Goal: Task Accomplishment & Management: Use online tool/utility

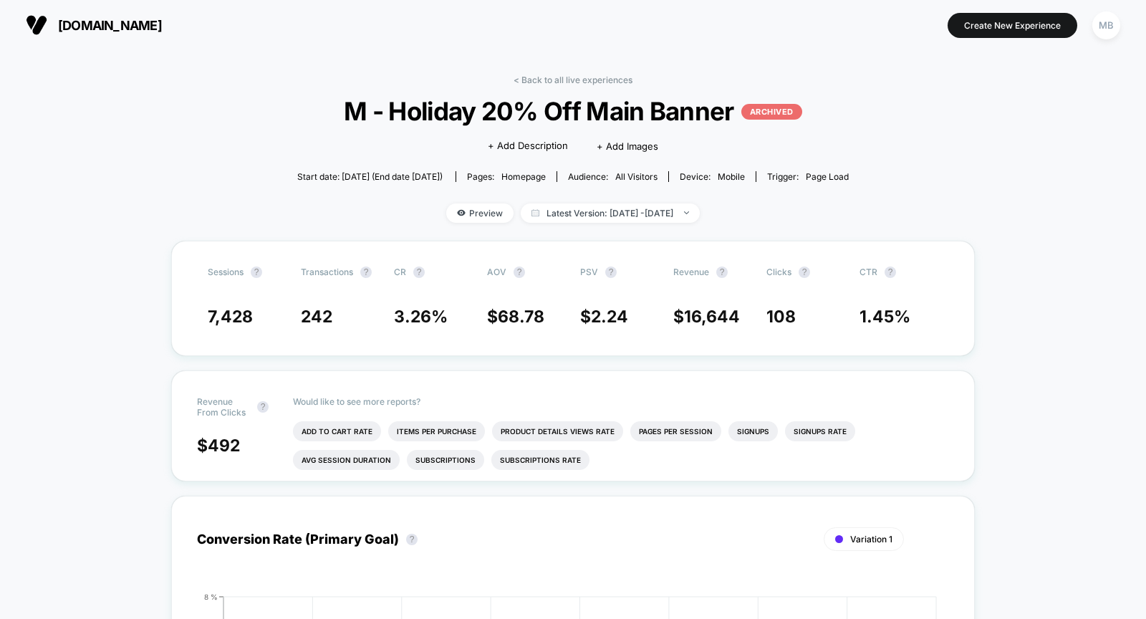
click at [83, 14] on button "puracy.com" at bounding box center [93, 25] width 145 height 23
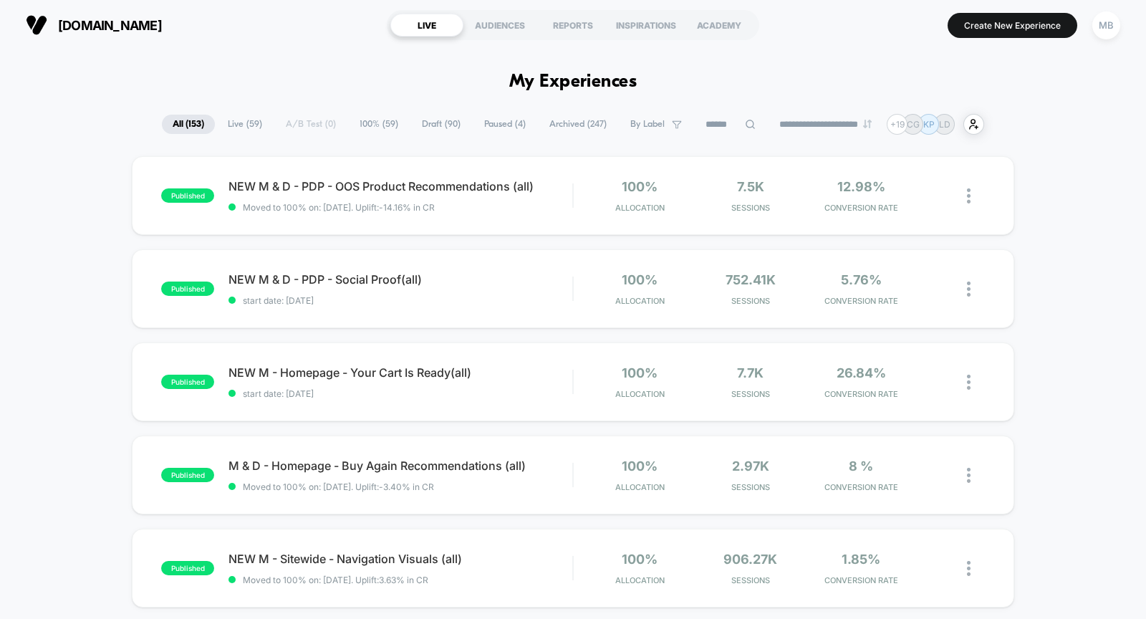
click at [413, 130] on span "Draft ( 90 )" at bounding box center [441, 124] width 60 height 19
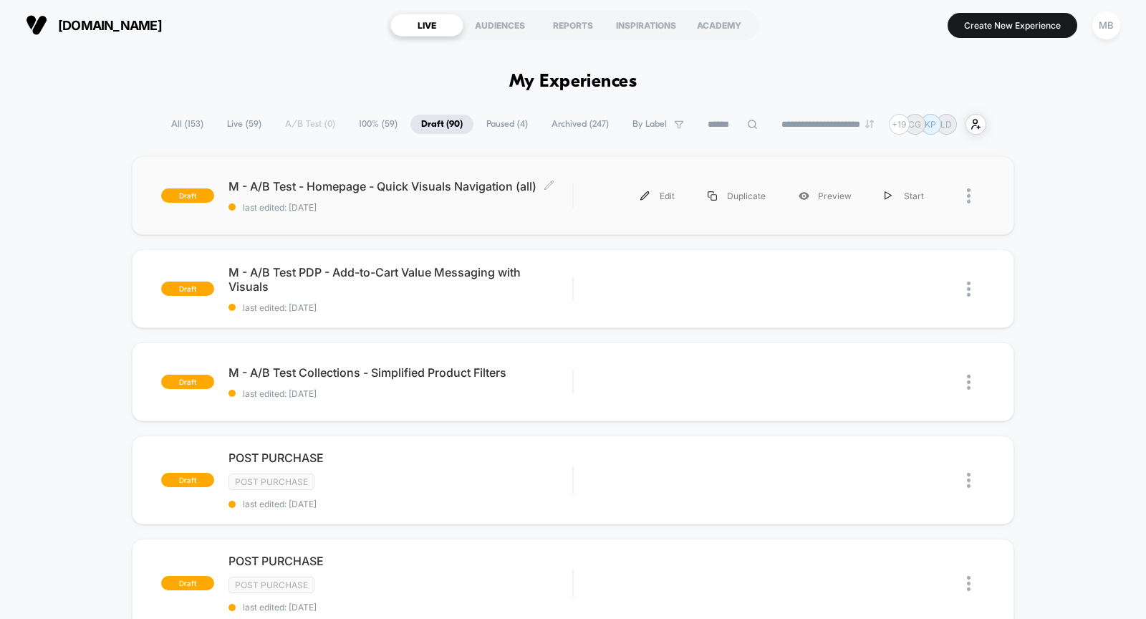
click at [403, 203] on span "last edited: 10/9/2025" at bounding box center [401, 207] width 344 height 11
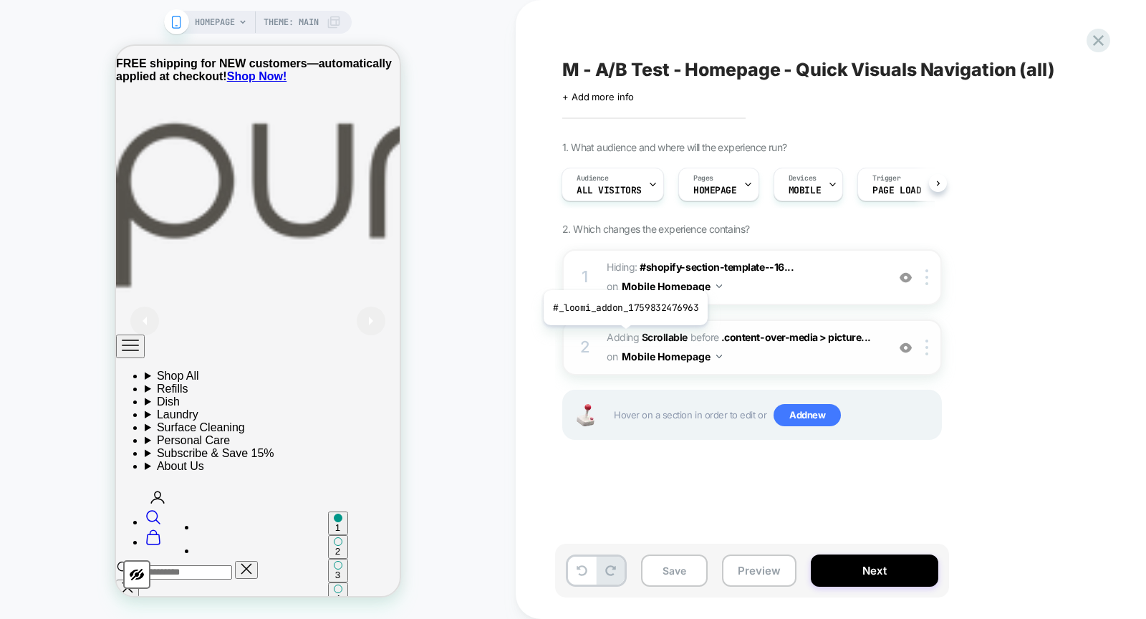
click at [624, 335] on span "Adding Scrollable" at bounding box center [647, 337] width 81 height 12
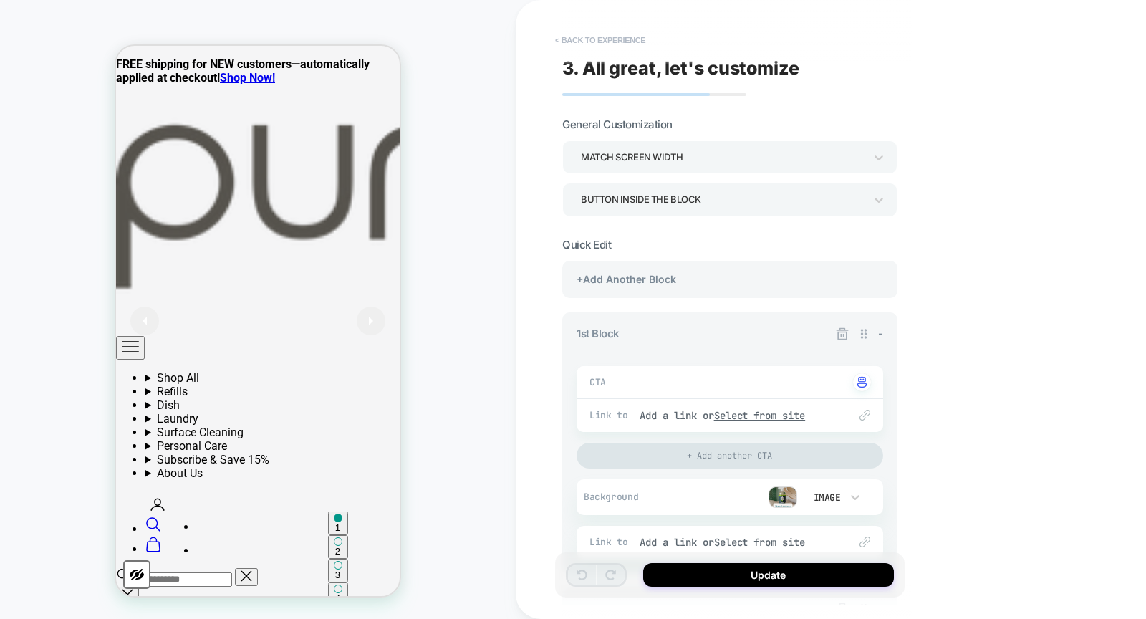
click at [603, 41] on button "< Back to experience" at bounding box center [600, 40] width 105 height 23
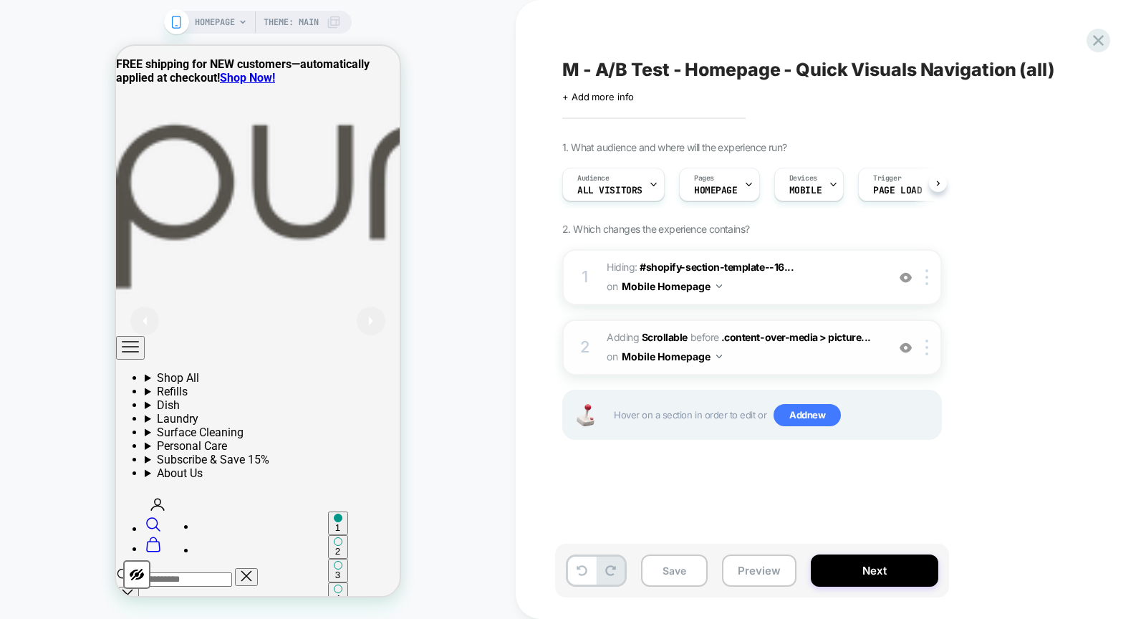
scroll to position [0, 1]
click at [906, 351] on img at bounding box center [906, 348] width 12 height 12
click at [906, 279] on img at bounding box center [906, 278] width 12 height 12
click at [904, 345] on img at bounding box center [906, 348] width 12 height 12
click at [906, 277] on img at bounding box center [906, 278] width 12 height 12
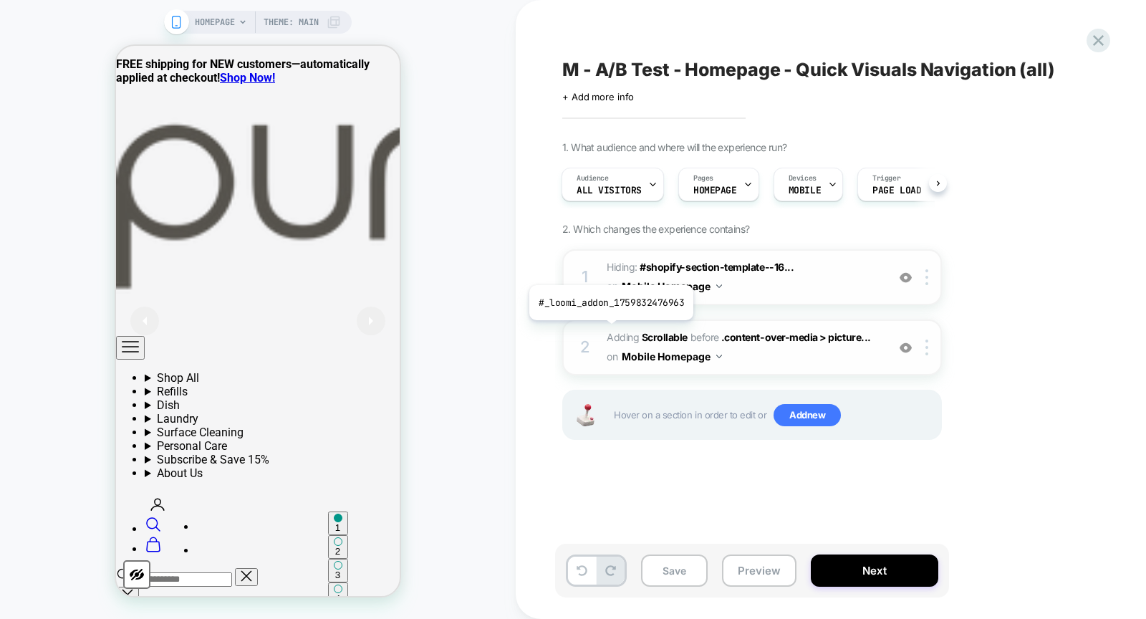
click at [610, 331] on span "Adding Scrollable" at bounding box center [647, 337] width 81 height 12
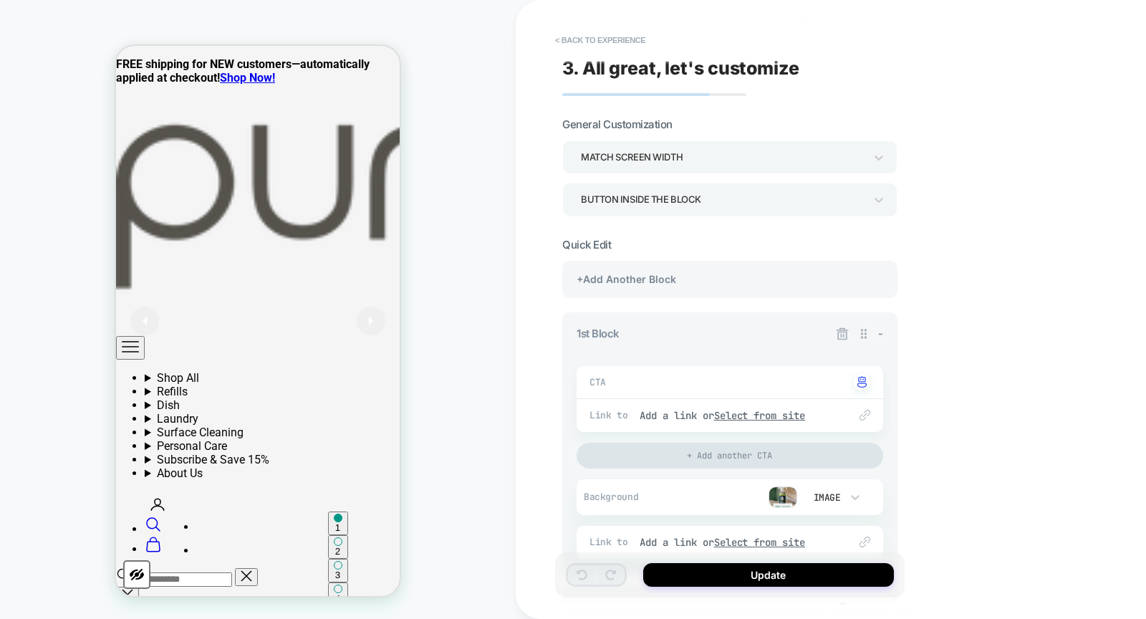
click at [782, 494] on img at bounding box center [783, 496] width 29 height 21
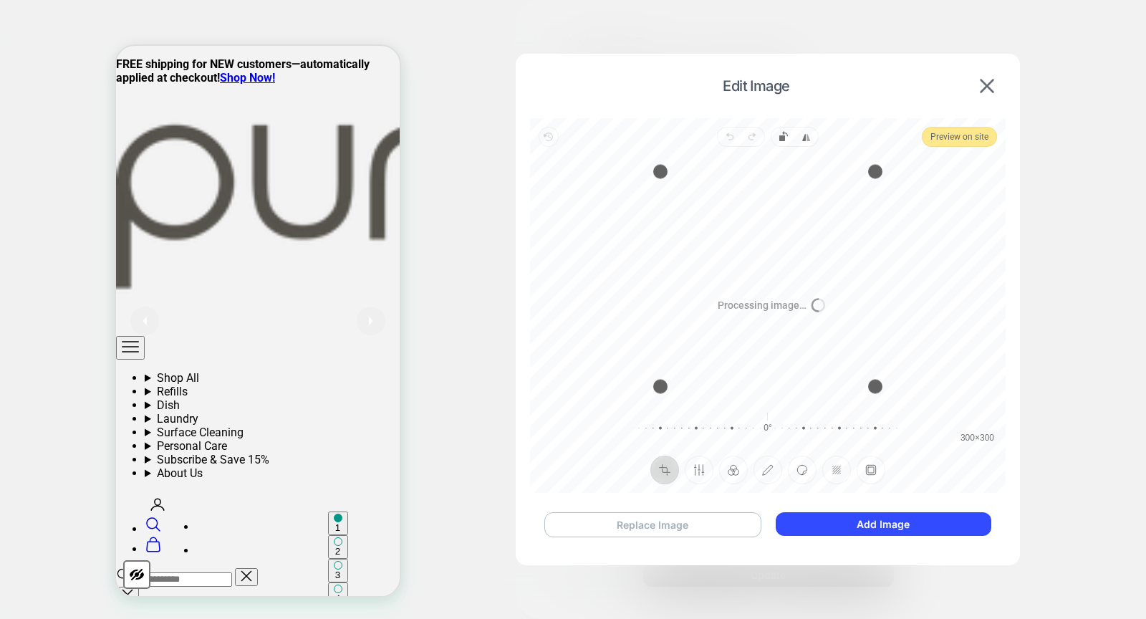
click at [691, 517] on button "Replace Image" at bounding box center [653, 524] width 217 height 25
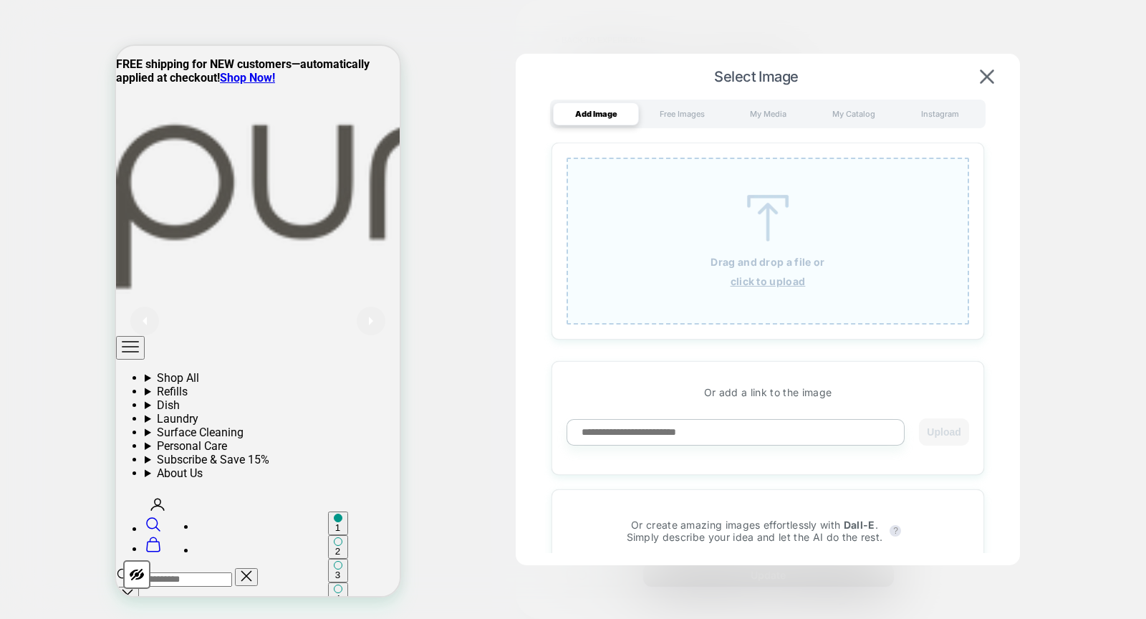
click at [759, 239] on img at bounding box center [768, 218] width 64 height 47
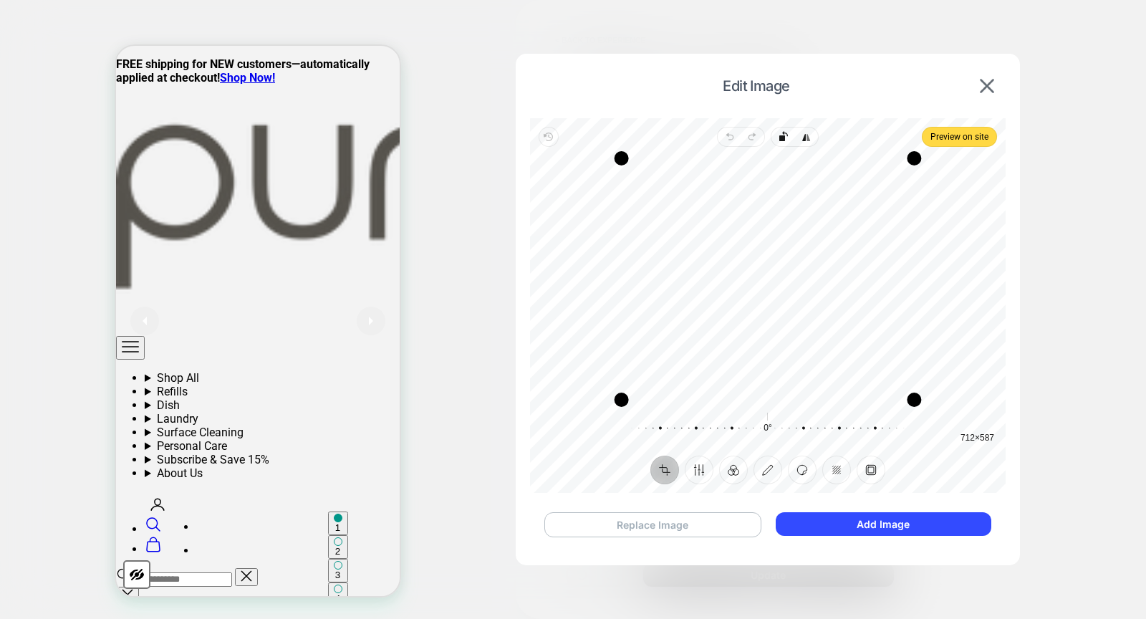
click at [696, 516] on button "Replace Image" at bounding box center [653, 524] width 217 height 25
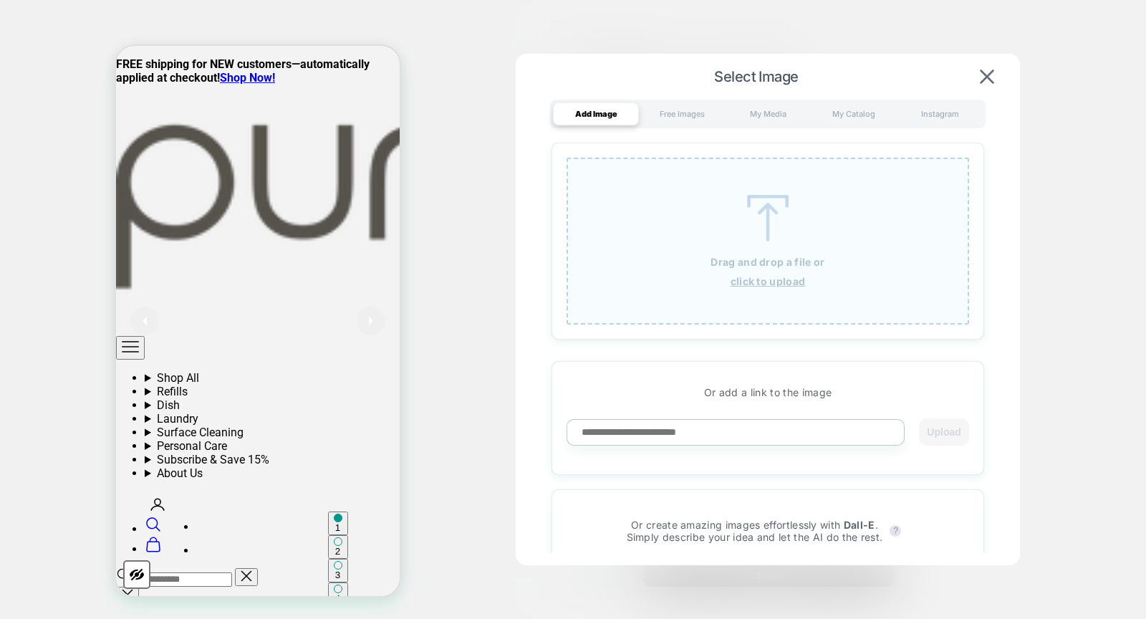
click at [757, 201] on img at bounding box center [768, 218] width 64 height 47
click at [846, 108] on div "My Catalog" at bounding box center [854, 113] width 86 height 23
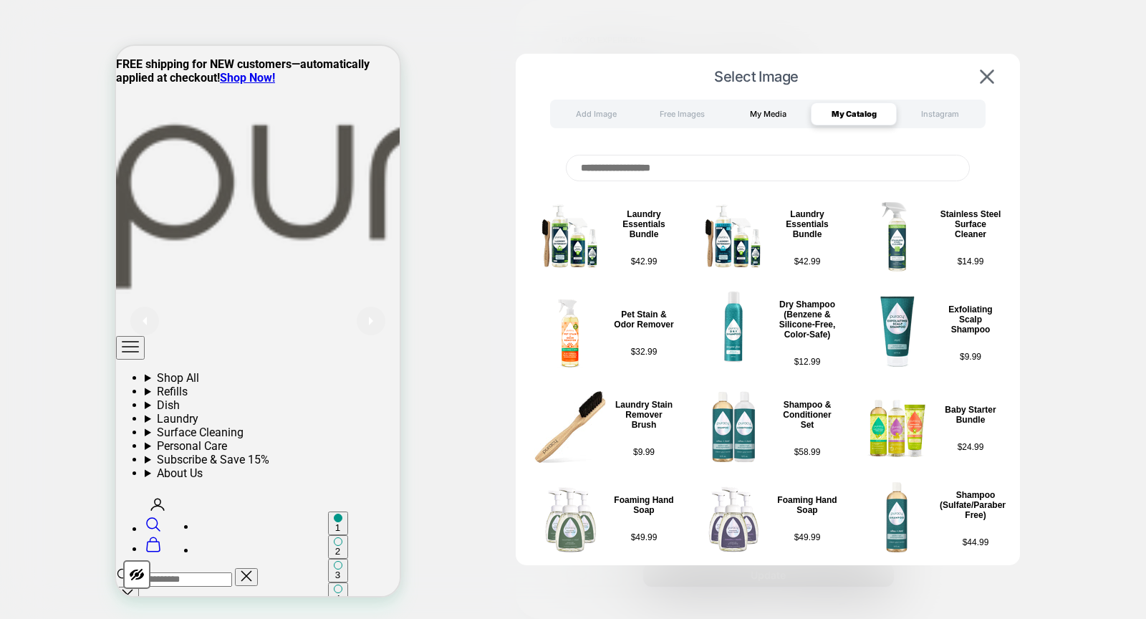
click at [768, 117] on div "My Media" at bounding box center [768, 113] width 86 height 23
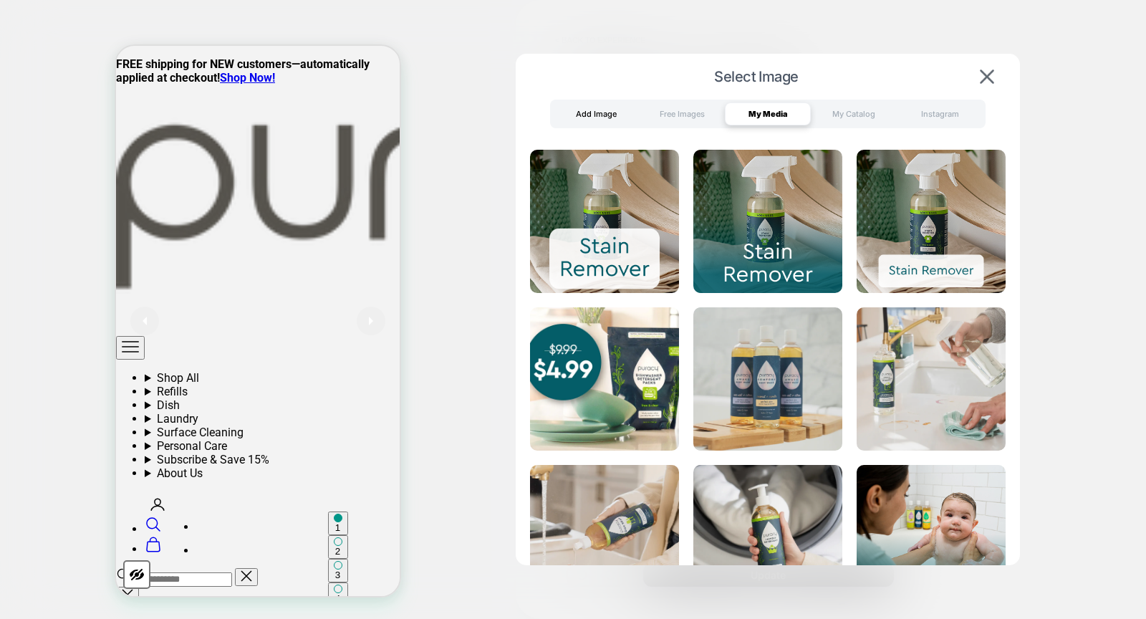
click at [604, 116] on div "Add Image" at bounding box center [596, 113] width 86 height 23
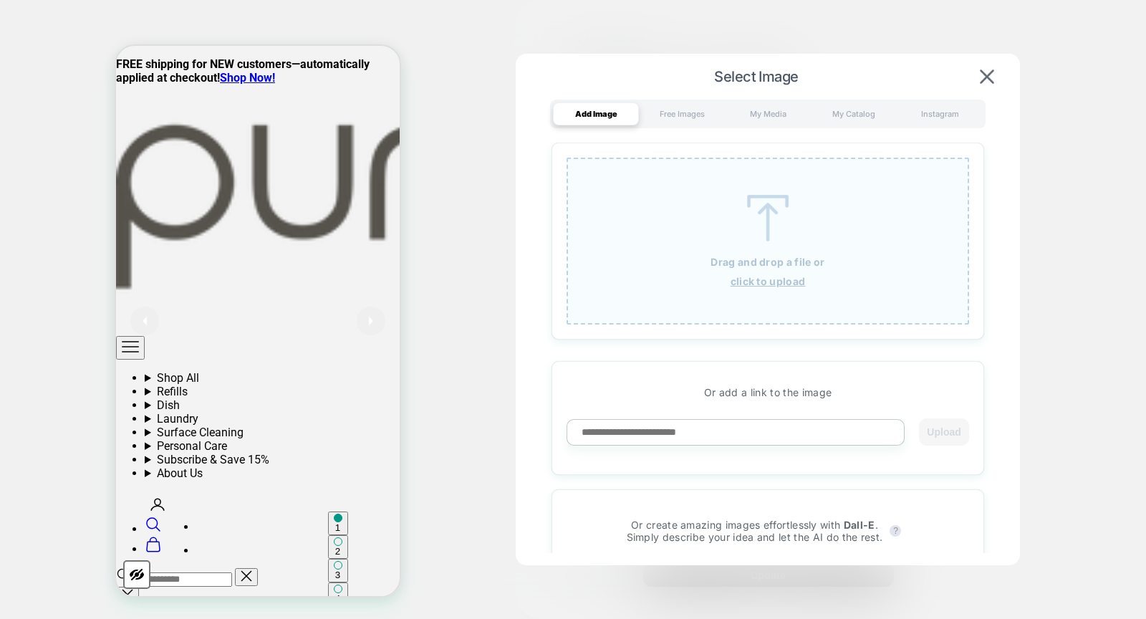
click at [764, 275] on u "click to upload" at bounding box center [768, 281] width 75 height 12
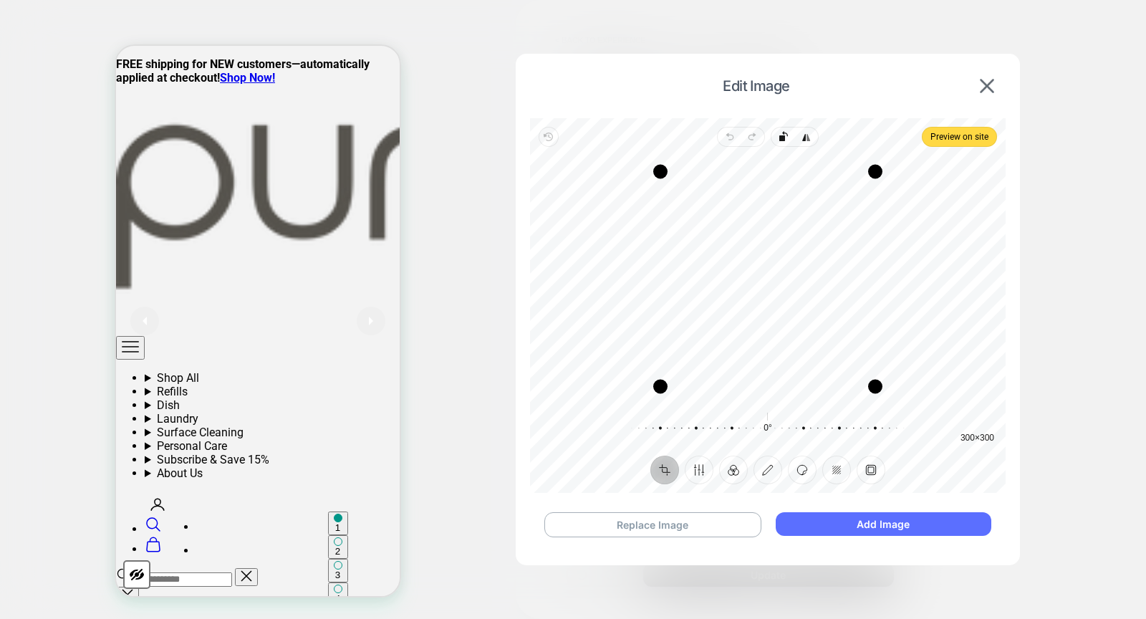
click at [953, 523] on button "Add Image" at bounding box center [884, 524] width 216 height 24
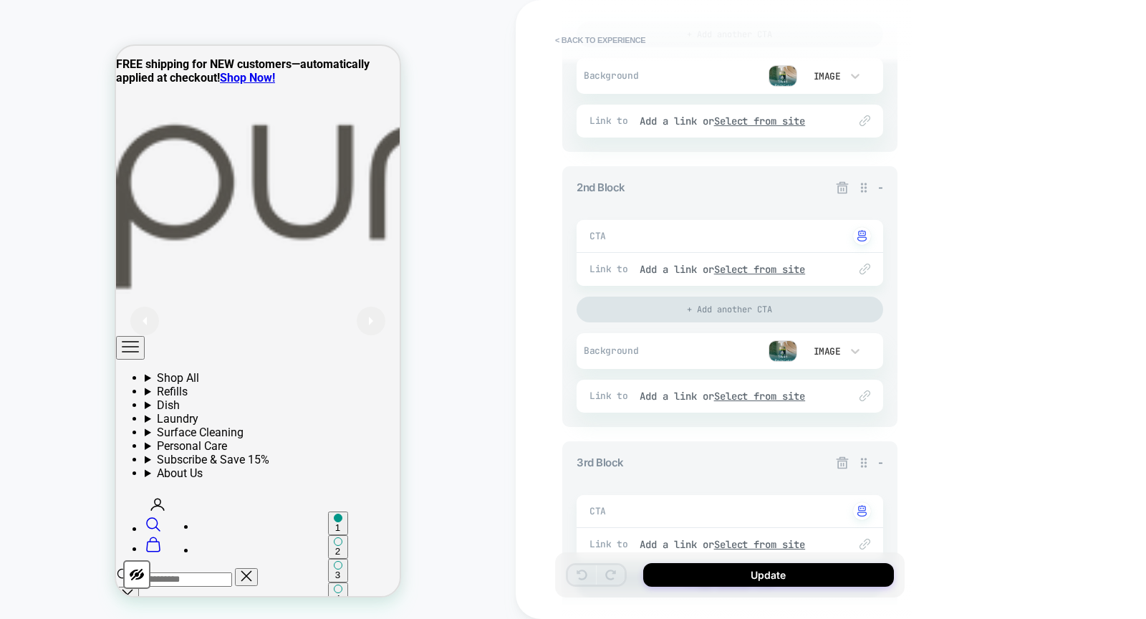
scroll to position [425, 0]
click at [780, 350] on img at bounding box center [783, 347] width 29 height 21
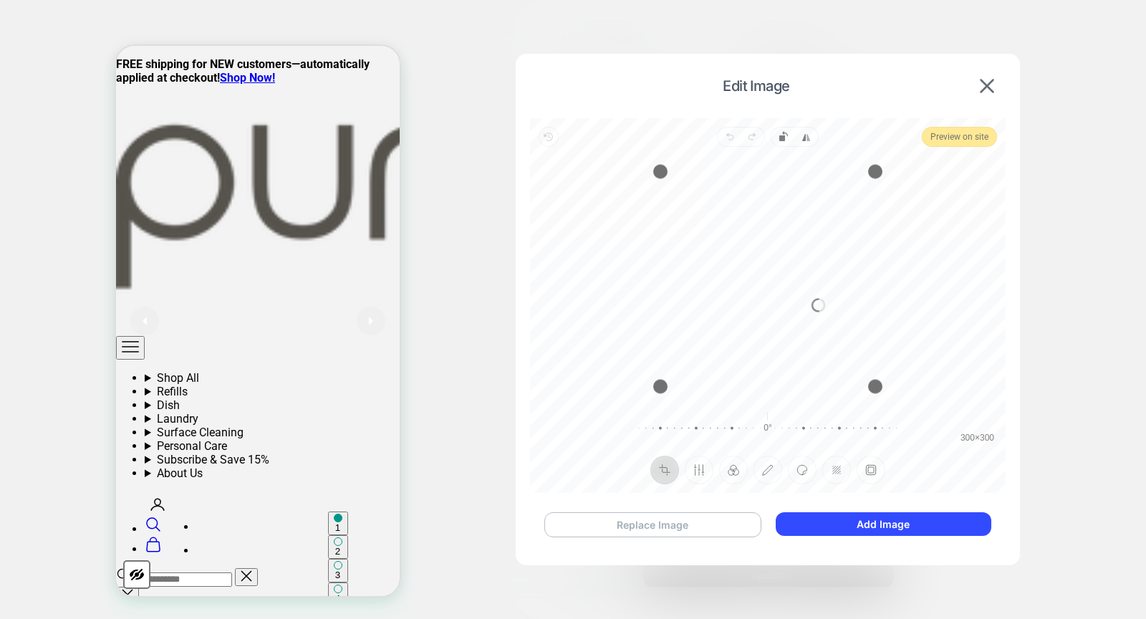
click at [666, 527] on button "Replace Image" at bounding box center [653, 524] width 217 height 25
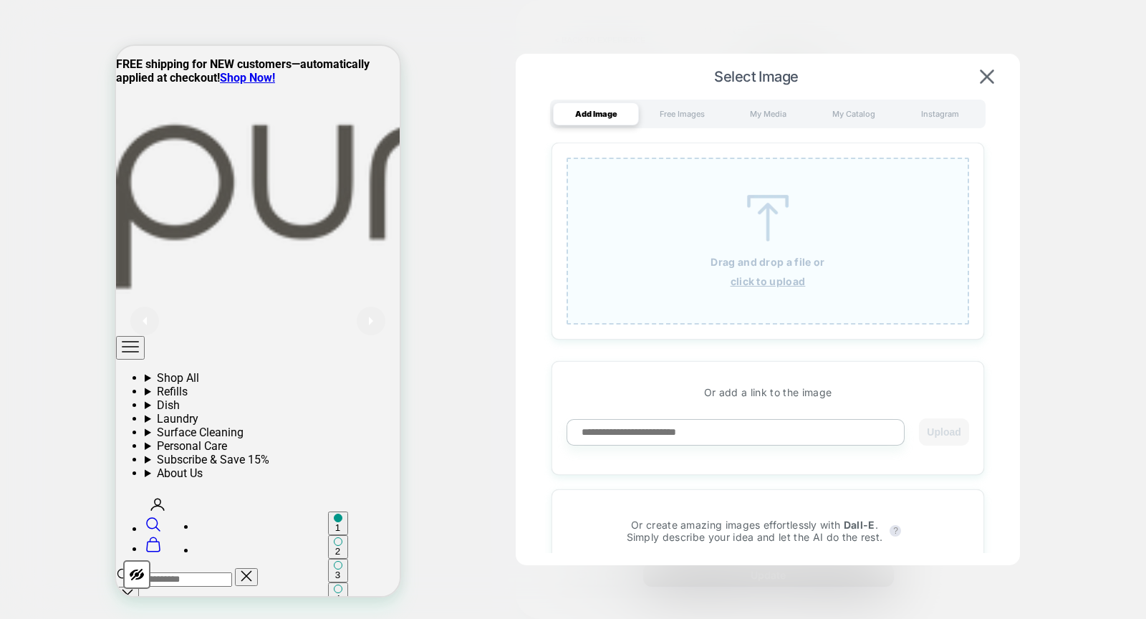
click at [751, 227] on img at bounding box center [768, 218] width 64 height 47
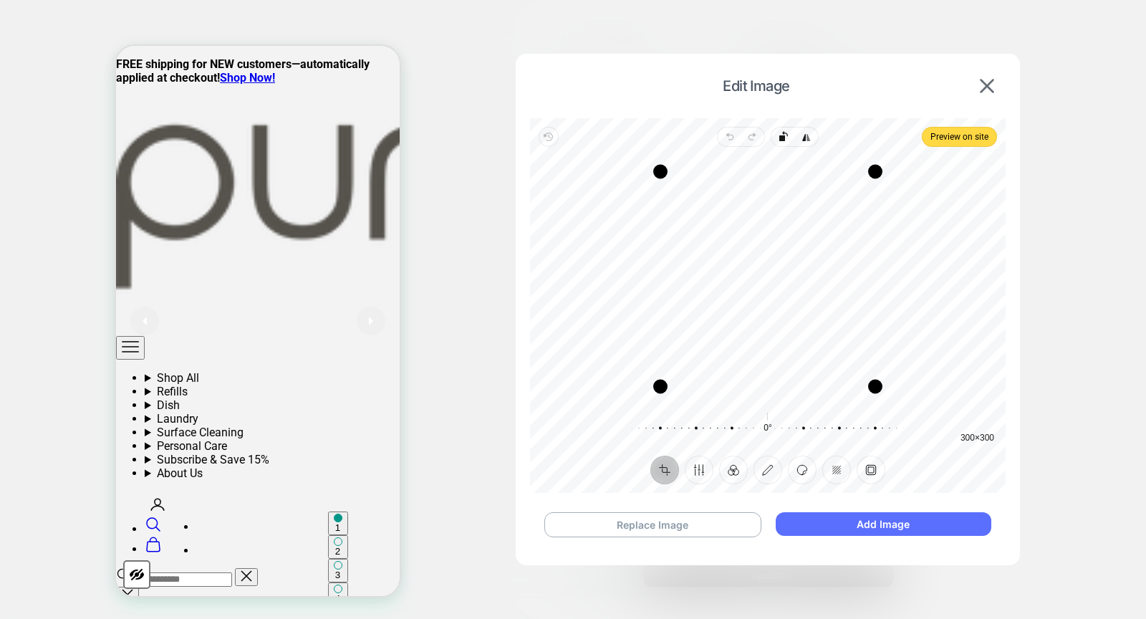
click at [906, 518] on button "Add Image" at bounding box center [884, 524] width 216 height 24
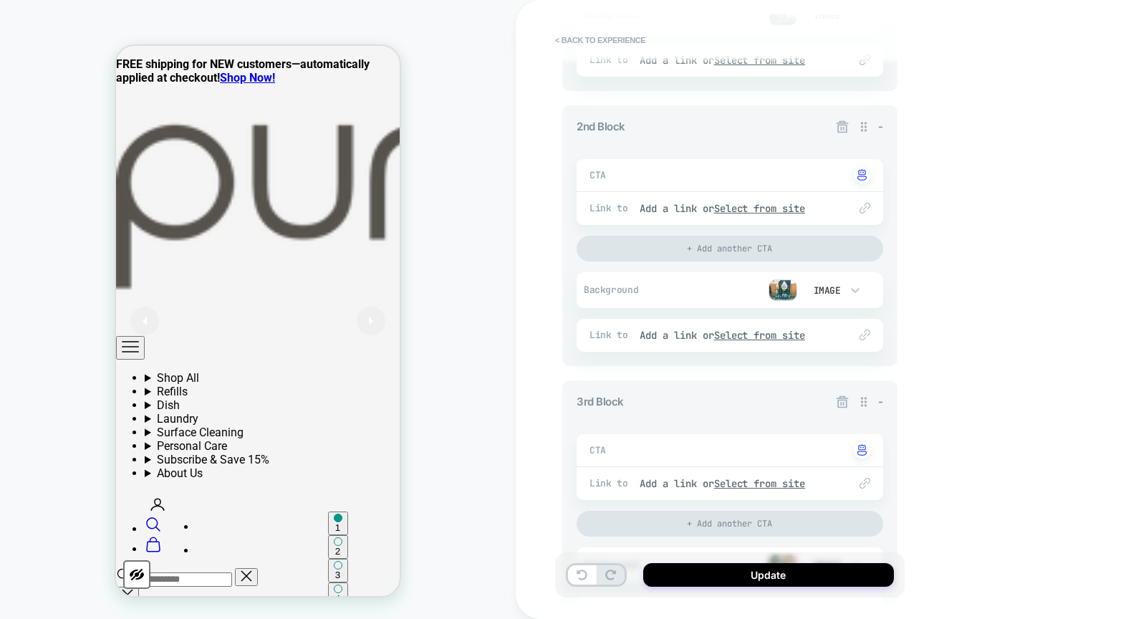
scroll to position [646, 0]
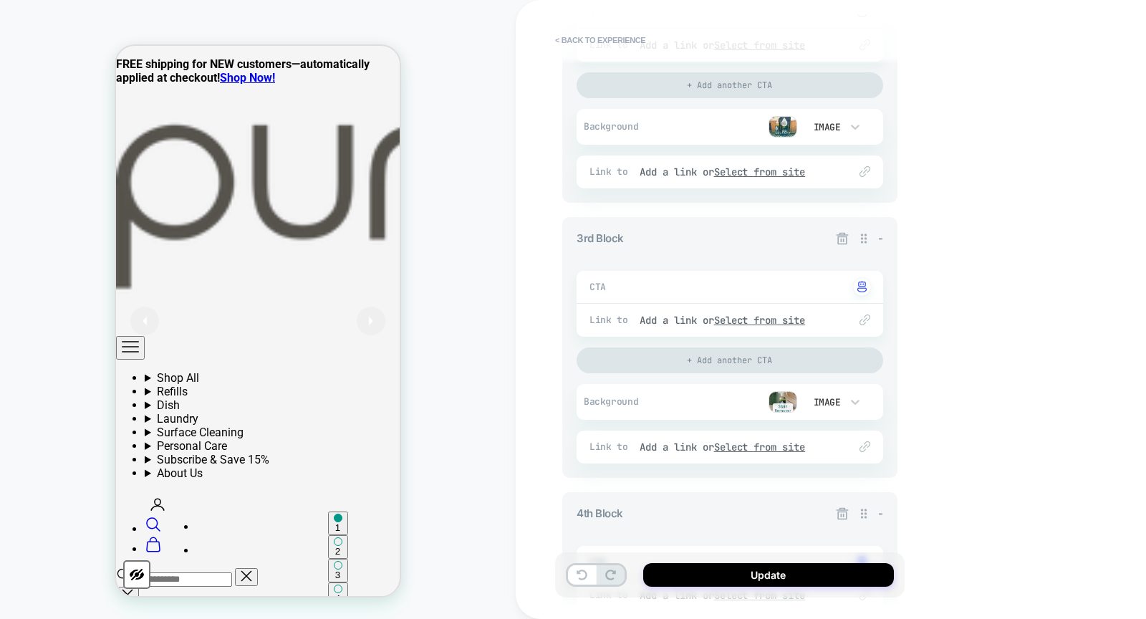
click at [781, 401] on img at bounding box center [783, 401] width 29 height 21
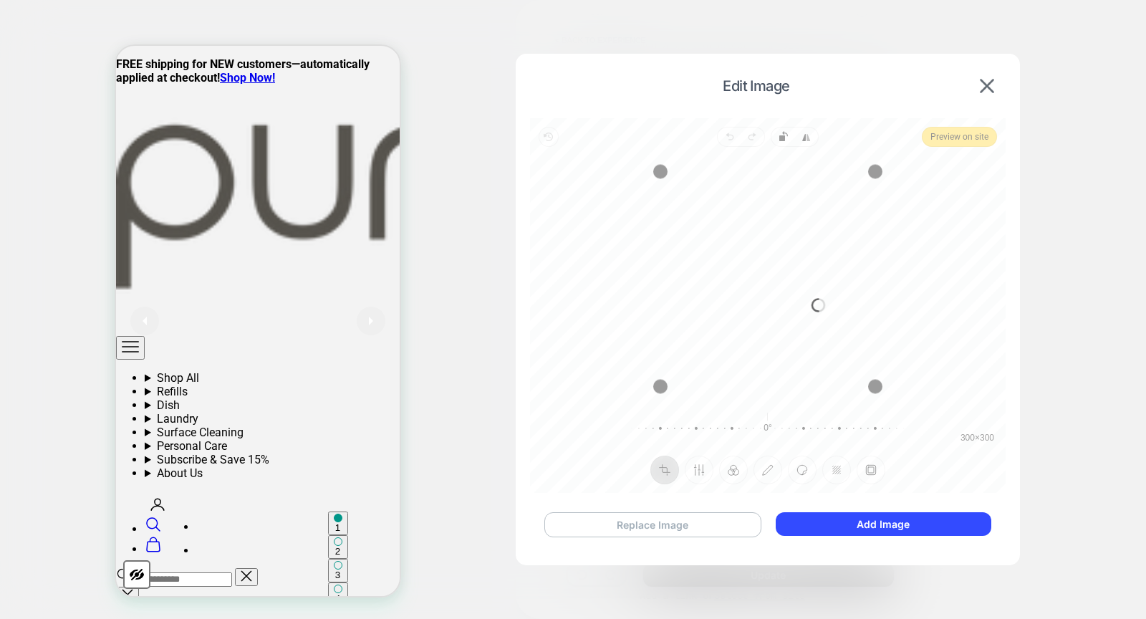
click at [625, 519] on button "Replace Image" at bounding box center [653, 524] width 217 height 25
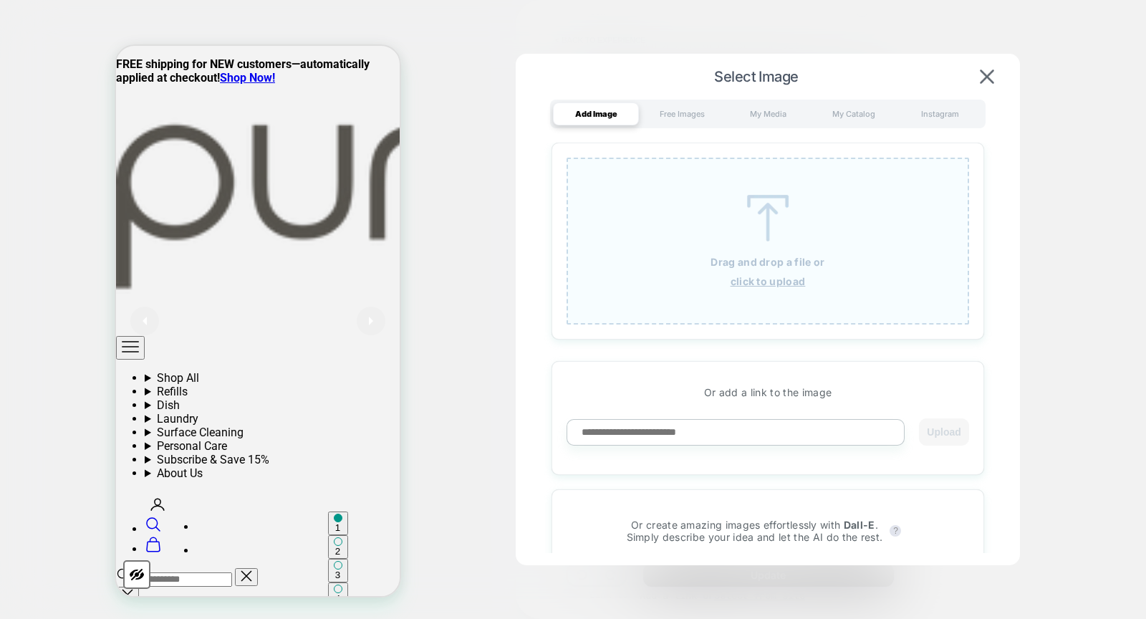
click at [767, 220] on img at bounding box center [768, 218] width 64 height 47
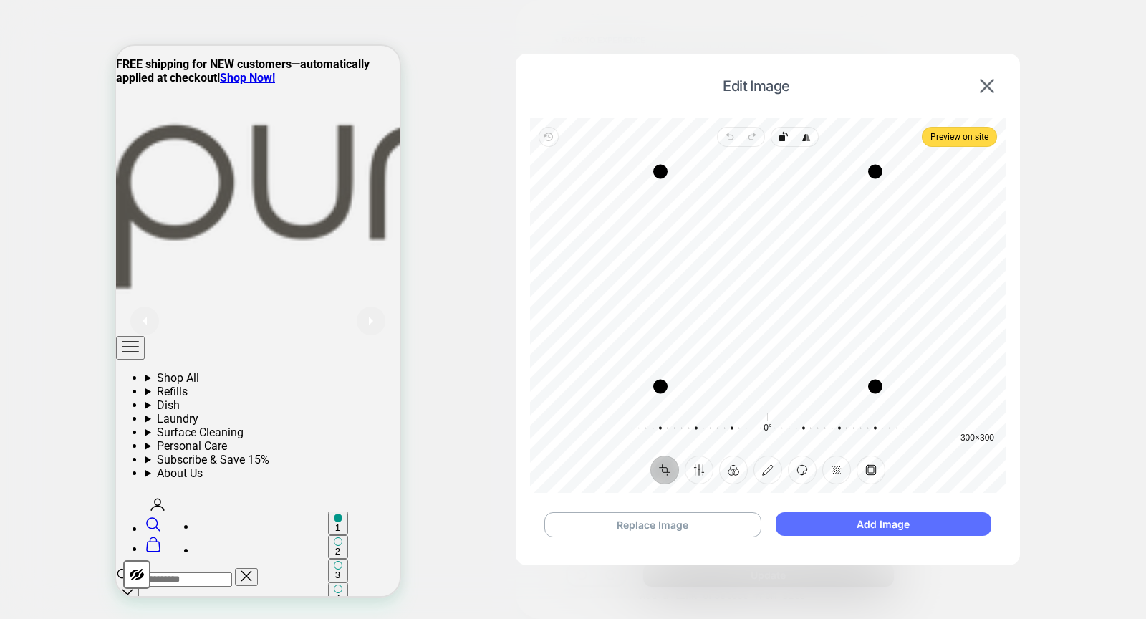
click at [909, 523] on button "Add Image" at bounding box center [884, 524] width 216 height 24
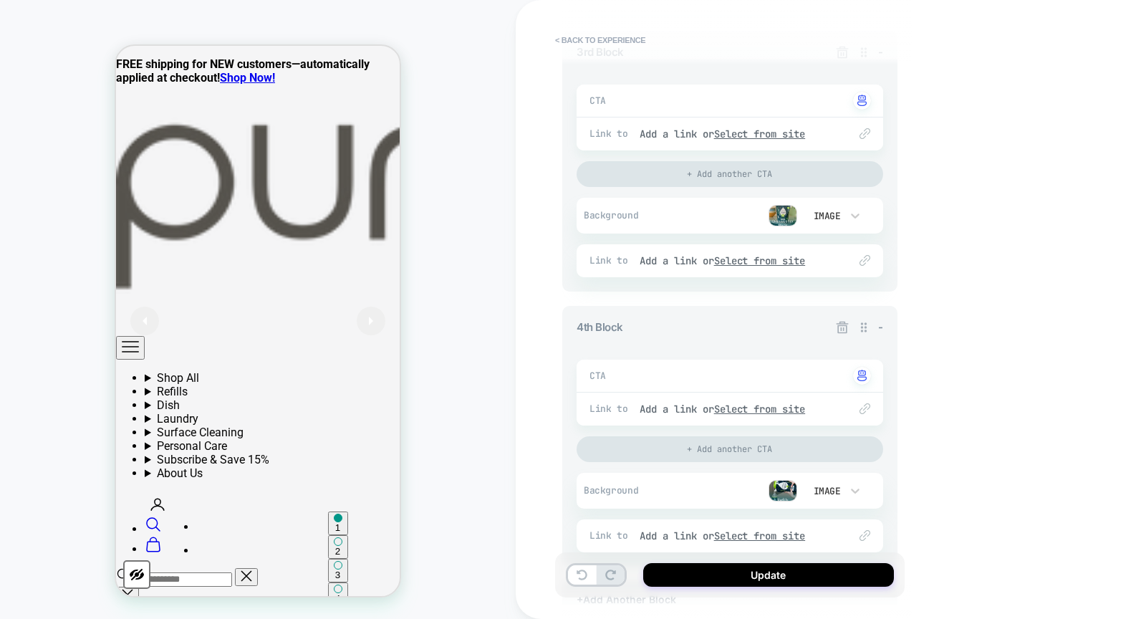
scroll to position [833, 0]
click at [785, 489] on img at bounding box center [783, 489] width 29 height 21
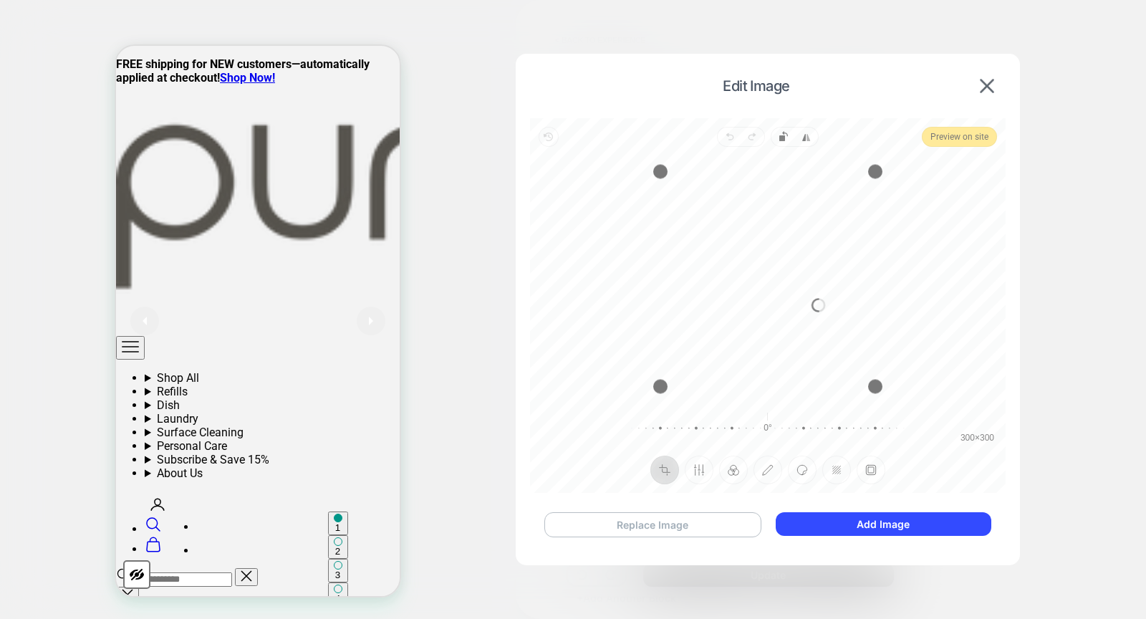
click at [622, 522] on button "Replace Image" at bounding box center [653, 524] width 217 height 25
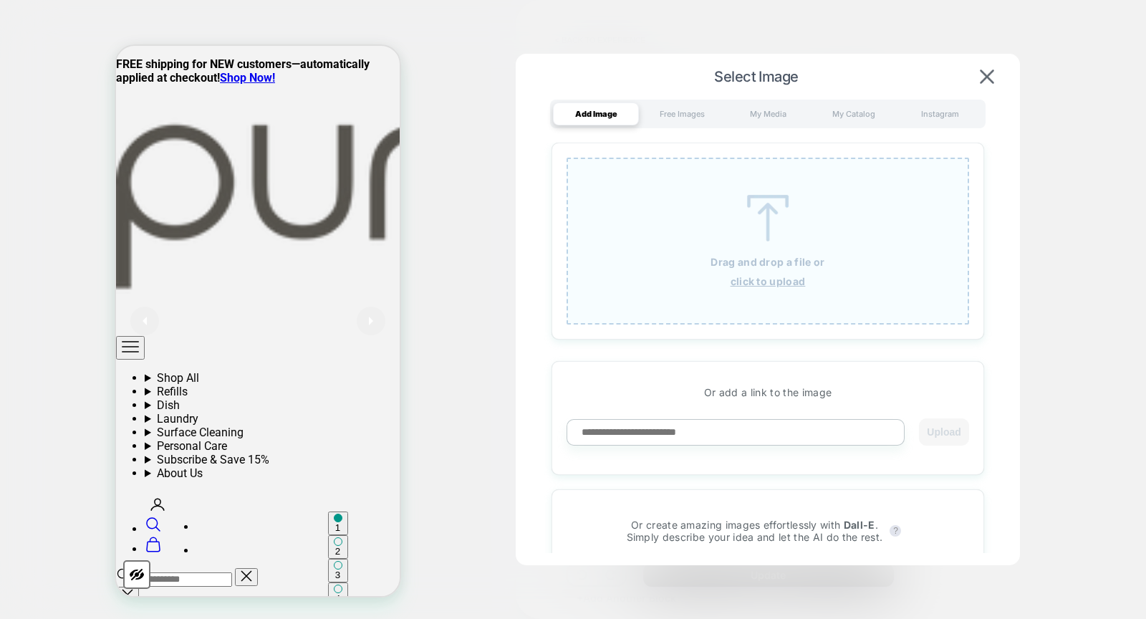
click at [758, 224] on img at bounding box center [768, 218] width 64 height 47
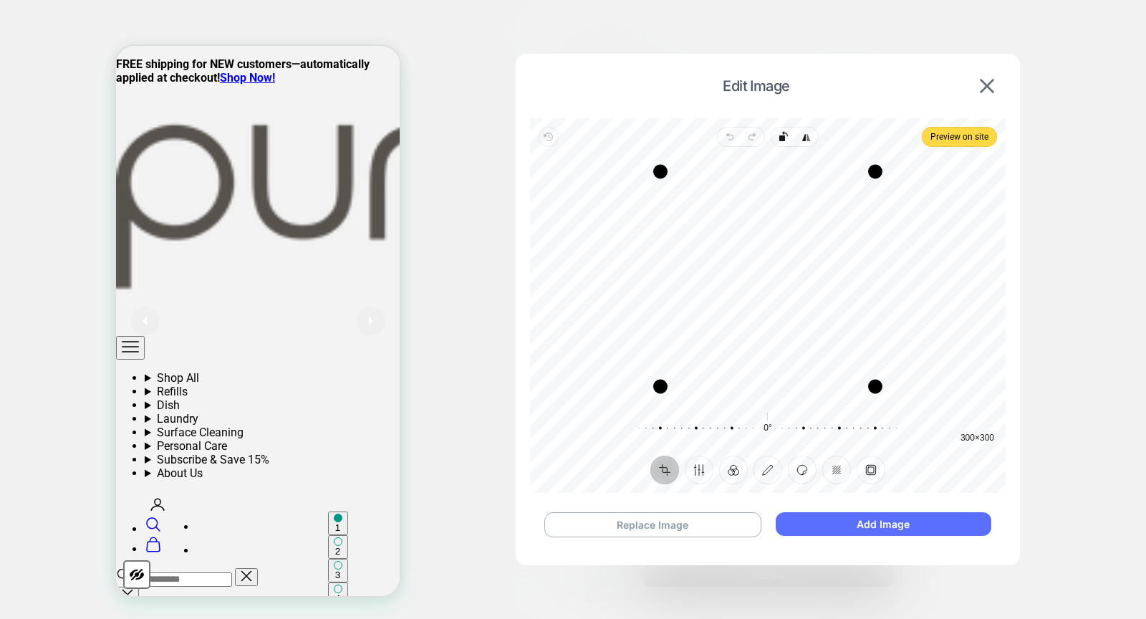
click at [928, 529] on button "Add Image" at bounding box center [884, 524] width 216 height 24
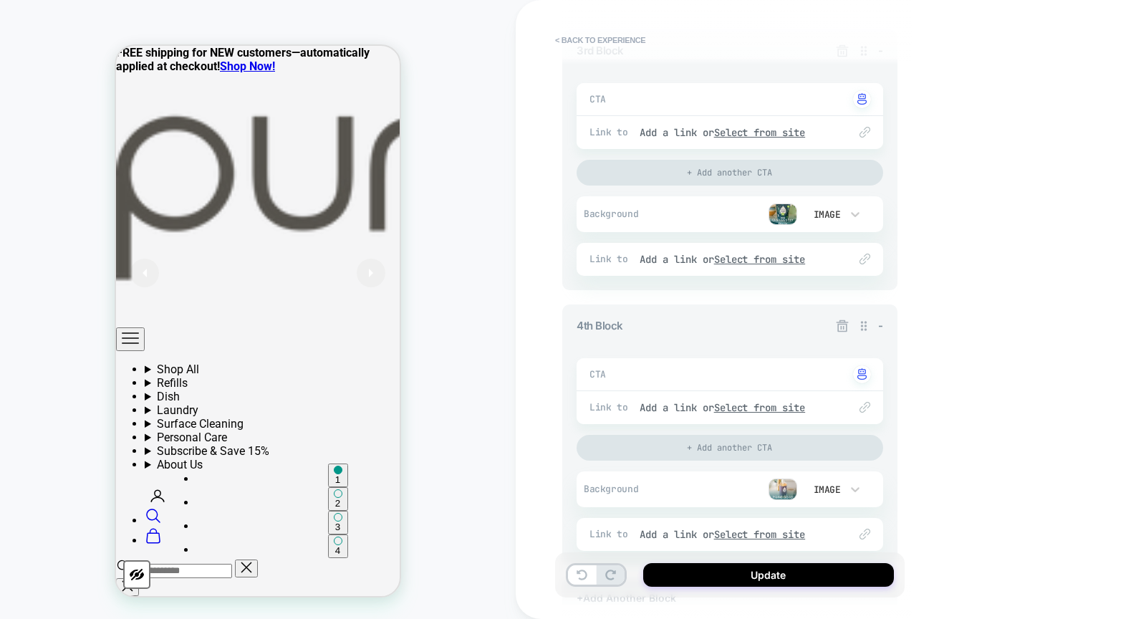
scroll to position [0, 0]
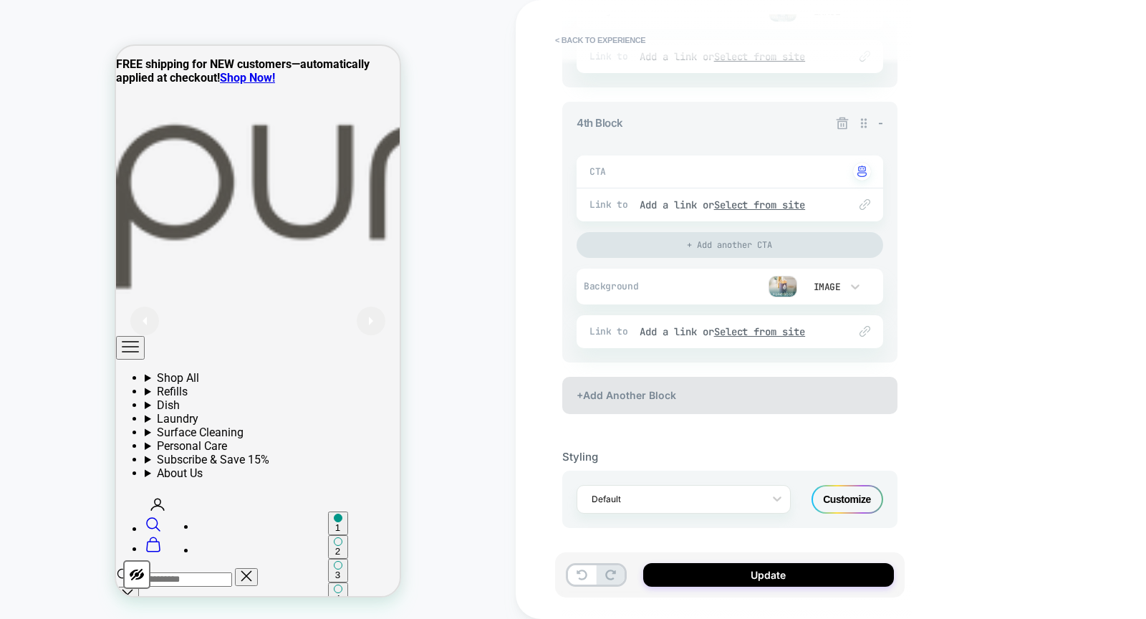
click at [724, 394] on div "+Add Another Block" at bounding box center [729, 395] width 335 height 37
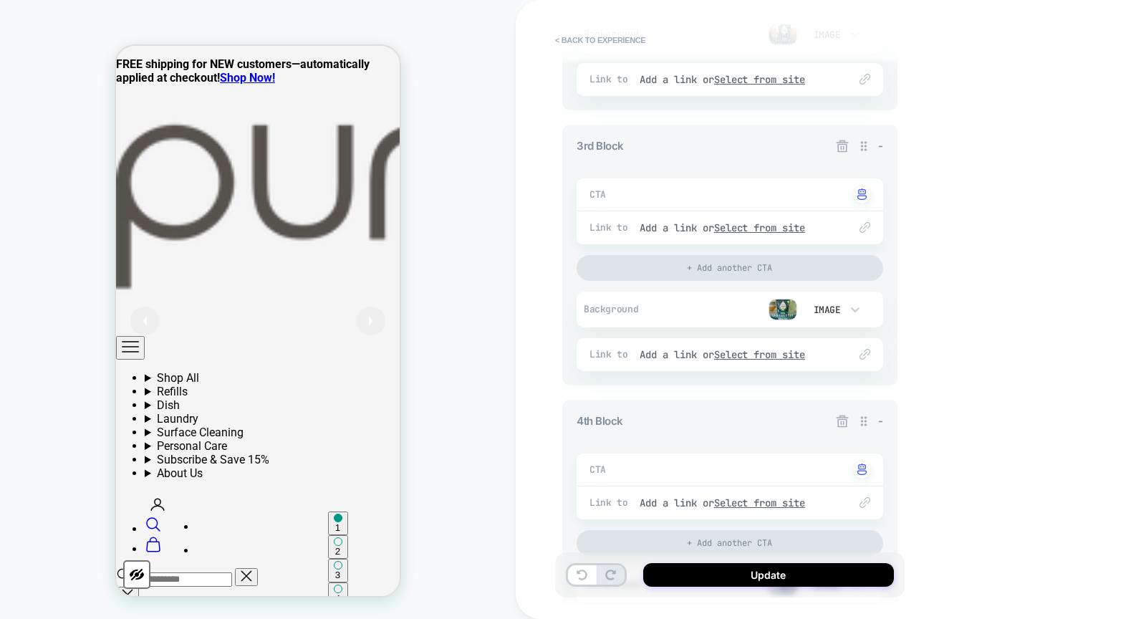
scroll to position [729, 0]
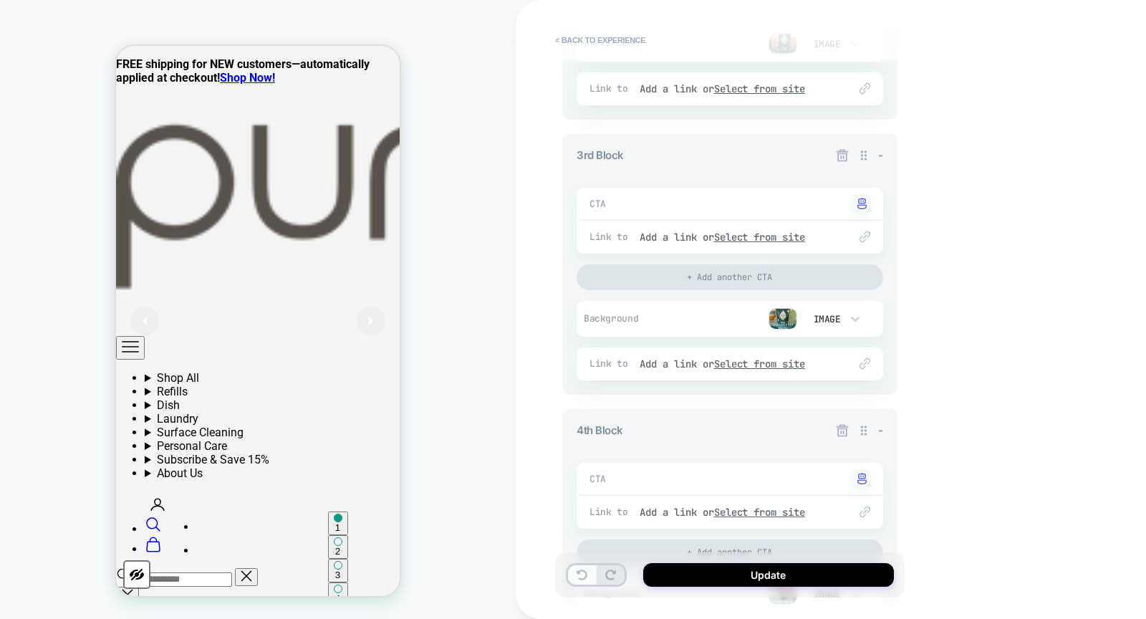
click at [584, 573] on icon at bounding box center [582, 575] width 11 height 11
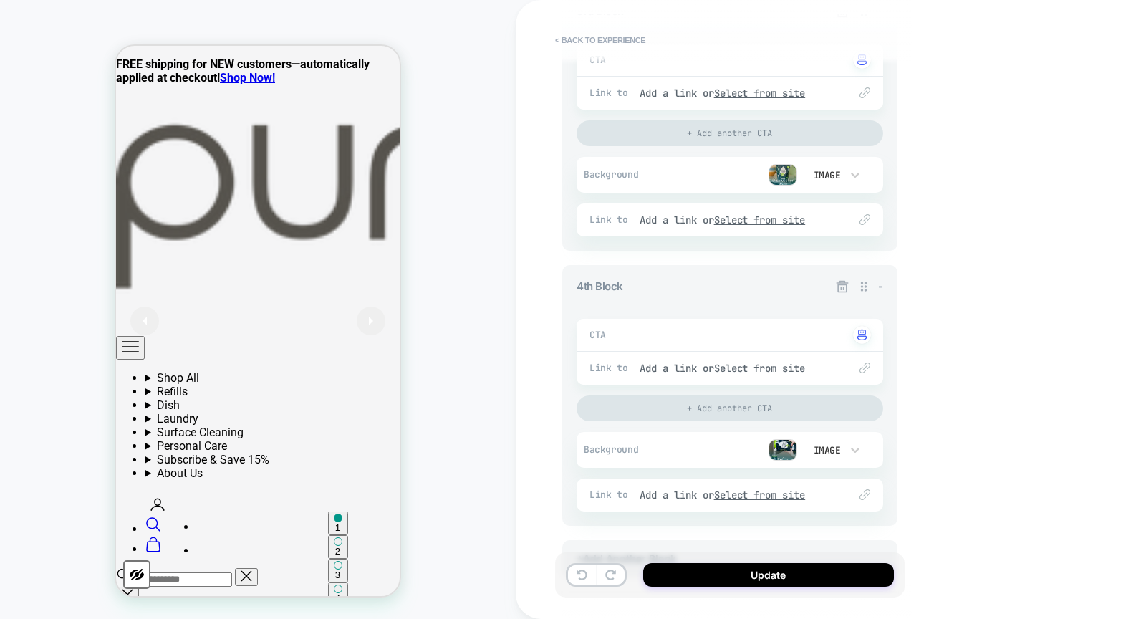
scroll to position [875, 0]
click at [860, 446] on icon at bounding box center [855, 448] width 14 height 14
click at [833, 320] on div "None" at bounding box center [832, 319] width 60 height 30
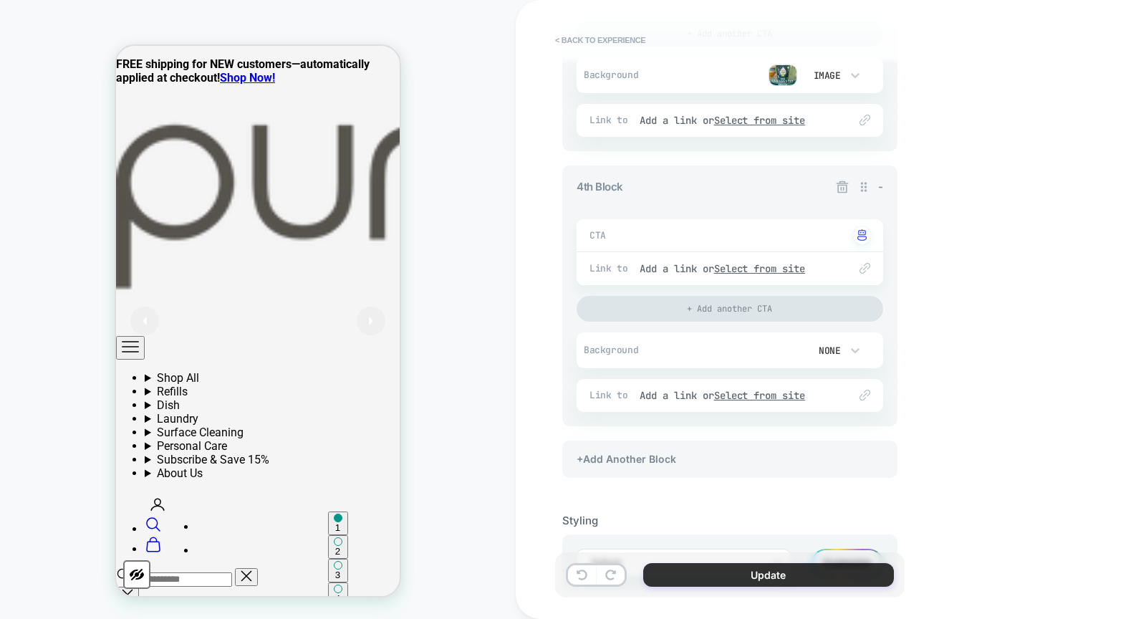
scroll to position [1036, 0]
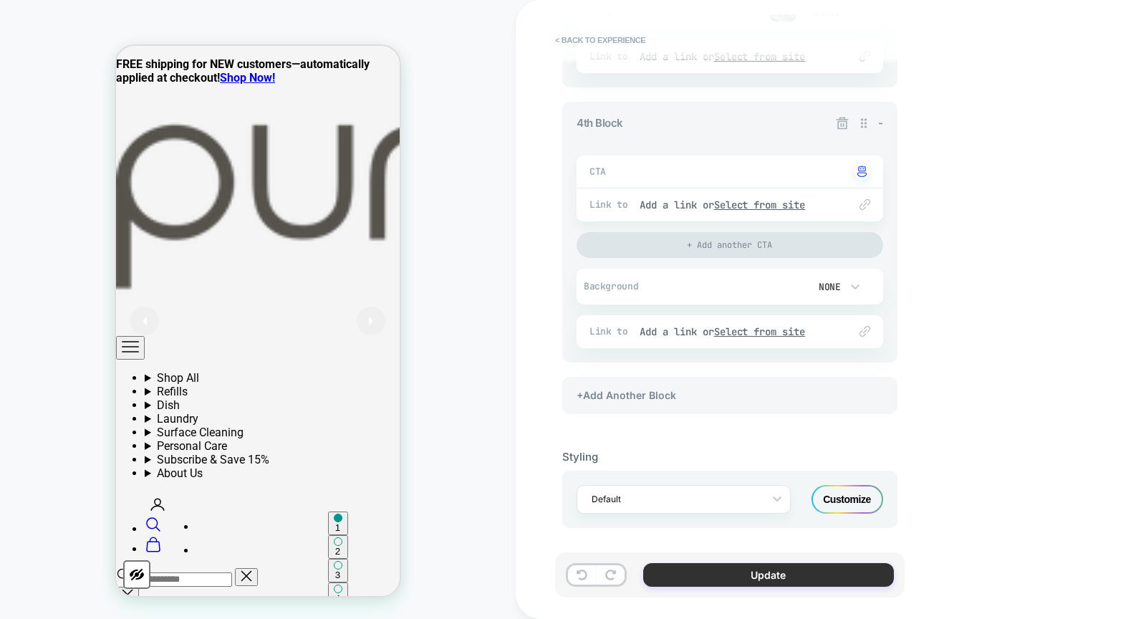
click at [802, 572] on button "Update" at bounding box center [768, 575] width 251 height 24
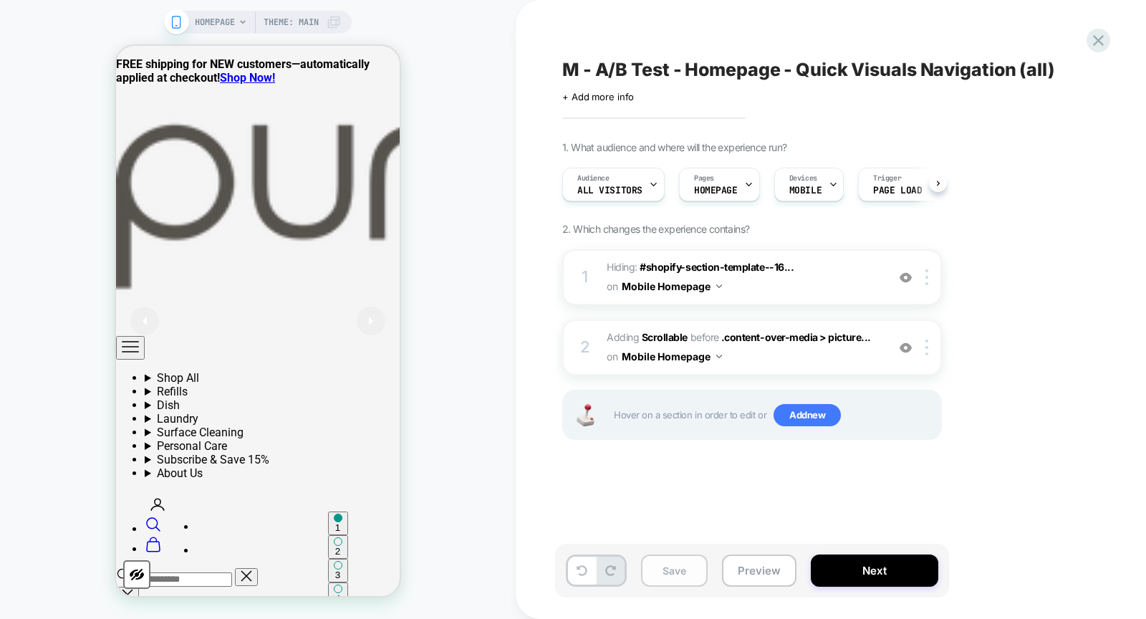
scroll to position [0, 1]
click at [659, 567] on button "Save" at bounding box center [674, 571] width 67 height 32
click at [627, 335] on span "Adding Scrollable" at bounding box center [647, 337] width 81 height 12
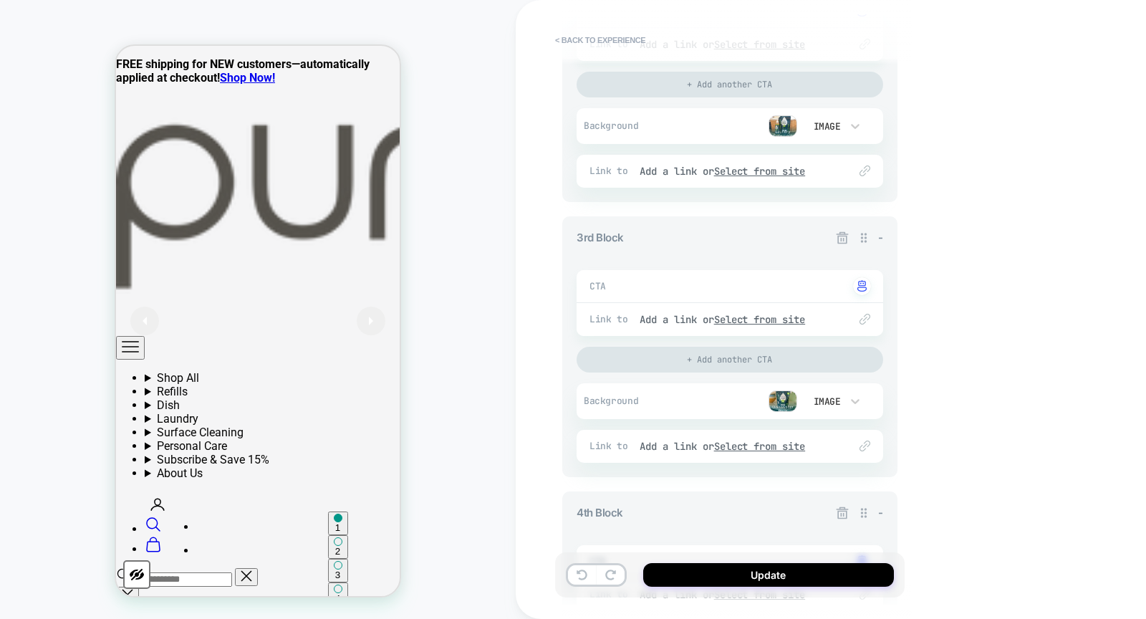
scroll to position [872, 0]
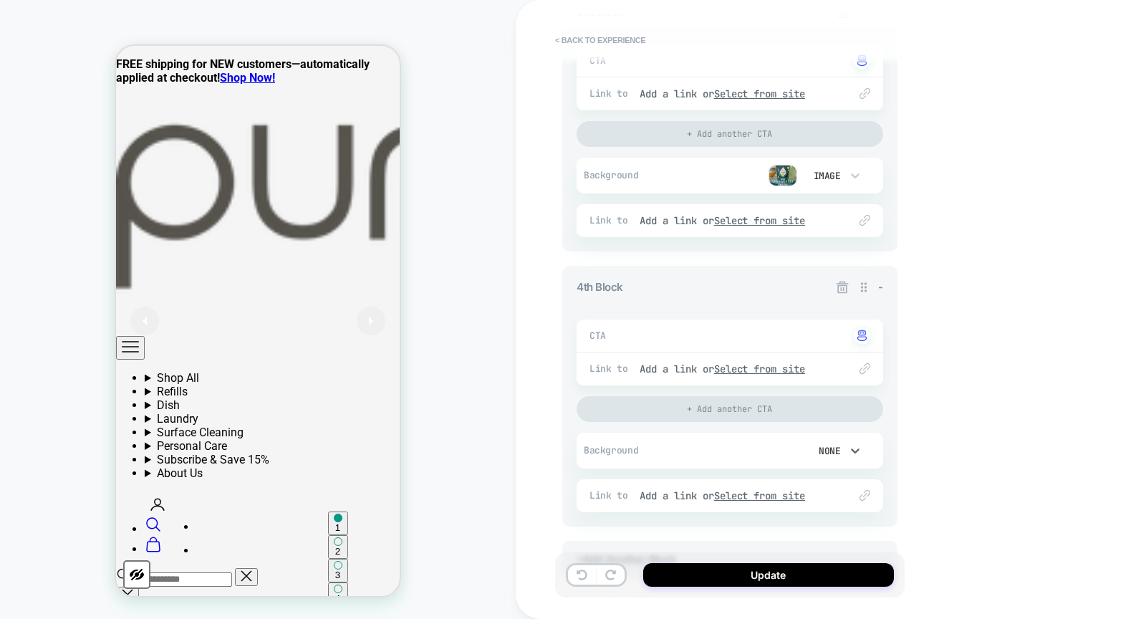
click at [829, 445] on div "None" at bounding box center [826, 451] width 30 height 12
click at [837, 377] on div "Image" at bounding box center [832, 382] width 60 height 30
click at [784, 442] on button "Add" at bounding box center [782, 450] width 29 height 19
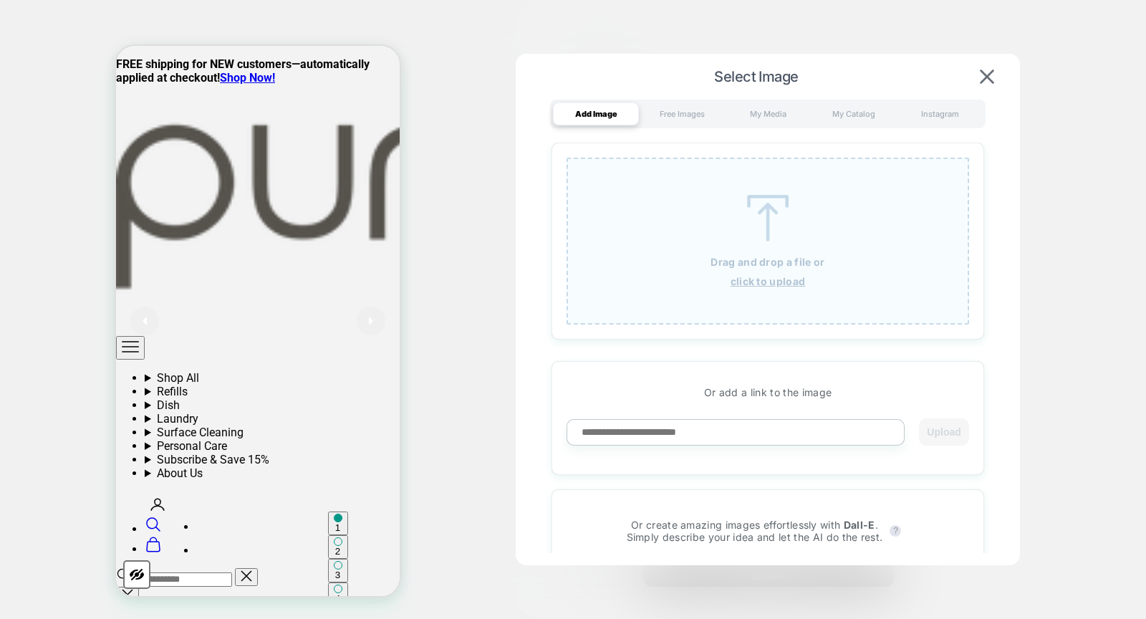
click at [761, 231] on img at bounding box center [768, 218] width 64 height 47
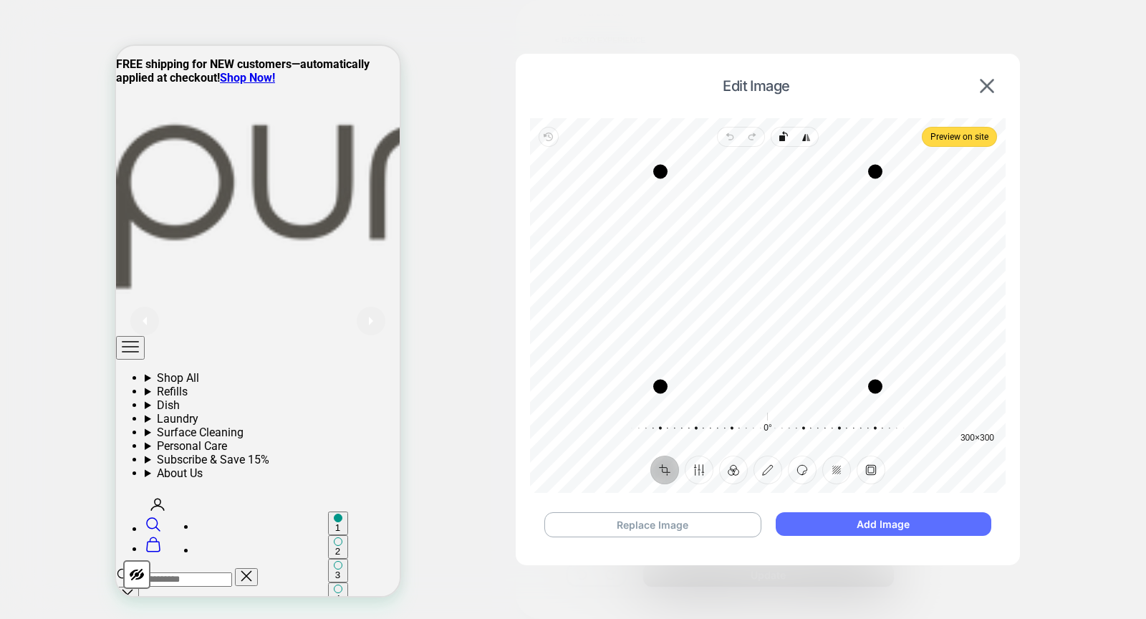
click at [903, 528] on button "Add Image" at bounding box center [884, 524] width 216 height 24
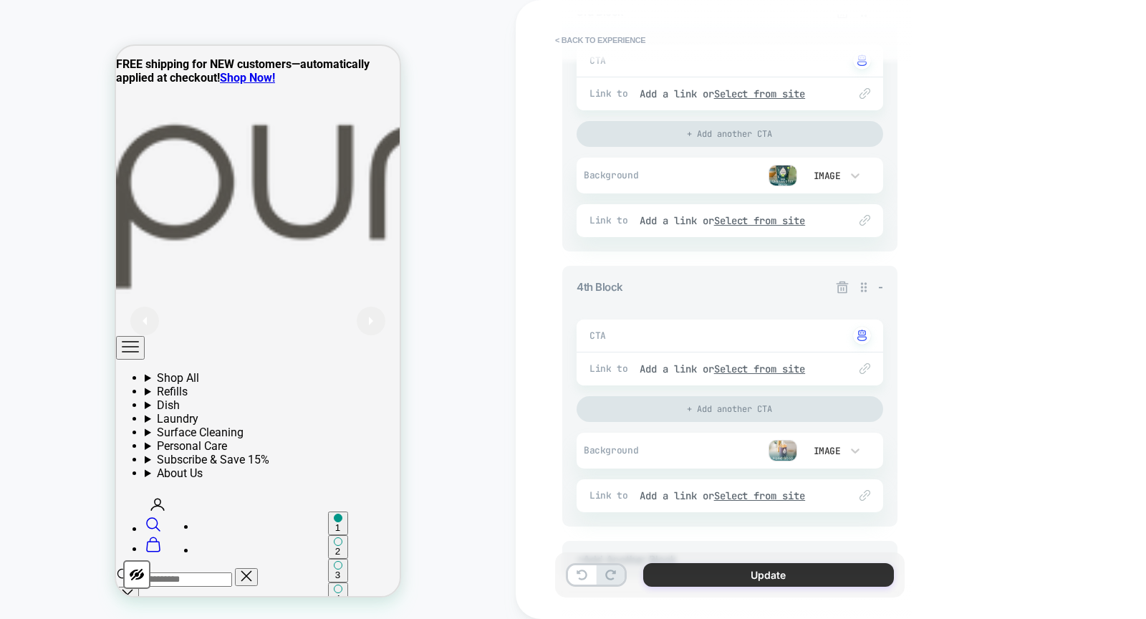
click at [729, 567] on button "Update" at bounding box center [768, 575] width 251 height 24
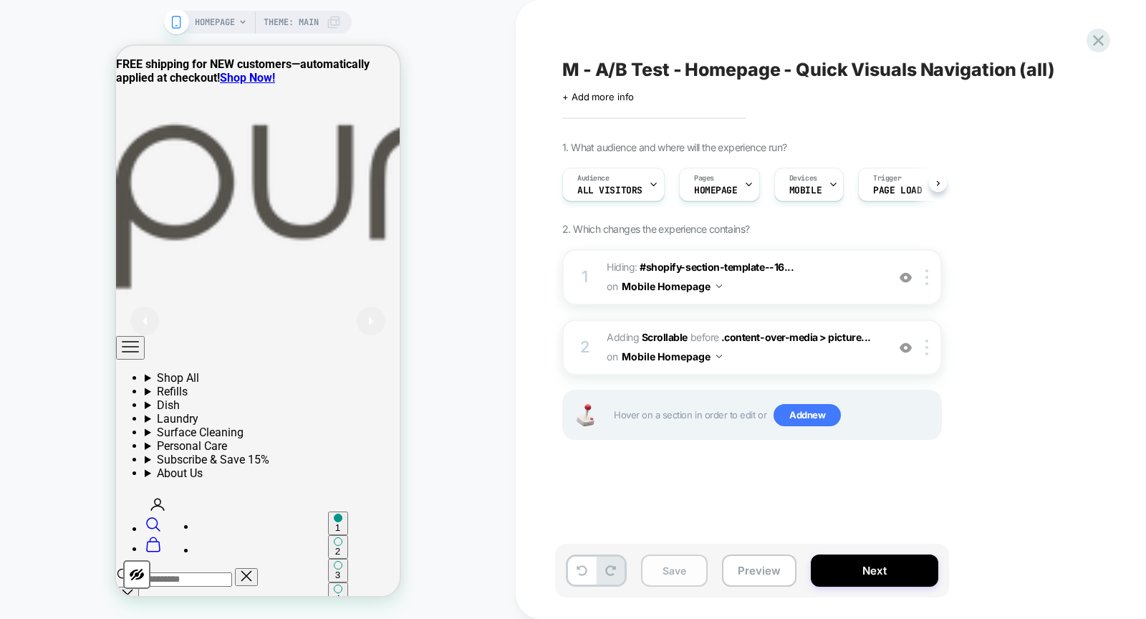
scroll to position [0, 1]
click at [678, 562] on button "Save" at bounding box center [674, 571] width 67 height 32
click at [620, 336] on span "Adding Scrollable" at bounding box center [647, 337] width 81 height 12
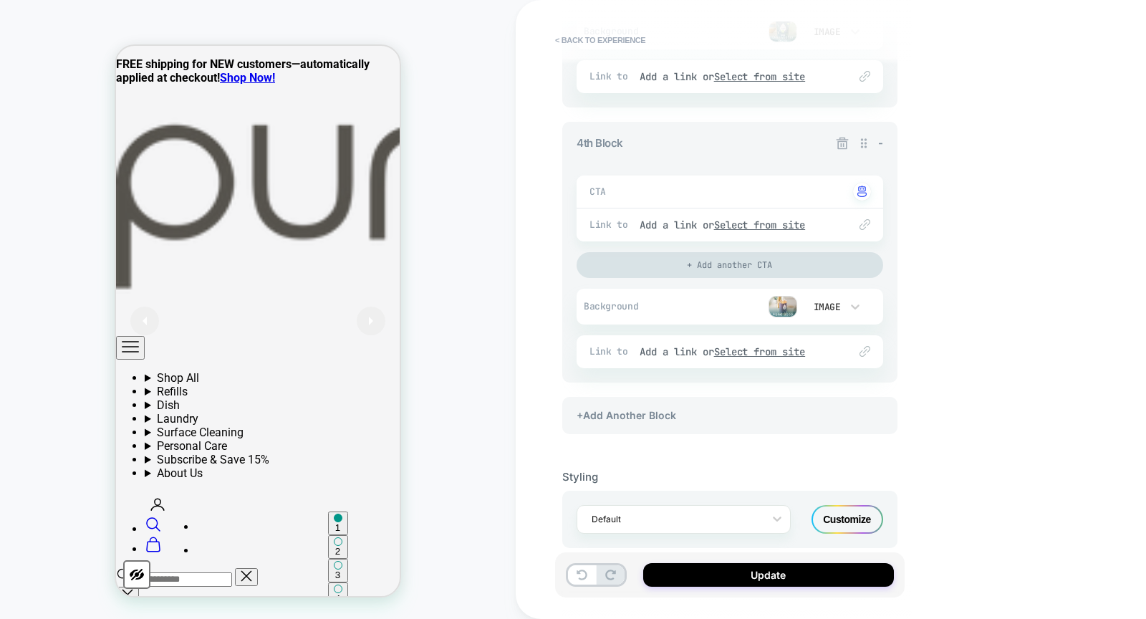
scroll to position [1036, 0]
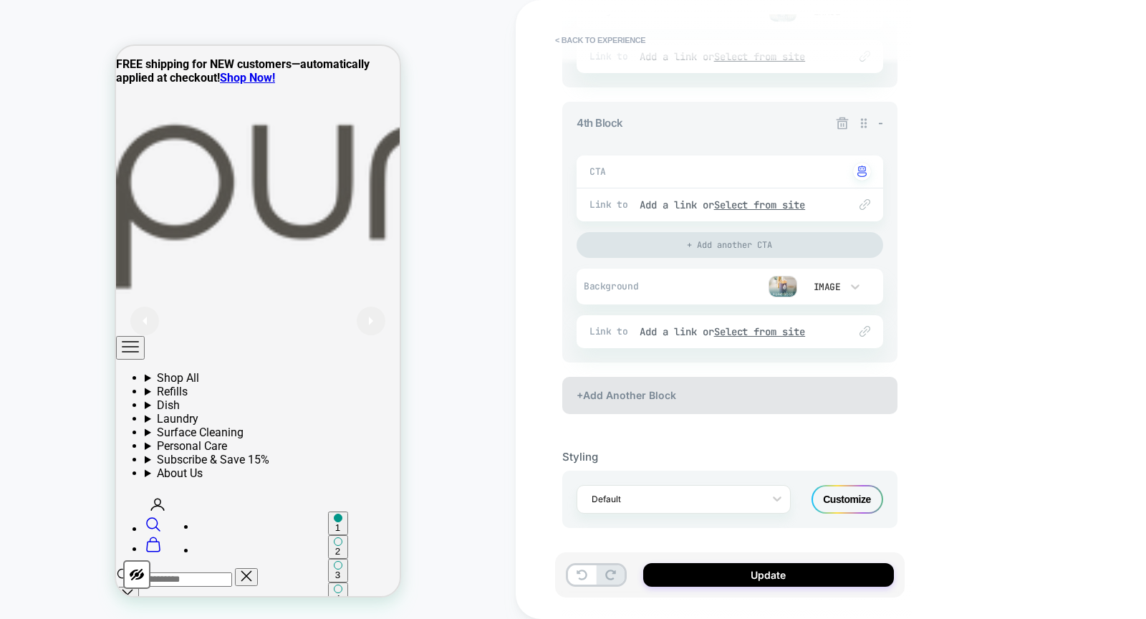
click at [670, 394] on div "+Add Another Block" at bounding box center [729, 395] width 335 height 37
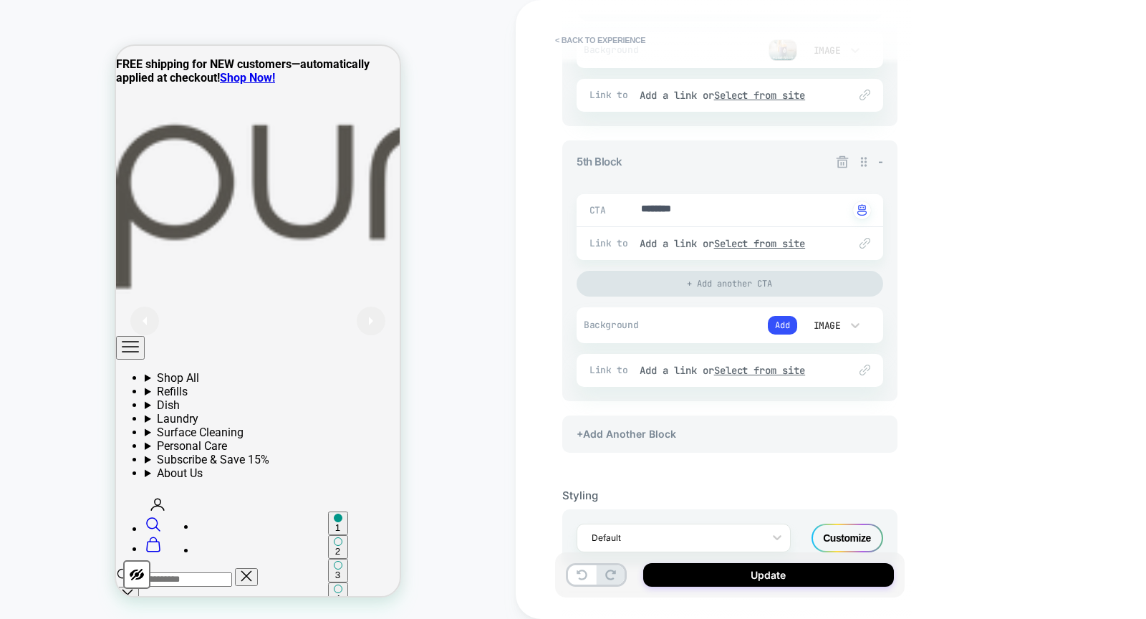
scroll to position [1312, 0]
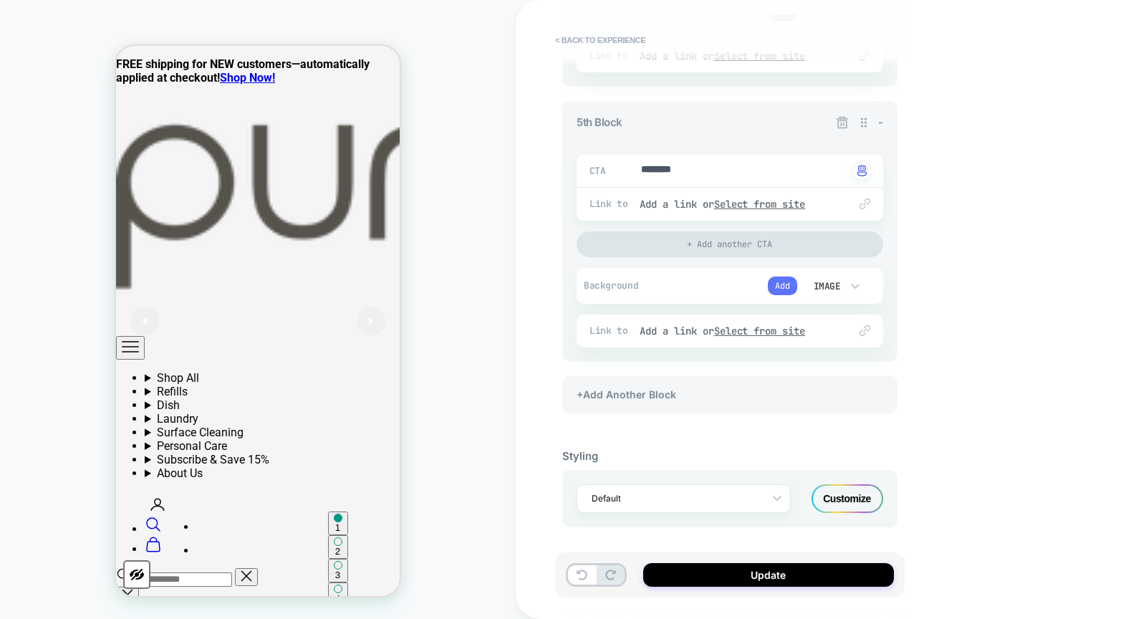
click at [790, 279] on button "Add" at bounding box center [782, 286] width 29 height 19
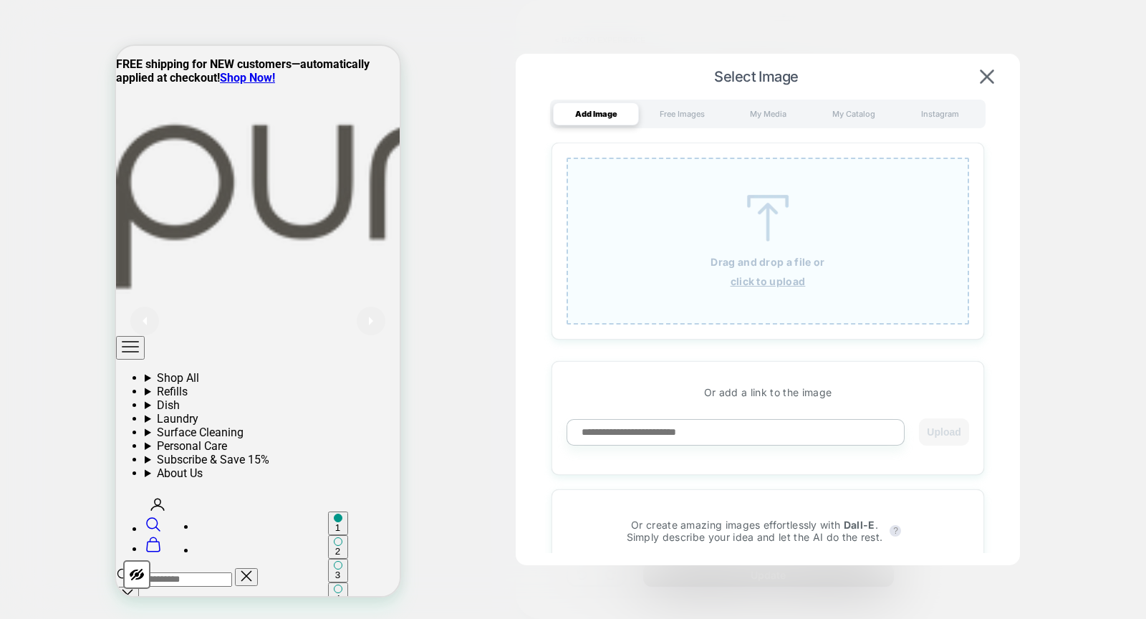
click at [759, 249] on div "Drag and drop a file or click to upload" at bounding box center [768, 241] width 403 height 167
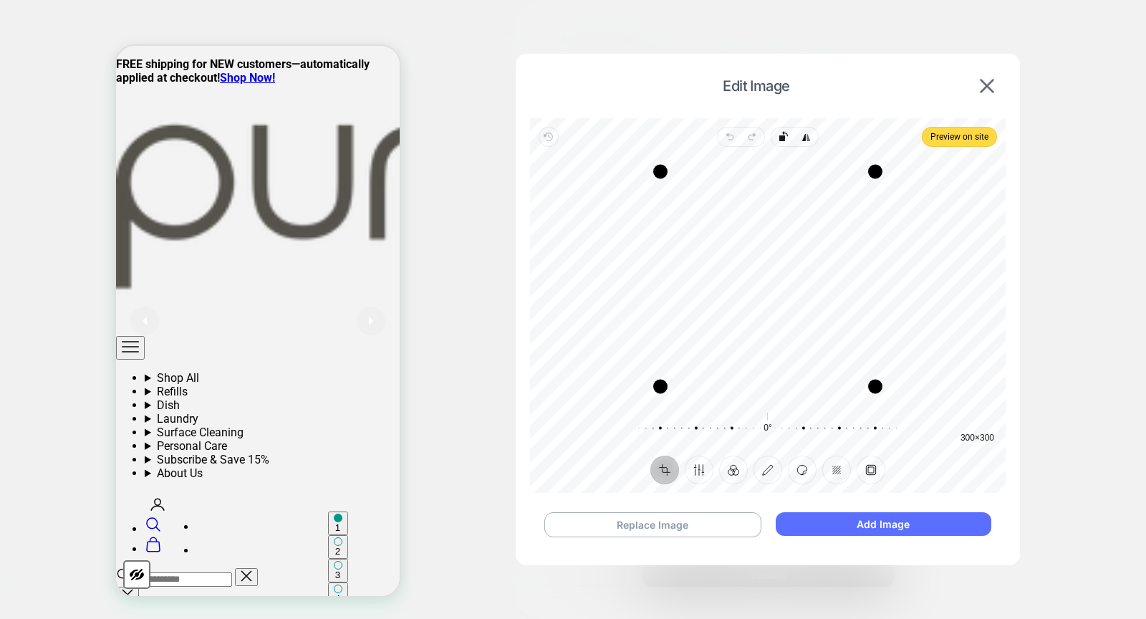
click at [912, 527] on button "Add Image" at bounding box center [884, 524] width 216 height 24
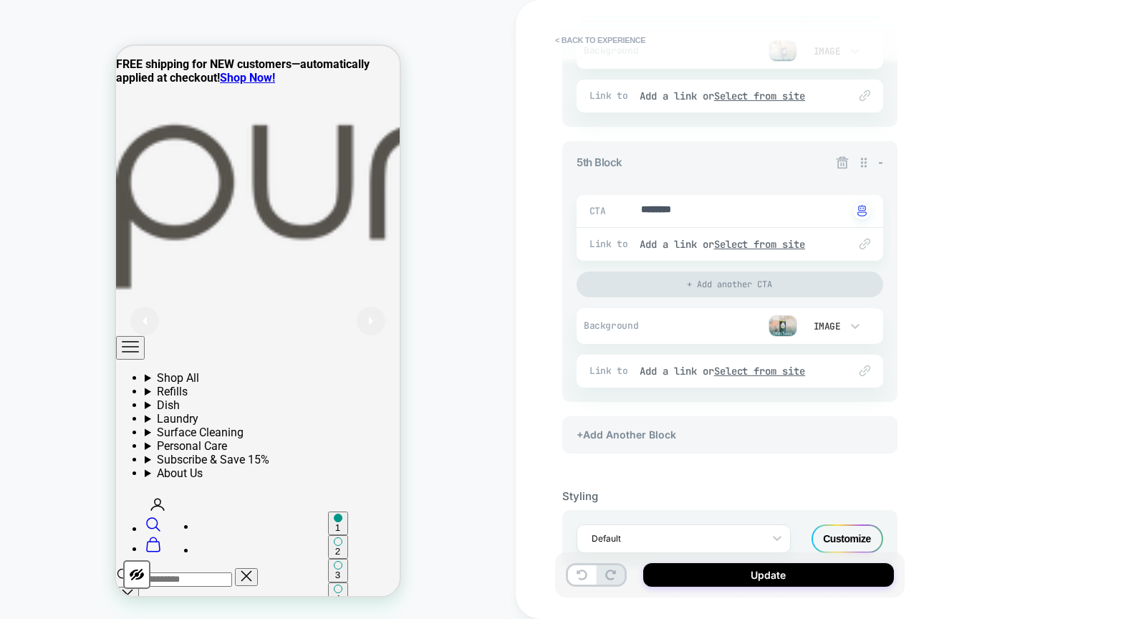
scroll to position [1272, 0]
click at [724, 191] on div "CTA ******** Click to change to alternative text Link to Add a link or Select f…" at bounding box center [730, 240] width 307 height 113
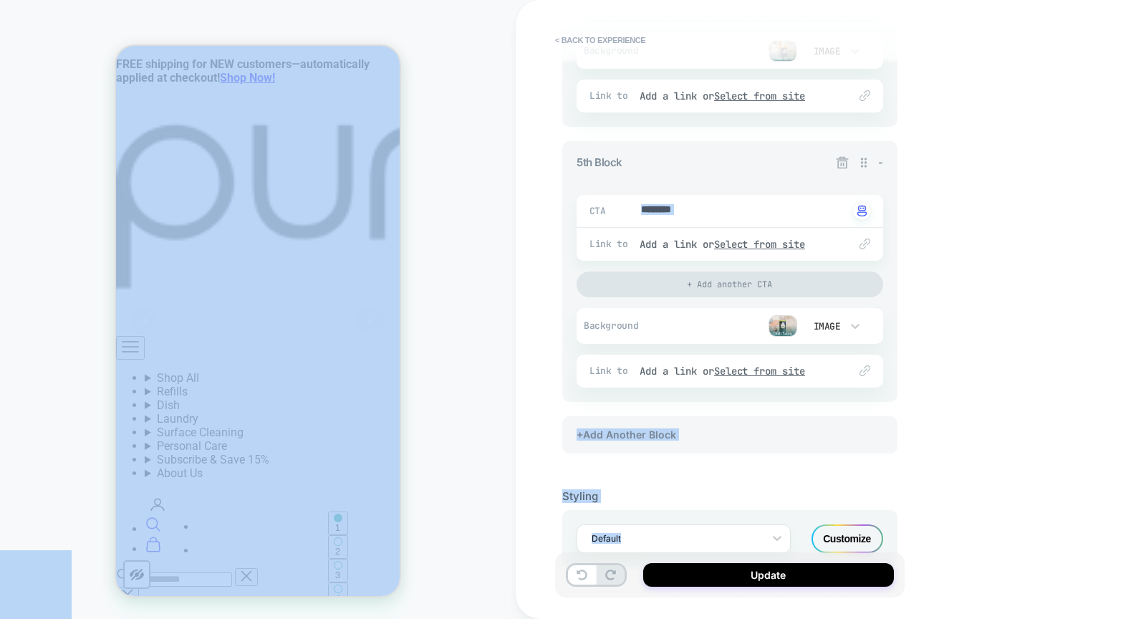
click at [717, 212] on textarea "********" at bounding box center [744, 211] width 209 height 16
type textarea "*"
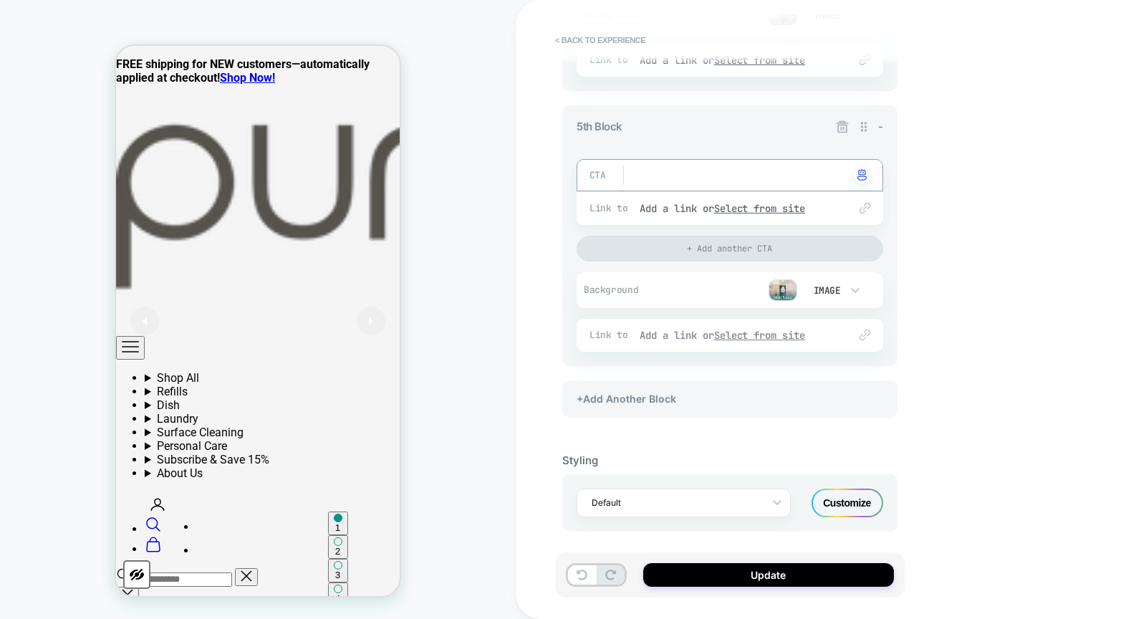
scroll to position [1312, 0]
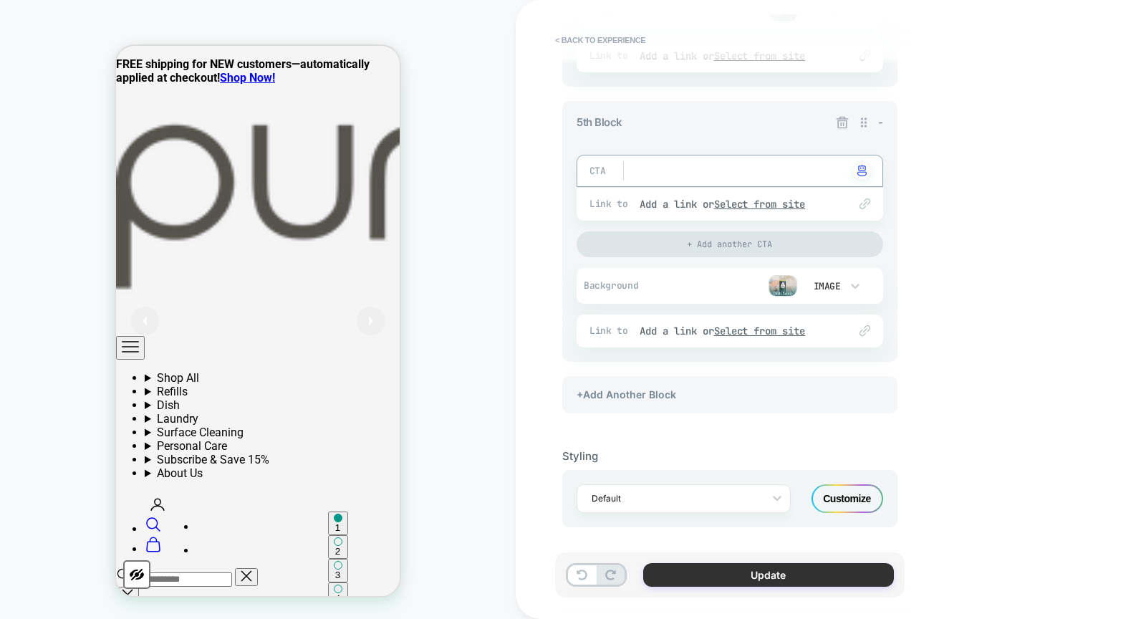
click at [747, 574] on button "Update" at bounding box center [768, 575] width 251 height 24
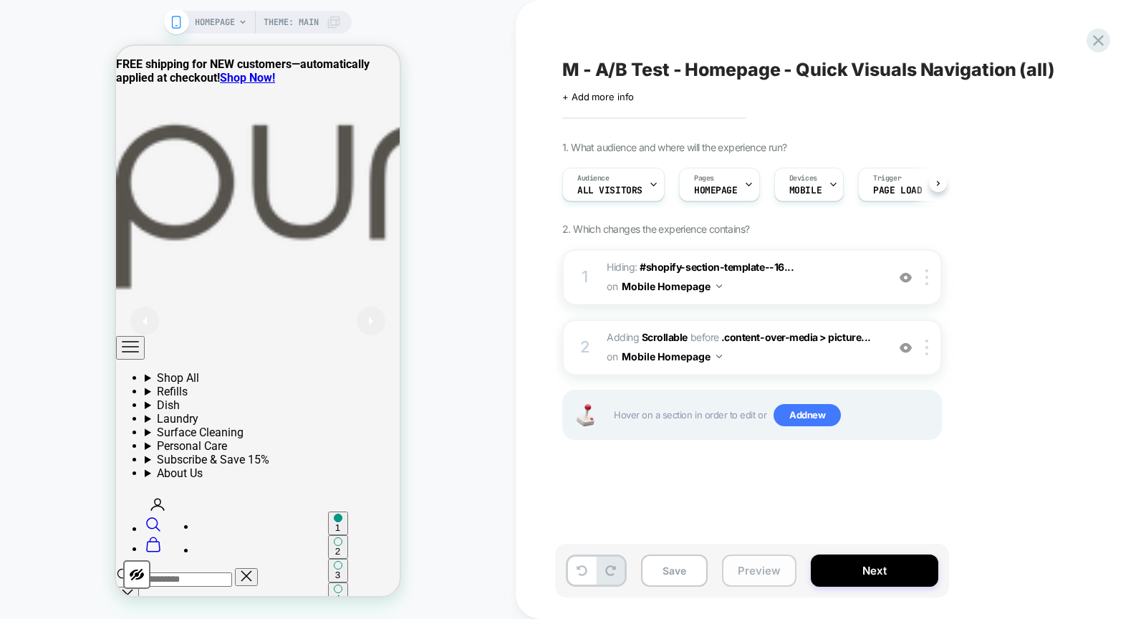
scroll to position [0, 1]
click at [685, 569] on button "Save" at bounding box center [674, 571] width 67 height 32
click at [966, 467] on div "1. What audience and where will the experience run? Audience All Visitors Pages…" at bounding box center [823, 308] width 523 height 335
click at [621, 332] on span "Adding Scrollable" at bounding box center [647, 337] width 81 height 12
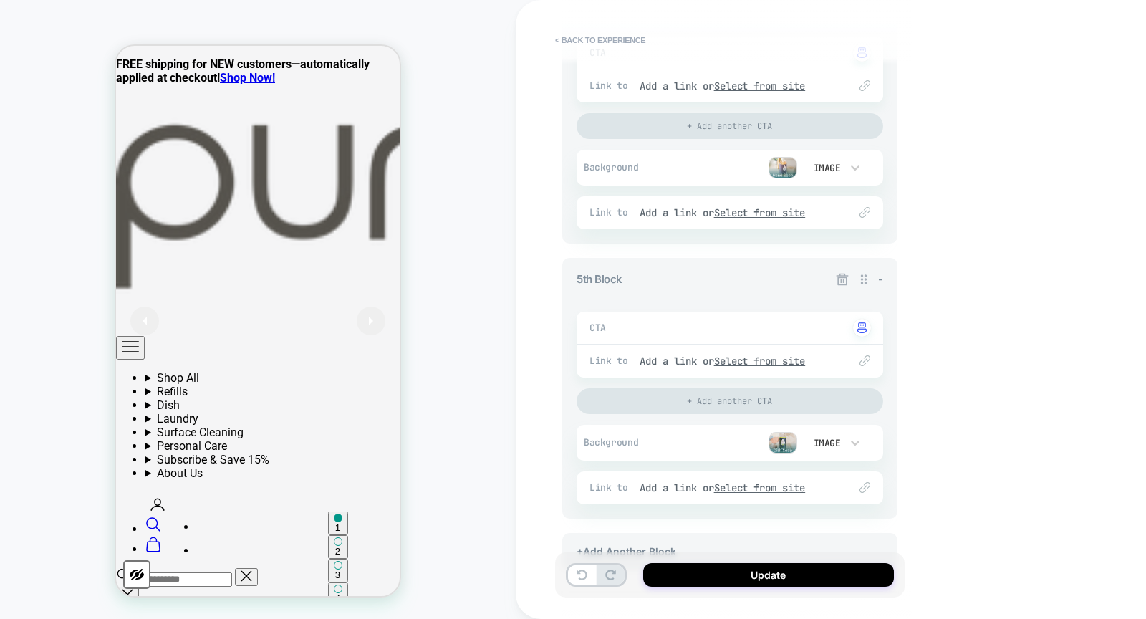
scroll to position [924, 0]
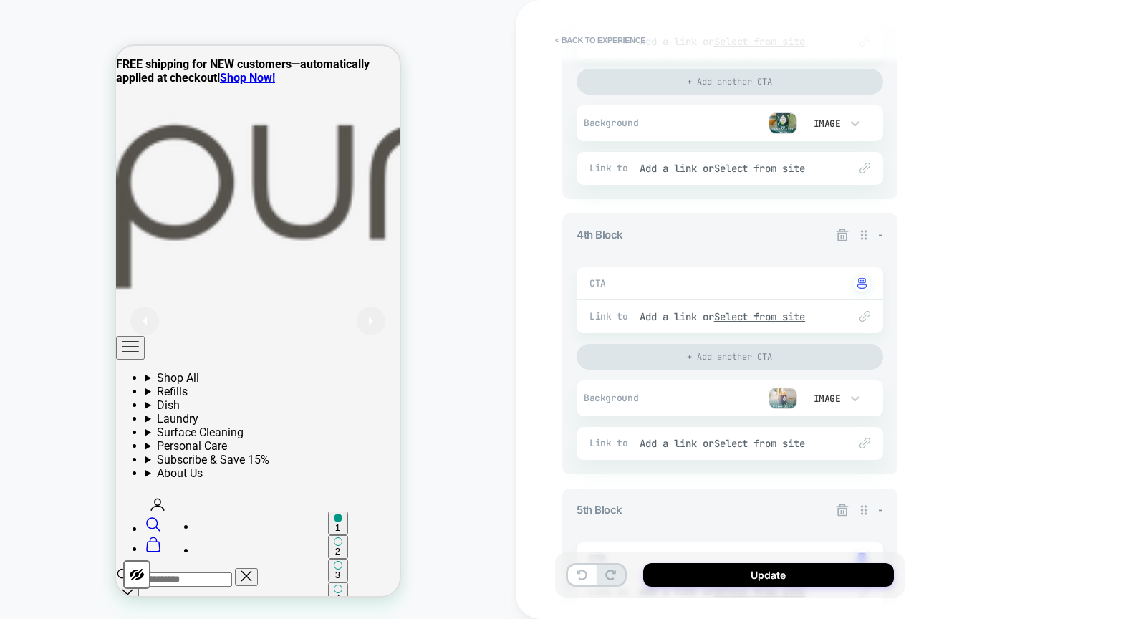
click at [775, 395] on img at bounding box center [783, 398] width 29 height 21
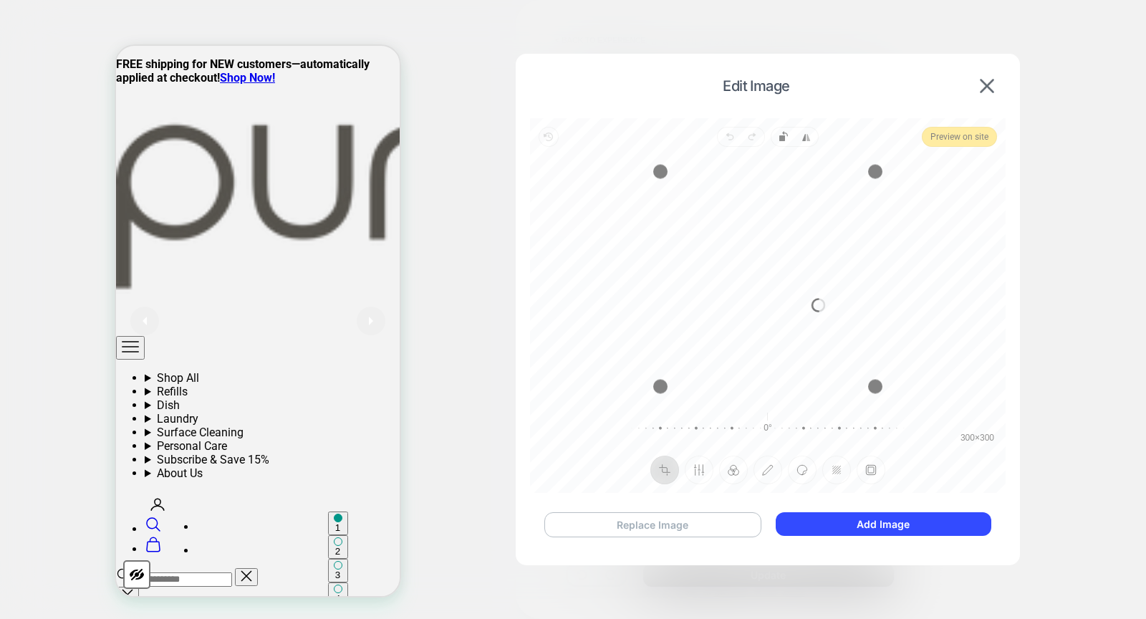
click at [632, 522] on button "Replace Image" at bounding box center [653, 524] width 217 height 25
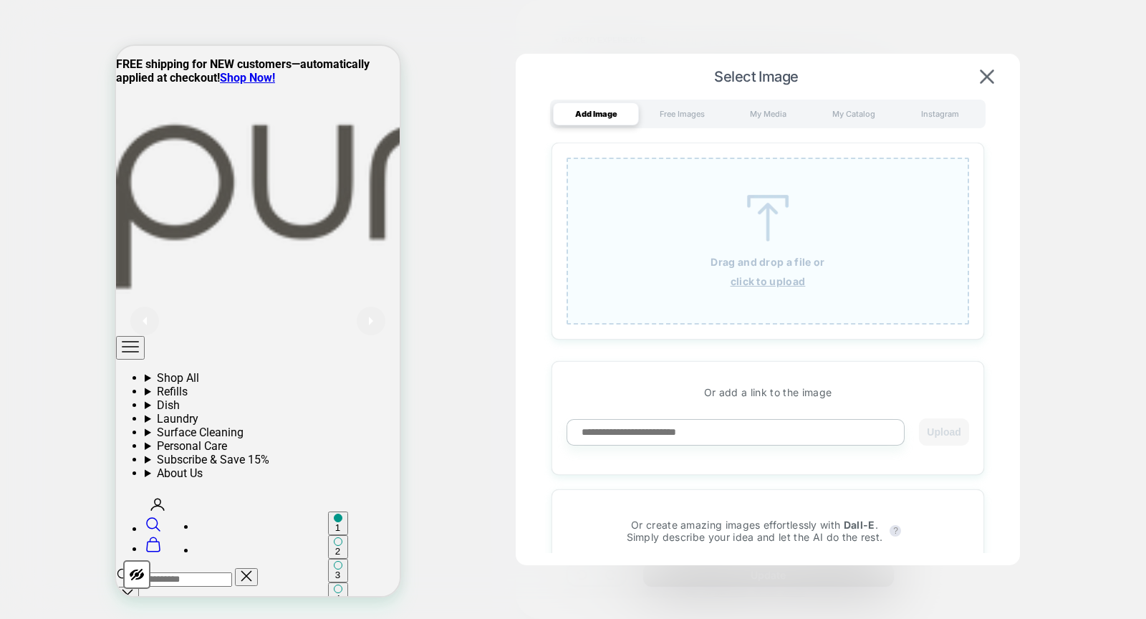
click at [770, 217] on img at bounding box center [768, 218] width 64 height 47
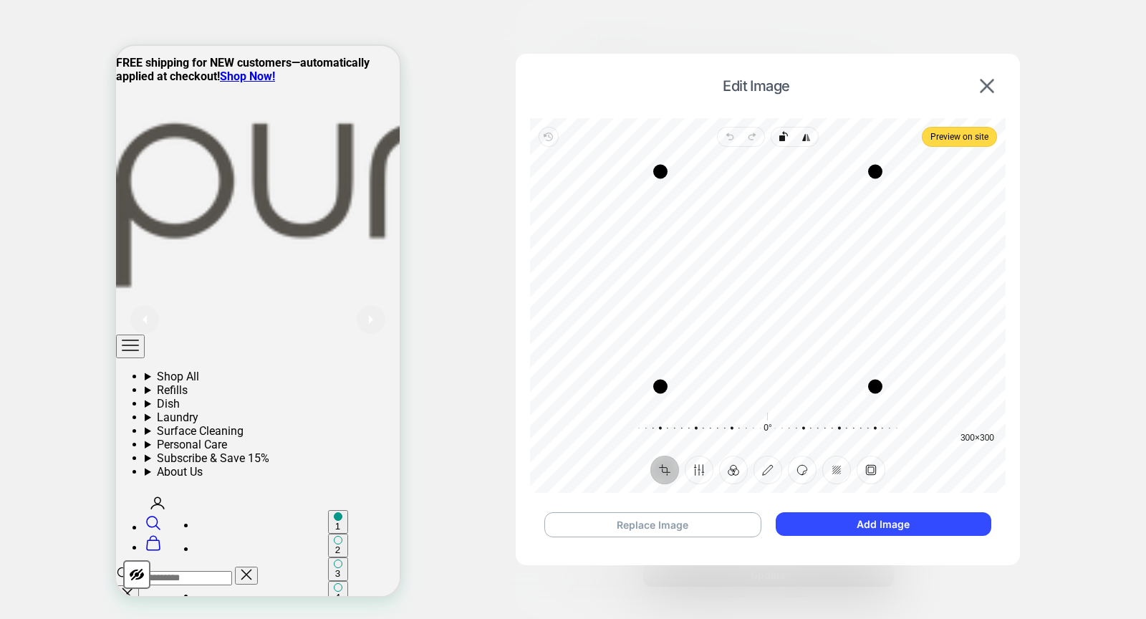
scroll to position [0, 0]
click at [605, 528] on button "Replace Image" at bounding box center [653, 524] width 217 height 25
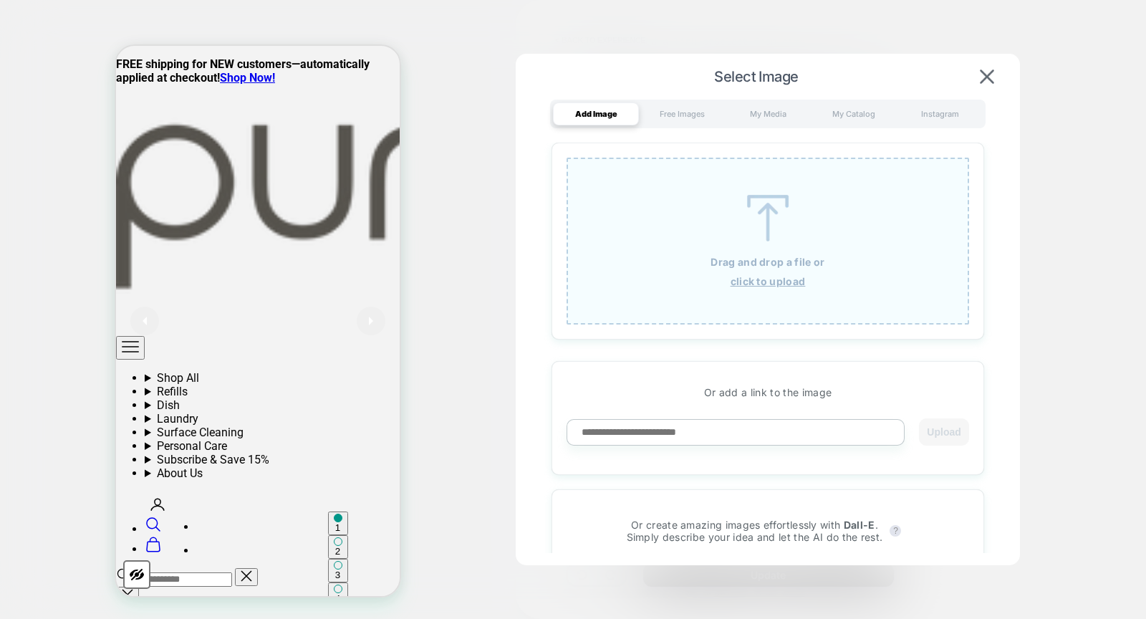
click at [1103, 166] on div at bounding box center [573, 309] width 1146 height 619
click at [746, 231] on img at bounding box center [768, 218] width 64 height 47
click at [989, 73] on img at bounding box center [987, 76] width 14 height 14
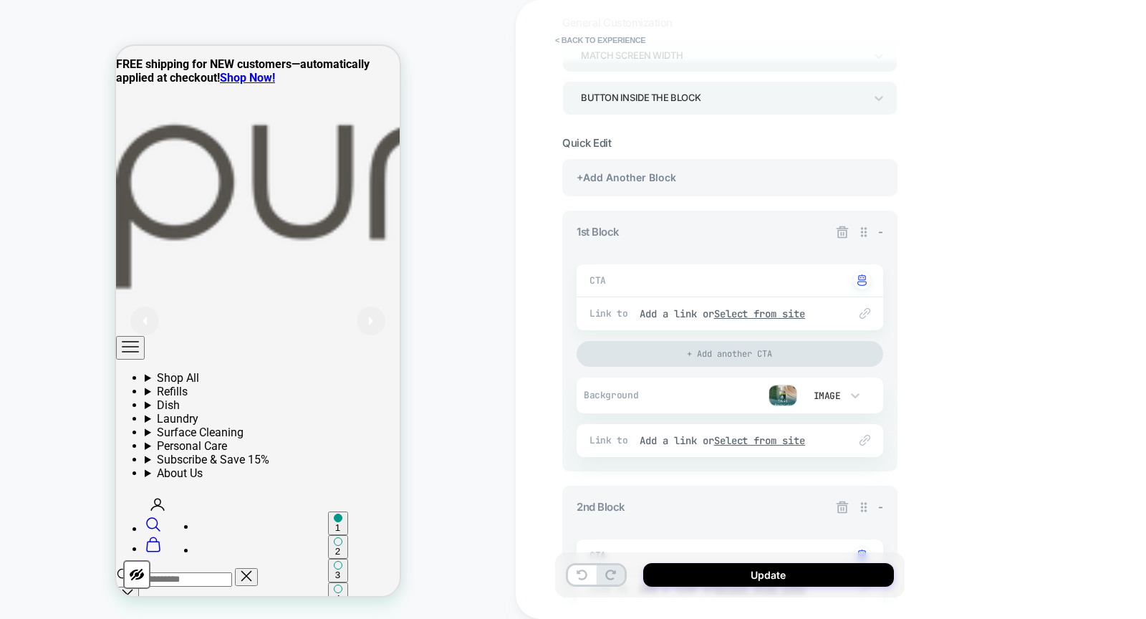
scroll to position [115, 0]
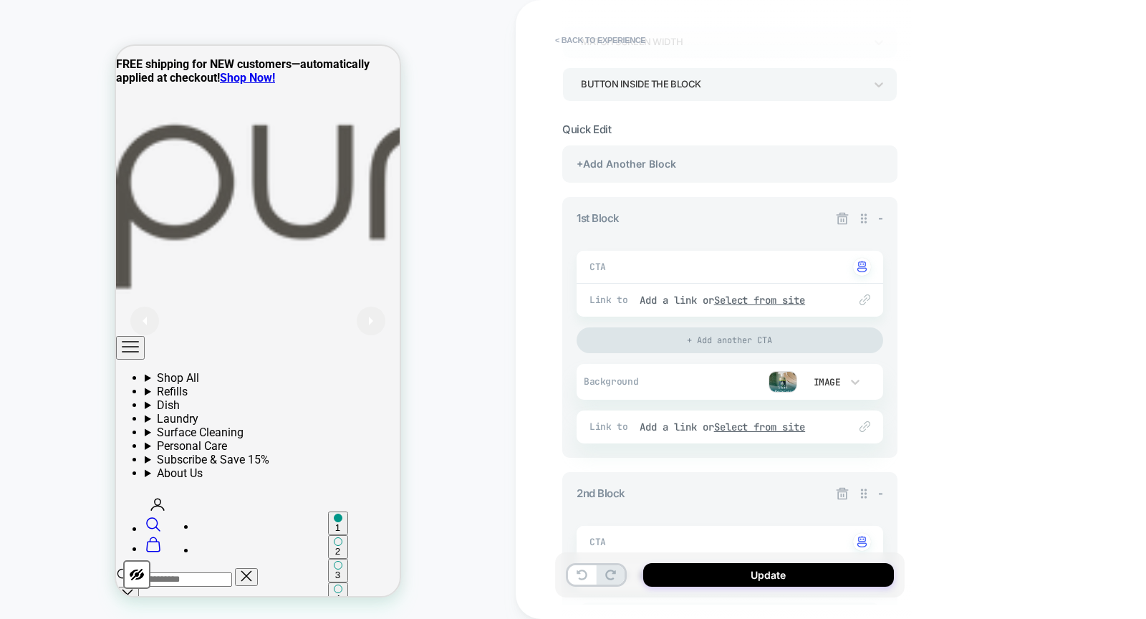
click at [780, 382] on img at bounding box center [783, 381] width 29 height 21
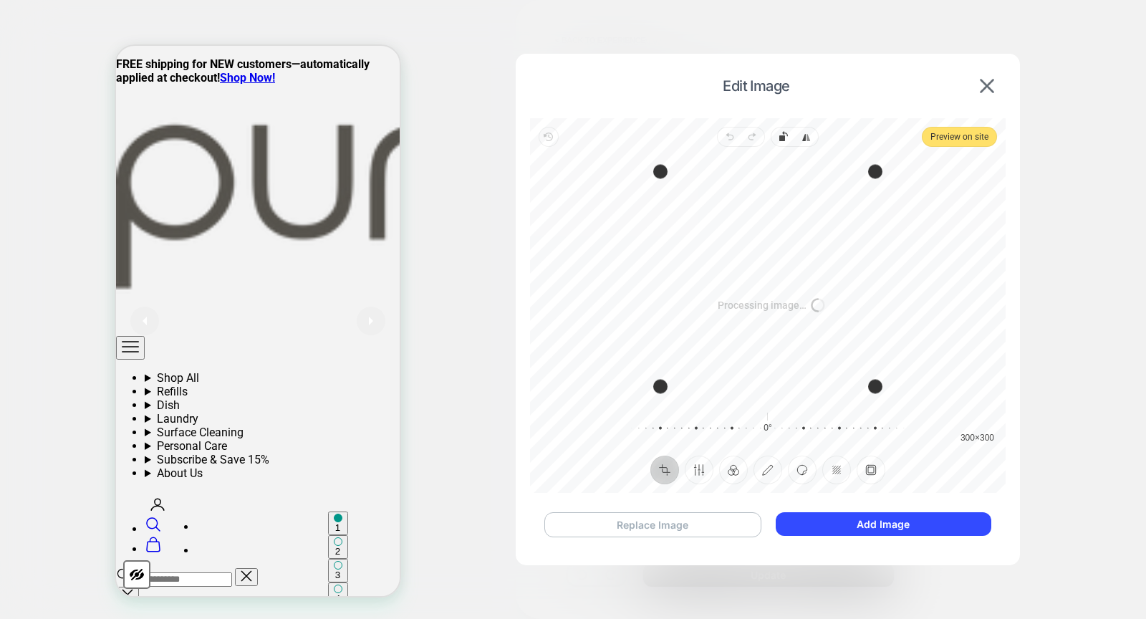
click at [661, 520] on button "Replace Image" at bounding box center [653, 524] width 217 height 25
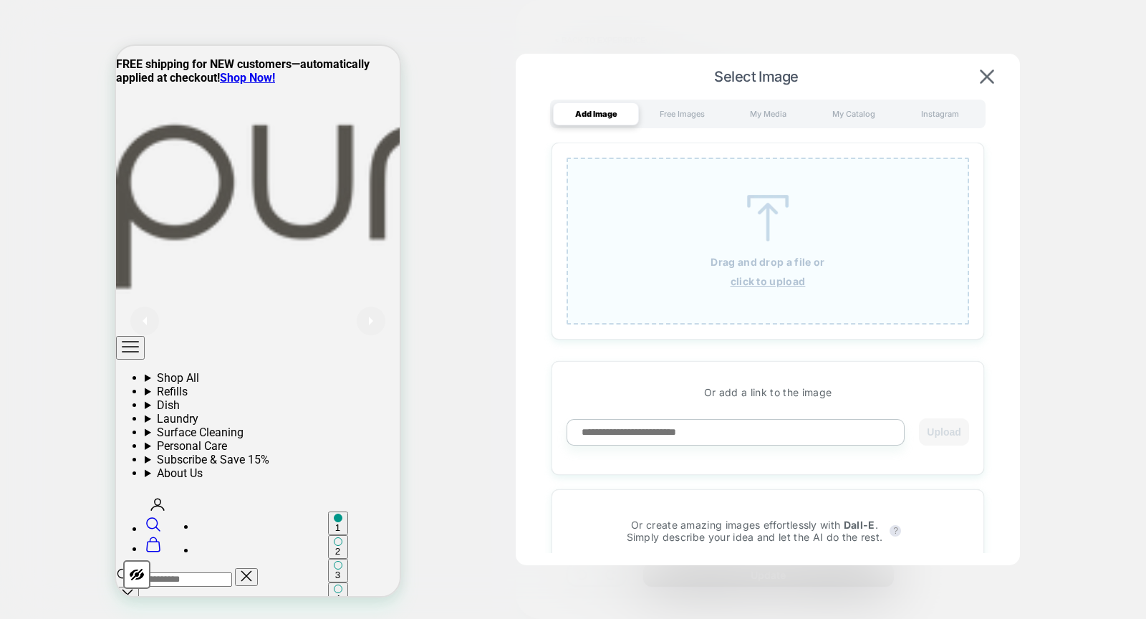
click at [775, 203] on img at bounding box center [768, 218] width 64 height 47
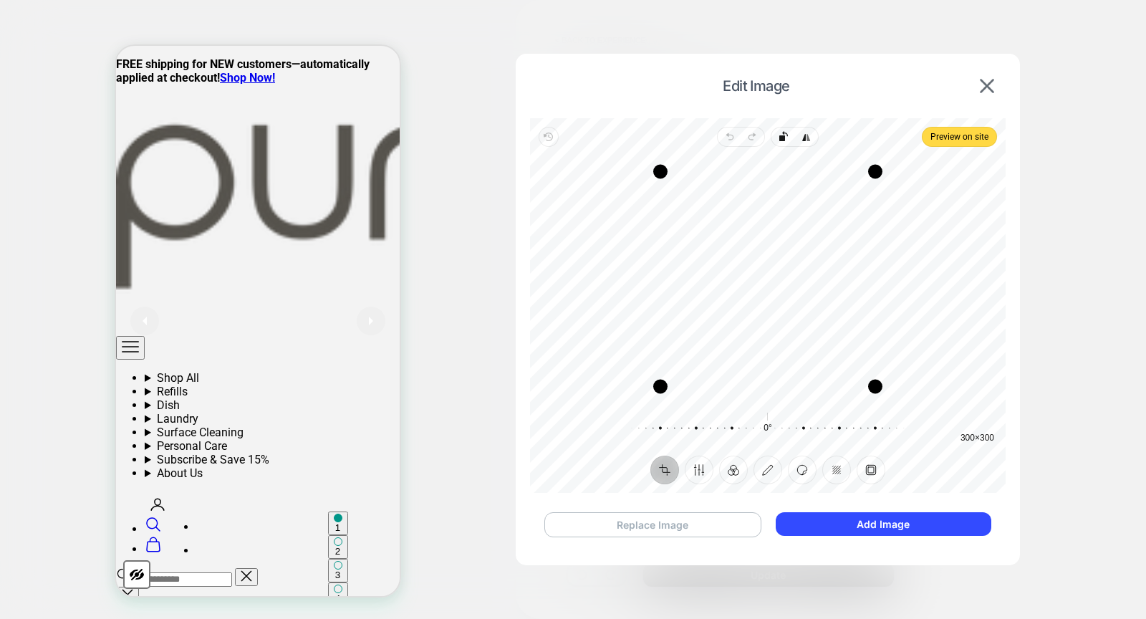
click at [673, 527] on button "Replace Image" at bounding box center [653, 524] width 217 height 25
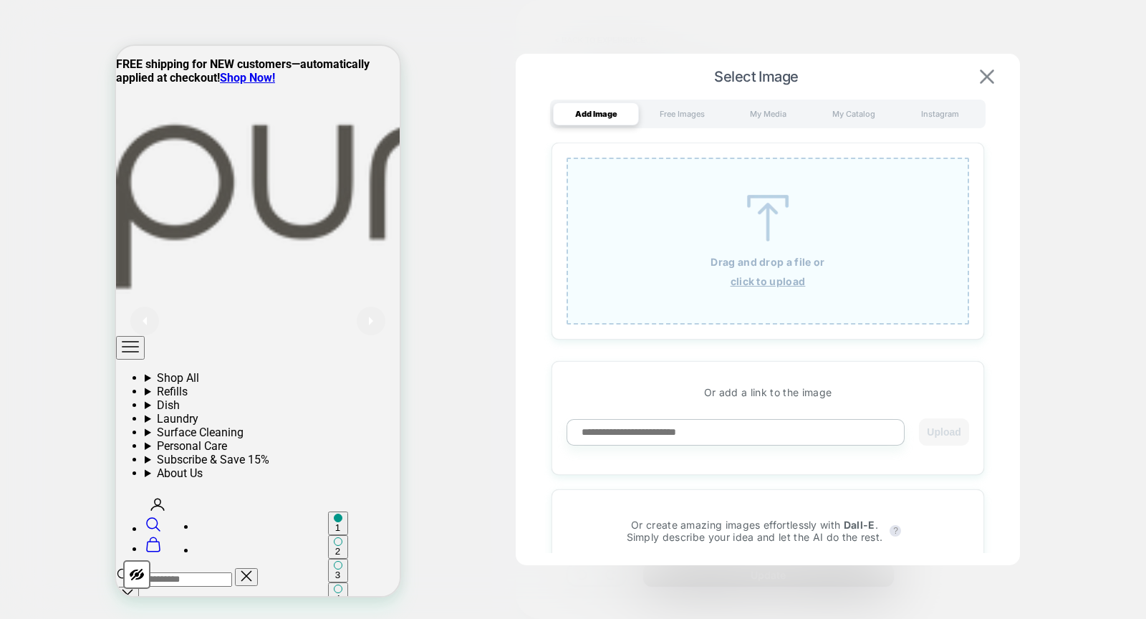
click at [982, 76] on img at bounding box center [987, 76] width 14 height 14
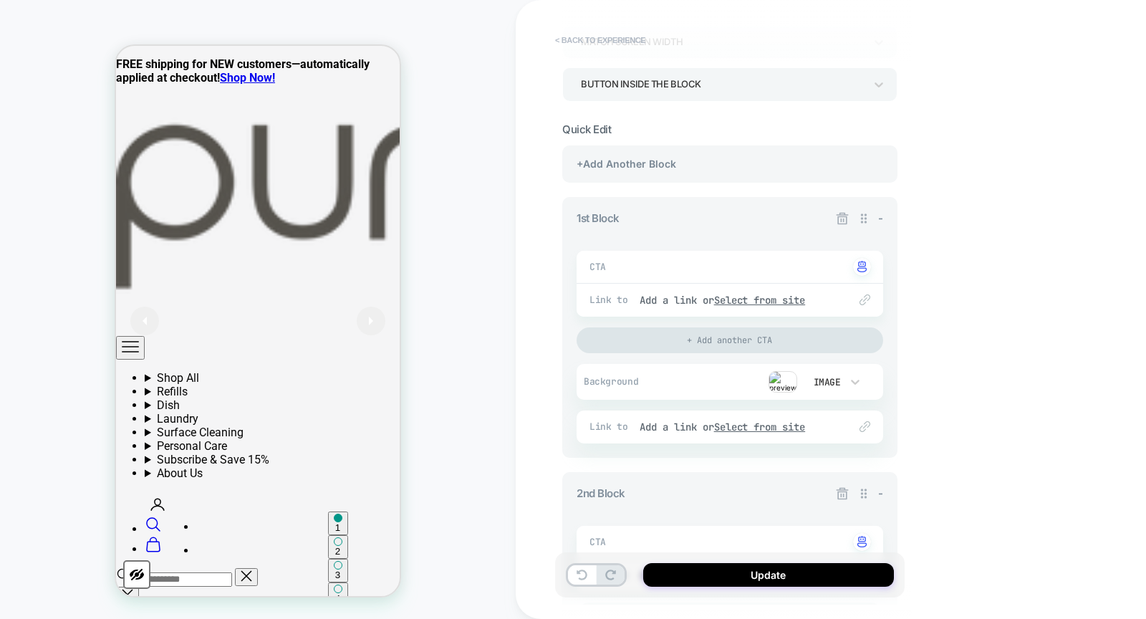
click at [592, 30] on button "< Back to experience" at bounding box center [600, 40] width 105 height 23
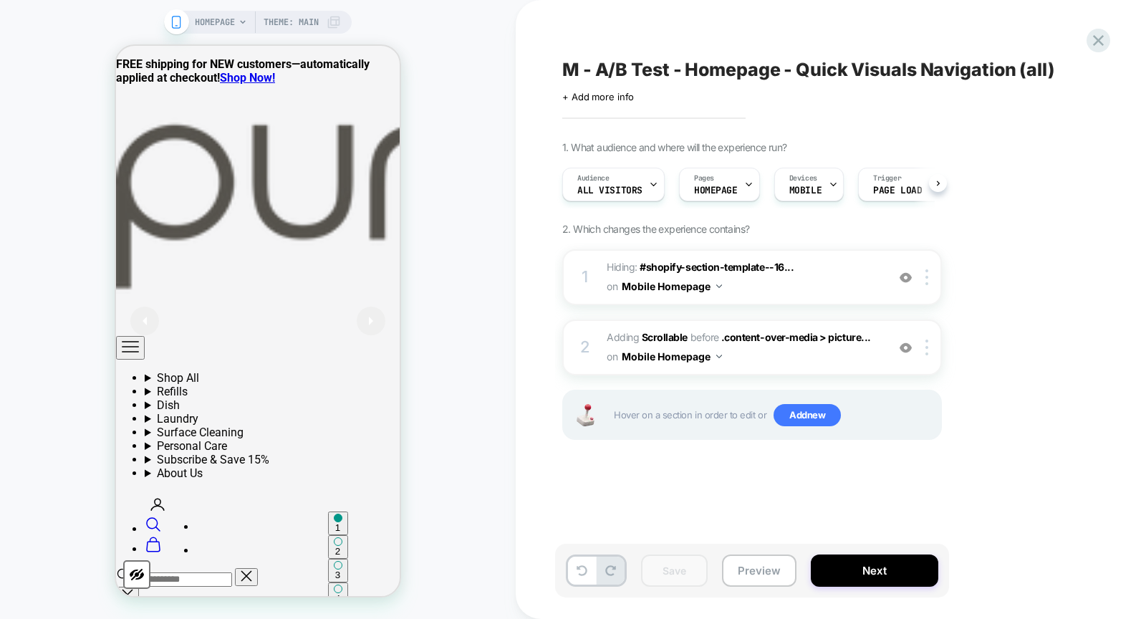
scroll to position [0, 1]
click at [928, 346] on img at bounding box center [927, 348] width 3 height 16
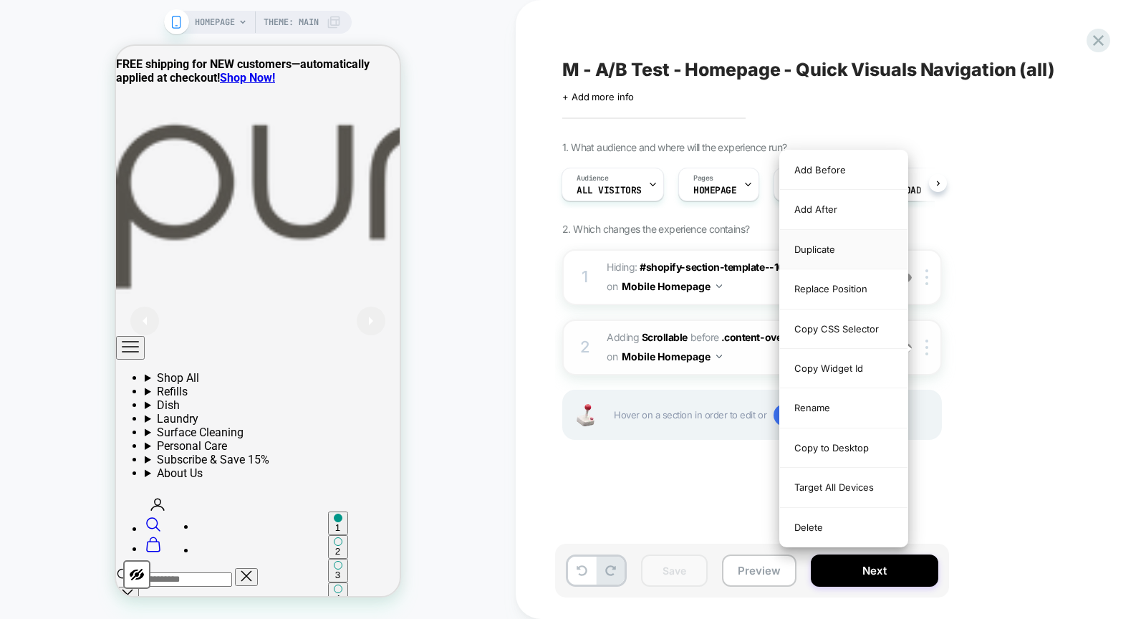
click at [840, 247] on div "Duplicate" at bounding box center [844, 249] width 128 height 39
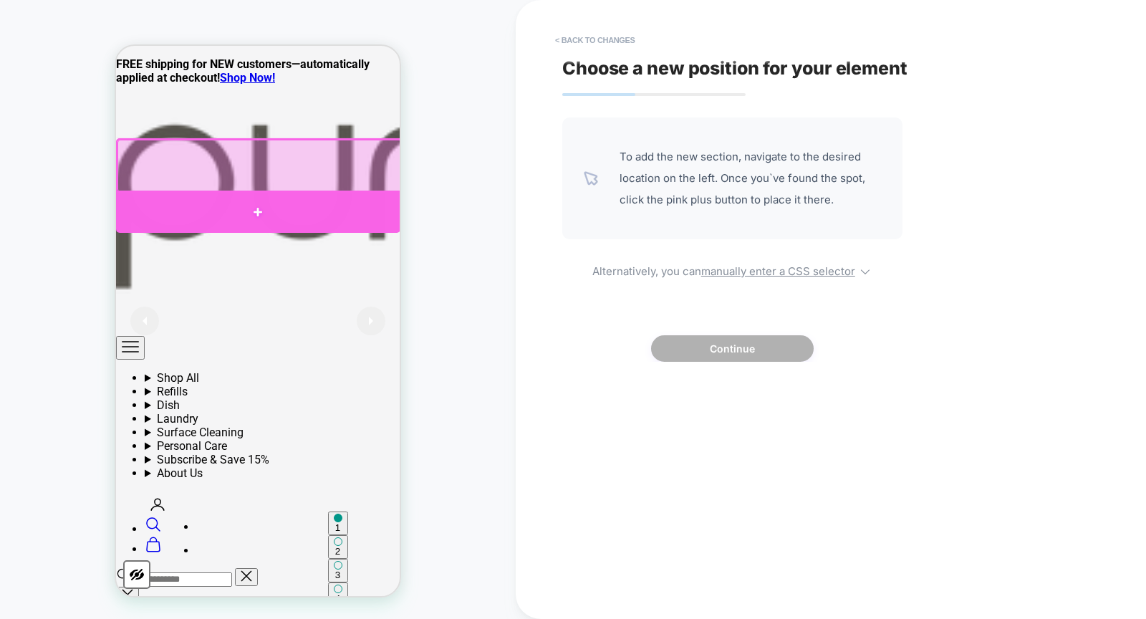
click at [327, 204] on div at bounding box center [258, 212] width 284 height 42
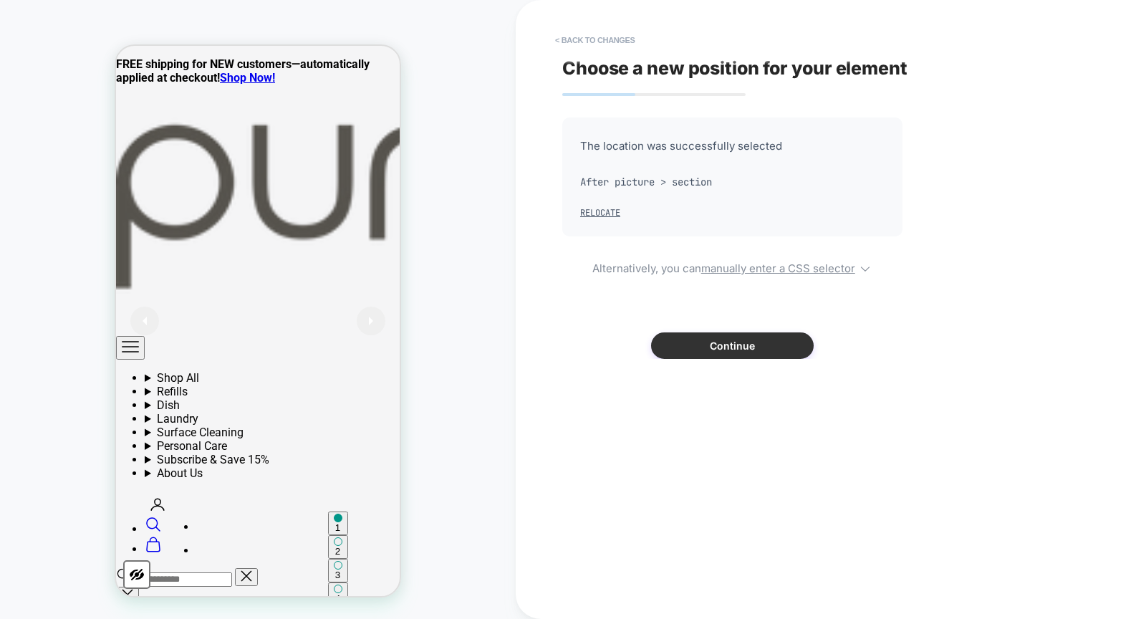
click at [676, 340] on button "Continue" at bounding box center [732, 345] width 163 height 27
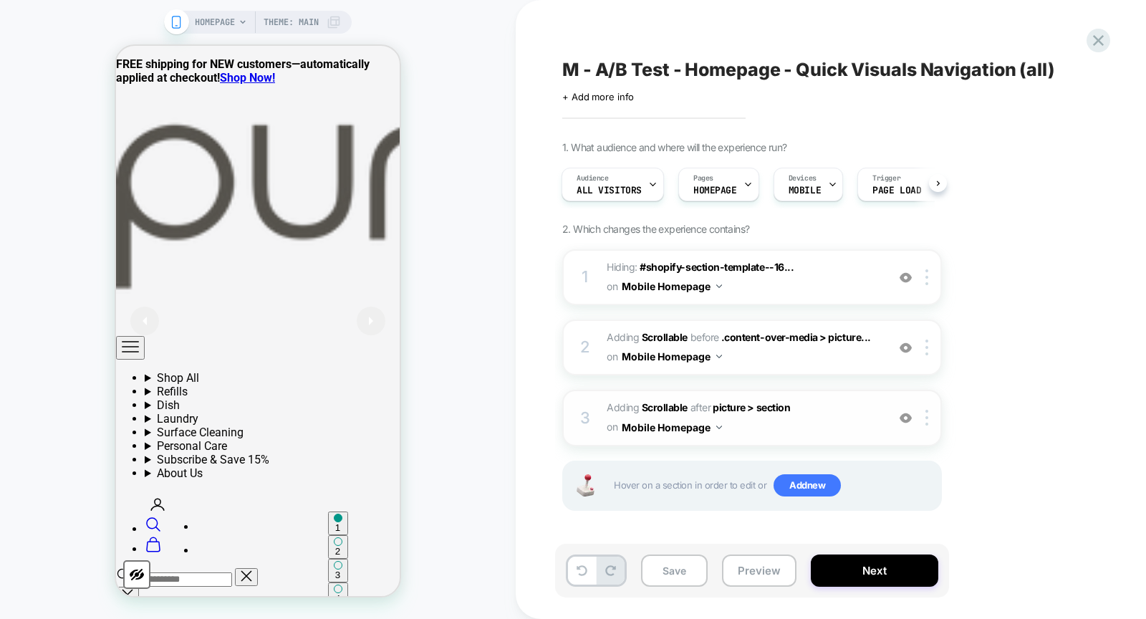
click at [618, 401] on span "Adding Scrollable" at bounding box center [647, 407] width 81 height 12
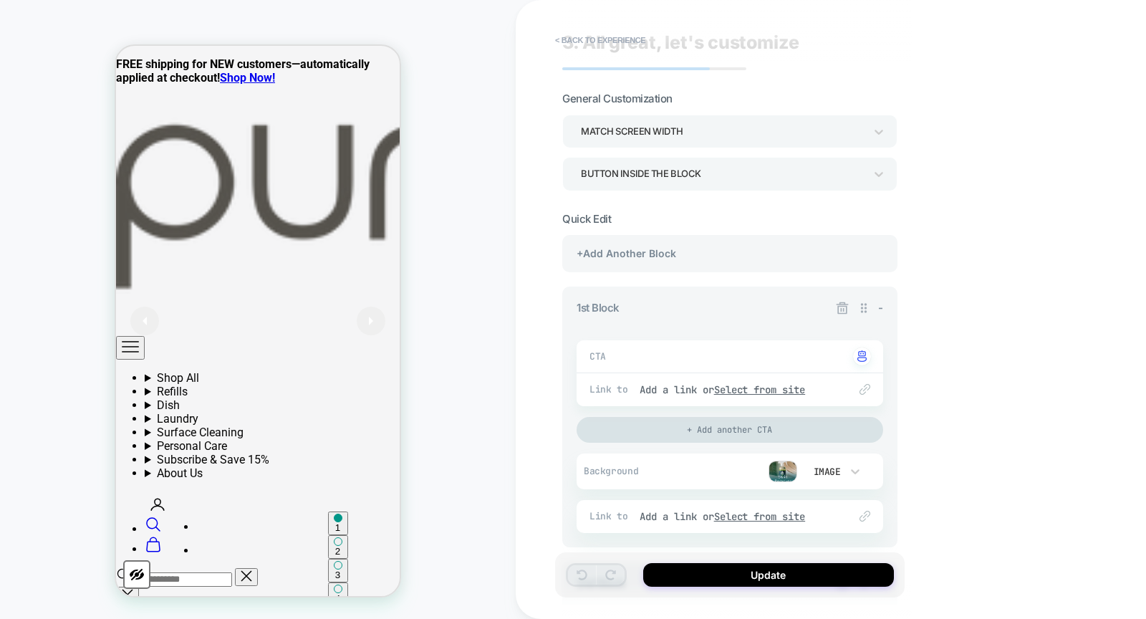
scroll to position [58, 0]
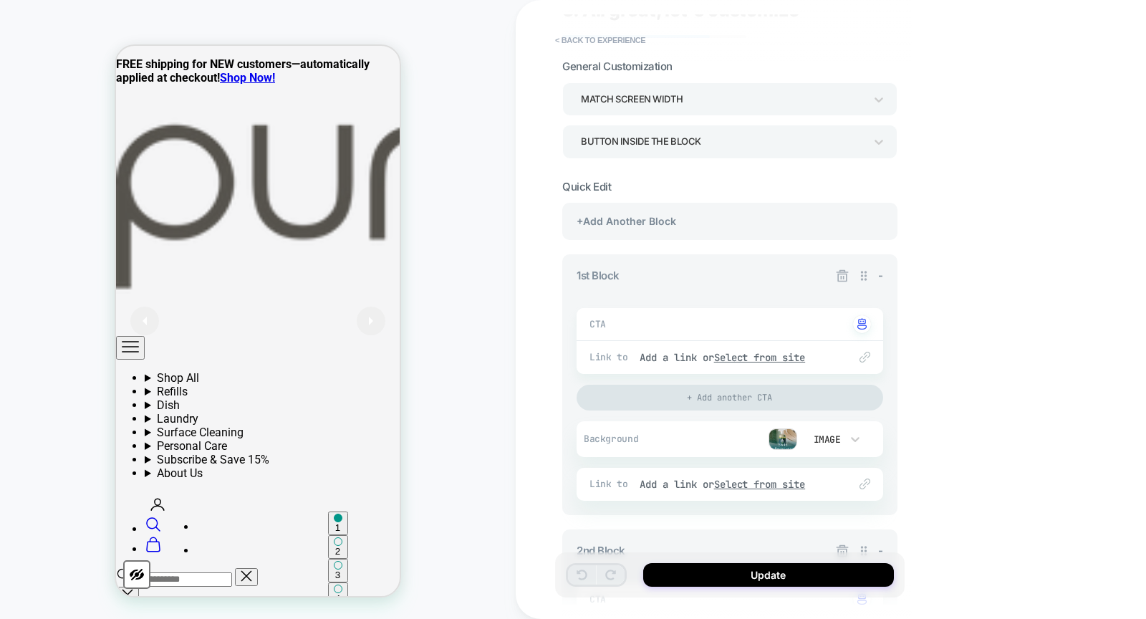
click at [777, 431] on img at bounding box center [783, 438] width 29 height 21
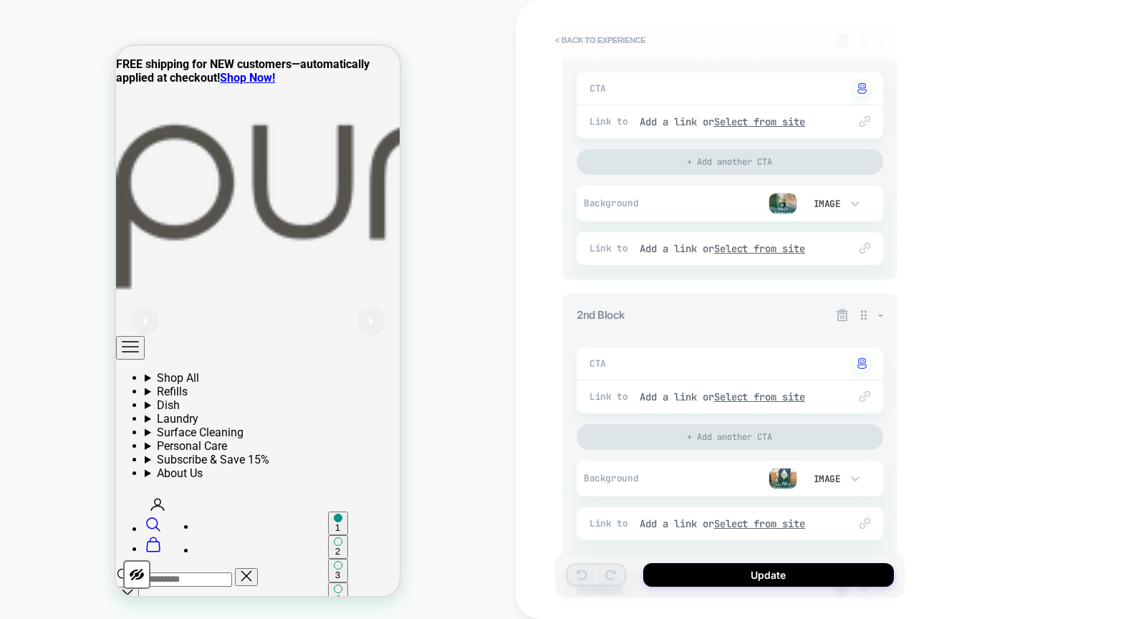
scroll to position [295, 0]
click at [785, 467] on img at bounding box center [783, 476] width 29 height 21
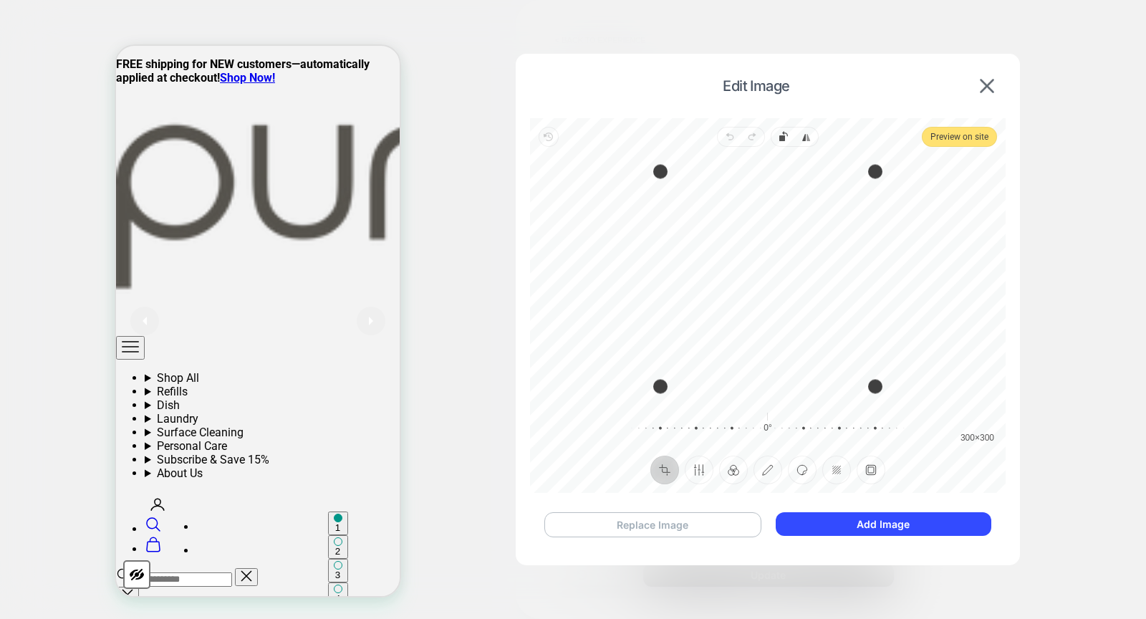
click at [654, 522] on button "Replace Image" at bounding box center [653, 524] width 217 height 25
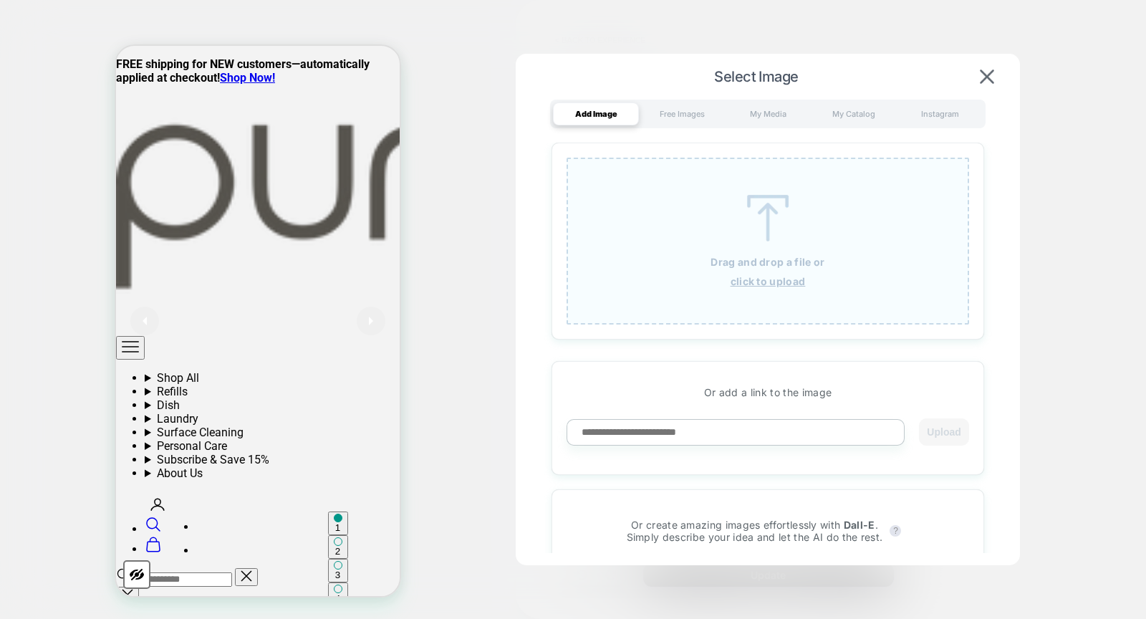
click at [766, 191] on div "Drag and drop a file or click to upload" at bounding box center [768, 241] width 403 height 167
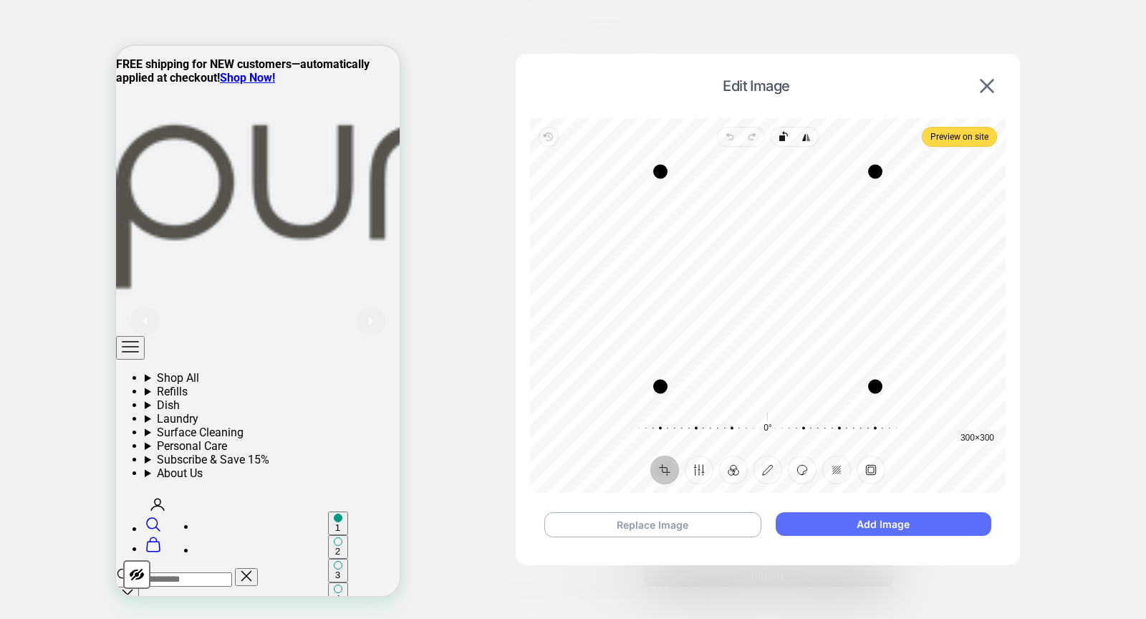
click at [947, 513] on button "Add Image" at bounding box center [884, 524] width 216 height 24
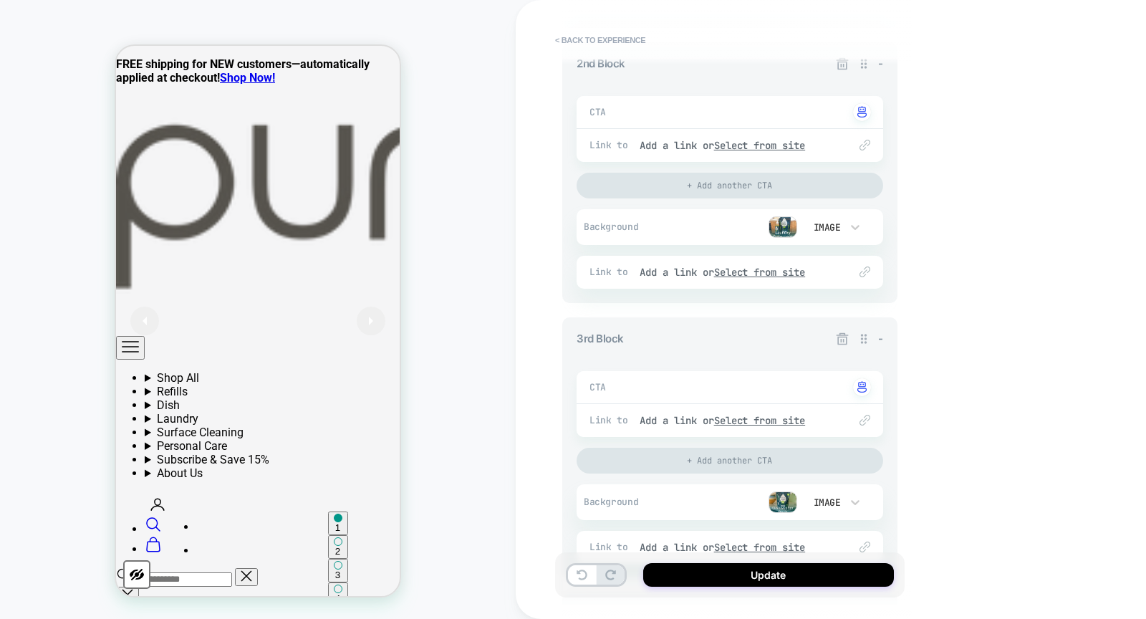
scroll to position [552, 0]
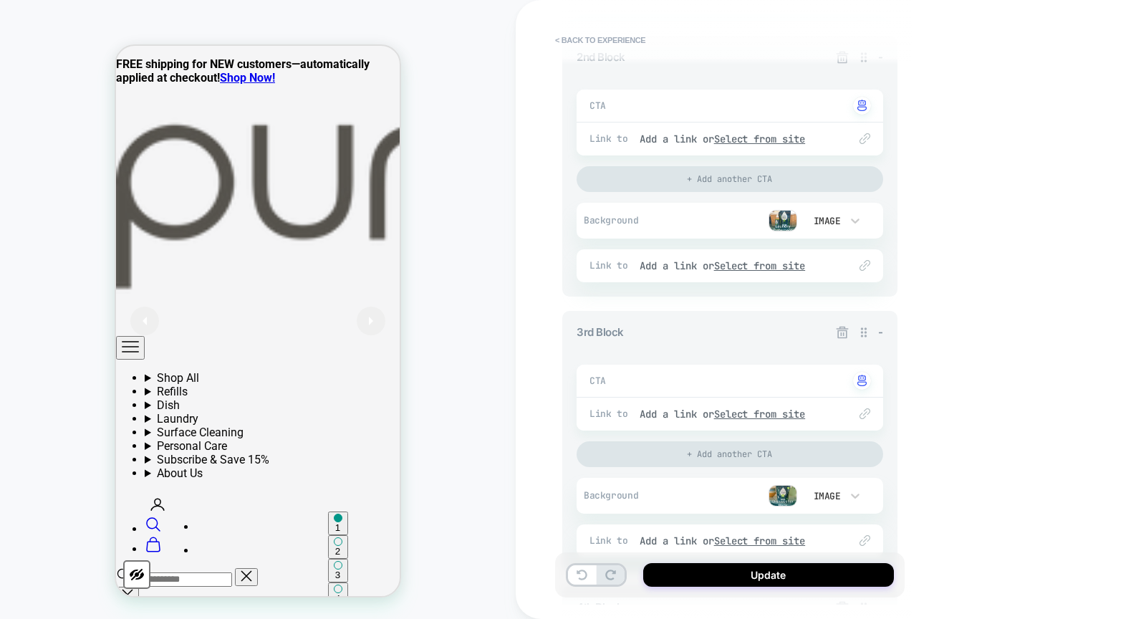
click at [777, 496] on img at bounding box center [783, 495] width 29 height 21
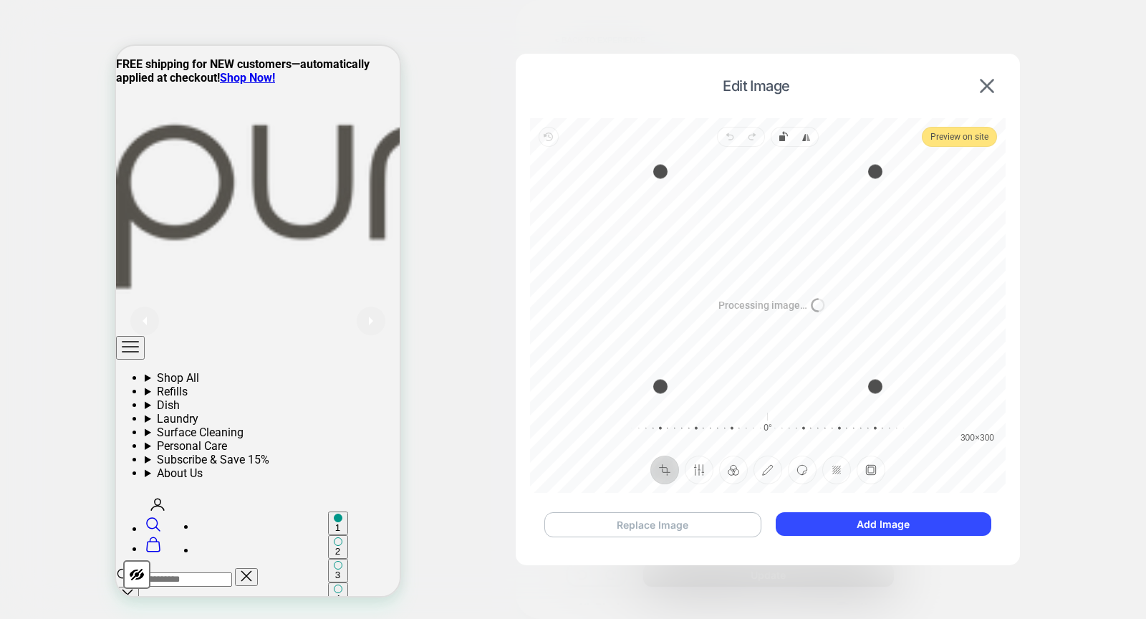
click at [597, 527] on button "Replace Image" at bounding box center [653, 524] width 217 height 25
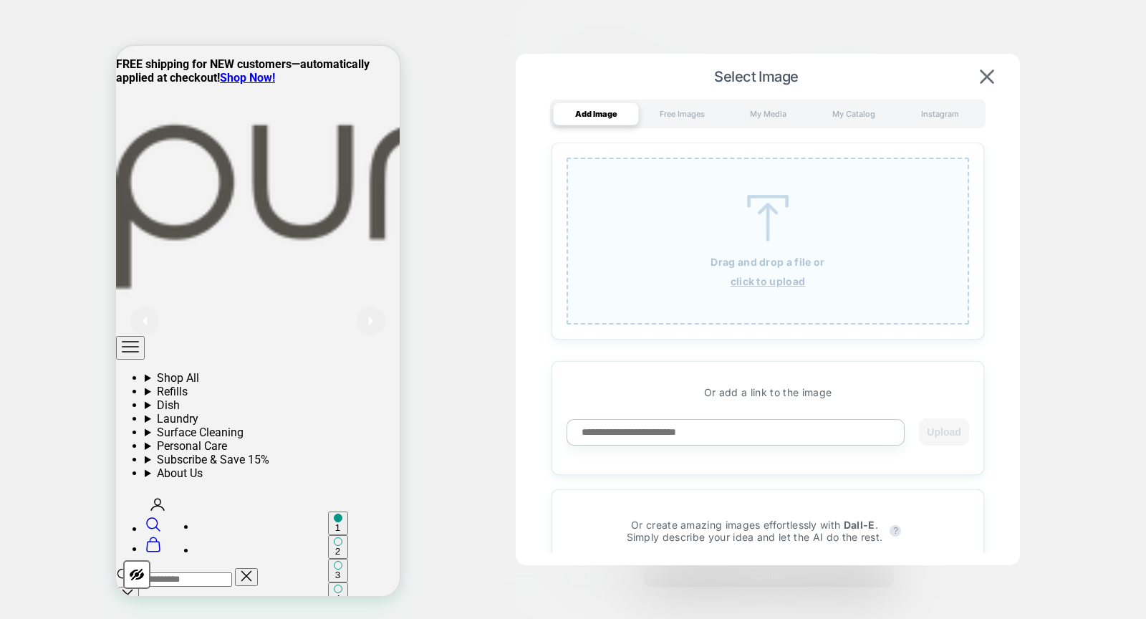
click at [777, 210] on img at bounding box center [768, 218] width 64 height 47
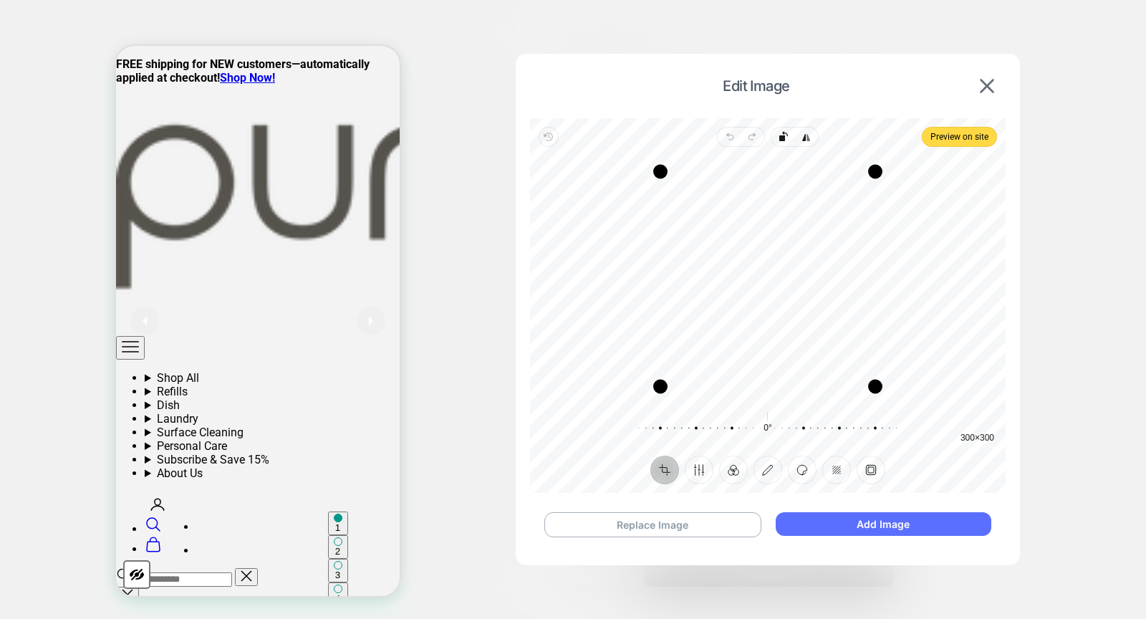
click at [913, 517] on button "Add Image" at bounding box center [884, 524] width 216 height 24
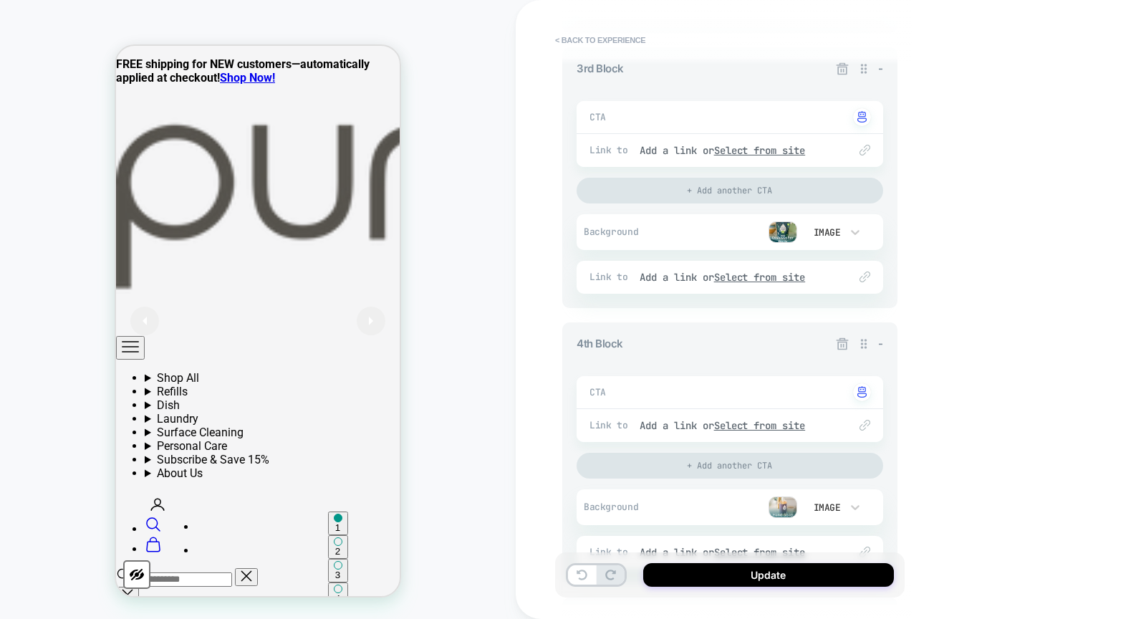
scroll to position [981, 0]
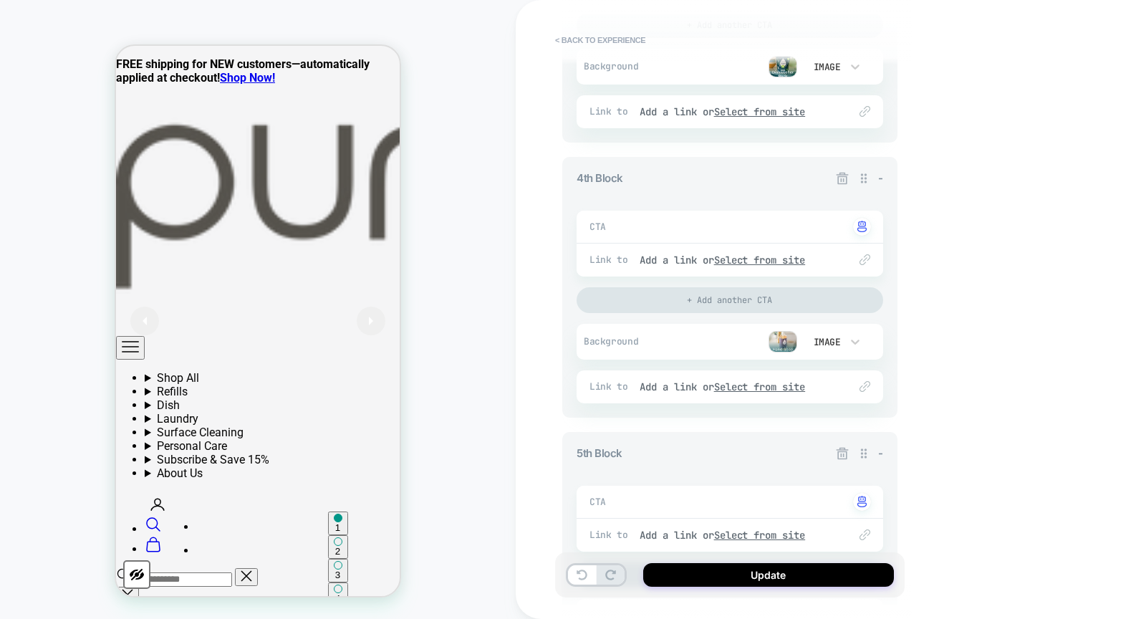
click at [780, 351] on div "Background Image" at bounding box center [730, 342] width 307 height 36
click at [779, 344] on img at bounding box center [783, 341] width 29 height 21
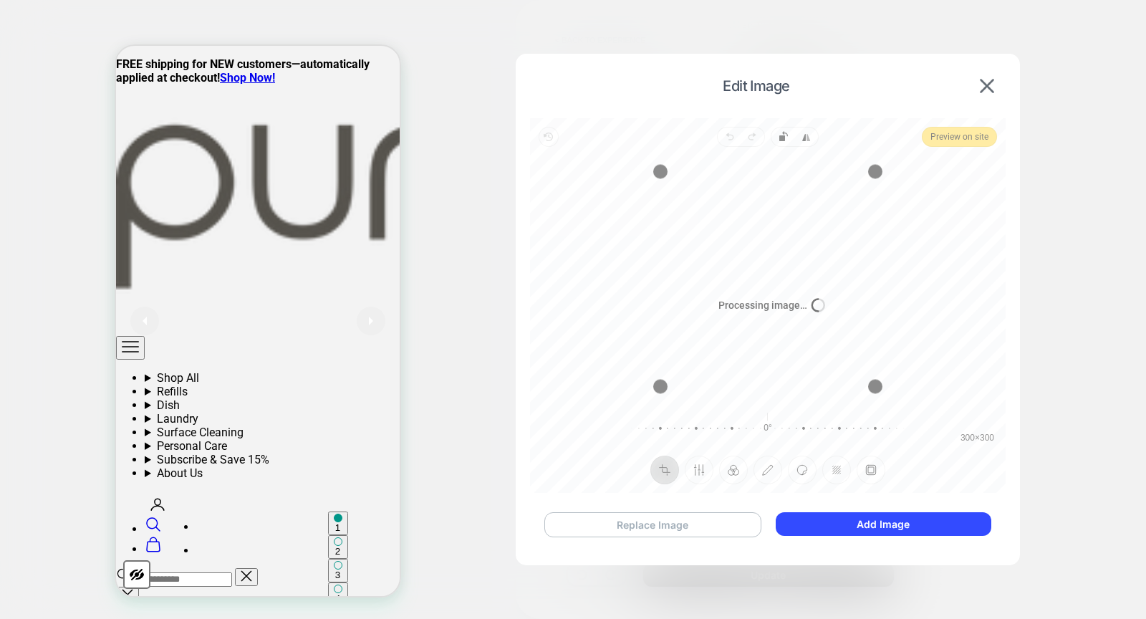
click at [641, 521] on button "Replace Image" at bounding box center [653, 524] width 217 height 25
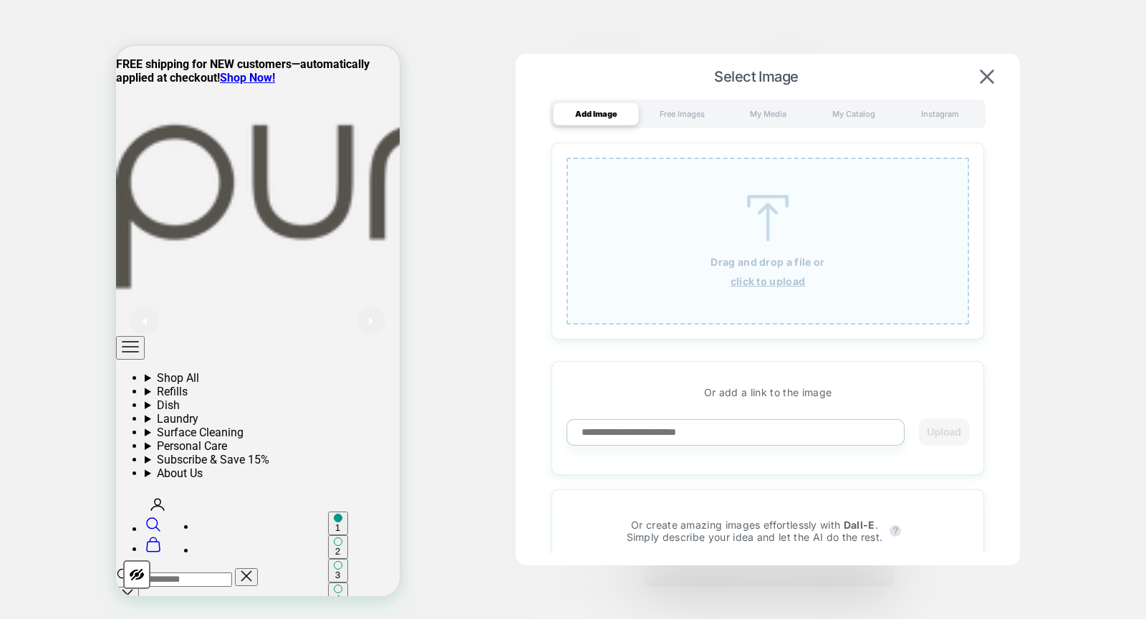
click at [752, 239] on img at bounding box center [768, 218] width 64 height 47
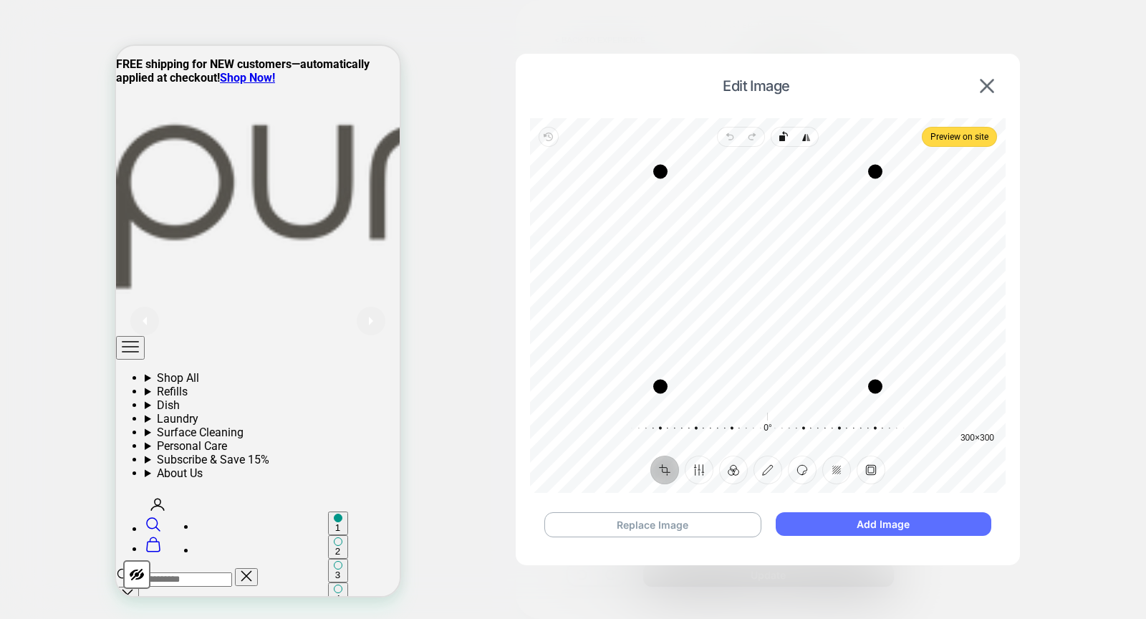
click at [871, 521] on button "Add Image" at bounding box center [884, 524] width 216 height 24
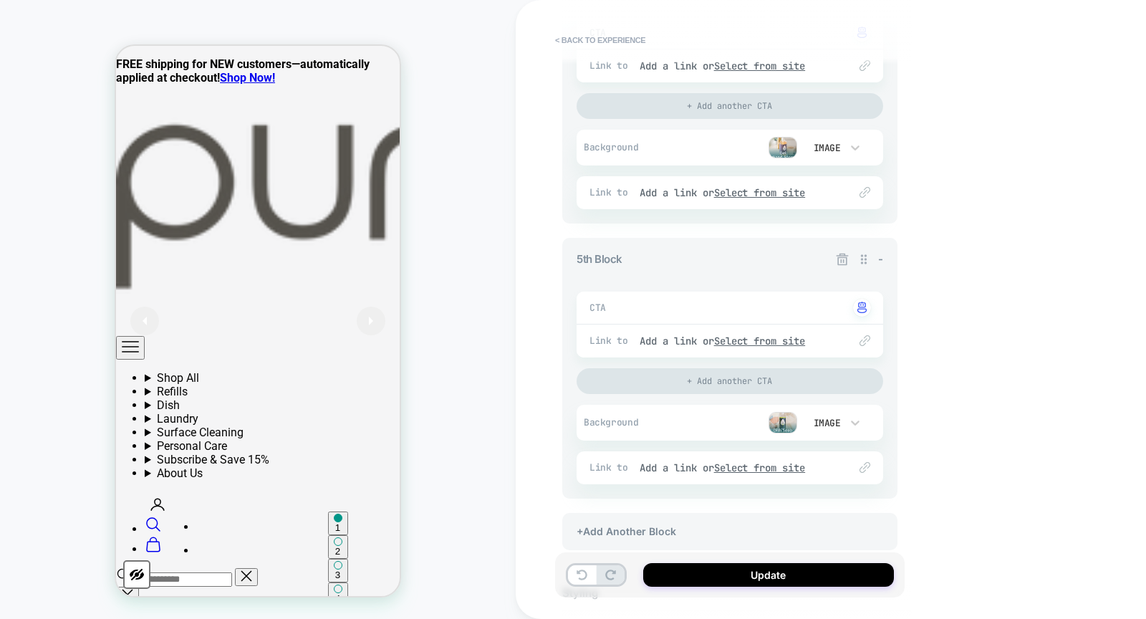
scroll to position [1177, 0]
click at [781, 416] on img at bounding box center [783, 420] width 29 height 21
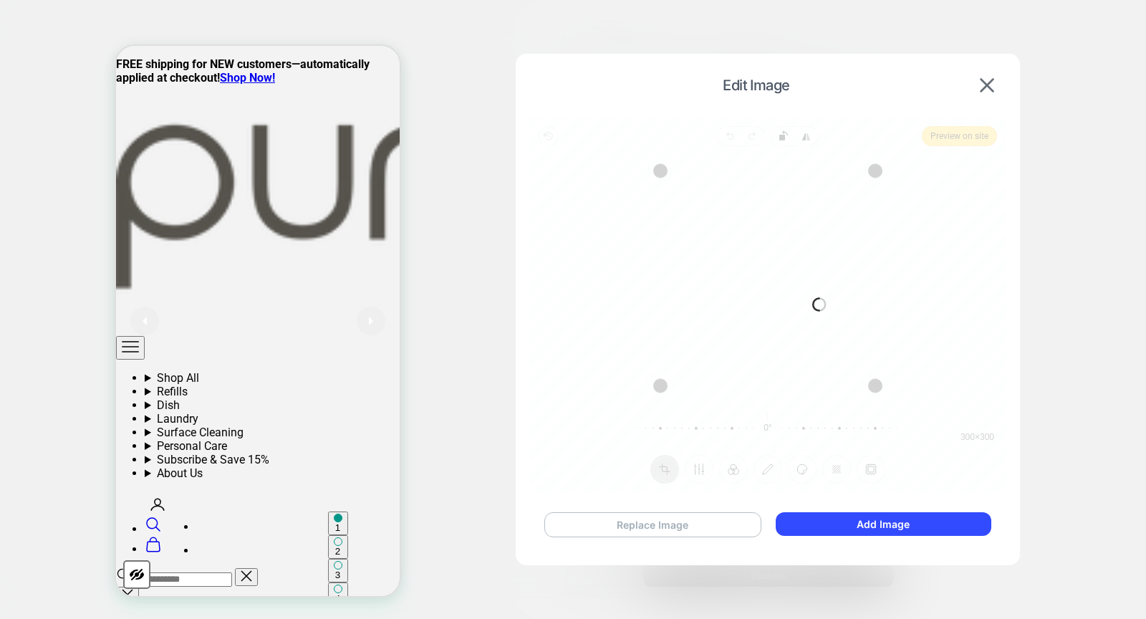
click at [626, 526] on button "Replace Image" at bounding box center [653, 524] width 217 height 25
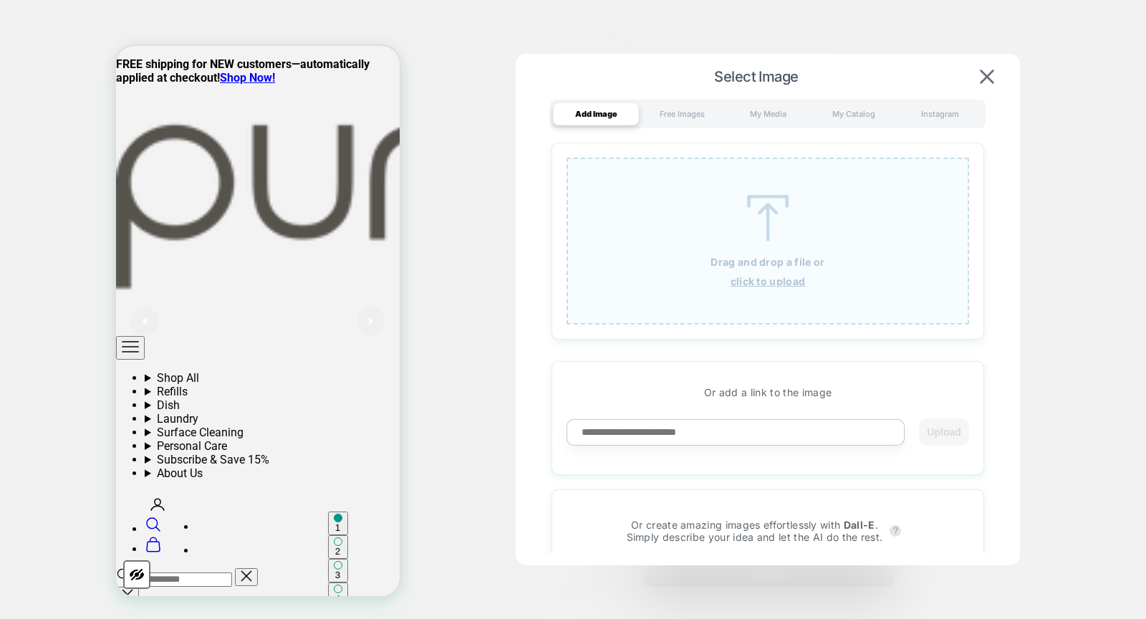
click at [785, 216] on img at bounding box center [768, 218] width 64 height 47
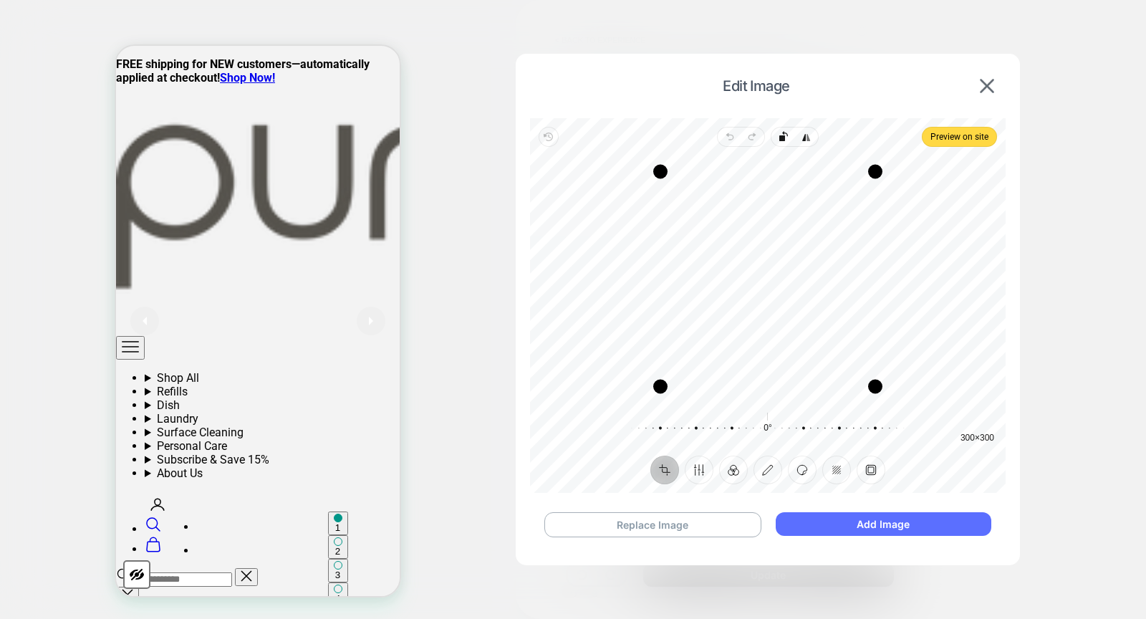
click at [817, 519] on button "Add Image" at bounding box center [884, 524] width 216 height 24
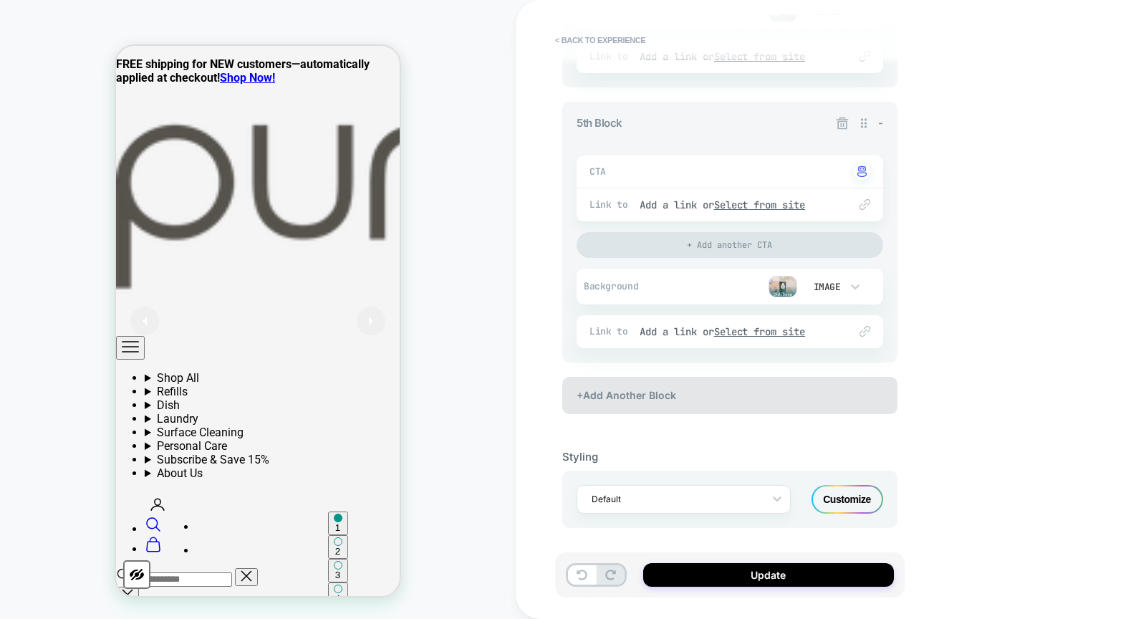
scroll to position [1312, 0]
click at [740, 404] on div "+Add Another Block" at bounding box center [729, 394] width 335 height 37
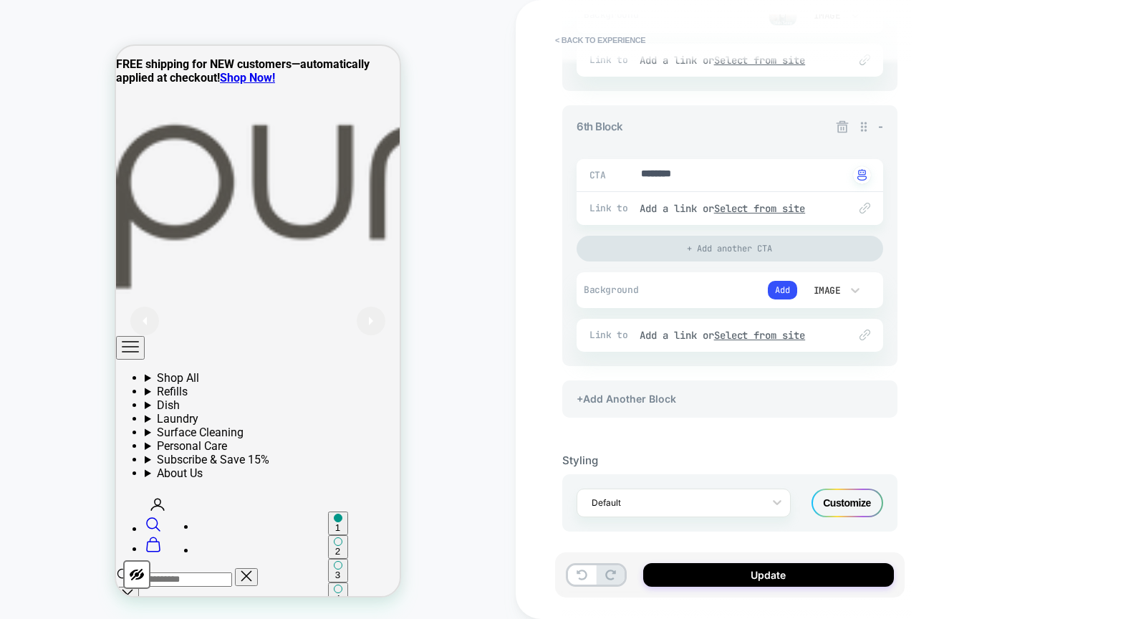
scroll to position [1587, 0]
click at [774, 279] on button "Add" at bounding box center [782, 286] width 29 height 19
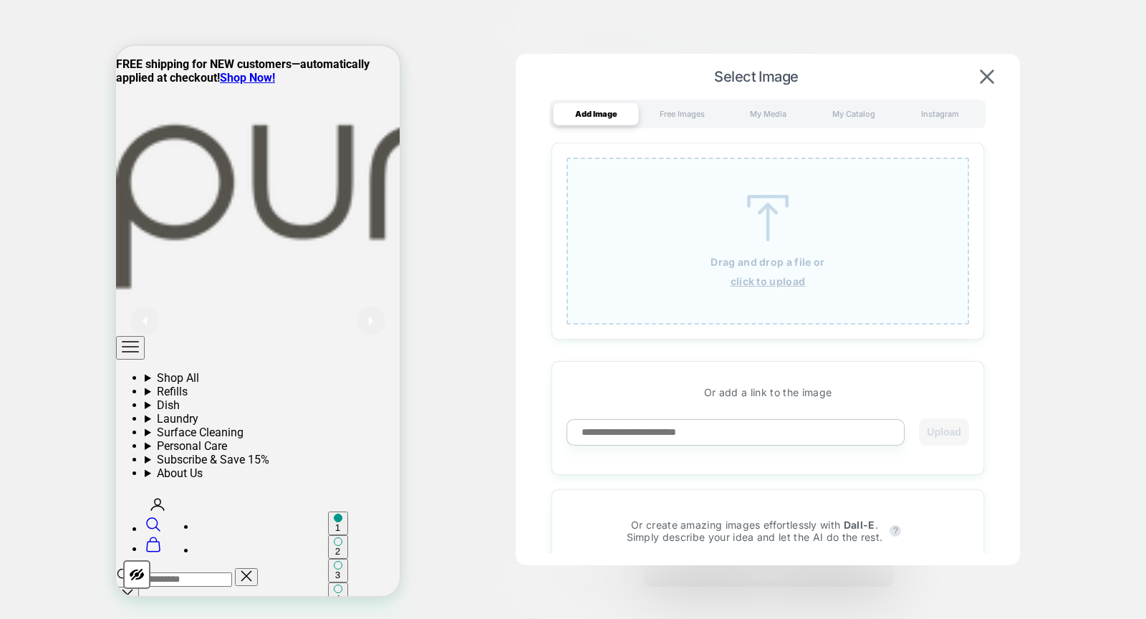
click at [736, 214] on img at bounding box center [768, 218] width 64 height 47
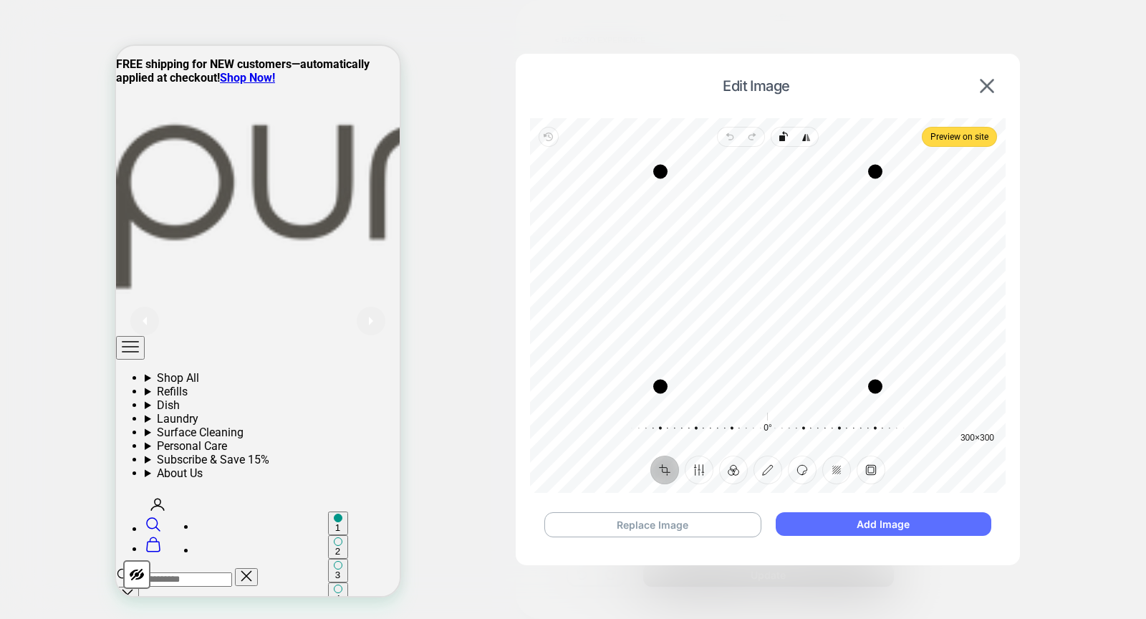
click at [858, 526] on button "Add Image" at bounding box center [884, 524] width 216 height 24
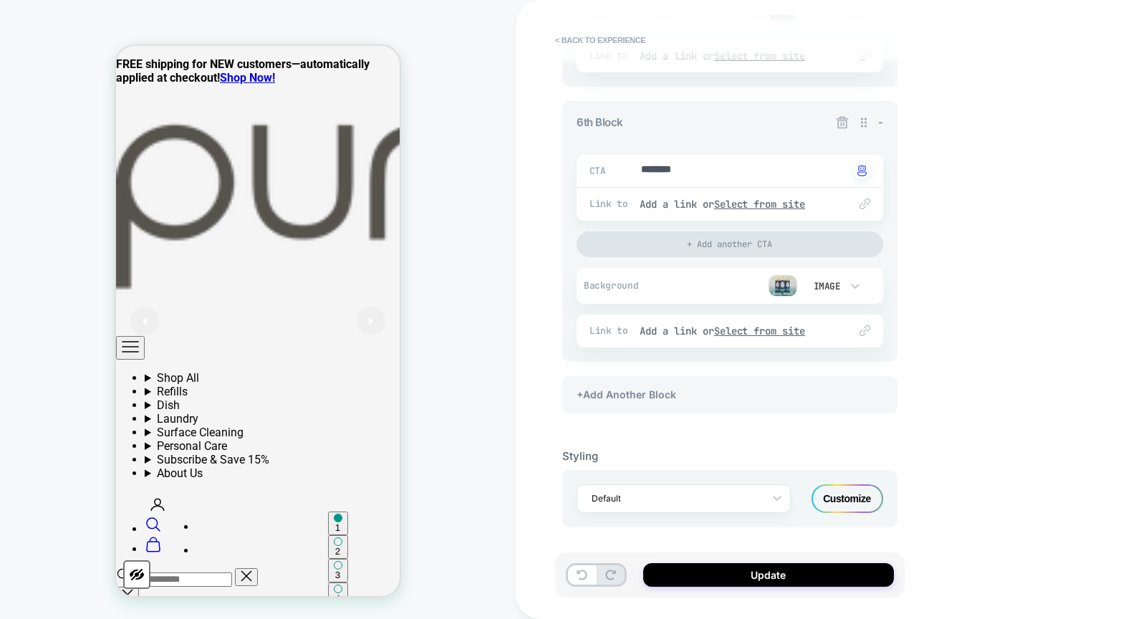
click at [739, 178] on div "CTA ******** Click to change to alternative text" at bounding box center [730, 171] width 307 height 32
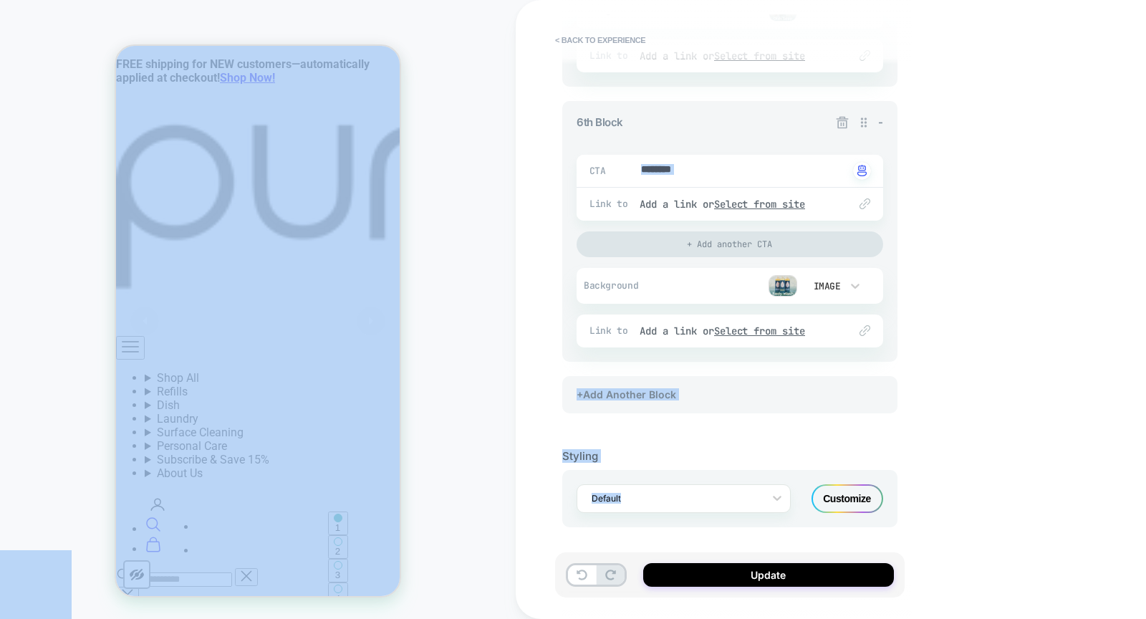
click at [734, 177] on textarea "********" at bounding box center [744, 171] width 209 height 16
type textarea "*"
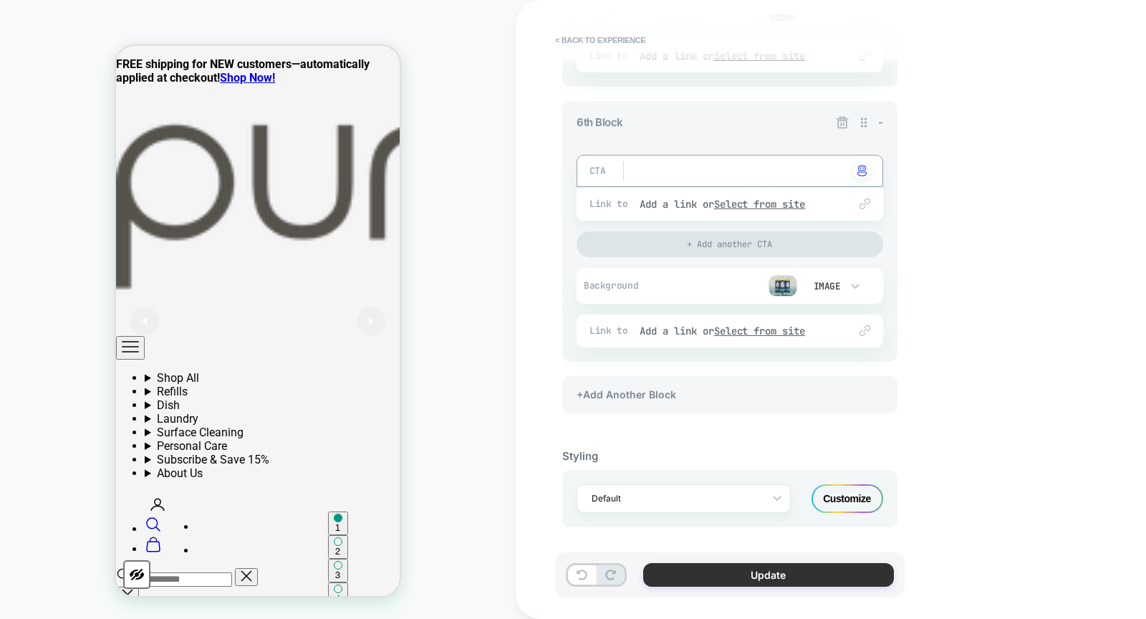
click at [723, 570] on button "Update" at bounding box center [768, 575] width 251 height 24
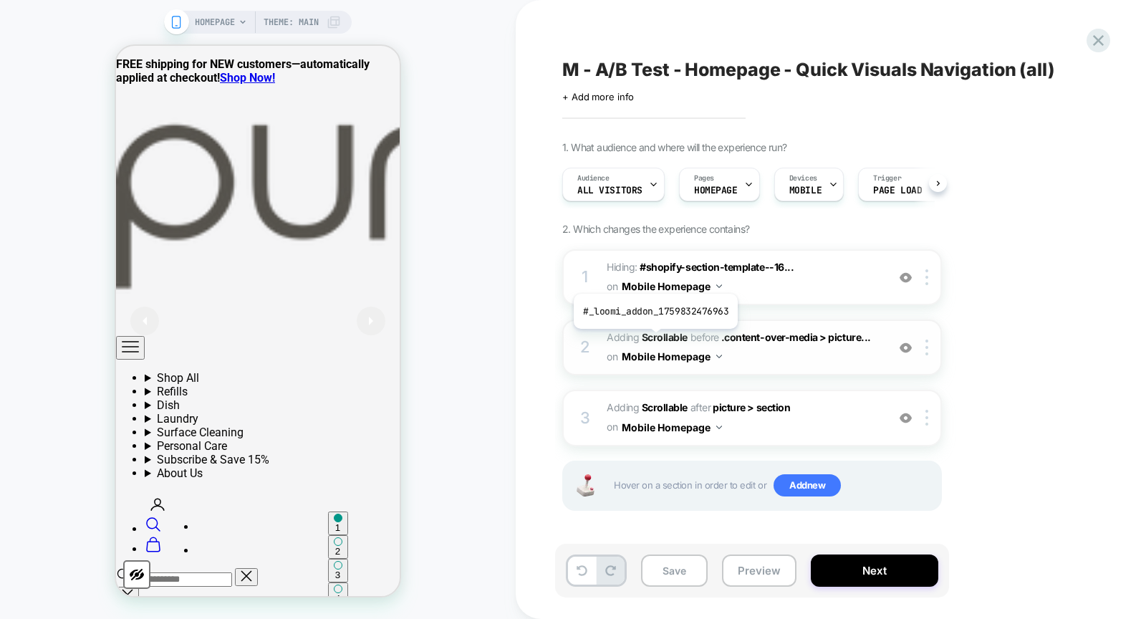
scroll to position [0, 1]
click at [618, 332] on span "Adding Scrollable" at bounding box center [647, 337] width 81 height 12
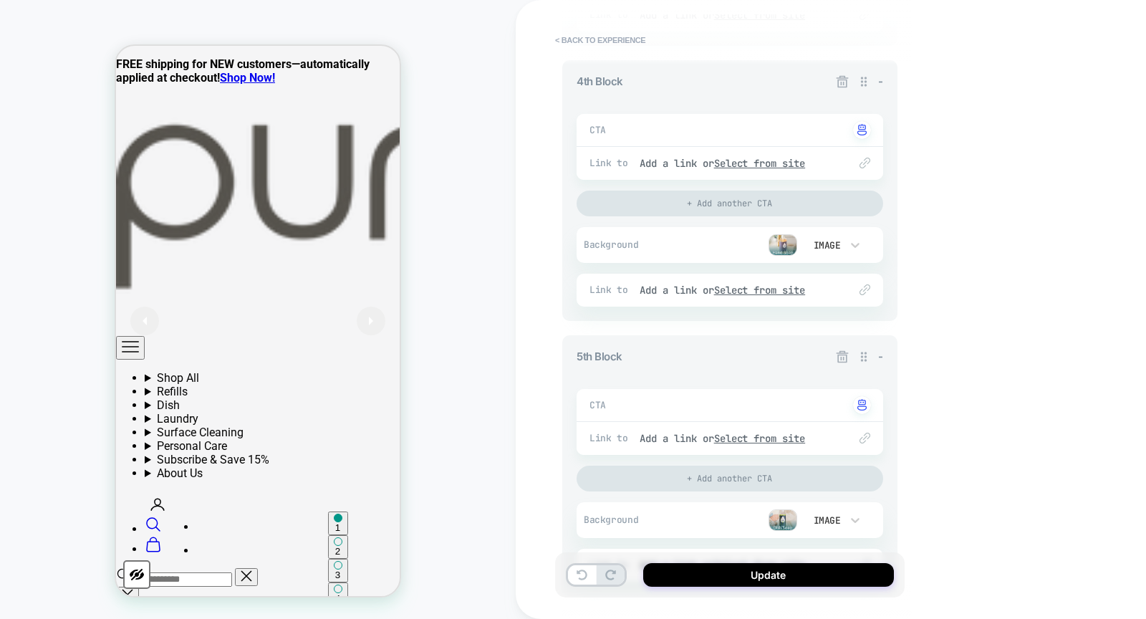
scroll to position [1312, 0]
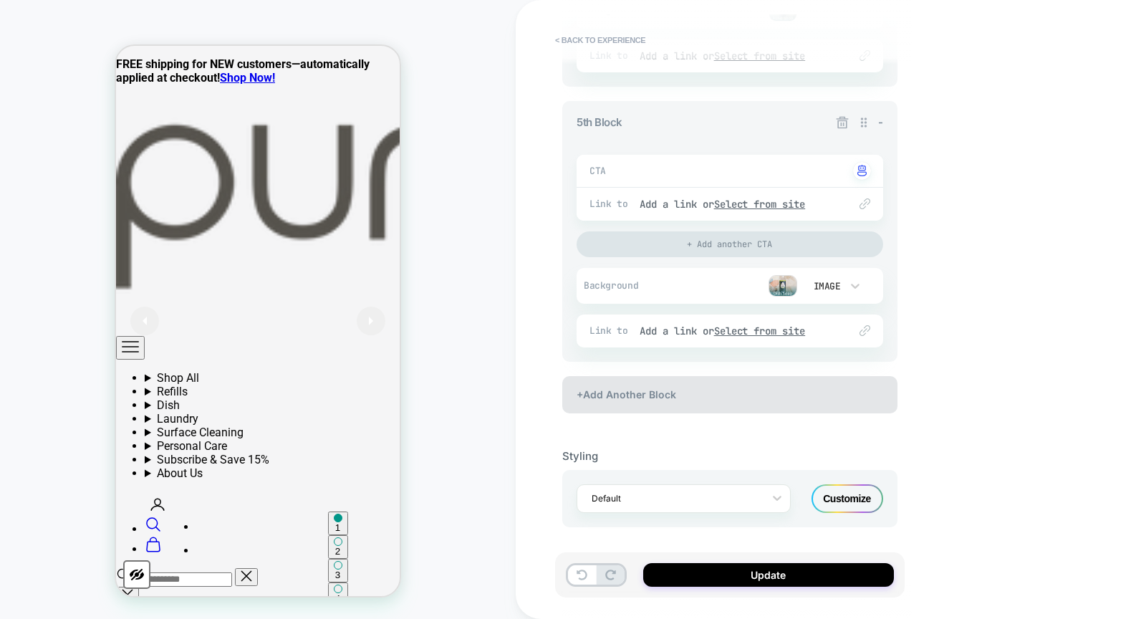
click at [694, 391] on div "+Add Another Block" at bounding box center [729, 394] width 335 height 37
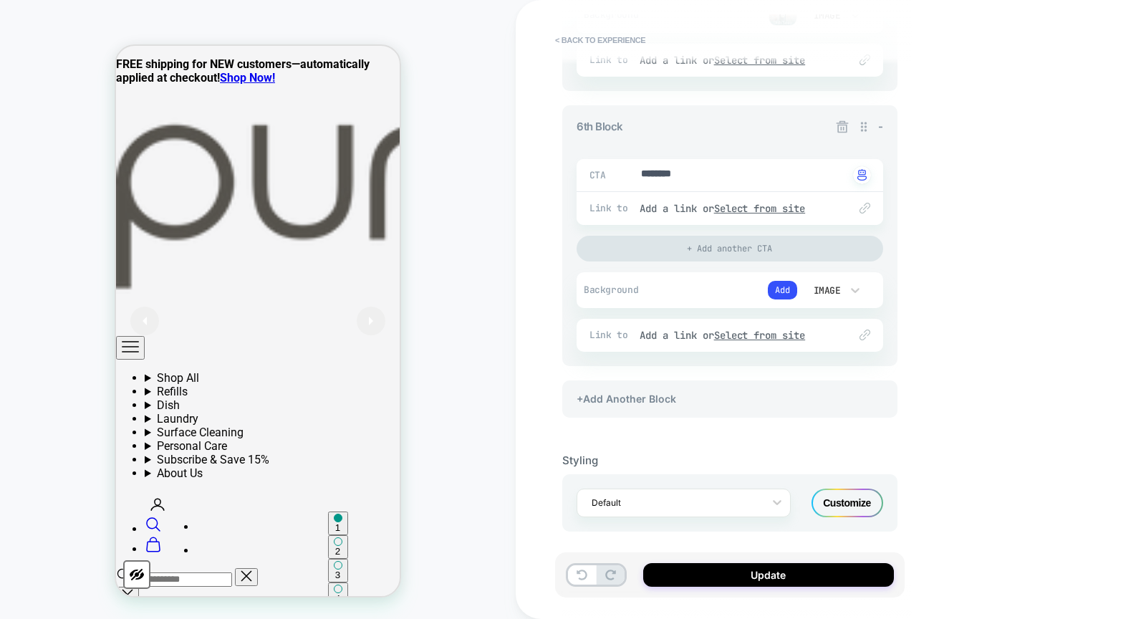
scroll to position [1587, 0]
type textarea "*"
click at [774, 282] on button "Add" at bounding box center [782, 286] width 29 height 19
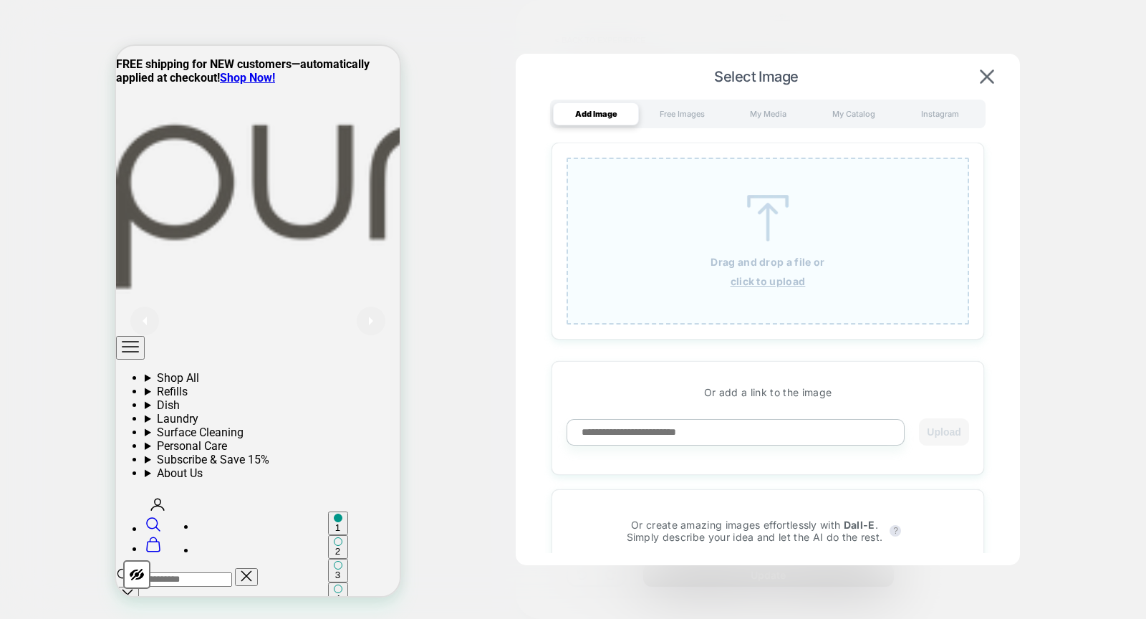
click at [767, 234] on img at bounding box center [768, 218] width 64 height 47
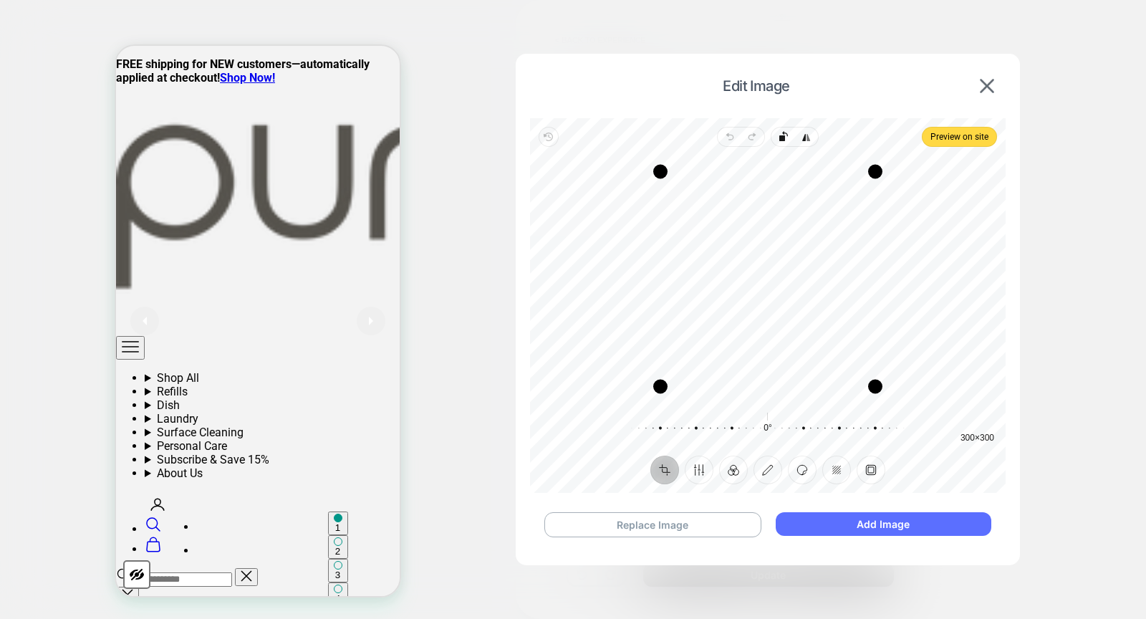
click at [867, 520] on button "Add Image" at bounding box center [884, 524] width 216 height 24
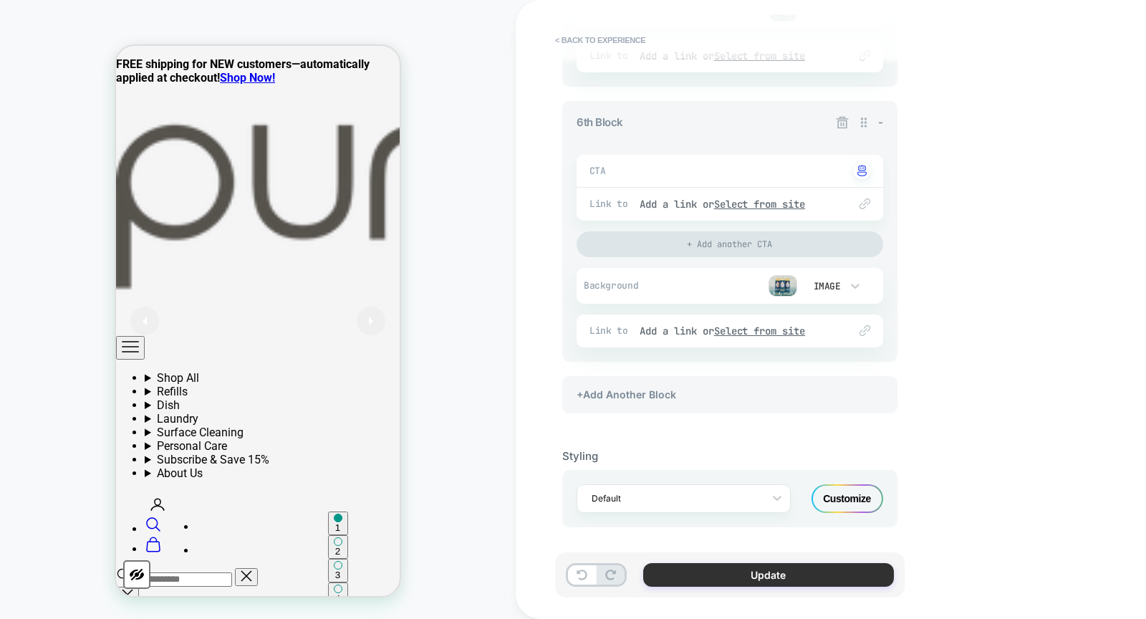
click at [726, 577] on button "Update" at bounding box center [768, 575] width 251 height 24
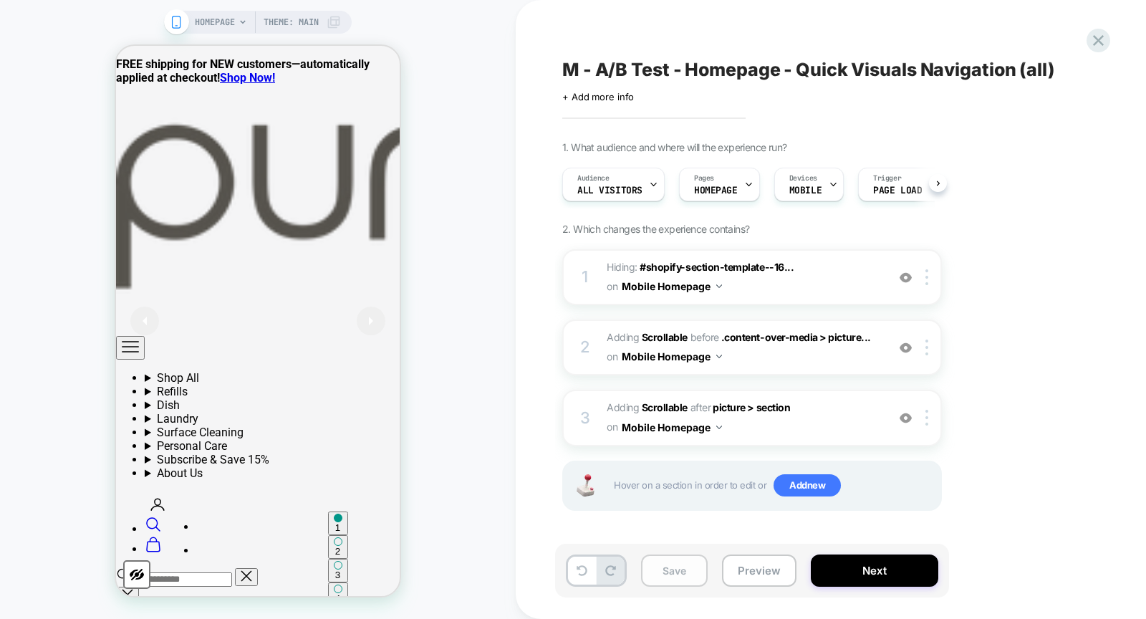
click at [671, 573] on button "Save" at bounding box center [674, 571] width 67 height 32
click at [758, 568] on button "Preview" at bounding box center [759, 571] width 75 height 32
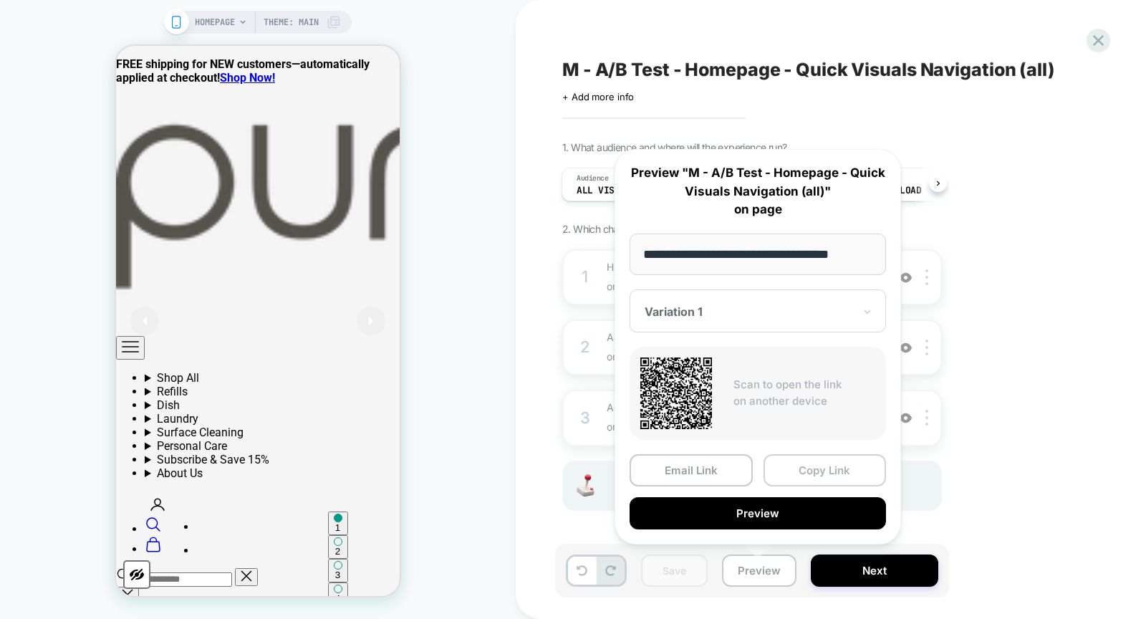
click at [820, 466] on button "Copy Link" at bounding box center [825, 470] width 123 height 32
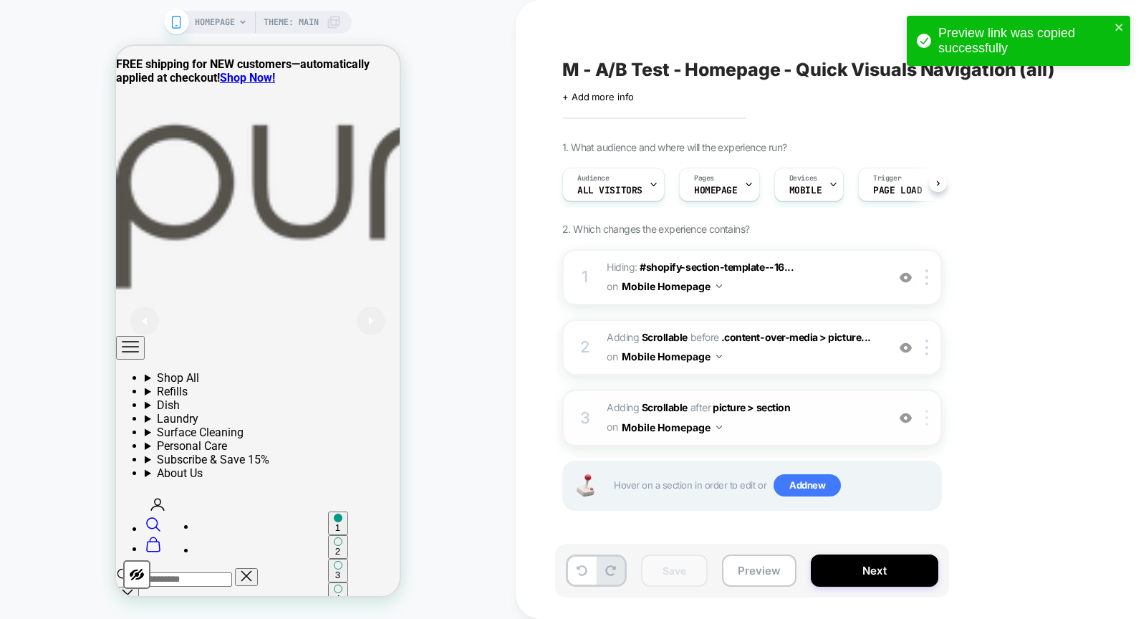
click at [929, 416] on div at bounding box center [930, 418] width 24 height 16
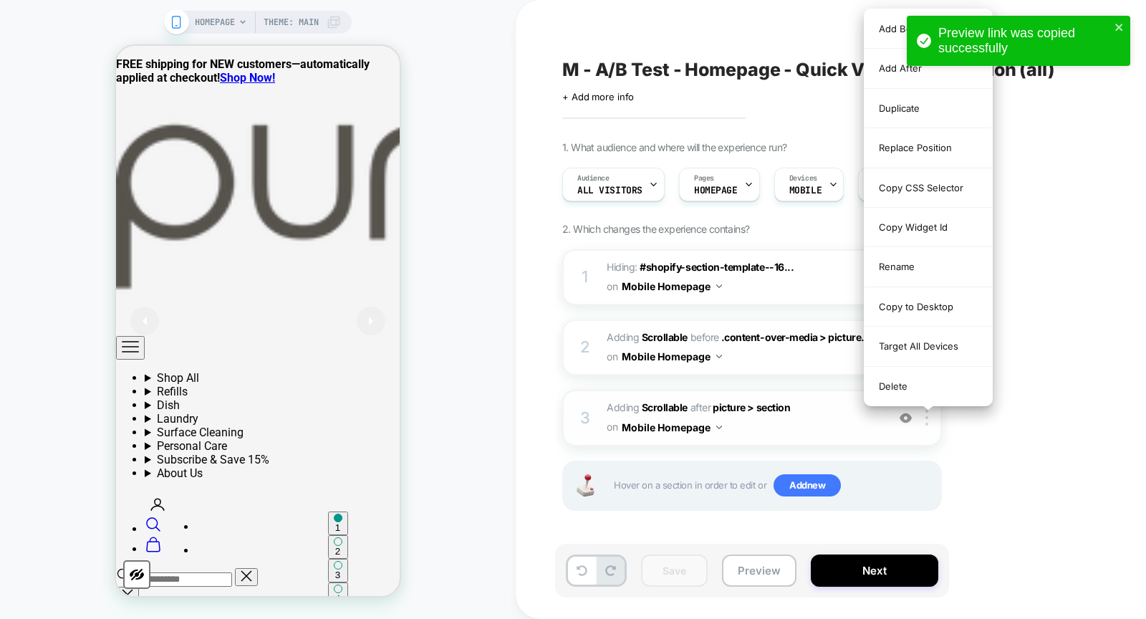
scroll to position [0, 1]
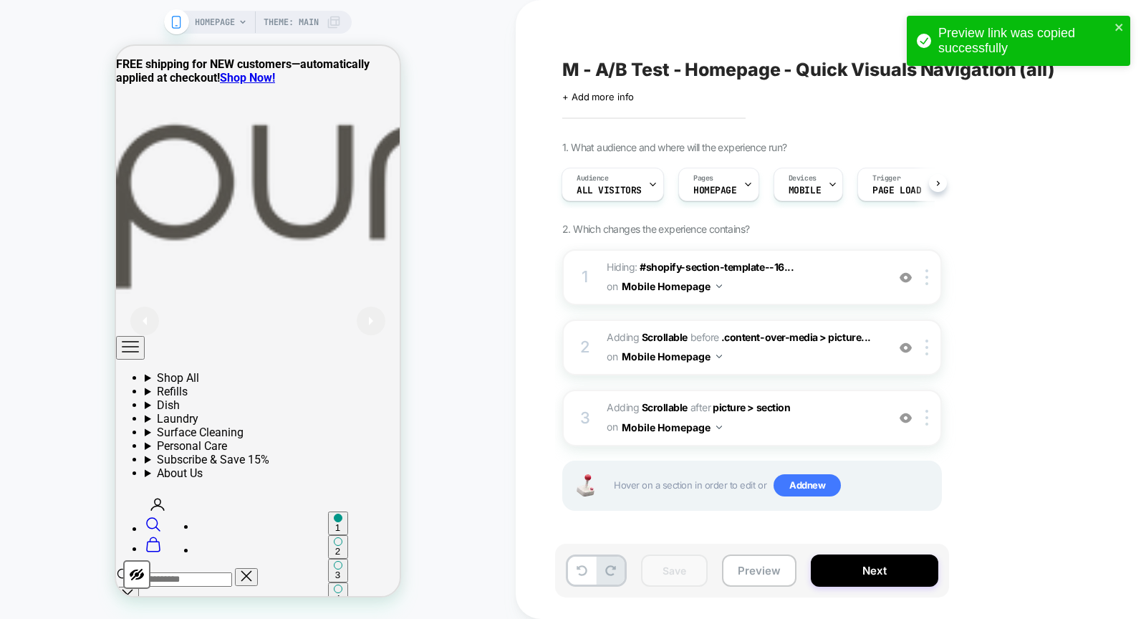
click at [927, 423] on div "3 #_loomi_addon_1760015837773 Adding Scrollable AFTER picture > section picture…" at bounding box center [752, 418] width 380 height 56
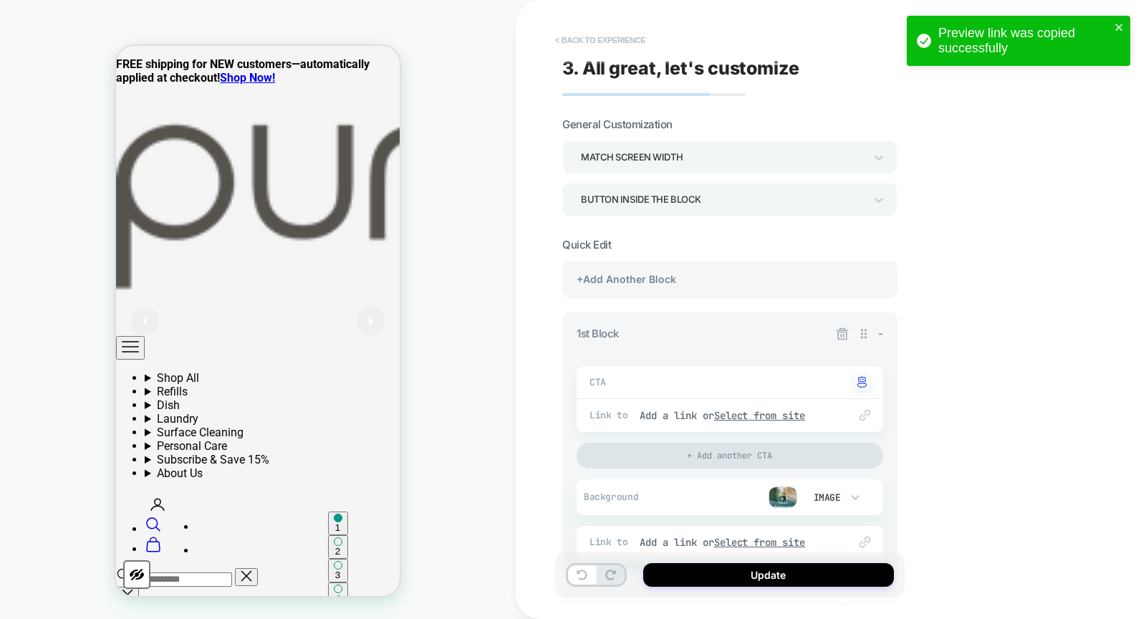
click at [570, 29] on button "< Back to experience" at bounding box center [600, 40] width 105 height 23
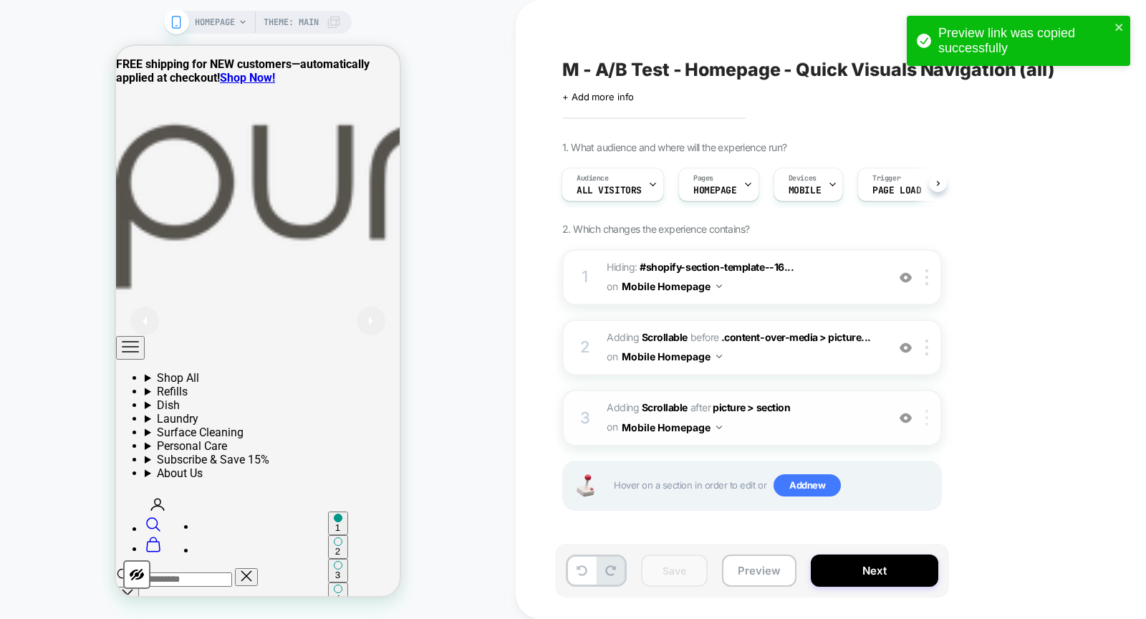
click at [931, 410] on div at bounding box center [930, 418] width 24 height 16
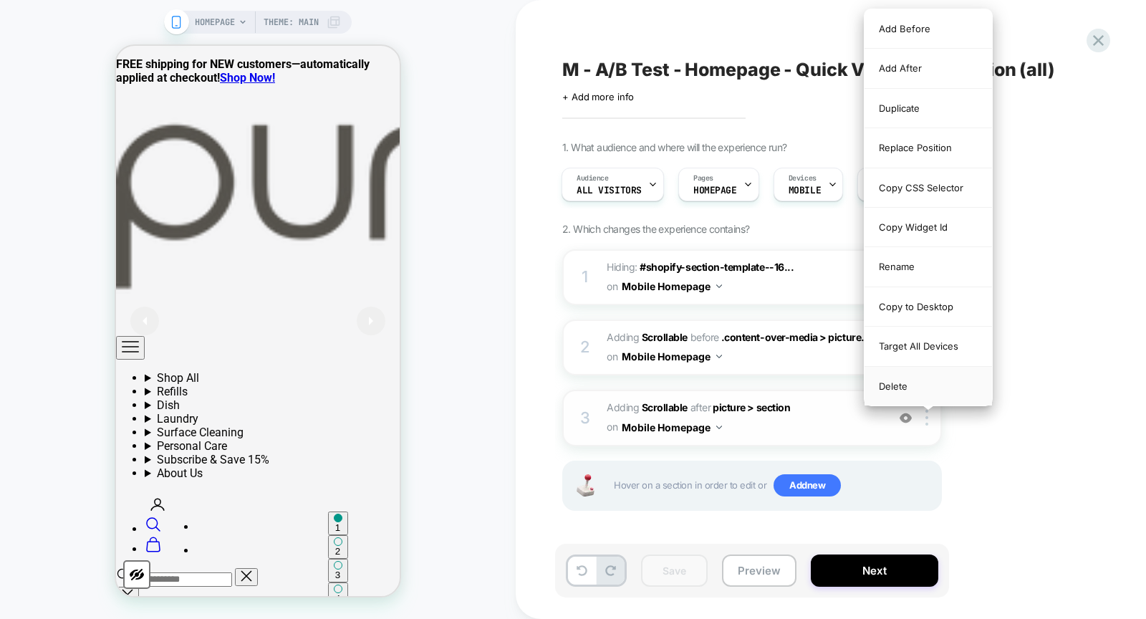
click at [923, 381] on div "Delete" at bounding box center [929, 386] width 128 height 39
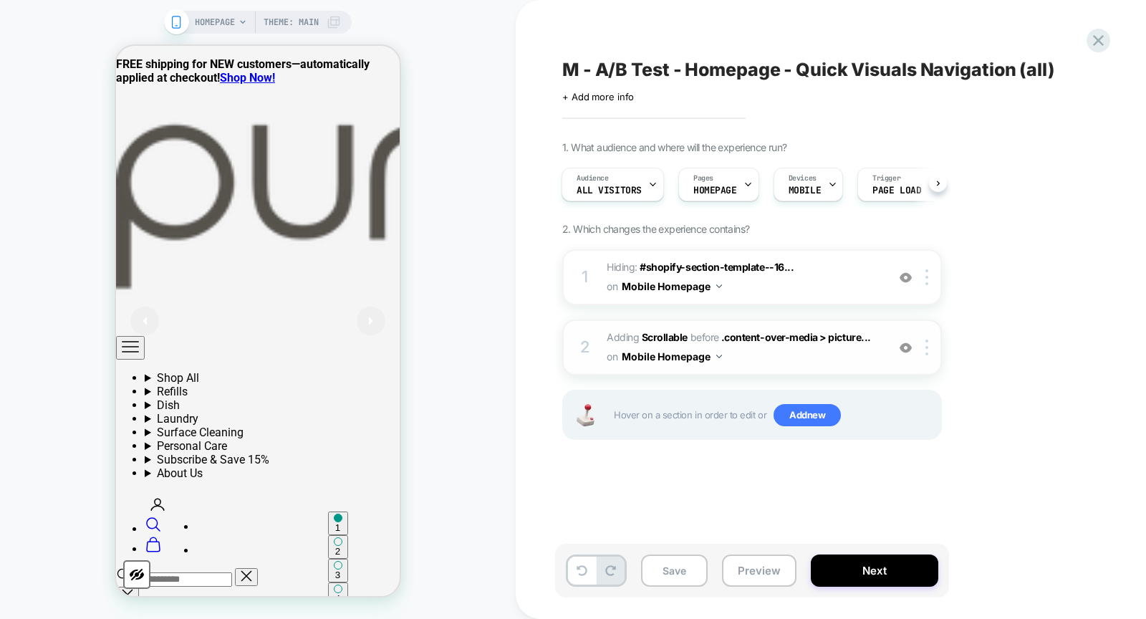
click at [623, 331] on span "Adding Scrollable" at bounding box center [647, 337] width 81 height 12
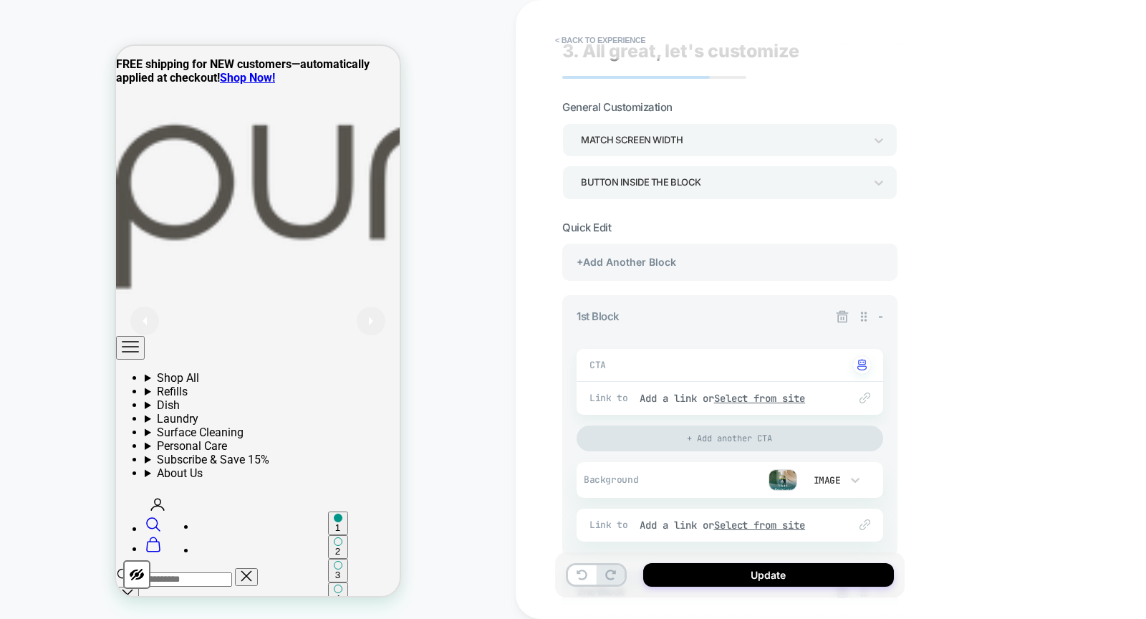
scroll to position [44, 0]
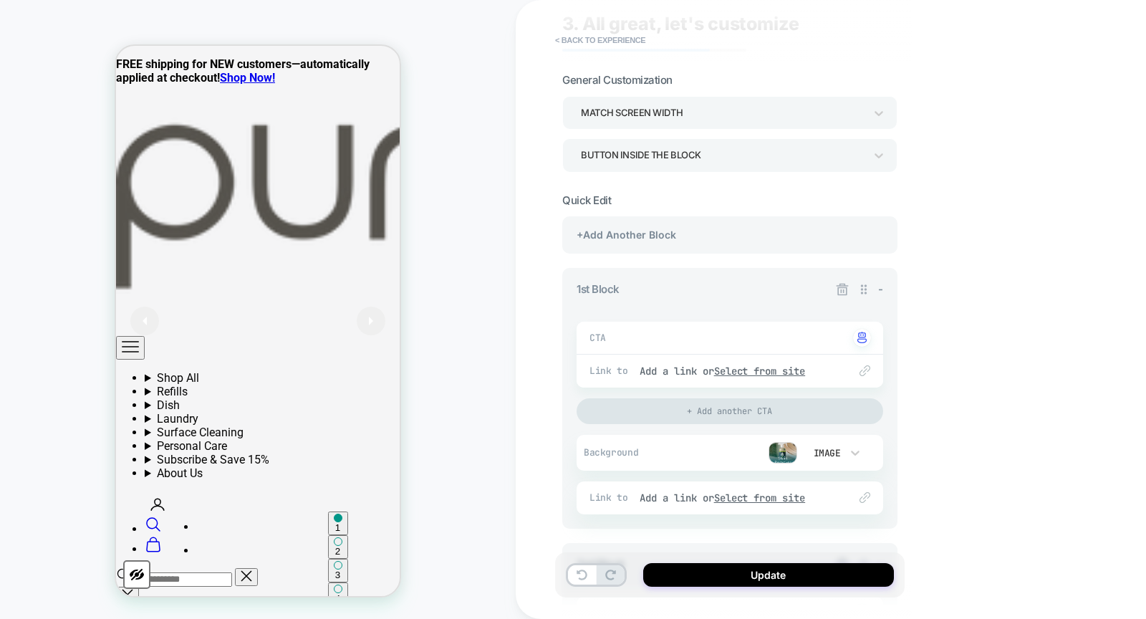
click at [783, 443] on img at bounding box center [783, 452] width 29 height 21
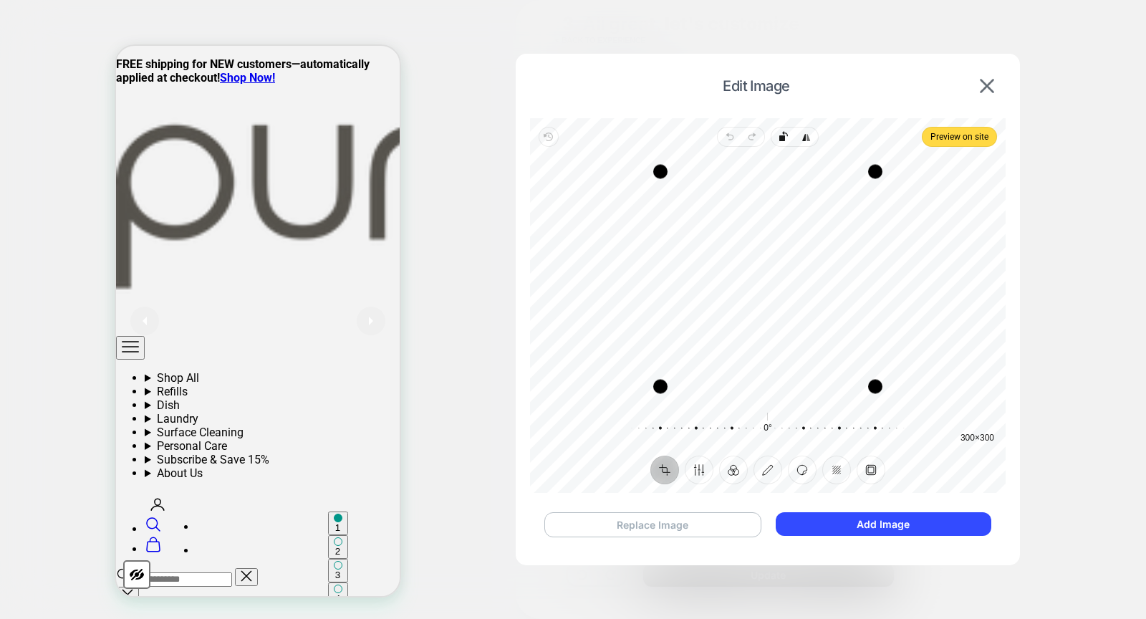
click at [638, 526] on button "Replace Image" at bounding box center [653, 524] width 217 height 25
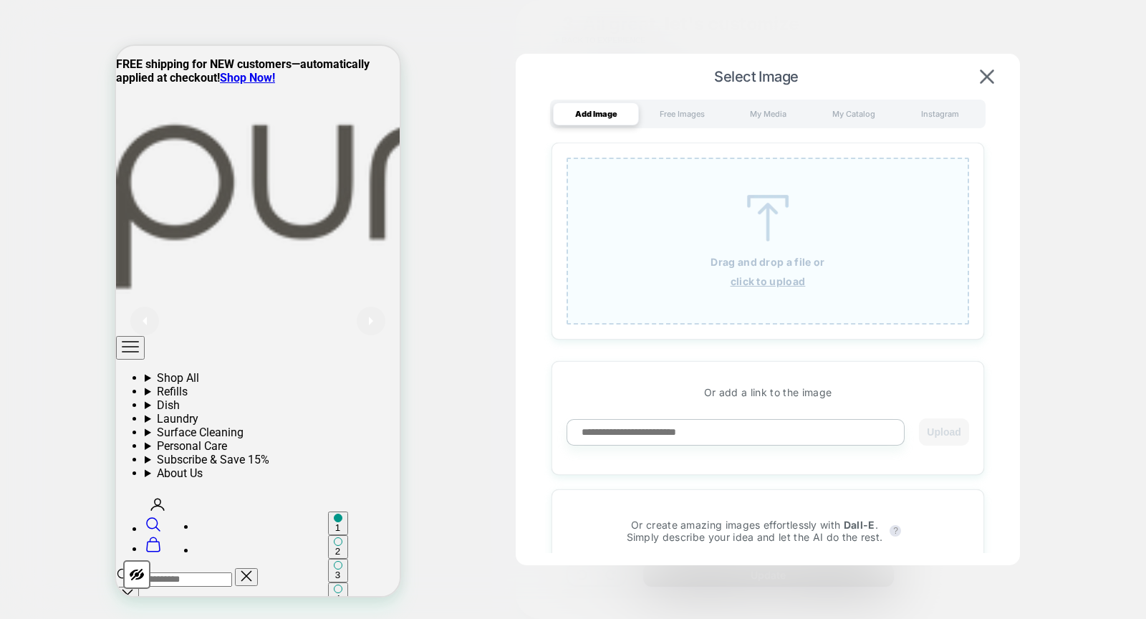
click at [769, 212] on img at bounding box center [768, 218] width 64 height 47
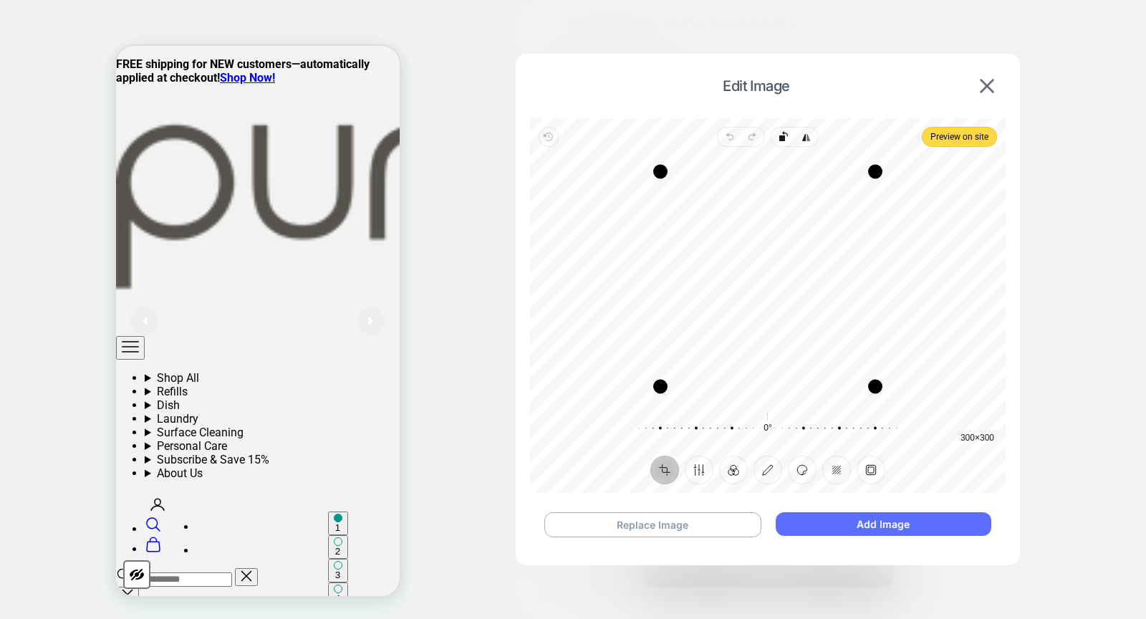
click at [854, 524] on button "Add Image" at bounding box center [884, 524] width 216 height 24
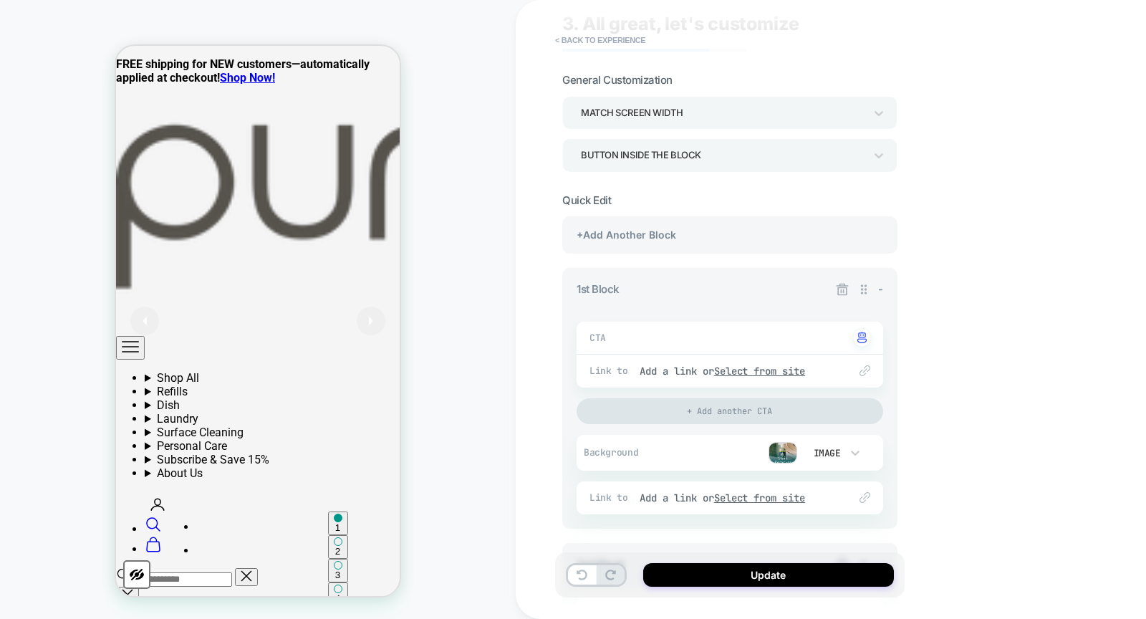
scroll to position [287, 0]
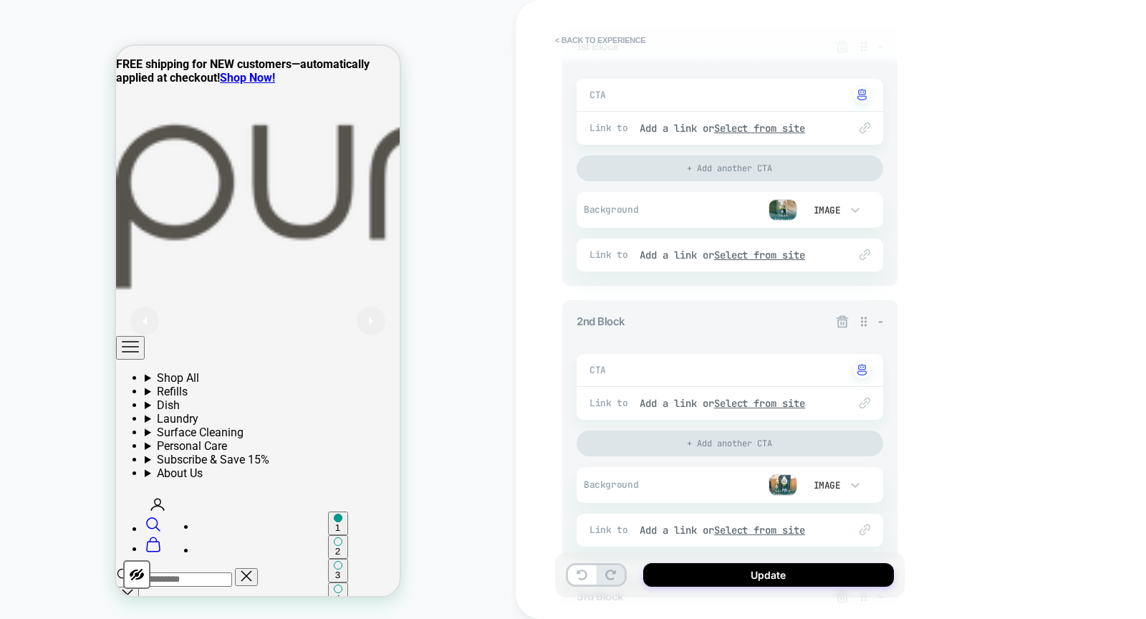
click at [781, 486] on img at bounding box center [783, 484] width 29 height 21
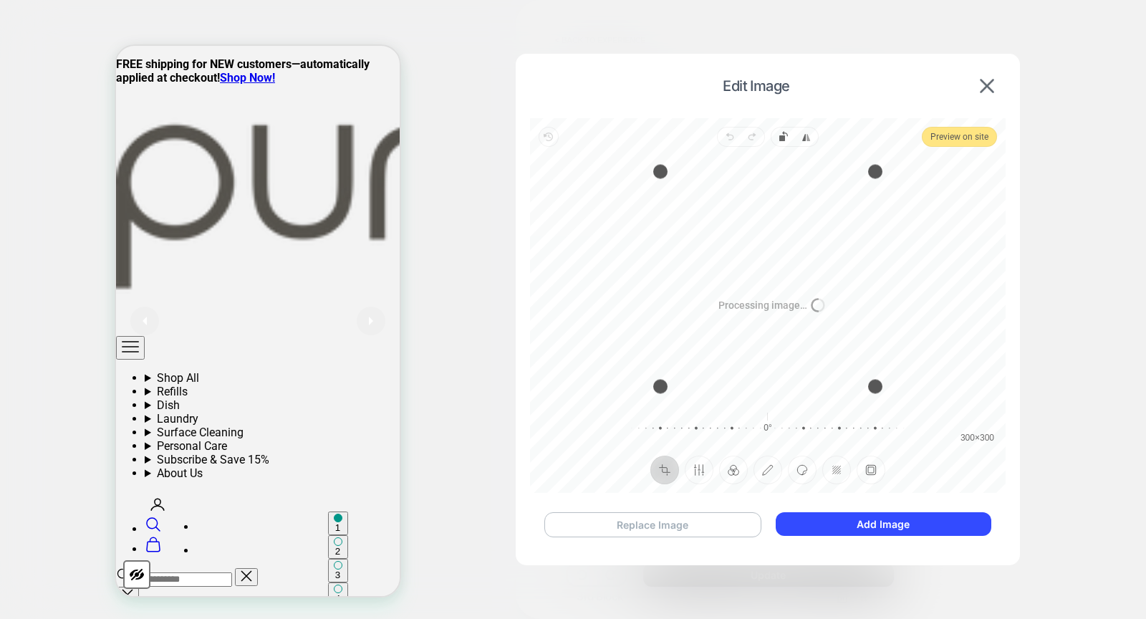
click at [622, 526] on button "Replace Image" at bounding box center [653, 524] width 217 height 25
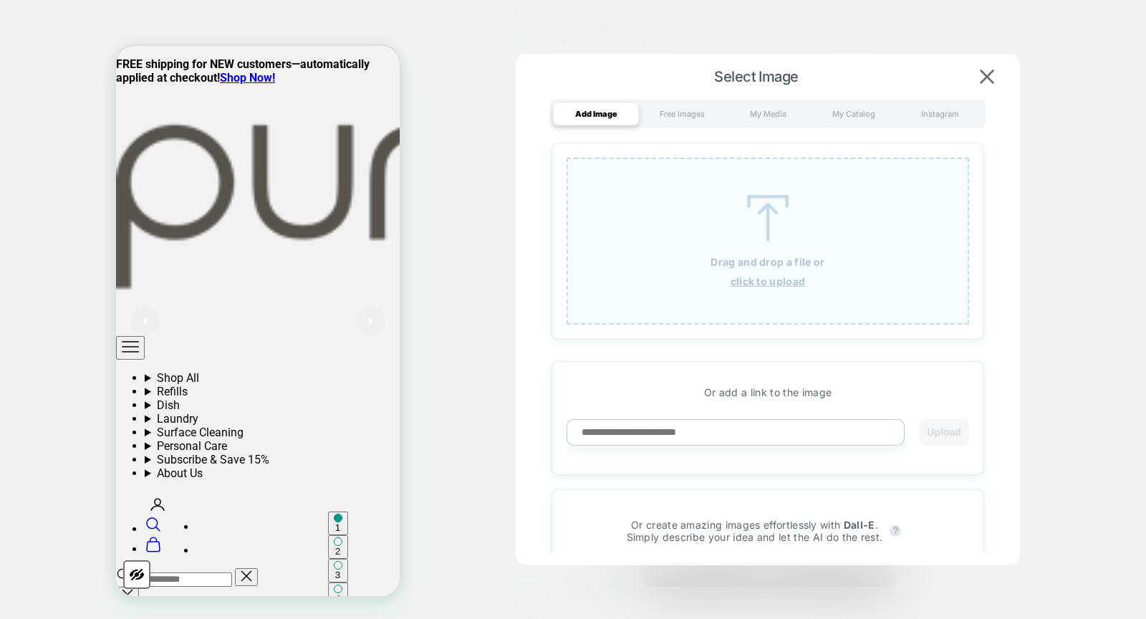
click at [780, 210] on img at bounding box center [768, 218] width 64 height 47
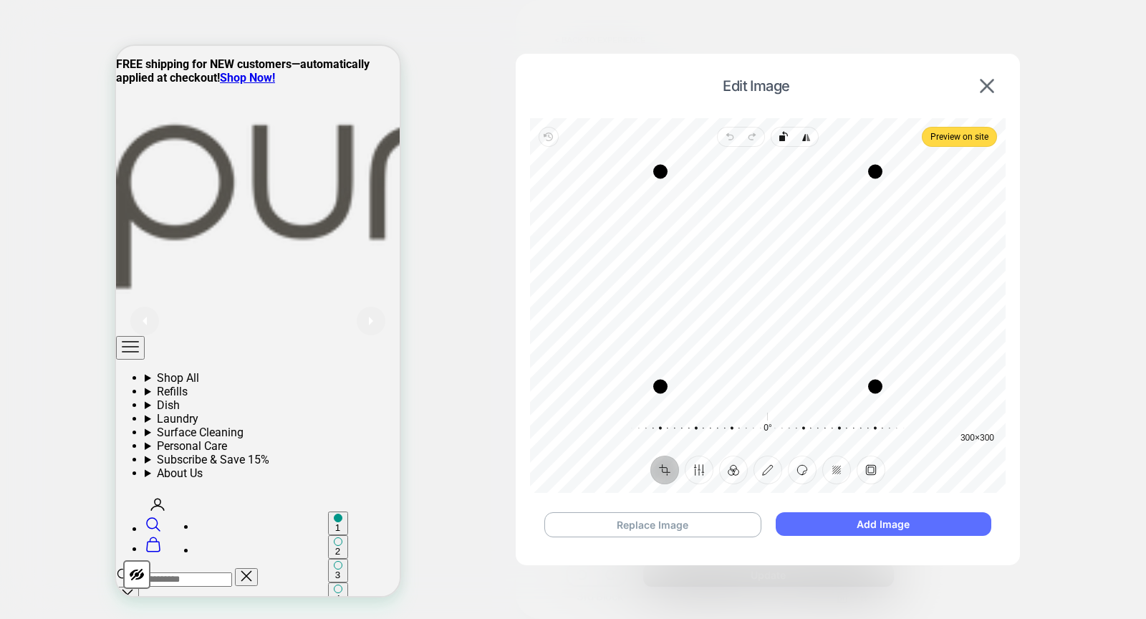
click at [857, 517] on button "Add Image" at bounding box center [884, 524] width 216 height 24
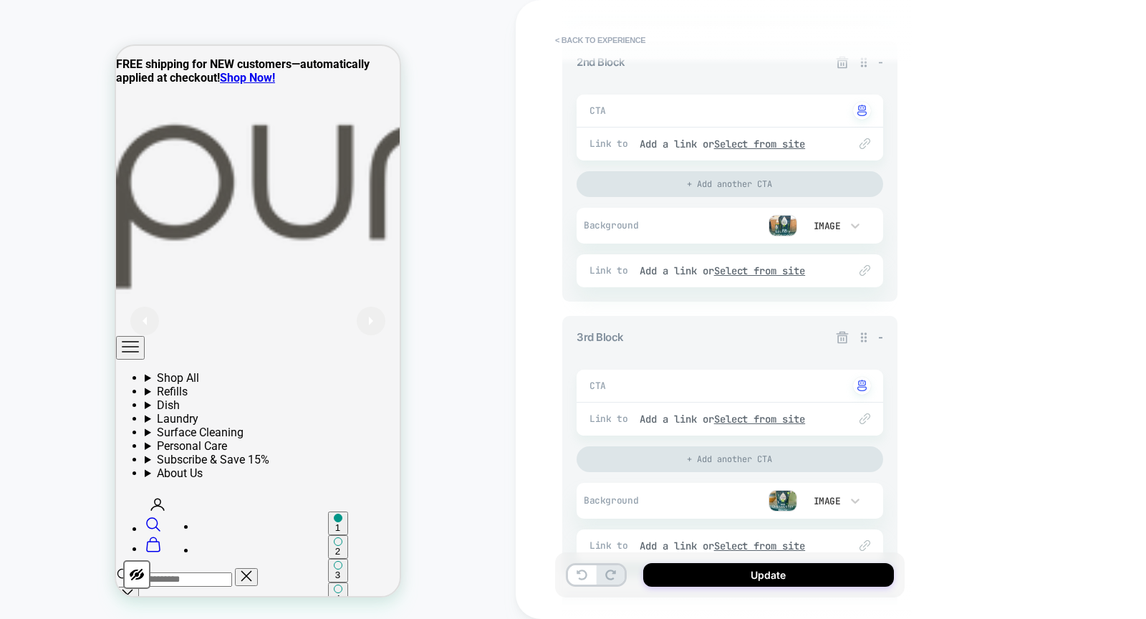
scroll to position [586, 0]
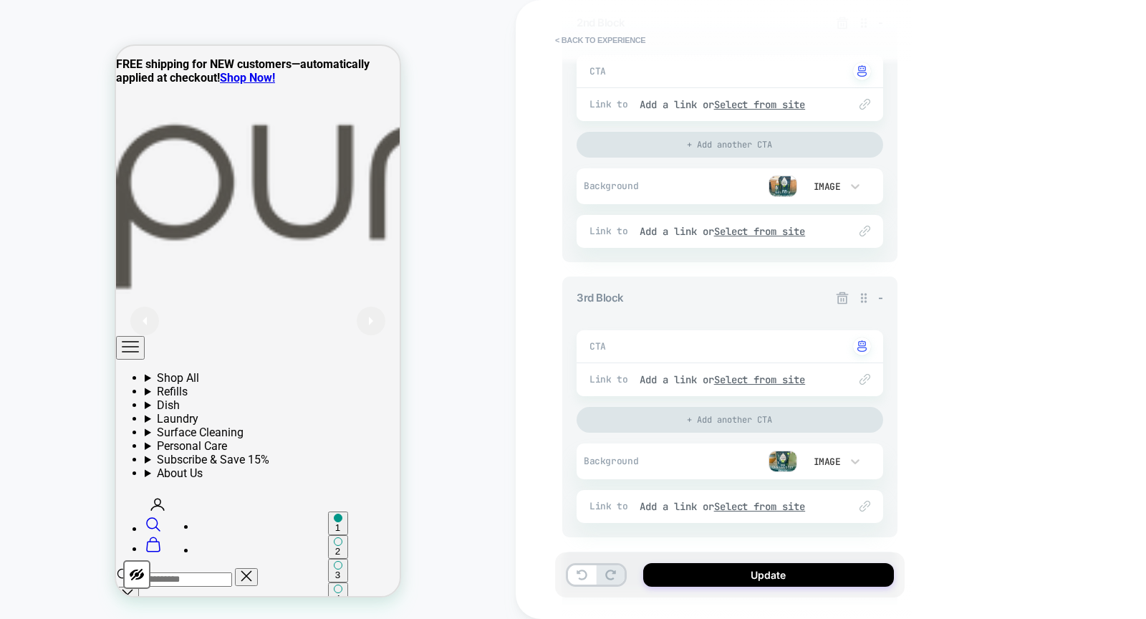
click at [782, 447] on div "Background Image" at bounding box center [730, 461] width 307 height 36
click at [782, 455] on img at bounding box center [783, 461] width 29 height 21
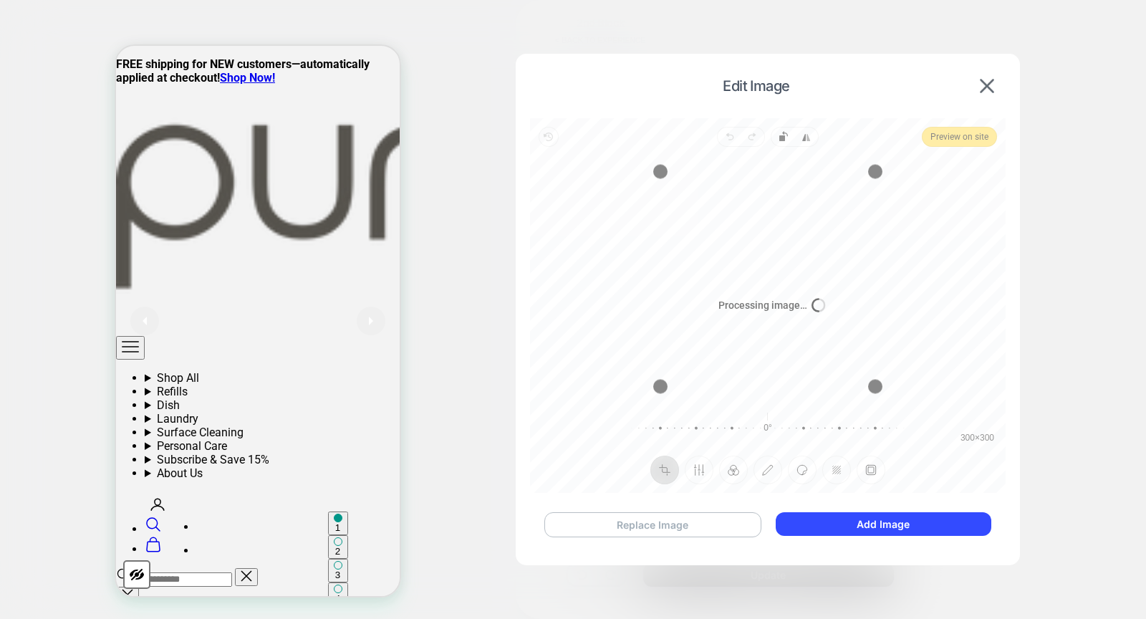
click at [646, 524] on button "Replace Image" at bounding box center [653, 524] width 217 height 25
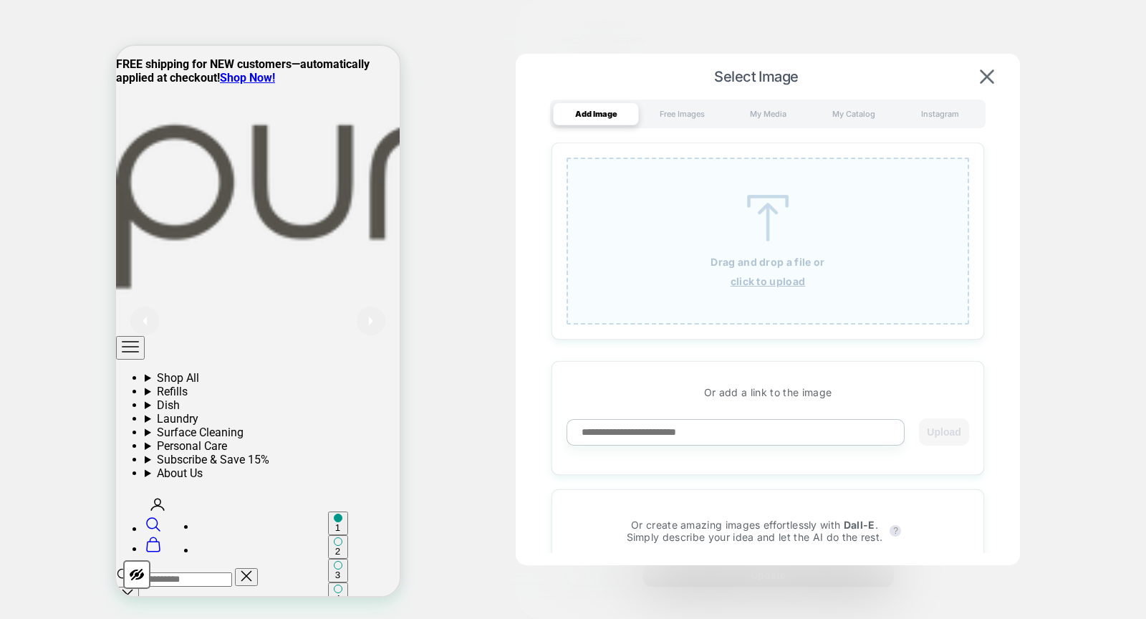
click at [774, 219] on img at bounding box center [768, 218] width 64 height 47
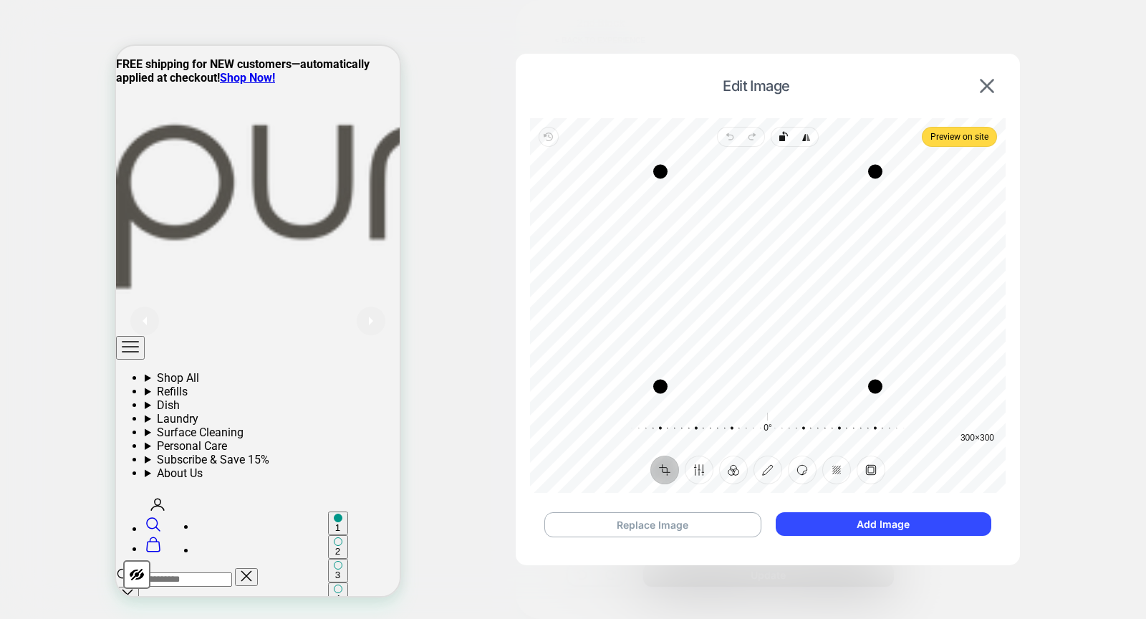
drag, startPoint x: 886, startPoint y: 523, endPoint x: 867, endPoint y: 512, distance: 22.5
click at [887, 523] on button "Add Image" at bounding box center [884, 524] width 216 height 24
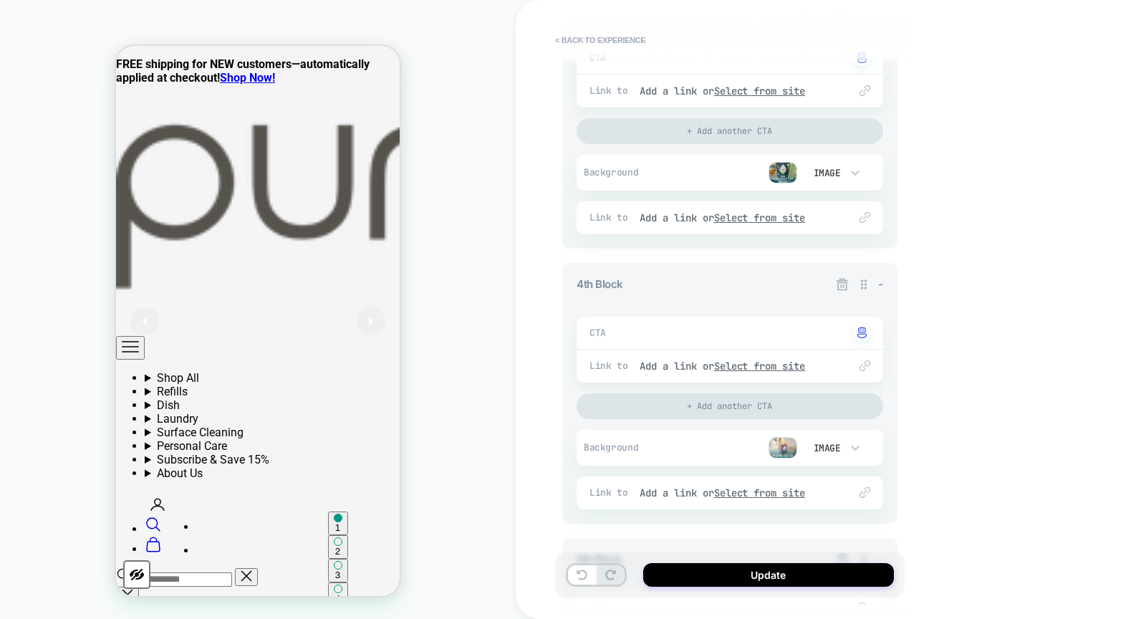
scroll to position [881, 0]
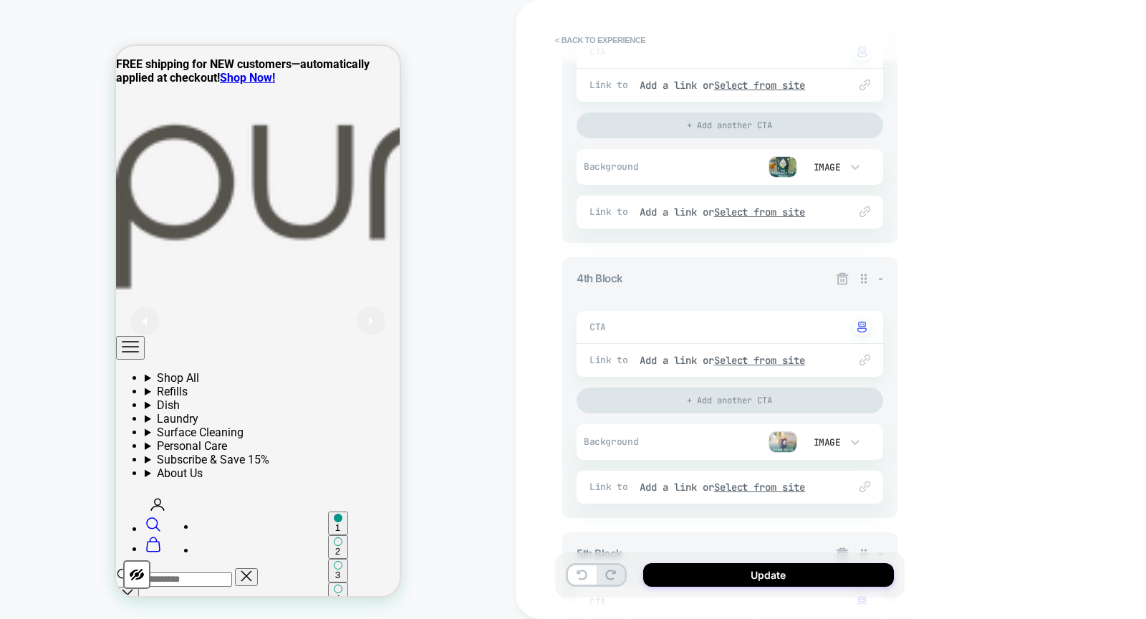
click at [778, 441] on img at bounding box center [783, 441] width 29 height 21
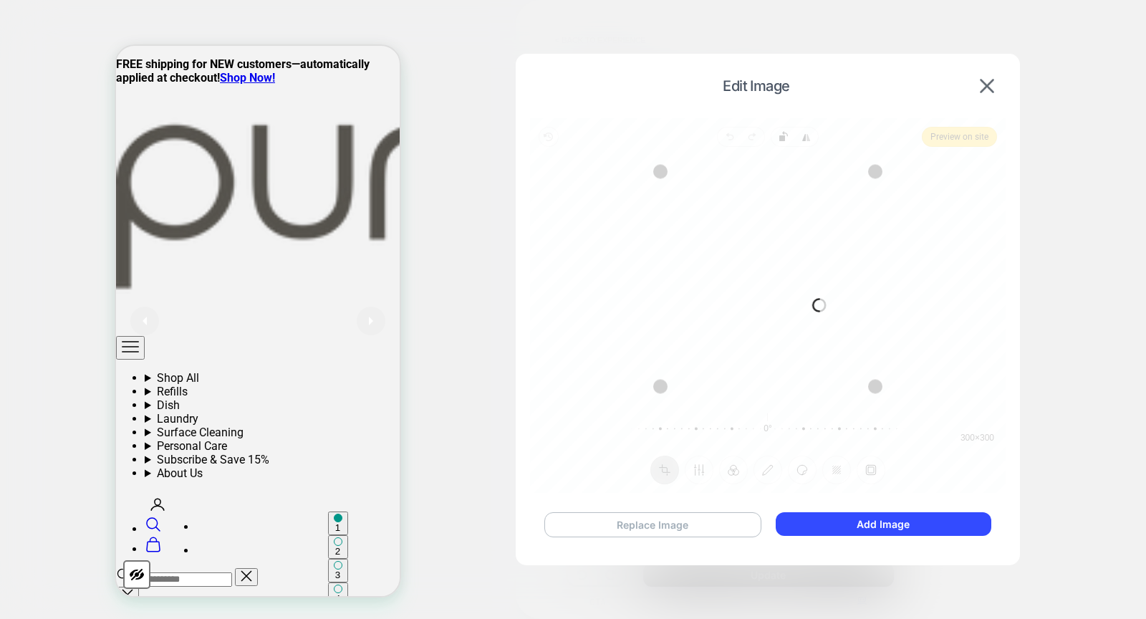
click at [701, 514] on button "Replace Image" at bounding box center [653, 524] width 217 height 25
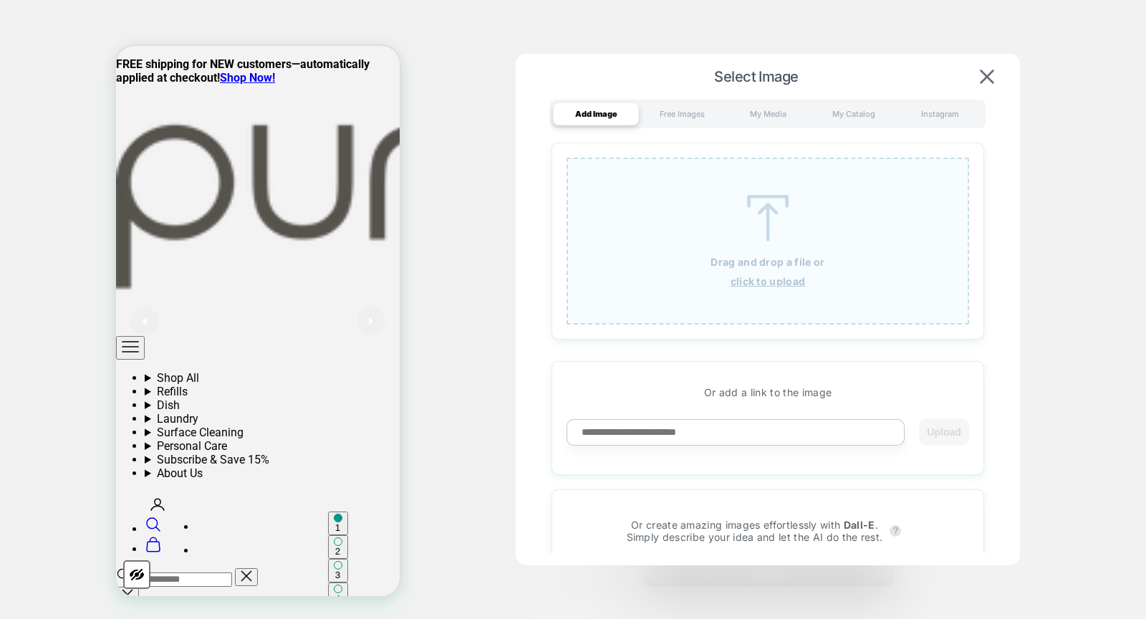
click at [780, 198] on img at bounding box center [768, 218] width 64 height 47
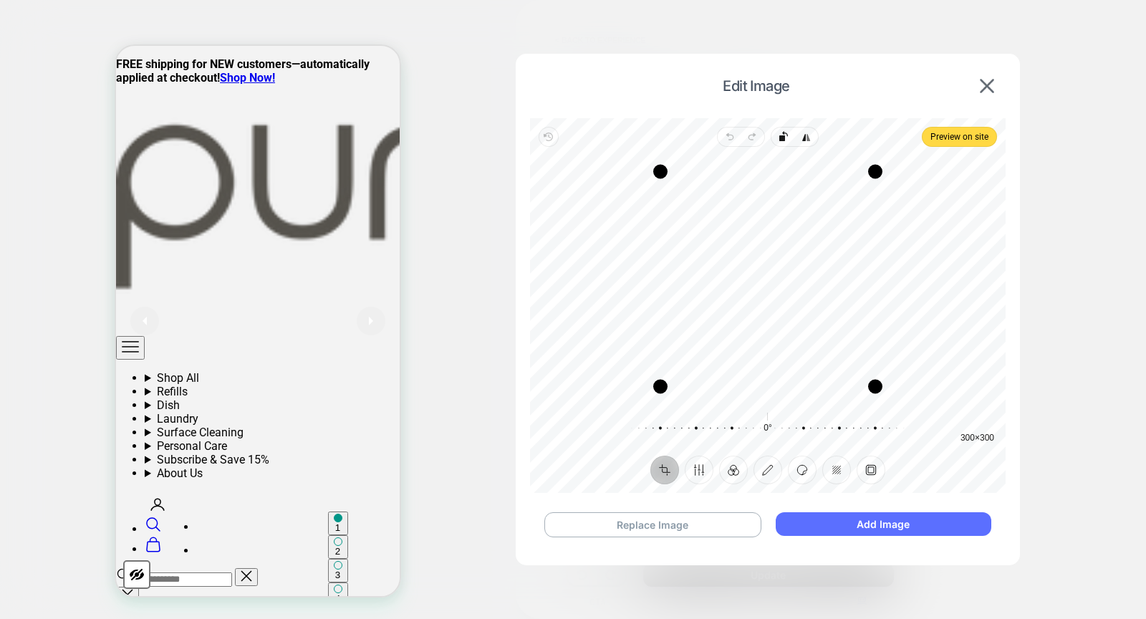
click at [911, 522] on button "Add Image" at bounding box center [884, 524] width 216 height 24
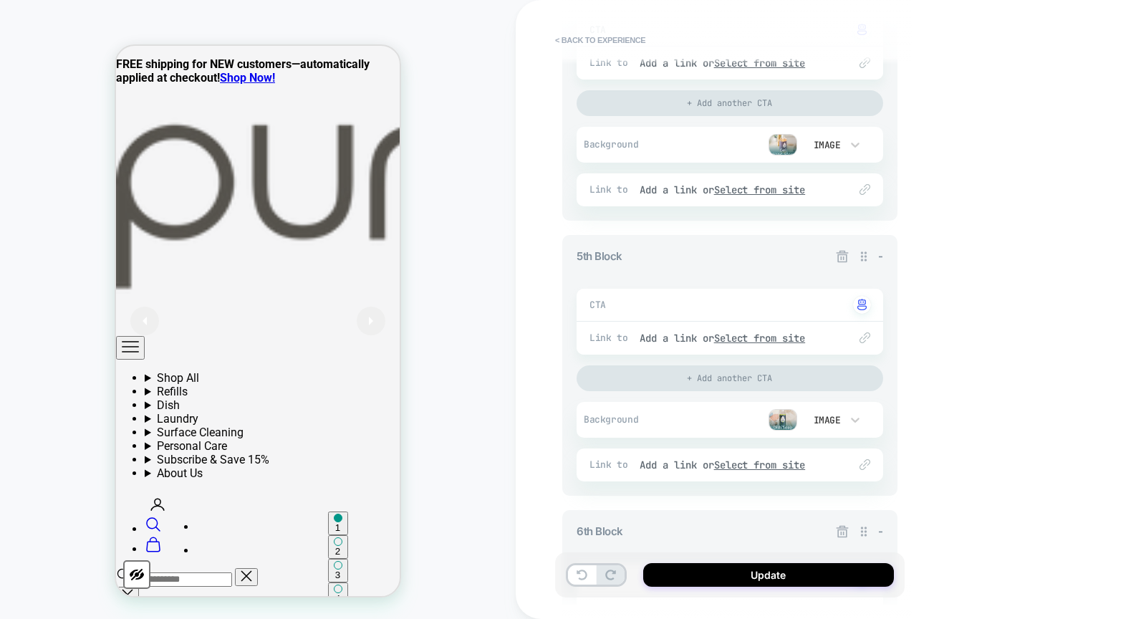
scroll to position [1179, 0]
click at [772, 417] on img at bounding box center [783, 418] width 29 height 21
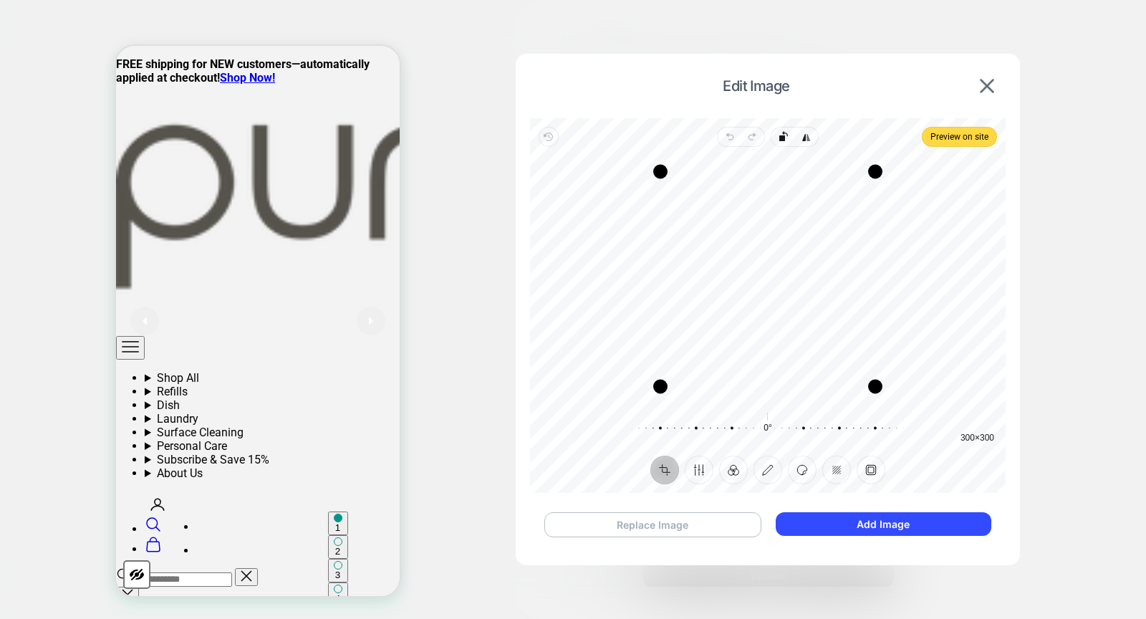
click at [681, 522] on button "Replace Image" at bounding box center [653, 524] width 217 height 25
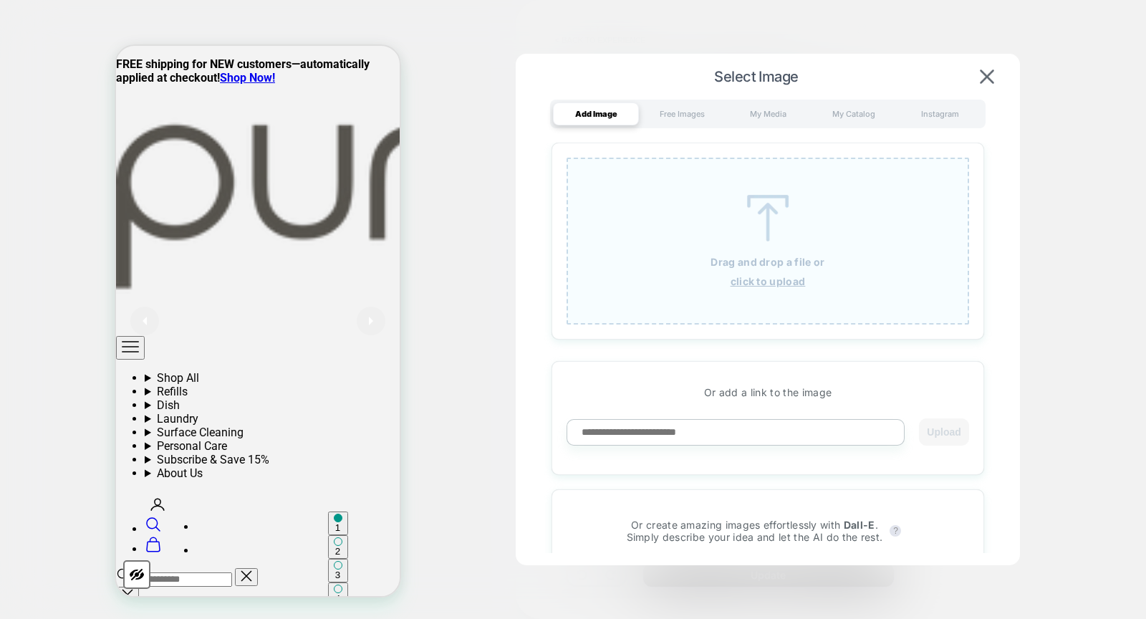
click at [785, 221] on img at bounding box center [768, 218] width 64 height 47
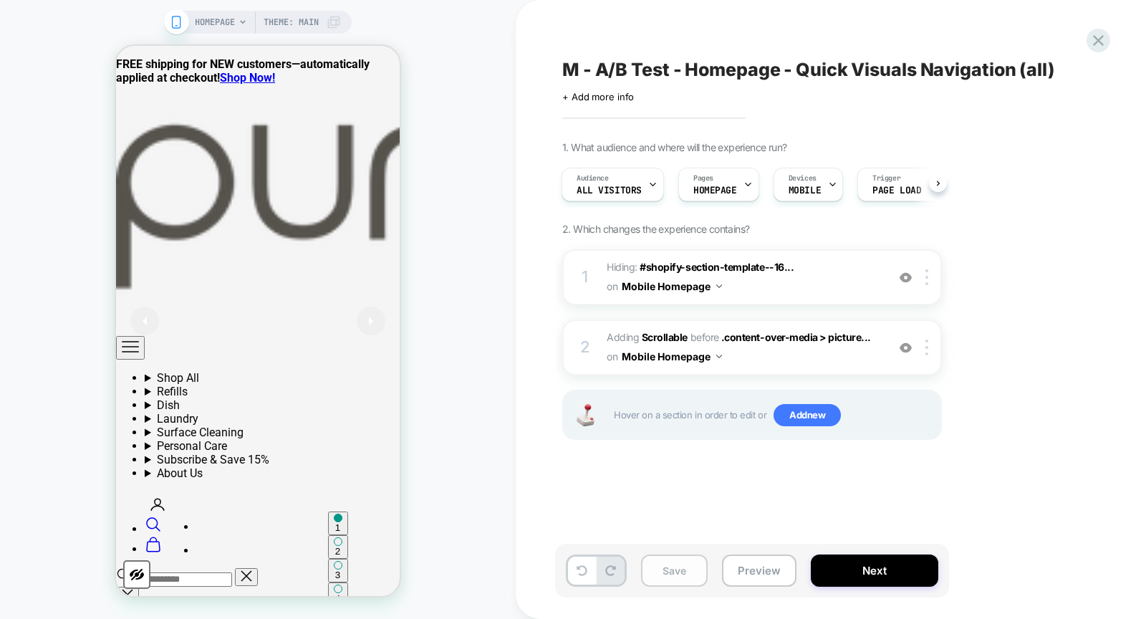
click at [660, 568] on button "Save" at bounding box center [674, 571] width 67 height 32
click at [741, 572] on button "Preview" at bounding box center [759, 571] width 75 height 32
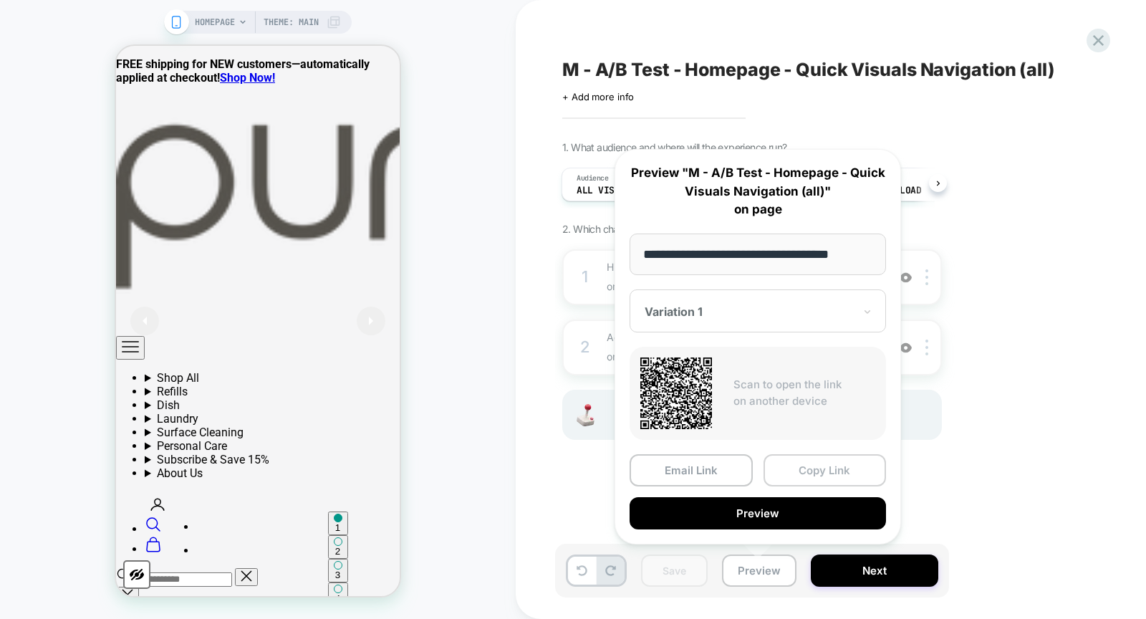
click at [815, 456] on button "Copy Link" at bounding box center [825, 470] width 123 height 32
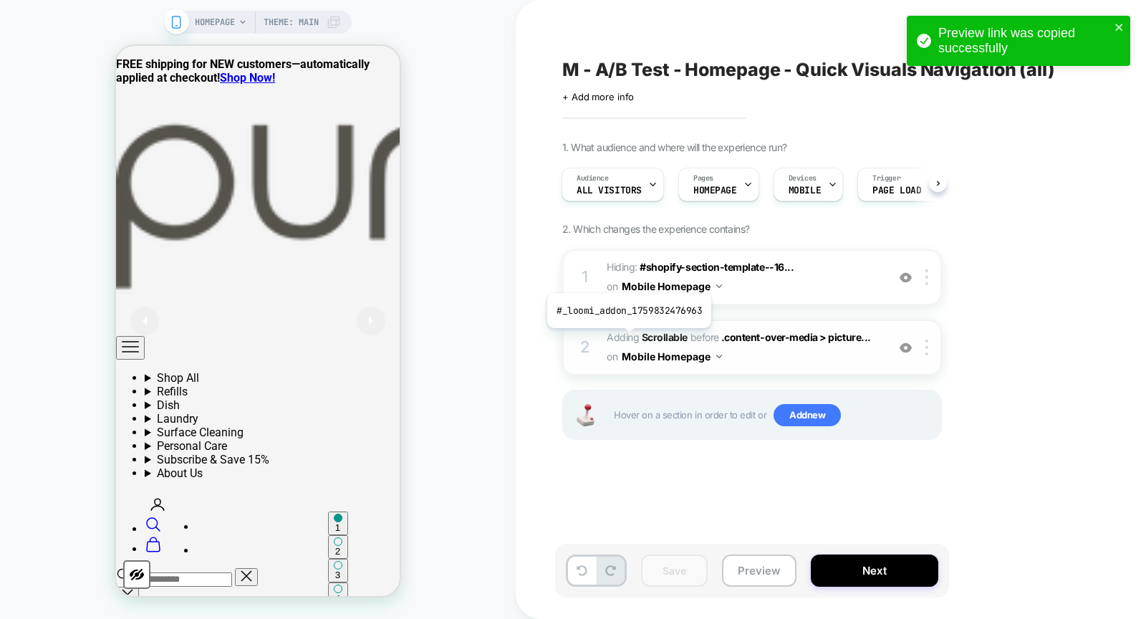
click at [626, 337] on span "Adding Scrollable" at bounding box center [647, 337] width 81 height 12
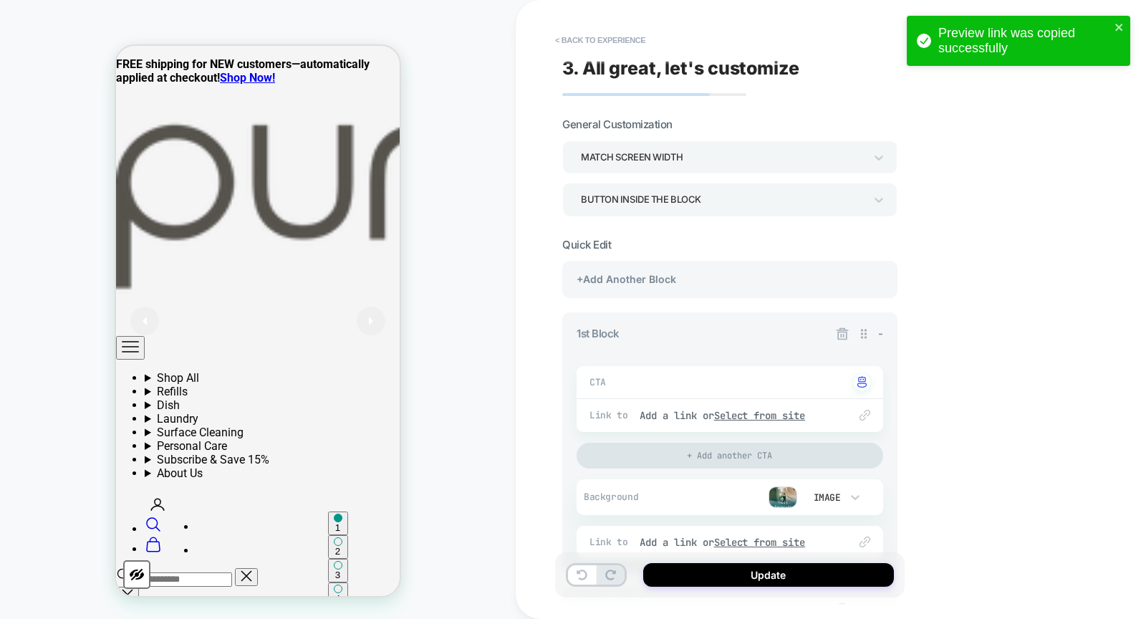
click at [448, 184] on div "HOMEPAGE Theme: MAIN" at bounding box center [258, 309] width 516 height 590
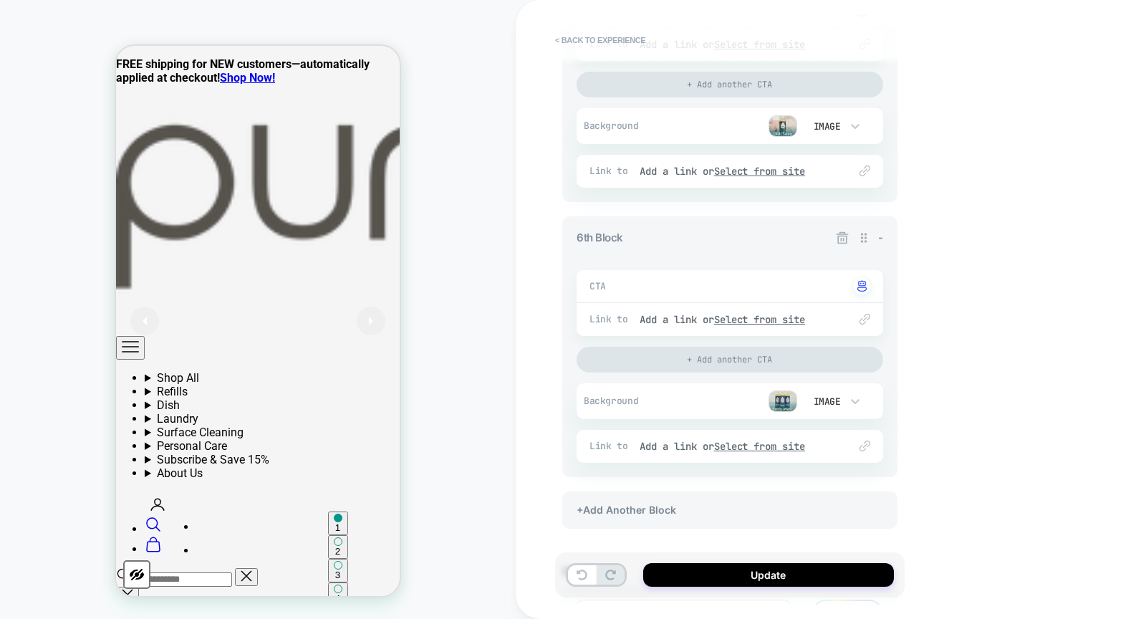
scroll to position [1587, 0]
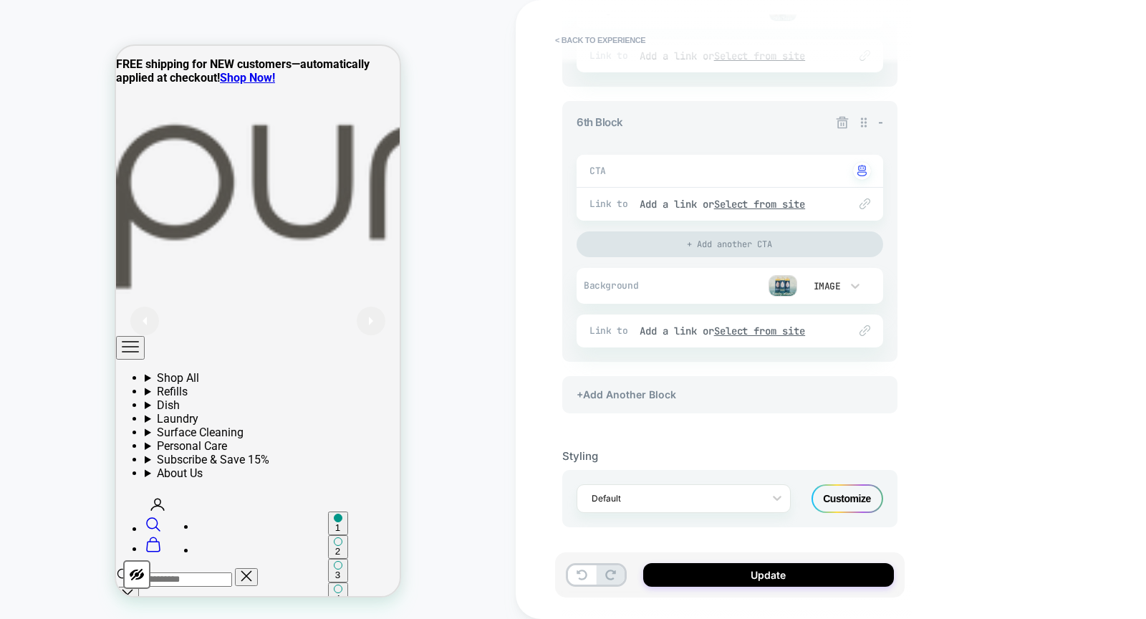
click at [844, 491] on div "Customize" at bounding box center [848, 498] width 72 height 29
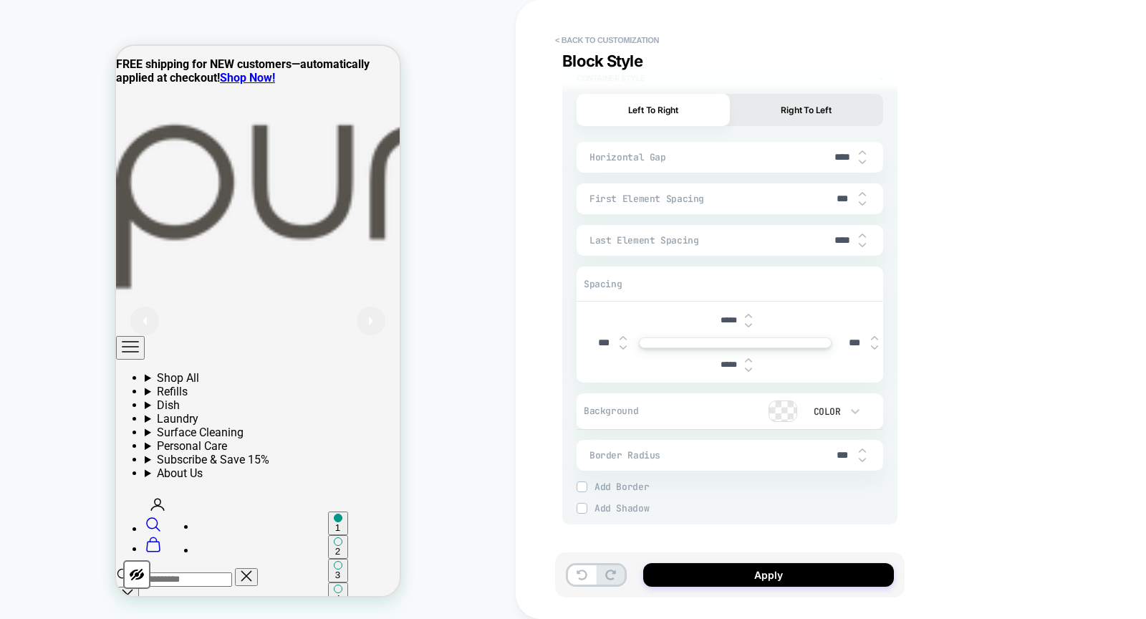
scroll to position [6303, 0]
click at [840, 237] on input "****" at bounding box center [843, 243] width 32 height 12
type input "****"
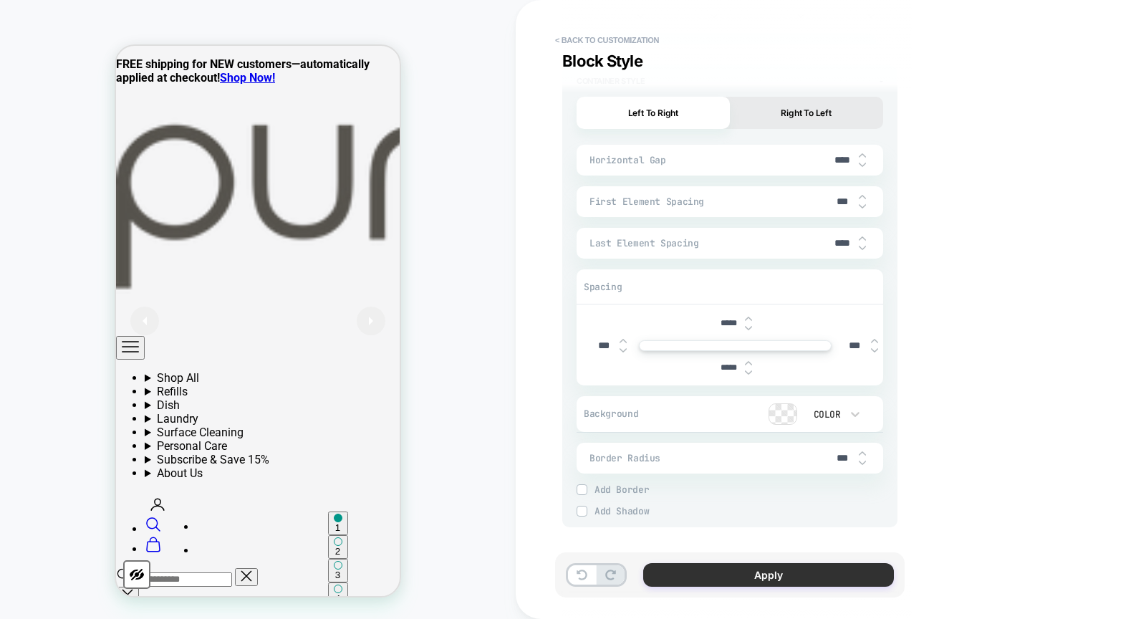
click at [753, 575] on button "Apply" at bounding box center [768, 575] width 251 height 24
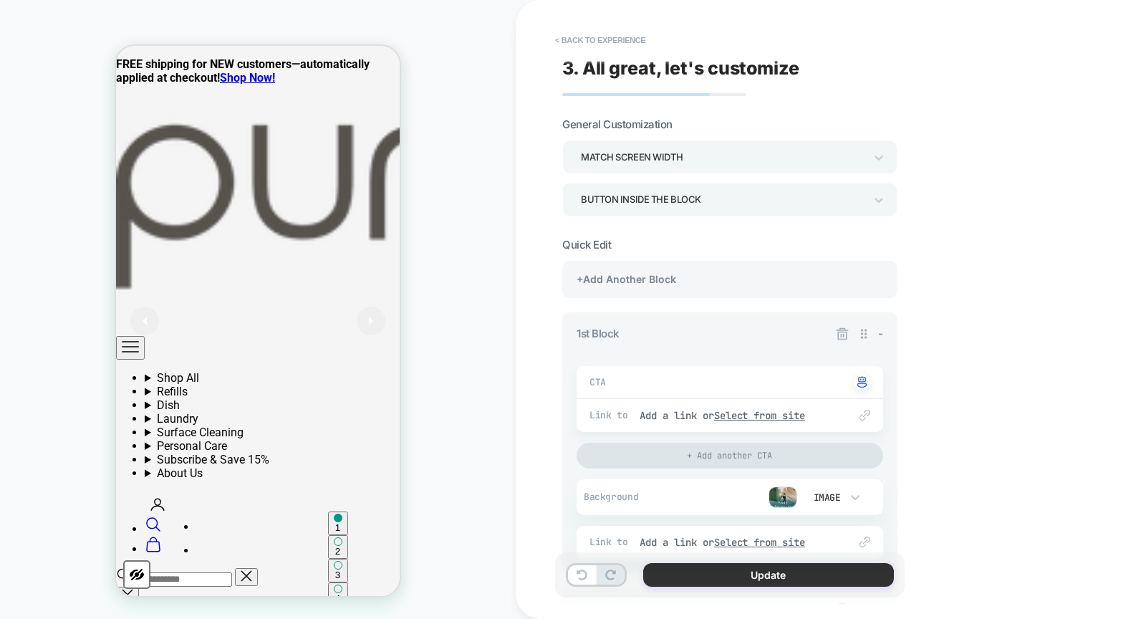
click at [694, 583] on button "Update" at bounding box center [768, 575] width 251 height 24
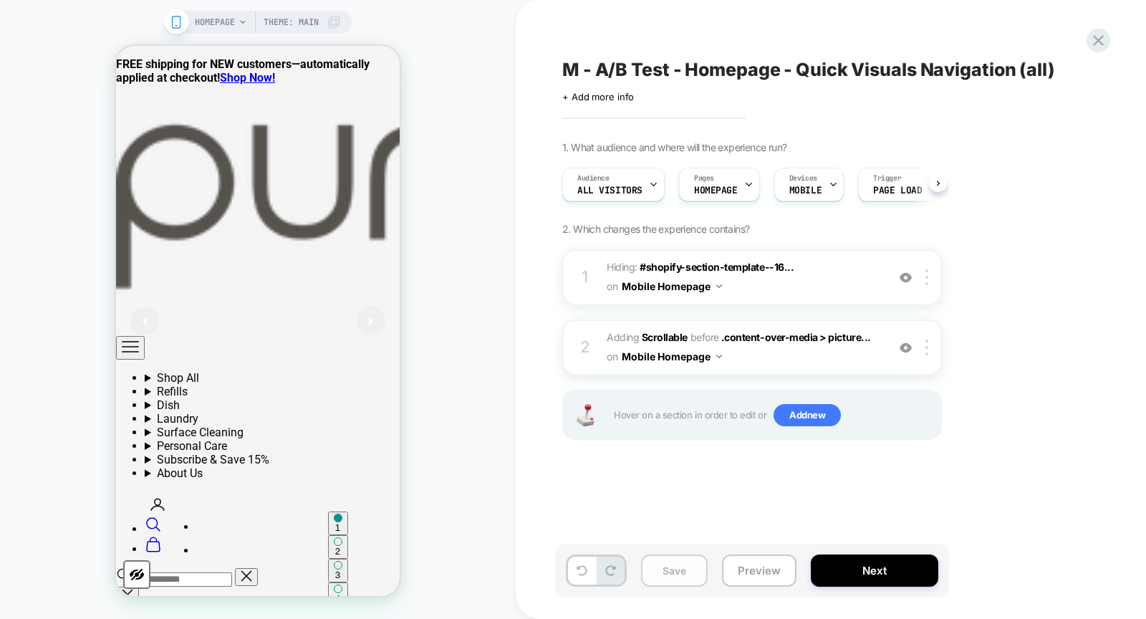
click at [673, 570] on button "Save" at bounding box center [674, 571] width 67 height 32
click at [618, 337] on span "Adding Scrollable" at bounding box center [647, 337] width 81 height 12
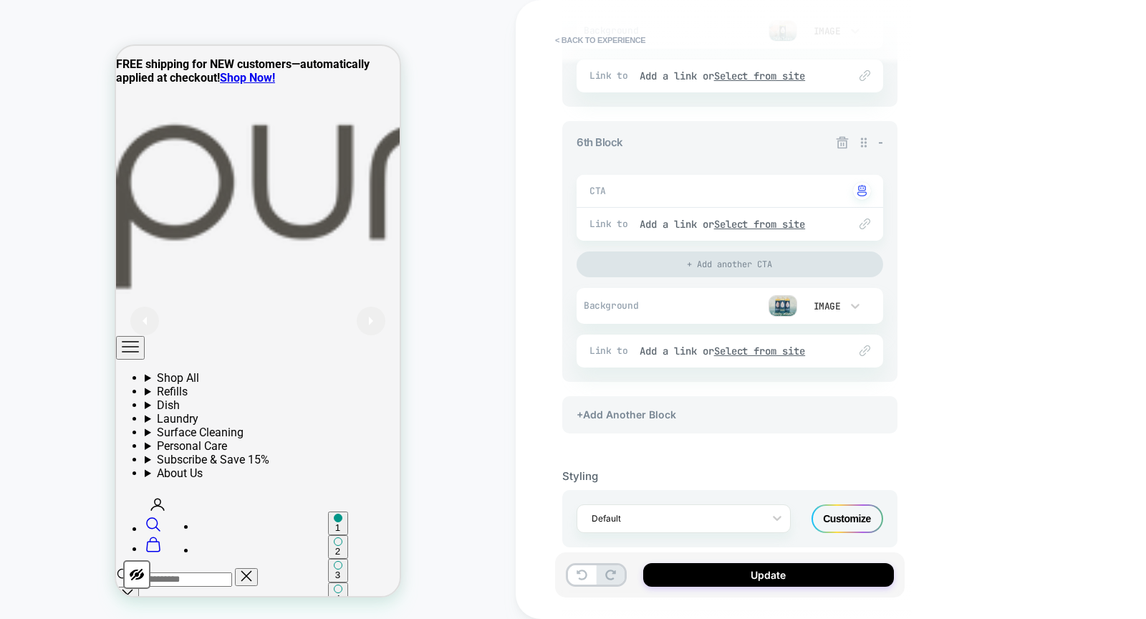
scroll to position [1587, 0]
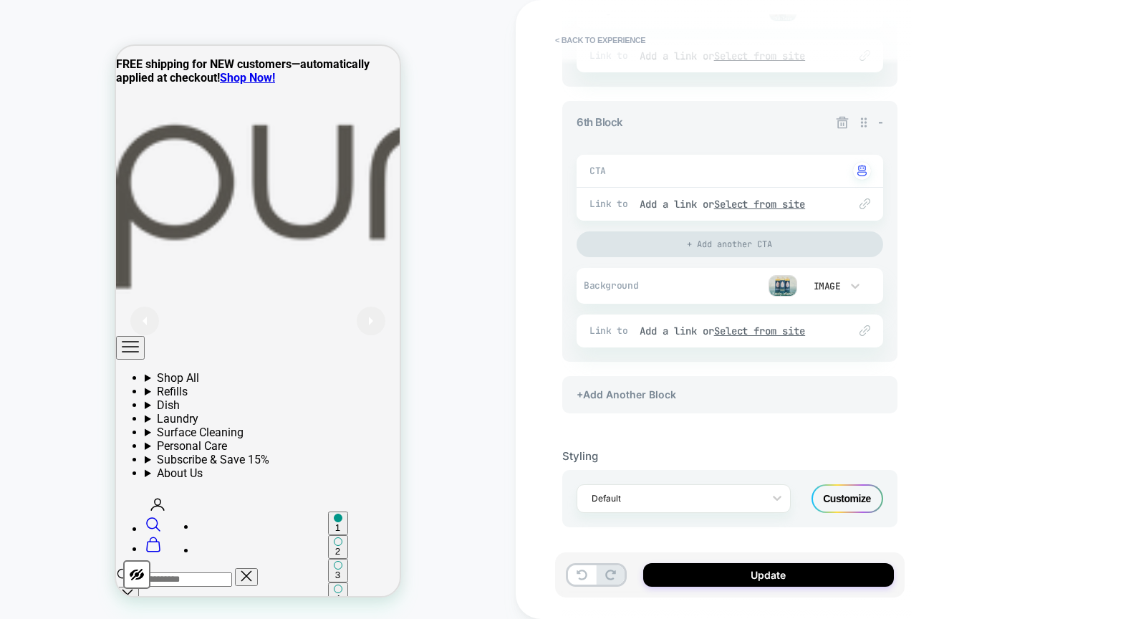
click at [845, 492] on div "Customize" at bounding box center [848, 498] width 72 height 29
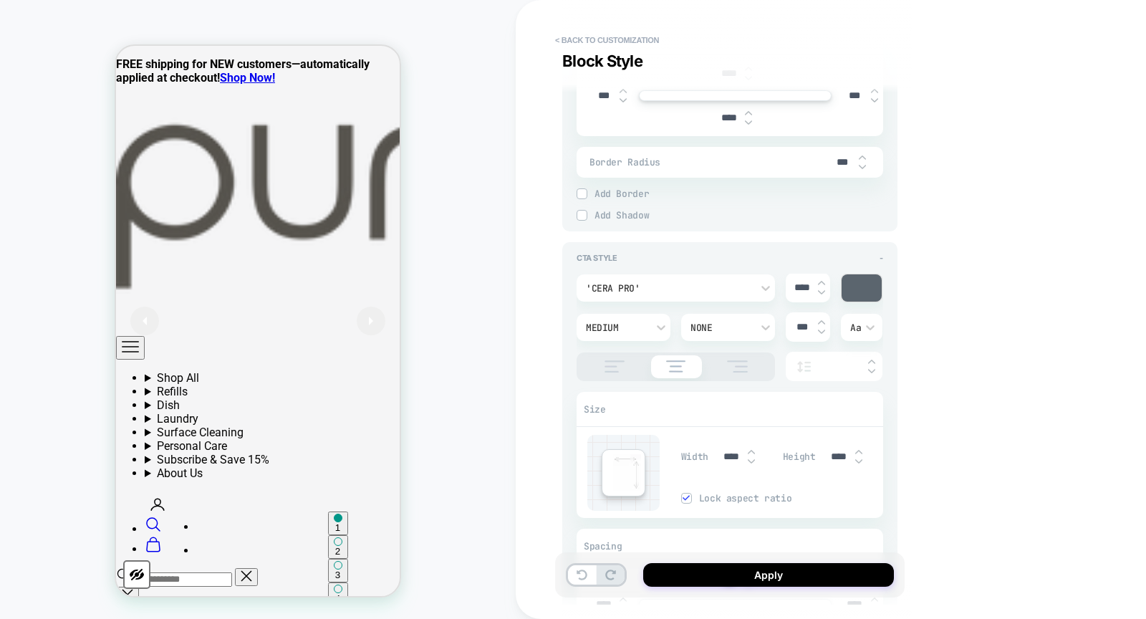
scroll to position [6305, 0]
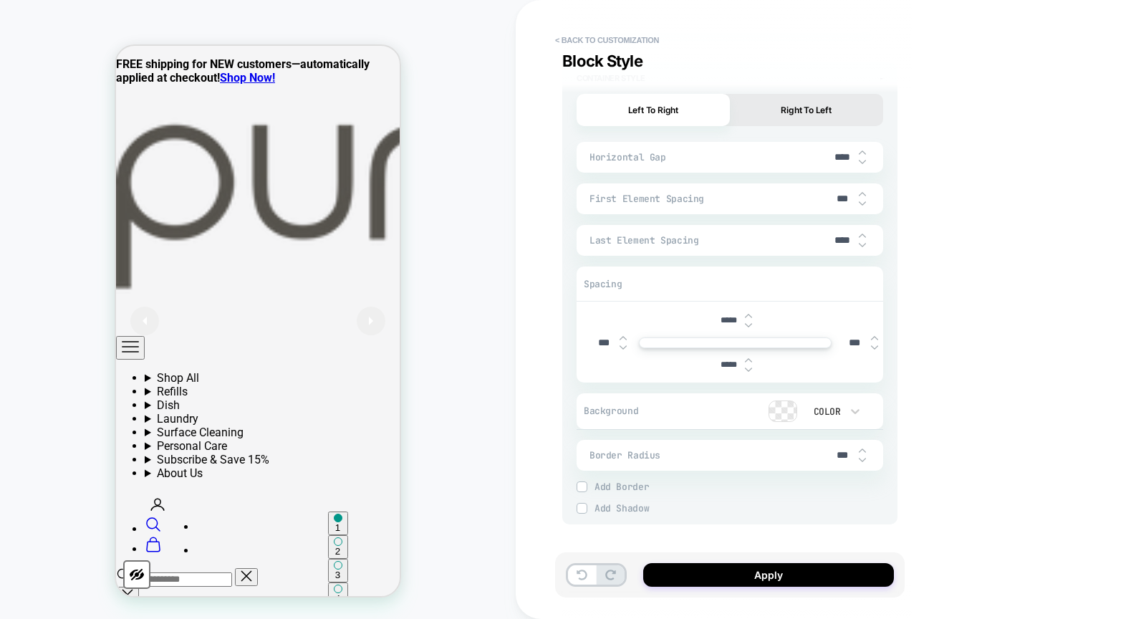
click at [835, 234] on input "****" at bounding box center [843, 240] width 32 height 12
type input "***"
click at [817, 104] on button "Right To Left" at bounding box center [806, 110] width 153 height 32
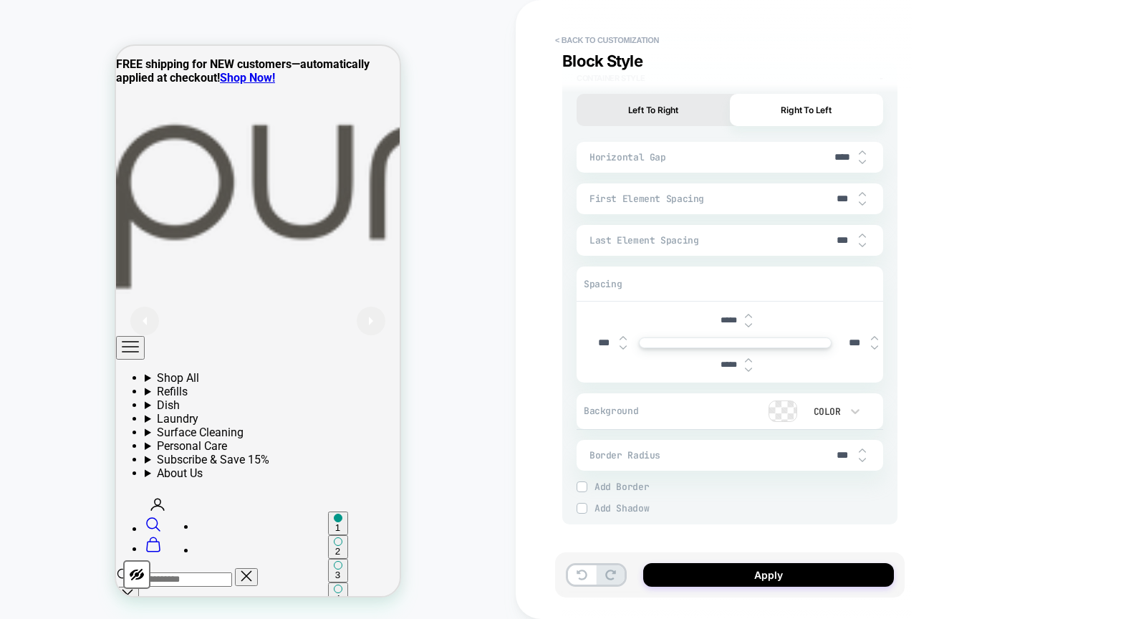
click at [654, 99] on button "Left To Right" at bounding box center [653, 110] width 153 height 32
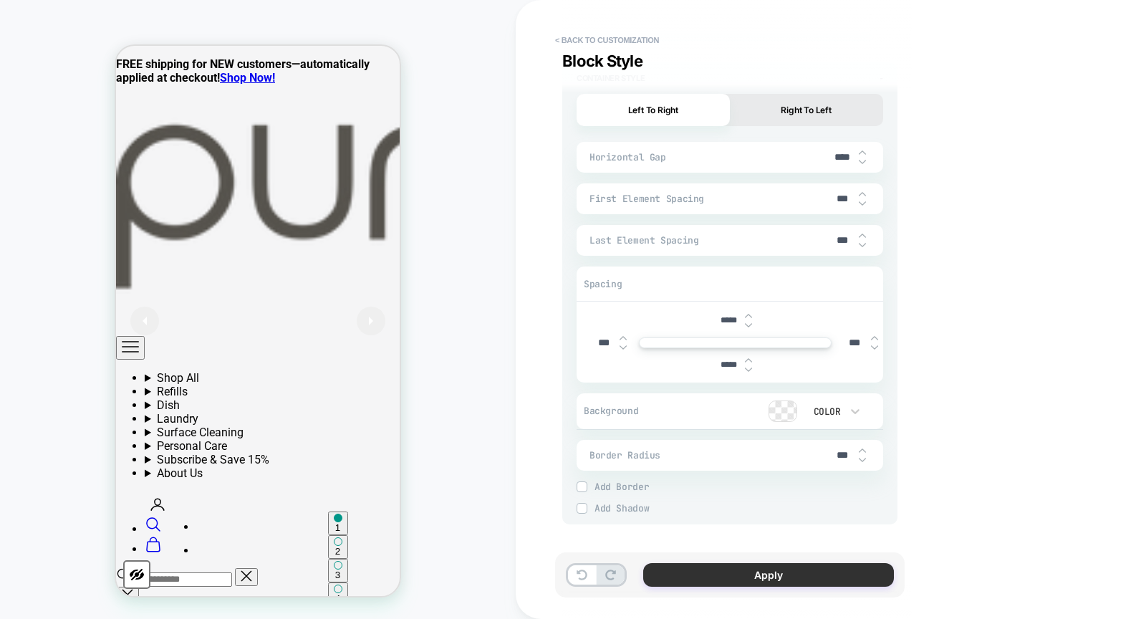
click at [727, 582] on button "Apply" at bounding box center [768, 575] width 251 height 24
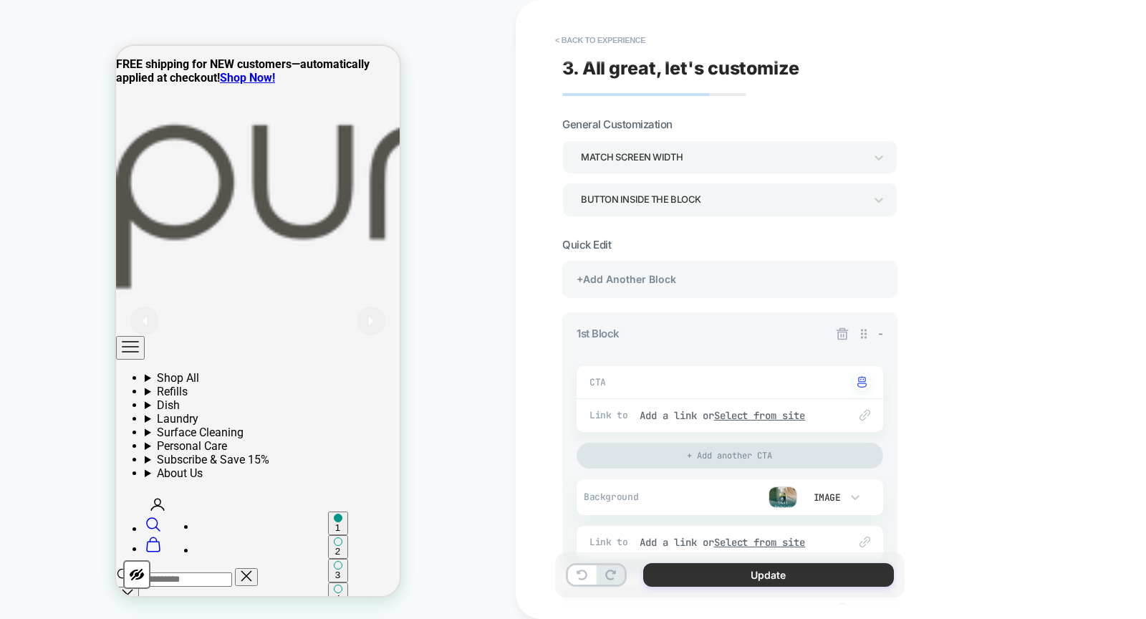
click at [668, 581] on button "Update" at bounding box center [768, 575] width 251 height 24
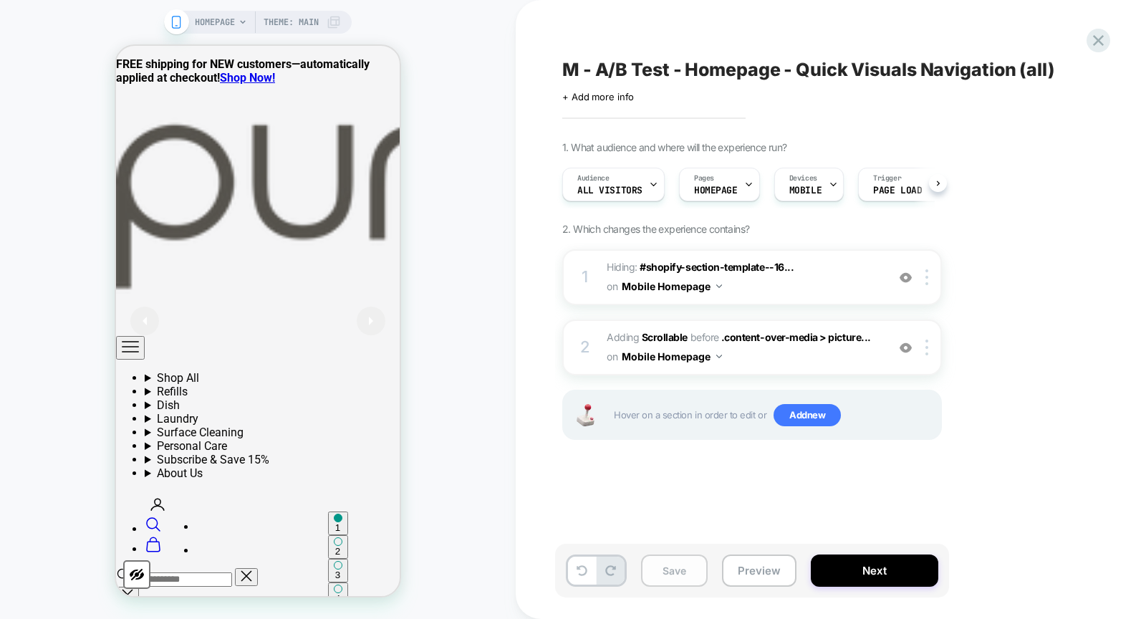
scroll to position [0, 1]
click at [662, 572] on button "Save" at bounding box center [674, 571] width 67 height 32
click at [610, 333] on span "Adding Scrollable" at bounding box center [647, 337] width 81 height 12
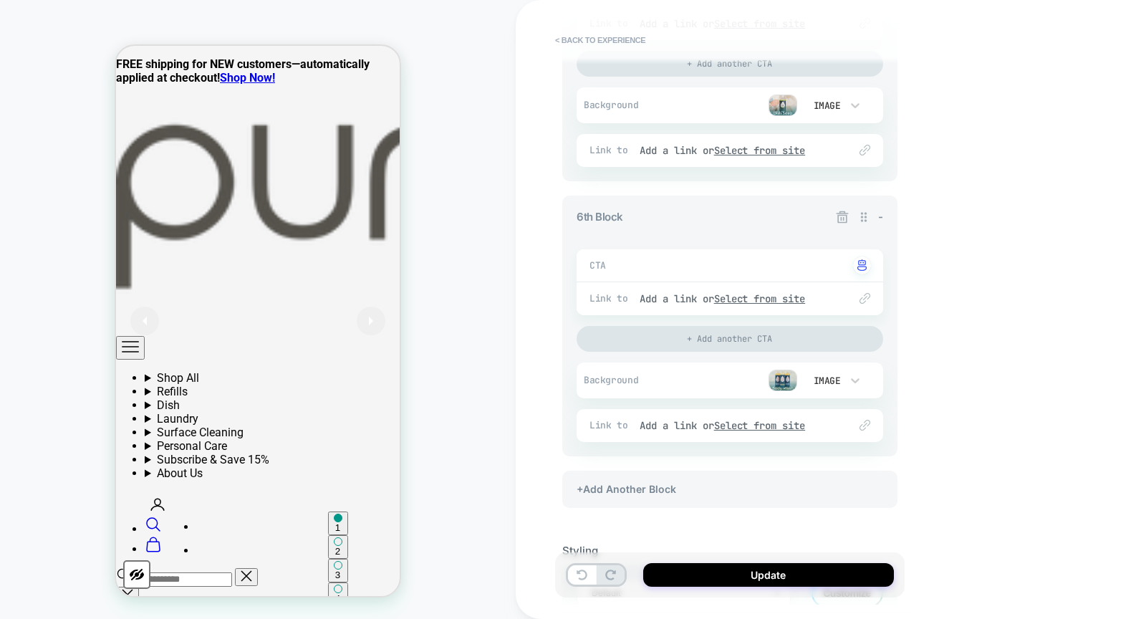
scroll to position [1587, 0]
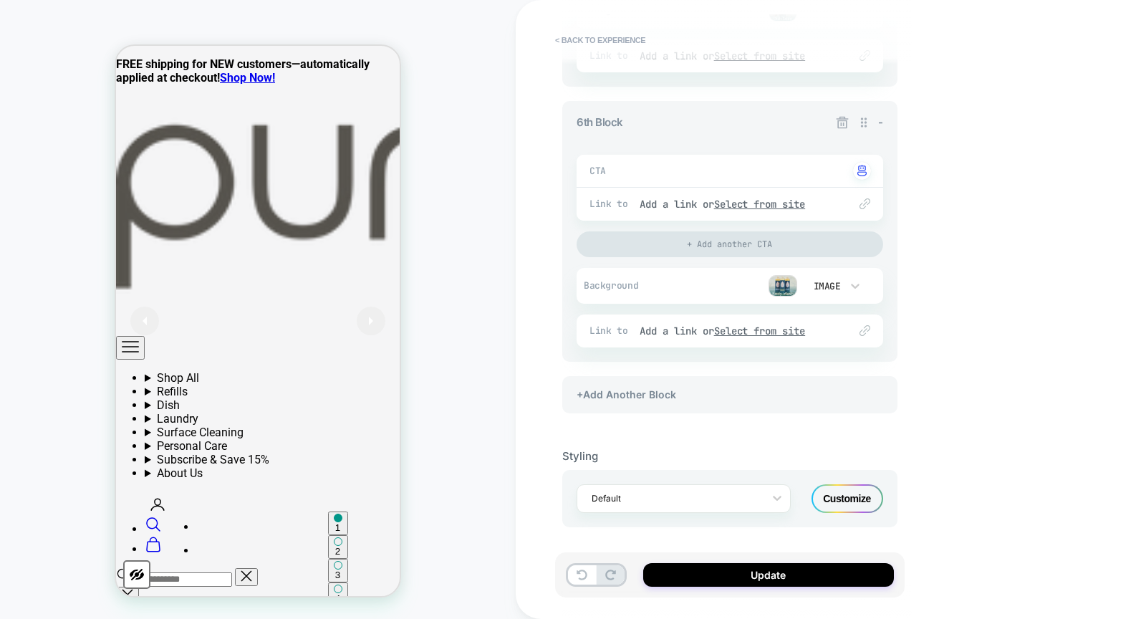
click at [852, 493] on div "Customize" at bounding box center [848, 498] width 72 height 29
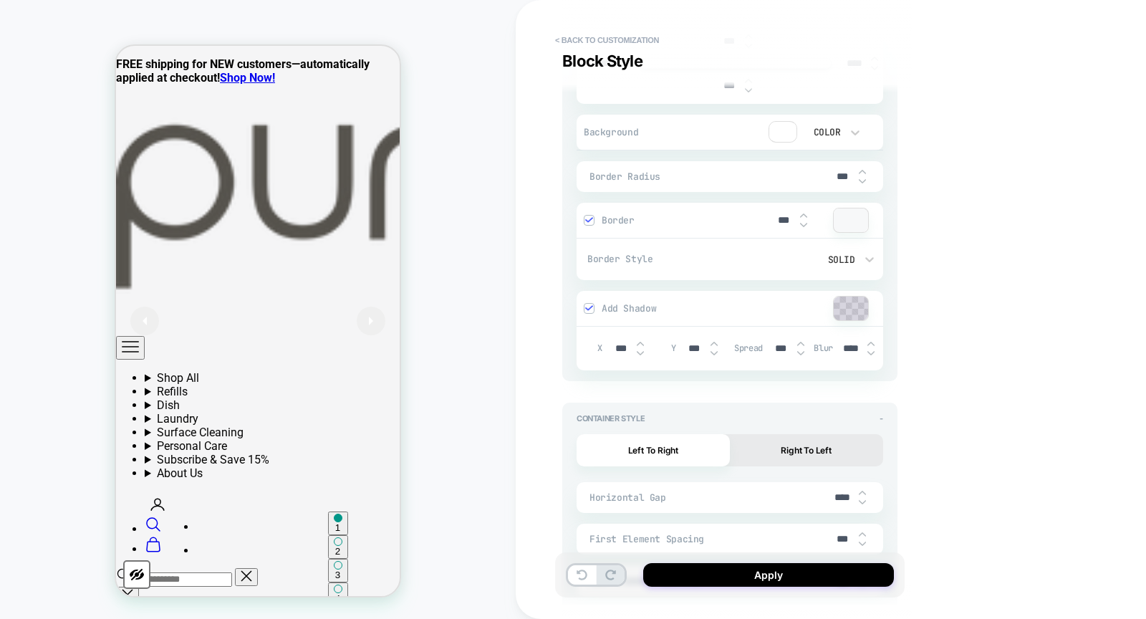
scroll to position [6305, 0]
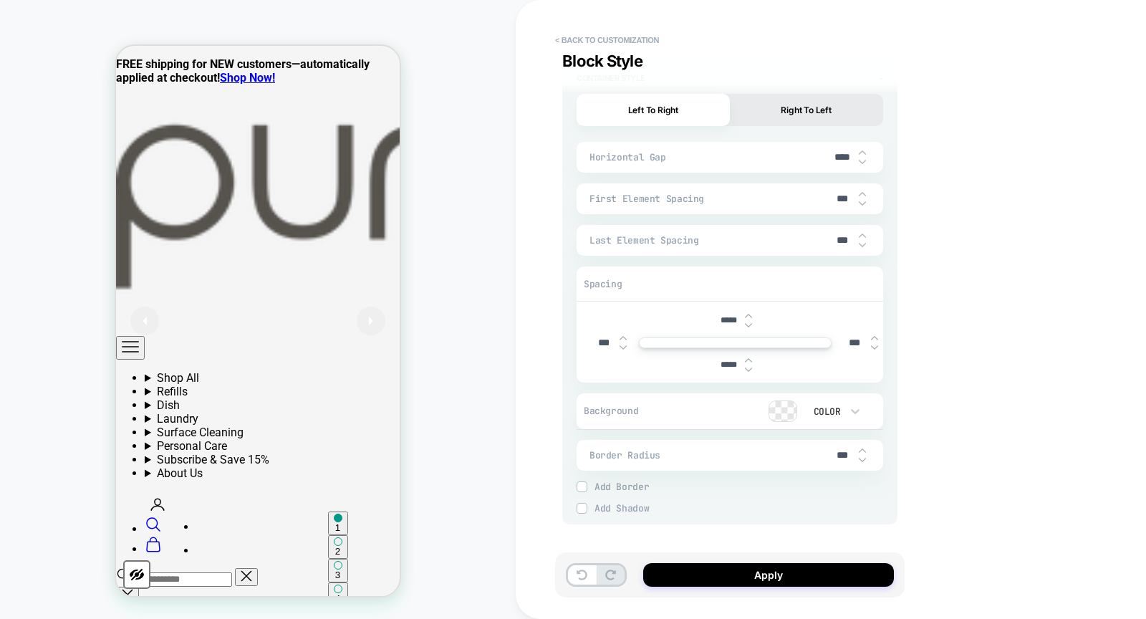
click at [833, 234] on input "***" at bounding box center [843, 240] width 32 height 12
type input "***"
type input "*****"
click at [772, 580] on button "Apply" at bounding box center [768, 575] width 251 height 24
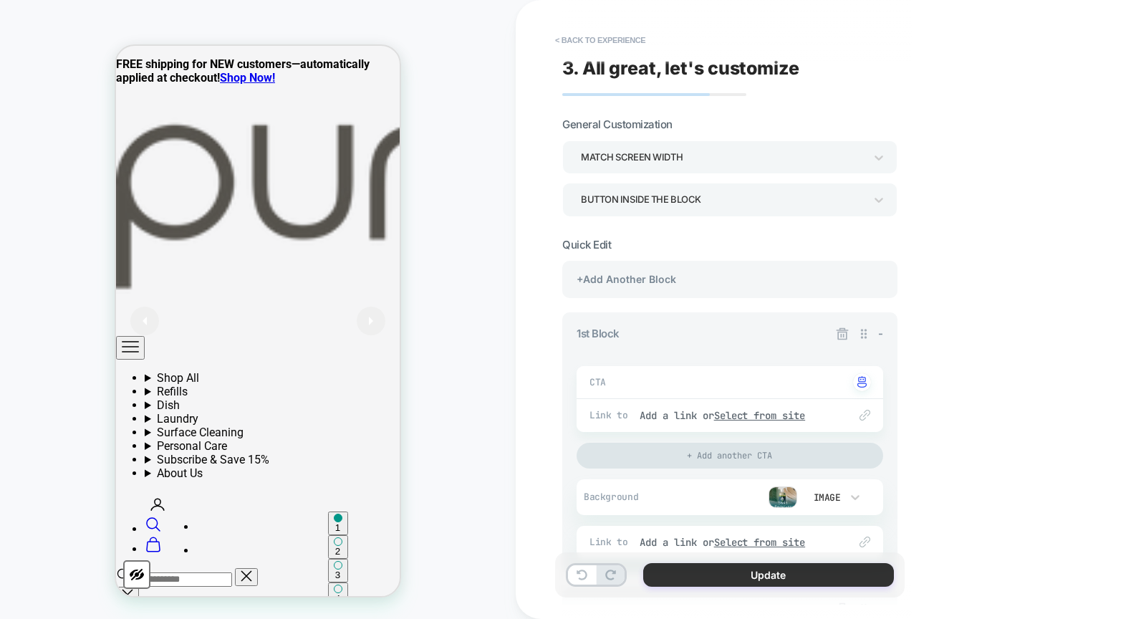
click at [666, 571] on button "Update" at bounding box center [768, 575] width 251 height 24
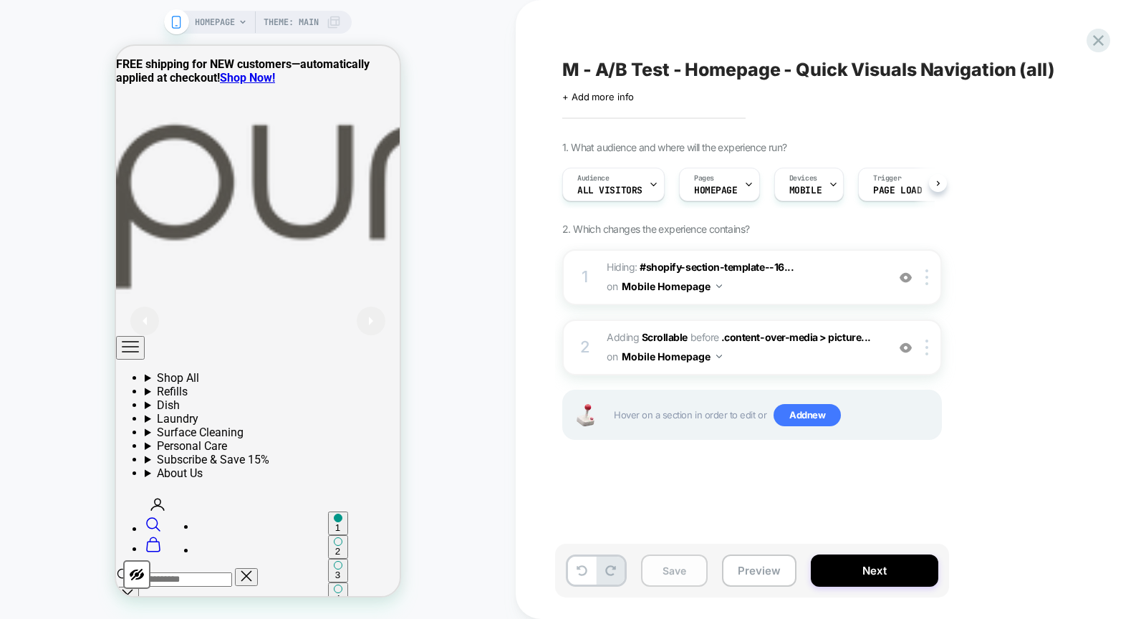
click at [664, 571] on button "Save" at bounding box center [674, 571] width 67 height 32
click at [614, 333] on span "Adding Scrollable" at bounding box center [647, 337] width 81 height 12
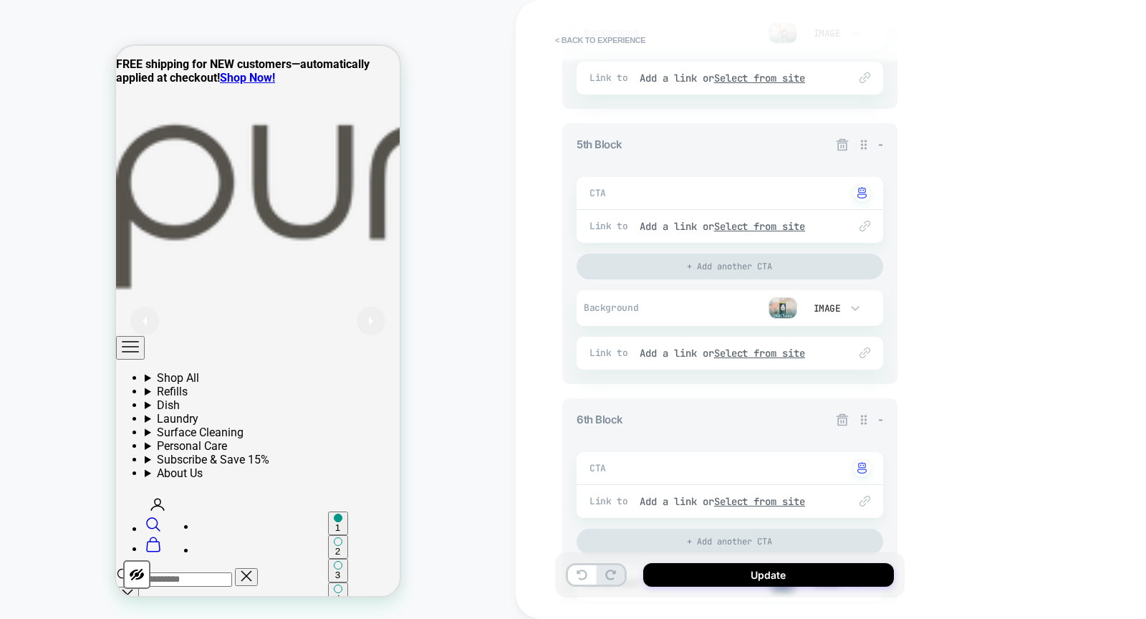
scroll to position [1587, 0]
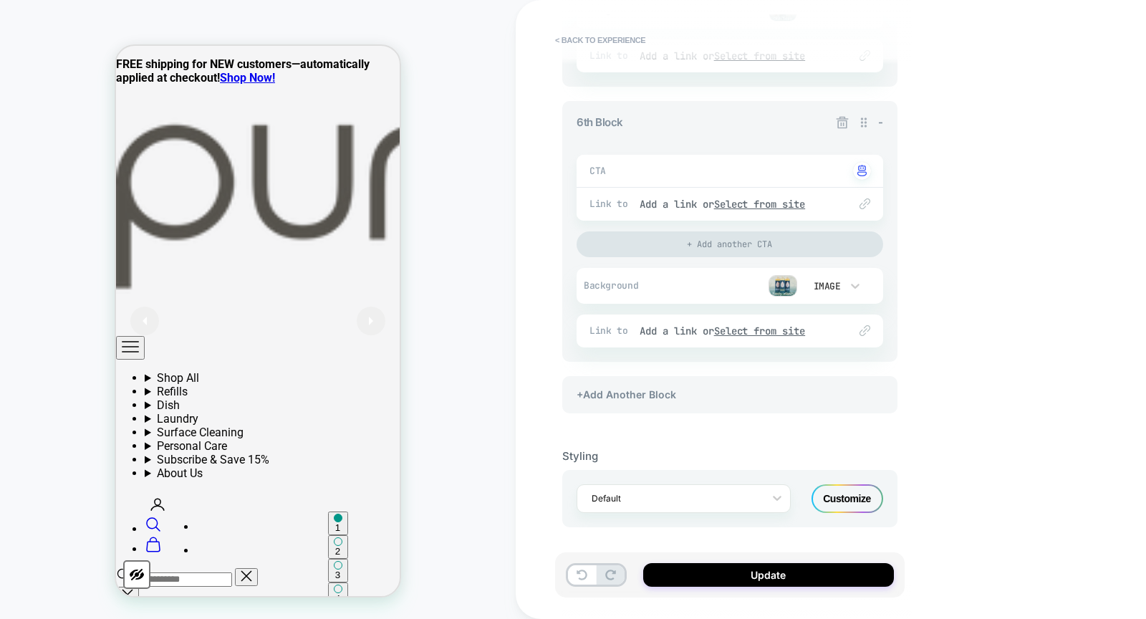
click at [848, 491] on div "Customize" at bounding box center [848, 498] width 72 height 29
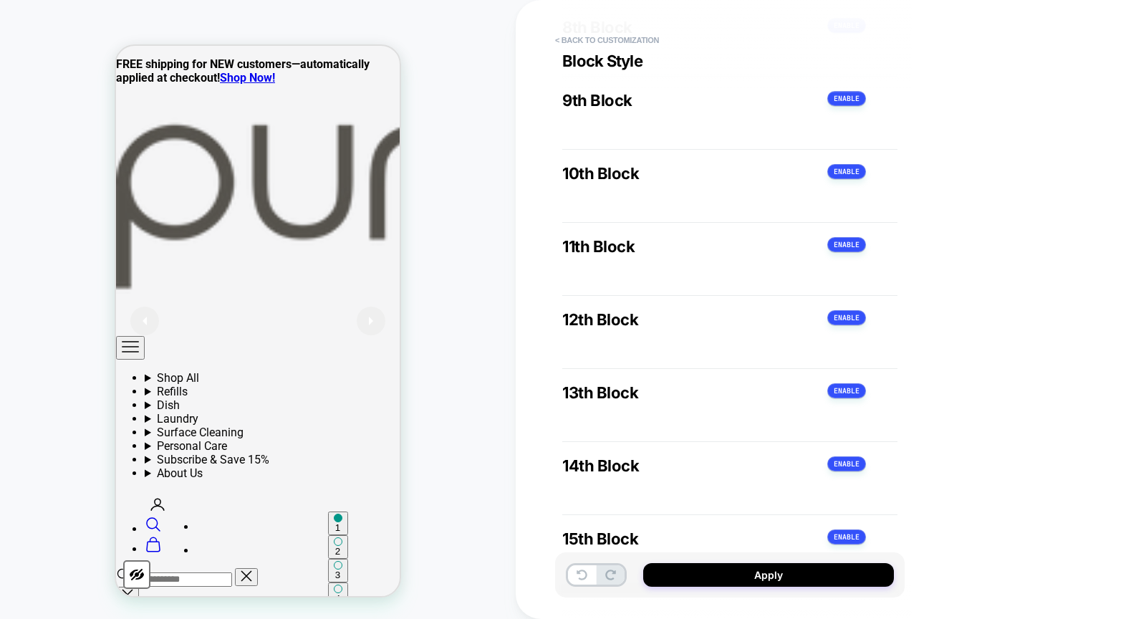
scroll to position [6305, 0]
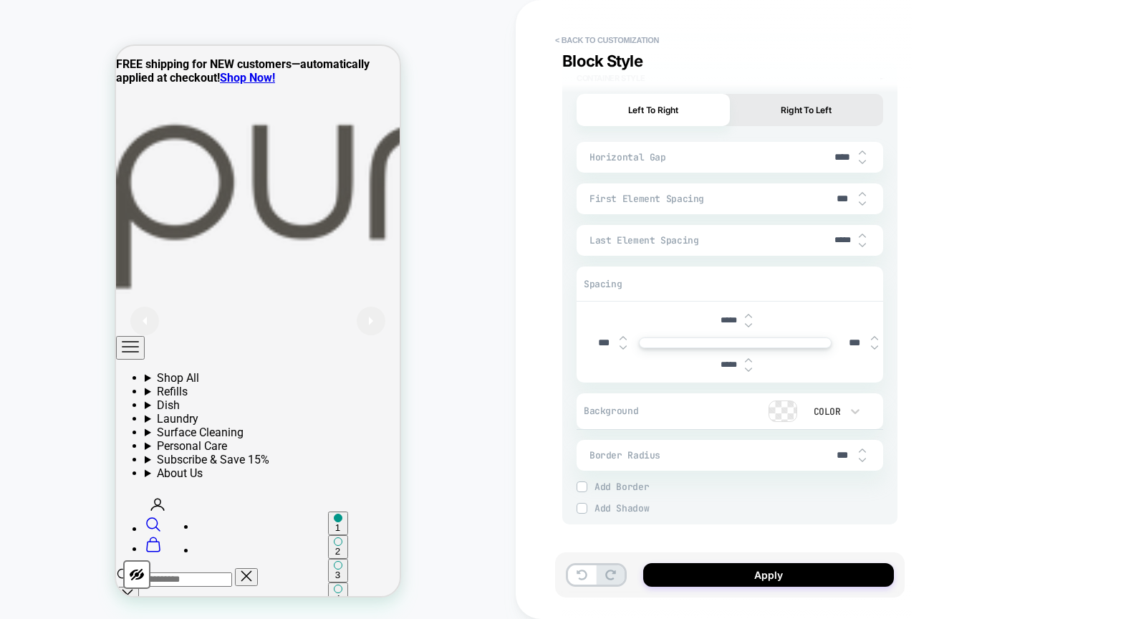
click at [842, 235] on input "*****" at bounding box center [843, 240] width 32 height 11
type input "***"
click at [823, 574] on button "Apply" at bounding box center [768, 575] width 251 height 24
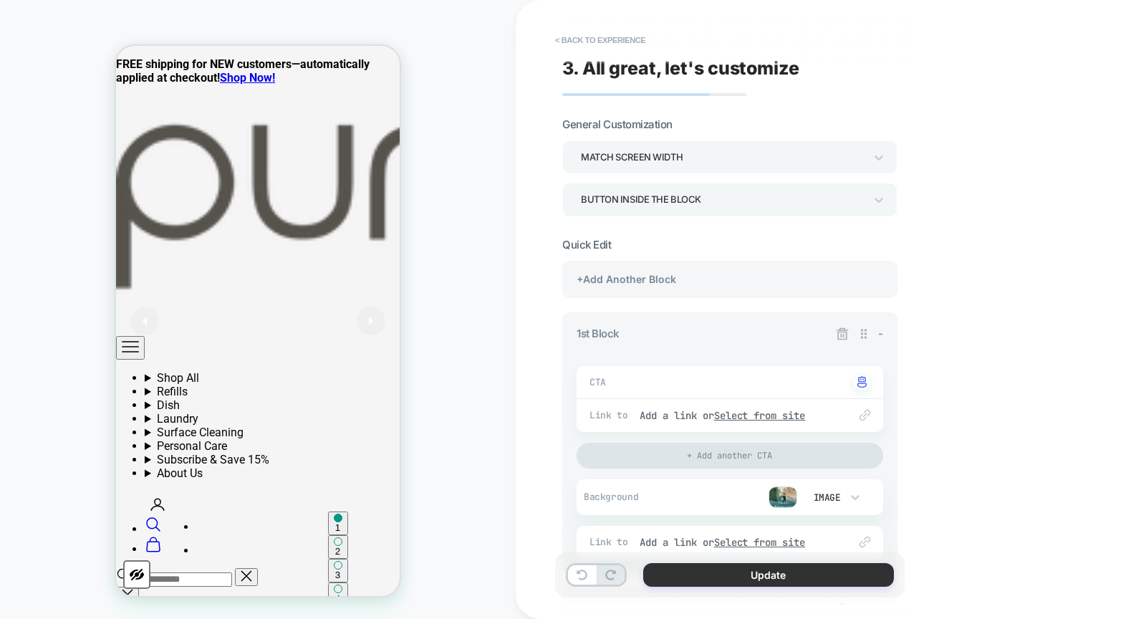
click at [703, 575] on button "Update" at bounding box center [768, 575] width 251 height 24
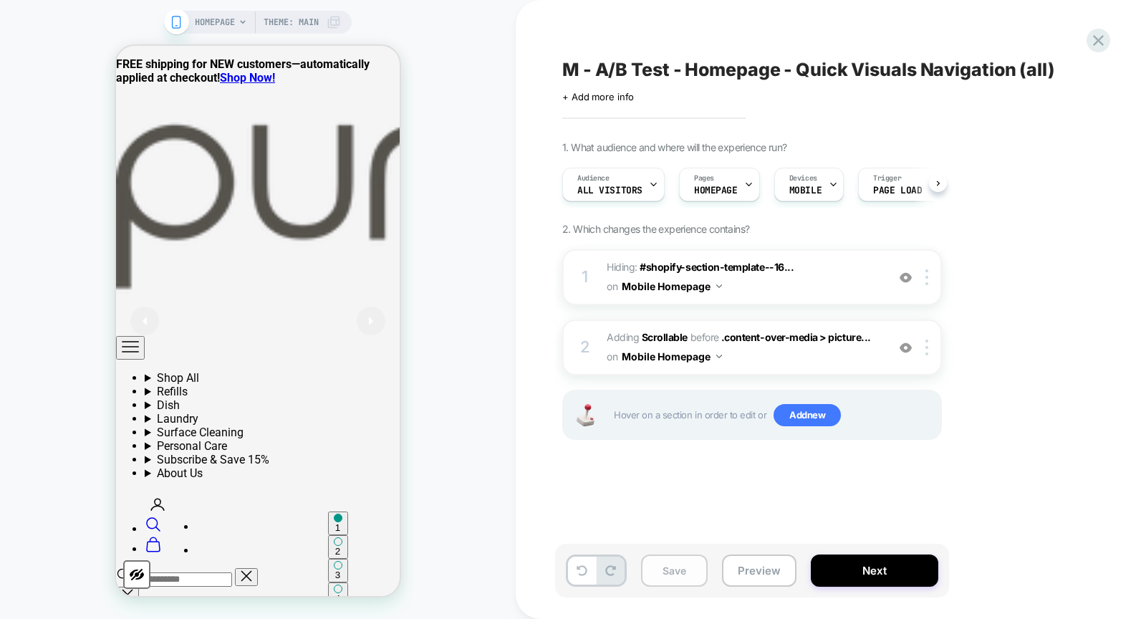
click at [673, 575] on button "Save" at bounding box center [674, 571] width 67 height 32
click at [1103, 41] on icon at bounding box center [1098, 40] width 19 height 19
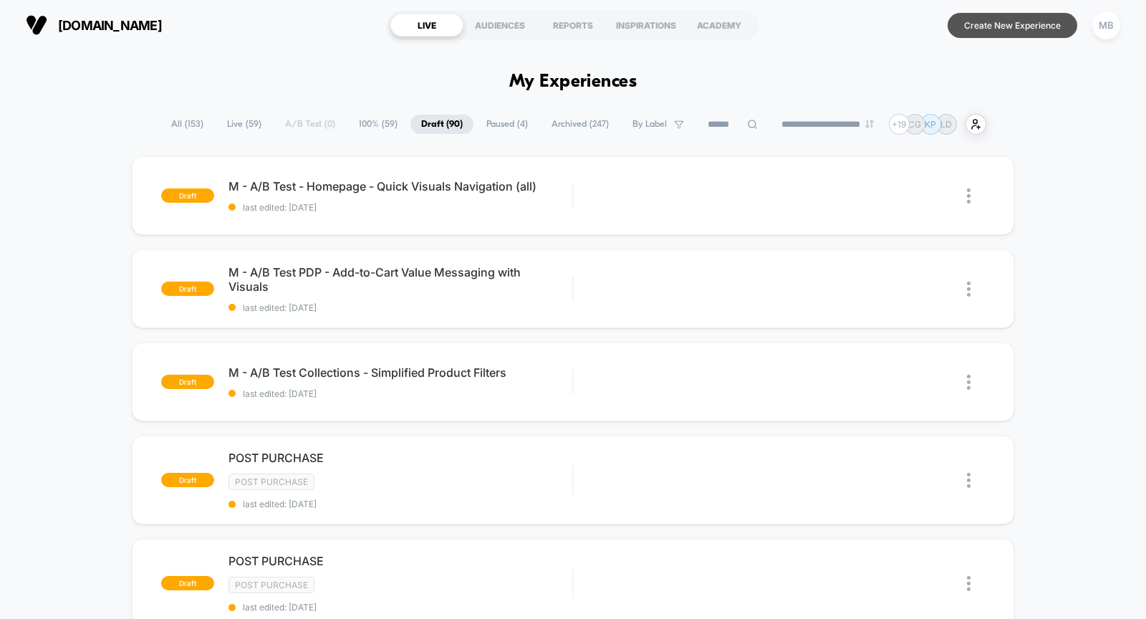
click at [1006, 32] on button "Create New Experience" at bounding box center [1013, 25] width 130 height 25
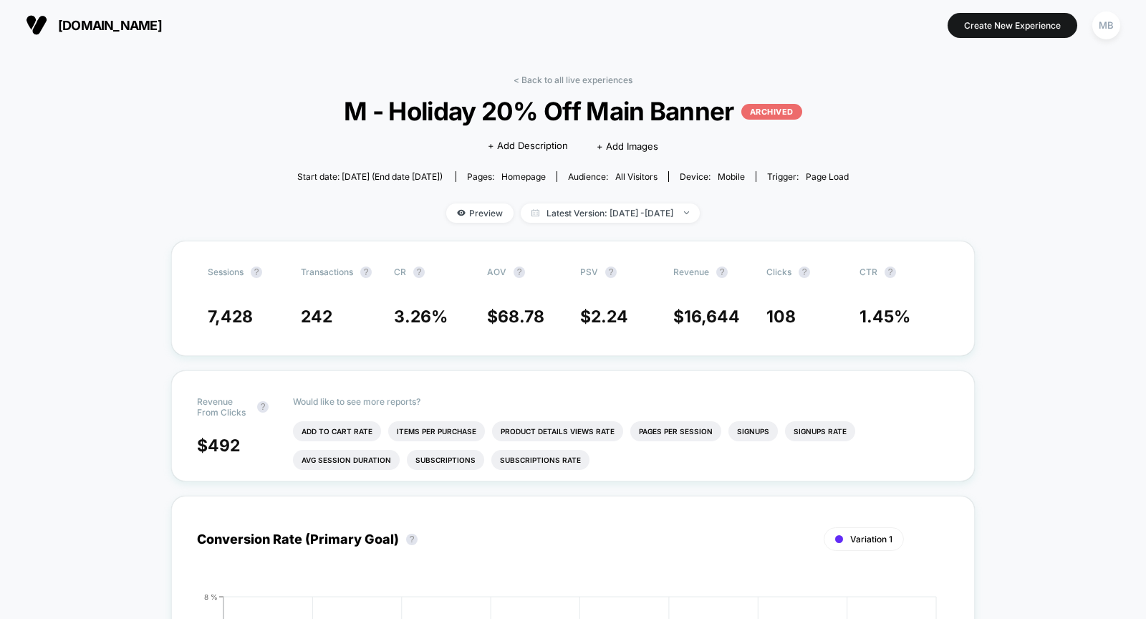
click at [129, 19] on span "[DOMAIN_NAME]" at bounding box center [110, 25] width 104 height 15
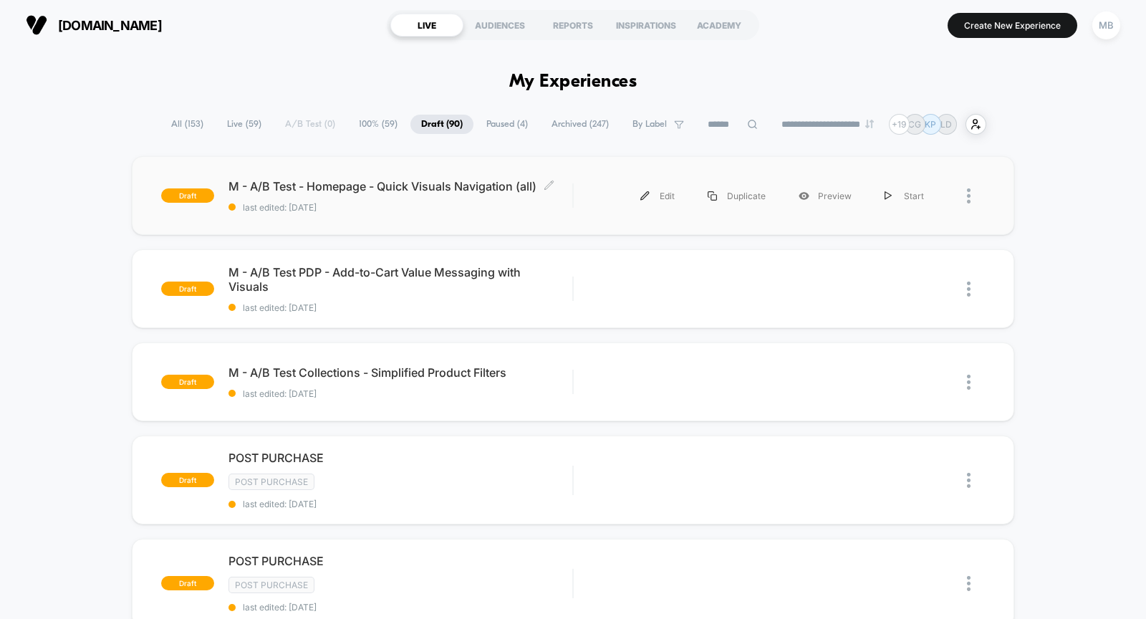
click at [363, 206] on span "last edited: [DATE]" at bounding box center [401, 207] width 344 height 11
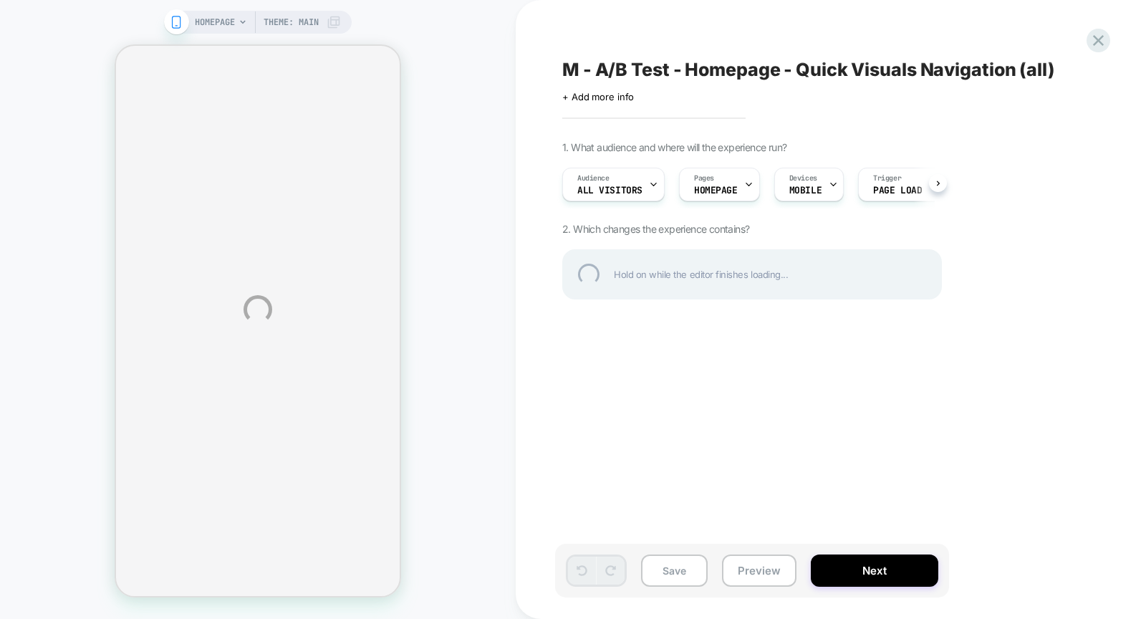
click at [889, 572] on div "HOMEPAGE Theme: MAIN M - A/B Test - Homepage - Quick Visuals Navigation (all) C…" at bounding box center [573, 309] width 1146 height 619
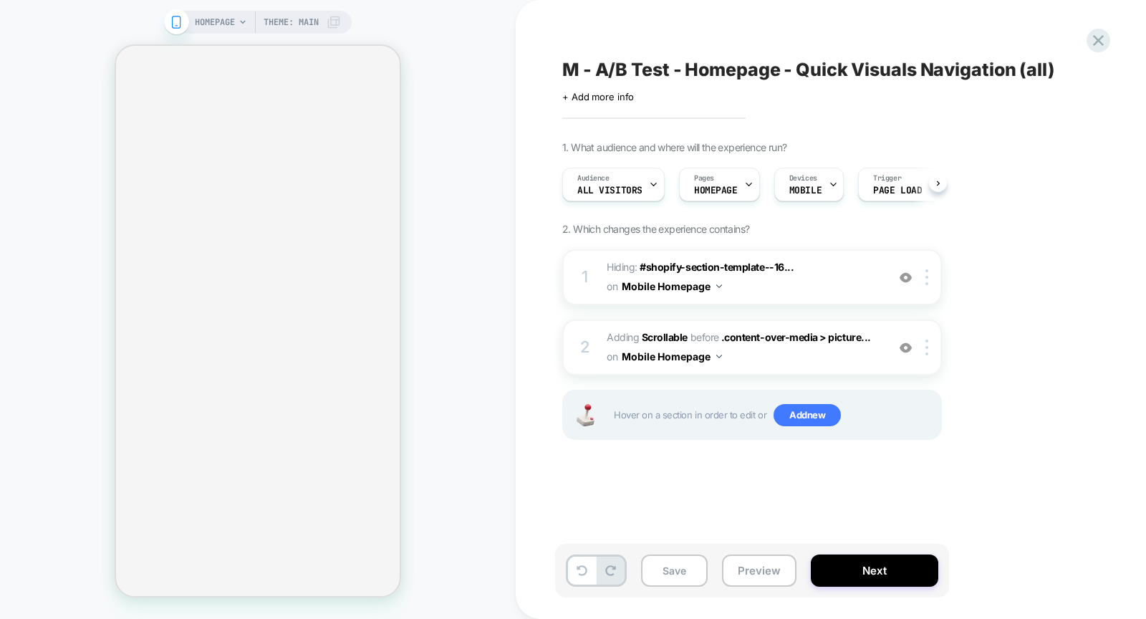
scroll to position [0, 1]
click at [918, 557] on button "Next" at bounding box center [875, 571] width 128 height 32
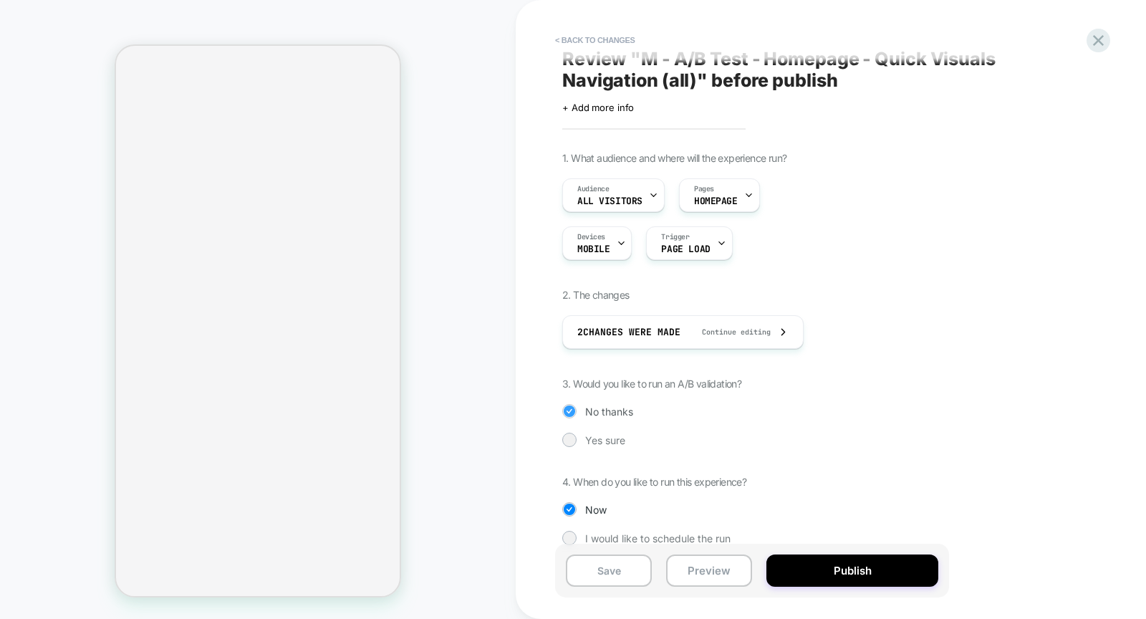
scroll to position [28, 0]
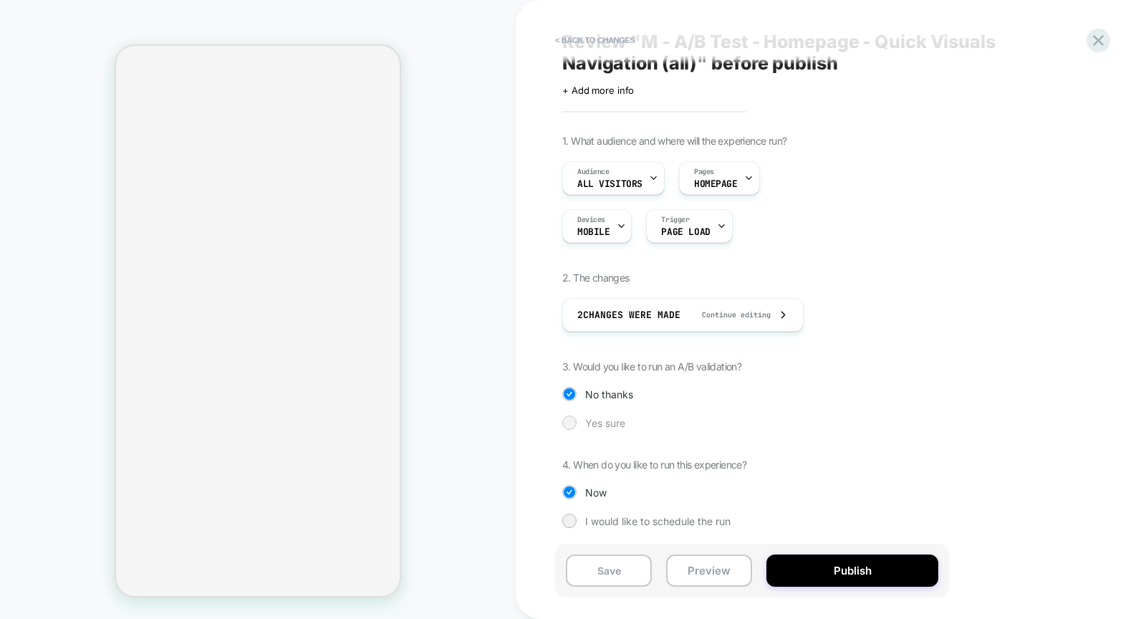
click at [573, 418] on div at bounding box center [569, 422] width 11 height 11
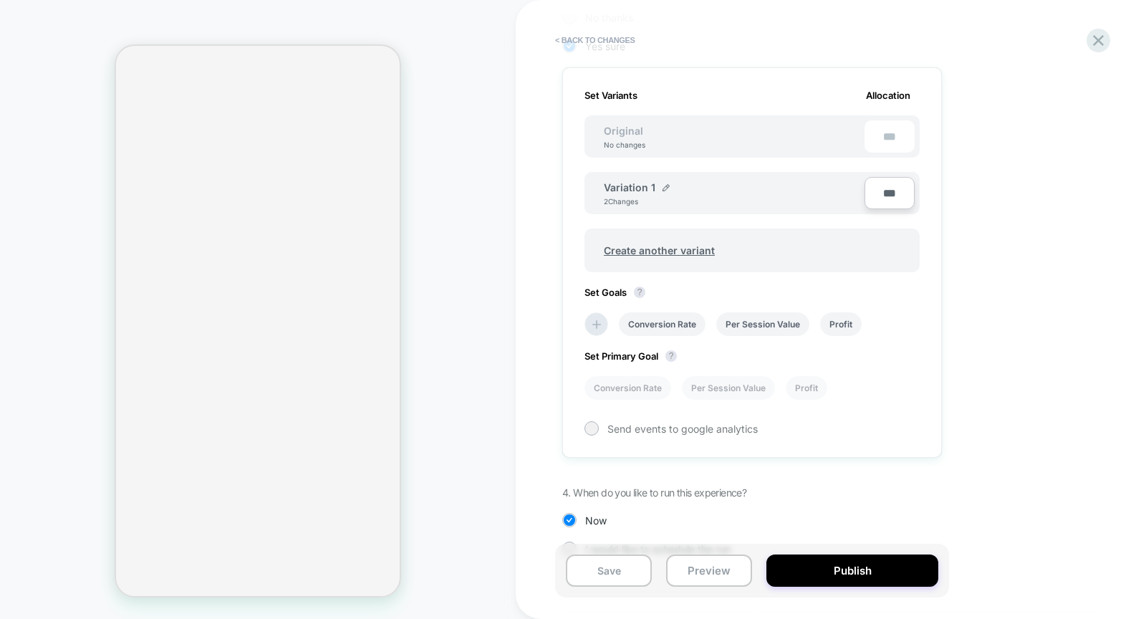
scroll to position [431, 0]
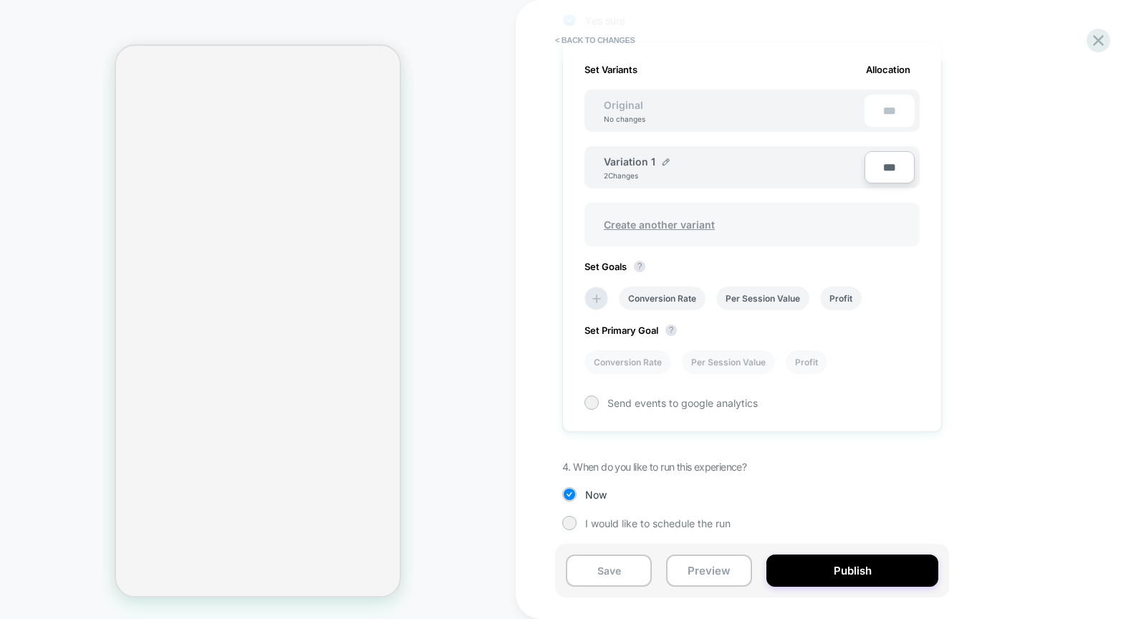
click at [667, 216] on span "Create another variant" at bounding box center [660, 225] width 140 height 34
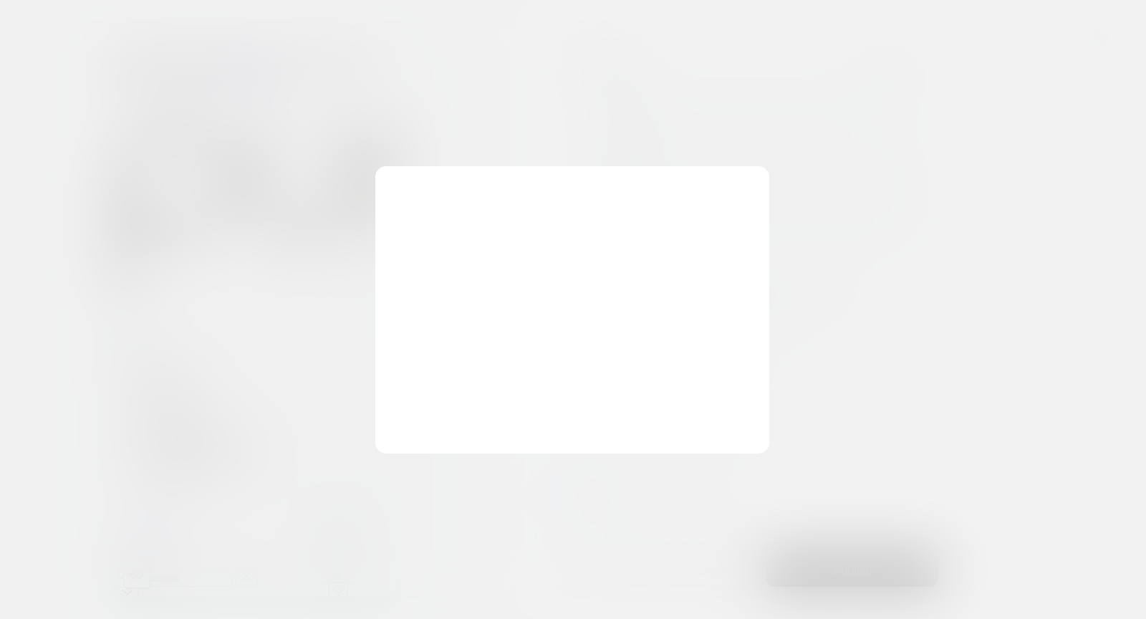
scroll to position [0, 0]
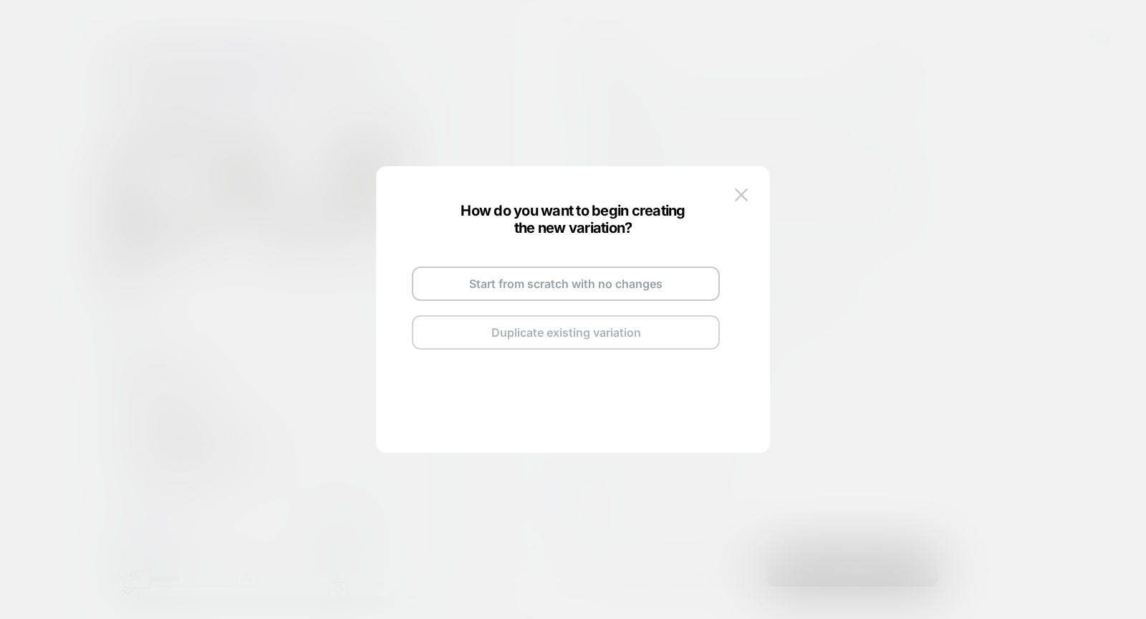
click at [598, 322] on button "Duplicate existing variation" at bounding box center [566, 332] width 308 height 34
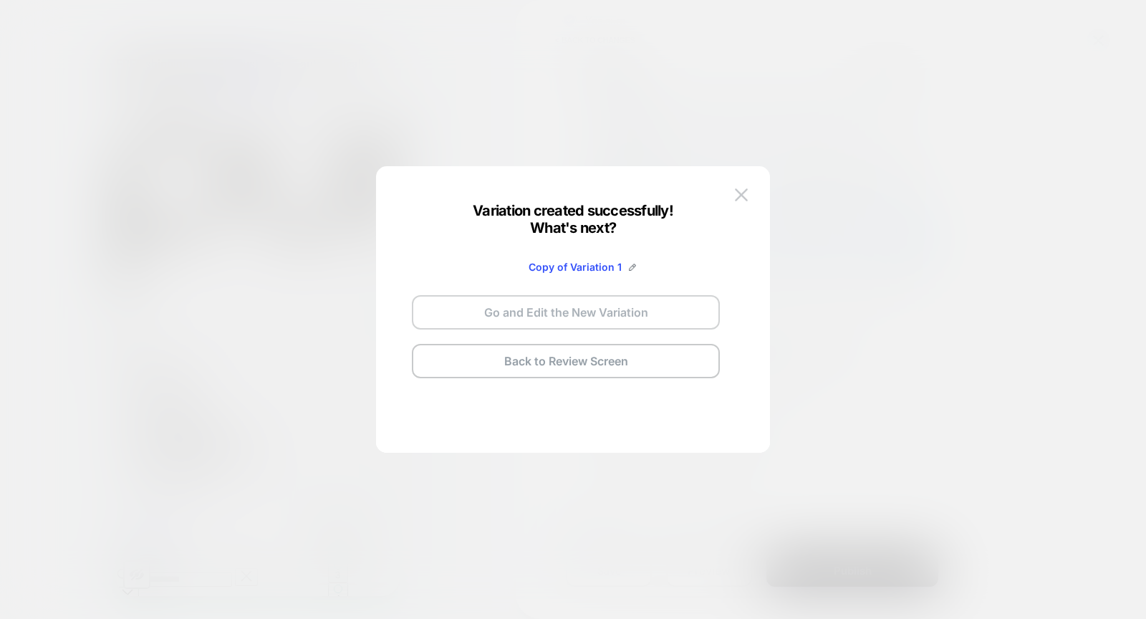
click at [590, 315] on button "Go and Edit the New Variation" at bounding box center [566, 312] width 308 height 34
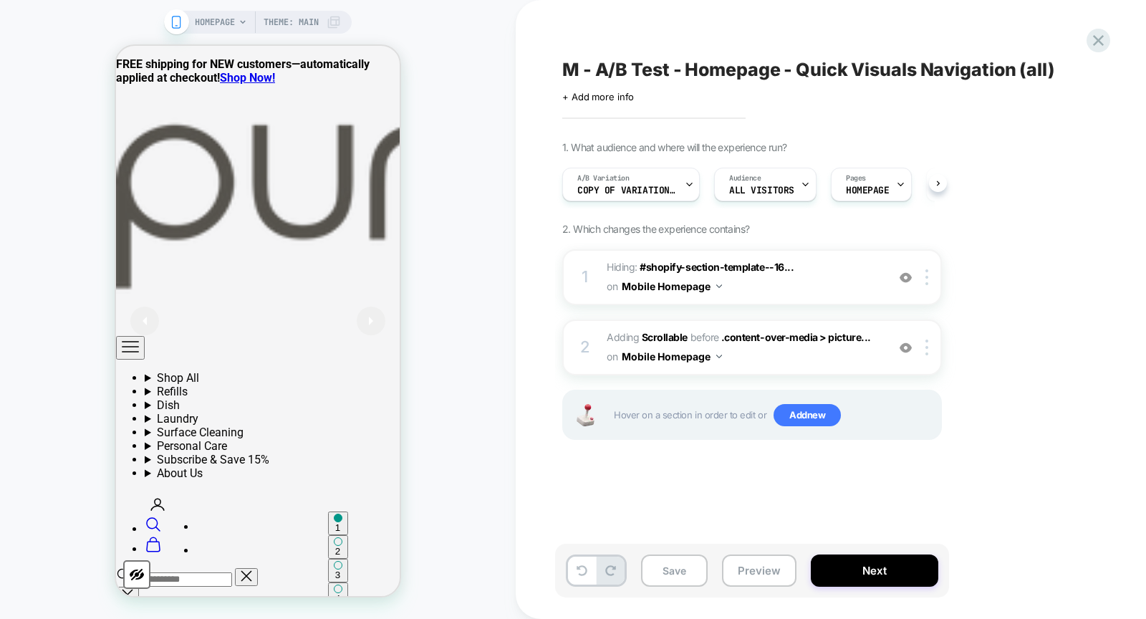
scroll to position [0, 1]
click at [685, 182] on icon at bounding box center [688, 184] width 9 height 9
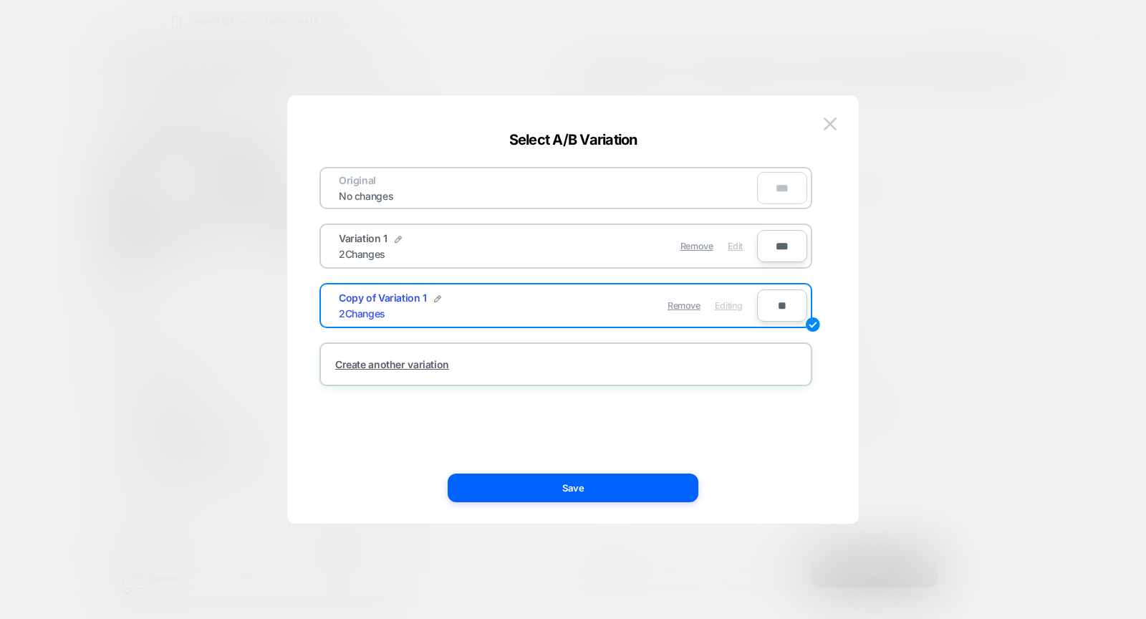
click at [738, 241] on span "Edit" at bounding box center [735, 246] width 15 height 11
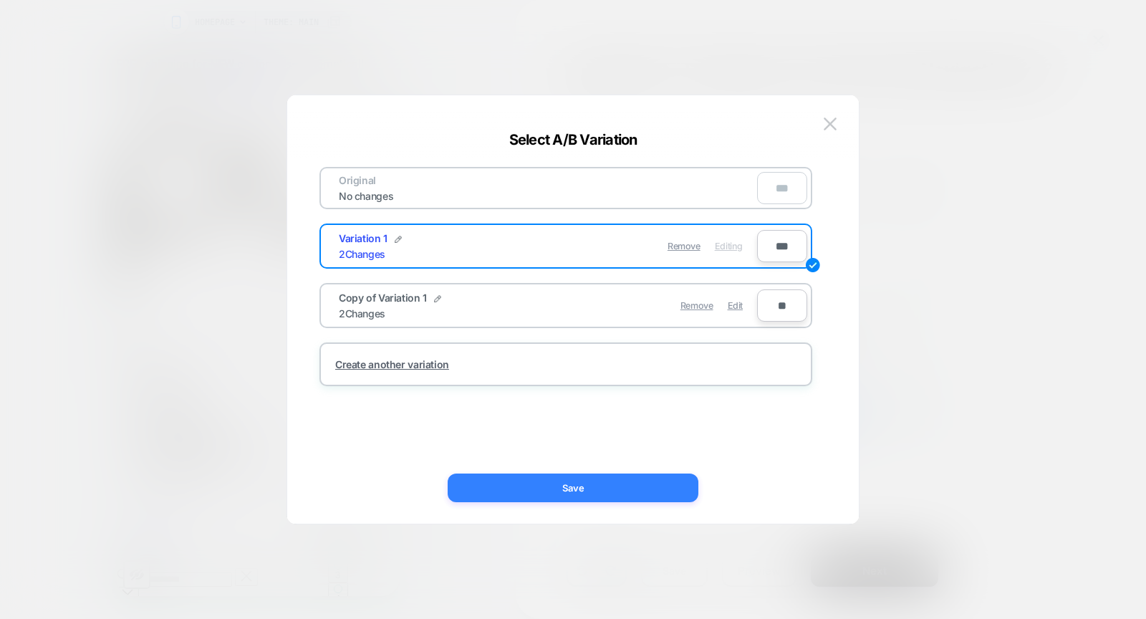
click at [603, 484] on button "Save" at bounding box center [573, 488] width 251 height 29
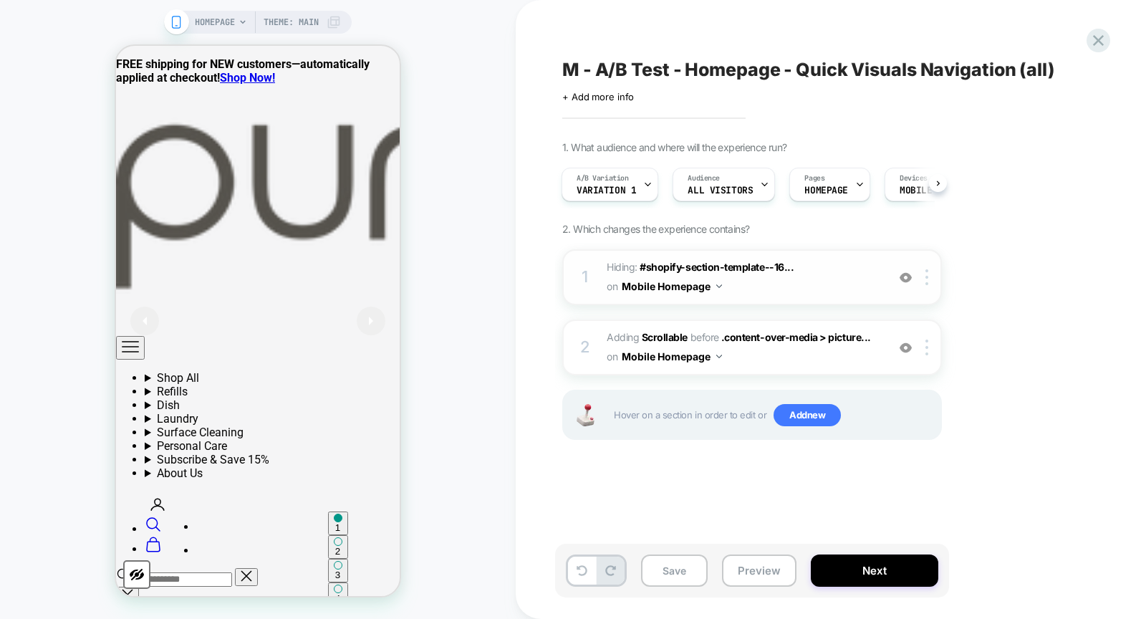
click at [906, 277] on img at bounding box center [906, 278] width 12 height 12
click at [911, 347] on img at bounding box center [906, 348] width 12 height 12
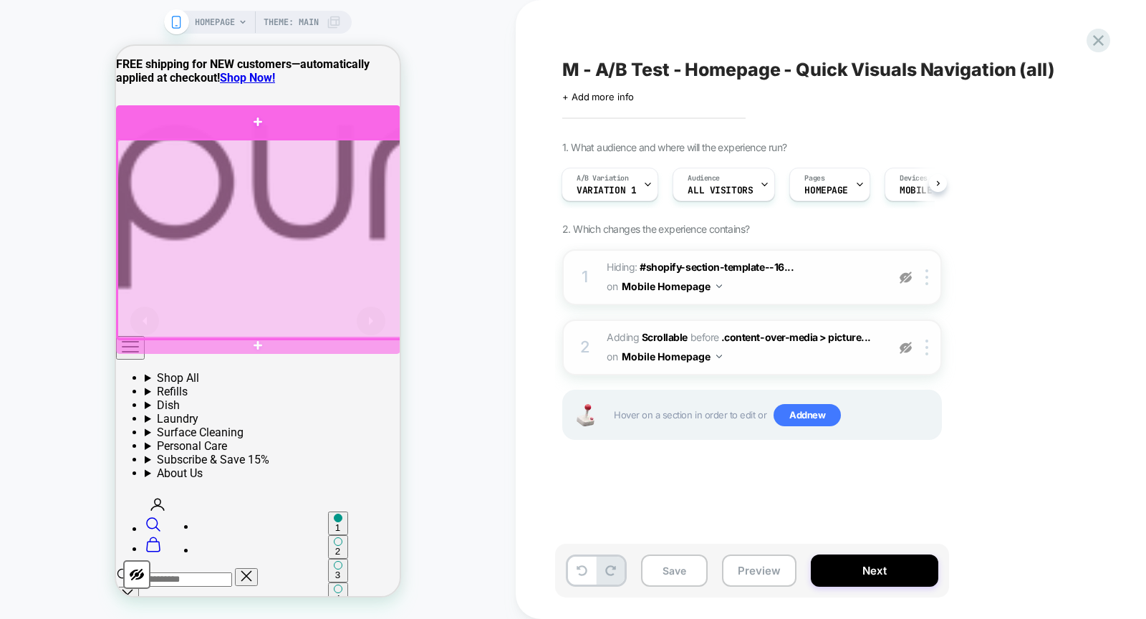
click at [258, 112] on div at bounding box center [258, 122] width 284 height 34
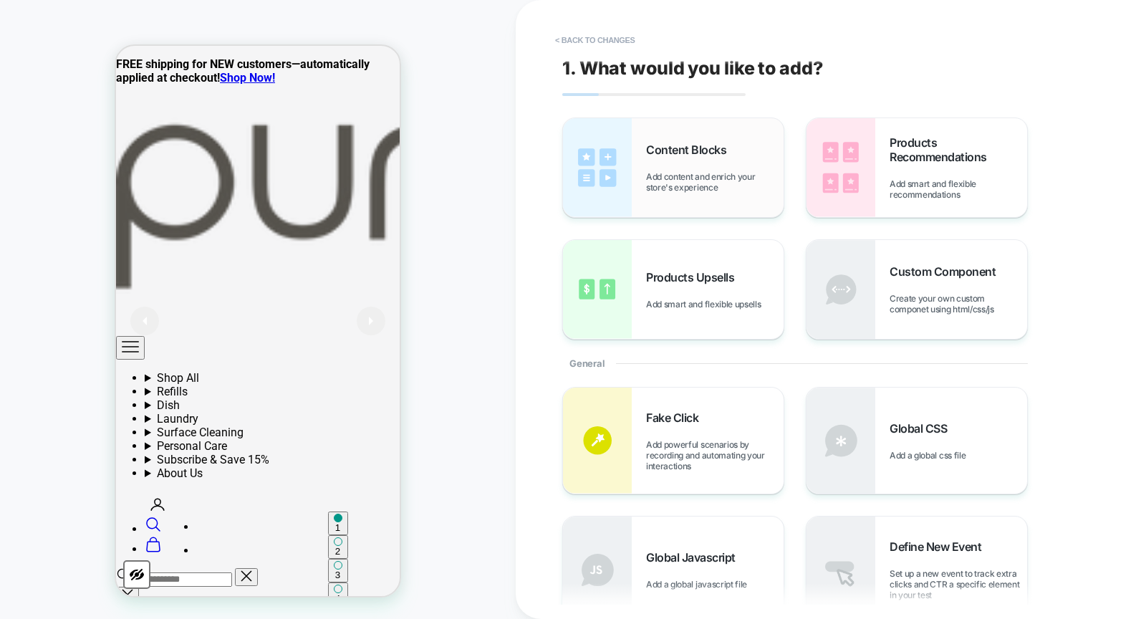
click at [658, 163] on div "Content Blocks Add content and enrich your store's experience" at bounding box center [715, 168] width 138 height 50
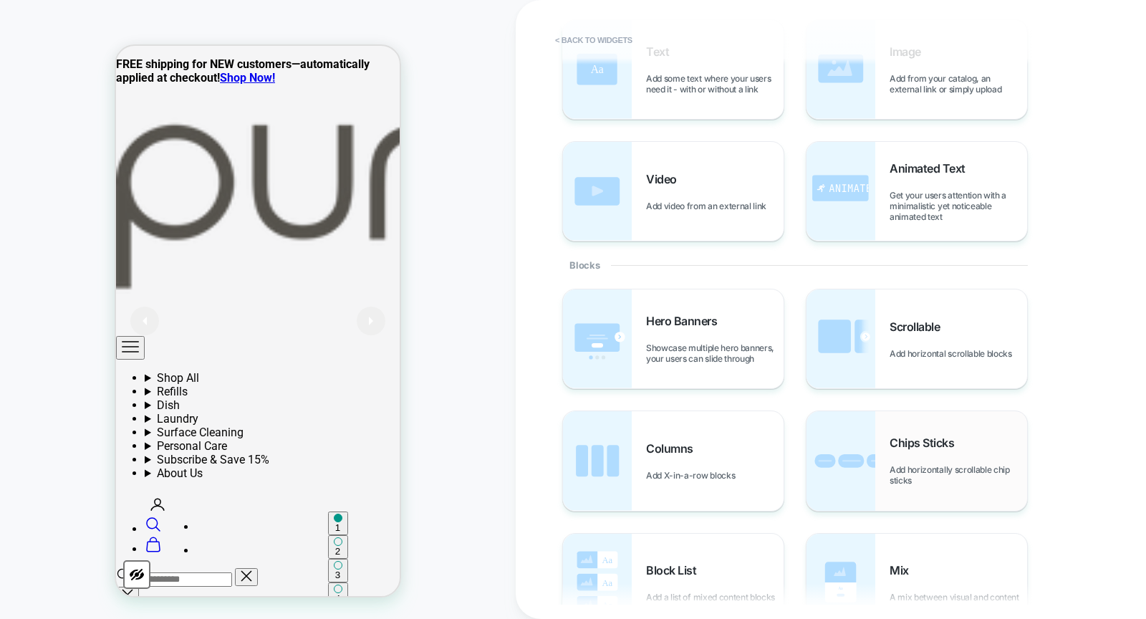
scroll to position [99, 0]
click at [943, 440] on span "Chips Sticks" at bounding box center [926, 442] width 72 height 14
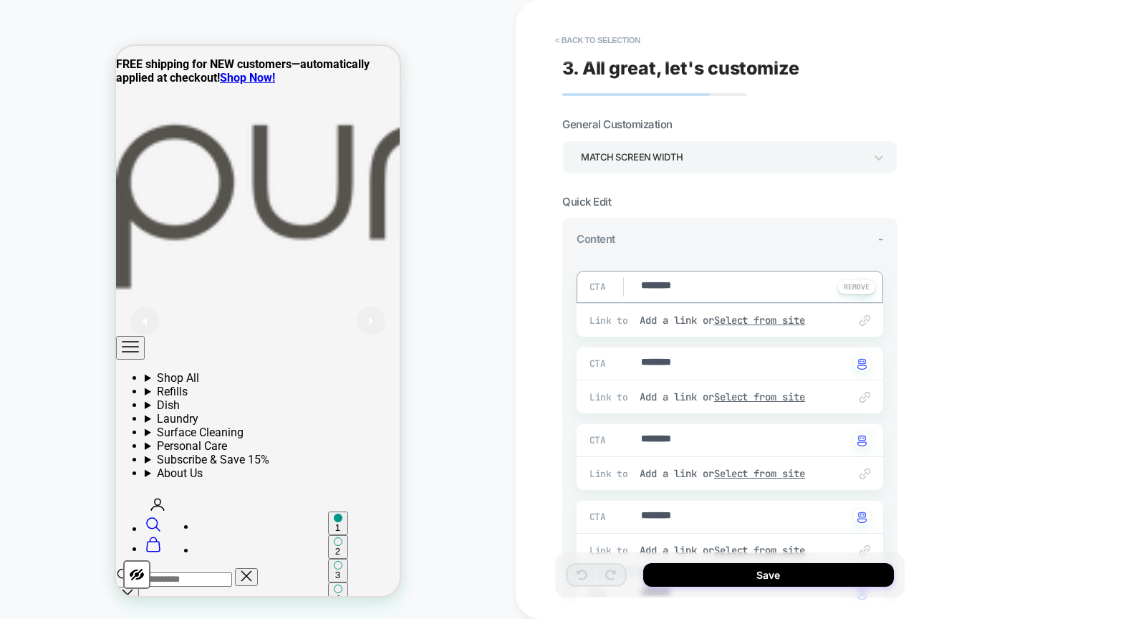
type textarea "*"
type textarea "**"
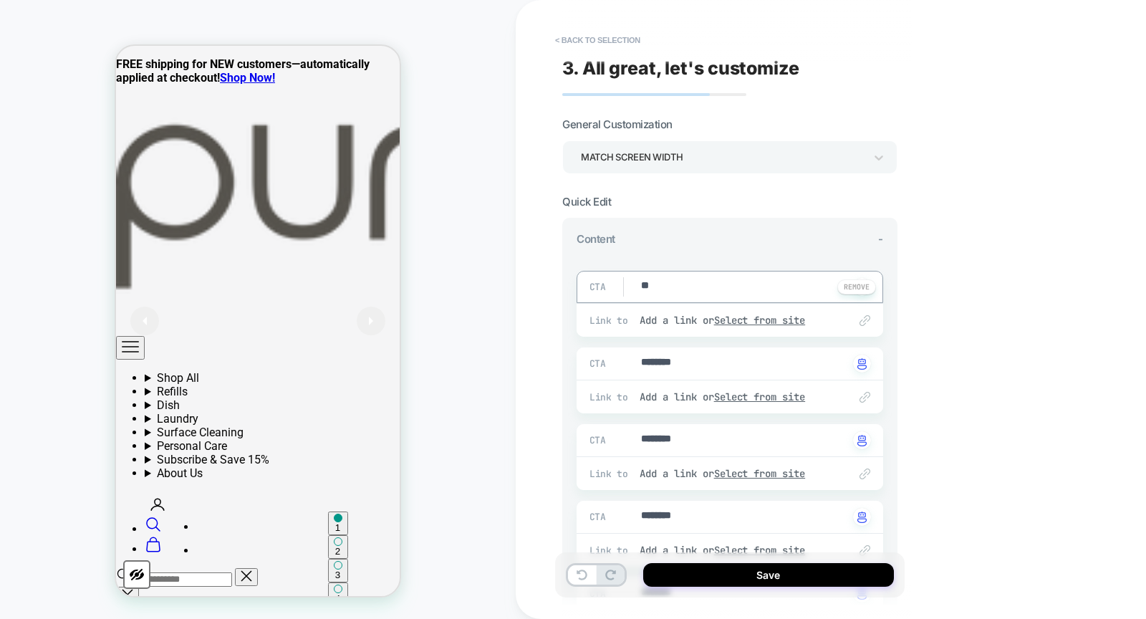
type textarea "*"
type textarea "***"
type textarea "*"
type textarea "****"
type textarea "*"
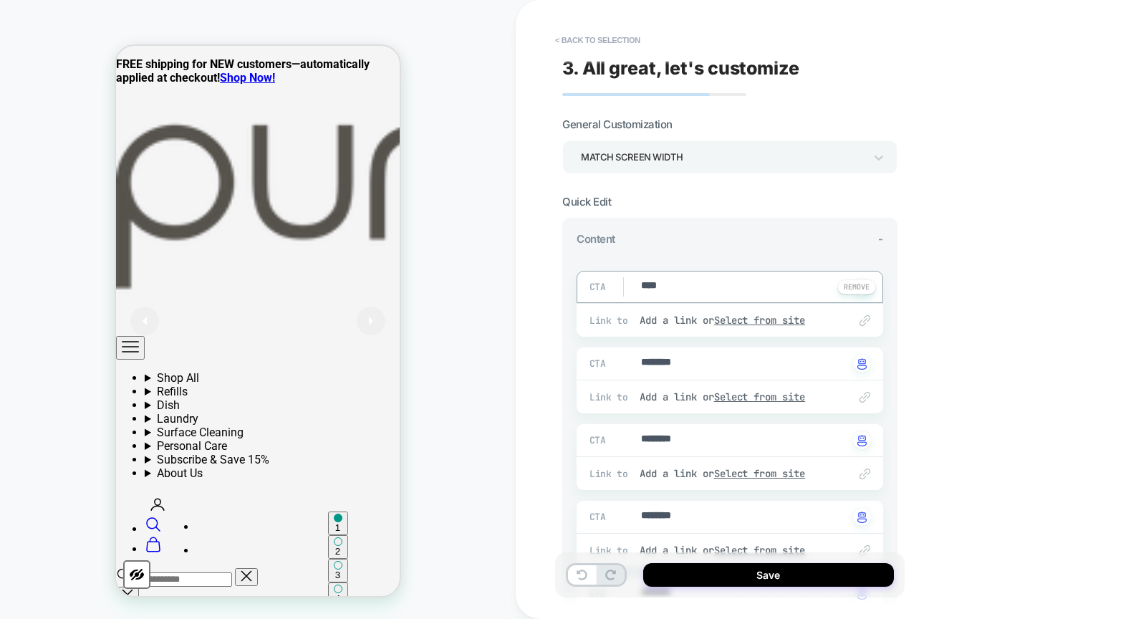
type textarea "*****"
type textarea "*"
type textarea "*****"
type textarea "*"
type textarea "*******"
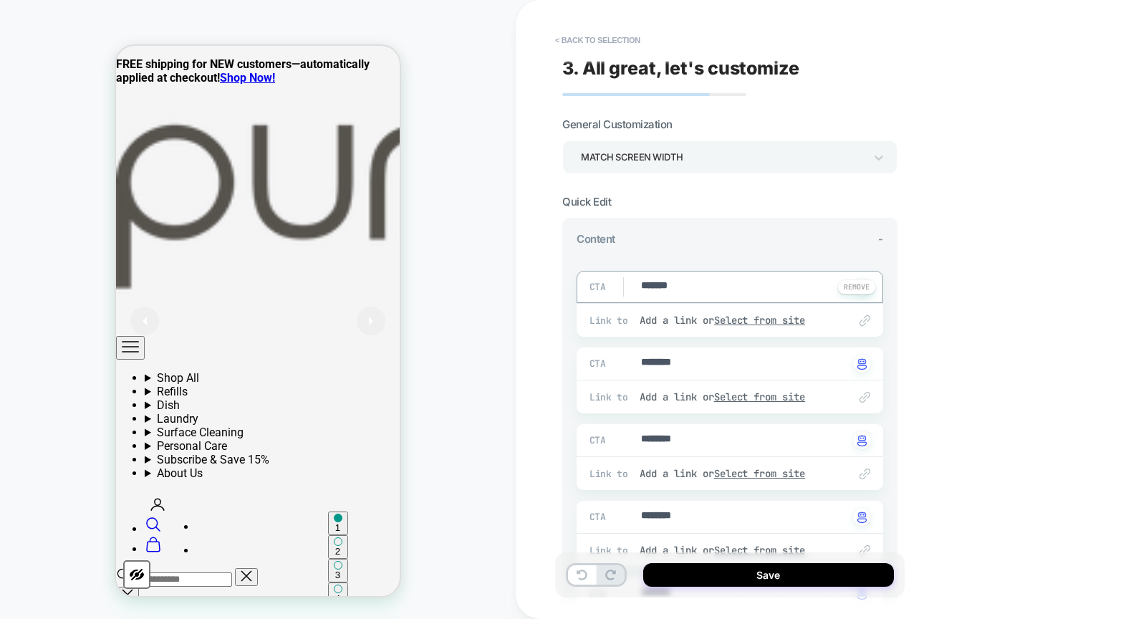
type textarea "*"
type textarea "********"
type textarea "*"
type textarea "*********"
type textarea "*"
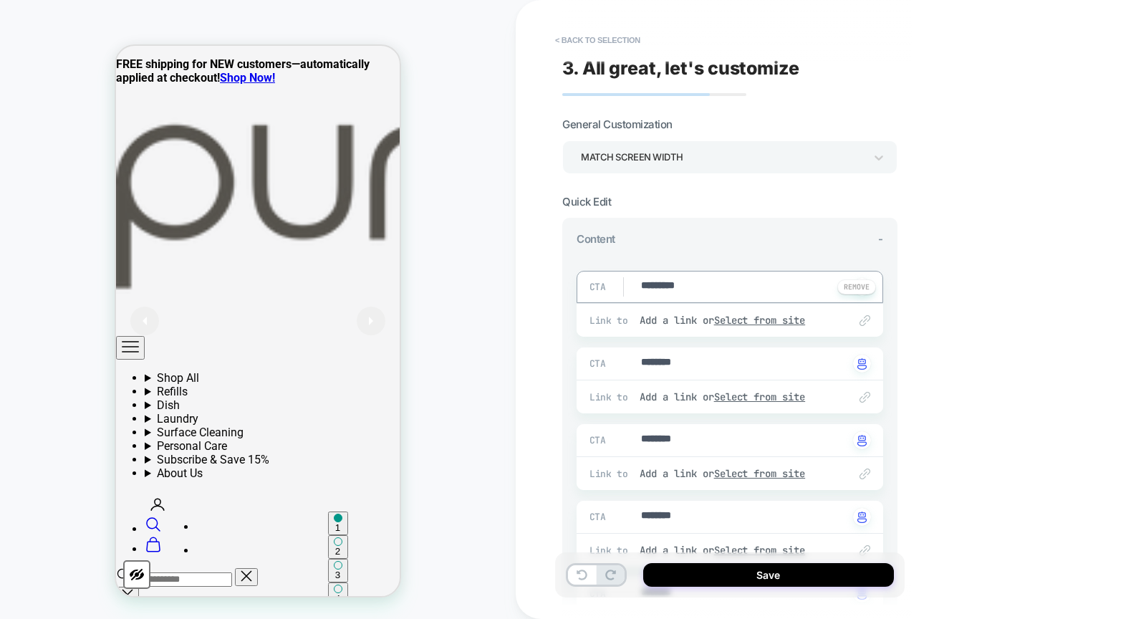
type textarea "**********"
type textarea "*"
type textarea "**********"
type textarea "*"
type textarea "**********"
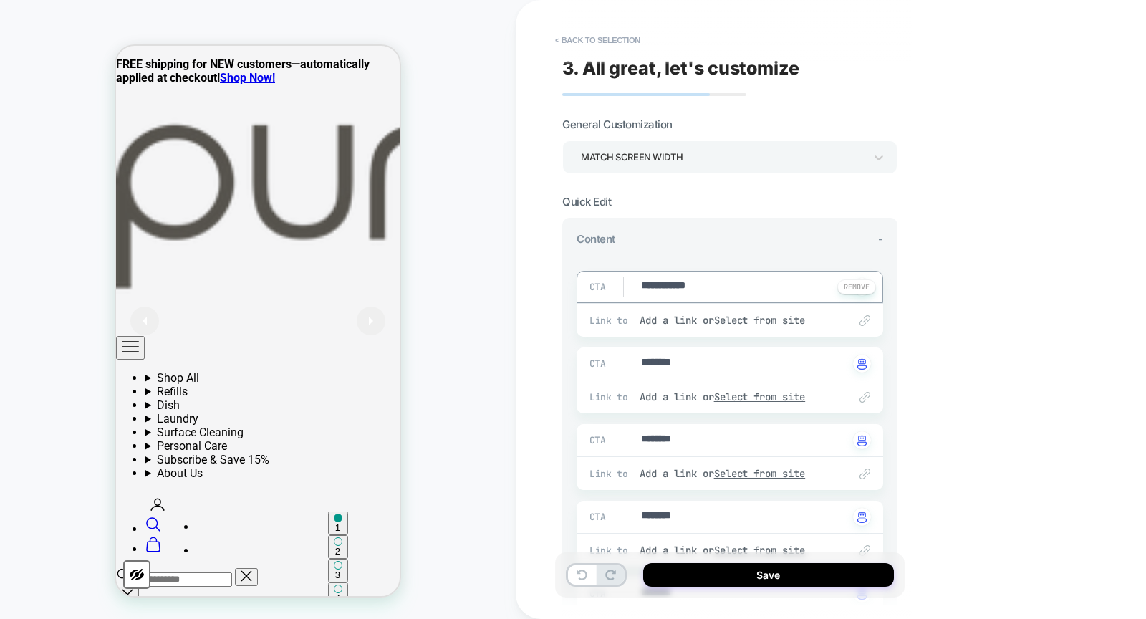
type textarea "*"
type textarea "**********"
type textarea "*"
type textarea "**********"
type textarea "*"
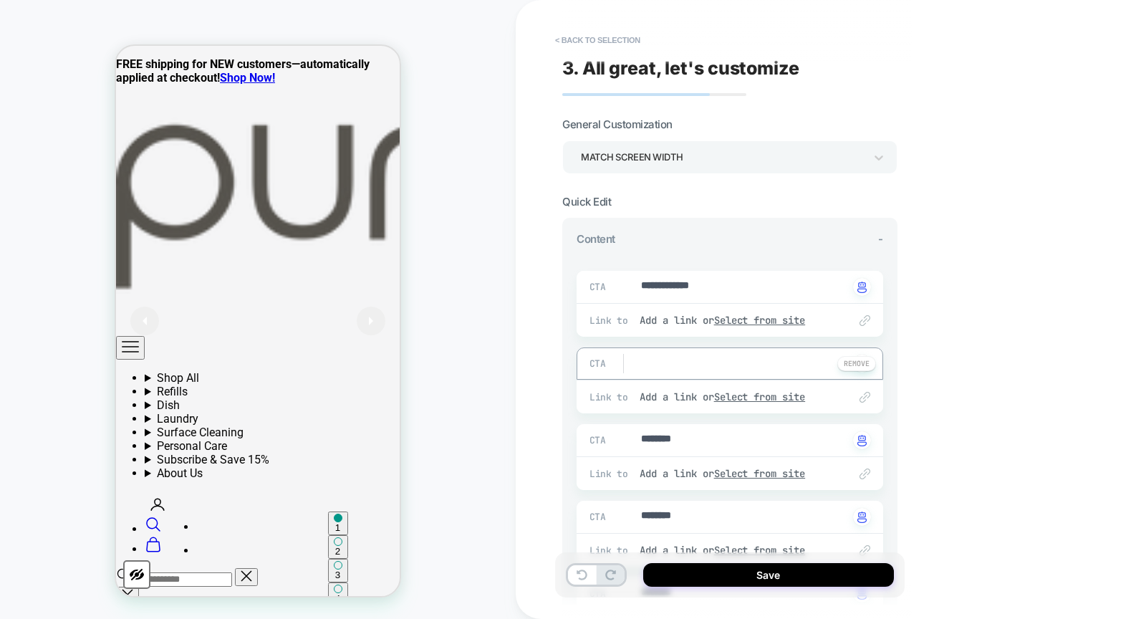
type textarea "*"
type textarea "**"
type textarea "*"
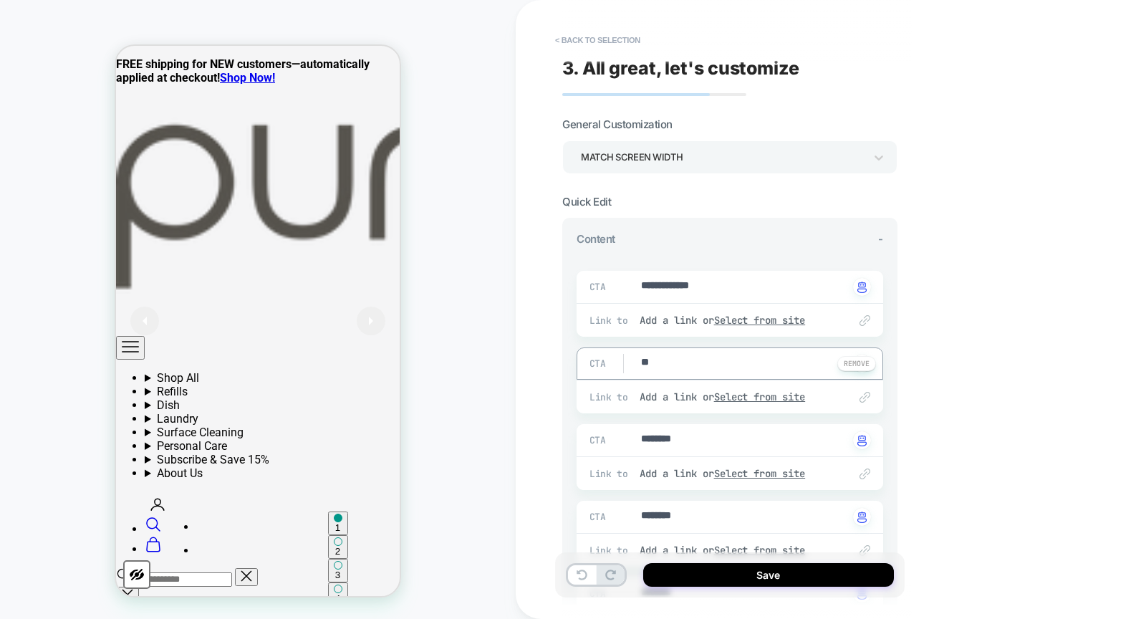
type textarea "***"
type textarea "*"
type textarea "*****"
type textarea "*"
type textarea "******"
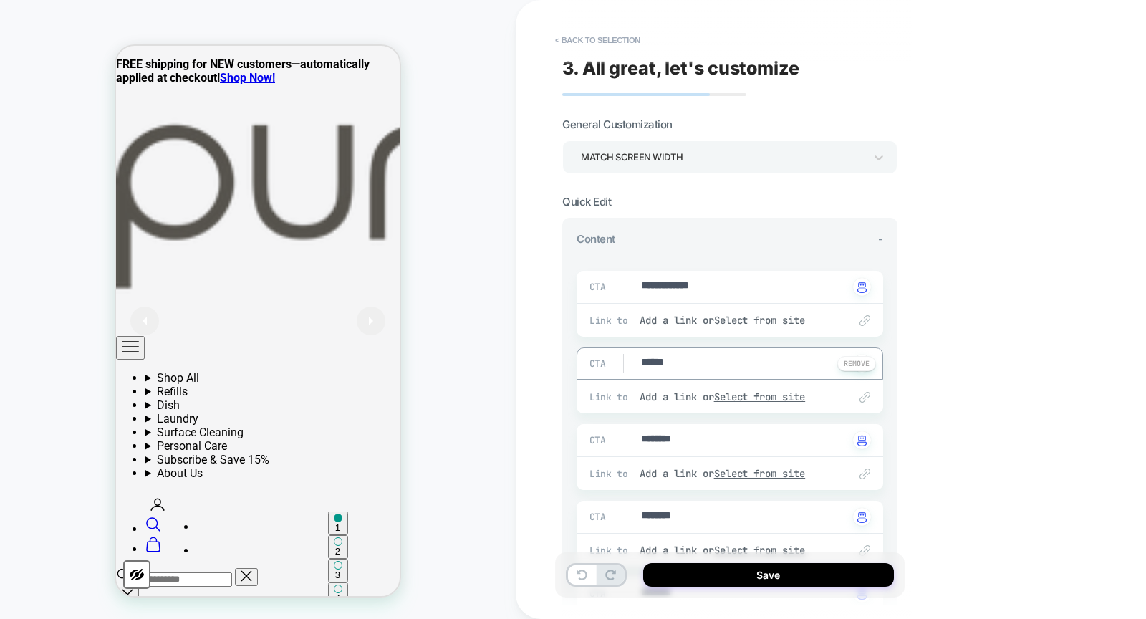
type textarea "*"
type textarea "*******"
type textarea "*"
type textarea "*******"
type textarea "*"
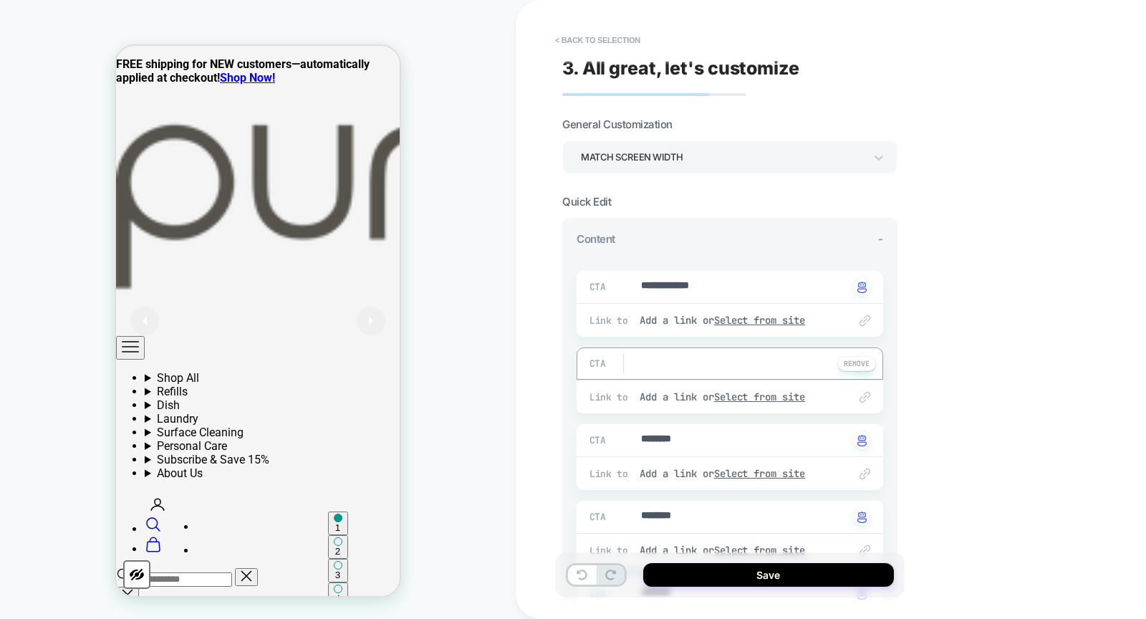
type textarea "*"
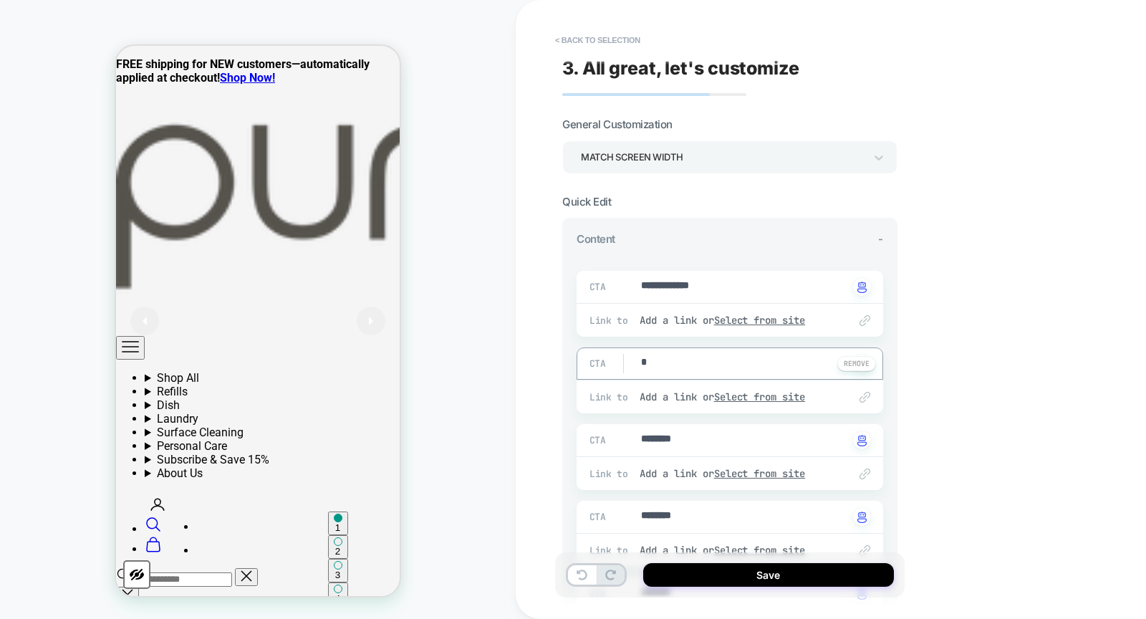
type textarea "*"
type textarea "**"
type textarea "*"
type textarea "***"
type textarea "*"
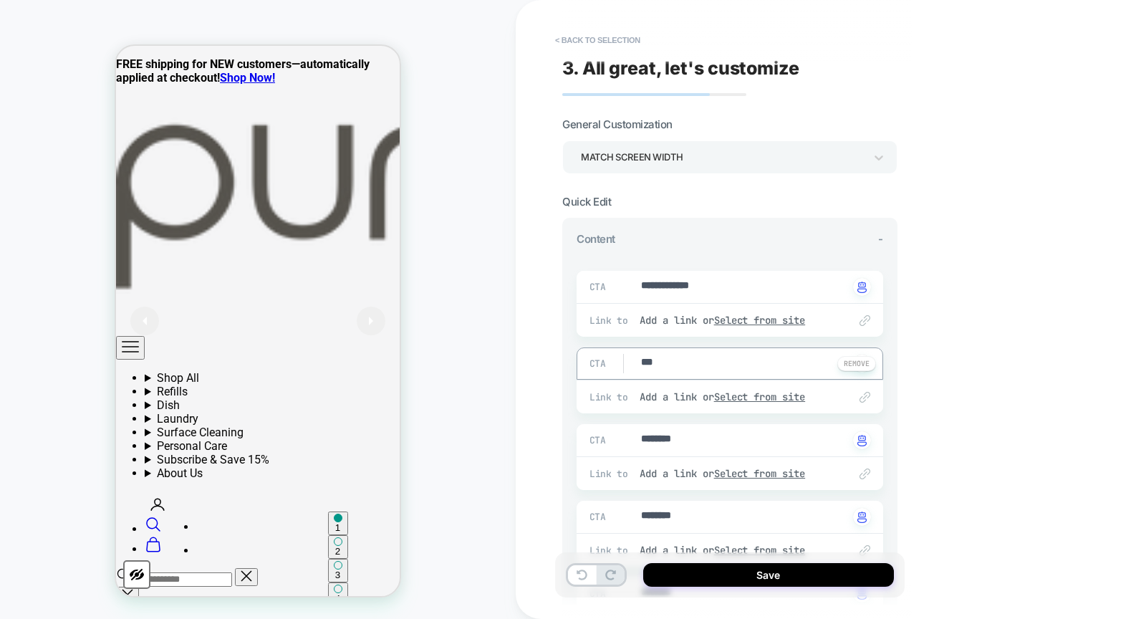
type textarea "****"
type textarea "*"
type textarea "*****"
type textarea "*"
type textarea "******"
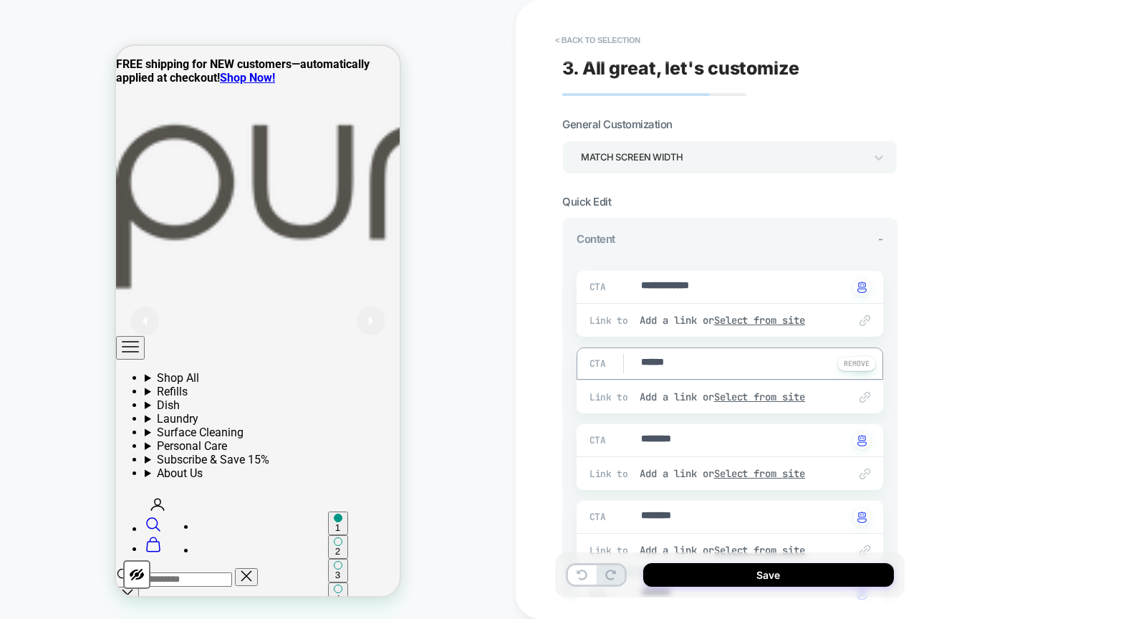
type textarea "*"
type textarea "*******"
type textarea "*"
type textarea "*******"
type textarea "*"
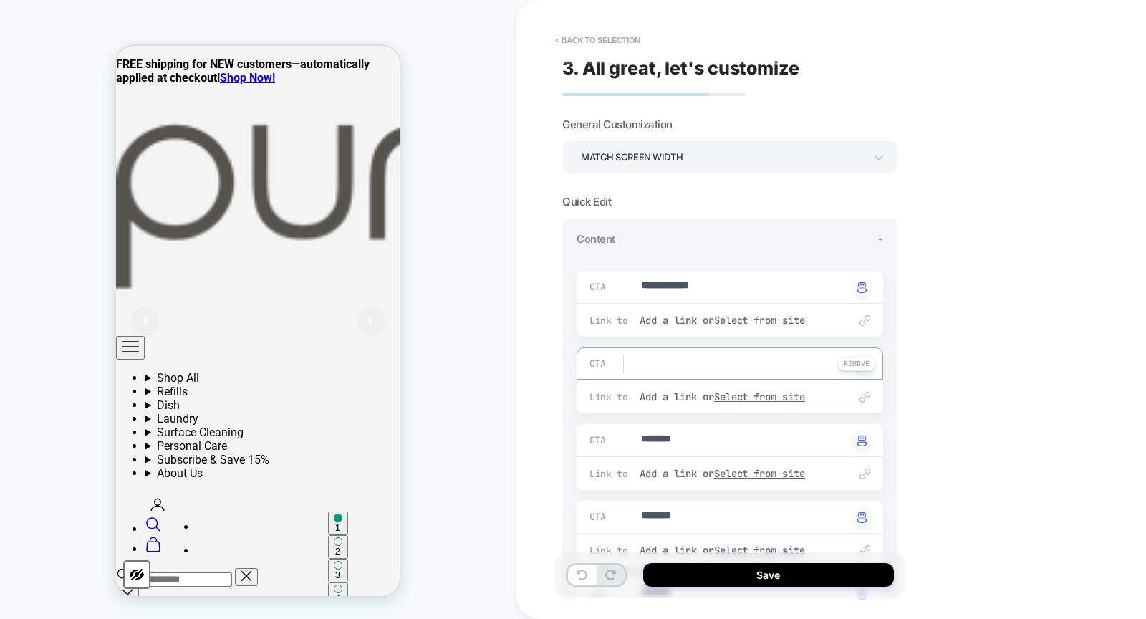
type textarea "*"
type textarea "**"
type textarea "*"
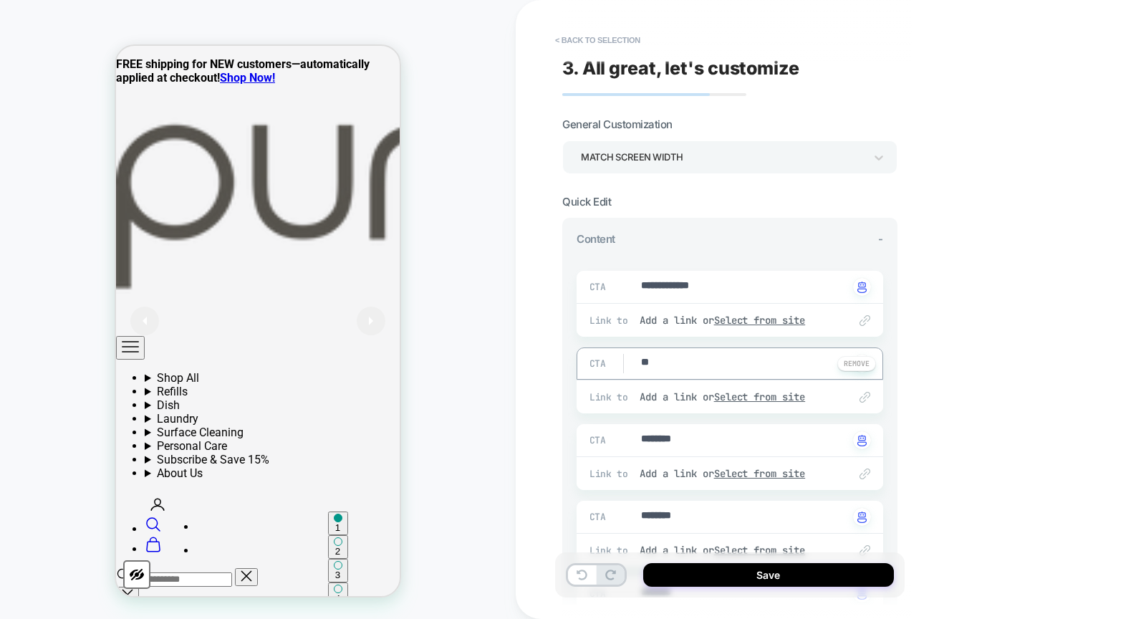
type textarea "***"
type textarea "*"
type textarea "****"
type textarea "*"
type textarea "*****"
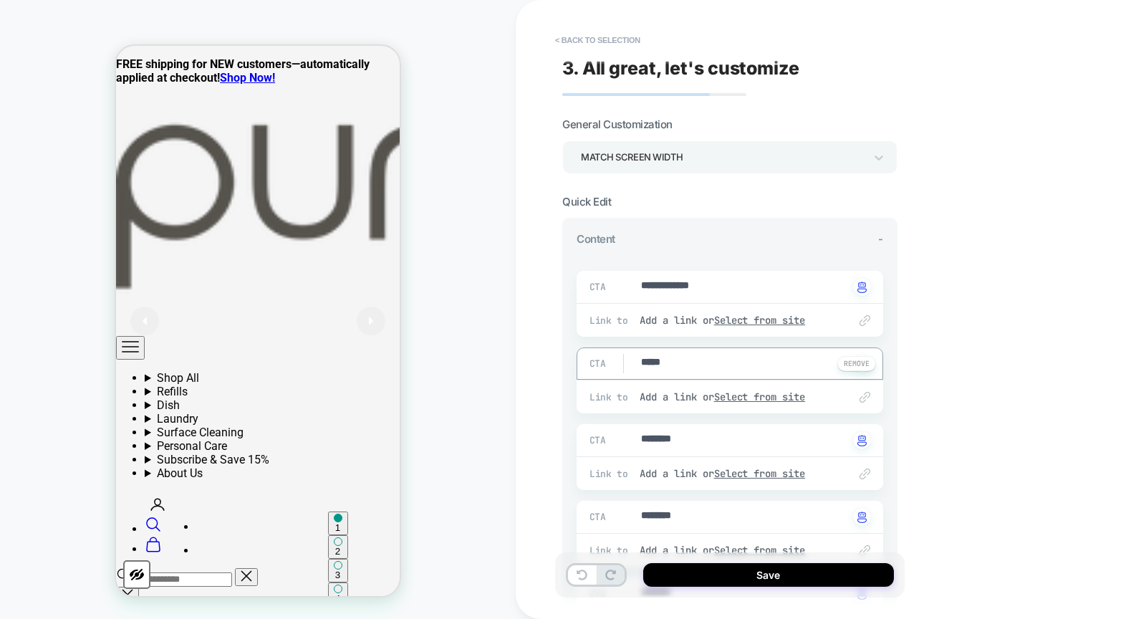
type textarea "*"
type textarea "******"
type textarea "*"
type textarea "*******"
type textarea "*"
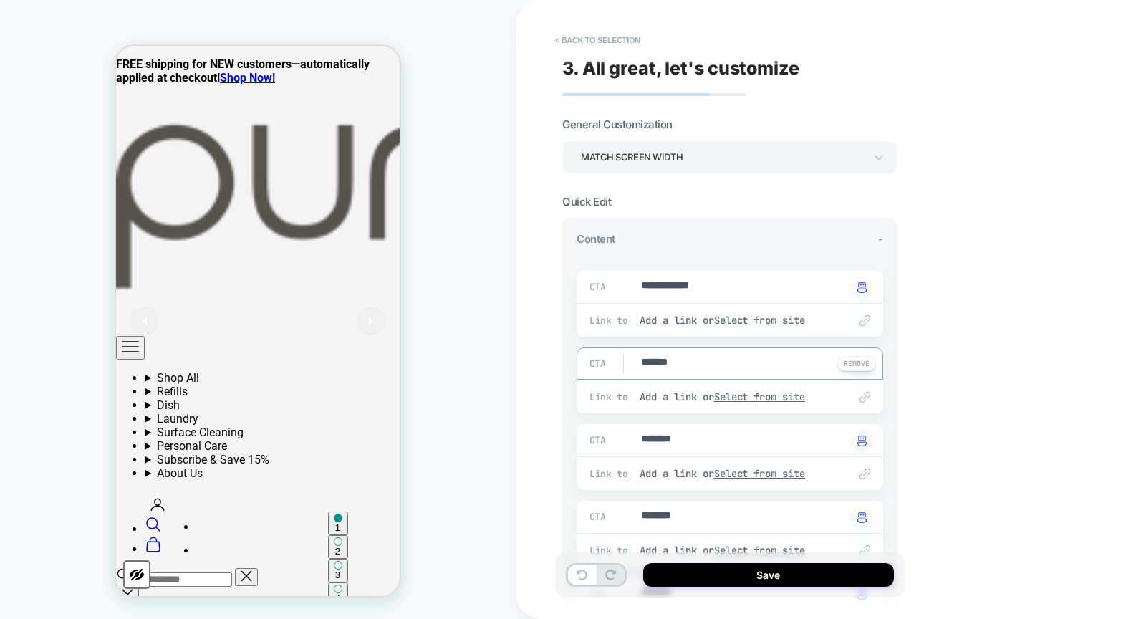
type textarea "*******"
type textarea "*"
type textarea "*********"
type textarea "*"
type textarea "**********"
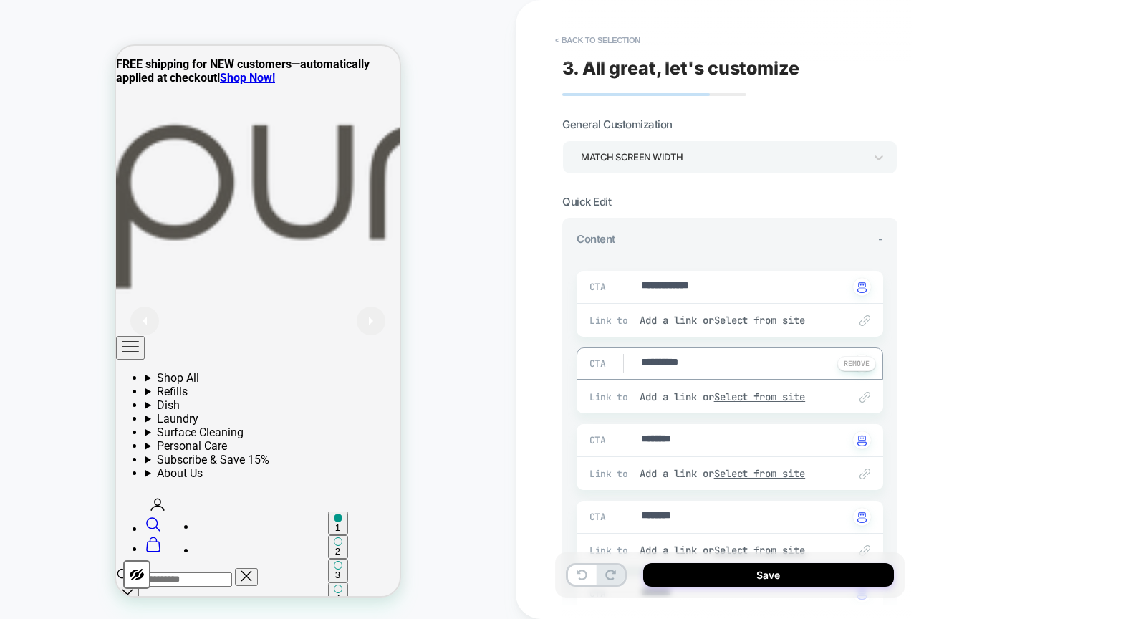
type textarea "*"
type textarea "**********"
type textarea "*"
type textarea "**********"
type textarea "*"
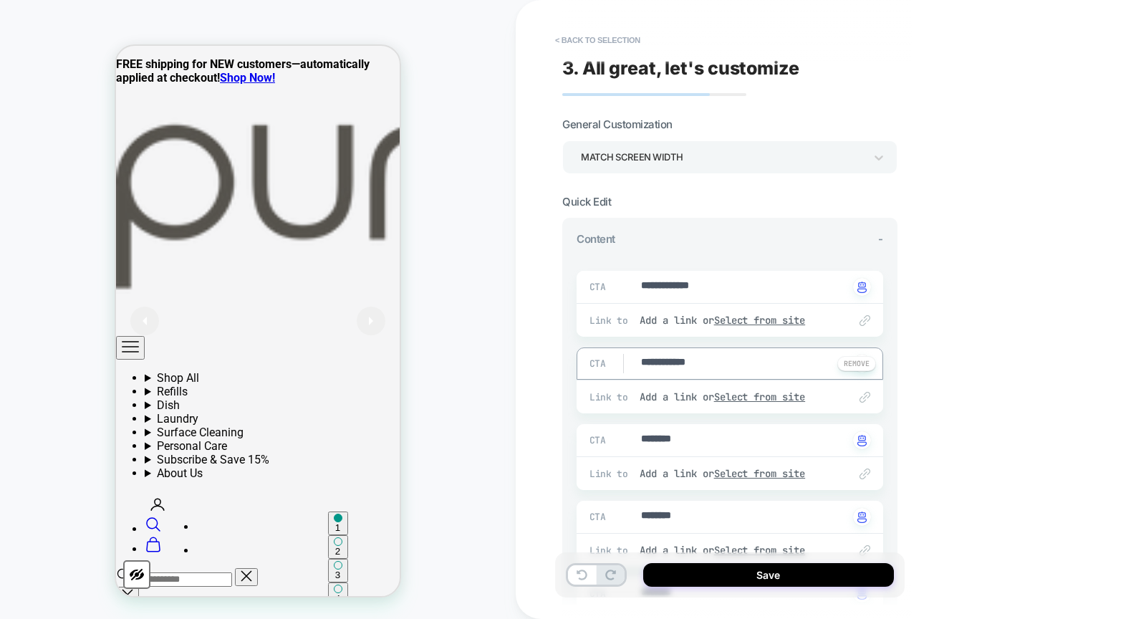
type textarea "**********"
type textarea "*"
type textarea "**********"
type textarea "*"
type textarea "**********"
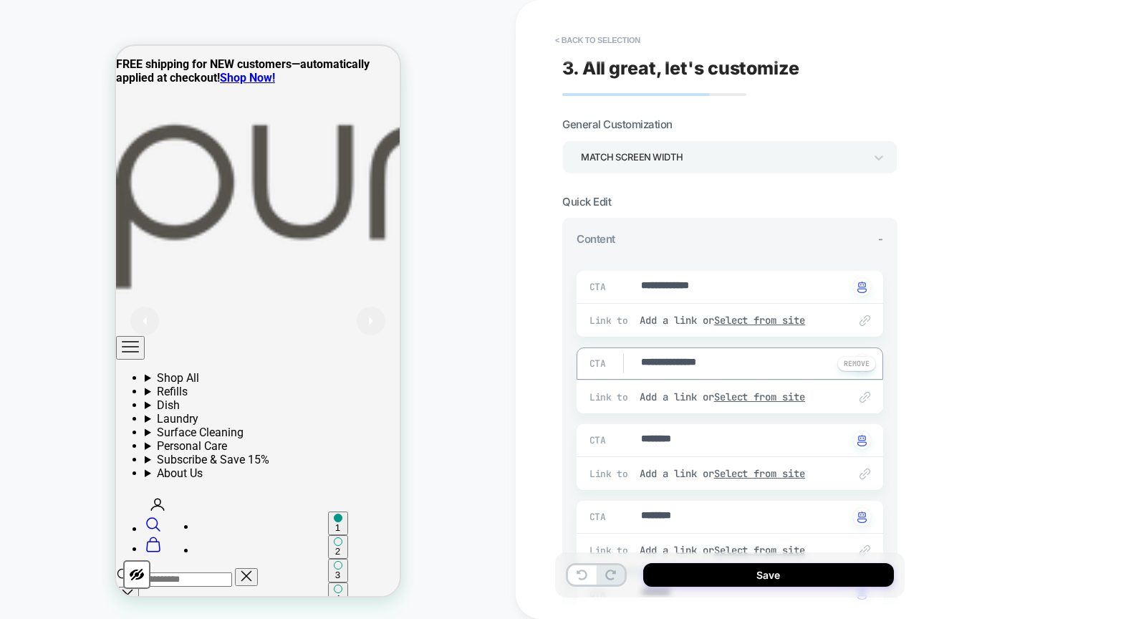
type textarea "*"
type textarea "**********"
type textarea "*"
type textarea "**********"
type textarea "*"
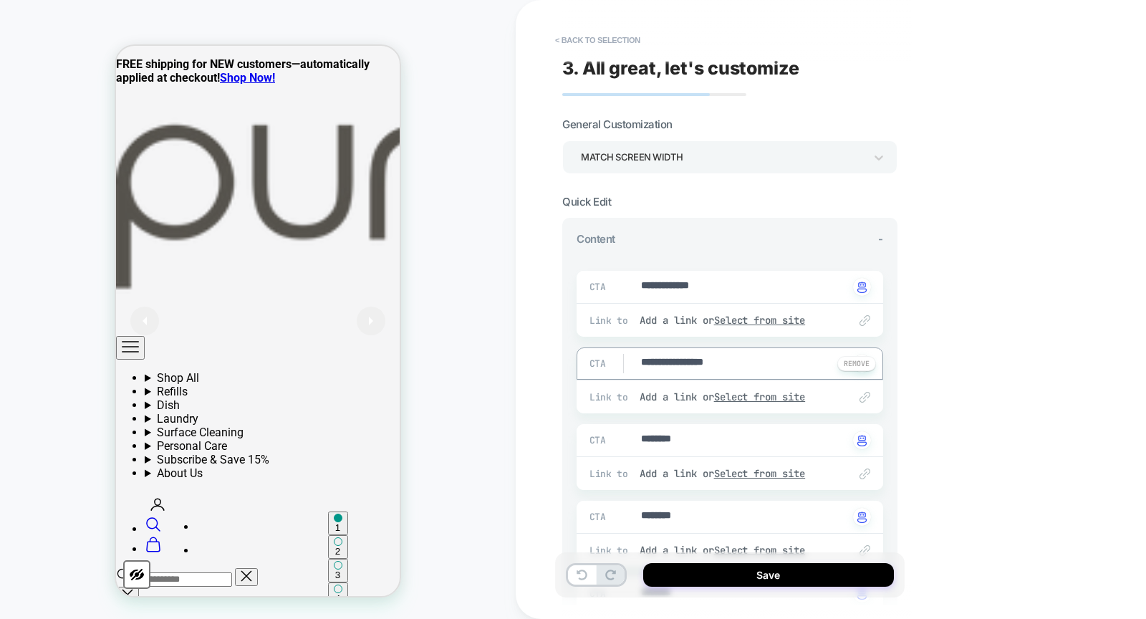
type textarea "**********"
type textarea "*"
type textarea "**********"
type textarea "*"
type textarea "**********"
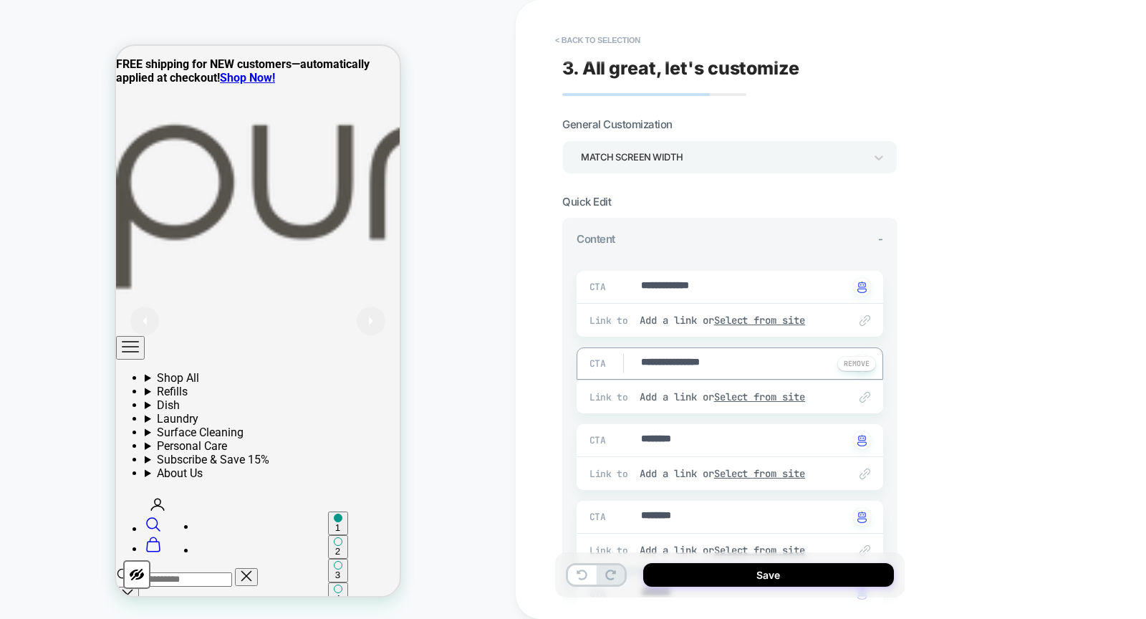
type textarea "*"
type textarea "**********"
type textarea "*"
type textarea "**********"
click at [689, 451] on div "CTA ******** Click to change to alternative text" at bounding box center [730, 440] width 307 height 32
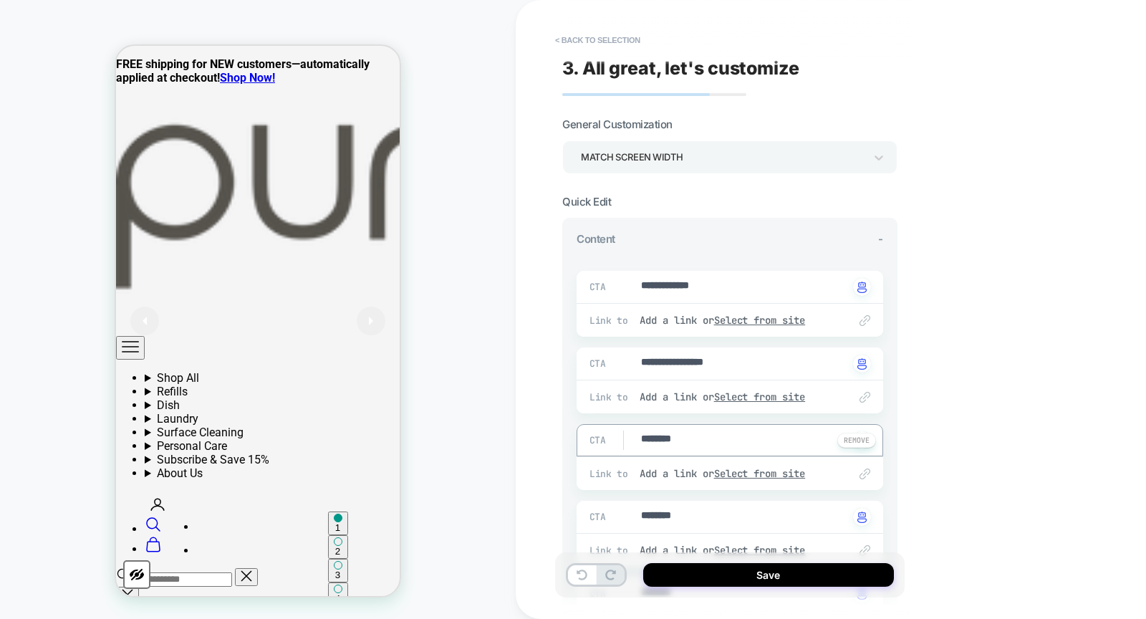
type textarea "*"
type textarea "**"
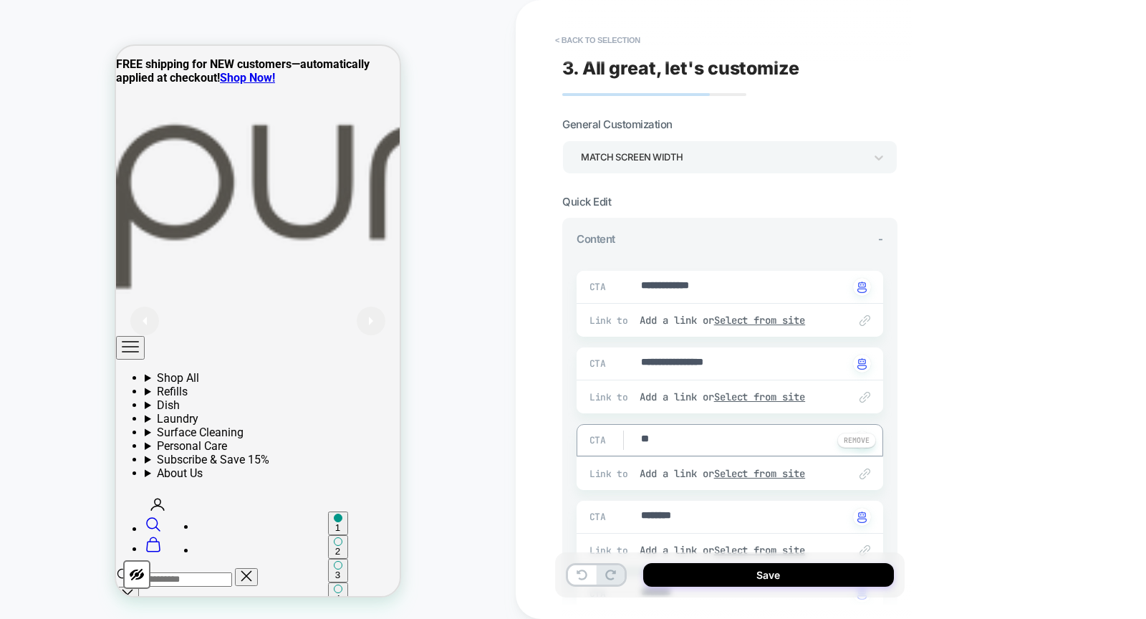
type textarea "*"
type textarea "***"
type textarea "*"
type textarea "****"
type textarea "*"
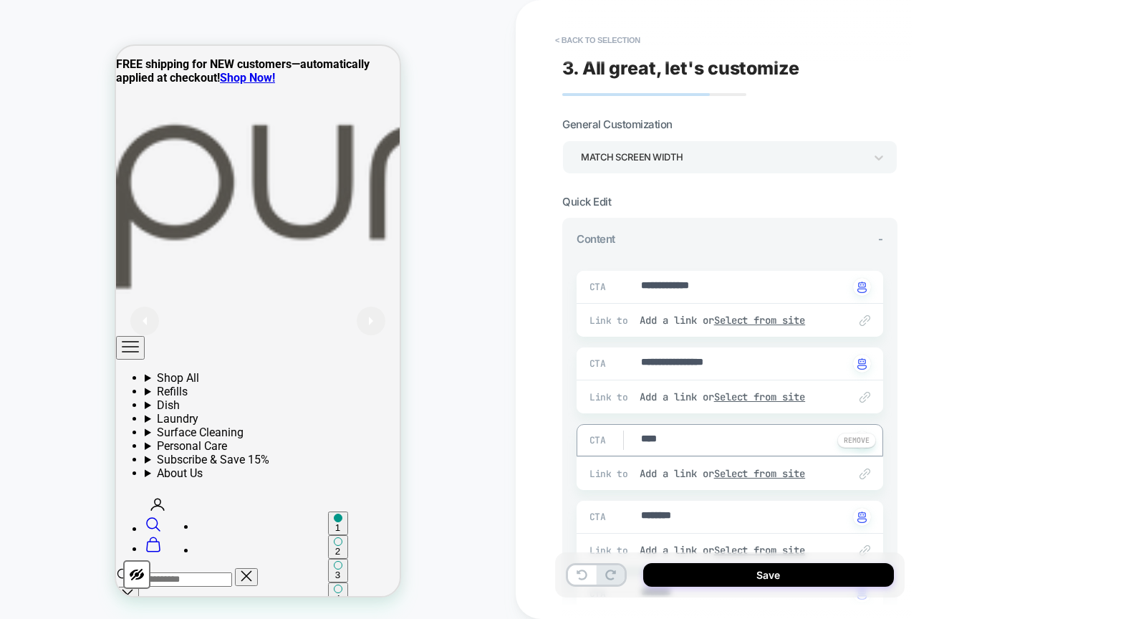
type textarea "*****"
type textarea "*"
type textarea "******"
type textarea "*"
type textarea "*******"
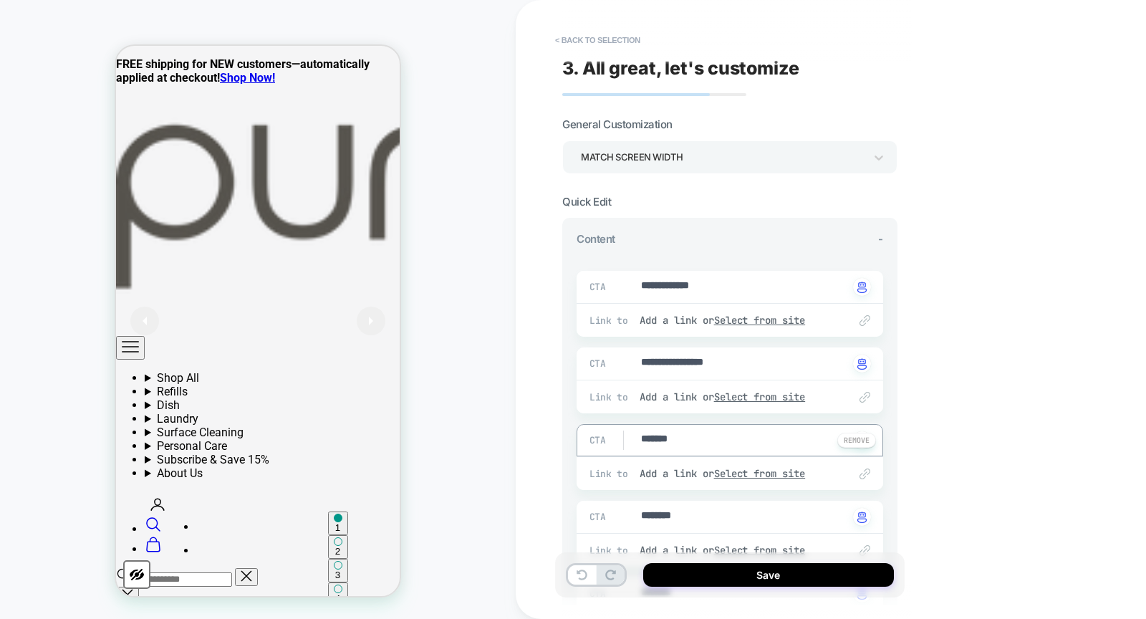
type textarea "*"
type textarea "********"
type textarea "*"
type textarea "*********"
type textarea "*"
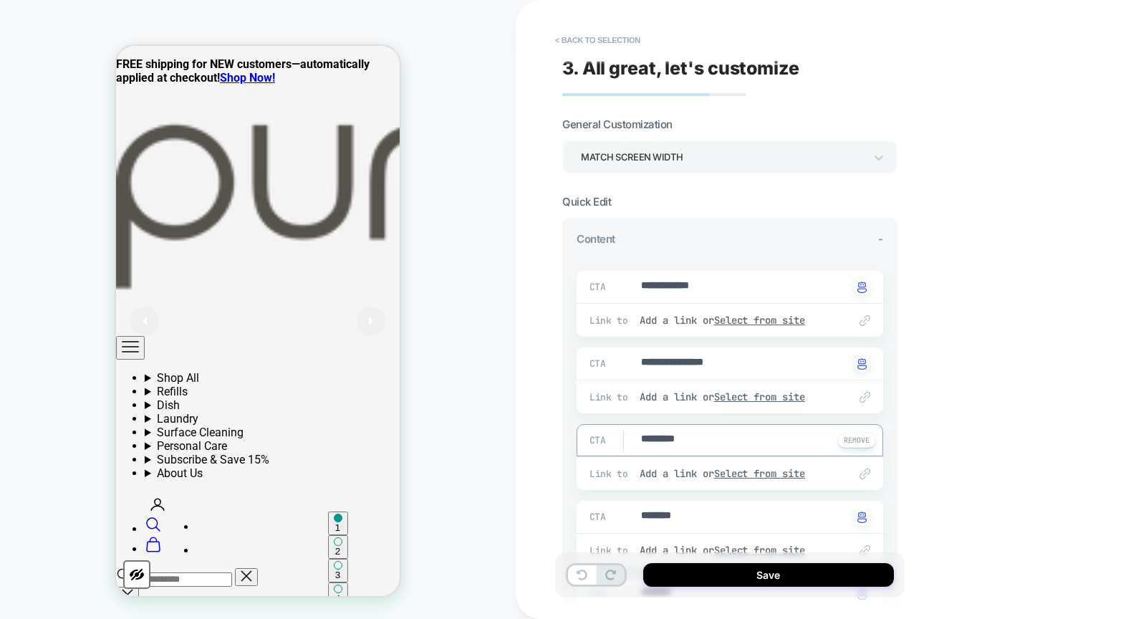
type textarea "**********"
type textarea "*"
type textarea "**********"
type textarea "*"
type textarea "**********"
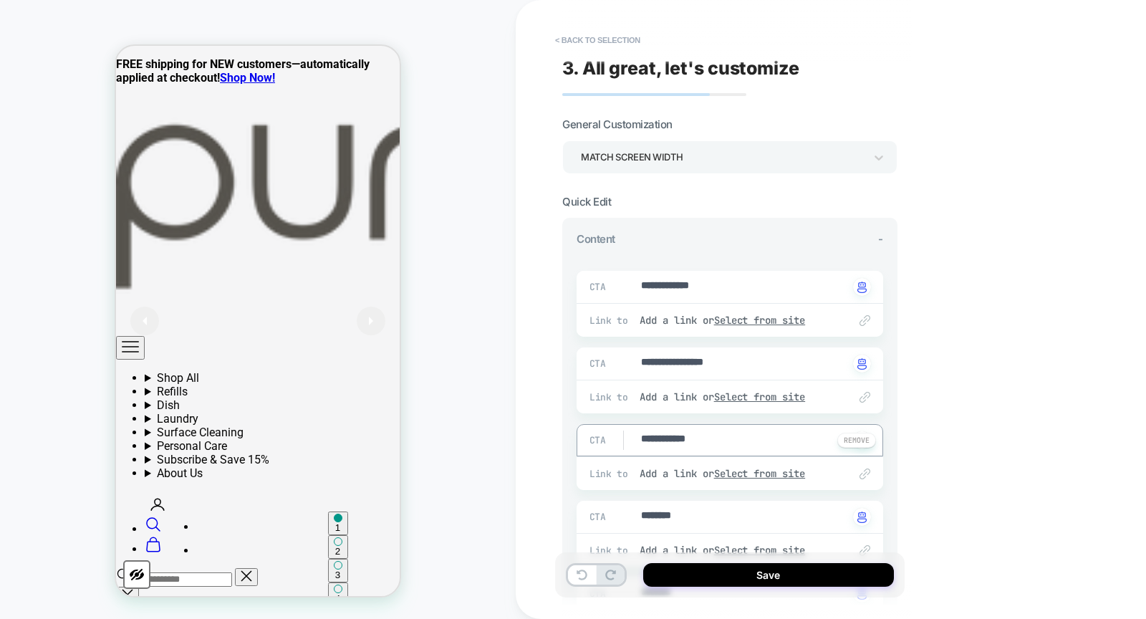
type textarea "*"
type textarea "**********"
type textarea "*"
type textarea "**********"
type textarea "*"
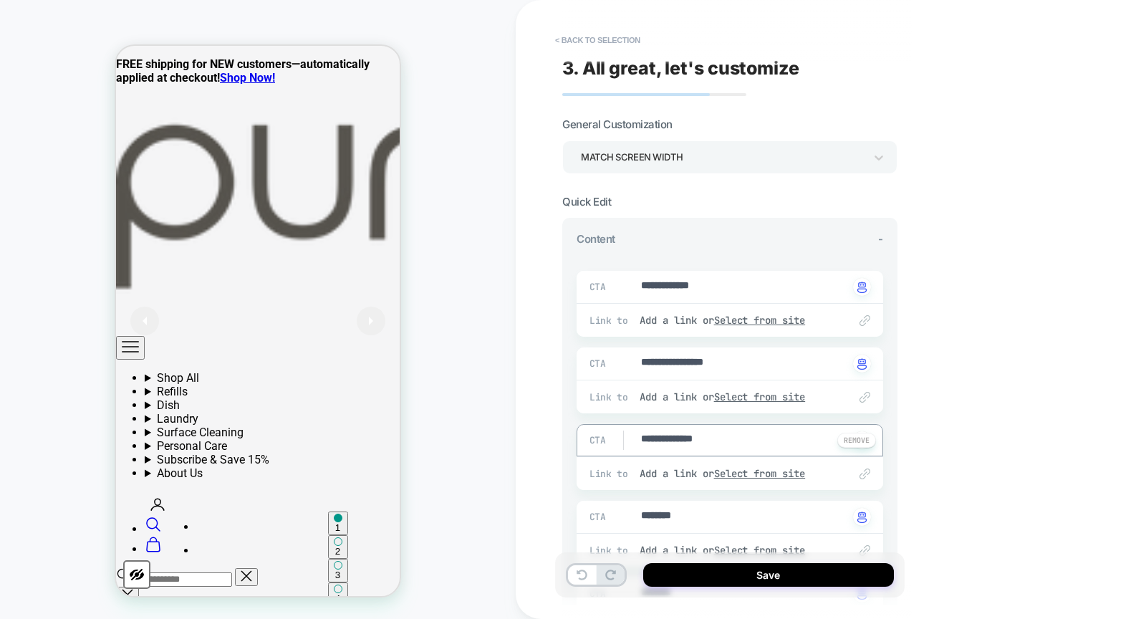
type textarea "**********"
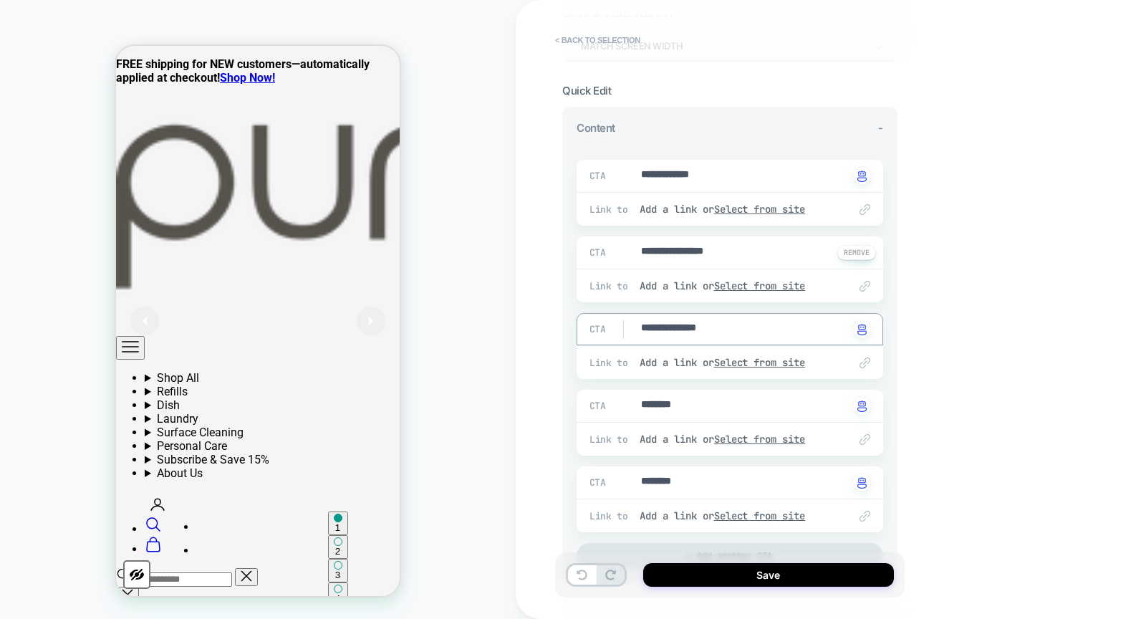
type textarea "*"
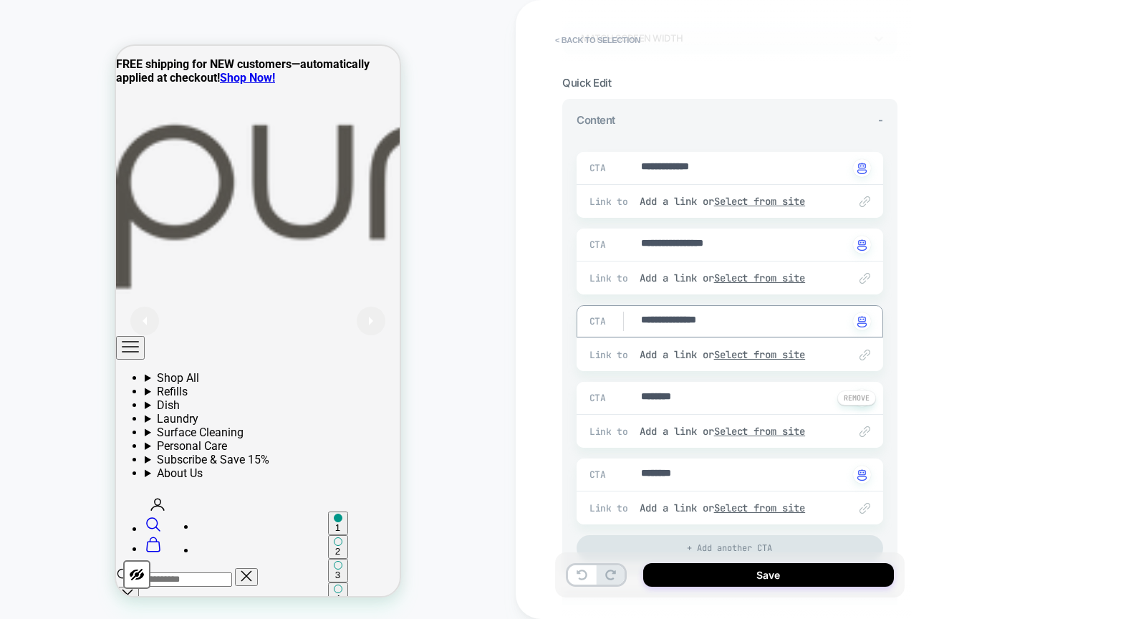
type textarea "**********"
type textarea "*"
type textarea "**"
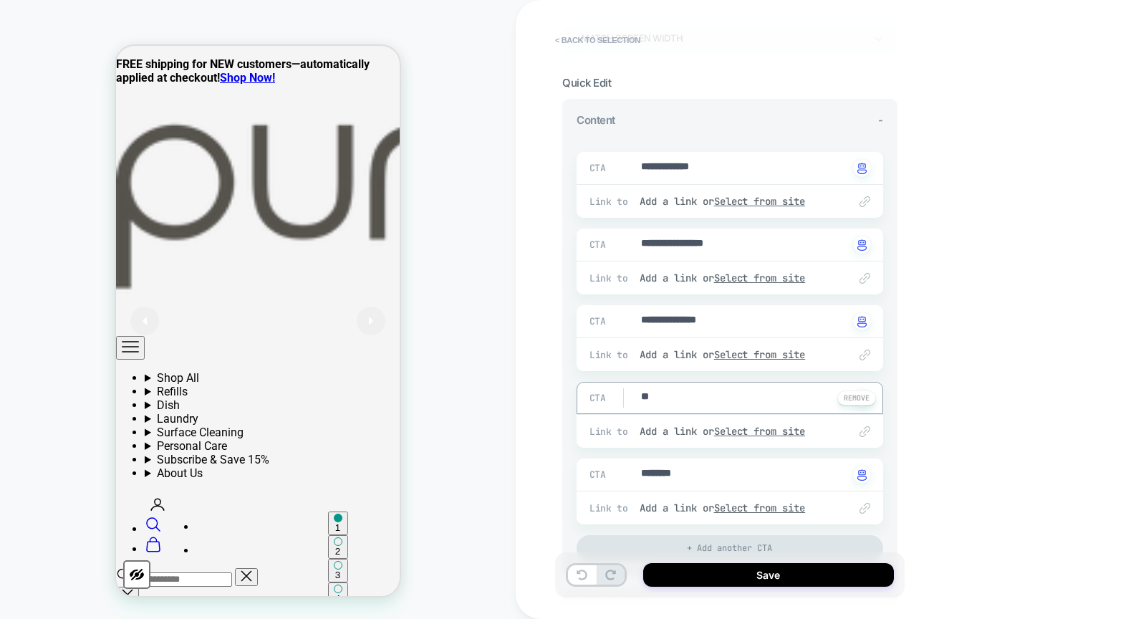
type textarea "*"
type textarea "***"
type textarea "*"
type textarea "****"
type textarea "*"
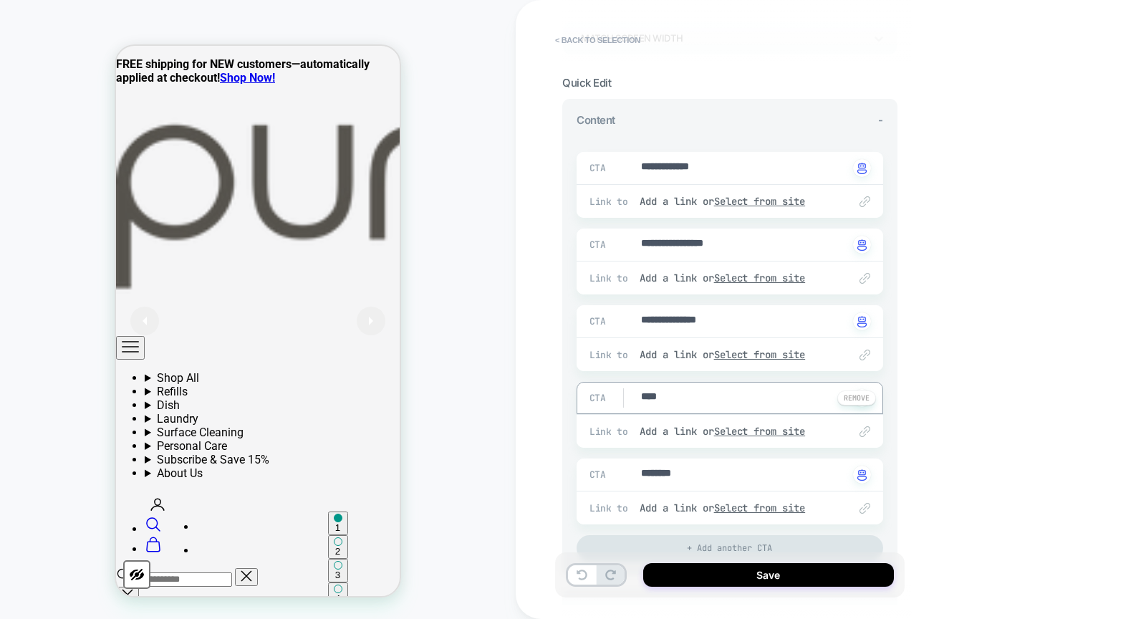
type textarea "****"
type textarea "*"
type textarea "****"
type textarea "*"
type textarea "***"
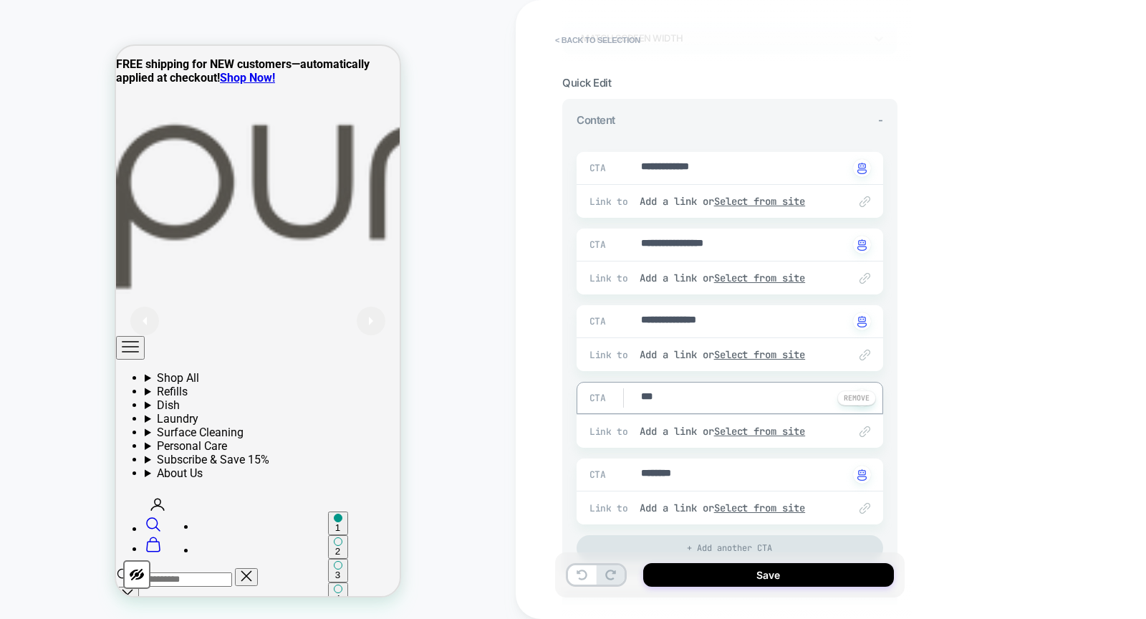
type textarea "*"
type textarea "**"
type textarea "*"
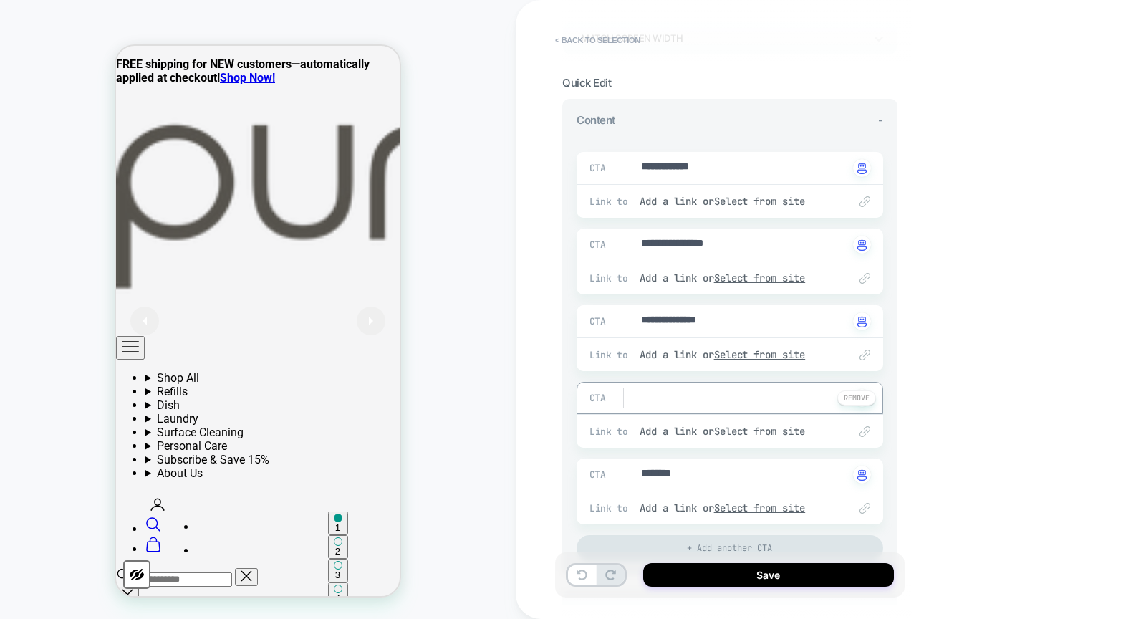
type textarea "*"
type textarea "***"
type textarea "*"
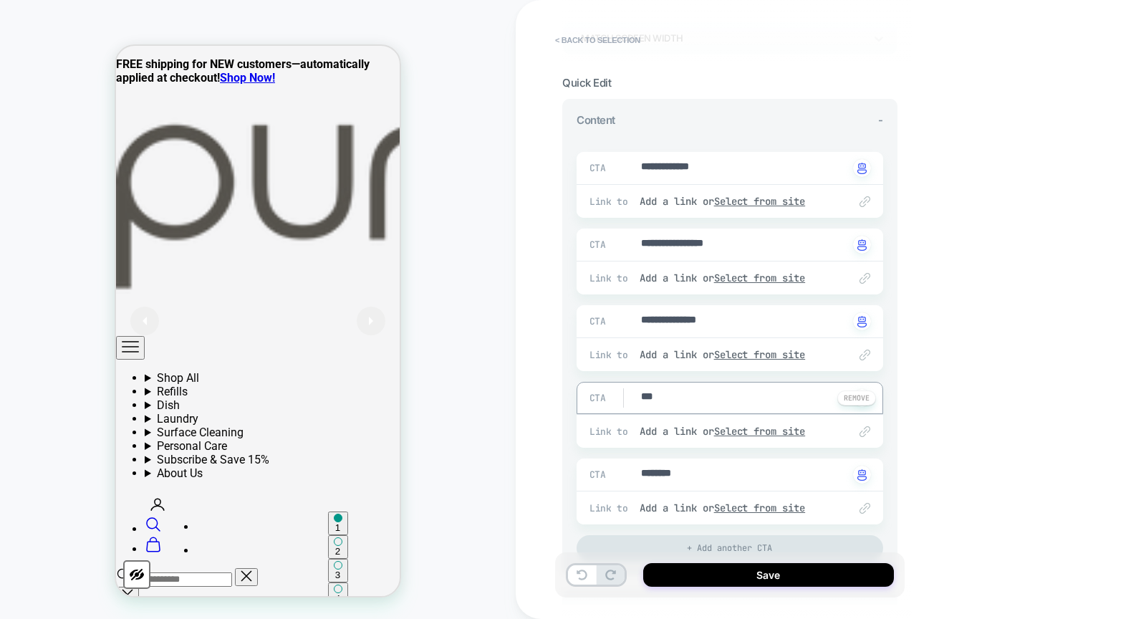
type textarea "***"
type textarea "*"
type textarea "*****"
type textarea "*"
type textarea "******"
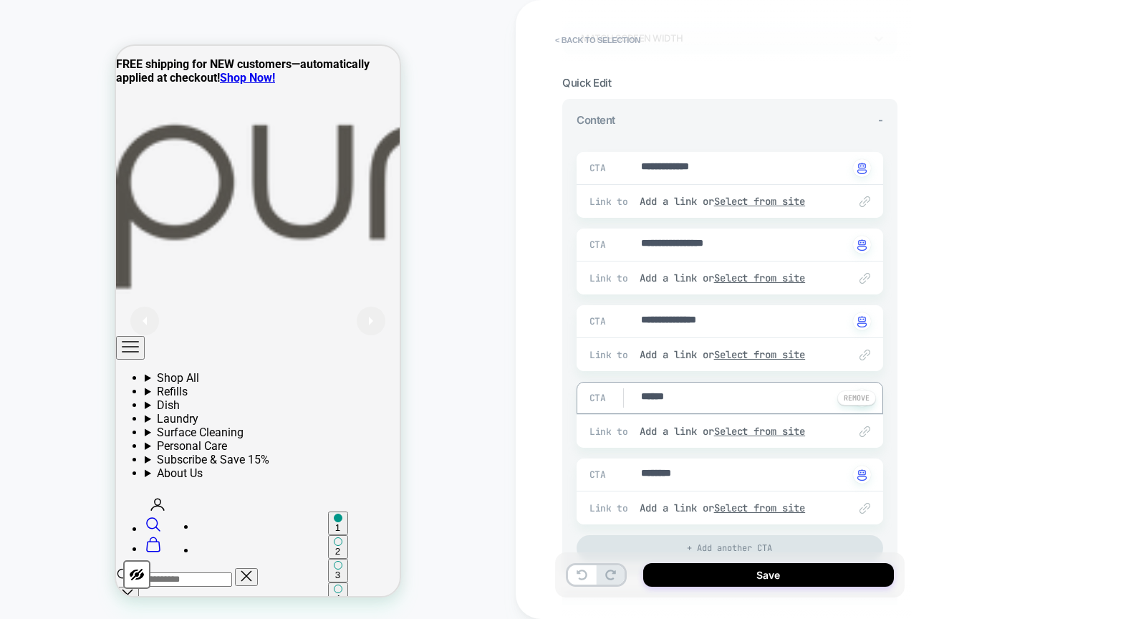
type textarea "*"
type textarea "*******"
type textarea "*"
type textarea "********"
type textarea "*"
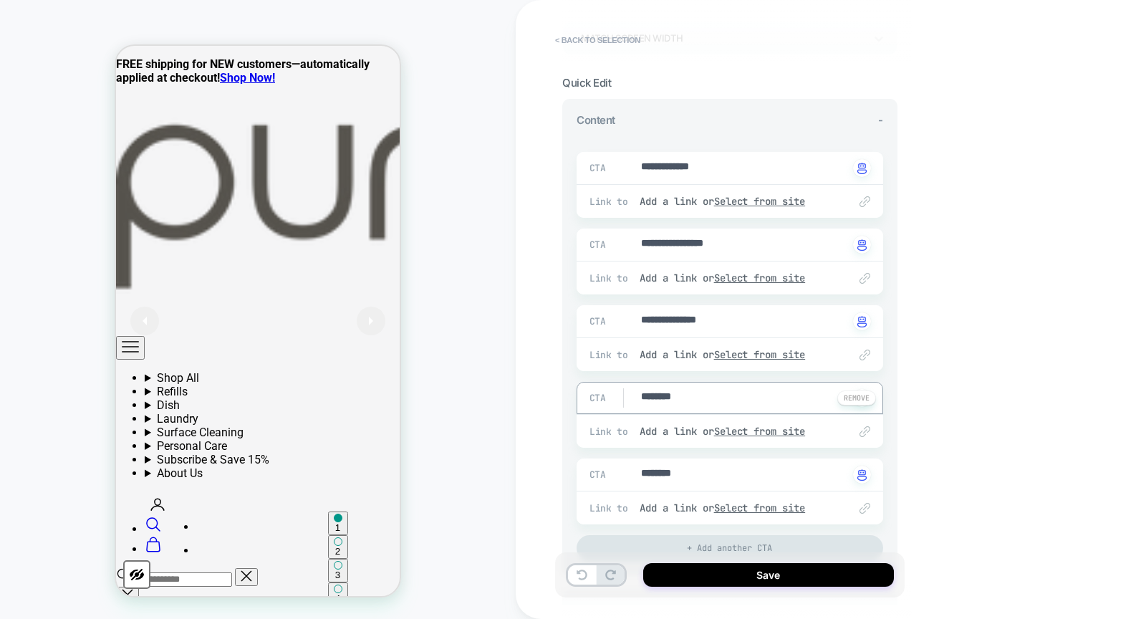
type textarea "********"
type textarea "*"
type textarea "**********"
type textarea "*"
type textarea "**********"
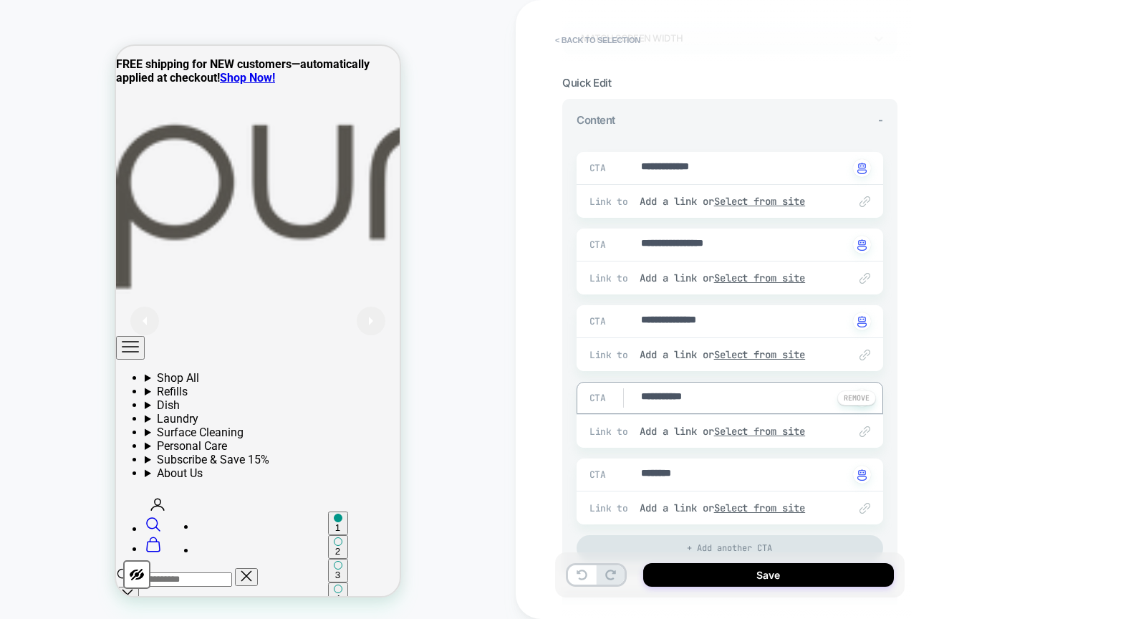
type textarea "*"
type textarea "**********"
type textarea "*"
type textarea "**********"
type textarea "*"
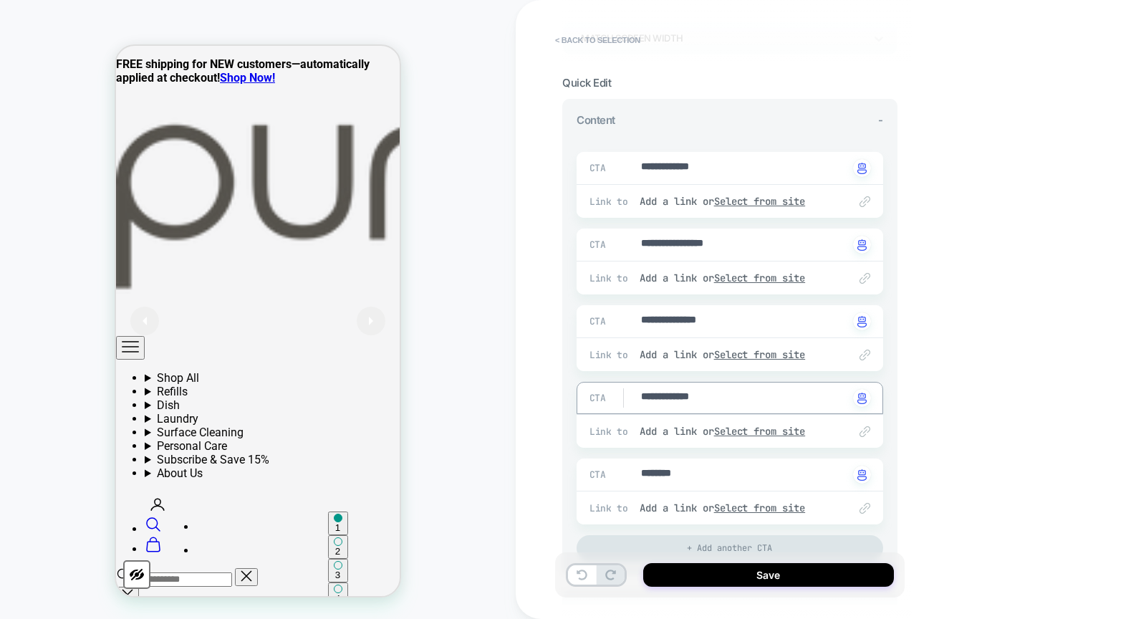
type textarea "**********"
type textarea "*"
type textarea "**"
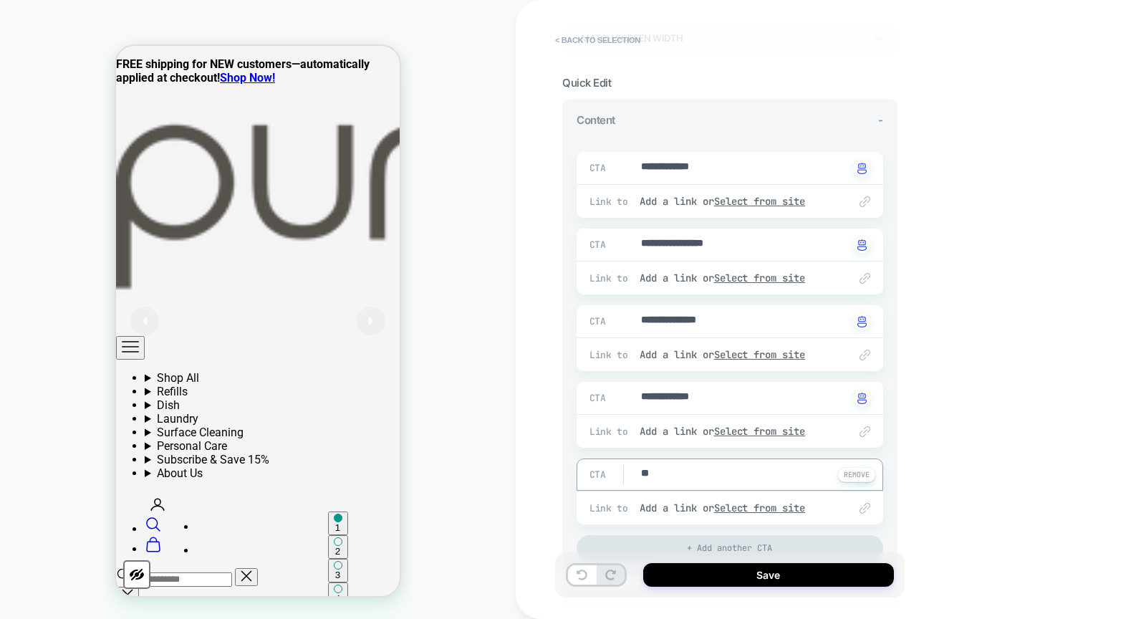
type textarea "*"
type textarea "***"
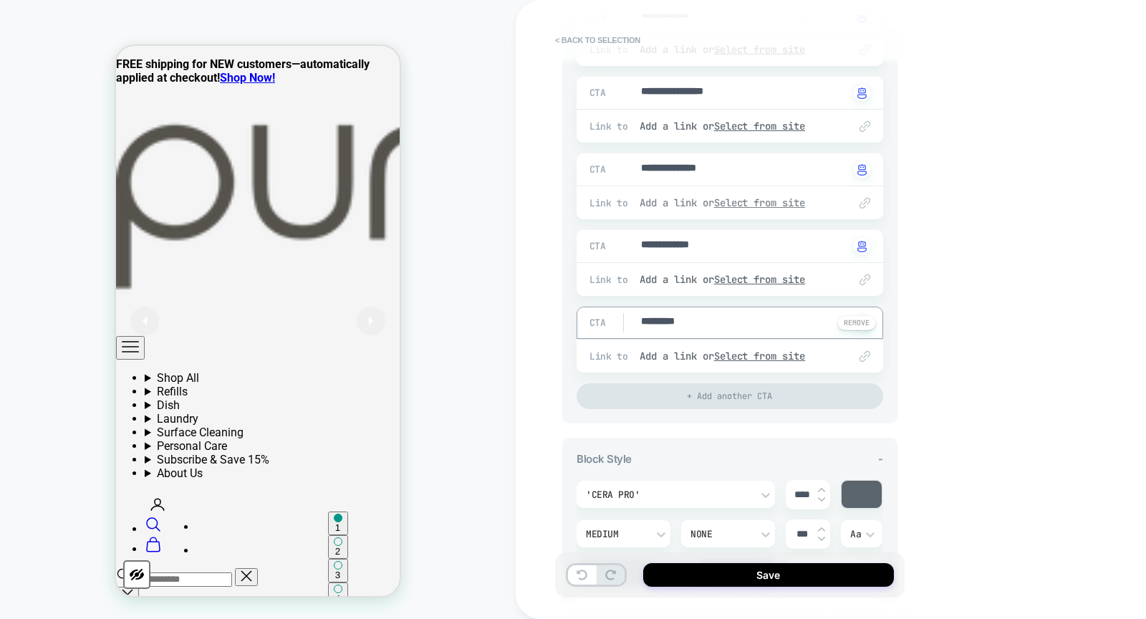
scroll to position [289, 0]
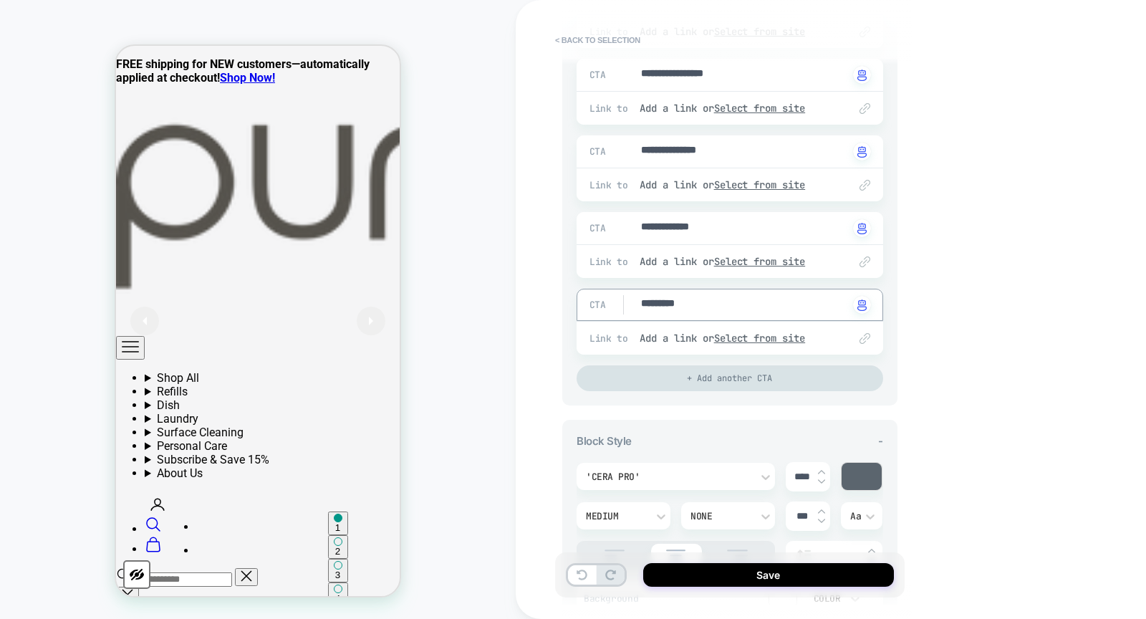
click at [731, 380] on div "+ Add another CTA" at bounding box center [730, 378] width 307 height 26
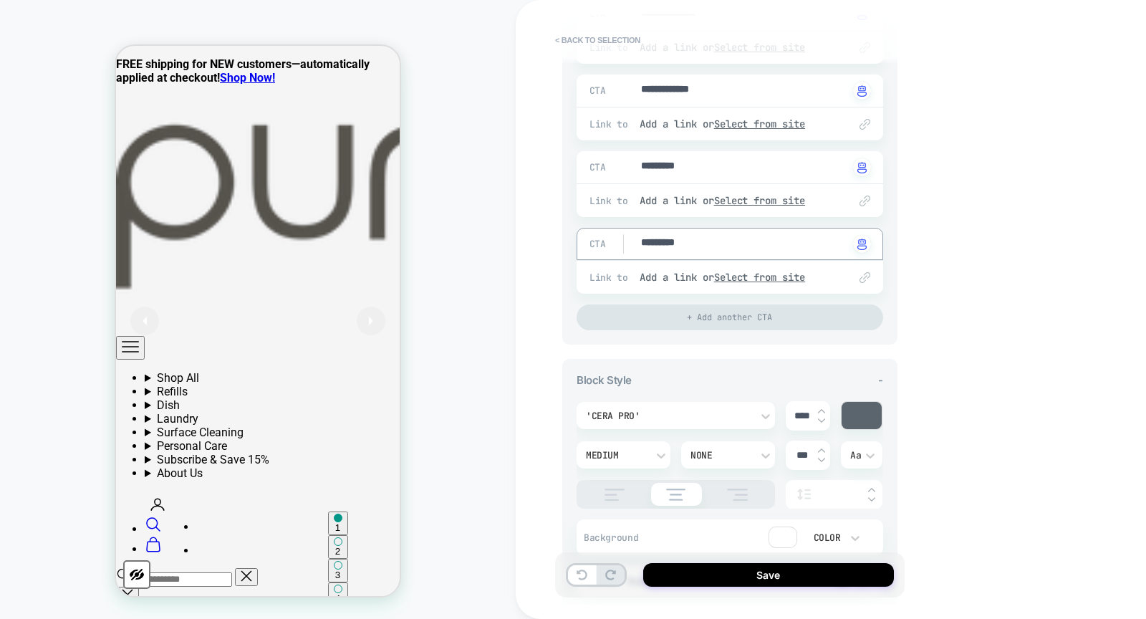
scroll to position [432, 0]
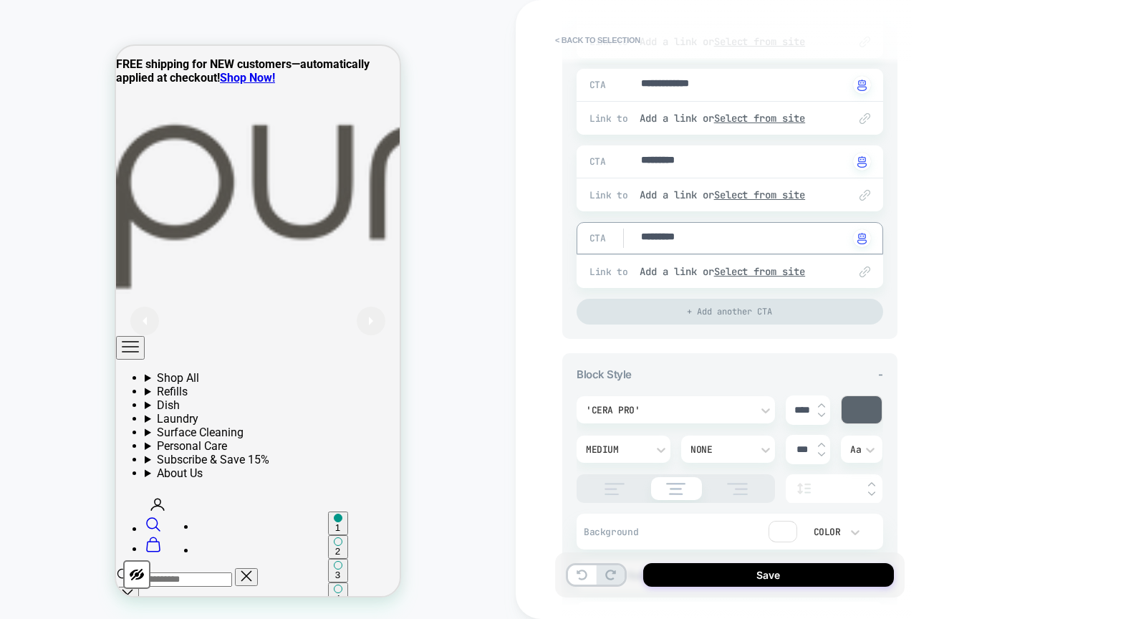
click at [856, 403] on div at bounding box center [862, 409] width 40 height 27
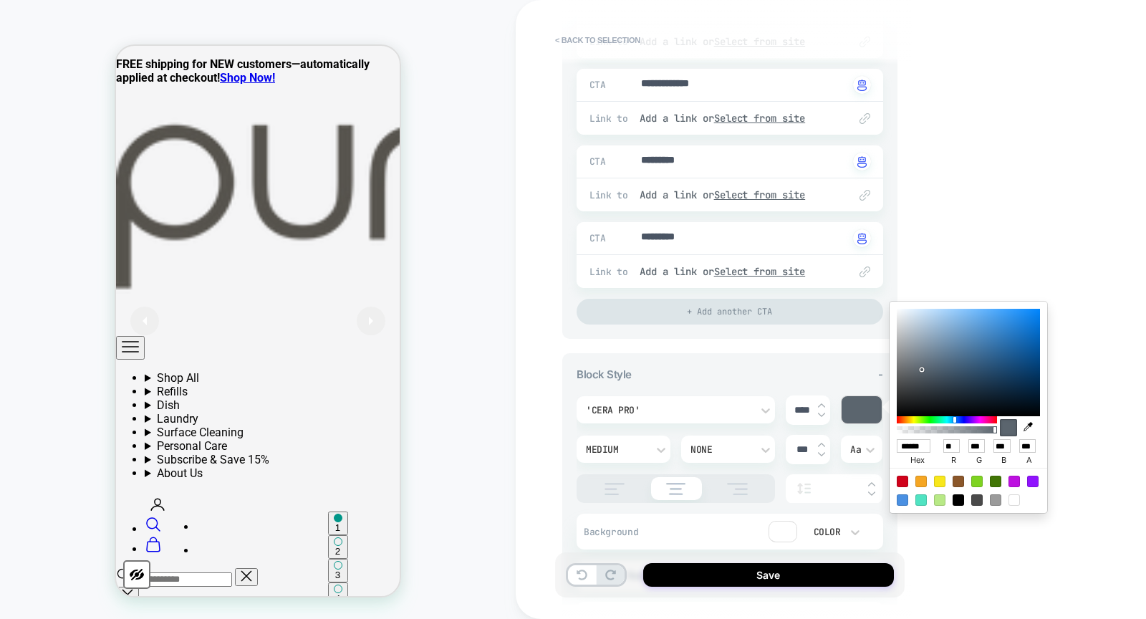
click at [1028, 426] on icon "button" at bounding box center [1028, 426] width 9 height 9
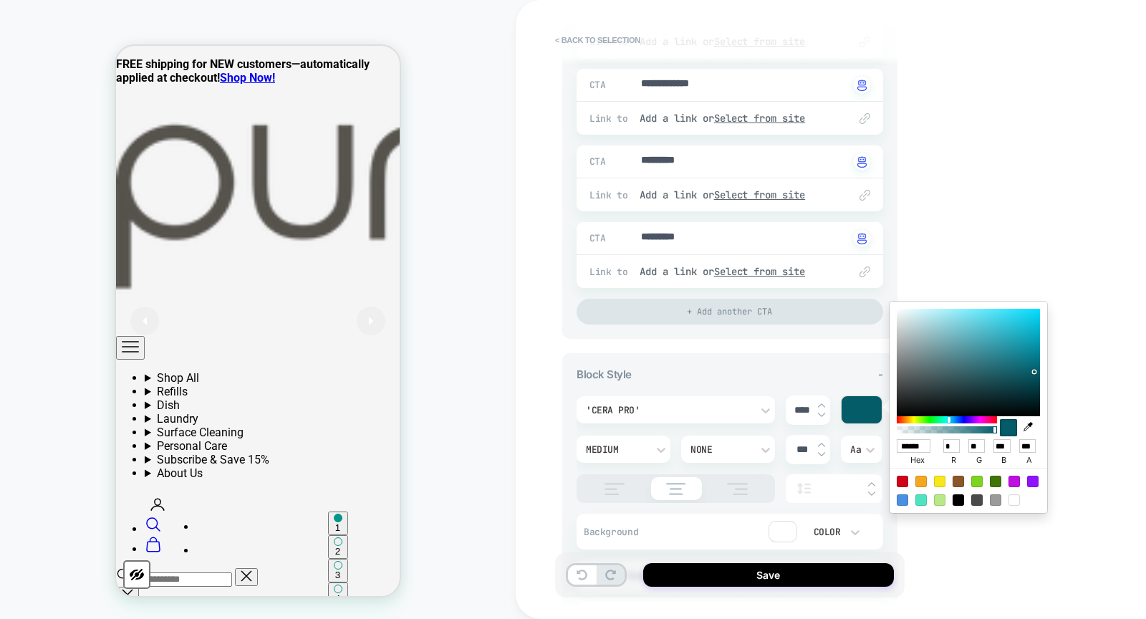
click at [1002, 162] on div "**********" at bounding box center [831, 309] width 630 height 619
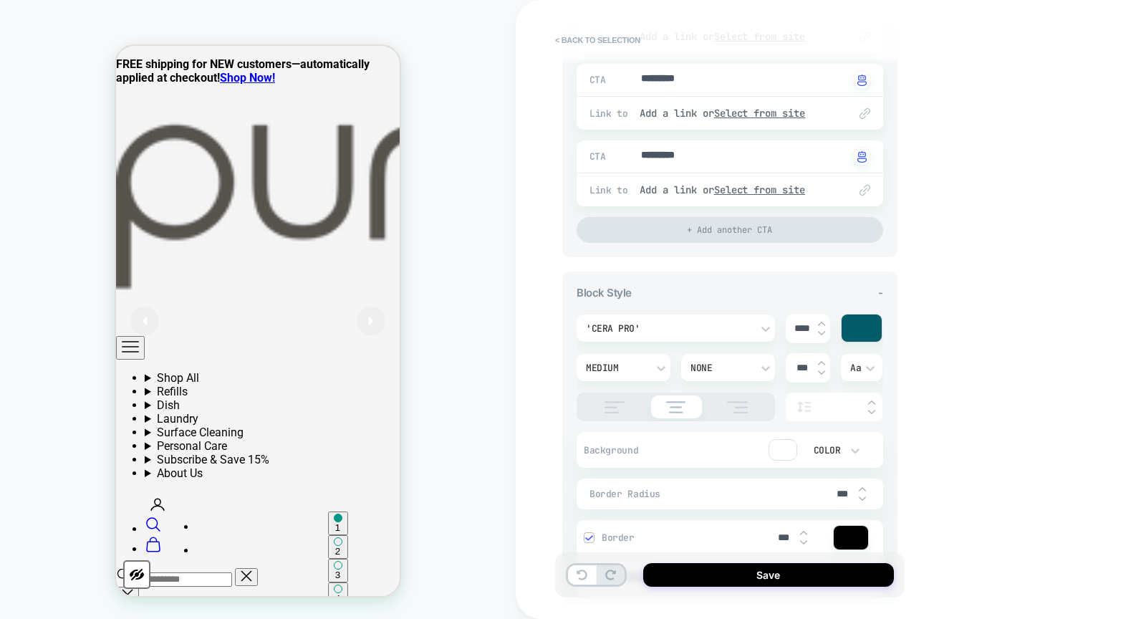
scroll to position [677, 0]
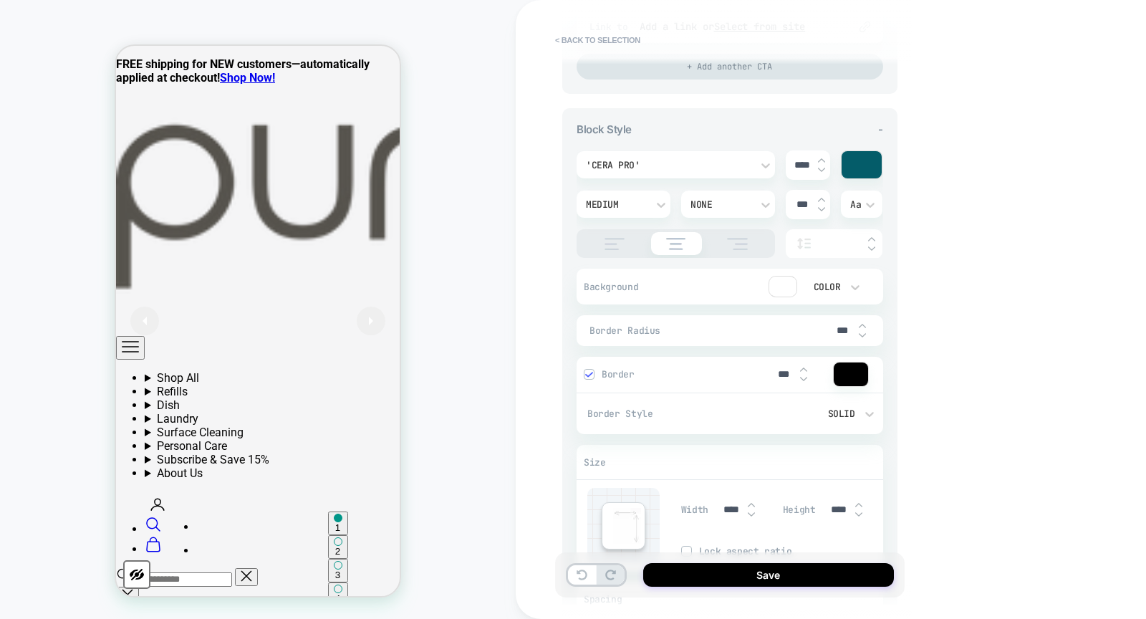
click at [851, 381] on div at bounding box center [851, 375] width 34 height 24
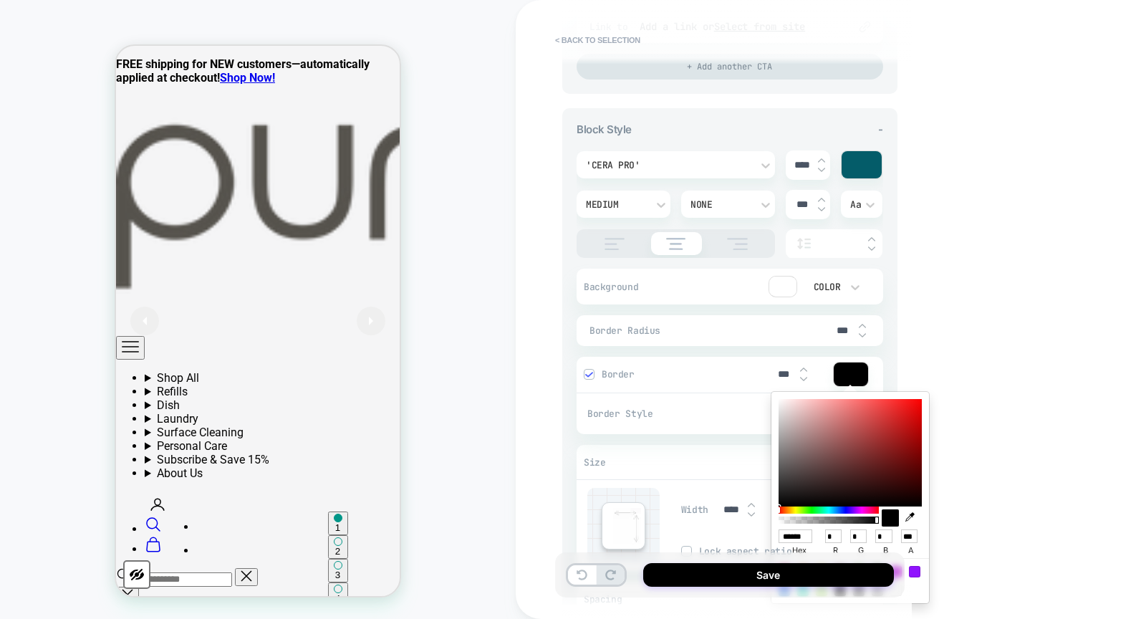
click at [910, 515] on icon "button" at bounding box center [910, 516] width 9 height 9
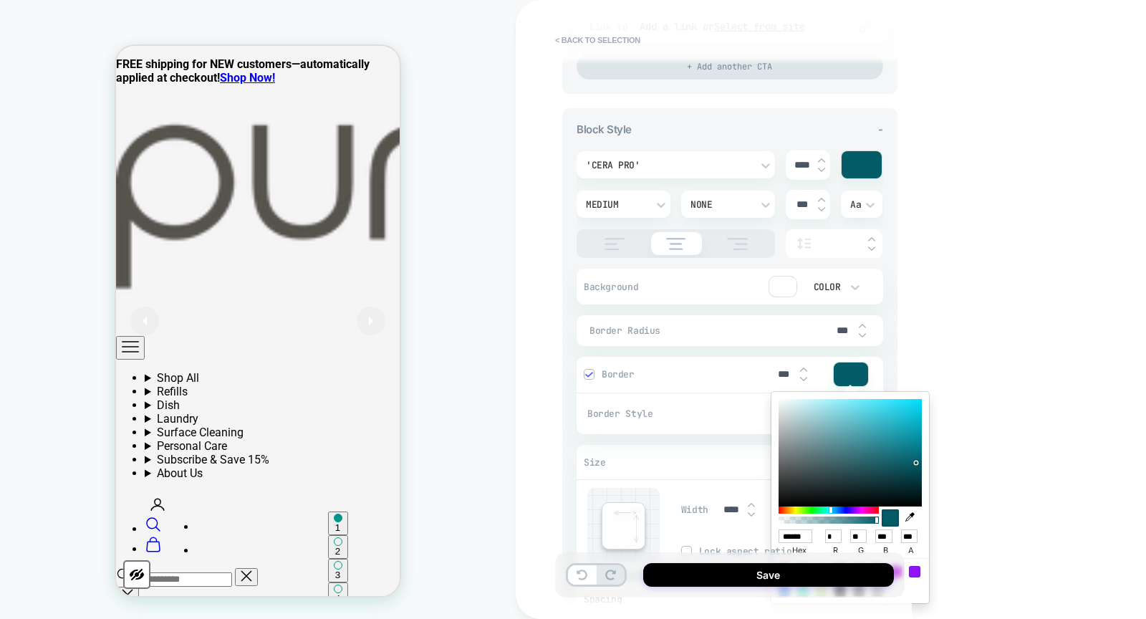
click at [1017, 256] on div "**********" at bounding box center [831, 309] width 630 height 619
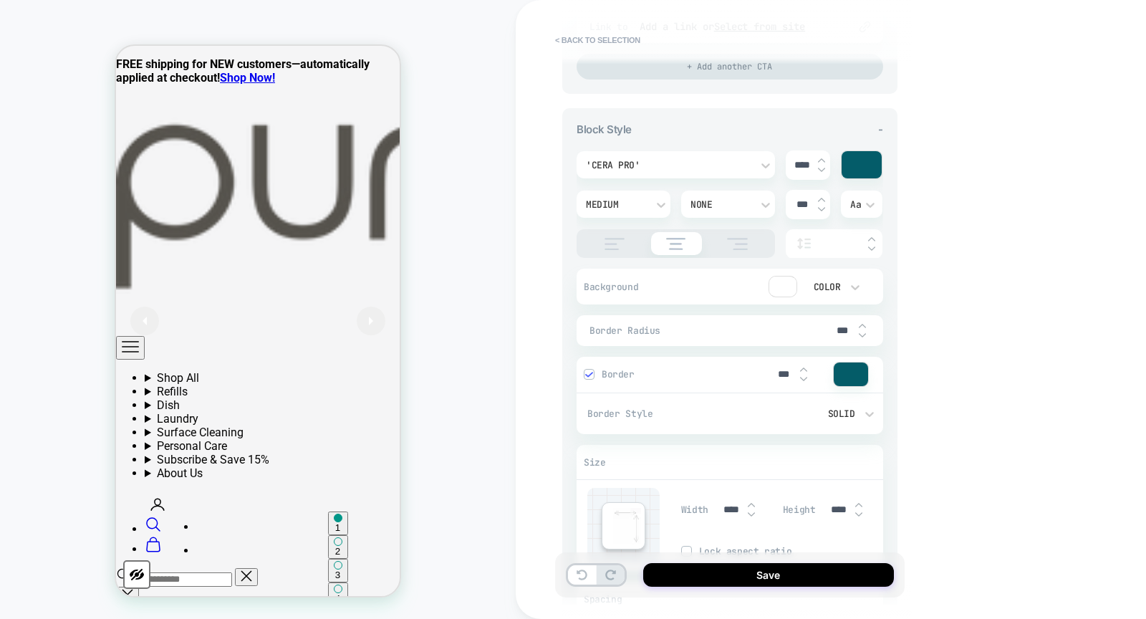
click at [630, 200] on div "Medium" at bounding box center [616, 204] width 61 height 12
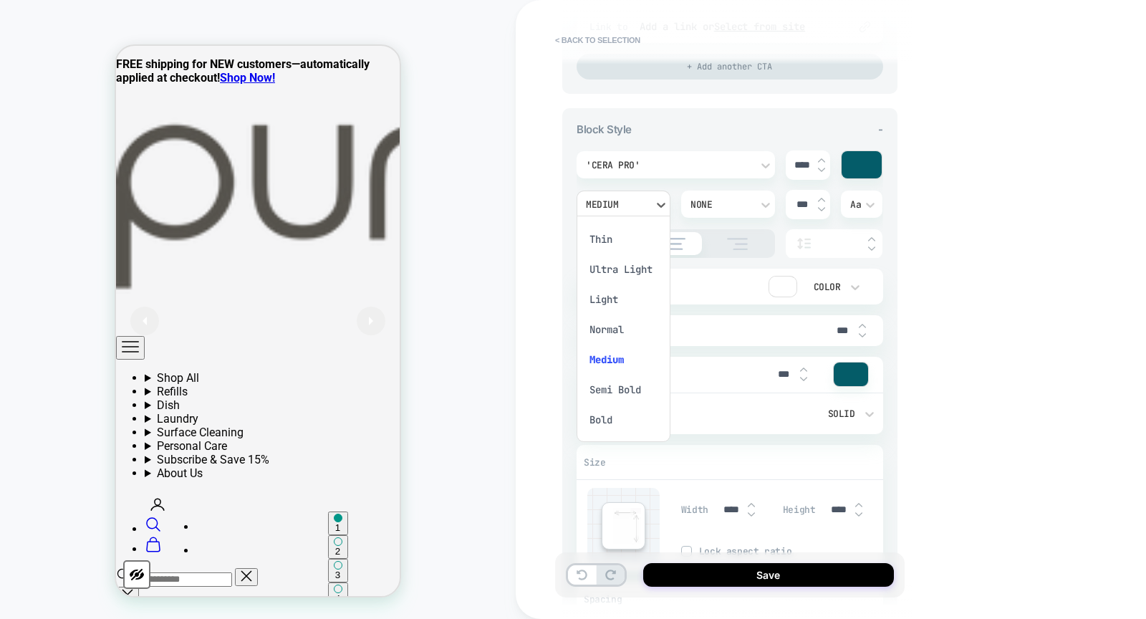
click at [620, 385] on div "Semi Bold" at bounding box center [623, 390] width 82 height 30
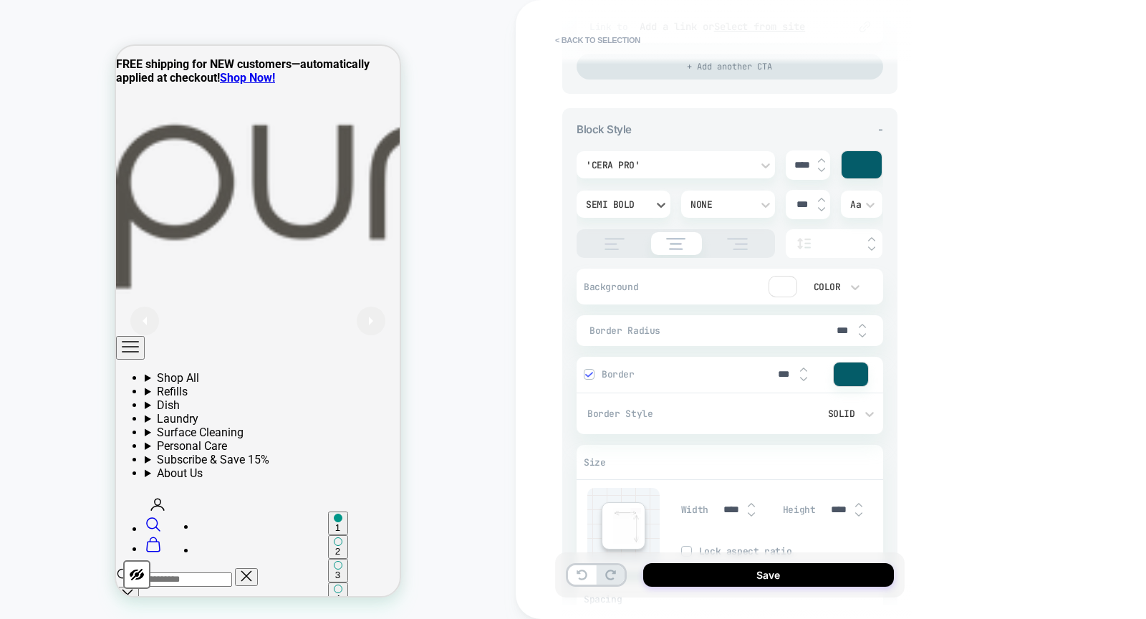
click at [628, 207] on div "Semi Bold" at bounding box center [616, 204] width 75 height 15
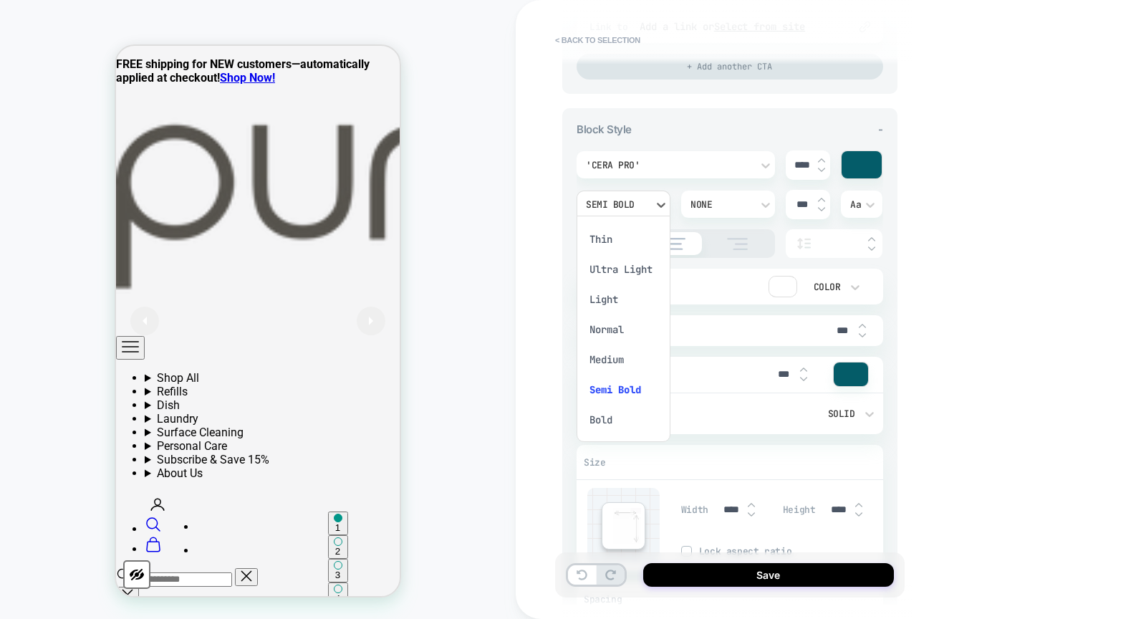
click at [615, 360] on div "Medium" at bounding box center [623, 360] width 82 height 30
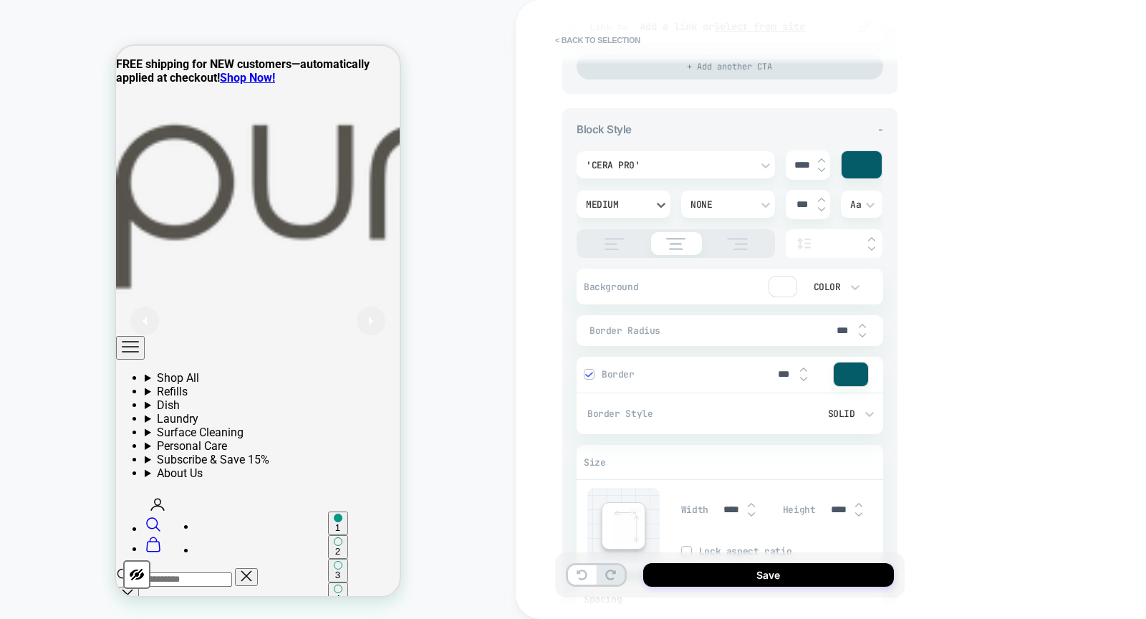
click at [953, 267] on div "**********" at bounding box center [831, 309] width 630 height 619
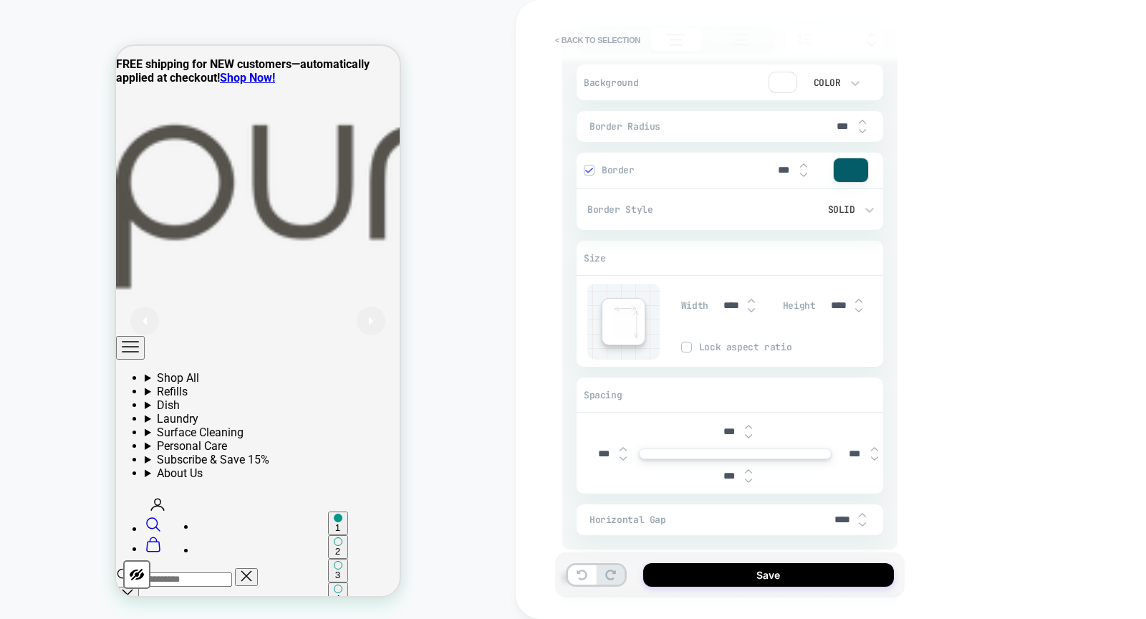
scroll to position [1001, 0]
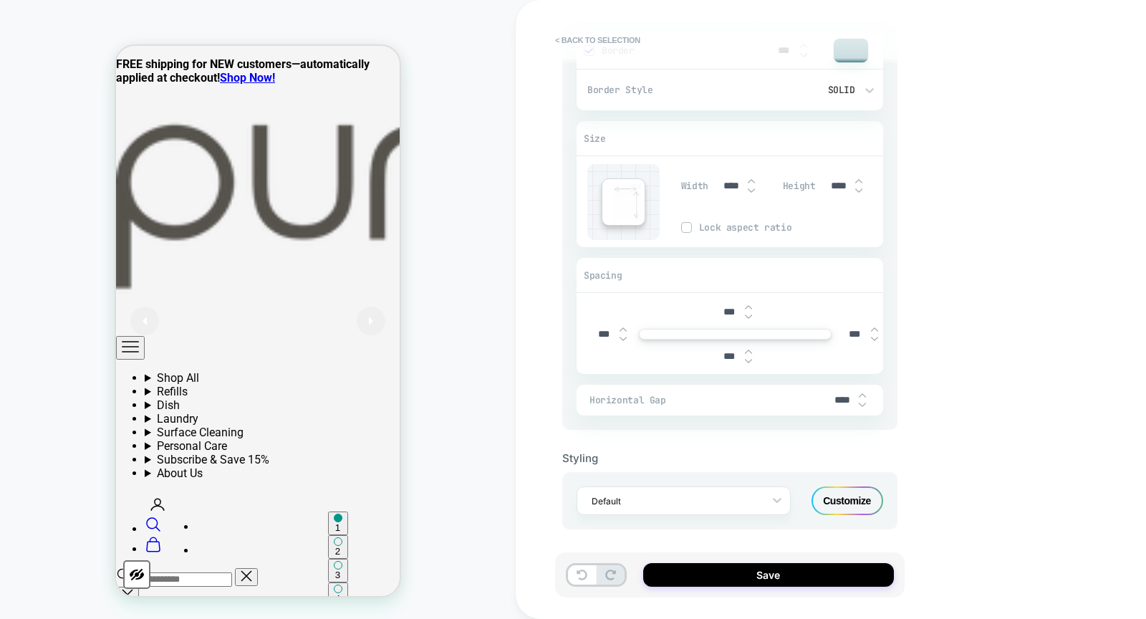
click at [855, 493] on div "Customize" at bounding box center [848, 500] width 72 height 29
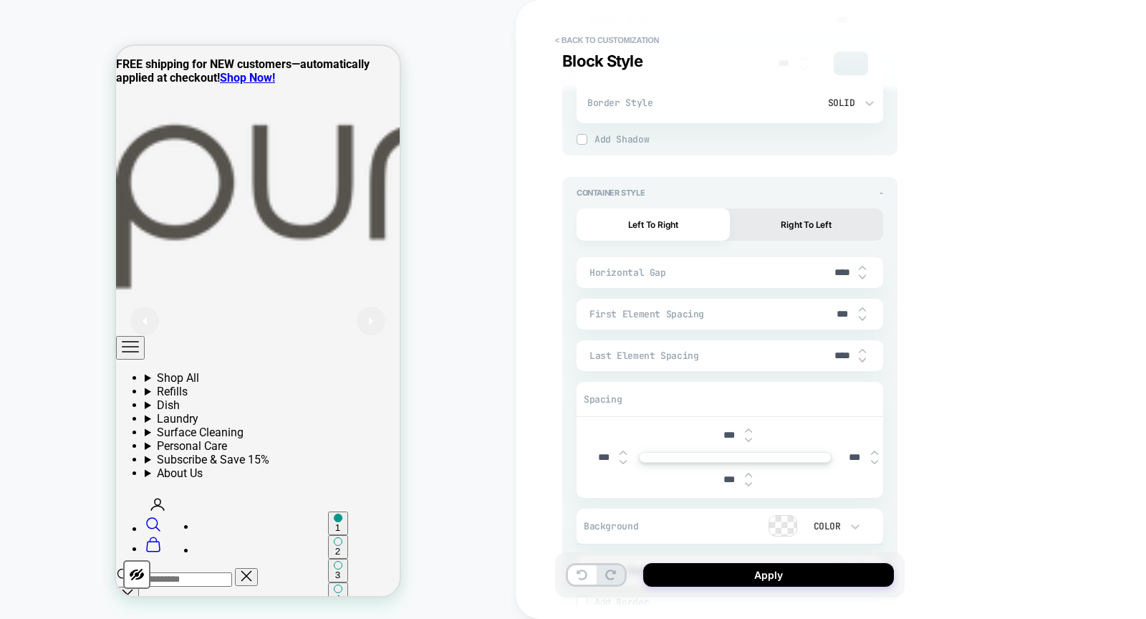
scroll to position [1141, 0]
click at [843, 271] on input "****" at bounding box center [843, 273] width 32 height 12
click at [843, 352] on input "****" at bounding box center [843, 356] width 32 height 12
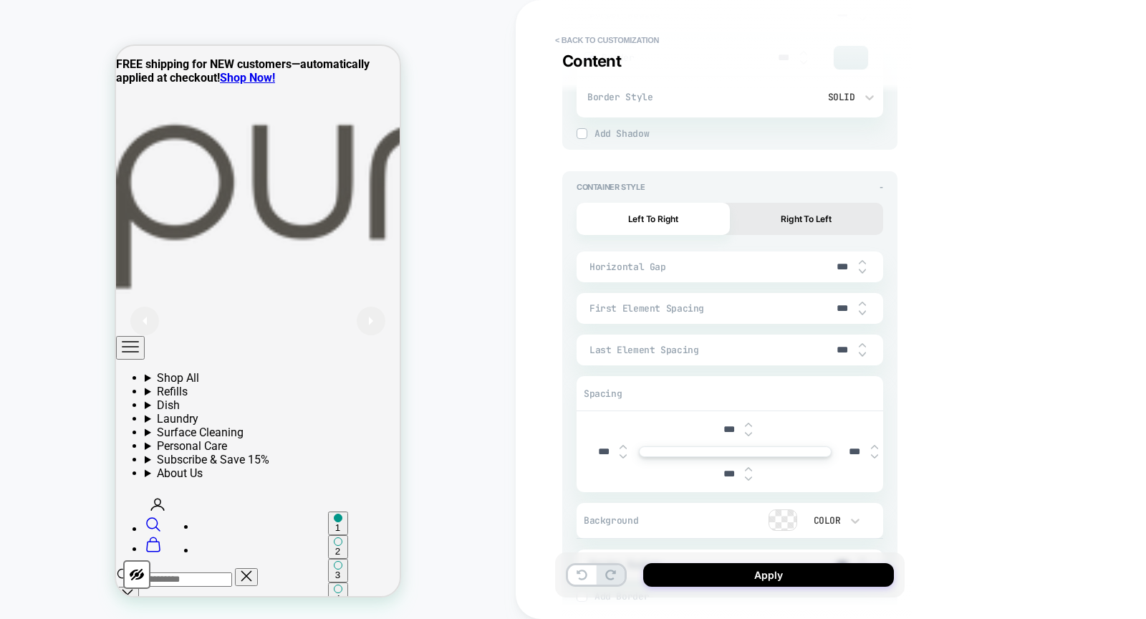
scroll to position [1267, 0]
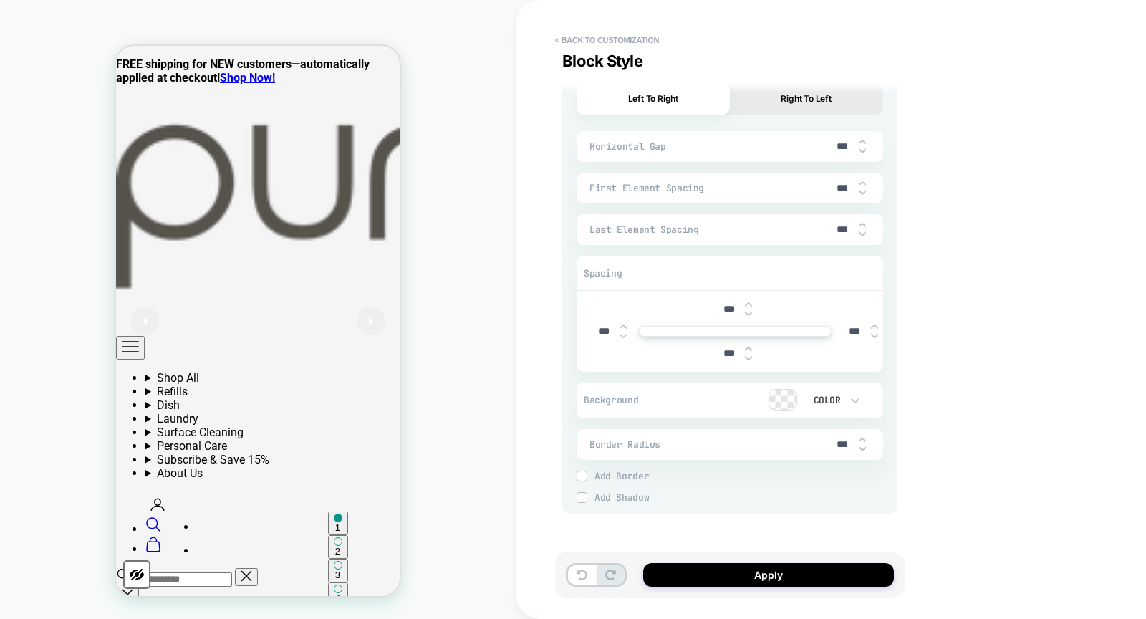
click at [716, 305] on input "***" at bounding box center [729, 309] width 32 height 12
click at [723, 349] on input "***" at bounding box center [729, 353] width 32 height 12
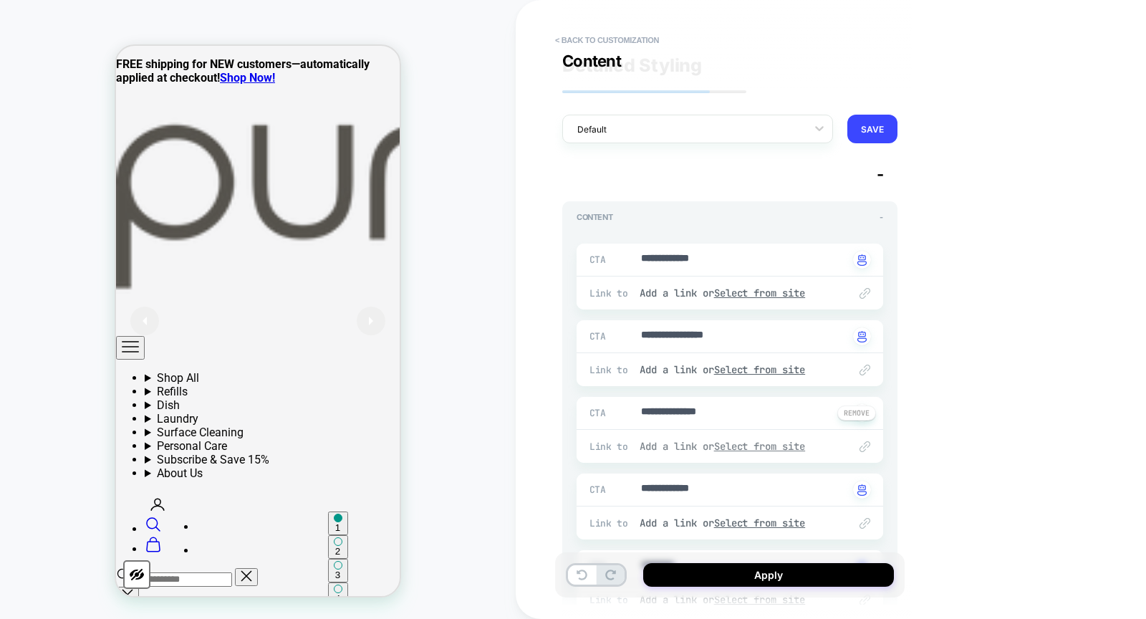
scroll to position [0, 0]
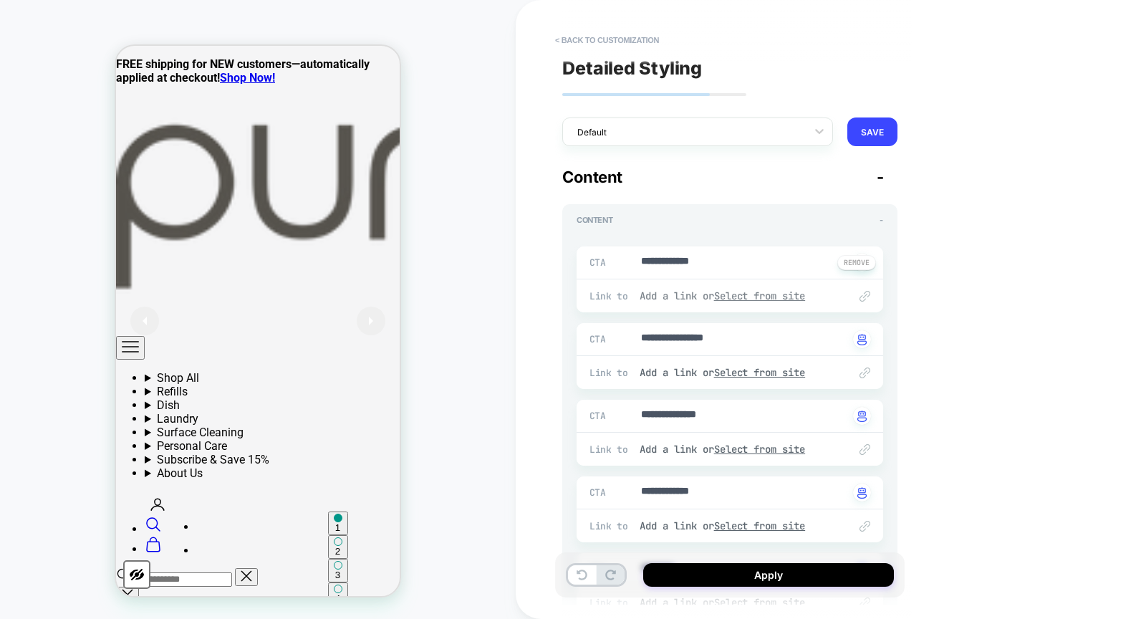
click at [764, 291] on u "Select from site" at bounding box center [760, 295] width 92 height 13
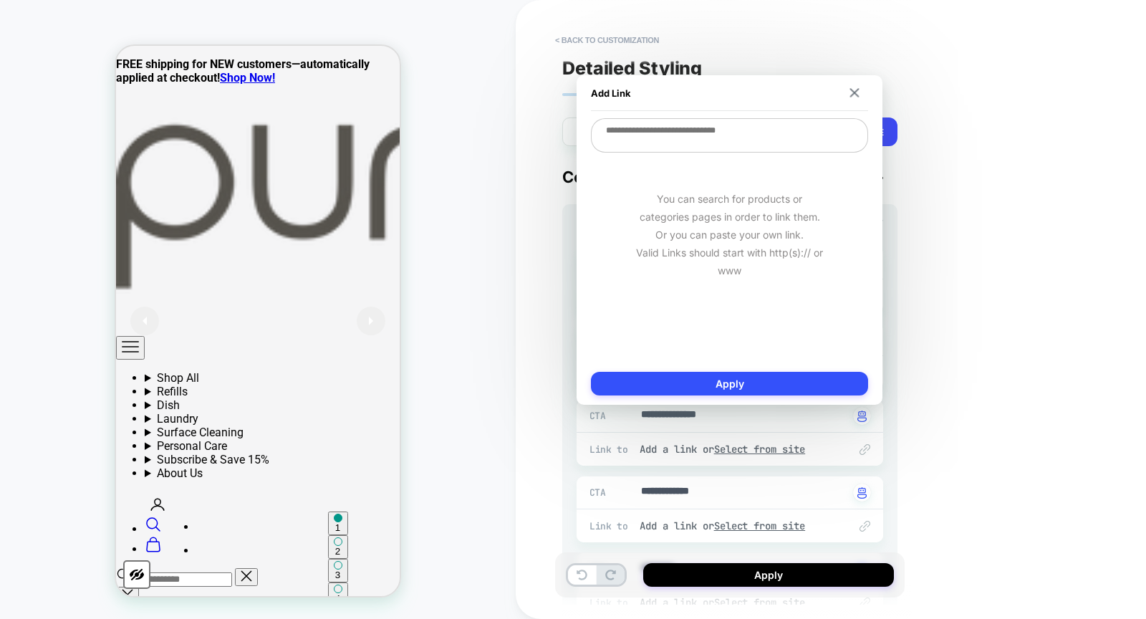
click at [739, 130] on textarea at bounding box center [729, 135] width 277 height 34
paste textarea "**********"
type textarea "*"
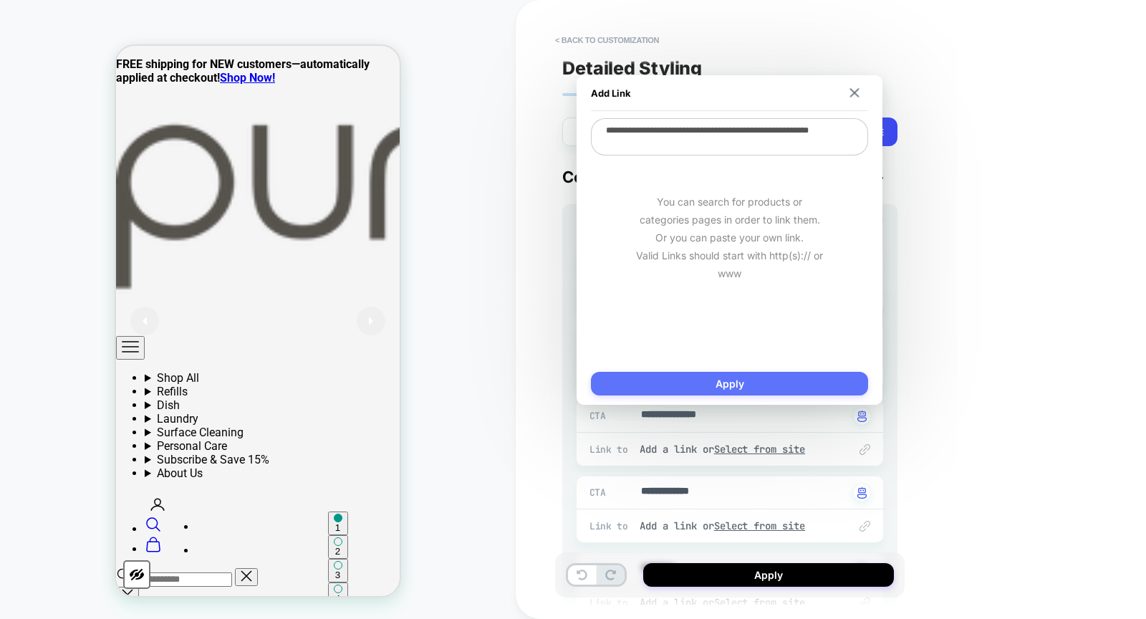
type textarea "**********"
click at [742, 380] on button "Apply" at bounding box center [729, 384] width 277 height 24
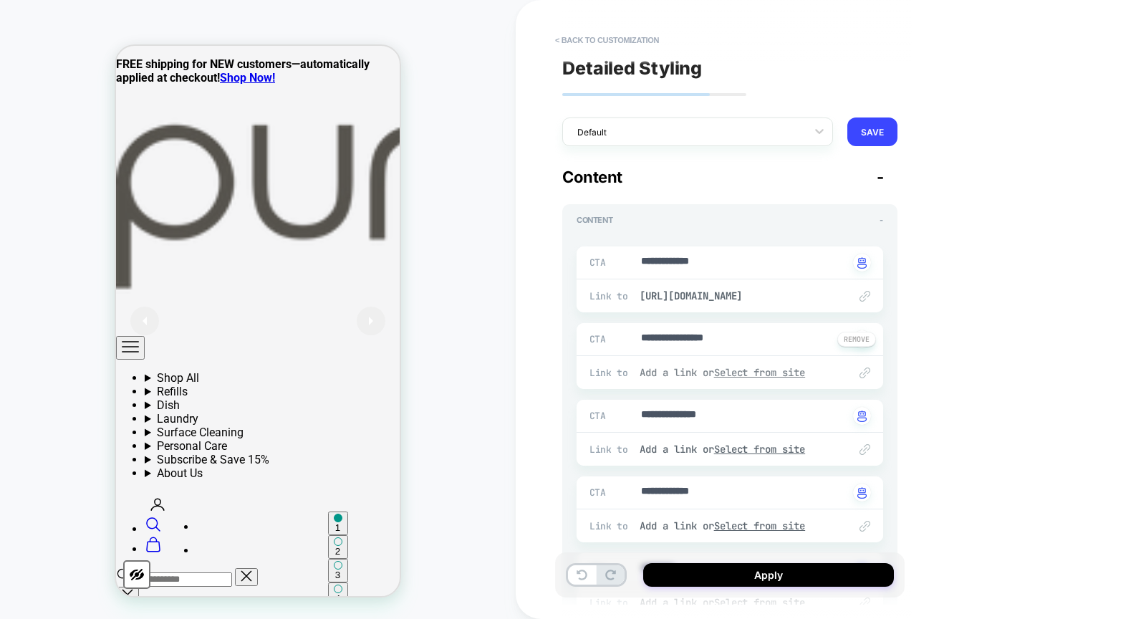
click at [780, 369] on u "Select from site" at bounding box center [760, 372] width 92 height 13
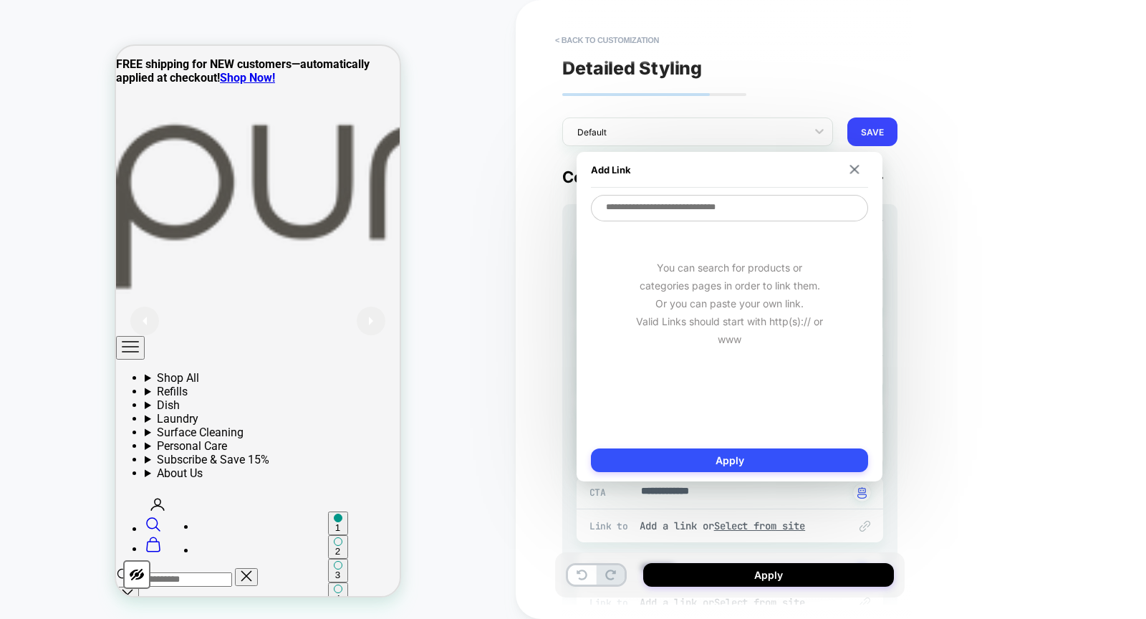
paste textarea "**********"
type textarea "*"
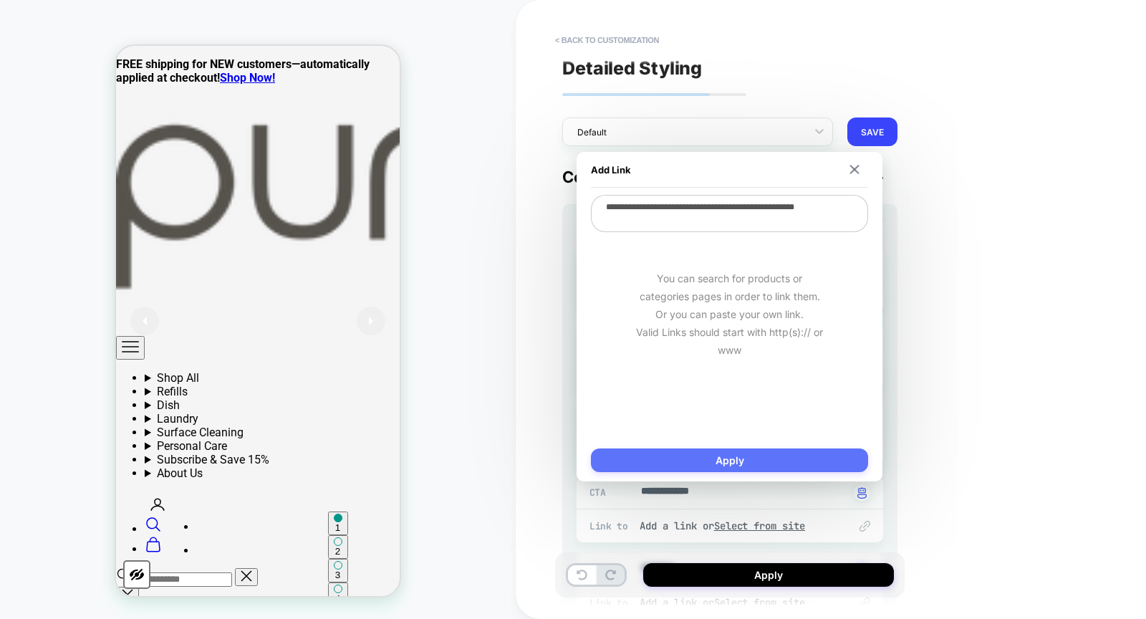
type textarea "**********"
click at [759, 453] on button "Apply" at bounding box center [729, 460] width 277 height 24
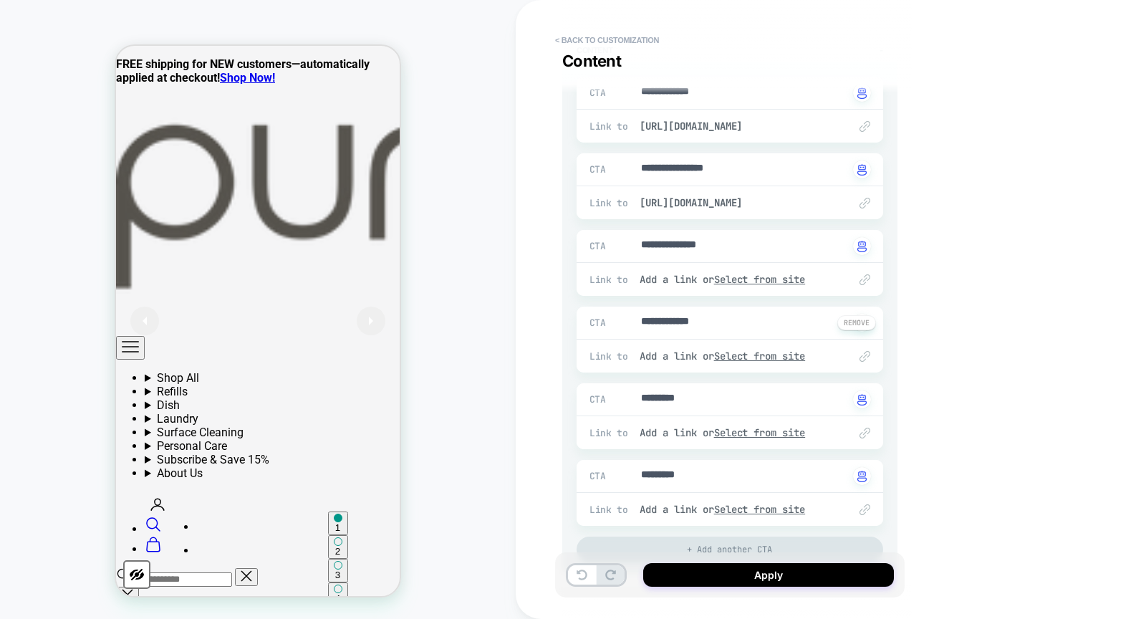
scroll to position [171, 0]
click at [752, 274] on u "Select from site" at bounding box center [760, 278] width 92 height 13
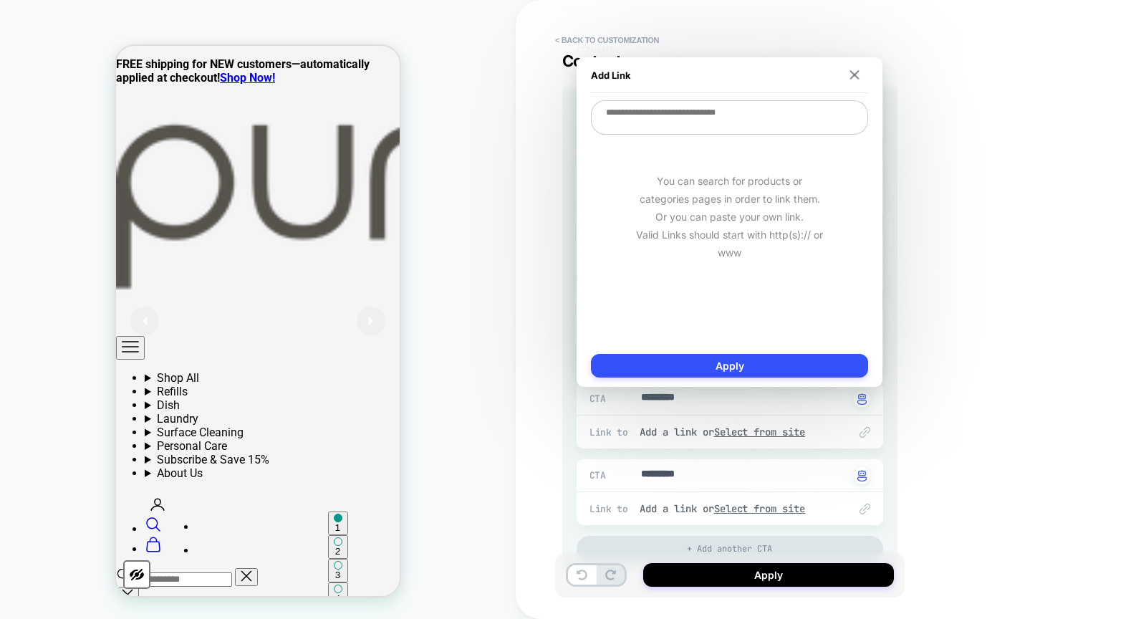
click at [708, 102] on textarea at bounding box center [729, 117] width 277 height 34
paste textarea "**********"
type textarea "*"
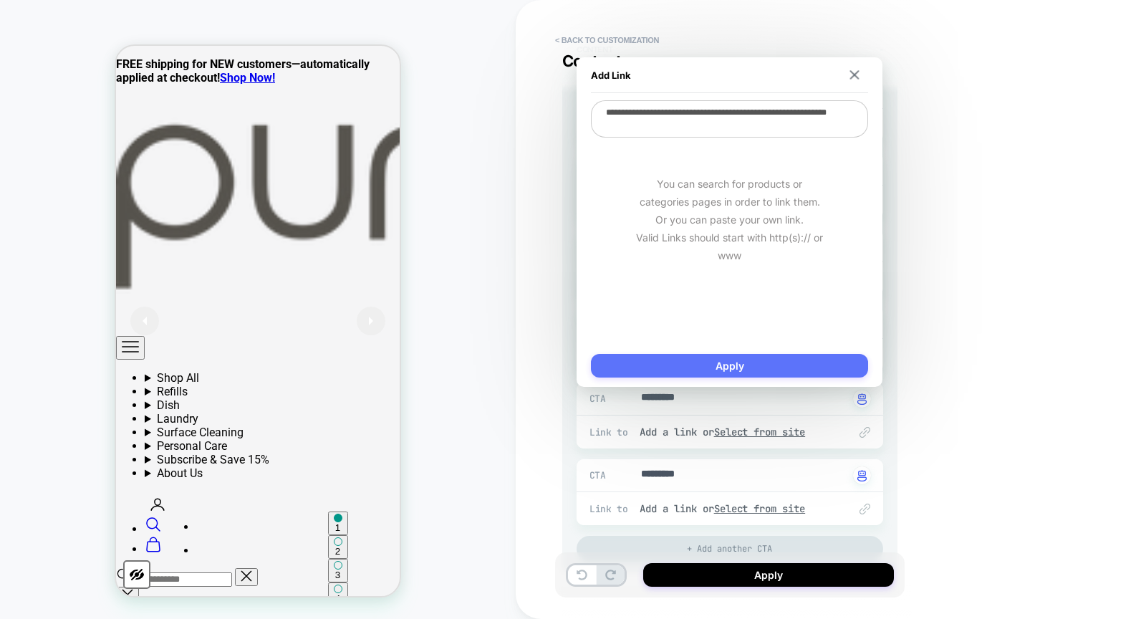
type textarea "**********"
click at [764, 366] on button "Apply" at bounding box center [729, 366] width 277 height 24
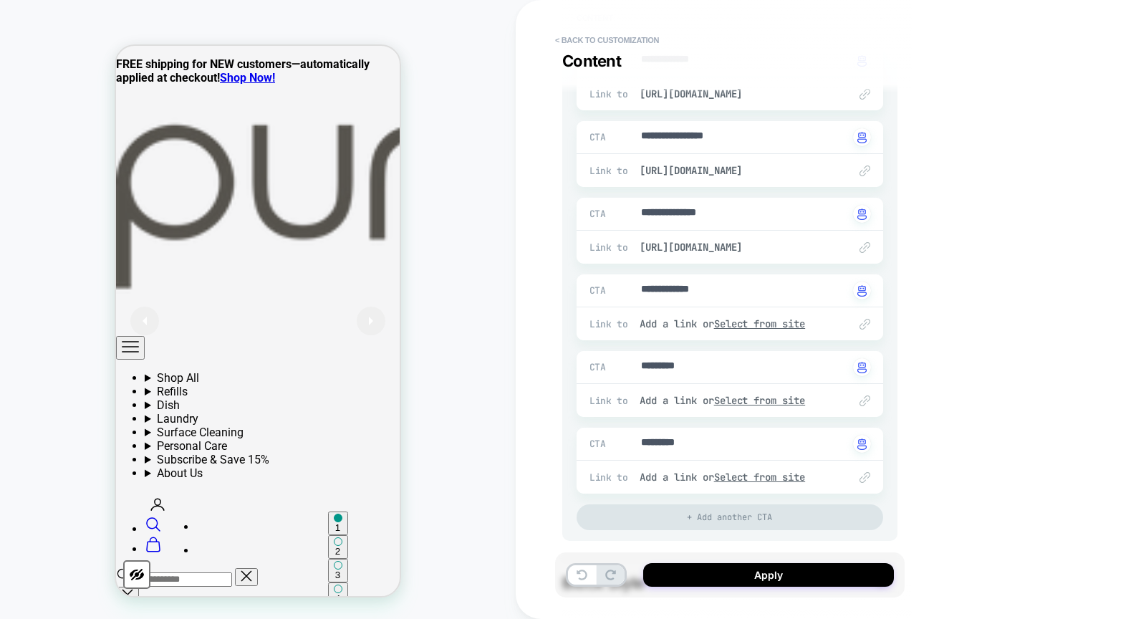
scroll to position [203, 0]
click at [753, 317] on u "Select from site" at bounding box center [760, 323] width 92 height 13
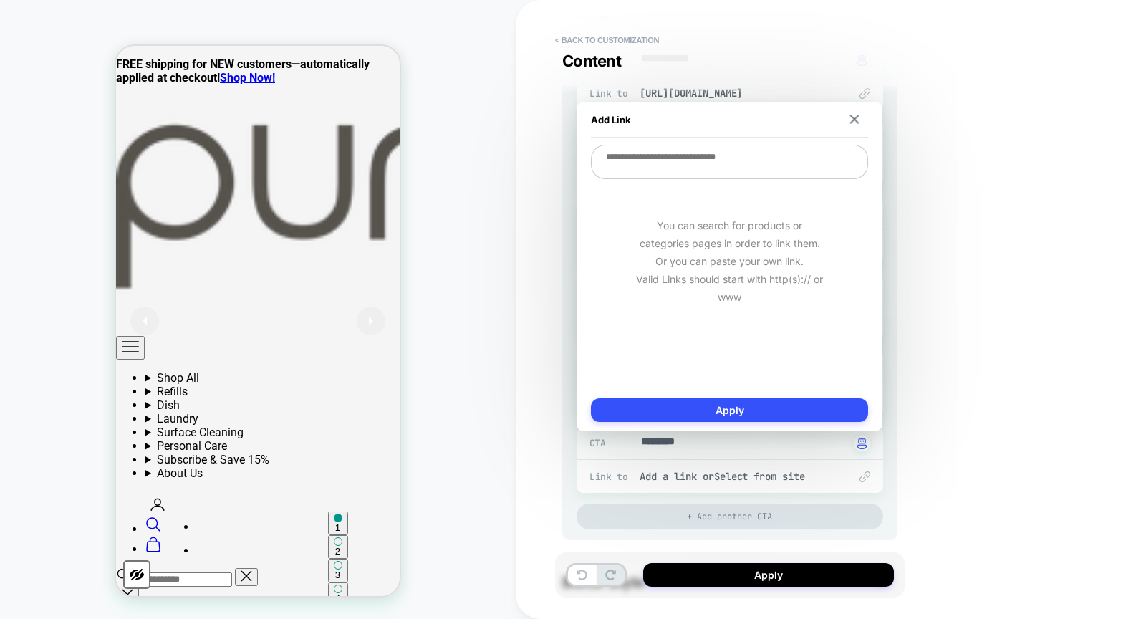
click at [744, 162] on textarea at bounding box center [729, 162] width 277 height 34
paste textarea "**********"
type textarea "*"
type textarea "**********"
click at [739, 413] on button "Apply" at bounding box center [729, 410] width 277 height 24
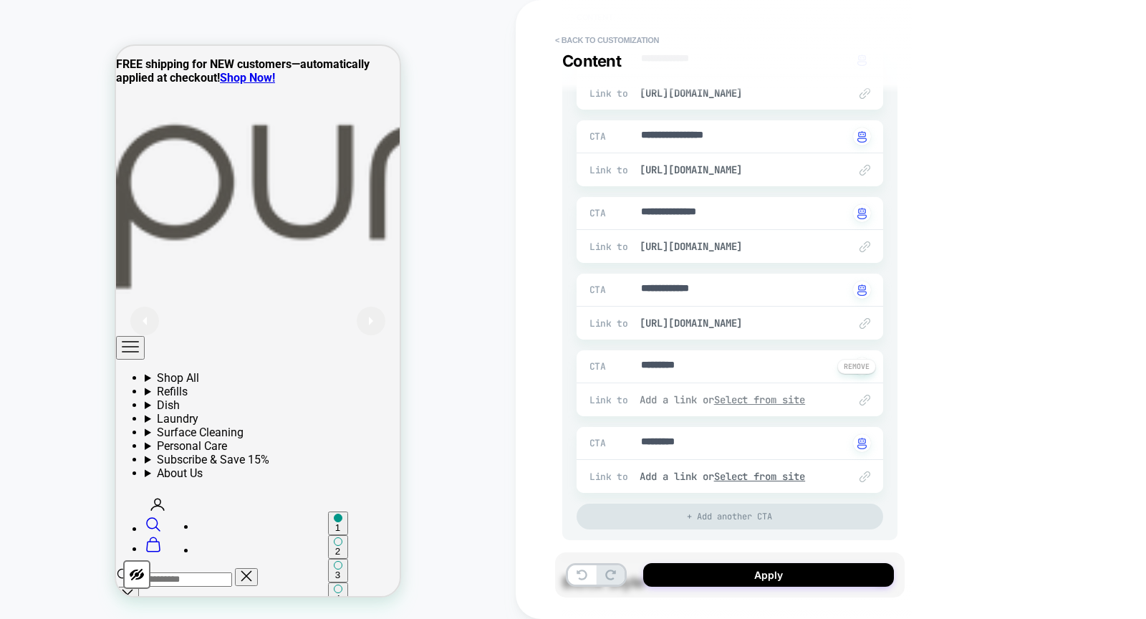
click at [773, 395] on u "Select from site" at bounding box center [760, 399] width 92 height 13
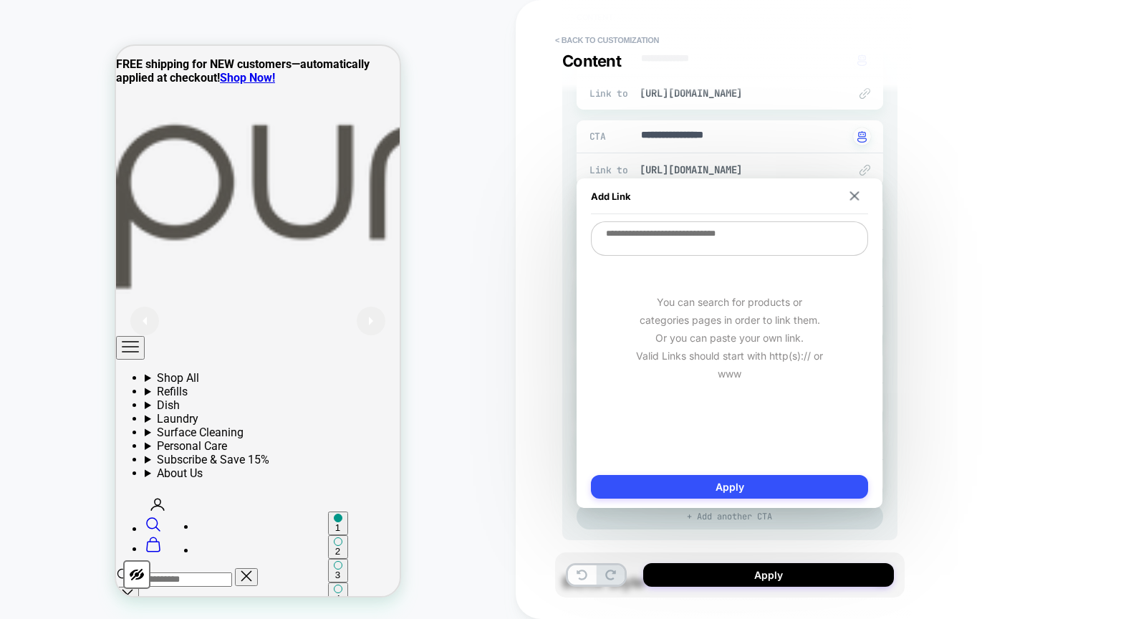
click at [714, 220] on div "Add Link You can search for products or categories pages in order to link them.…" at bounding box center [730, 343] width 306 height 330
click at [712, 231] on textarea at bounding box center [729, 238] width 277 height 34
paste textarea "**********"
type textarea "*"
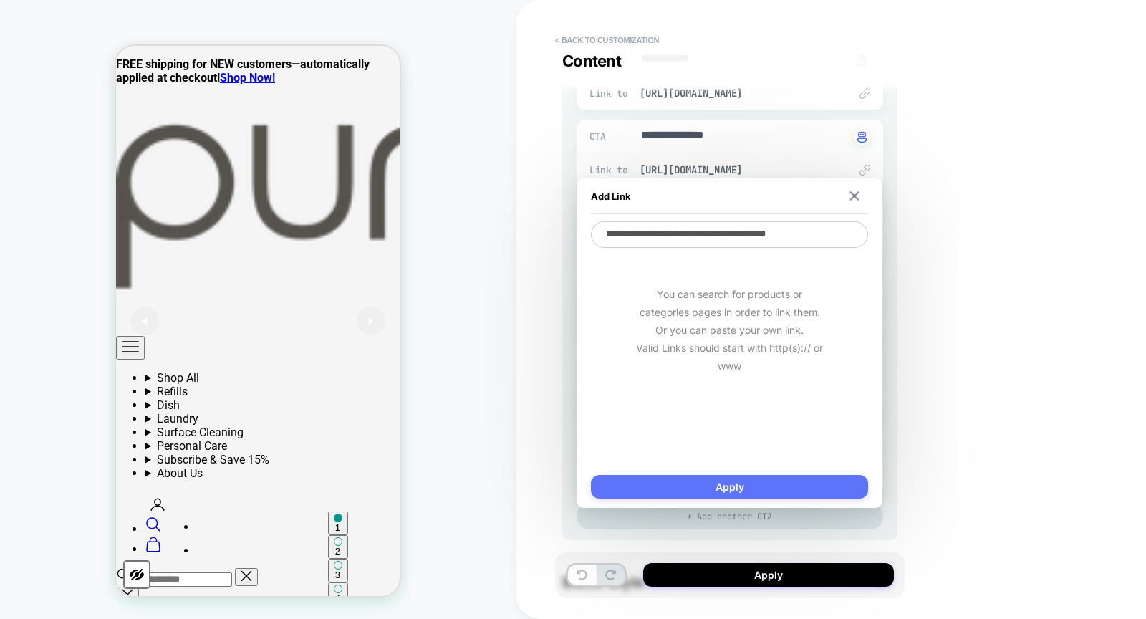
type textarea "**********"
click at [784, 481] on button "Apply" at bounding box center [729, 487] width 277 height 24
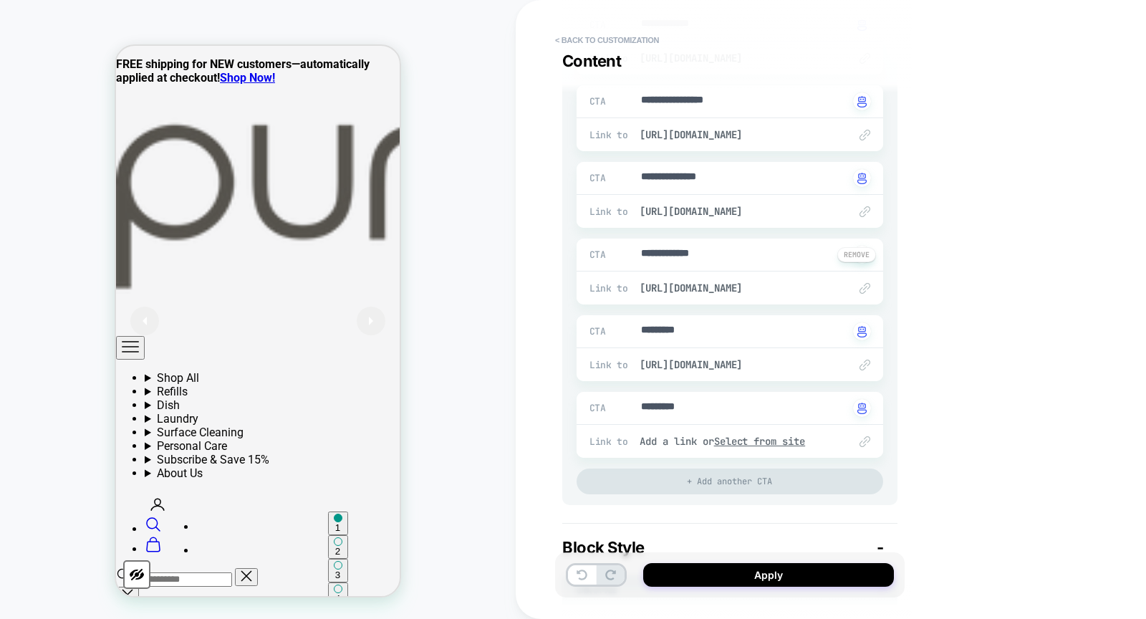
scroll to position [238, 0]
click at [747, 445] on u "Select from site" at bounding box center [760, 441] width 92 height 13
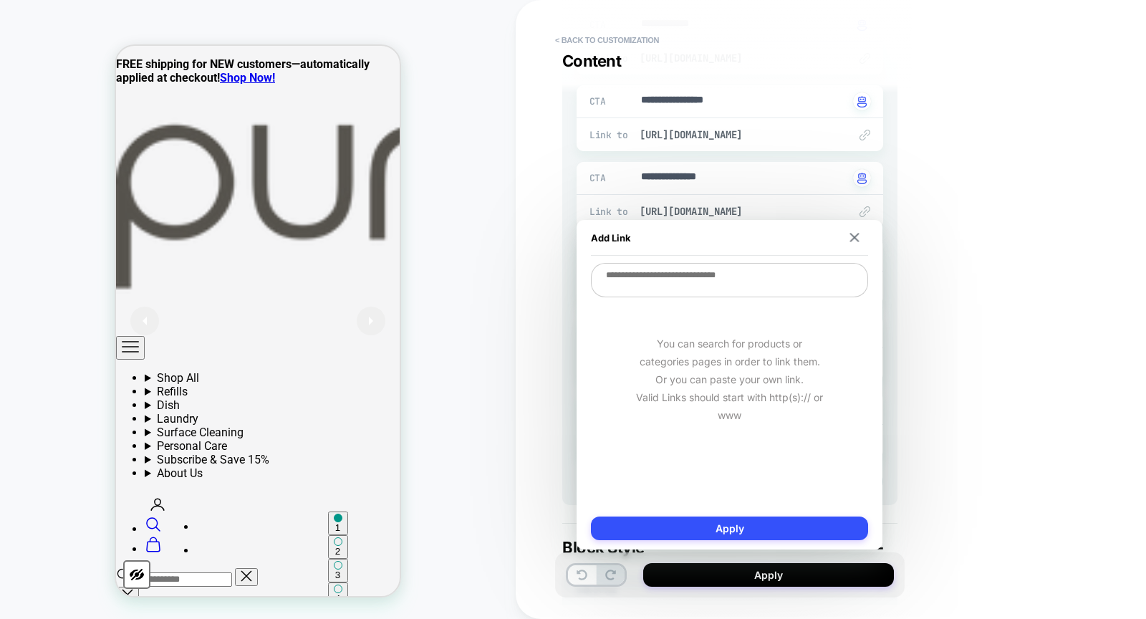
click at [704, 274] on textarea at bounding box center [729, 280] width 277 height 34
paste textarea "**********"
type textarea "*"
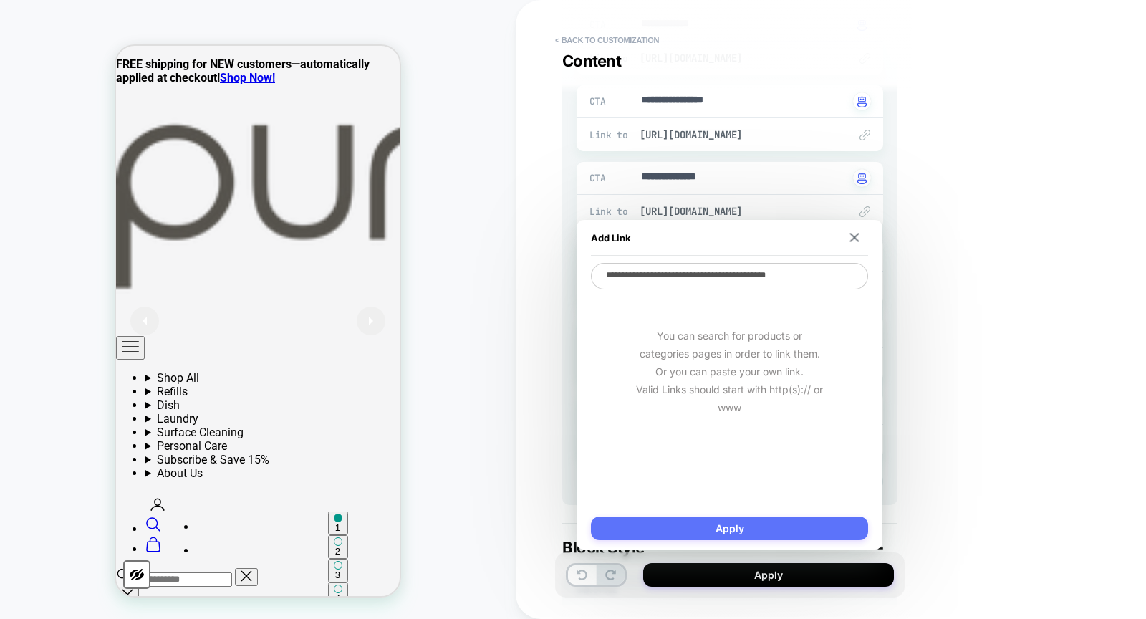
type textarea "**********"
click at [749, 520] on button "Apply" at bounding box center [729, 529] width 277 height 24
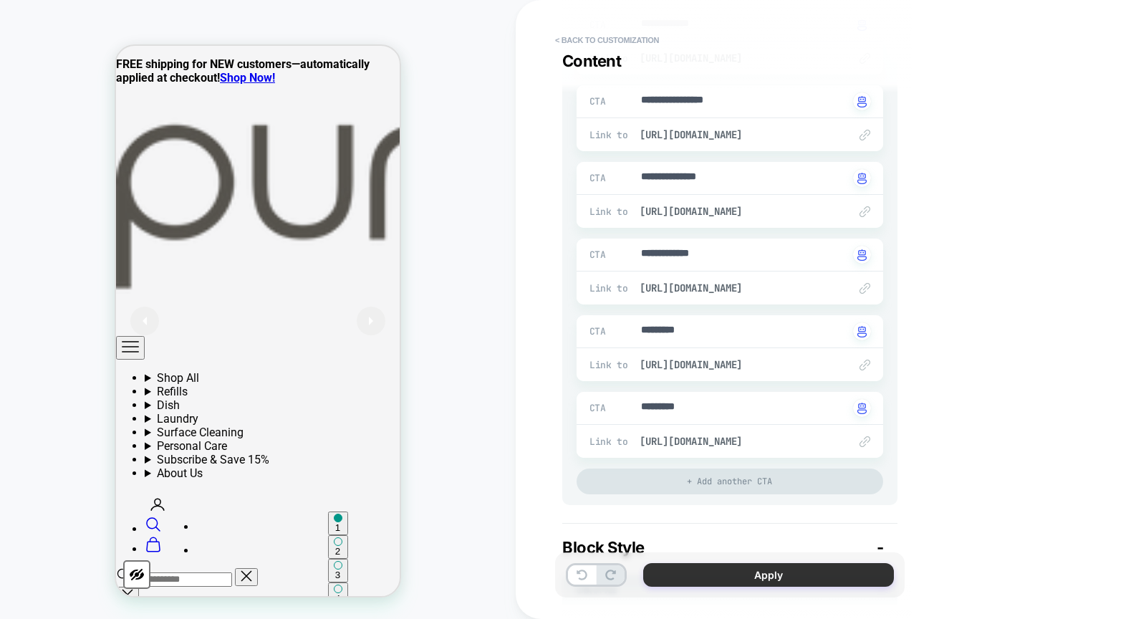
click at [721, 567] on button "Apply" at bounding box center [768, 575] width 251 height 24
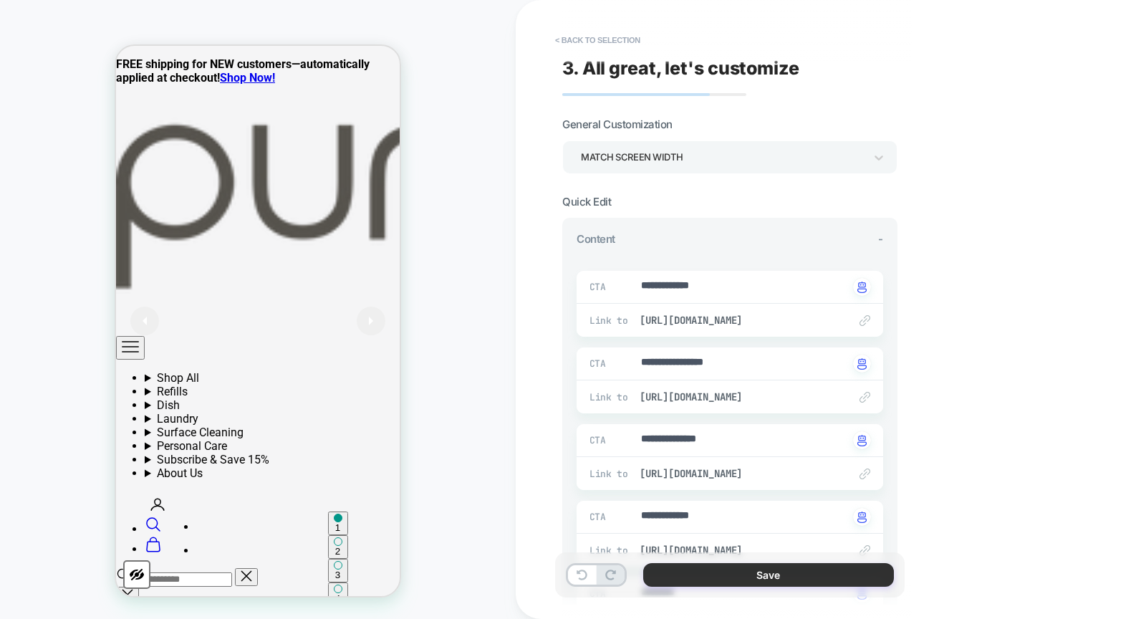
click at [711, 567] on button "Save" at bounding box center [768, 575] width 251 height 24
type textarea "*"
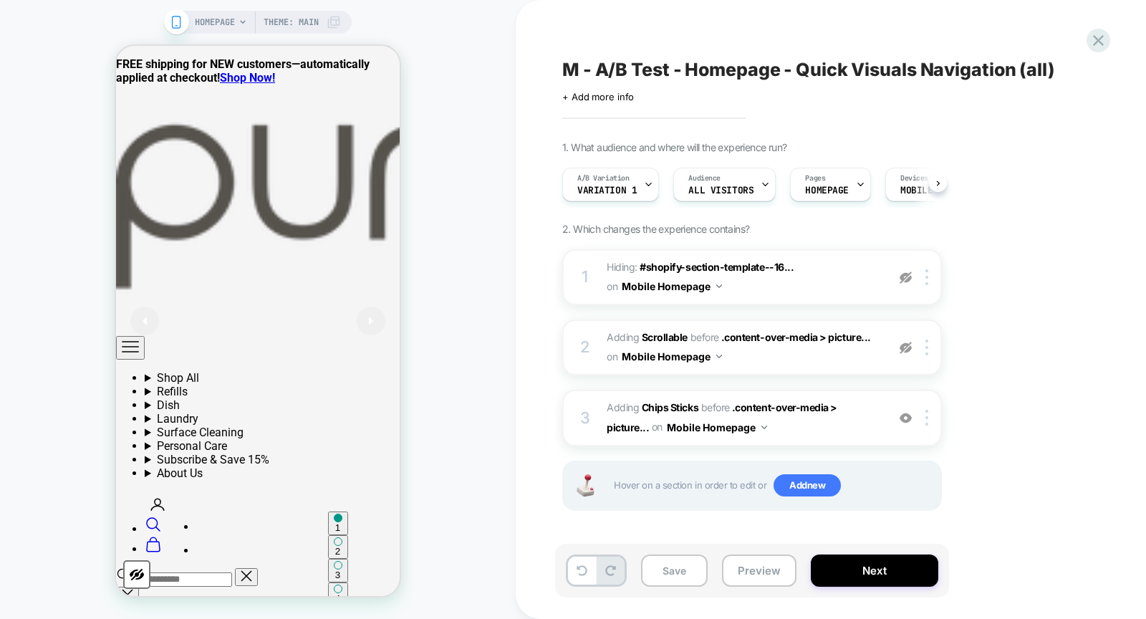
scroll to position [0, 1]
click at [684, 575] on button "Save" at bounding box center [674, 571] width 67 height 32
click at [762, 426] on img at bounding box center [765, 428] width 6 height 4
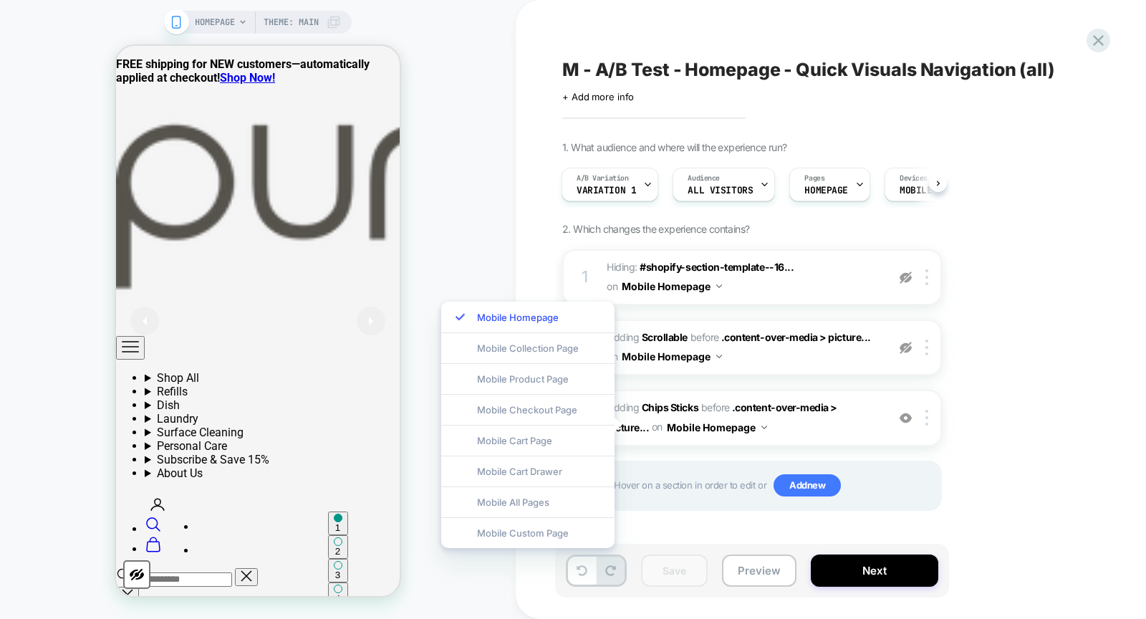
click at [1050, 254] on div "1. What audience and where will the experience run? A/B Variation Variation 1 A…" at bounding box center [823, 344] width 523 height 406
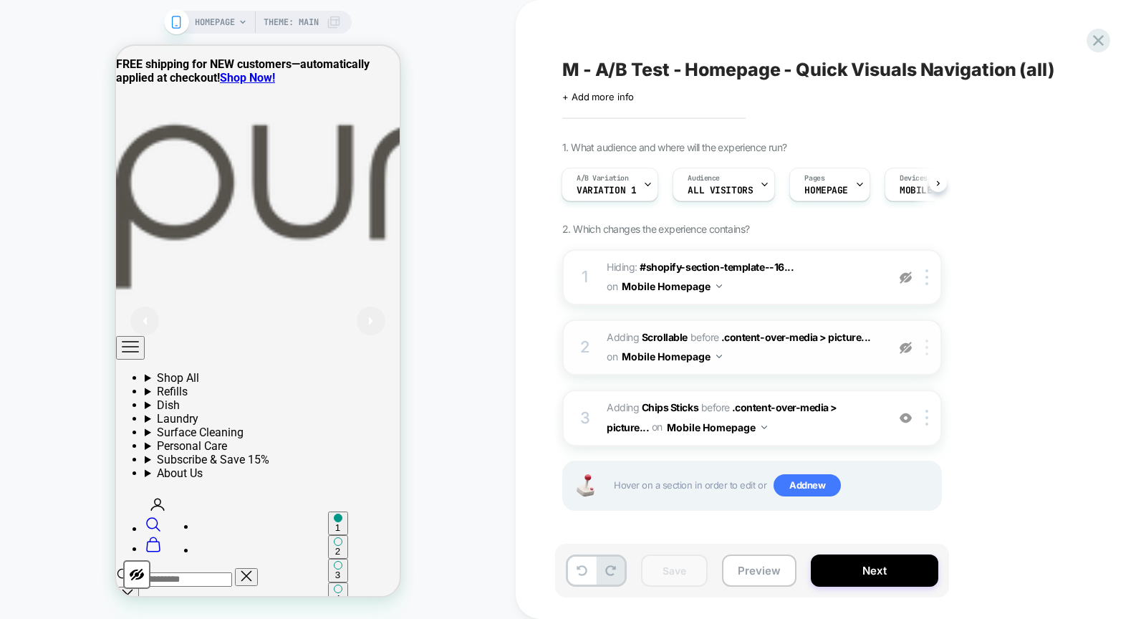
click at [929, 344] on img at bounding box center [927, 348] width 3 height 16
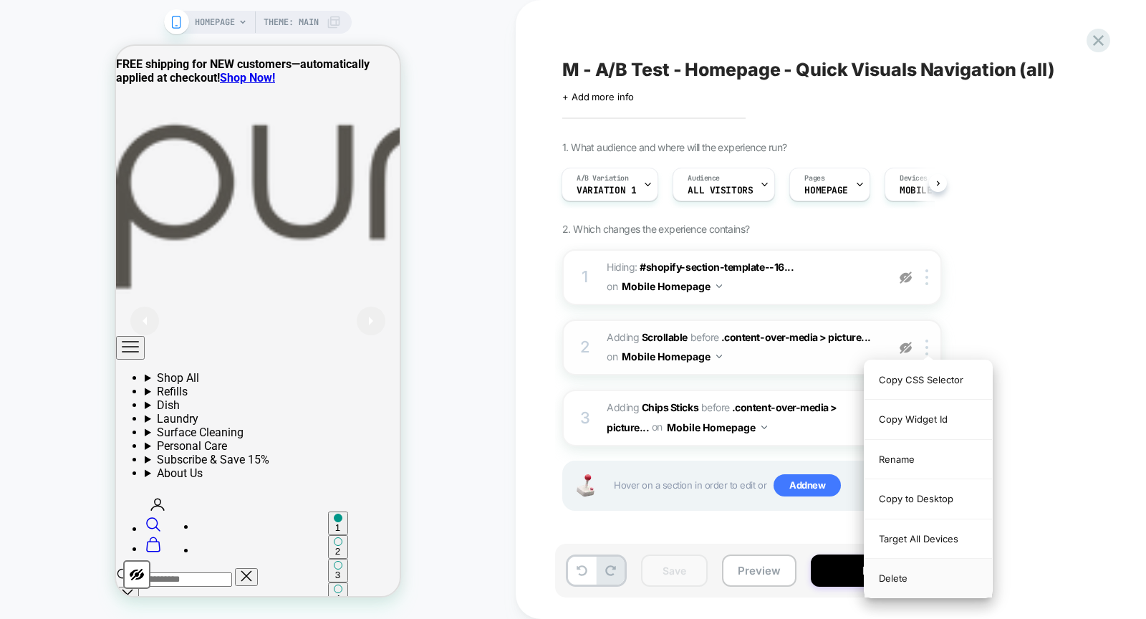
click at [906, 575] on div "Delete" at bounding box center [929, 578] width 128 height 39
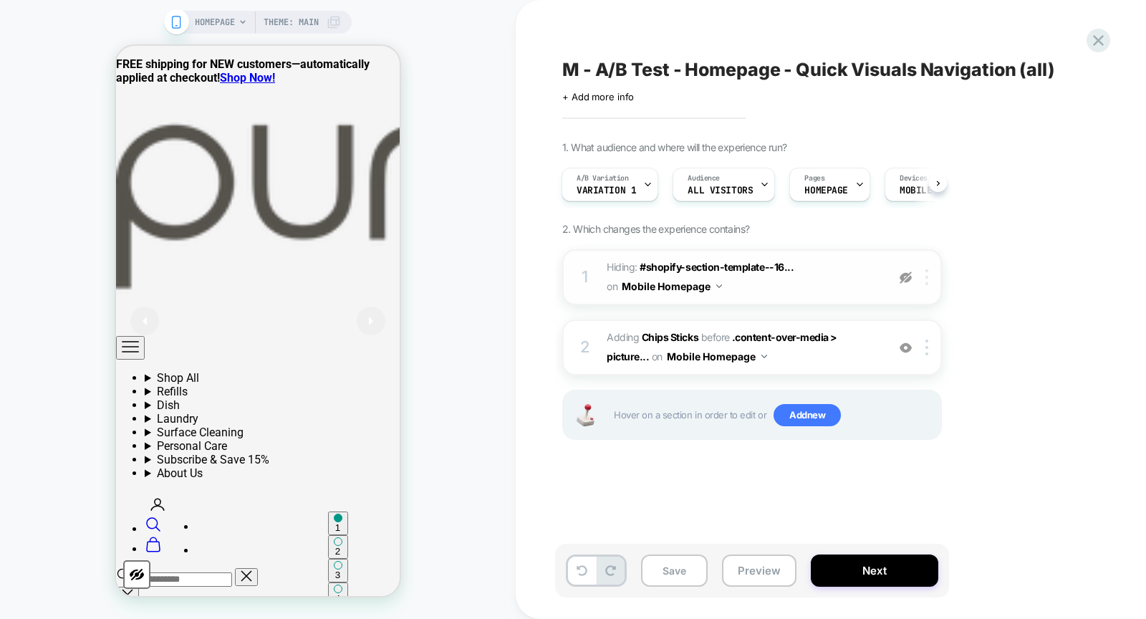
click at [928, 269] on div at bounding box center [930, 277] width 24 height 16
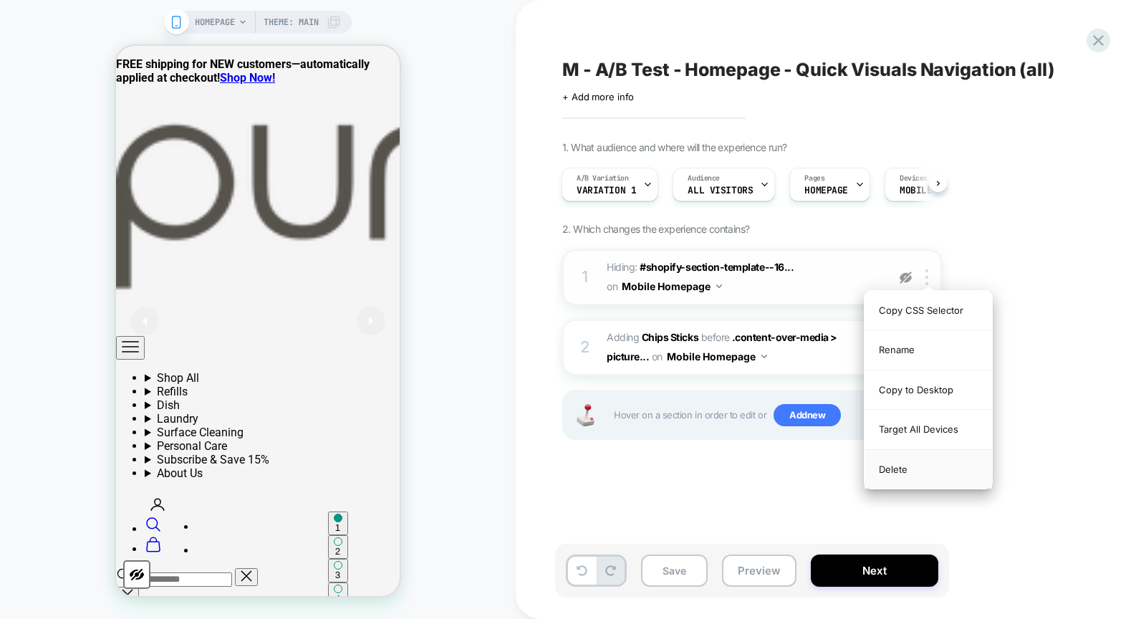
click at [913, 461] on div "Delete" at bounding box center [929, 469] width 128 height 39
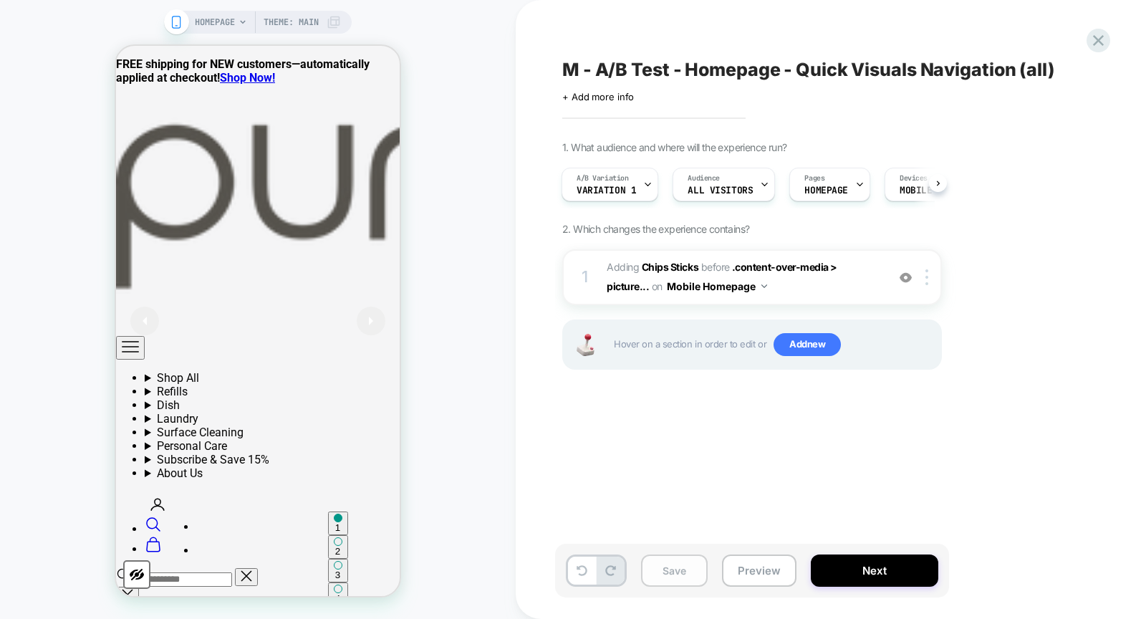
click at [671, 563] on button "Save" at bounding box center [674, 571] width 67 height 32
click at [636, 177] on div "A/B Variation Variation 1" at bounding box center [606, 184] width 88 height 32
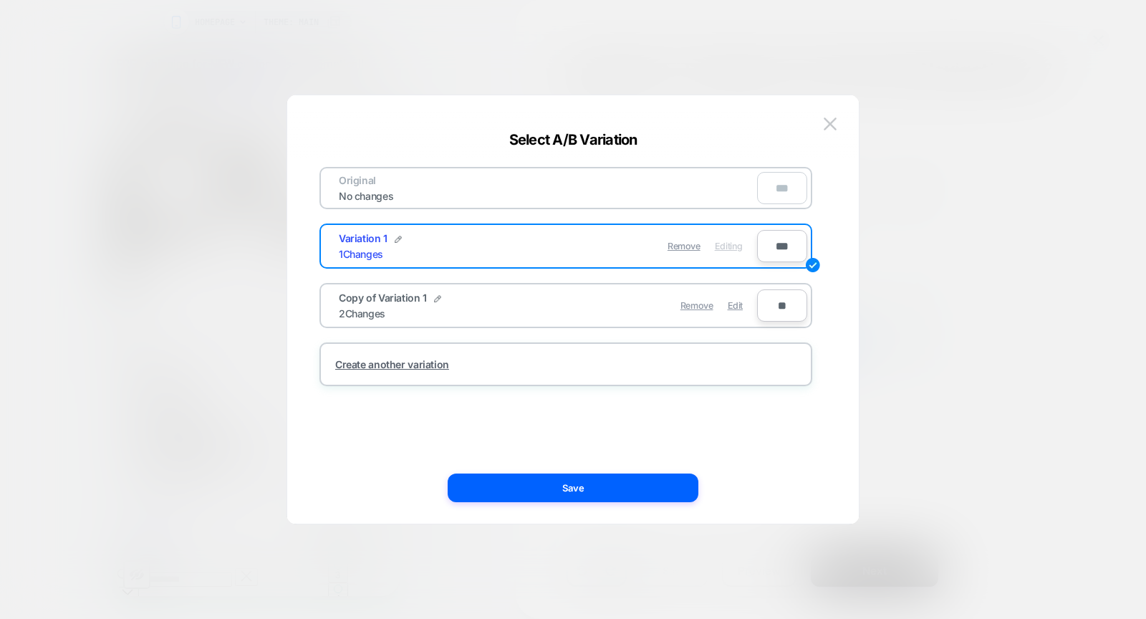
click at [768, 304] on input "**" at bounding box center [782, 305] width 50 height 32
type input "**"
type input "***"
click at [730, 300] on span "Edit" at bounding box center [735, 305] width 15 height 11
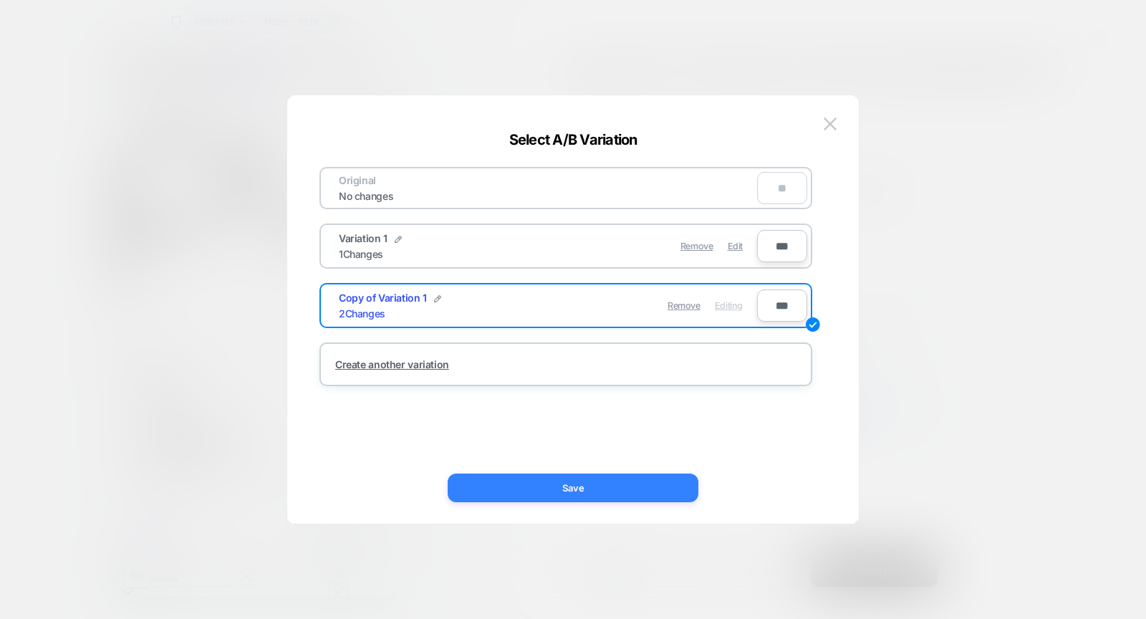
click at [651, 477] on button "Save" at bounding box center [573, 488] width 251 height 29
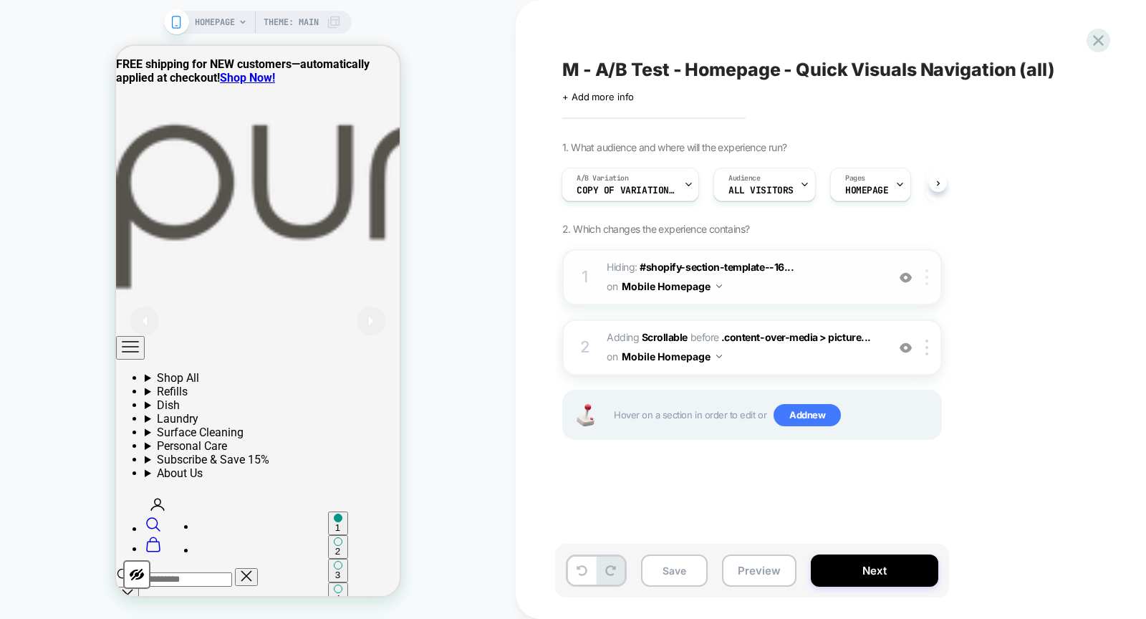
click at [929, 274] on div at bounding box center [930, 277] width 24 height 16
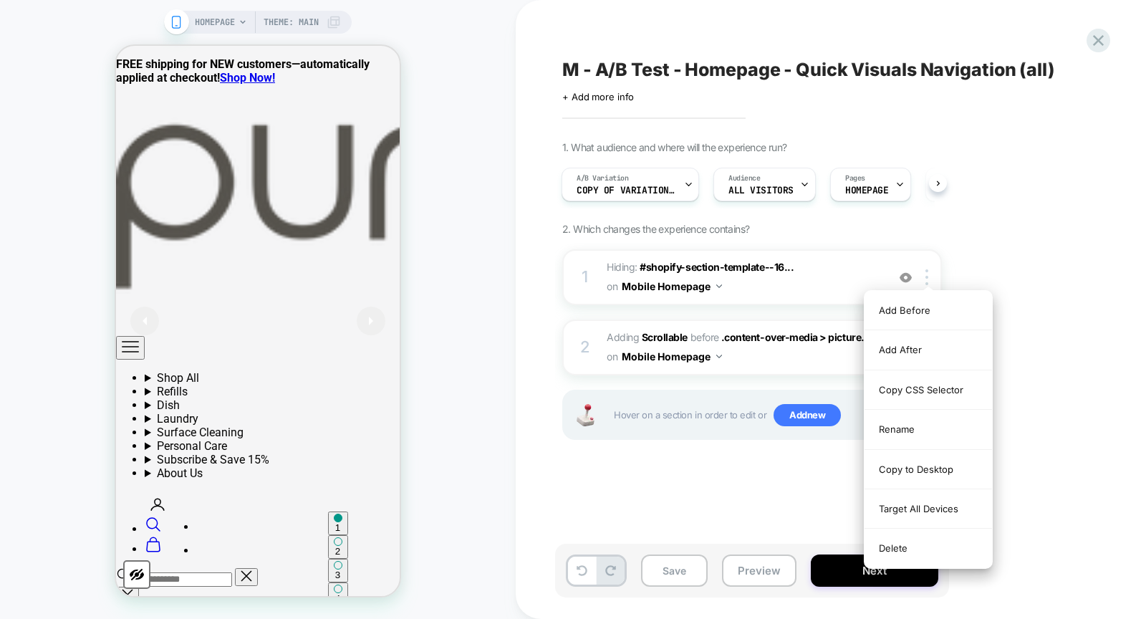
click at [903, 546] on div "Delete" at bounding box center [929, 548] width 128 height 39
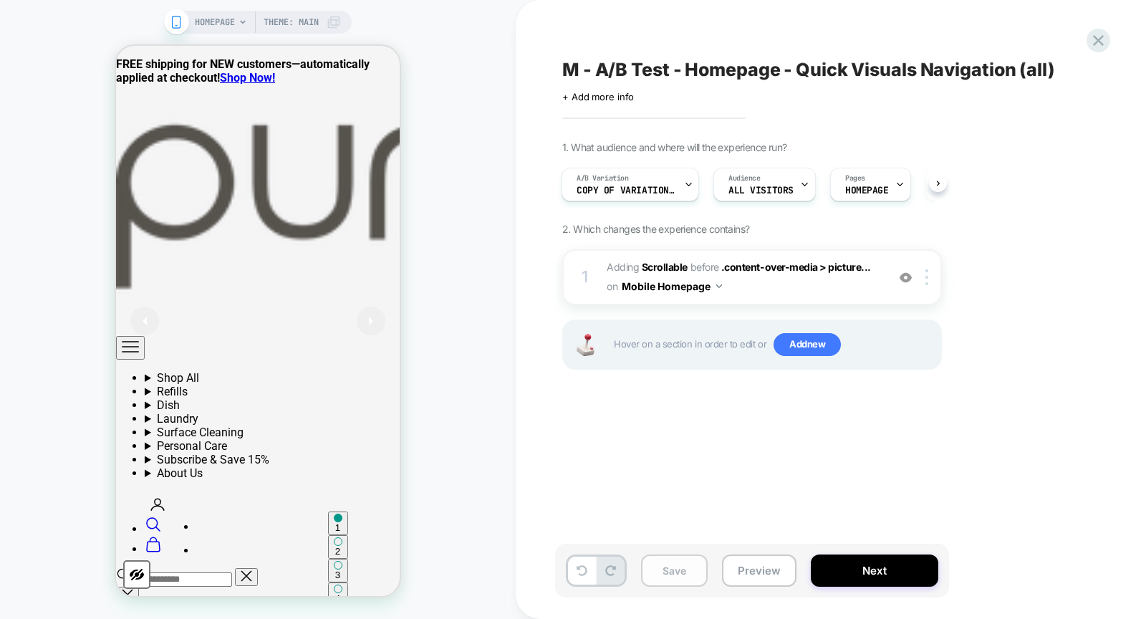
click at [688, 567] on button "Save" at bounding box center [674, 571] width 67 height 32
click at [693, 78] on span "M - A/B Test - Homepage - Quick Visuals Navigation (all)" at bounding box center [808, 69] width 493 height 21
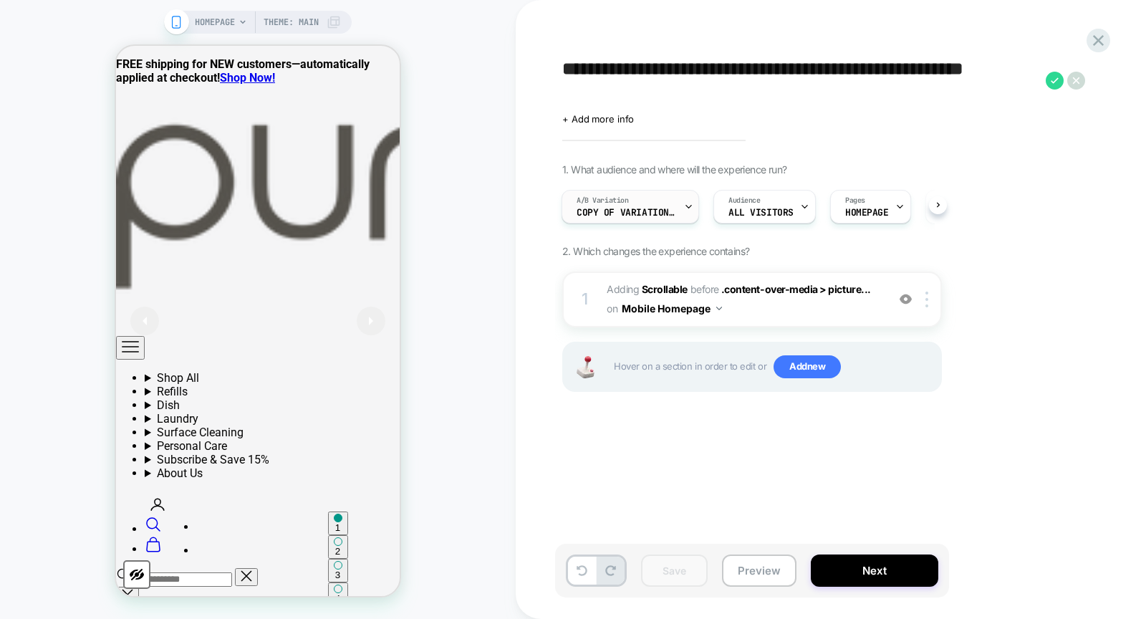
click at [646, 211] on span "Copy of Variation 1" at bounding box center [627, 213] width 100 height 10
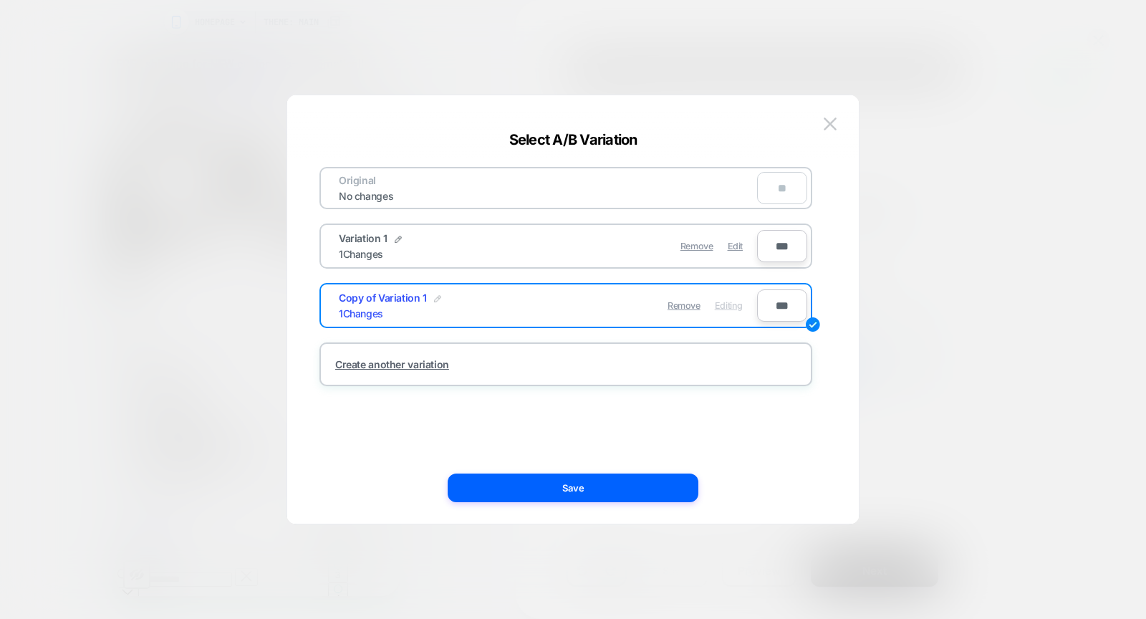
click at [437, 295] on img at bounding box center [437, 298] width 7 height 7
click at [412, 307] on input "**********" at bounding box center [391, 306] width 104 height 28
type input "**********"
click at [492, 295] on button "Save" at bounding box center [496, 305] width 50 height 21
click at [400, 236] on div "Variation 1 1 Changes" at bounding box center [443, 246] width 209 height 28
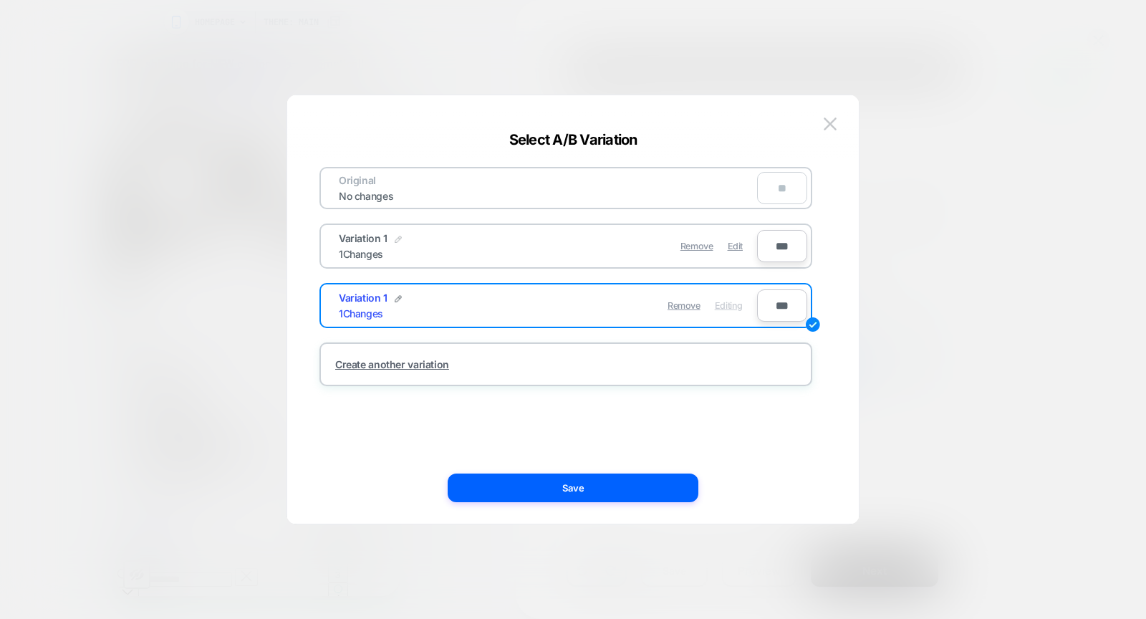
click at [395, 237] on img at bounding box center [398, 239] width 7 height 7
click at [383, 251] on input "**********" at bounding box center [391, 246] width 104 height 28
type input "********"
click at [489, 244] on strong "Save" at bounding box center [496, 246] width 23 height 11
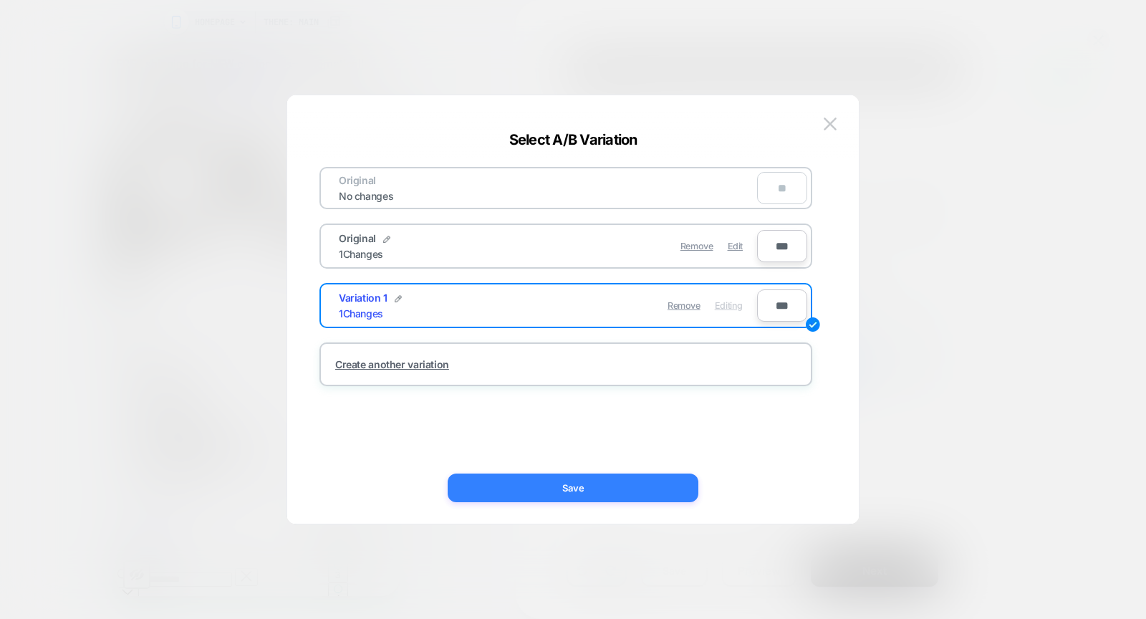
click at [547, 476] on button "Save" at bounding box center [573, 488] width 251 height 29
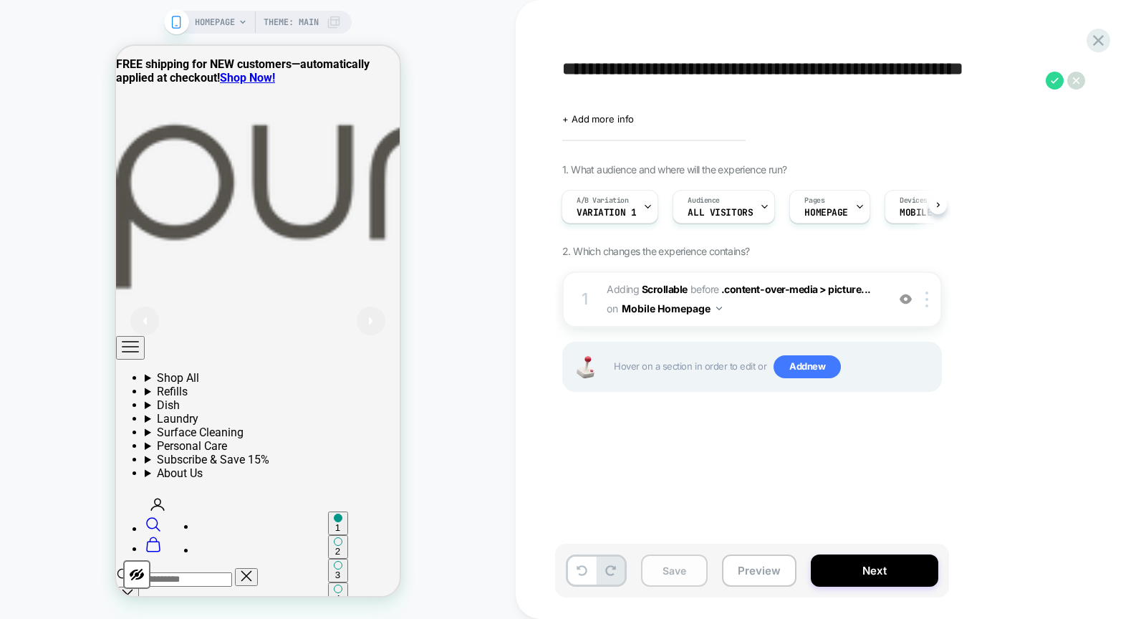
click at [668, 577] on button "Save" at bounding box center [674, 571] width 67 height 32
click at [737, 563] on button "Preview" at bounding box center [759, 571] width 75 height 32
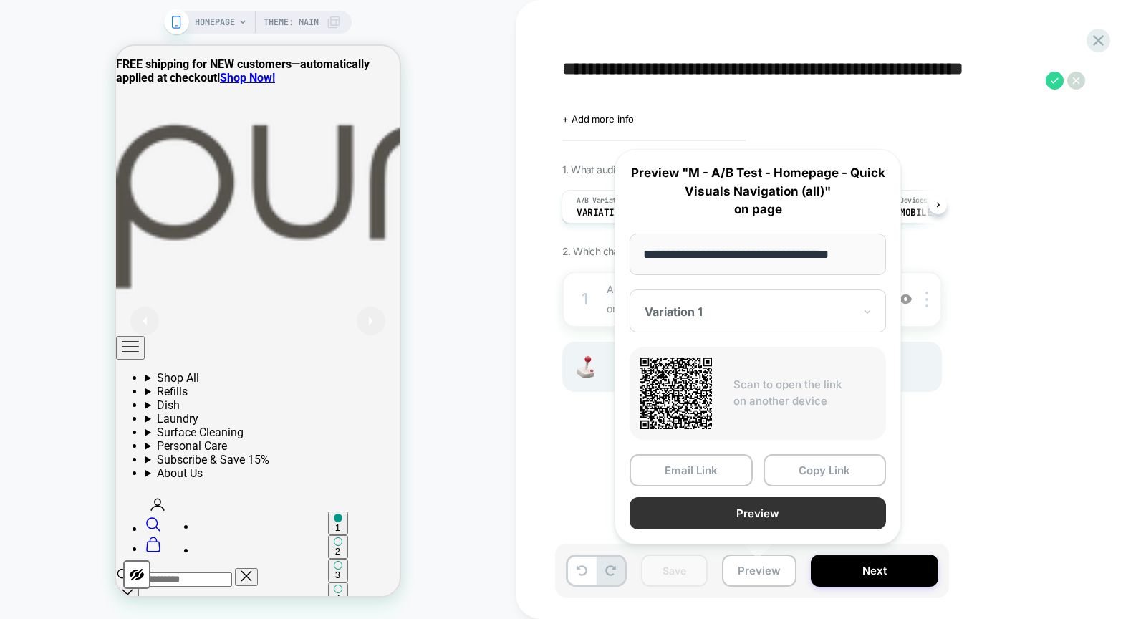
click at [775, 509] on button "Preview" at bounding box center [758, 513] width 256 height 32
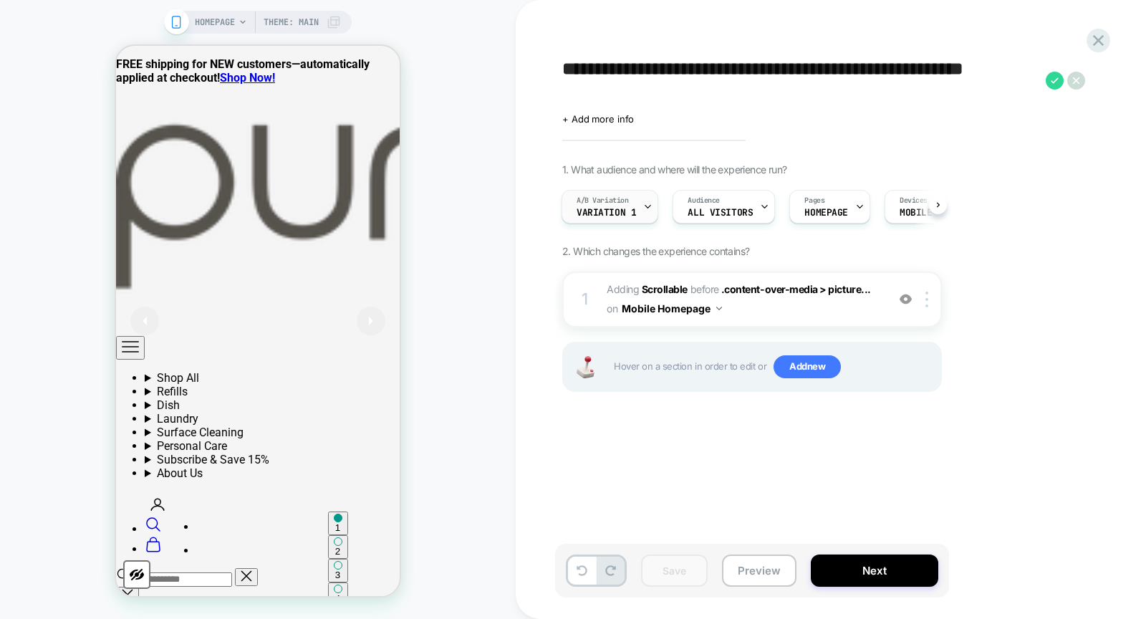
click at [638, 216] on div "A/B Variation Variation 1" at bounding box center [606, 207] width 88 height 32
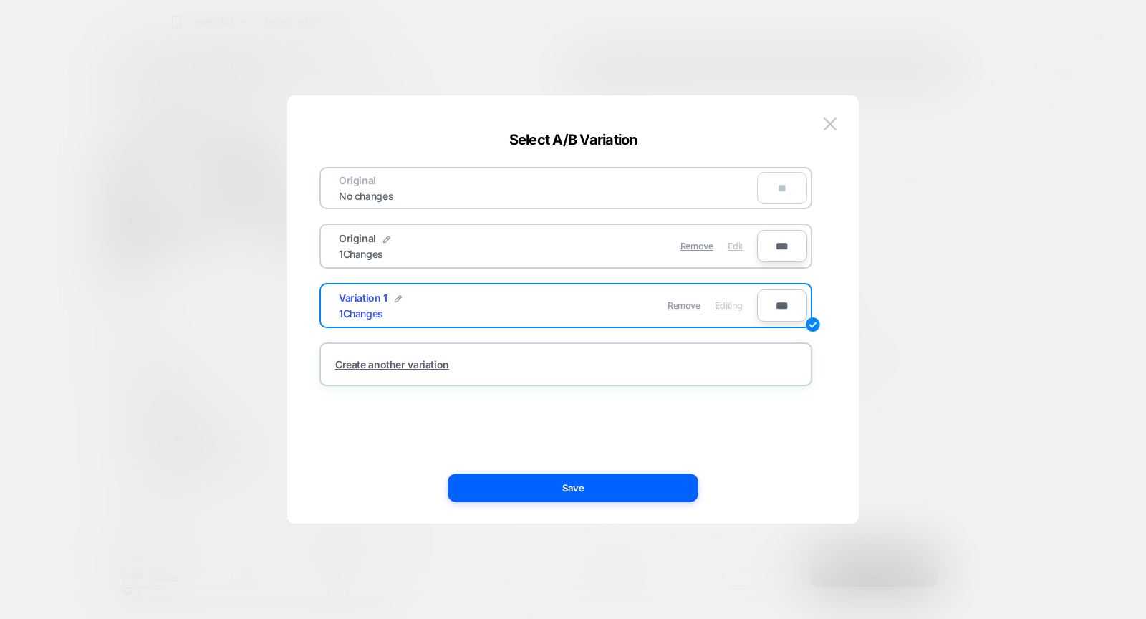
click at [737, 241] on span "Edit" at bounding box center [735, 246] width 15 height 11
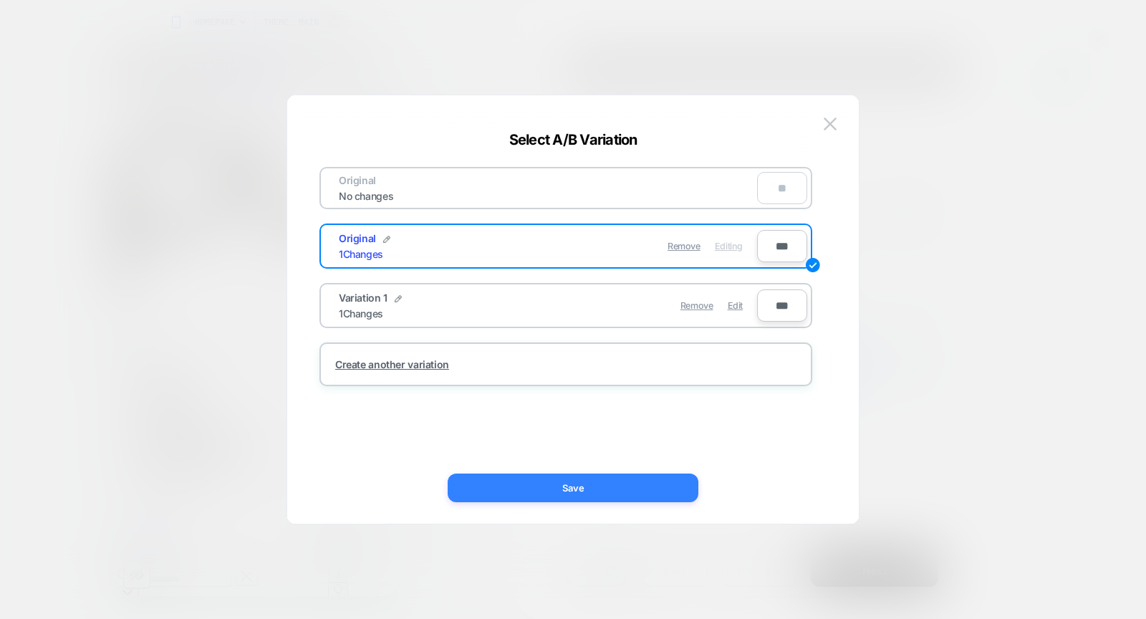
click at [653, 474] on button "Save" at bounding box center [573, 488] width 251 height 29
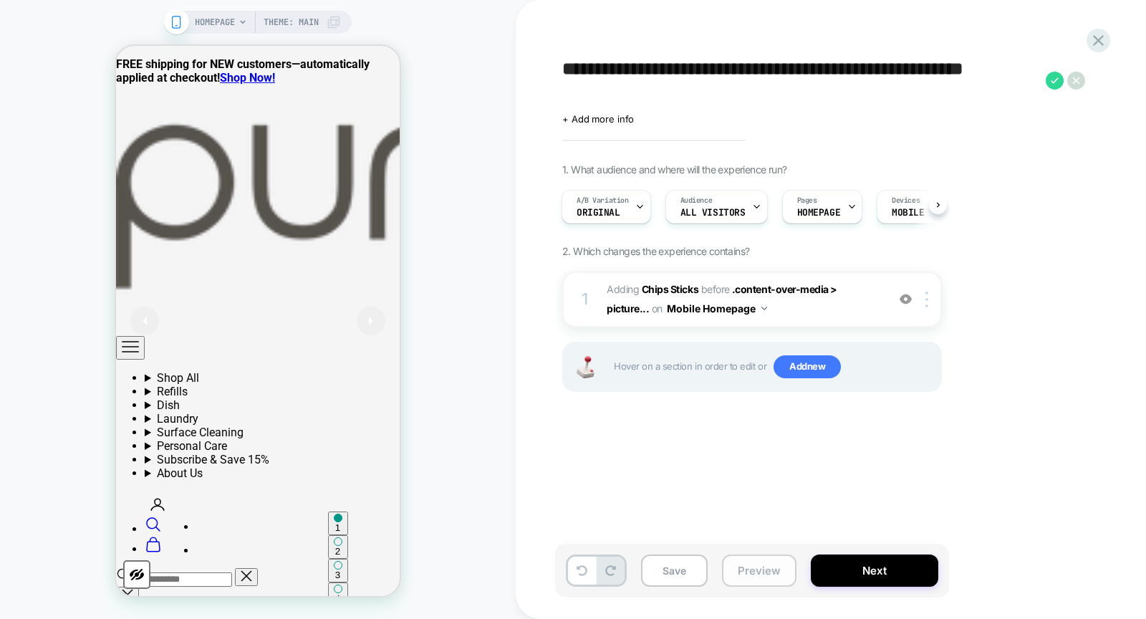
click at [757, 567] on button "Preview" at bounding box center [759, 571] width 75 height 32
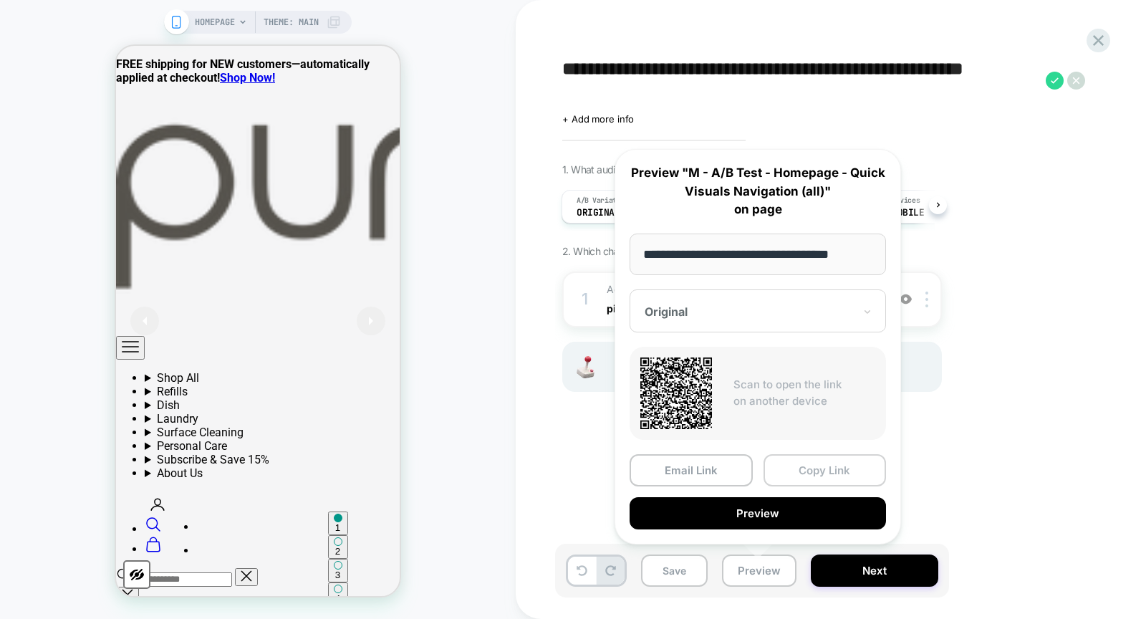
click at [826, 471] on button "Copy Link" at bounding box center [825, 470] width 123 height 32
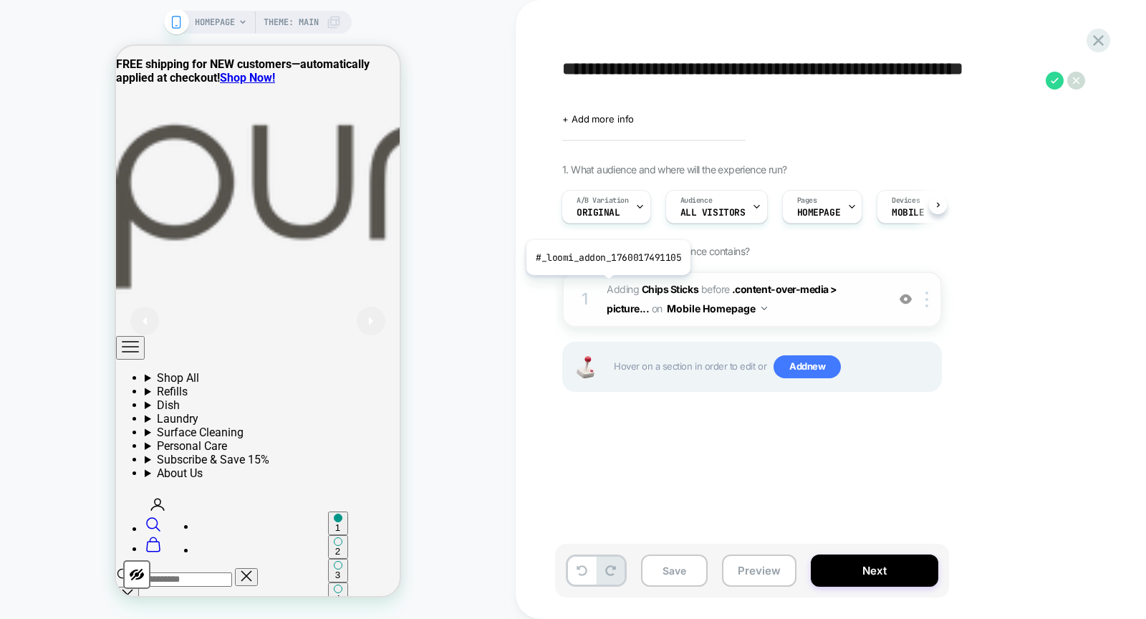
click at [608, 283] on span "Adding Chips Sticks" at bounding box center [653, 289] width 92 height 12
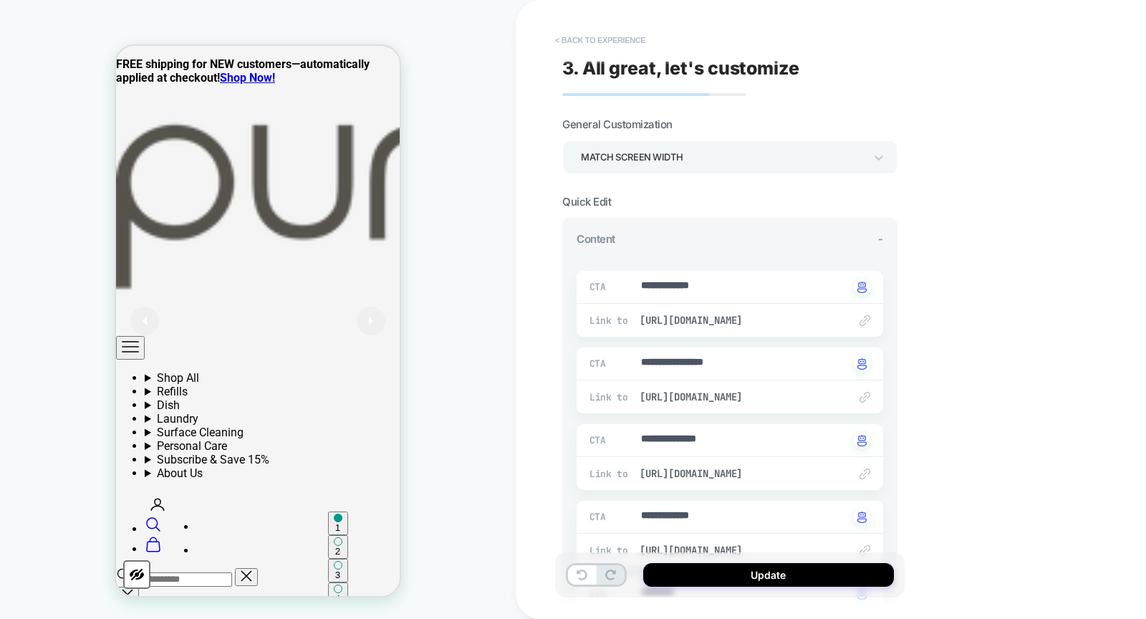
click at [570, 43] on button "< Back to experience" at bounding box center [600, 40] width 105 height 23
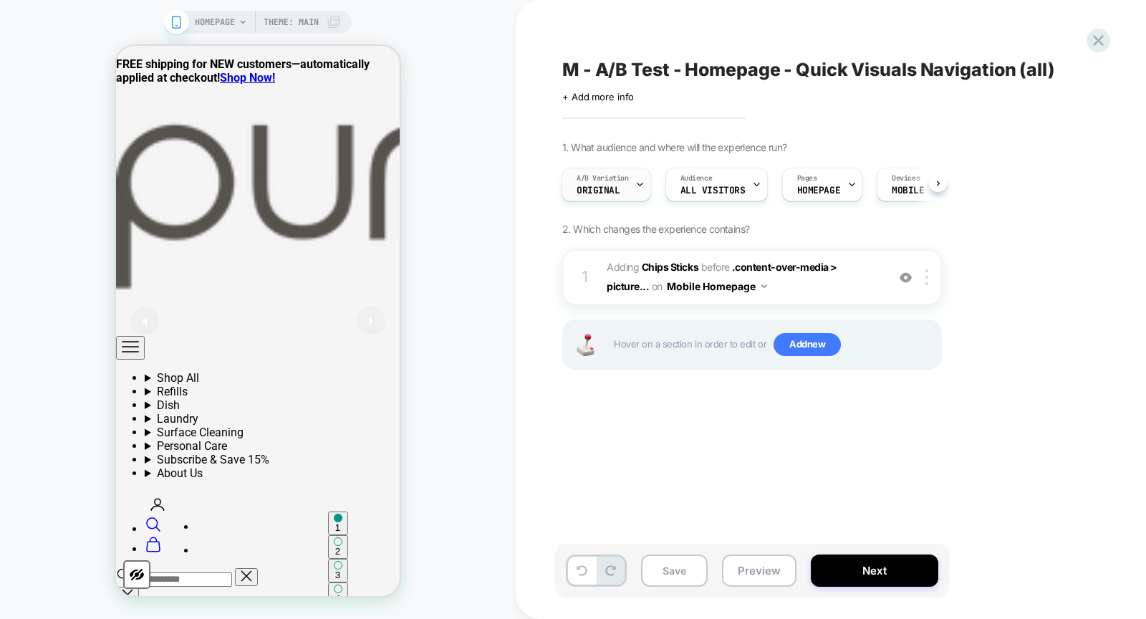
click at [644, 186] on div "A/B Variation Original" at bounding box center [607, 185] width 90 height 34
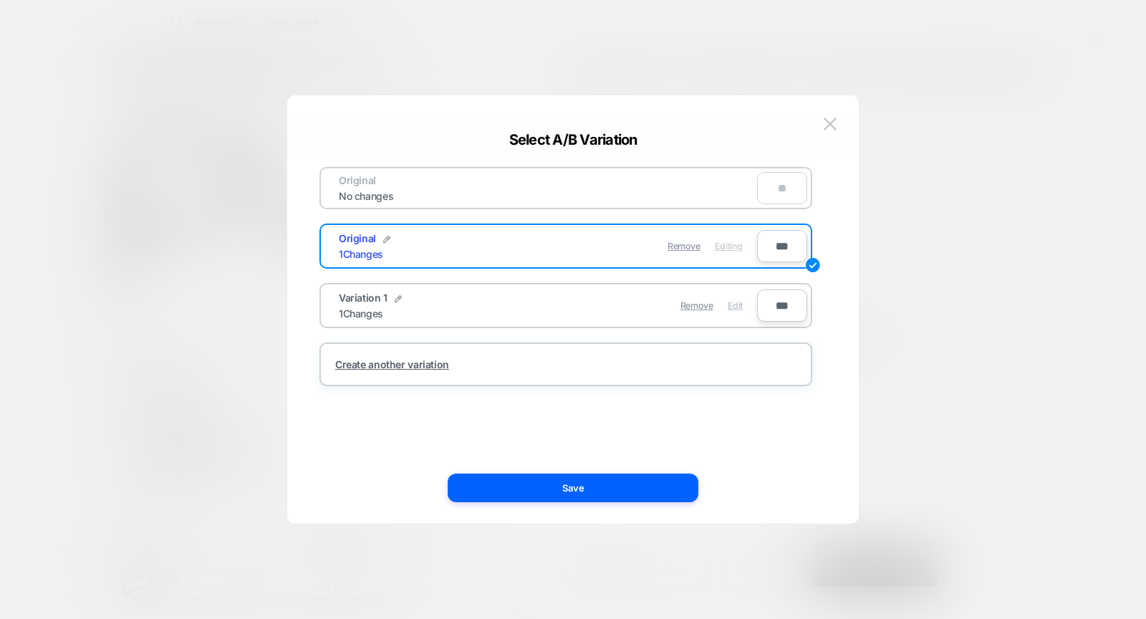
click at [742, 304] on span "Edit" at bounding box center [735, 305] width 15 height 11
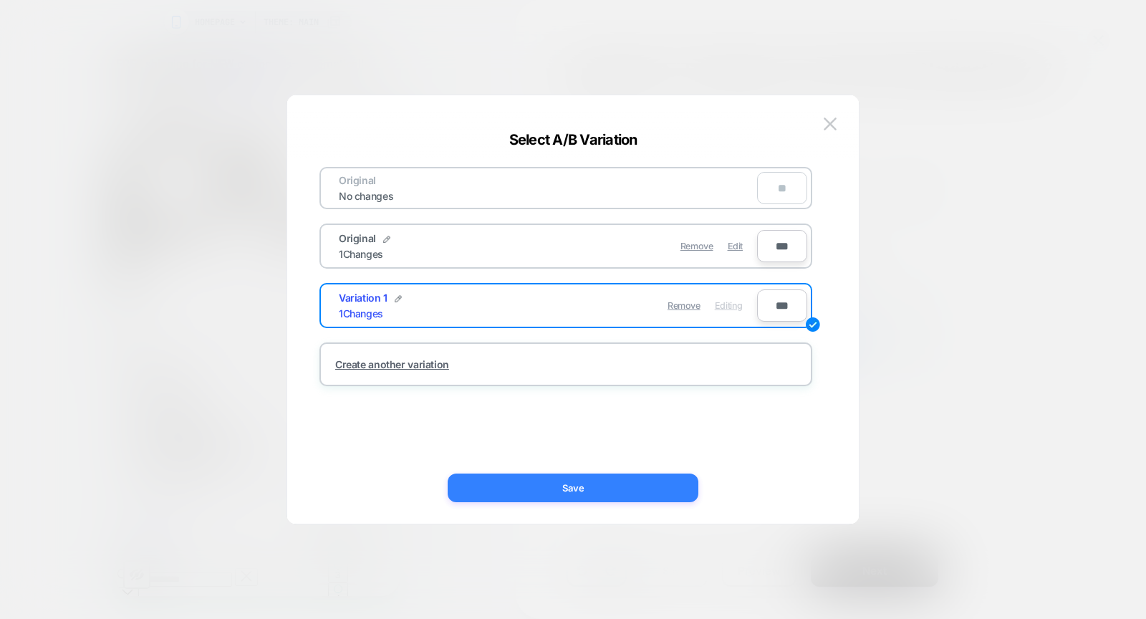
click at [615, 494] on button "Save" at bounding box center [573, 488] width 251 height 29
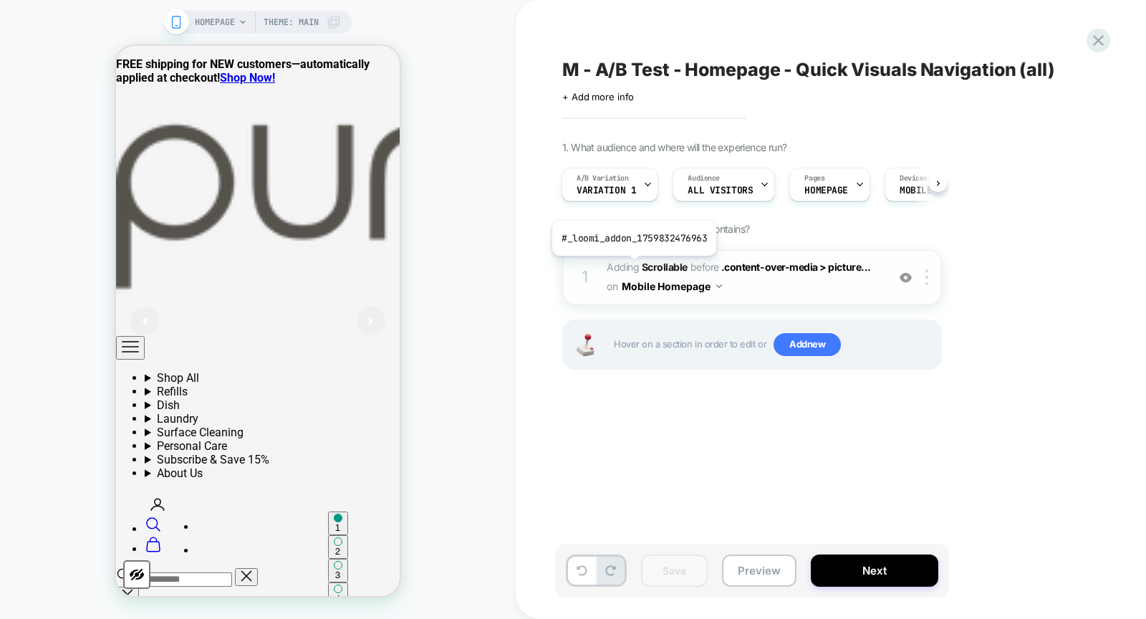
click at [626, 259] on span "#_loomi_addon_1759832476963 Adding Scrollable BEFORE .content-over-media > pict…" at bounding box center [743, 277] width 273 height 39
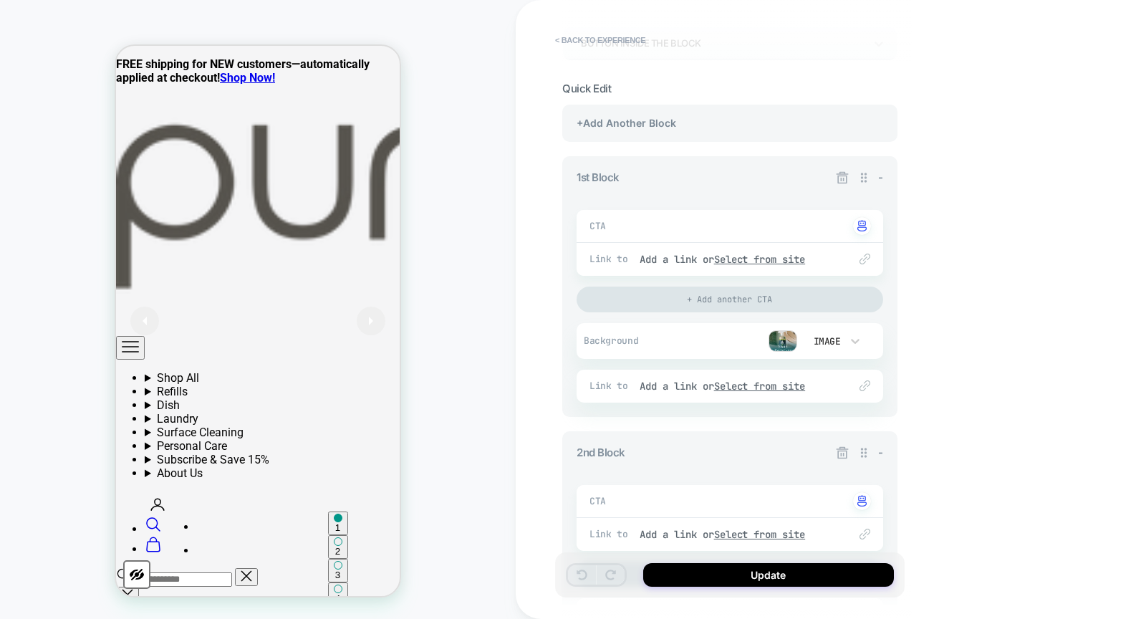
scroll to position [158, 0]
click at [795, 259] on u "Select from site" at bounding box center [760, 257] width 92 height 13
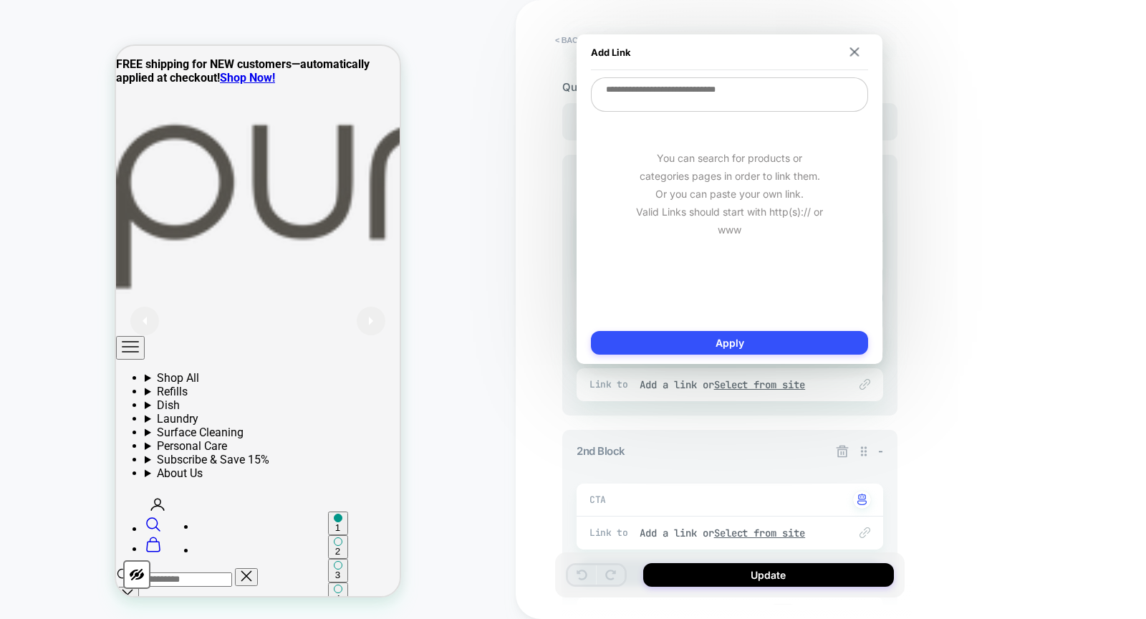
click at [716, 89] on textarea at bounding box center [729, 94] width 277 height 34
paste textarea "**********"
type textarea "*"
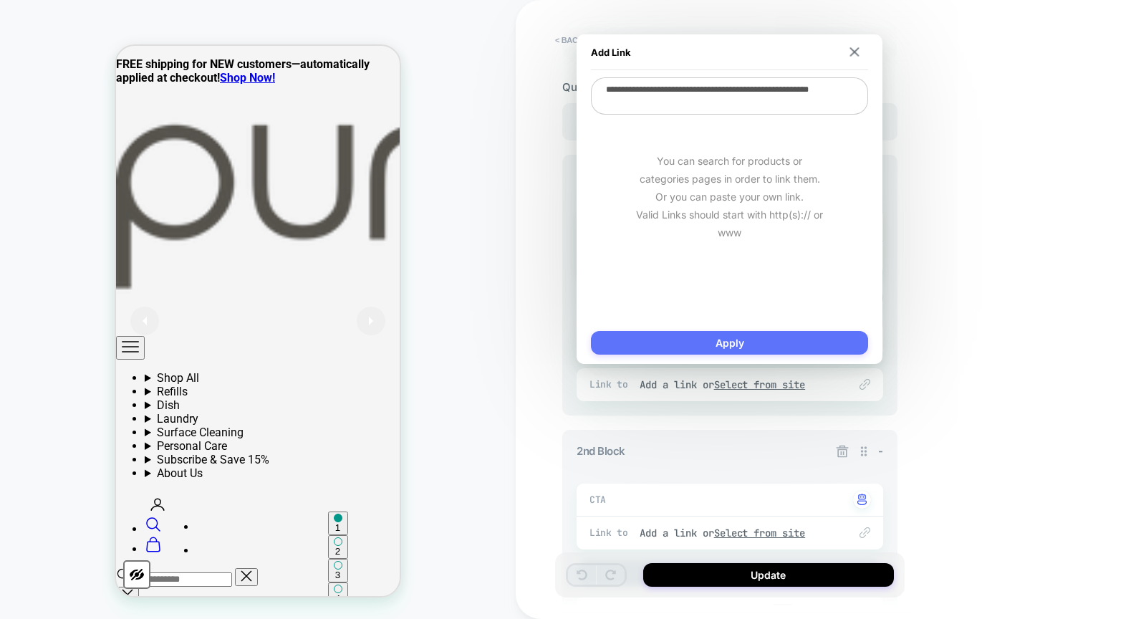
type textarea "**********"
click at [717, 337] on button "Apply" at bounding box center [729, 343] width 277 height 24
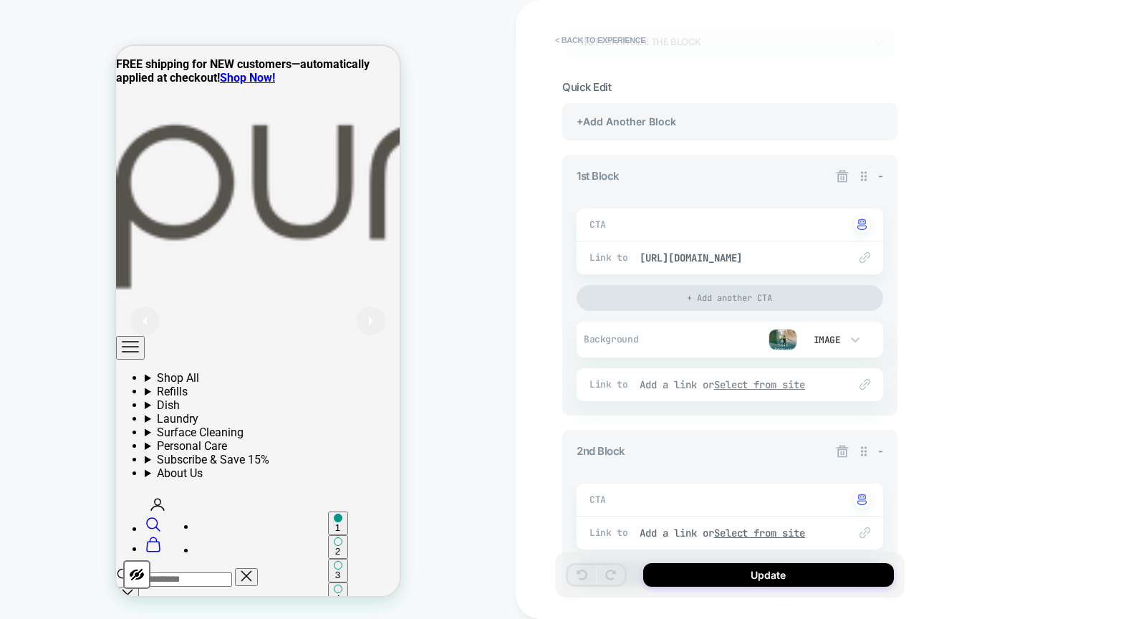
click at [747, 378] on u "Select from site" at bounding box center [760, 384] width 92 height 13
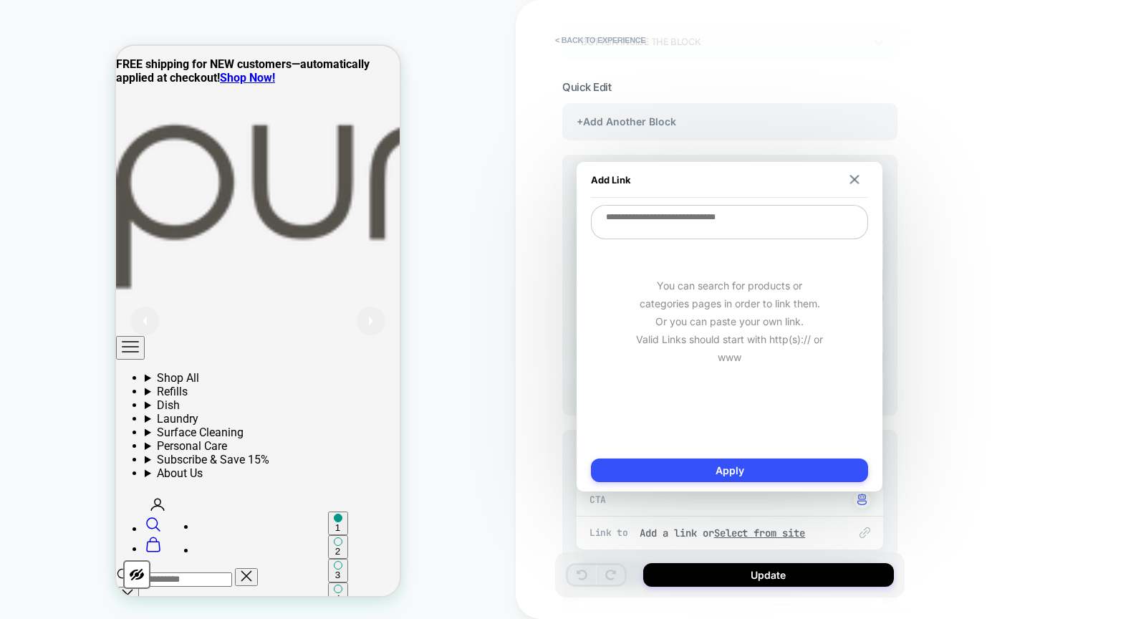
click at [718, 227] on textarea at bounding box center [729, 222] width 277 height 34
paste textarea "**********"
type textarea "*"
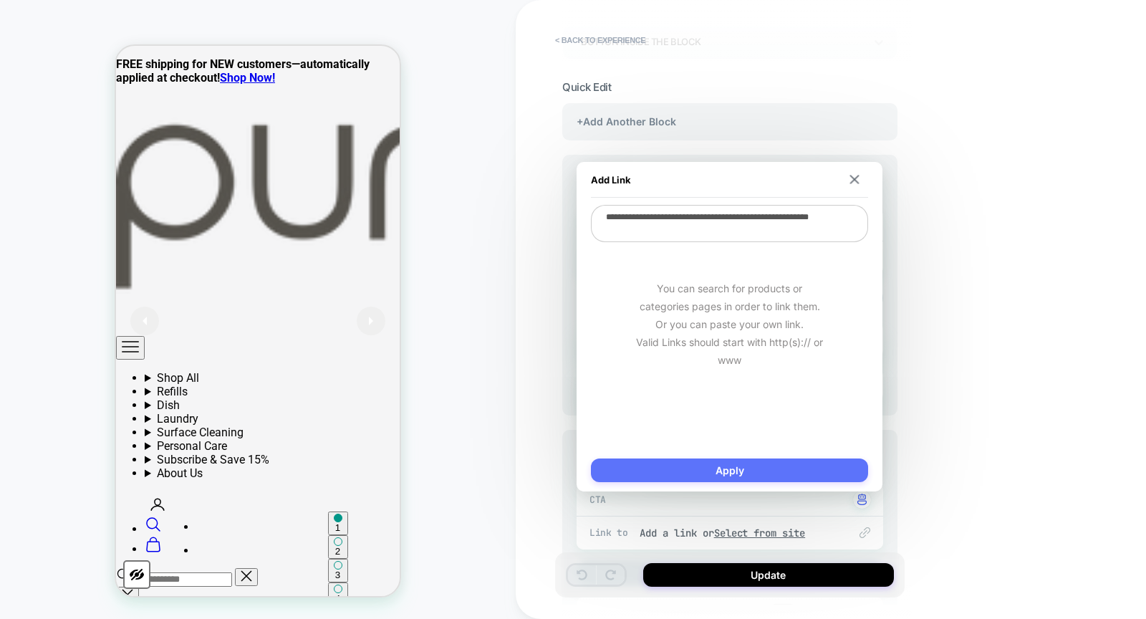
type textarea "**********"
click at [737, 467] on button "Apply" at bounding box center [729, 471] width 277 height 24
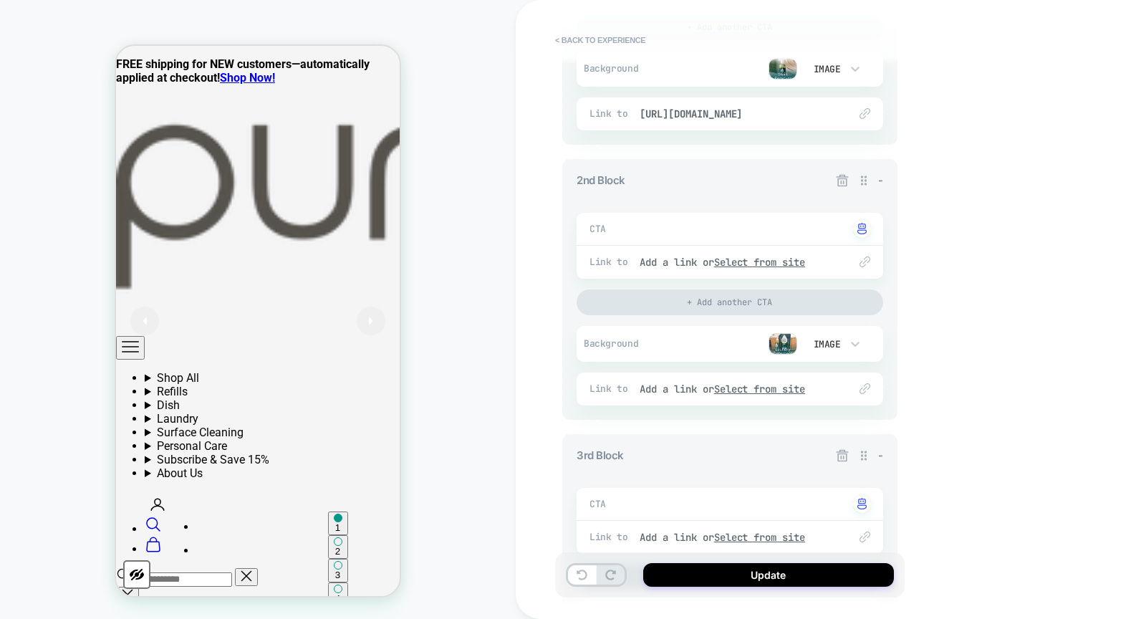
scroll to position [464, 0]
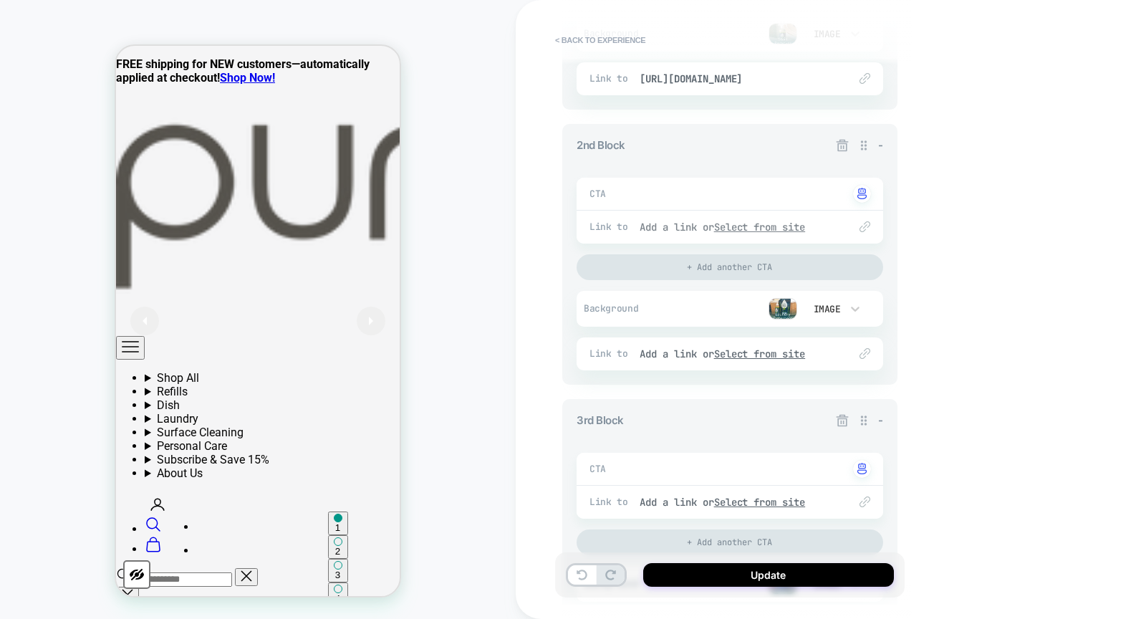
click at [769, 221] on u "Select from site" at bounding box center [760, 227] width 92 height 13
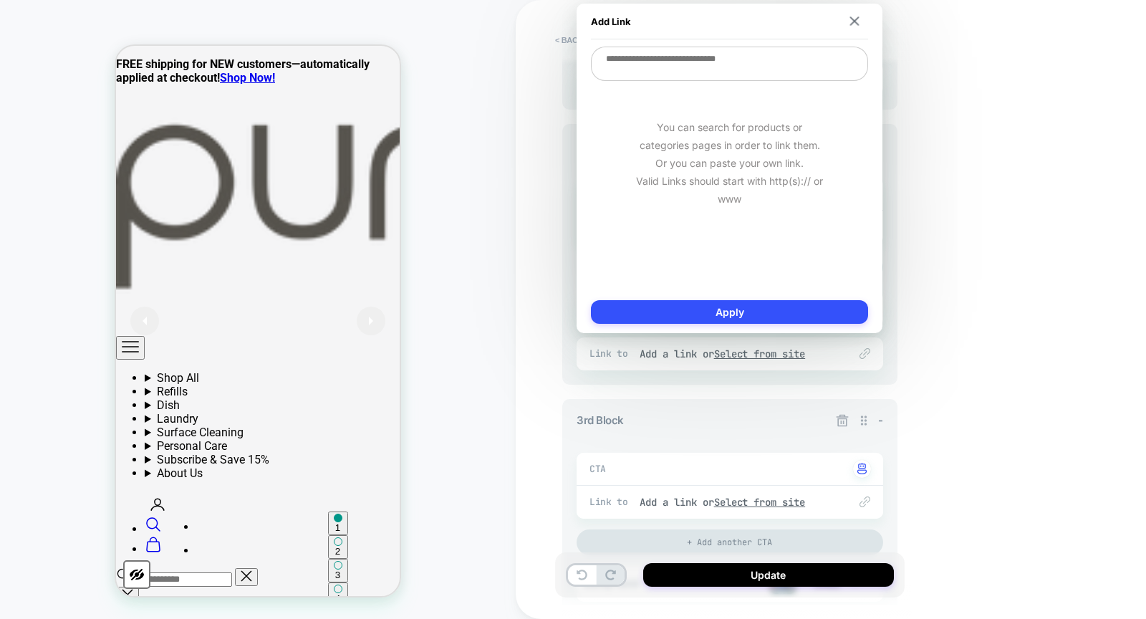
click at [730, 79] on textarea at bounding box center [729, 64] width 277 height 34
paste textarea "**********"
type textarea "*"
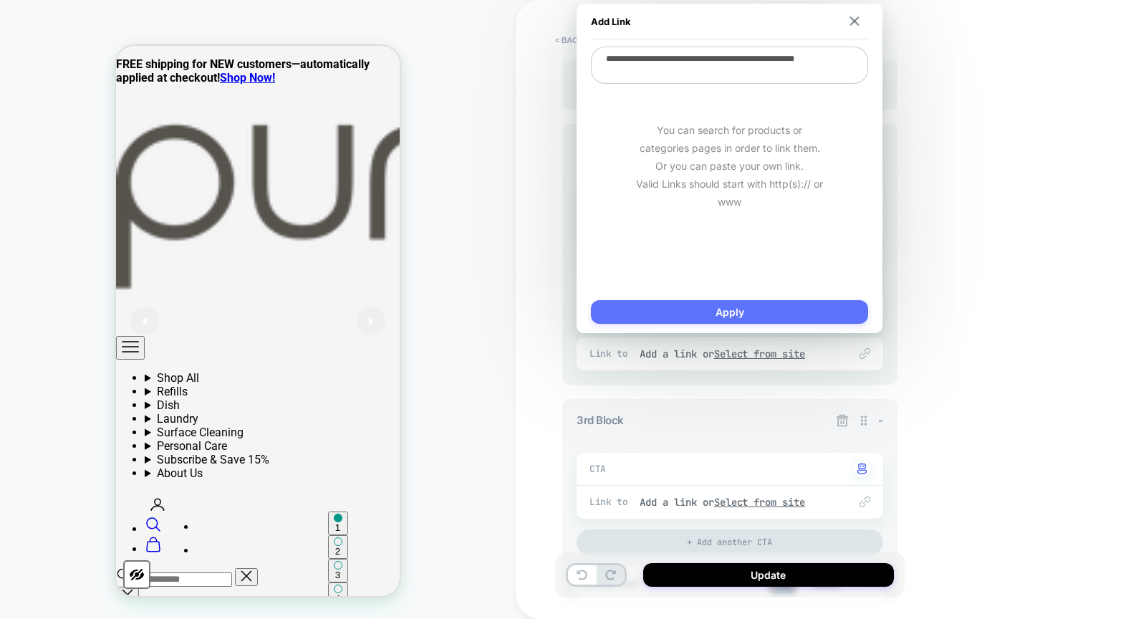
type textarea "**********"
click at [749, 319] on button "Apply" at bounding box center [729, 312] width 277 height 24
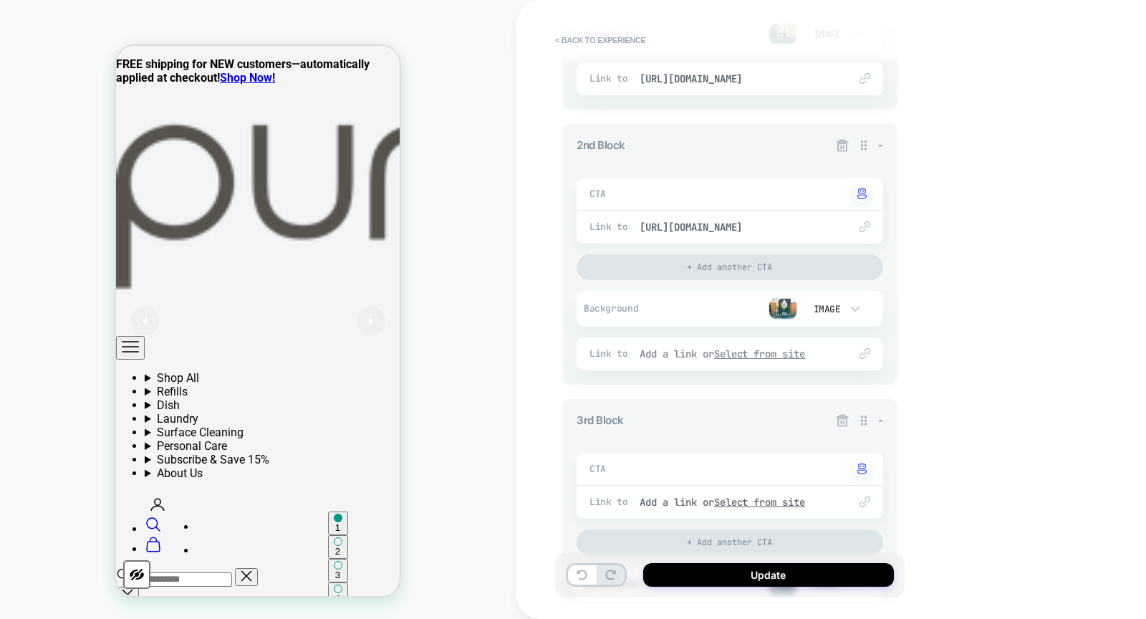
click at [763, 347] on u "Select from site" at bounding box center [760, 353] width 92 height 13
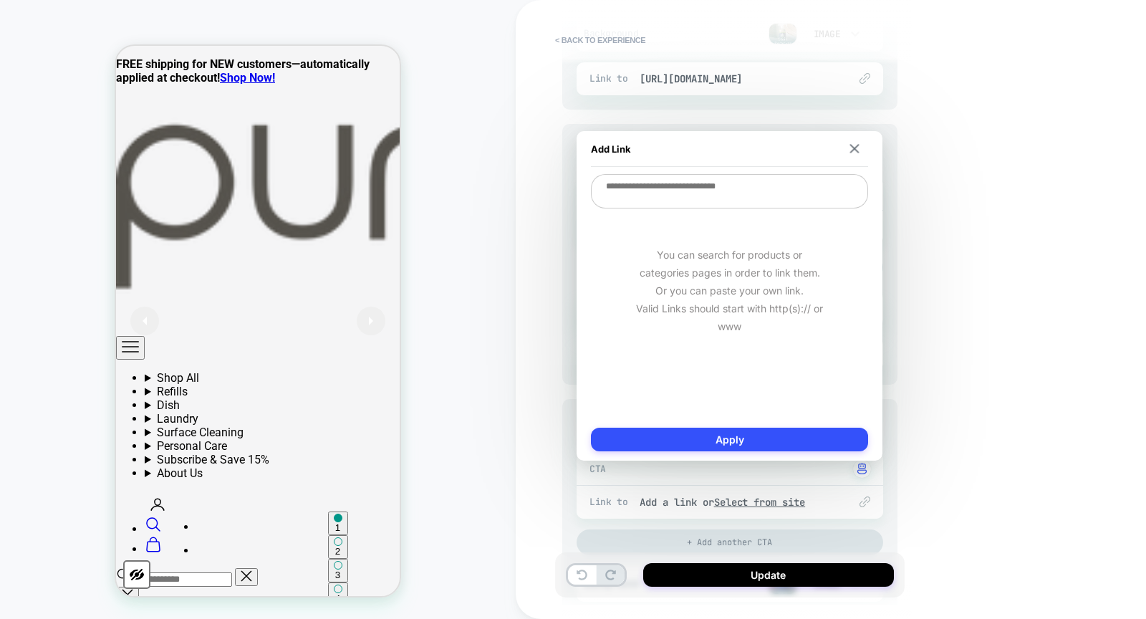
click at [734, 202] on textarea at bounding box center [729, 191] width 277 height 34
paste textarea "**********"
type textarea "*"
type textarea "**********"
click at [770, 435] on button "Apply" at bounding box center [729, 440] width 277 height 24
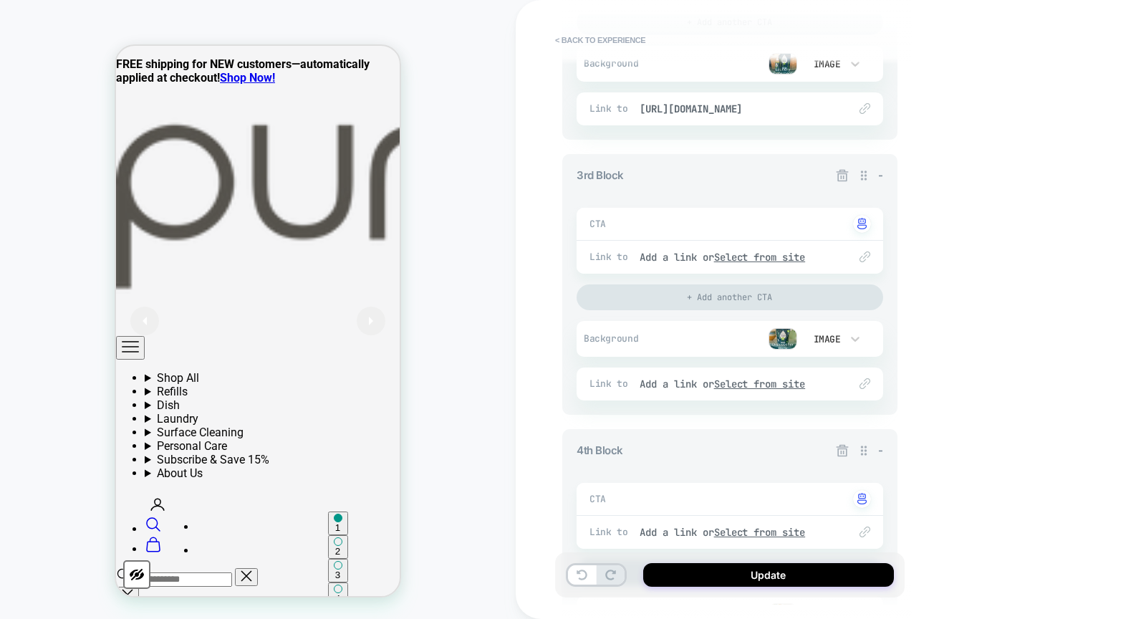
scroll to position [710, 0]
click at [774, 249] on u "Select from site" at bounding box center [760, 255] width 92 height 13
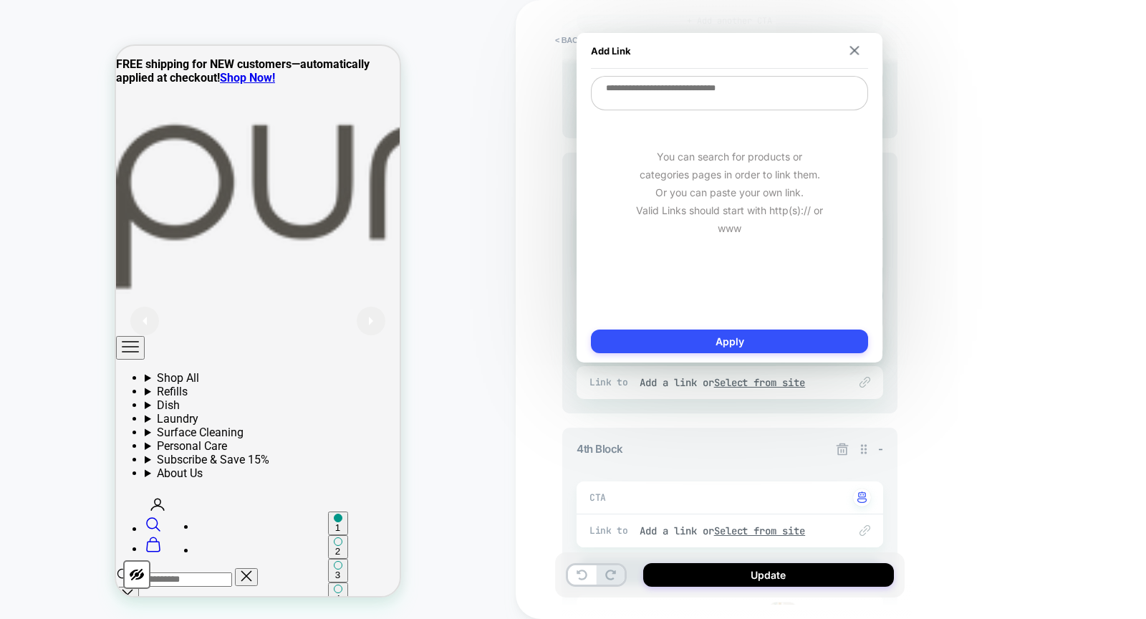
click at [749, 107] on textarea at bounding box center [729, 93] width 277 height 34
paste textarea "**********"
type textarea "*"
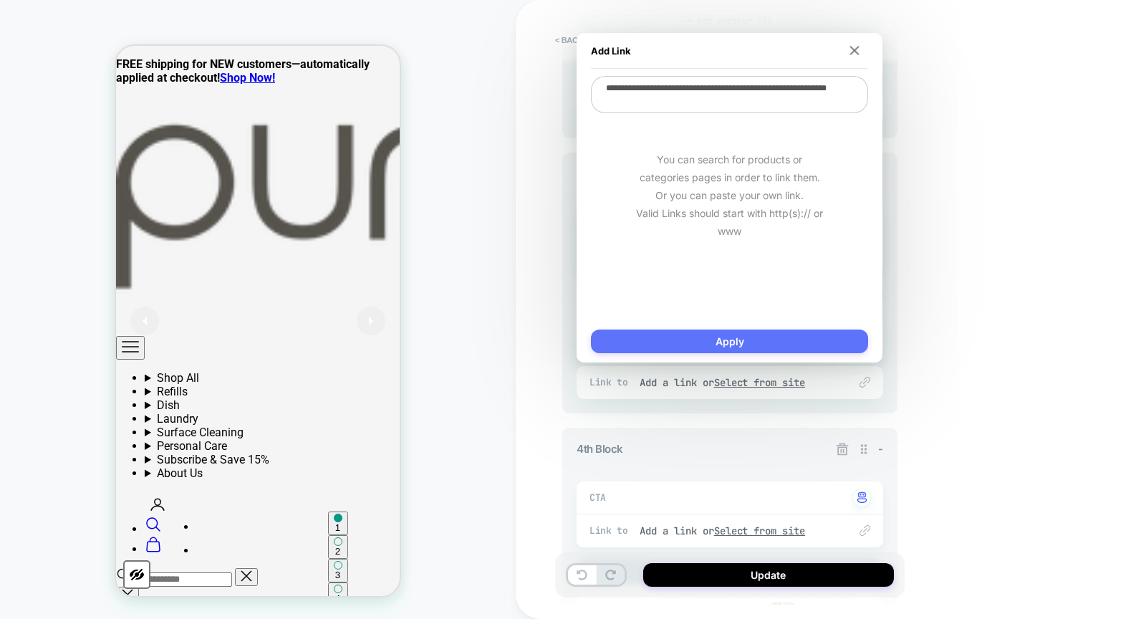
type textarea "**********"
click at [729, 333] on button "Apply" at bounding box center [729, 342] width 277 height 24
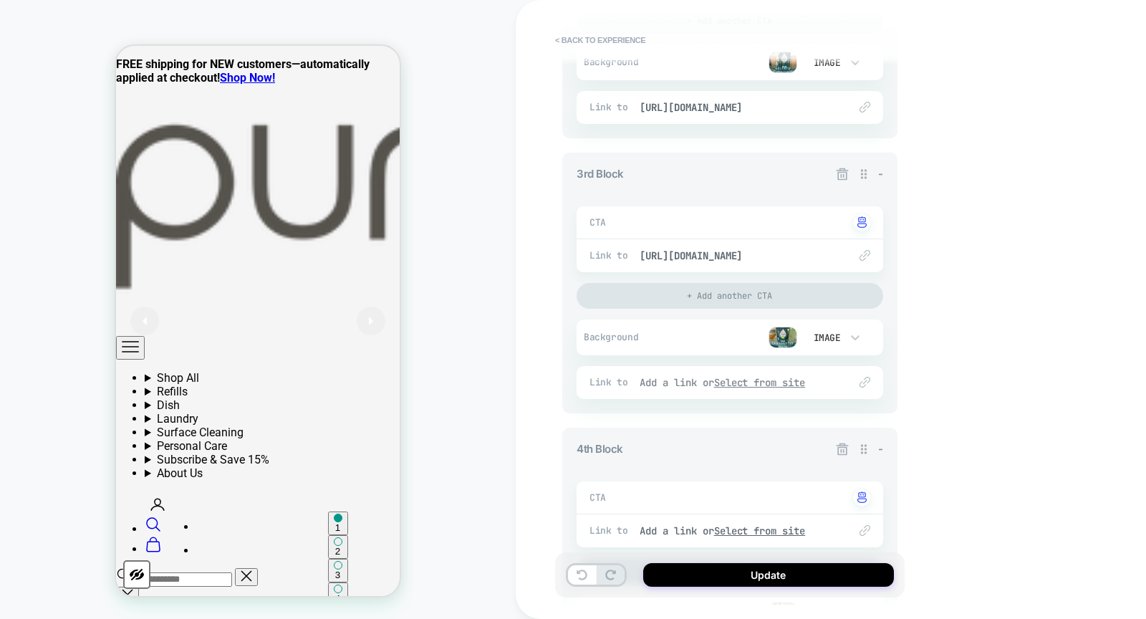
click at [758, 382] on u "Select from site" at bounding box center [760, 382] width 92 height 13
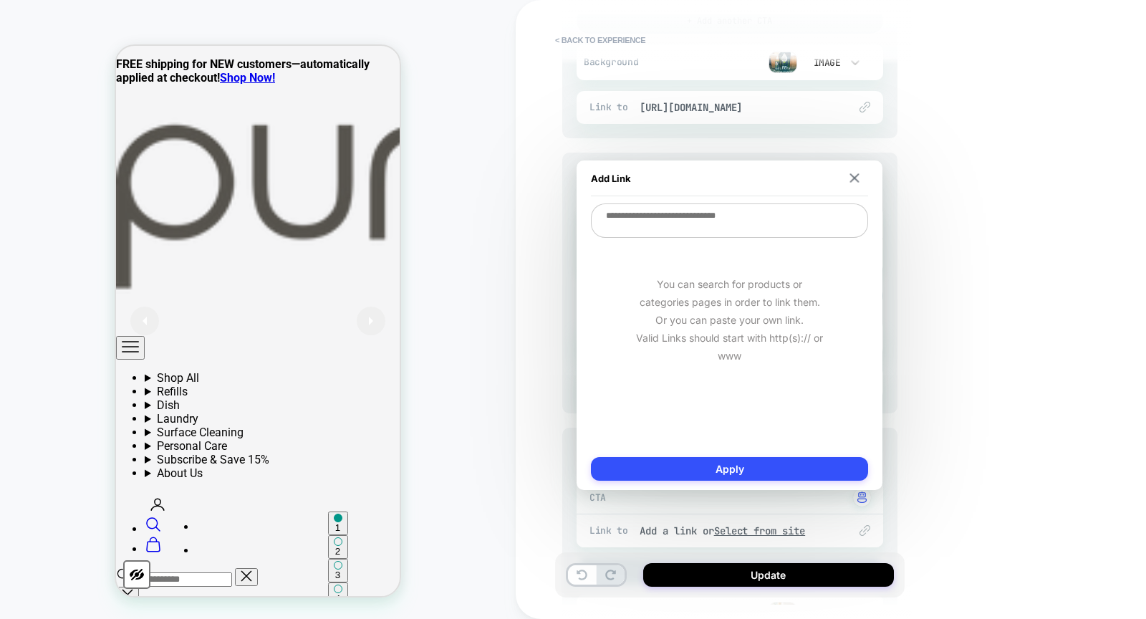
click at [742, 216] on textarea at bounding box center [729, 220] width 277 height 34
paste textarea "**********"
type textarea "*"
type textarea "**********"
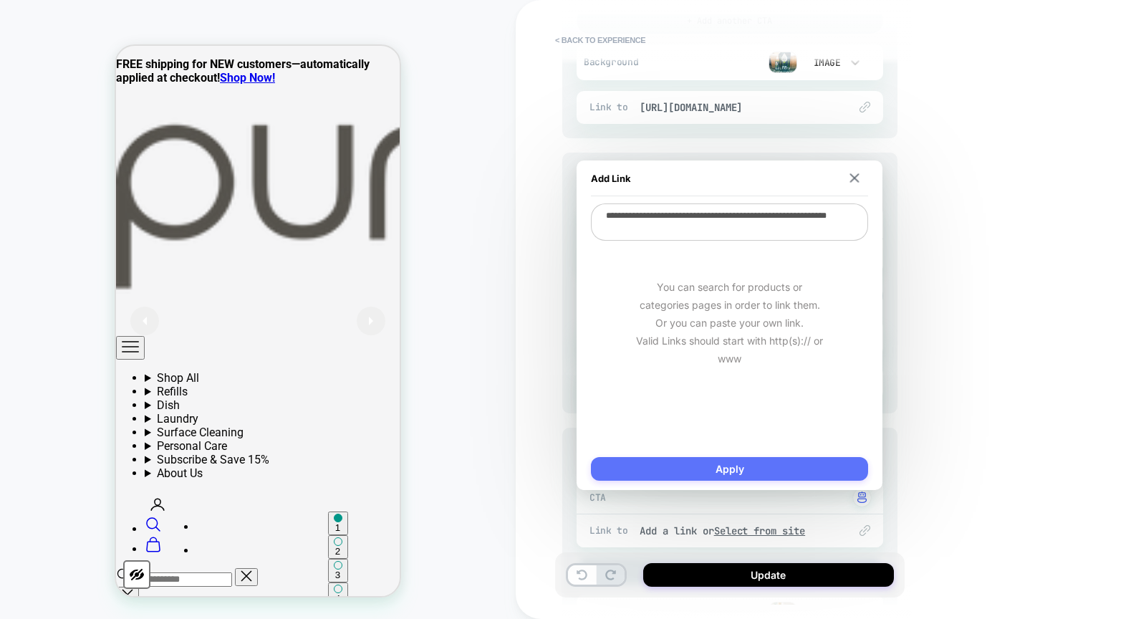
click at [748, 476] on button "Apply" at bounding box center [729, 469] width 277 height 24
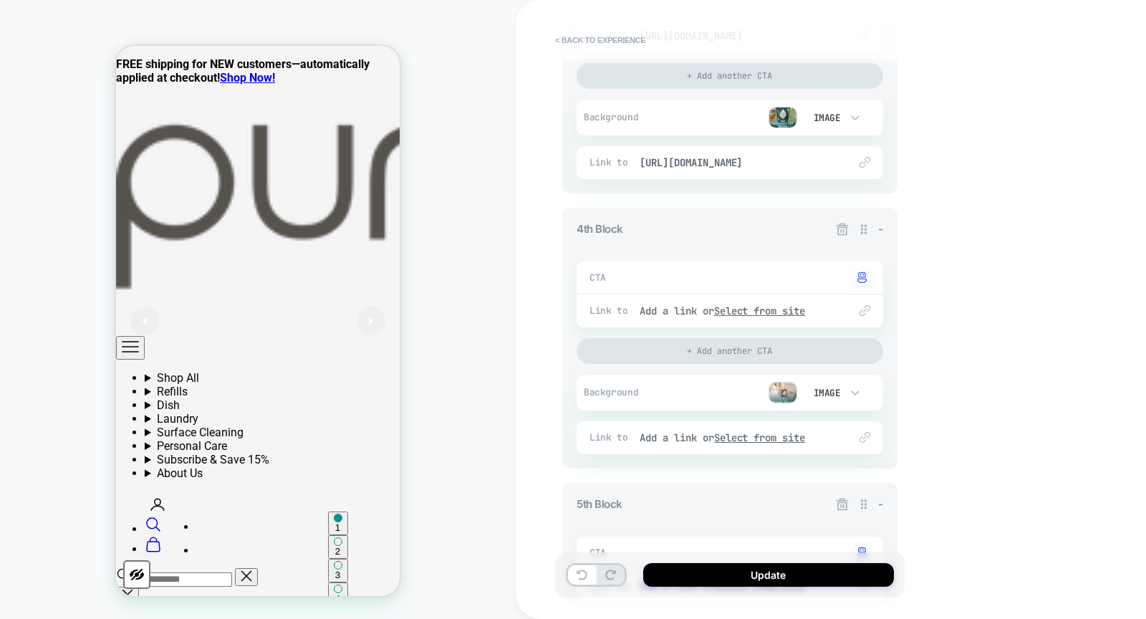
scroll to position [934, 0]
click at [797, 309] on u "Select from site" at bounding box center [760, 307] width 92 height 13
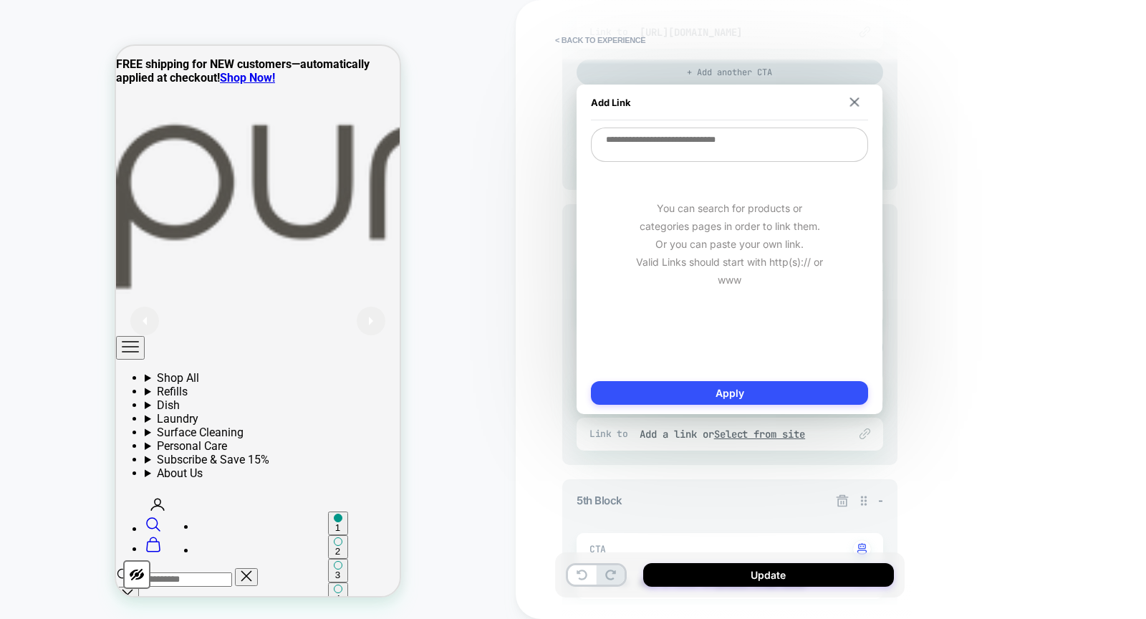
click at [747, 150] on textarea at bounding box center [729, 145] width 277 height 34
paste textarea "**********"
type textarea "*"
type textarea "**********"
click at [771, 391] on button "Apply" at bounding box center [729, 393] width 277 height 24
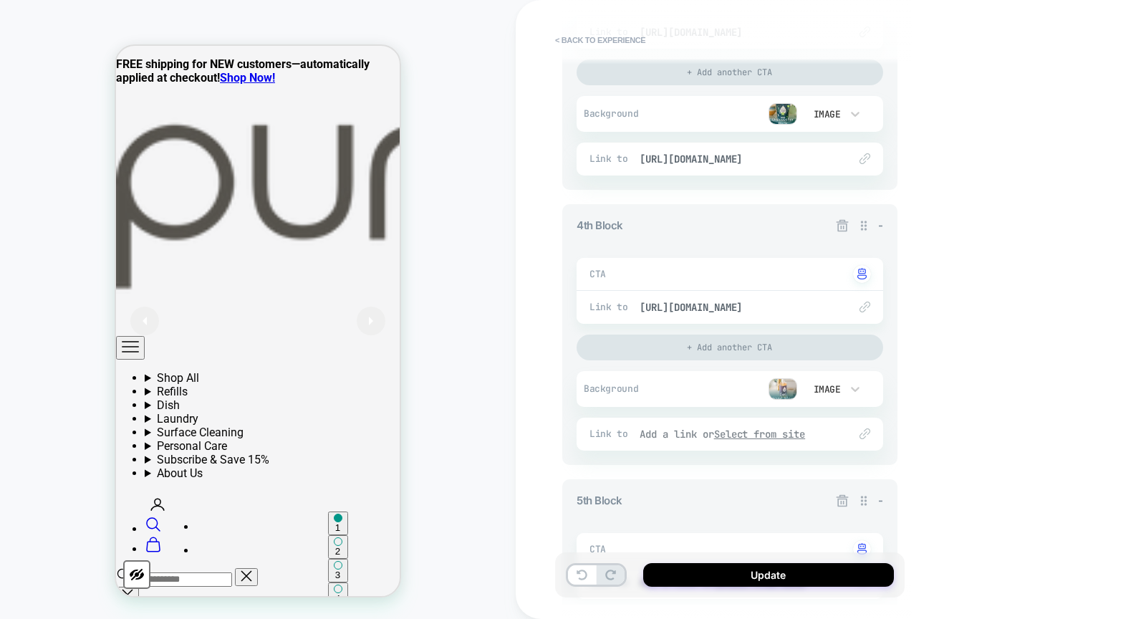
click at [762, 431] on u "Select from site" at bounding box center [760, 434] width 92 height 13
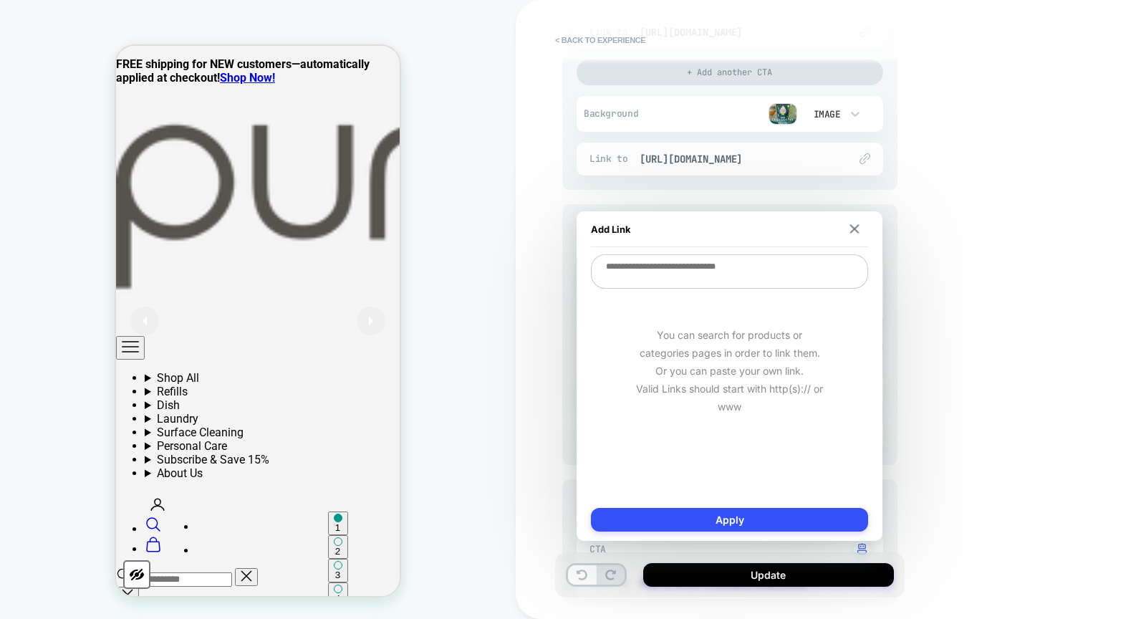
click at [718, 277] on textarea at bounding box center [729, 271] width 277 height 34
paste textarea "**********"
type textarea "*"
type textarea "**********"
click at [724, 504] on div "**********" at bounding box center [730, 376] width 306 height 330
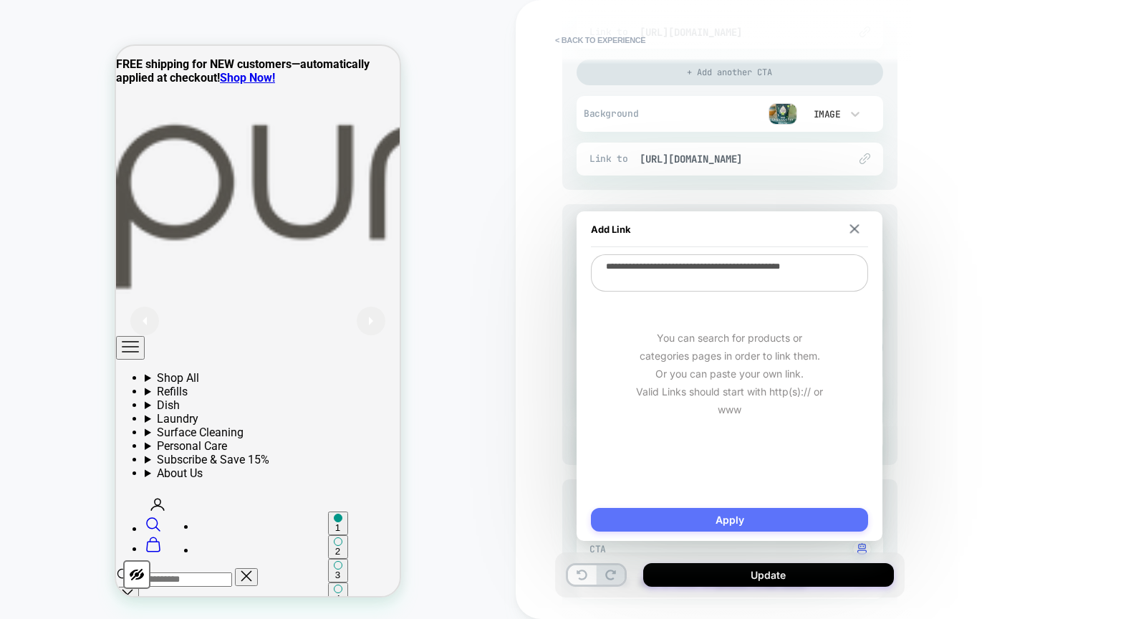
click at [728, 509] on button "Apply" at bounding box center [729, 520] width 277 height 24
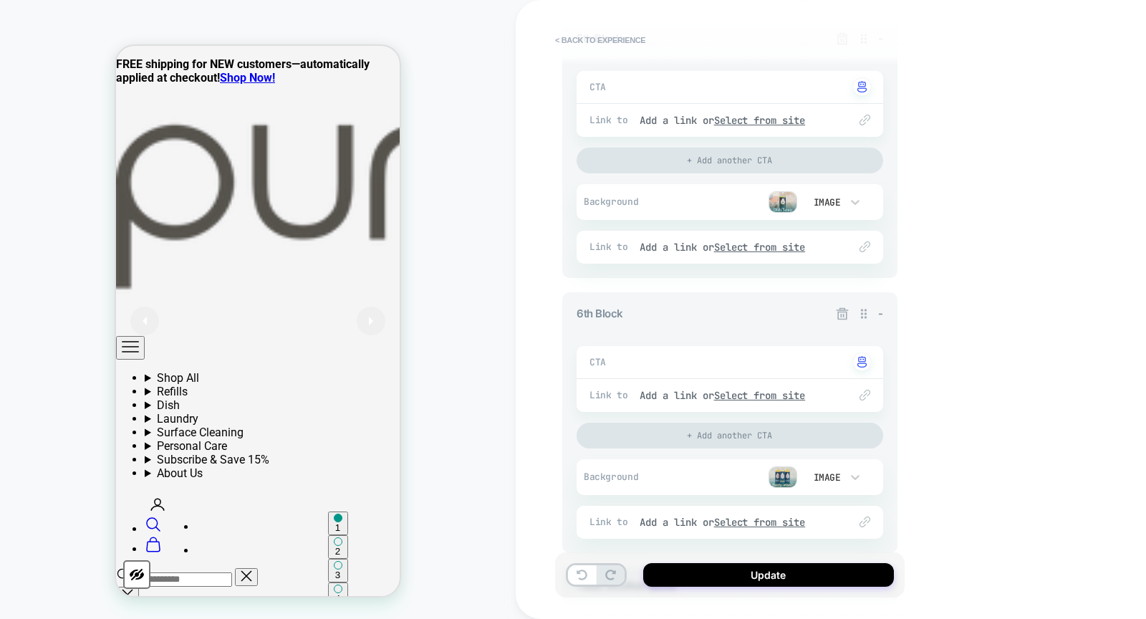
scroll to position [1396, 0]
click at [775, 115] on u "Select from site" at bounding box center [760, 120] width 92 height 13
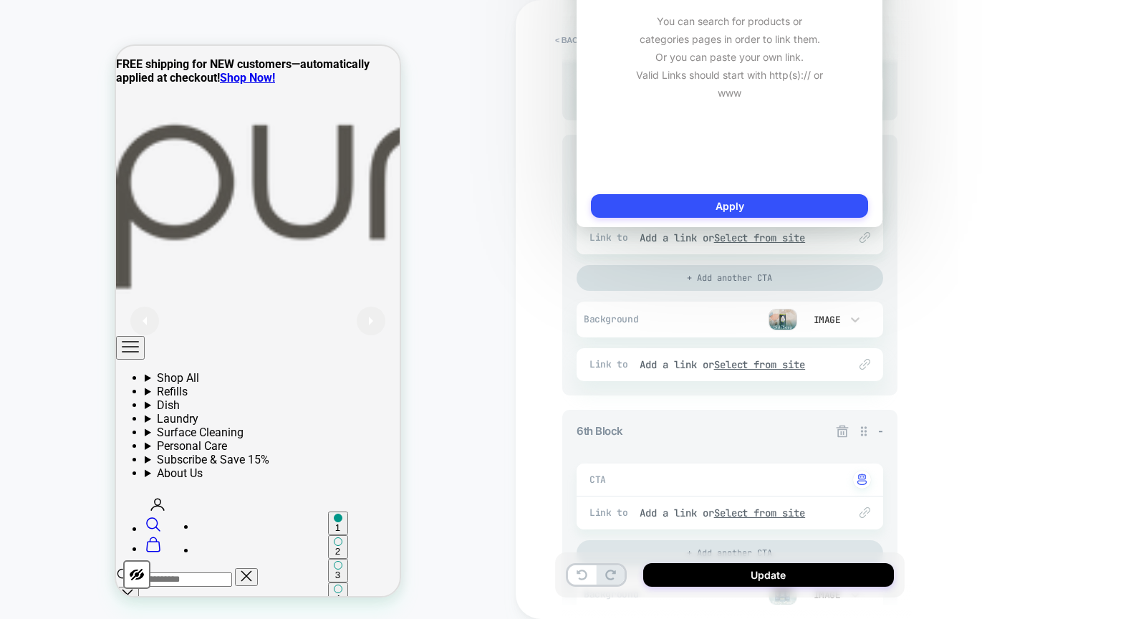
scroll to position [1267, 0]
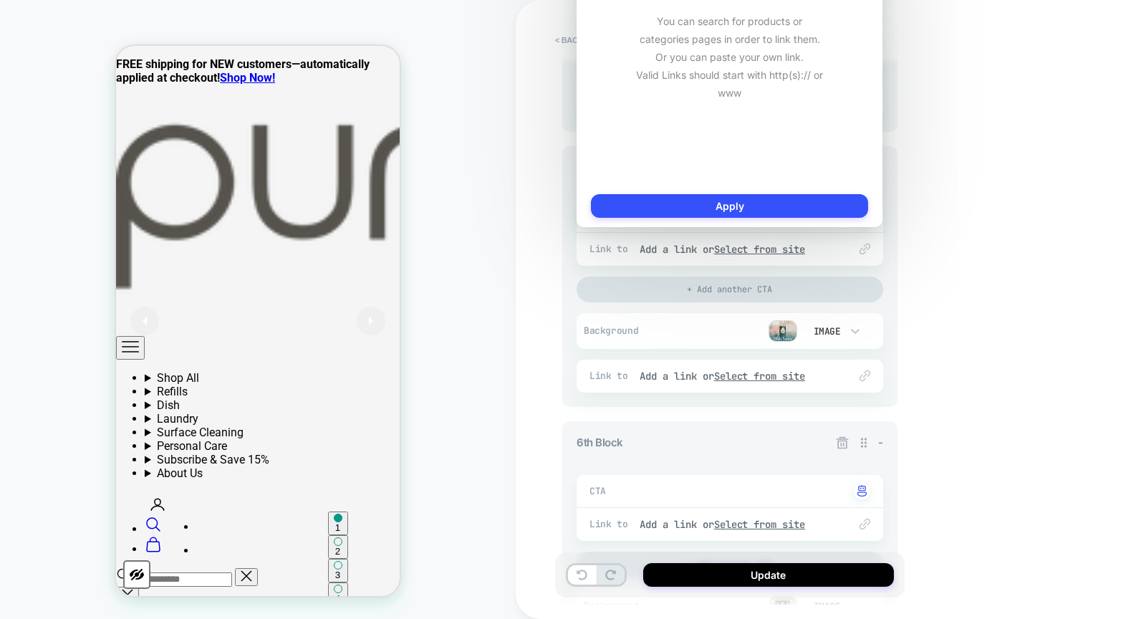
click at [983, 318] on div "< Back to experience 3. All great, let's customize General Customization Match …" at bounding box center [831, 309] width 630 height 619
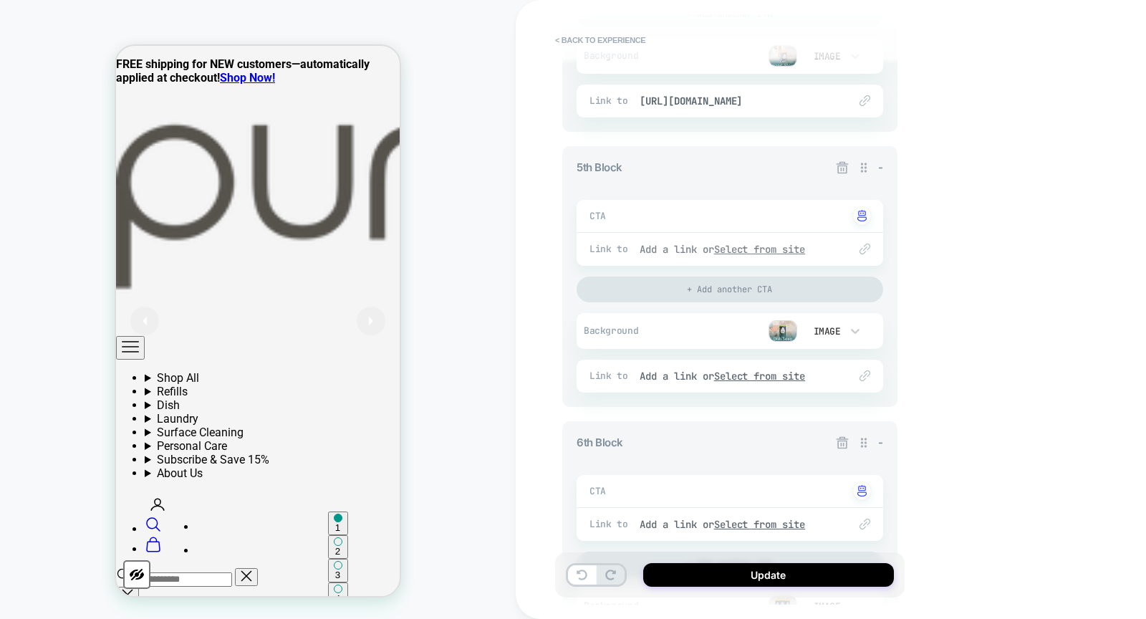
click at [806, 248] on u "Select from site" at bounding box center [760, 249] width 92 height 13
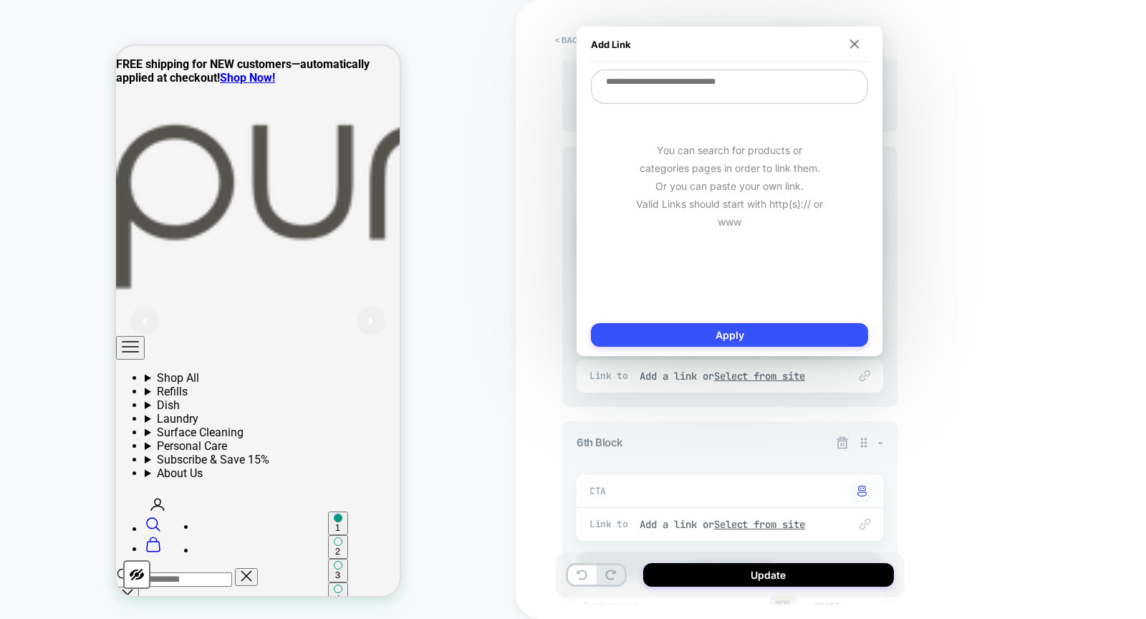
click at [758, 76] on textarea at bounding box center [729, 86] width 277 height 34
paste textarea "**********"
type textarea "*"
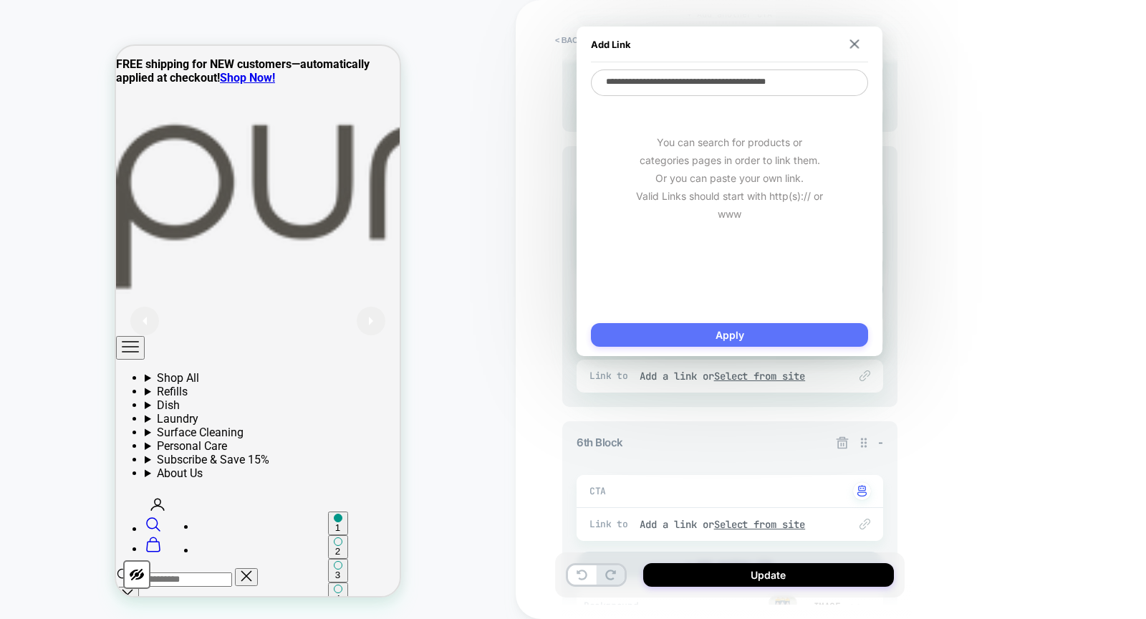
type textarea "**********"
click at [757, 330] on button "Apply" at bounding box center [729, 335] width 277 height 24
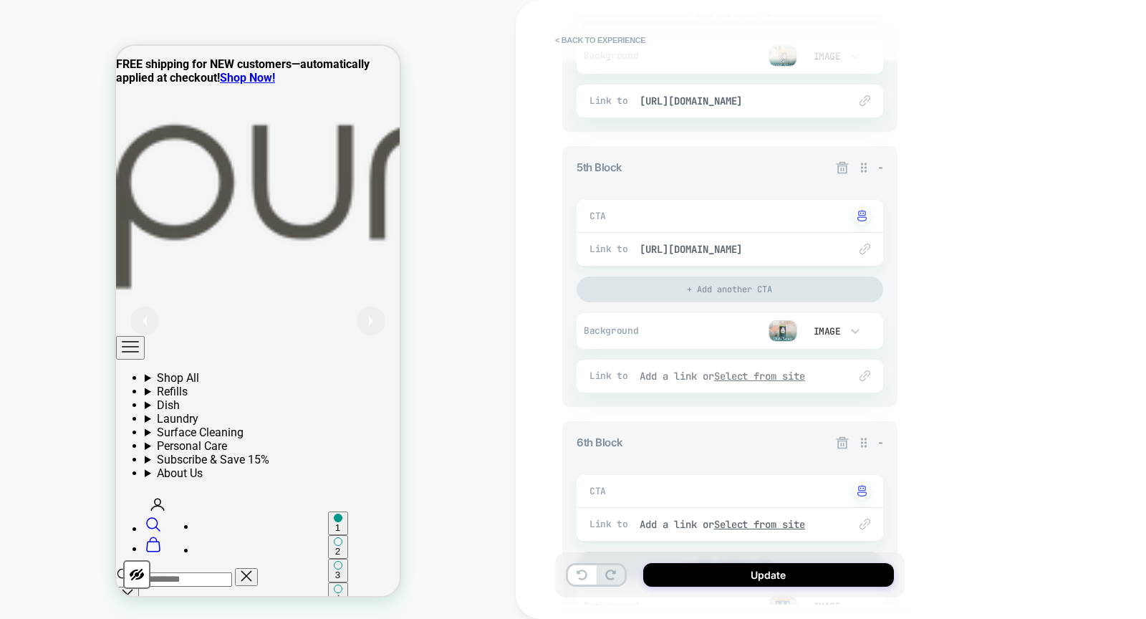
click at [752, 373] on u "Select from site" at bounding box center [760, 376] width 92 height 13
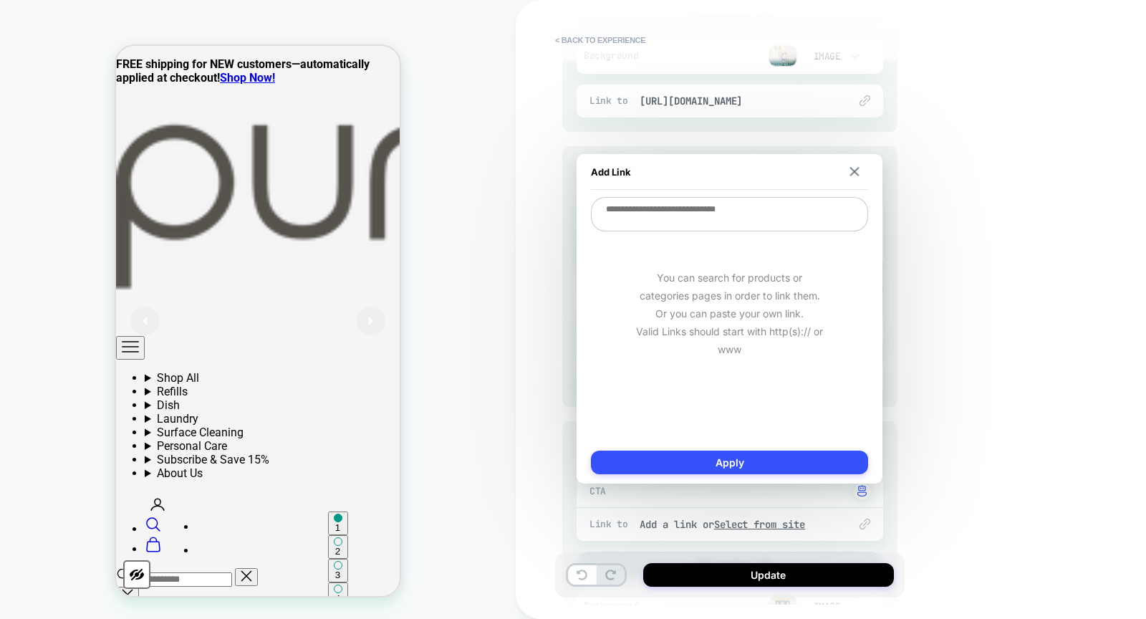
click at [762, 207] on textarea at bounding box center [729, 214] width 277 height 34
paste textarea "**********"
type textarea "*"
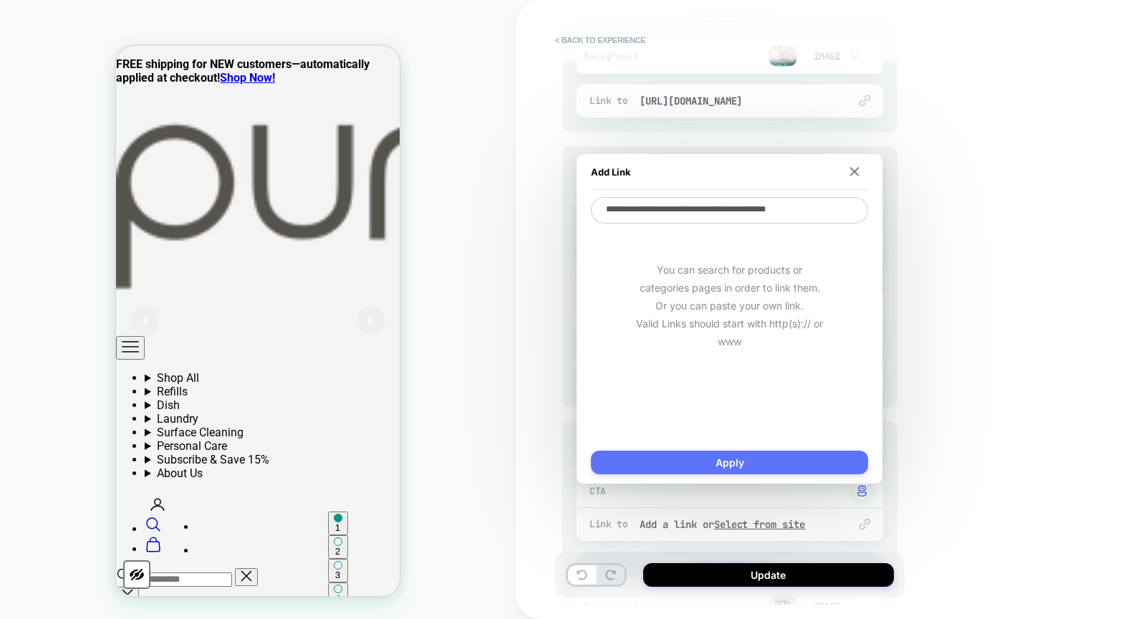
type textarea "**********"
click at [774, 460] on button "Apply" at bounding box center [729, 463] width 277 height 24
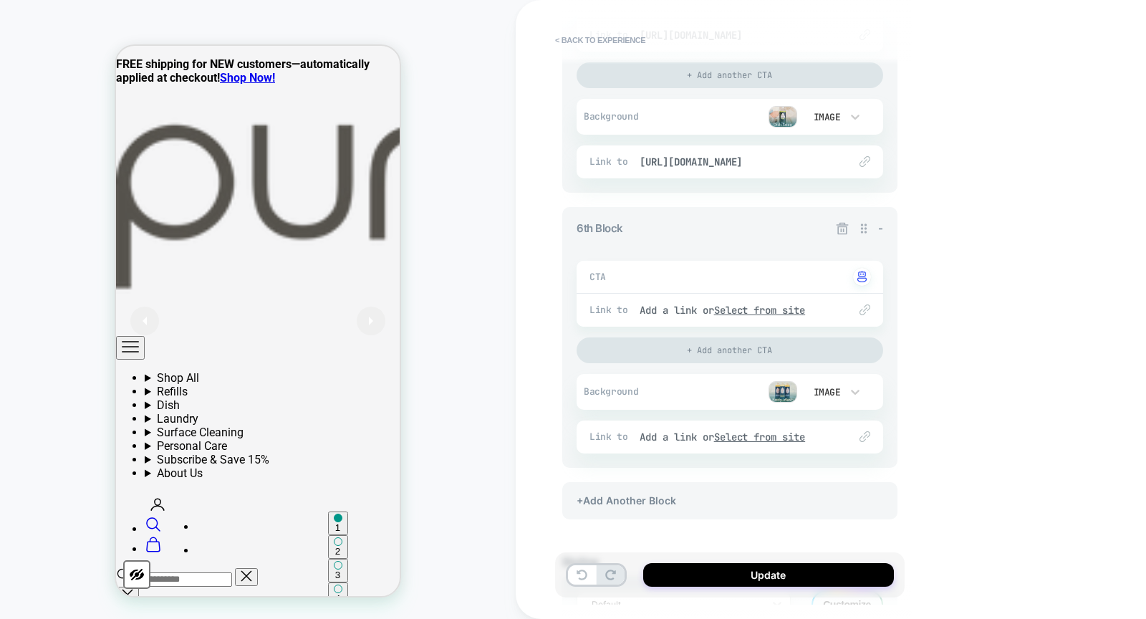
scroll to position [1486, 0]
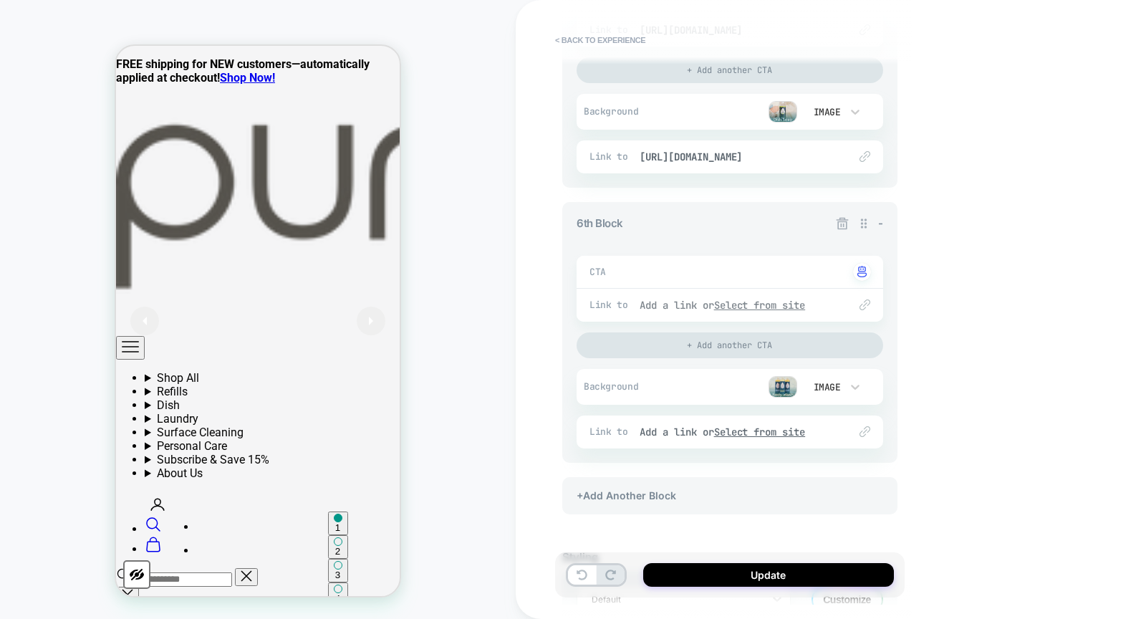
click at [789, 299] on u "Select from site" at bounding box center [760, 305] width 92 height 13
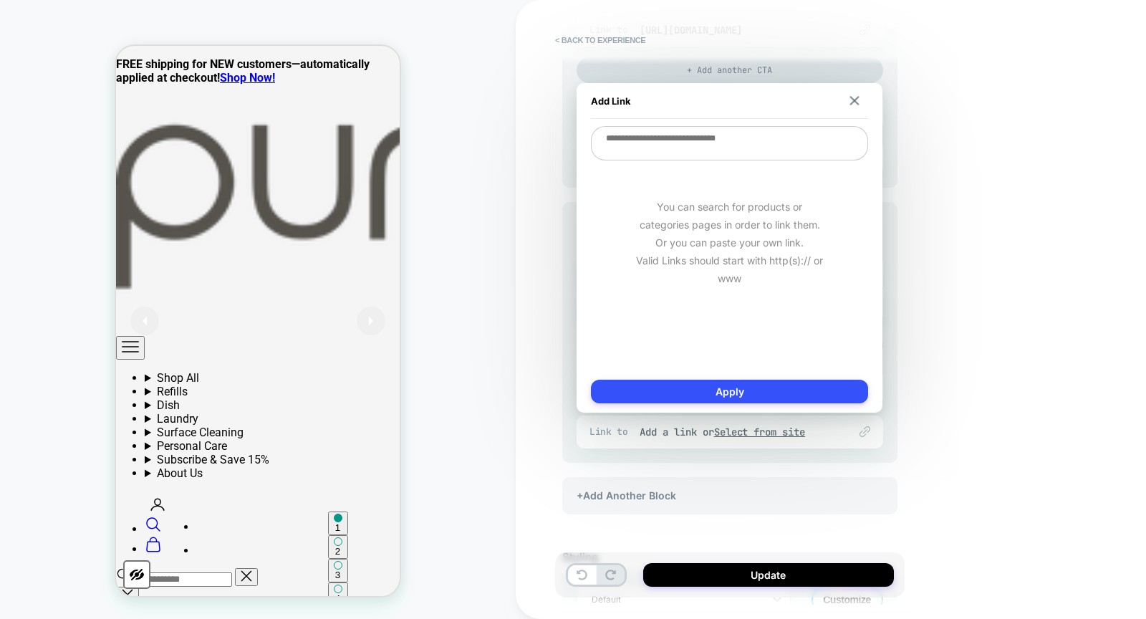
click at [764, 146] on textarea at bounding box center [729, 143] width 277 height 34
paste textarea "**********"
type textarea "*"
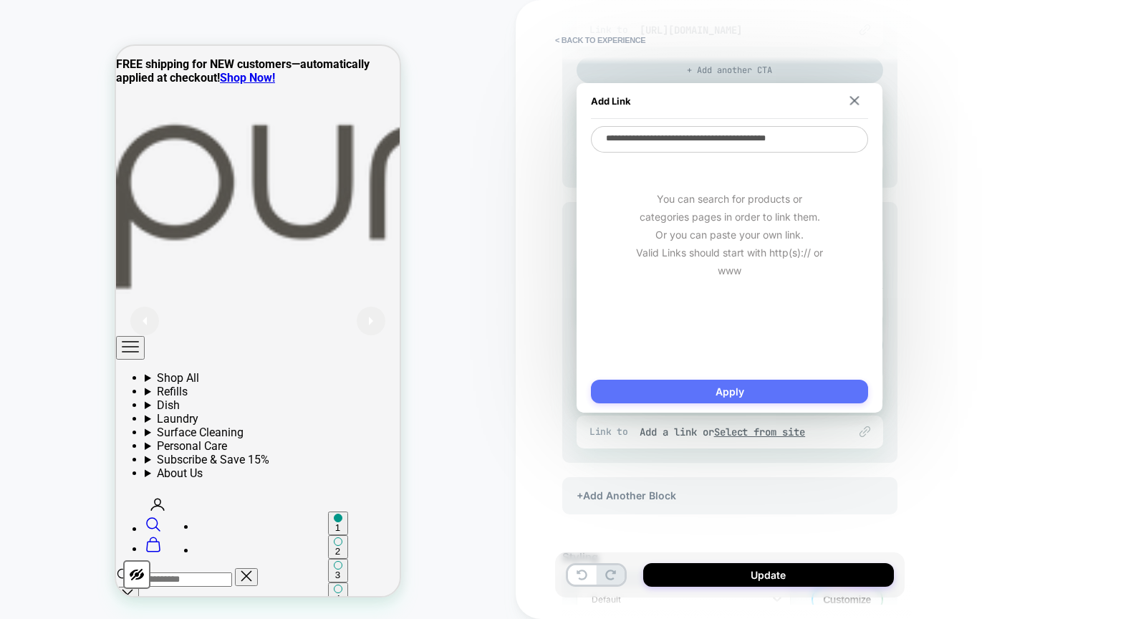
type textarea "**********"
click at [763, 395] on button "Apply" at bounding box center [729, 392] width 277 height 24
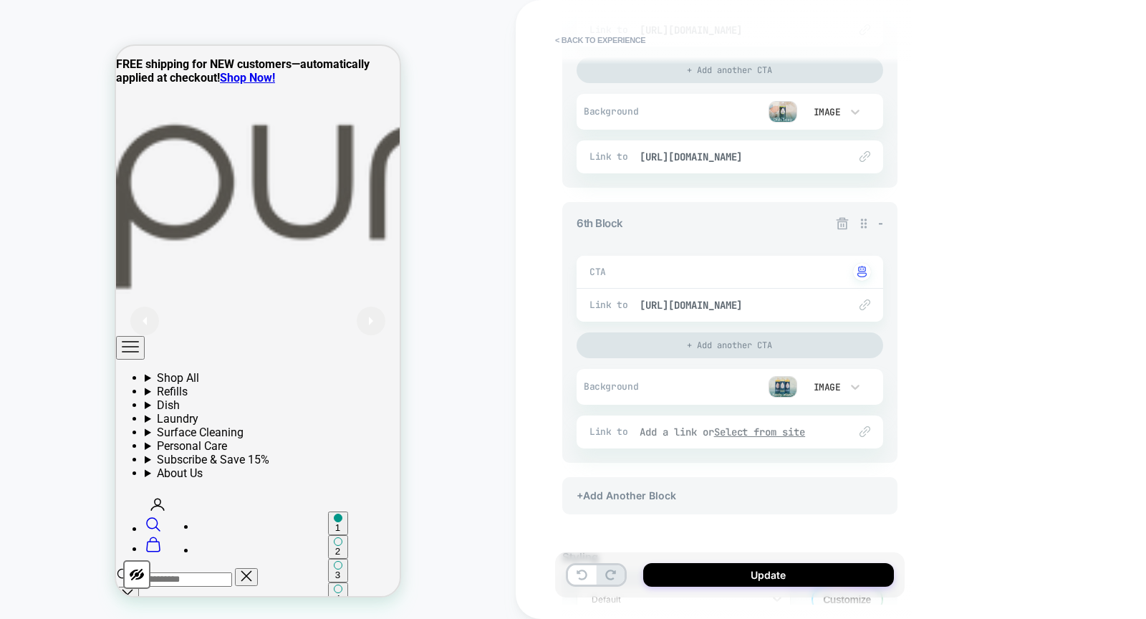
click at [769, 427] on u "Select from site" at bounding box center [760, 432] width 92 height 13
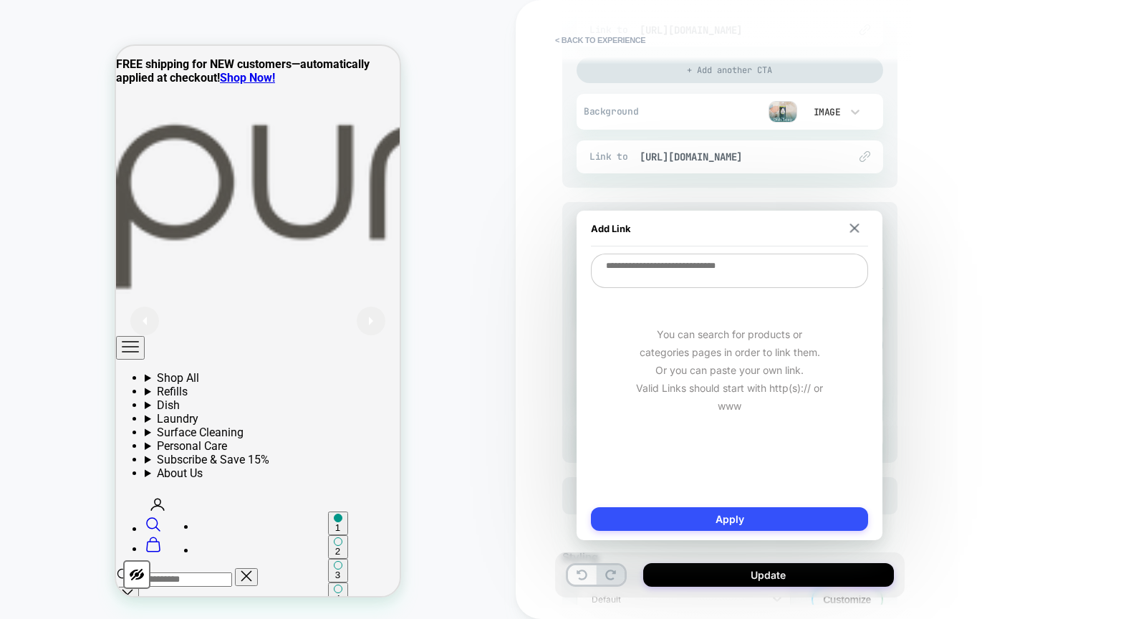
click at [770, 262] on textarea at bounding box center [729, 271] width 277 height 34
paste textarea "**********"
type textarea "*"
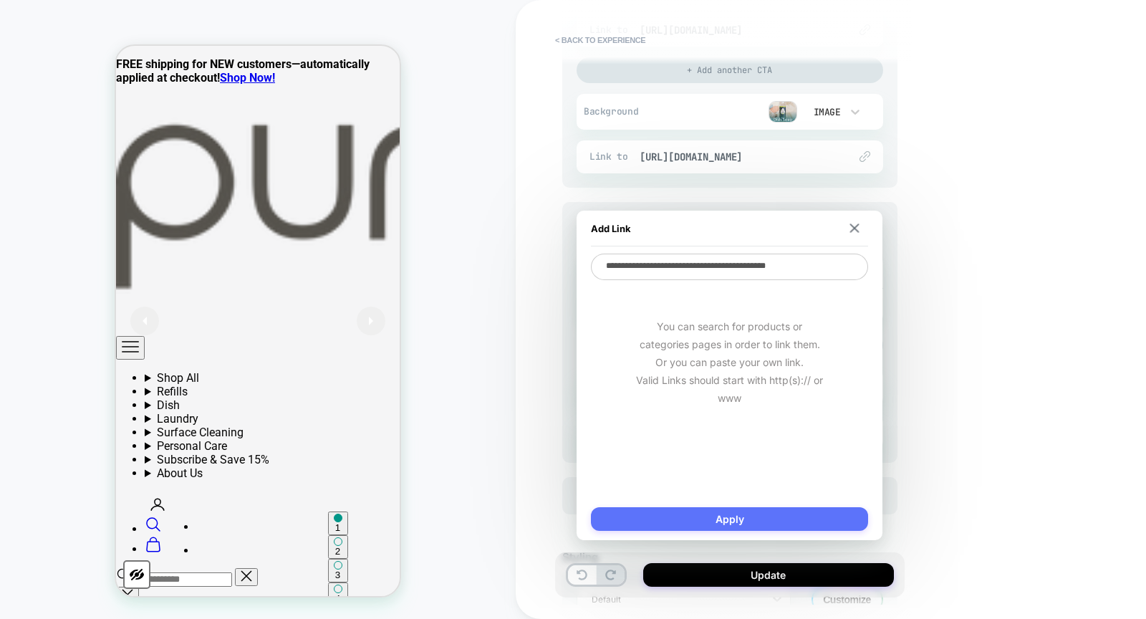
type textarea "**********"
click at [777, 514] on button "Apply" at bounding box center [729, 519] width 277 height 24
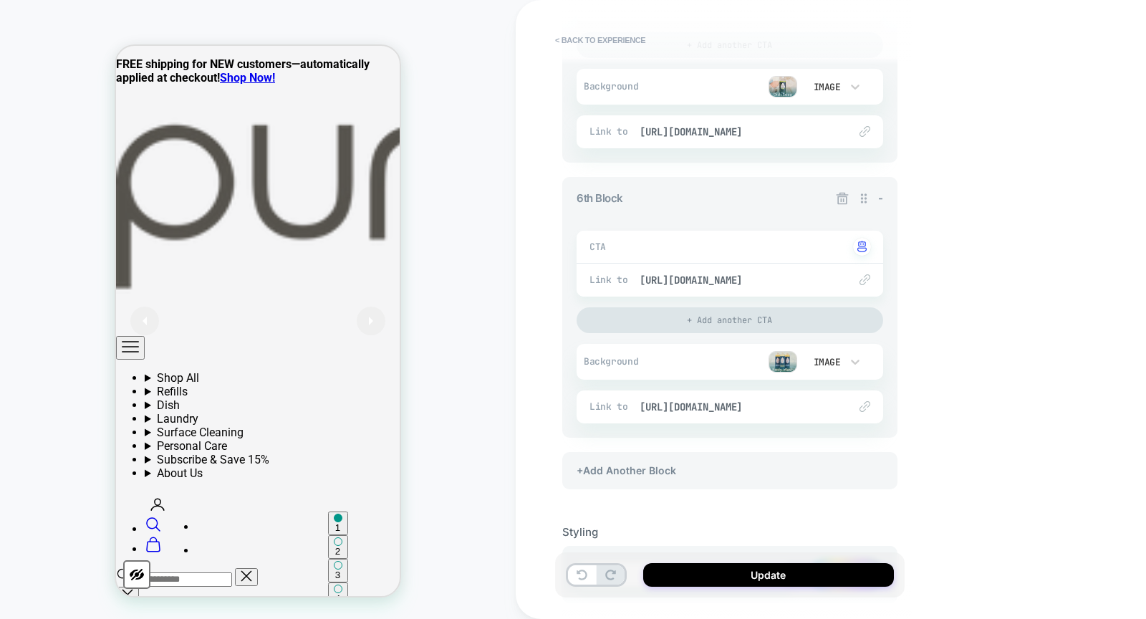
scroll to position [1587, 0]
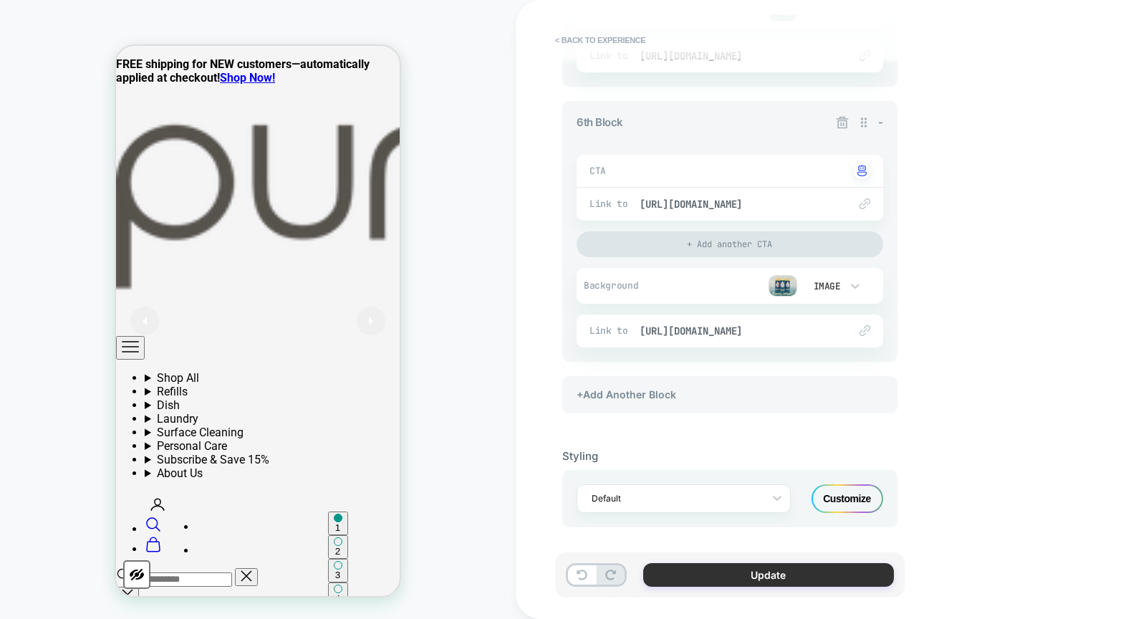
click at [750, 567] on button "Update" at bounding box center [768, 575] width 251 height 24
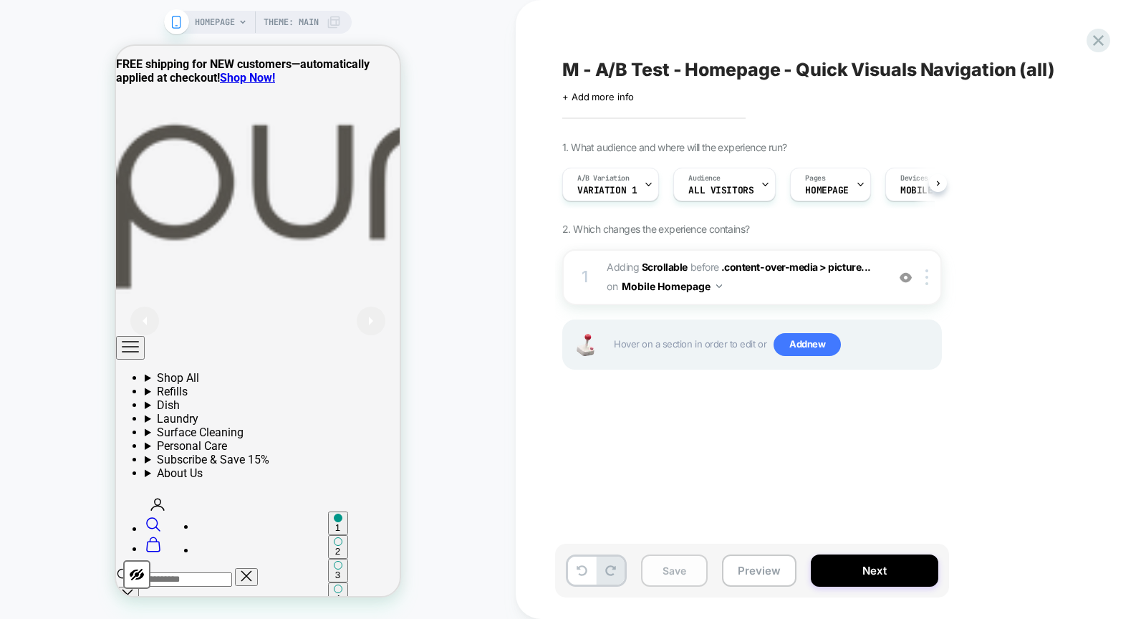
scroll to position [0, 1]
click at [678, 575] on button "Save" at bounding box center [674, 571] width 67 height 32
click at [761, 554] on div "Save Preview Next" at bounding box center [752, 571] width 394 height 54
click at [754, 565] on button "Preview" at bounding box center [759, 571] width 75 height 32
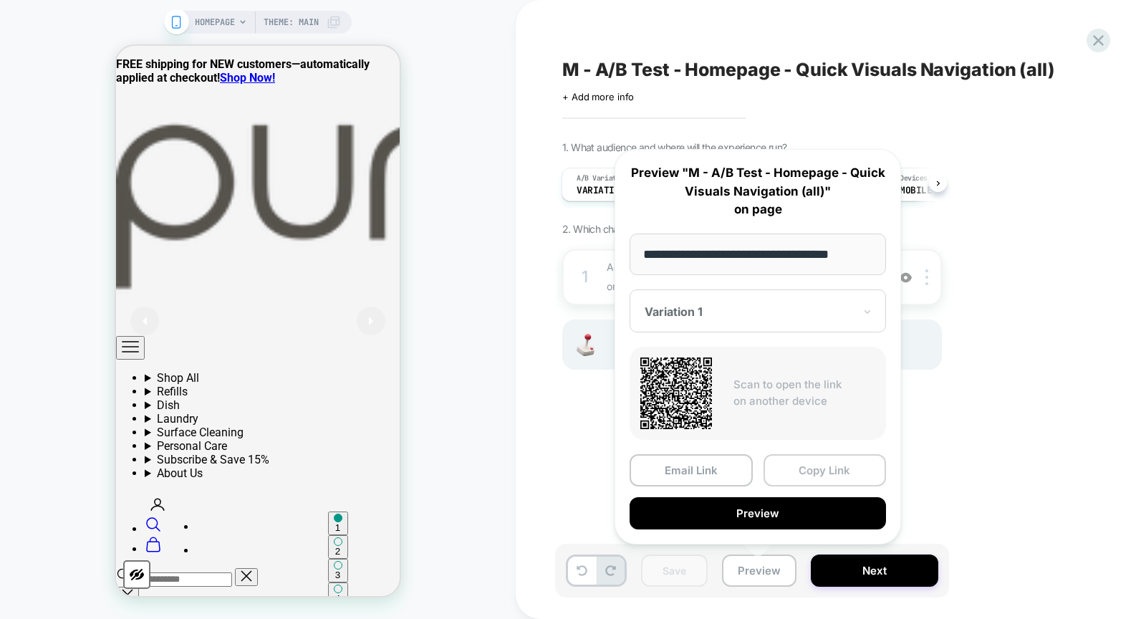
click at [820, 467] on button "Copy Link" at bounding box center [825, 470] width 123 height 32
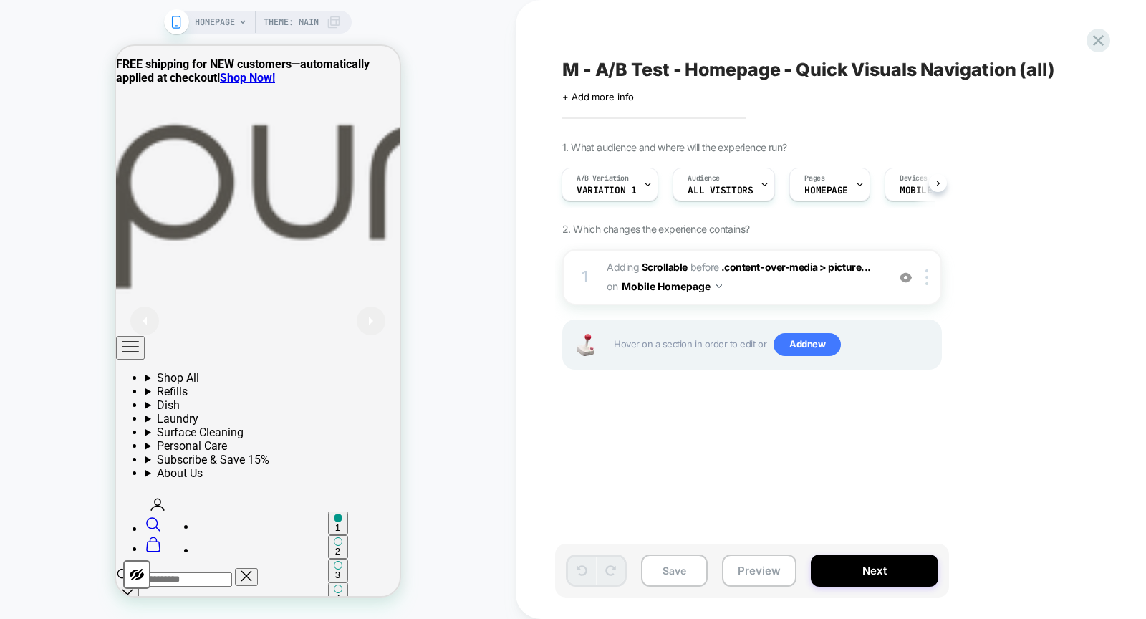
scroll to position [0, 1]
click at [616, 266] on span "Adding Scrollable" at bounding box center [647, 267] width 81 height 12
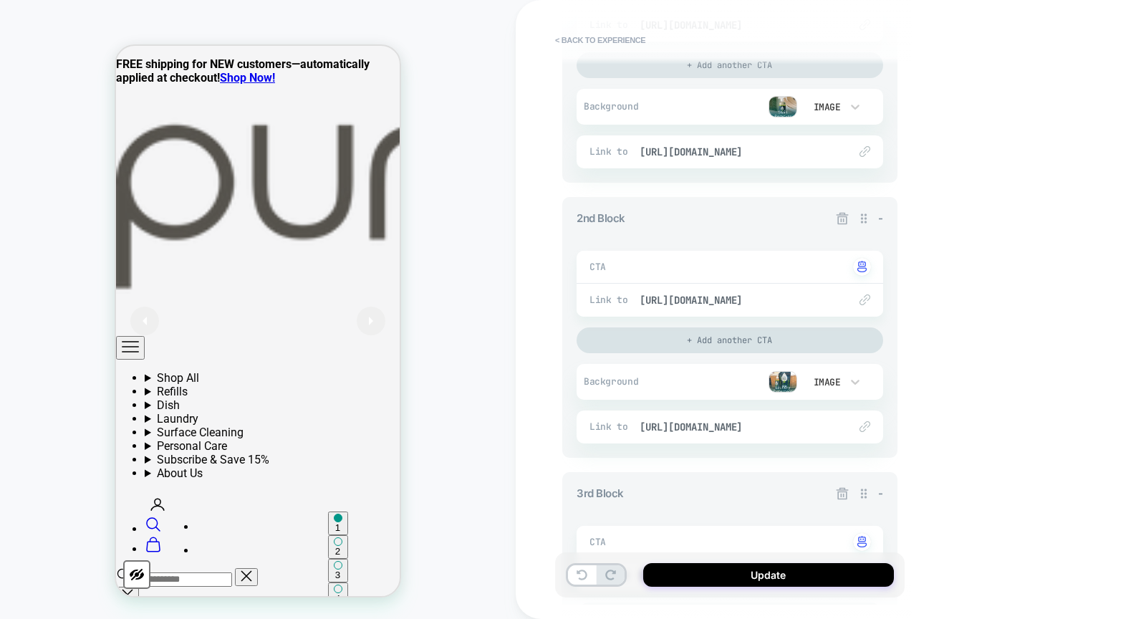
scroll to position [0, 0]
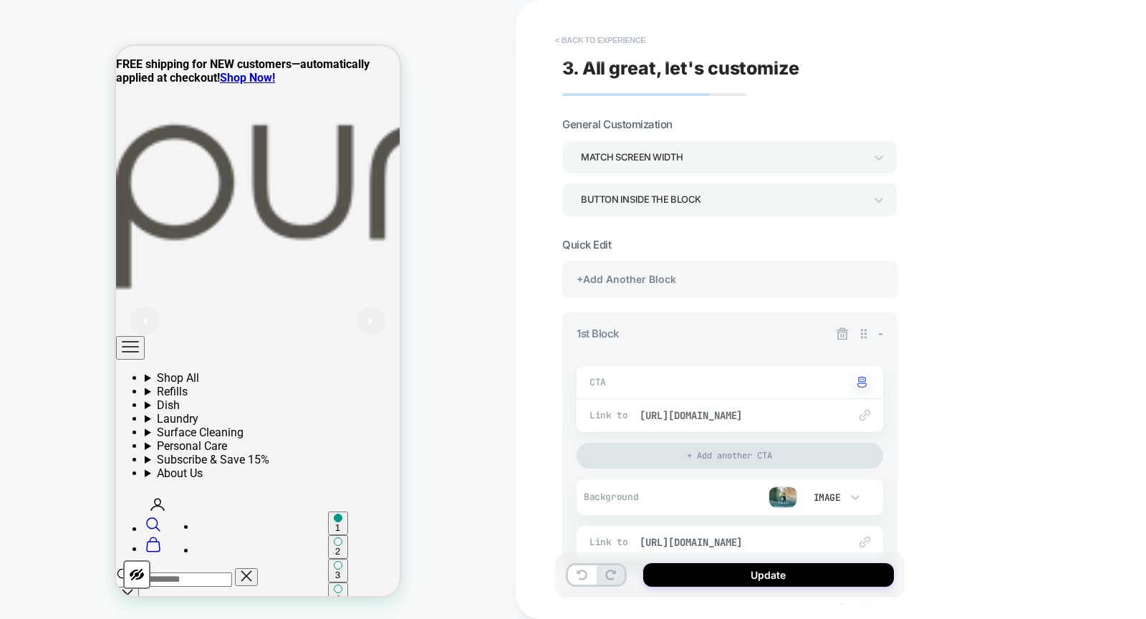
click at [602, 38] on button "< Back to experience" at bounding box center [600, 40] width 105 height 23
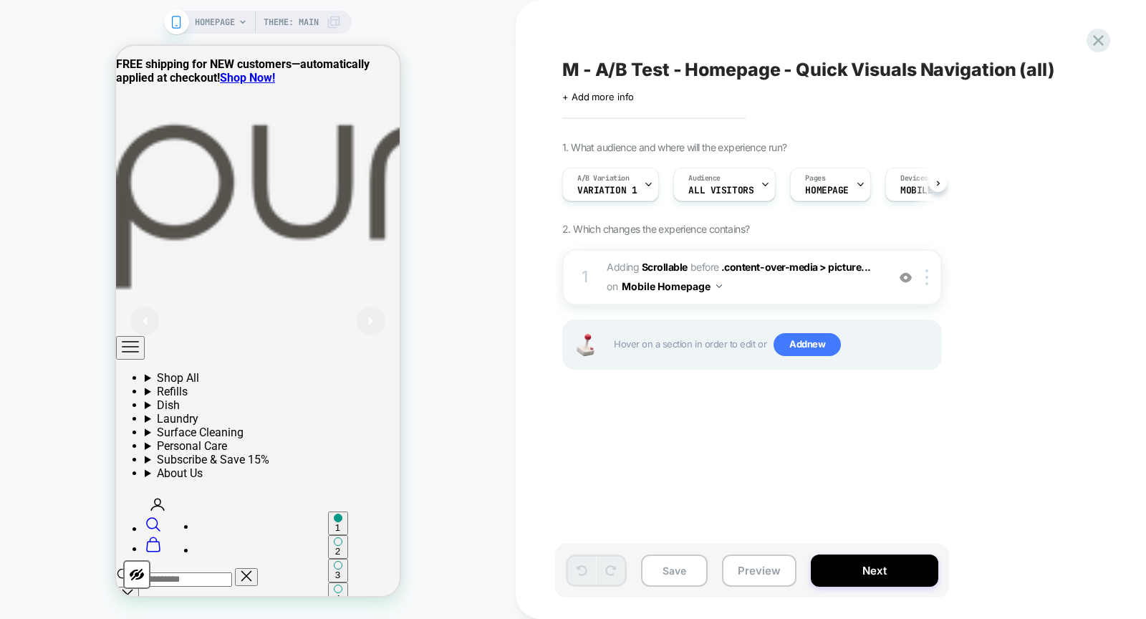
scroll to position [0, 1]
click at [612, 185] on div "A/B Variation Variation 1" at bounding box center [606, 184] width 88 height 32
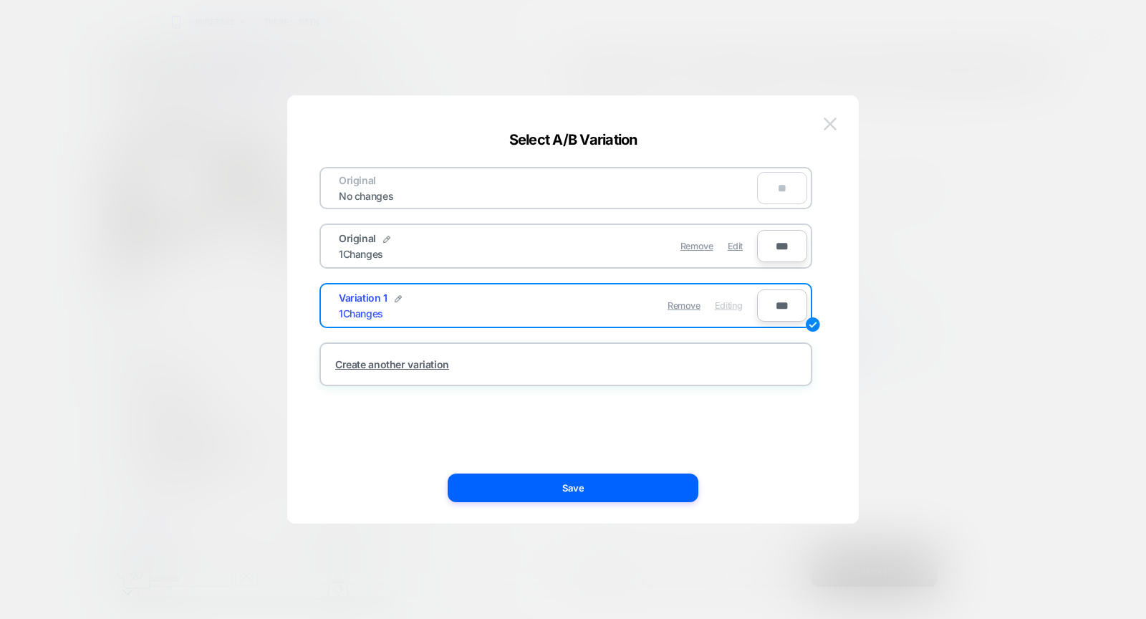
click at [832, 126] on img at bounding box center [830, 123] width 13 height 12
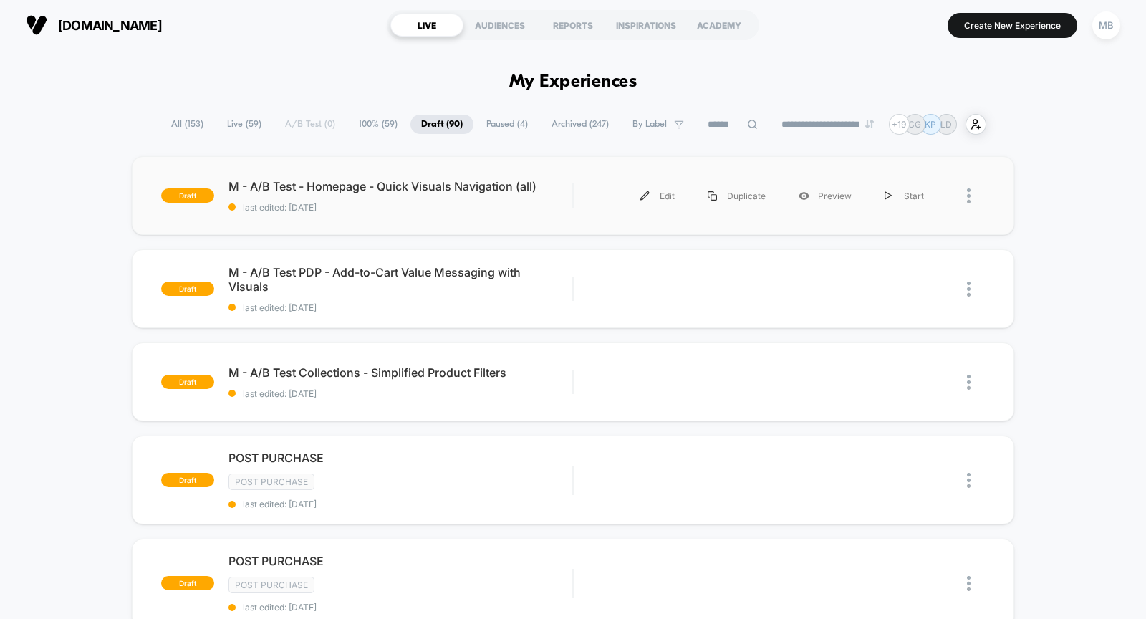
click at [397, 217] on div "draft M - A/B Test - Homepage - Quick Visuals Navigation (all) last edited: [DA…" at bounding box center [573, 195] width 883 height 79
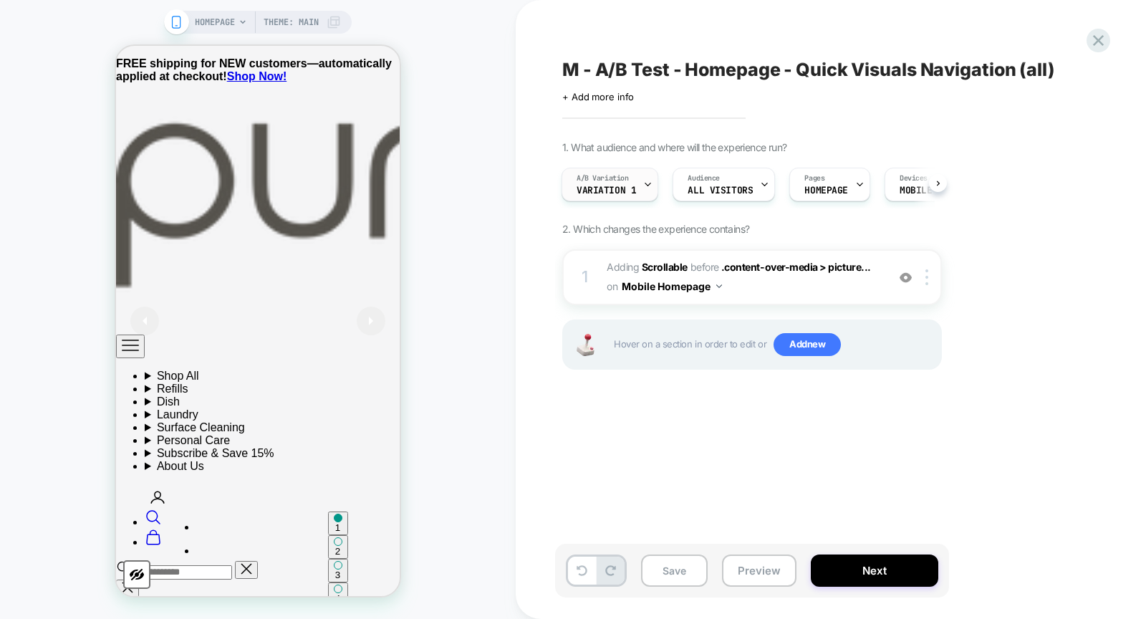
click at [618, 187] on span "Variation 1" at bounding box center [606, 191] width 59 height 10
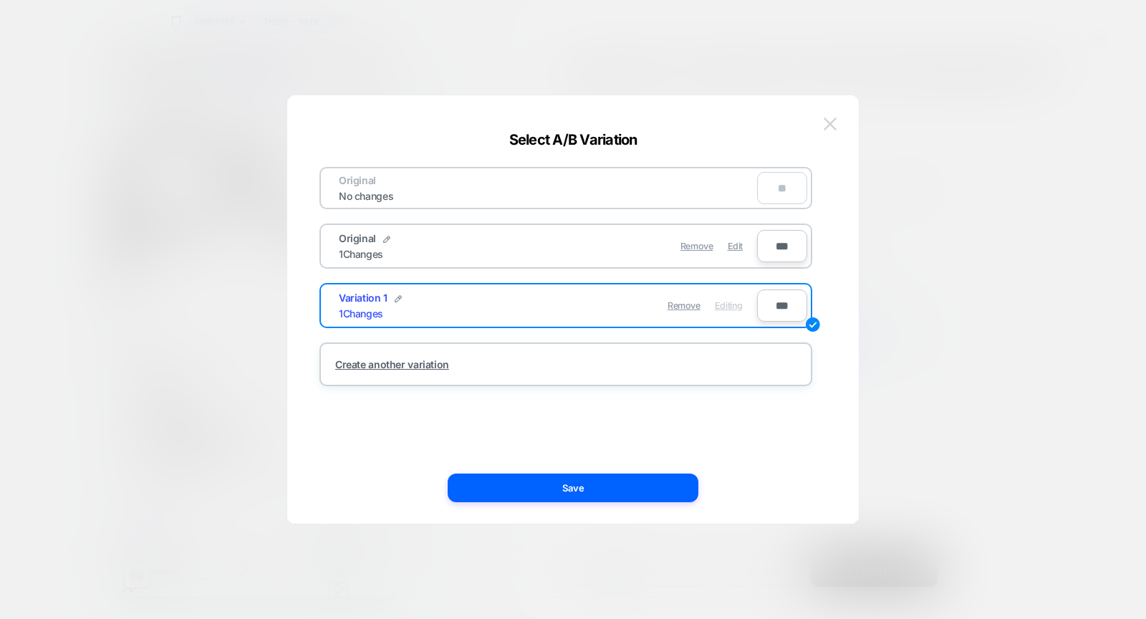
click at [829, 121] on img at bounding box center [830, 123] width 13 height 12
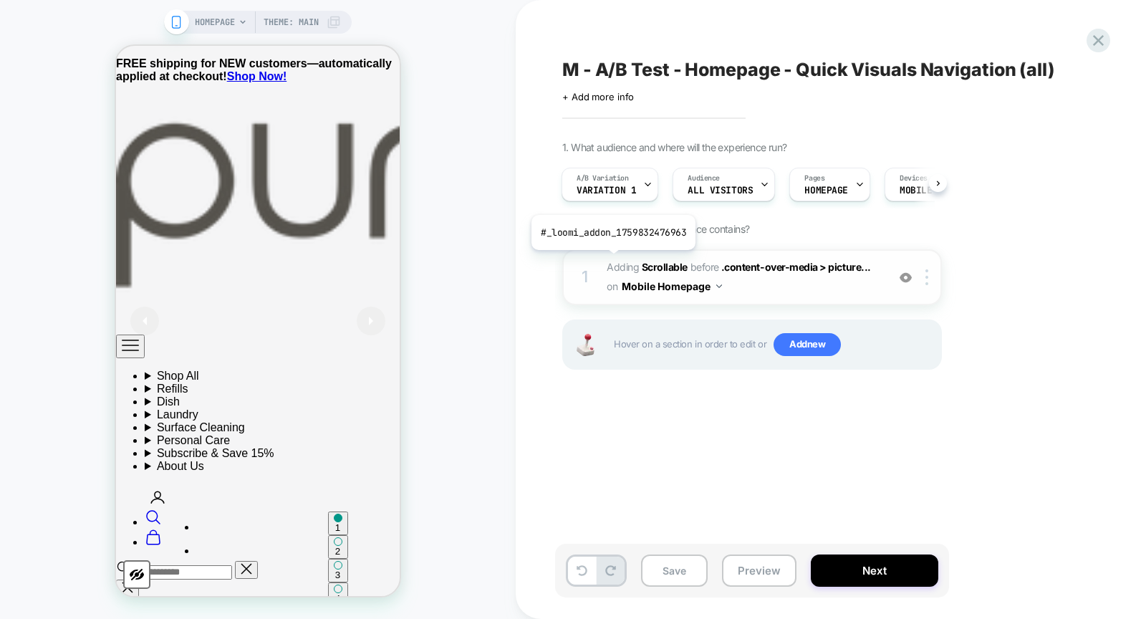
click at [616, 261] on span "Adding Scrollable" at bounding box center [647, 267] width 81 height 12
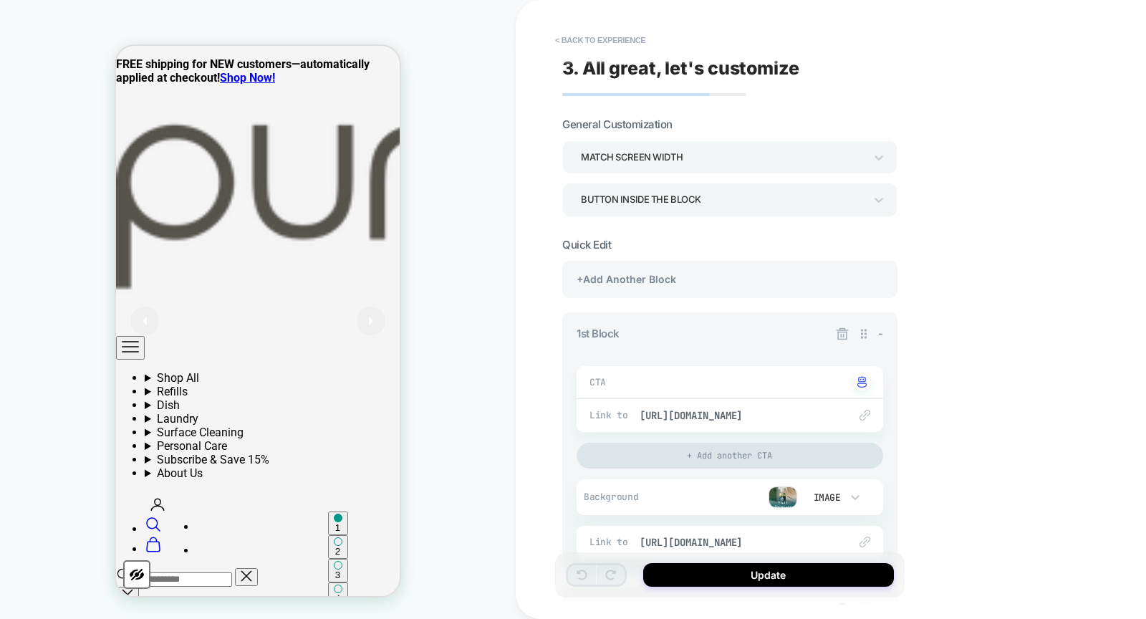
scroll to position [1587, 0]
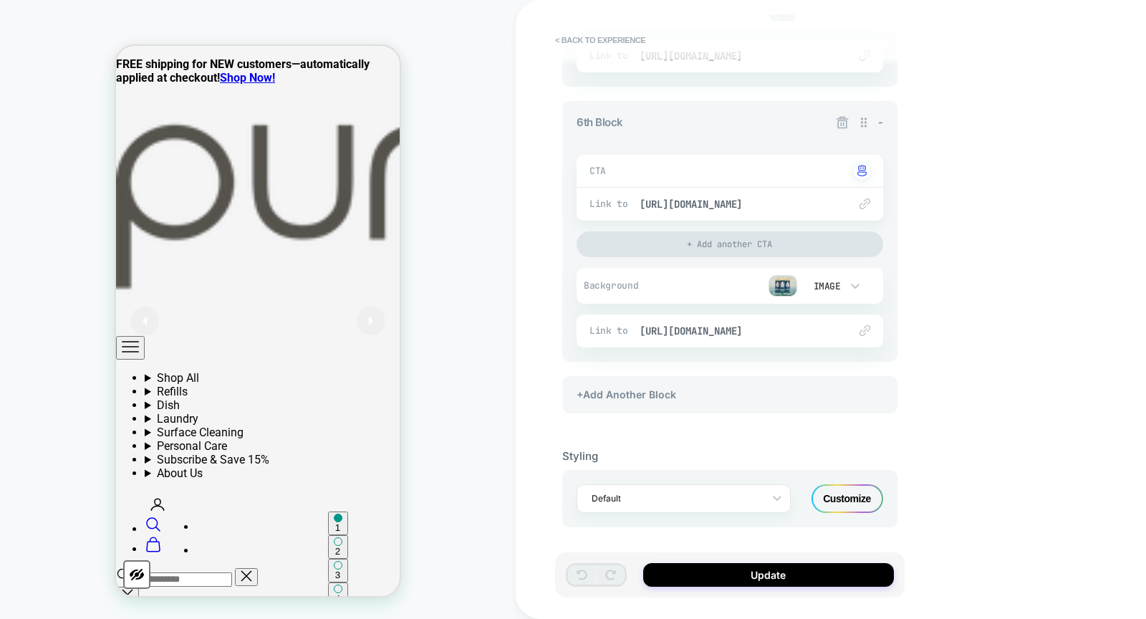
click at [848, 492] on div "Customize" at bounding box center [848, 498] width 72 height 29
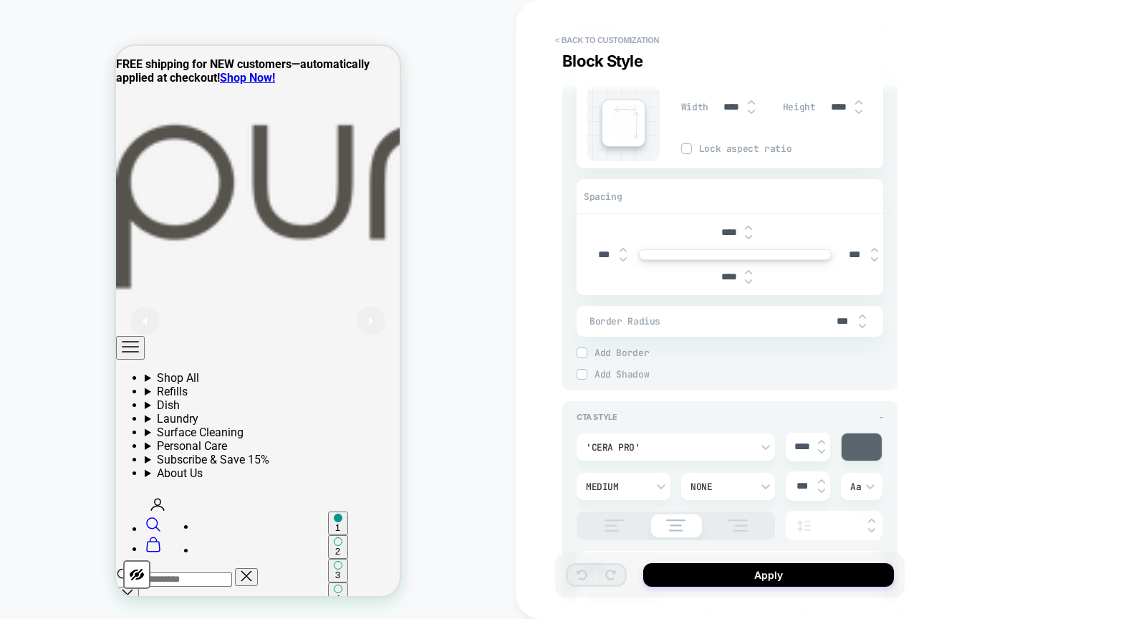
scroll to position [6305, 0]
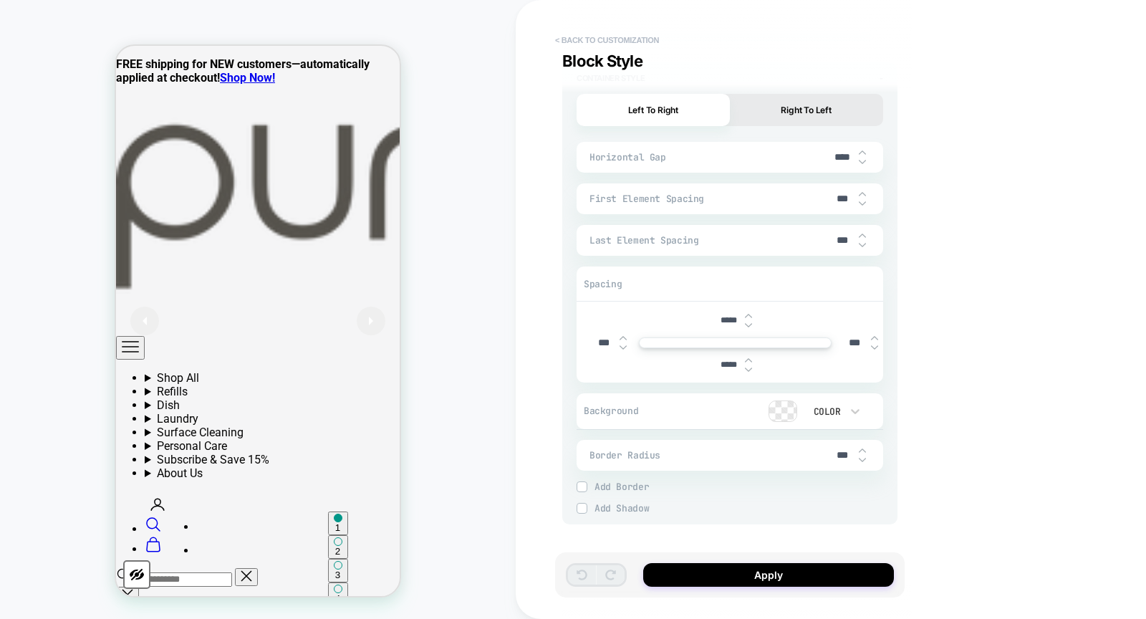
click at [580, 39] on button "< Back to customization" at bounding box center [607, 40] width 118 height 23
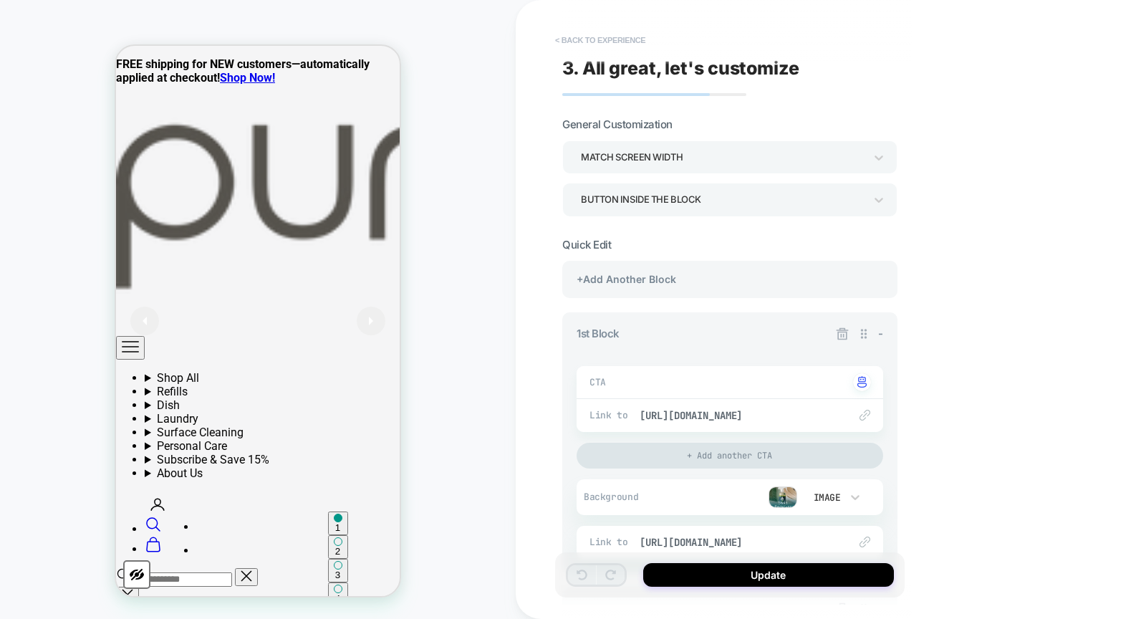
click at [580, 38] on button "< Back to experience" at bounding box center [600, 40] width 105 height 23
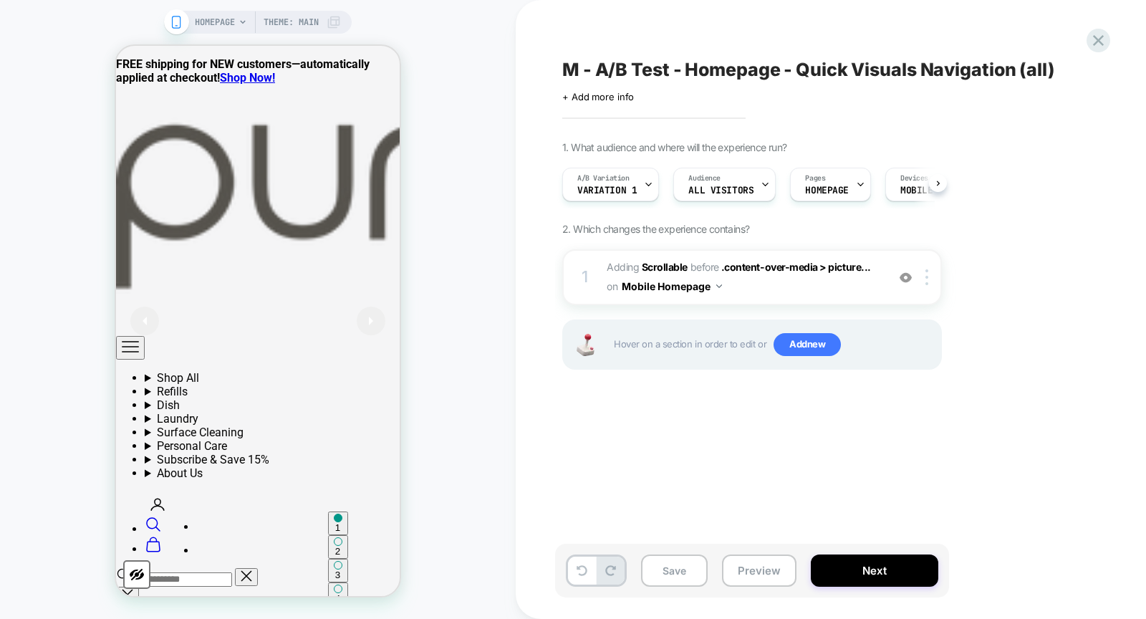
scroll to position [0, 1]
click at [620, 191] on span "Variation 1" at bounding box center [606, 191] width 59 height 10
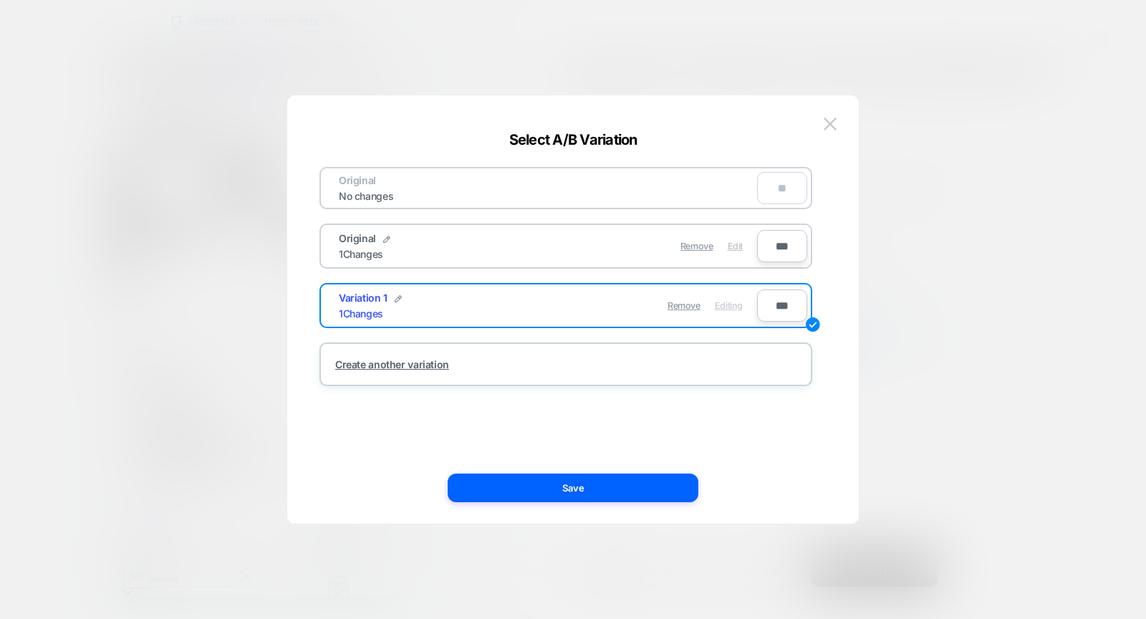
click at [732, 244] on span "Edit" at bounding box center [735, 246] width 15 height 11
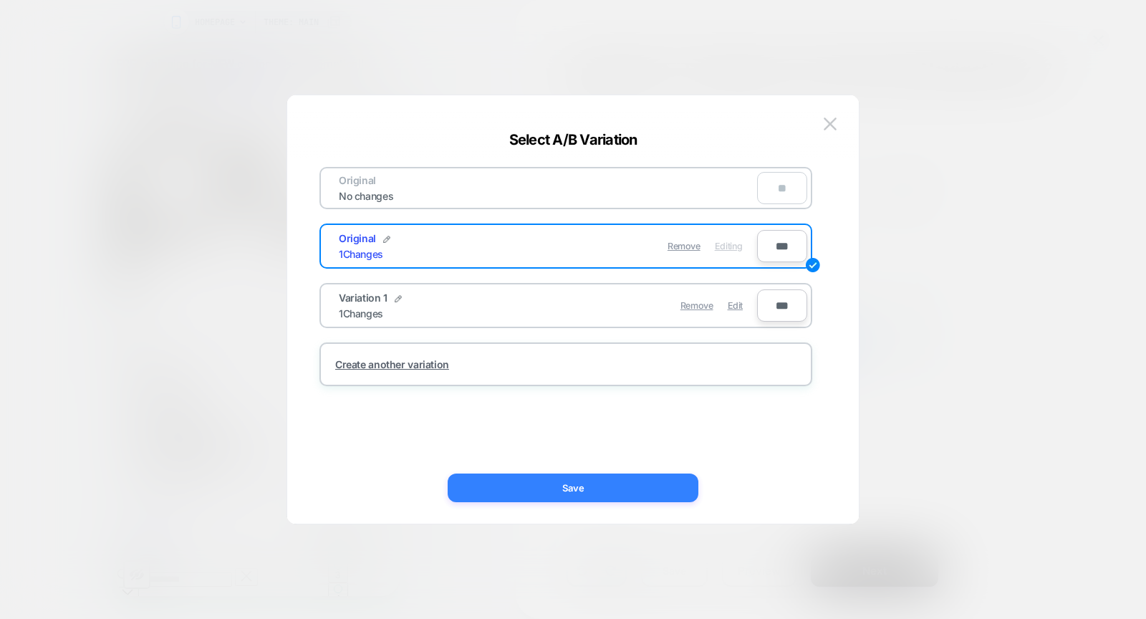
click at [598, 497] on button "Save" at bounding box center [573, 488] width 251 height 29
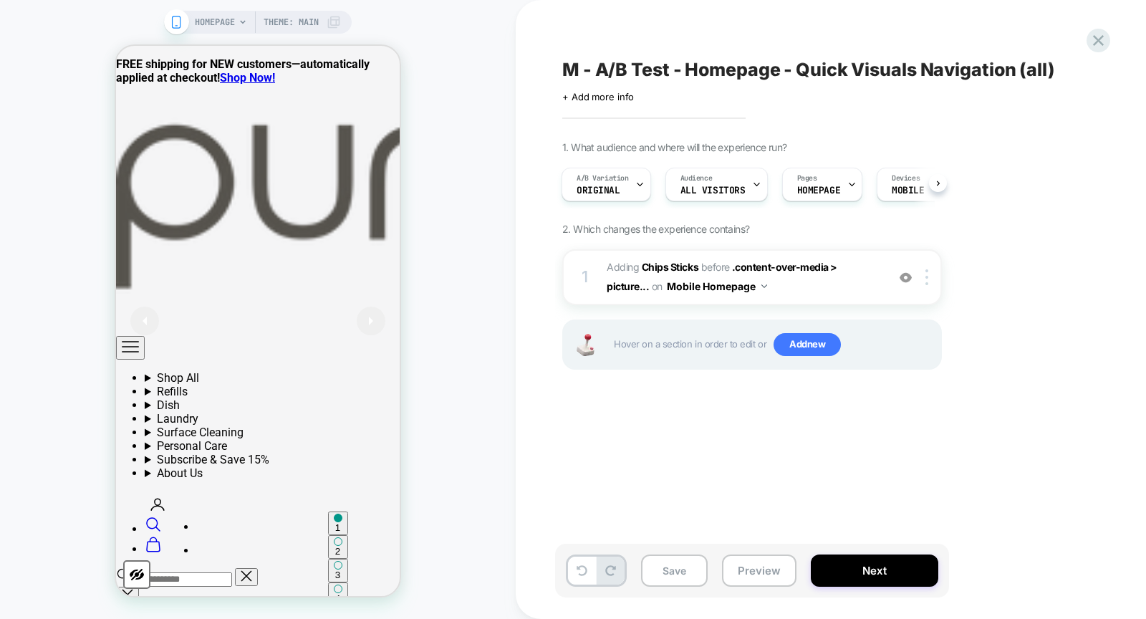
click at [658, 445] on div "M - A/B Test - Homepage - Quick Visuals Navigation (all) Click to edit experien…" at bounding box center [823, 309] width 537 height 590
click at [1101, 42] on icon at bounding box center [1098, 40] width 11 height 11
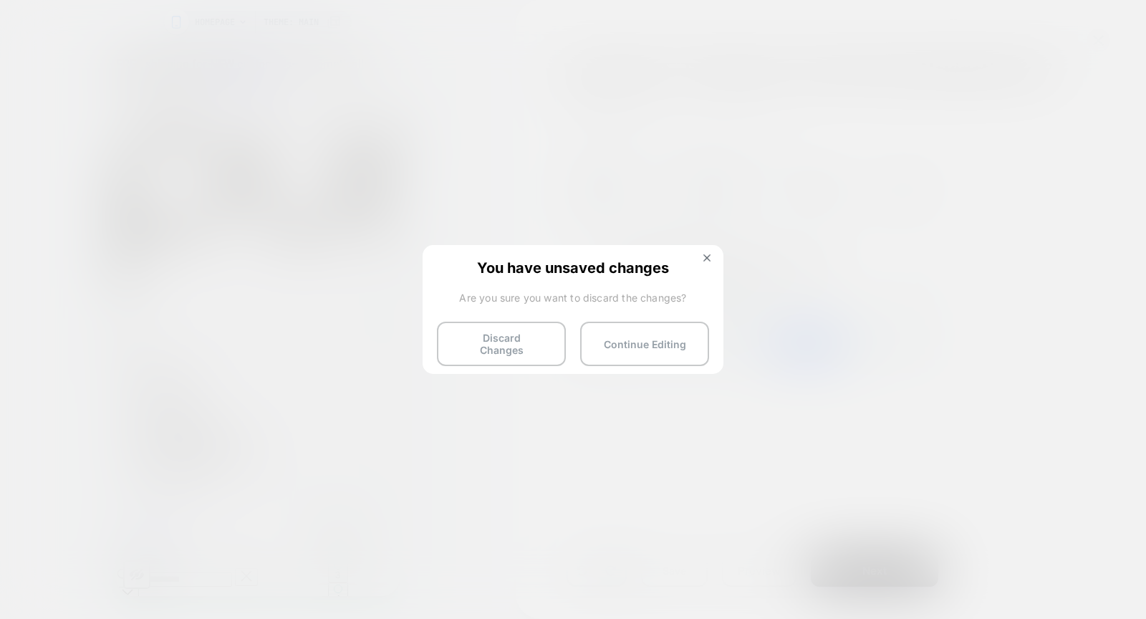
click at [533, 310] on div "You have unsaved changes Are you sure you want to discard the changes? Discard …" at bounding box center [573, 308] width 301 height 127
click at [500, 350] on button "Discard Changes" at bounding box center [501, 344] width 129 height 44
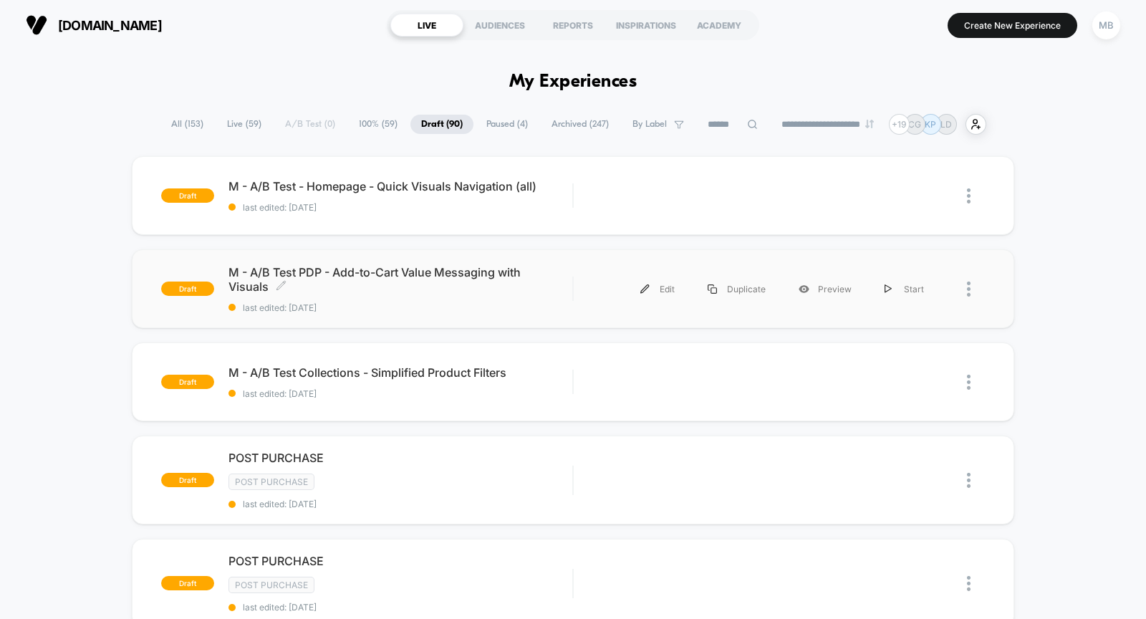
click at [355, 292] on span "M - A/B Test PDP - Add-to-Cart Value Messaging with Visuals Click to edit exper…" at bounding box center [401, 279] width 344 height 29
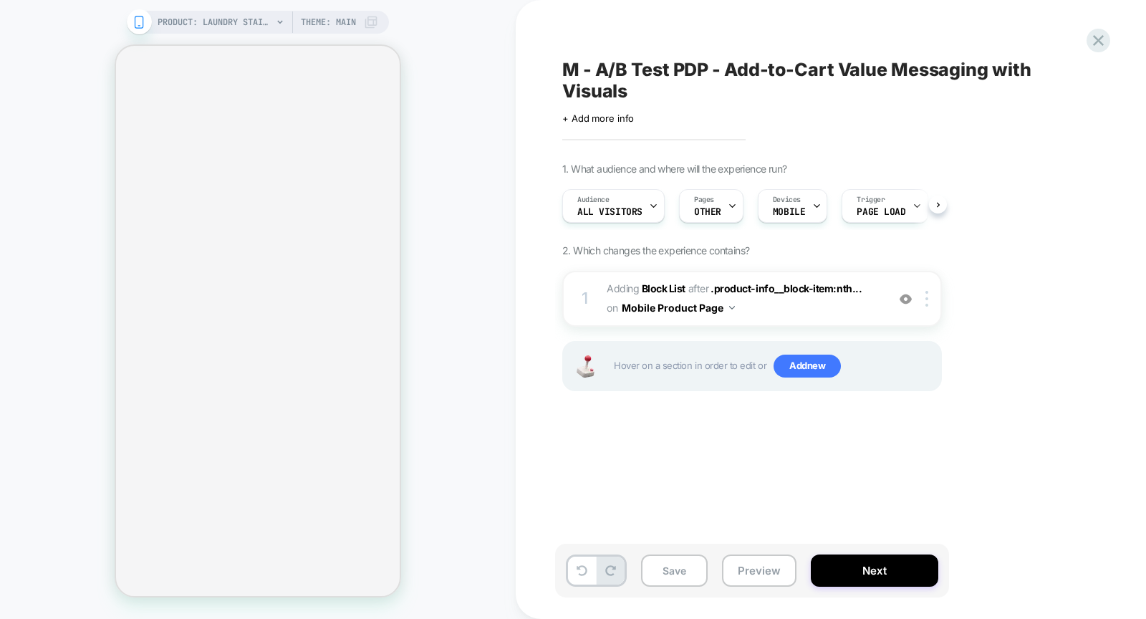
scroll to position [0, 1]
click at [618, 283] on span "Adding Block List" at bounding box center [646, 288] width 79 height 12
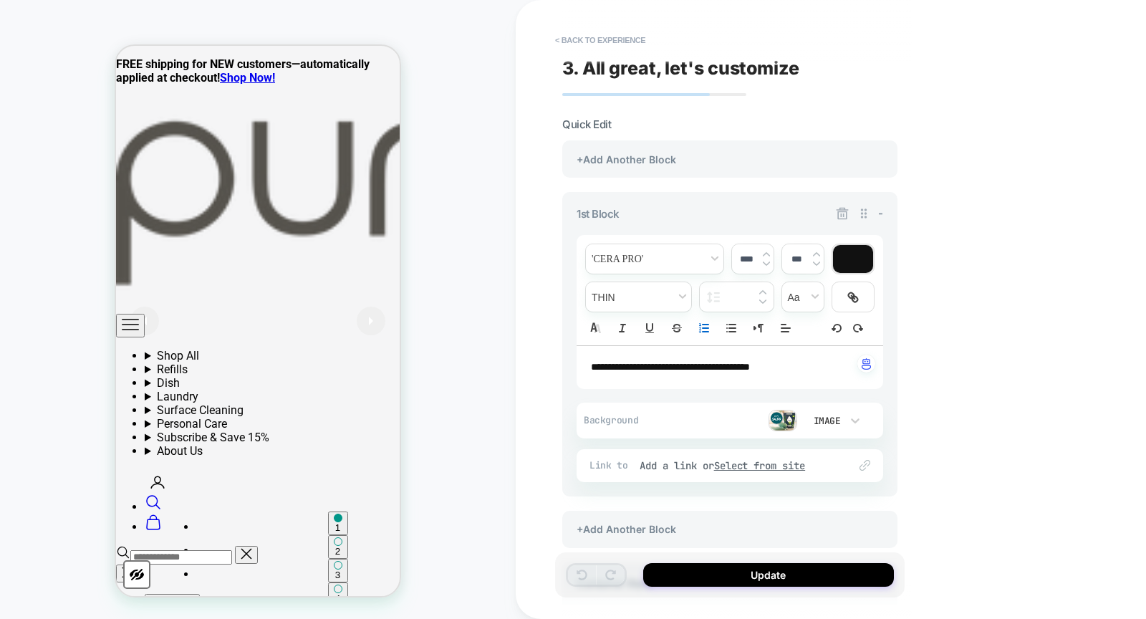
scroll to position [0, 0]
click at [787, 418] on img at bounding box center [783, 420] width 29 height 21
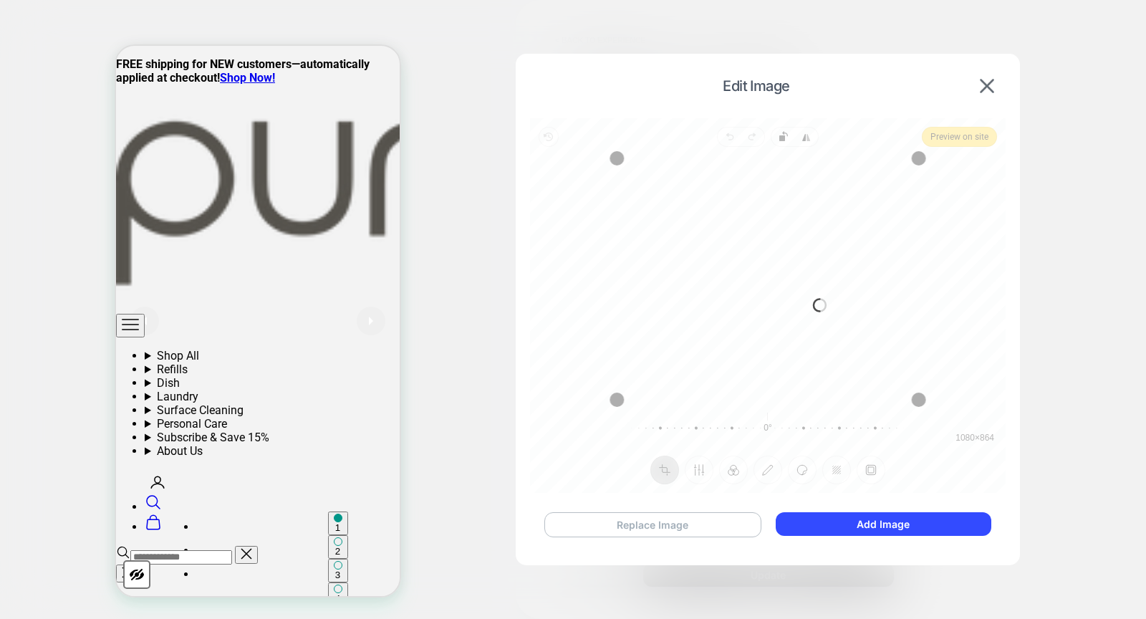
click at [667, 525] on button "Replace Image" at bounding box center [653, 524] width 217 height 25
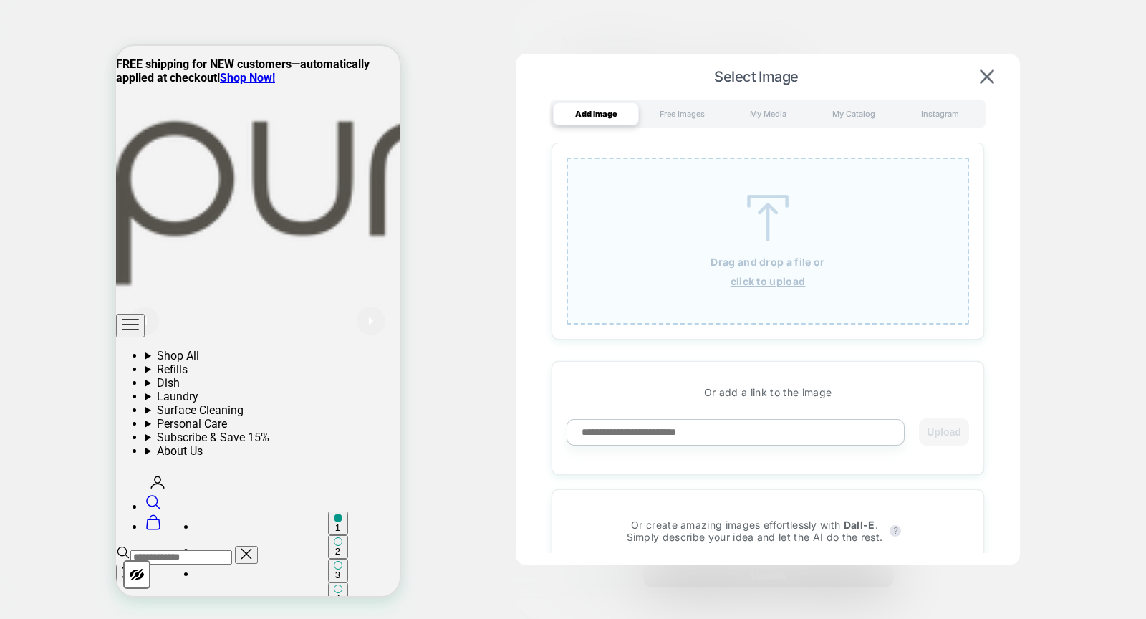
click at [772, 261] on p "Drag and drop a file or" at bounding box center [768, 262] width 114 height 12
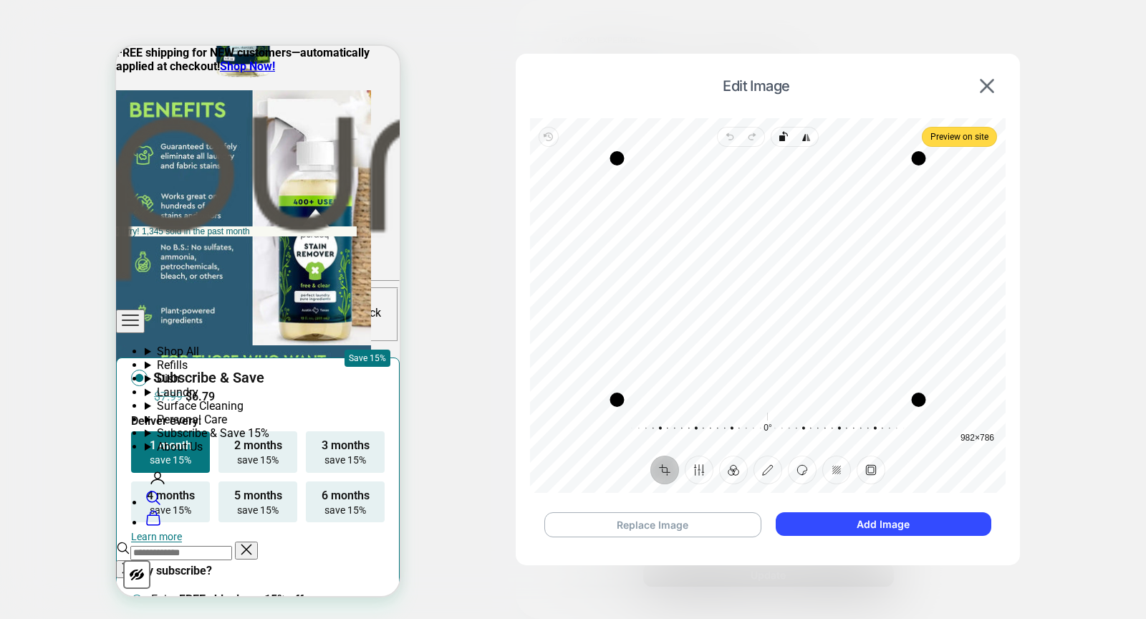
scroll to position [1132, 0]
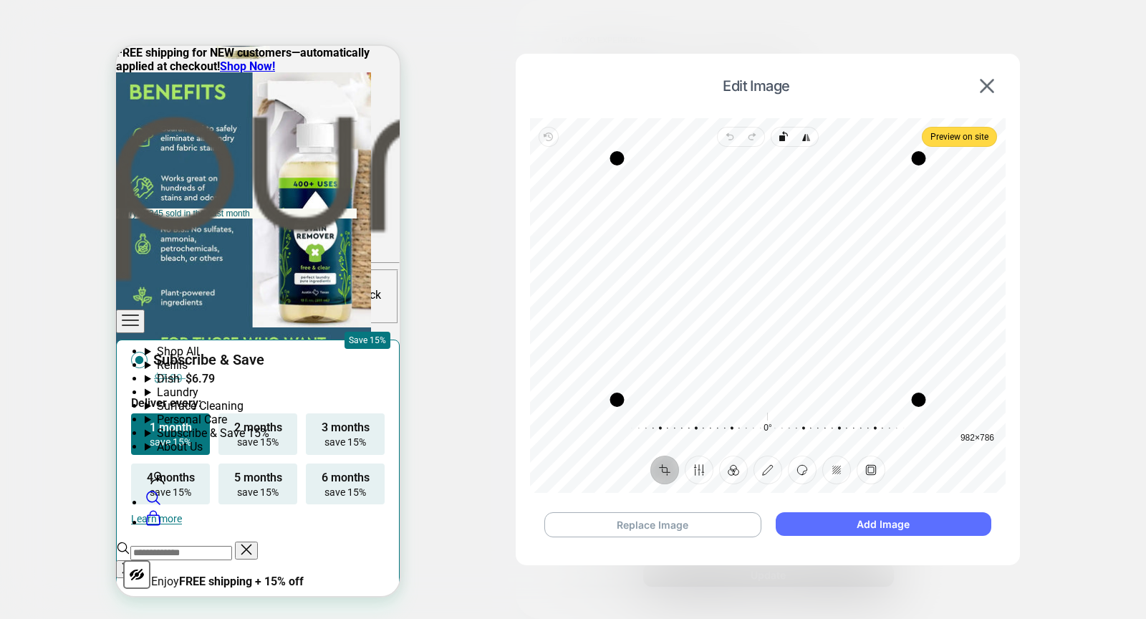
click at [814, 518] on button "Add Image" at bounding box center [884, 524] width 216 height 24
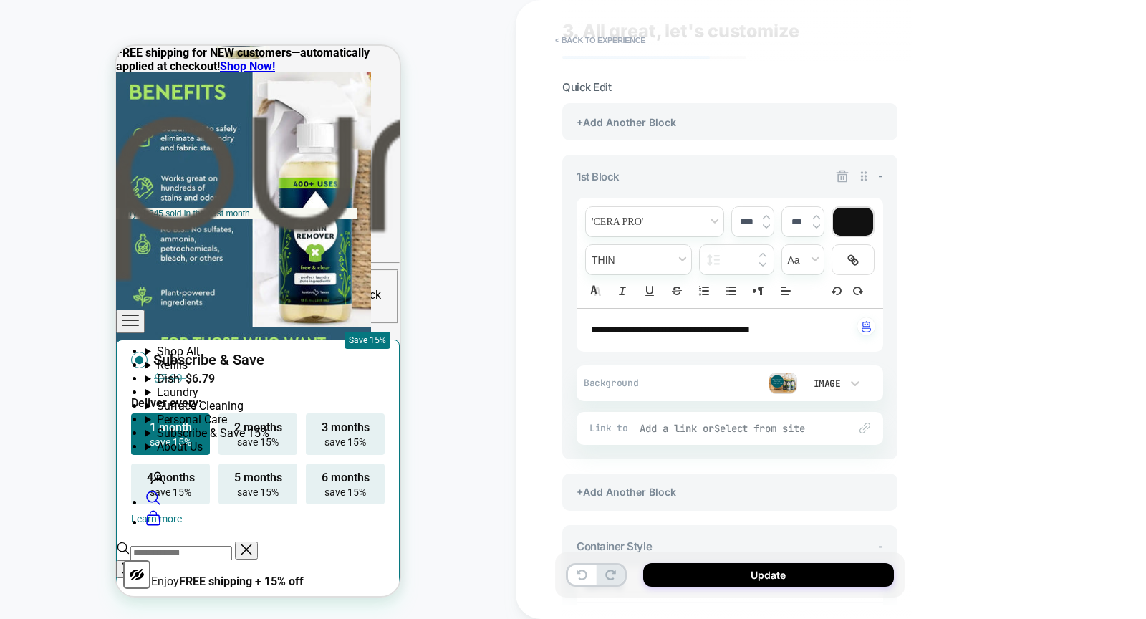
scroll to position [0, 0]
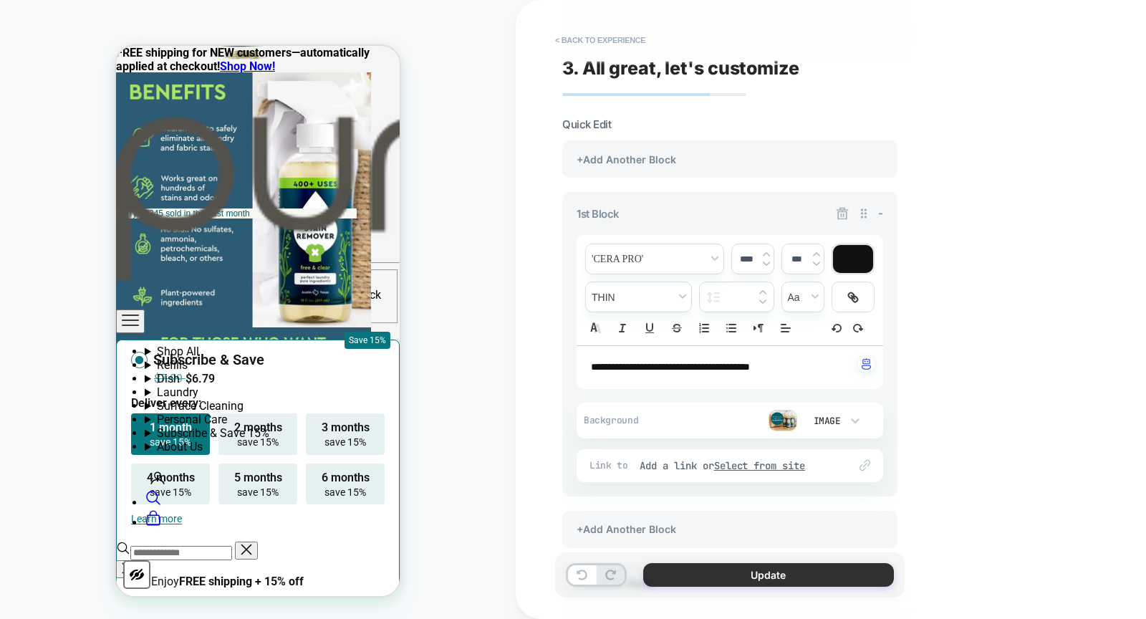
click at [751, 578] on button "Update" at bounding box center [768, 575] width 251 height 24
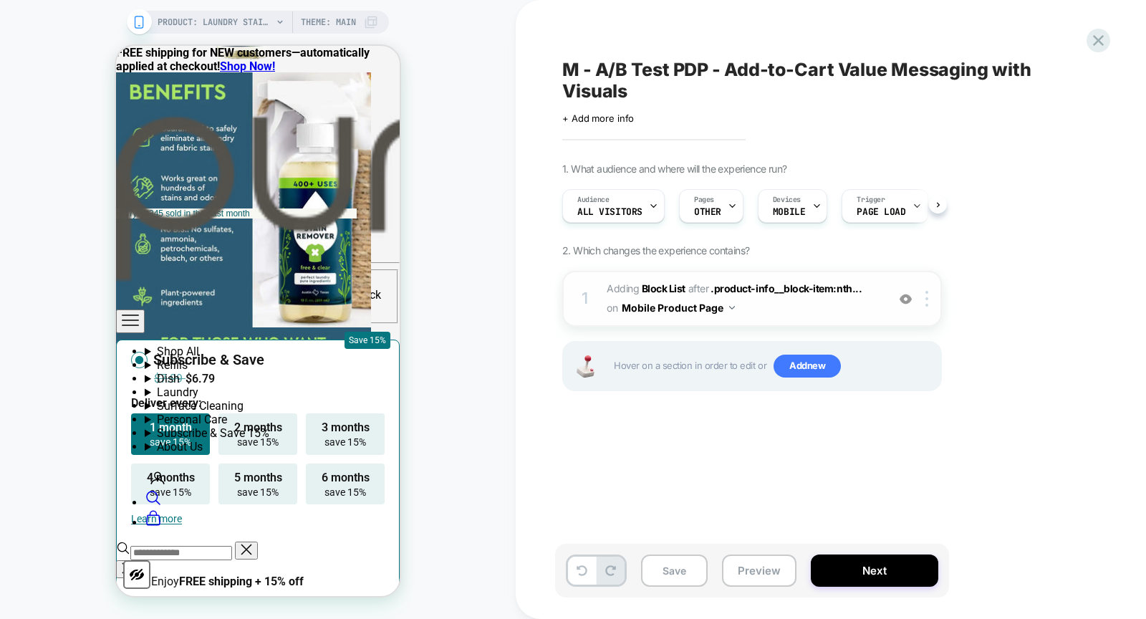
scroll to position [0, 1]
click at [619, 284] on span "Adding Block List" at bounding box center [646, 288] width 79 height 12
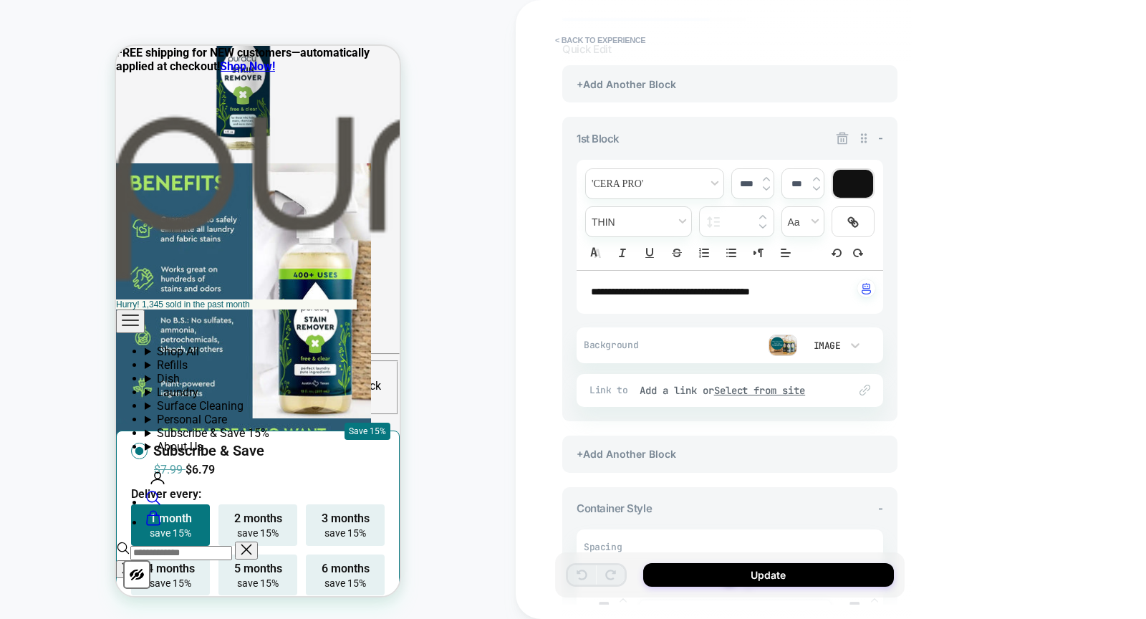
scroll to position [76, 0]
click at [726, 289] on span "**********" at bounding box center [670, 291] width 159 height 10
click at [651, 298] on p "**********" at bounding box center [724, 291] width 267 height 14
click at [761, 286] on span "**********" at bounding box center [676, 291] width 170 height 10
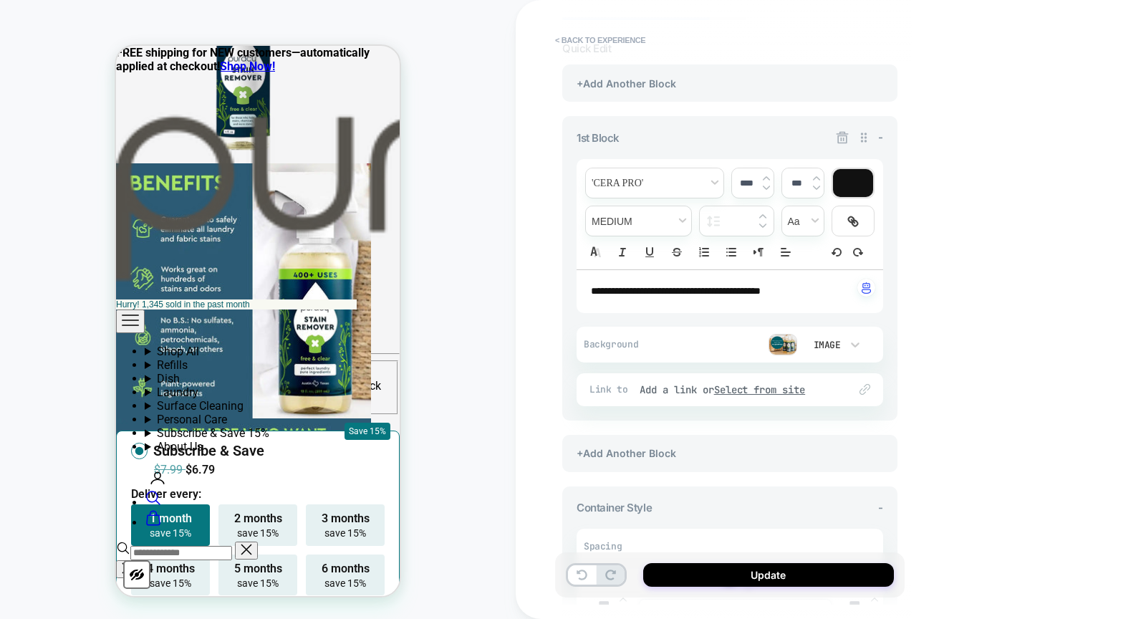
click at [747, 291] on span "**********" at bounding box center [676, 291] width 170 height 10
drag, startPoint x: 807, startPoint y: 307, endPoint x: 813, endPoint y: 288, distance: 20.2
click at [813, 288] on p "**********" at bounding box center [724, 291] width 267 height 14
click at [768, 289] on span "**********" at bounding box center [679, 291] width 177 height 10
click at [700, 287] on span "**********" at bounding box center [681, 291] width 181 height 10
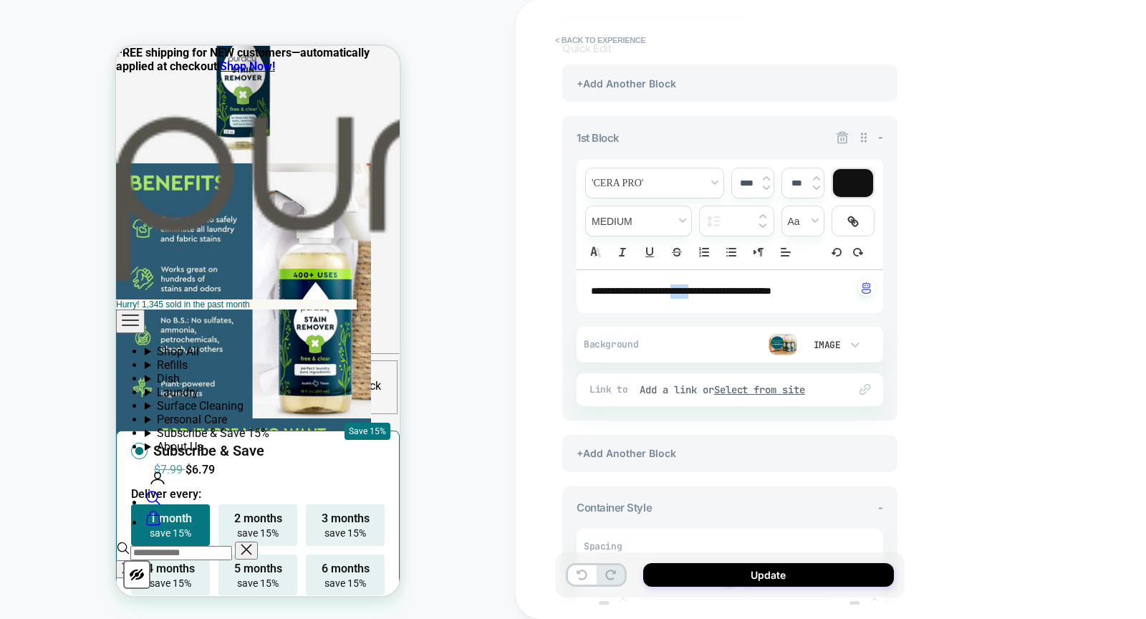
click at [700, 287] on span "**********" at bounding box center [681, 291] width 181 height 10
click at [620, 279] on div "**********" at bounding box center [730, 291] width 307 height 43
drag, startPoint x: 742, startPoint y: 289, endPoint x: 567, endPoint y: 288, distance: 174.1
click at [567, 288] on div "**********" at bounding box center [729, 268] width 335 height 304
drag, startPoint x: 746, startPoint y: 288, endPoint x: 815, endPoint y: 287, distance: 69.5
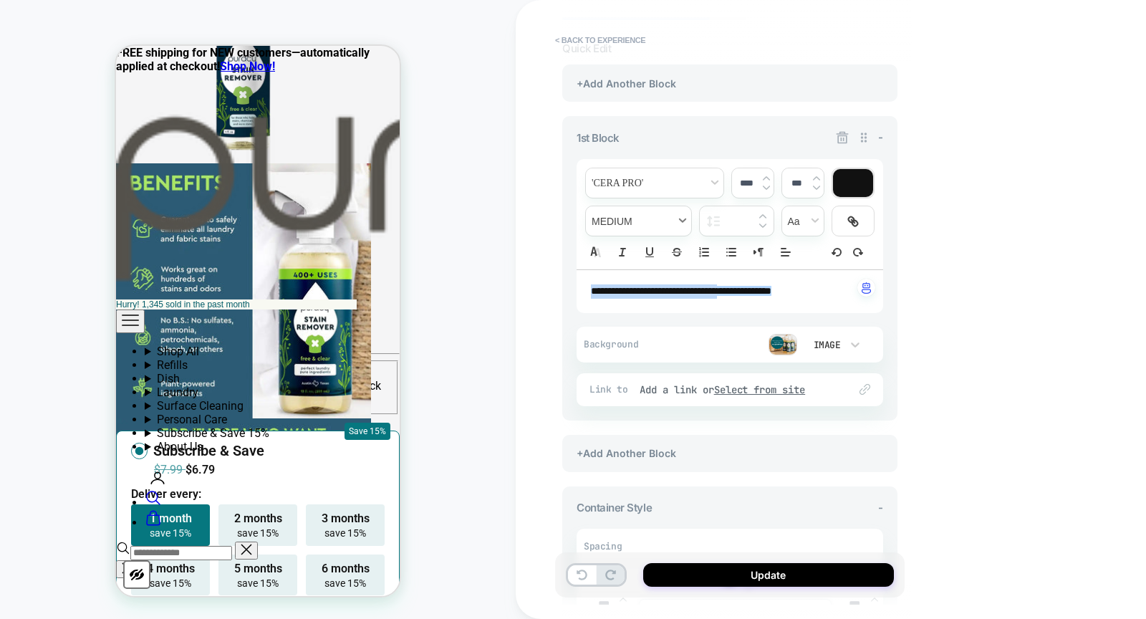
click at [642, 224] on span "fontWeight" at bounding box center [638, 220] width 105 height 29
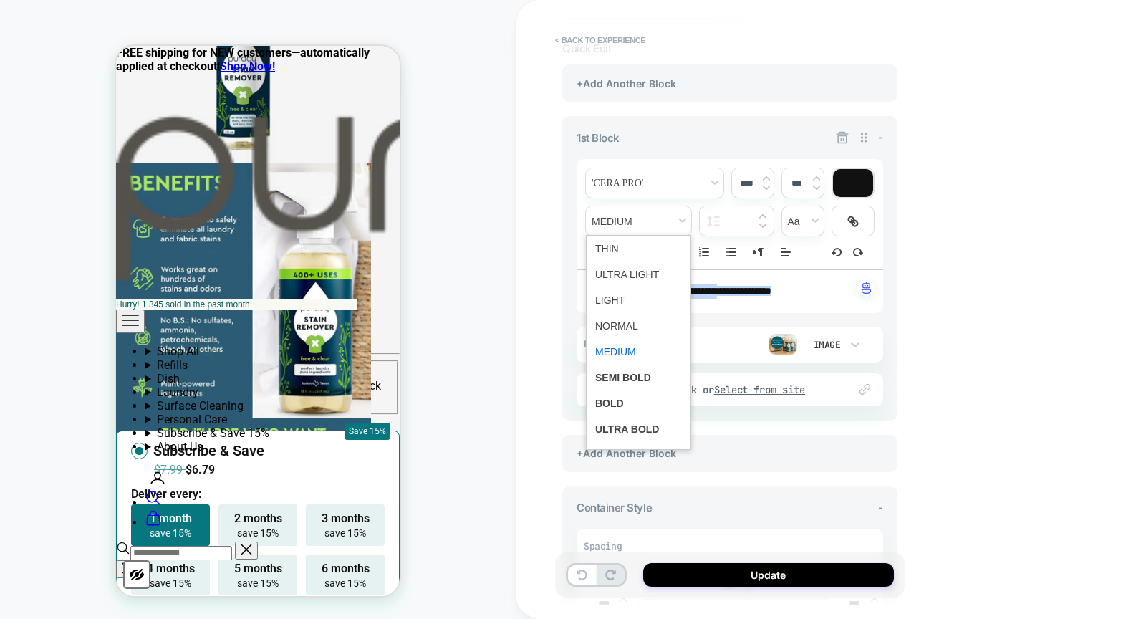
click at [633, 370] on span "fontWeight" at bounding box center [638, 378] width 87 height 26
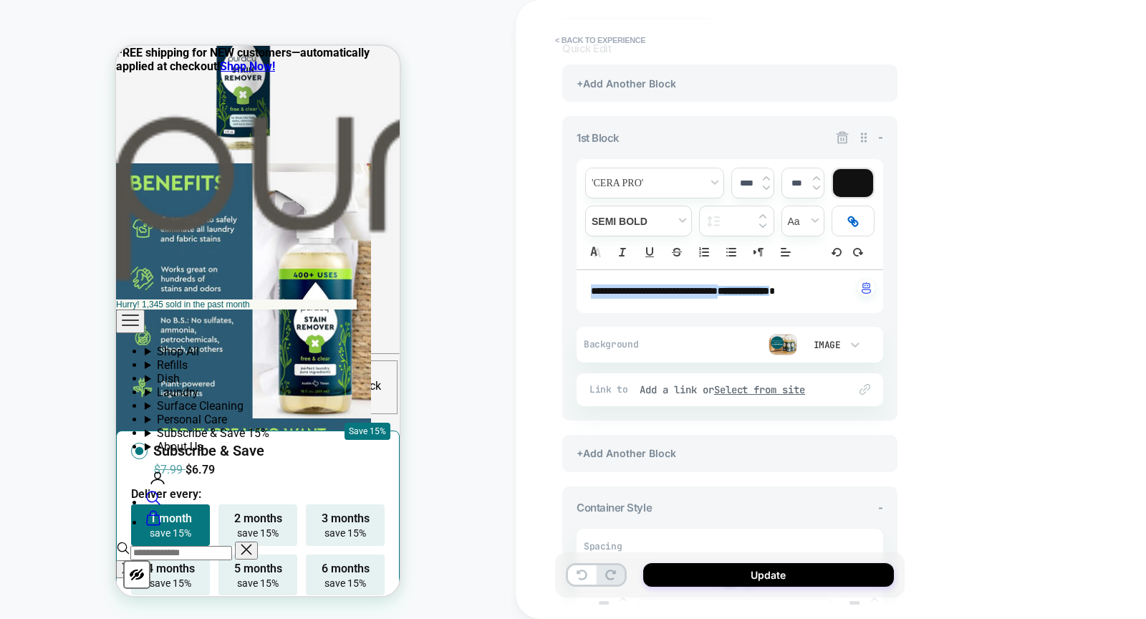
click at [860, 221] on div at bounding box center [854, 220] width 42 height 29
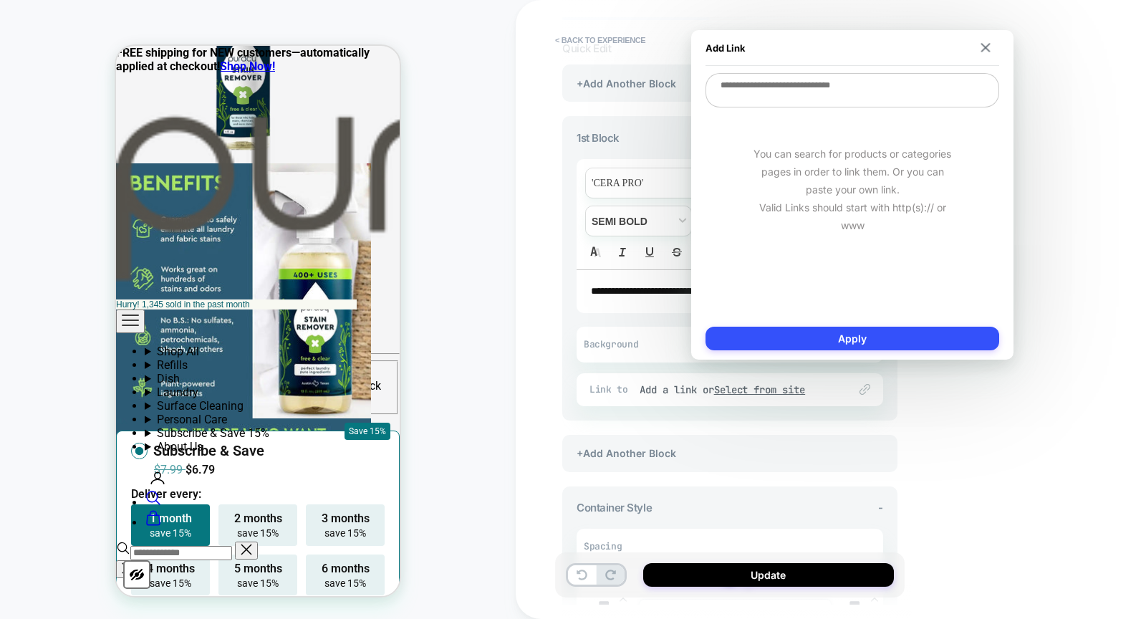
paste textarea "**********"
type textarea "*"
type textarea "**********"
click at [855, 337] on button "Apply" at bounding box center [853, 339] width 294 height 24
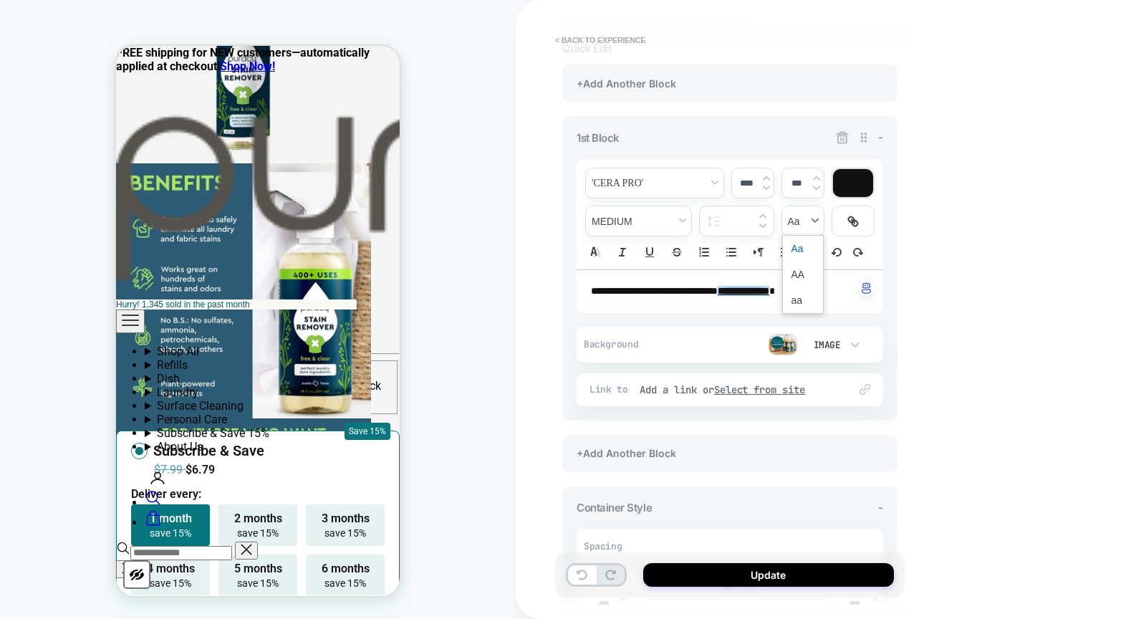
click at [814, 218] on span "transform" at bounding box center [803, 220] width 42 height 29
click at [643, 250] on icon "Underline" at bounding box center [649, 252] width 13 height 13
click at [858, 190] on div at bounding box center [853, 183] width 40 height 28
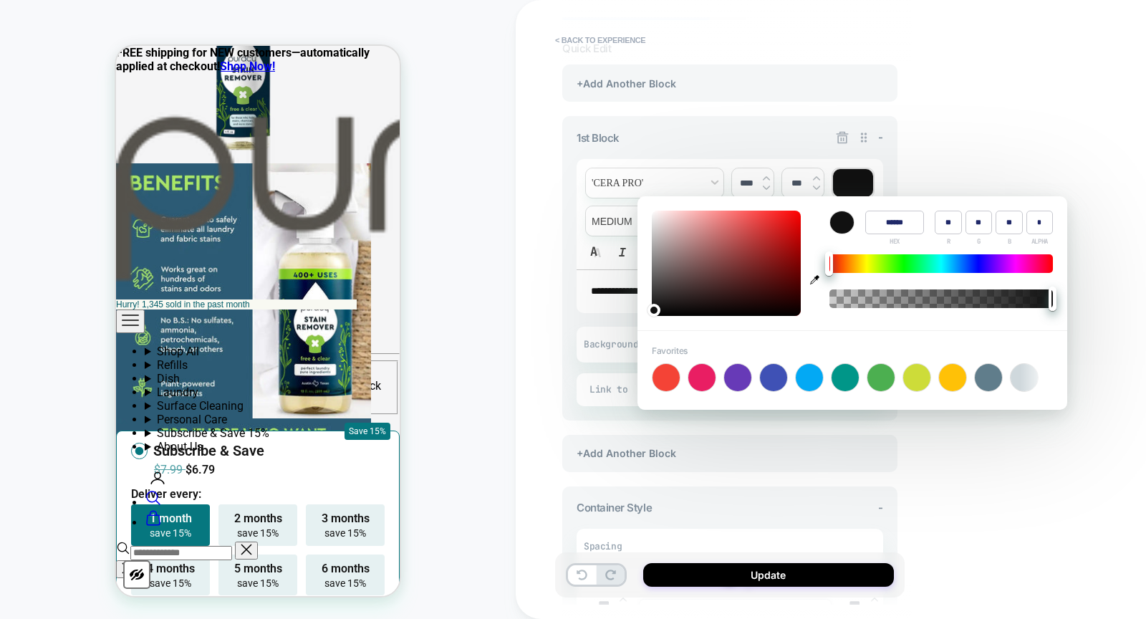
click at [815, 278] on icon "button" at bounding box center [814, 279] width 9 height 9
type input "******"
type input "*"
type input "**"
type input "***"
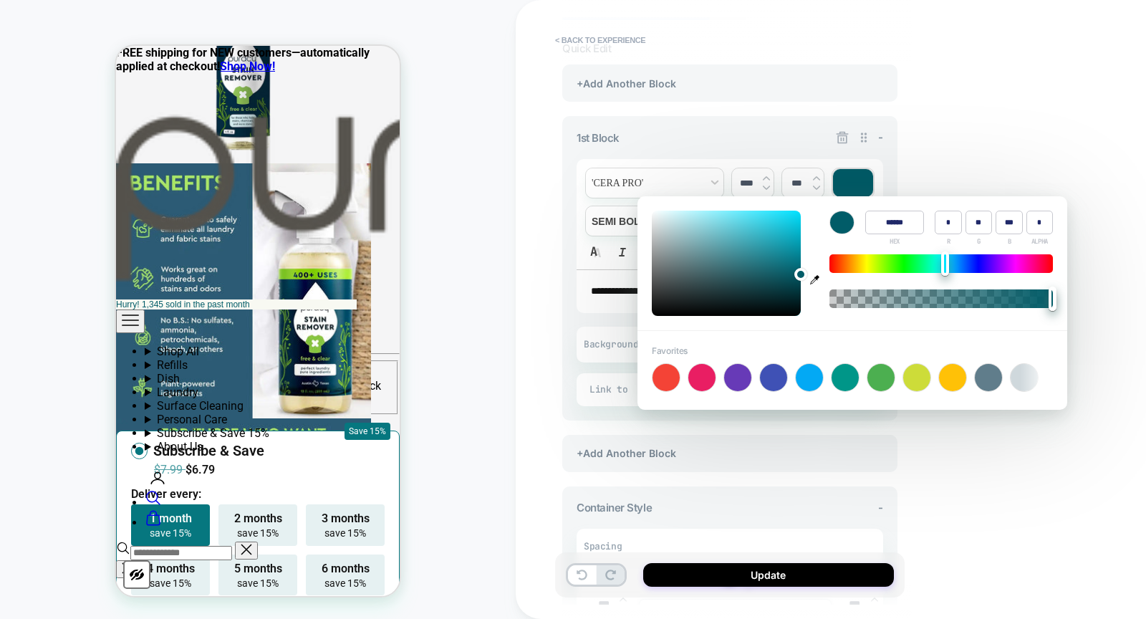
click at [994, 428] on div "**********" at bounding box center [831, 309] width 630 height 619
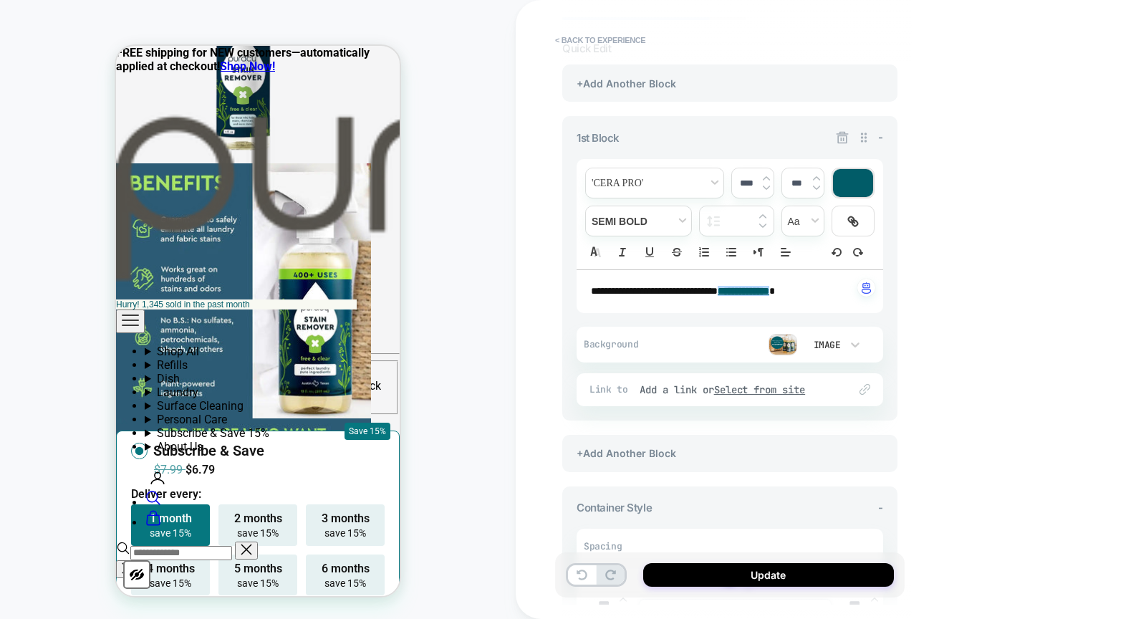
click at [827, 284] on p "**********" at bounding box center [724, 291] width 267 height 14
drag, startPoint x: 827, startPoint y: 289, endPoint x: 807, endPoint y: 286, distance: 20.3
click at [807, 286] on p "**********" at bounding box center [724, 291] width 267 height 14
copy p "**"
click at [718, 287] on span "**********" at bounding box center [654, 291] width 127 height 10
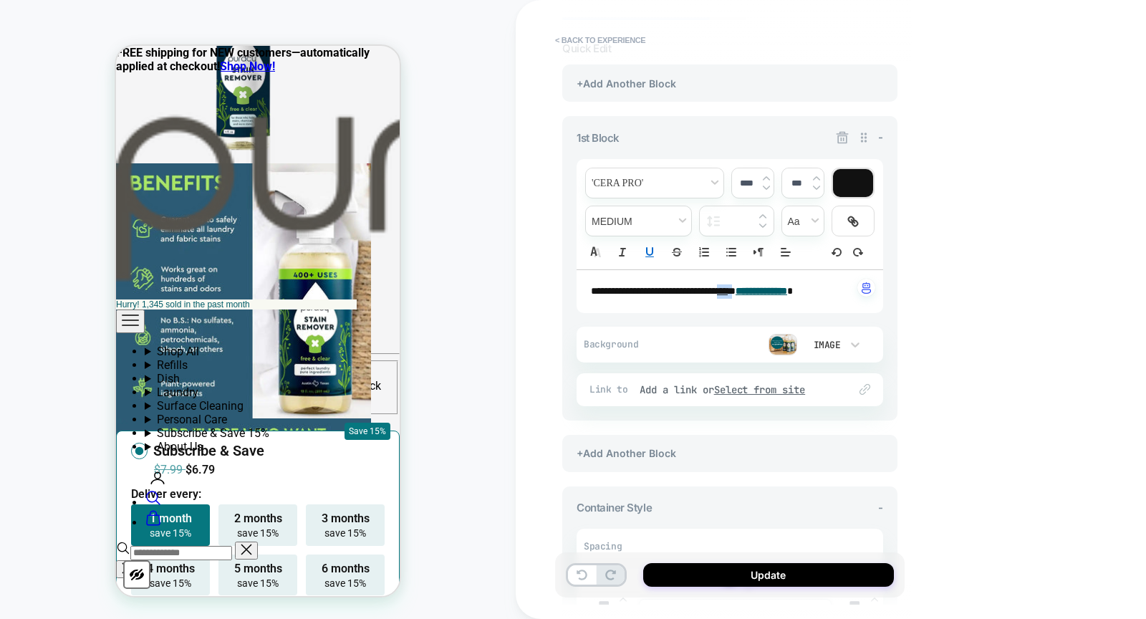
drag, startPoint x: 759, startPoint y: 288, endPoint x: 747, endPoint y: 289, distance: 12.2
click at [747, 289] on p "**********" at bounding box center [724, 291] width 267 height 14
click at [650, 254] on icon "Underline" at bounding box center [649, 252] width 13 height 13
click at [648, 251] on icon "Underline" at bounding box center [650, 251] width 6 height 7
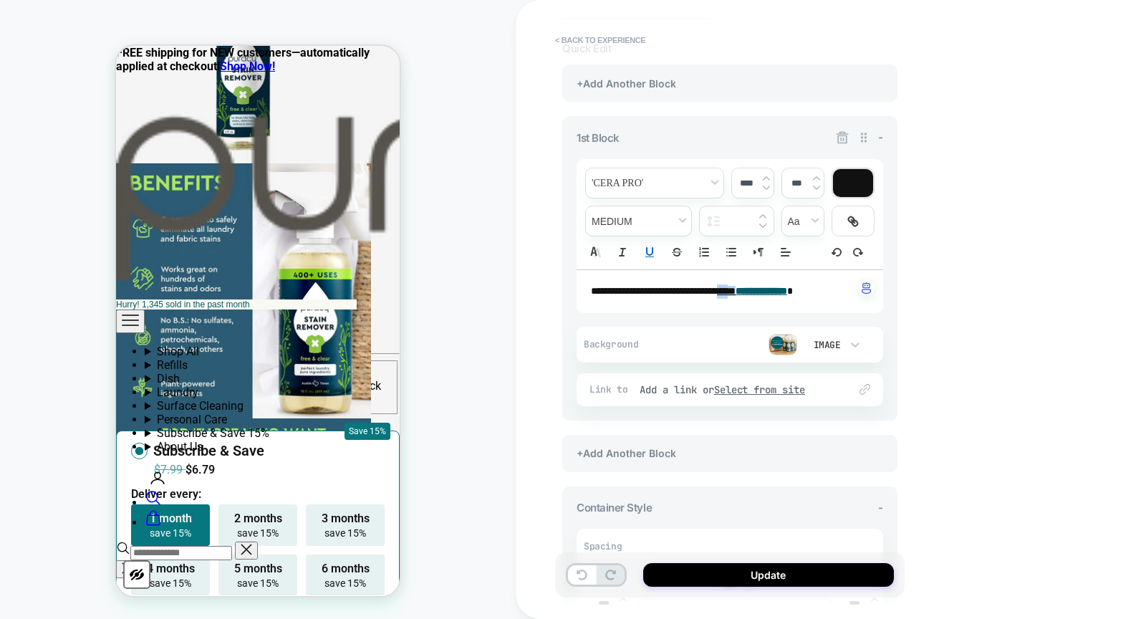
click at [648, 251] on icon "Underline" at bounding box center [649, 252] width 13 height 13
click at [728, 292] on link "**" at bounding box center [722, 291] width 11 height 10
click at [839, 315] on link at bounding box center [820, 317] width 40 height 11
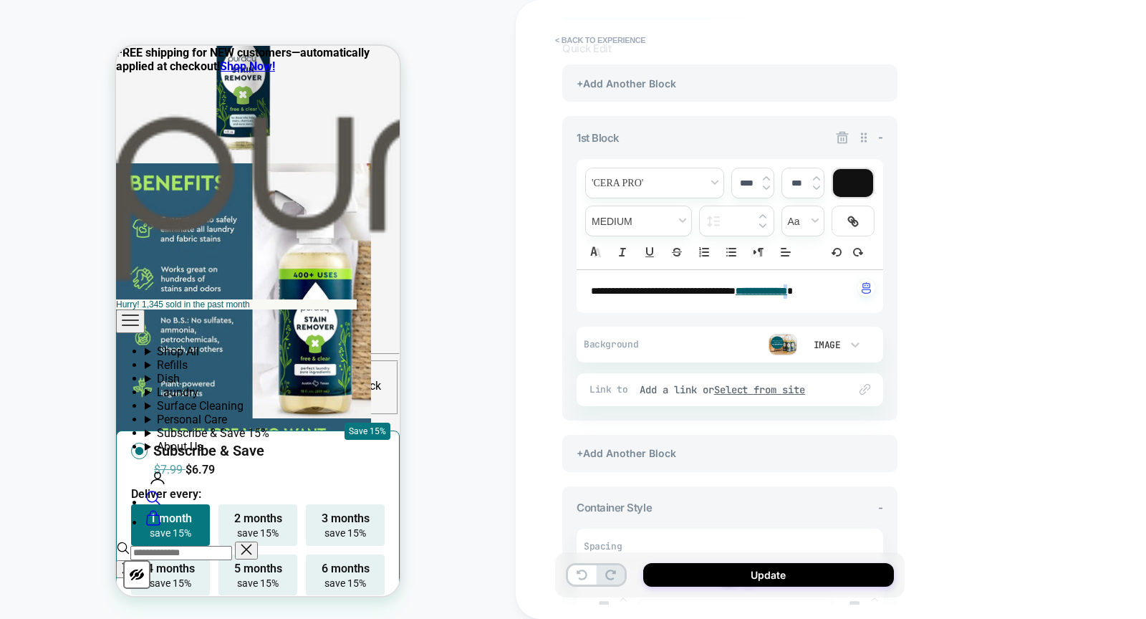
click at [787, 289] on u "**********" at bounding box center [762, 291] width 52 height 10
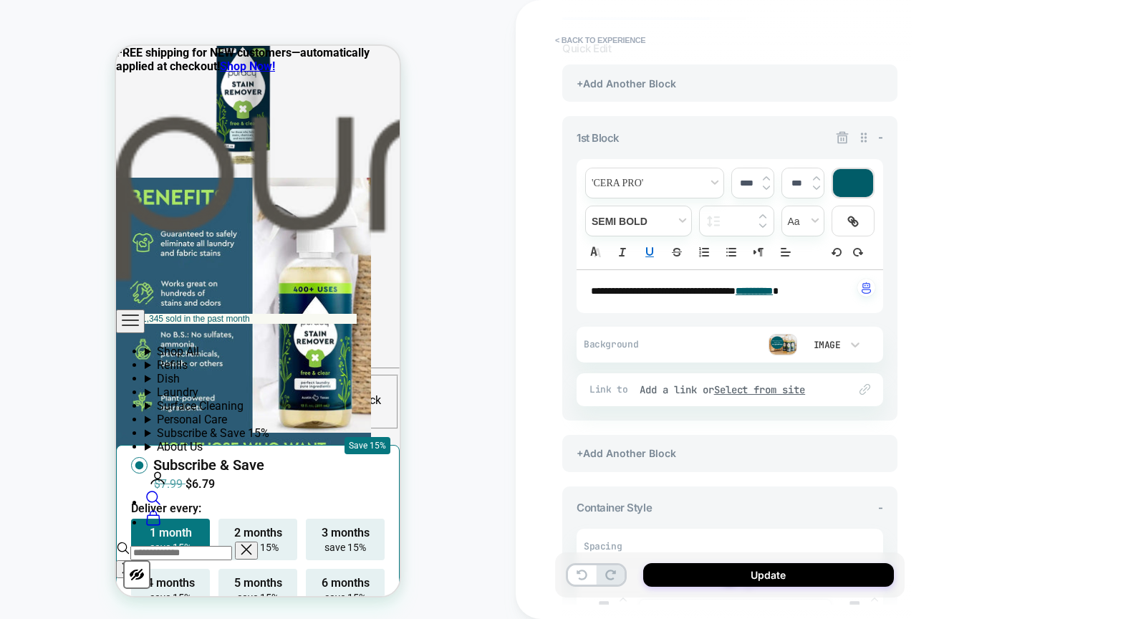
scroll to position [1027, 0]
click at [709, 293] on span "**********" at bounding box center [663, 291] width 145 height 10
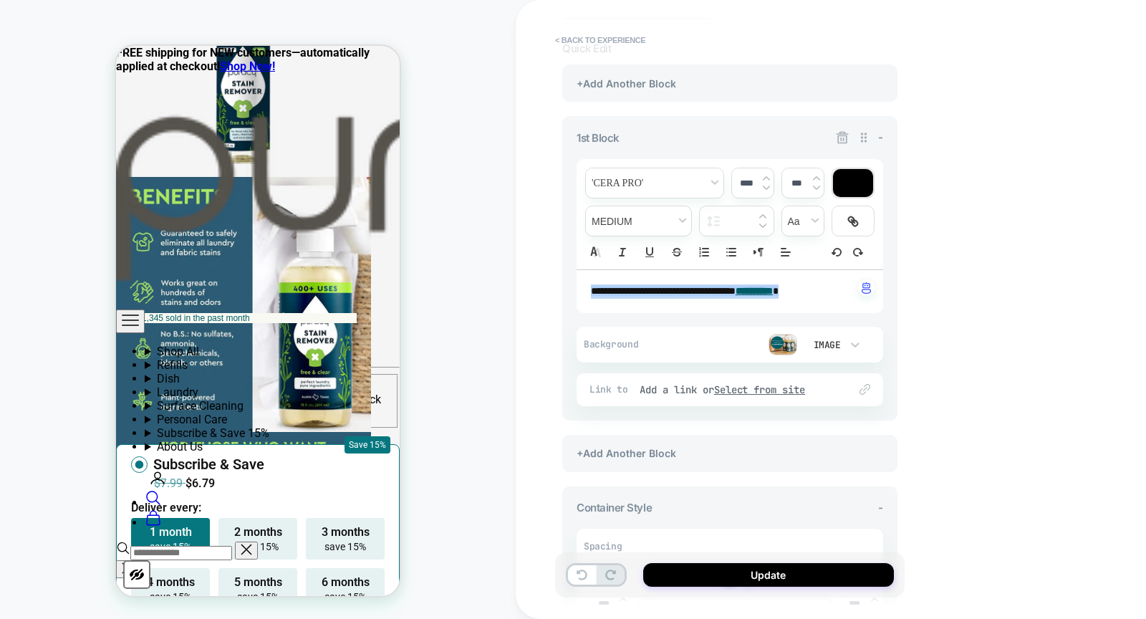
copy p "**********"
click at [769, 289] on u "**********" at bounding box center [754, 291] width 37 height 10
drag, startPoint x: 764, startPoint y: 287, endPoint x: 822, endPoint y: 286, distance: 58.1
click at [822, 286] on p "**********" at bounding box center [724, 291] width 267 height 14
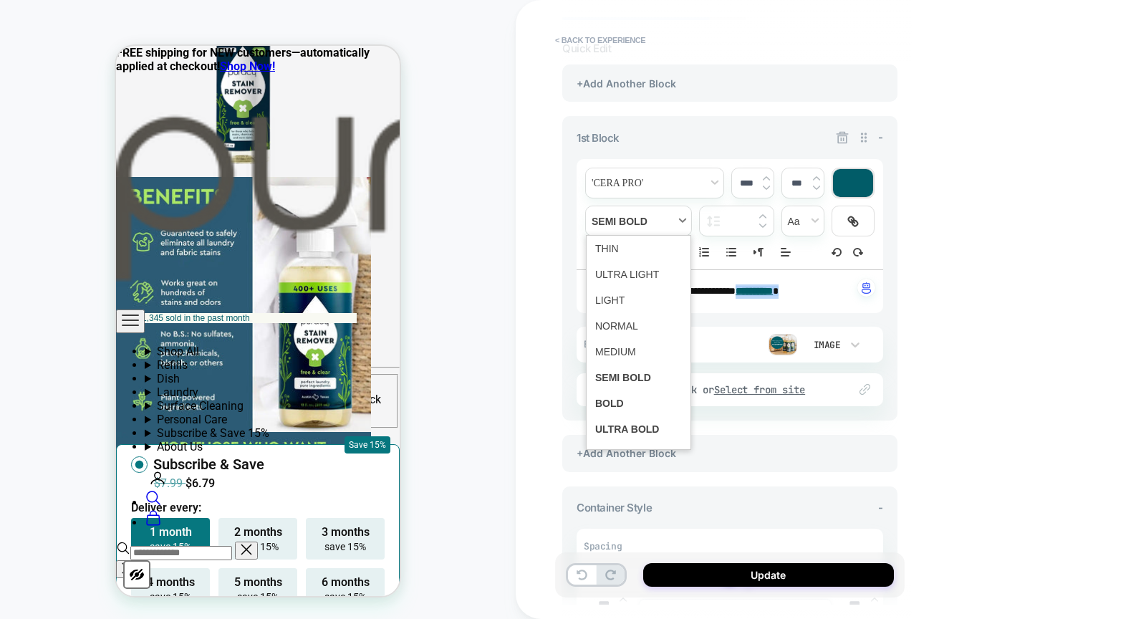
click at [635, 221] on span "fontWeight" at bounding box center [638, 220] width 105 height 29
click at [629, 349] on span "fontWeight" at bounding box center [638, 352] width 87 height 26
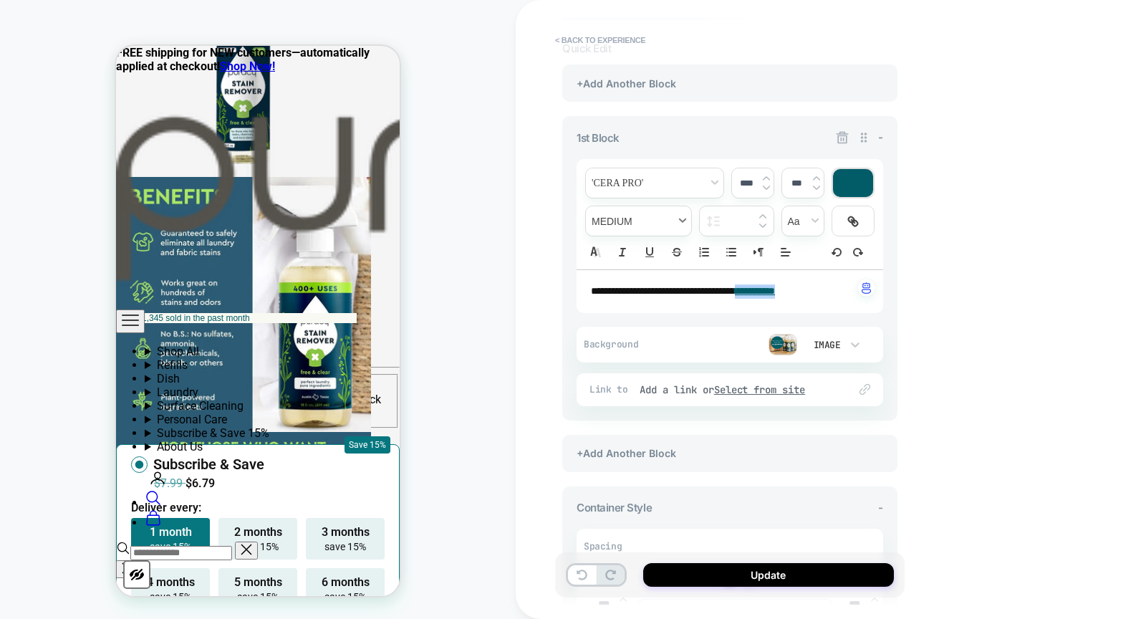
click at [628, 216] on span "fontWeight" at bounding box center [638, 220] width 105 height 29
click at [640, 370] on span "fontWeight" at bounding box center [638, 378] width 87 height 26
click at [1014, 344] on div "**********" at bounding box center [831, 309] width 630 height 619
click at [736, 289] on span "**********" at bounding box center [663, 291] width 145 height 10
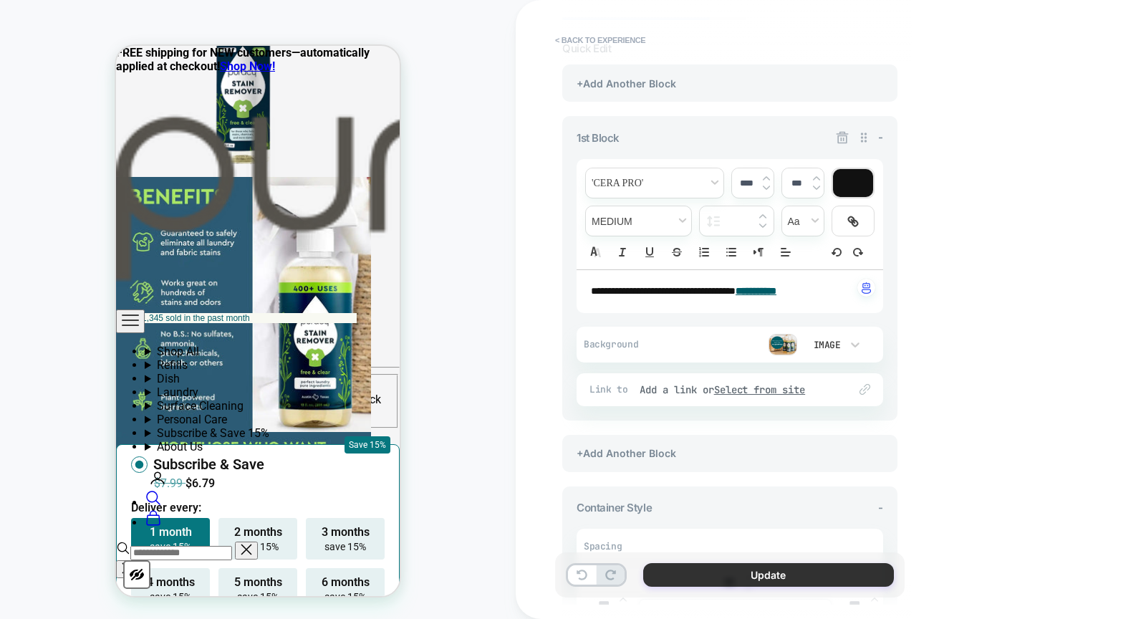
click at [772, 575] on button "Update" at bounding box center [768, 575] width 251 height 24
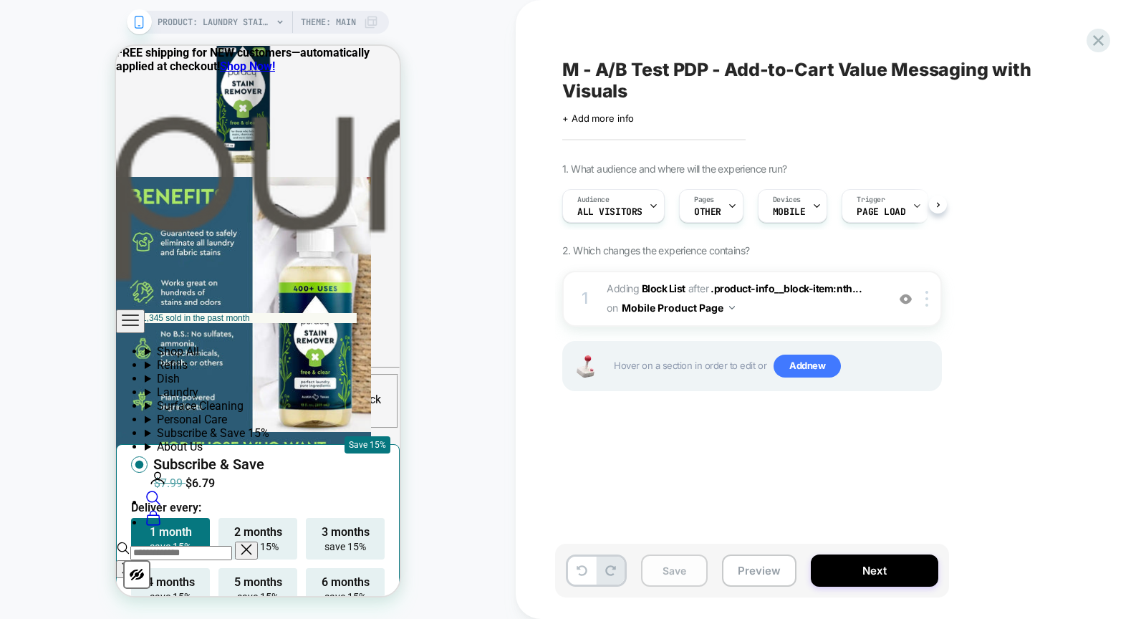
scroll to position [0, 1]
click at [651, 577] on button "Save" at bounding box center [674, 571] width 67 height 32
click at [1093, 36] on icon at bounding box center [1098, 40] width 11 height 11
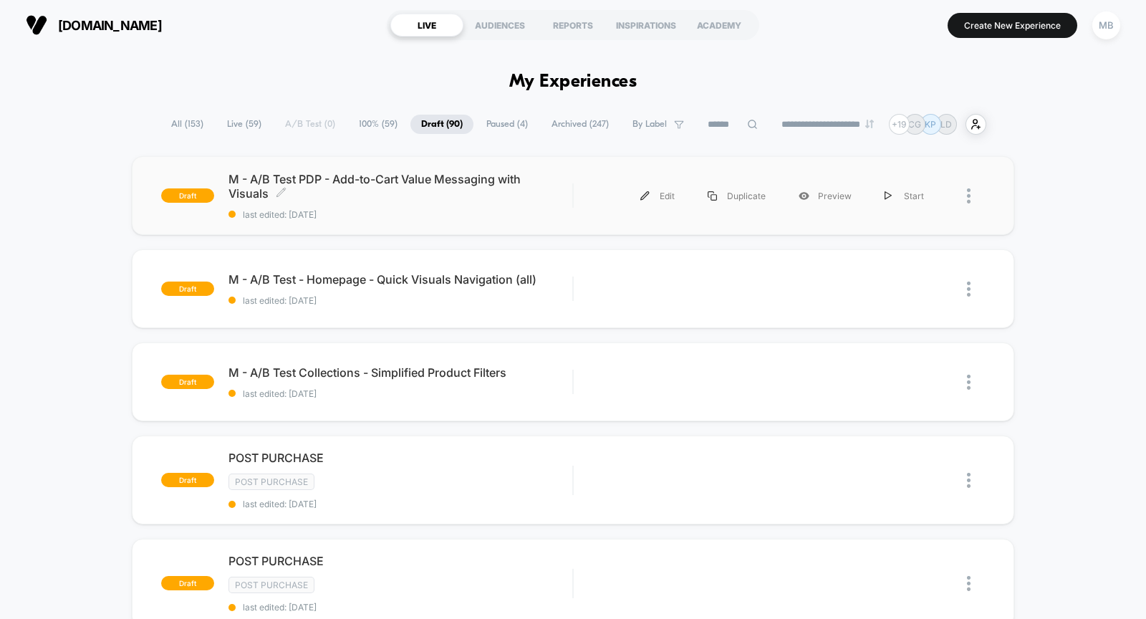
click at [438, 203] on div "M - A/B Test PDP - Add-to-Cart Value Messaging with Visuals Click to edit exper…" at bounding box center [401, 196] width 344 height 48
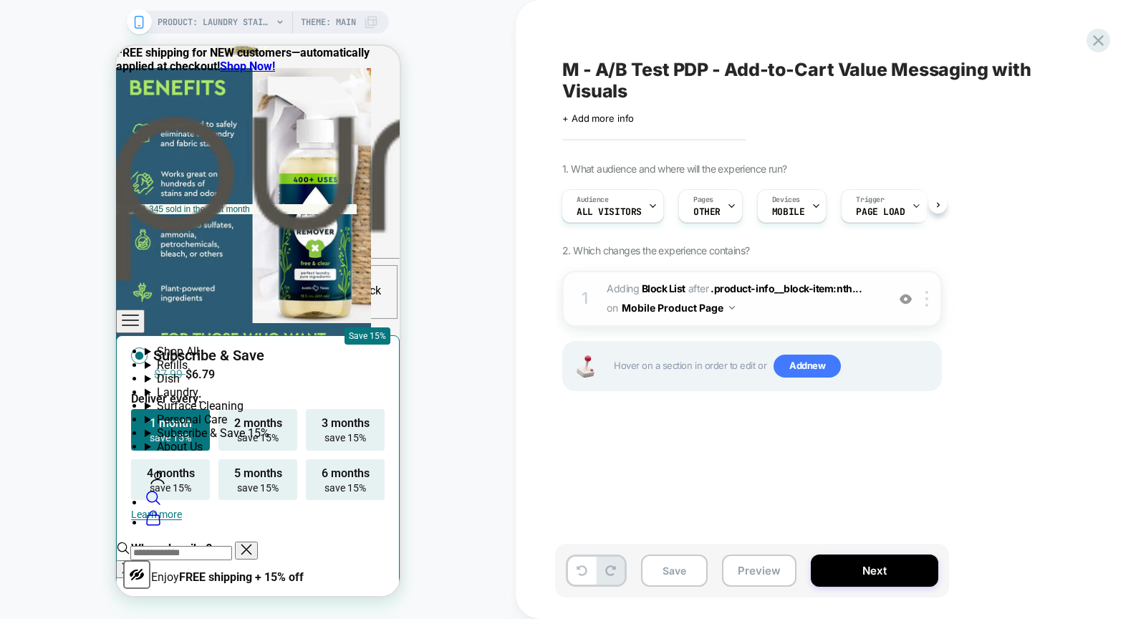
click at [906, 299] on img at bounding box center [906, 299] width 12 height 12
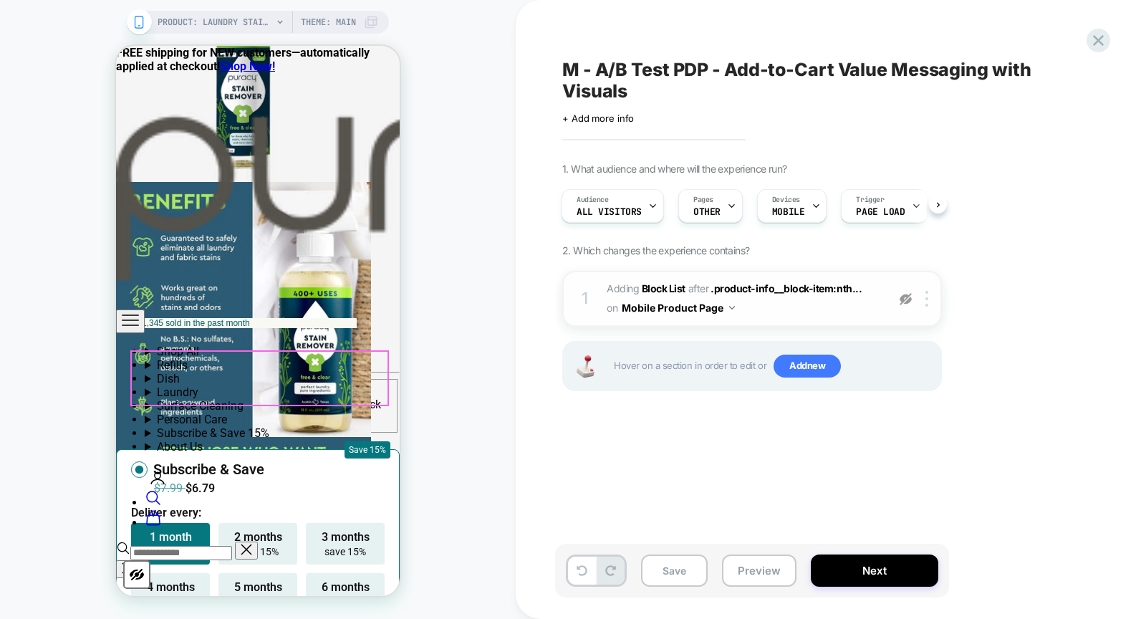
scroll to position [1022, 0]
click at [905, 296] on img at bounding box center [906, 299] width 12 height 12
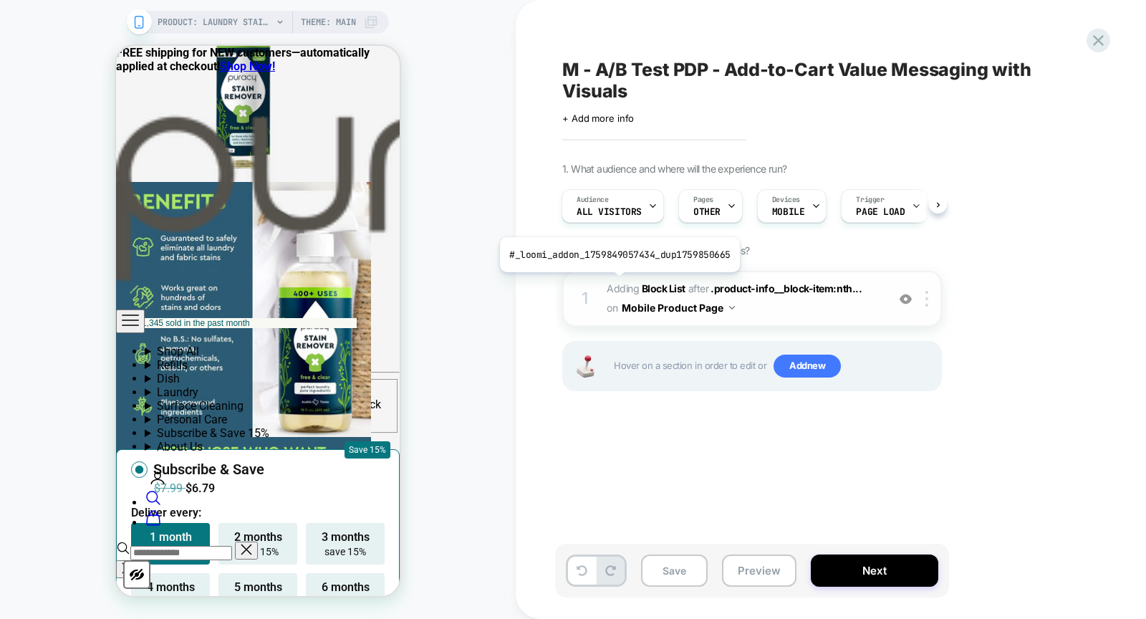
click at [618, 282] on span "Adding Block List" at bounding box center [646, 288] width 79 height 12
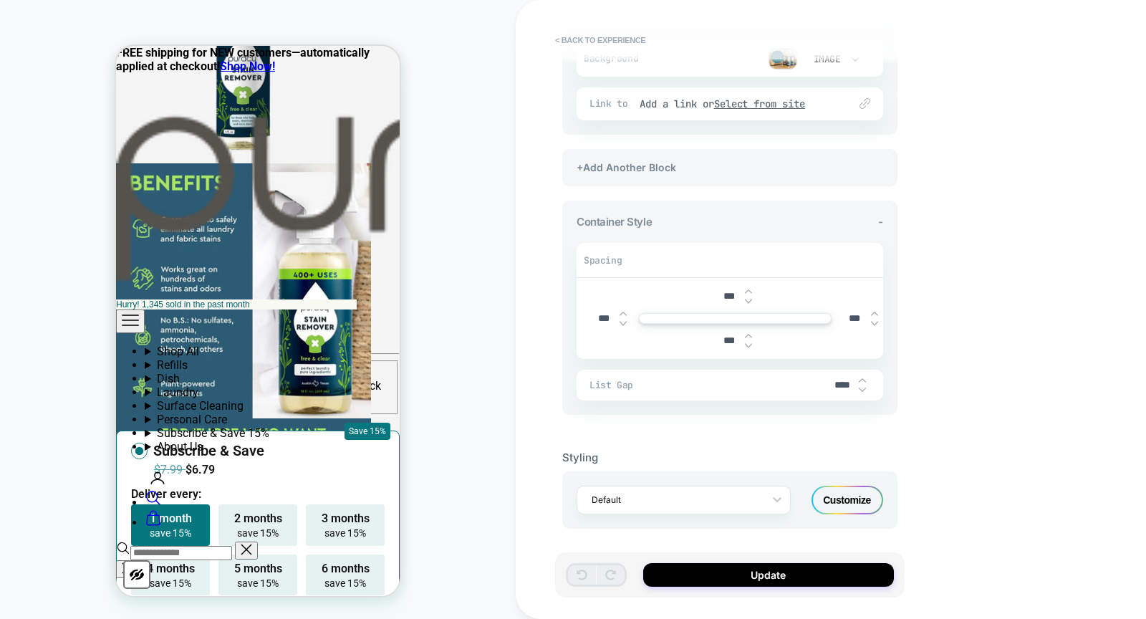
scroll to position [1065, 0]
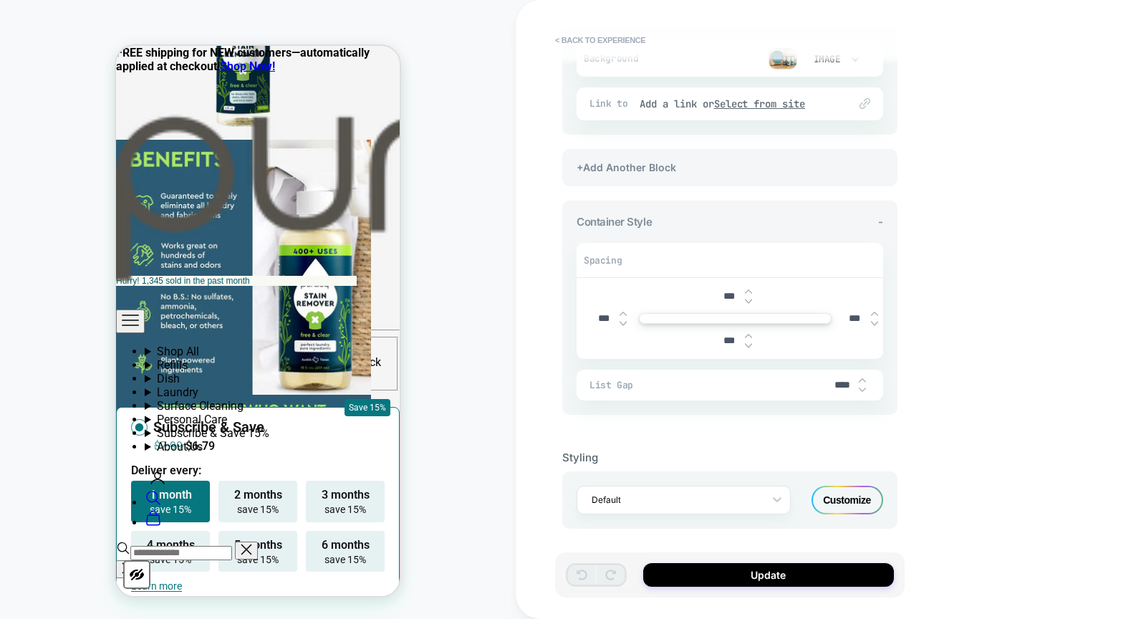
click at [855, 489] on div "Customize" at bounding box center [848, 500] width 72 height 29
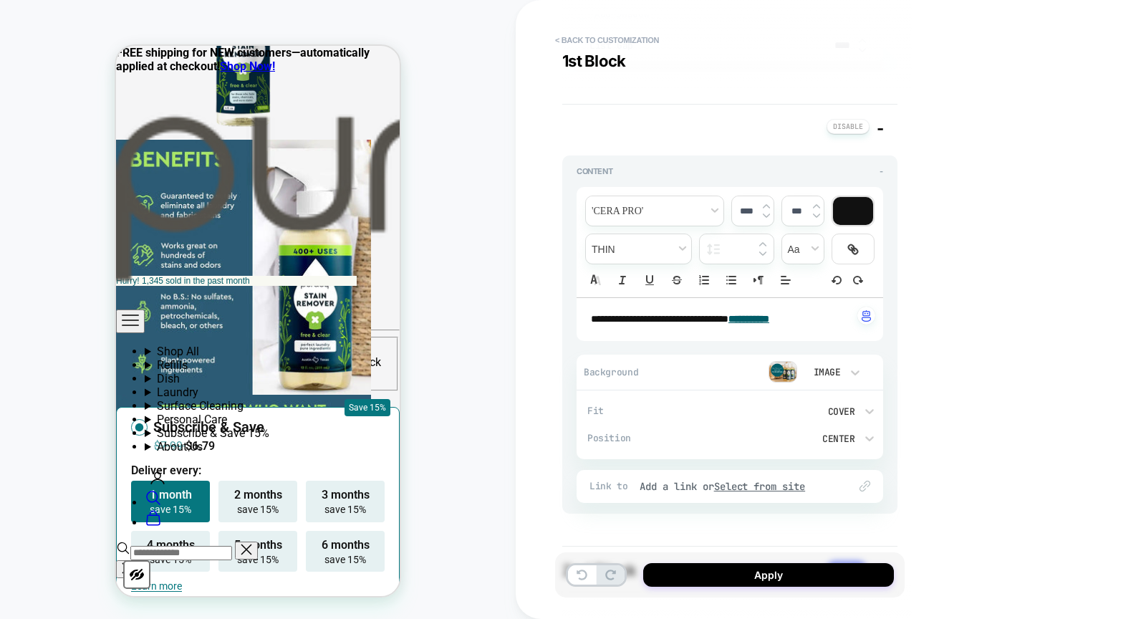
scroll to position [1452, 0]
click at [787, 478] on u "Select from site" at bounding box center [760, 483] width 92 height 13
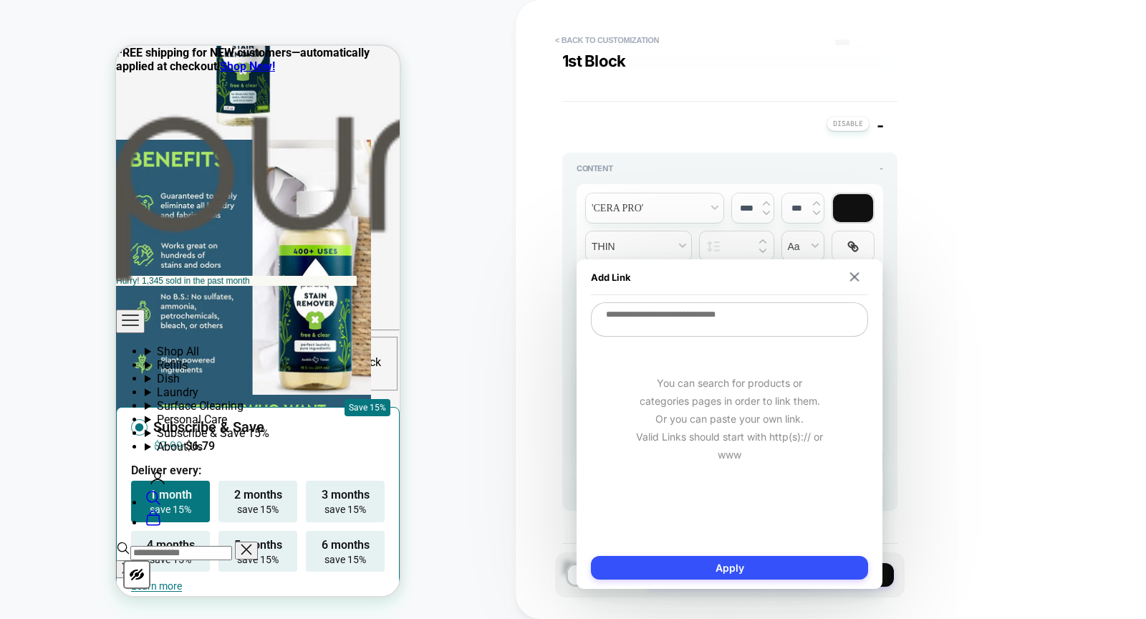
click at [785, 320] on textarea at bounding box center [729, 319] width 277 height 34
paste textarea "**********"
type textarea "*"
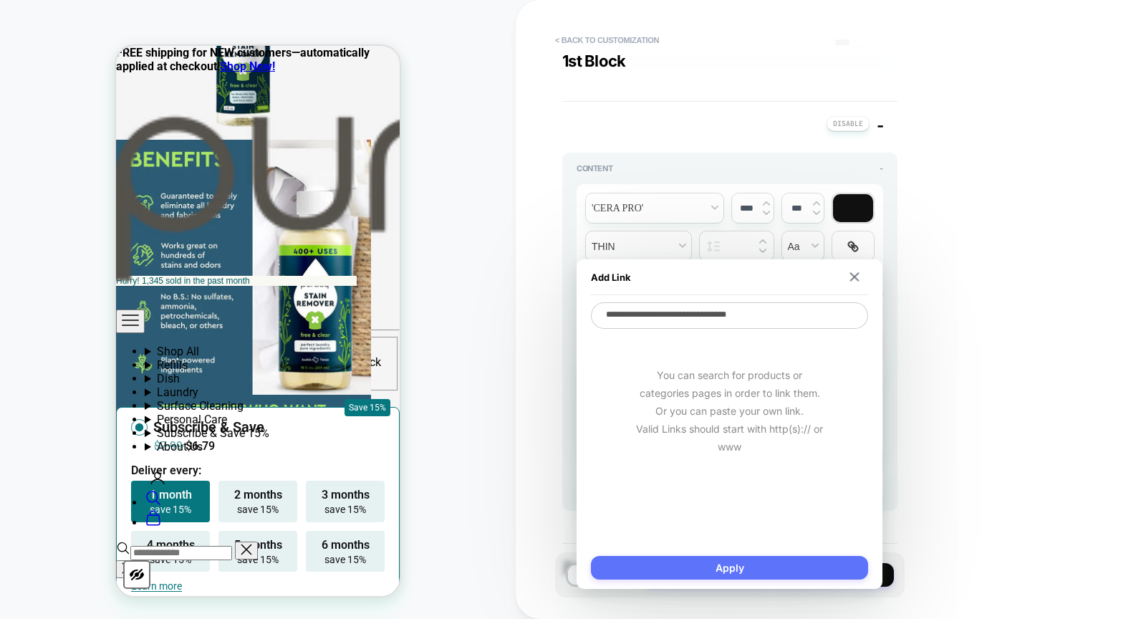
type textarea "**********"
click at [771, 565] on button "Apply" at bounding box center [729, 568] width 277 height 24
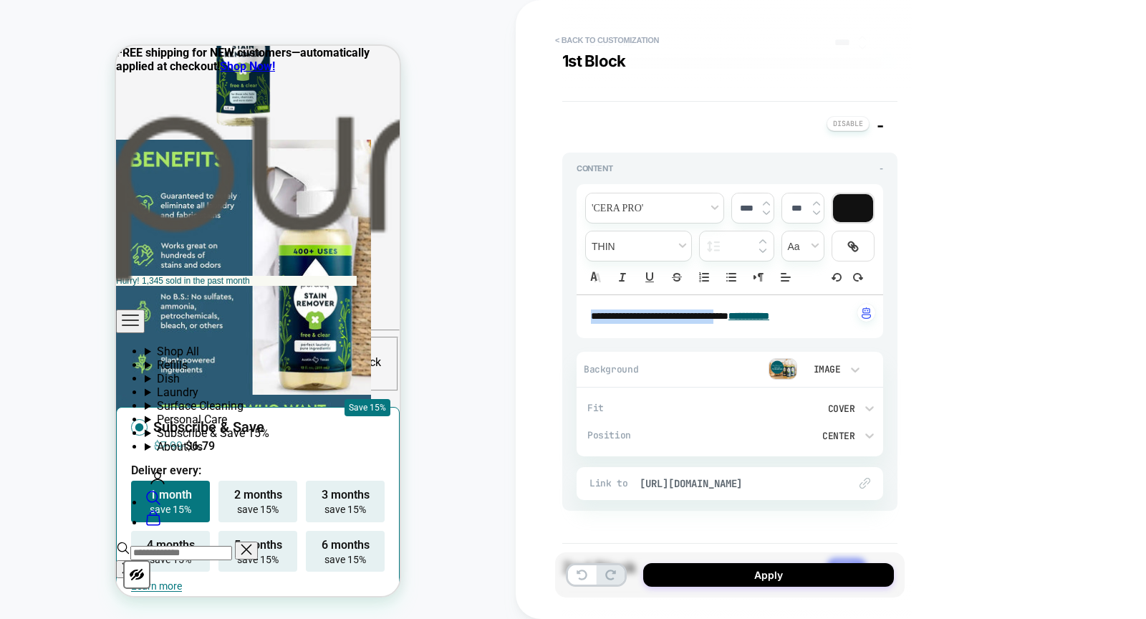
drag, startPoint x: 744, startPoint y: 315, endPoint x: 577, endPoint y: 315, distance: 167.6
click at [577, 315] on div "**********" at bounding box center [730, 316] width 307 height 43
click at [870, 203] on div at bounding box center [853, 208] width 40 height 28
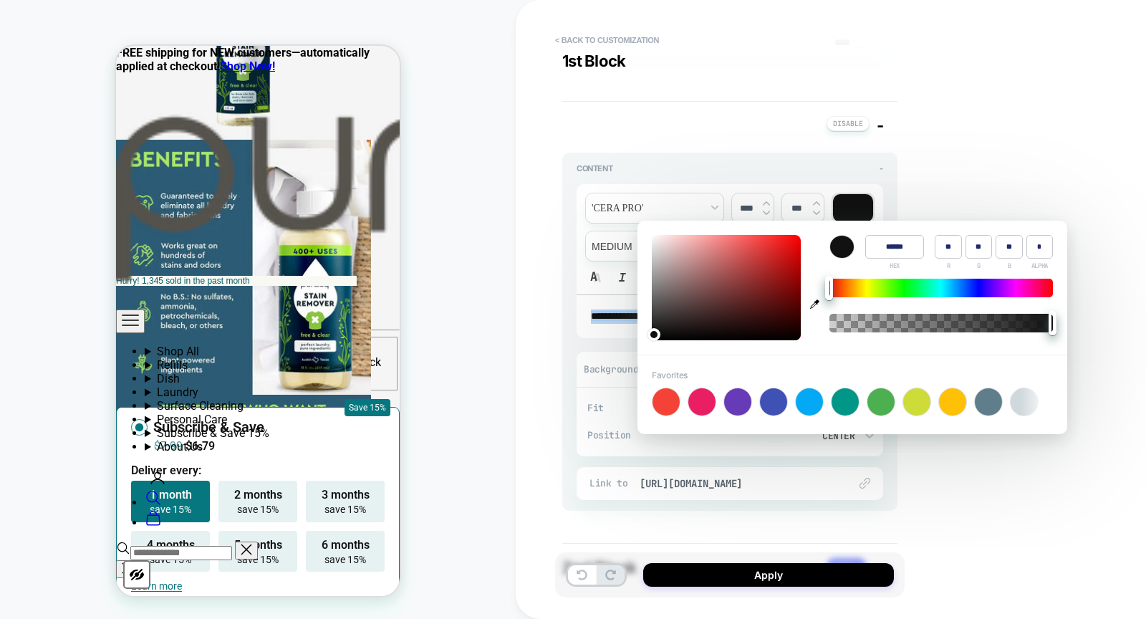
click at [815, 300] on icon "button" at bounding box center [814, 303] width 9 height 9
type input "******"
type input "*"
type input "**"
type input "***"
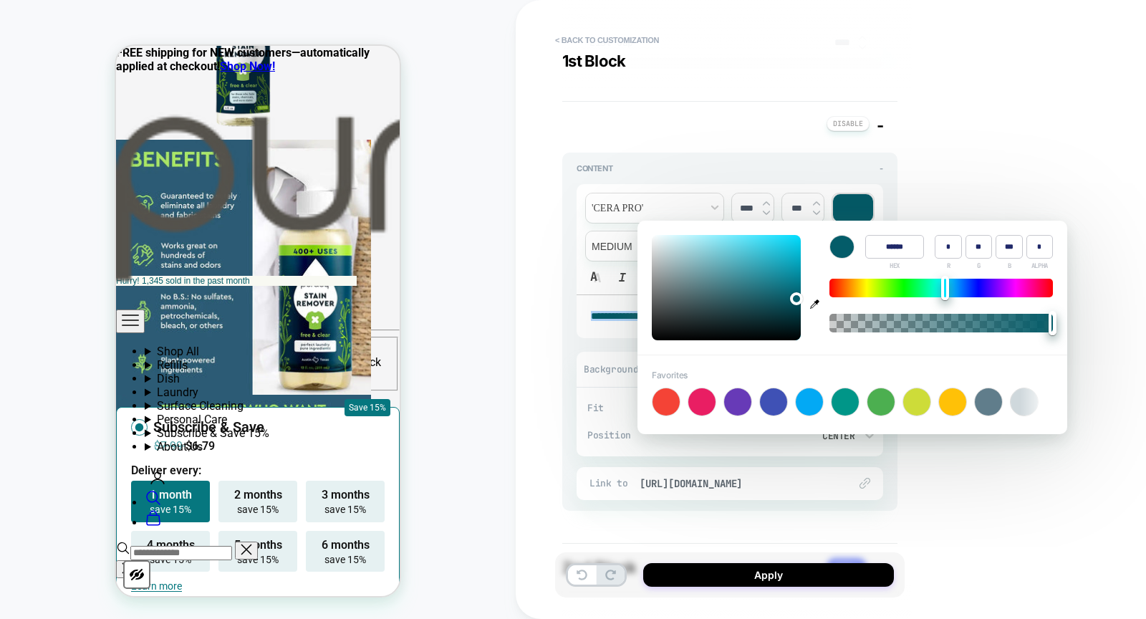
click at [447, 318] on div "PRODUCT: Laundry Stain Remover [natural] PRODUCT: Laundry Stain Remover [natura…" at bounding box center [258, 309] width 516 height 590
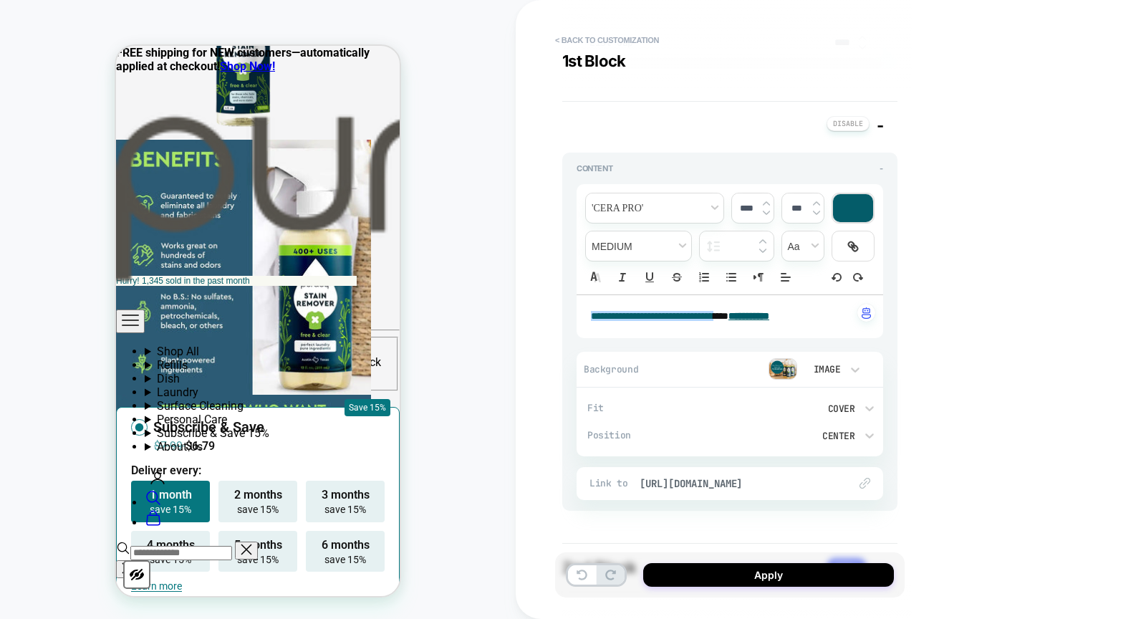
click at [1077, 347] on div "**********" at bounding box center [831, 309] width 630 height 619
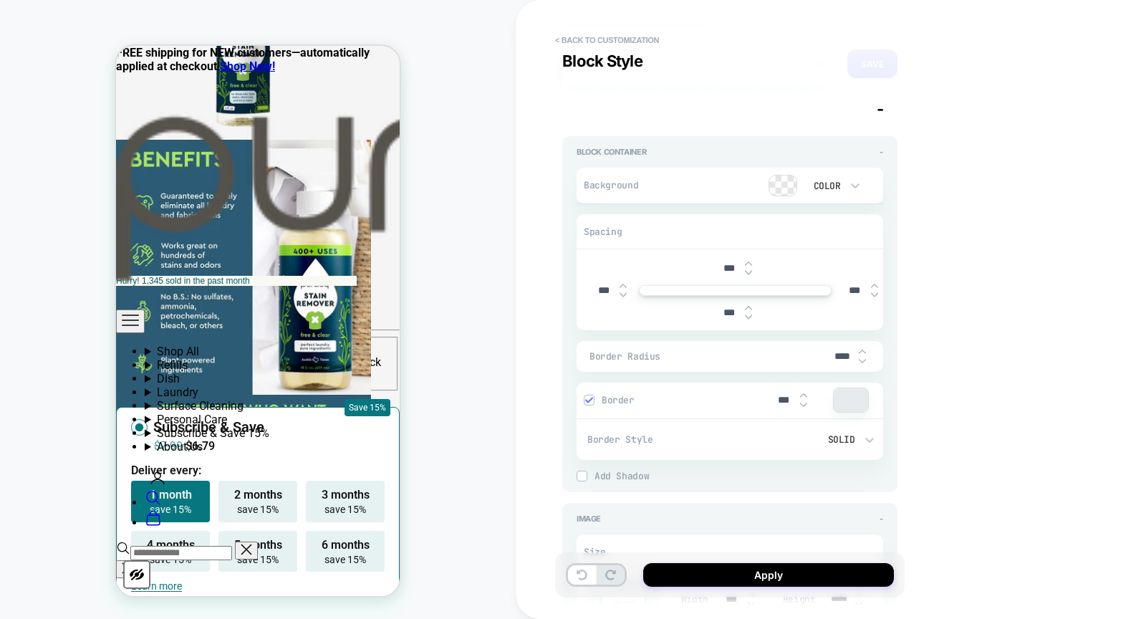
scroll to position [58, 0]
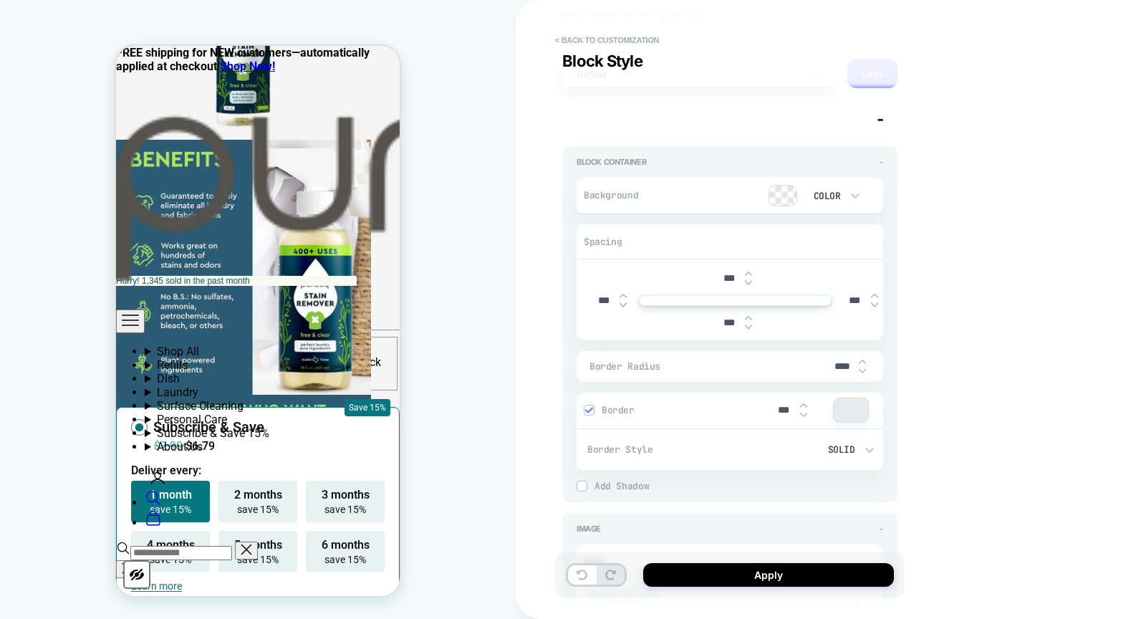
click at [794, 201] on div at bounding box center [782, 196] width 27 height 20
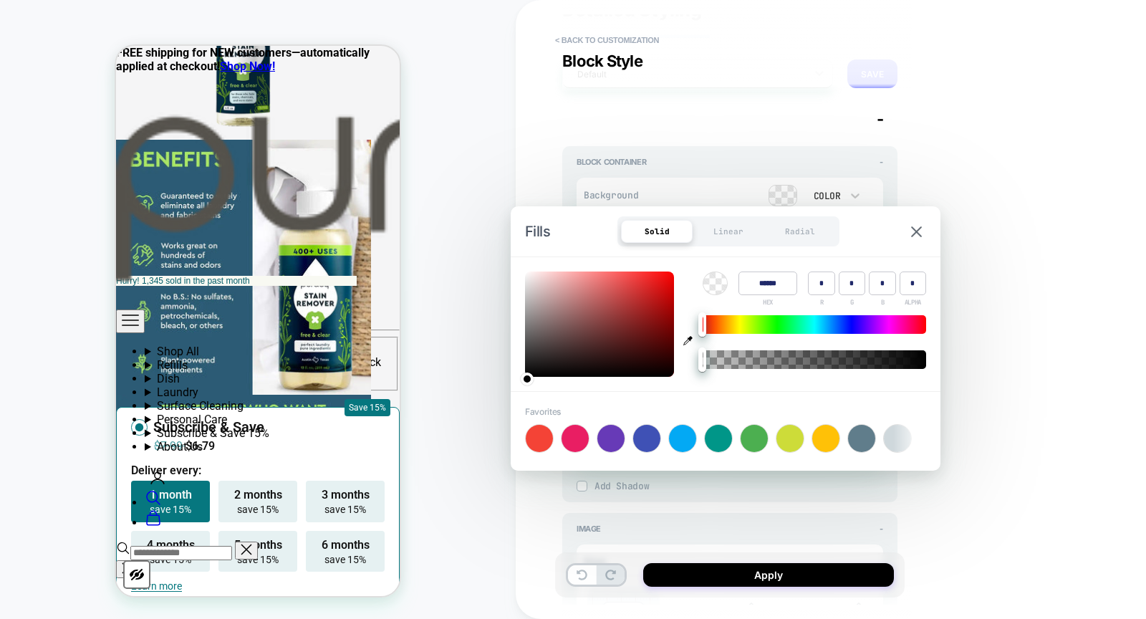
click at [690, 339] on icon "button" at bounding box center [687, 340] width 9 height 9
type input "******"
type input "***"
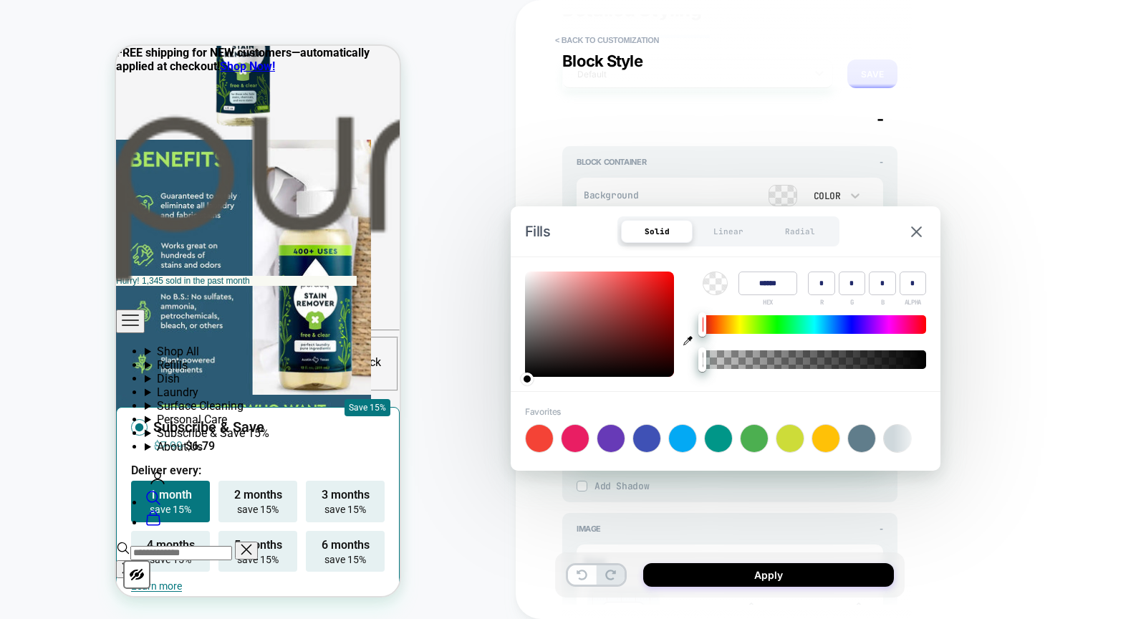
type input "*"
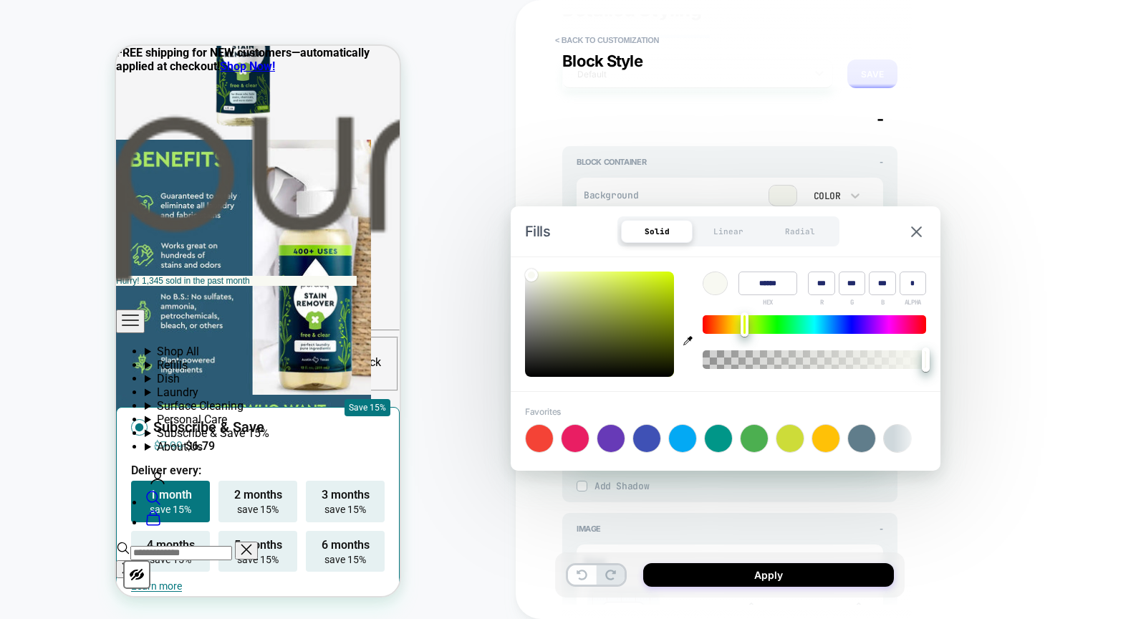
drag, startPoint x: 949, startPoint y: 283, endPoint x: 936, endPoint y: 285, distance: 12.4
click at [949, 283] on div "**********" at bounding box center [831, 309] width 630 height 619
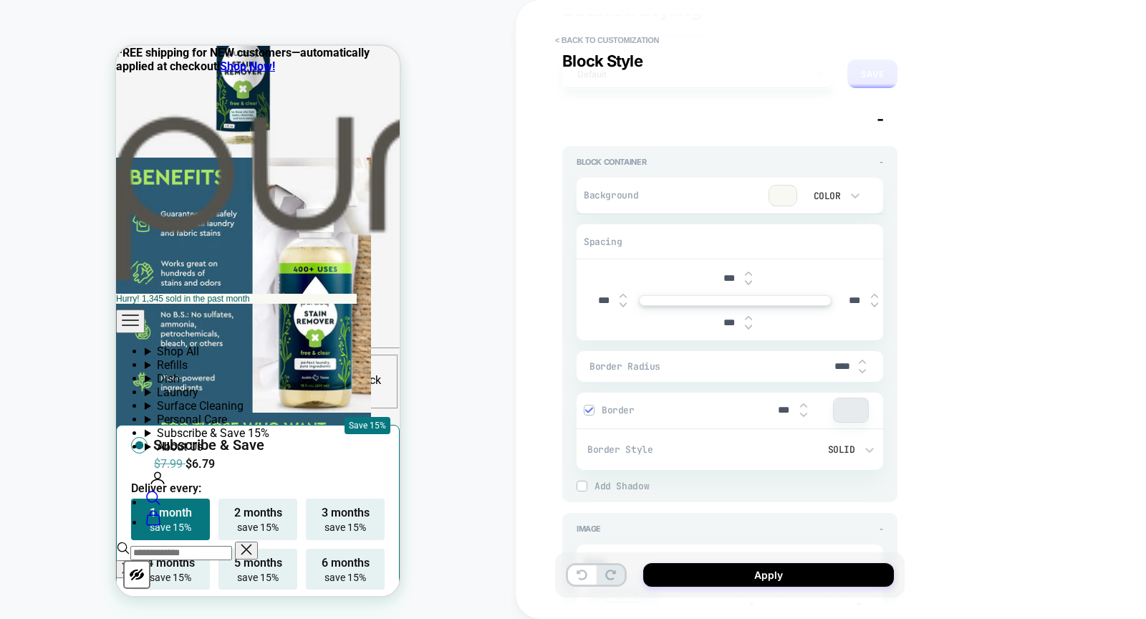
scroll to position [1041, 0]
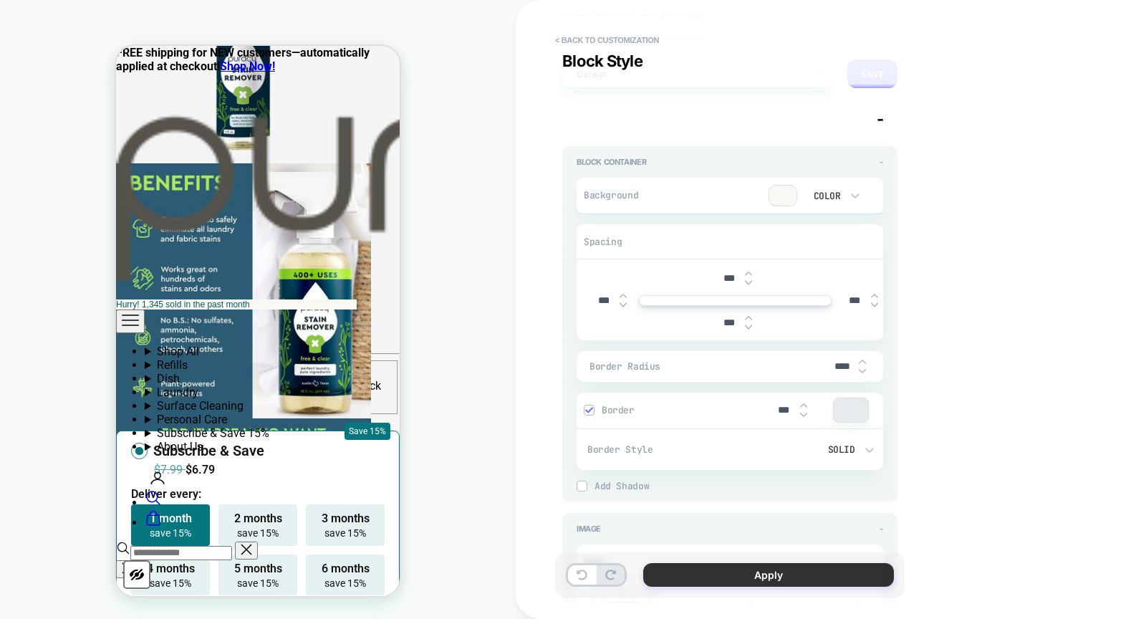
click at [719, 579] on button "Apply" at bounding box center [768, 575] width 251 height 24
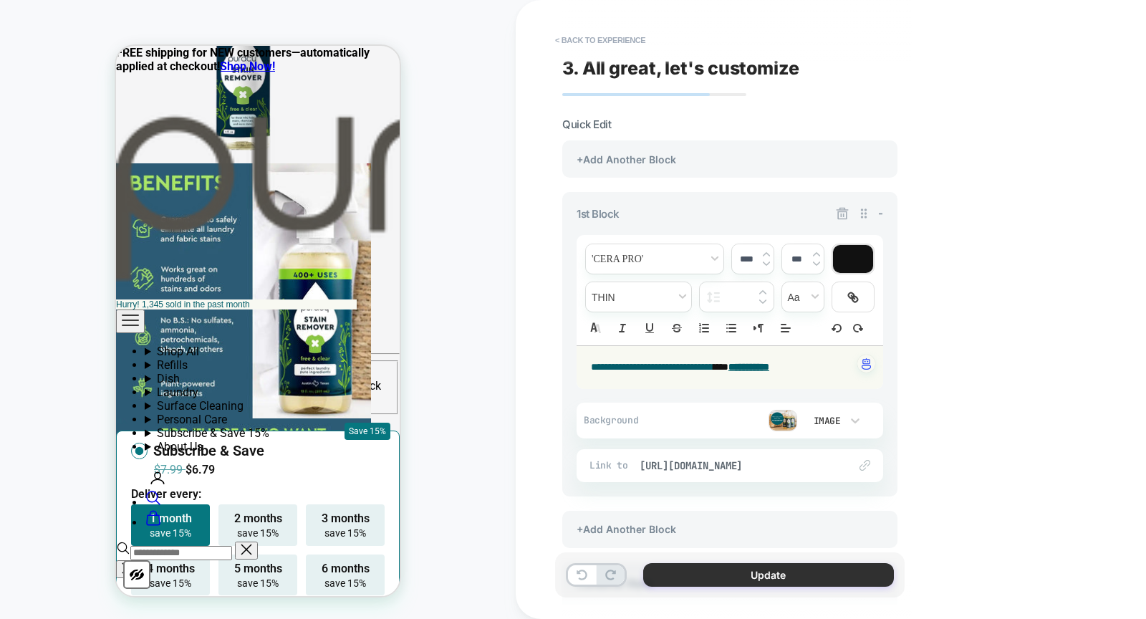
click at [690, 574] on button "Update" at bounding box center [768, 575] width 251 height 24
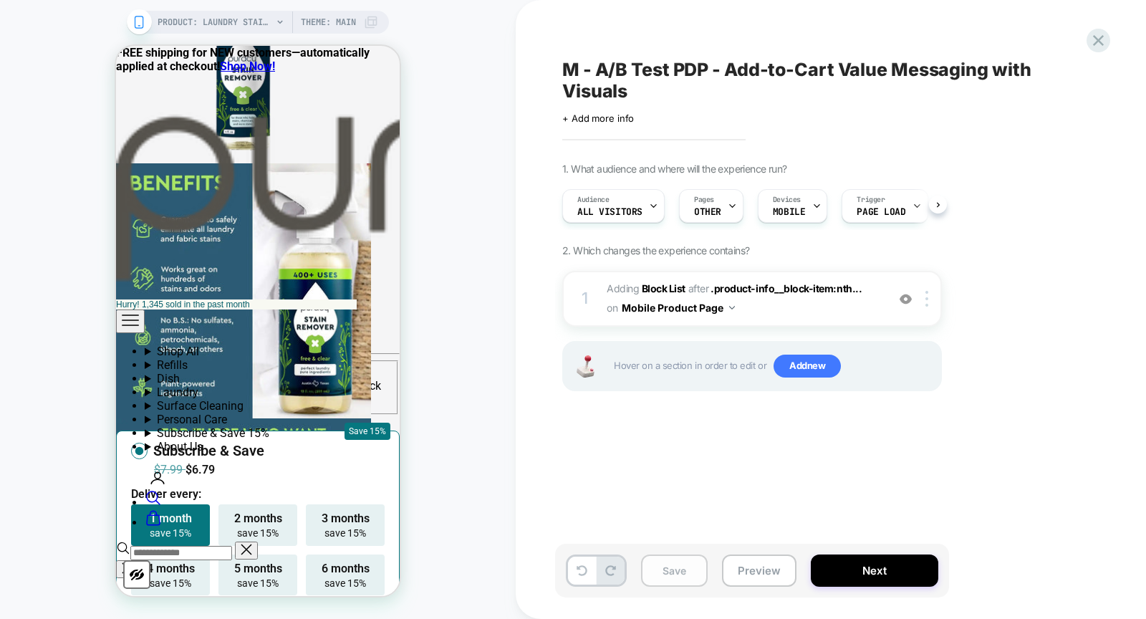
click at [677, 572] on button "Save" at bounding box center [674, 571] width 67 height 32
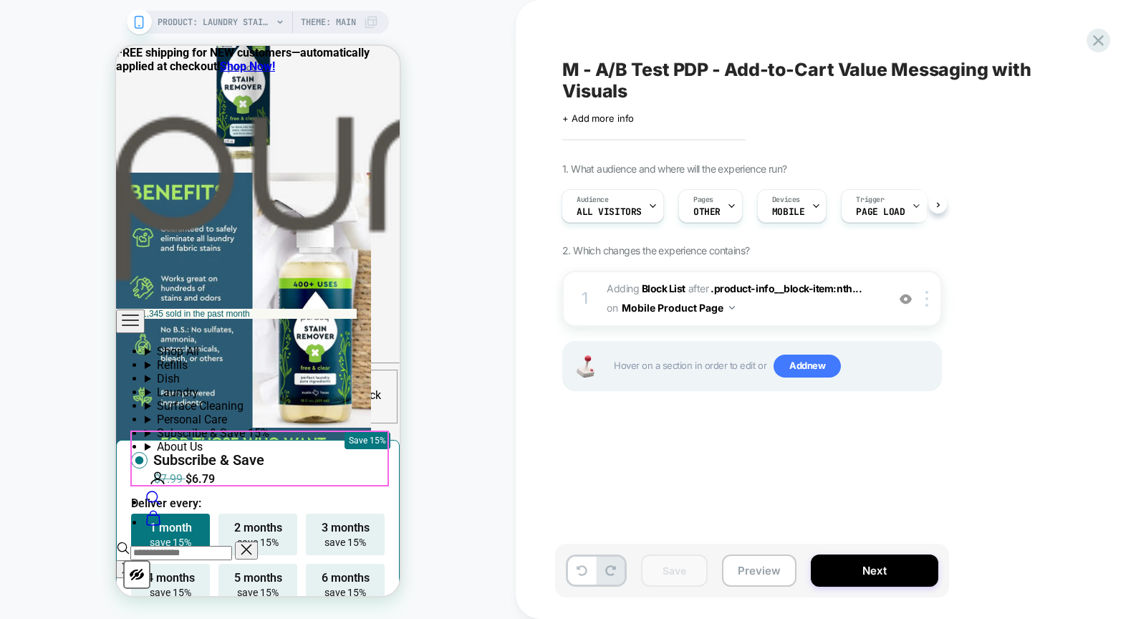
scroll to position [1059, 0]
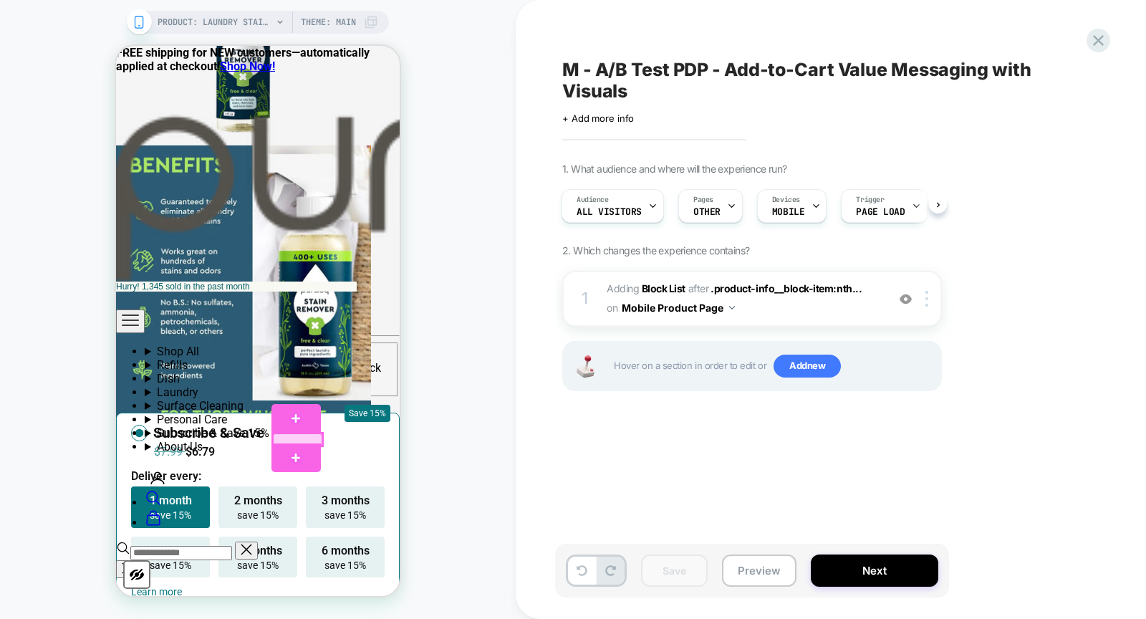
click at [282, 435] on div at bounding box center [297, 439] width 49 height 12
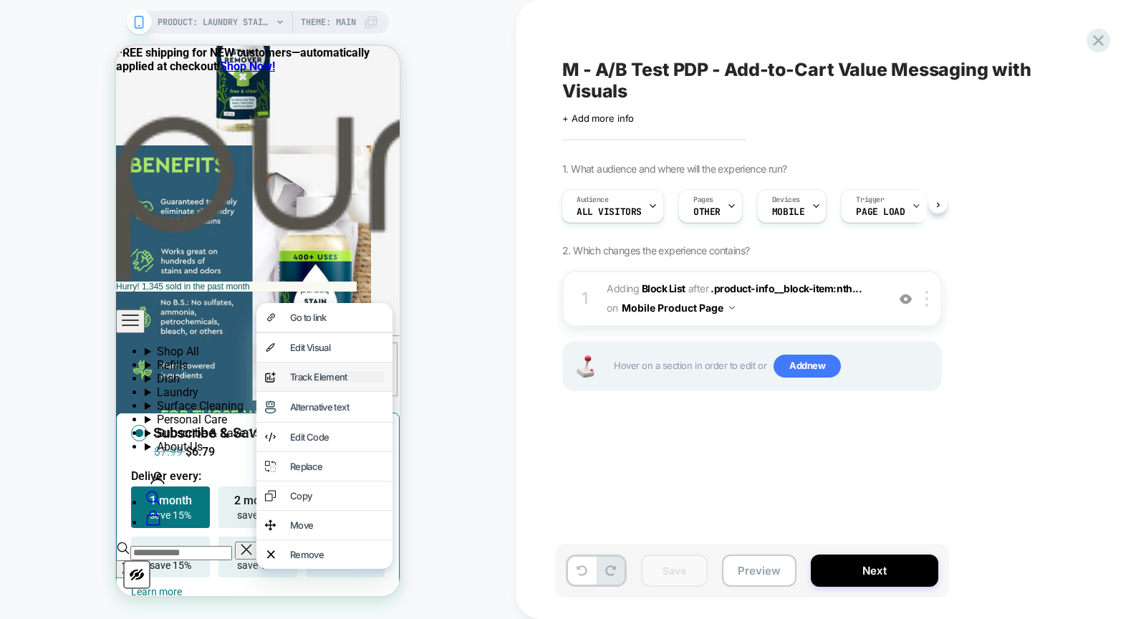
click at [322, 383] on div "Track Element" at bounding box center [337, 376] width 94 height 11
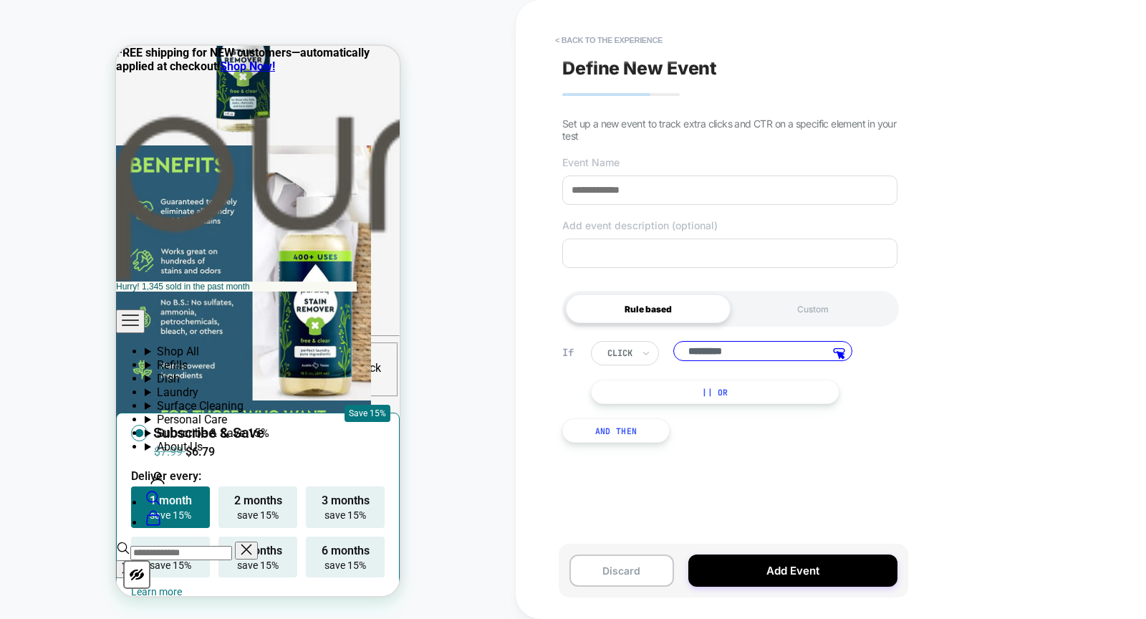
click at [739, 350] on input "*********" at bounding box center [762, 351] width 179 height 20
click at [659, 195] on input at bounding box center [729, 190] width 335 height 29
drag, startPoint x: 714, startPoint y: 188, endPoint x: 483, endPoint y: 179, distance: 230.9
click at [483, 179] on div "PRODUCT: Laundry Stain Remover [natural] PRODUCT: Laundry Stain Remover [natura…" at bounding box center [573, 309] width 1146 height 619
drag, startPoint x: 593, startPoint y: 125, endPoint x: 837, endPoint y: 121, distance: 244.3
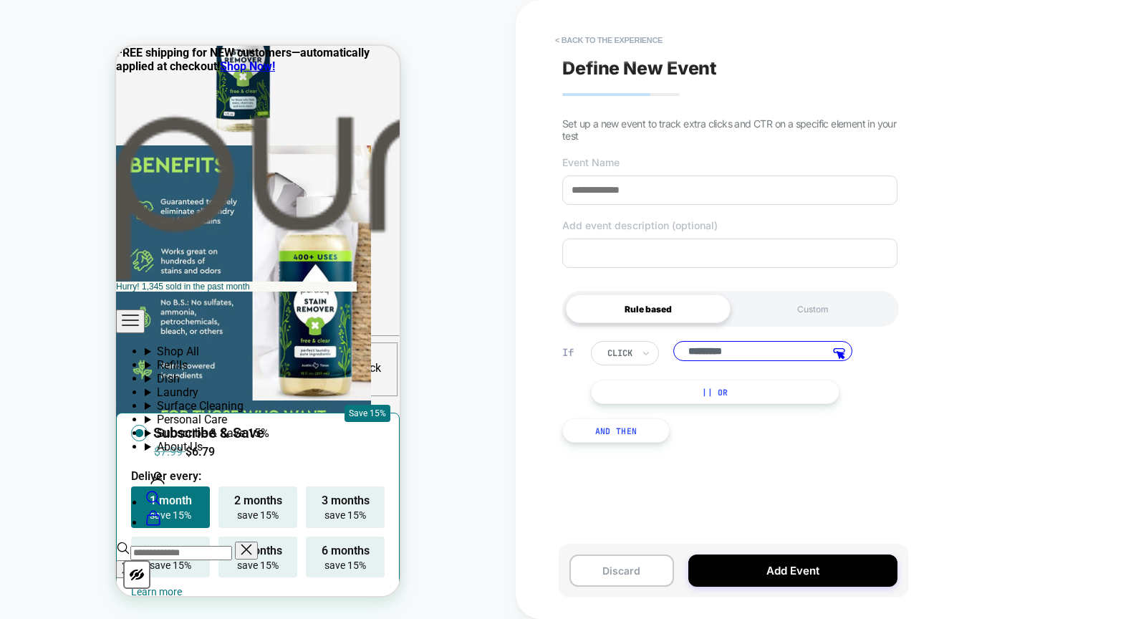
click at [828, 117] on span "Set up a new event to track extra clicks and CTR on a specific element in your …" at bounding box center [729, 129] width 334 height 24
click at [616, 34] on button "< back to the experience" at bounding box center [609, 40] width 122 height 23
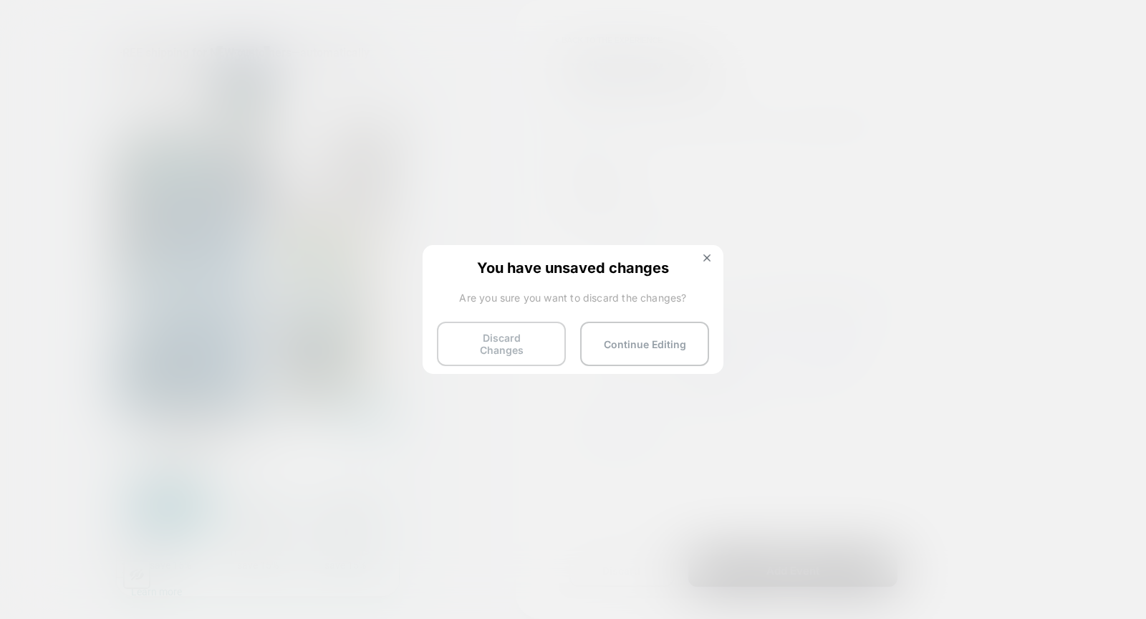
click at [516, 339] on button "Discard Changes" at bounding box center [501, 344] width 129 height 44
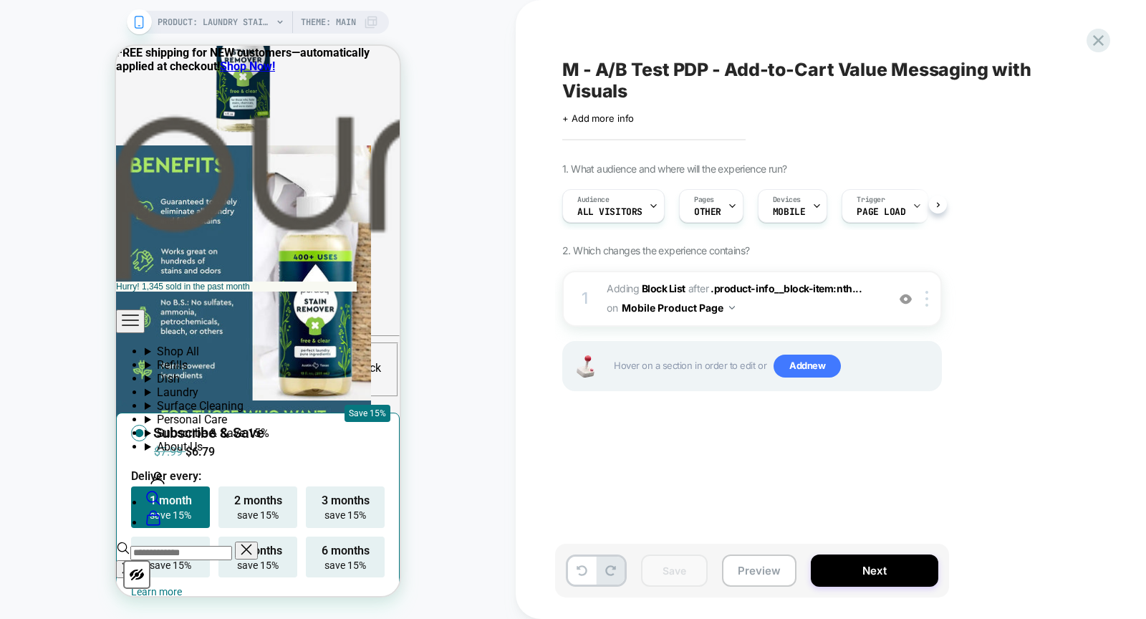
scroll to position [0, 1]
click at [740, 557] on button "Preview" at bounding box center [759, 571] width 75 height 32
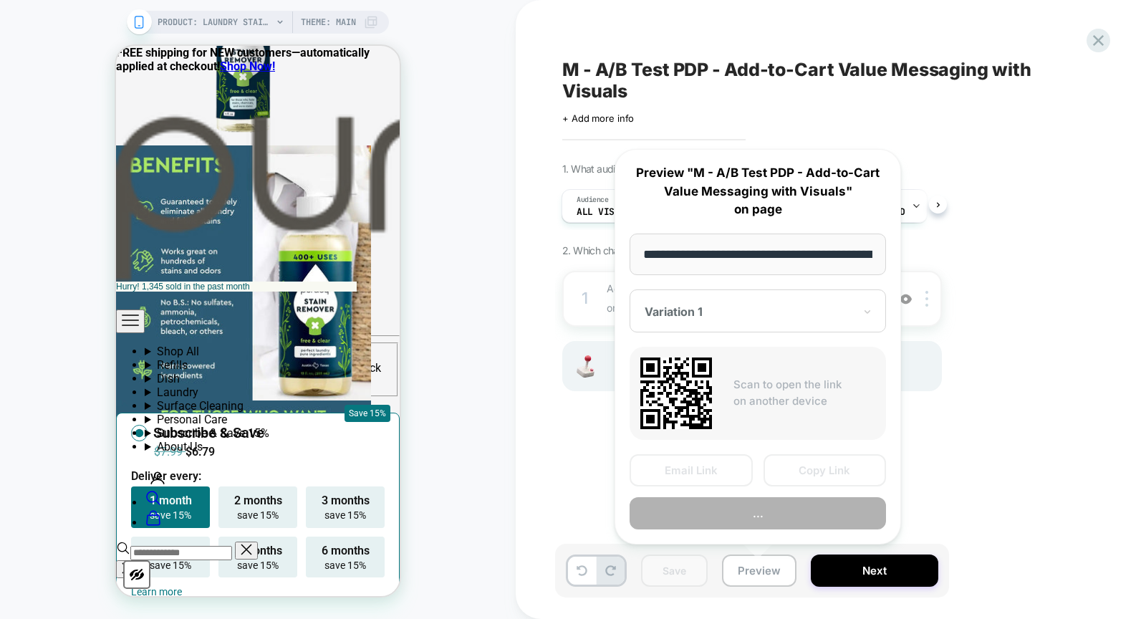
scroll to position [0, 219]
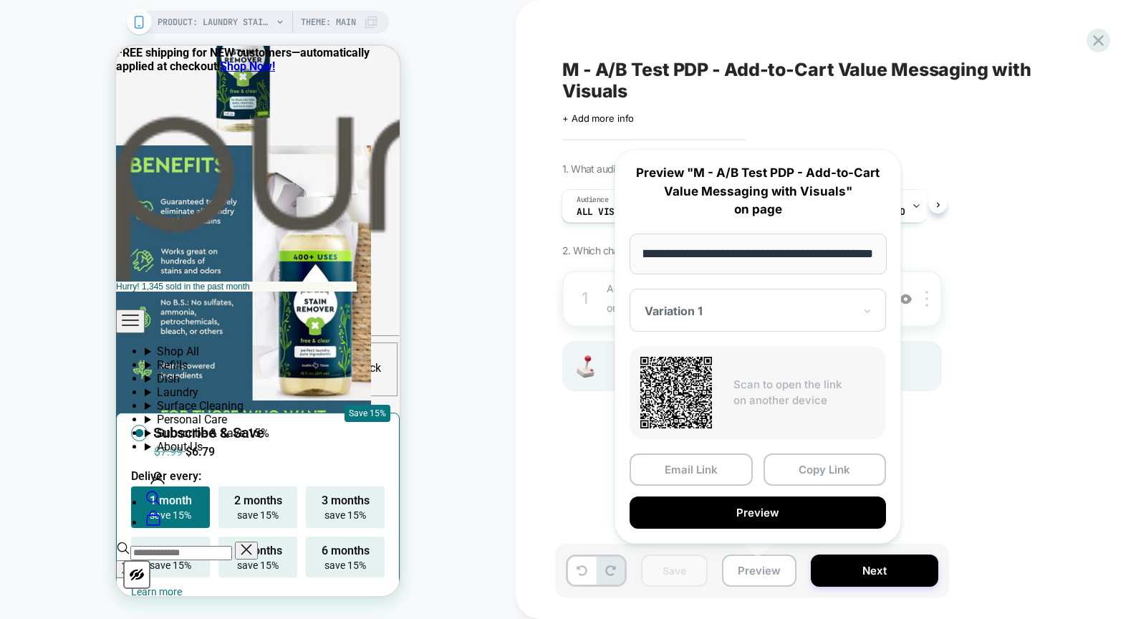
click at [803, 466] on button "Copy Link" at bounding box center [825, 470] width 123 height 32
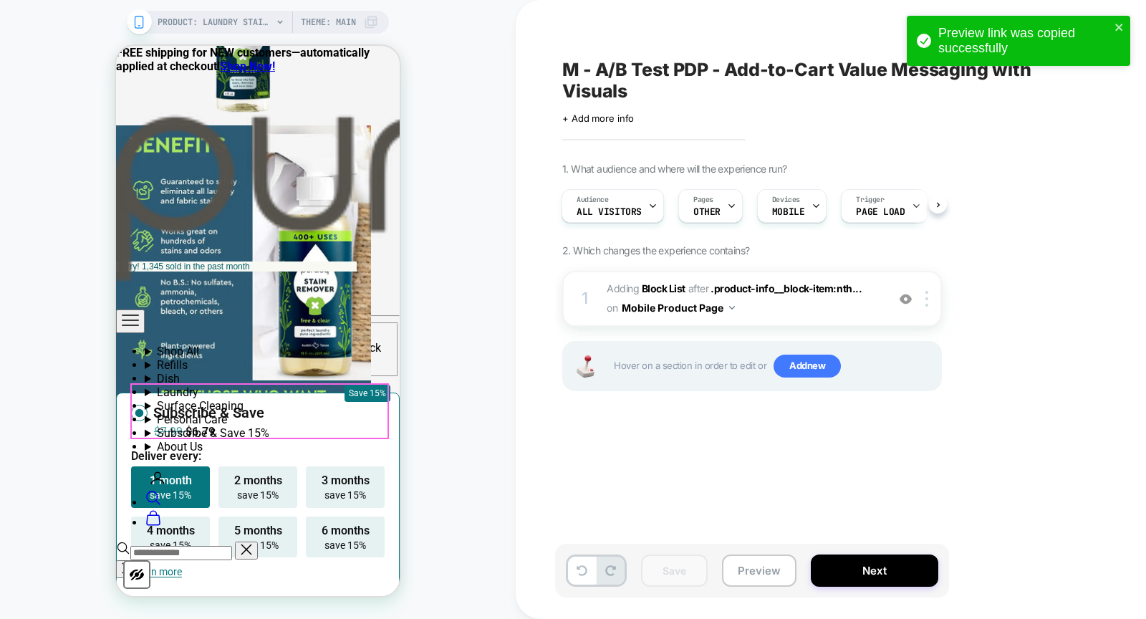
scroll to position [1083, 0]
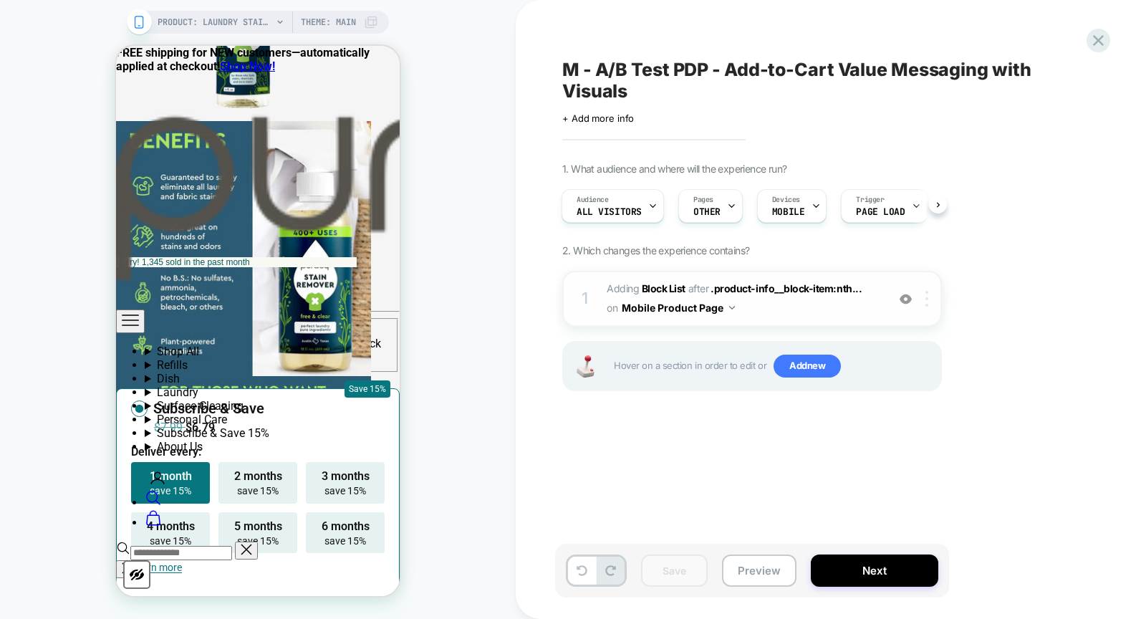
click at [923, 298] on div at bounding box center [930, 299] width 24 height 16
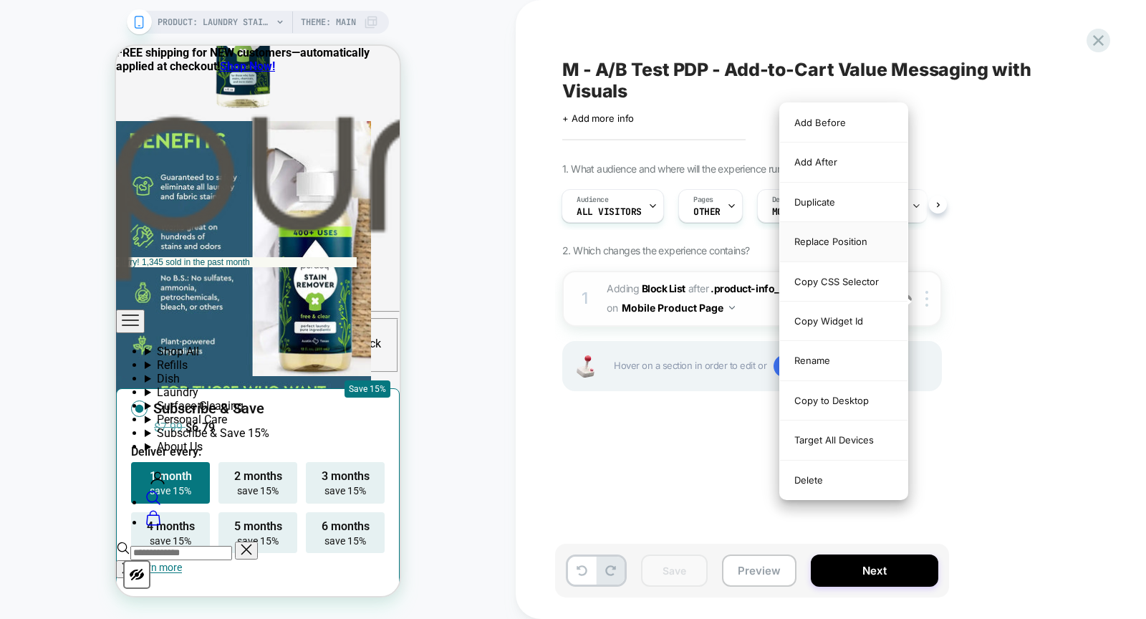
click at [826, 242] on div "Replace Position" at bounding box center [844, 241] width 128 height 39
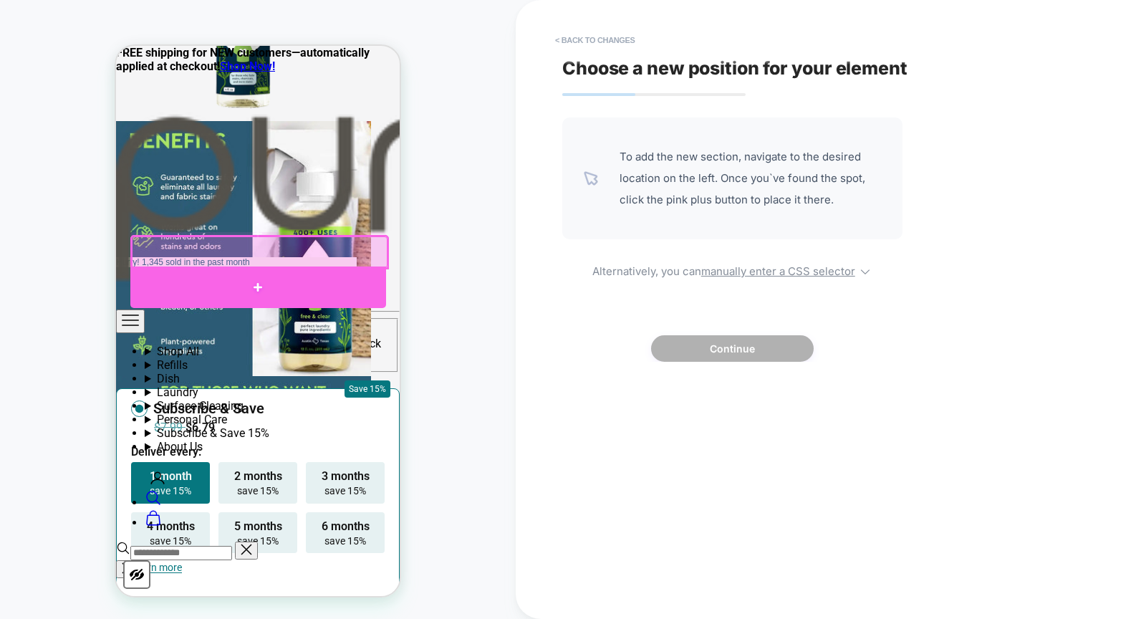
click at [299, 278] on div at bounding box center [258, 288] width 256 height 42
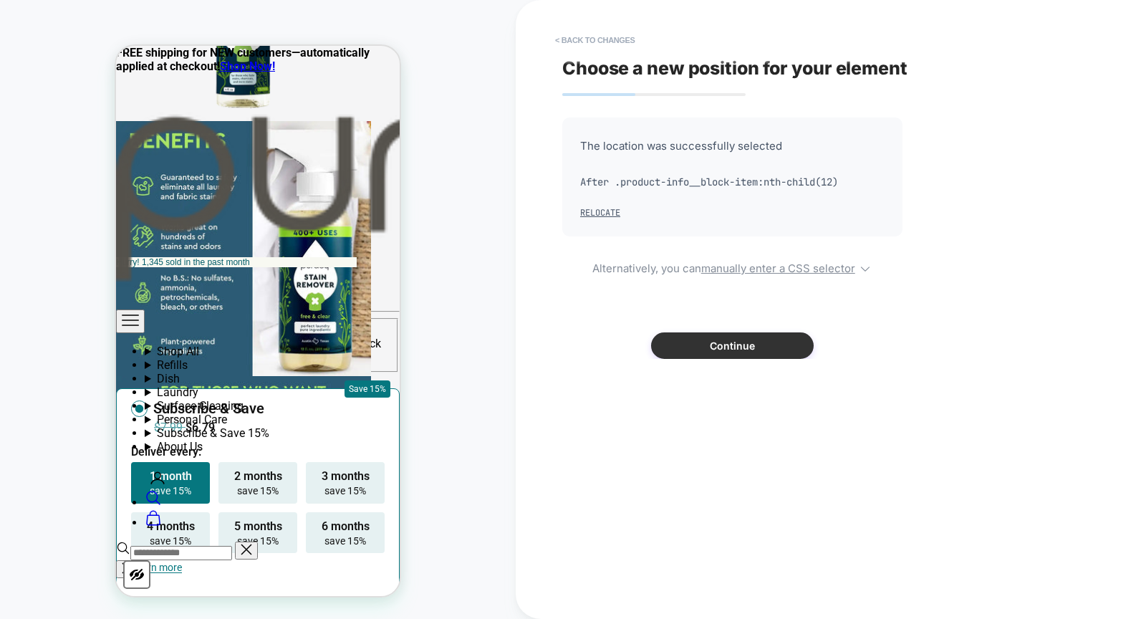
click at [718, 351] on button "Continue" at bounding box center [732, 345] width 163 height 27
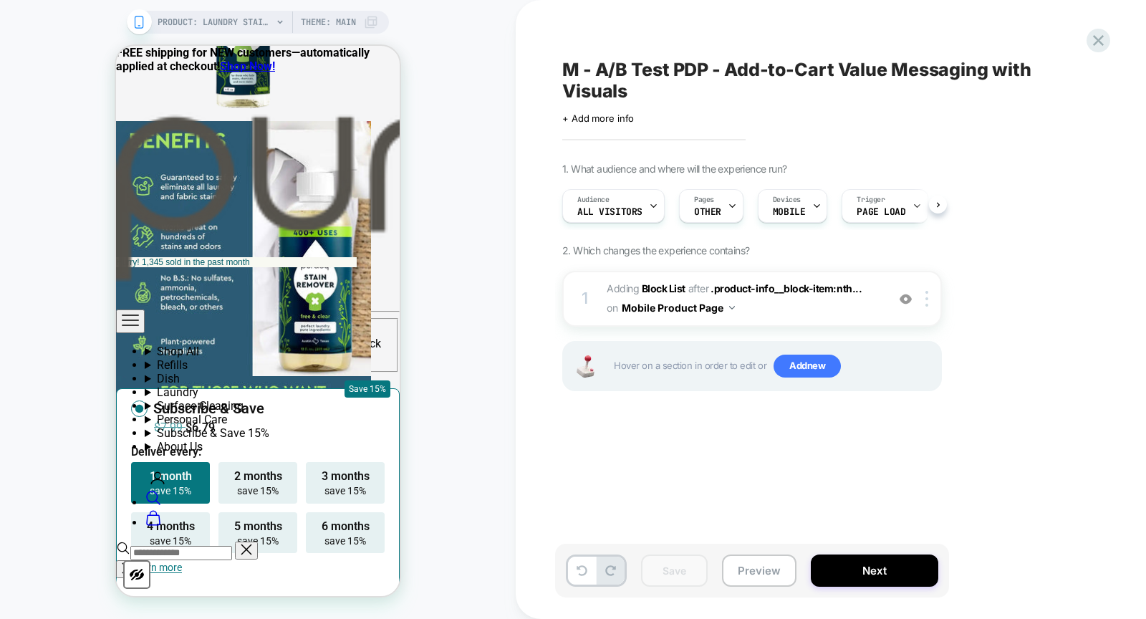
scroll to position [0, 1]
click at [751, 579] on button "Preview" at bounding box center [759, 571] width 75 height 32
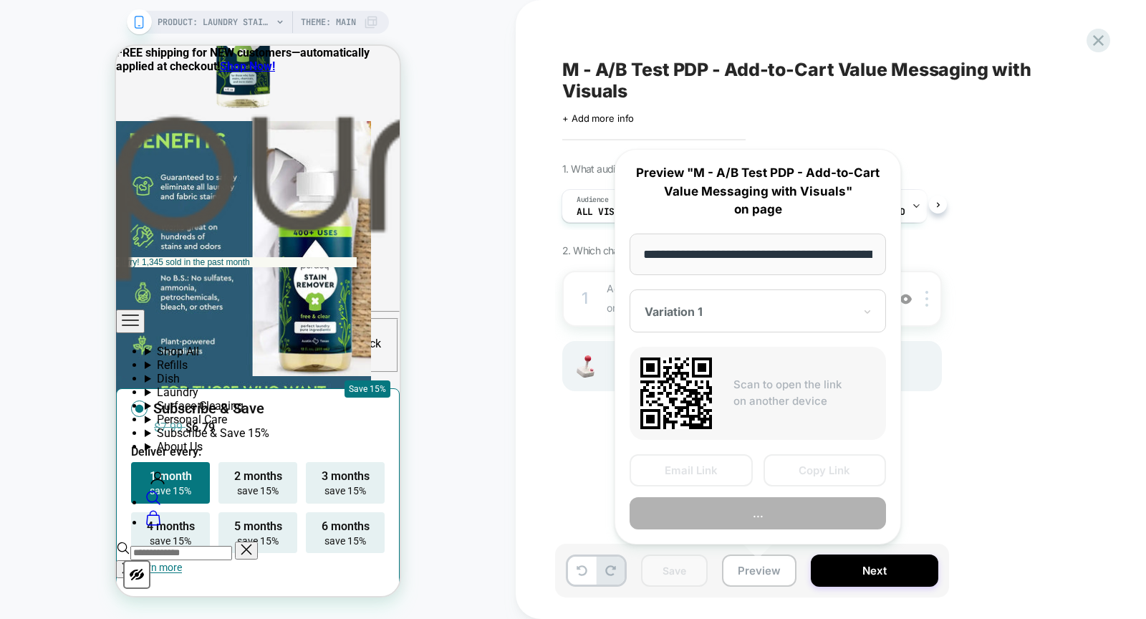
scroll to position [0, 219]
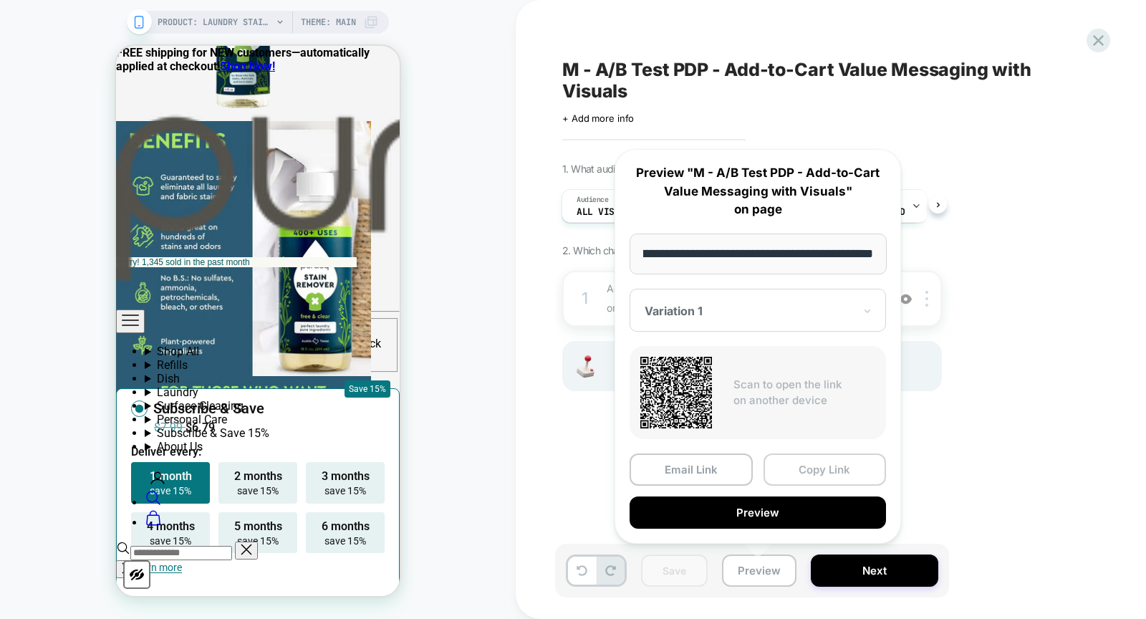
click at [822, 468] on button "Copy Link" at bounding box center [825, 470] width 123 height 32
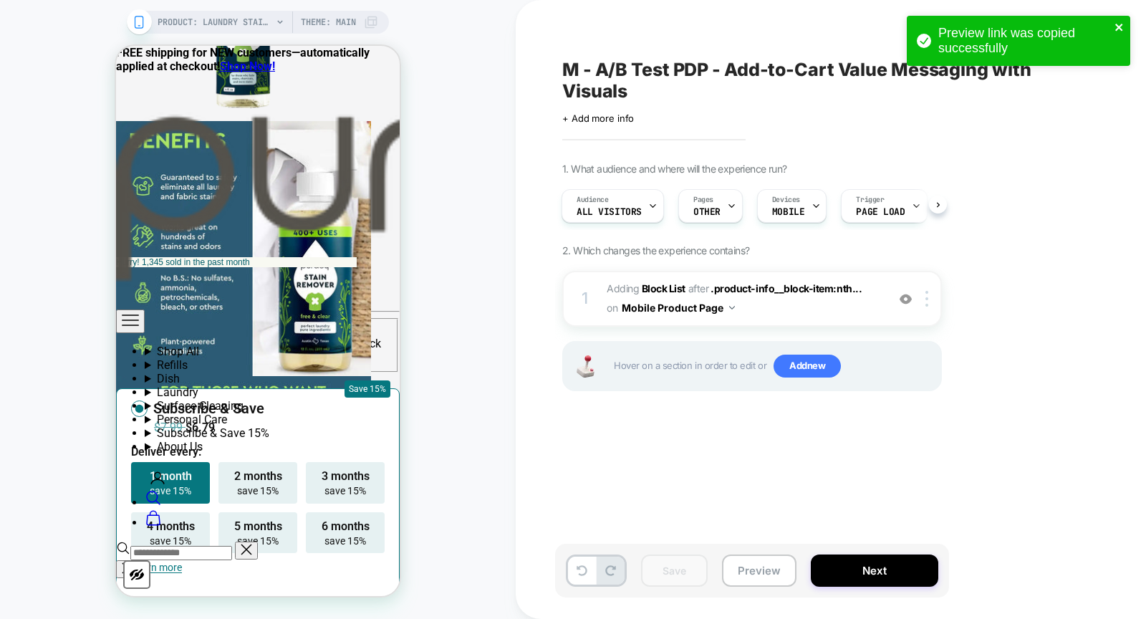
click at [1118, 27] on icon "close" at bounding box center [1119, 27] width 7 height 7
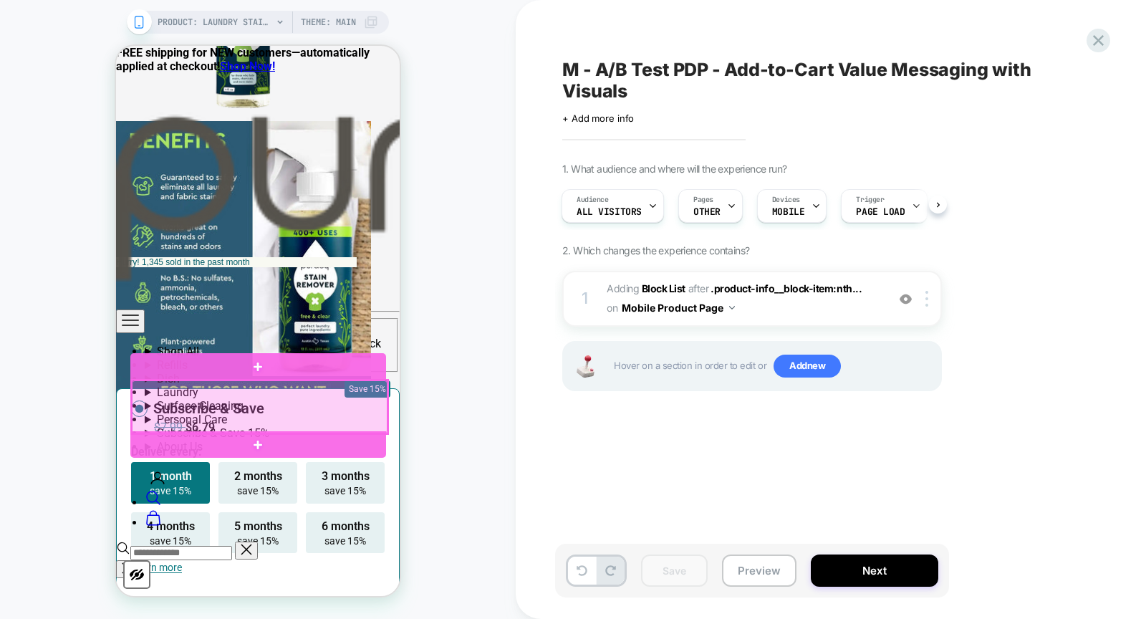
click at [370, 419] on div at bounding box center [260, 406] width 256 height 53
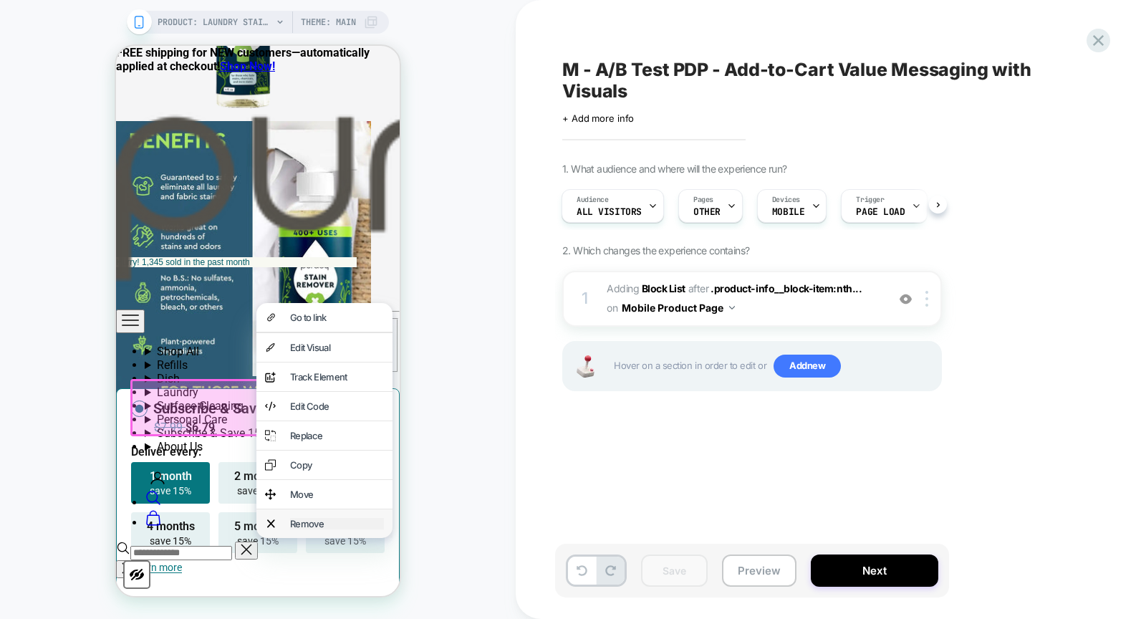
click at [318, 529] on div "Remove" at bounding box center [337, 523] width 94 height 11
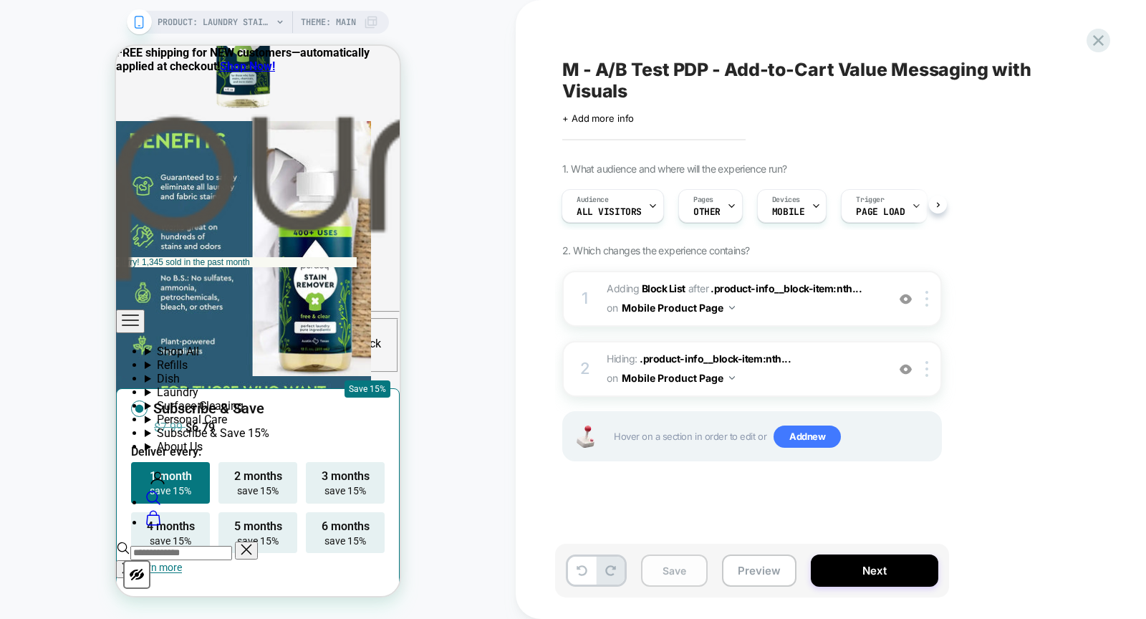
click at [667, 568] on button "Save" at bounding box center [674, 571] width 67 height 32
click at [736, 307] on span "#_loomi_addon_1759849057434_dup1759850665 Adding Block List AFTER .product-info…" at bounding box center [743, 298] width 273 height 39
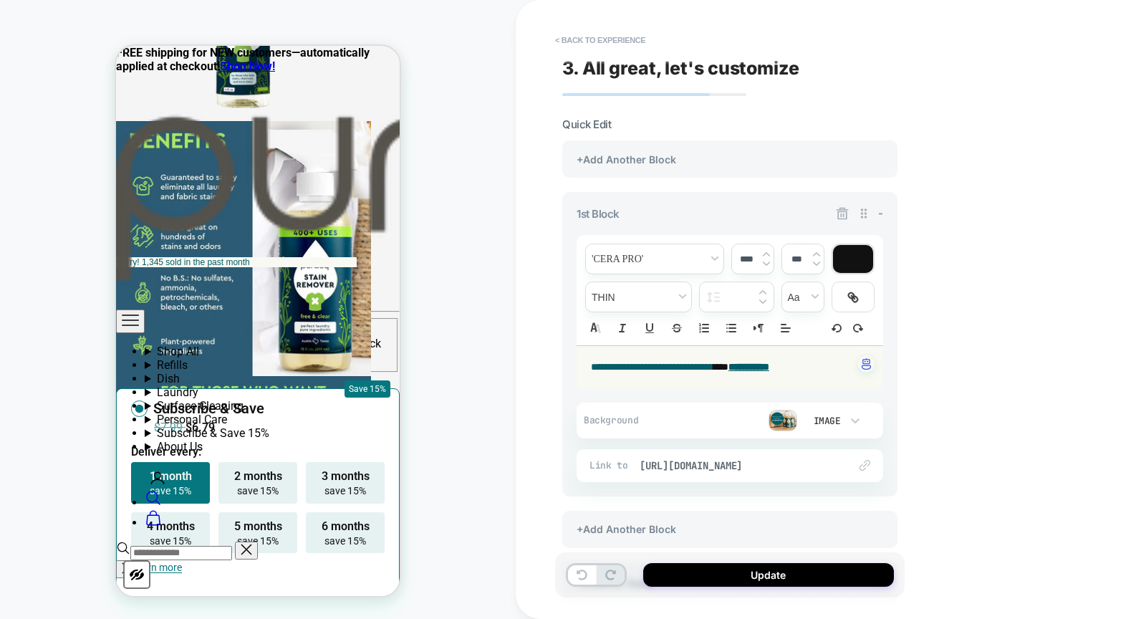
scroll to position [1041, 0]
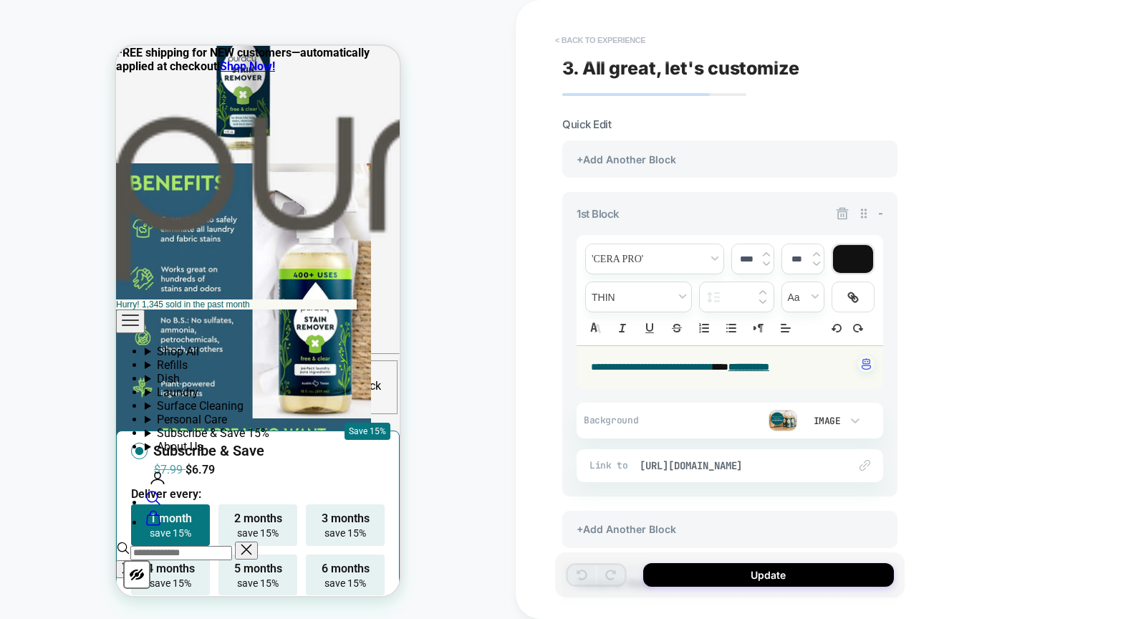
click at [633, 38] on button "< Back to experience" at bounding box center [600, 40] width 105 height 23
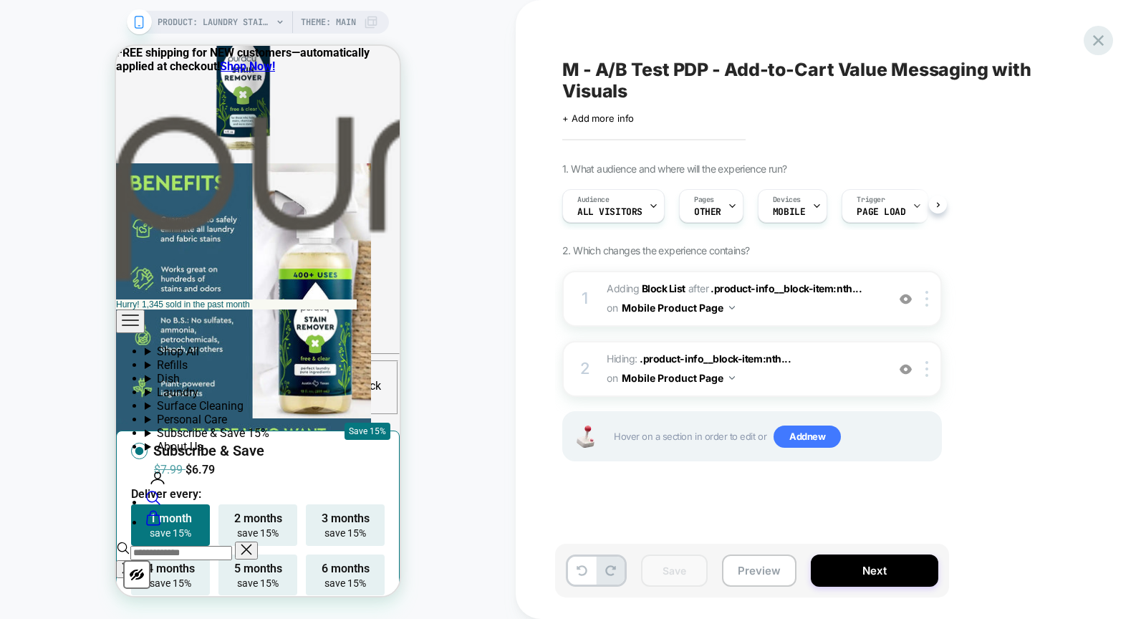
scroll to position [0, 1]
click at [1099, 38] on icon at bounding box center [1098, 40] width 19 height 19
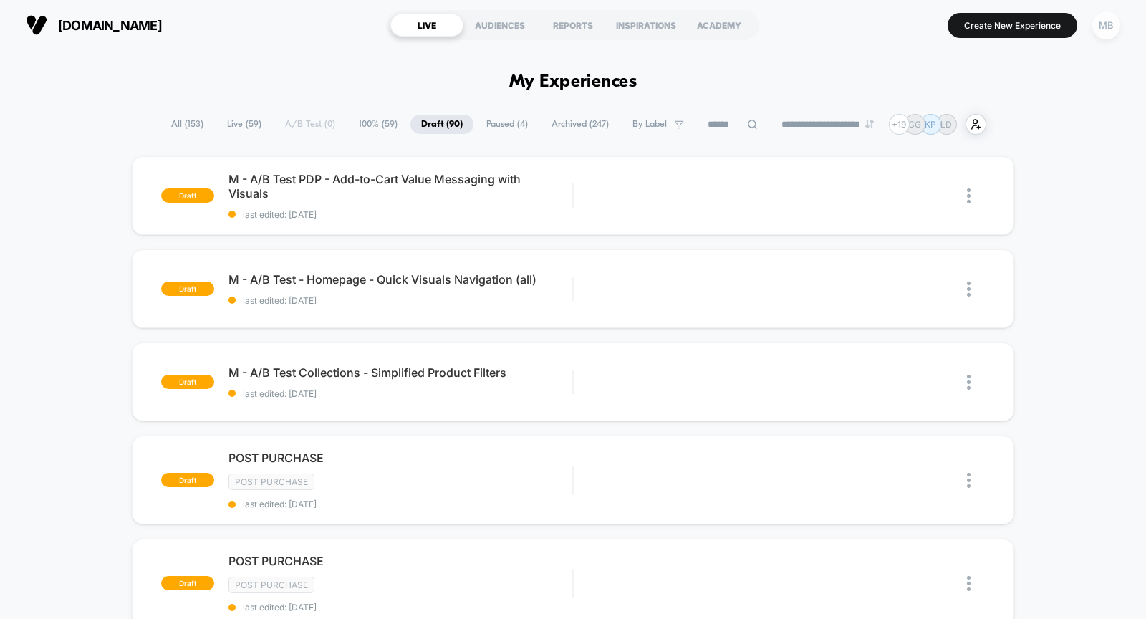
click at [1109, 26] on div "MB" at bounding box center [1107, 25] width 28 height 28
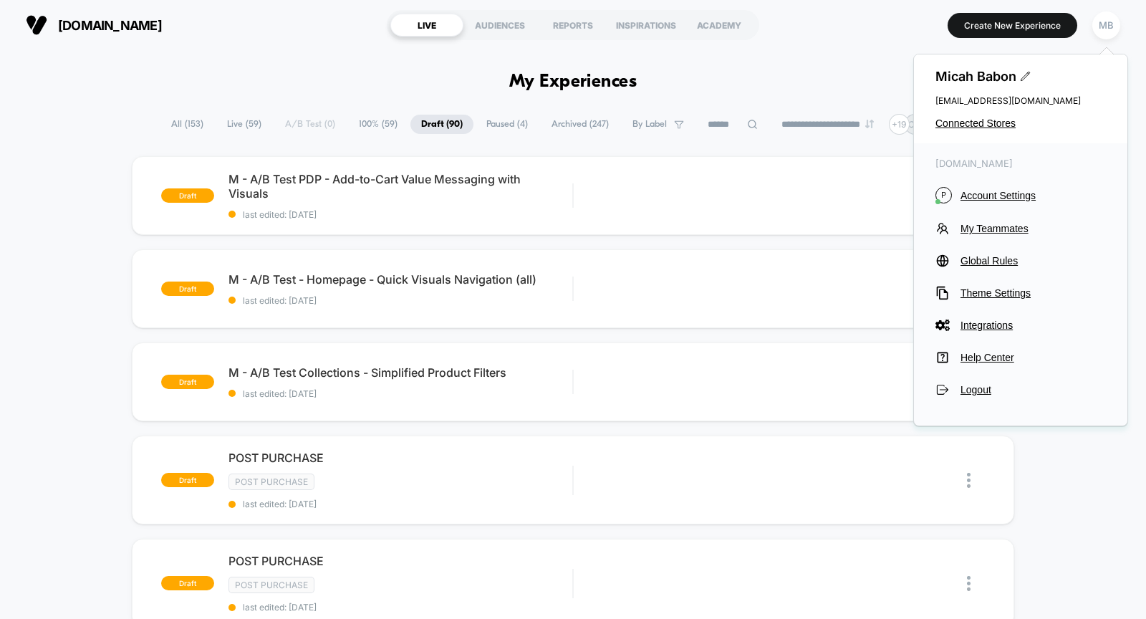
click at [1001, 121] on span "Connected Stores" at bounding box center [1021, 122] width 171 height 11
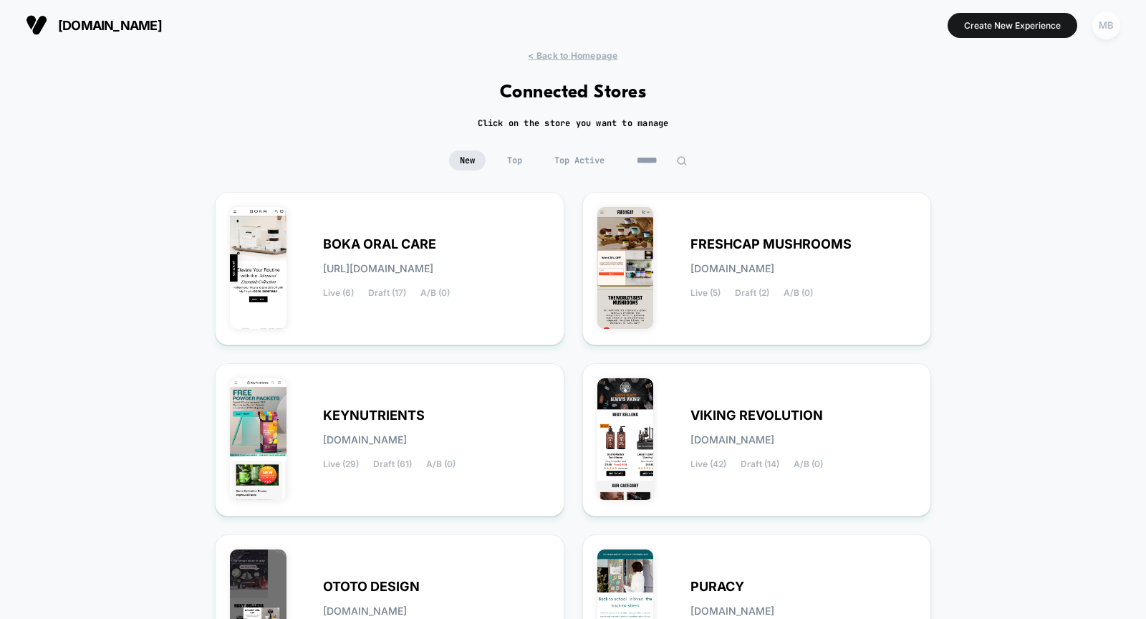
click at [1098, 30] on div "MB" at bounding box center [1107, 25] width 28 height 28
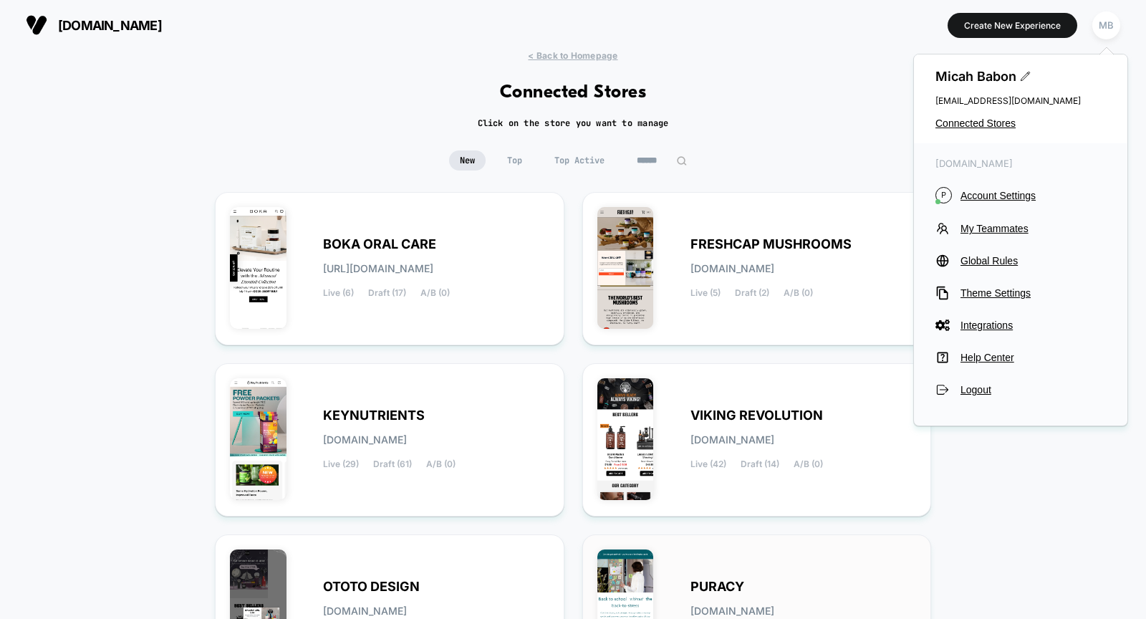
click at [779, 562] on div "PURACY puracy.myshopify.com Live (59) Draft (90) A/B (0)" at bounding box center [758, 611] width 320 height 123
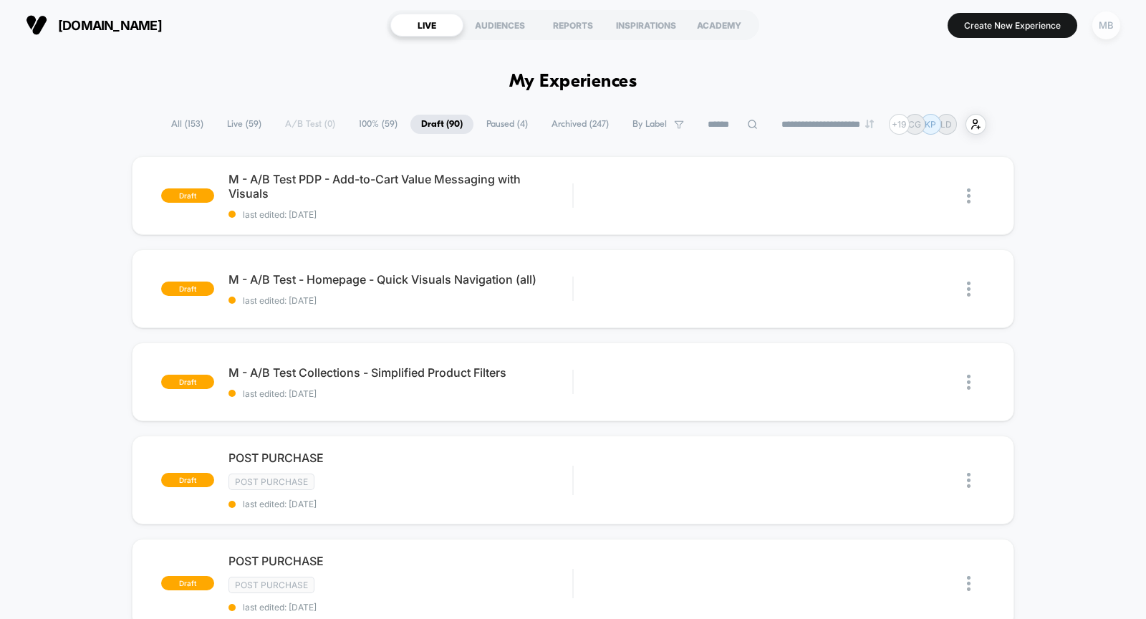
click at [1100, 25] on div "MB" at bounding box center [1107, 25] width 28 height 28
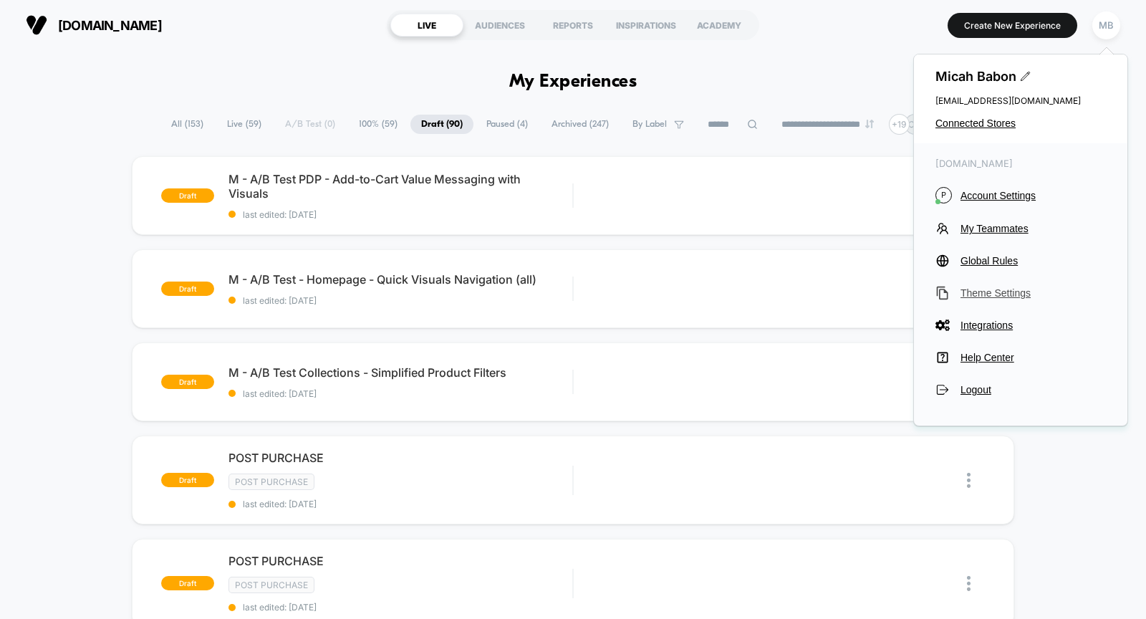
click at [986, 288] on span "Theme Settings" at bounding box center [1033, 292] width 145 height 11
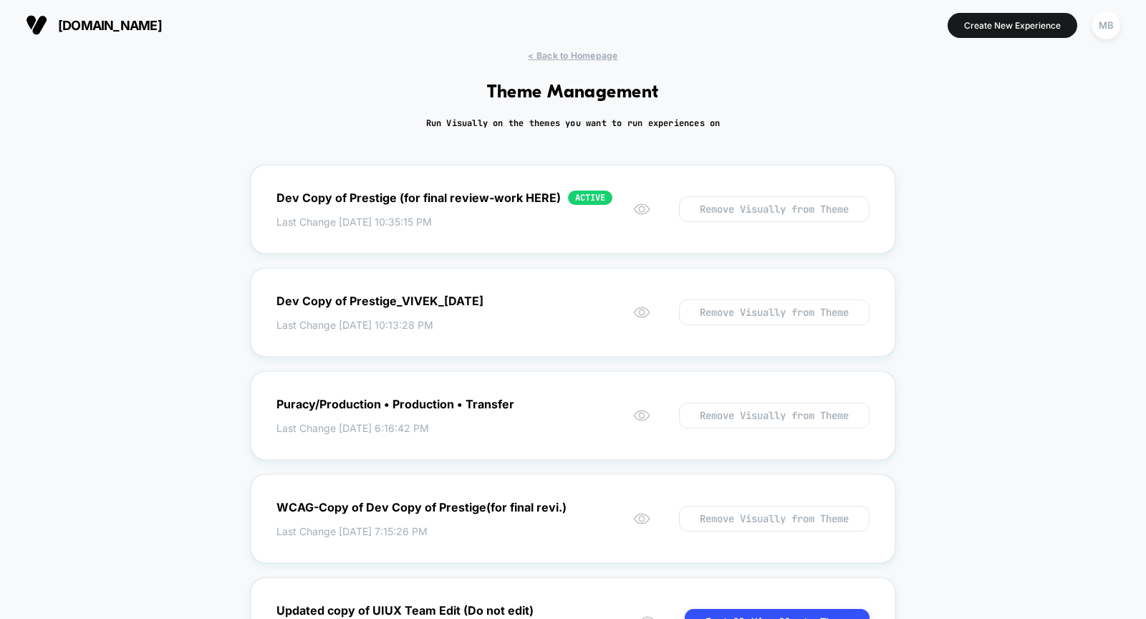
click at [128, 18] on span "[DOMAIN_NAME]" at bounding box center [110, 25] width 104 height 15
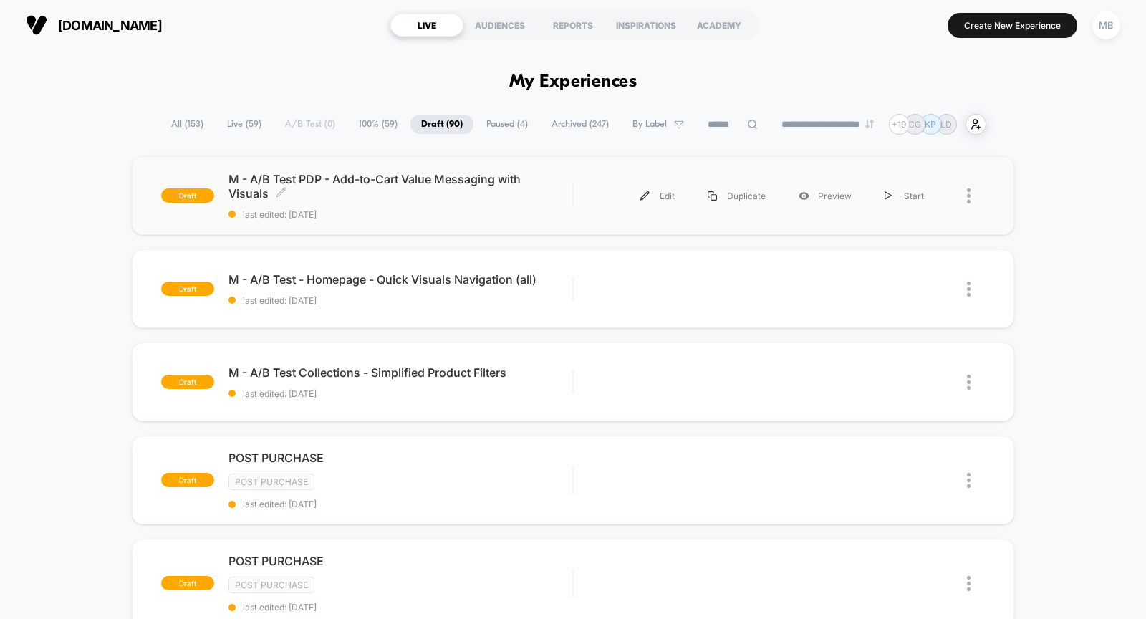
click at [442, 171] on div "draft M - A/B Test PDP - Add-to-Cart Value Messaging with Visuals Click to edit…" at bounding box center [573, 195] width 883 height 79
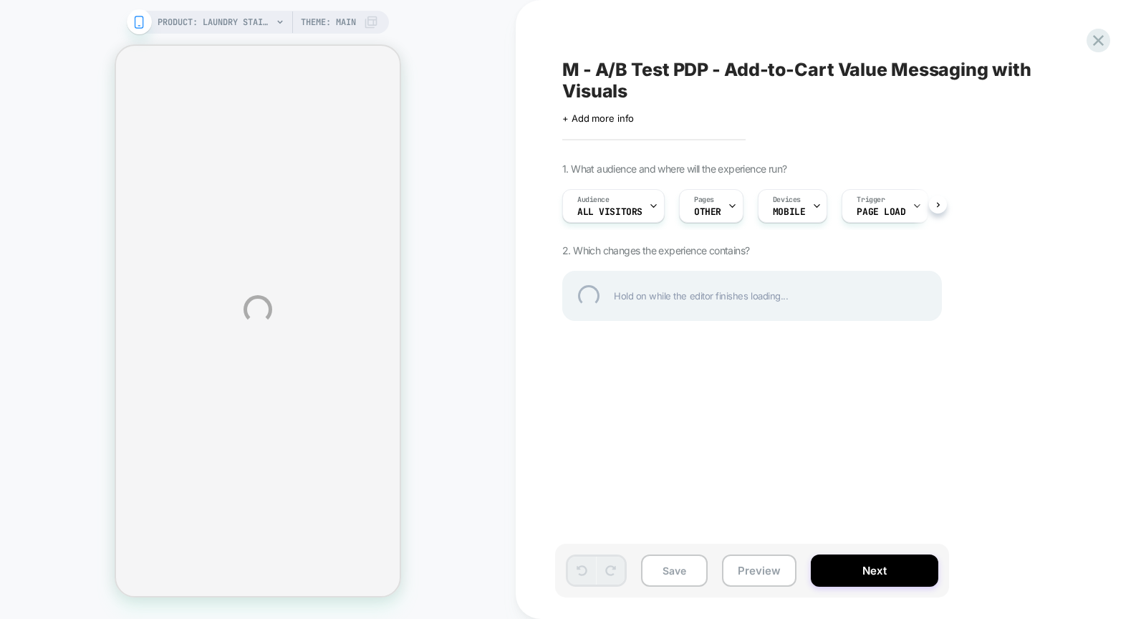
click at [726, 65] on div "M - A/B Test PDP - Add-to-Cart Value Messaging with Visuals" at bounding box center [823, 80] width 523 height 43
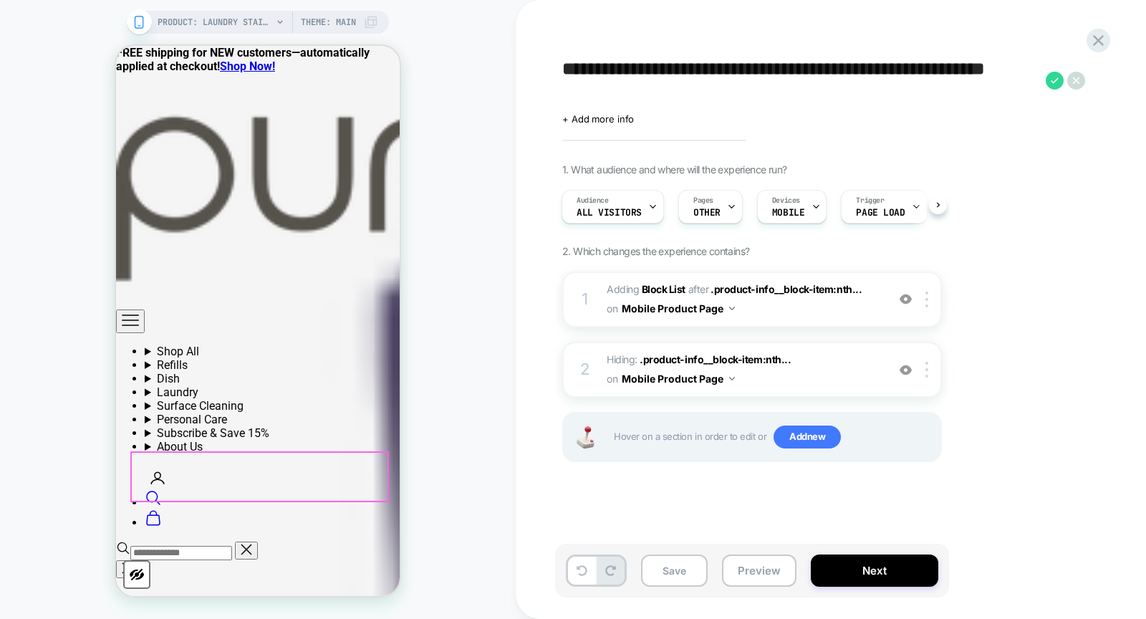
scroll to position [1129, 0]
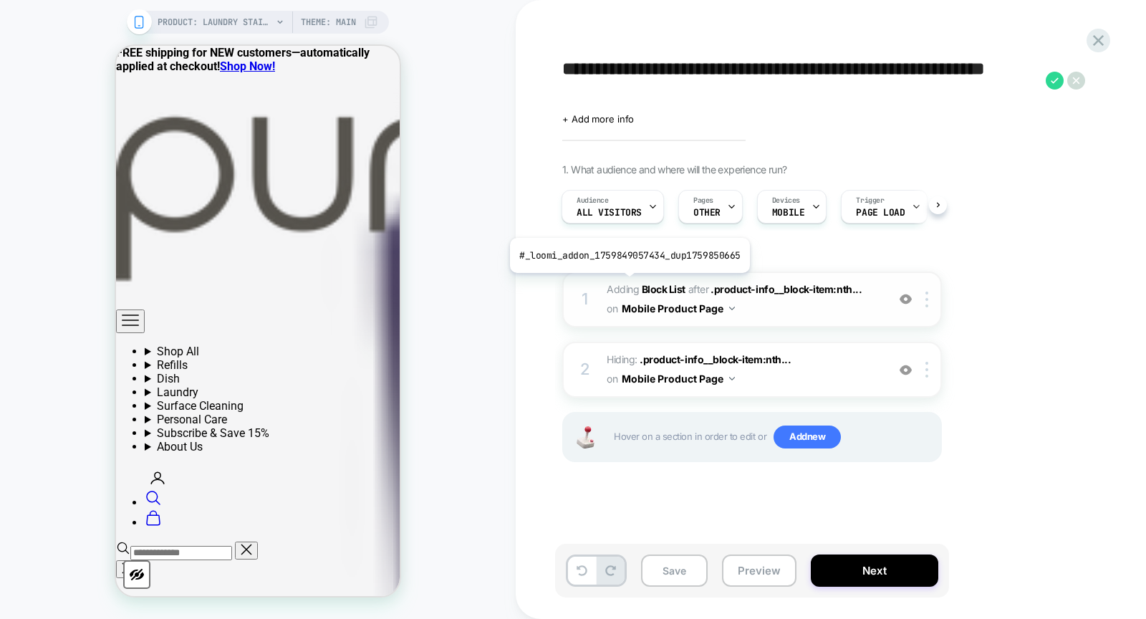
click at [627, 283] on span "Adding Block List" at bounding box center [646, 289] width 79 height 12
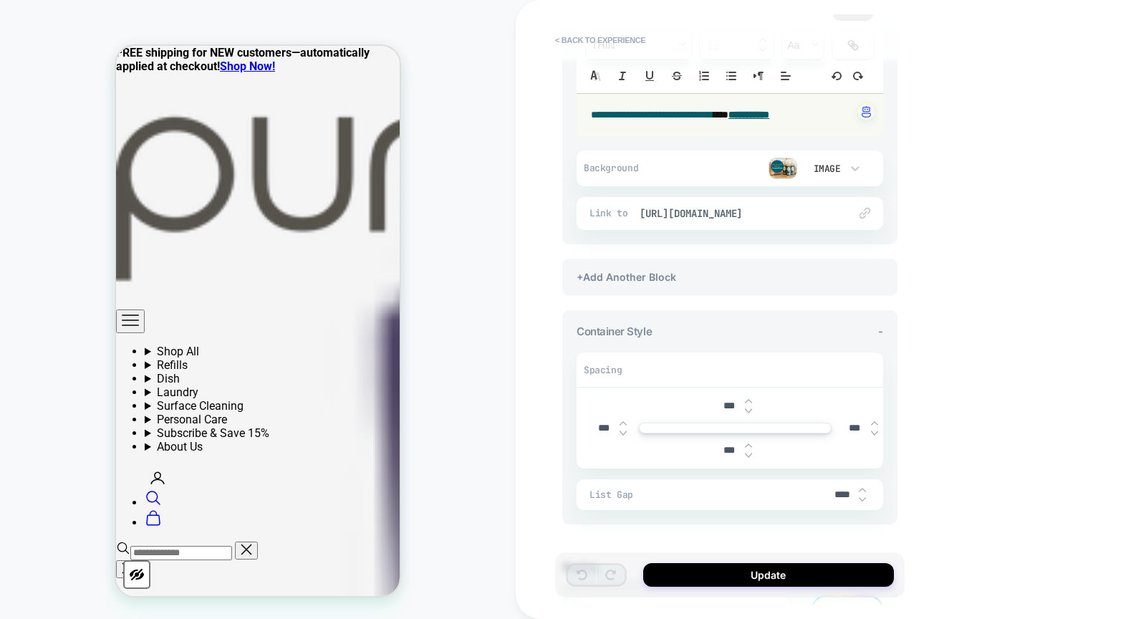
scroll to position [188, 0]
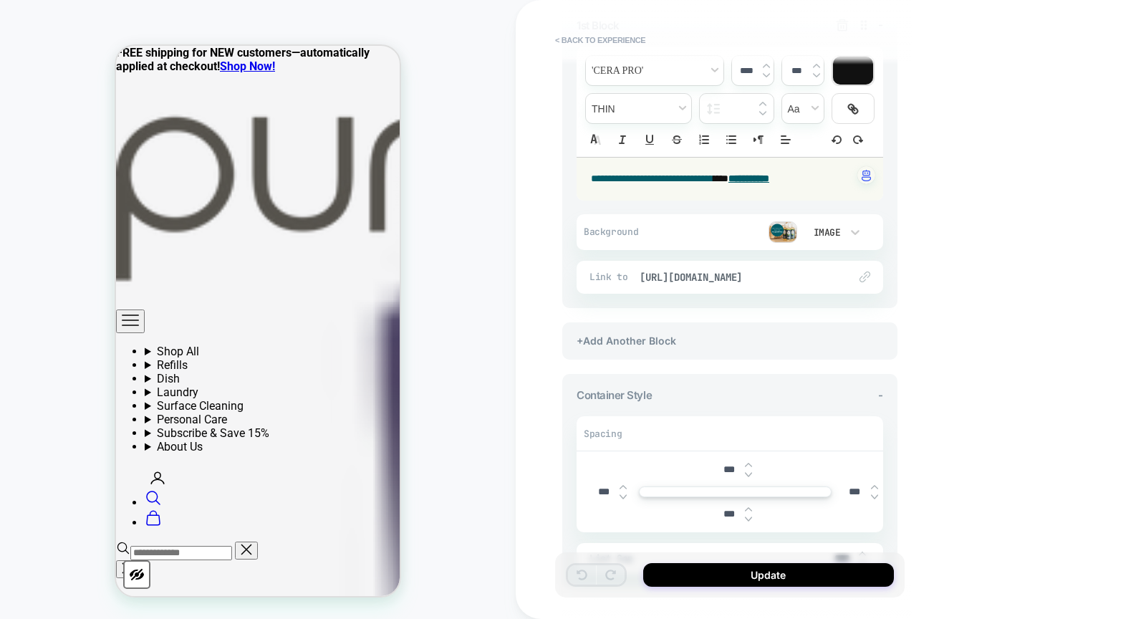
click at [769, 231] on img at bounding box center [783, 231] width 29 height 21
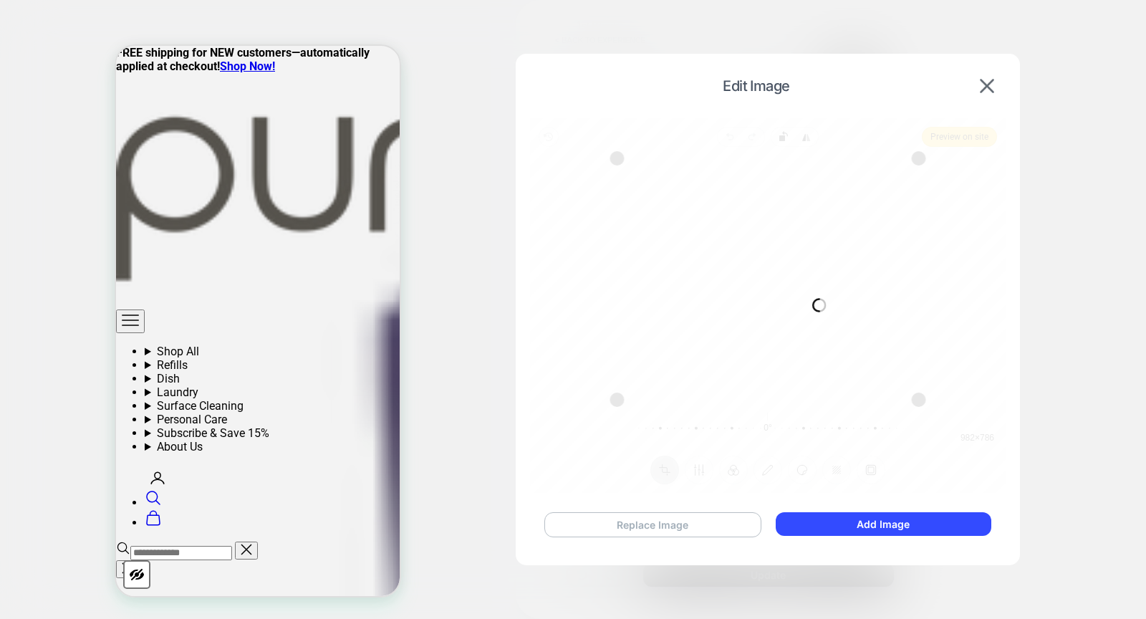
click at [592, 519] on button "Replace Image" at bounding box center [653, 524] width 217 height 25
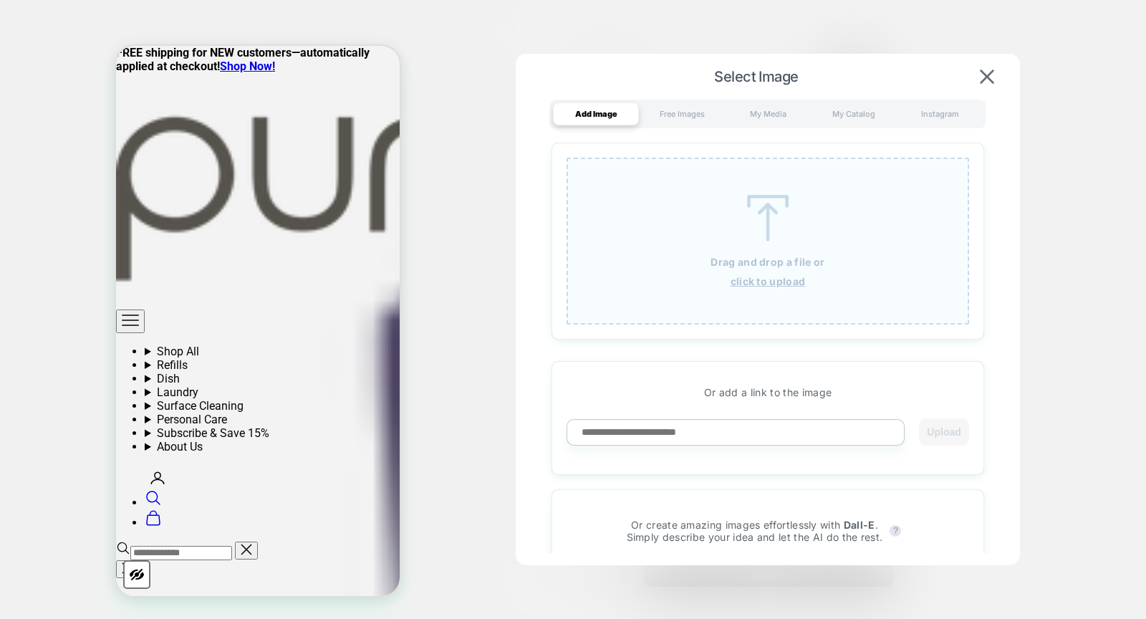
click at [764, 233] on img at bounding box center [768, 218] width 64 height 47
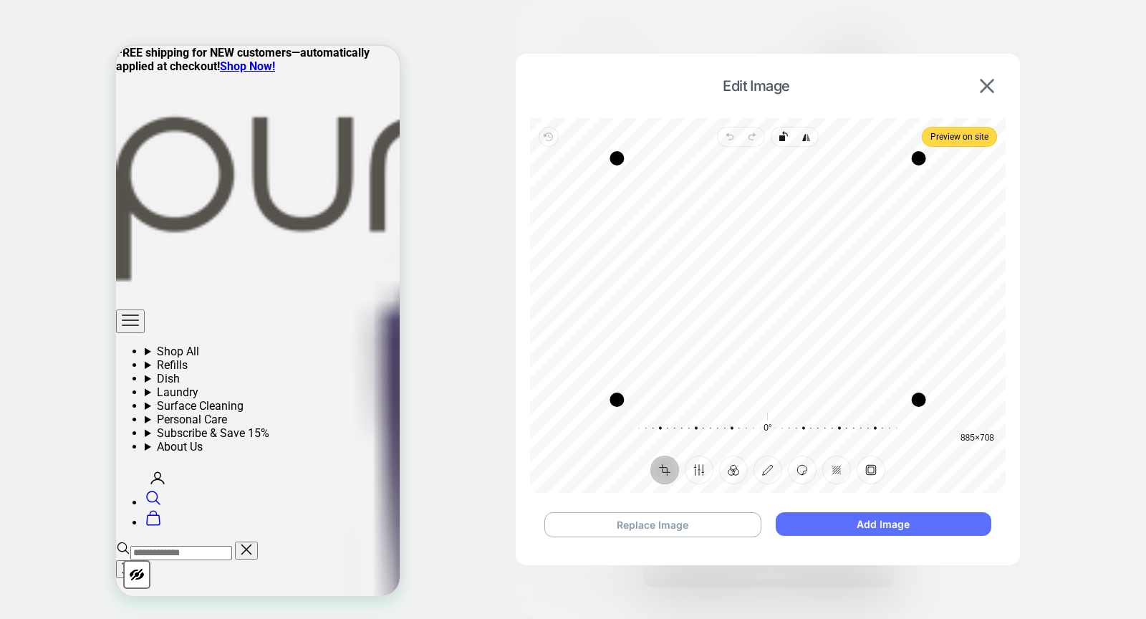
click at [939, 524] on button "Add Image" at bounding box center [884, 524] width 216 height 24
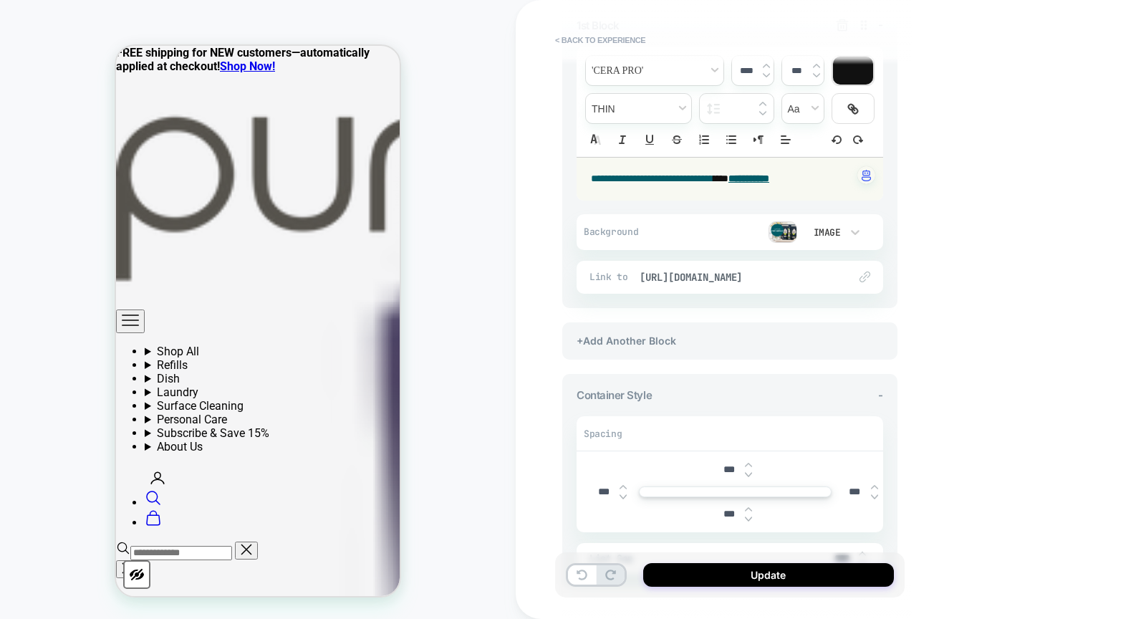
click at [777, 230] on img at bounding box center [783, 231] width 29 height 21
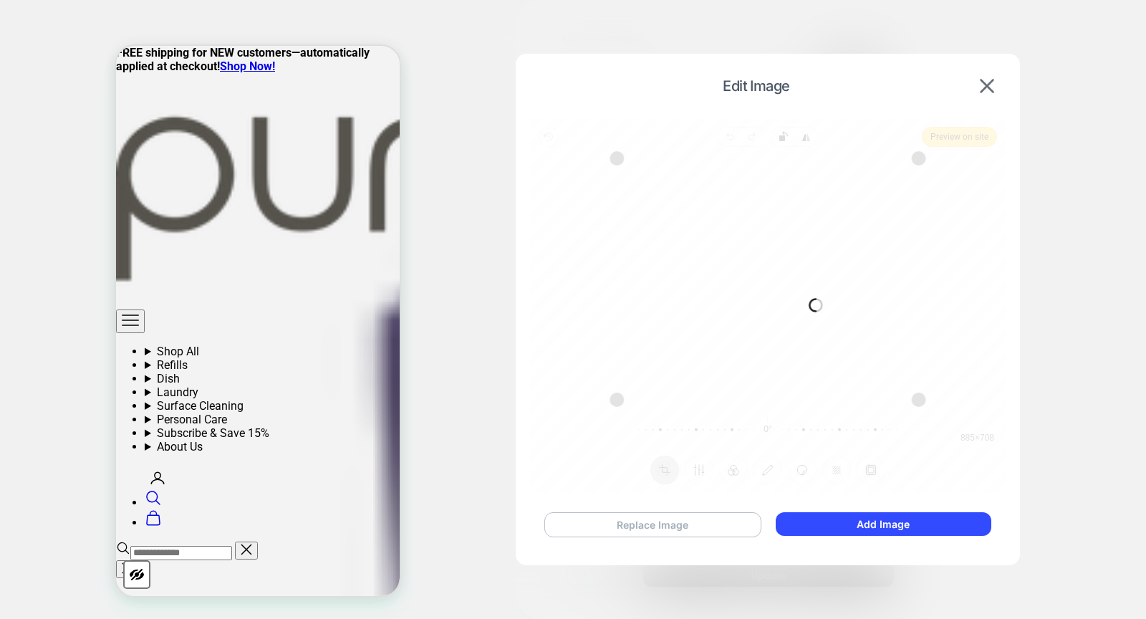
click at [588, 533] on button "Replace Image" at bounding box center [653, 524] width 217 height 25
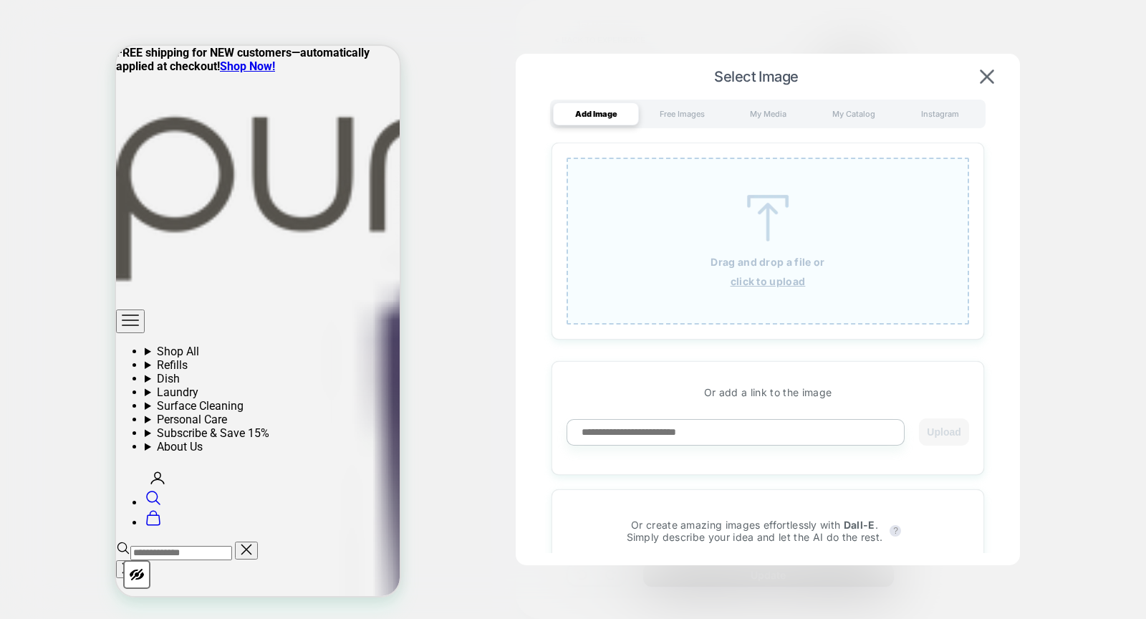
click at [763, 224] on img at bounding box center [768, 218] width 64 height 47
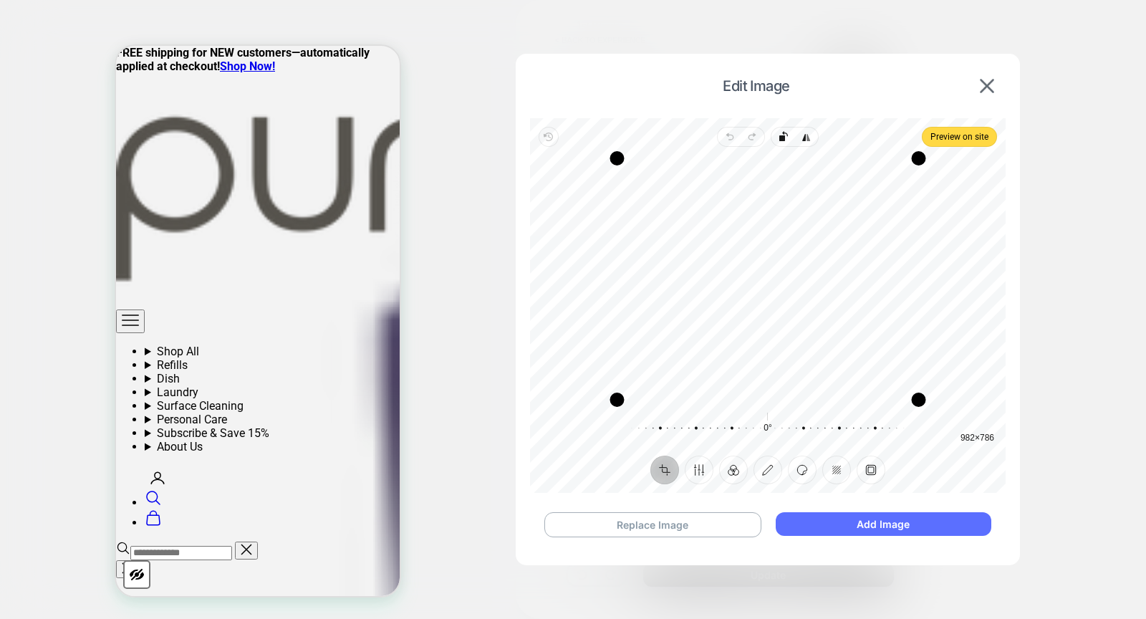
click at [932, 522] on button "Add Image" at bounding box center [884, 524] width 216 height 24
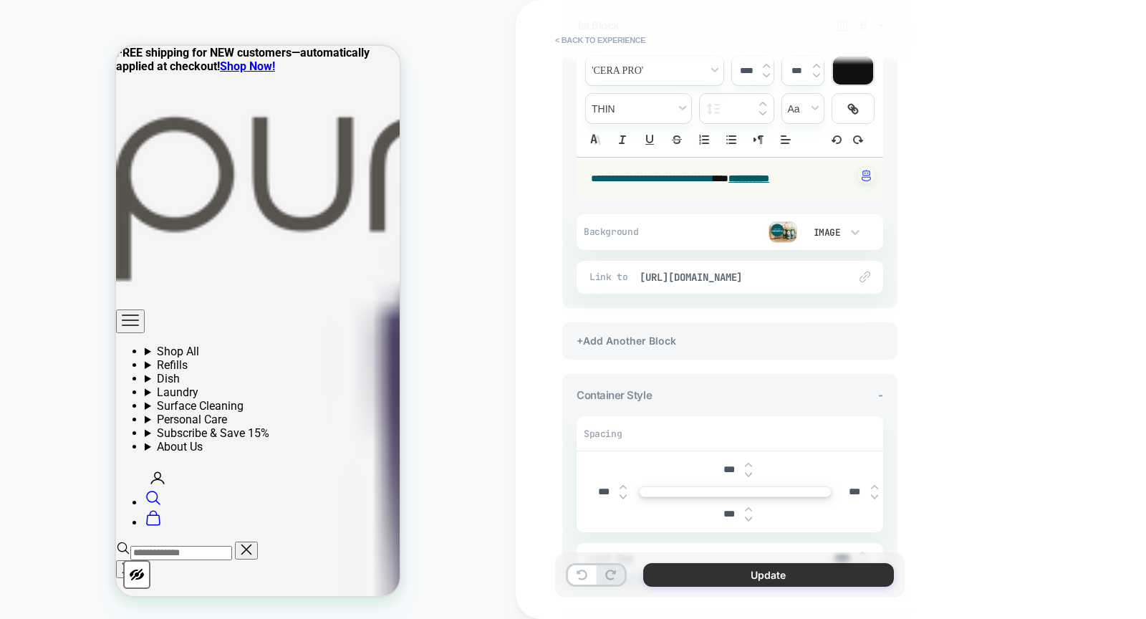
click at [725, 579] on button "Update" at bounding box center [768, 575] width 251 height 24
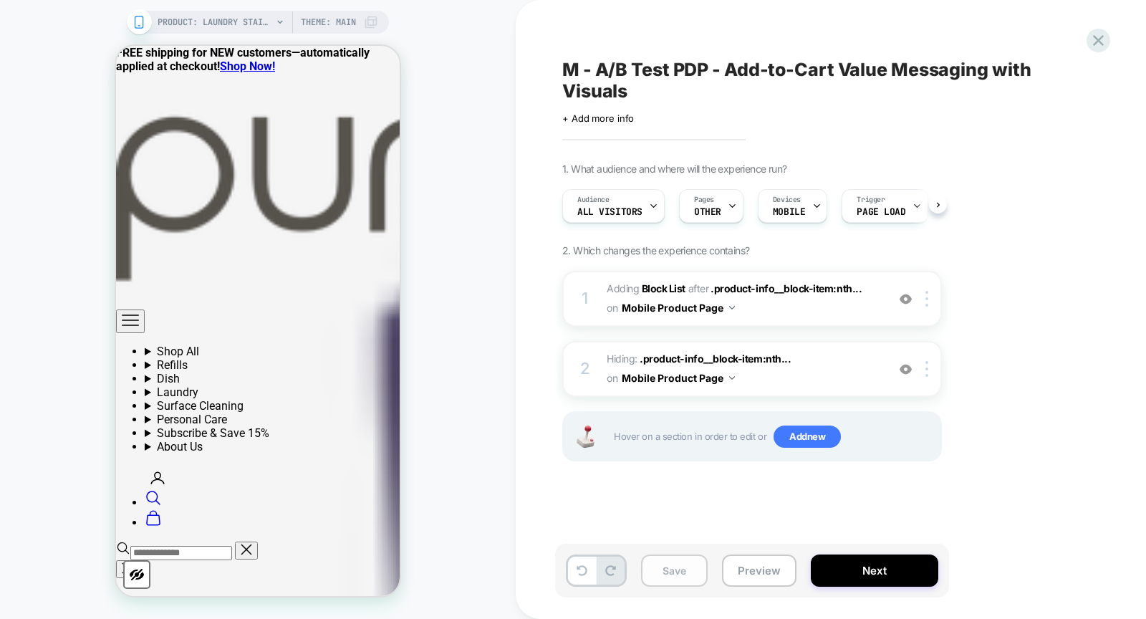
scroll to position [0, 1]
click at [651, 576] on button "Save" at bounding box center [674, 571] width 67 height 32
click at [726, 377] on button "Mobile Product Page" at bounding box center [678, 378] width 113 height 21
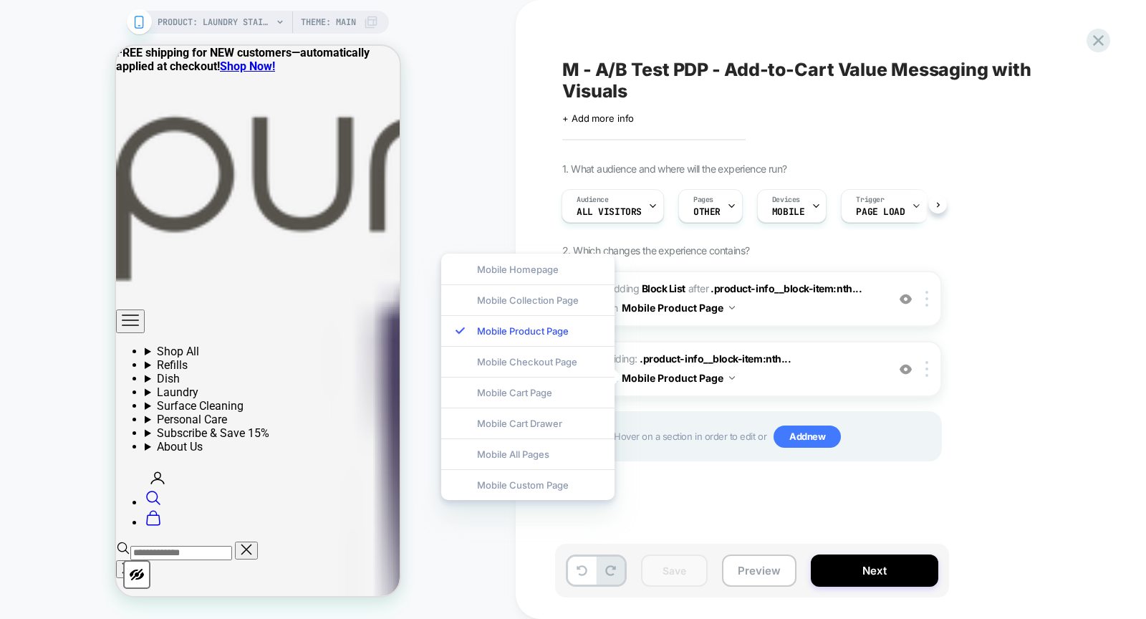
click at [647, 500] on div "M - A/B Test PDP - Add-to-Cart Value Messaging with Visuals Click to edit exper…" at bounding box center [823, 309] width 537 height 590
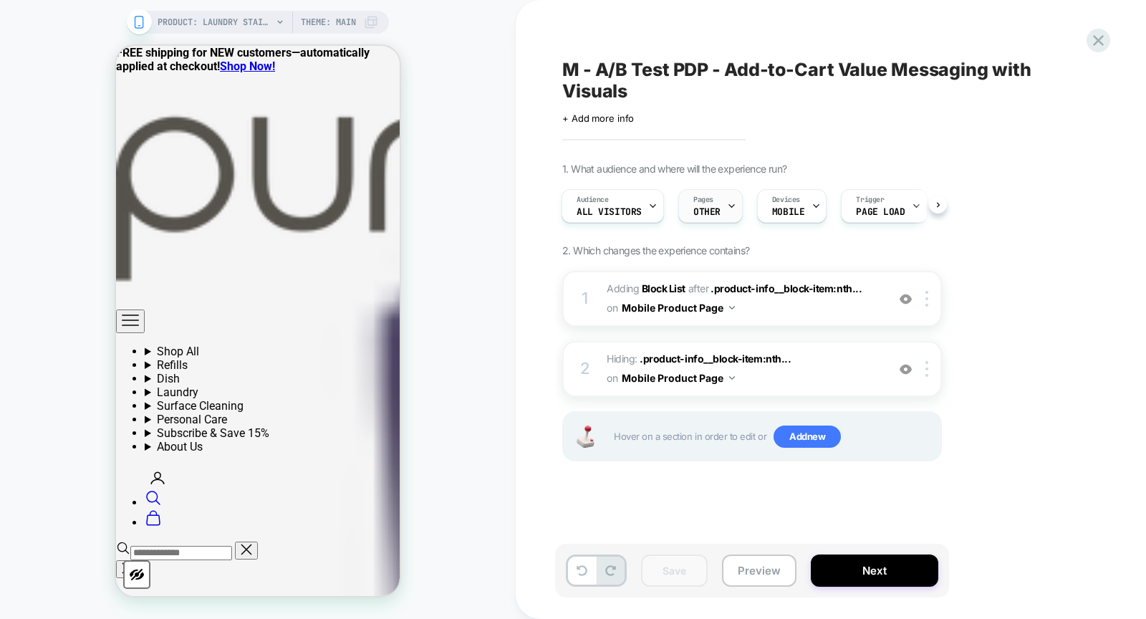
click at [728, 200] on div at bounding box center [731, 206] width 9 height 32
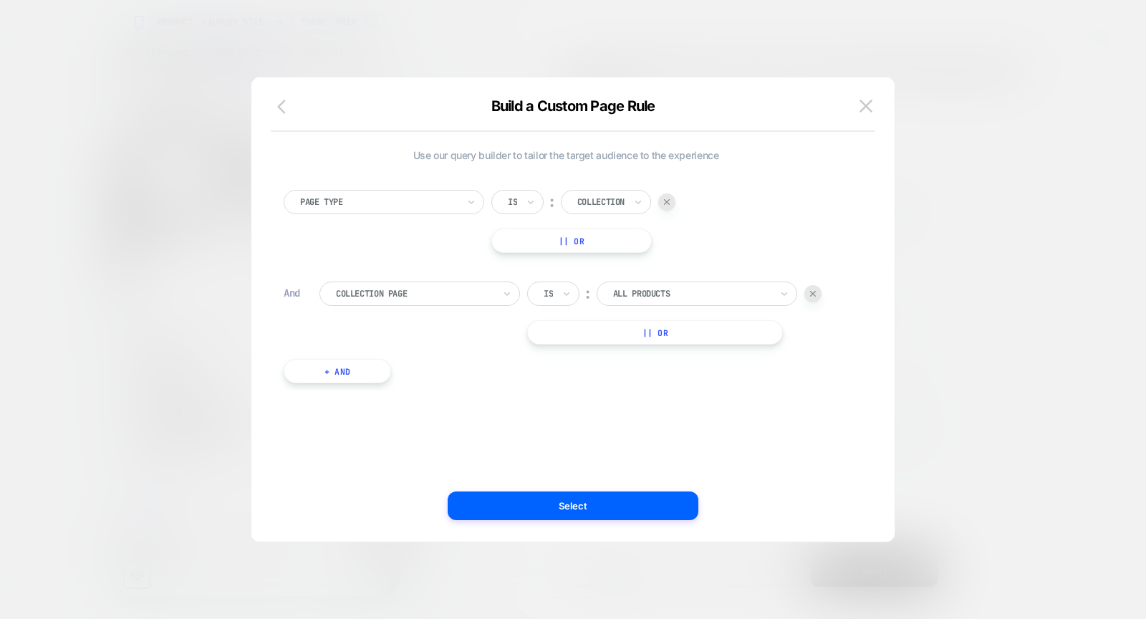
click at [282, 112] on icon "button" at bounding box center [285, 106] width 17 height 17
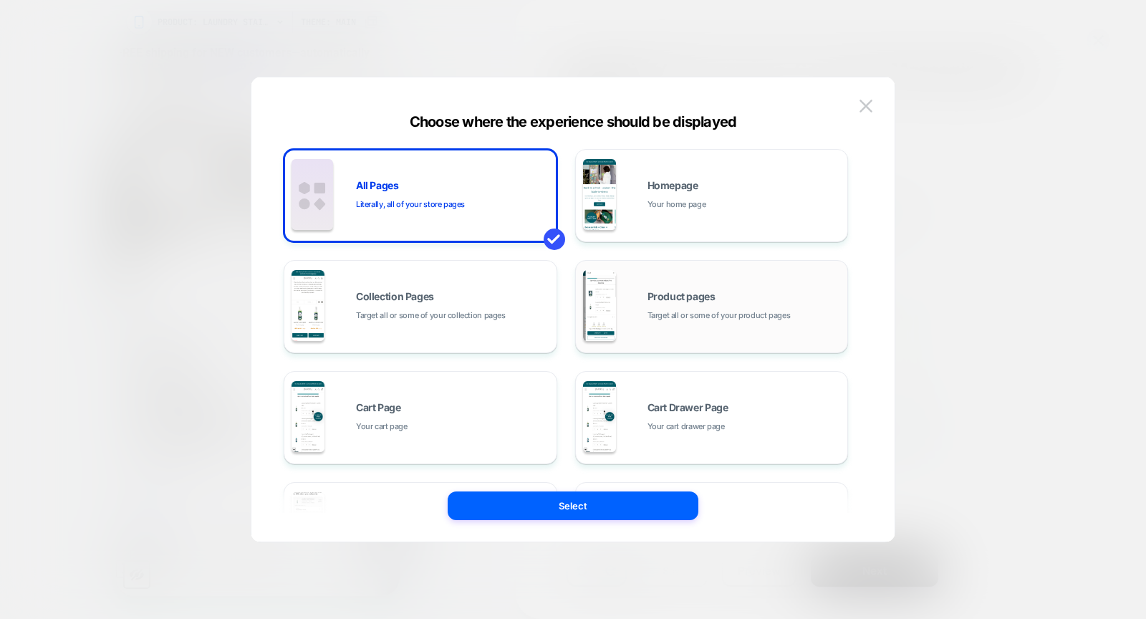
click at [699, 296] on span "Product pages" at bounding box center [682, 297] width 68 height 10
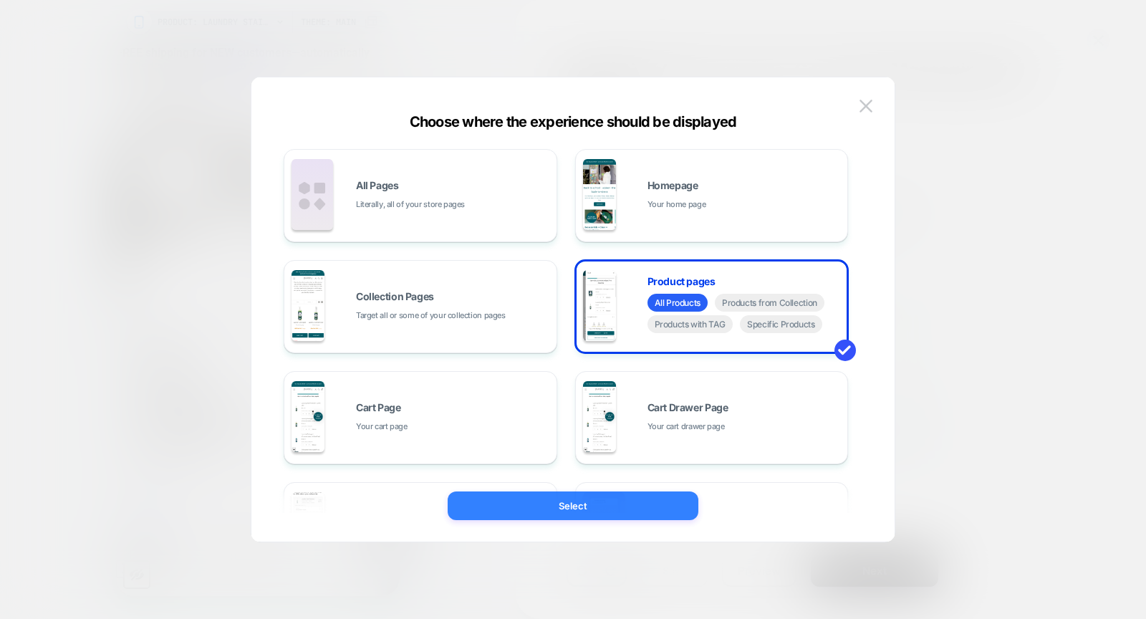
click at [590, 507] on button "Select" at bounding box center [573, 505] width 251 height 29
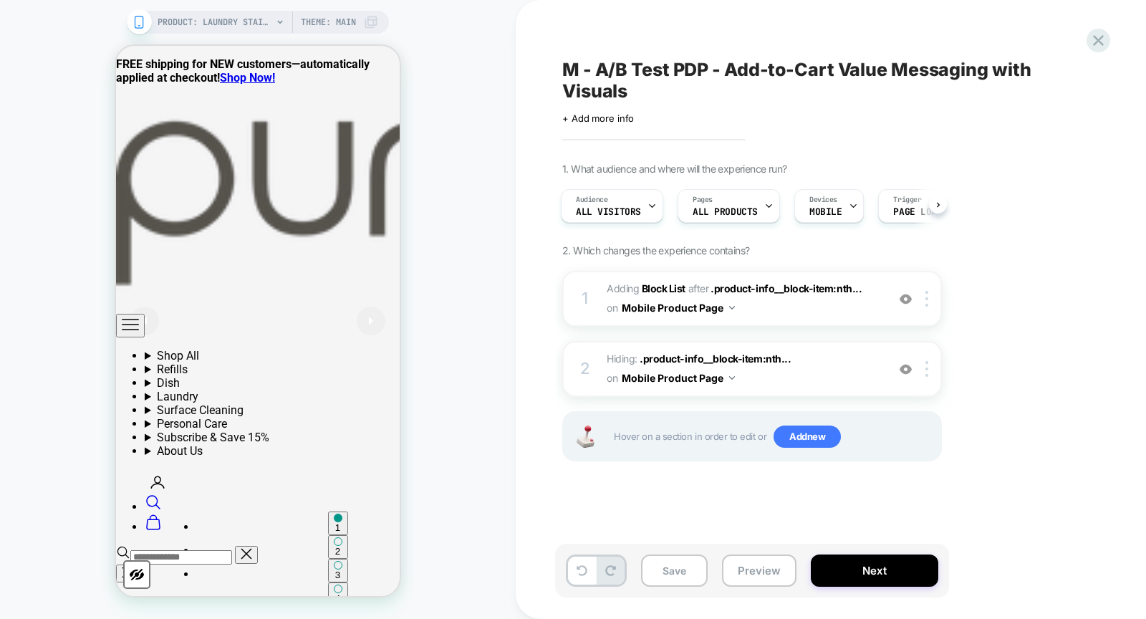
scroll to position [0, 0]
click at [665, 566] on button "Save" at bounding box center [674, 571] width 67 height 32
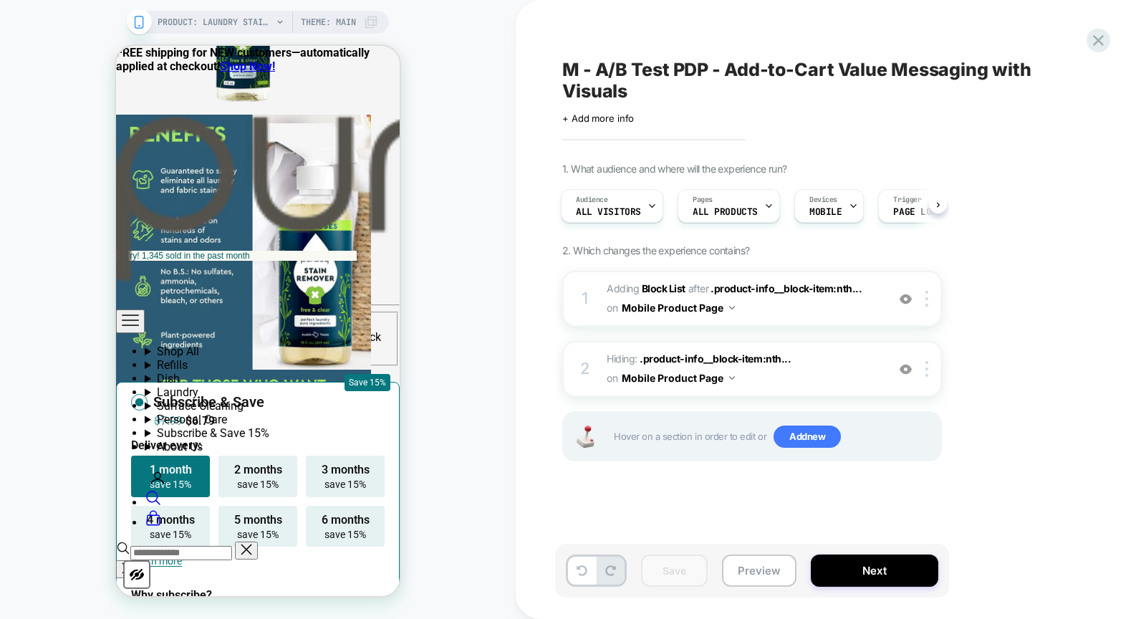
scroll to position [1066, 0]
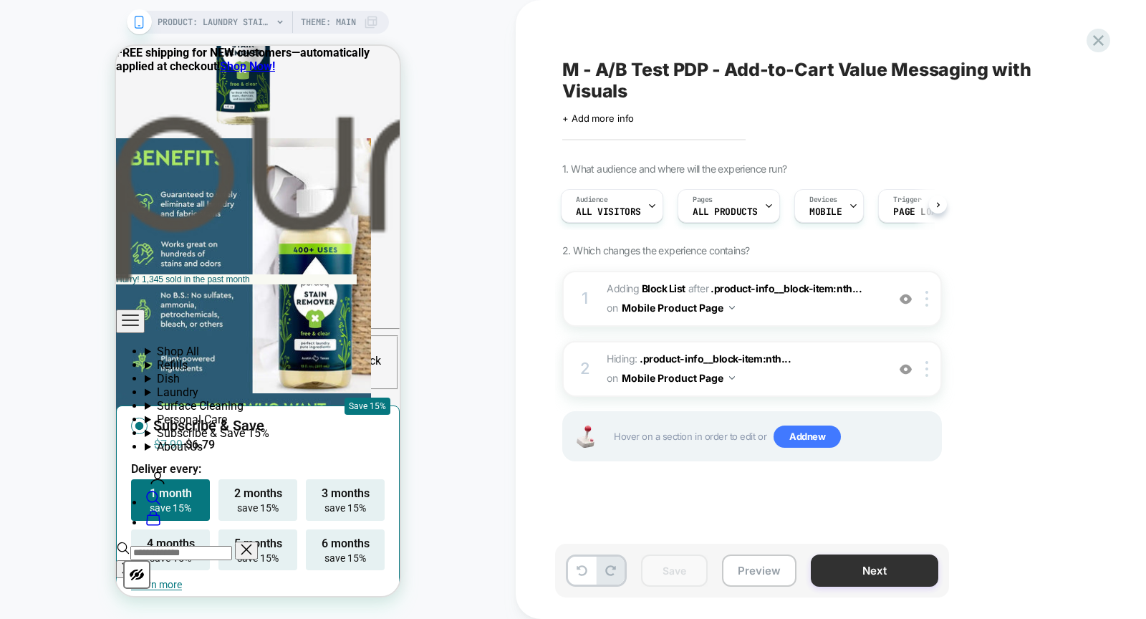
click at [886, 562] on button "Next" at bounding box center [875, 571] width 128 height 32
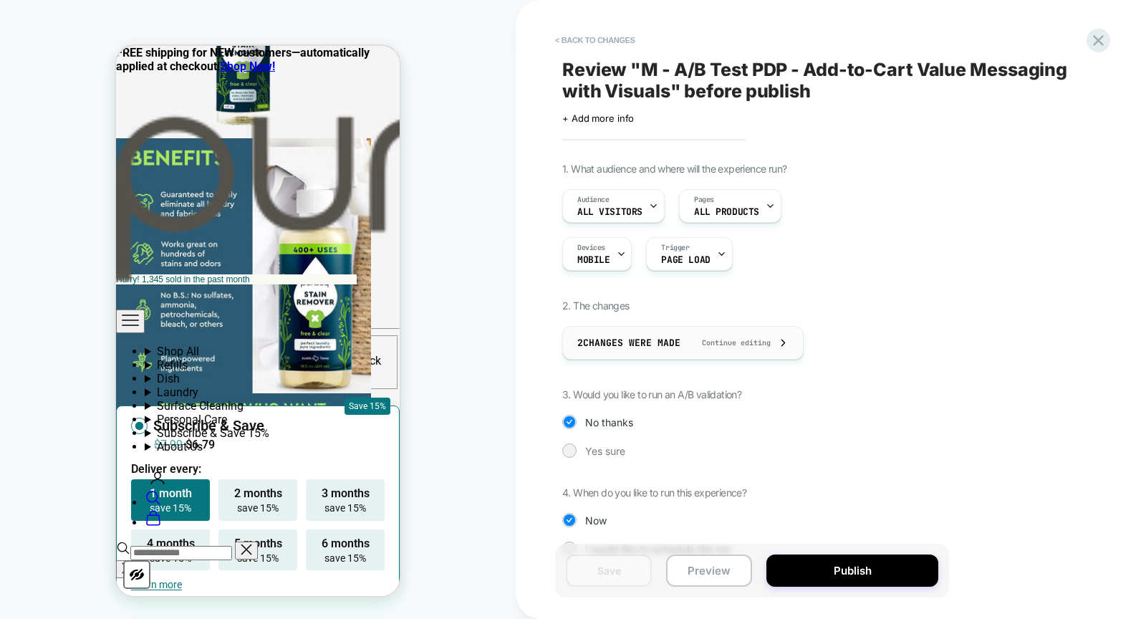
scroll to position [28, 0]
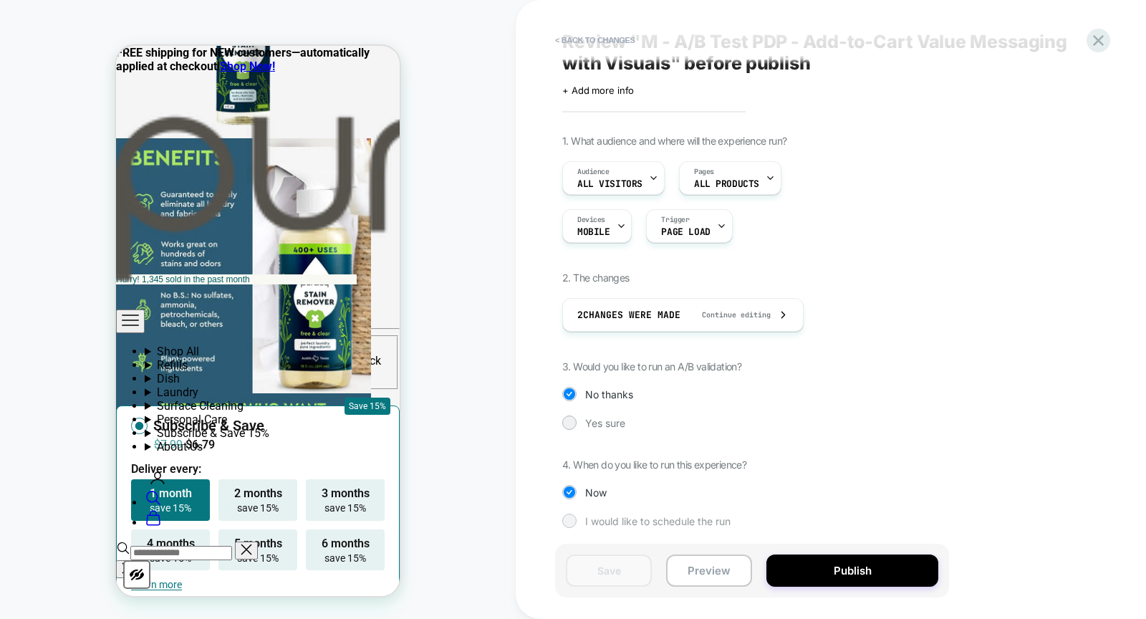
click at [575, 521] on div at bounding box center [569, 521] width 14 height 14
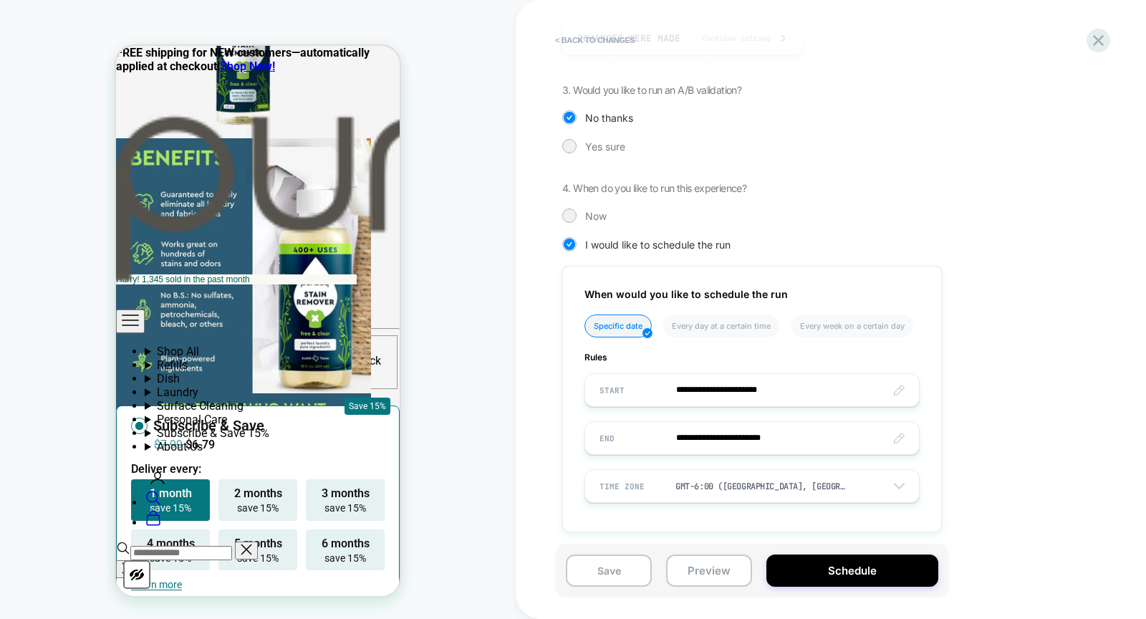
scroll to position [307, 0]
click at [570, 207] on div at bounding box center [569, 212] width 11 height 11
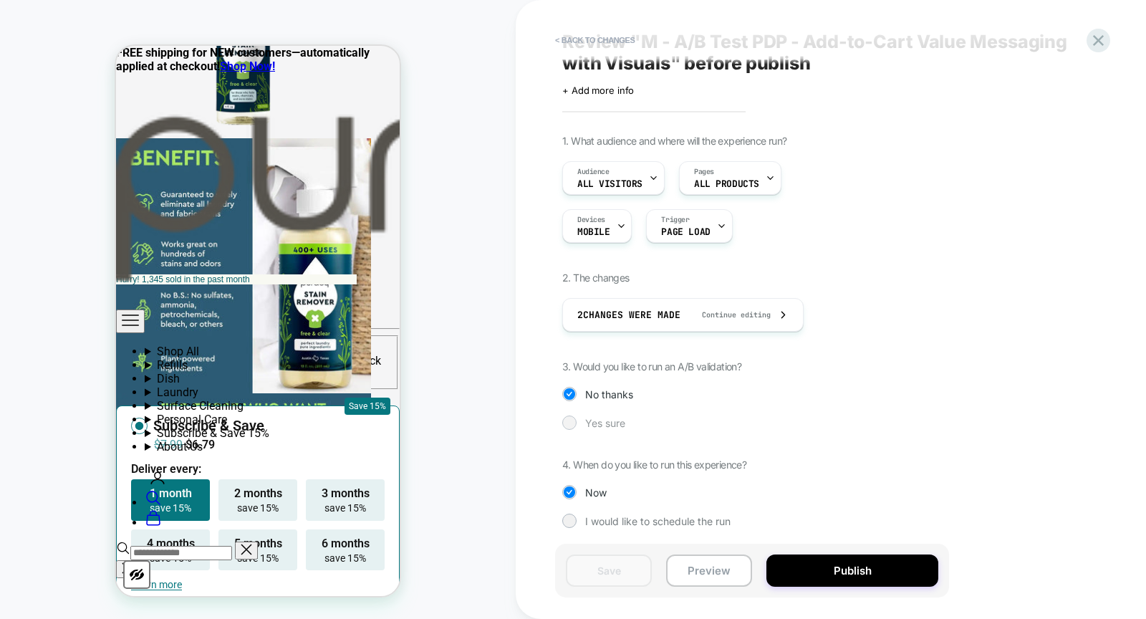
click at [575, 416] on div "Yes sure" at bounding box center [752, 423] width 380 height 14
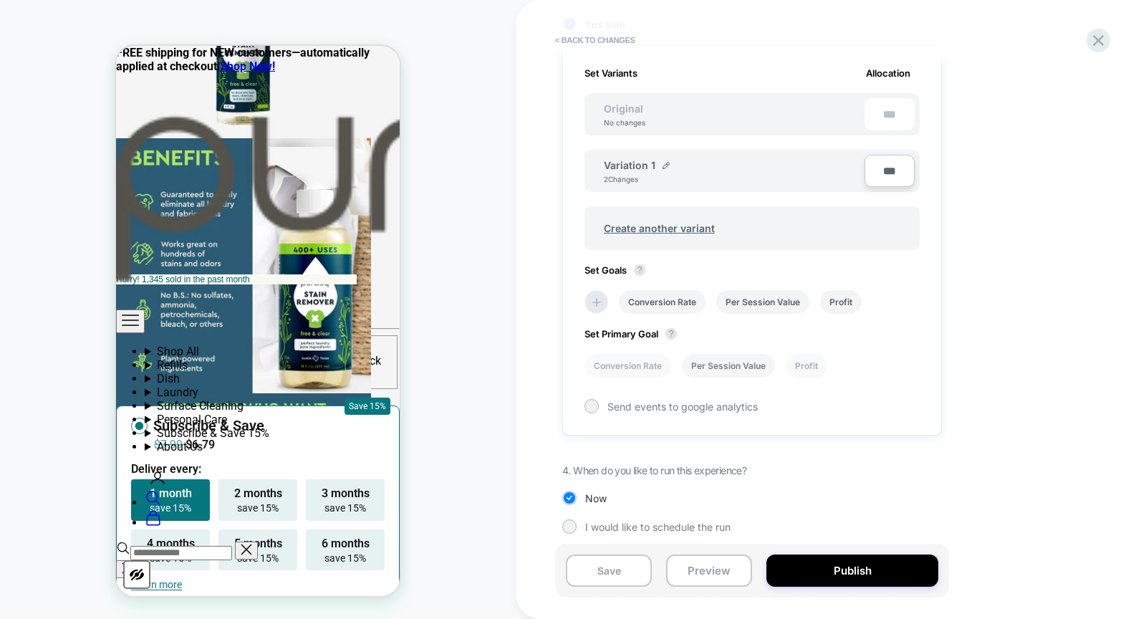
scroll to position [431, 0]
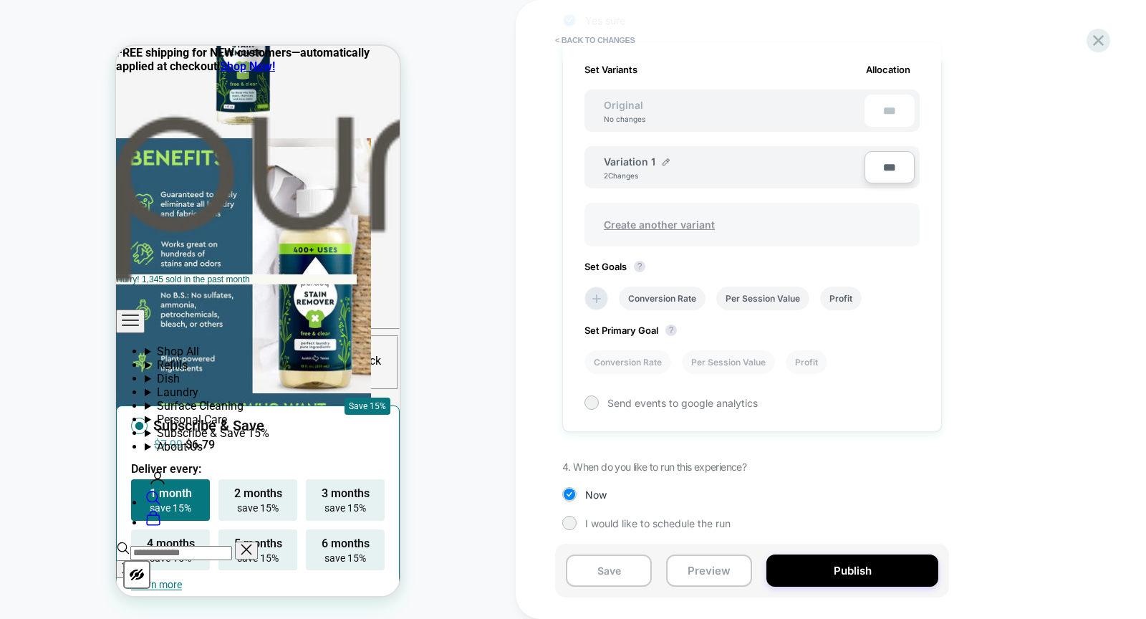
click at [700, 221] on span "Create another variant" at bounding box center [660, 225] width 140 height 34
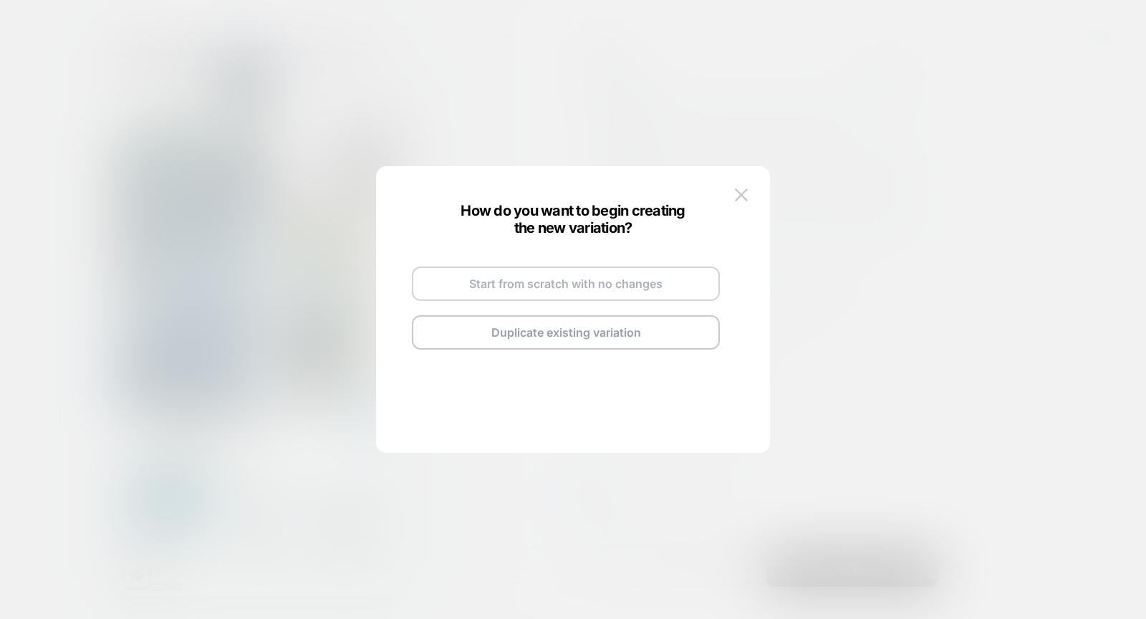
click at [527, 289] on button "Start from scratch with no changes" at bounding box center [566, 284] width 308 height 34
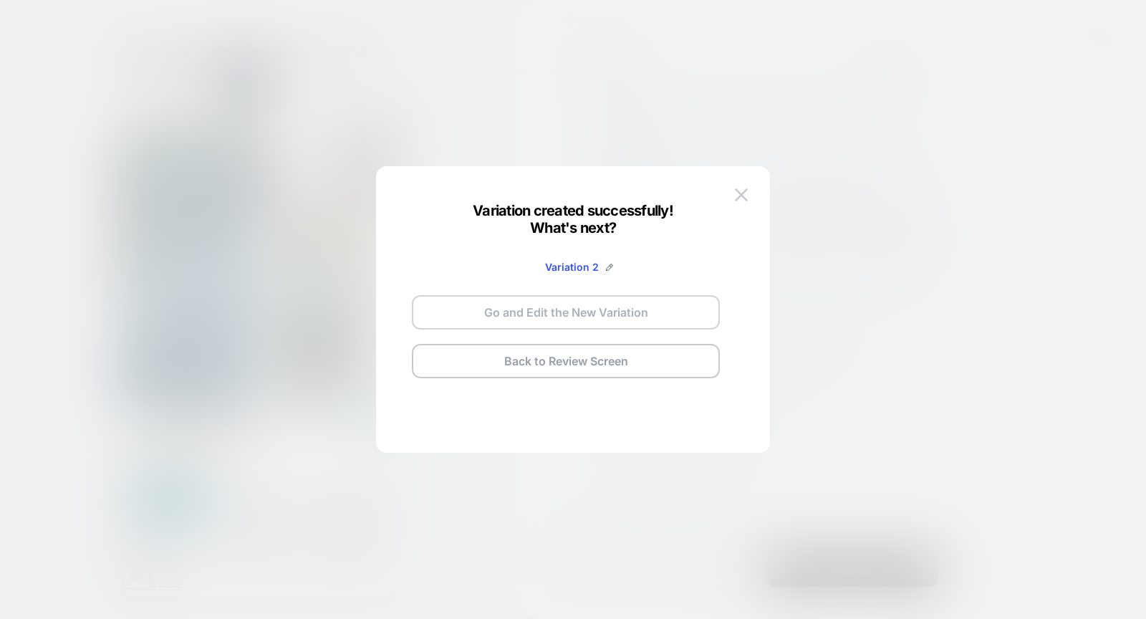
click at [560, 320] on button "Go and Edit the New Variation" at bounding box center [566, 312] width 308 height 34
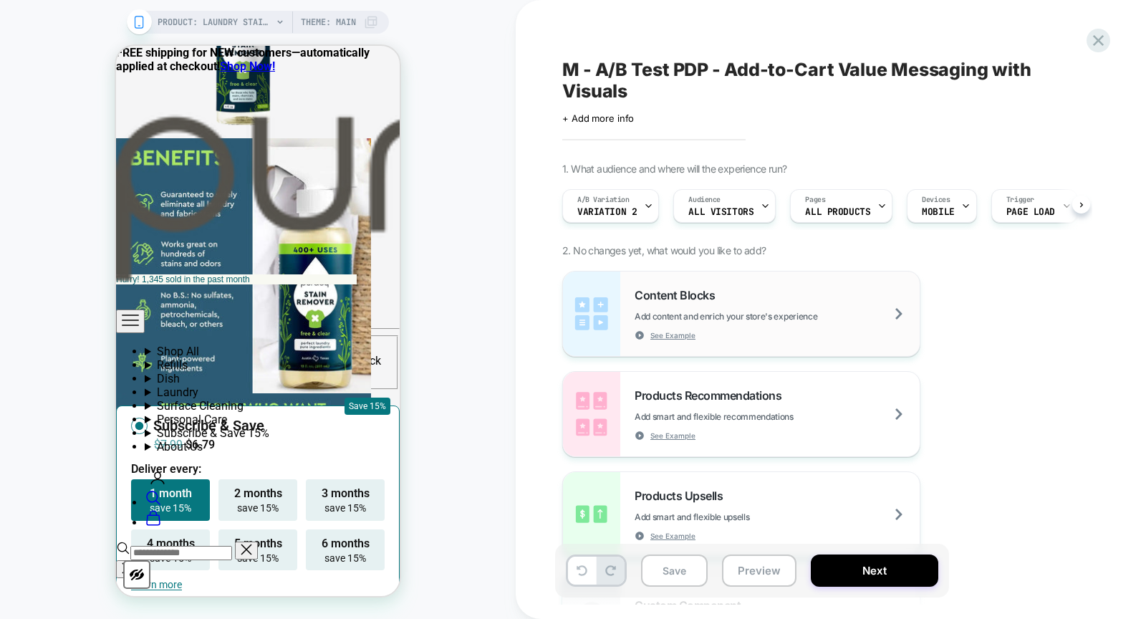
scroll to position [0, 1]
click at [646, 206] on icon at bounding box center [648, 206] width 5 height 3
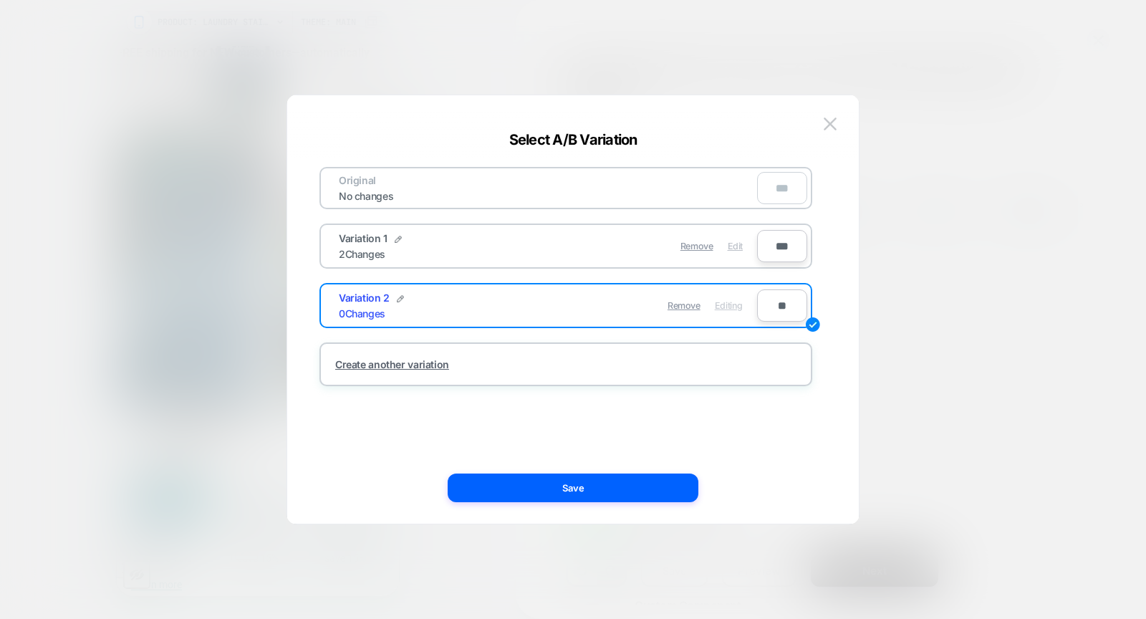
click at [733, 242] on span "Edit" at bounding box center [735, 246] width 15 height 11
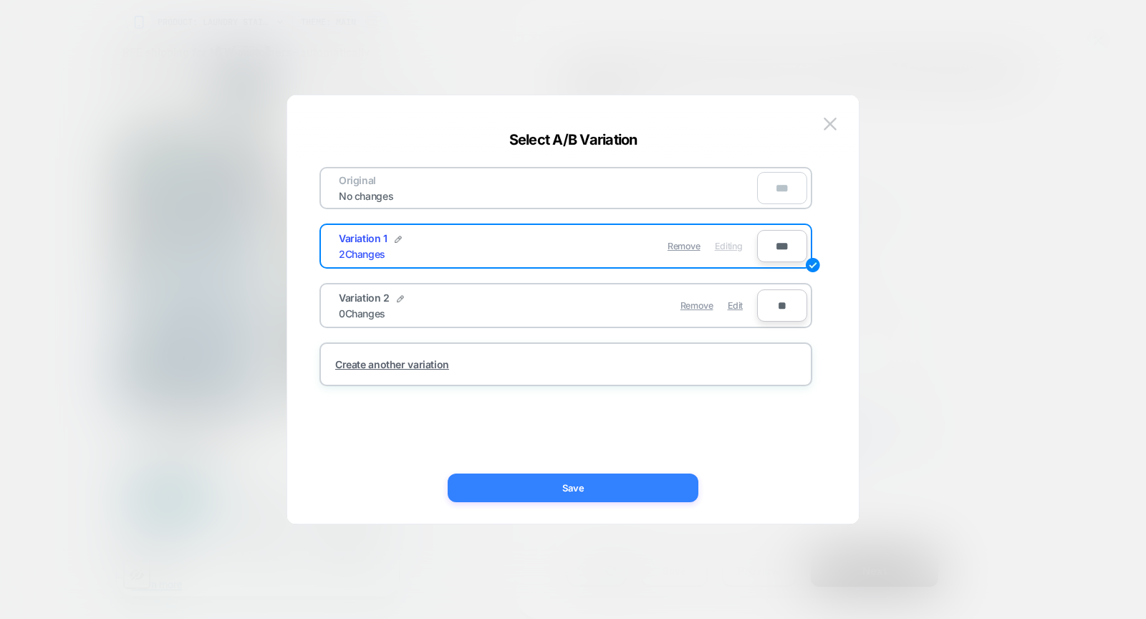
click at [580, 484] on button "Save" at bounding box center [573, 488] width 251 height 29
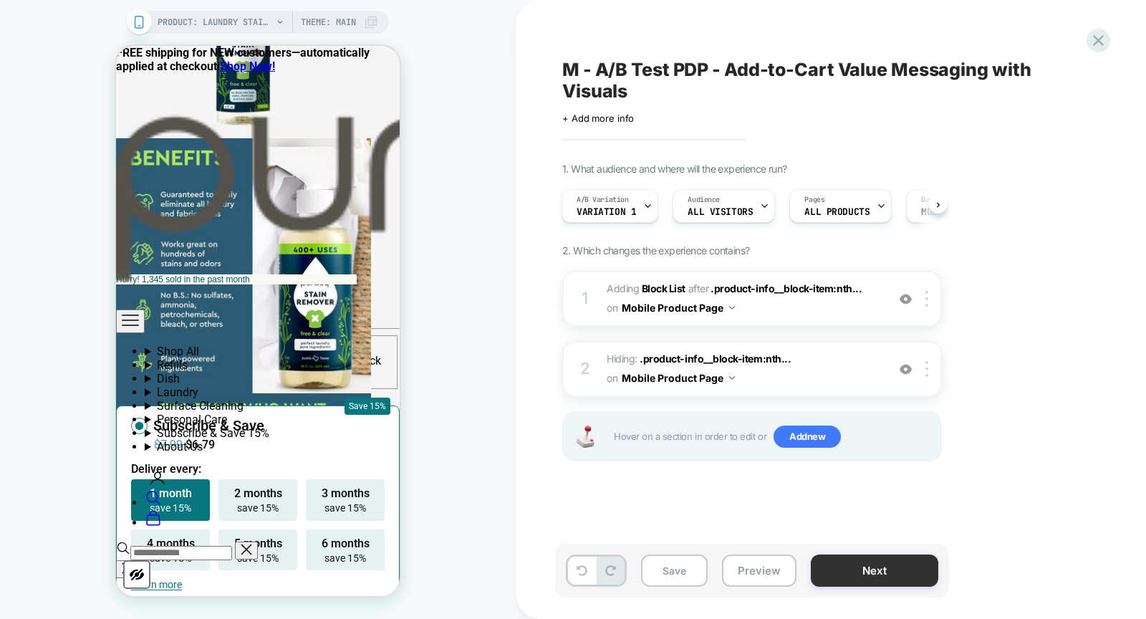
click at [861, 569] on button "Next" at bounding box center [875, 571] width 128 height 32
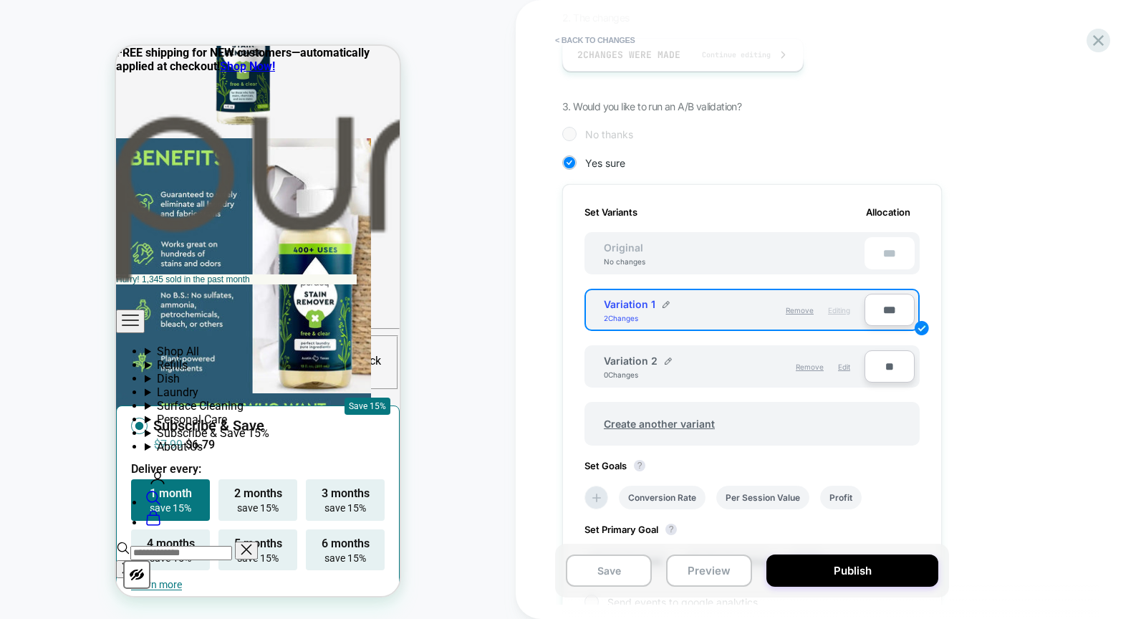
scroll to position [290, 0]
click at [660, 411] on span "Create another variant" at bounding box center [660, 422] width 140 height 34
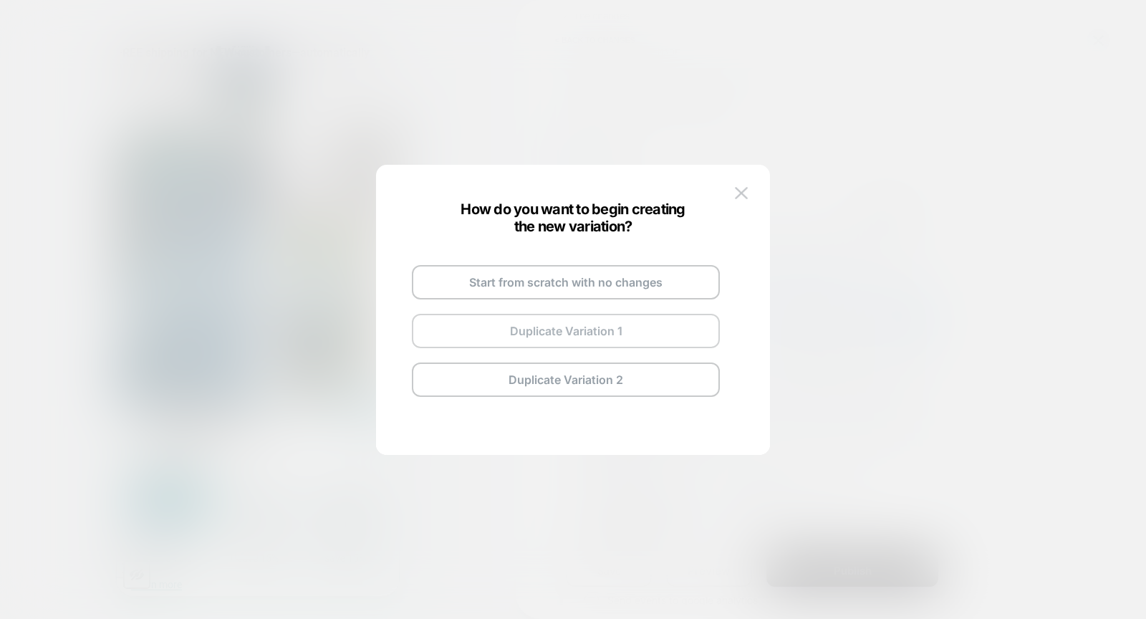
click at [590, 335] on button "Duplicate Variation 1" at bounding box center [566, 331] width 308 height 34
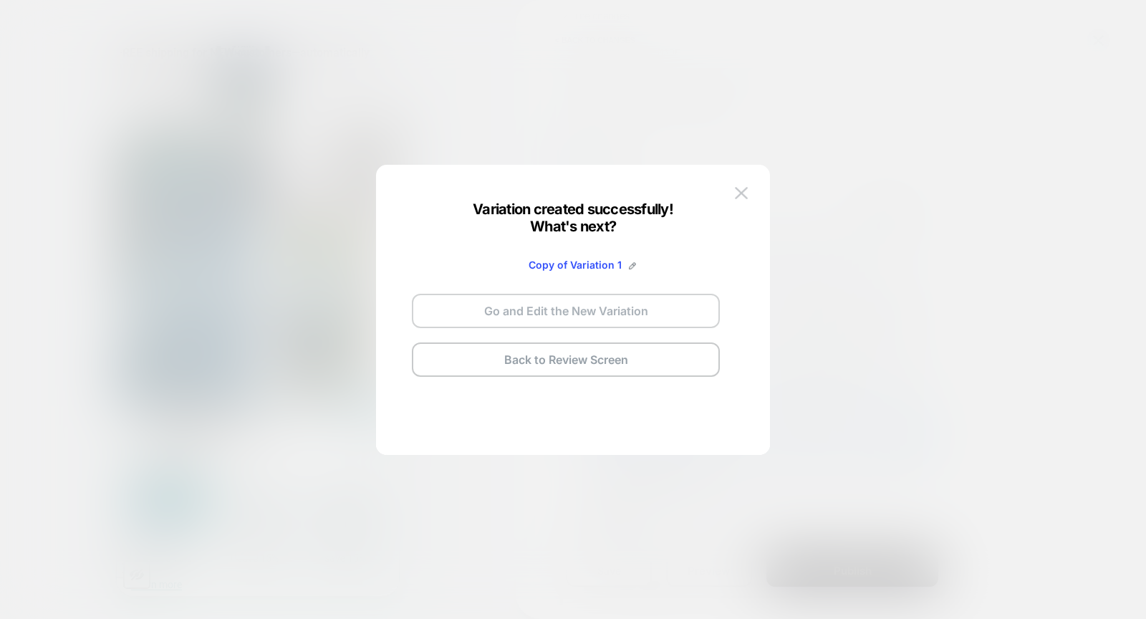
click at [569, 312] on button "Go and Edit the New Variation" at bounding box center [566, 311] width 308 height 34
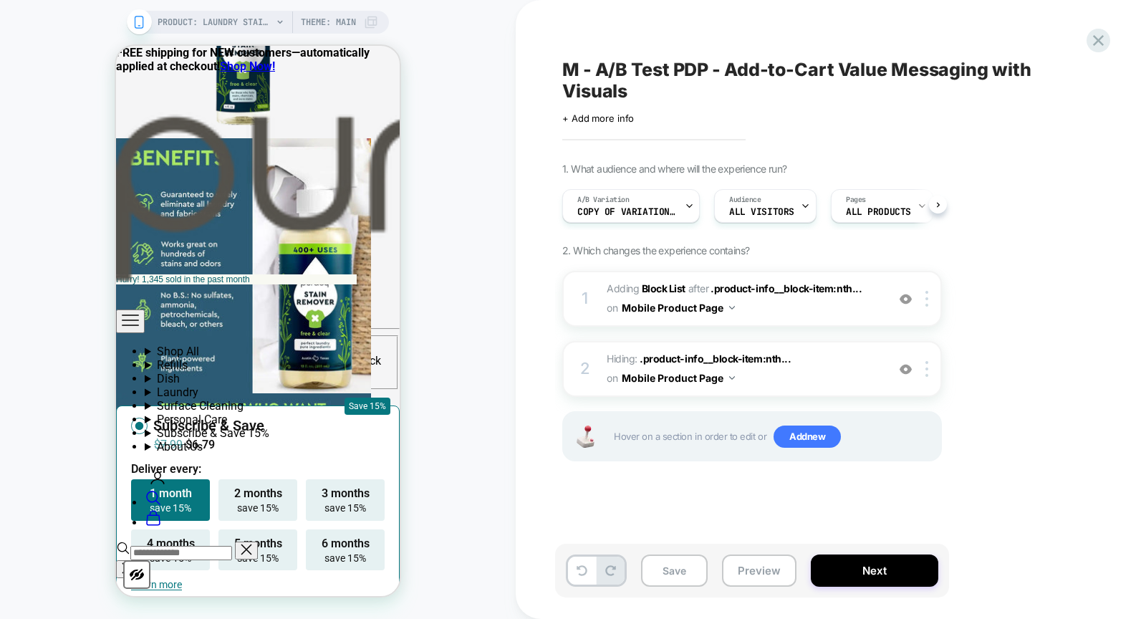
scroll to position [0, 1]
click at [635, 210] on span "Copy of Variation 1" at bounding box center [627, 212] width 100 height 10
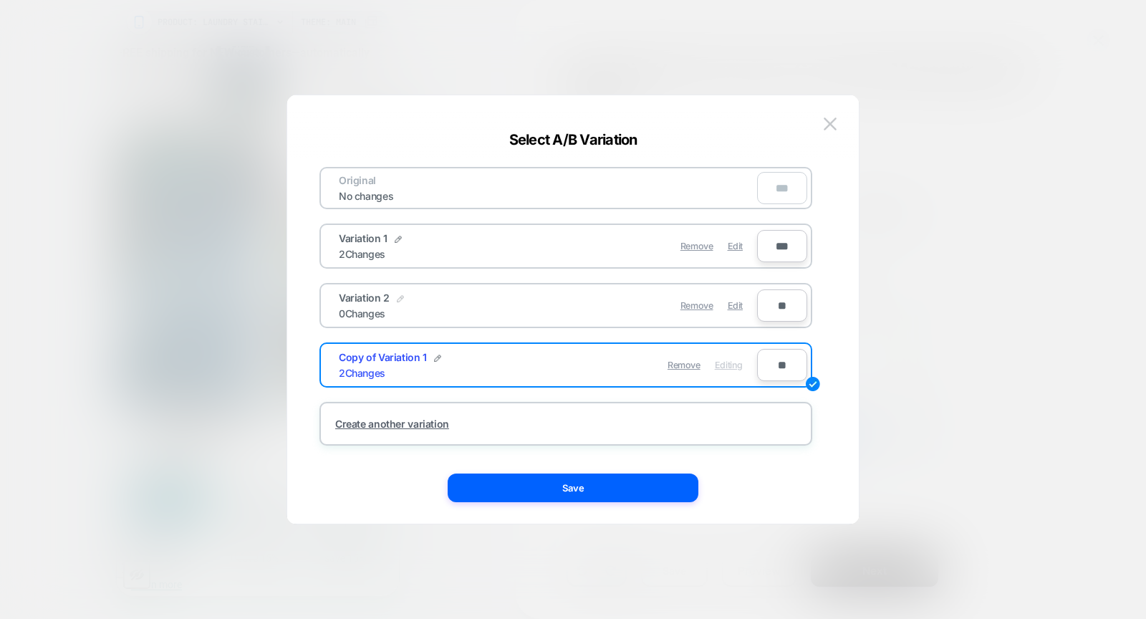
click at [397, 297] on img at bounding box center [400, 298] width 7 height 7
click at [394, 310] on input "**********" at bounding box center [391, 306] width 104 height 28
type input "********"
click at [487, 301] on strong "Save" at bounding box center [496, 305] width 23 height 11
click at [429, 357] on div "Copy of Variation 1" at bounding box center [390, 357] width 102 height 12
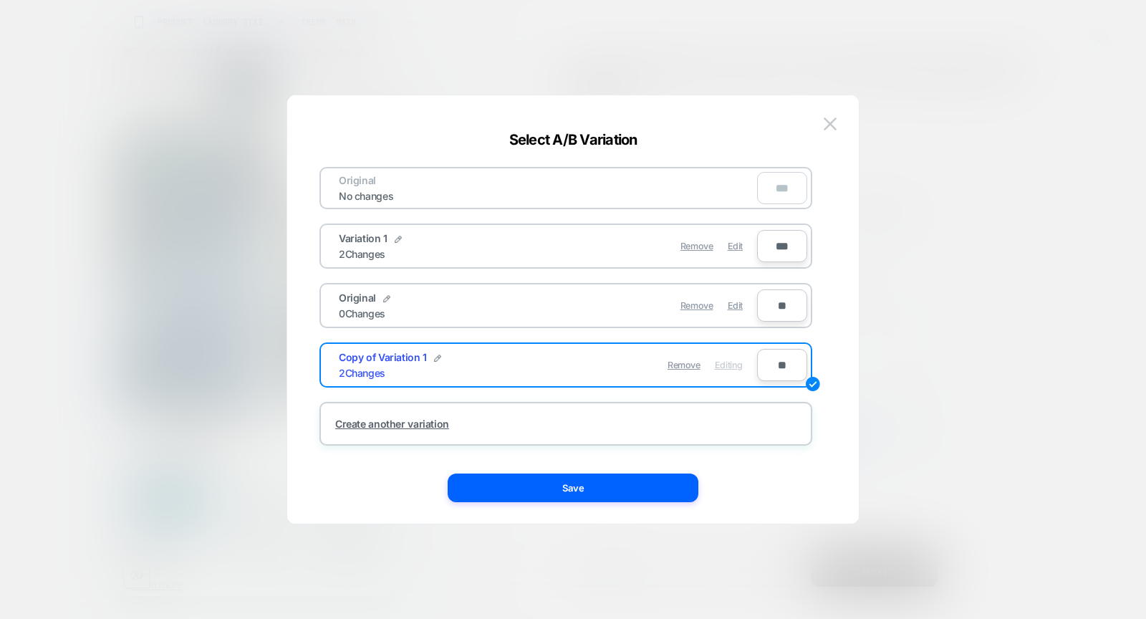
click at [429, 357] on div "Copy of Variation 1" at bounding box center [390, 357] width 102 height 12
click at [436, 355] on img at bounding box center [437, 358] width 7 height 7
click at [422, 360] on input "**********" at bounding box center [391, 365] width 104 height 28
type input "**********"
click at [485, 361] on strong "Save" at bounding box center [496, 365] width 23 height 11
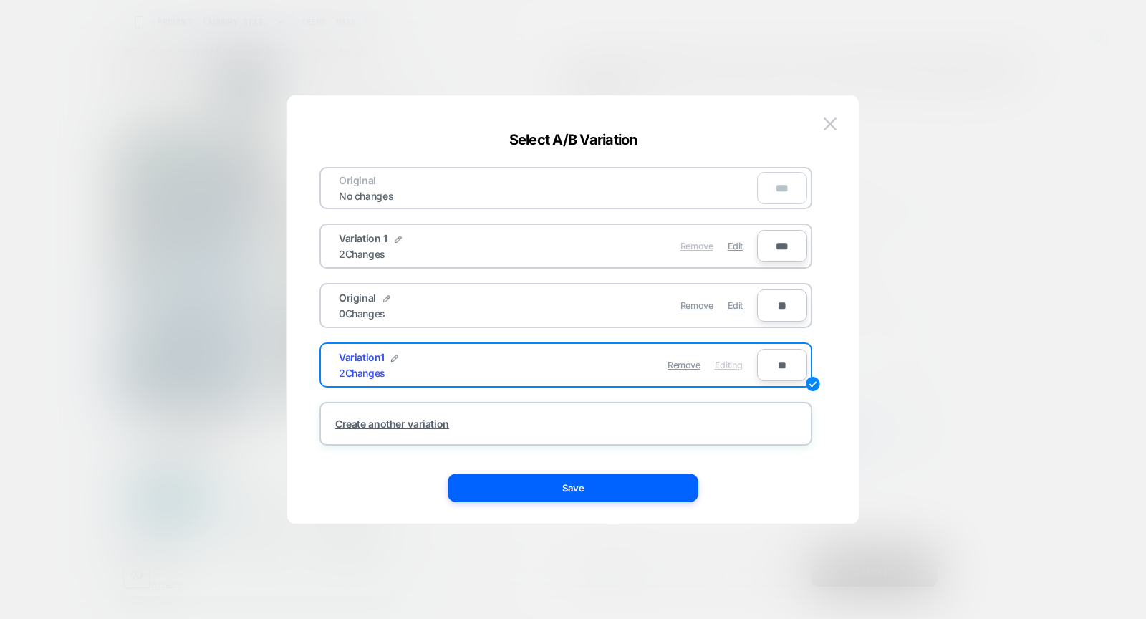
click at [698, 241] on span "Remove" at bounding box center [697, 246] width 33 height 11
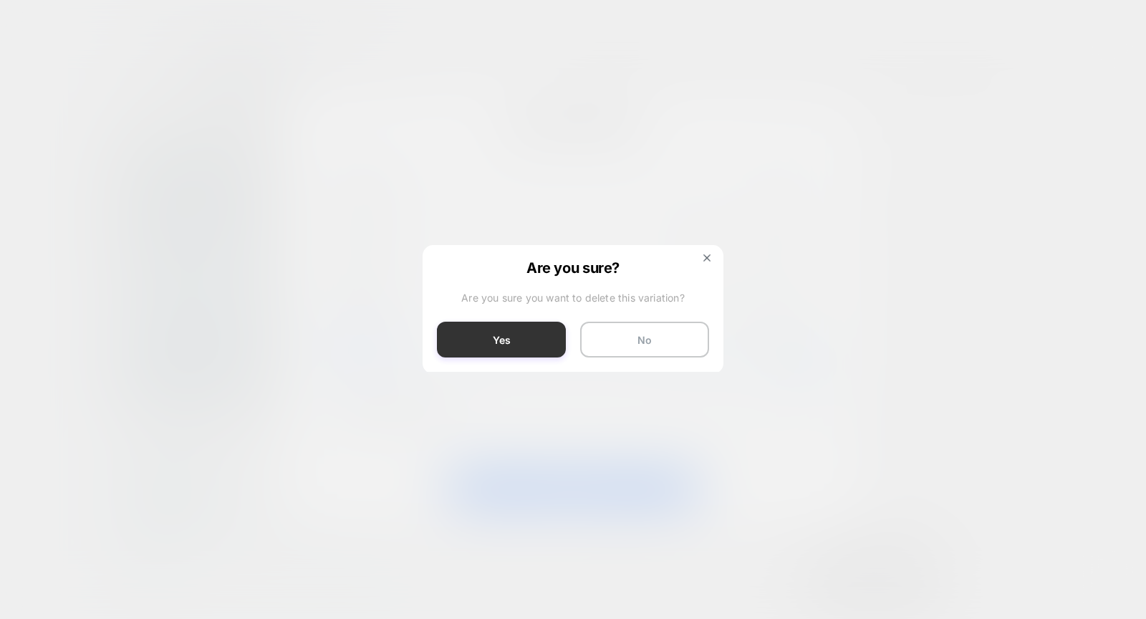
click at [505, 340] on button "Yes" at bounding box center [501, 340] width 129 height 36
type input "****"
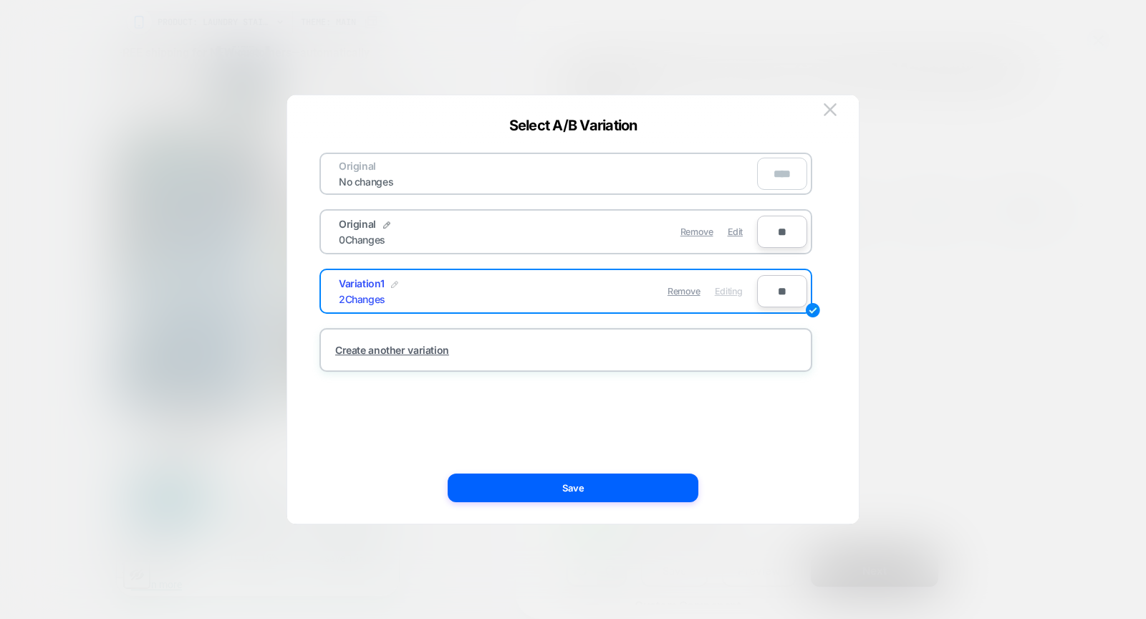
click at [393, 281] on img at bounding box center [394, 284] width 7 height 7
click at [393, 290] on input "**********" at bounding box center [391, 291] width 104 height 28
type input "**********"
click at [491, 282] on button "Save" at bounding box center [496, 291] width 50 height 21
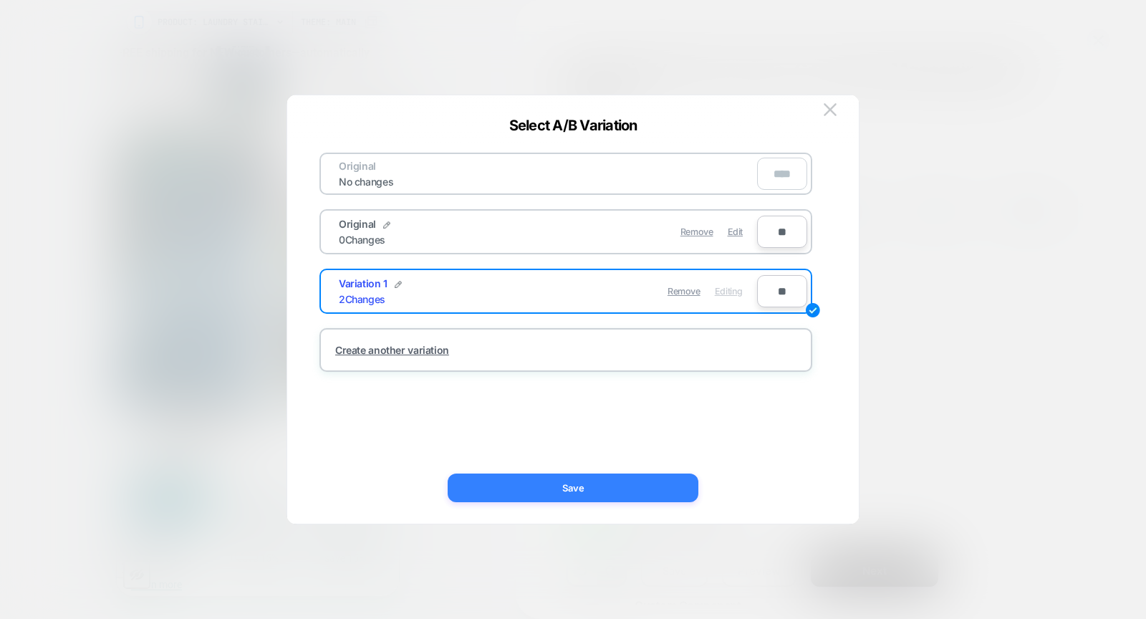
click at [514, 490] on button "Save" at bounding box center [573, 488] width 251 height 29
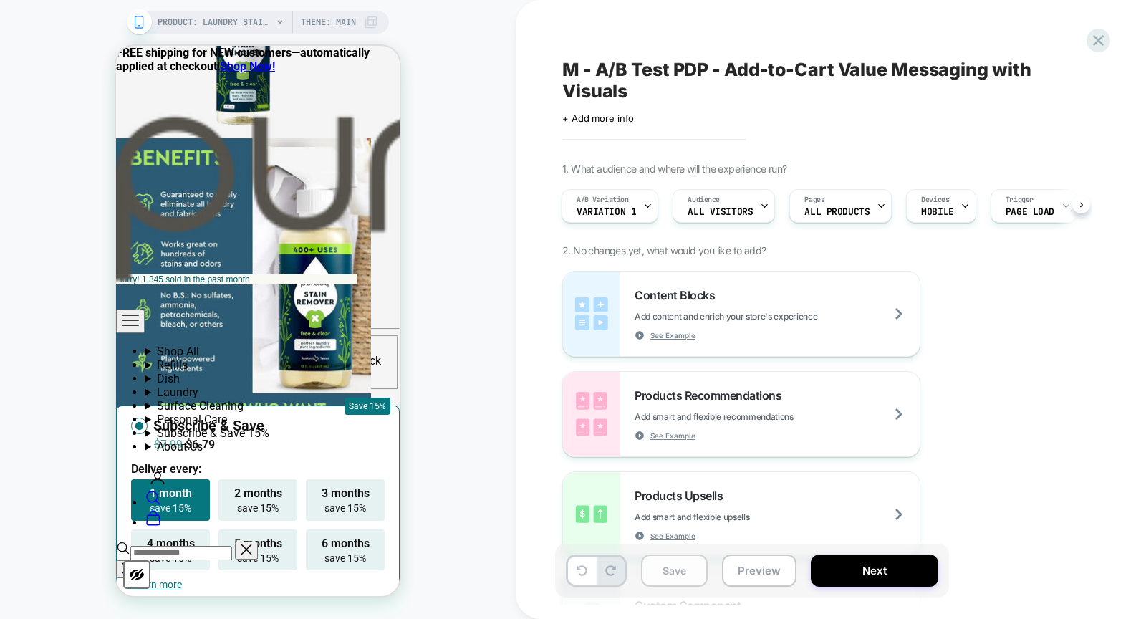
click at [670, 569] on button "Save" at bounding box center [674, 571] width 67 height 32
click at [594, 219] on div "A/B Variation Variation 1" at bounding box center [606, 206] width 88 height 32
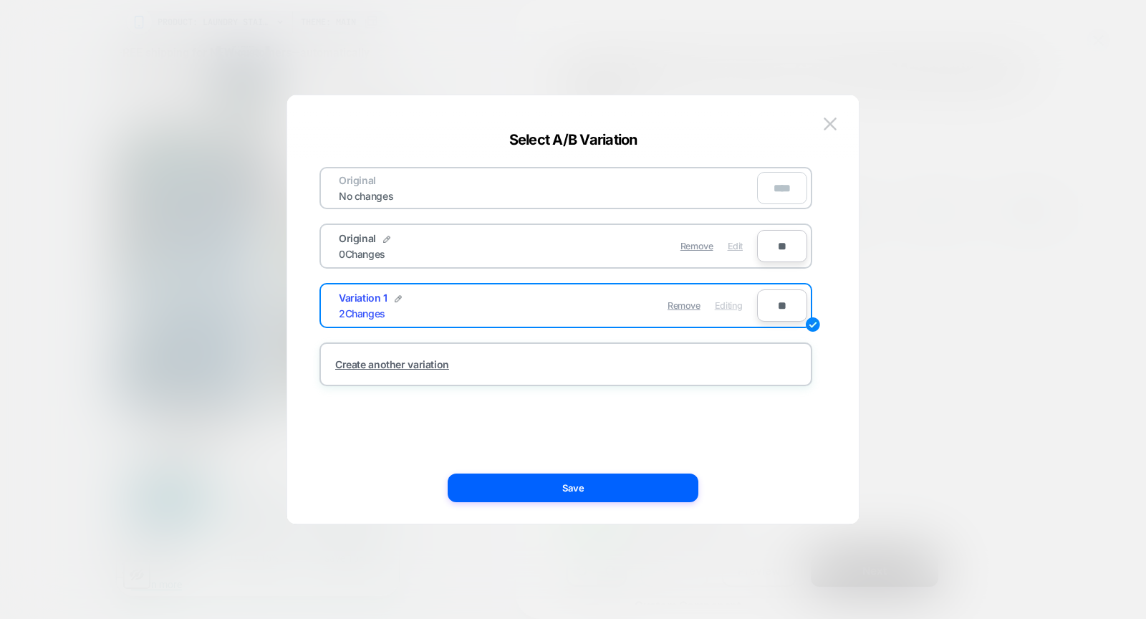
click at [734, 245] on span "Edit" at bounding box center [735, 246] width 15 height 11
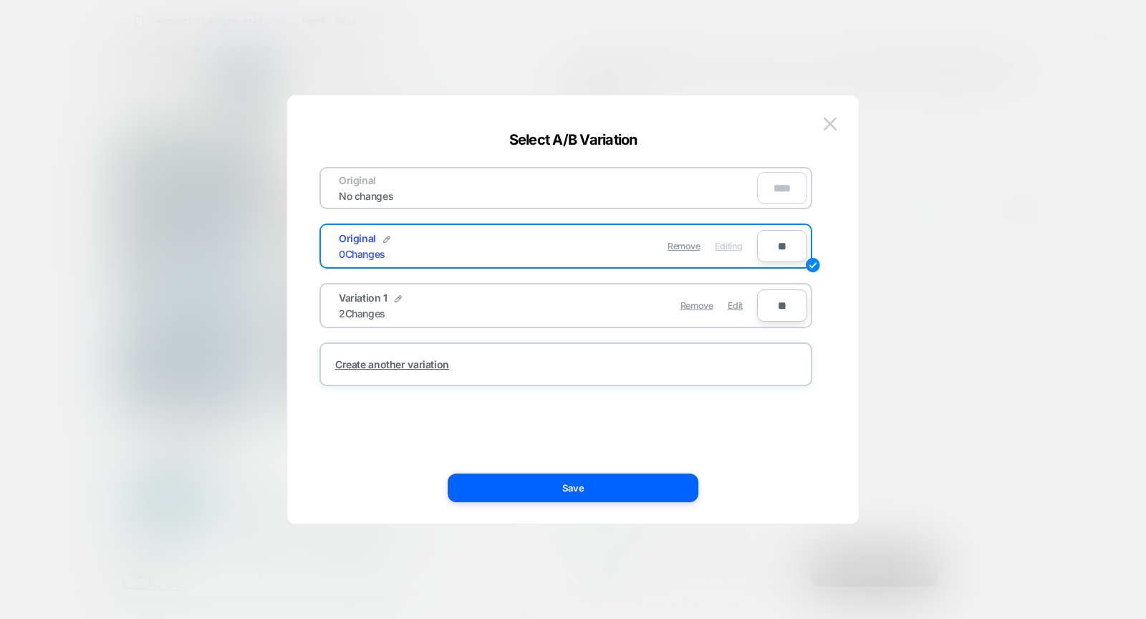
click at [772, 245] on input "**" at bounding box center [782, 246] width 50 height 32
type input "***"
click at [774, 302] on input "**" at bounding box center [782, 305] width 50 height 32
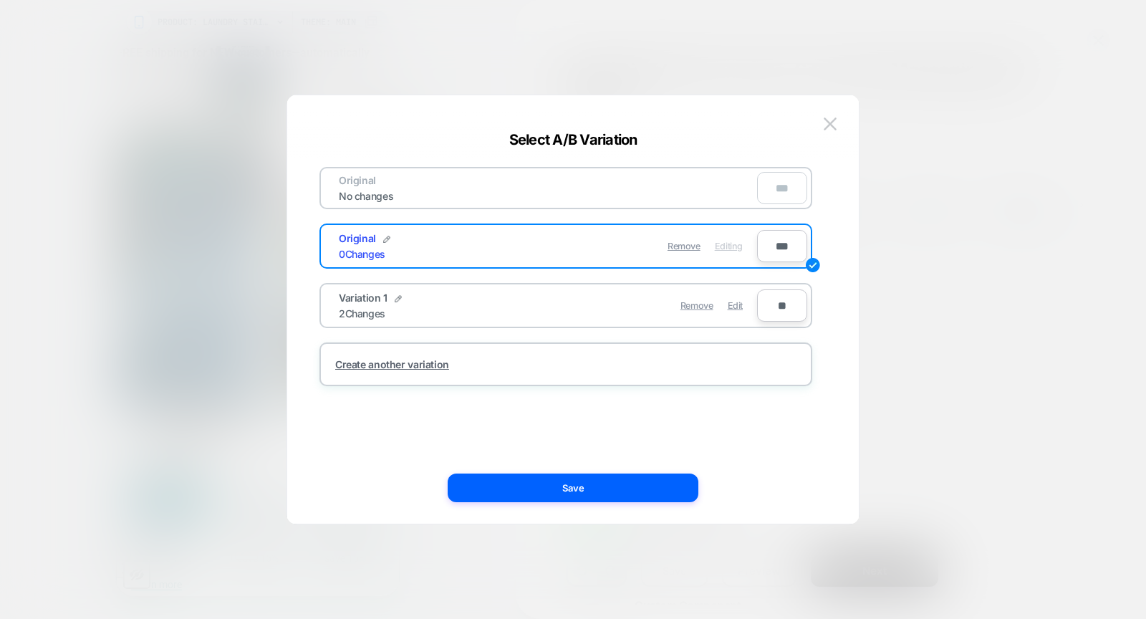
type input "**"
type input "***"
click at [734, 246] on span "Editing" at bounding box center [729, 246] width 28 height 11
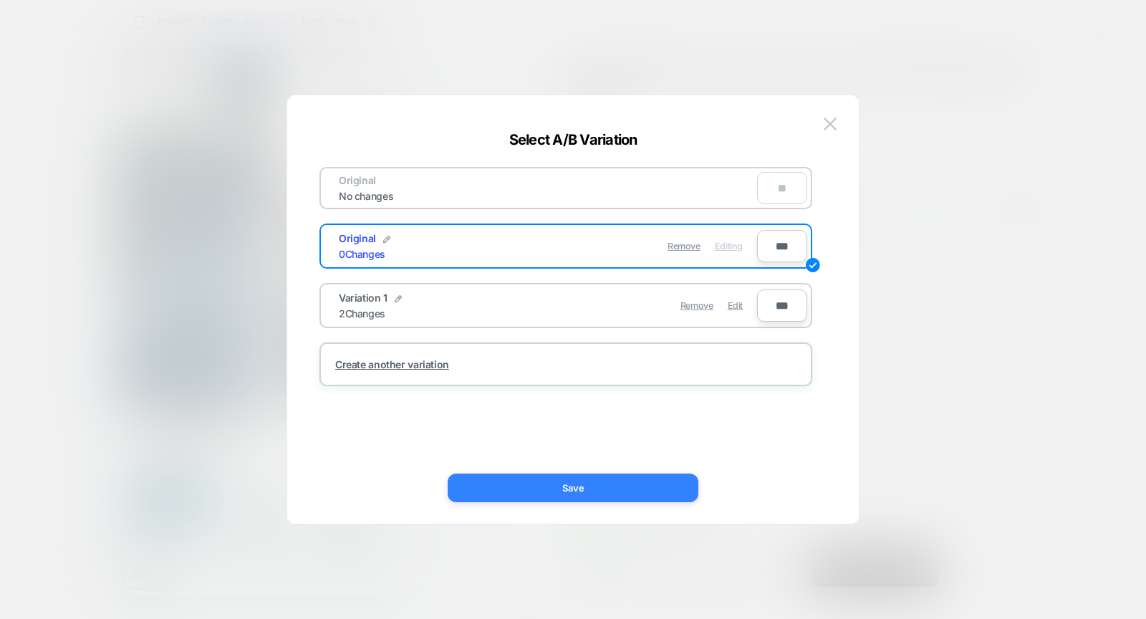
click at [615, 494] on button "Save" at bounding box center [573, 488] width 251 height 29
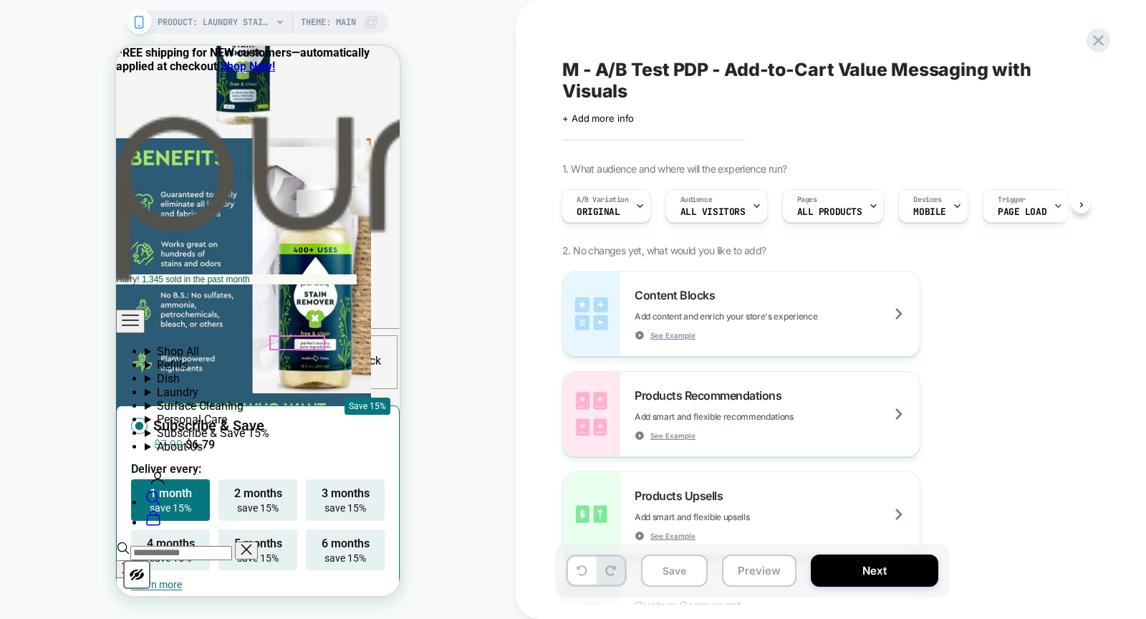
click at [289, 337] on div at bounding box center [297, 343] width 53 height 12
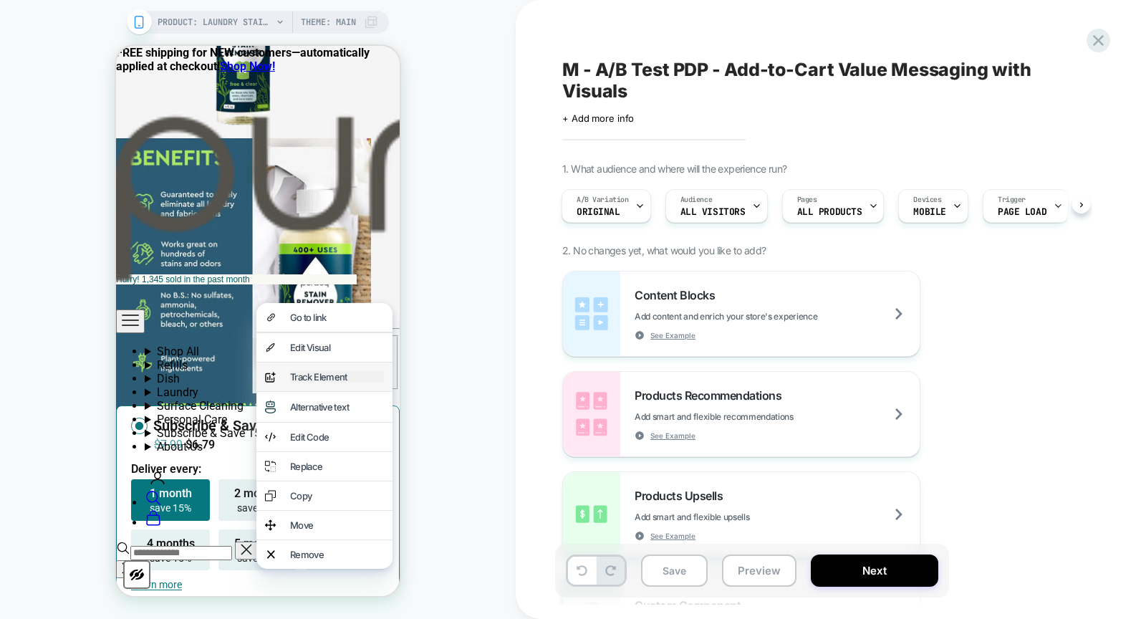
click at [304, 383] on div "Track Element" at bounding box center [337, 376] width 94 height 11
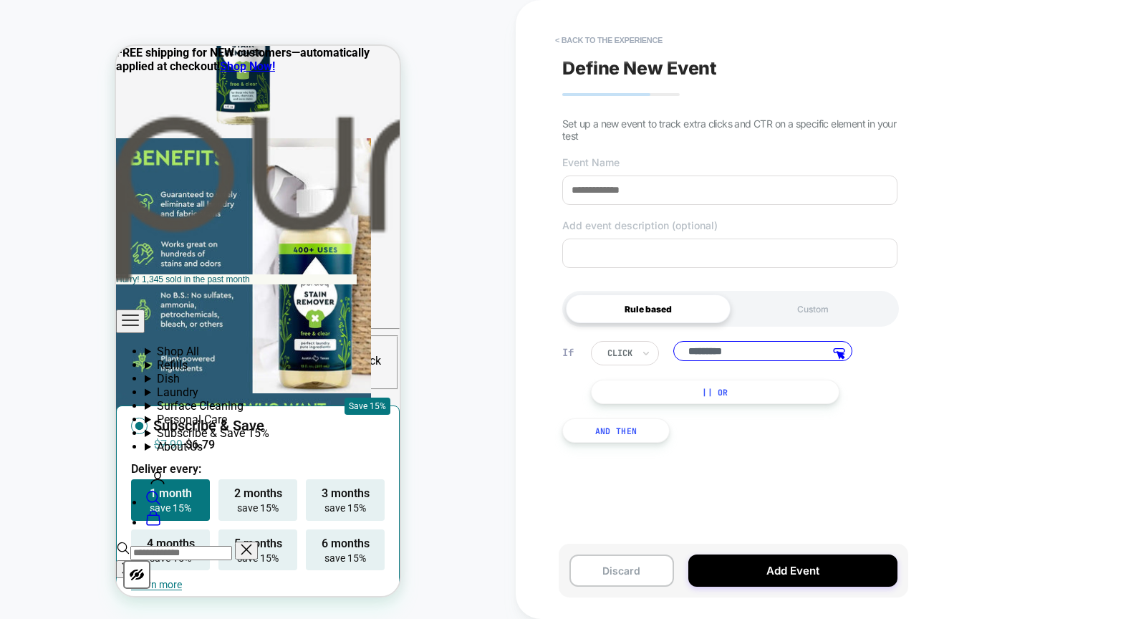
click at [604, 127] on span "Set up a new event to track extra clicks and CTR on a specific element in your …" at bounding box center [729, 129] width 334 height 24
click at [807, 307] on div "Custom" at bounding box center [813, 308] width 165 height 29
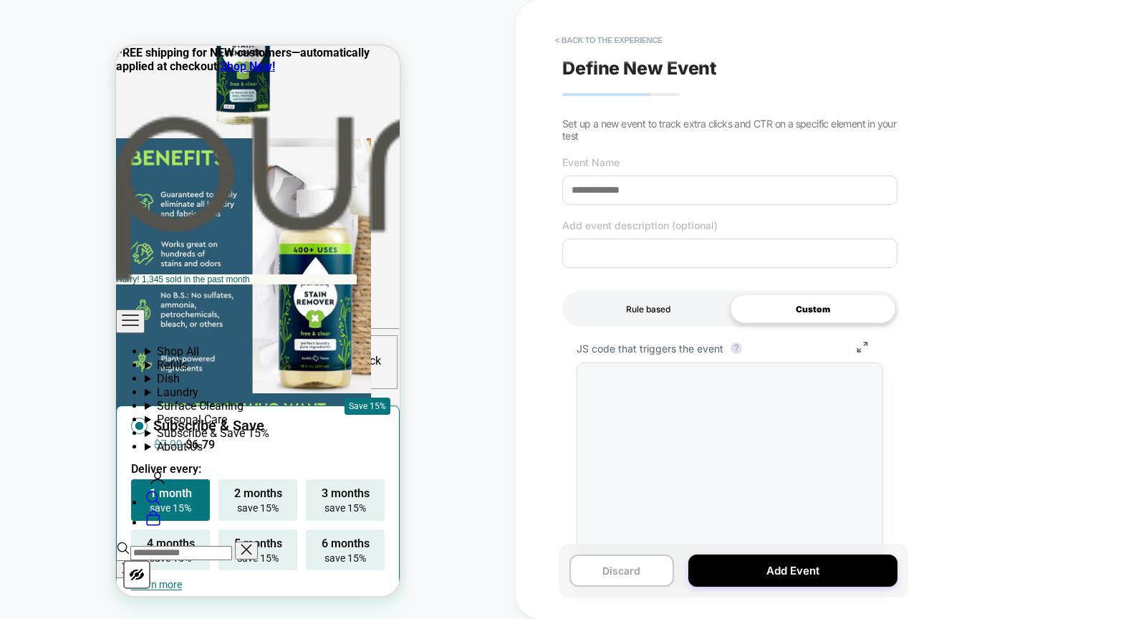
click at [616, 311] on div "Rule based" at bounding box center [648, 308] width 165 height 29
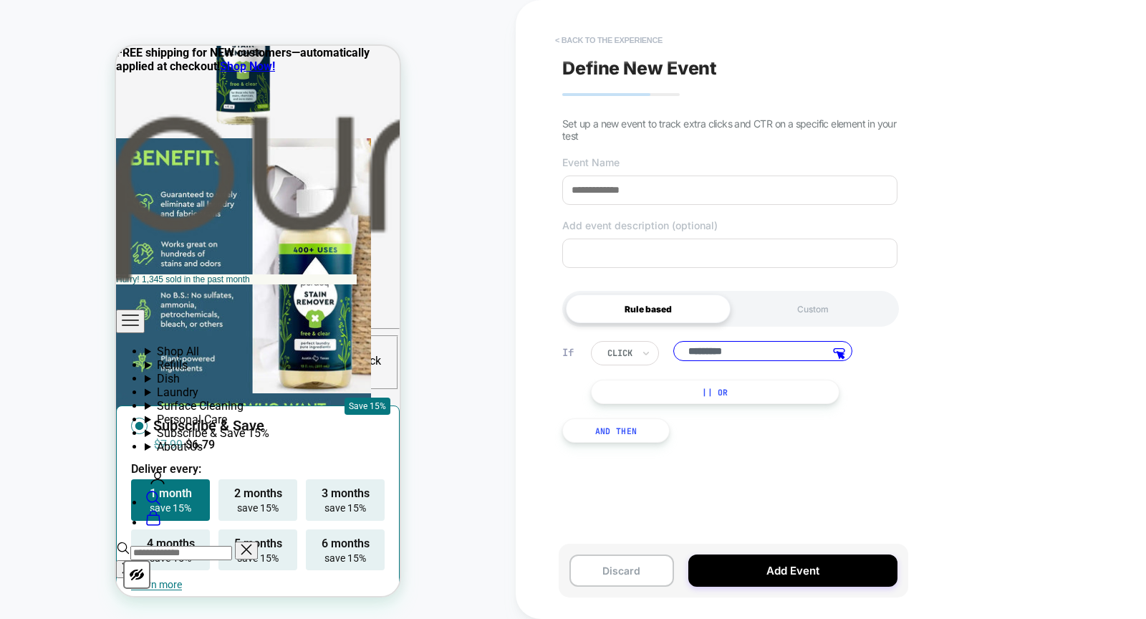
click at [572, 41] on button "< back to the experience" at bounding box center [609, 40] width 122 height 23
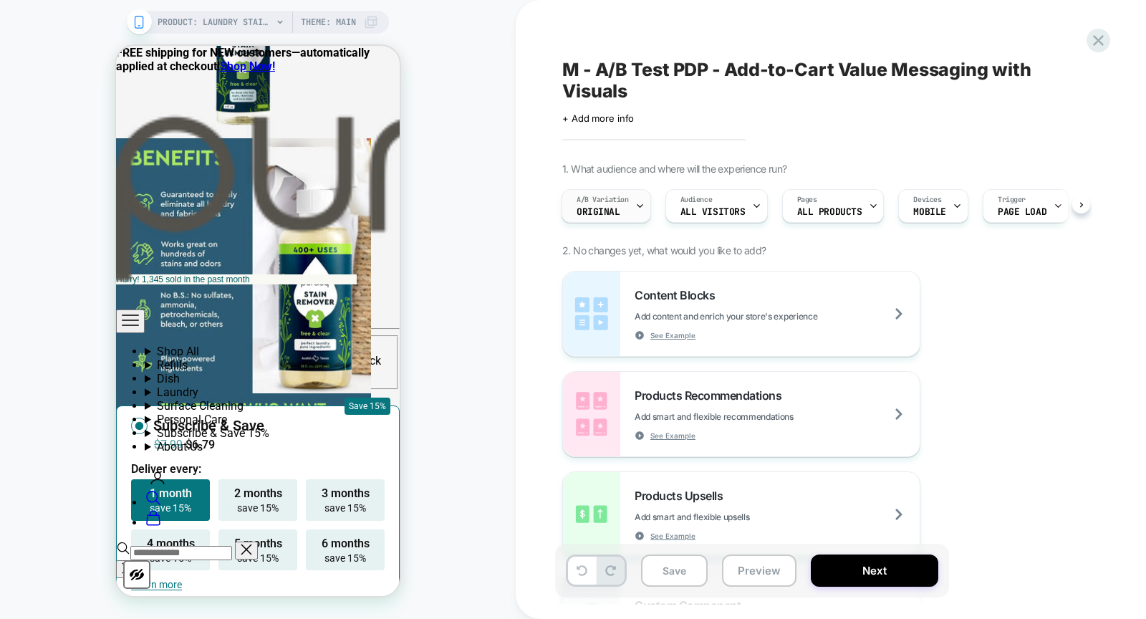
click at [629, 214] on div "A/B Variation Original" at bounding box center [602, 206] width 81 height 32
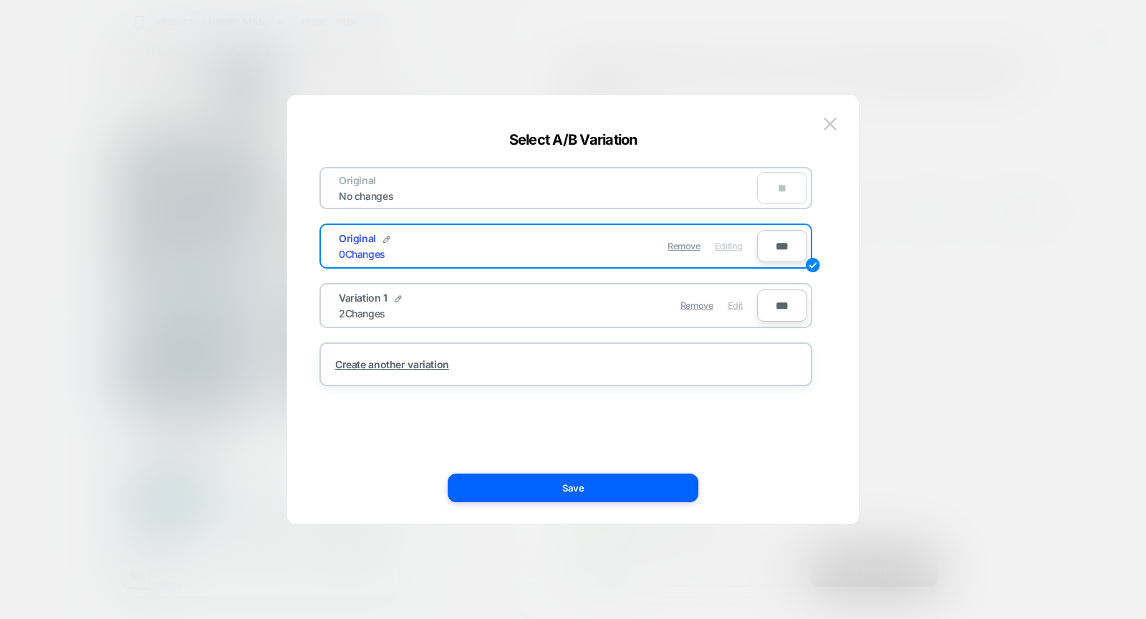
click at [734, 300] on span "Edit" at bounding box center [735, 305] width 15 height 11
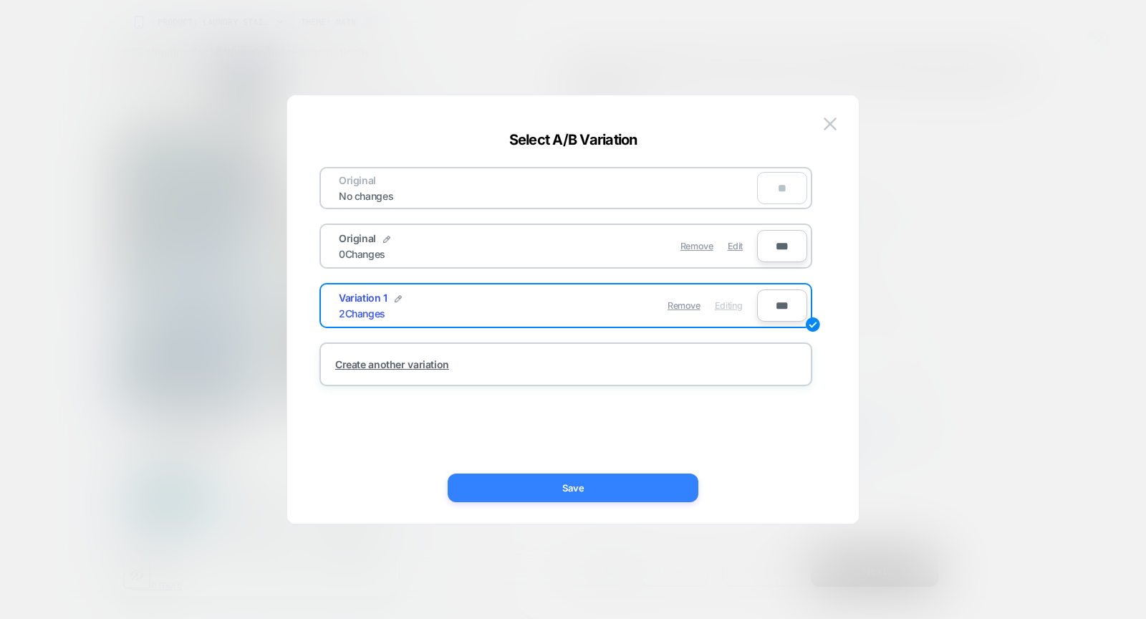
click at [559, 482] on button "Save" at bounding box center [573, 488] width 251 height 29
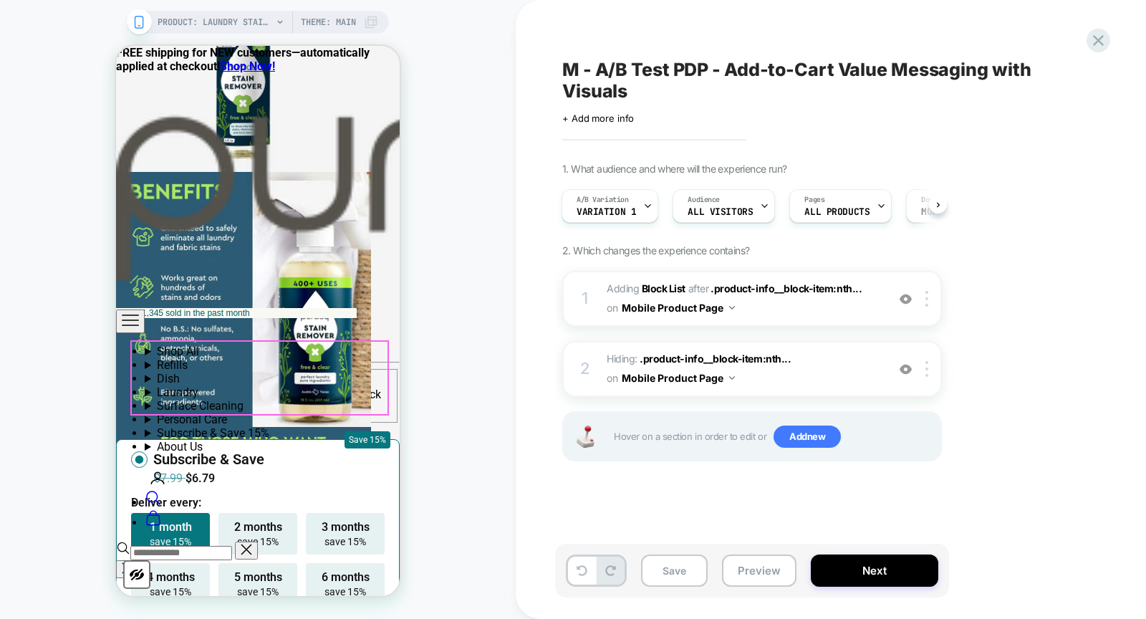
scroll to position [1023, 0]
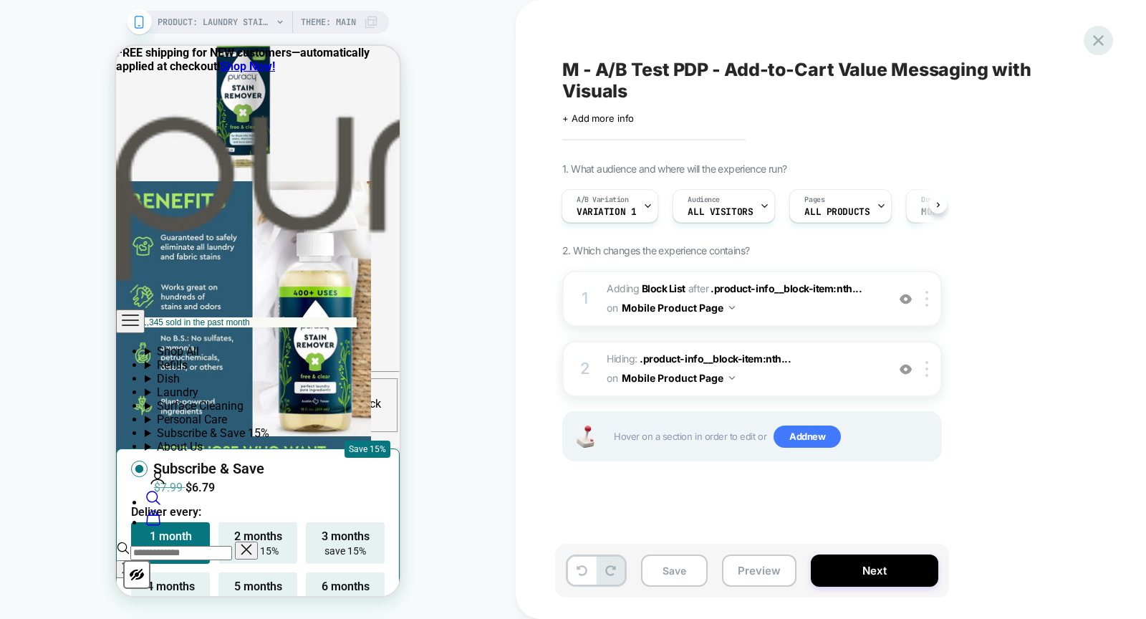
click at [1098, 39] on icon at bounding box center [1098, 40] width 11 height 11
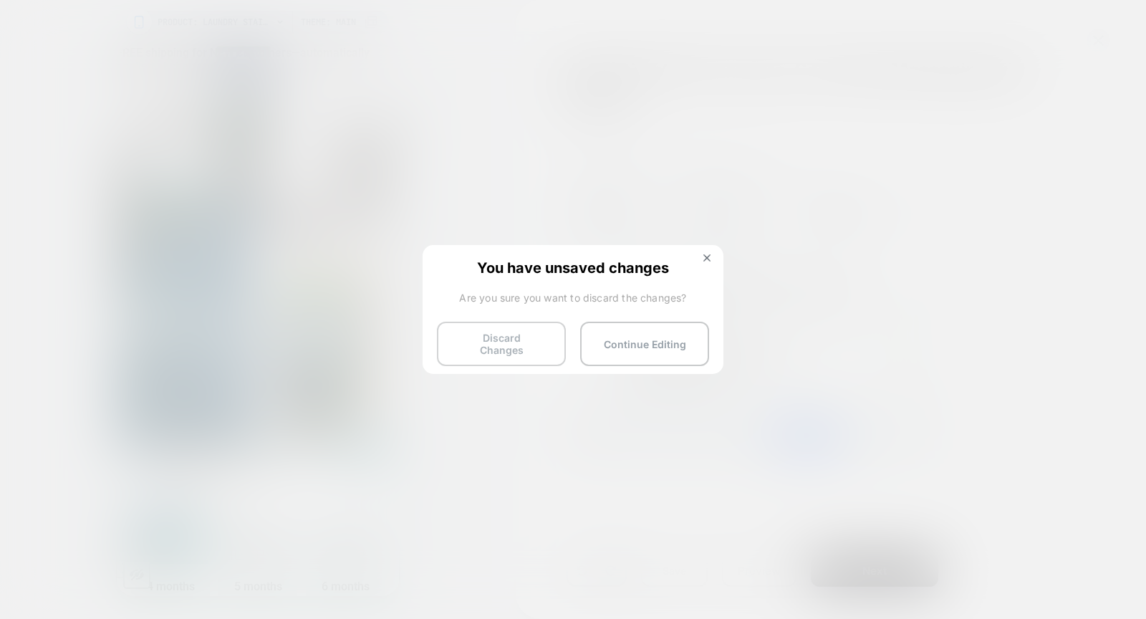
click at [508, 331] on button "Discard Changes" at bounding box center [501, 344] width 129 height 44
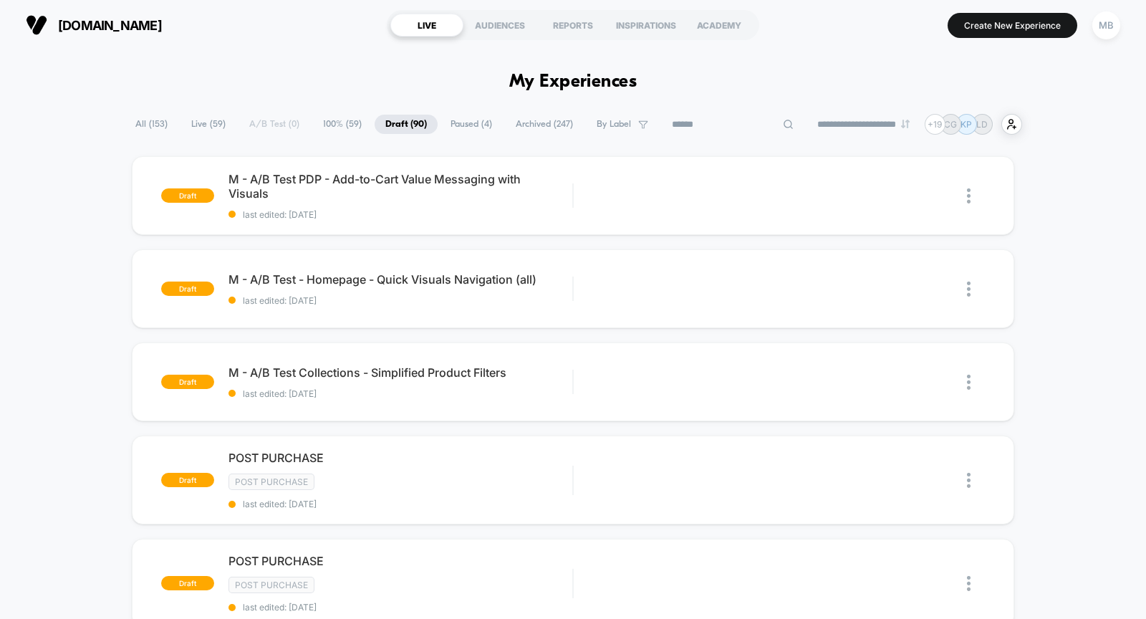
click at [697, 126] on input at bounding box center [732, 124] width 143 height 17
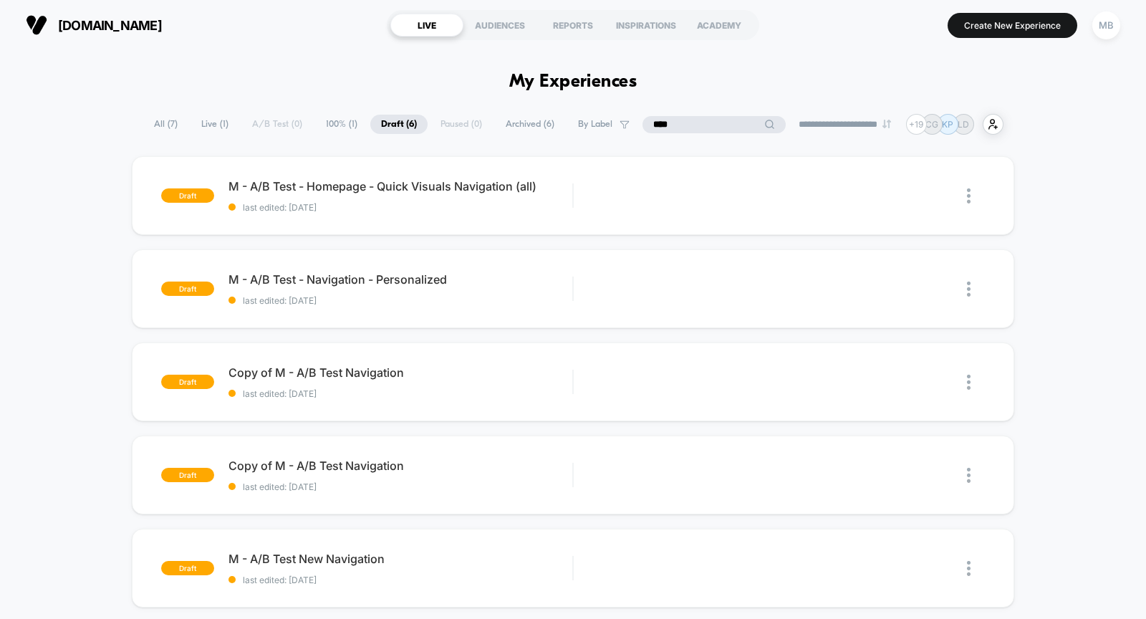
type input "****"
click at [226, 116] on span "Live ( 1 )" at bounding box center [250, 124] width 49 height 19
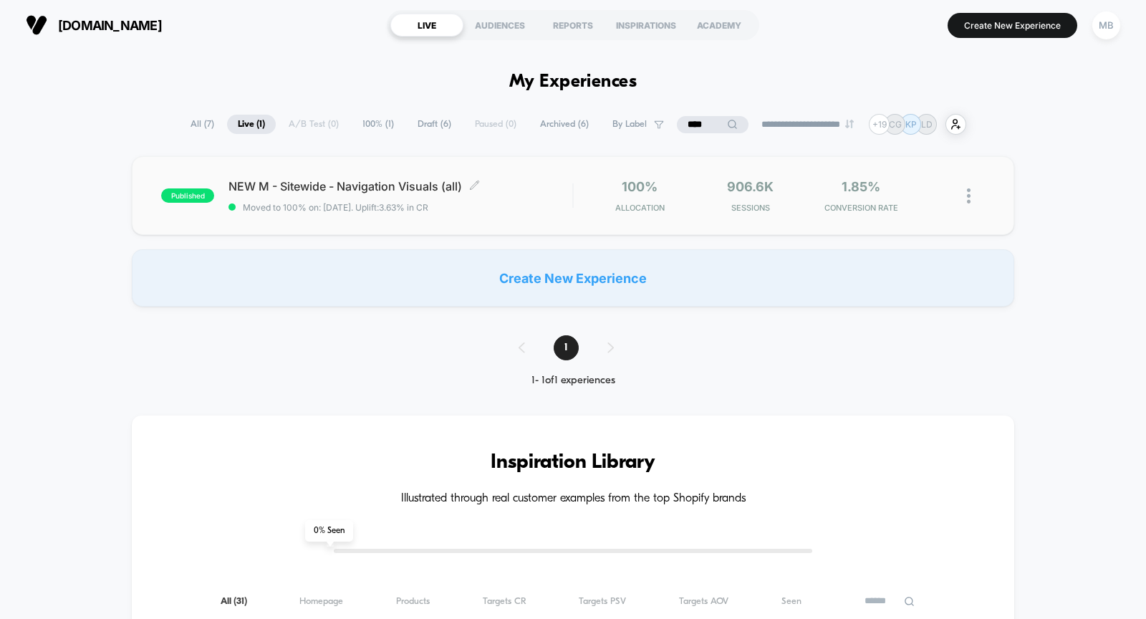
click at [264, 198] on div "NEW M - Sitewide - Navigation Visuals (all) Click to edit experience details Cl…" at bounding box center [401, 196] width 344 height 34
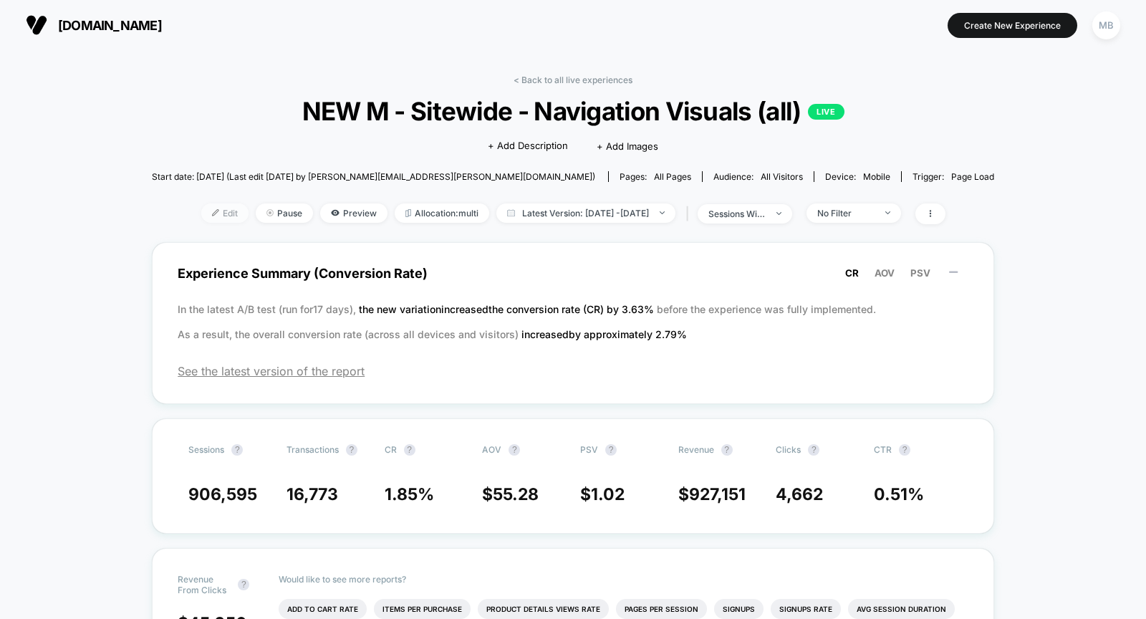
click at [201, 208] on span "Edit" at bounding box center [224, 212] width 47 height 19
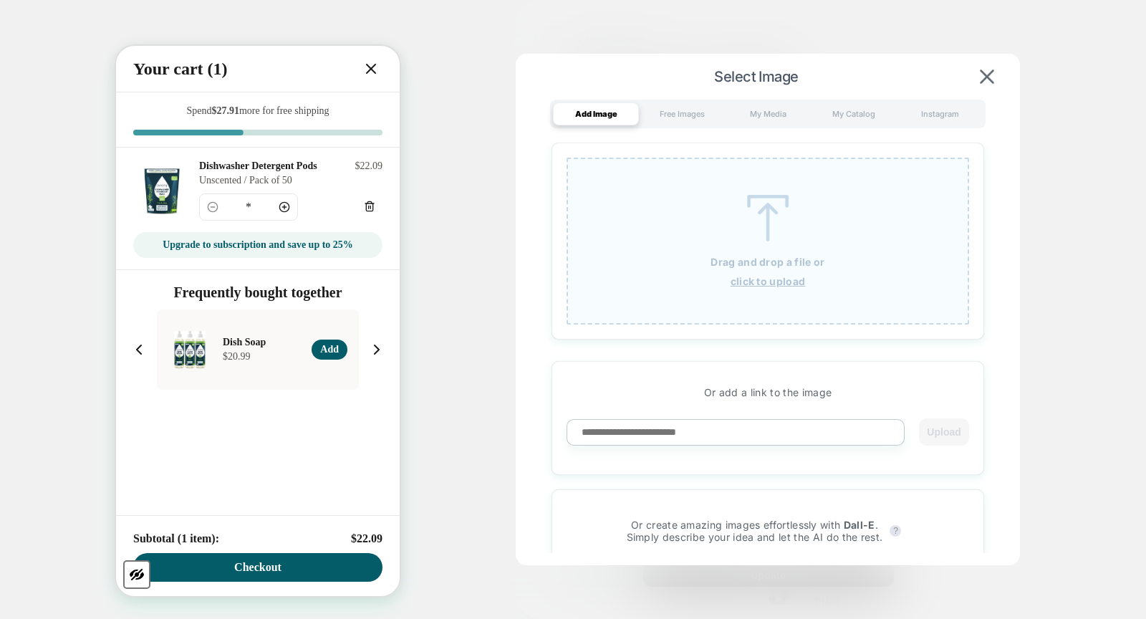
click at [771, 234] on img at bounding box center [768, 218] width 64 height 47
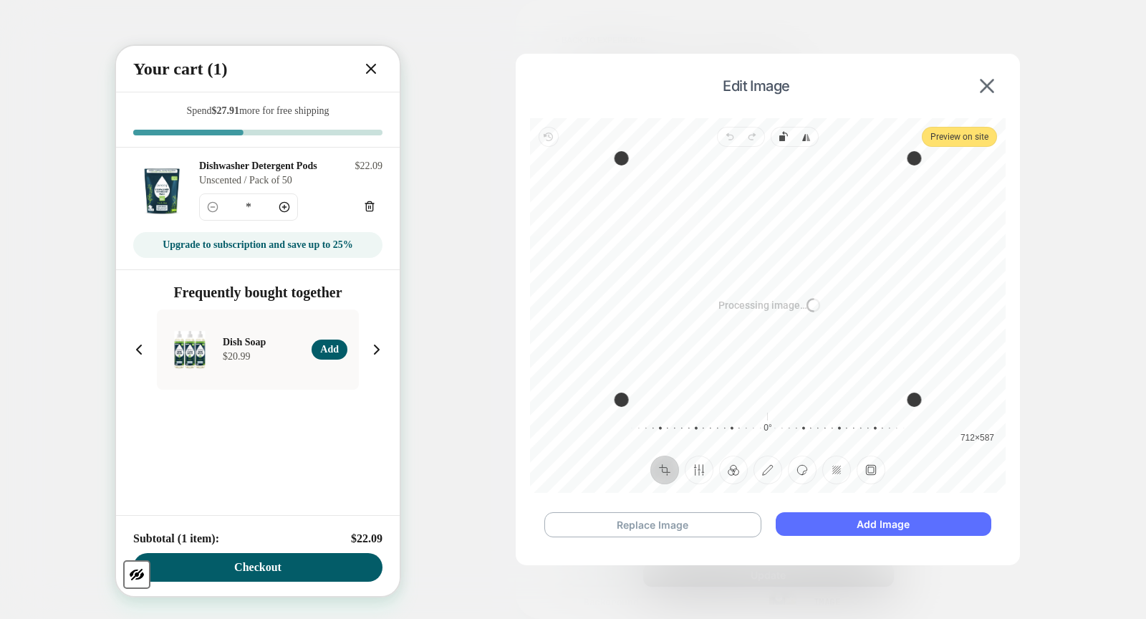
click at [822, 524] on button "Add Image" at bounding box center [884, 524] width 216 height 24
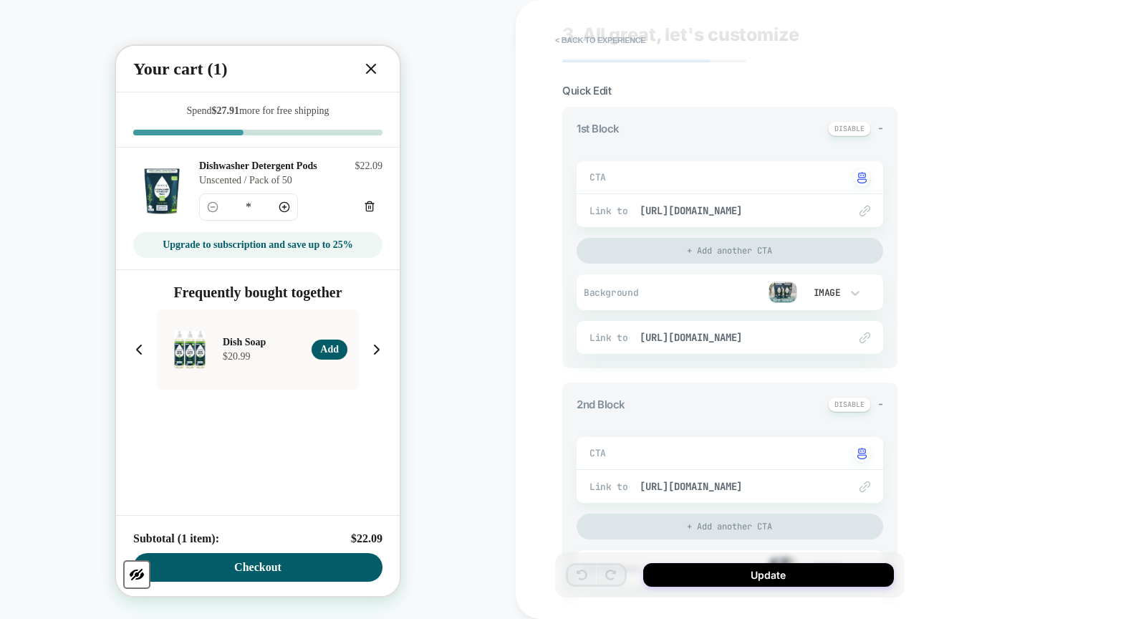
scroll to position [201, 0]
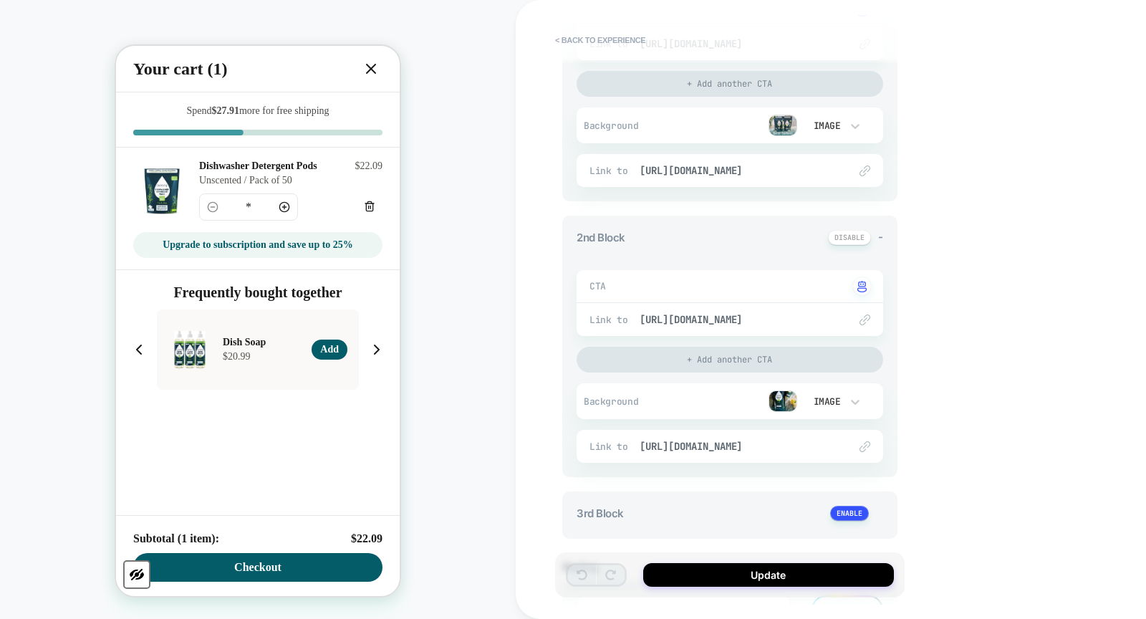
click at [791, 393] on img at bounding box center [783, 400] width 29 height 21
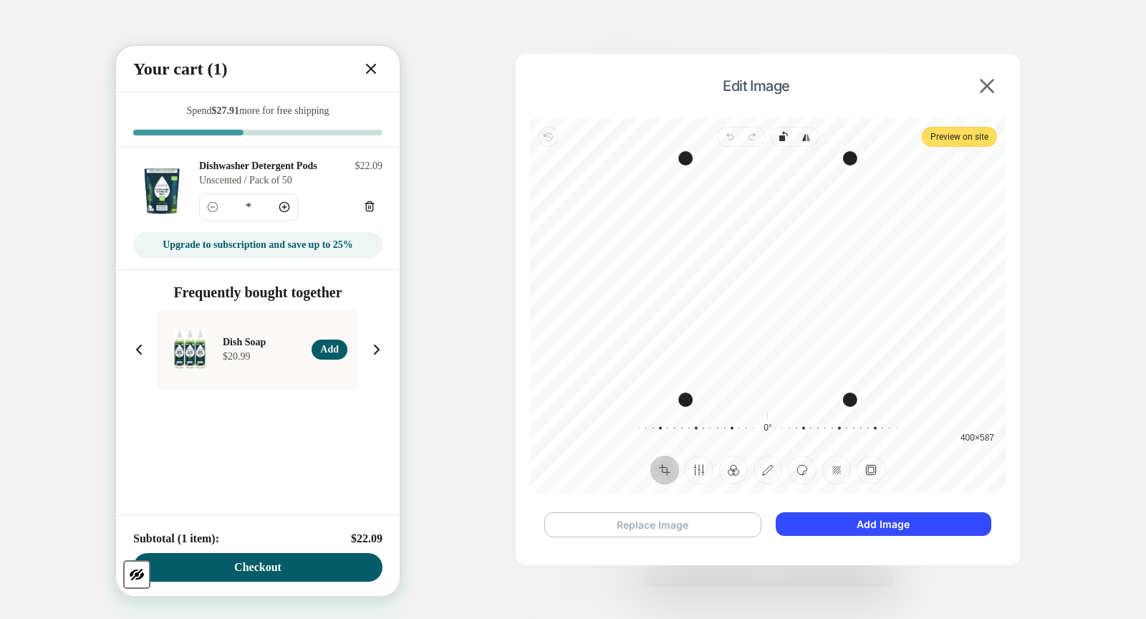
click at [658, 522] on button "Replace Image" at bounding box center [653, 524] width 217 height 25
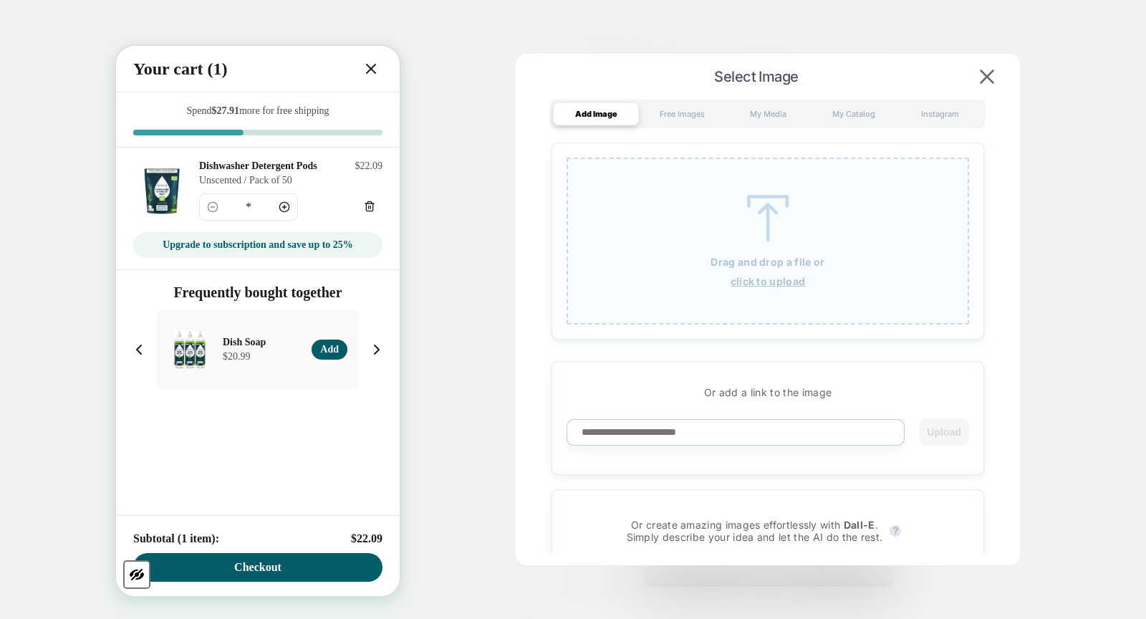
click at [769, 226] on img at bounding box center [768, 218] width 64 height 47
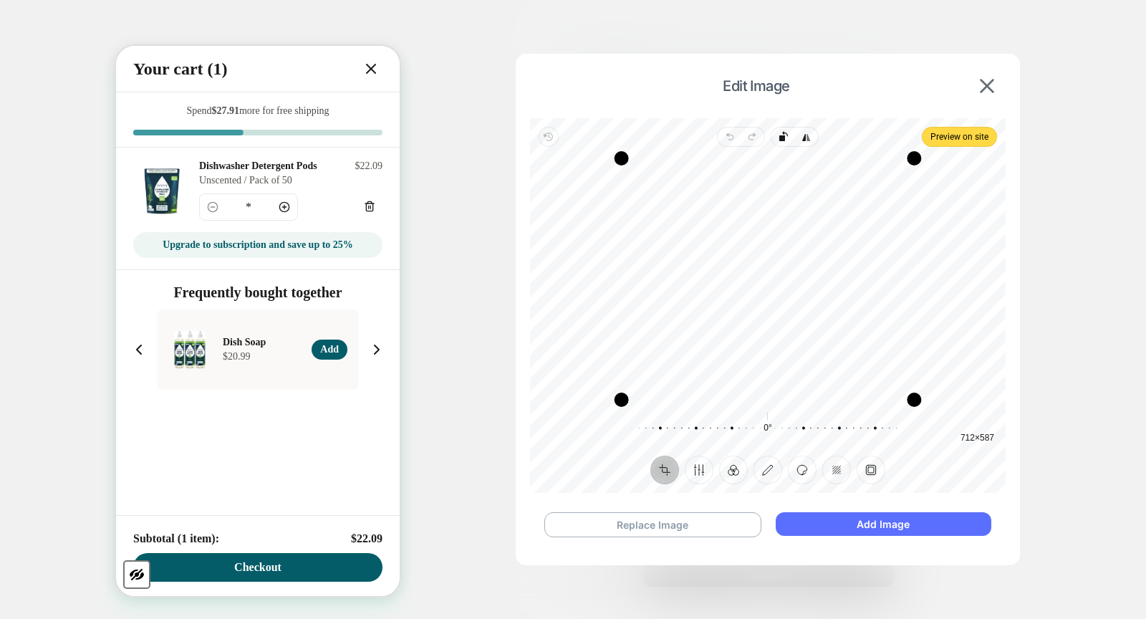
click at [932, 521] on button "Add Image" at bounding box center [884, 524] width 216 height 24
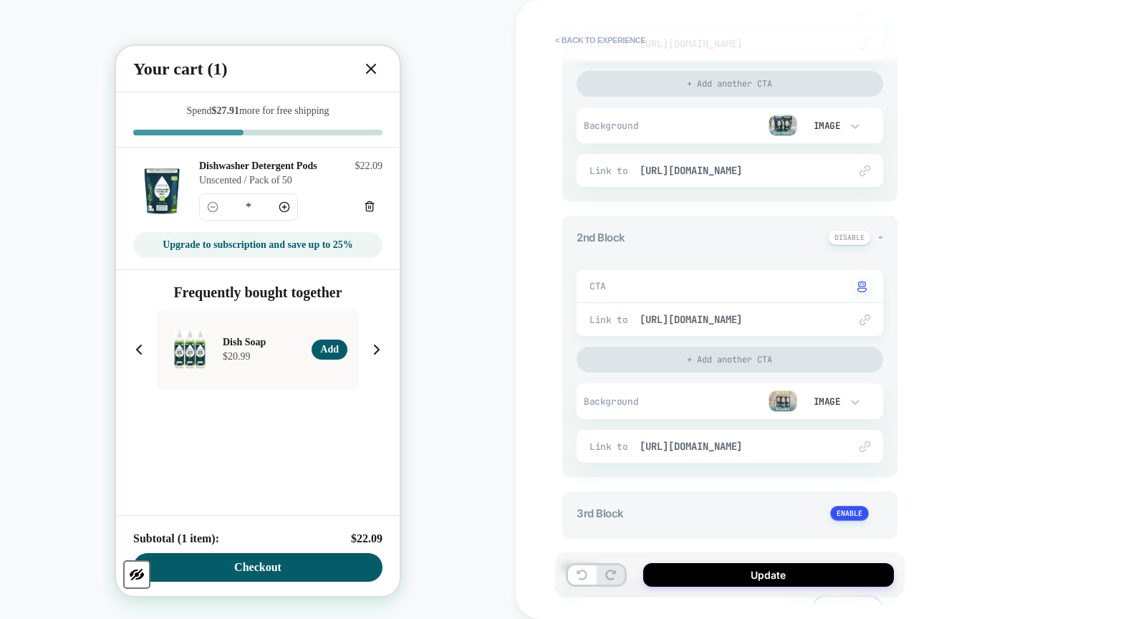
click at [372, 70] on icon at bounding box center [371, 68] width 17 height 17
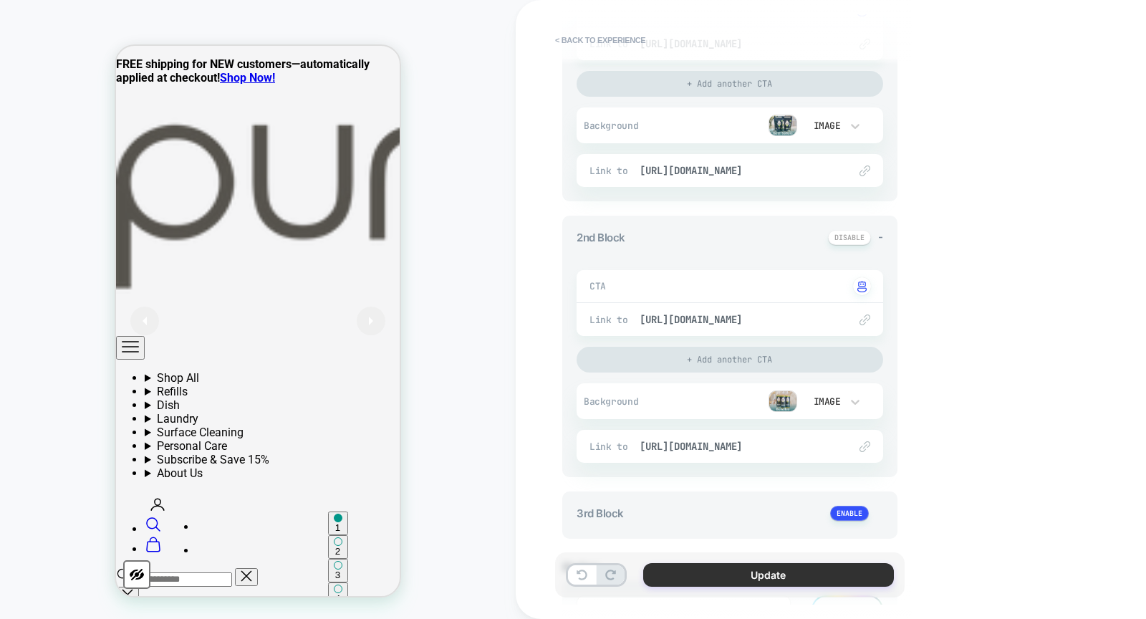
click at [800, 577] on button "Update" at bounding box center [768, 575] width 251 height 24
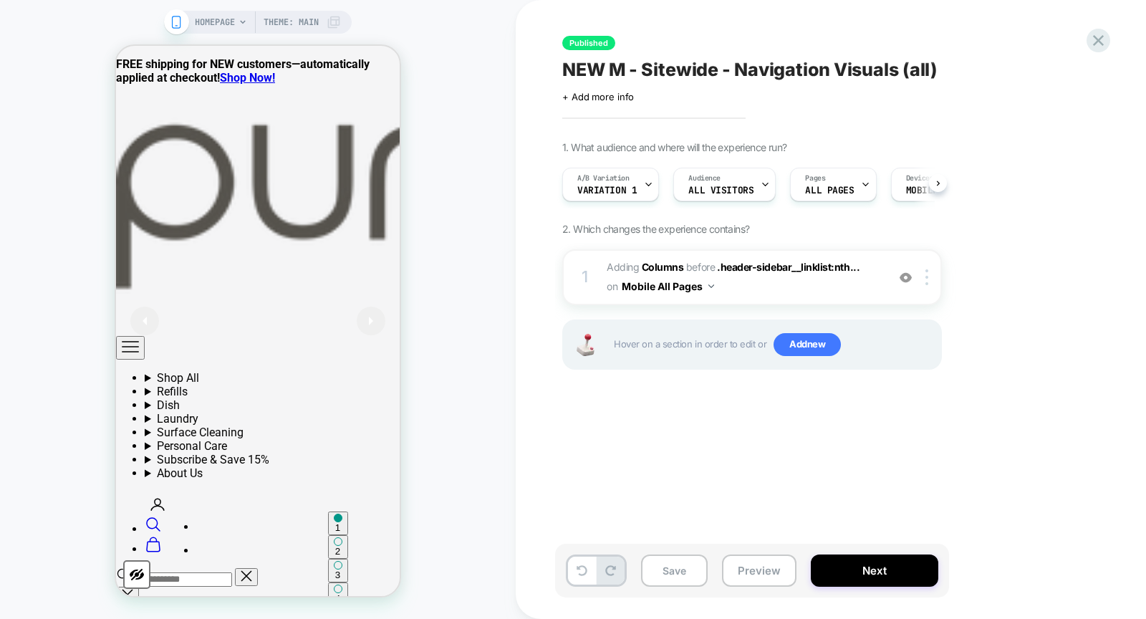
scroll to position [0, 1]
click at [138, 338] on icon "Primary navigation" at bounding box center [130, 346] width 17 height 17
click at [614, 261] on span "Adding Columns" at bounding box center [645, 267] width 77 height 12
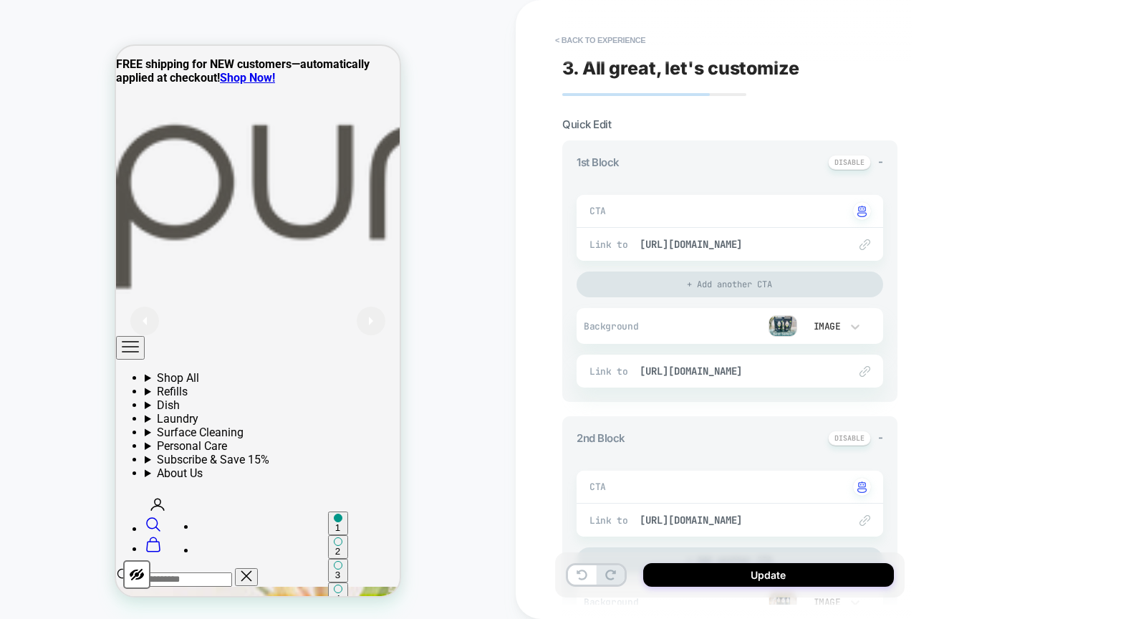
type textarea "*"
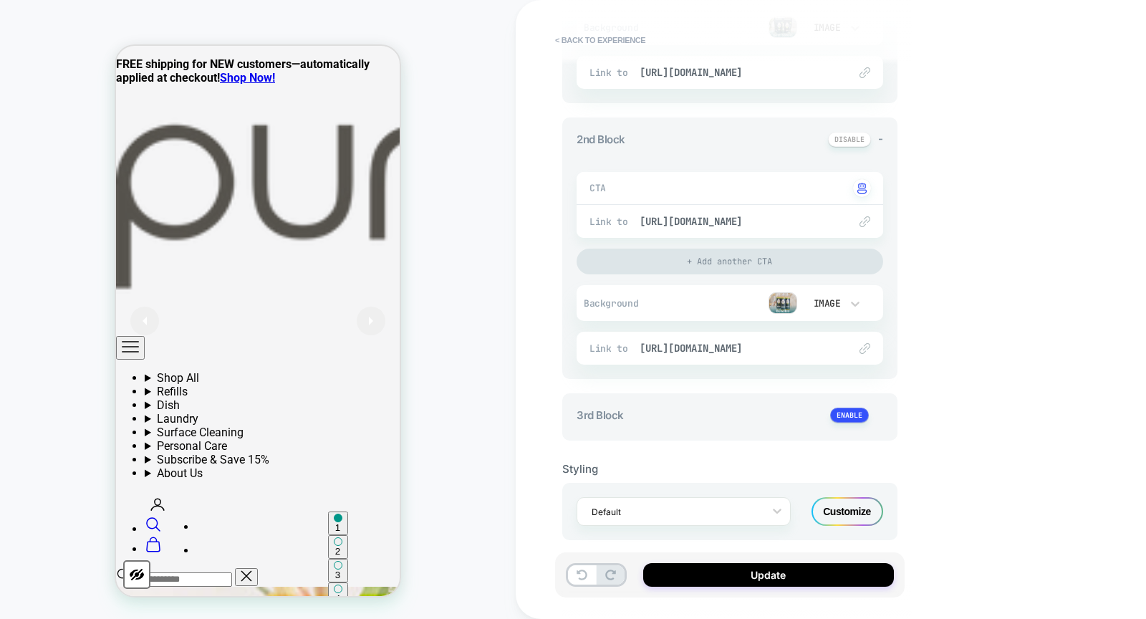
scroll to position [310, 0]
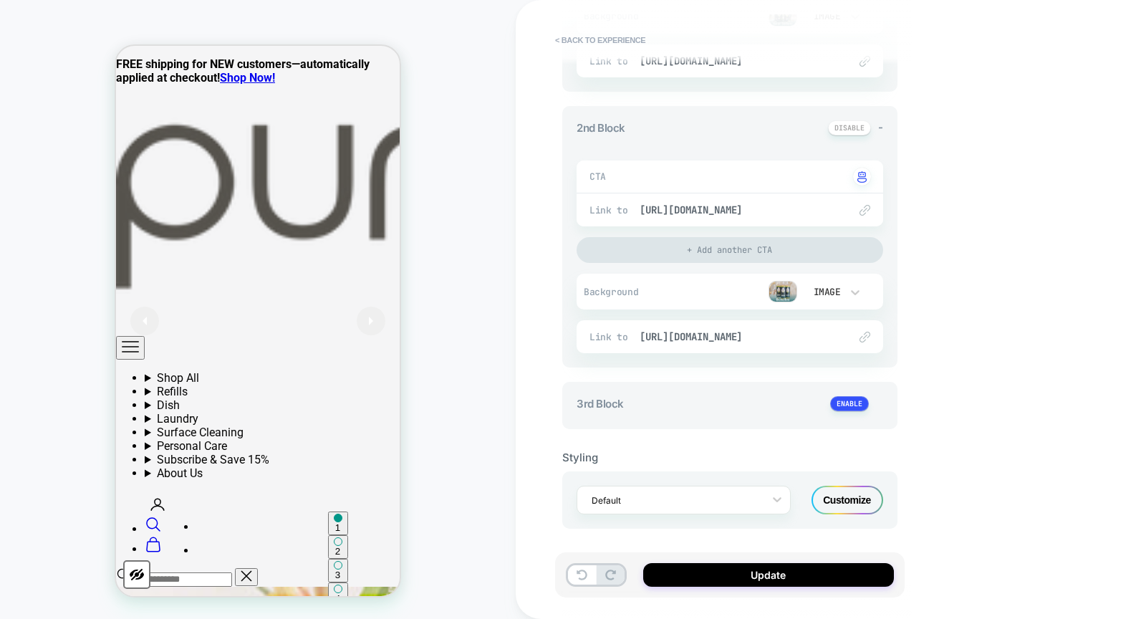
click at [867, 491] on div "Customize" at bounding box center [848, 500] width 72 height 29
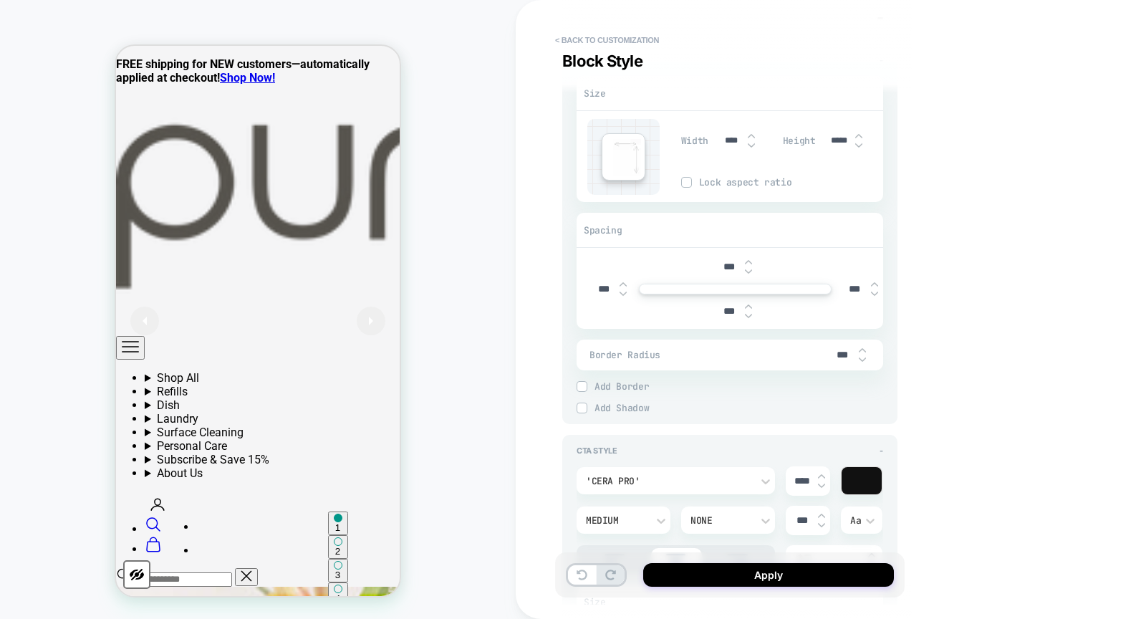
scroll to position [1644, 0]
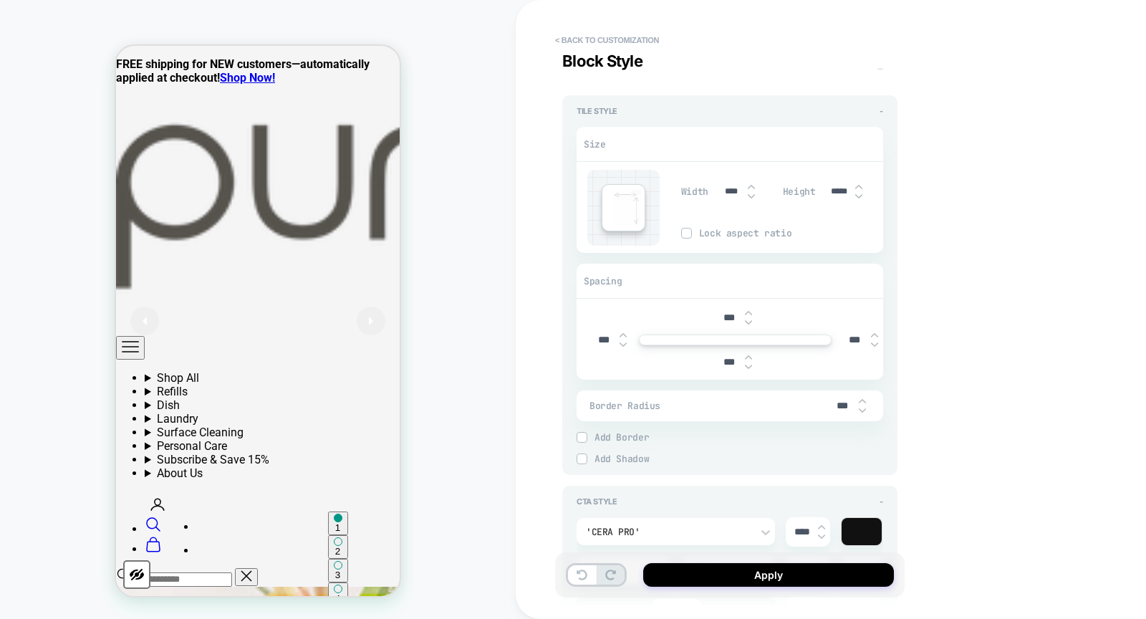
click at [834, 187] on input "*****" at bounding box center [839, 191] width 32 height 11
type input "***"
type input "*****"
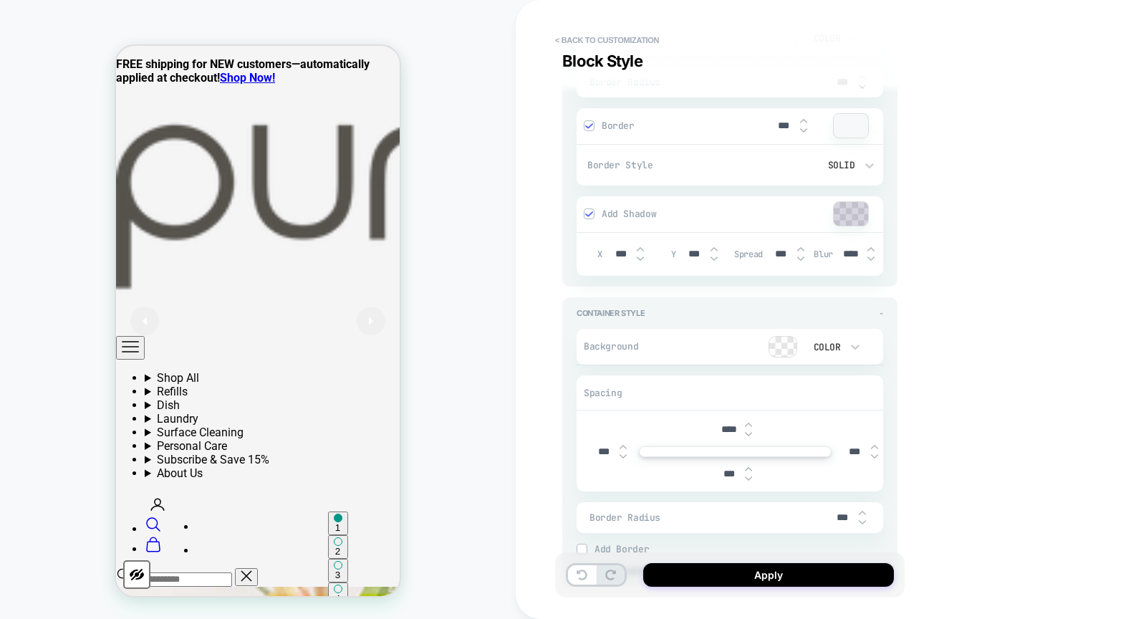
scroll to position [2593, 0]
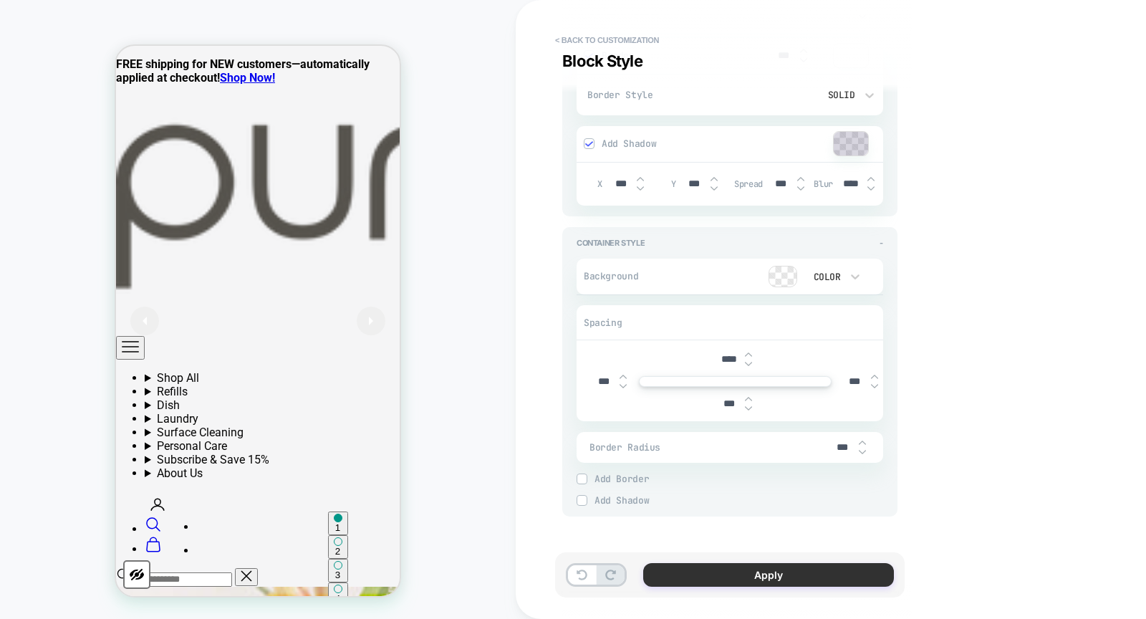
click at [747, 572] on button "Apply" at bounding box center [768, 575] width 251 height 24
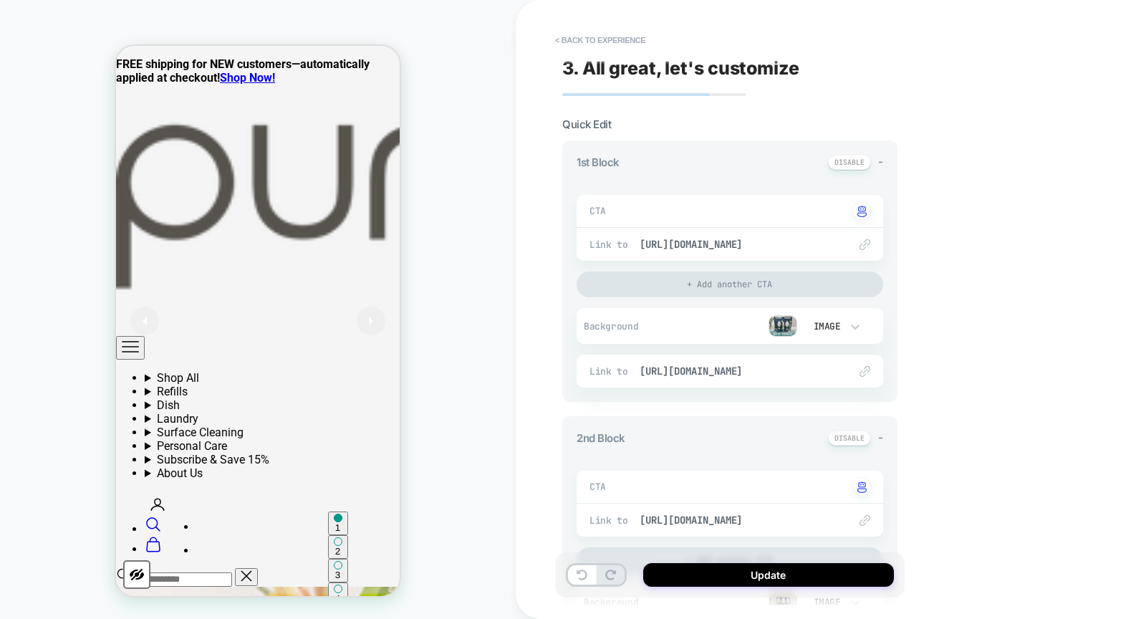
click at [780, 318] on img at bounding box center [783, 325] width 29 height 21
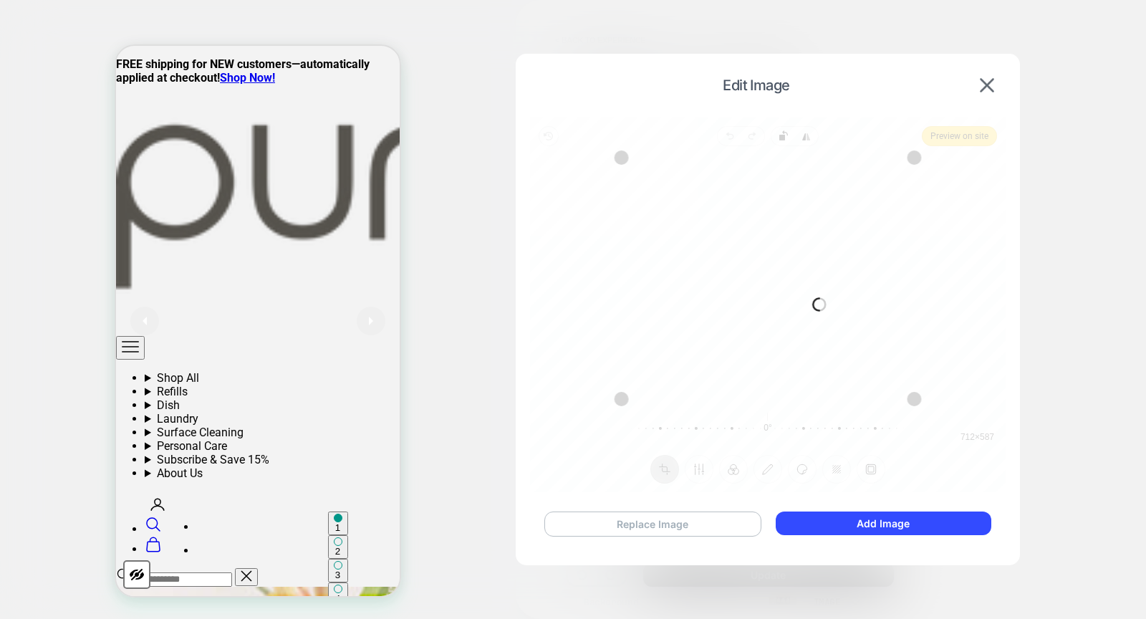
click at [638, 519] on button "Replace Image" at bounding box center [653, 524] width 217 height 25
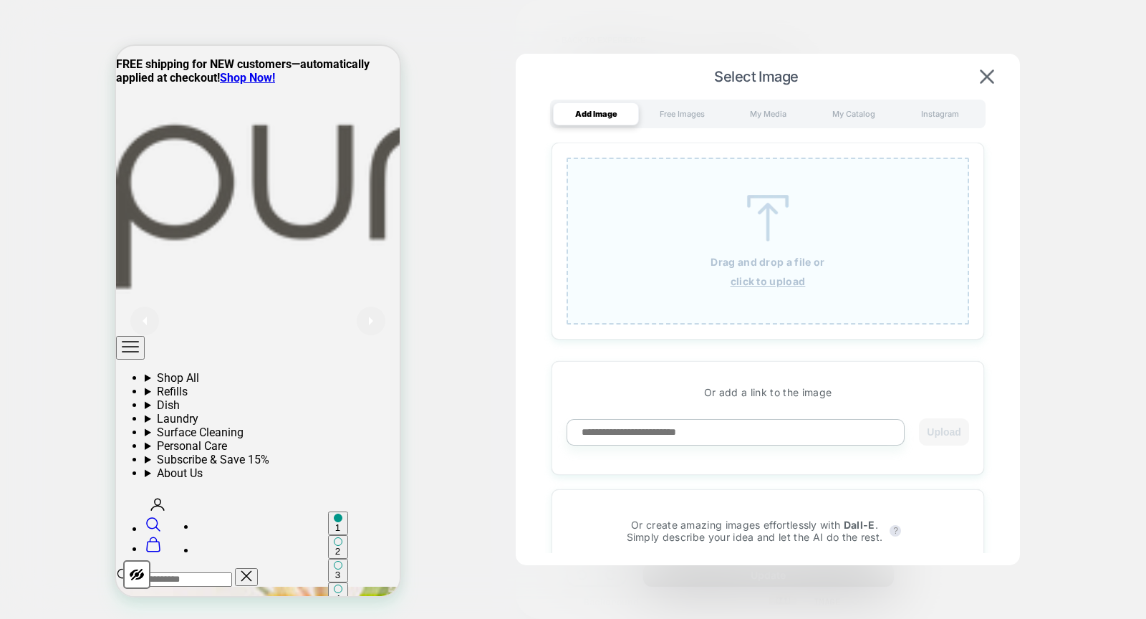
click at [764, 218] on img at bounding box center [768, 218] width 64 height 47
click at [757, 229] on img at bounding box center [768, 218] width 64 height 47
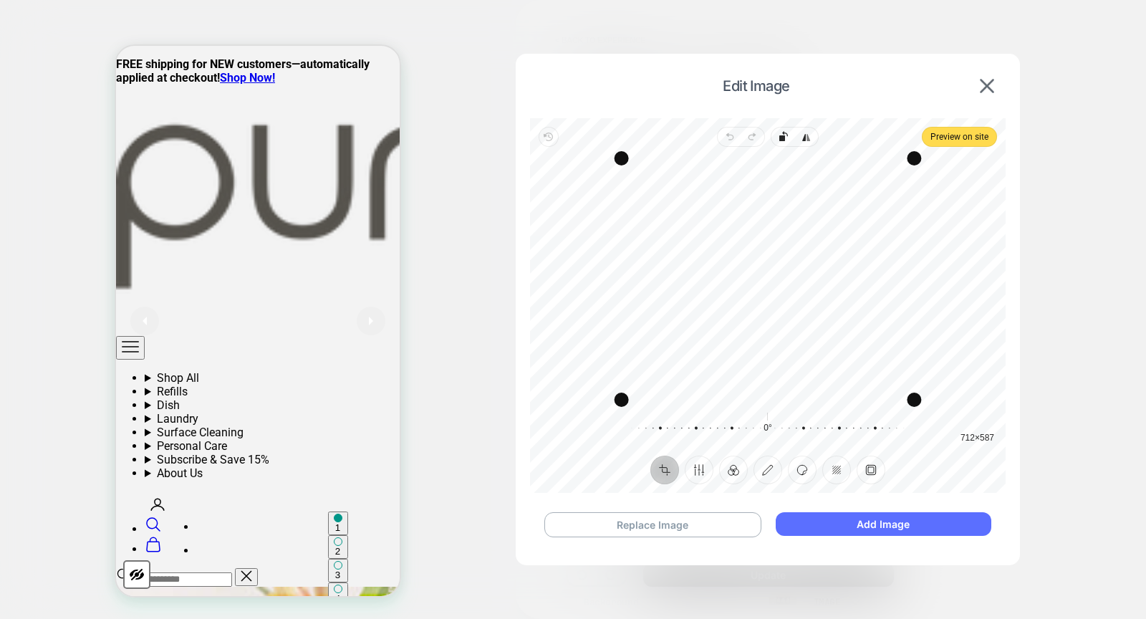
click at [888, 527] on button "Add Image" at bounding box center [884, 524] width 216 height 24
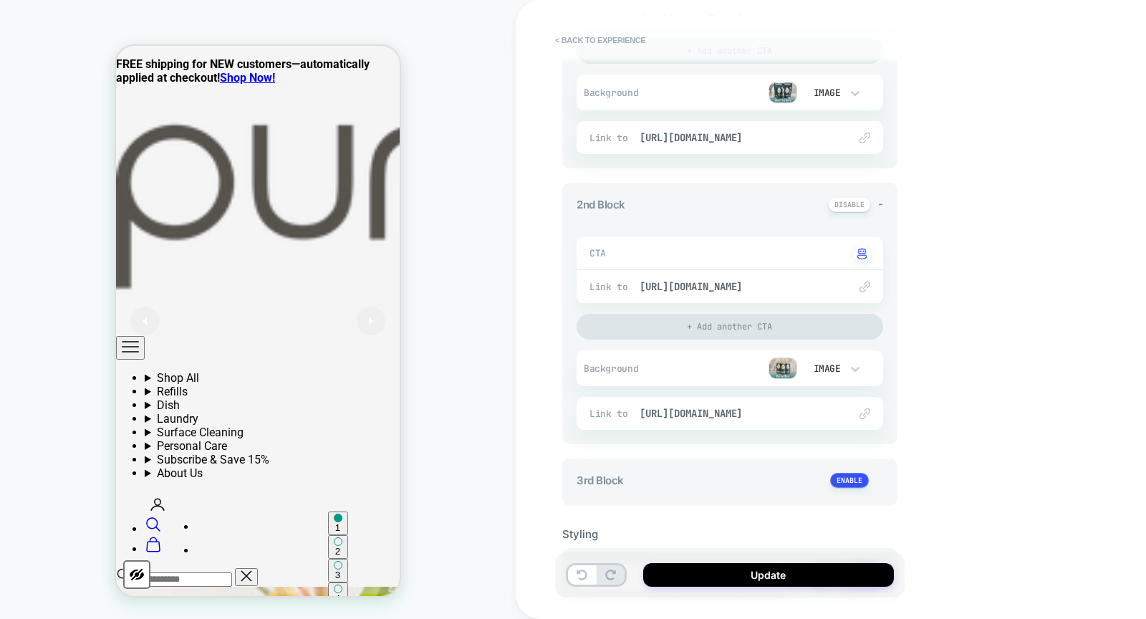
scroll to position [234, 0]
click at [788, 368] on img at bounding box center [783, 367] width 29 height 21
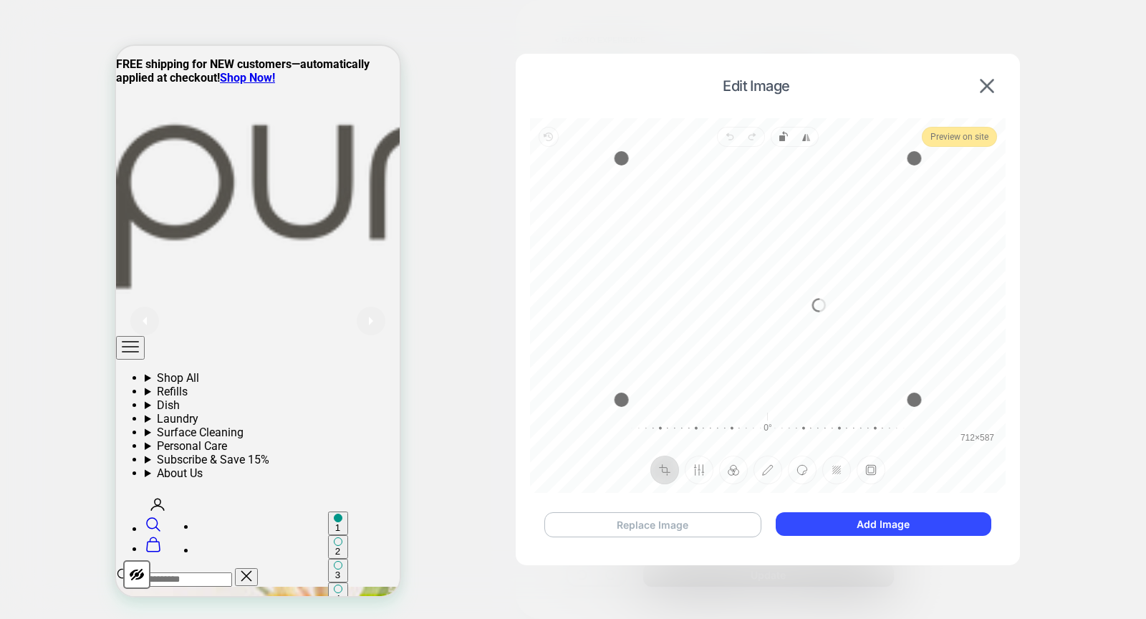
click at [630, 523] on button "Replace Image" at bounding box center [653, 524] width 217 height 25
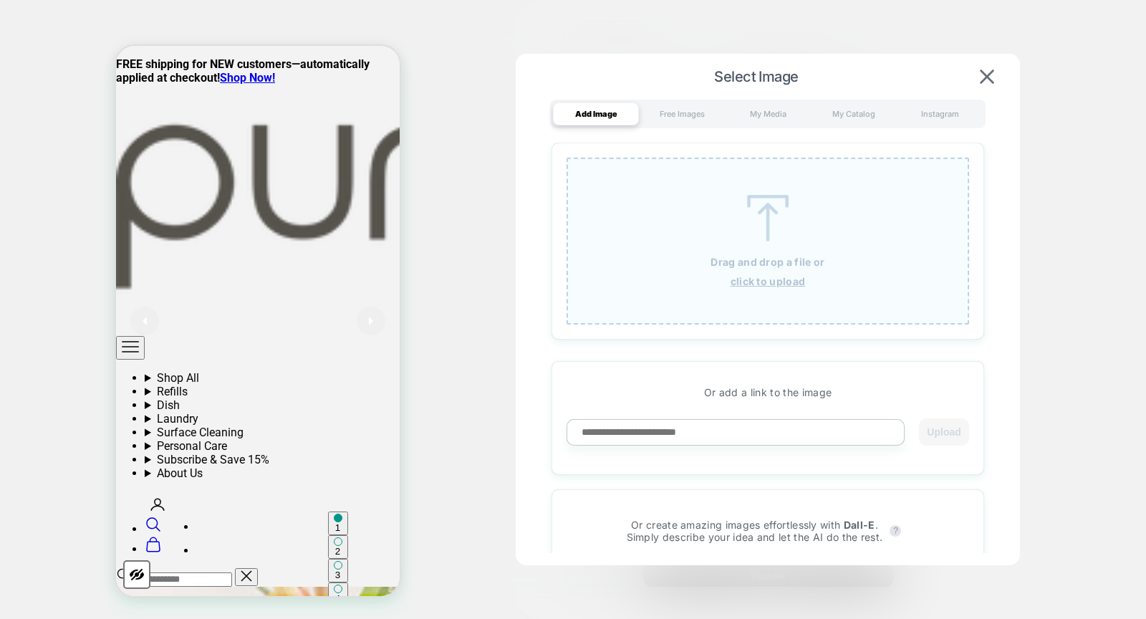
click at [764, 201] on img at bounding box center [768, 218] width 64 height 47
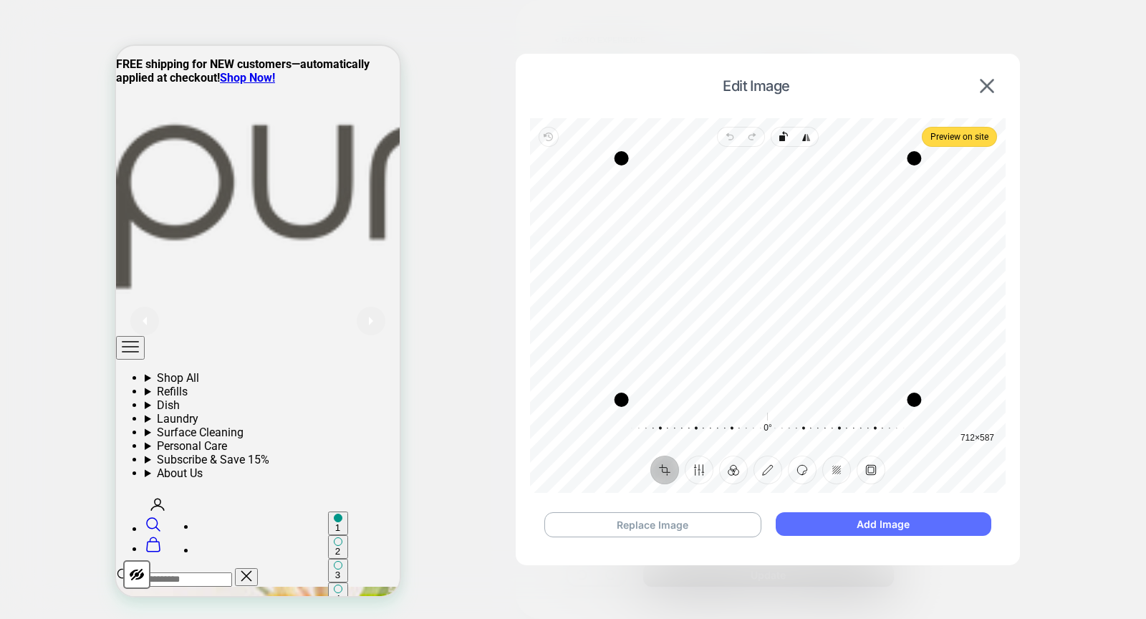
click at [883, 523] on button "Add Image" at bounding box center [884, 524] width 216 height 24
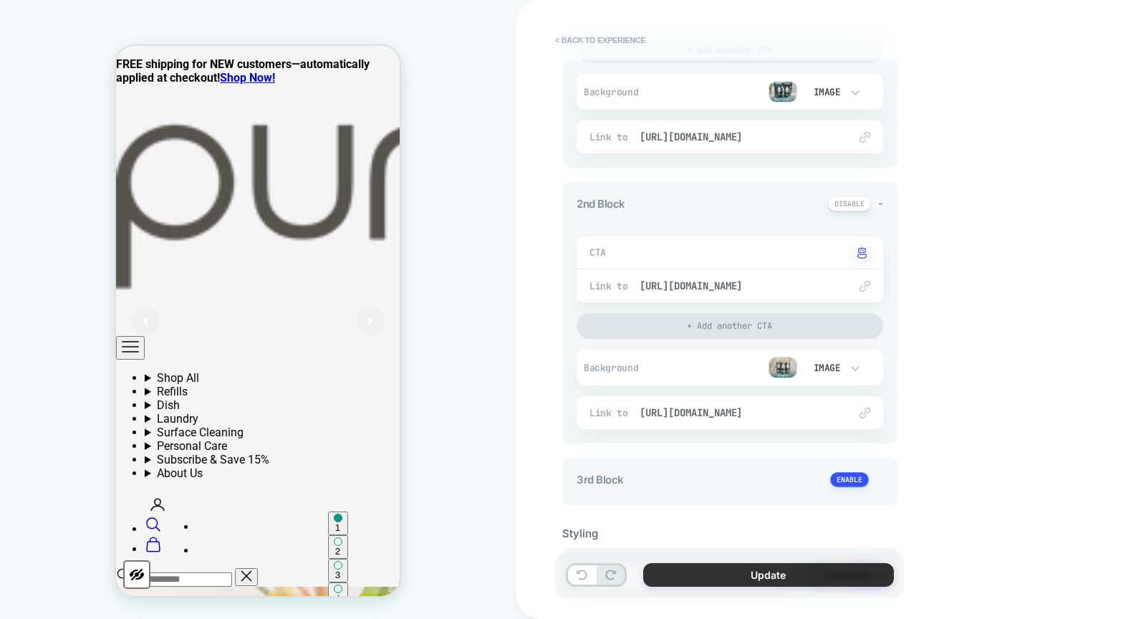
click at [728, 565] on button "Update" at bounding box center [768, 575] width 251 height 24
type textarea "*"
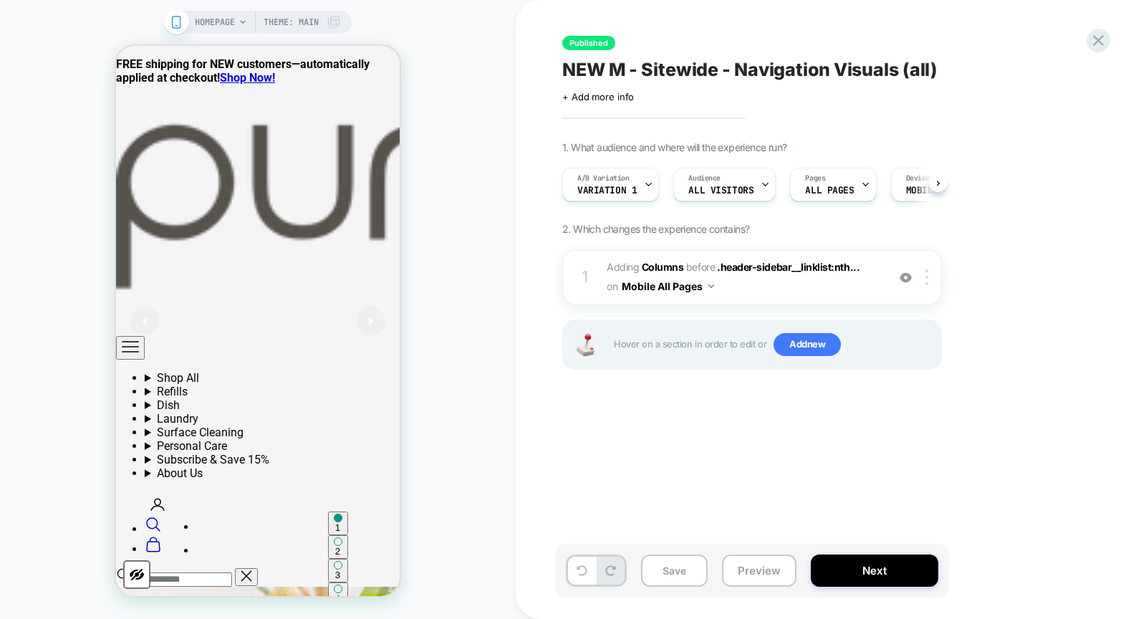
scroll to position [0, 1]
click at [669, 565] on button "Save" at bounding box center [674, 571] width 67 height 32
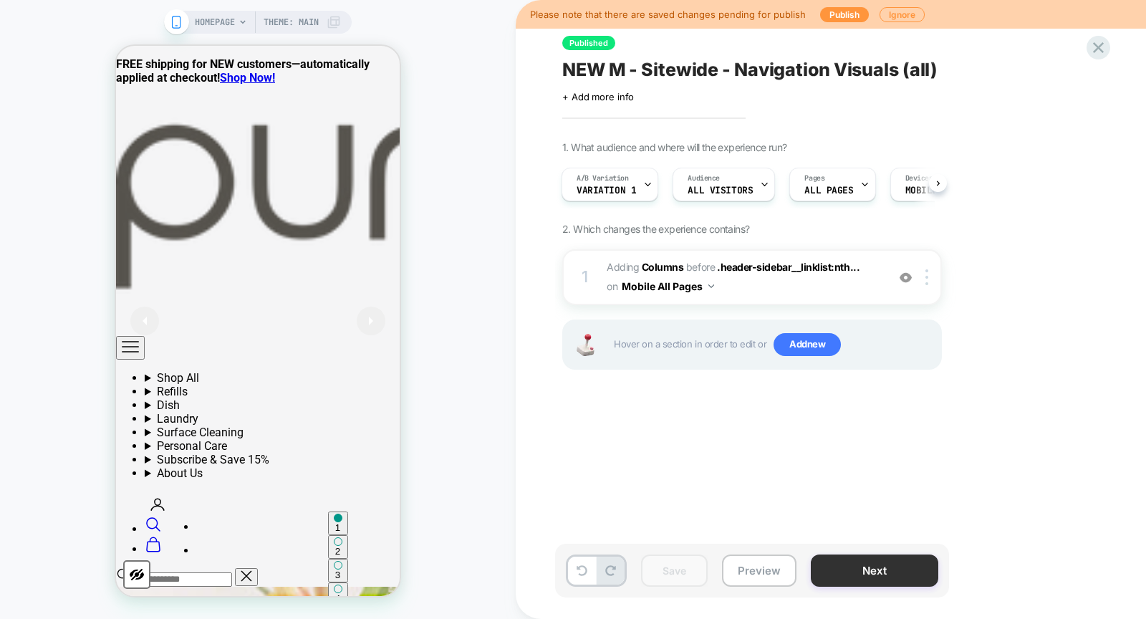
click at [888, 566] on button "Next" at bounding box center [875, 571] width 128 height 32
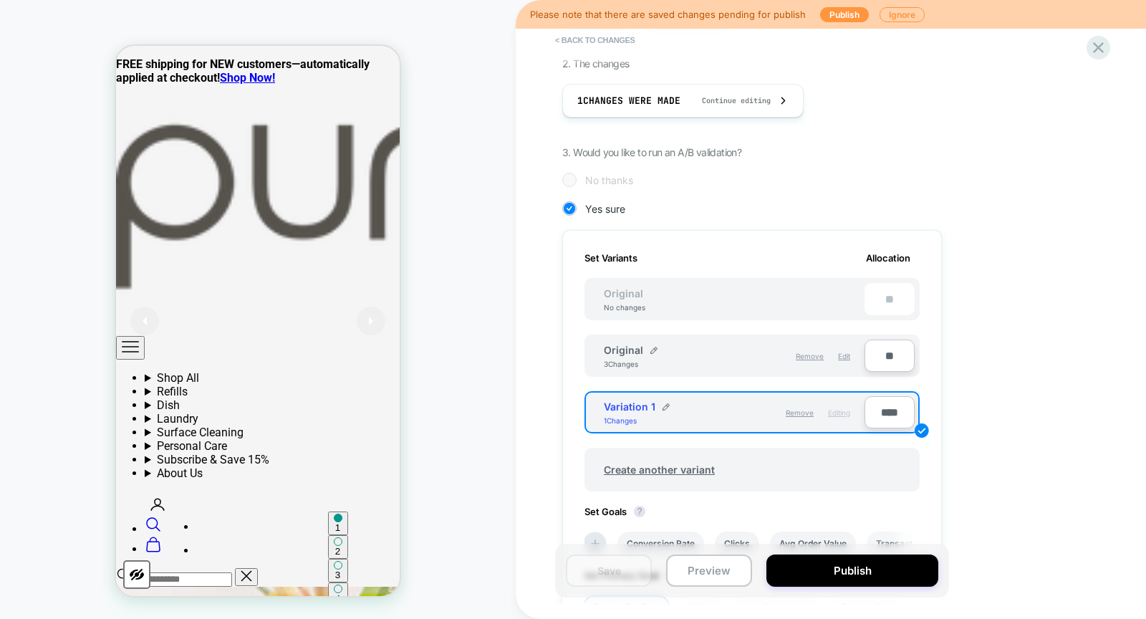
scroll to position [246, 0]
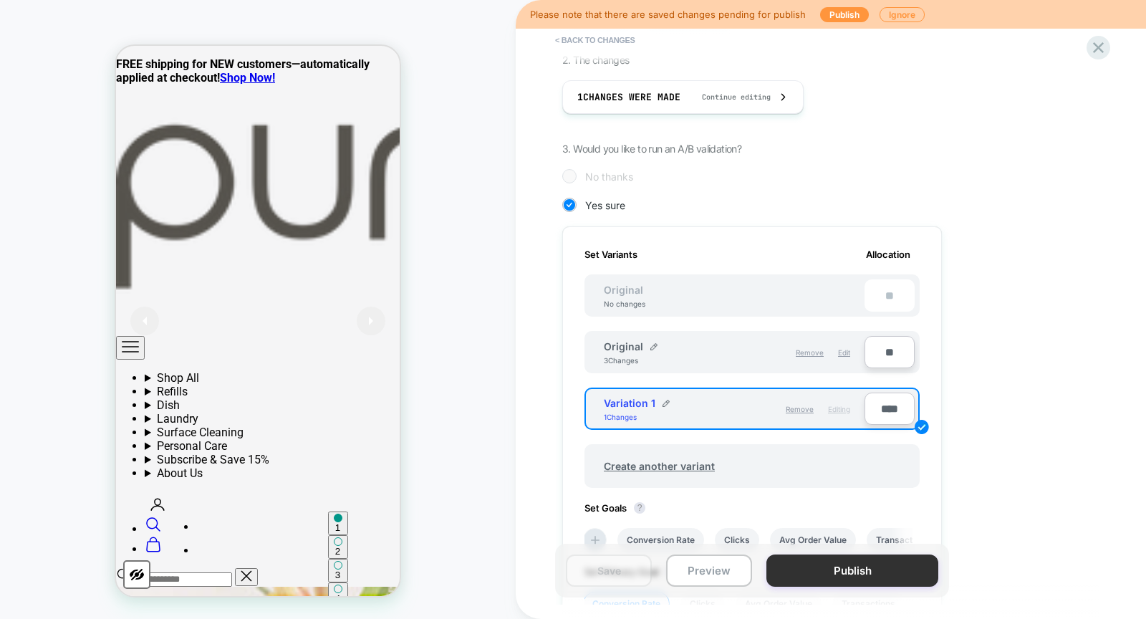
click at [883, 557] on button "Publish" at bounding box center [853, 571] width 172 height 32
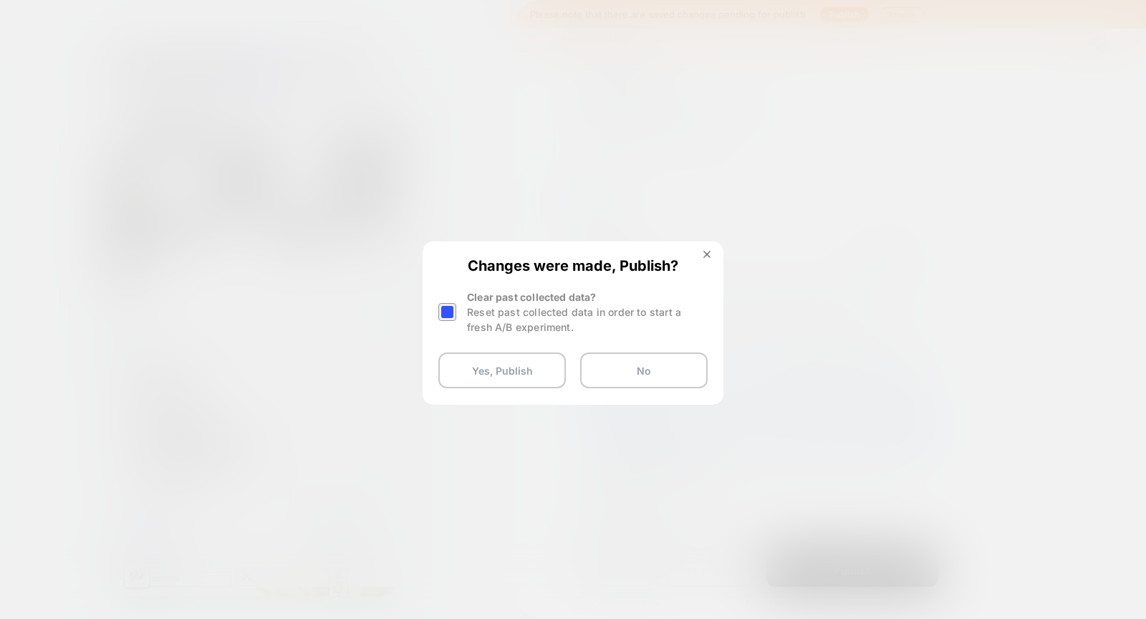
click at [447, 310] on div at bounding box center [447, 312] width 18 height 18
click at [476, 374] on button "Yes, Publish" at bounding box center [502, 370] width 128 height 36
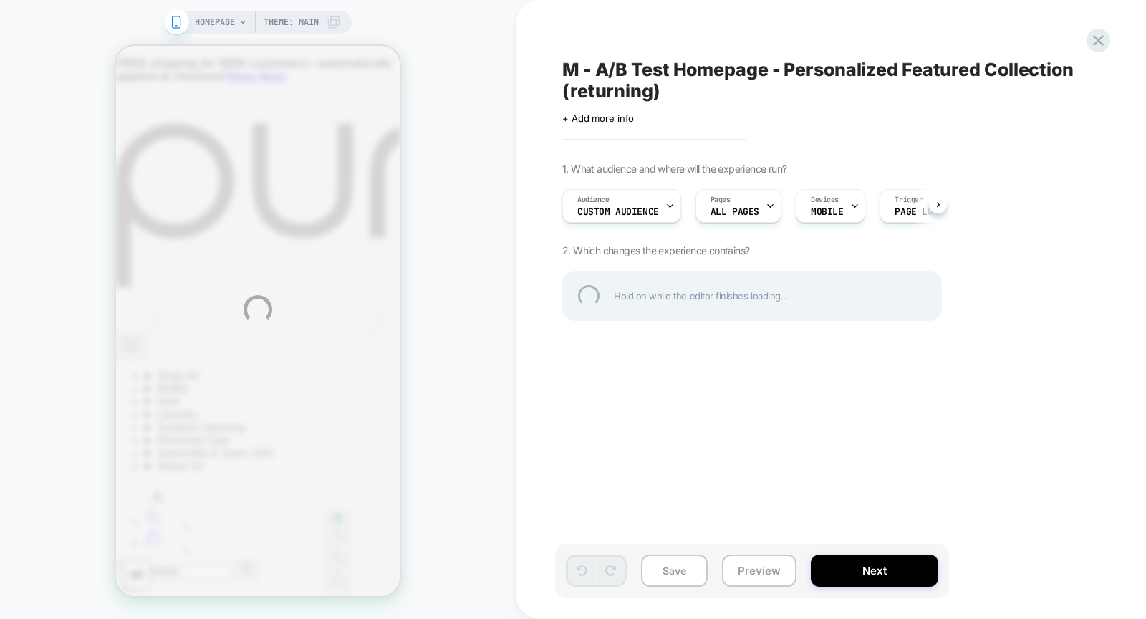
click at [742, 211] on div "HOMEPAGE Theme: MAIN M - A/B Test Homepage - Personalized Featured Collection (…" at bounding box center [573, 309] width 1146 height 619
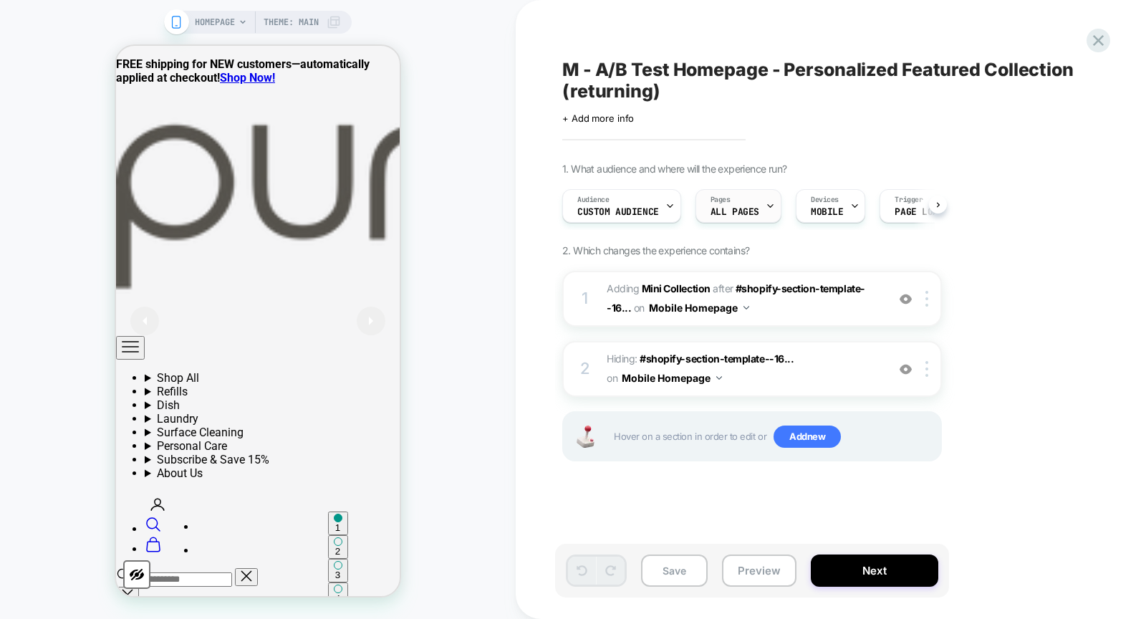
scroll to position [0, 1]
click at [743, 208] on span "ALL PAGES" at bounding box center [734, 212] width 49 height 10
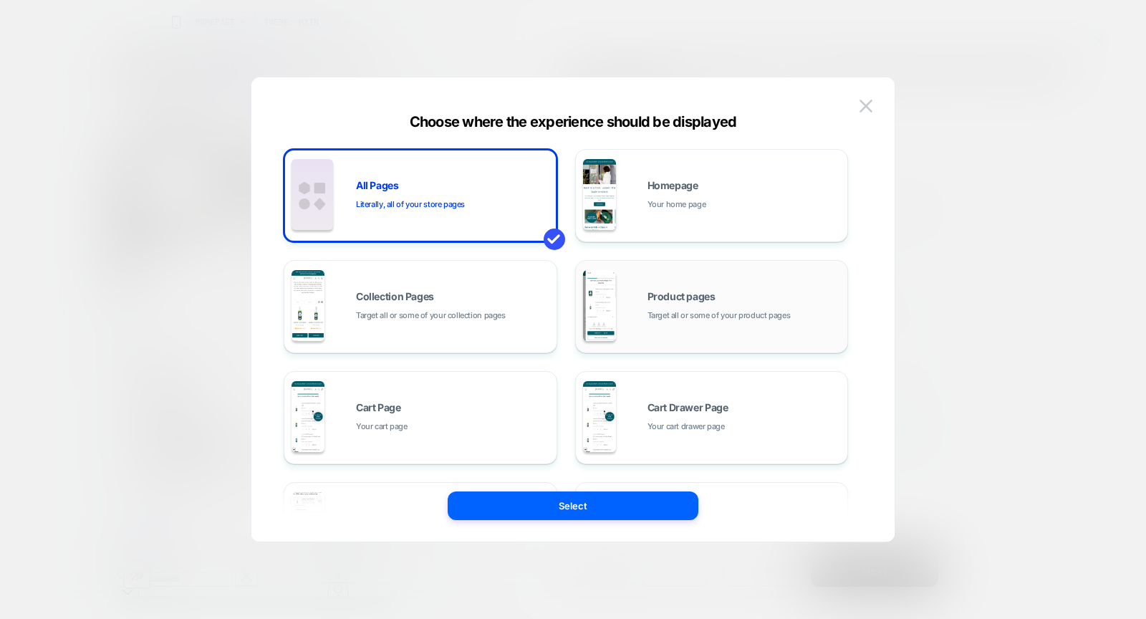
drag, startPoint x: 699, startPoint y: 191, endPoint x: 668, endPoint y: 262, distance: 77.7
click at [699, 191] on div "Homepage Your home page" at bounding box center [744, 196] width 193 height 31
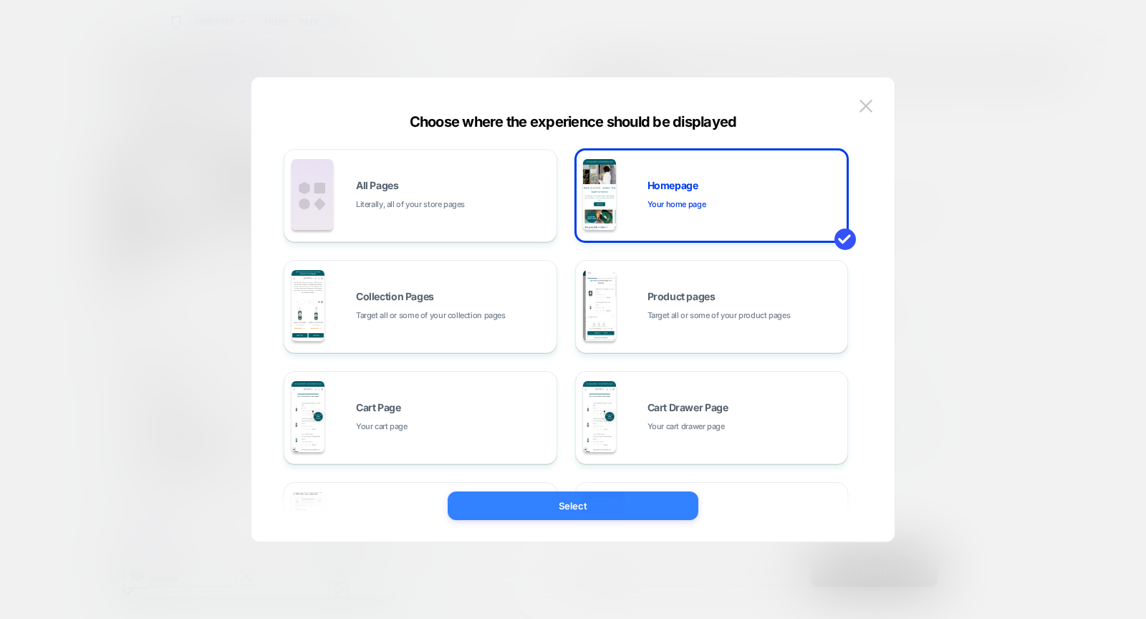
click at [630, 498] on button "Select" at bounding box center [573, 505] width 251 height 29
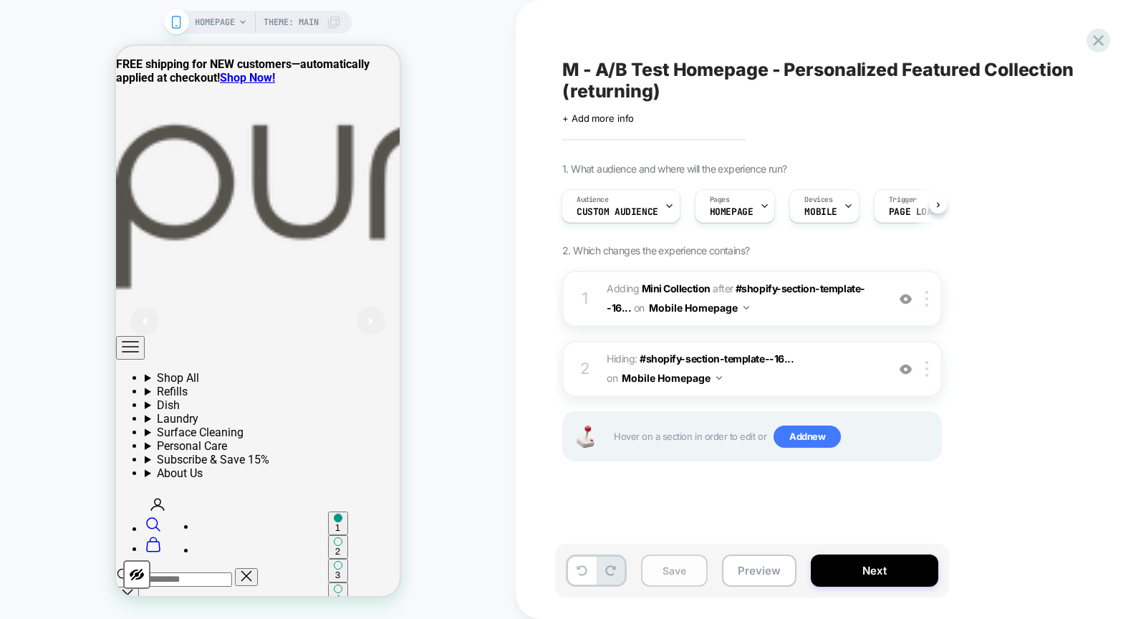
click at [661, 574] on button "Save" at bounding box center [674, 571] width 67 height 32
click at [754, 571] on button "Preview" at bounding box center [759, 571] width 75 height 32
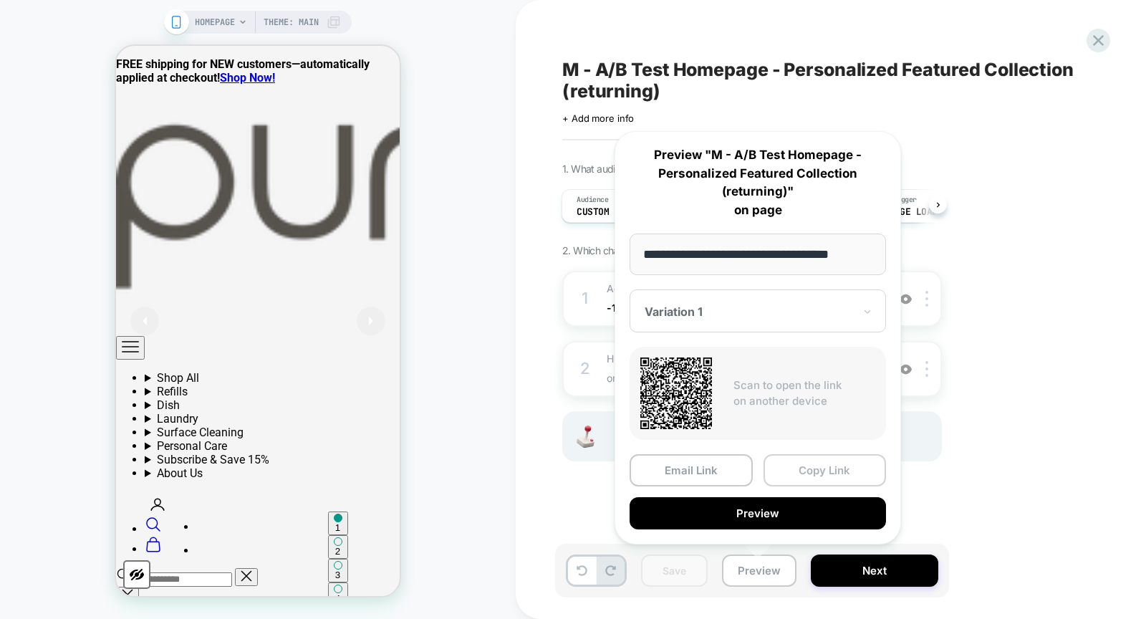
click at [797, 470] on button "Copy Link" at bounding box center [825, 470] width 123 height 32
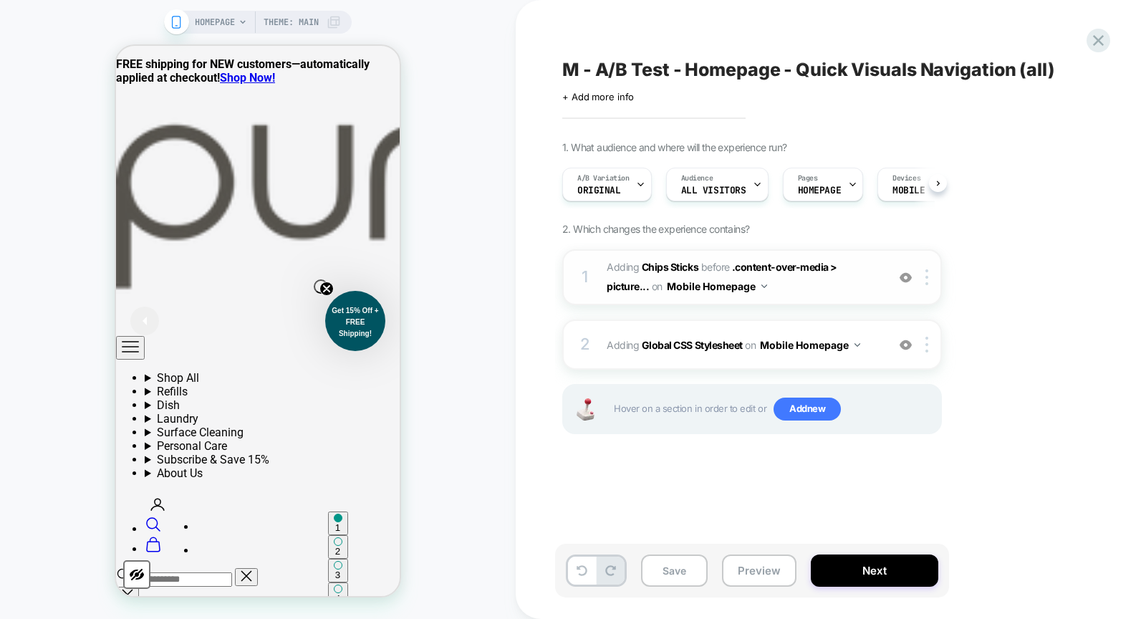
scroll to position [0, 1]
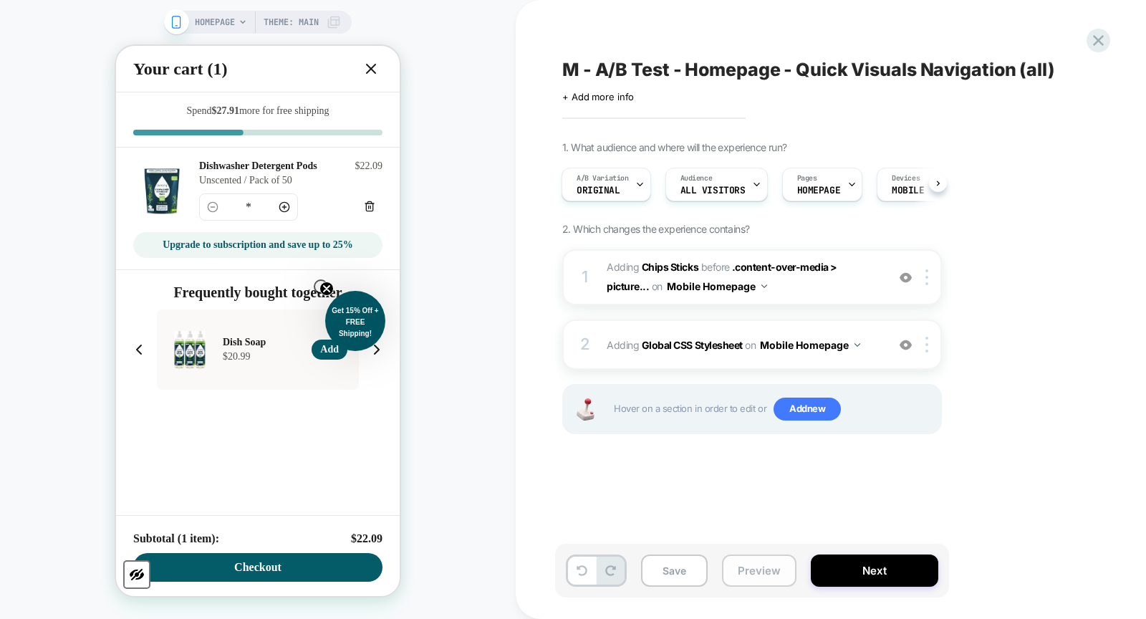
click at [746, 562] on button "Preview" at bounding box center [759, 571] width 75 height 32
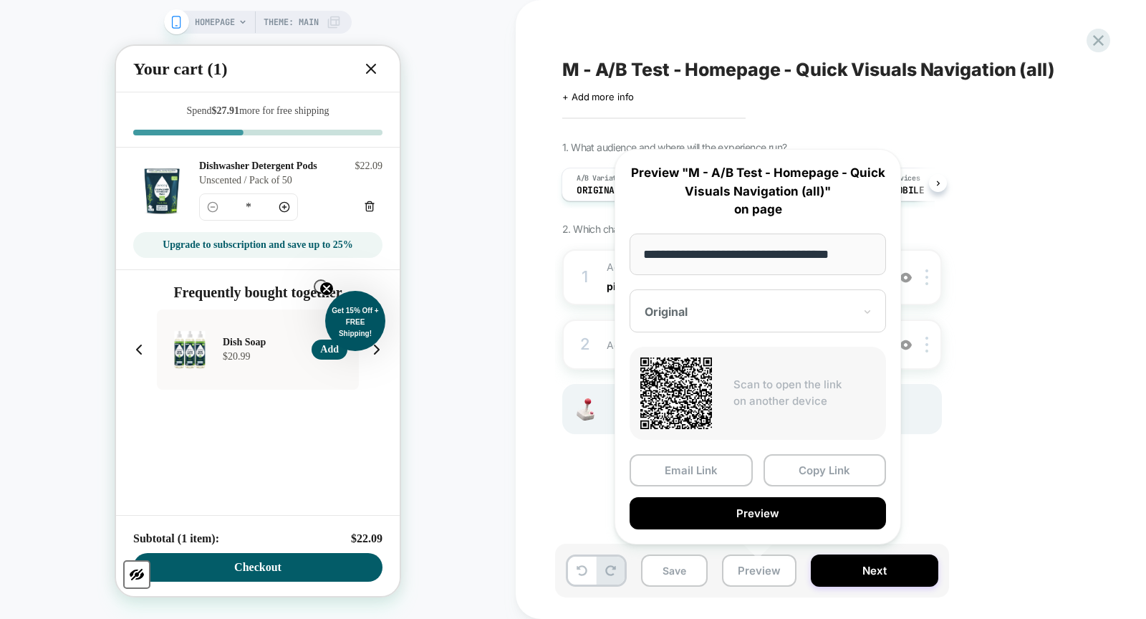
drag, startPoint x: 799, startPoint y: 461, endPoint x: 773, endPoint y: 434, distance: 37.5
click at [799, 462] on button "Copy Link" at bounding box center [825, 470] width 123 height 32
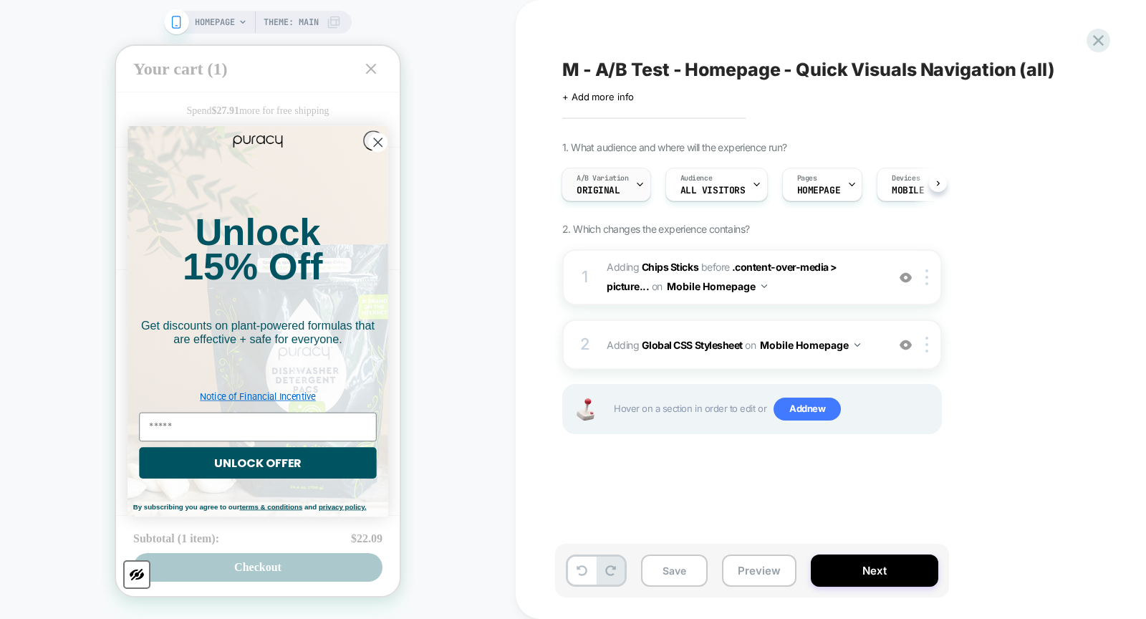
click at [626, 190] on div "A/B Variation Original" at bounding box center [602, 184] width 81 height 32
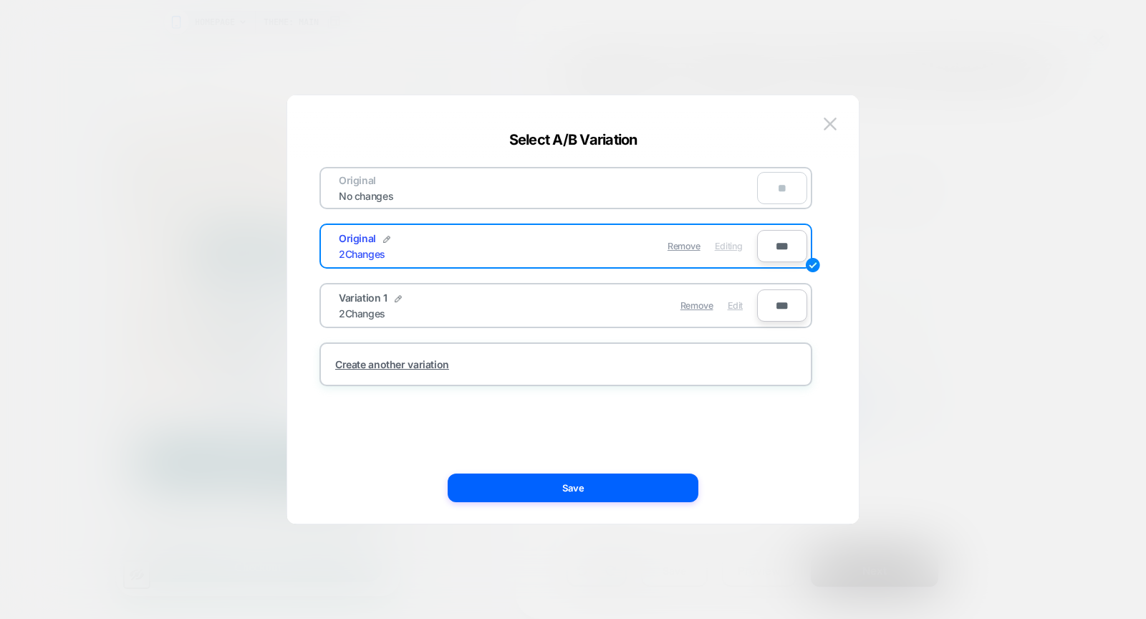
click at [737, 303] on span "Edit" at bounding box center [735, 305] width 15 height 11
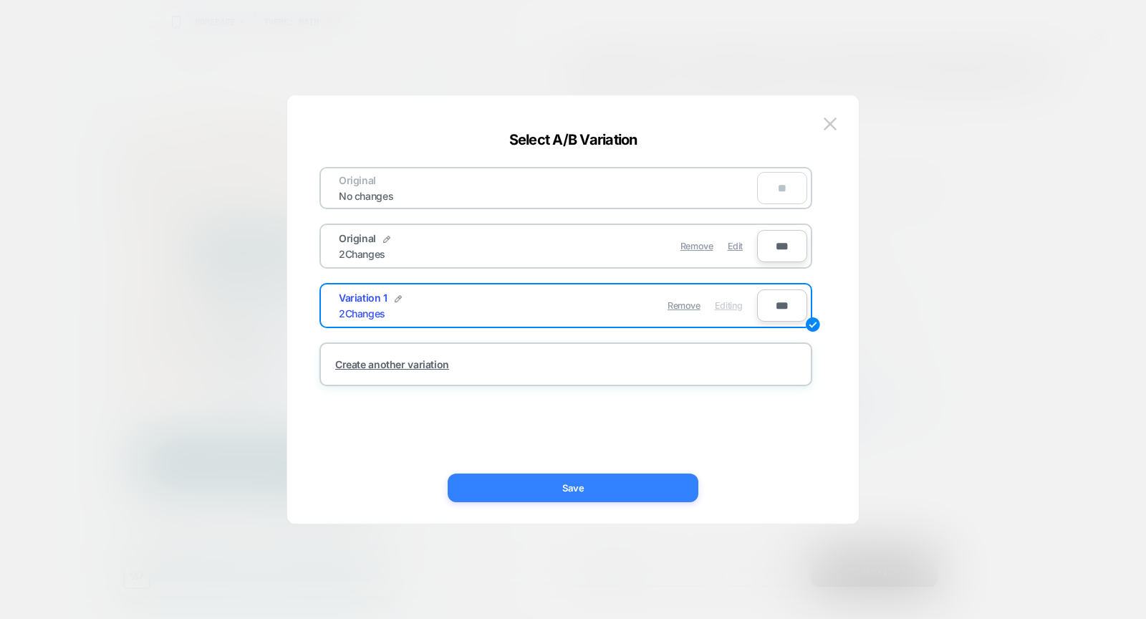
click at [653, 481] on button "Save" at bounding box center [573, 488] width 251 height 29
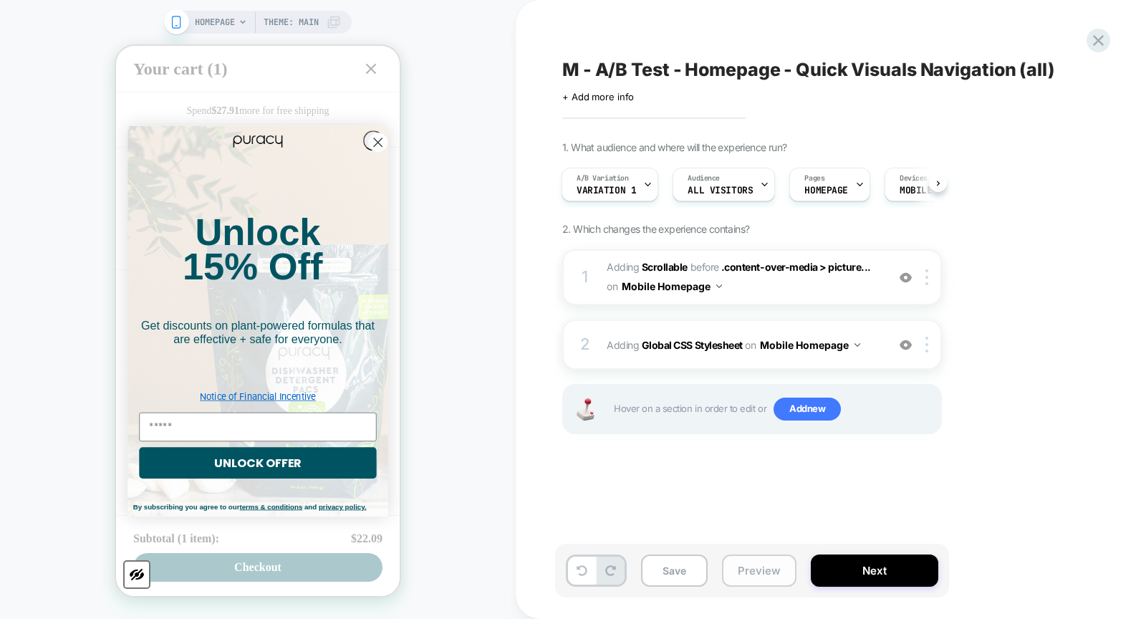
click at [728, 562] on button "Preview" at bounding box center [759, 571] width 75 height 32
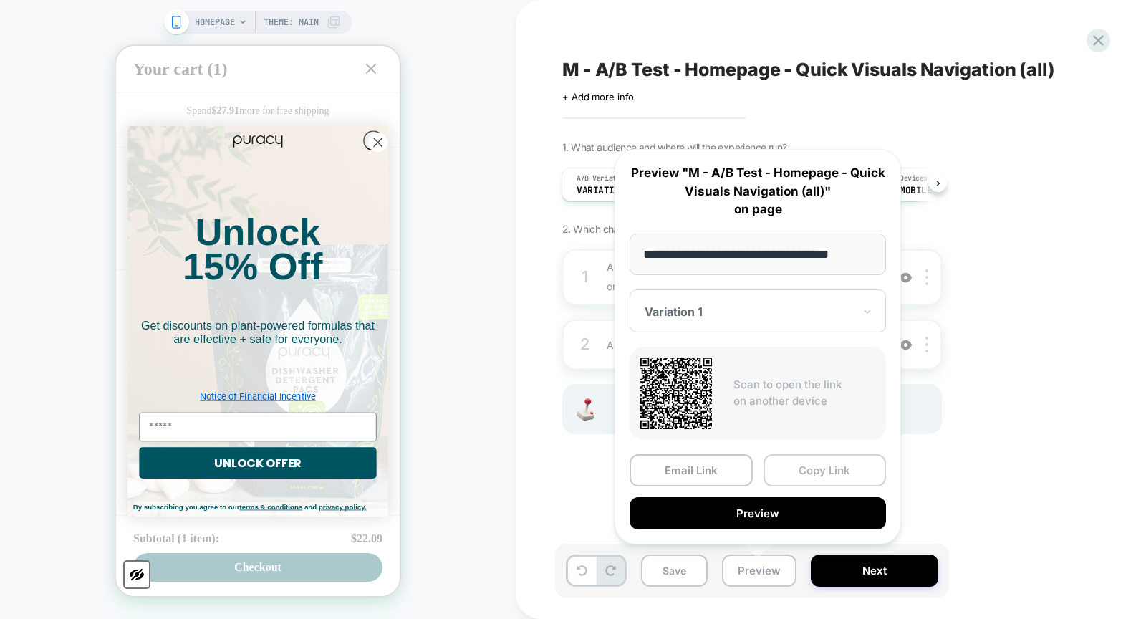
click at [820, 464] on button "Copy Link" at bounding box center [825, 470] width 123 height 32
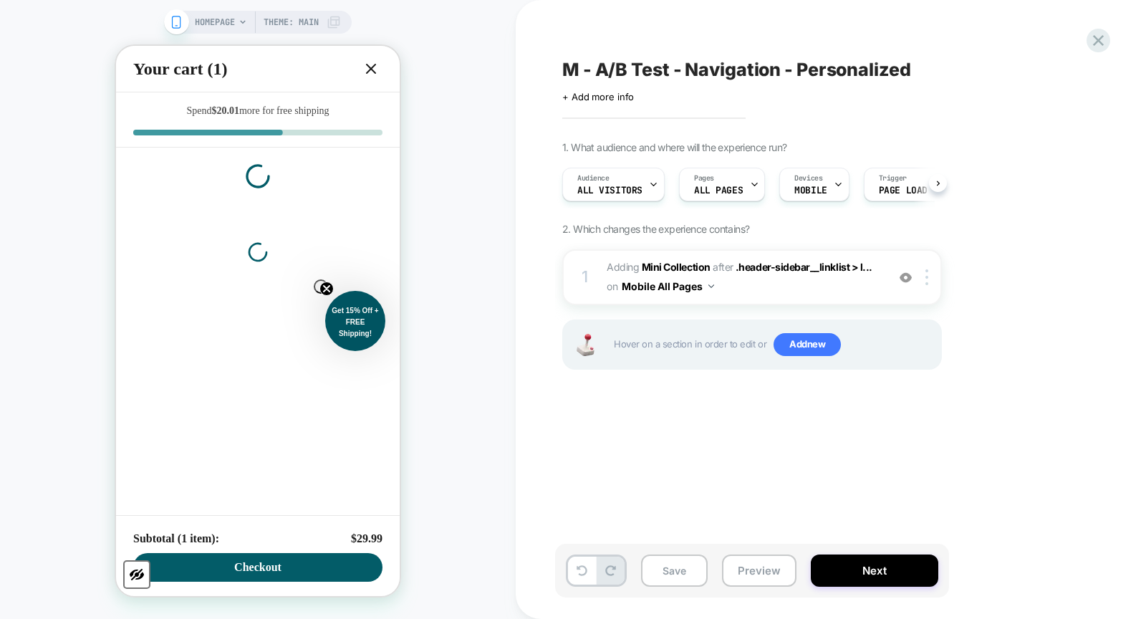
scroll to position [0, 1]
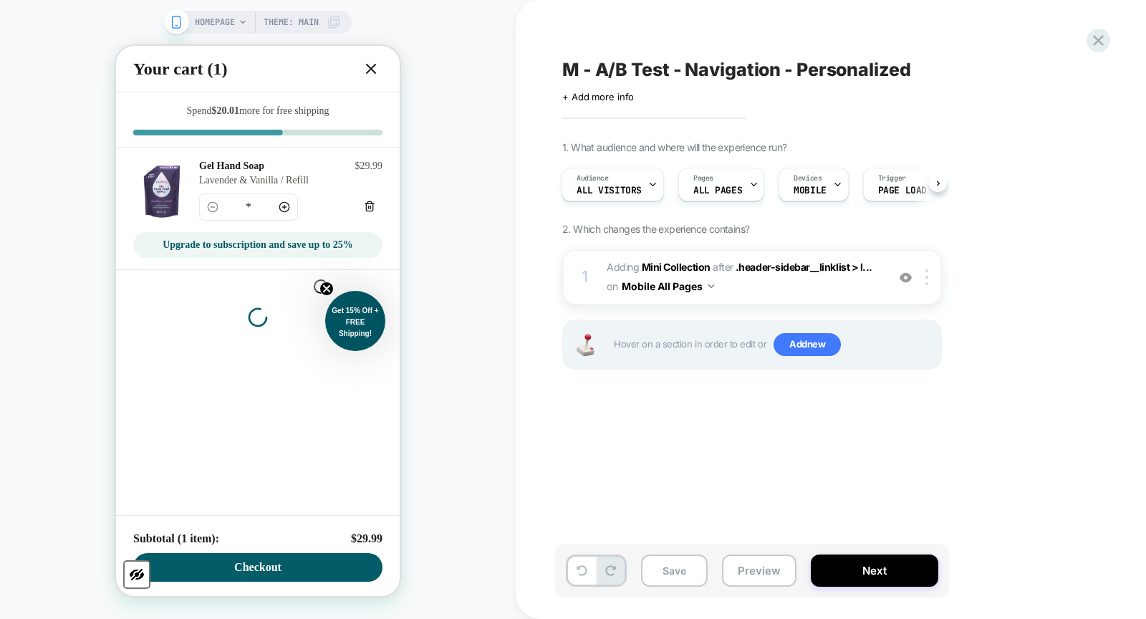
click at [371, 72] on icon at bounding box center [371, 68] width 17 height 17
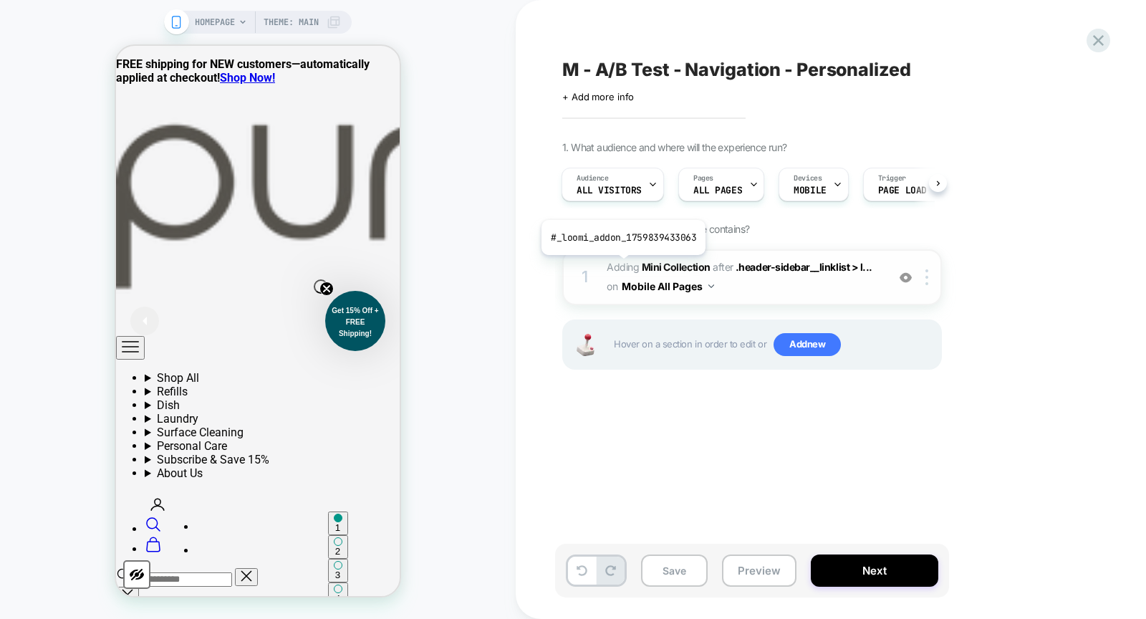
click at [620, 262] on span "Adding Mini Collection" at bounding box center [659, 267] width 104 height 12
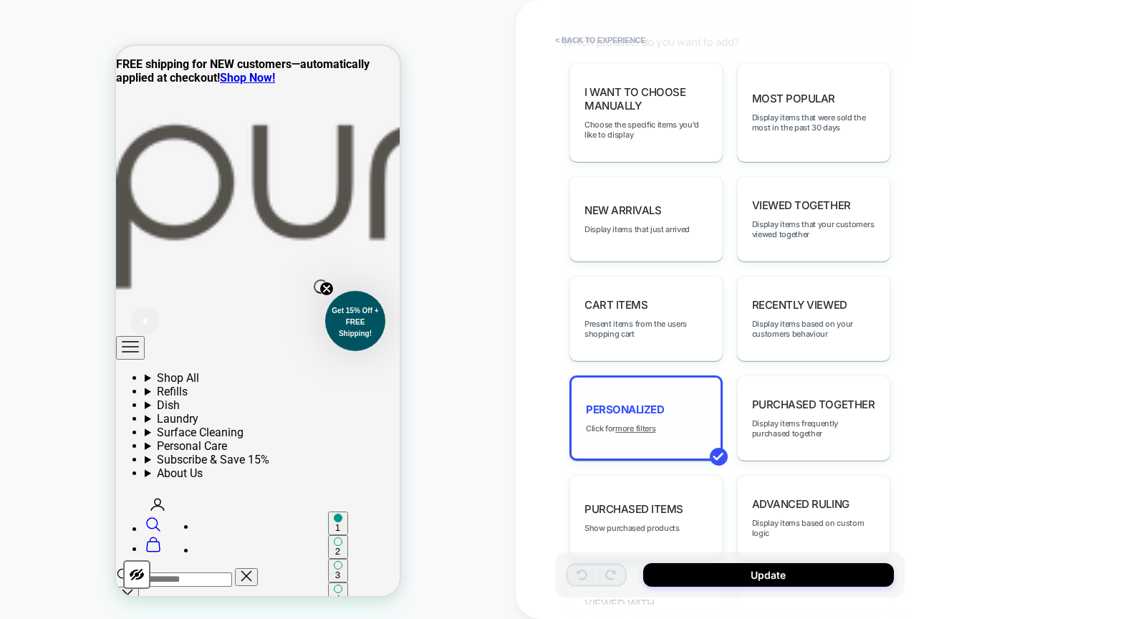
scroll to position [913, 0]
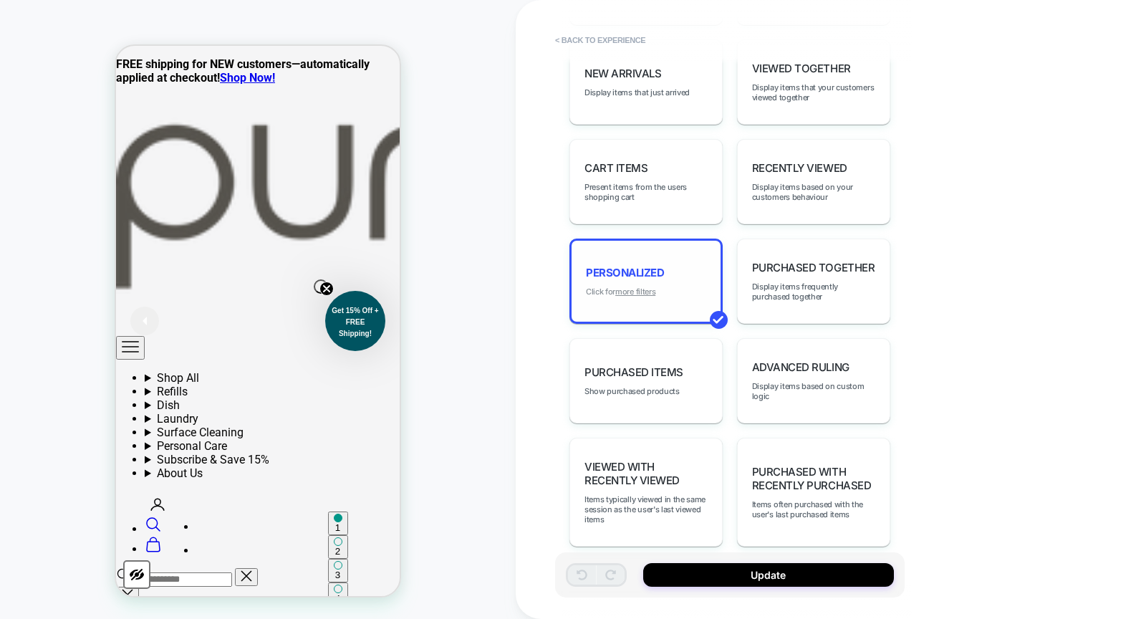
click at [641, 287] on u "more filters" at bounding box center [635, 292] width 40 height 10
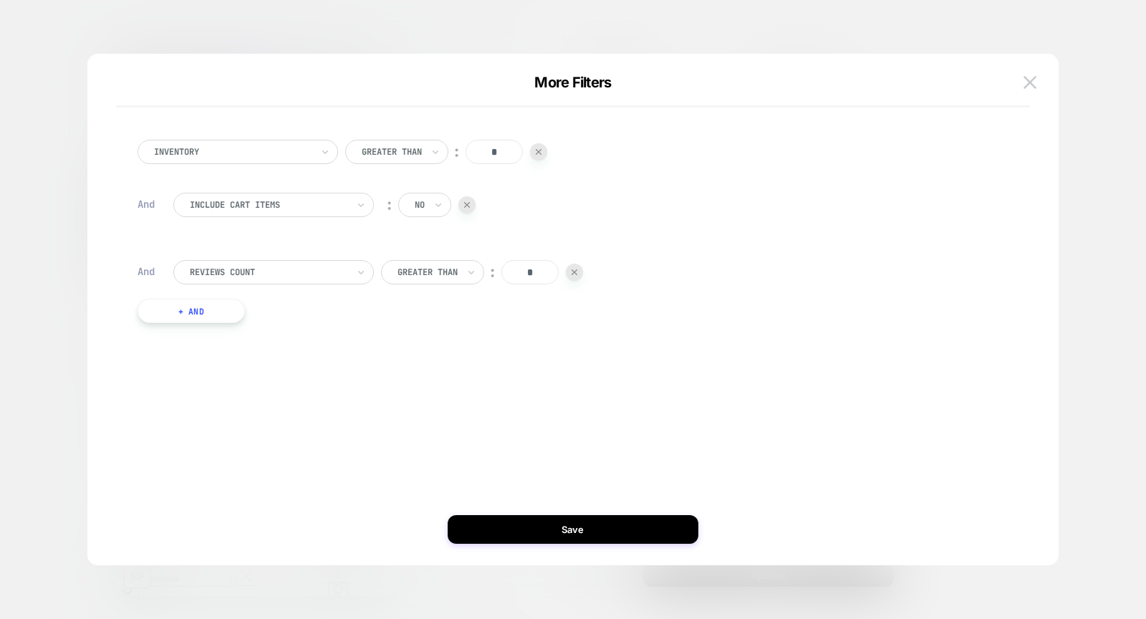
click at [174, 310] on button "+ And" at bounding box center [191, 311] width 107 height 24
click at [247, 337] on div "products with tag Is ︰ Campaign Best Sellers || Or" at bounding box center [584, 344] width 822 height 63
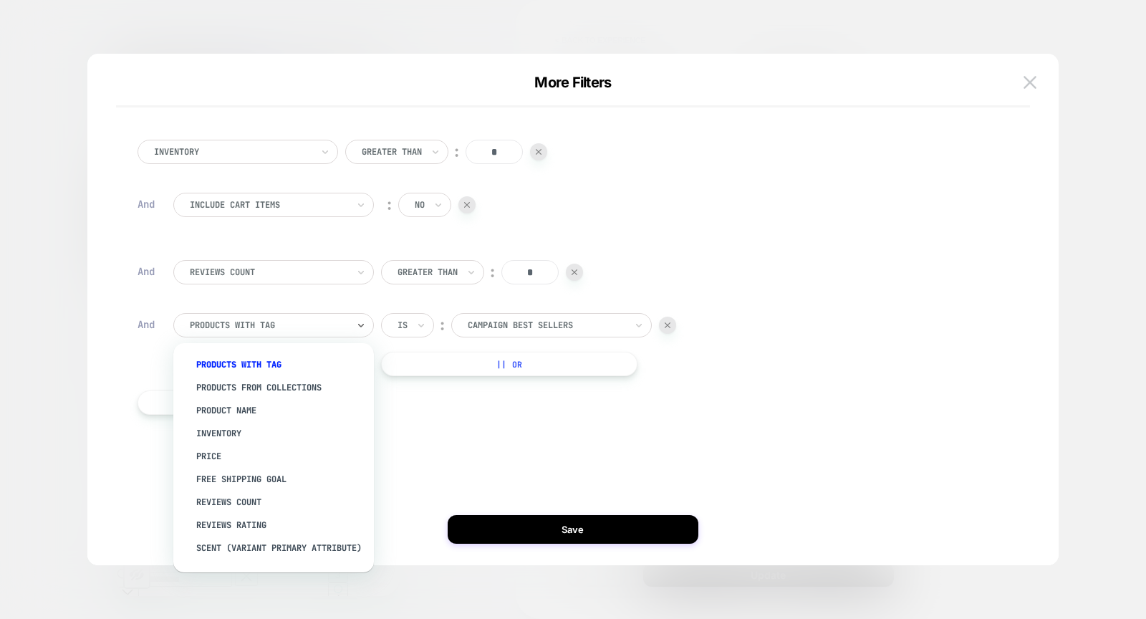
click at [248, 330] on div at bounding box center [269, 325] width 158 height 13
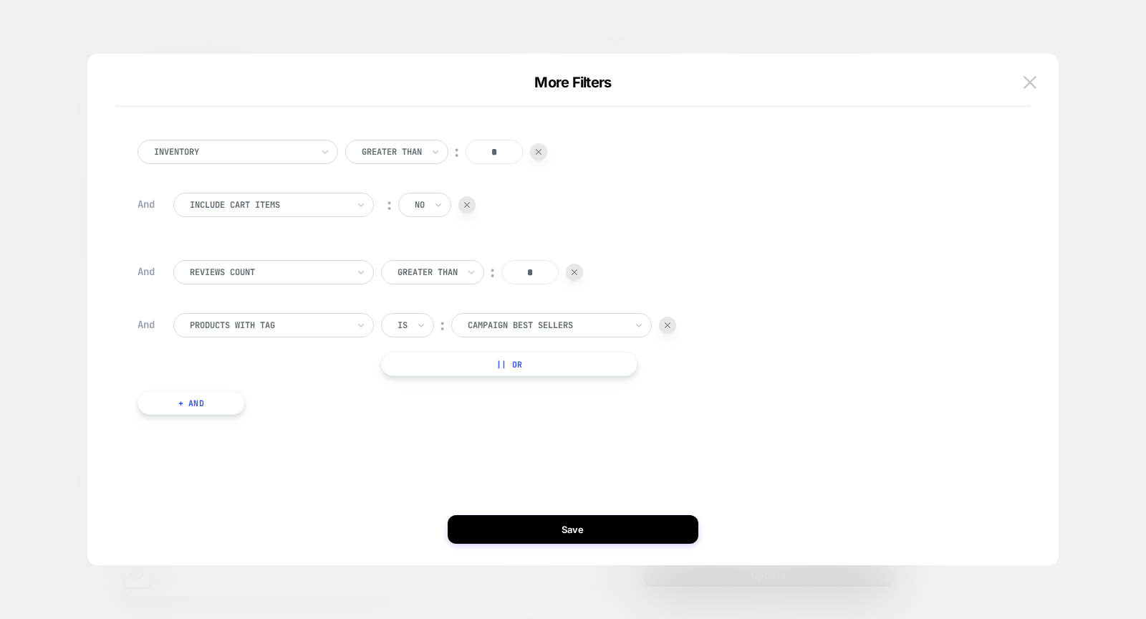
click at [253, 320] on div at bounding box center [269, 325] width 158 height 13
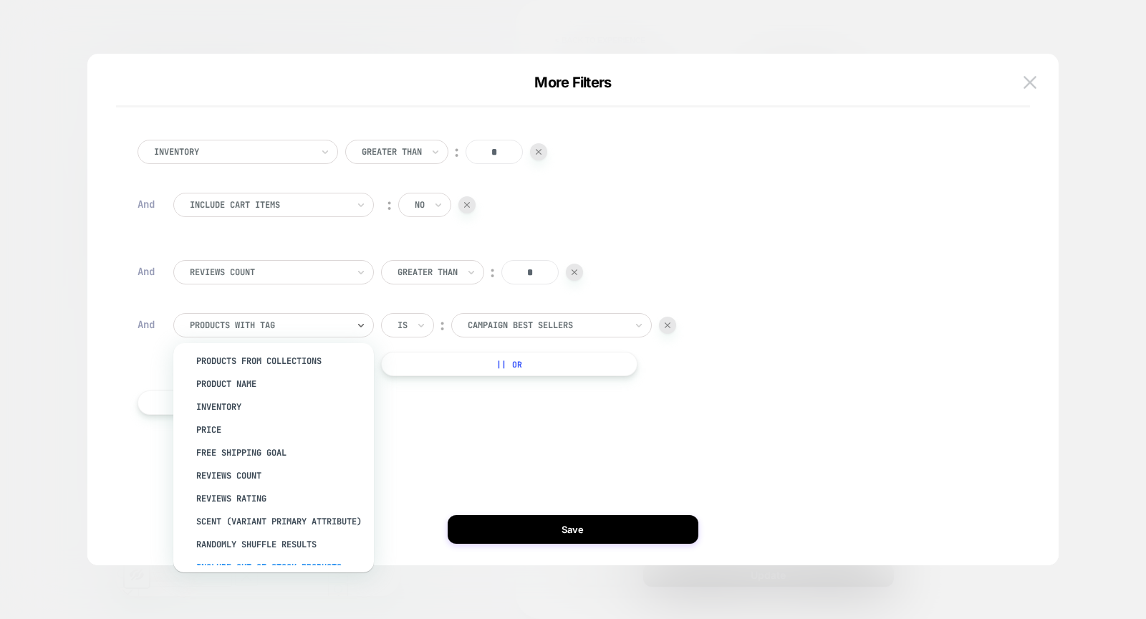
scroll to position [174, 0]
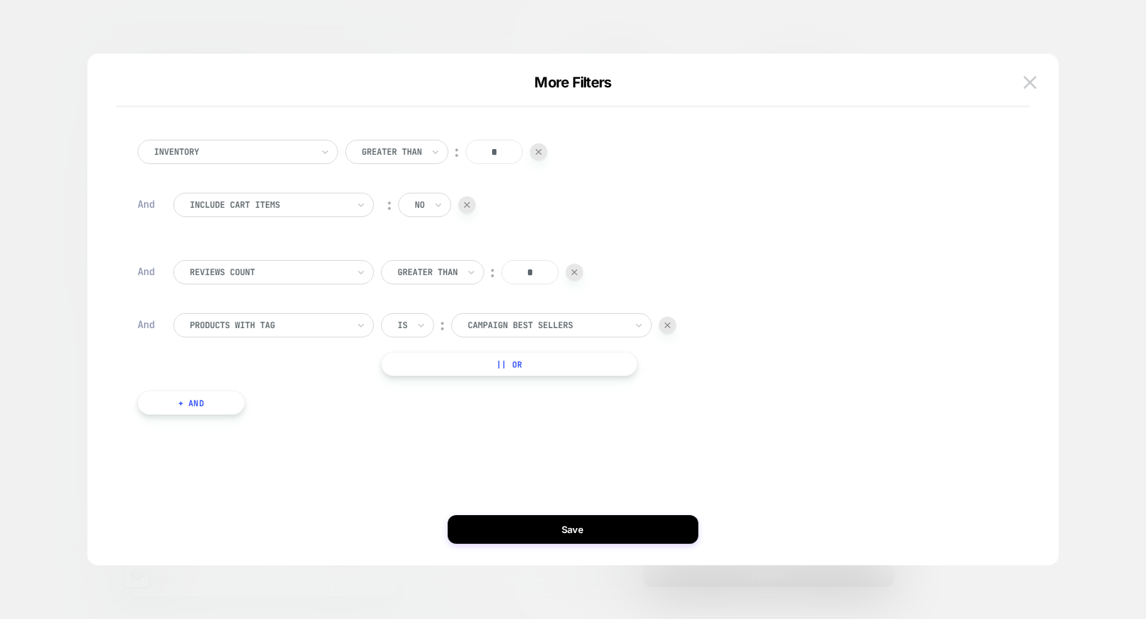
click at [532, 475] on div "Inventory Greater Than ︰ * And Include Cart Items ︰ no And Reviews Count Greate…" at bounding box center [566, 309] width 929 height 454
click at [668, 325] on img at bounding box center [668, 325] width 6 height 6
click at [1045, 80] on div "More Filters" at bounding box center [573, 91] width 972 height 34
click at [1027, 84] on img at bounding box center [1030, 82] width 13 height 12
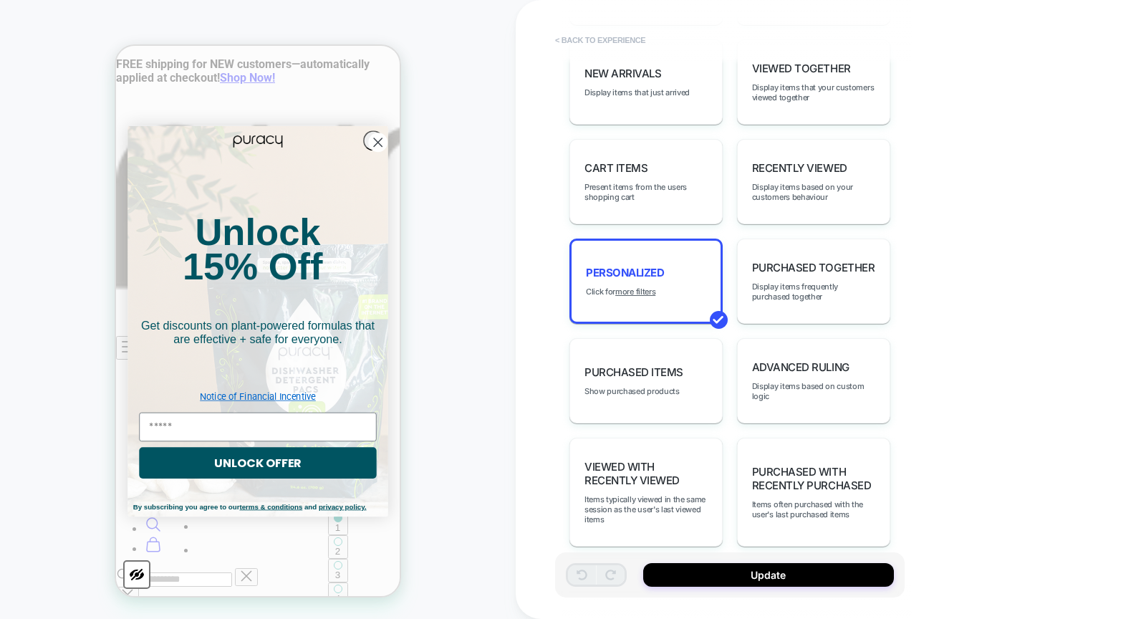
click at [613, 36] on button "< Back to experience" at bounding box center [600, 40] width 105 height 23
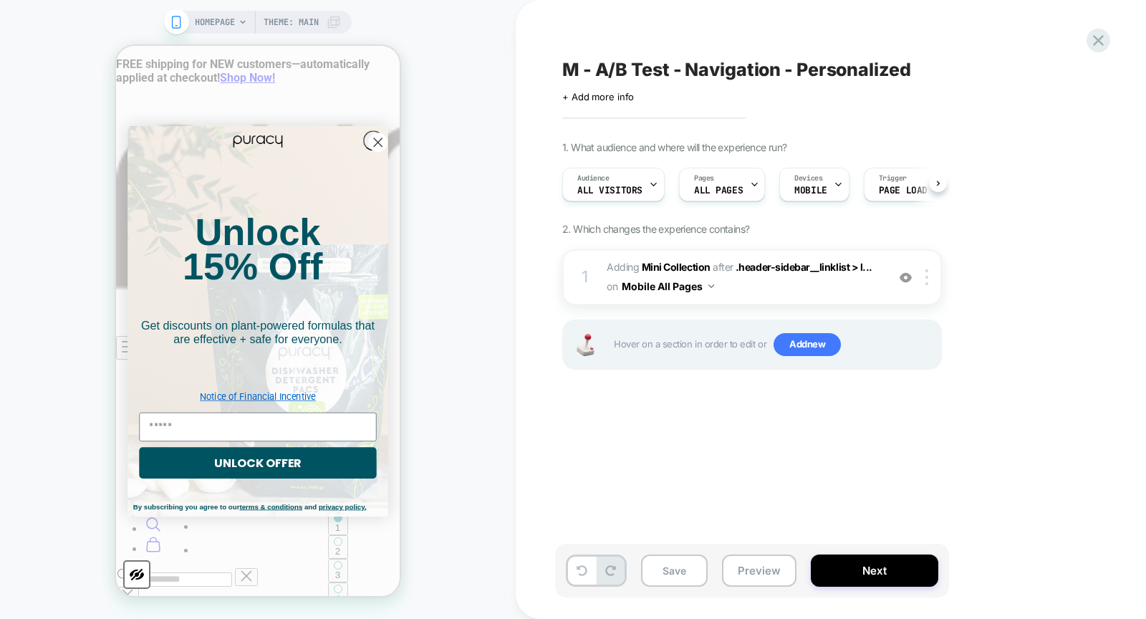
scroll to position [0, 1]
click at [666, 570] on button "Save" at bounding box center [674, 571] width 67 height 32
click at [760, 573] on button "Preview" at bounding box center [759, 571] width 75 height 32
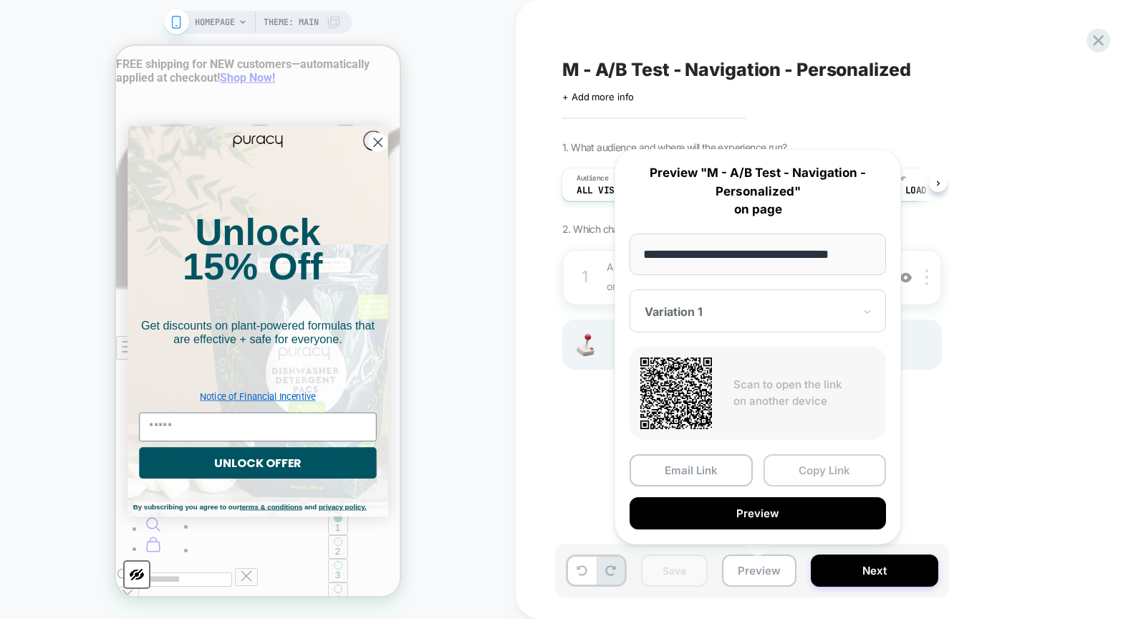
click at [821, 466] on button "Copy Link" at bounding box center [825, 470] width 123 height 32
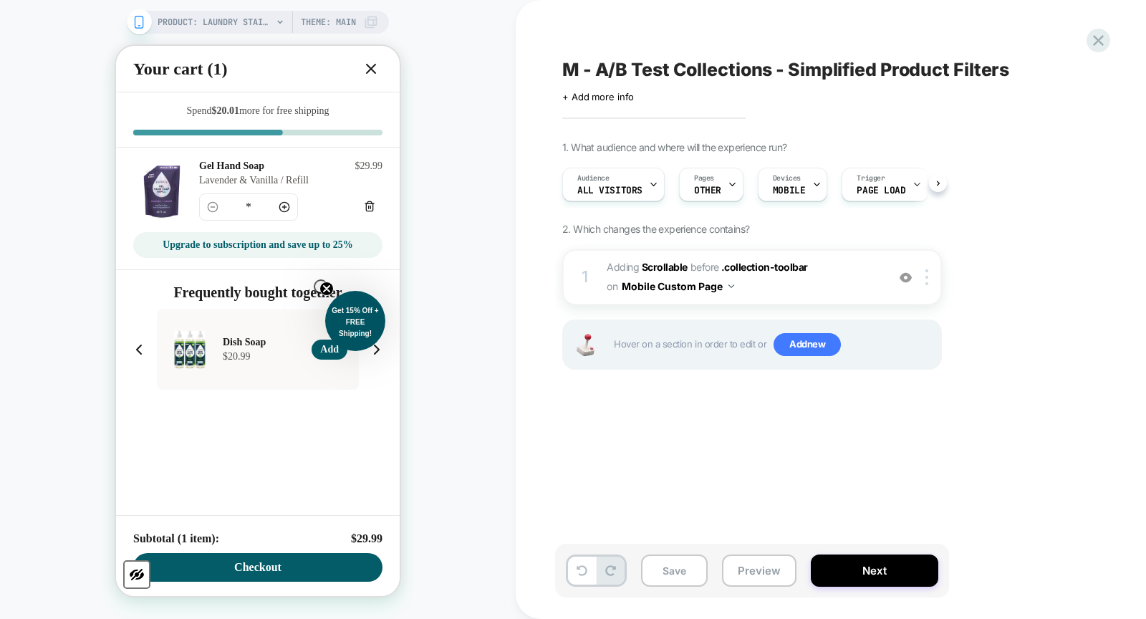
scroll to position [0, 1]
click at [367, 64] on icon at bounding box center [371, 68] width 9 height 9
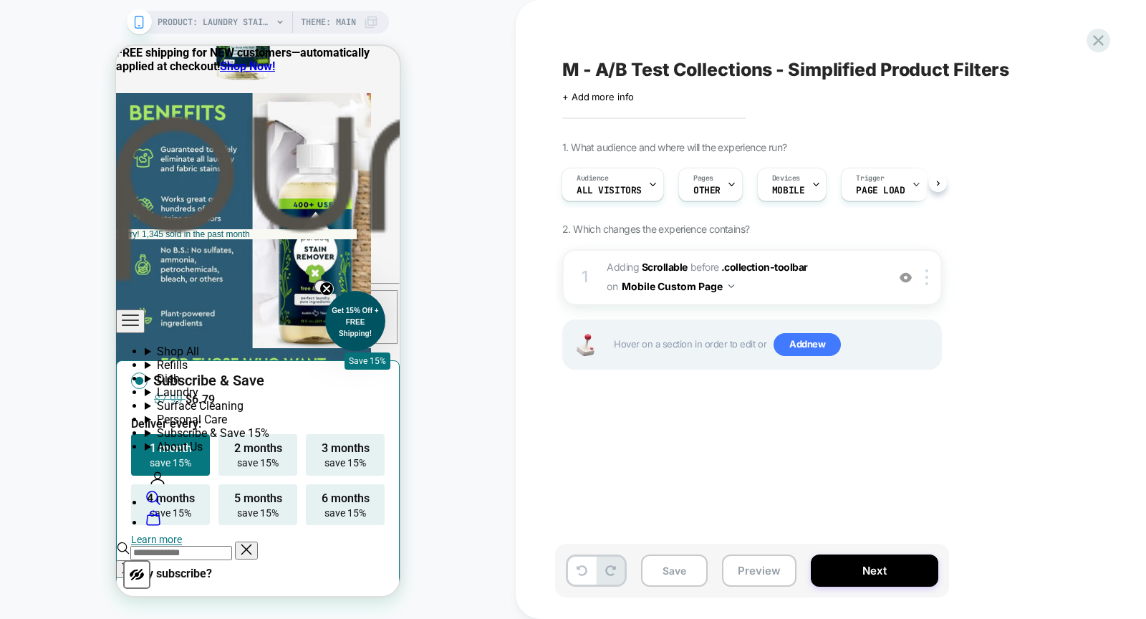
scroll to position [1039, 0]
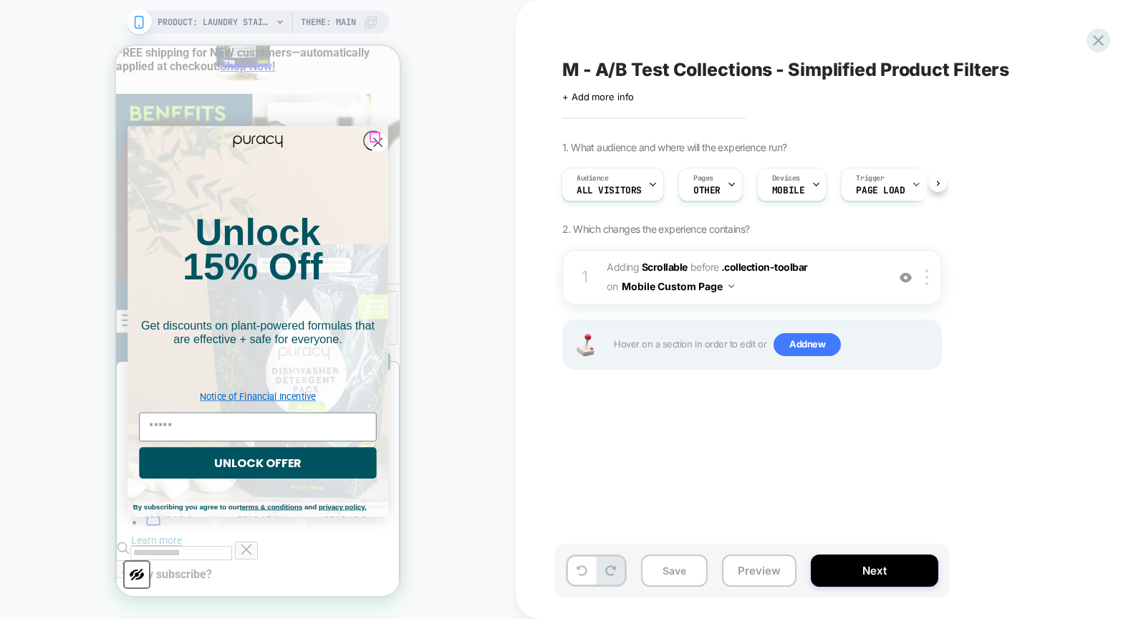
click at [377, 138] on icon "Close dialog" at bounding box center [378, 142] width 8 height 8
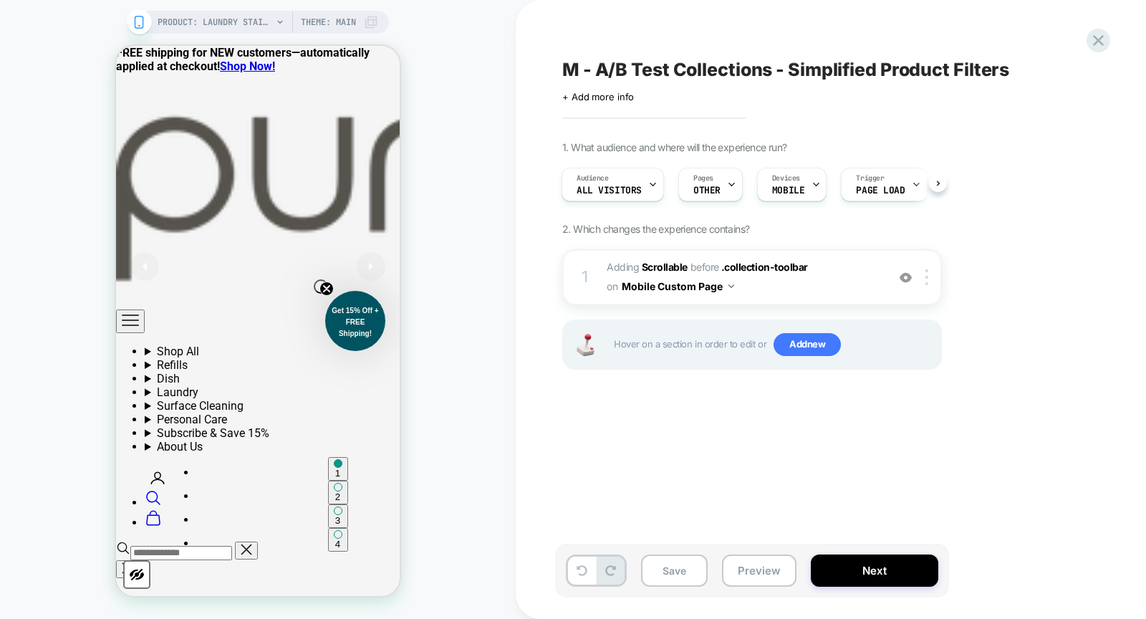
scroll to position [0, 0]
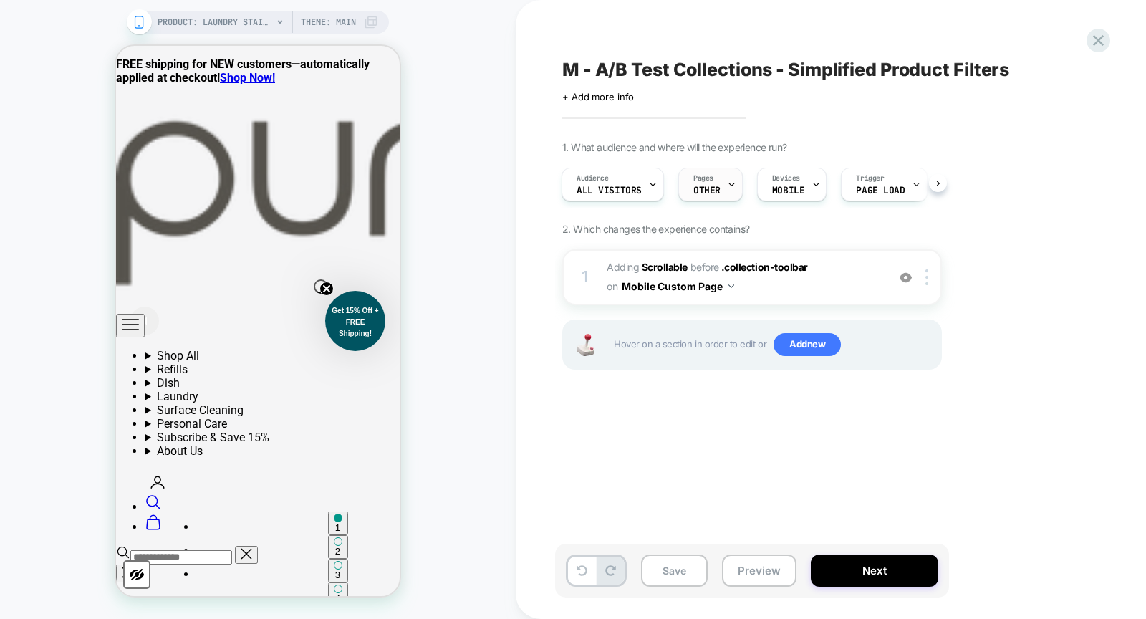
click at [727, 188] on icon at bounding box center [731, 184] width 9 height 9
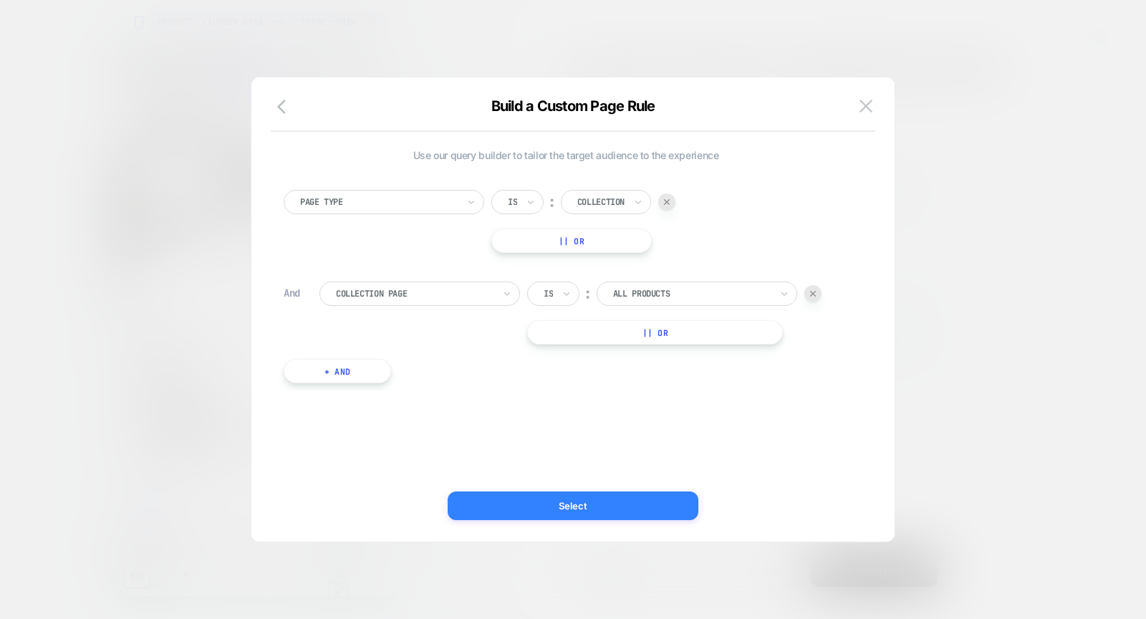
click at [498, 507] on button "Select" at bounding box center [573, 505] width 251 height 29
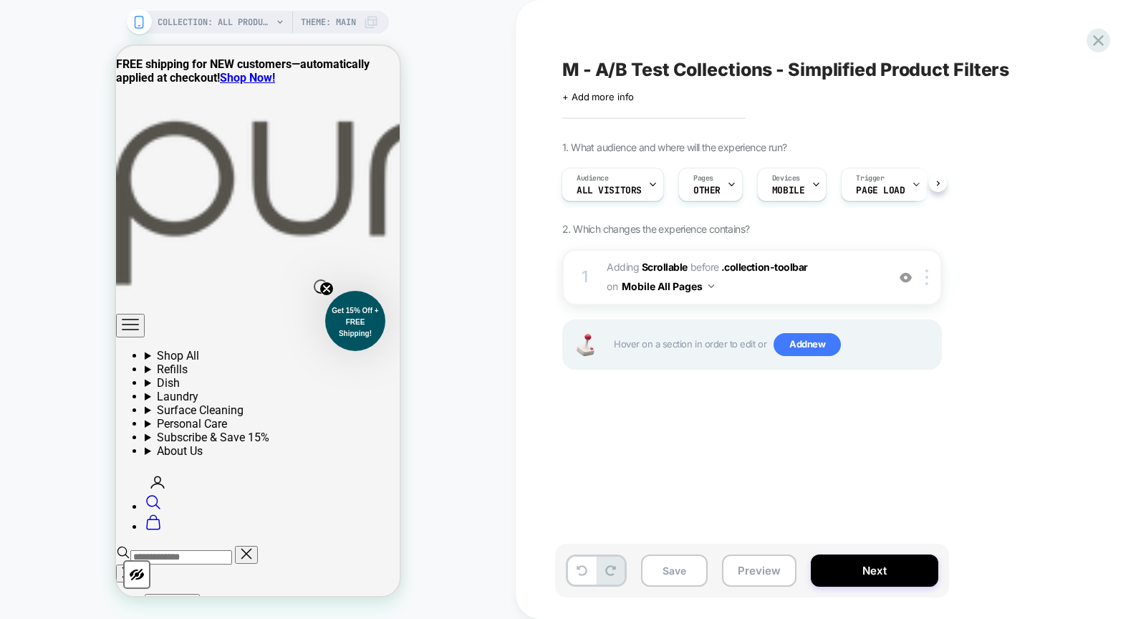
scroll to position [0, 1]
click at [752, 574] on button "Preview" at bounding box center [759, 571] width 75 height 32
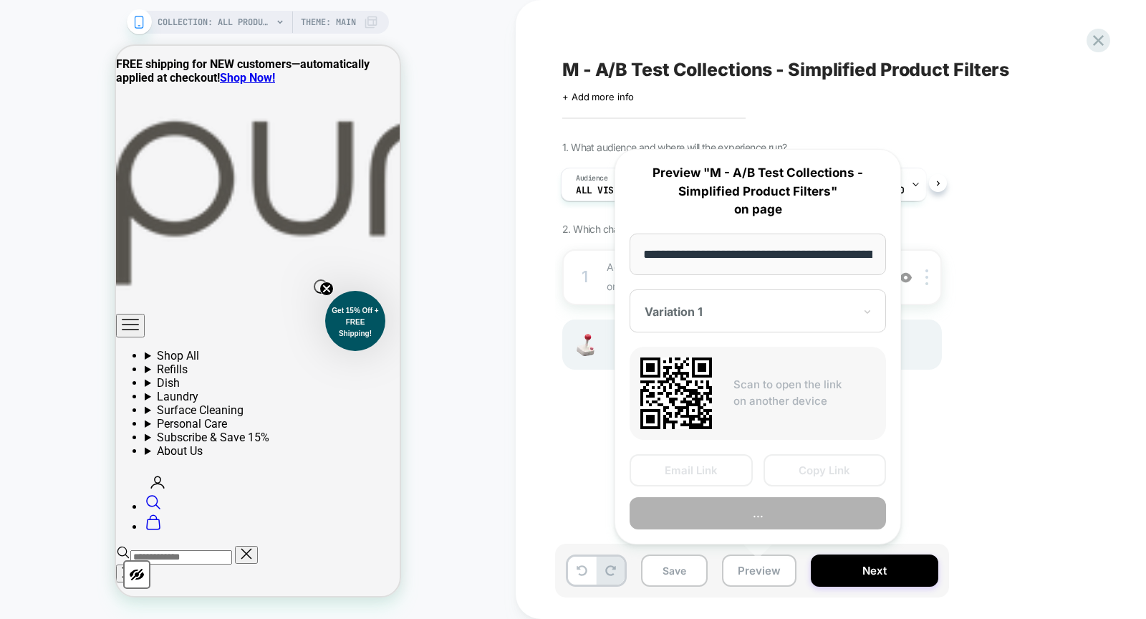
scroll to position [0, 73]
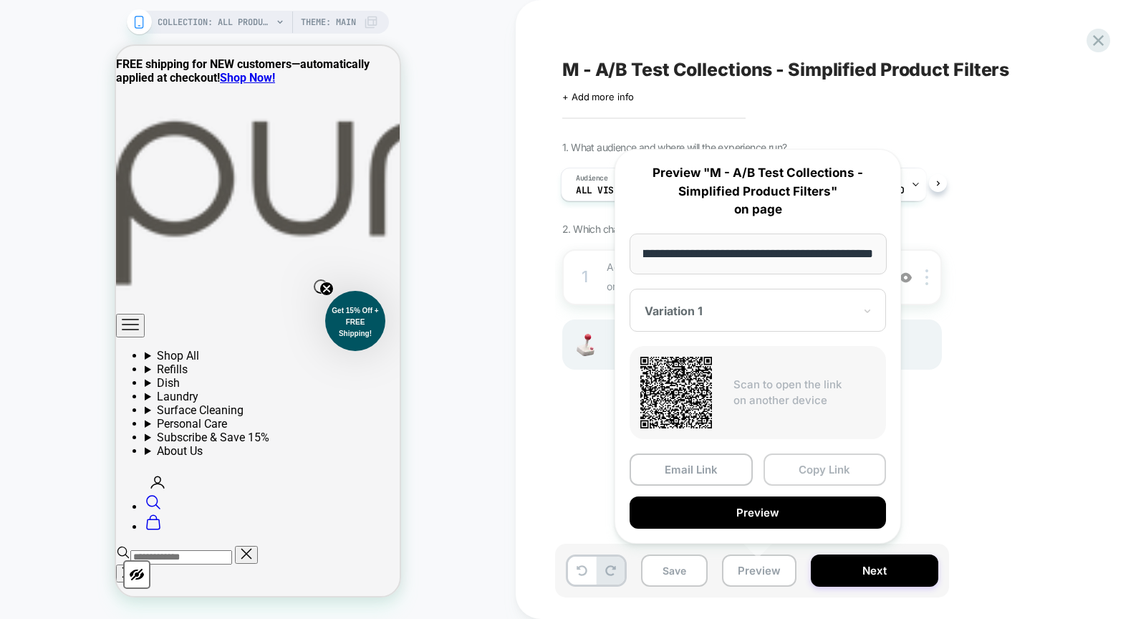
click at [851, 478] on button "Copy Link" at bounding box center [825, 470] width 123 height 32
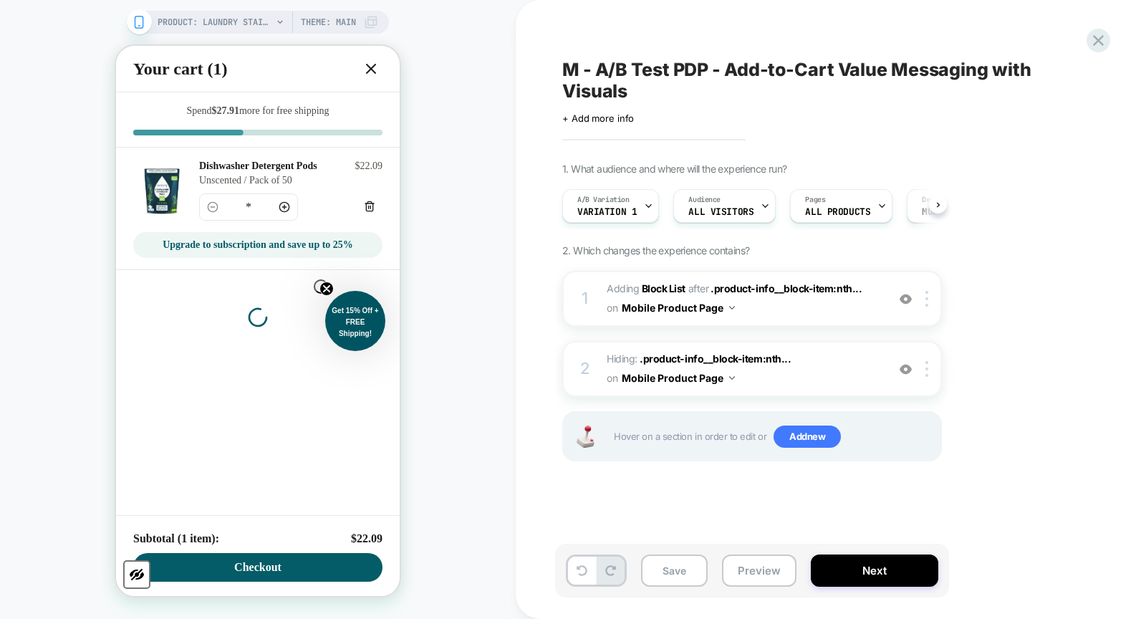
scroll to position [0, 1]
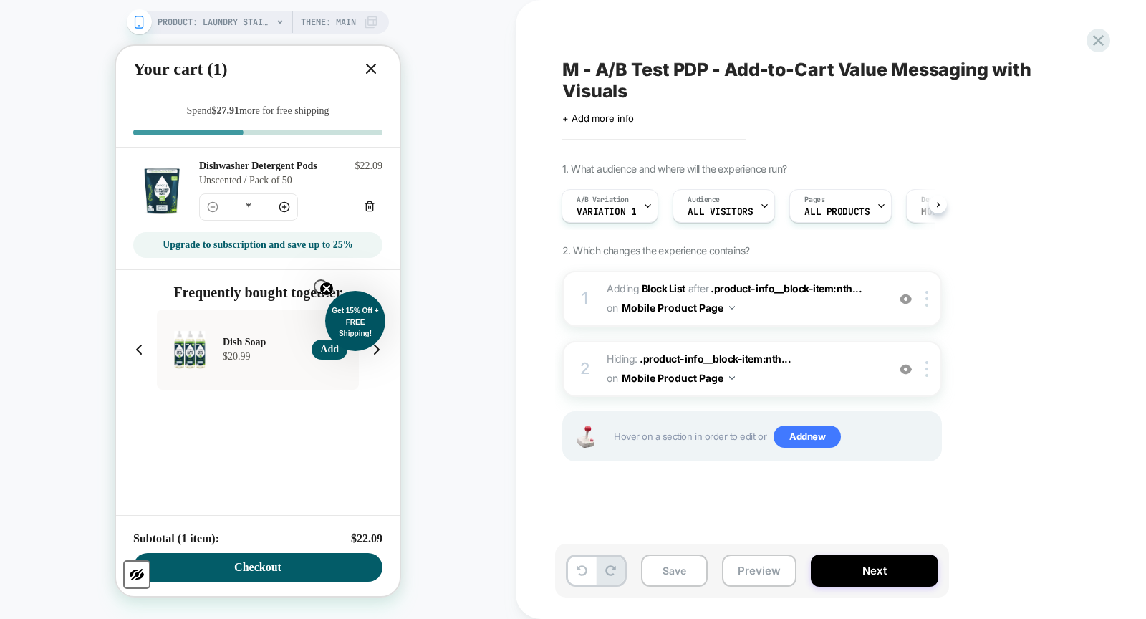
click at [377, 67] on icon at bounding box center [371, 68] width 17 height 17
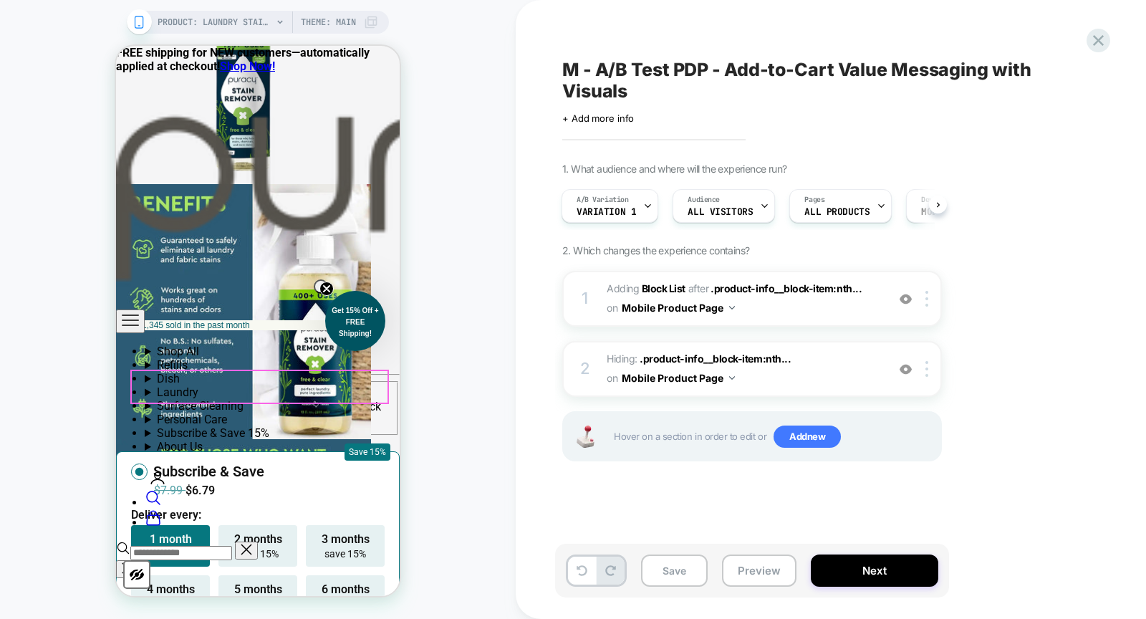
scroll to position [1090, 0]
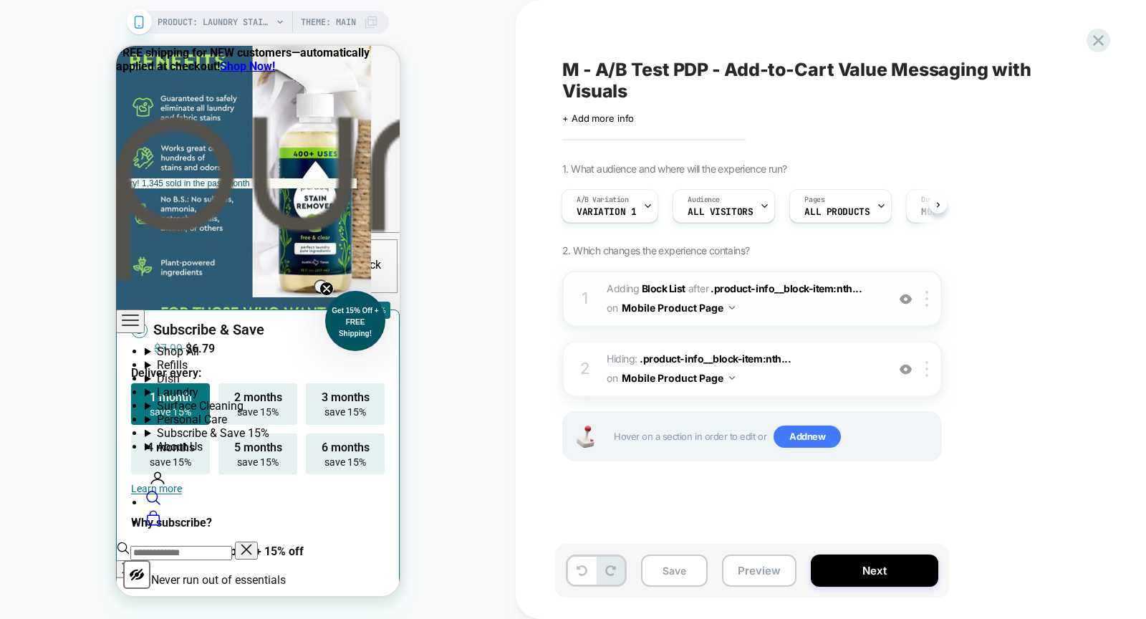
click at [905, 298] on img at bounding box center [906, 299] width 12 height 12
click at [905, 297] on img at bounding box center [906, 299] width 12 height 12
click at [906, 366] on img at bounding box center [906, 369] width 12 height 12
click at [646, 198] on div at bounding box center [647, 206] width 9 height 32
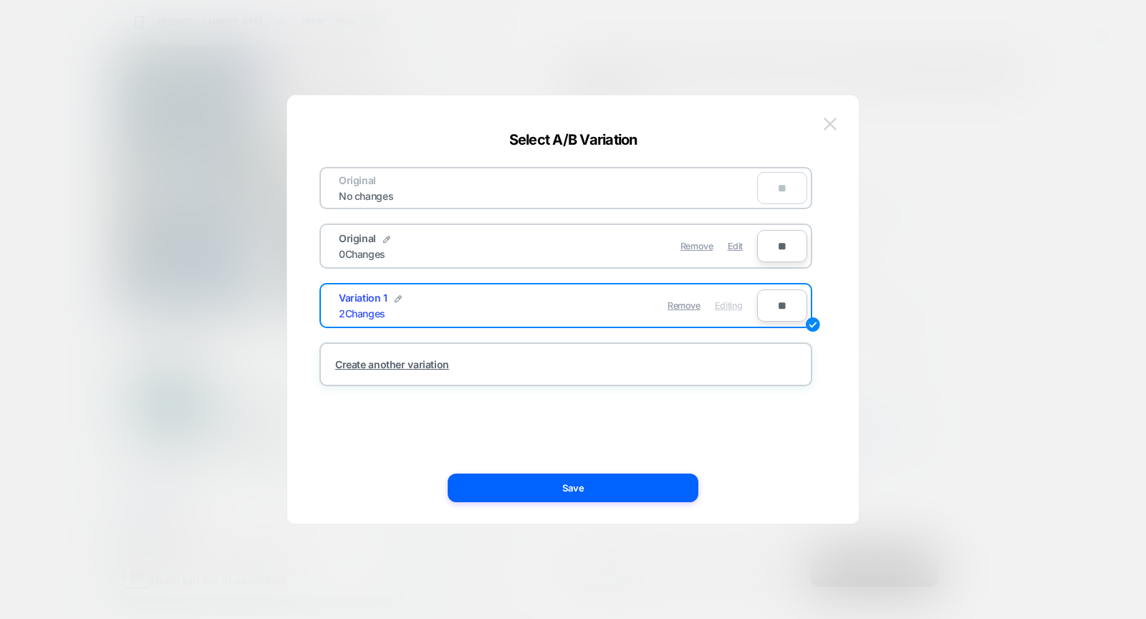
click at [828, 125] on img at bounding box center [830, 123] width 13 height 12
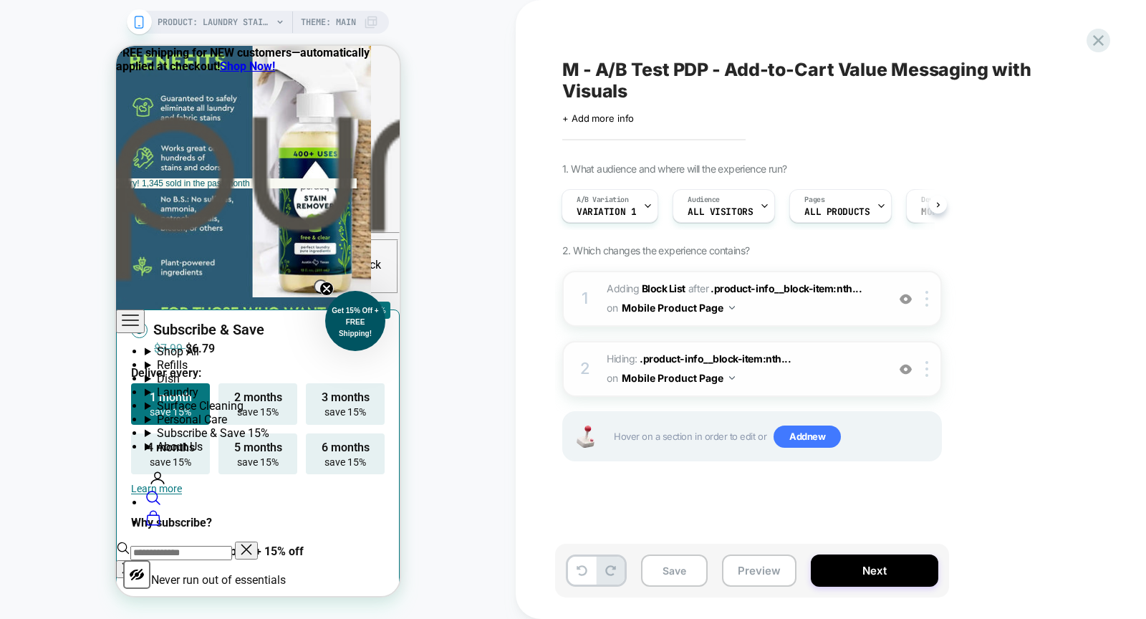
click at [1001, 301] on div "1. What audience and where will the experience run? A/B Variation Variation 1 A…" at bounding box center [823, 330] width 523 height 335
click at [712, 565] on div "Save Preview Next" at bounding box center [752, 571] width 394 height 54
click at [748, 561] on button "Preview" at bounding box center [759, 571] width 75 height 32
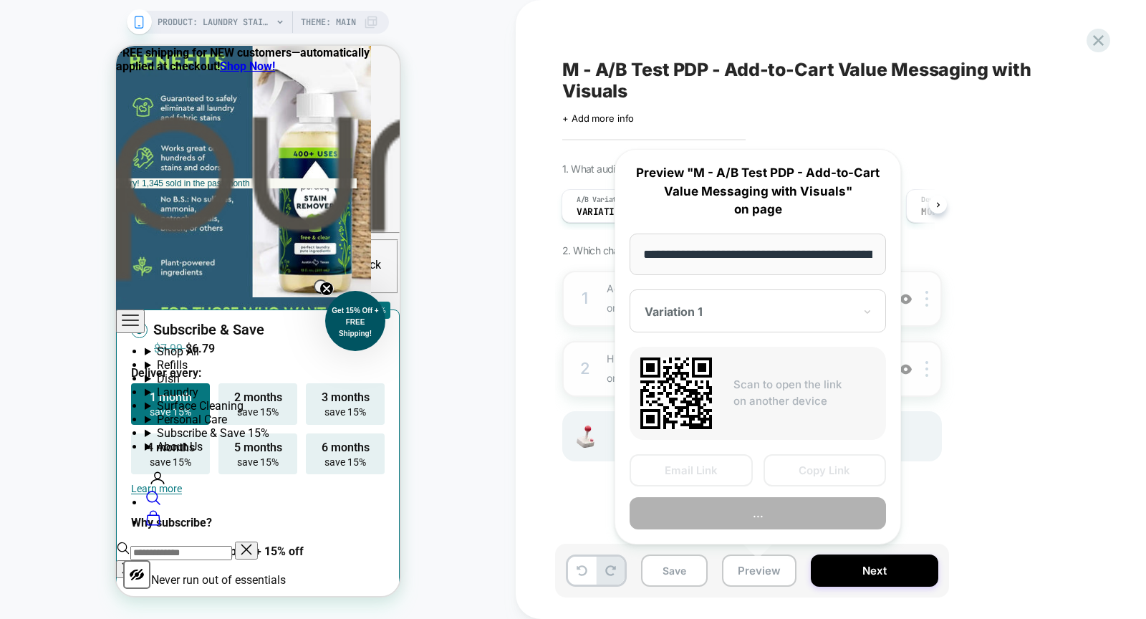
scroll to position [0, 219]
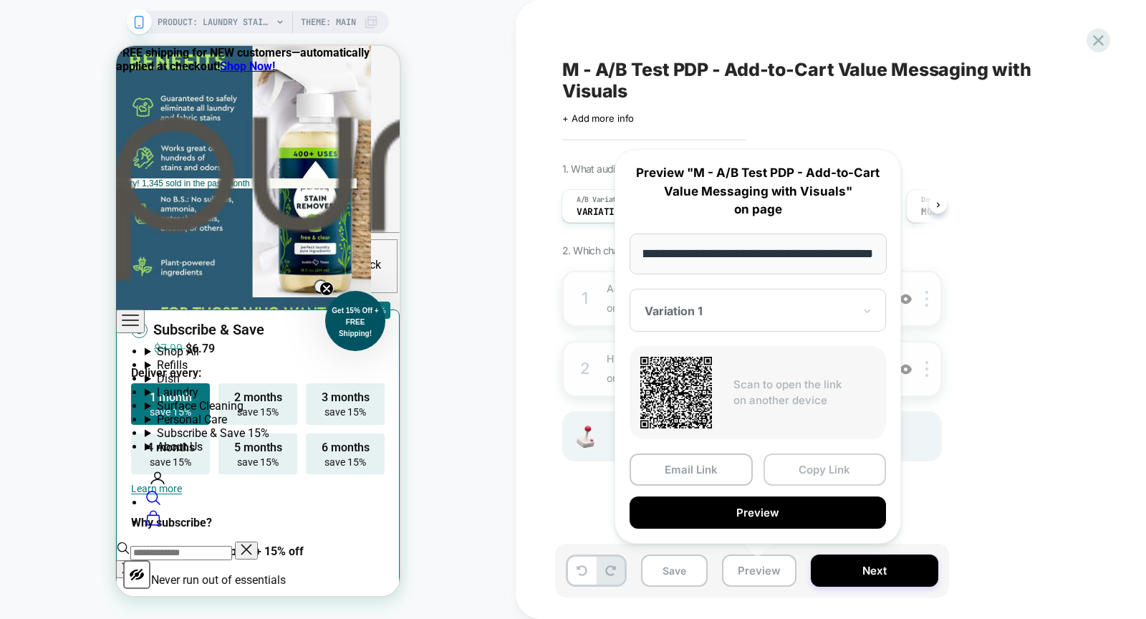
click at [841, 459] on button "Copy Link" at bounding box center [825, 470] width 123 height 32
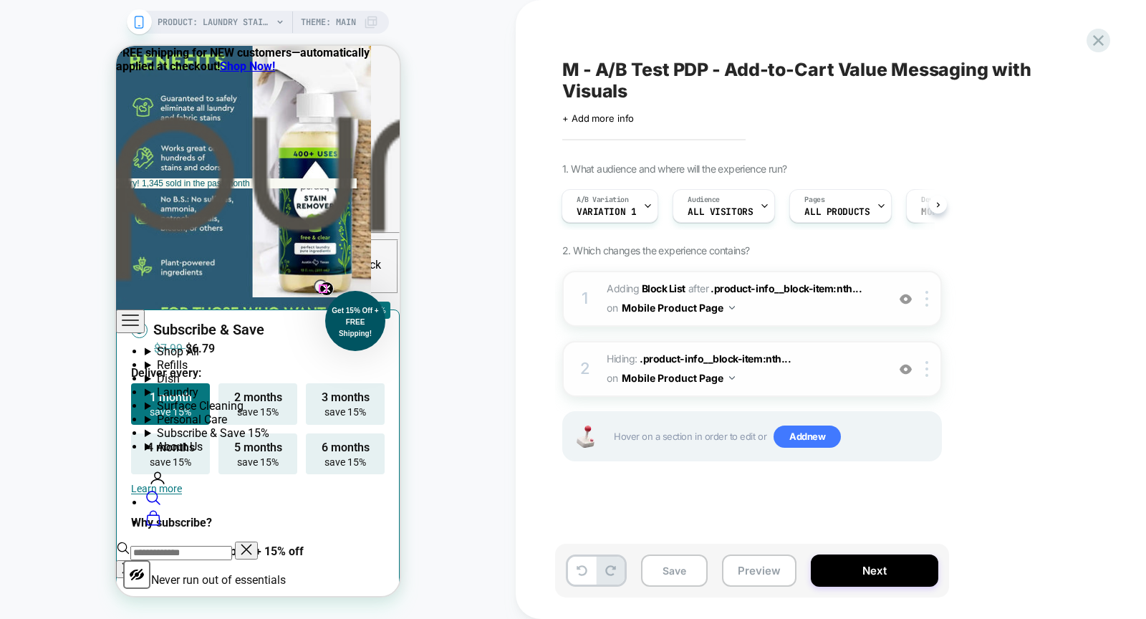
click at [320, 287] on circle "Close teaser" at bounding box center [327, 289] width 14 height 14
click at [903, 302] on img at bounding box center [906, 299] width 12 height 12
click at [909, 299] on img at bounding box center [906, 299] width 12 height 12
click at [643, 209] on icon at bounding box center [647, 205] width 9 height 9
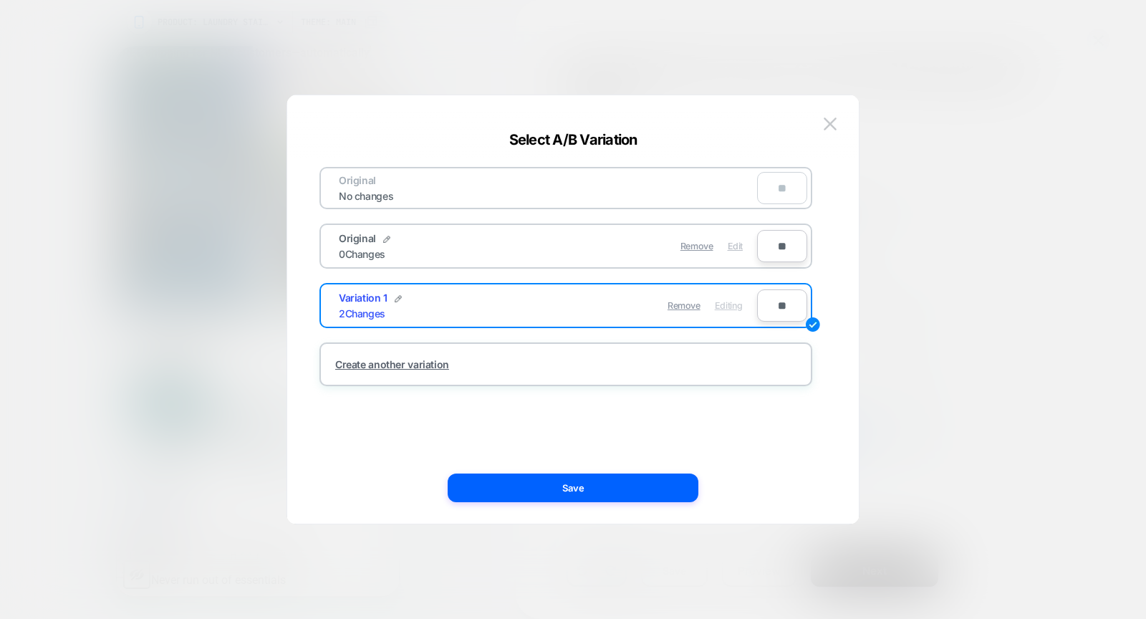
click at [739, 245] on span "Edit" at bounding box center [735, 246] width 15 height 11
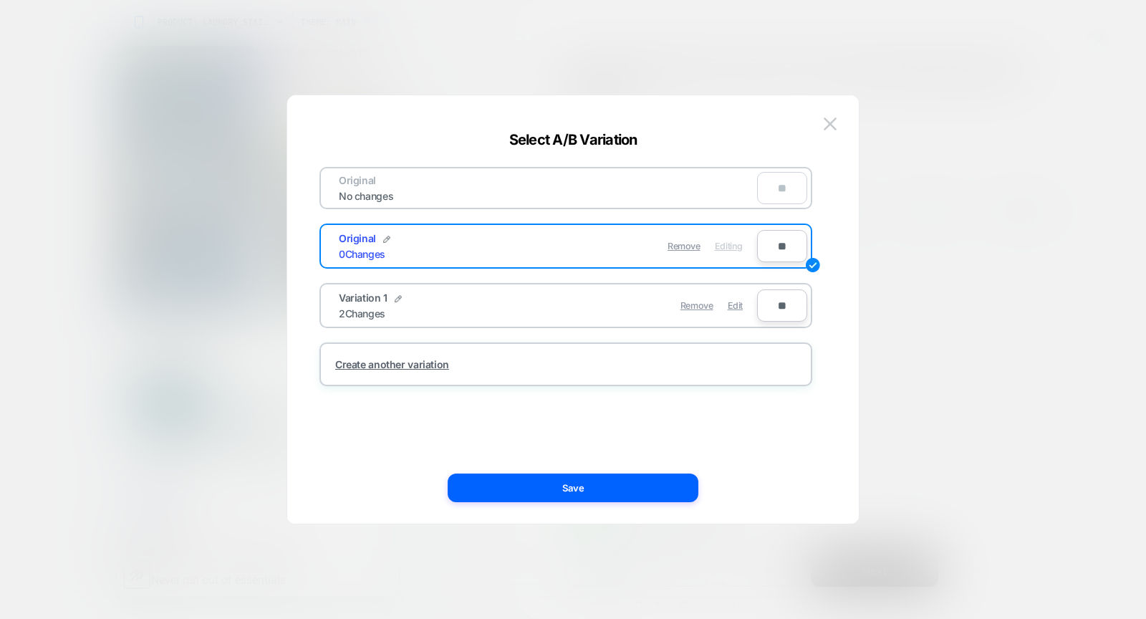
click at [777, 242] on input "**" at bounding box center [782, 246] width 50 height 32
type input "***"
click at [777, 301] on input "**" at bounding box center [782, 305] width 50 height 32
type input "***"
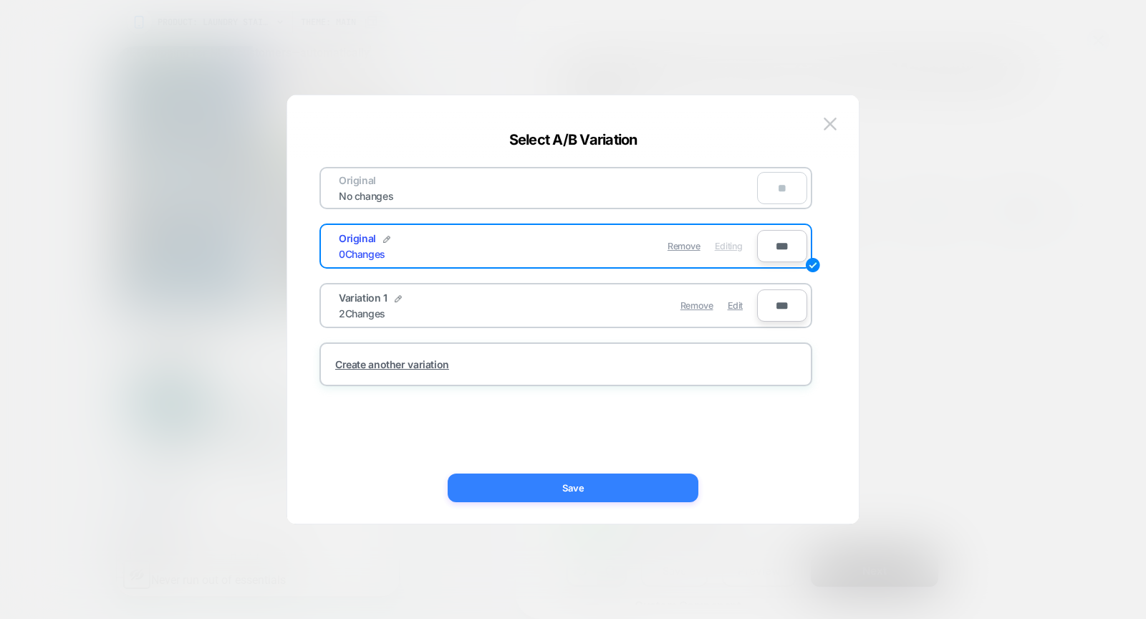
click at [634, 489] on button "Save" at bounding box center [573, 488] width 251 height 29
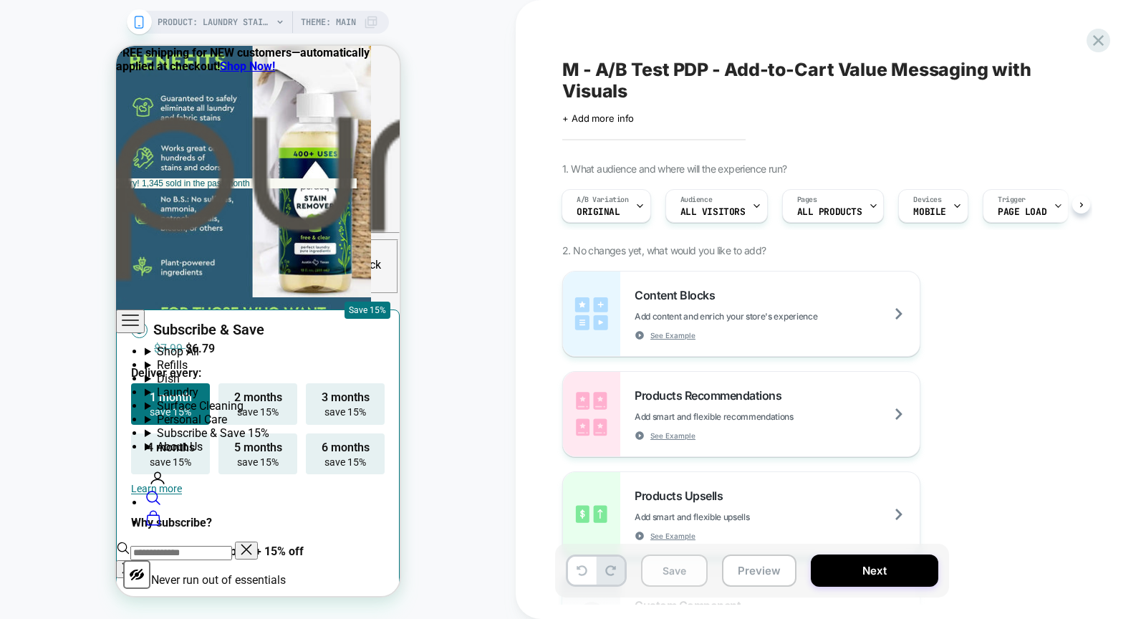
click at [666, 574] on button "Save" at bounding box center [674, 571] width 67 height 32
click at [303, 316] on div at bounding box center [297, 318] width 53 height 12
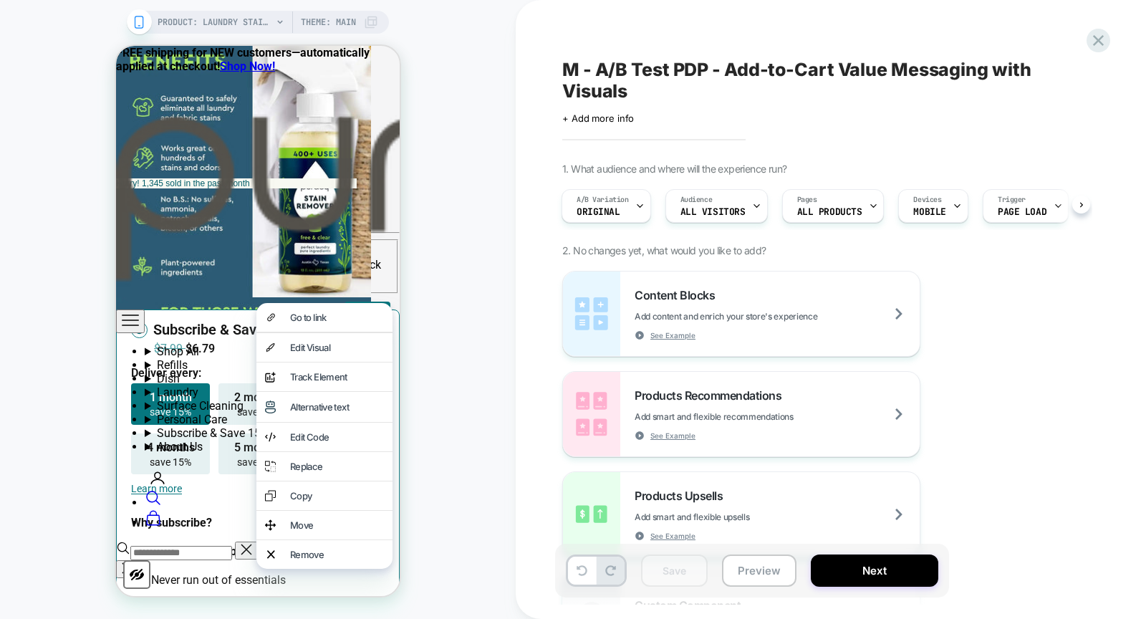
click at [430, 277] on div "PRODUCT: Laundry Stain Remover [natural] PRODUCT: Laundry Stain Remover [natura…" at bounding box center [258, 309] width 516 height 590
click at [339, 383] on div "Track Element" at bounding box center [337, 376] width 94 height 11
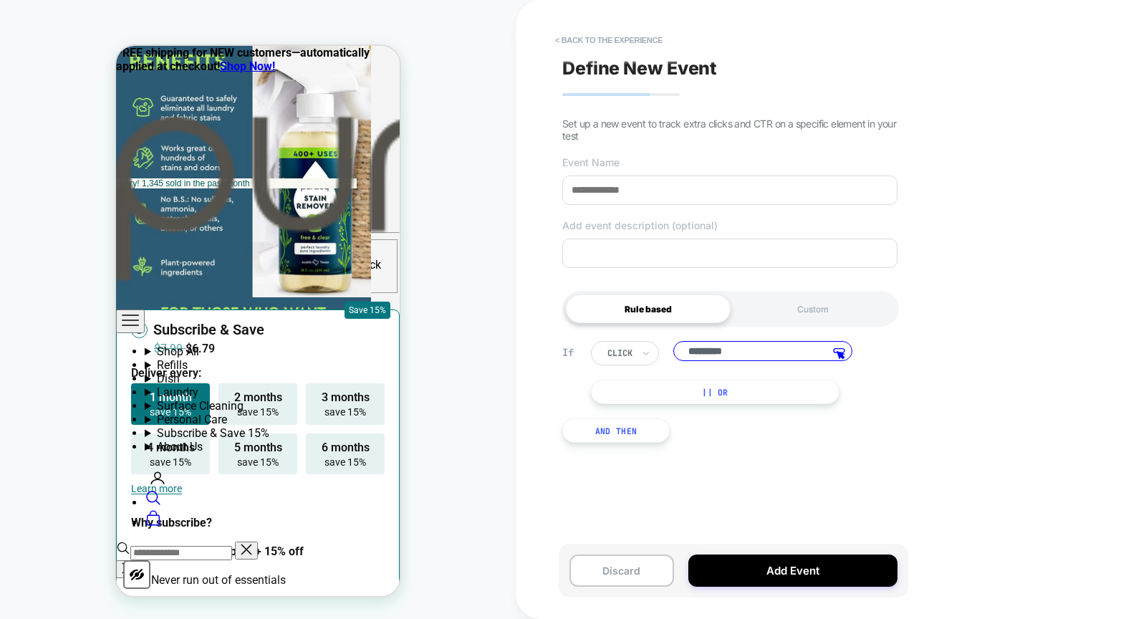
click at [650, 193] on input at bounding box center [729, 190] width 335 height 29
type input "*"
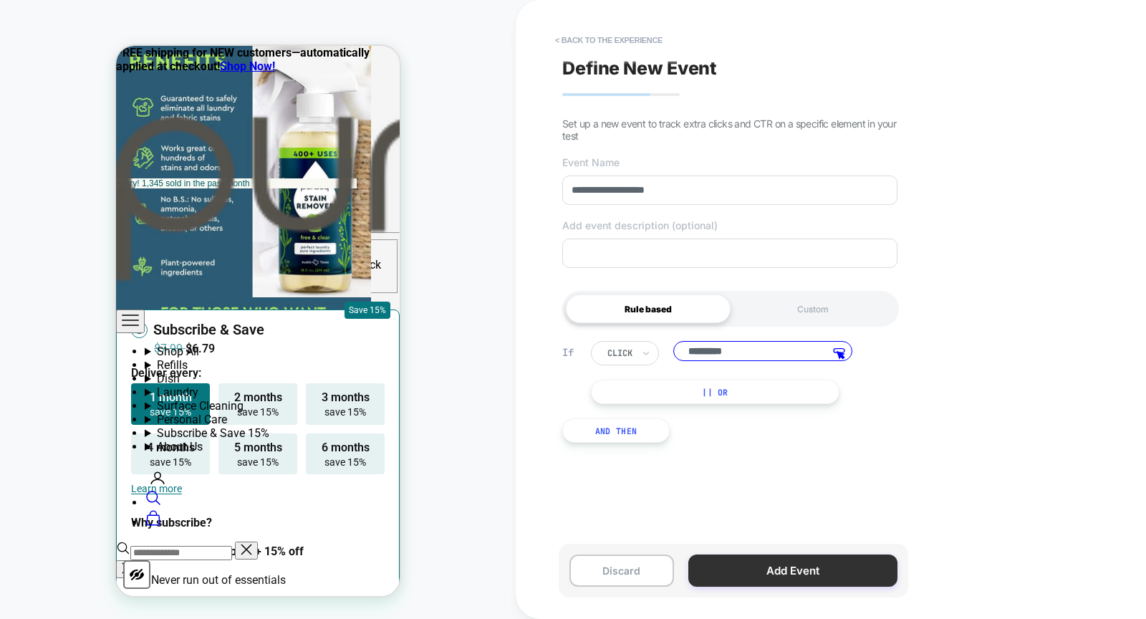
type input "**********"
click at [747, 567] on button "Add Event" at bounding box center [793, 571] width 209 height 32
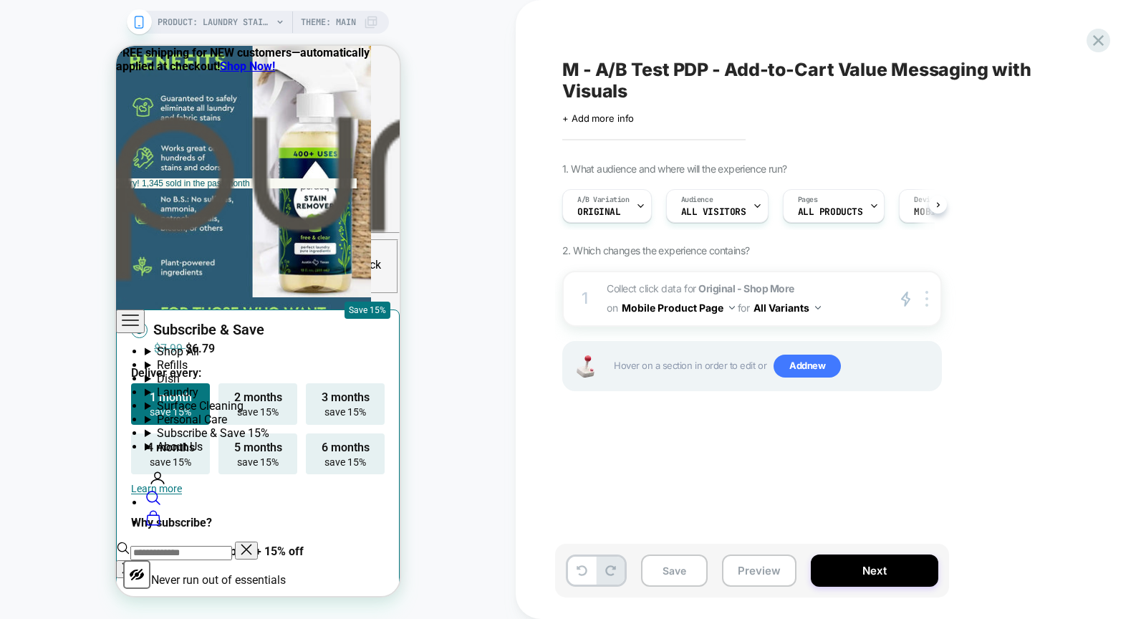
scroll to position [0, 1]
click at [817, 302] on button "All Variants" at bounding box center [787, 307] width 67 height 21
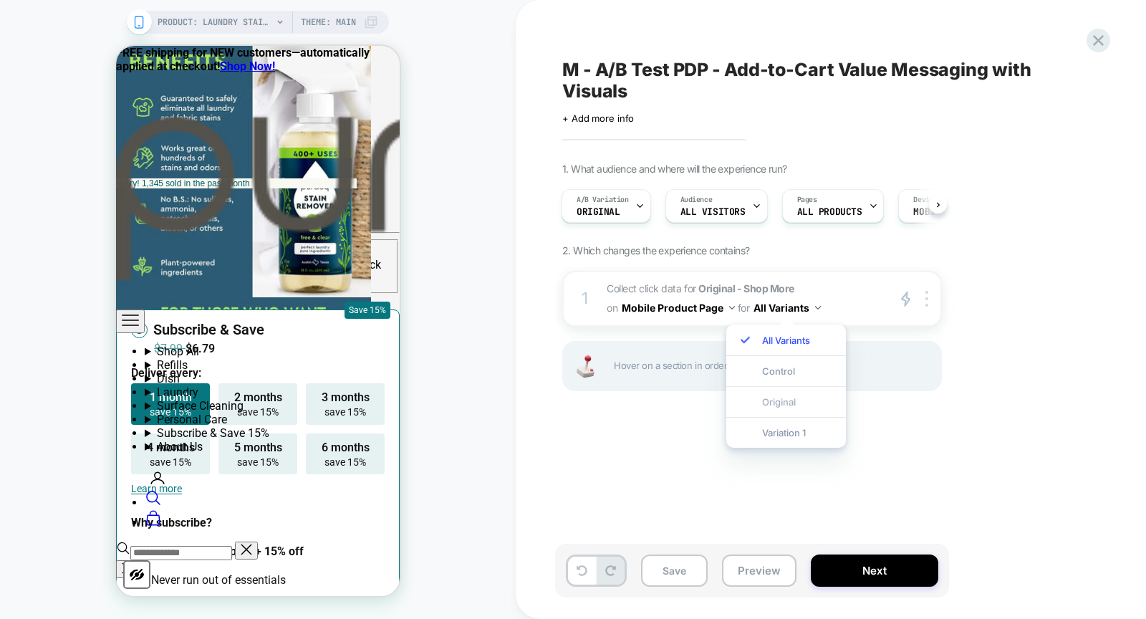
click at [798, 405] on div "Original" at bounding box center [786, 401] width 120 height 31
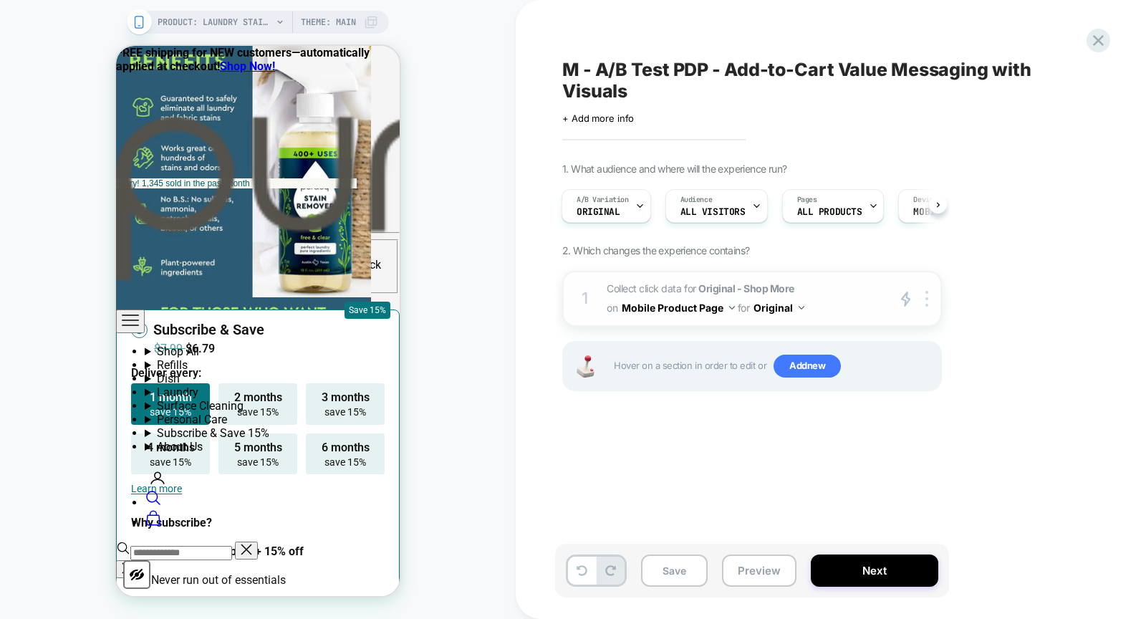
click at [907, 299] on icon "primary 2" at bounding box center [906, 299] width 11 height 16
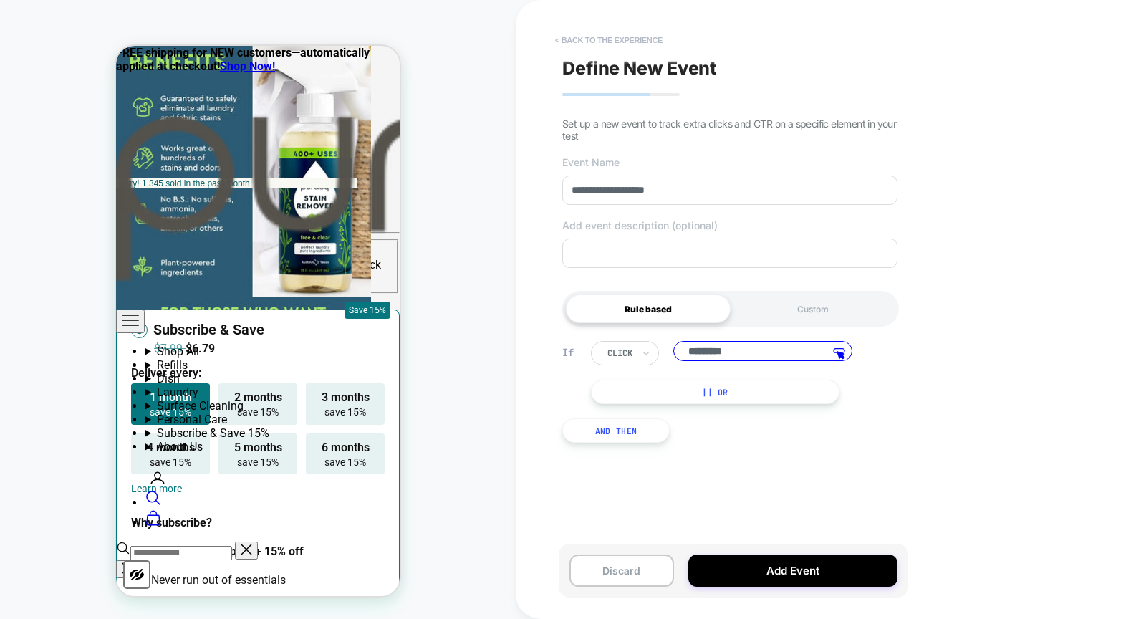
click at [564, 39] on button "< back to the experience" at bounding box center [609, 40] width 122 height 23
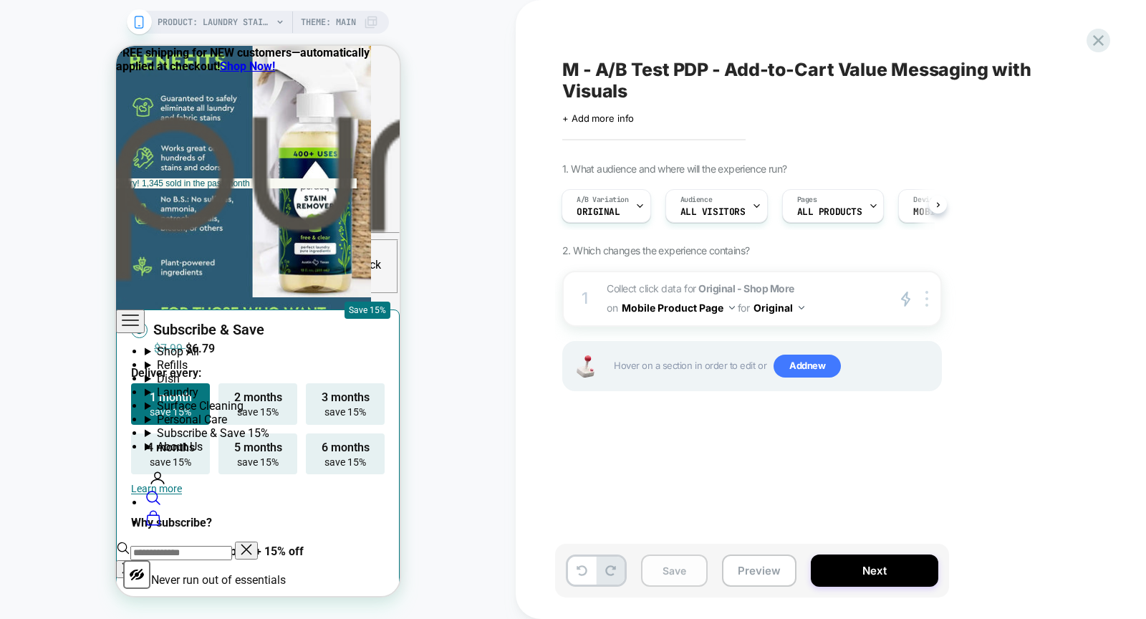
click at [681, 563] on button "Save" at bounding box center [674, 571] width 67 height 32
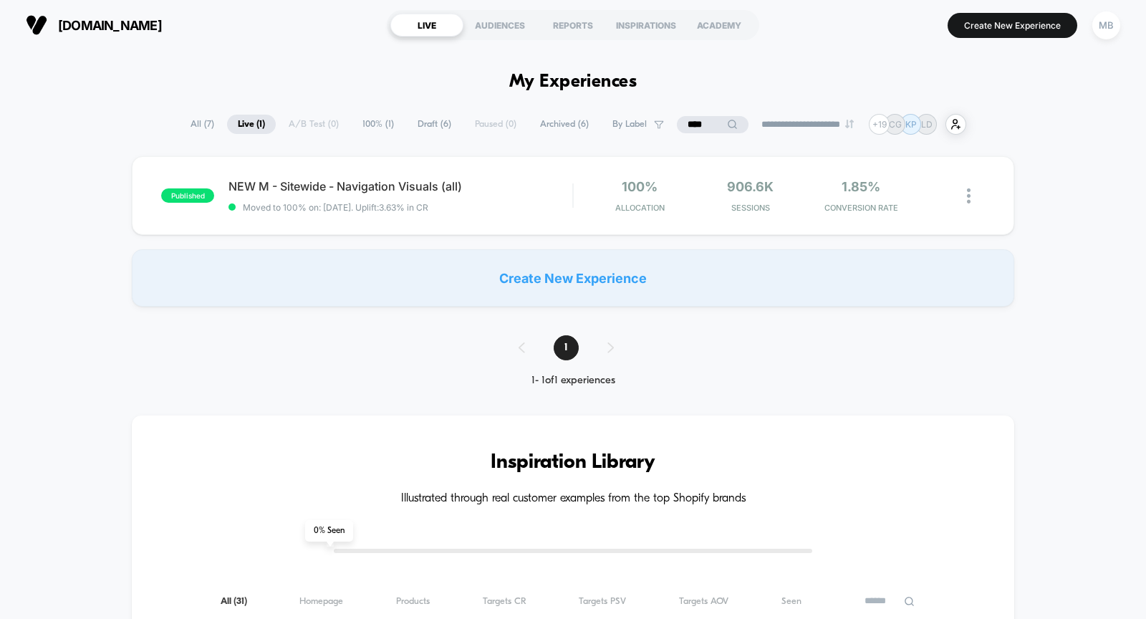
click at [425, 122] on span "Draft ( 6 )" at bounding box center [434, 124] width 55 height 19
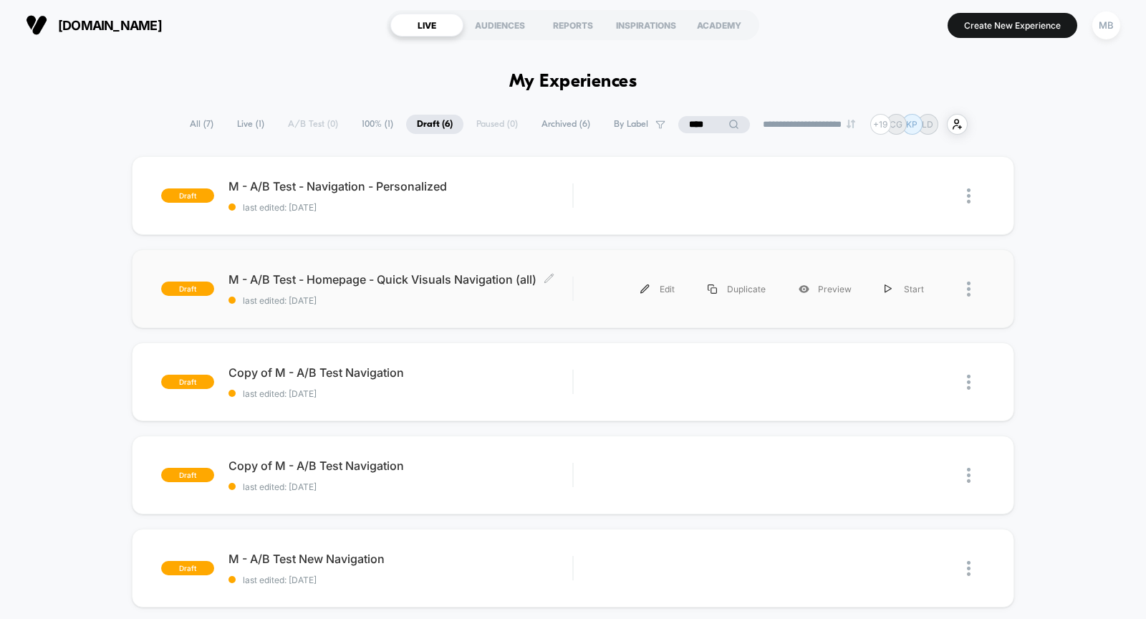
click at [436, 298] on span "last edited: [DATE]" at bounding box center [401, 300] width 344 height 11
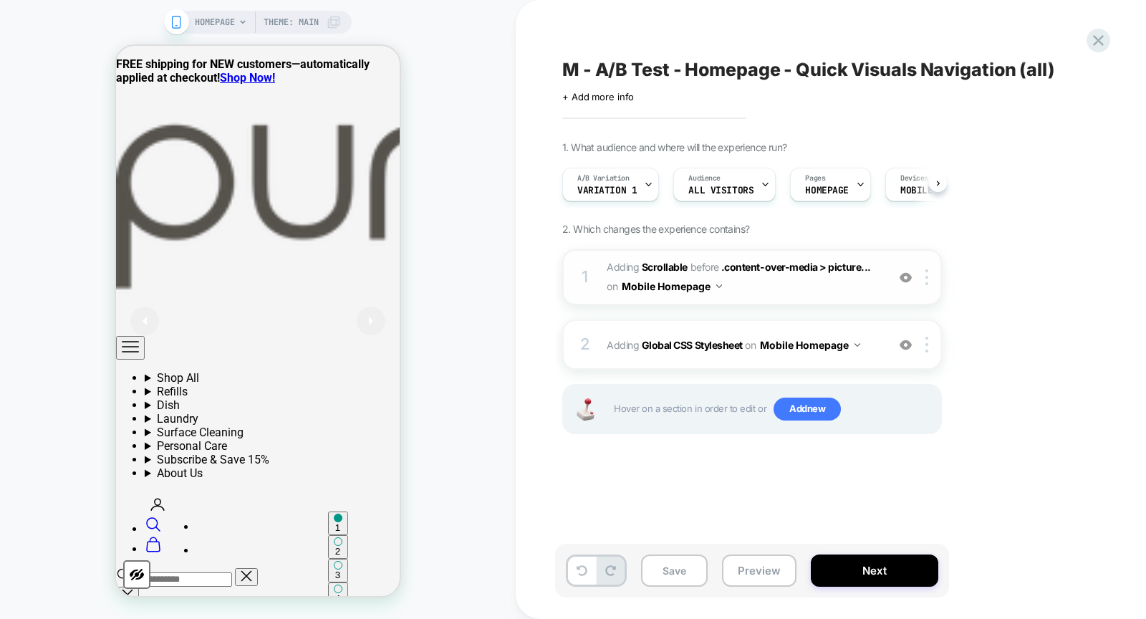
scroll to position [0, 1]
click at [638, 178] on div "A/B Variation Variation 1" at bounding box center [606, 184] width 88 height 32
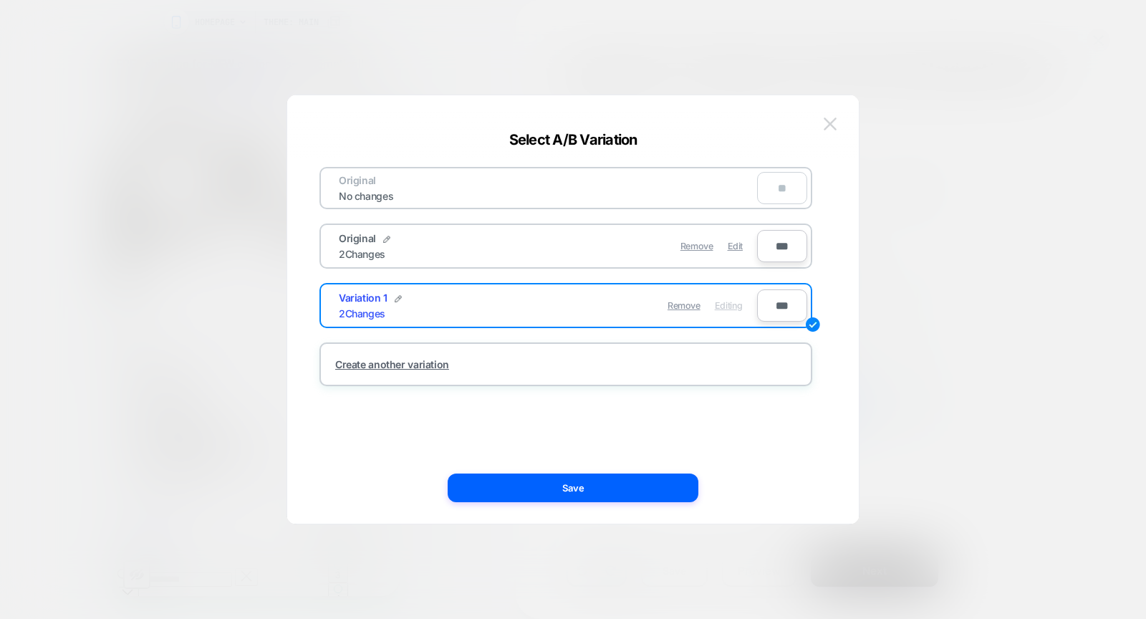
click at [836, 128] on img at bounding box center [830, 123] width 13 height 12
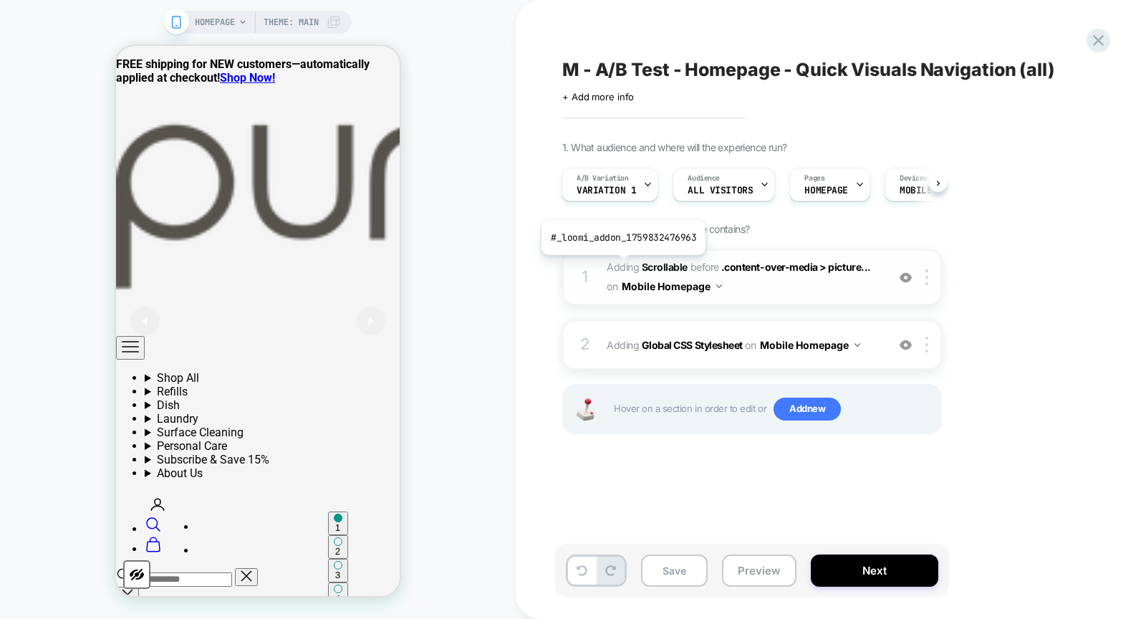
click at [622, 265] on span "Adding Scrollable" at bounding box center [647, 267] width 81 height 12
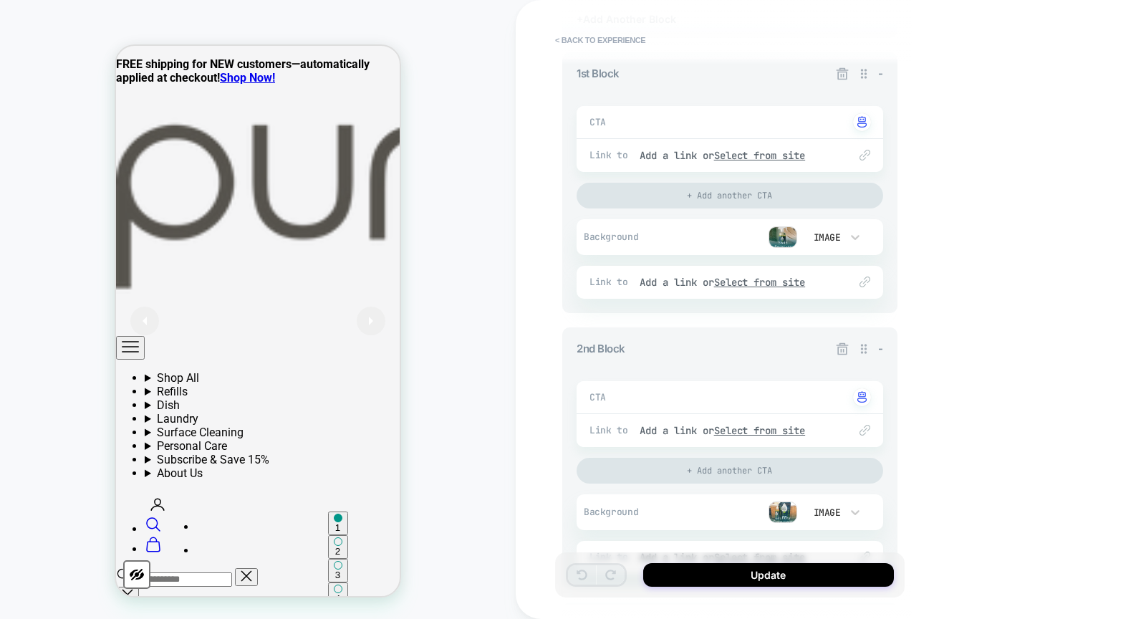
scroll to position [0, 0]
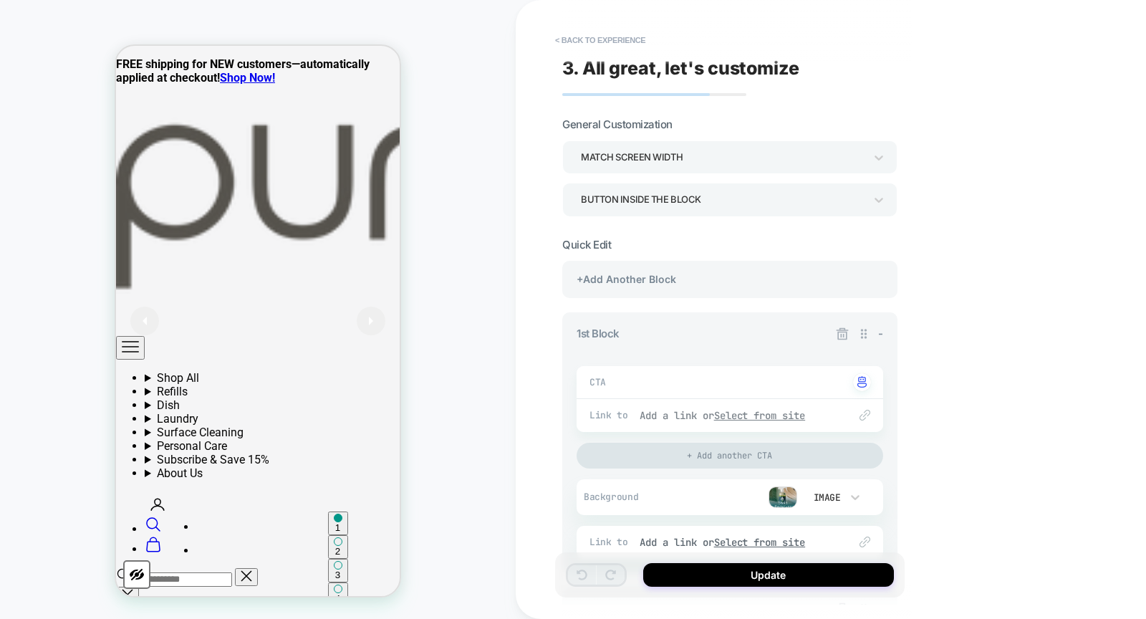
click at [750, 410] on u "Select from site" at bounding box center [760, 415] width 92 height 13
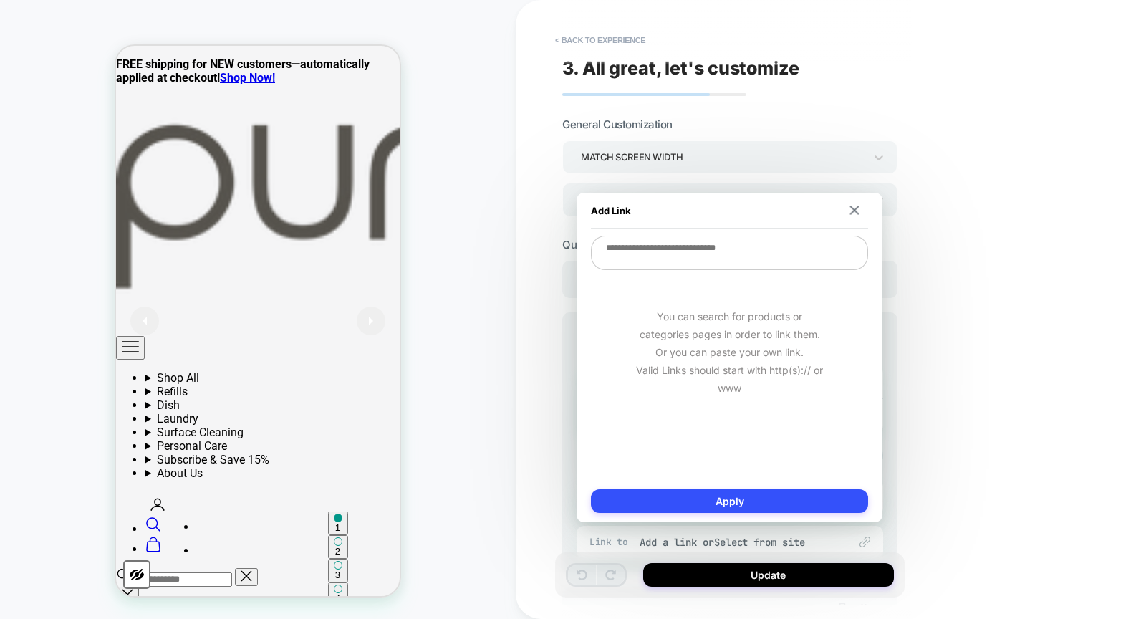
click at [722, 247] on textarea at bounding box center [729, 253] width 277 height 34
paste textarea "**********"
type textarea "*"
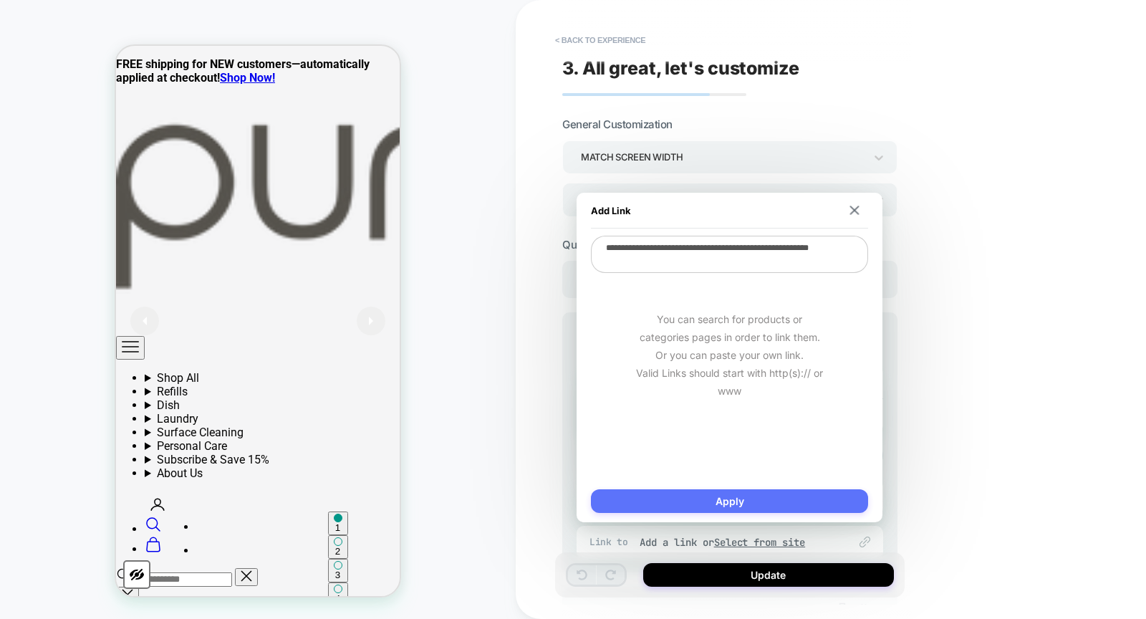
type textarea "**********"
click at [744, 495] on button "Apply" at bounding box center [729, 501] width 277 height 24
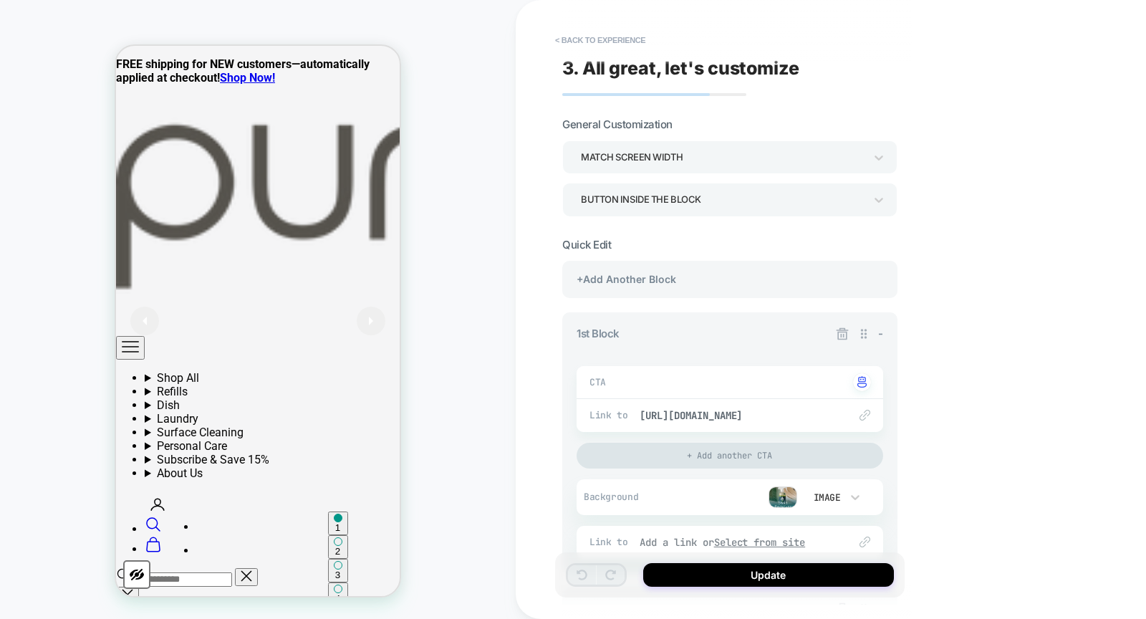
click at [781, 537] on u "Select from site" at bounding box center [760, 542] width 92 height 13
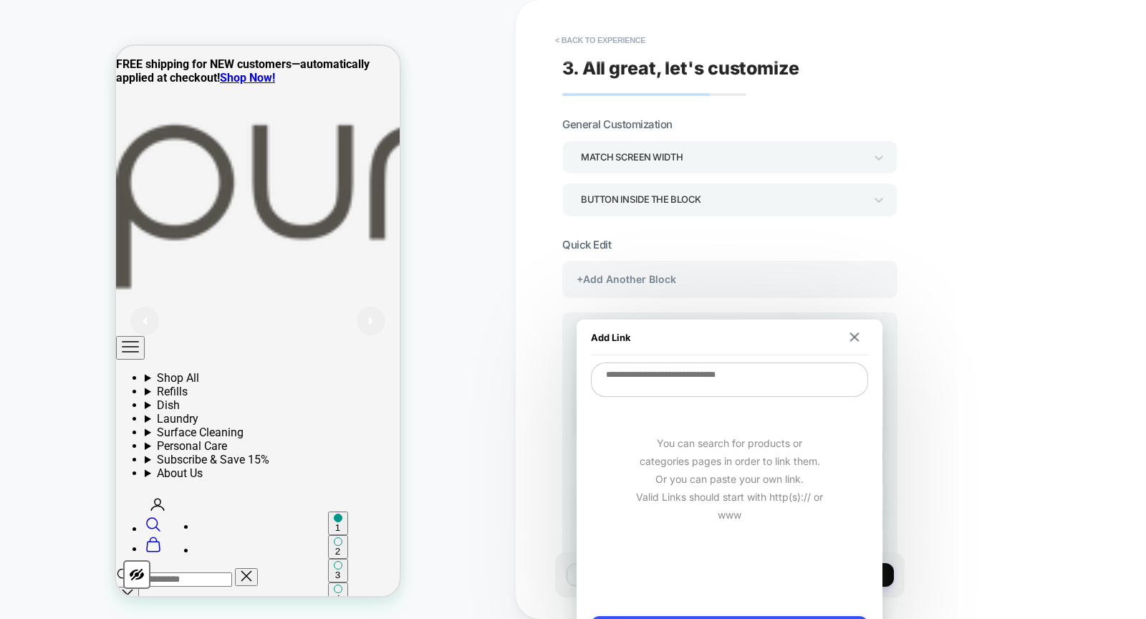
click at [732, 384] on textarea at bounding box center [729, 380] width 277 height 34
paste textarea "**********"
type textarea "*"
type textarea "**********"
click at [797, 618] on button "Apply" at bounding box center [729, 628] width 277 height 24
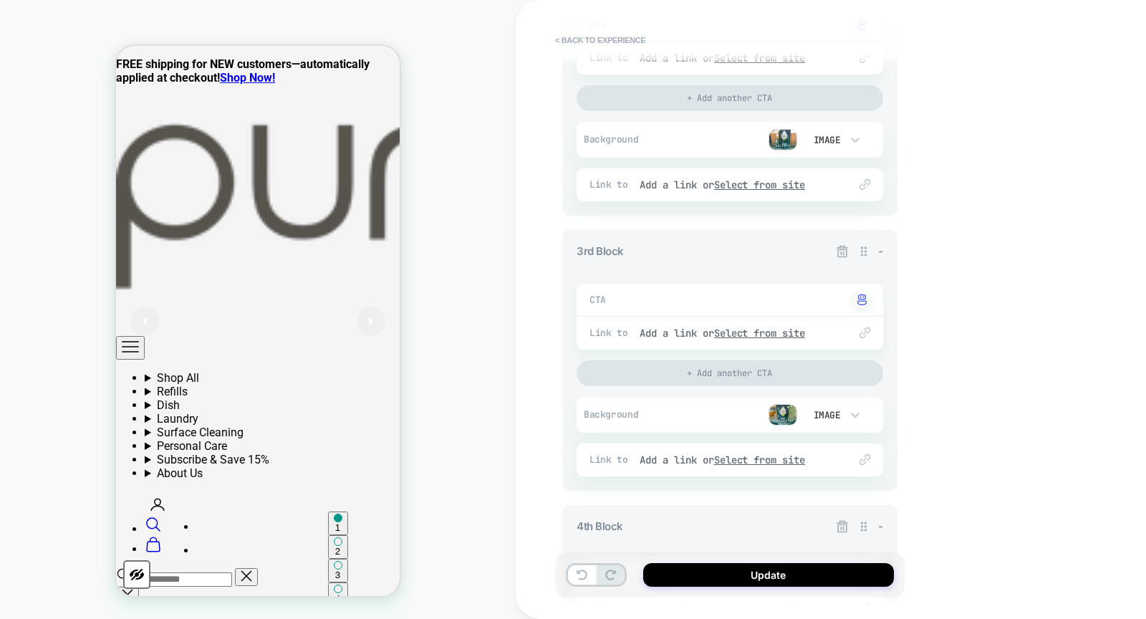
scroll to position [632, 0]
click at [762, 334] on u "Select from site" at bounding box center [760, 333] width 92 height 13
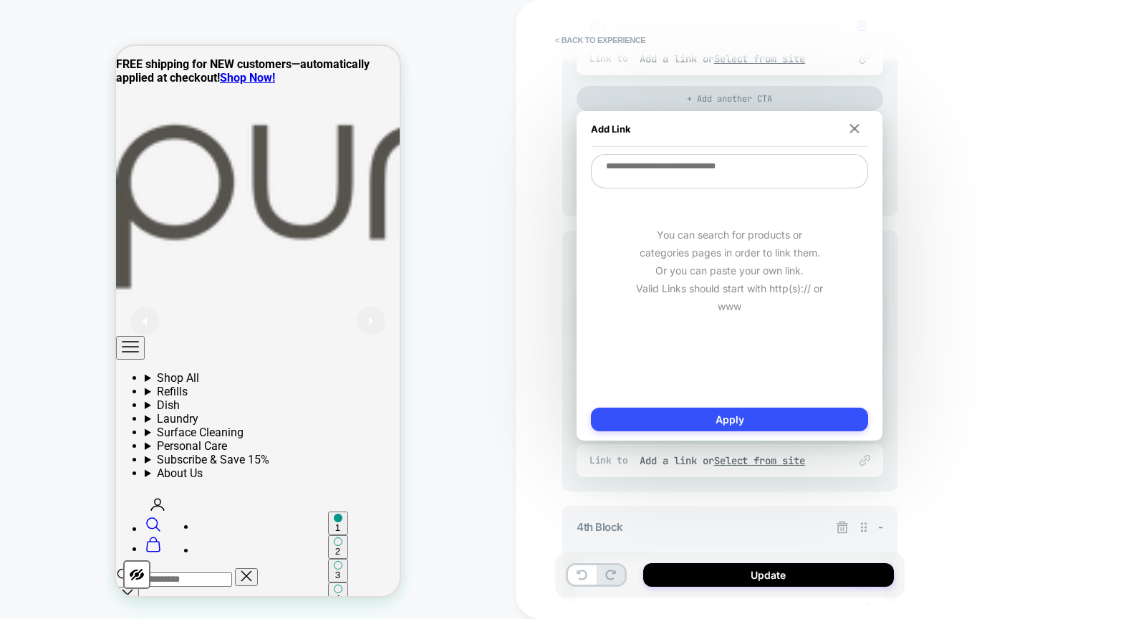
click at [727, 155] on textarea at bounding box center [729, 171] width 277 height 34
paste textarea "**********"
type textarea "*"
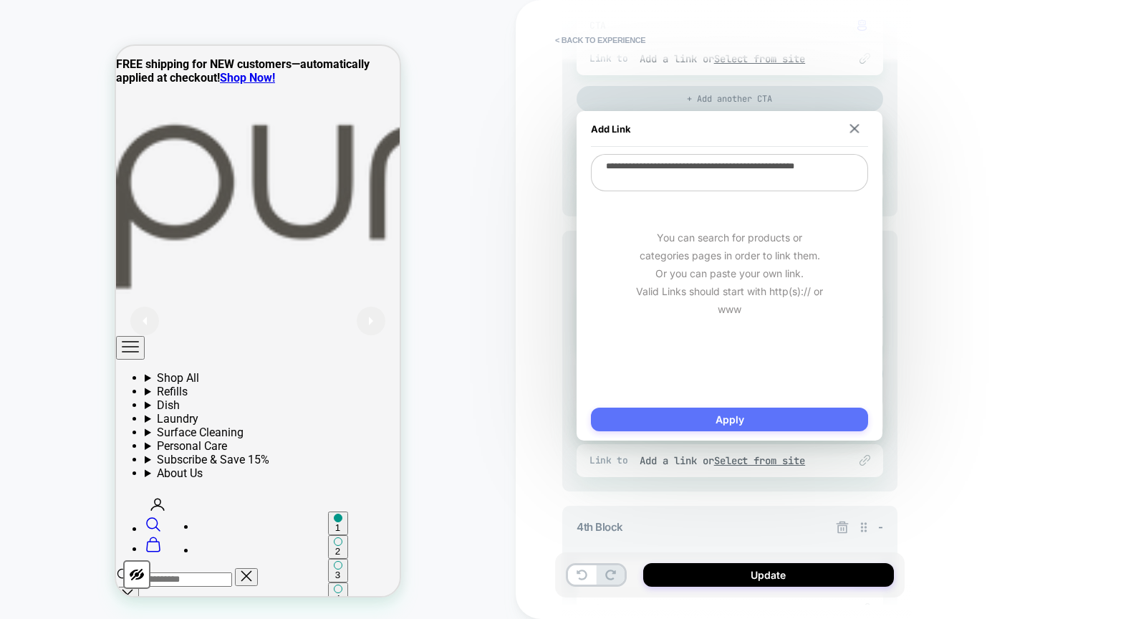
type textarea "**********"
click at [778, 415] on button "Apply" at bounding box center [729, 420] width 277 height 24
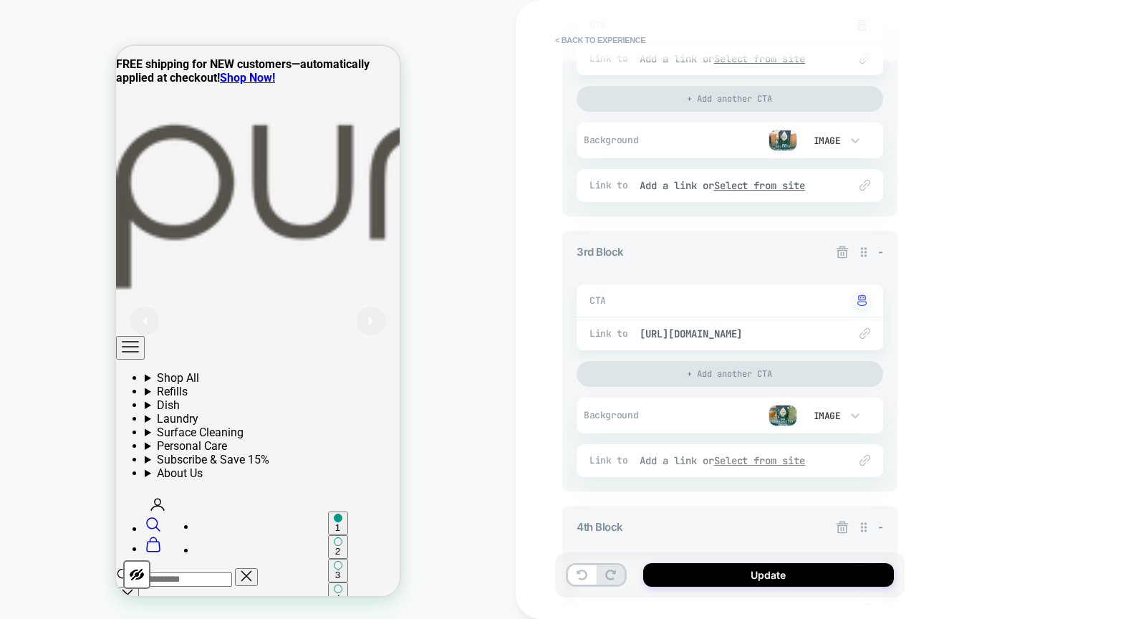
click at [797, 459] on u "Select from site" at bounding box center [760, 460] width 92 height 13
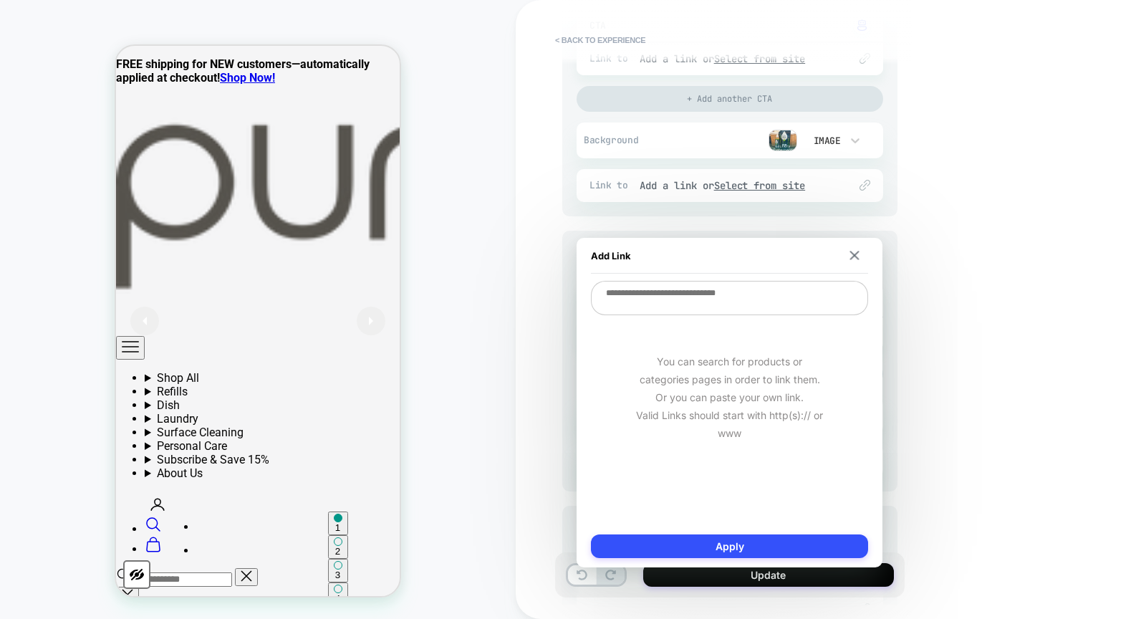
click at [745, 300] on textarea at bounding box center [729, 298] width 277 height 34
paste textarea "**********"
type textarea "*"
type textarea "**********"
click at [747, 542] on button "Apply" at bounding box center [729, 546] width 277 height 24
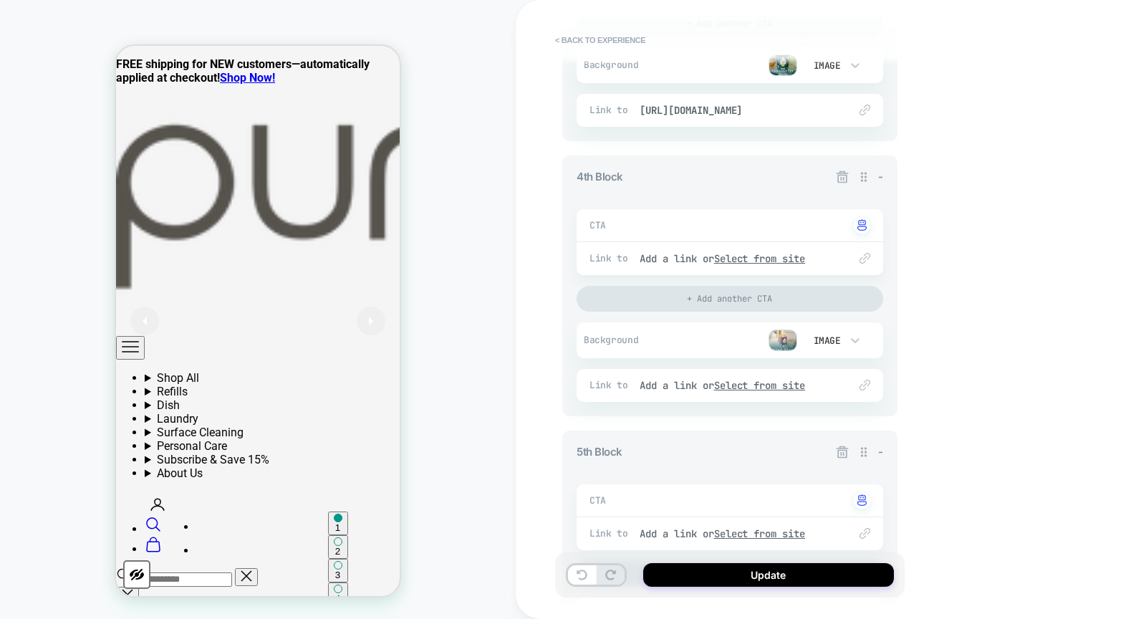
scroll to position [1014, 0]
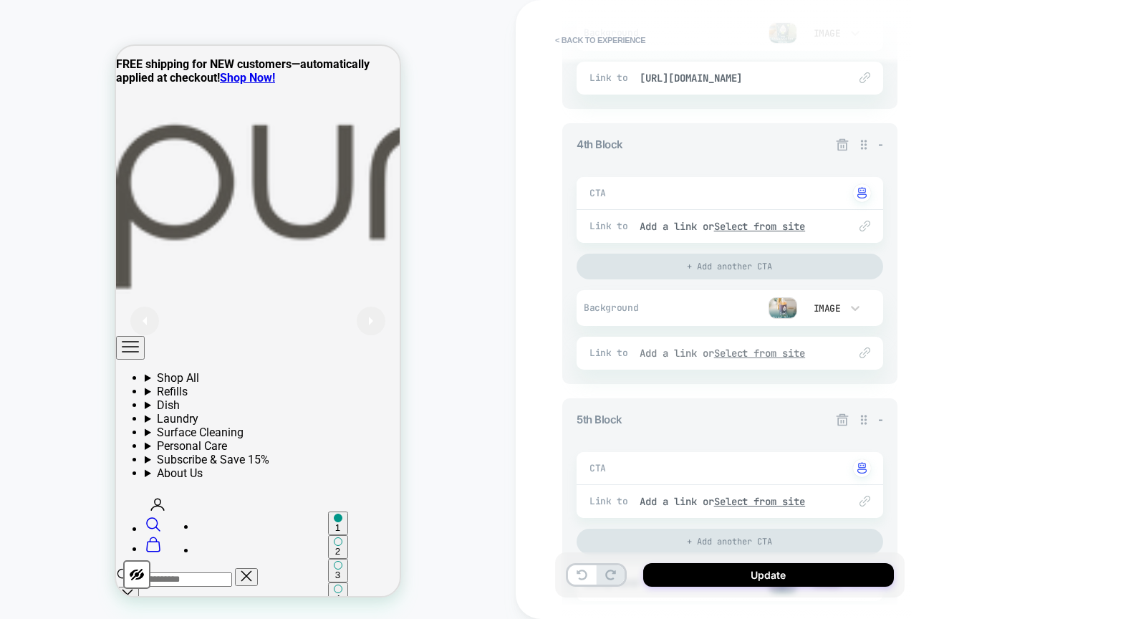
click at [753, 349] on u "Select from site" at bounding box center [760, 353] width 92 height 13
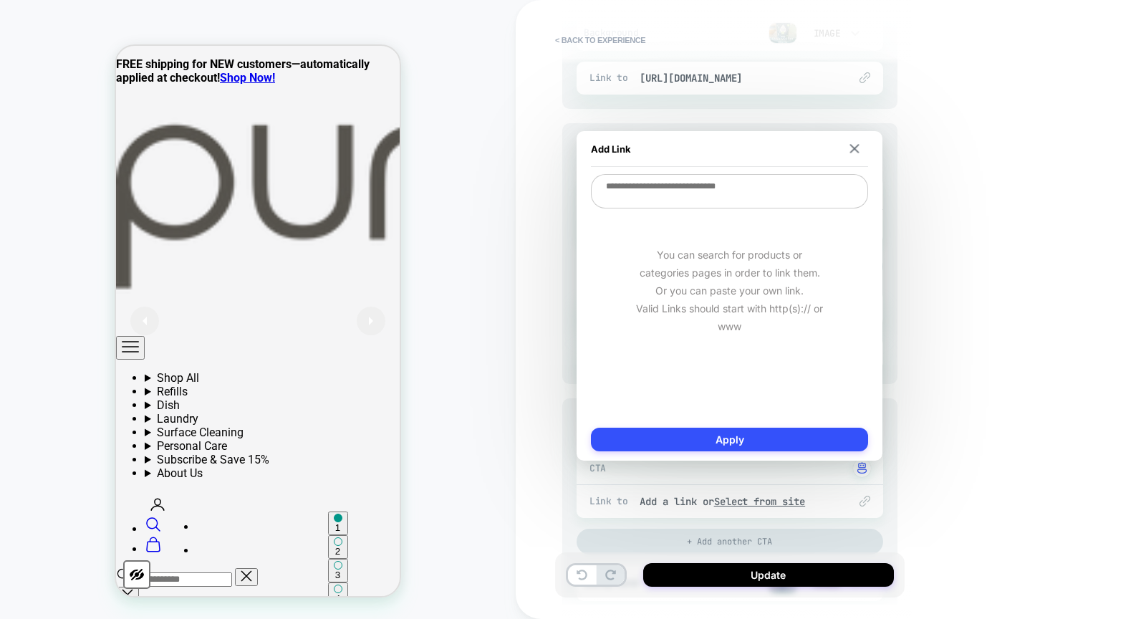
click at [724, 191] on textarea at bounding box center [729, 191] width 277 height 34
paste textarea "**********"
type textarea "*"
type textarea "**********"
click at [755, 437] on button "Apply" at bounding box center [729, 440] width 277 height 24
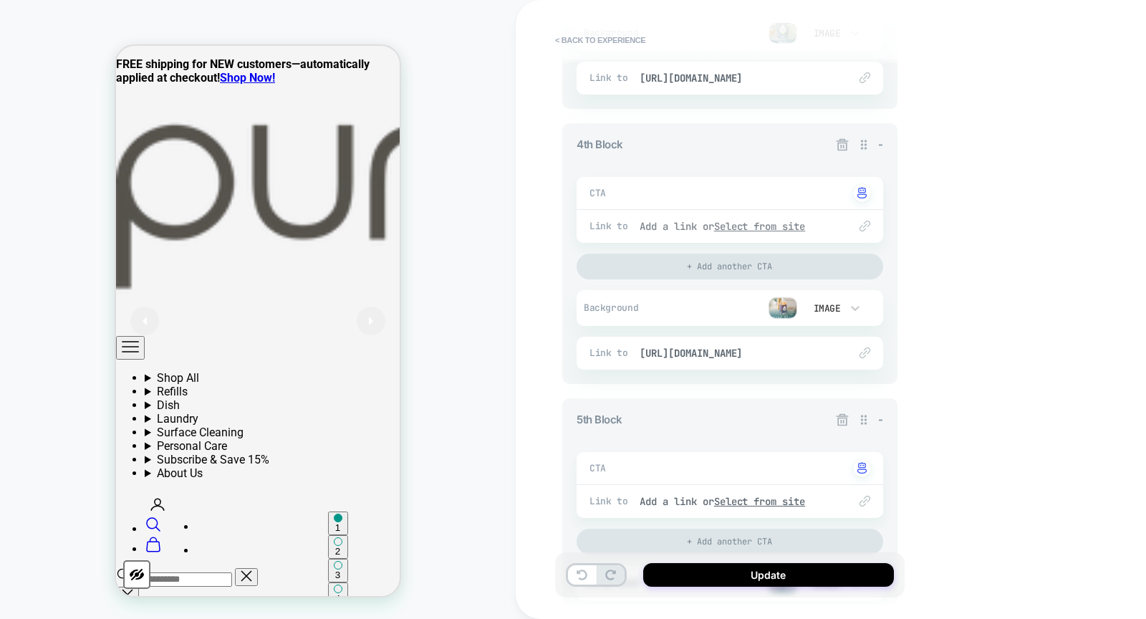
click at [787, 223] on u "Select from site" at bounding box center [760, 226] width 92 height 13
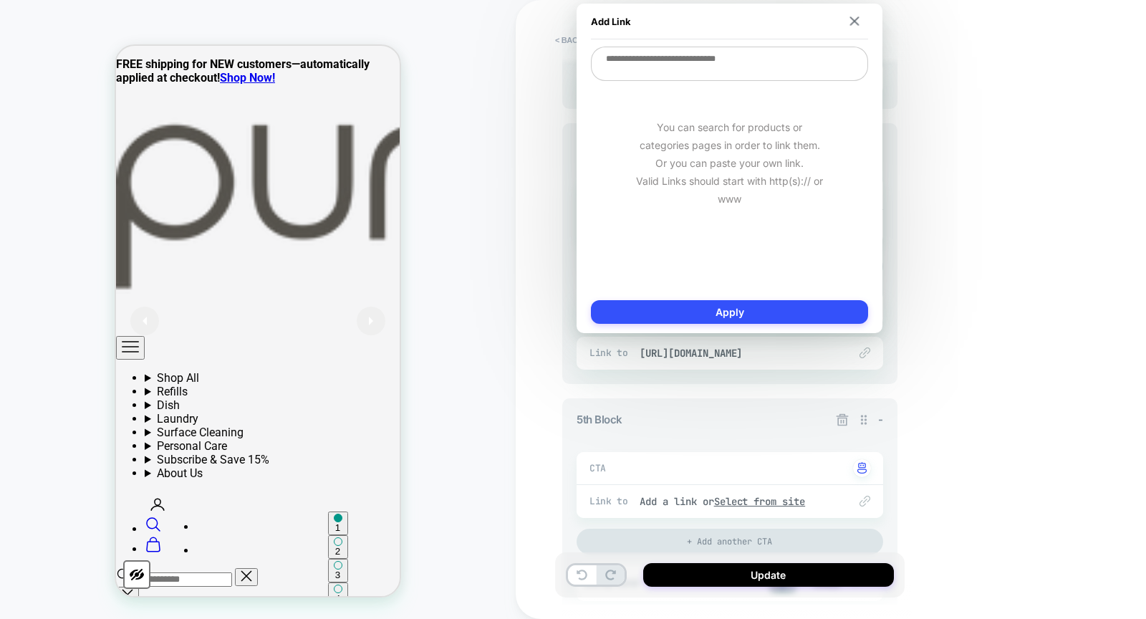
click at [734, 59] on textarea at bounding box center [729, 64] width 277 height 34
paste textarea "**********"
type textarea "*"
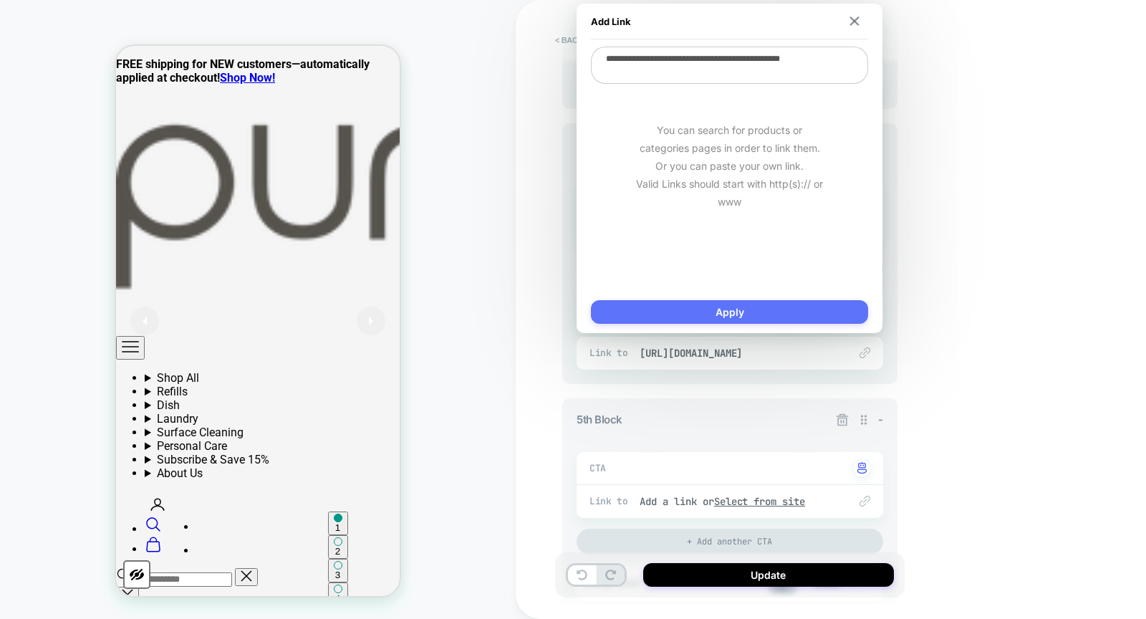
type textarea "**********"
click at [775, 322] on button "Apply" at bounding box center [729, 312] width 277 height 24
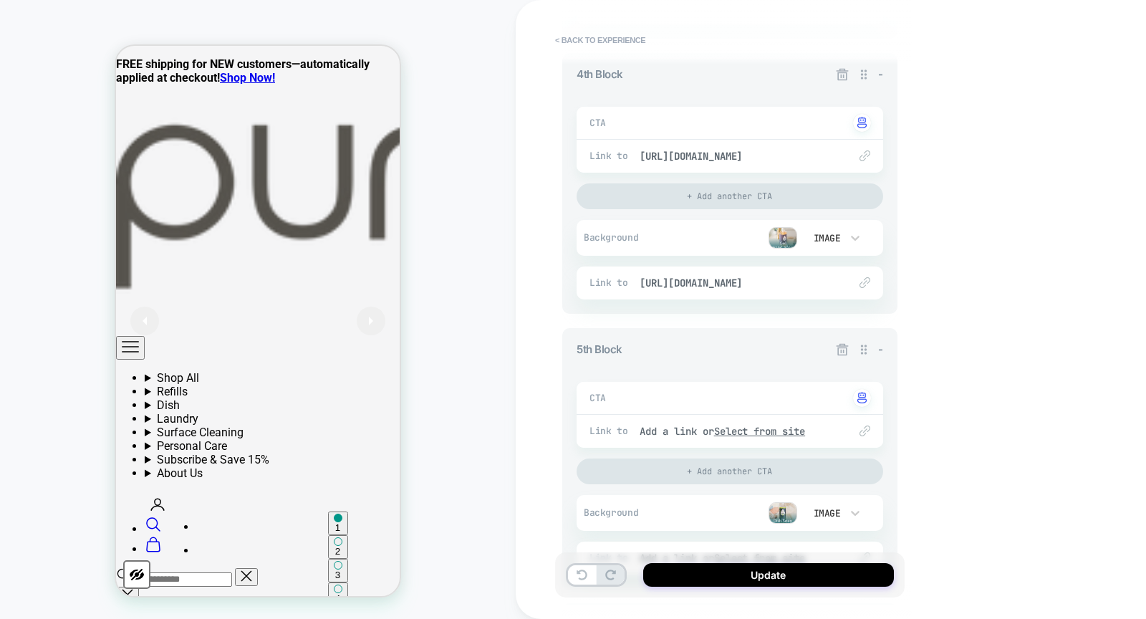
scroll to position [1242, 0]
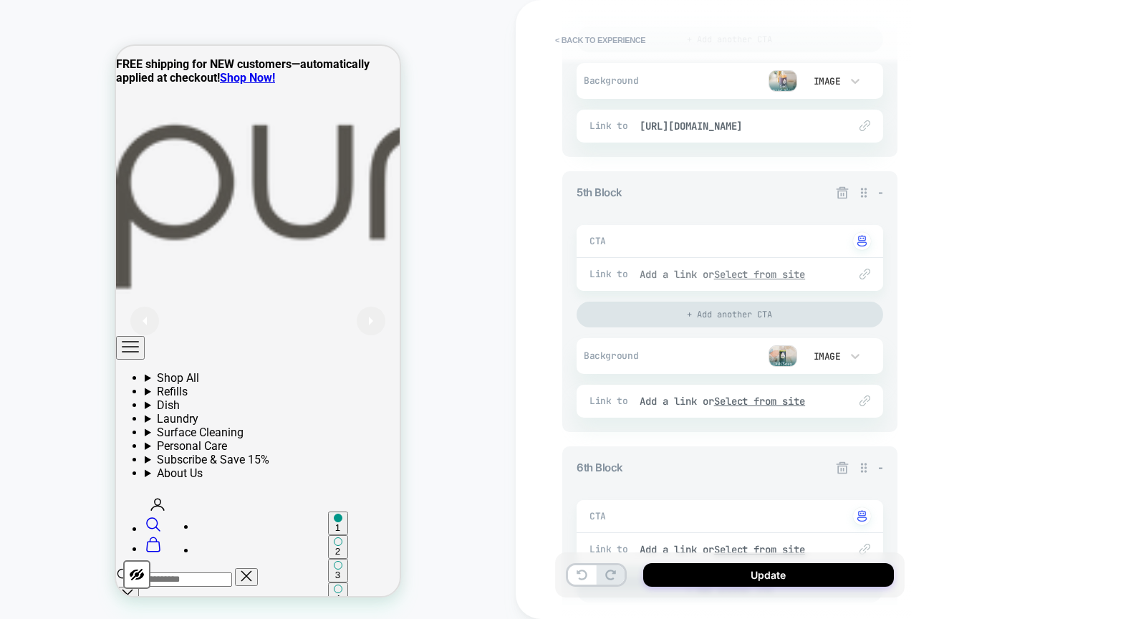
click at [755, 274] on u "Select from site" at bounding box center [760, 274] width 92 height 13
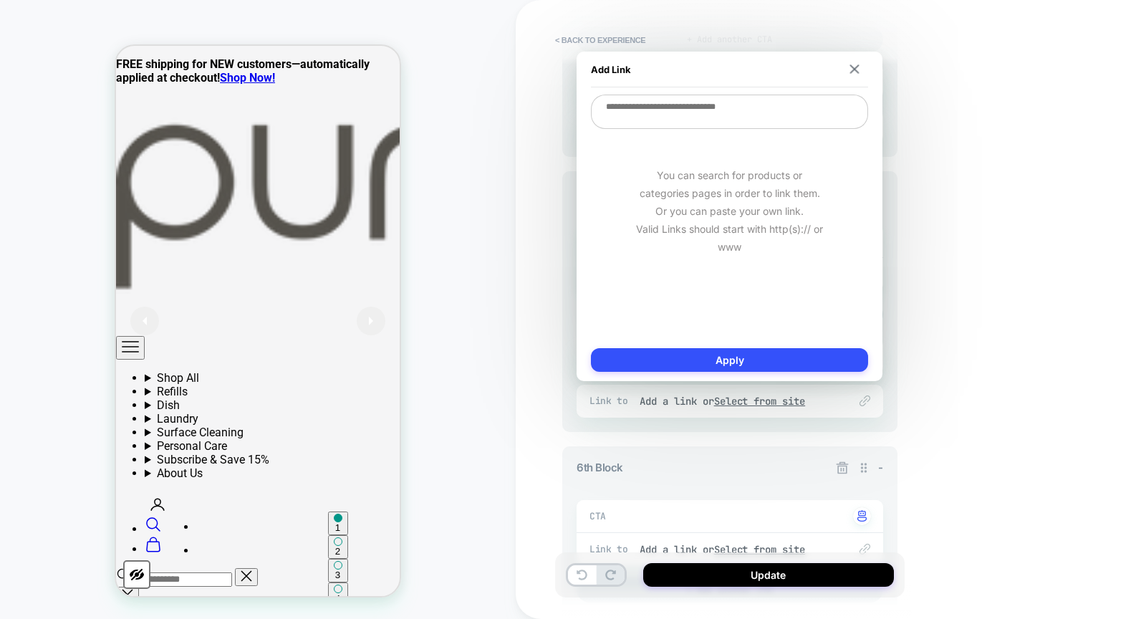
click at [758, 116] on textarea at bounding box center [729, 112] width 277 height 34
paste textarea "**********"
type textarea "*"
type textarea "**********"
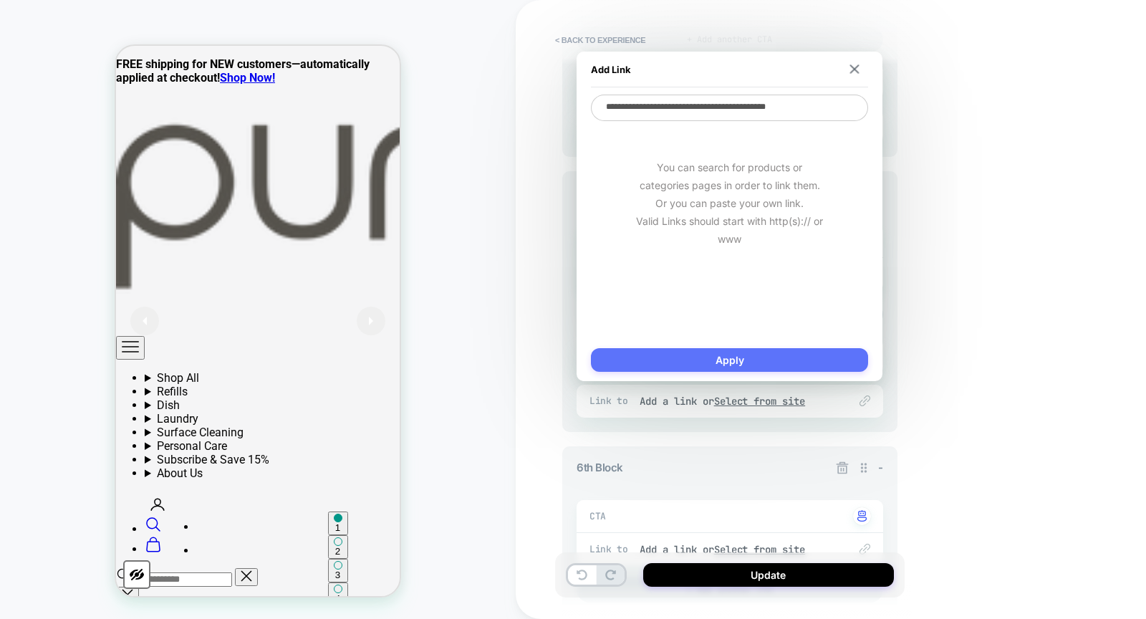
click at [731, 350] on button "Apply" at bounding box center [729, 360] width 277 height 24
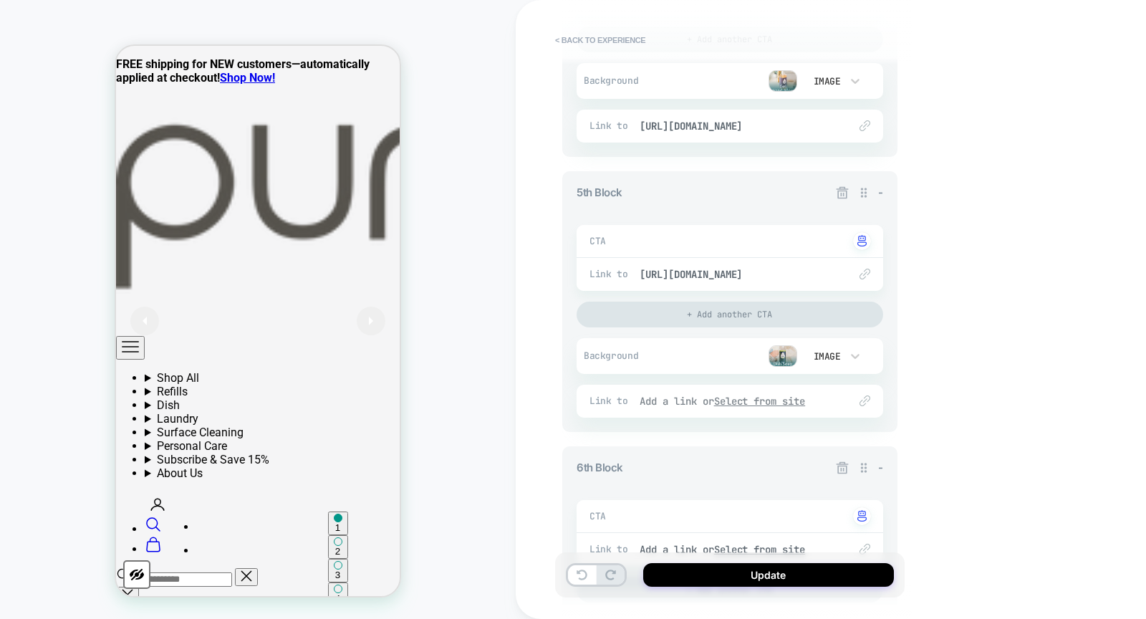
click at [765, 395] on u "Select from site" at bounding box center [760, 401] width 92 height 13
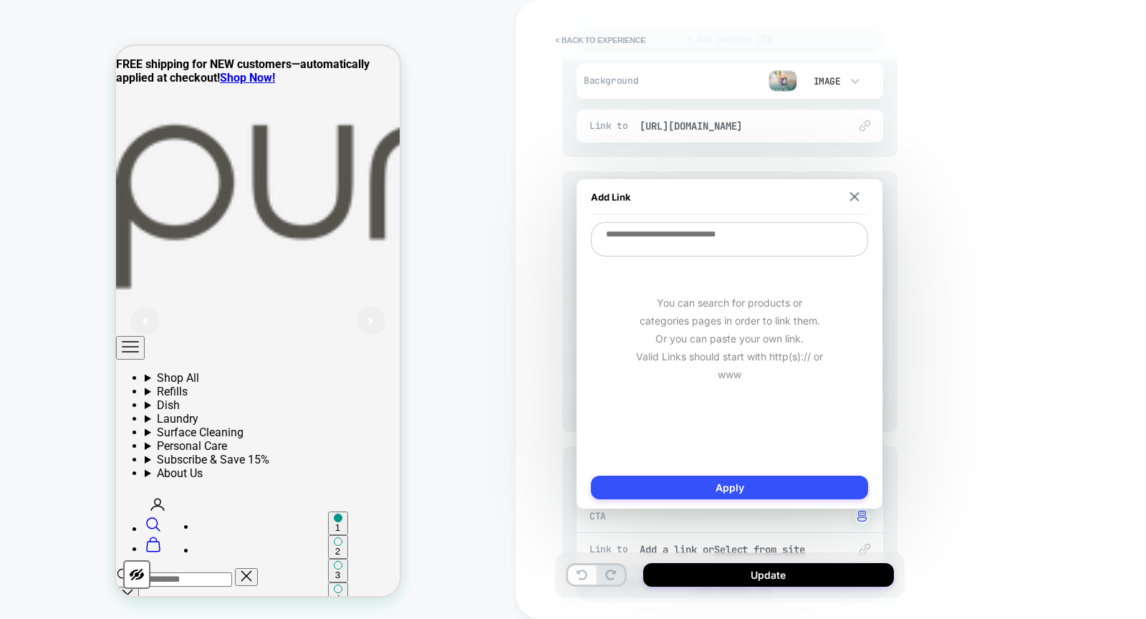
click at [752, 238] on textarea at bounding box center [729, 239] width 277 height 34
paste textarea "**********"
type textarea "*"
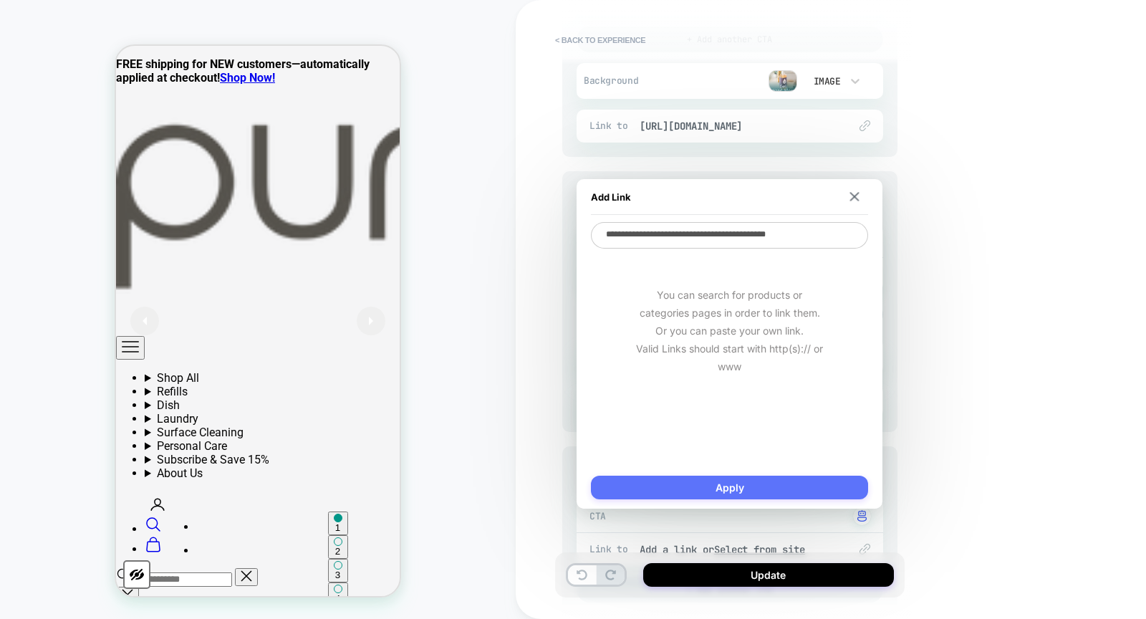
type textarea "**********"
click at [744, 488] on button "Apply" at bounding box center [729, 488] width 277 height 24
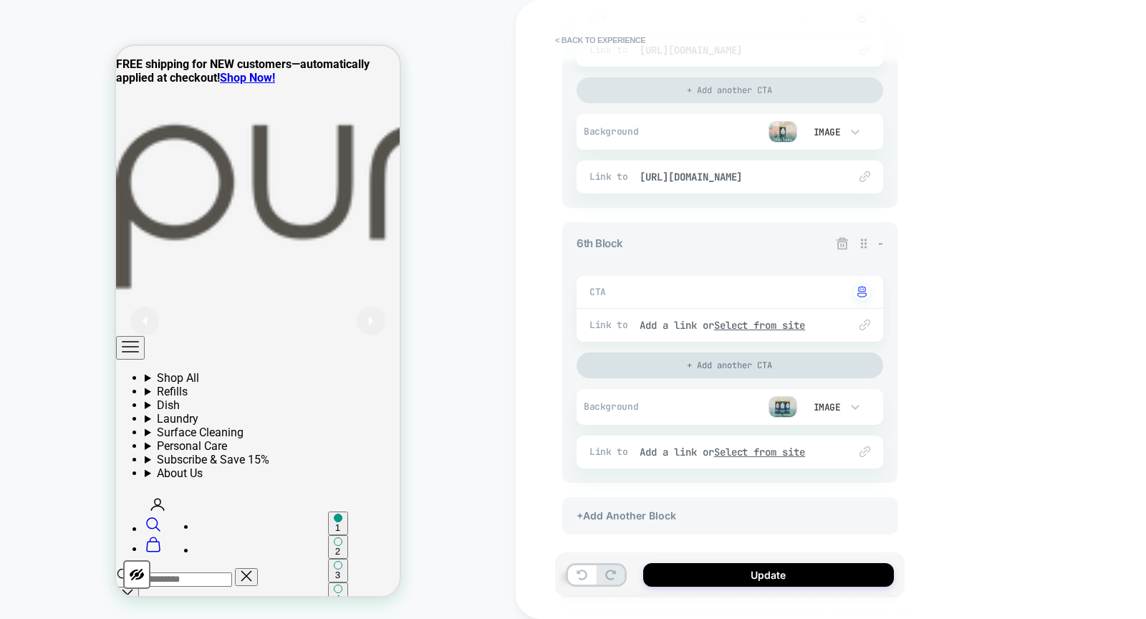
scroll to position [1466, 0]
click at [787, 320] on u "Select from site" at bounding box center [760, 325] width 92 height 13
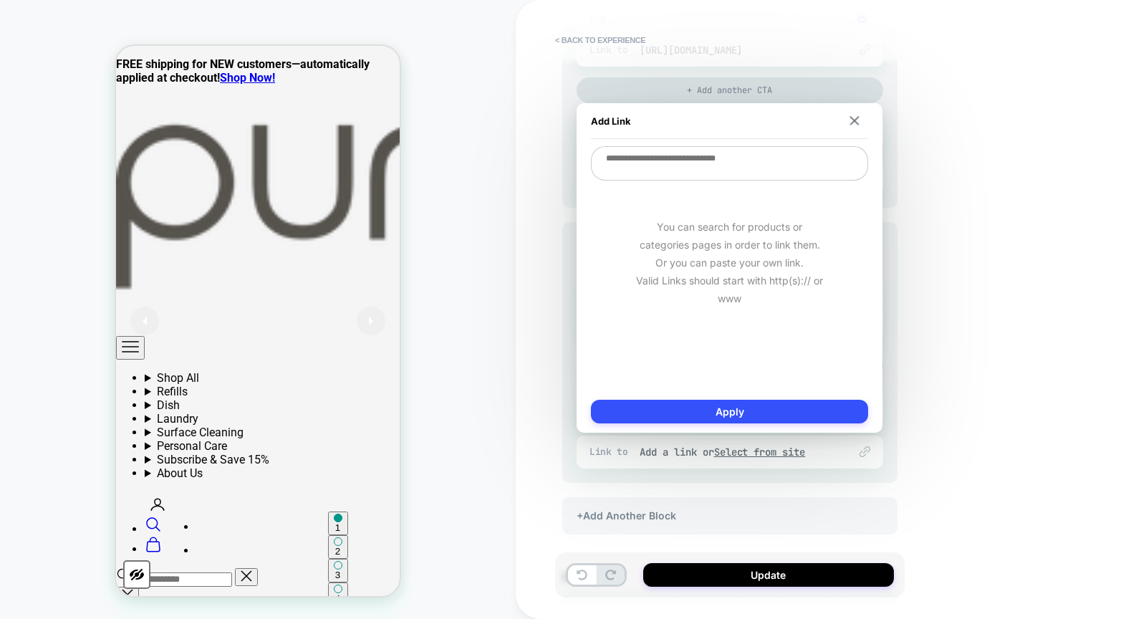
drag, startPoint x: 743, startPoint y: 173, endPoint x: 743, endPoint y: 184, distance: 10.7
click at [743, 173] on textarea at bounding box center [729, 163] width 277 height 34
paste textarea "**********"
type textarea "*"
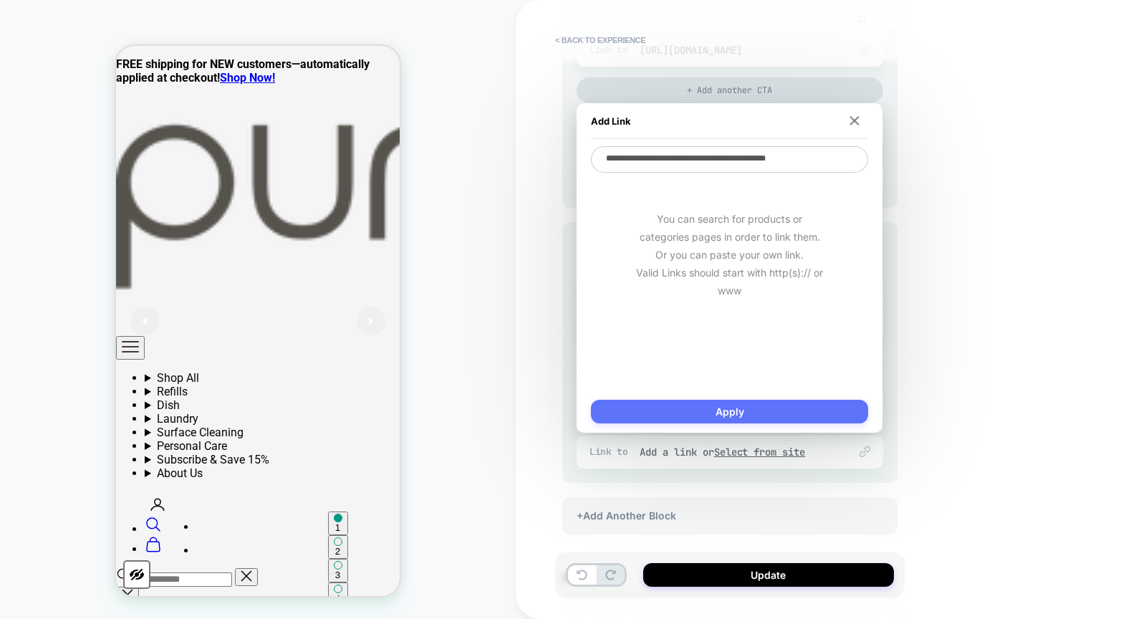
type textarea "**********"
click at [751, 403] on button "Apply" at bounding box center [729, 412] width 277 height 24
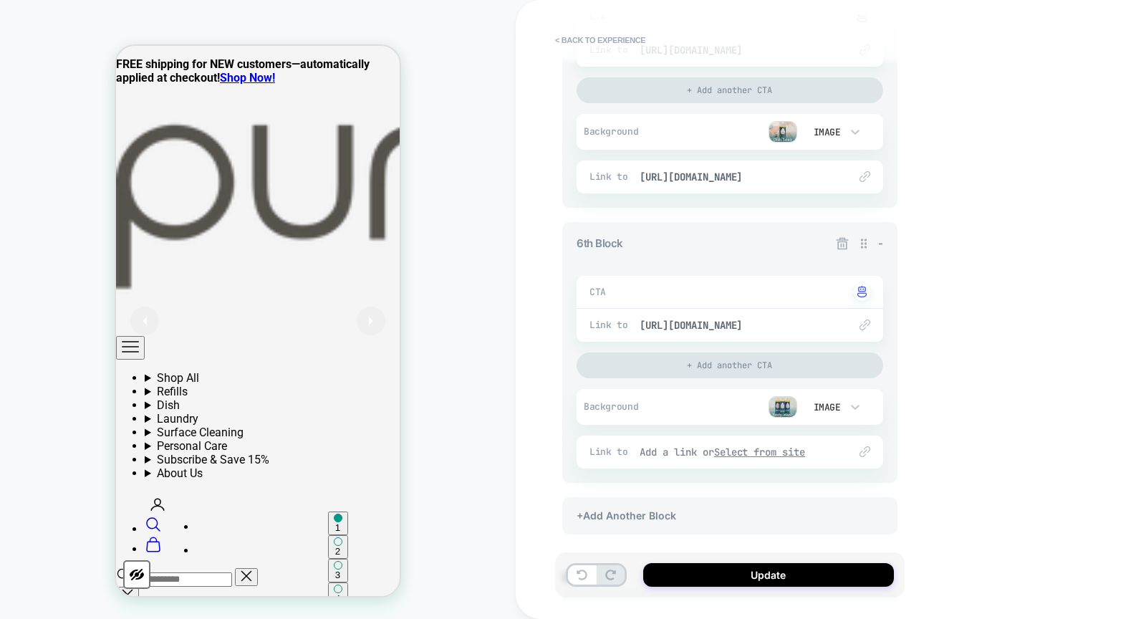
click at [776, 447] on u "Select from site" at bounding box center [760, 452] width 92 height 13
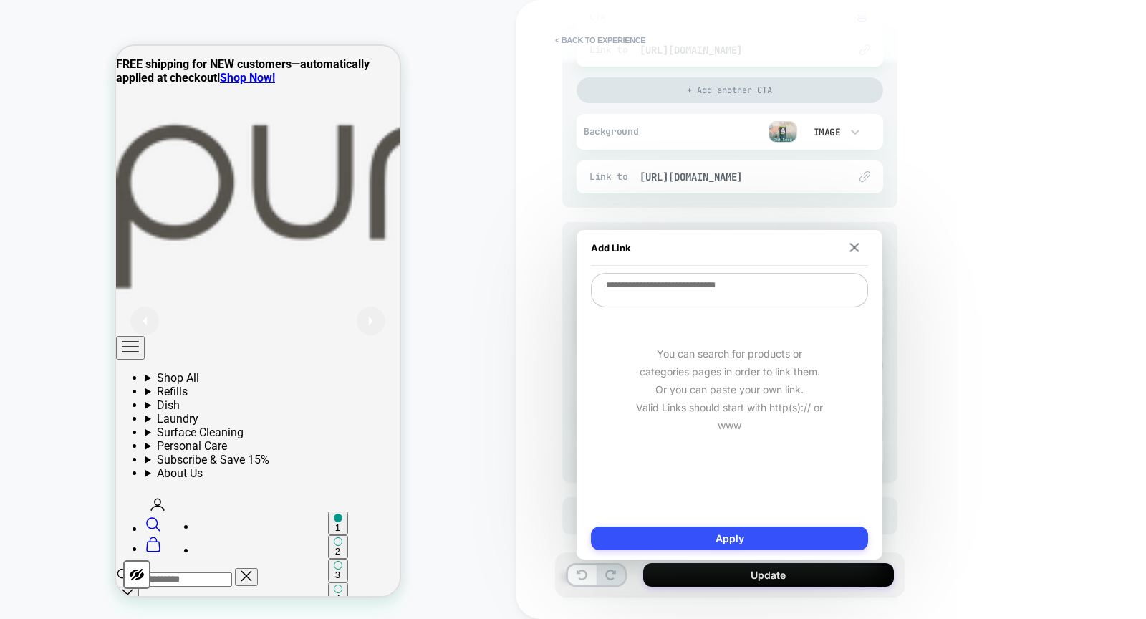
click at [742, 293] on textarea at bounding box center [729, 290] width 277 height 34
paste textarea "**********"
type textarea "*"
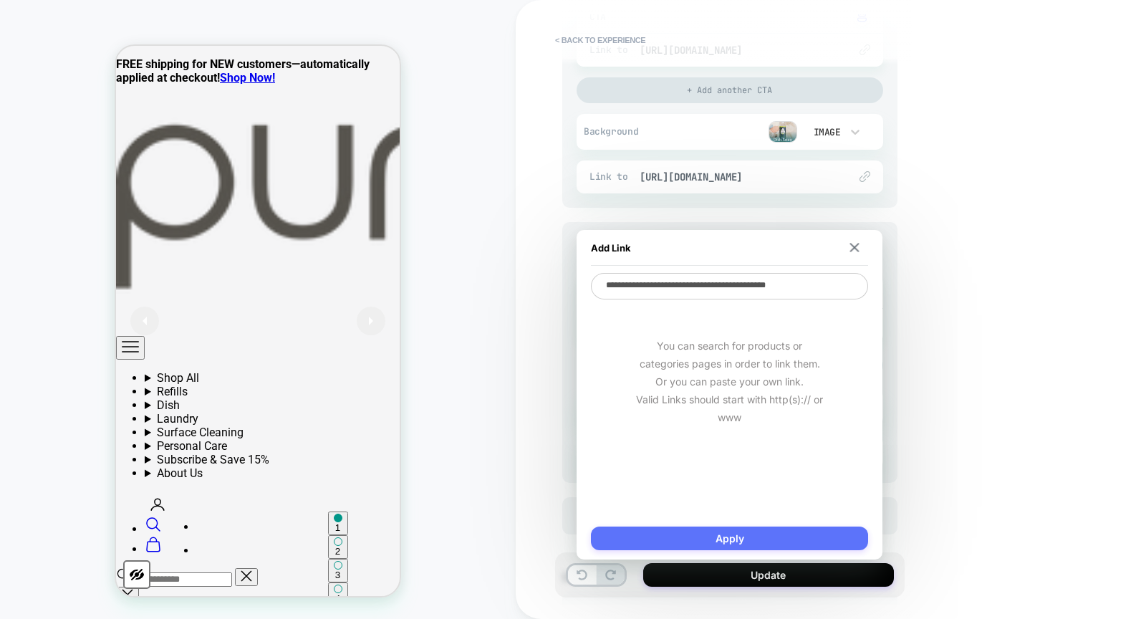
type textarea "**********"
click at [777, 529] on button "Apply" at bounding box center [729, 539] width 277 height 24
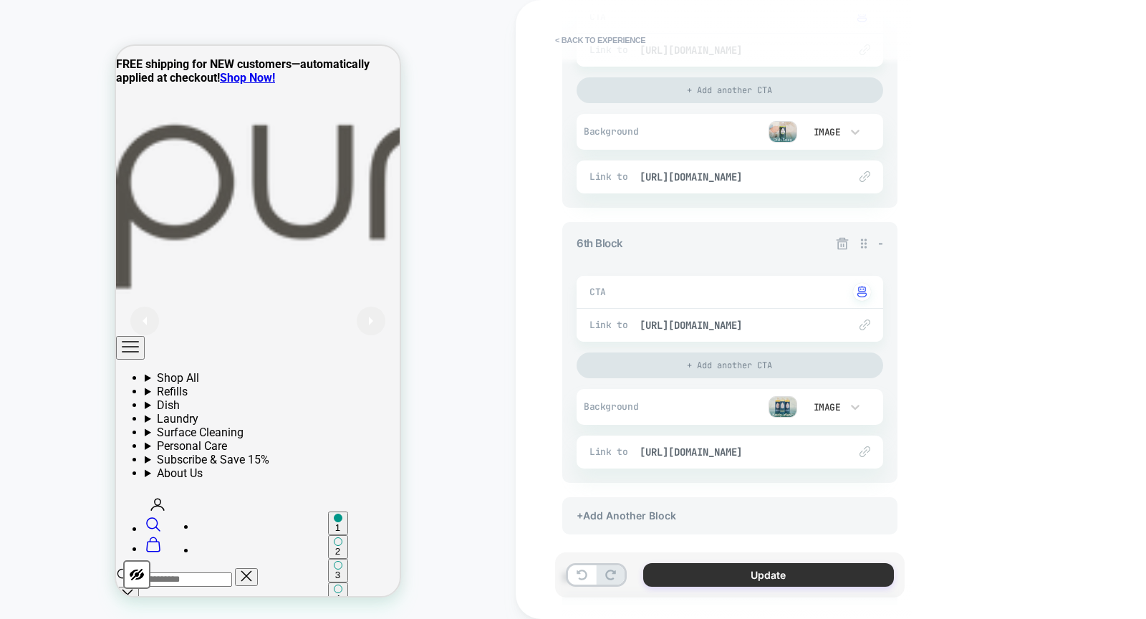
click at [760, 570] on button "Update" at bounding box center [768, 575] width 251 height 24
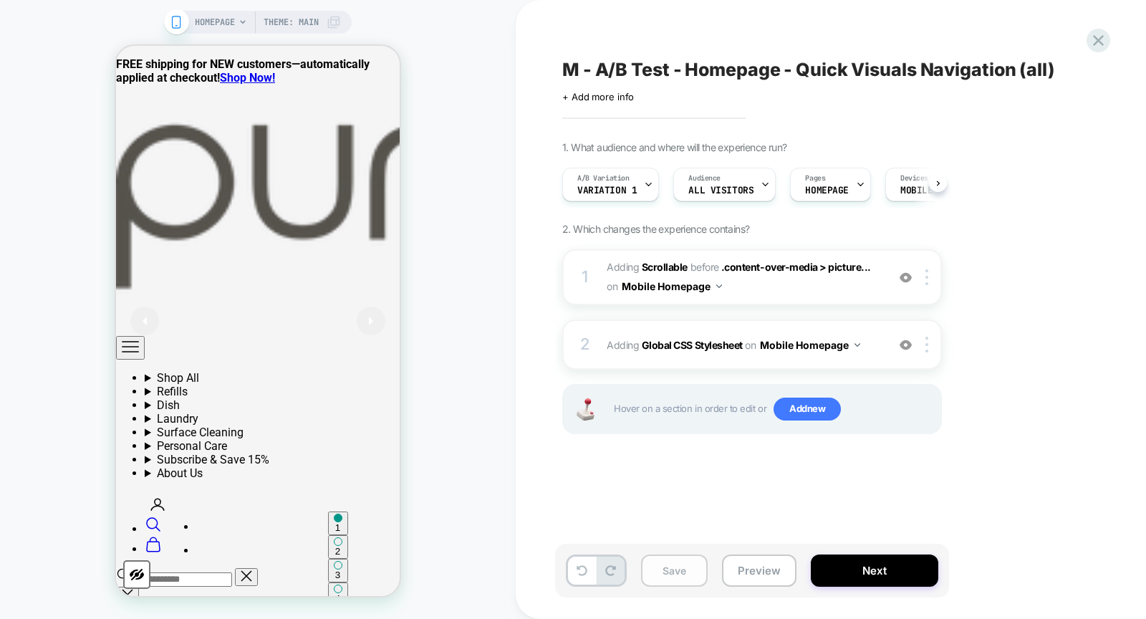
scroll to position [0, 1]
click at [658, 572] on button "Save" at bounding box center [674, 571] width 67 height 32
click at [641, 173] on div "A/B Variation Variation 1" at bounding box center [606, 184] width 88 height 32
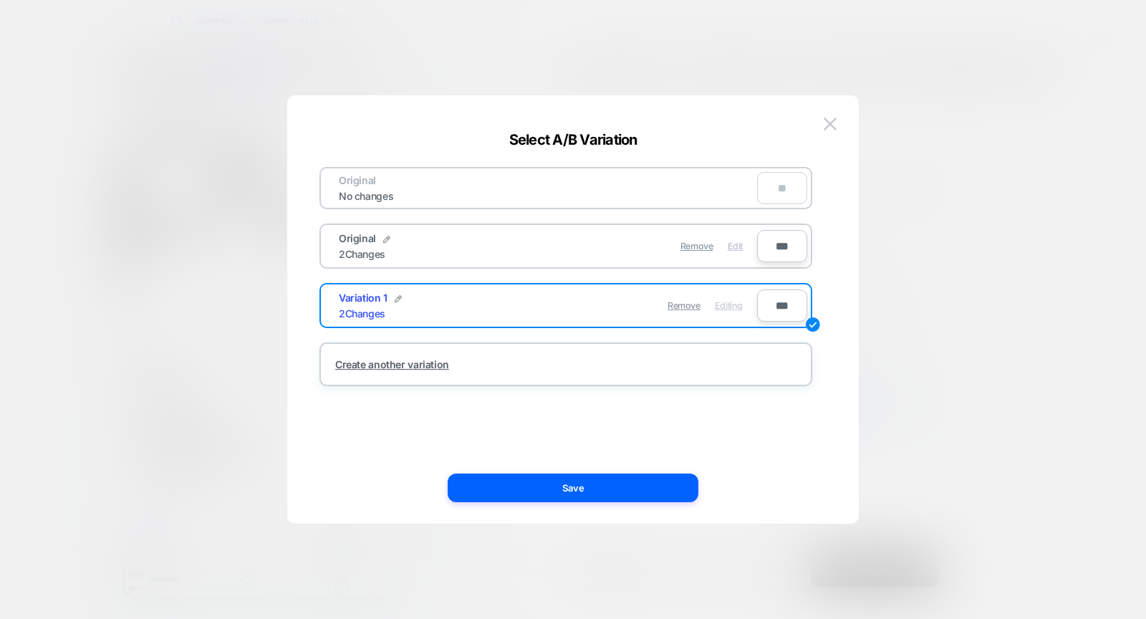
click at [734, 242] on span "Edit" at bounding box center [735, 246] width 15 height 11
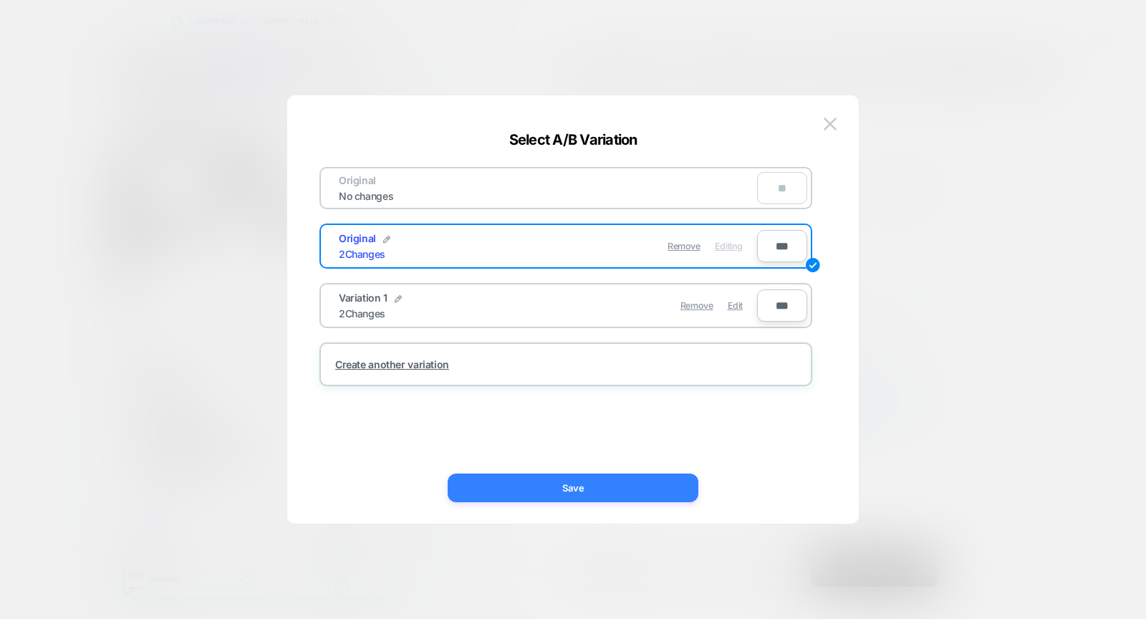
click at [663, 491] on button "Save" at bounding box center [573, 488] width 251 height 29
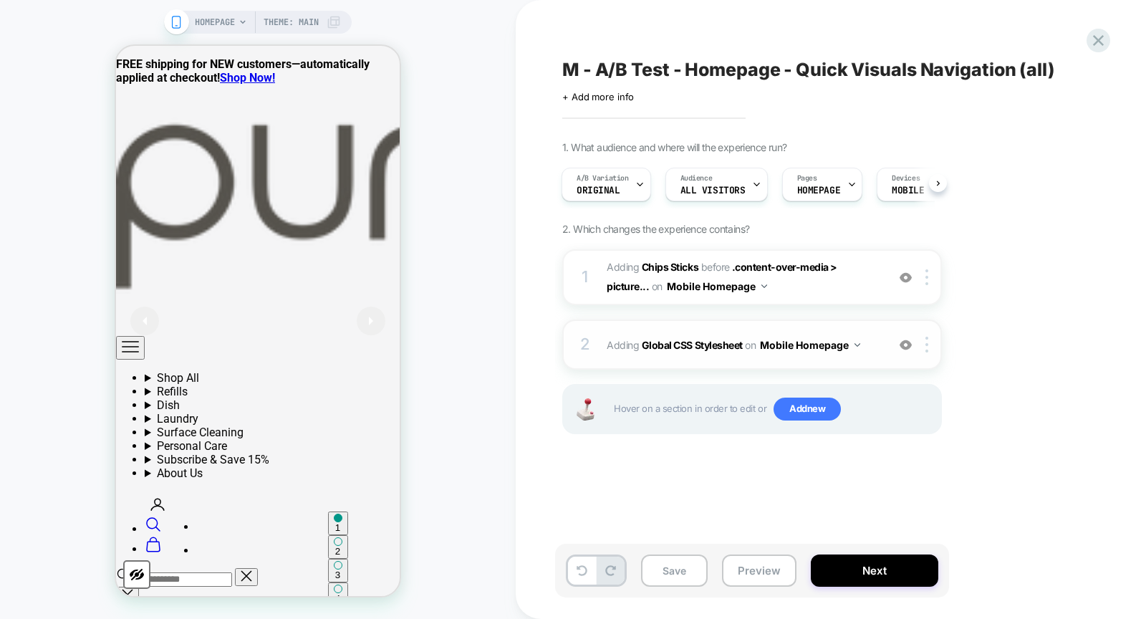
click at [624, 340] on span "Adding Global CSS Stylesheet on Mobile Homepage" at bounding box center [743, 345] width 273 height 21
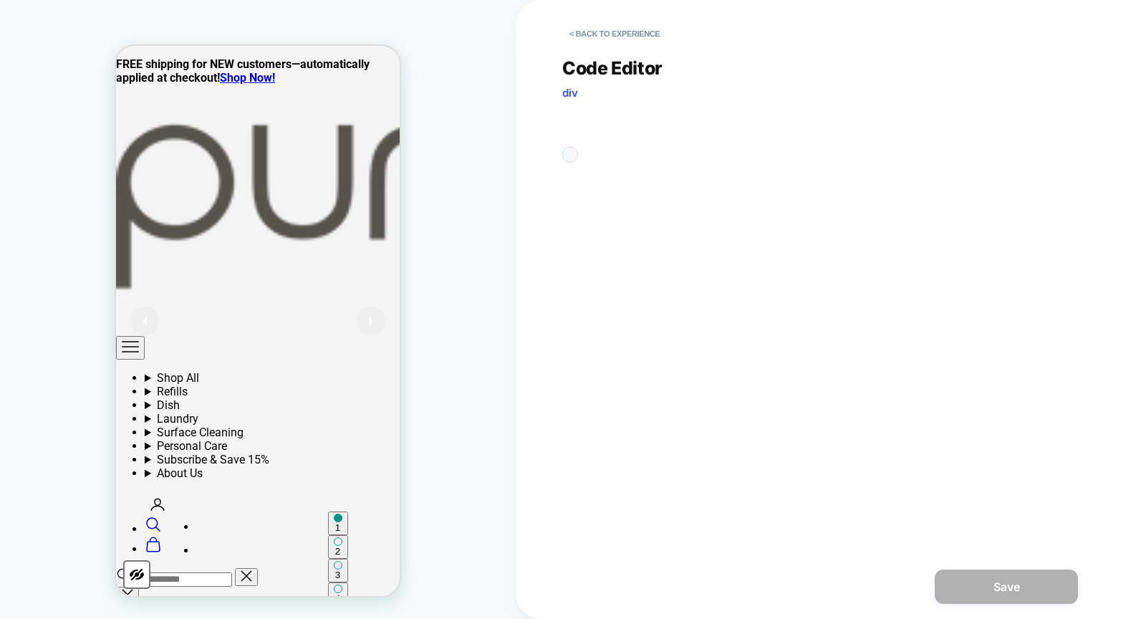
scroll to position [57, 0]
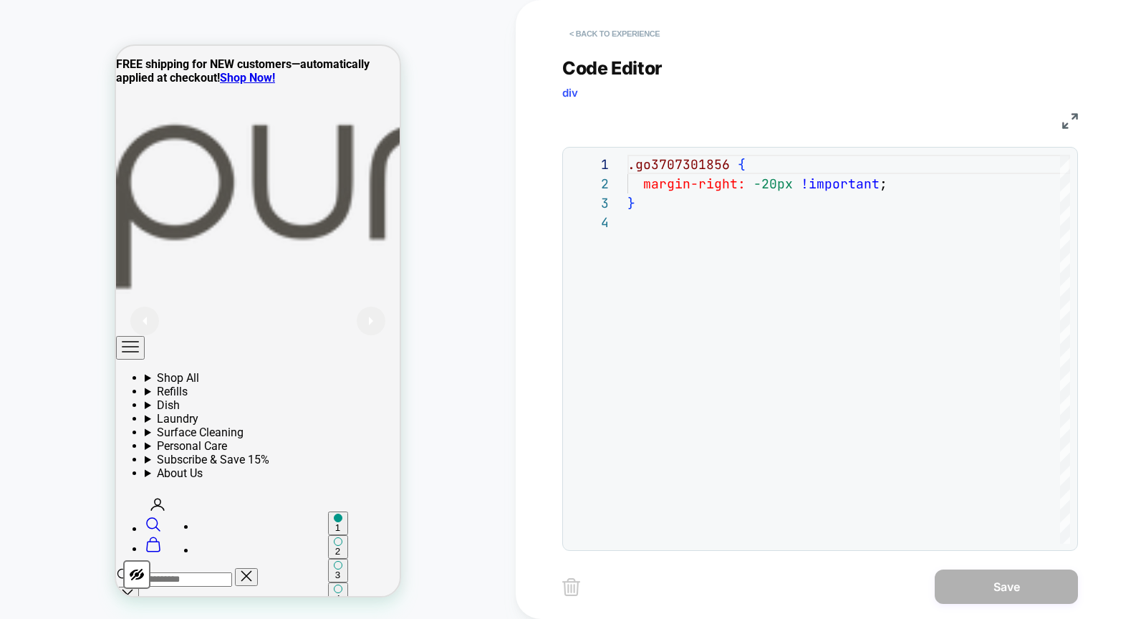
click at [603, 32] on button "< Back to experience" at bounding box center [614, 33] width 105 height 23
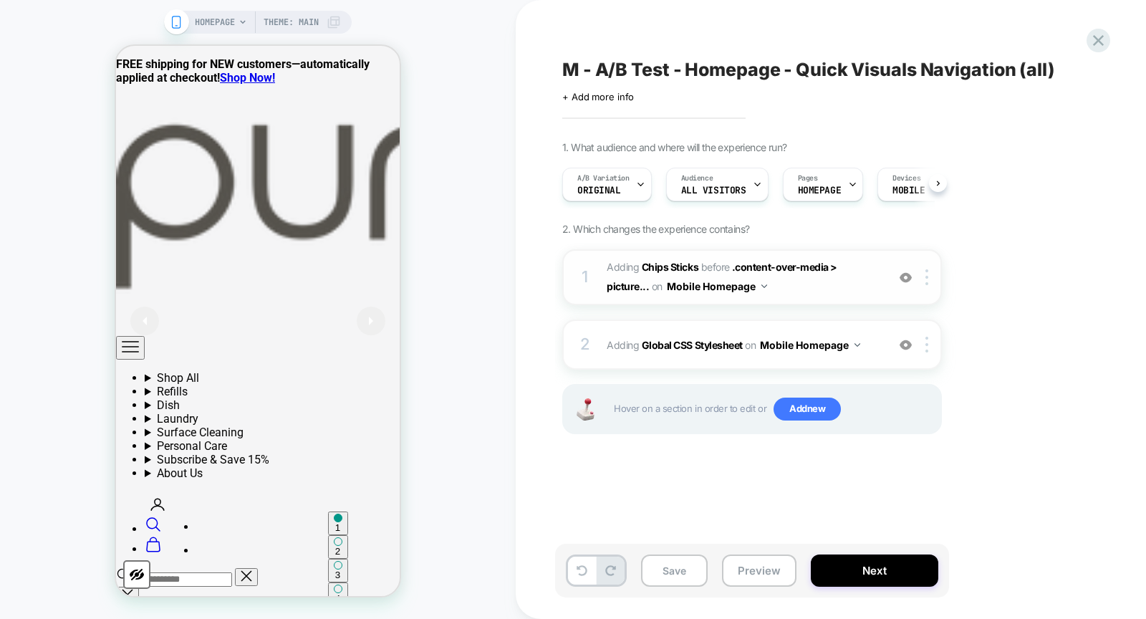
scroll to position [0, 1]
click at [614, 266] on span "Adding Chips Sticks" at bounding box center [653, 267] width 92 height 12
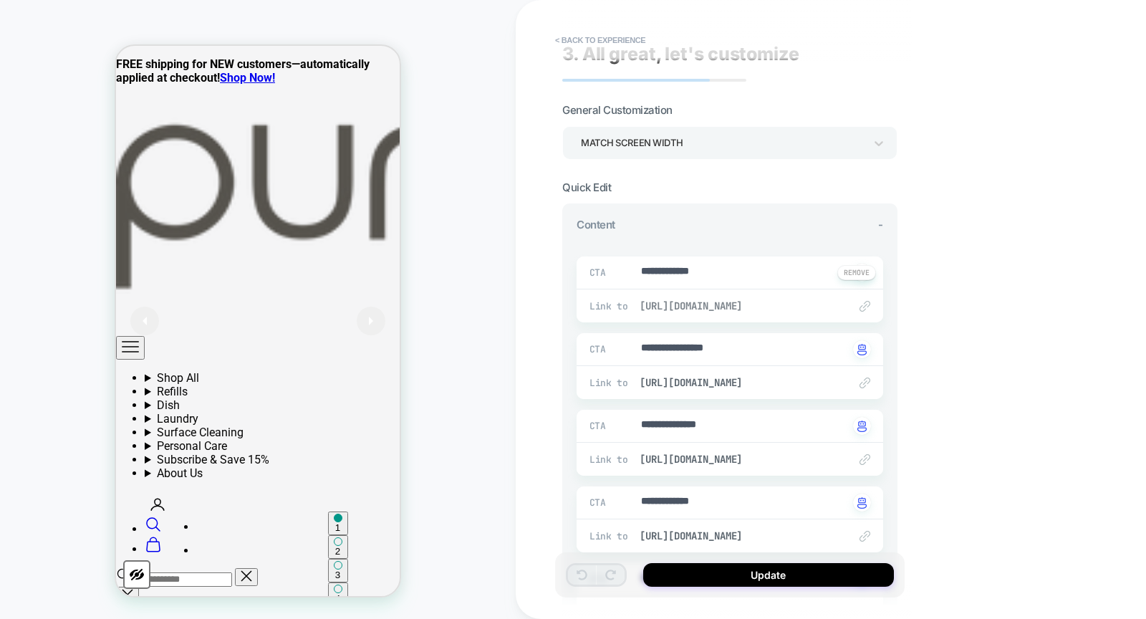
scroll to position [15, 0]
click at [726, 302] on span "https://puracy.com/products/natural-laundry-stain-remover" at bounding box center [737, 305] width 195 height 13
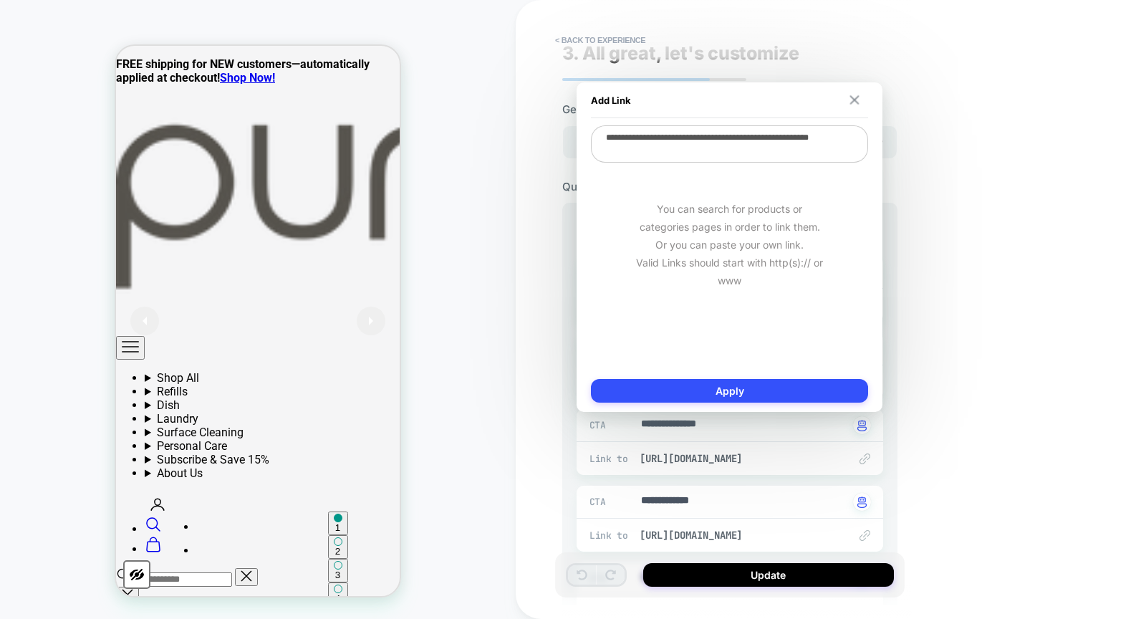
click at [861, 97] on div "Add Link" at bounding box center [729, 100] width 277 height 36
click at [853, 103] on img at bounding box center [854, 99] width 9 height 9
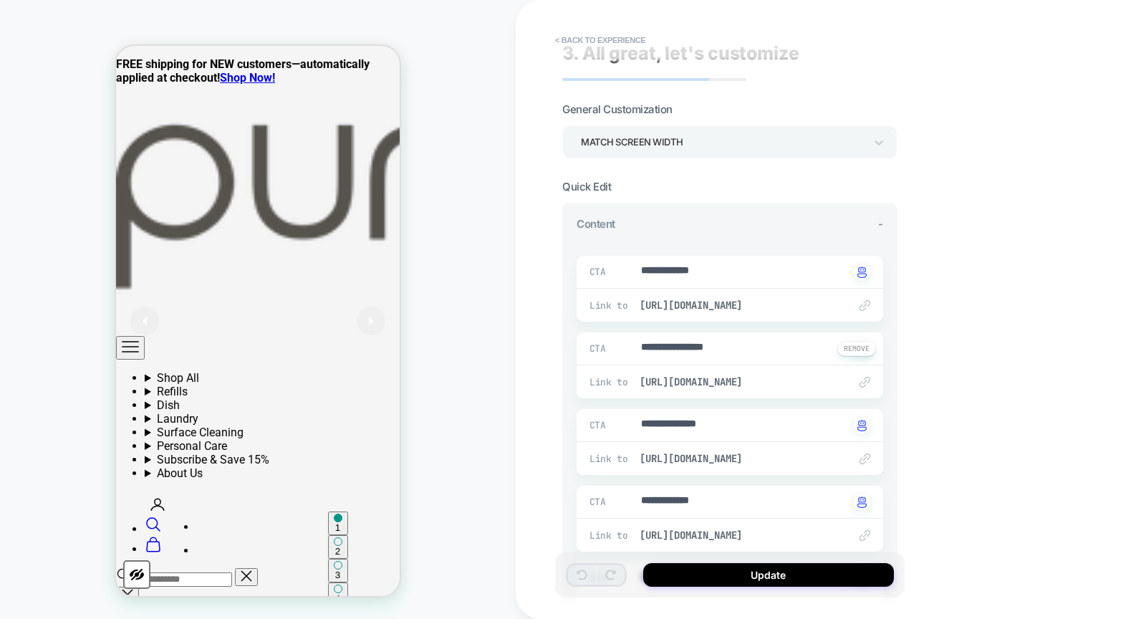
click at [744, 369] on div "Link to https://puracy.com/products/natural-laundry-detergent" at bounding box center [730, 381] width 307 height 33
click at [787, 375] on span "https://puracy.com/products/natural-laundry-detergent" at bounding box center [737, 381] width 195 height 13
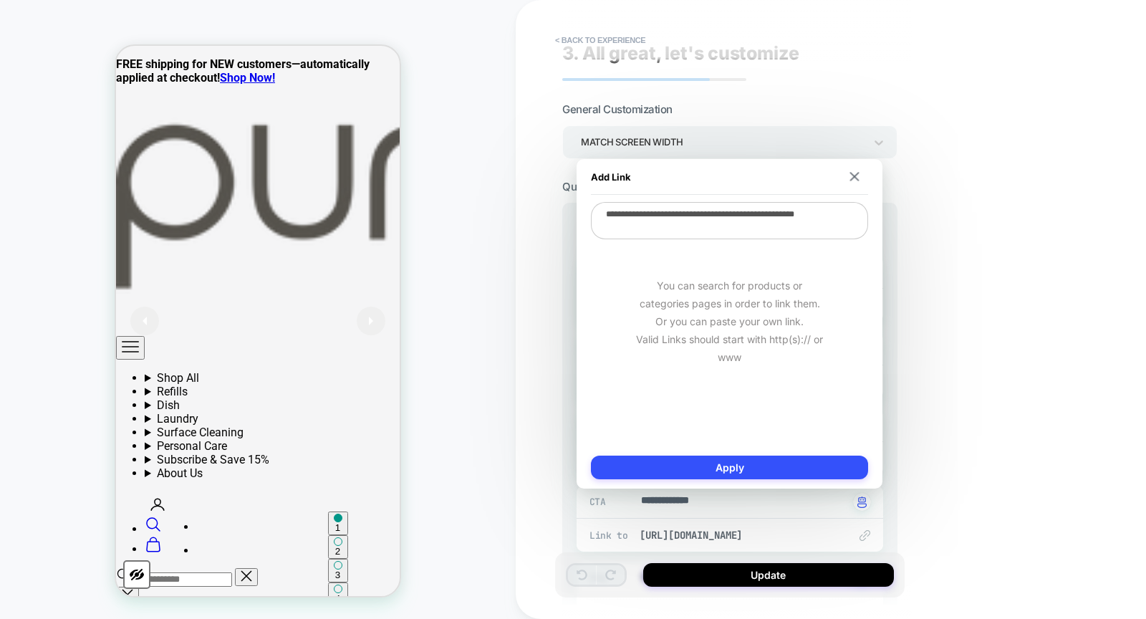
drag, startPoint x: 861, startPoint y: 173, endPoint x: 840, endPoint y: 194, distance: 29.4
click at [862, 173] on div "Add Link" at bounding box center [729, 177] width 277 height 36
click at [854, 183] on div "Add Link" at bounding box center [729, 177] width 277 height 36
click at [855, 178] on img at bounding box center [854, 176] width 9 height 9
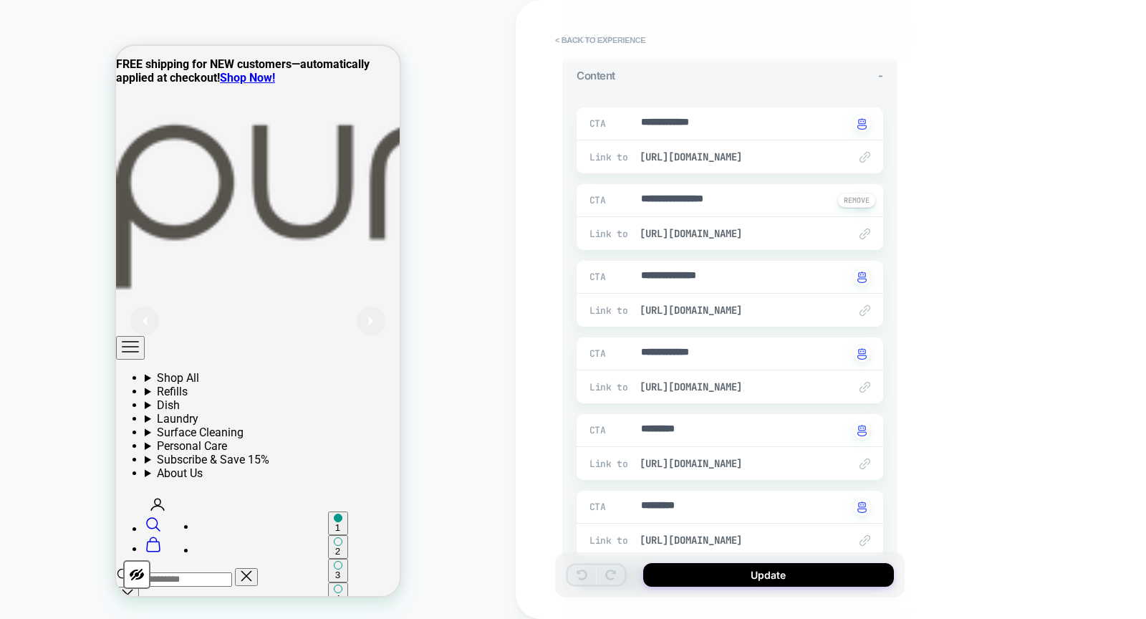
scroll to position [163, 0]
click at [739, 300] on div "Link to https://puracy.com/products/natural-dishwasher-detergent-packs" at bounding box center [730, 310] width 307 height 33
click at [767, 313] on span "https://puracy.com/products/natural-dishwasher-detergent-packs" at bounding box center [737, 310] width 195 height 13
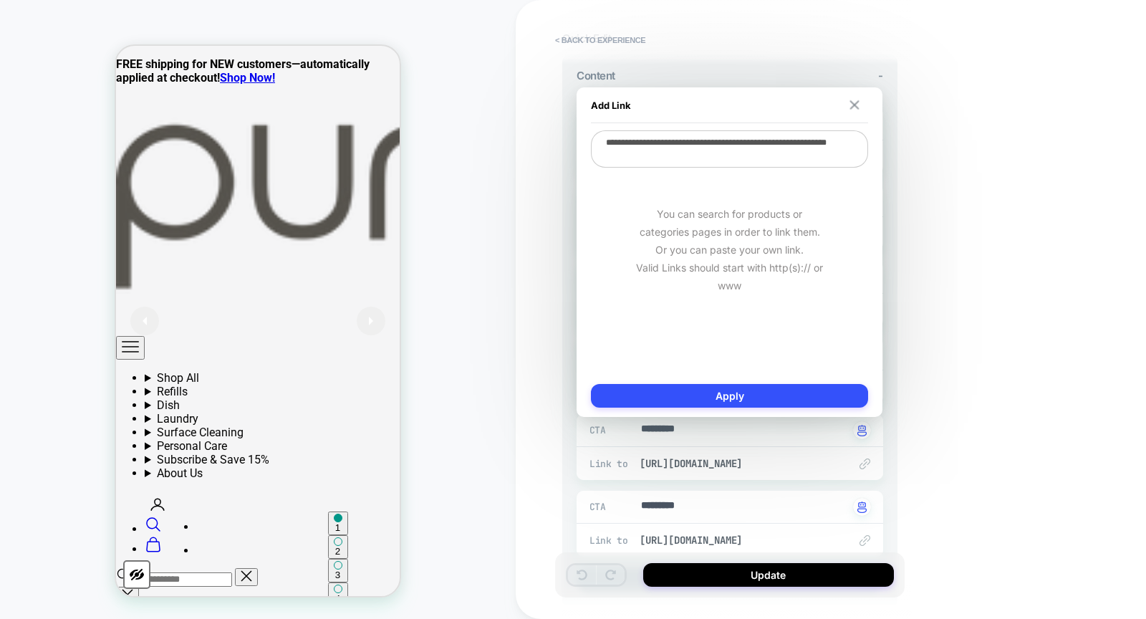
click at [855, 107] on img at bounding box center [854, 104] width 9 height 9
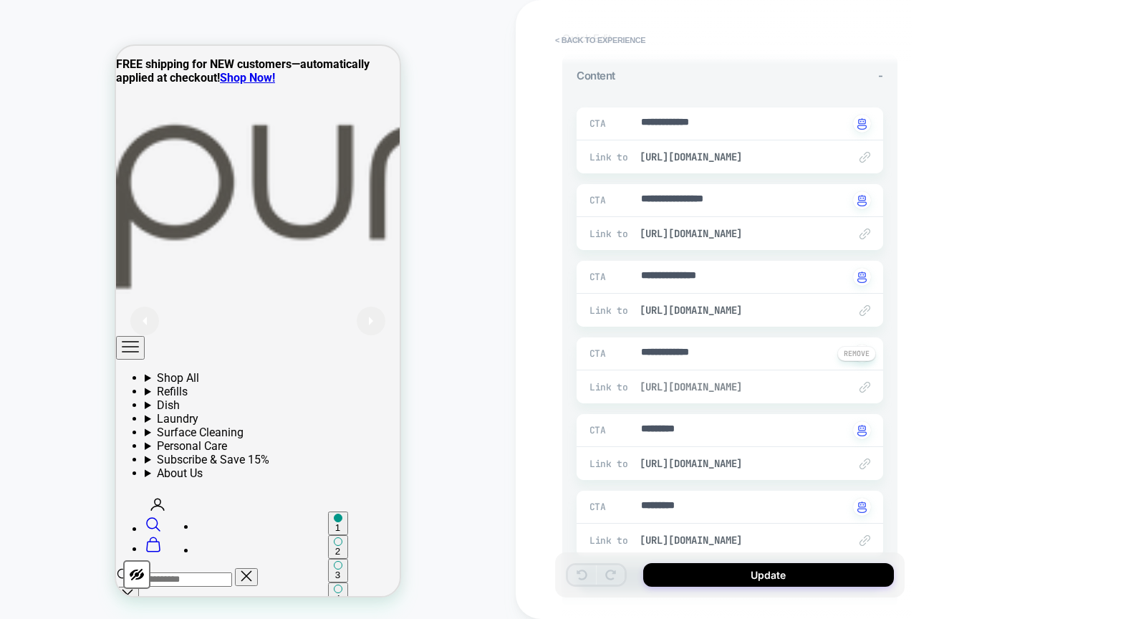
click at [754, 380] on span "https://puracy.com/products/natural-gel-hand-soap" at bounding box center [737, 386] width 195 height 13
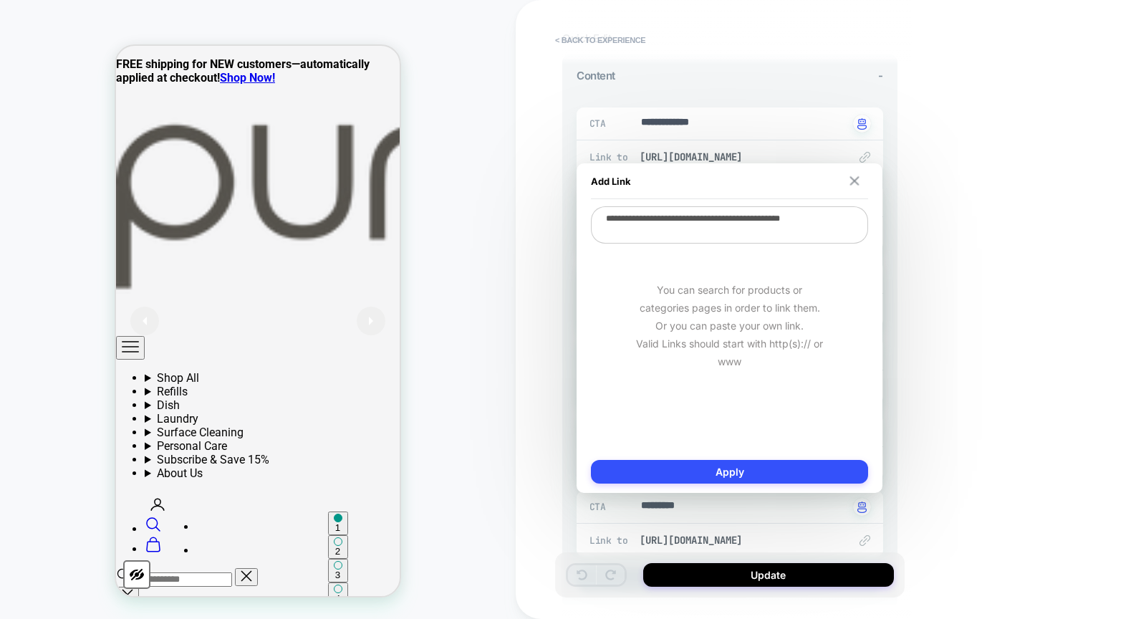
click at [855, 178] on img at bounding box center [854, 180] width 9 height 9
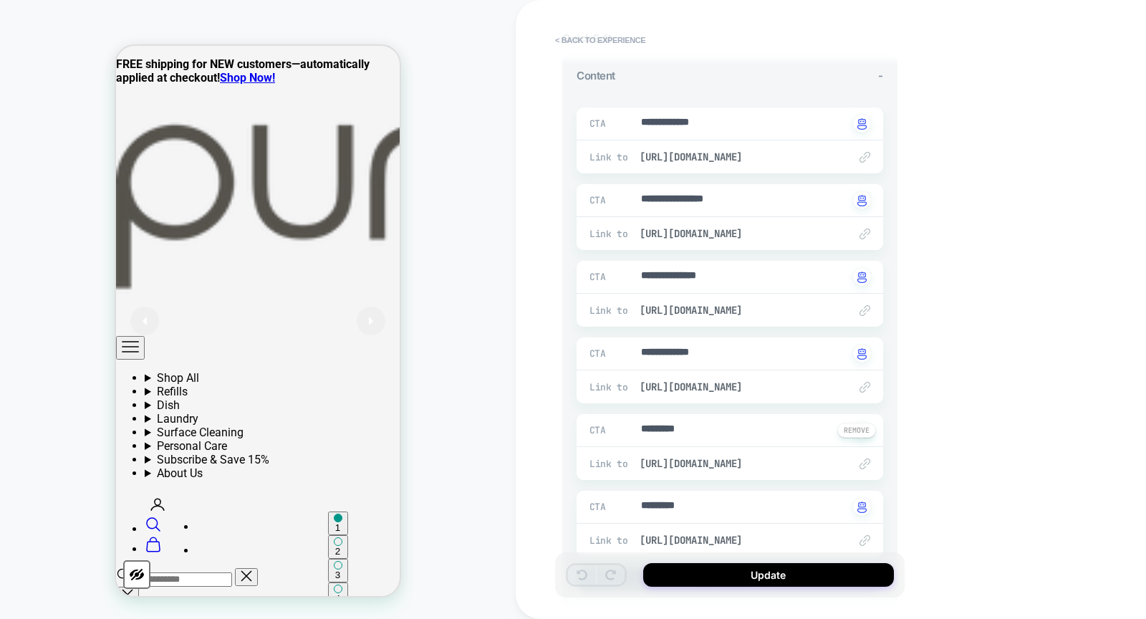
click at [729, 453] on div "Link to https://puracy.com/products/natural-dish-soap" at bounding box center [730, 463] width 307 height 33
click at [744, 459] on span "https://puracy.com/products/natural-dish-soap" at bounding box center [737, 463] width 195 height 13
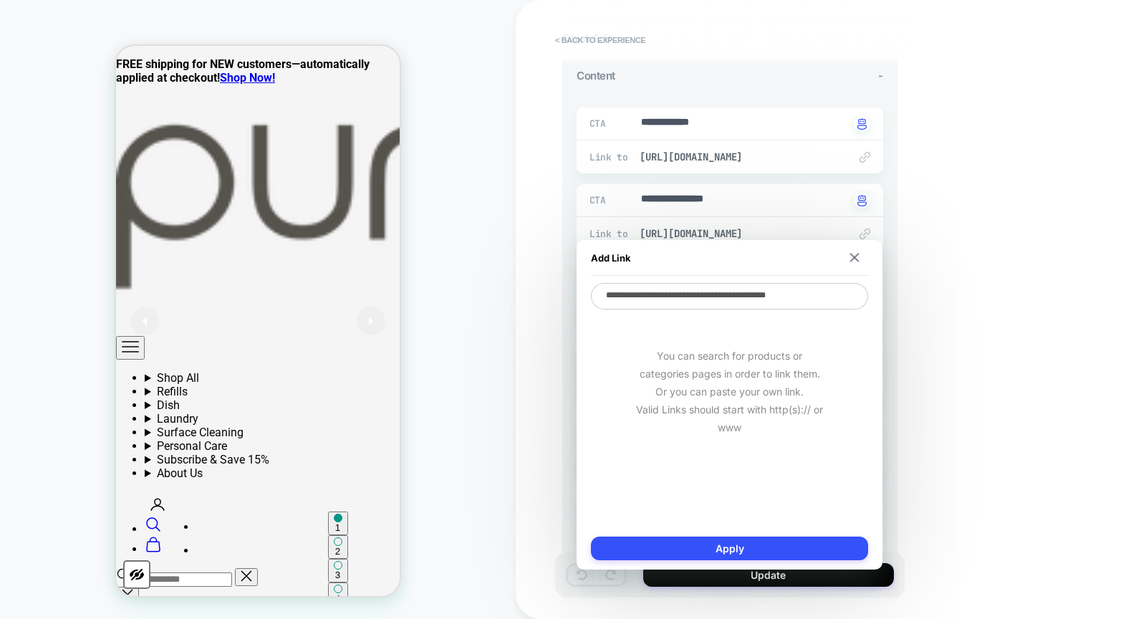
click at [853, 261] on img at bounding box center [854, 257] width 9 height 9
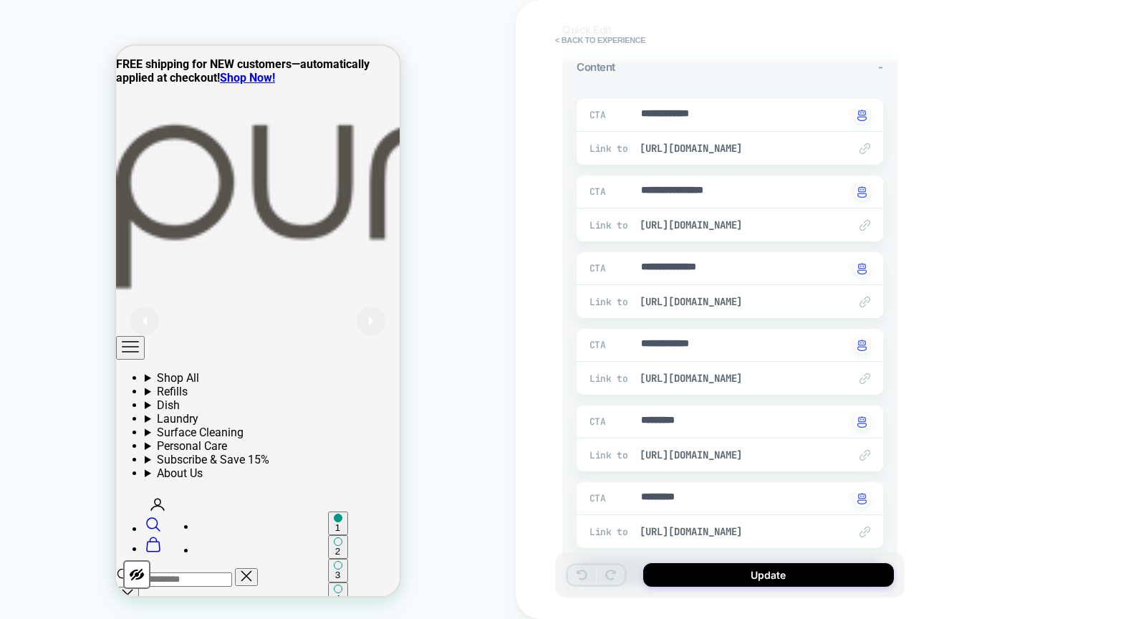
scroll to position [319, 0]
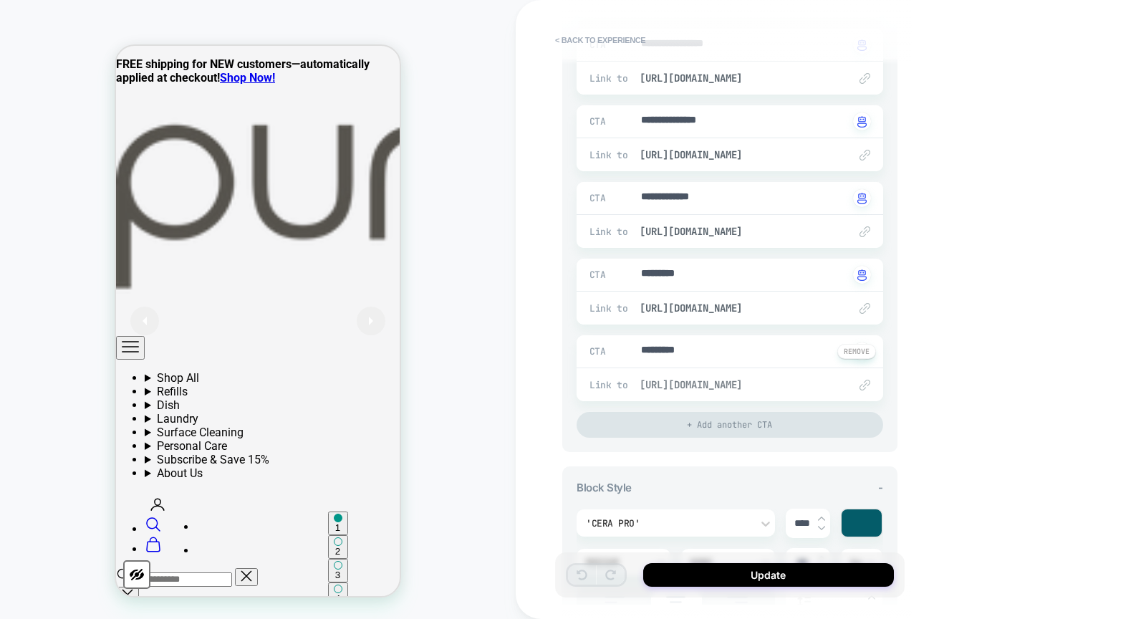
click at [709, 381] on span "https://puracy.com/products/natural-body-wash" at bounding box center [737, 384] width 195 height 13
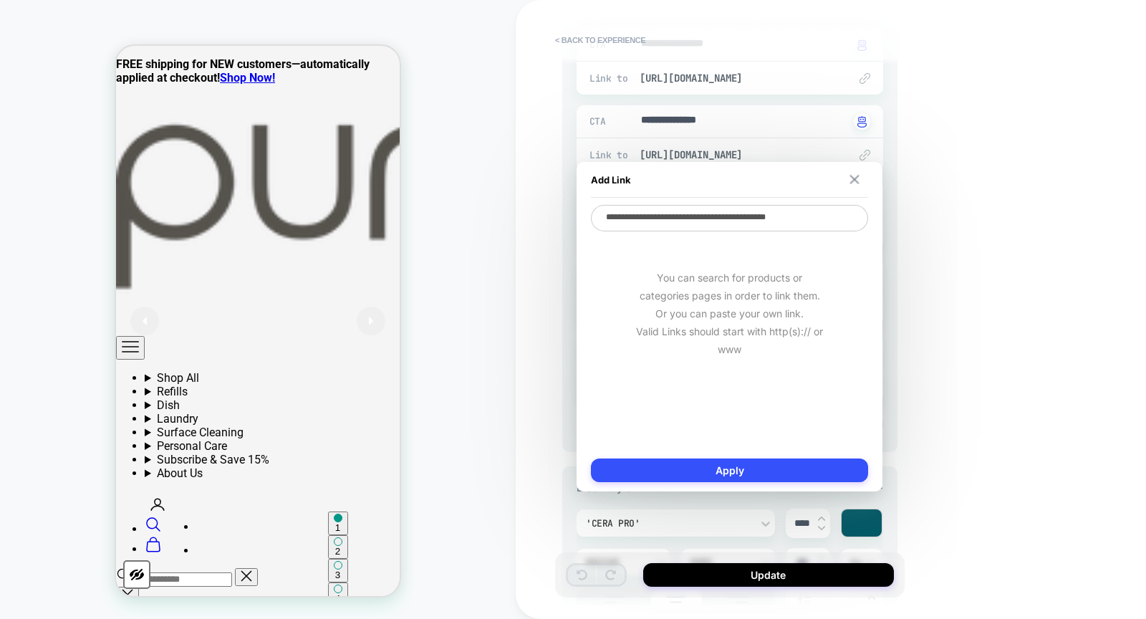
click at [854, 177] on img at bounding box center [854, 179] width 9 height 9
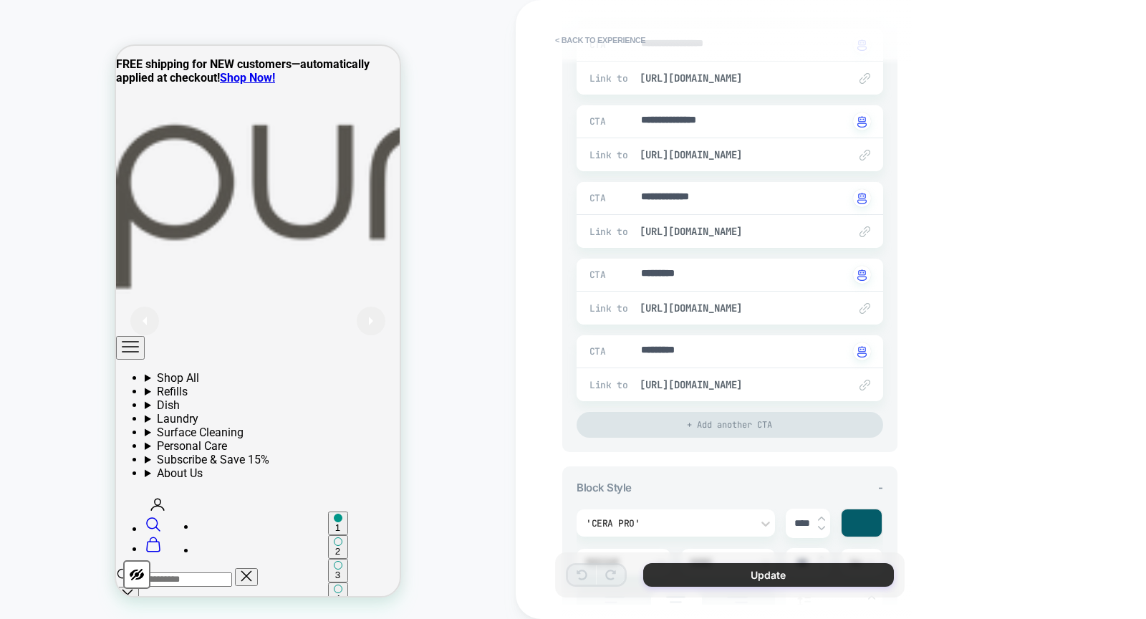
click at [745, 587] on button "Update" at bounding box center [768, 575] width 251 height 24
type textarea "*"
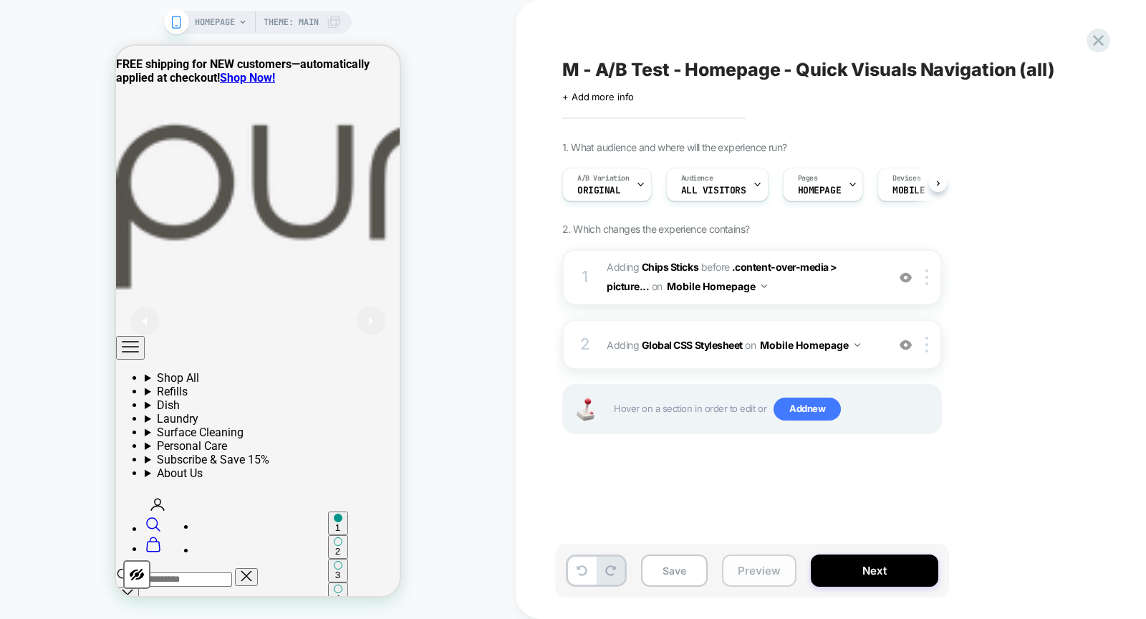
scroll to position [0, 1]
click at [676, 570] on button "Save" at bounding box center [674, 571] width 67 height 32
click at [876, 570] on button "Next" at bounding box center [875, 571] width 128 height 32
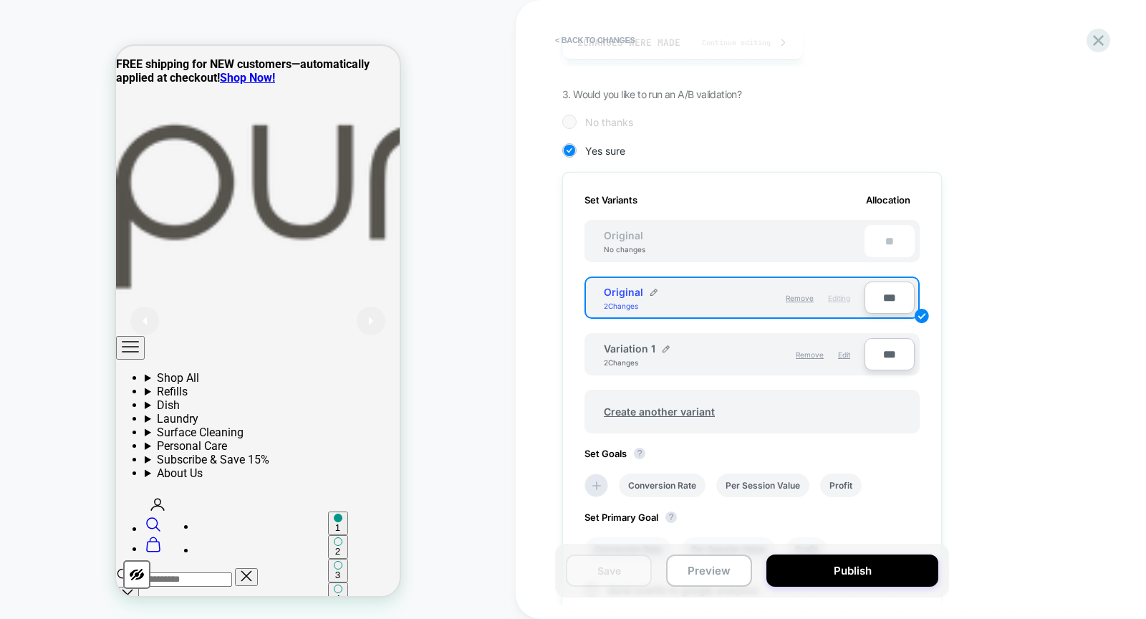
scroll to position [487, 0]
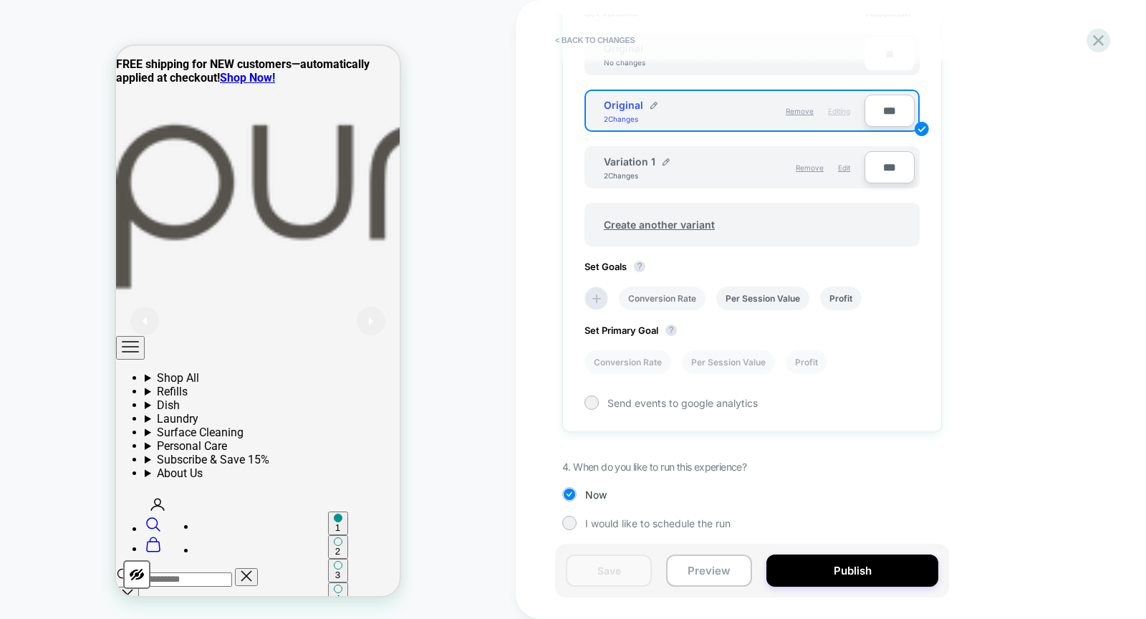
click at [670, 291] on li "Conversion Rate" at bounding box center [662, 299] width 87 height 24
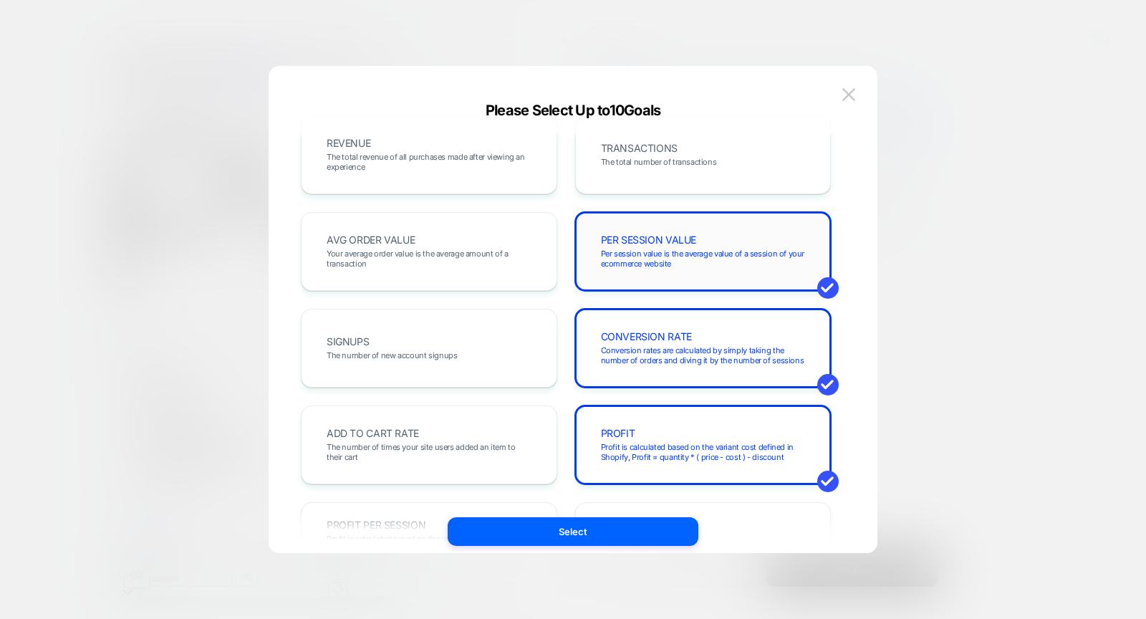
scroll to position [48, 0]
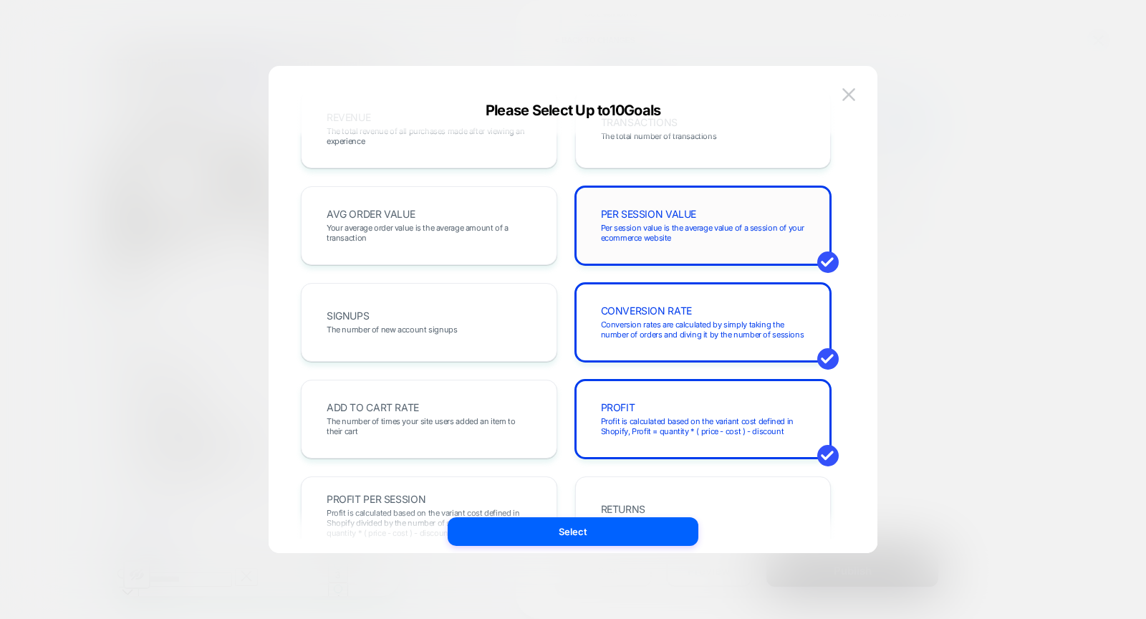
drag, startPoint x: 707, startPoint y: 224, endPoint x: 715, endPoint y: 252, distance: 29.7
click at [707, 224] on span "Per session value is the average value of a session of your ecommerce website" at bounding box center [703, 233] width 205 height 20
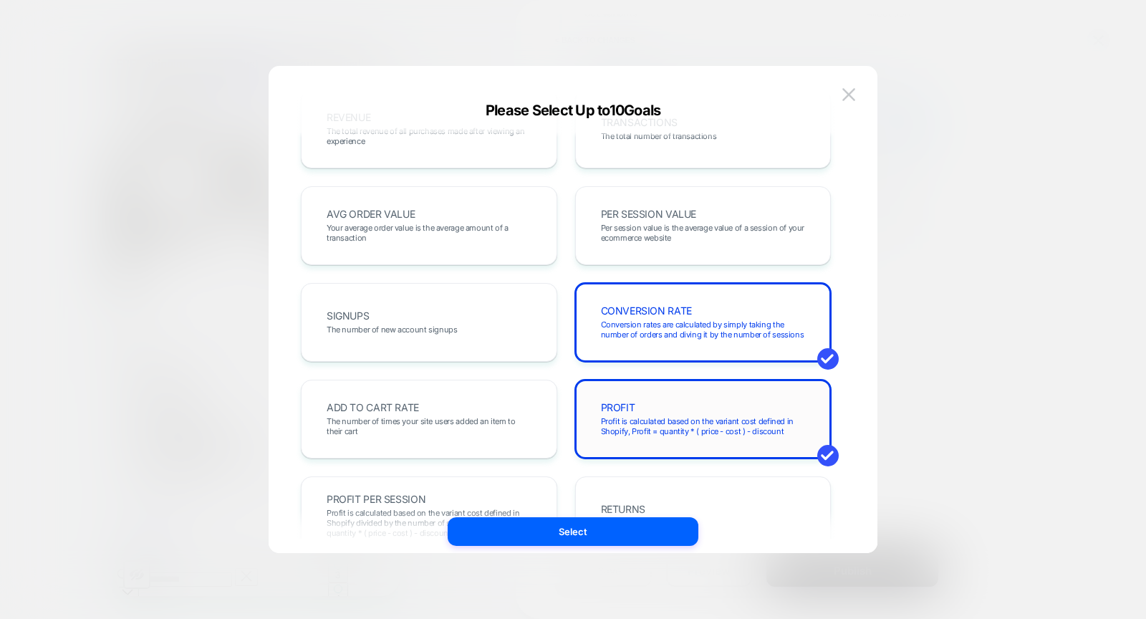
click at [713, 399] on div "PROFIT Profit is calculated based on the variant cost defined in Shopify, Profi…" at bounding box center [703, 419] width 226 height 49
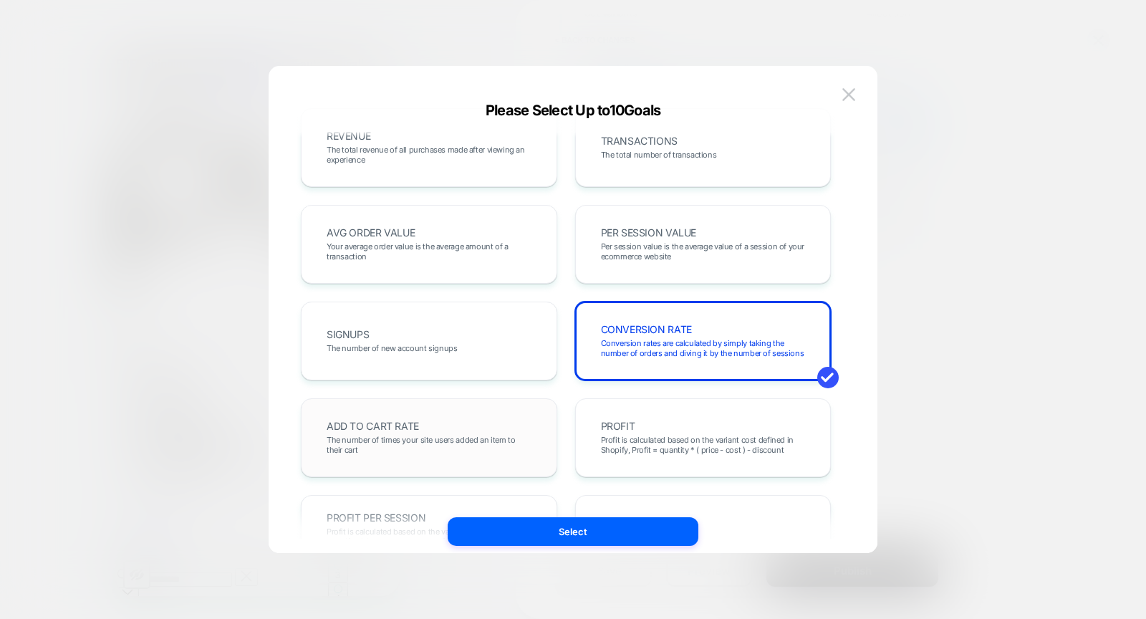
scroll to position [0, 0]
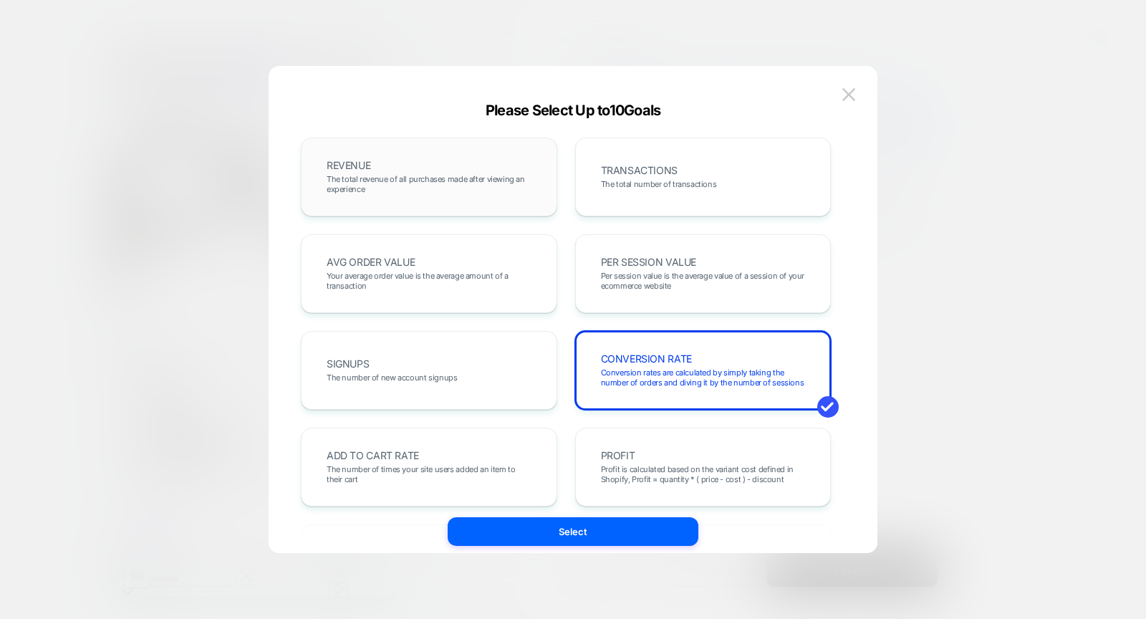
click at [467, 191] on span "The total revenue of all purchases made after viewing an experience" at bounding box center [429, 184] width 205 height 20
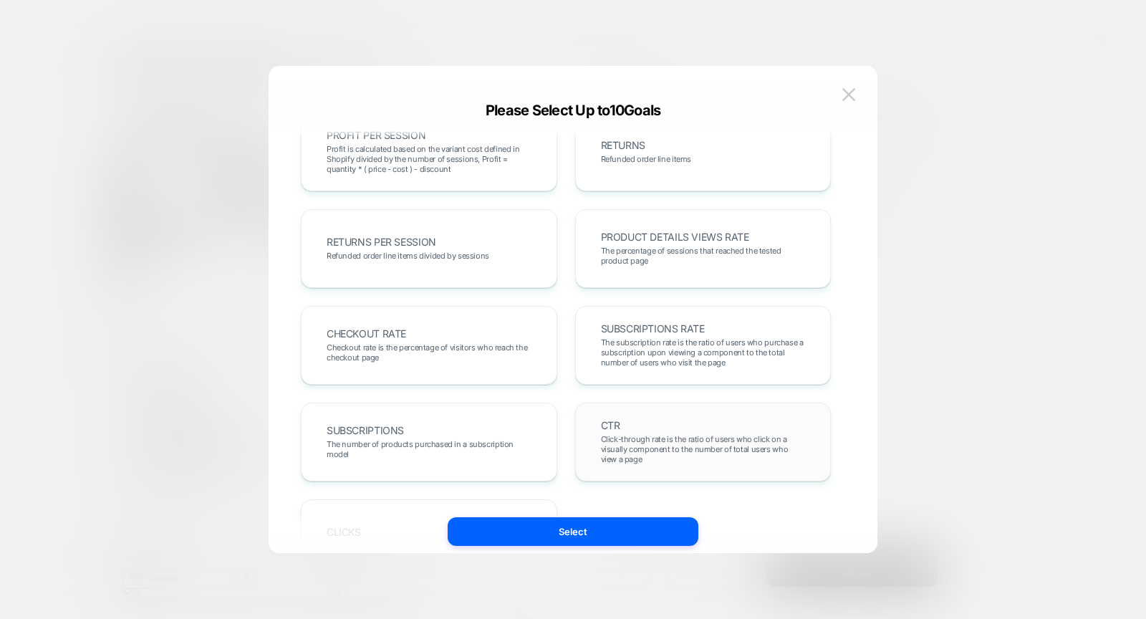
scroll to position [494, 0]
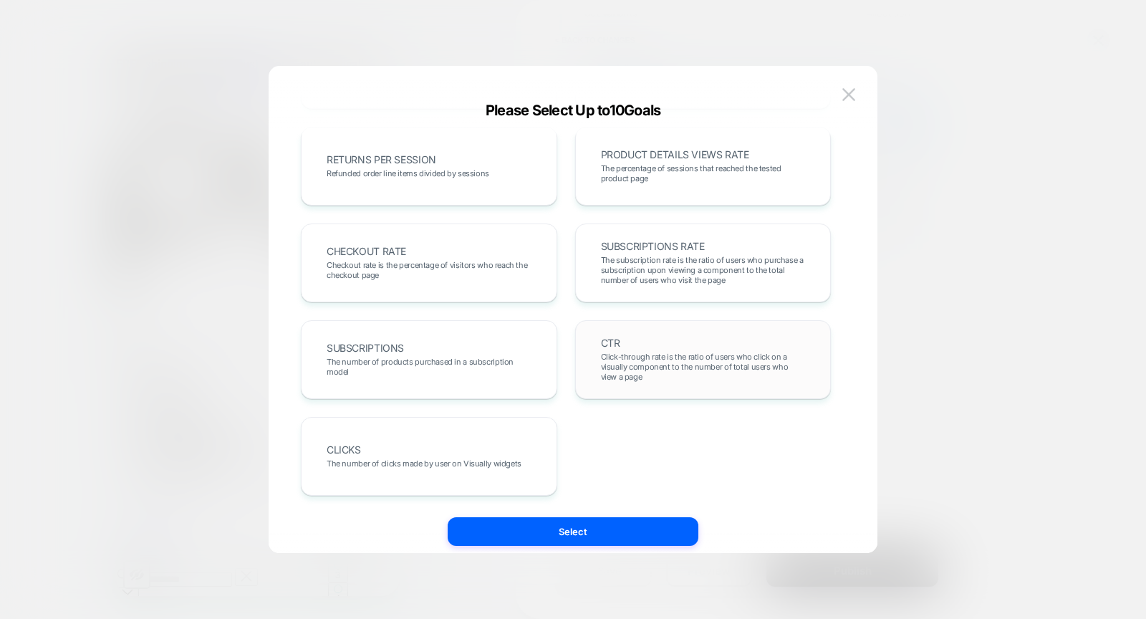
drag, startPoint x: 676, startPoint y: 369, endPoint x: 663, endPoint y: 383, distance: 18.8
click at [676, 369] on span "Click-through rate is the ratio of users who click on a visually component to t…" at bounding box center [703, 367] width 205 height 30
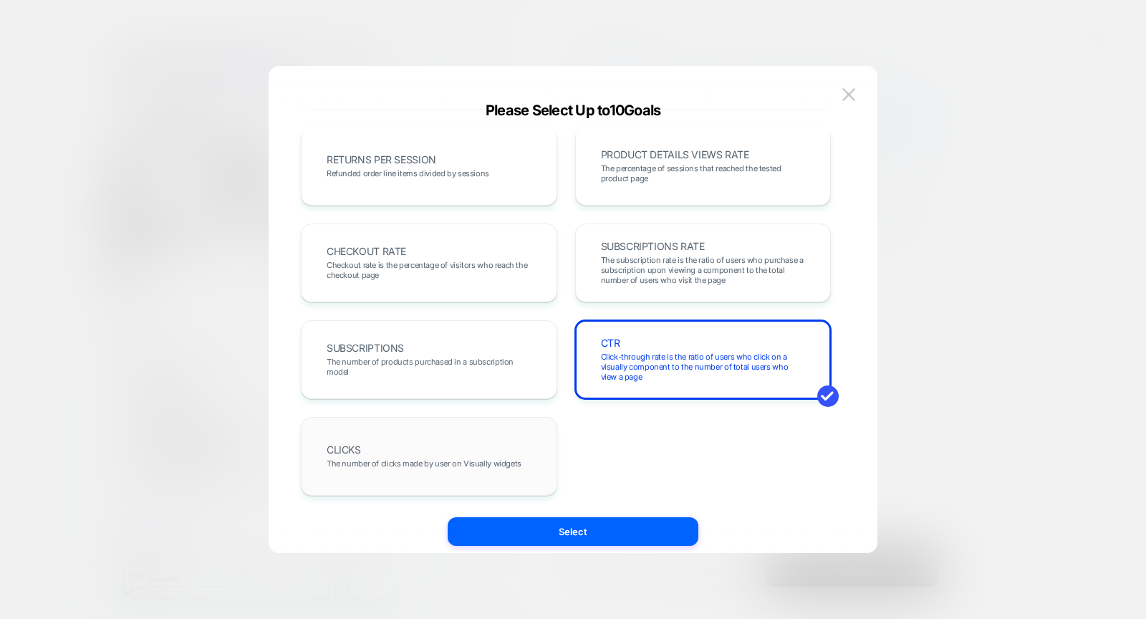
click at [501, 481] on div "CLICKS The number of clicks made by user on Visually widgets" at bounding box center [429, 456] width 256 height 79
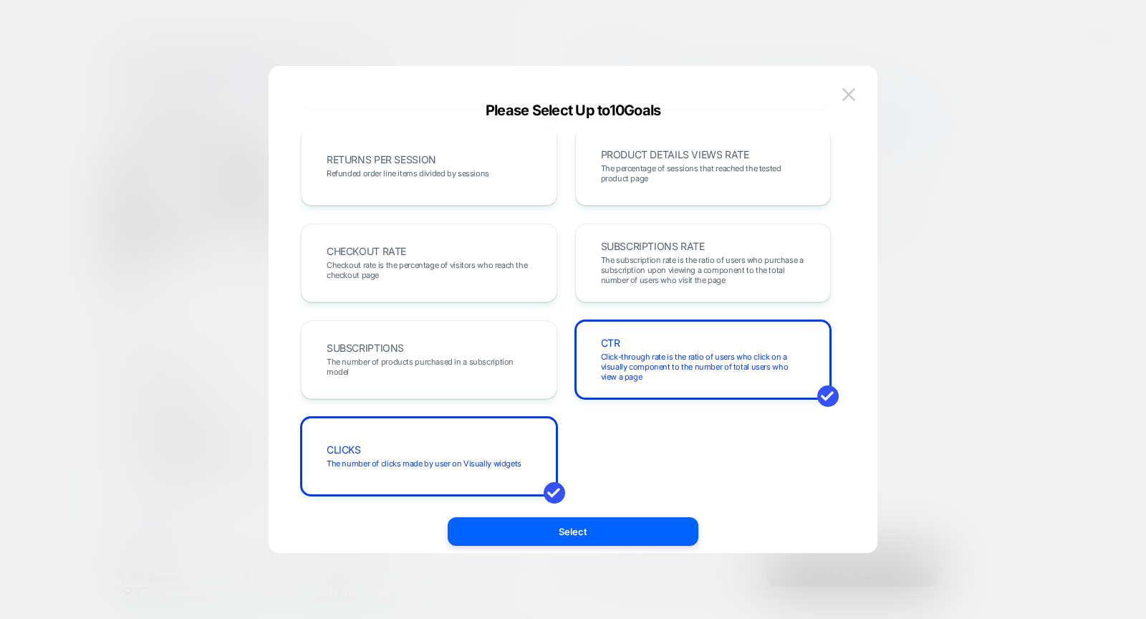
click at [524, 533] on button "Select" at bounding box center [573, 531] width 251 height 29
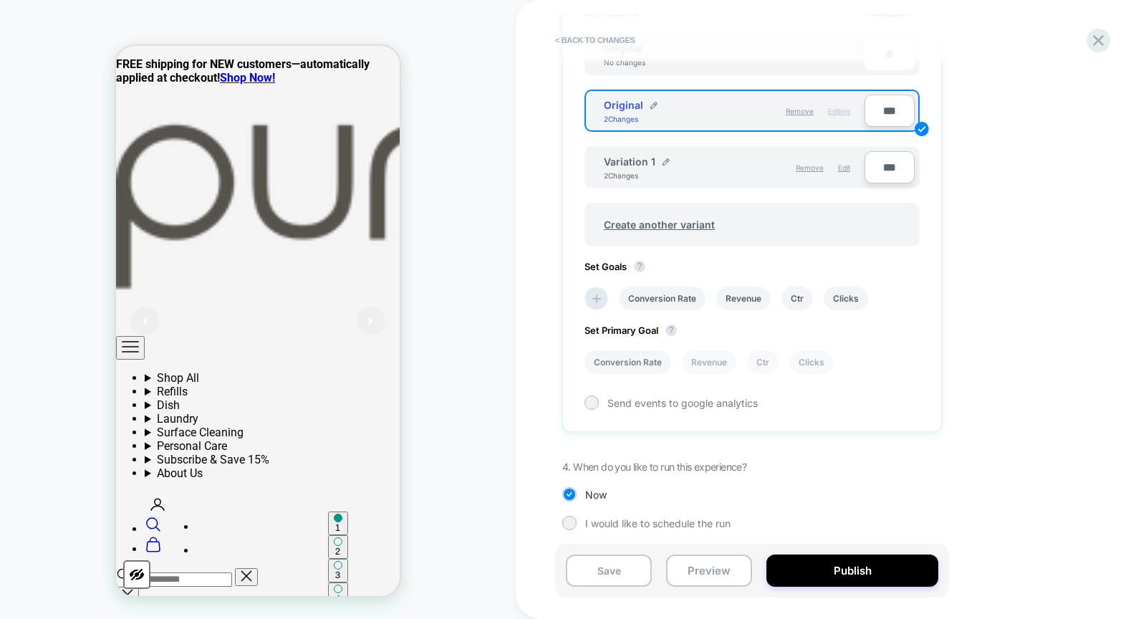
click at [617, 359] on li "Conversion Rate" at bounding box center [628, 362] width 87 height 24
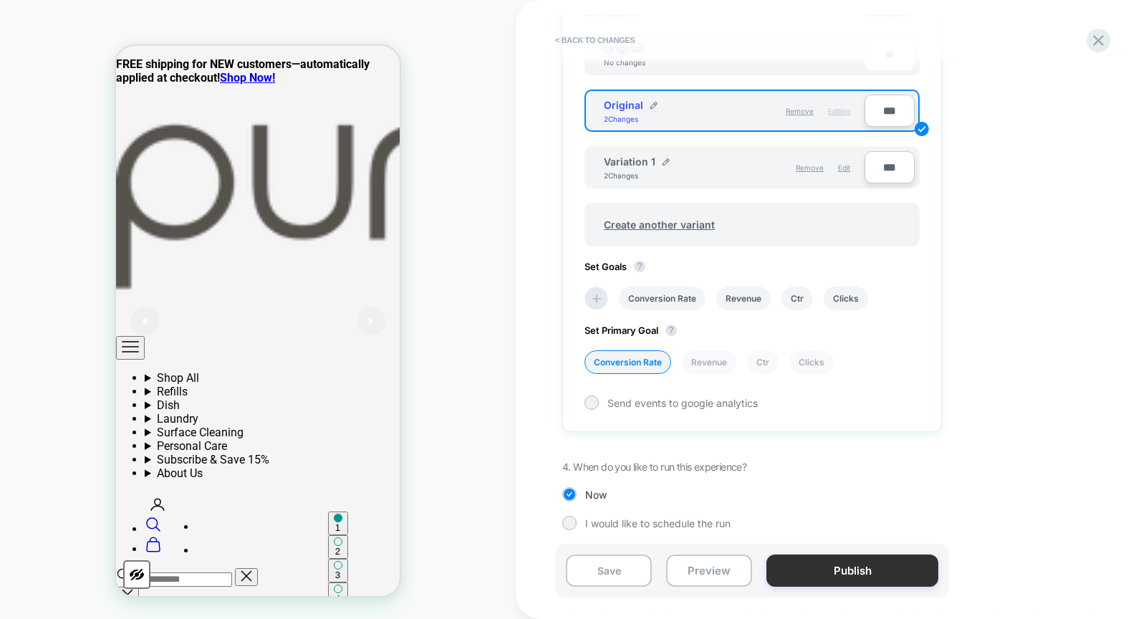
click at [867, 567] on button "Publish" at bounding box center [853, 571] width 172 height 32
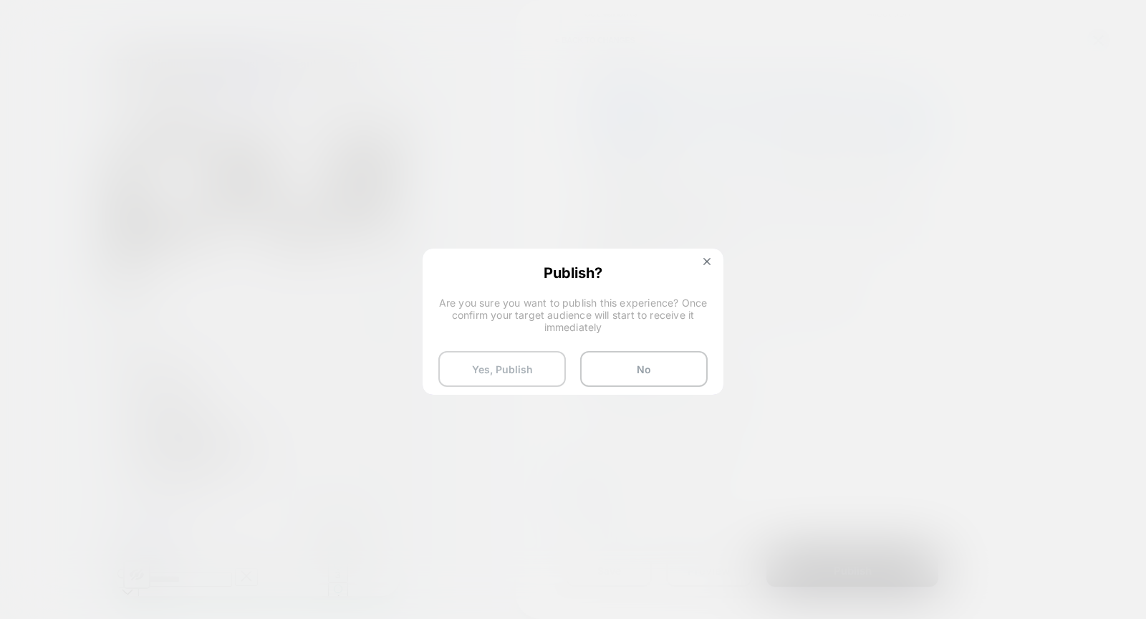
click at [489, 363] on button "Yes, Publish" at bounding box center [502, 369] width 128 height 36
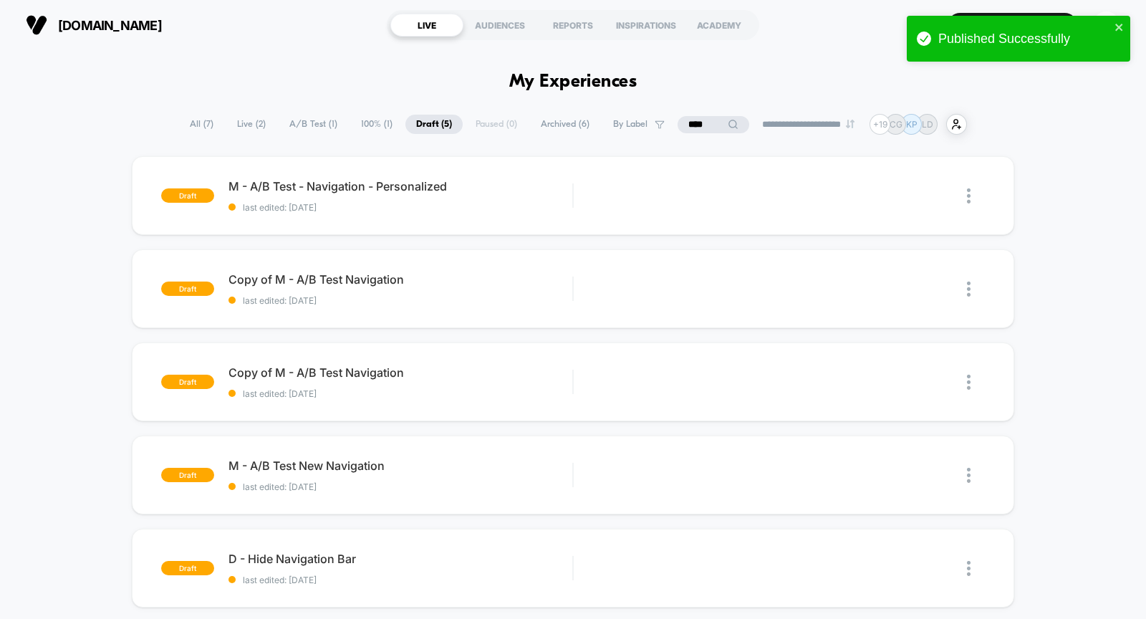
click at [322, 125] on span "A/B Test ( 1 )" at bounding box center [313, 124] width 69 height 19
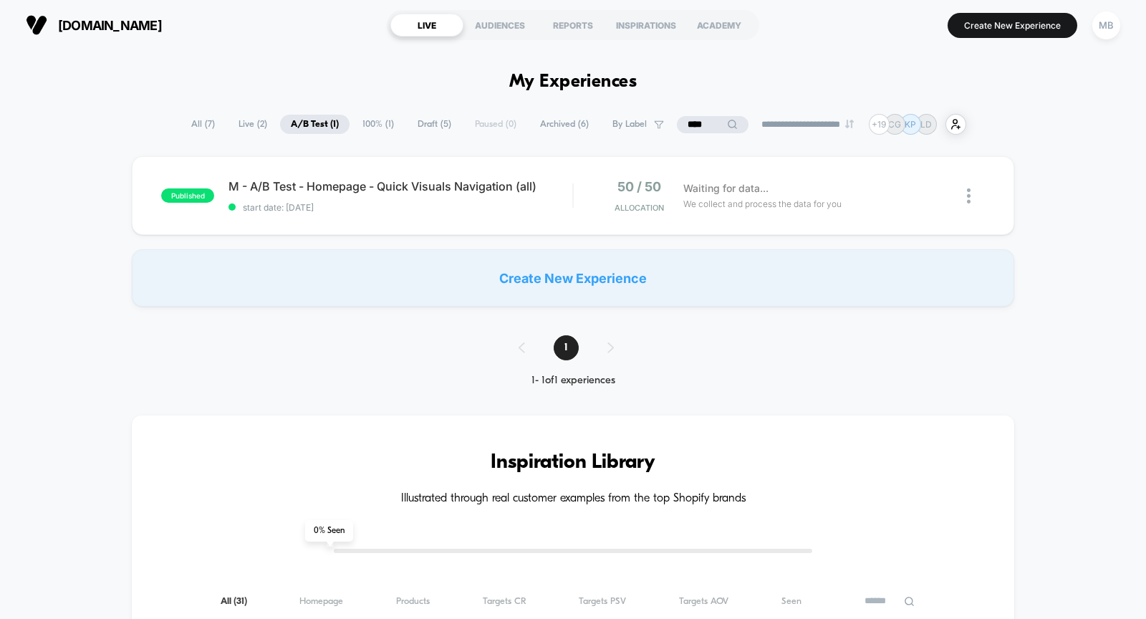
click at [244, 122] on span "Live ( 2 )" at bounding box center [253, 124] width 50 height 19
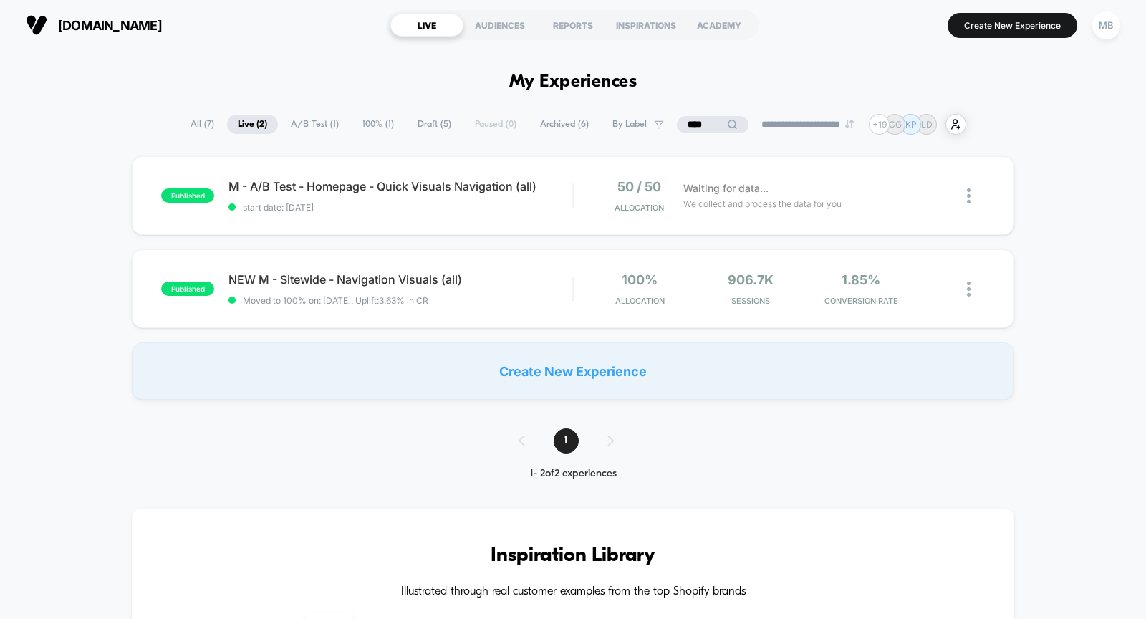
click at [322, 119] on span "A/B Test ( 1 )" at bounding box center [314, 124] width 69 height 19
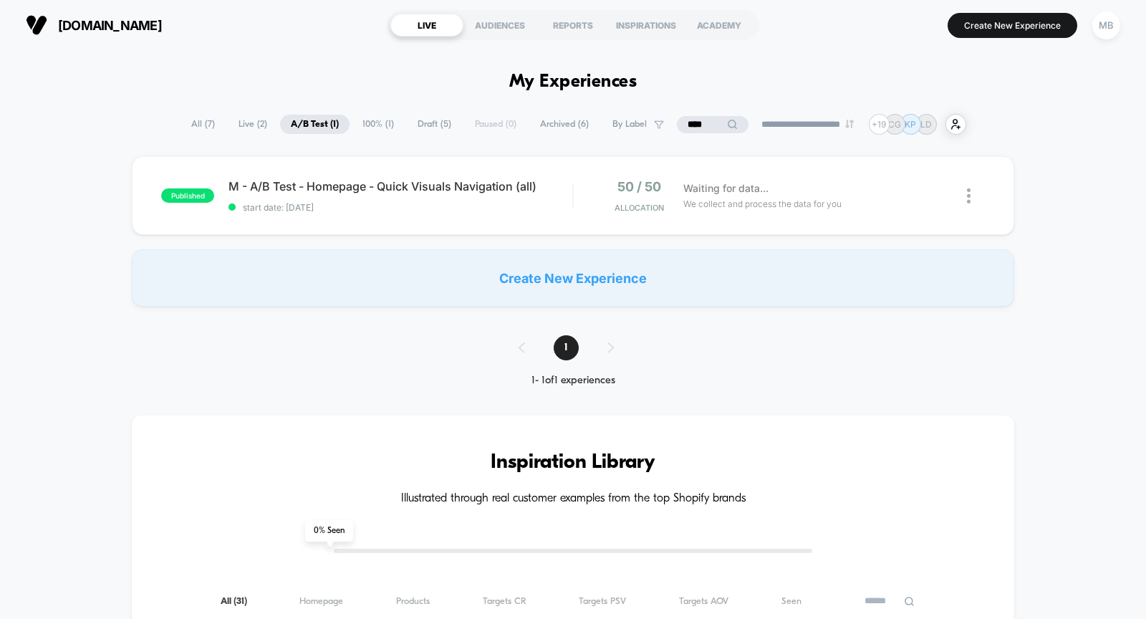
click at [432, 125] on span "Draft ( 5 )" at bounding box center [434, 124] width 55 height 19
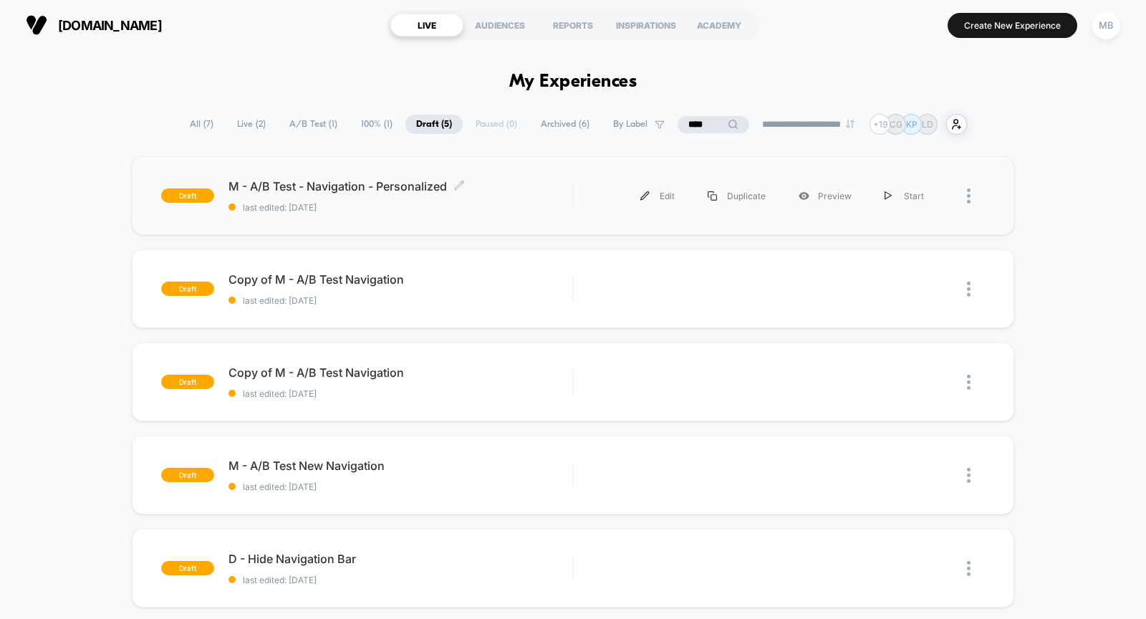
click at [380, 211] on span "last edited: 10/9/2025" at bounding box center [401, 207] width 344 height 11
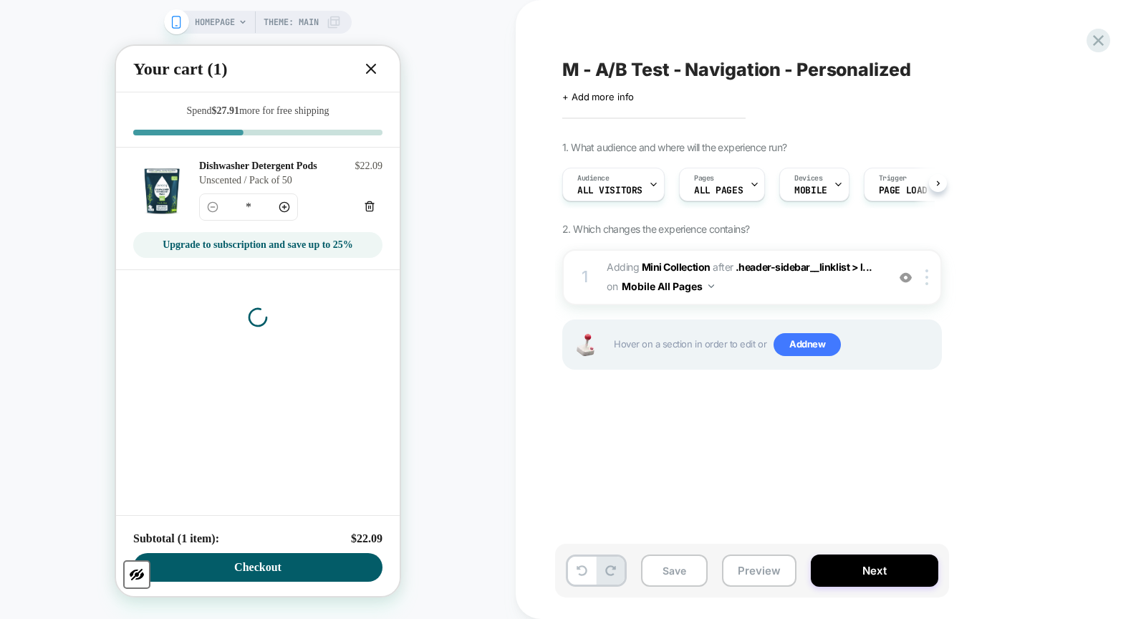
scroll to position [0, 1]
click at [364, 76] on icon at bounding box center [371, 68] width 17 height 17
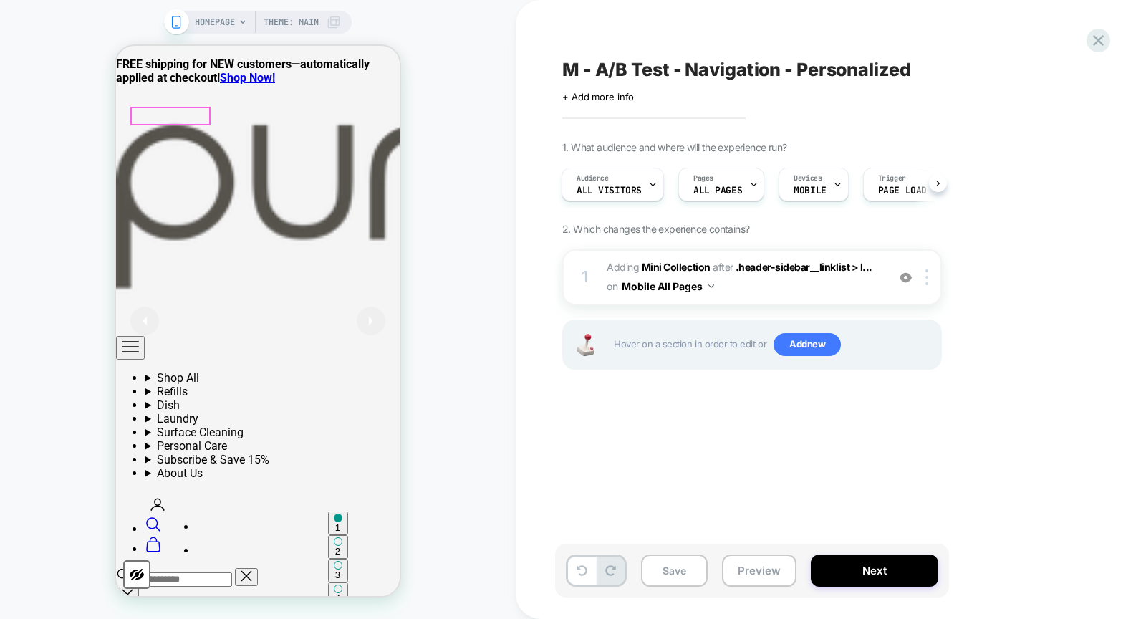
click at [133, 338] on icon "Primary navigation" at bounding box center [130, 346] width 17 height 17
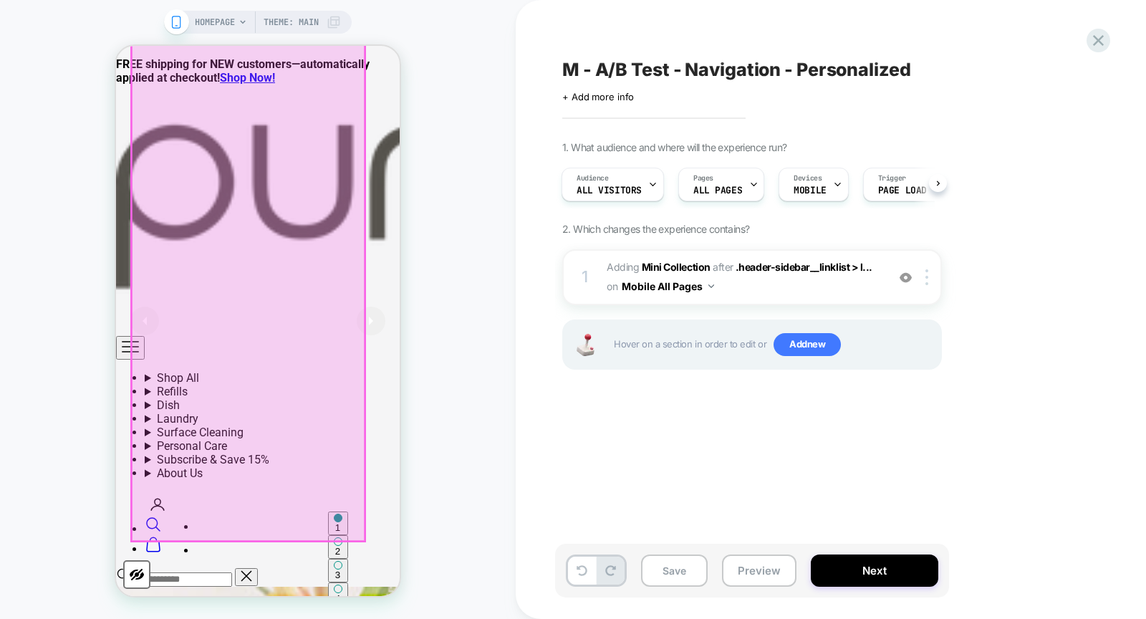
scroll to position [0, 0]
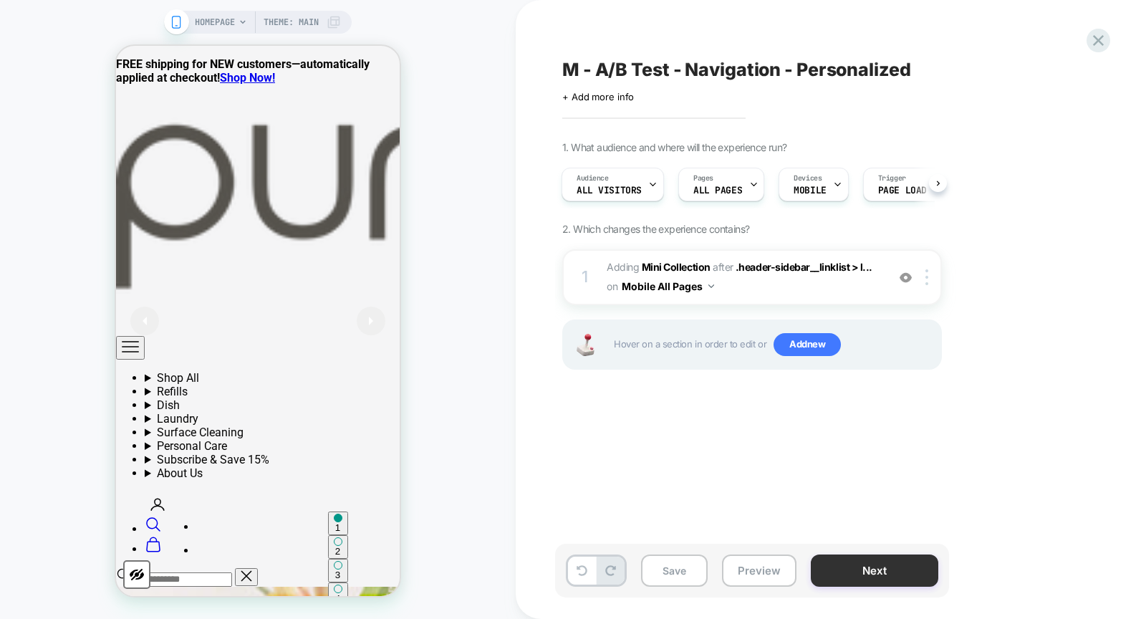
click at [899, 567] on button "Next" at bounding box center [875, 571] width 128 height 32
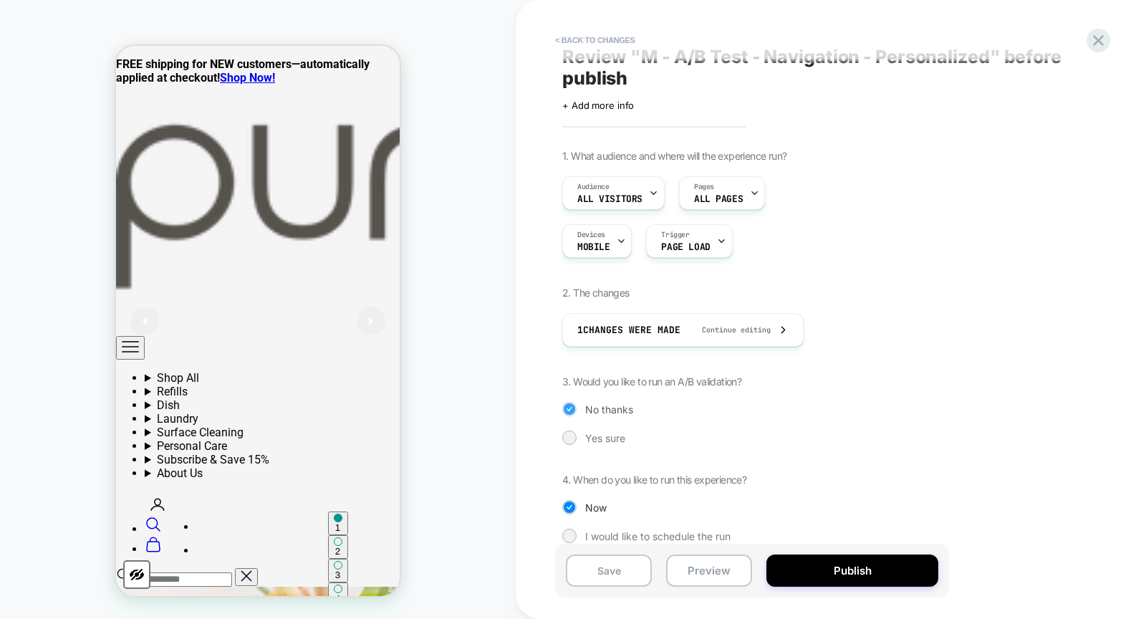
scroll to position [28, 0]
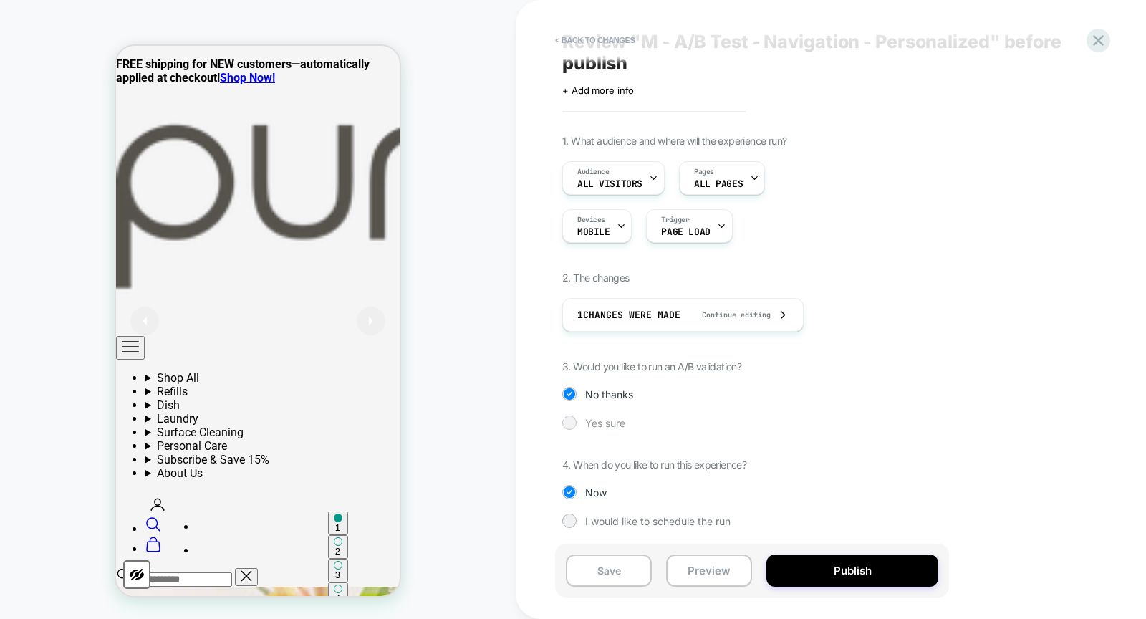
click at [564, 417] on div at bounding box center [569, 423] width 14 height 14
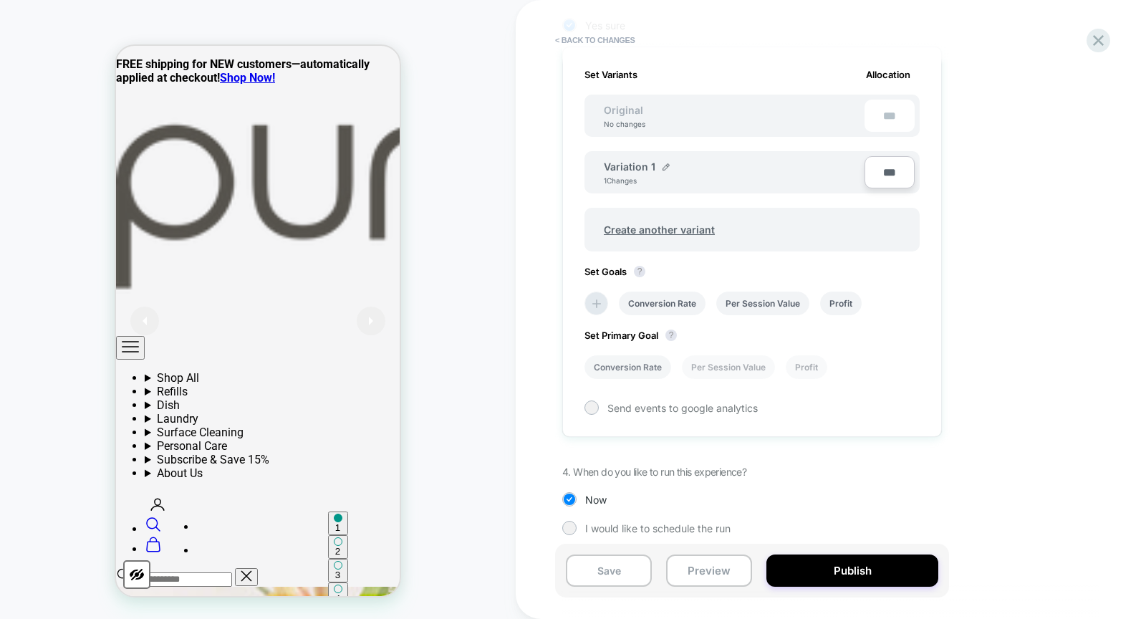
scroll to position [431, 0]
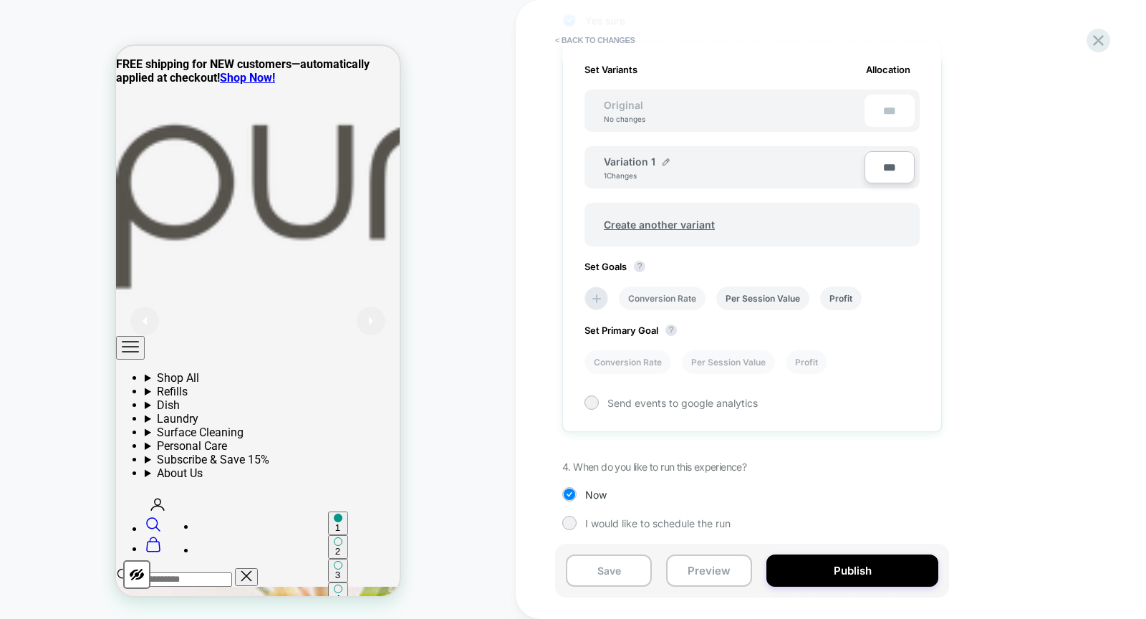
click at [685, 289] on li "Conversion Rate" at bounding box center [662, 299] width 87 height 24
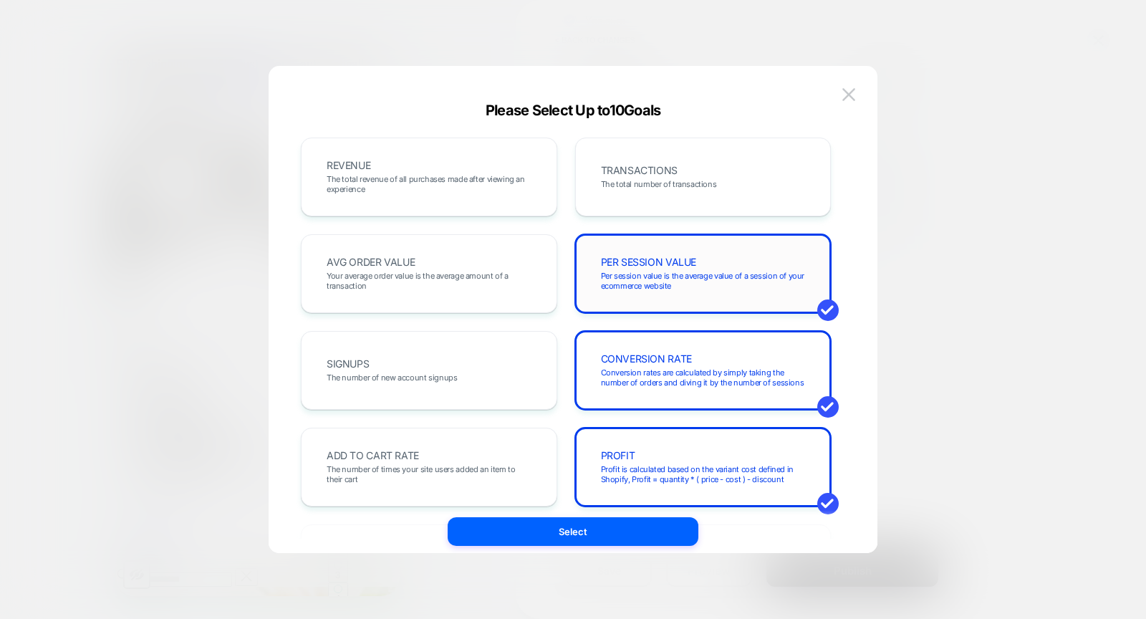
click at [695, 267] on div "PER SESSION VALUE Per session value is the average value of a session of your e…" at bounding box center [703, 273] width 226 height 49
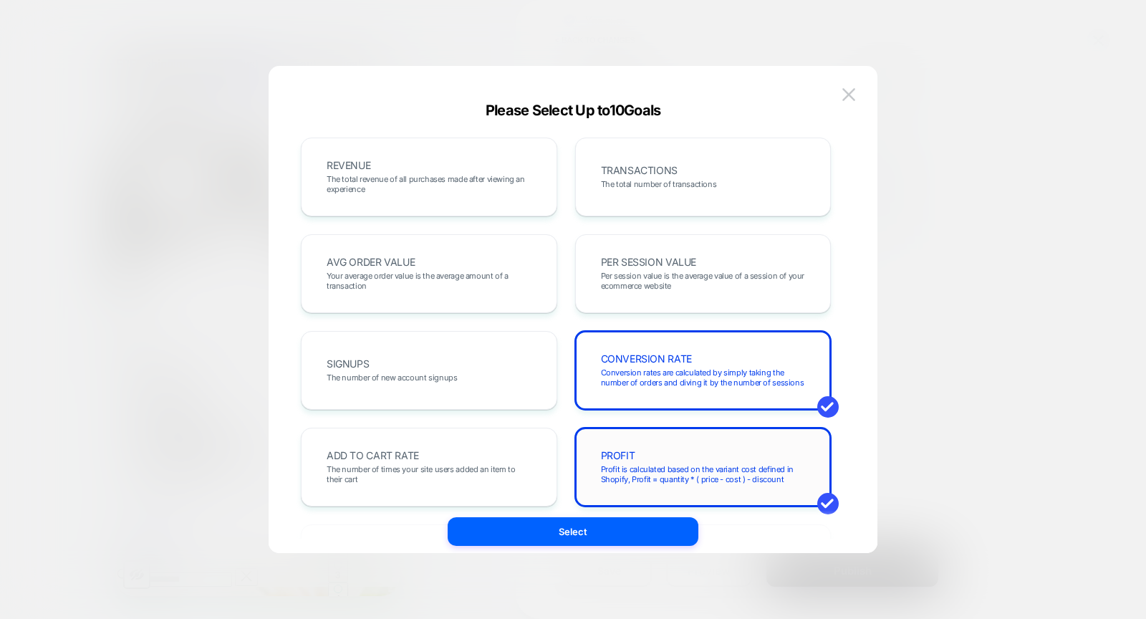
click at [665, 464] on span "Profit is calculated based on the variant cost defined in Shopify, Profit = qua…" at bounding box center [703, 474] width 205 height 20
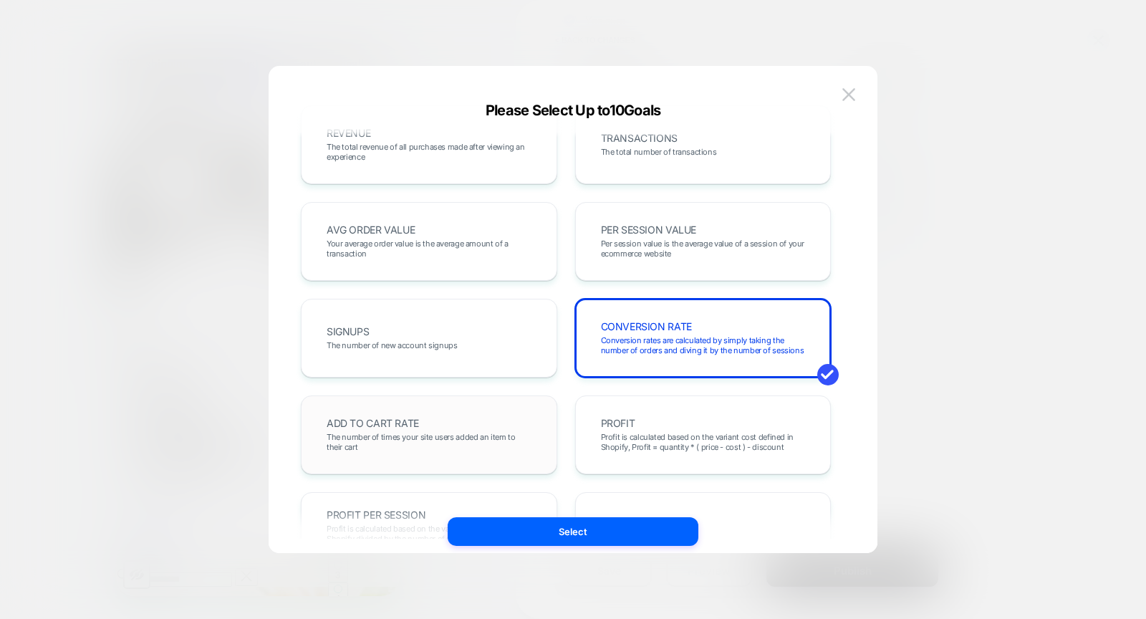
click at [444, 411] on div "ADD TO CART RATE The number of times your site users added an item to their cart" at bounding box center [429, 435] width 226 height 49
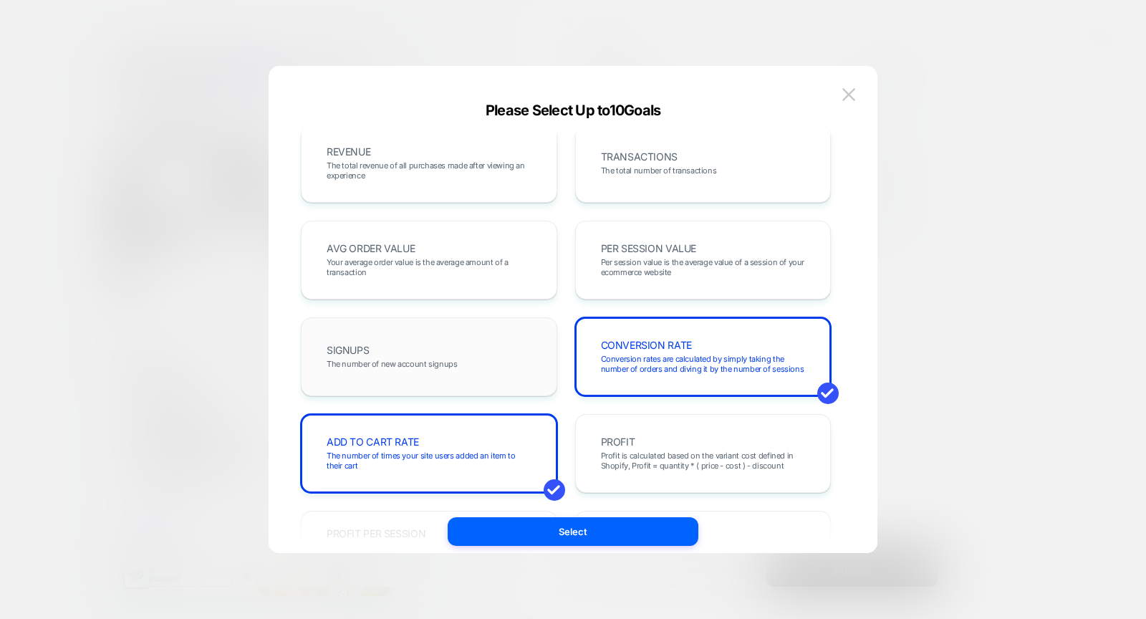
scroll to position [0, 0]
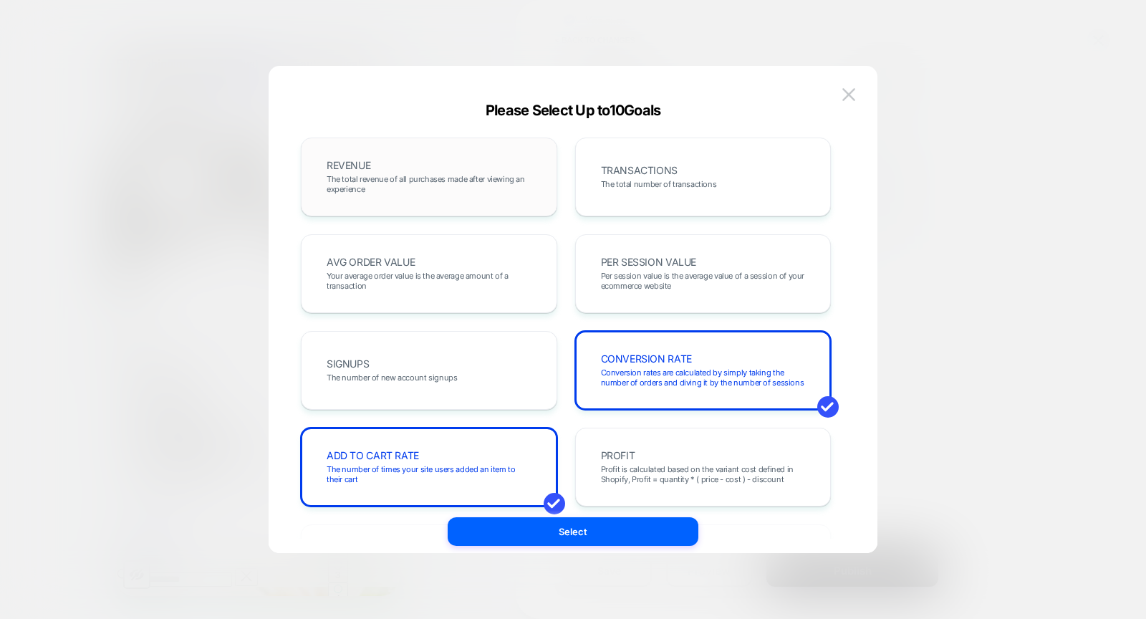
click at [443, 193] on div "REVENUE The total revenue of all purchases made after viewing an experience" at bounding box center [429, 177] width 226 height 49
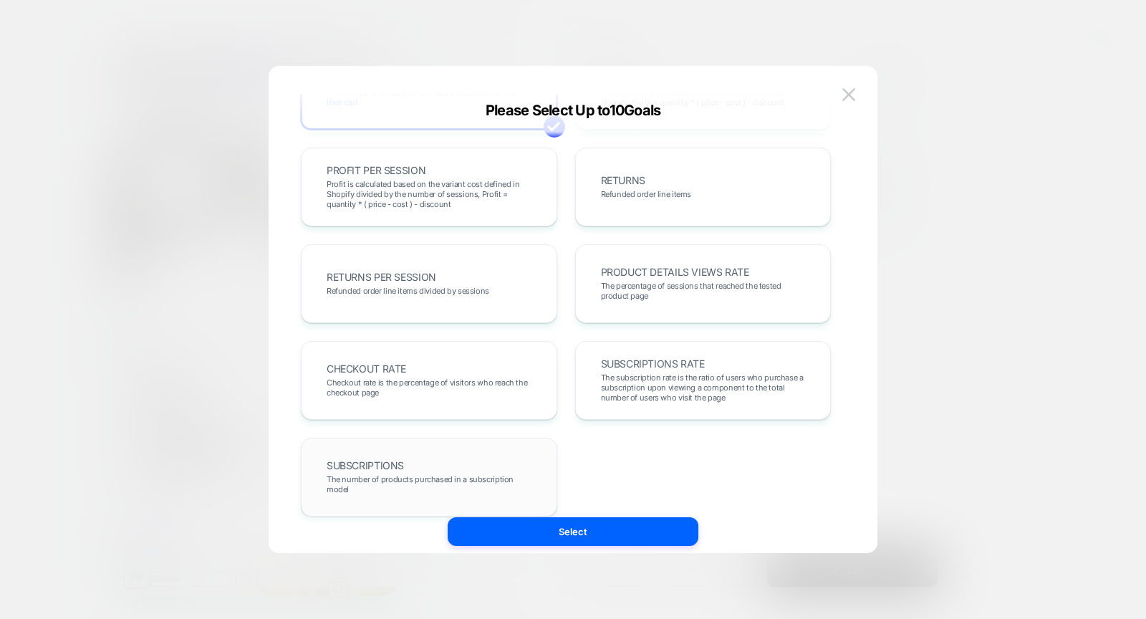
scroll to position [398, 0]
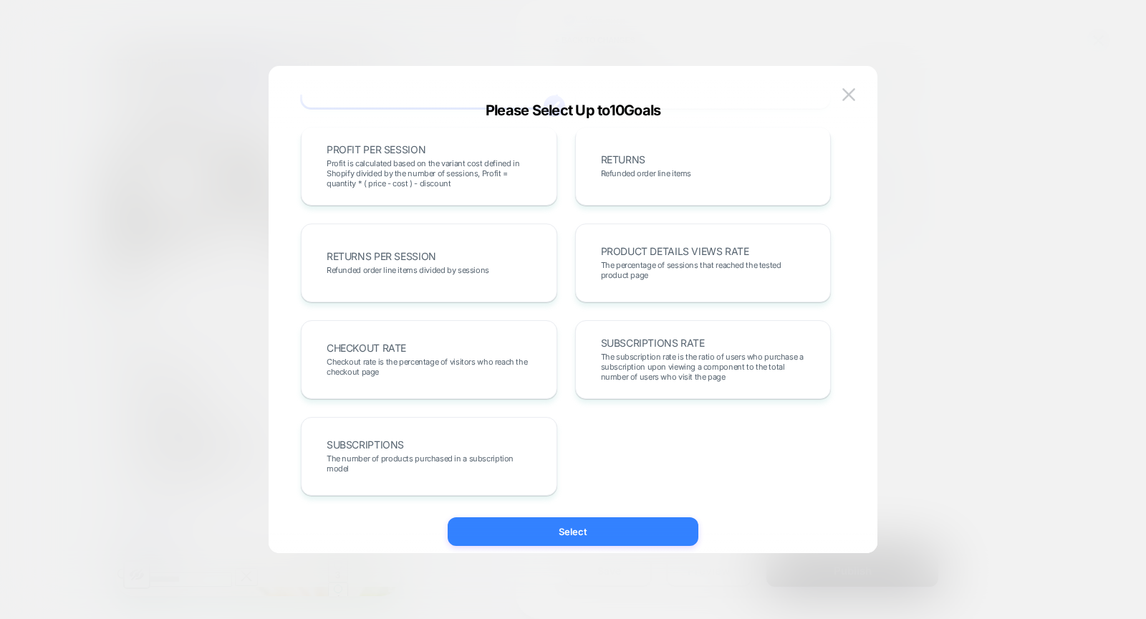
click at [549, 518] on button "Select" at bounding box center [573, 531] width 251 height 29
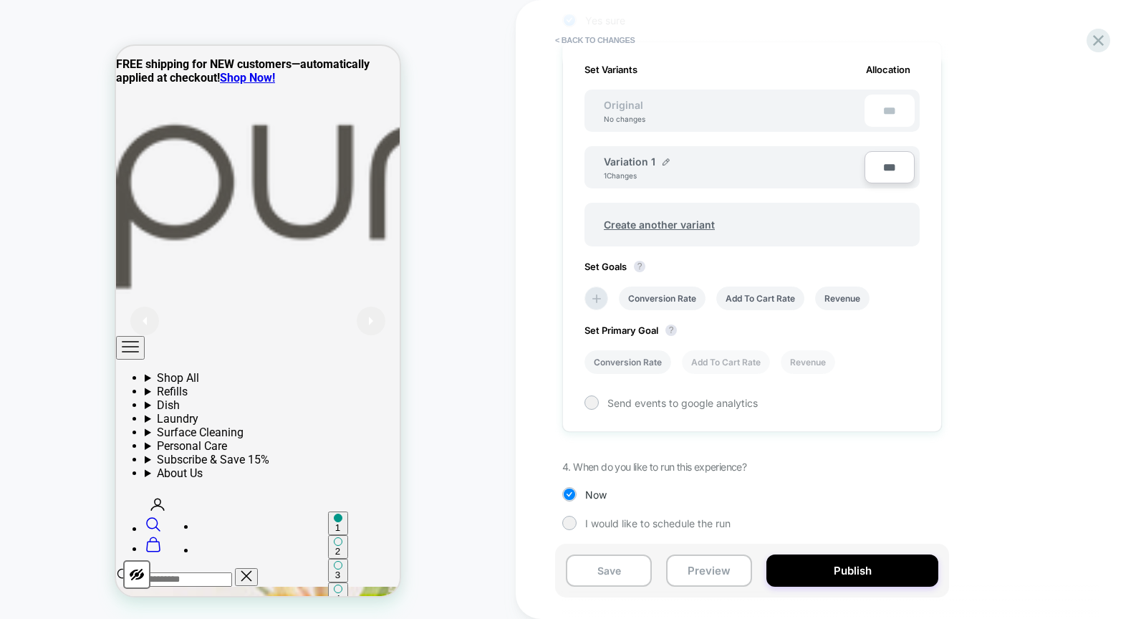
click at [629, 359] on li "Conversion Rate" at bounding box center [628, 362] width 87 height 24
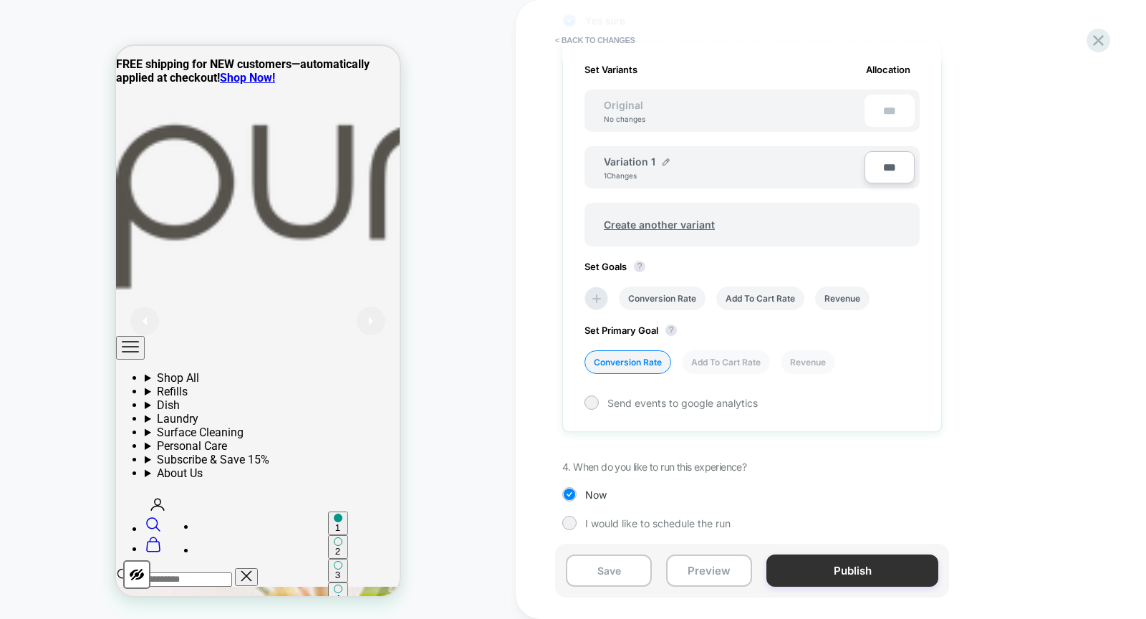
click at [838, 576] on button "Publish" at bounding box center [853, 571] width 172 height 32
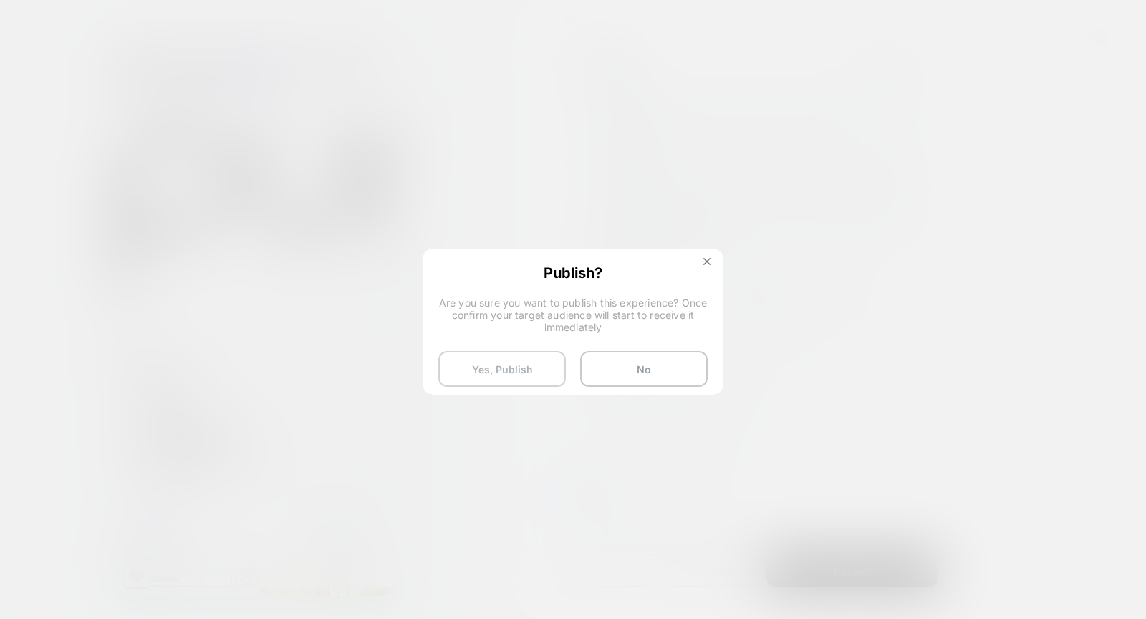
click at [542, 370] on button "Yes, Publish" at bounding box center [502, 369] width 128 height 36
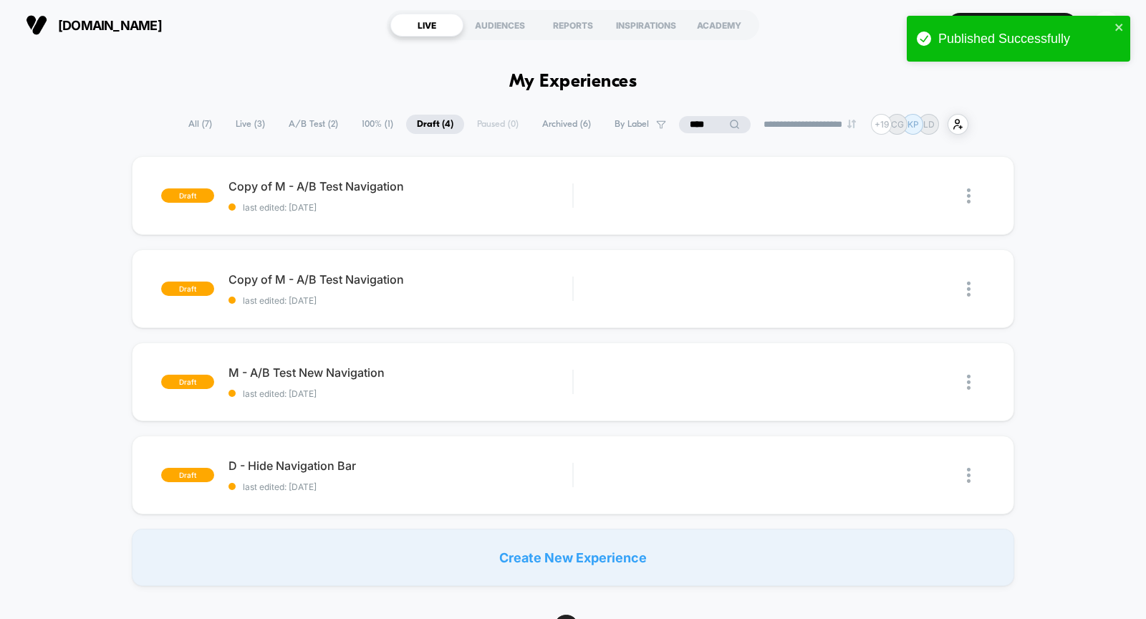
click at [378, 124] on span "100% ( 1 )" at bounding box center [377, 124] width 53 height 19
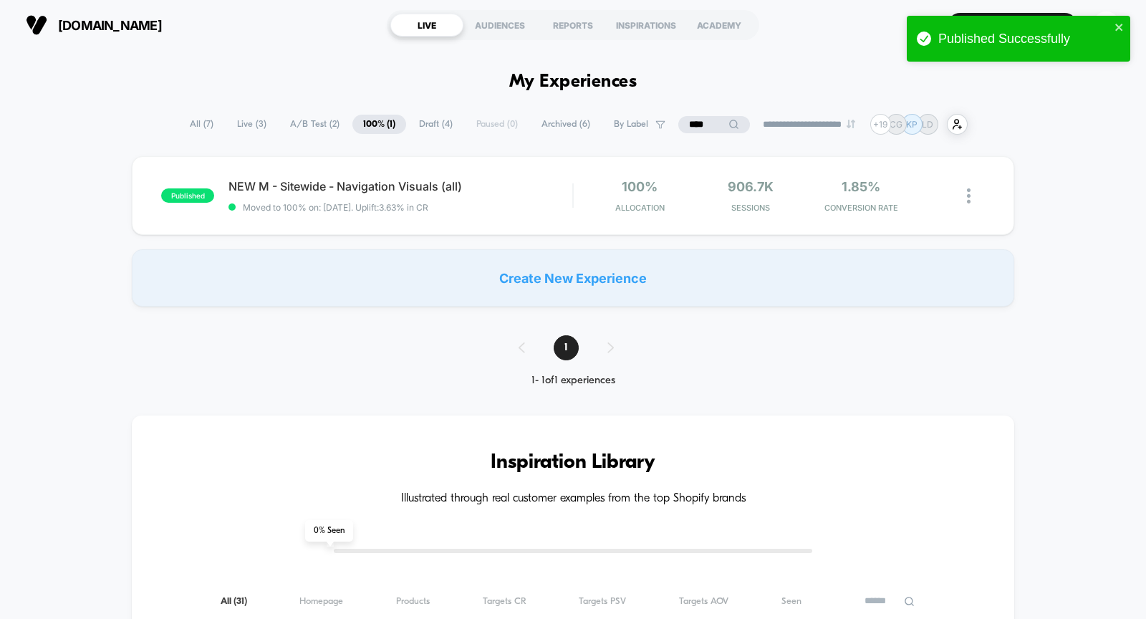
click at [448, 124] on span "Draft ( 4 )" at bounding box center [435, 124] width 55 height 19
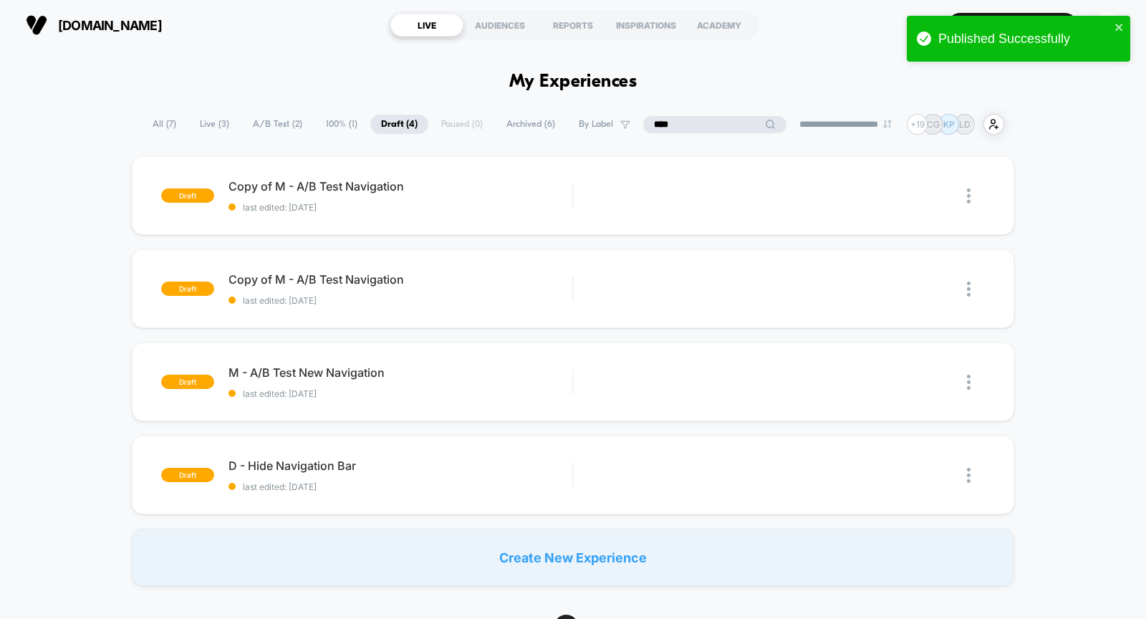
drag, startPoint x: 691, startPoint y: 126, endPoint x: 624, endPoint y: 126, distance: 66.6
click at [624, 126] on div "**********" at bounding box center [573, 124] width 863 height 21
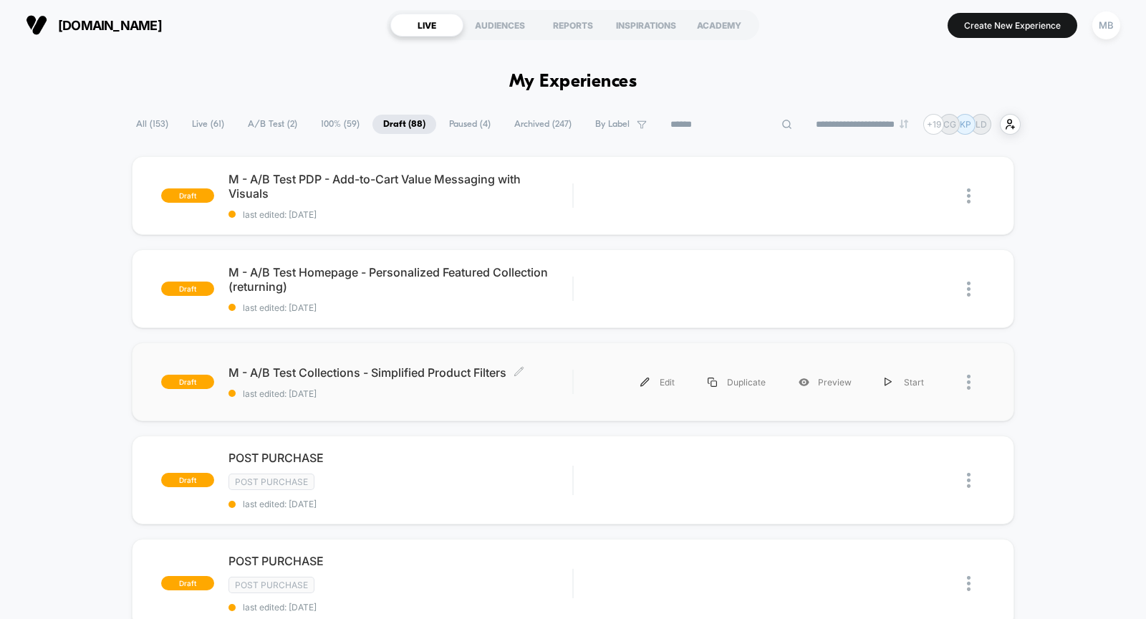
click at [466, 389] on span "last edited: [DATE]" at bounding box center [401, 393] width 344 height 11
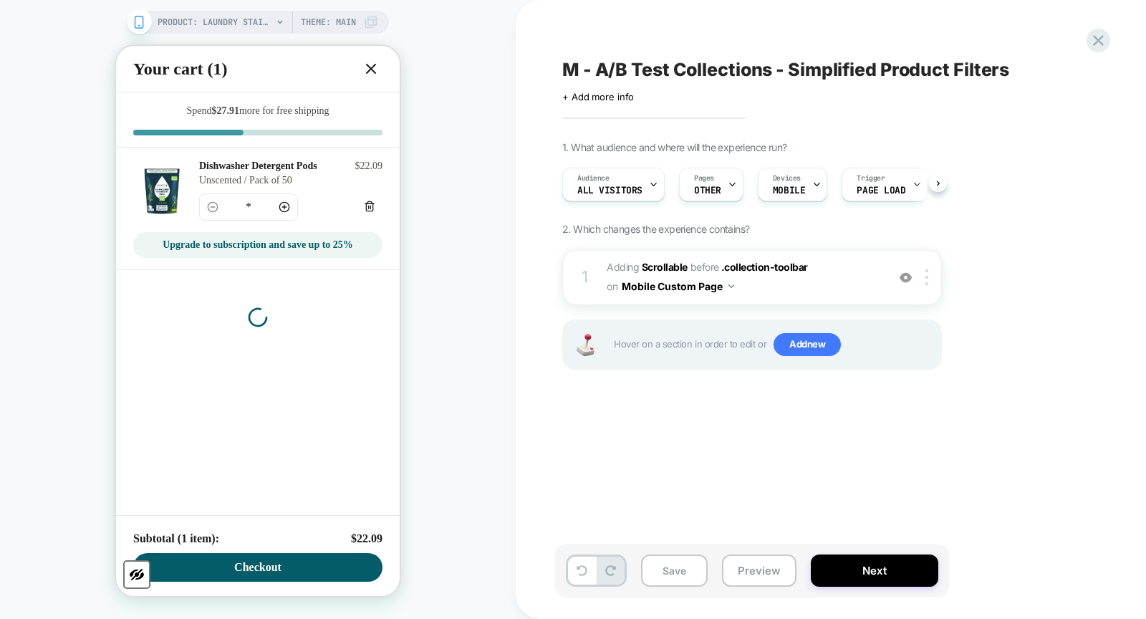
scroll to position [0, 1]
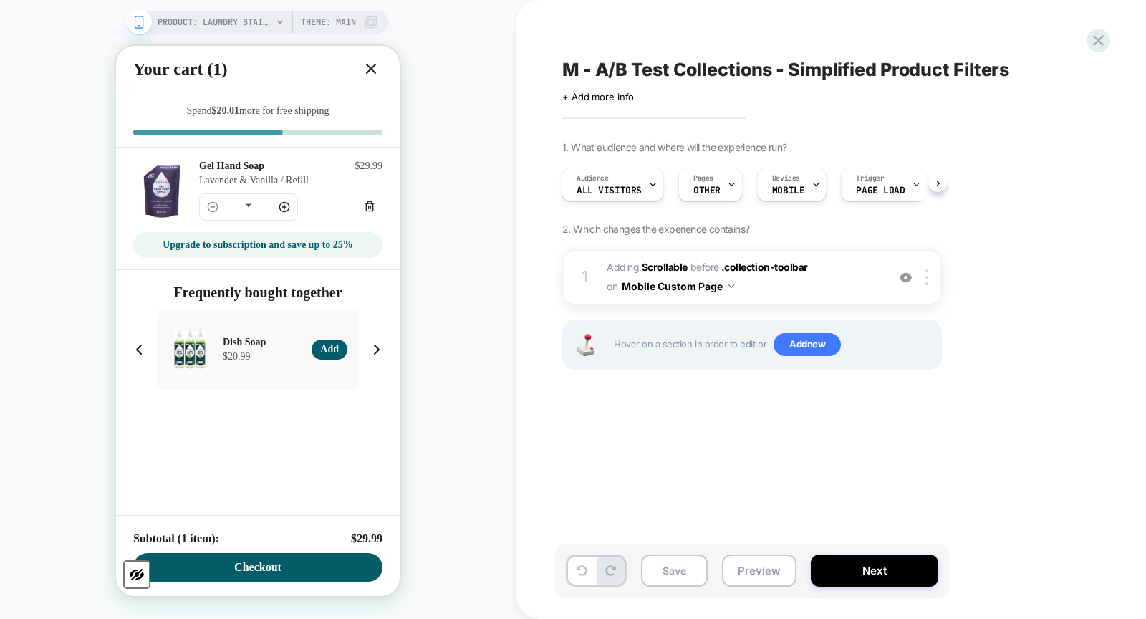
click at [367, 67] on icon at bounding box center [371, 68] width 17 height 17
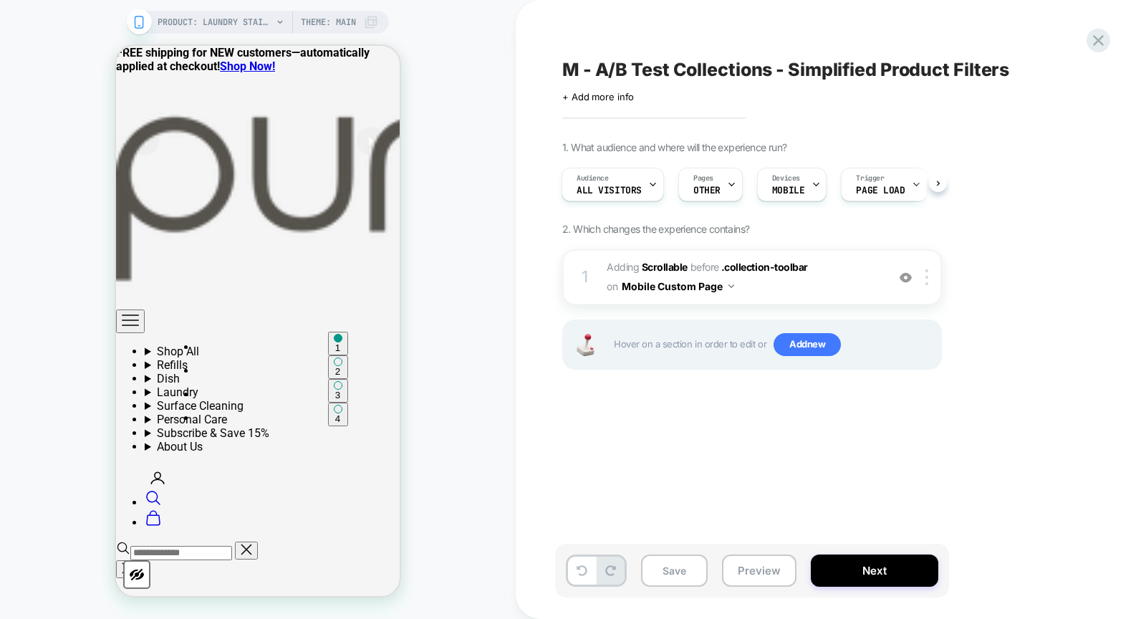
scroll to position [0, 0]
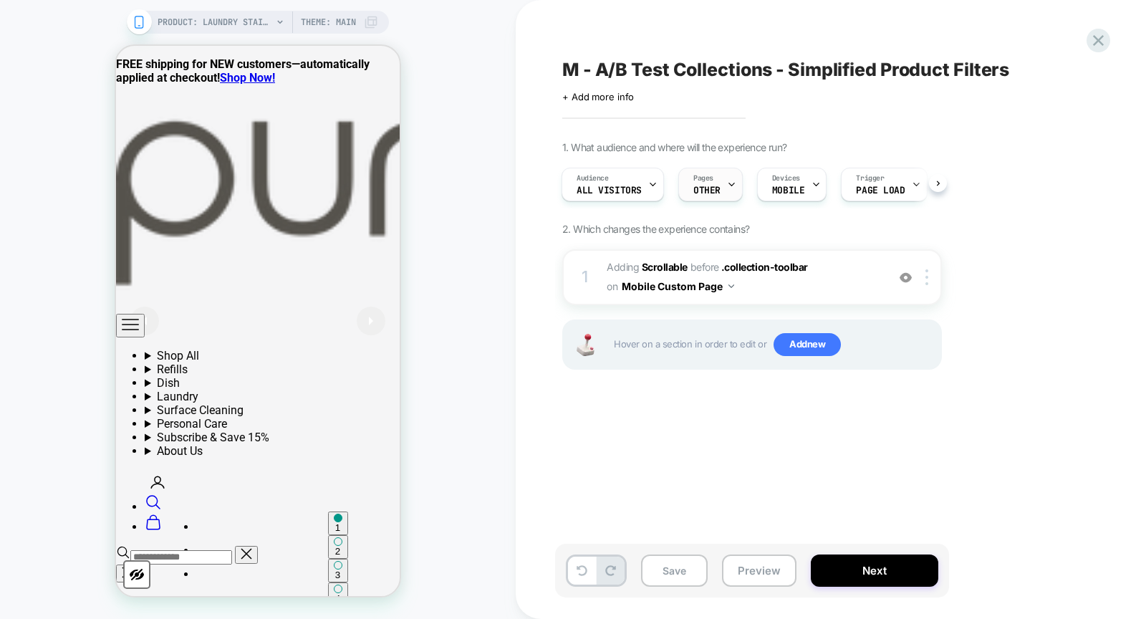
click at [721, 178] on div "Pages OTHER" at bounding box center [707, 184] width 56 height 32
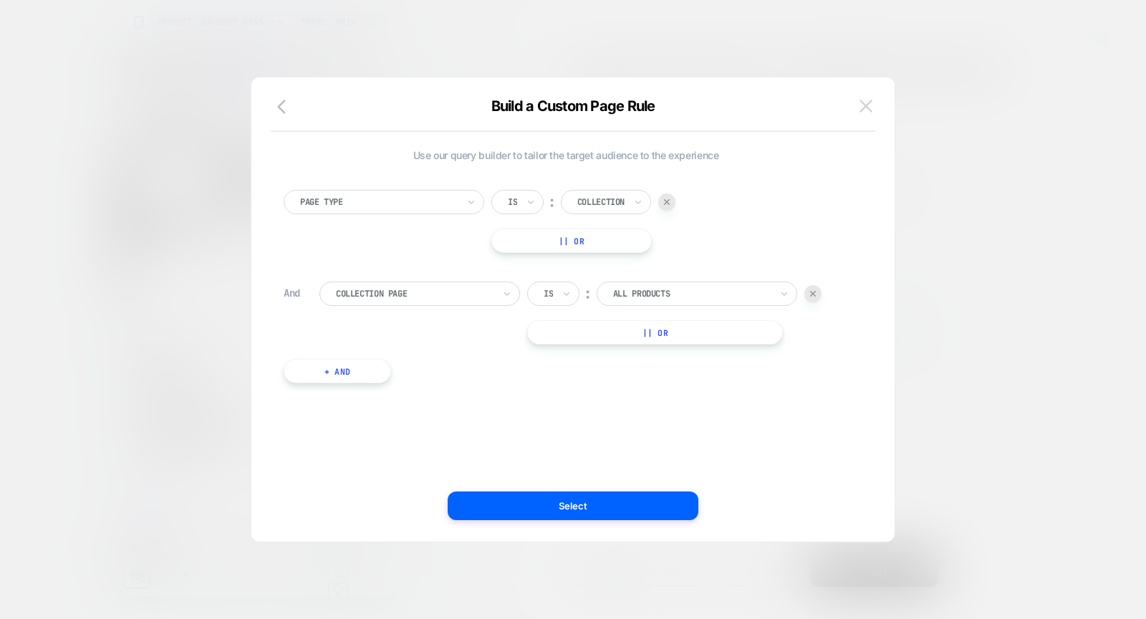
click at [865, 106] on img at bounding box center [866, 106] width 13 height 12
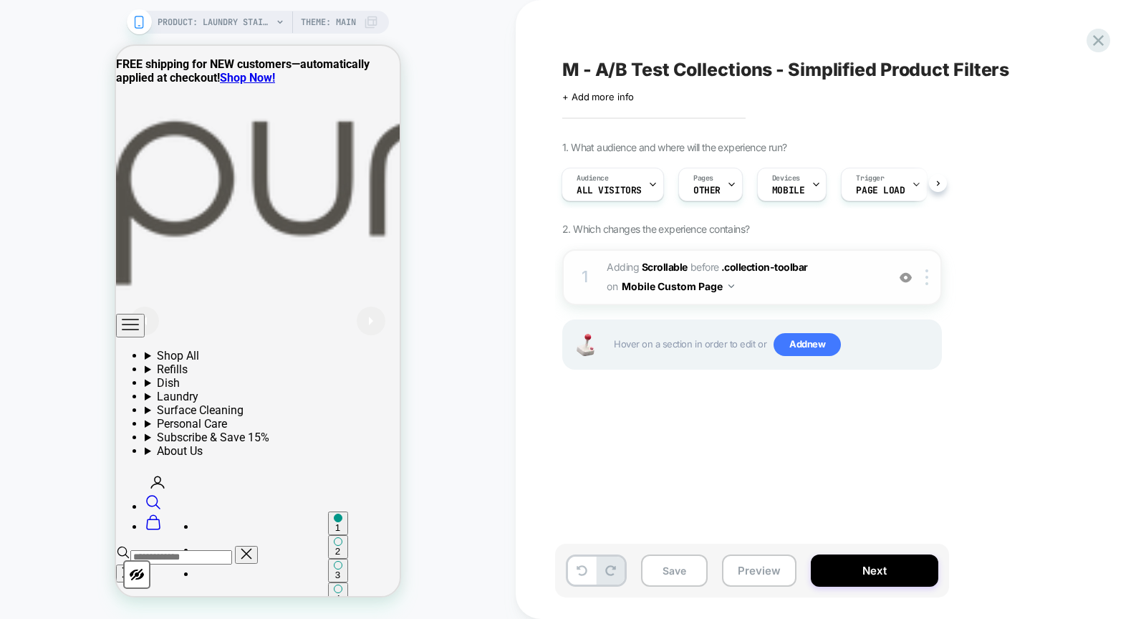
click at [729, 284] on img at bounding box center [732, 286] width 6 height 4
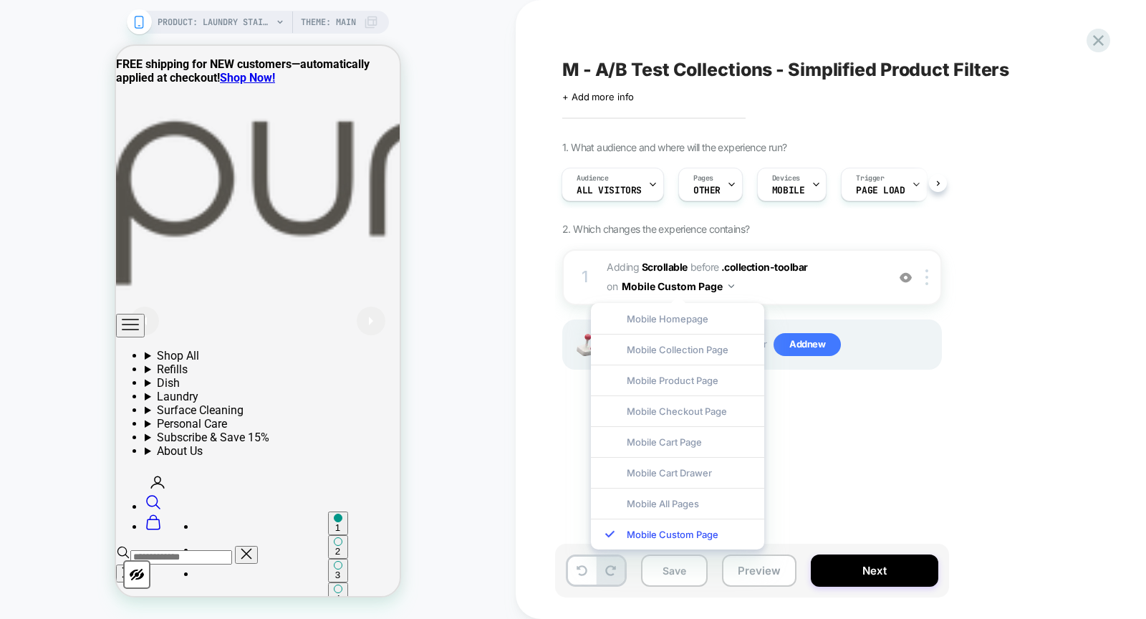
click at [901, 491] on div "M - A/B Test Collections - Simplified Product Filters Click to edit experience …" at bounding box center [823, 309] width 537 height 590
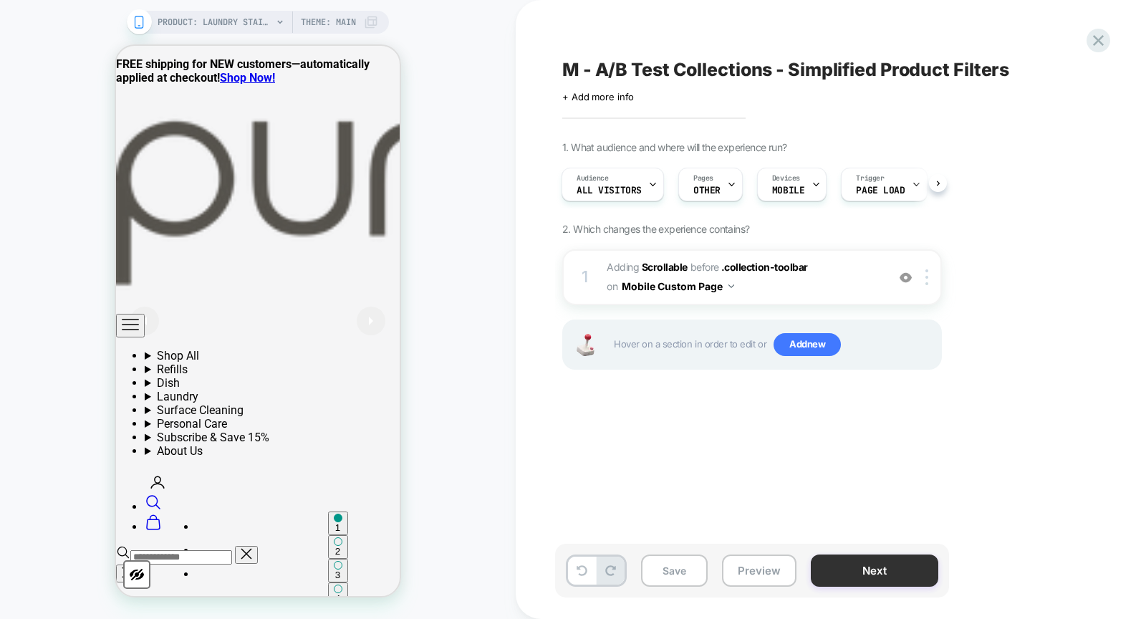
click at [920, 577] on button "Next" at bounding box center [875, 571] width 128 height 32
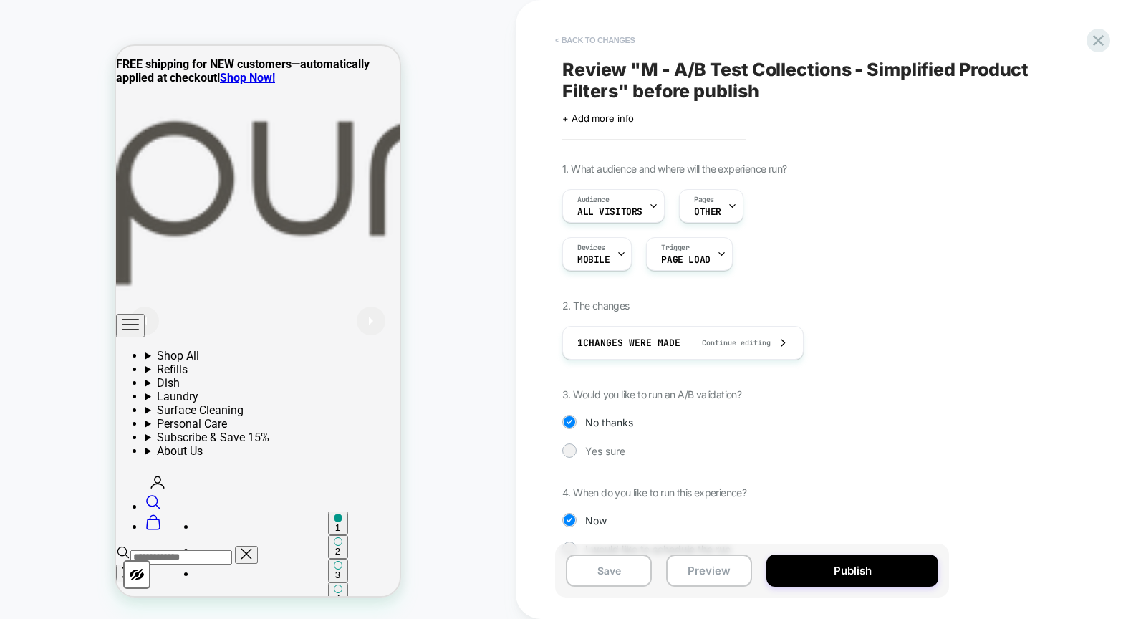
click at [585, 38] on button "< Back to changes" at bounding box center [595, 40] width 95 height 23
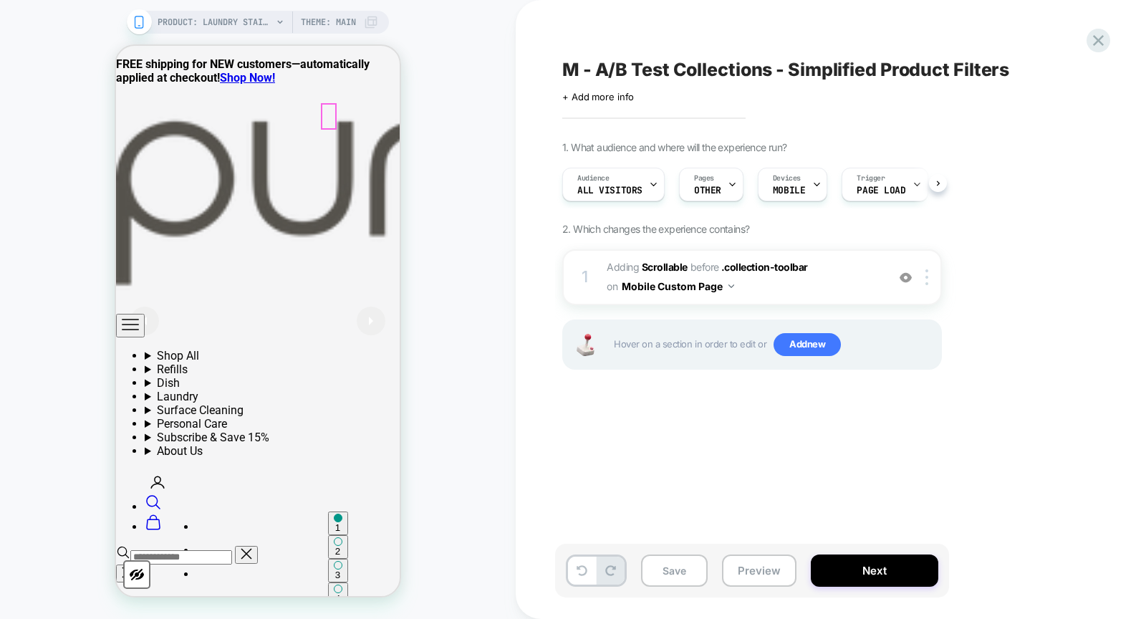
scroll to position [0, 1]
click at [227, 34] on div "PRODUCT: Laundry Stain Remover [natural] PRODUCT: Laundry Stain Remover [natura…" at bounding box center [258, 309] width 516 height 590
click at [230, 28] on span "PRODUCT: Laundry Stain Remover [natural]" at bounding box center [215, 22] width 115 height 23
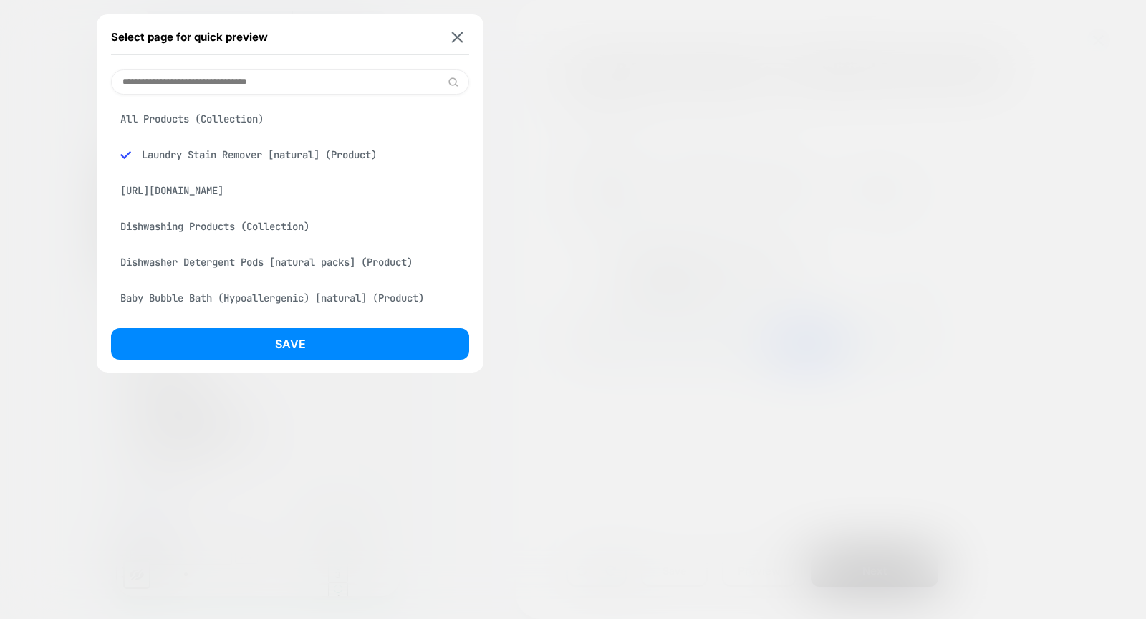
click at [241, 121] on div "All Products (Collection)" at bounding box center [290, 118] width 358 height 27
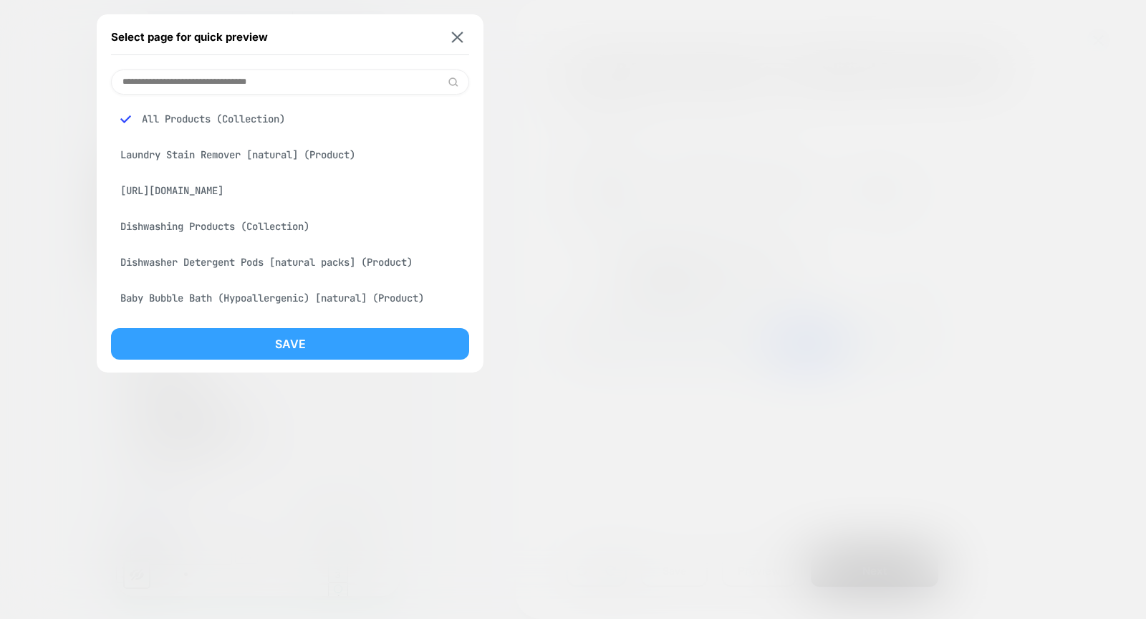
click at [322, 340] on button "Save" at bounding box center [290, 344] width 358 height 32
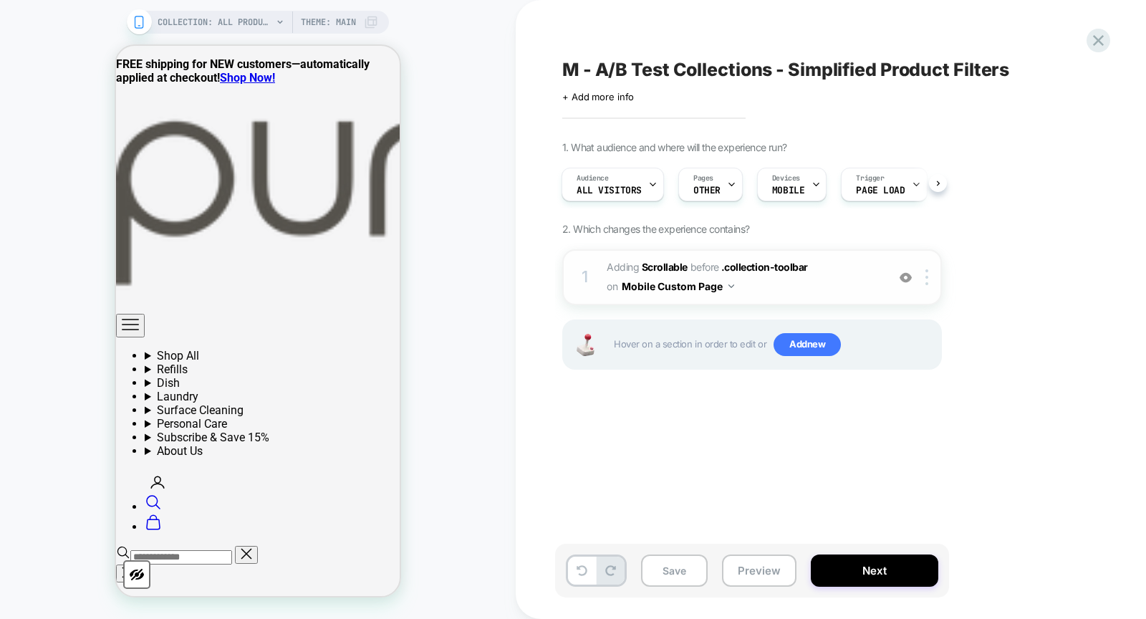
scroll to position [0, 1]
click at [613, 267] on span "Adding Scrollable" at bounding box center [647, 267] width 81 height 12
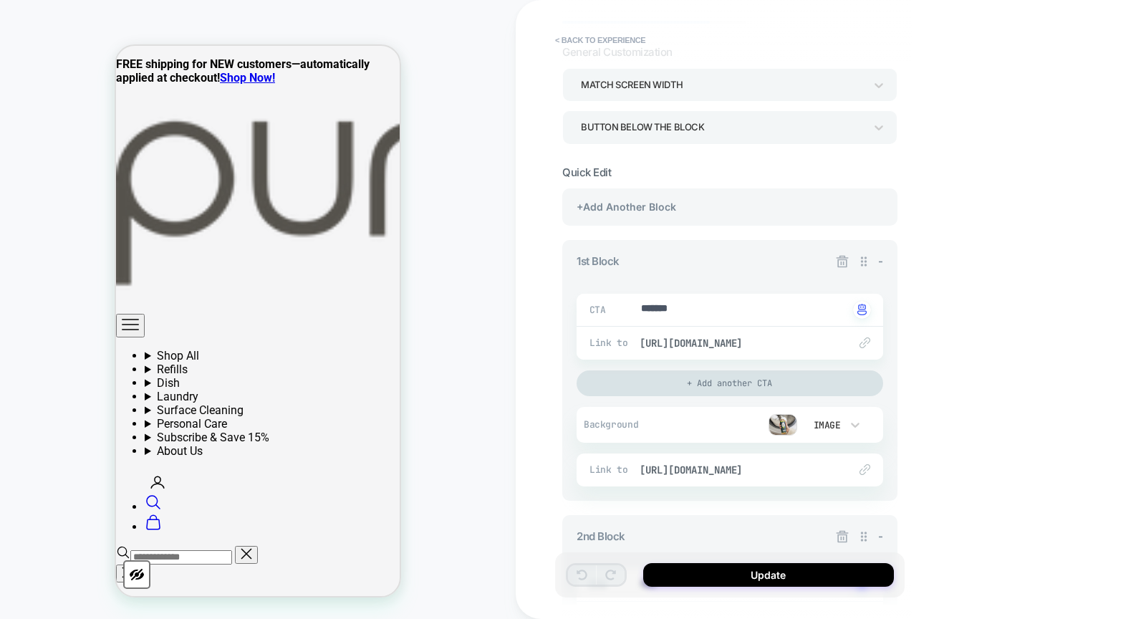
scroll to position [125, 0]
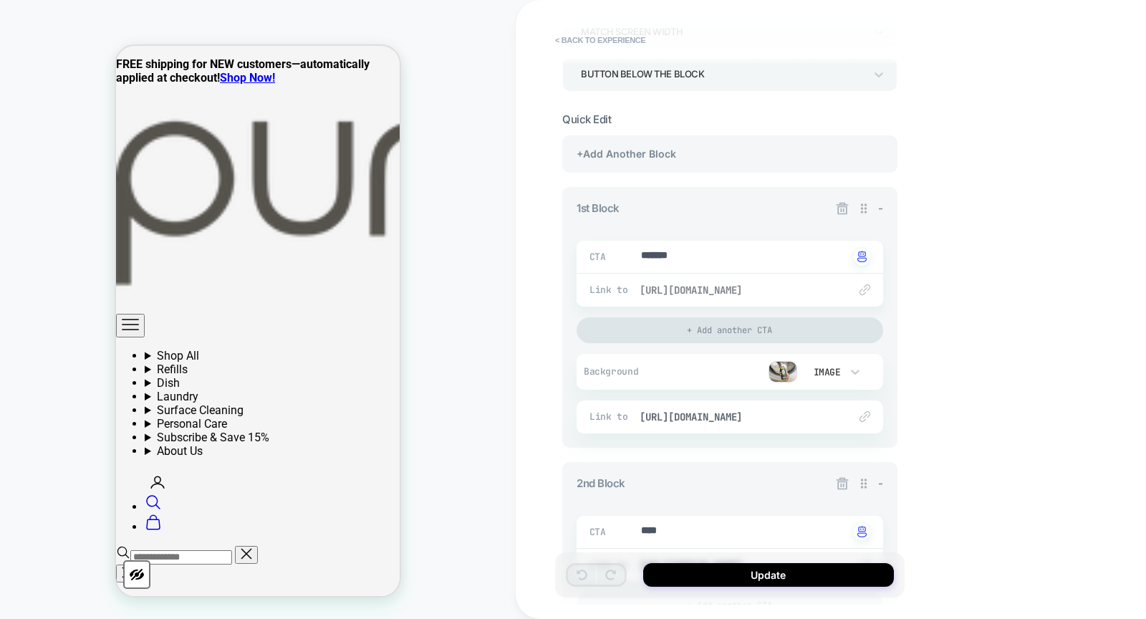
click at [770, 292] on span "https://puracy.com/collections/laundry" at bounding box center [737, 290] width 195 height 13
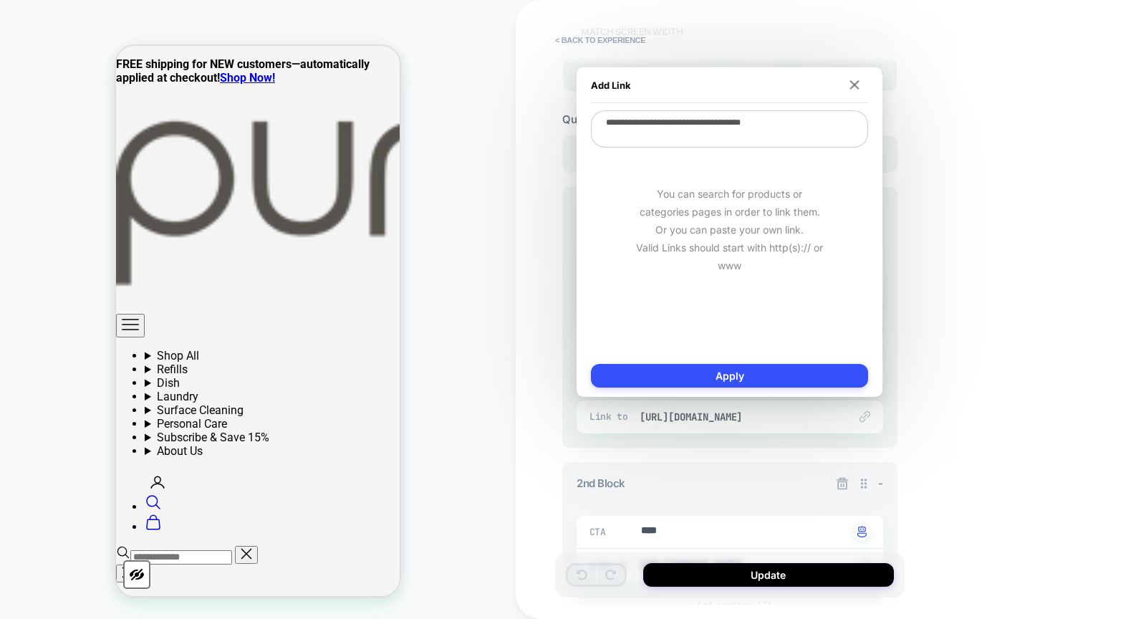
drag, startPoint x: 989, startPoint y: 198, endPoint x: 881, endPoint y: 329, distance: 170.4
click at [989, 198] on div "< Back to experience 3. All great, let's customize General Customization Match …" at bounding box center [831, 309] width 630 height 619
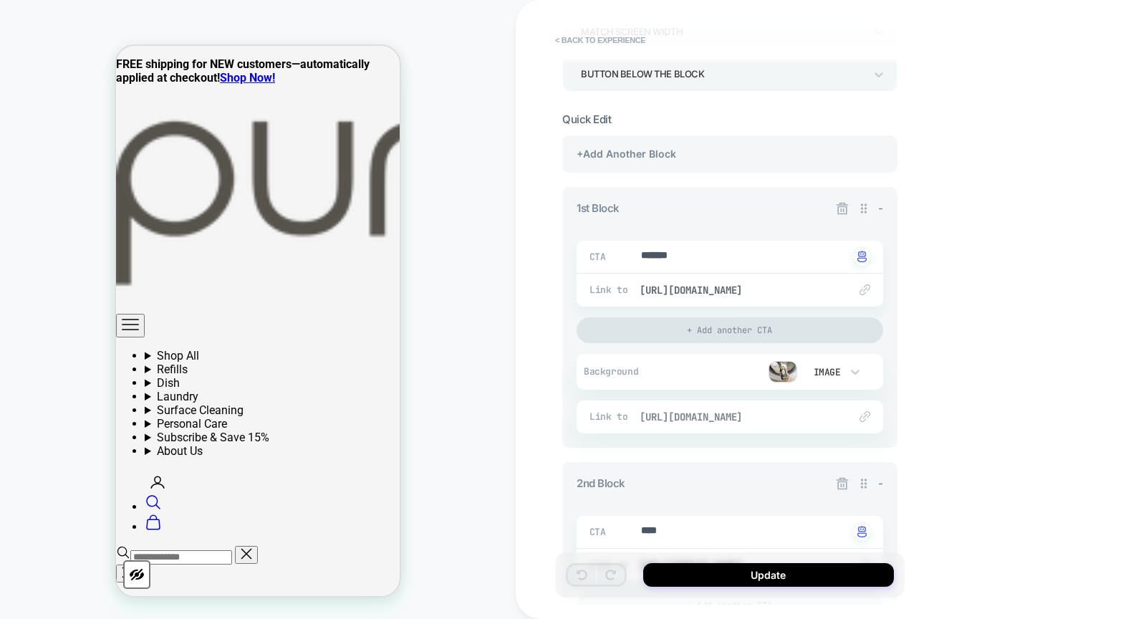
click at [790, 411] on span "https://puracy.com/collections/laundry" at bounding box center [737, 417] width 195 height 13
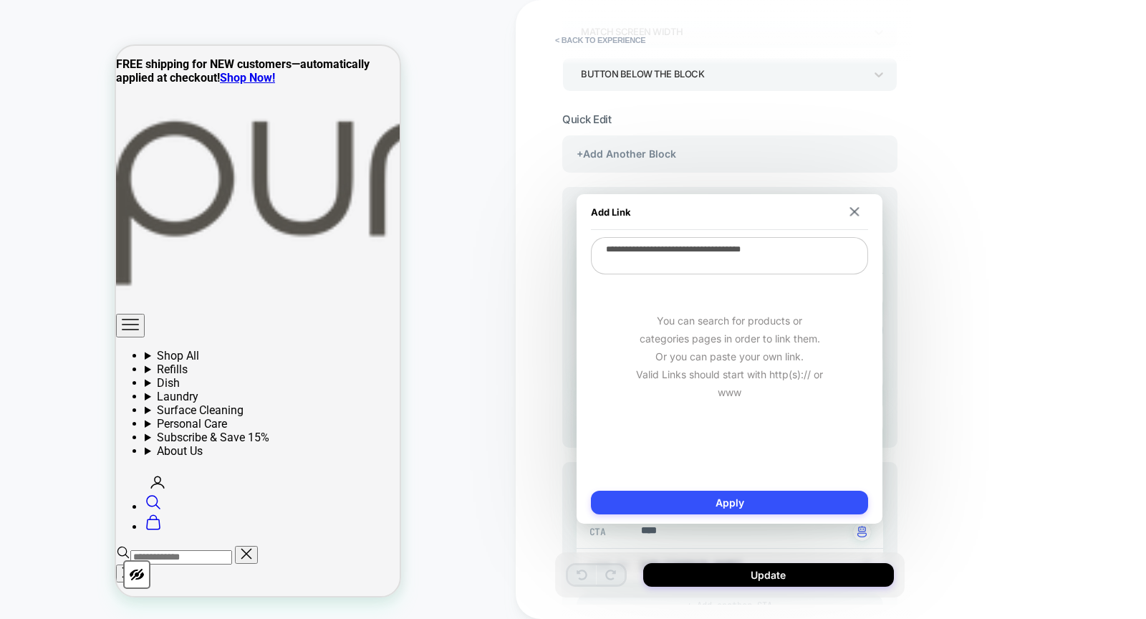
click at [920, 365] on div "< Back to experience 3. All great, let's customize General Customization Match …" at bounding box center [831, 309] width 630 height 619
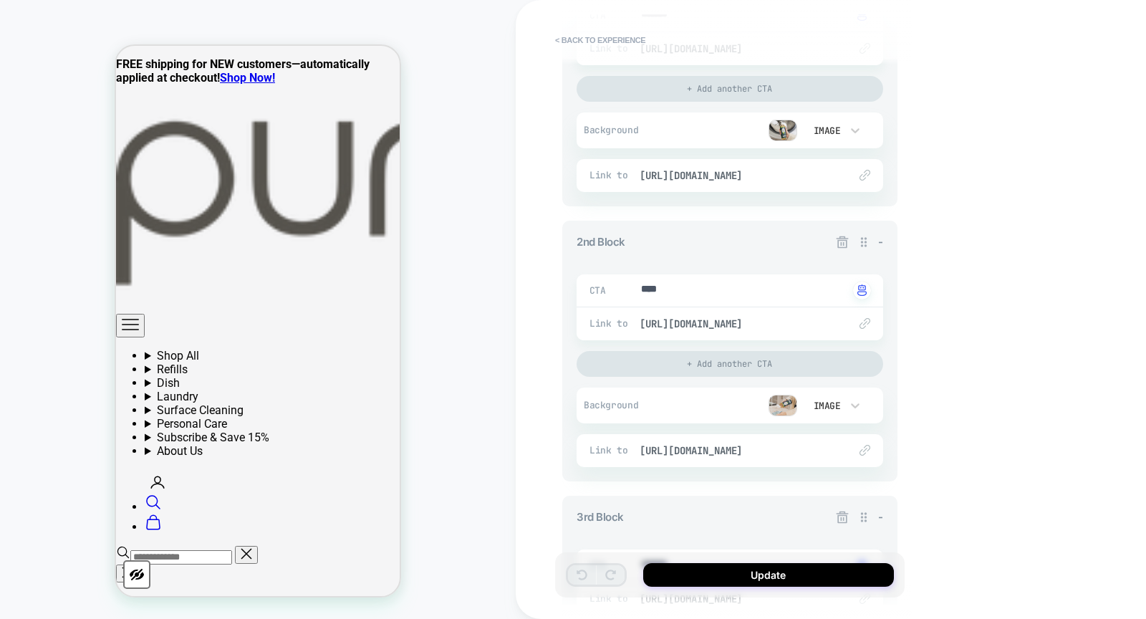
scroll to position [416, 0]
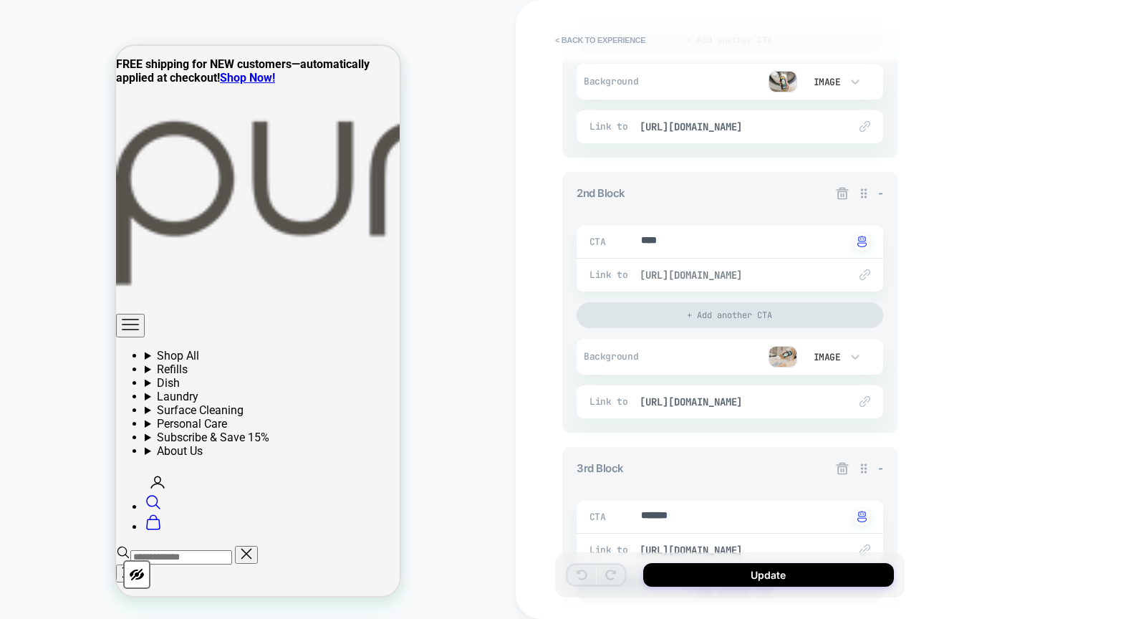
click at [749, 278] on span "https://puracy.com/collections/natural-kitchen-essentials" at bounding box center [737, 275] width 195 height 13
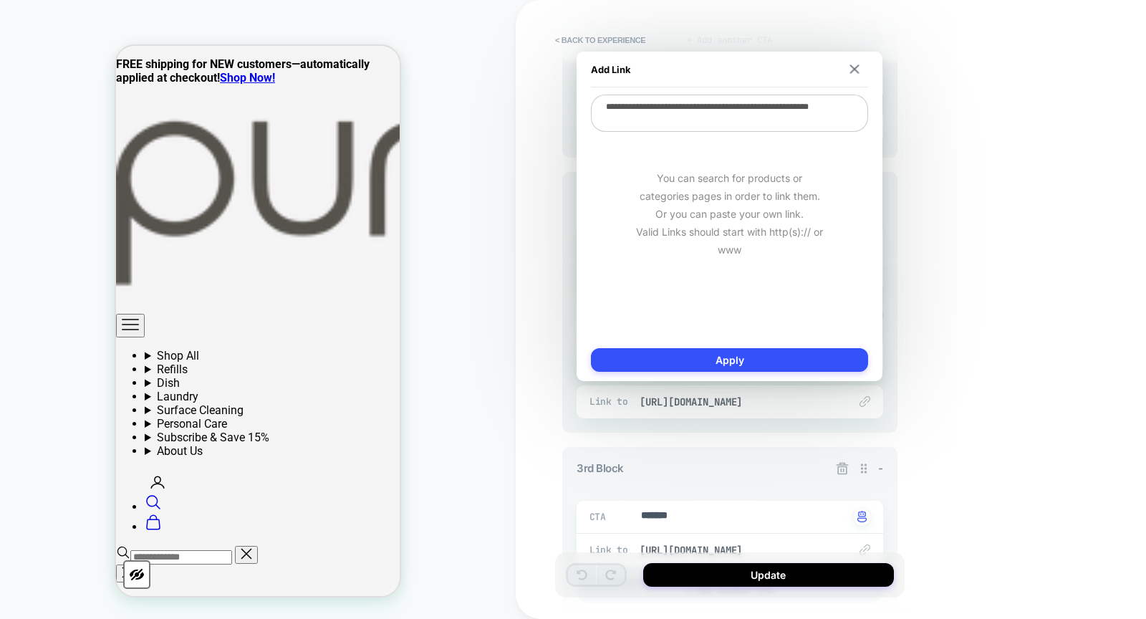
click at [987, 274] on div "< Back to experience 3. All great, let's customize General Customization Match …" at bounding box center [831, 309] width 630 height 619
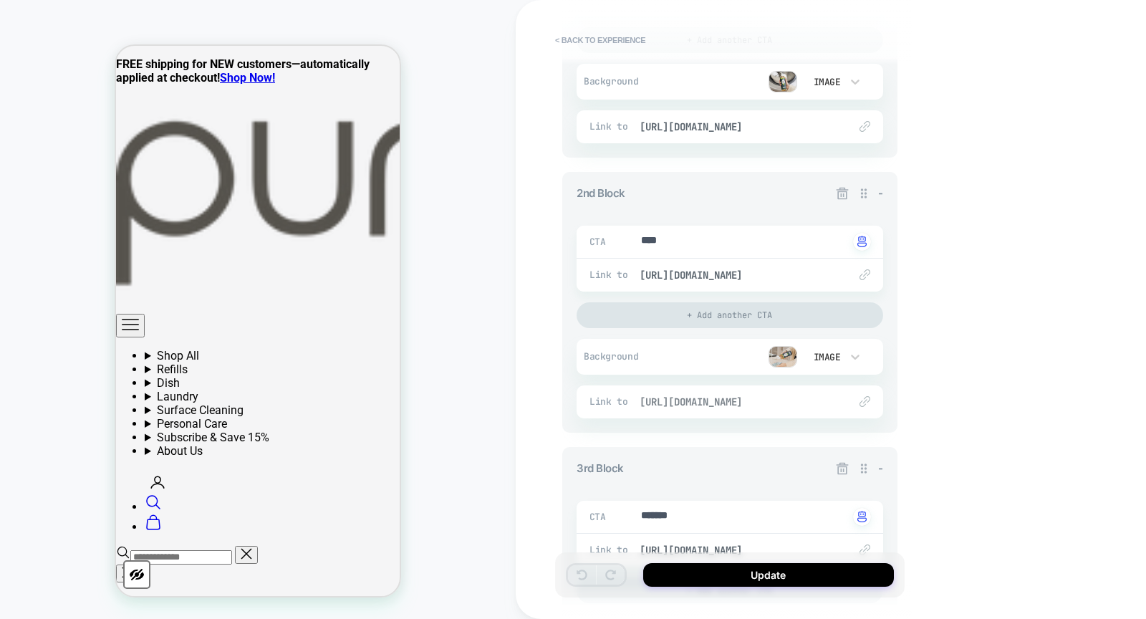
click at [782, 403] on span "https://puracy.com/collections/natural-kitchen-essentials" at bounding box center [737, 401] width 195 height 13
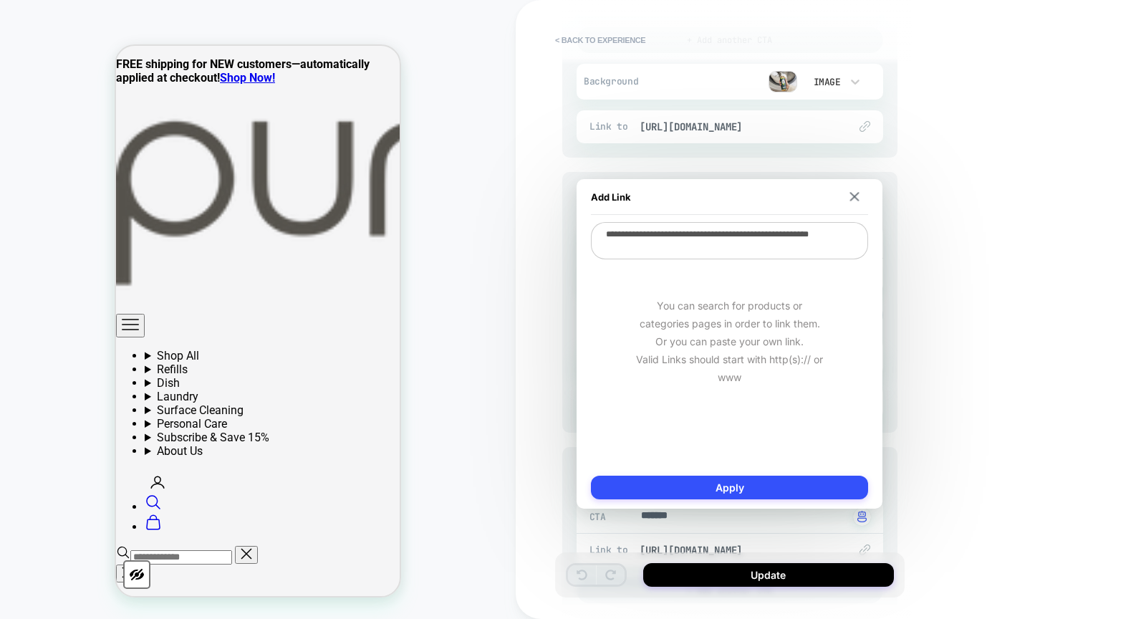
click at [996, 340] on div "< Back to experience 3. All great, let's customize General Customization Match …" at bounding box center [831, 309] width 630 height 619
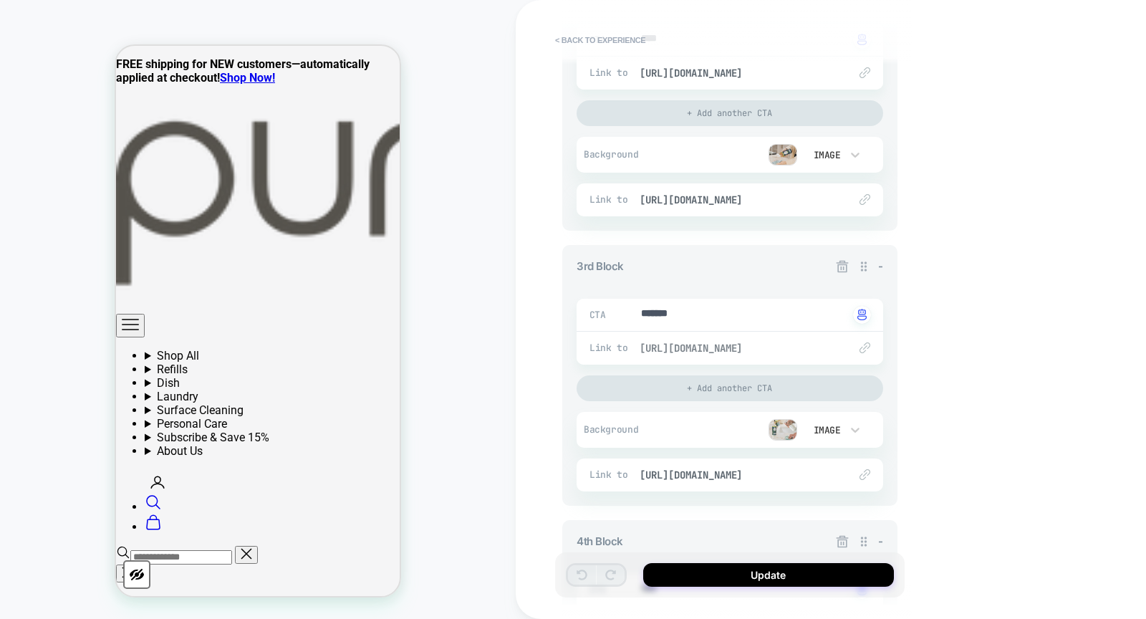
scroll to position [621, 0]
click at [791, 341] on span "https://puracy.com/collections/cleaners" at bounding box center [737, 344] width 195 height 13
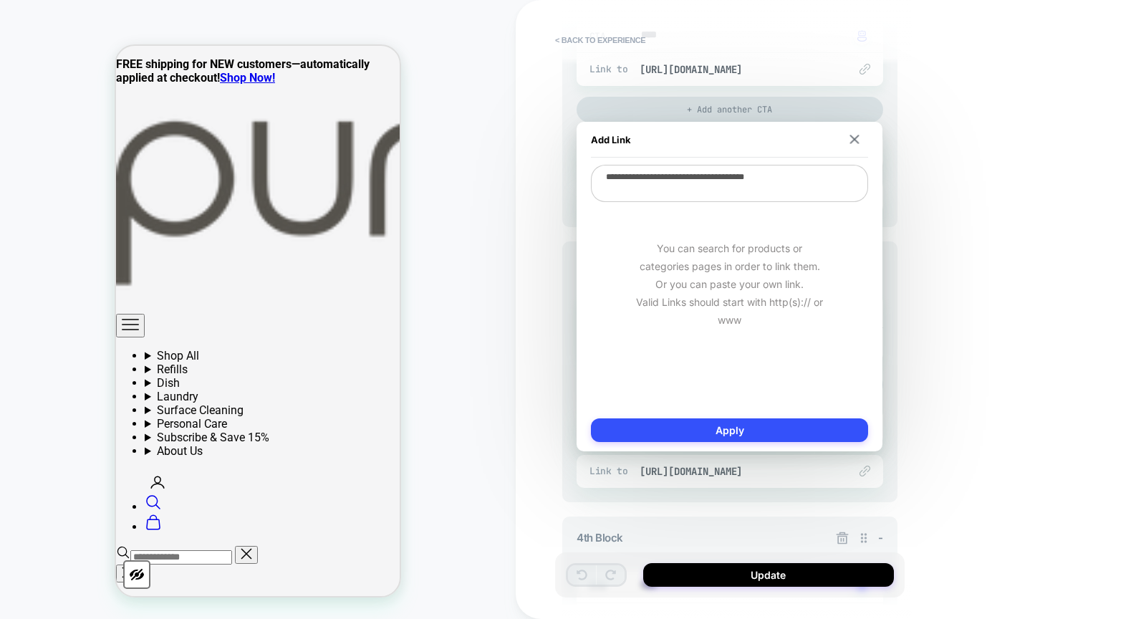
click at [939, 312] on div "< Back to experience 3. All great, let's customize General Customization Match …" at bounding box center [831, 309] width 630 height 619
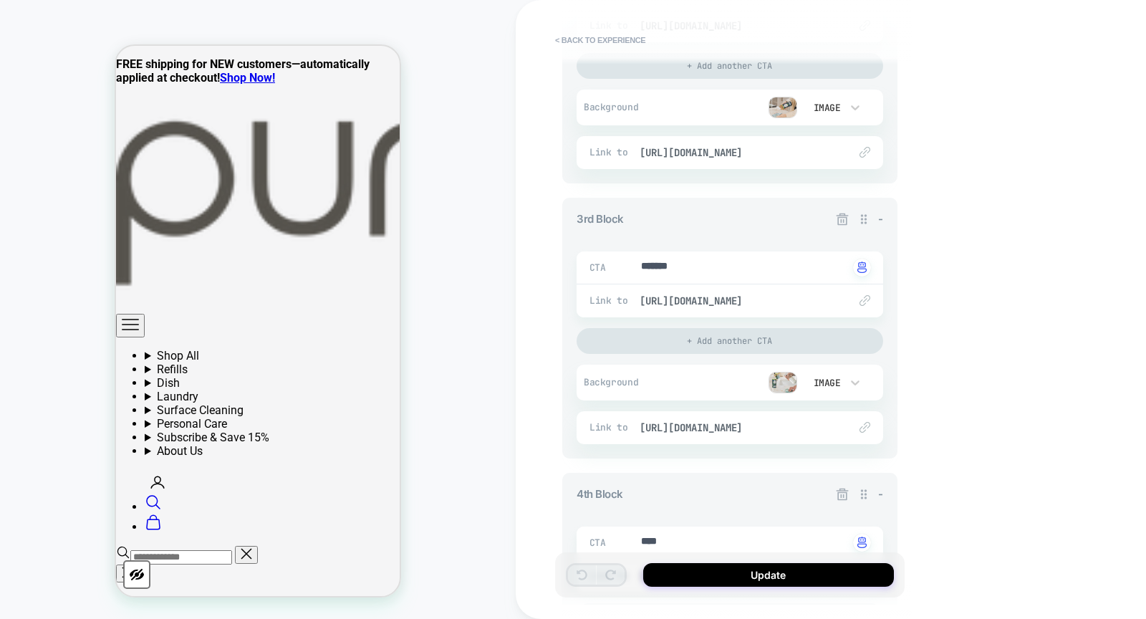
scroll to position [704, 0]
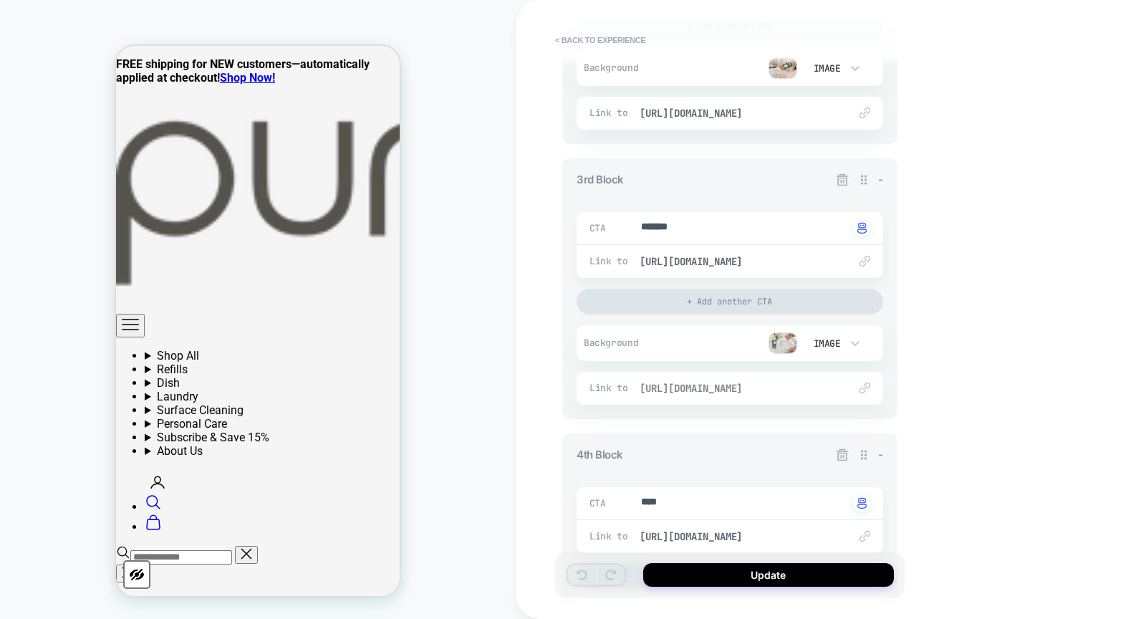
click at [781, 383] on span "https://puracy.com/collections/cleaners" at bounding box center [737, 388] width 195 height 13
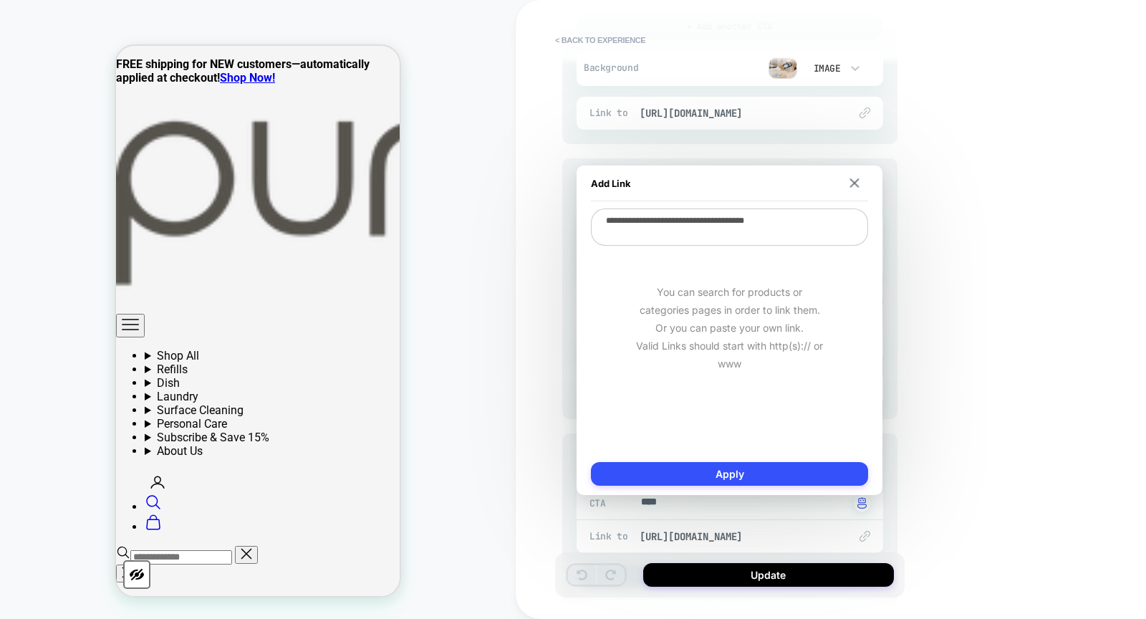
click at [987, 326] on div "< Back to experience 3. All great, let's customize General Customization Match …" at bounding box center [831, 309] width 630 height 619
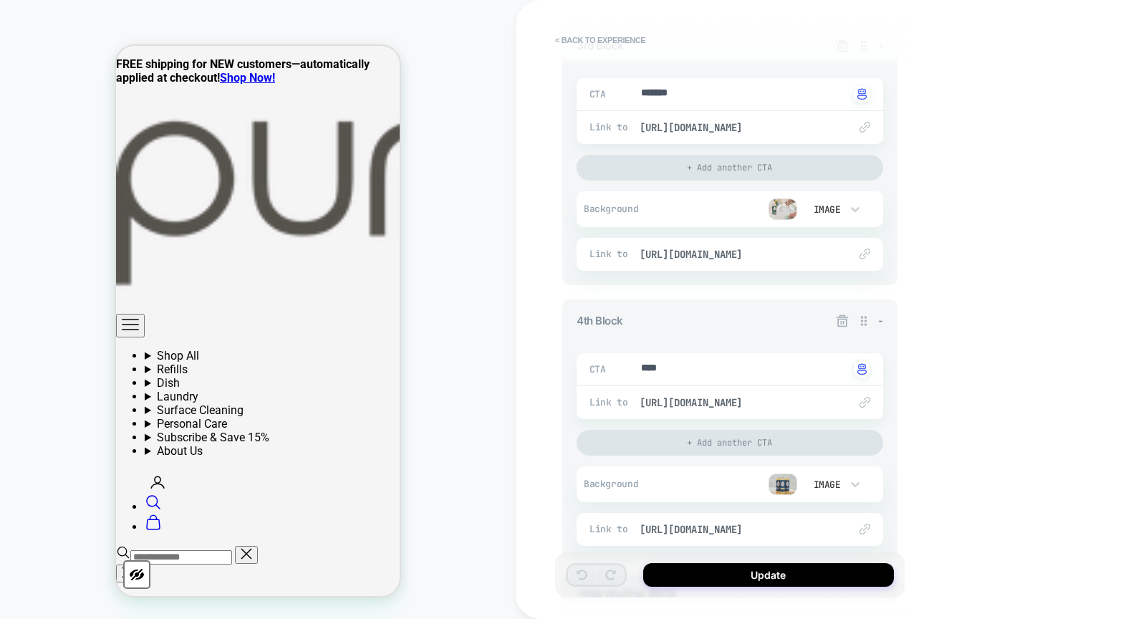
scroll to position [870, 0]
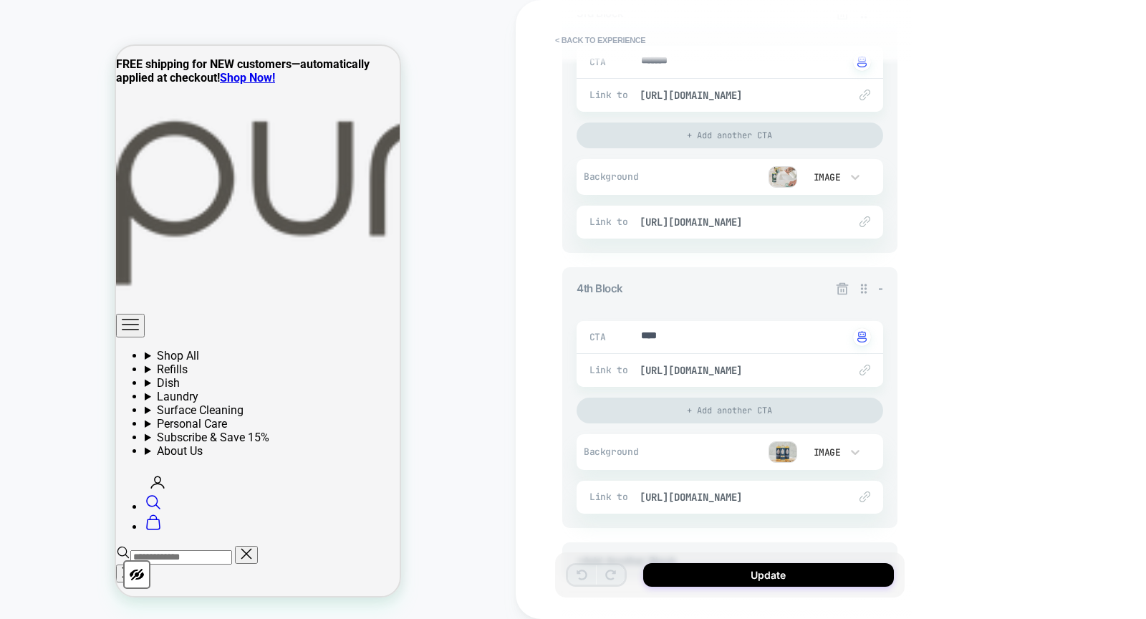
click at [717, 358] on div "Link to https://puracy.com/collections/personal-care-essentials" at bounding box center [730, 370] width 307 height 33
click at [726, 365] on span "https://puracy.com/collections/personal-care-essentials" at bounding box center [737, 370] width 195 height 13
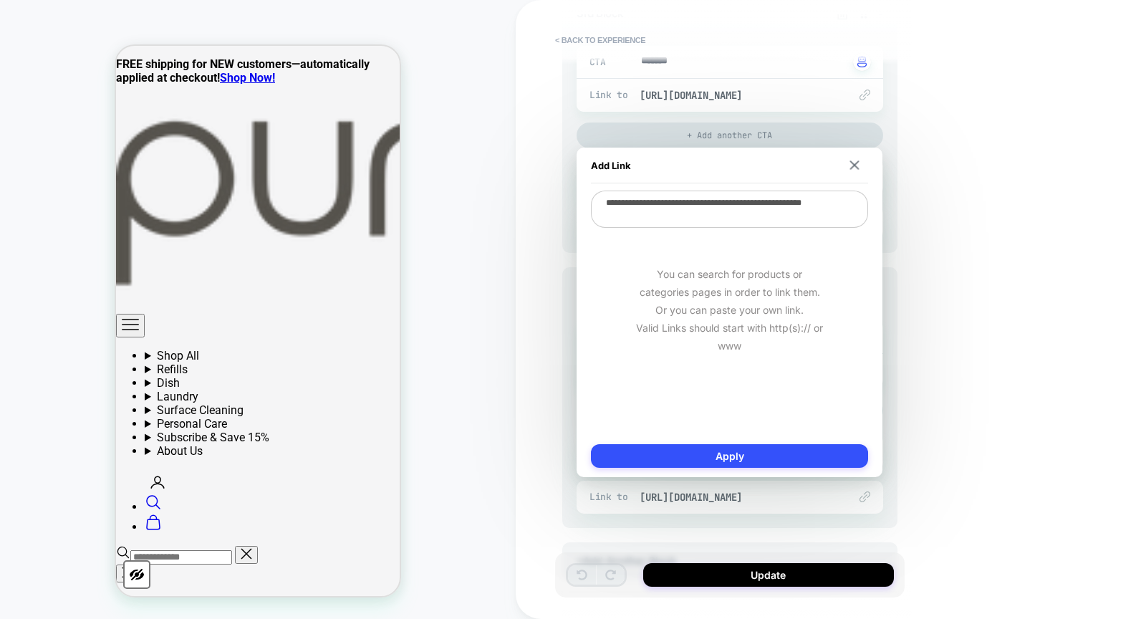
click at [949, 317] on div "< Back to experience 3. All great, let's customize General Customization Match …" at bounding box center [831, 309] width 630 height 619
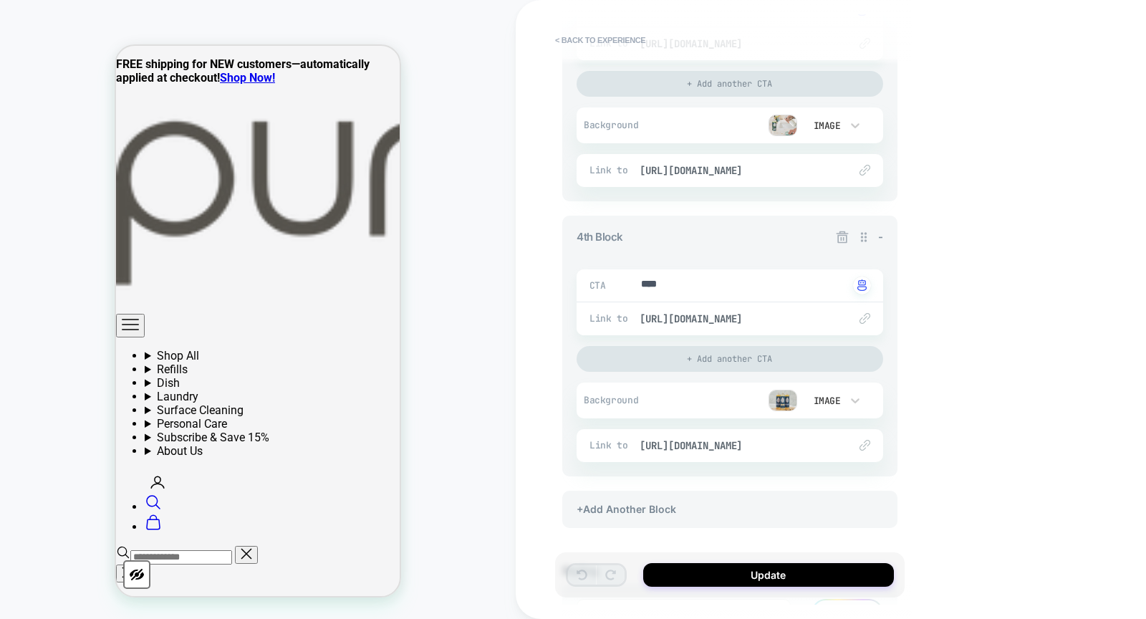
scroll to position [924, 0]
click at [763, 443] on span "https://puracy.com/collections/personal-care-essentials" at bounding box center [737, 443] width 195 height 13
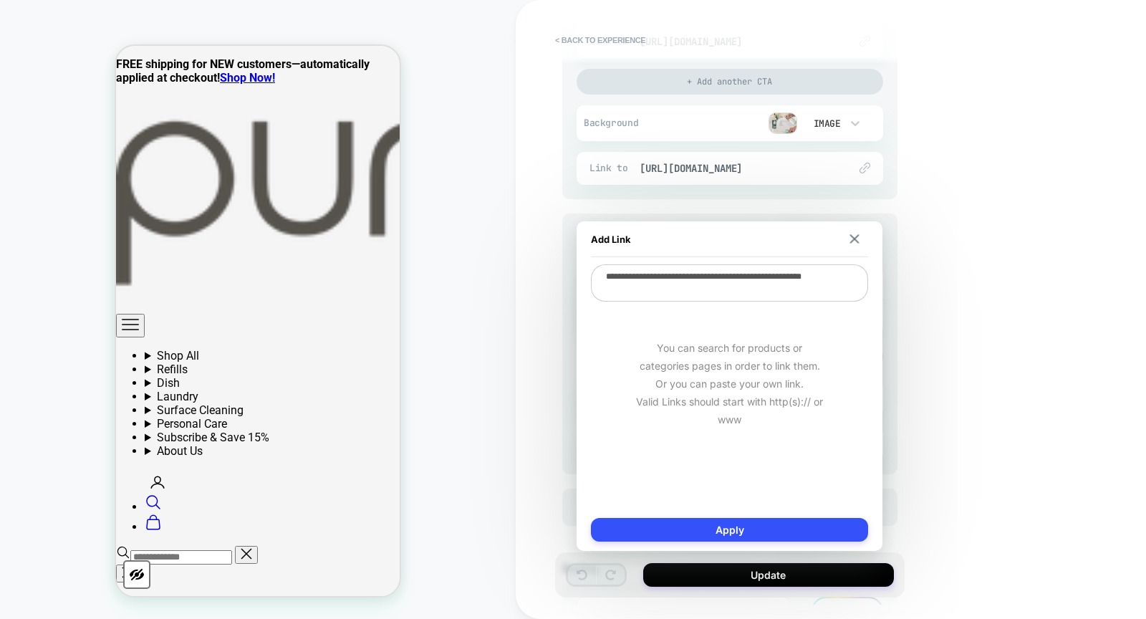
click at [985, 395] on div "< Back to experience 3. All great, let's customize General Customization Match …" at bounding box center [831, 309] width 630 height 619
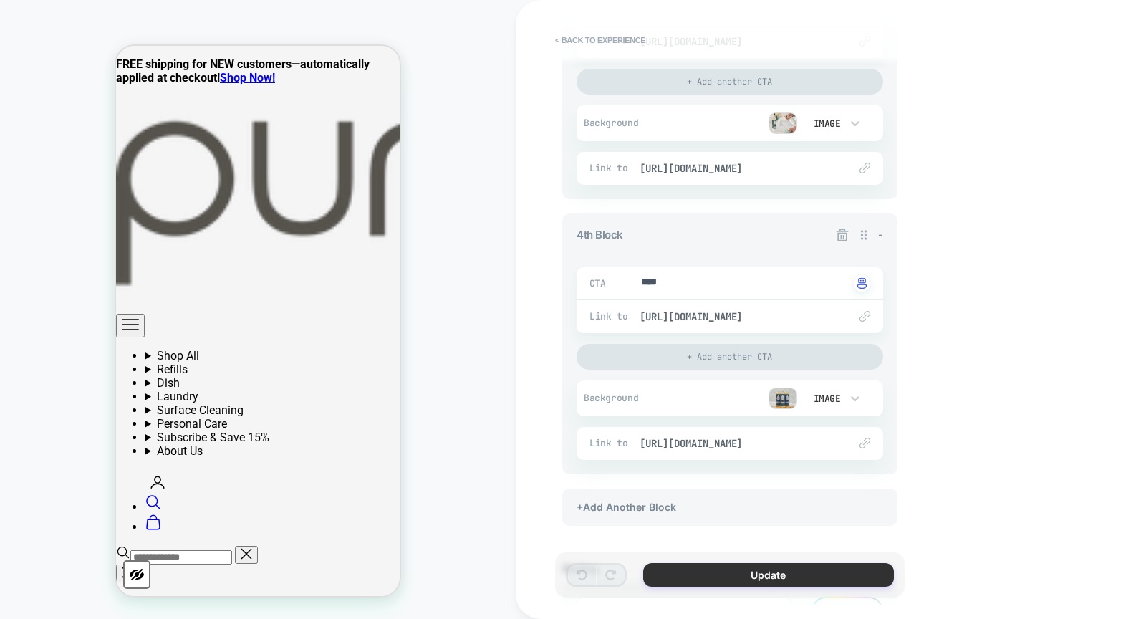
click at [792, 575] on button "Update" at bounding box center [768, 575] width 251 height 24
type textarea "*"
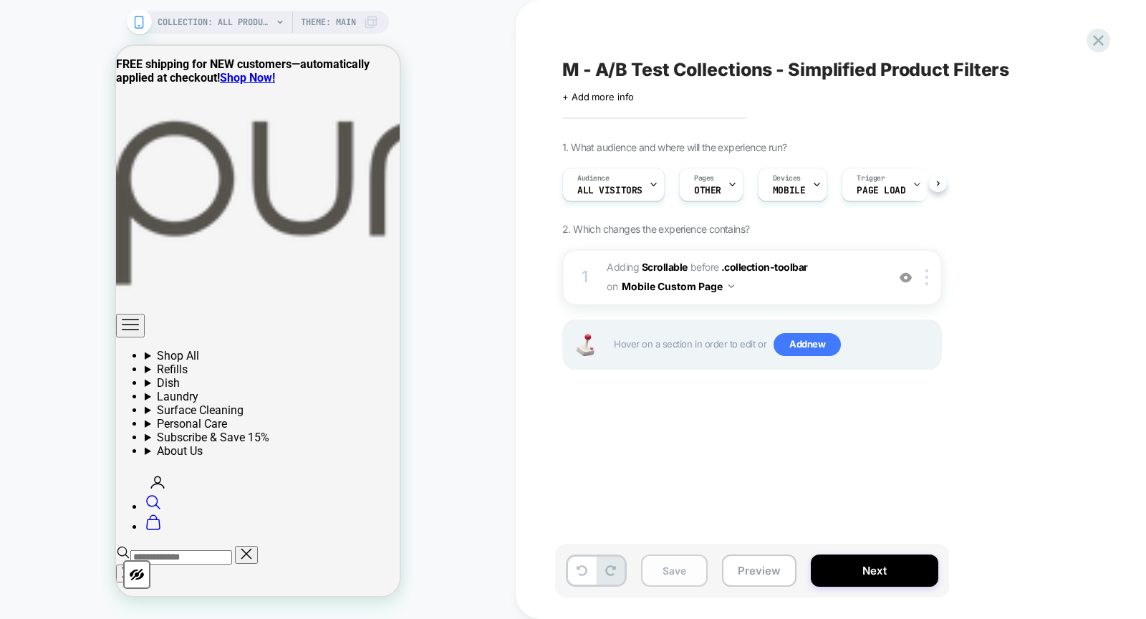
scroll to position [0, 1]
click at [686, 568] on button "Save" at bounding box center [674, 571] width 67 height 32
click at [838, 560] on button "Next" at bounding box center [875, 571] width 128 height 32
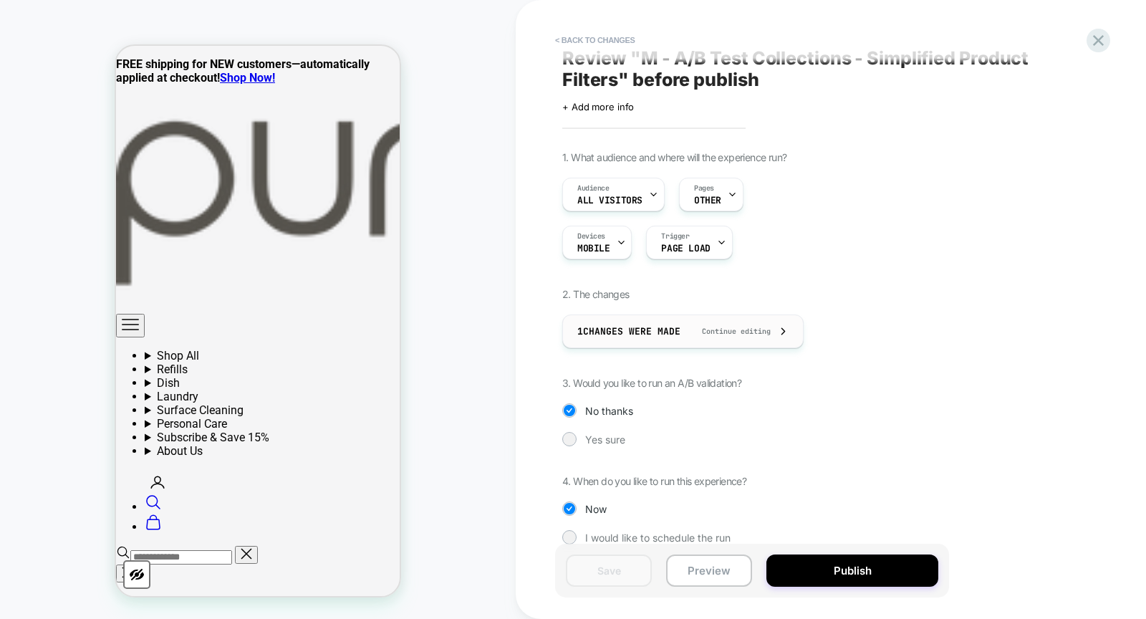
scroll to position [28, 0]
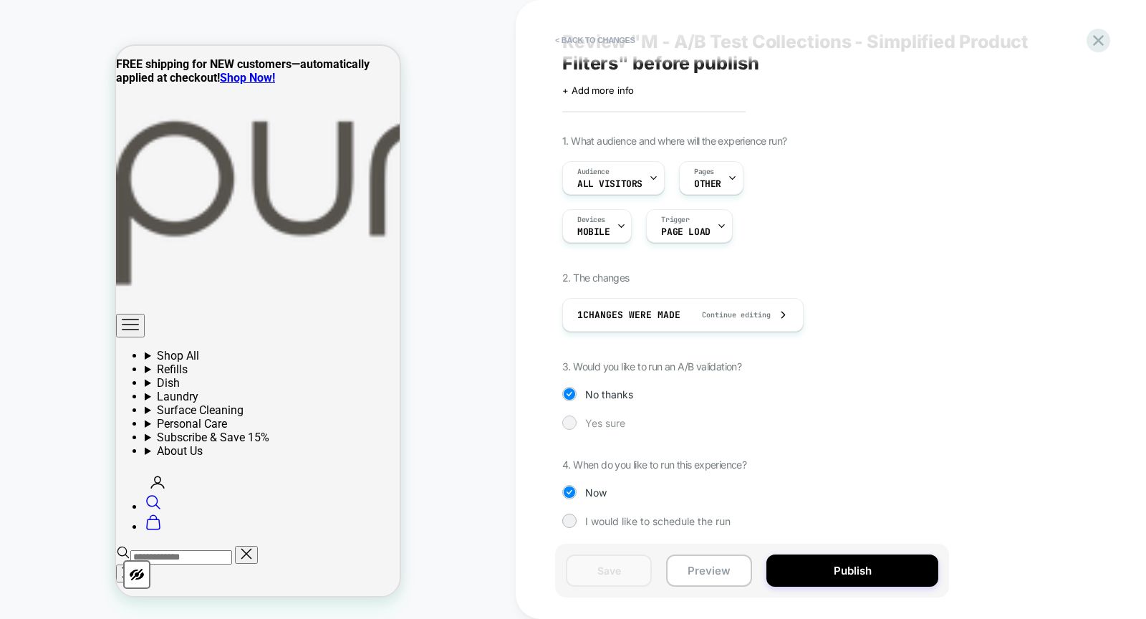
click at [567, 423] on div at bounding box center [569, 422] width 11 height 11
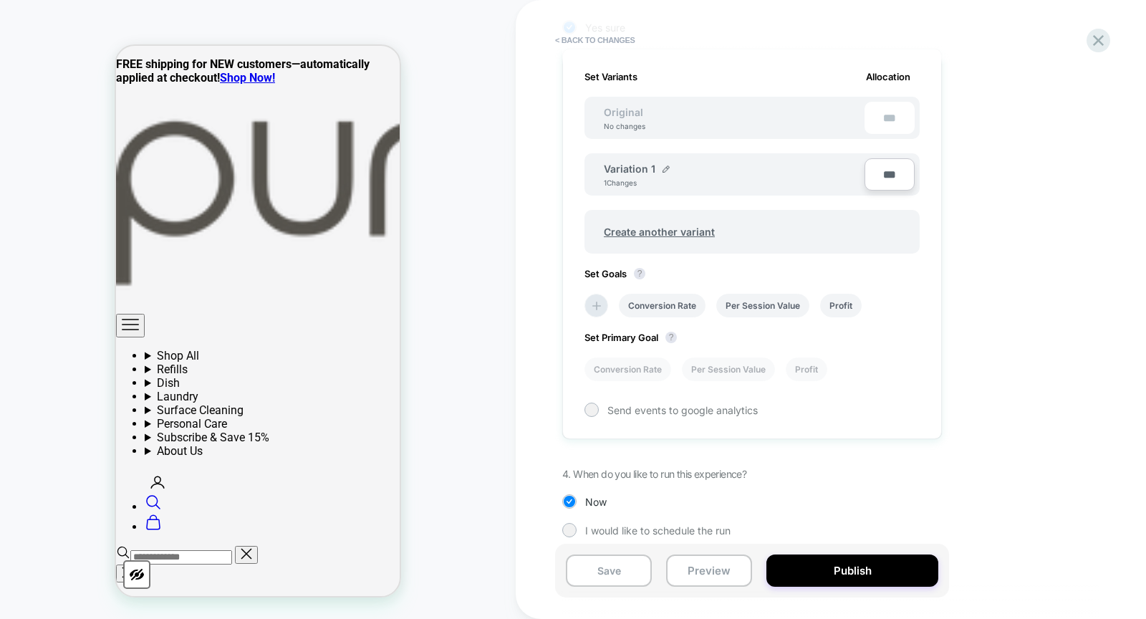
scroll to position [431, 0]
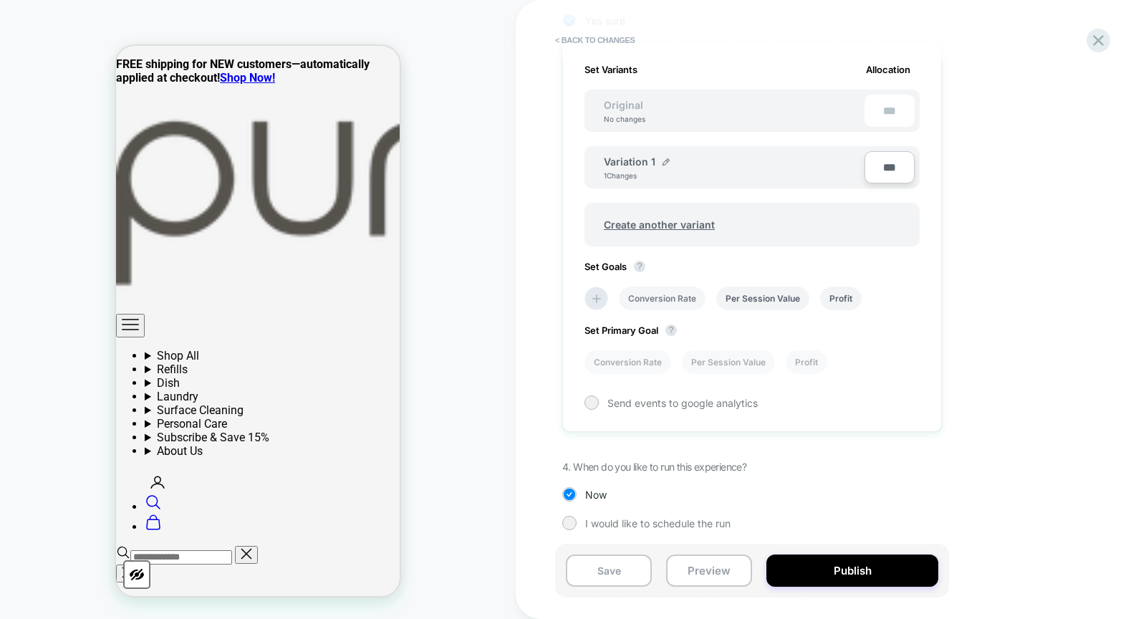
click at [656, 294] on li "Conversion Rate" at bounding box center [662, 299] width 87 height 24
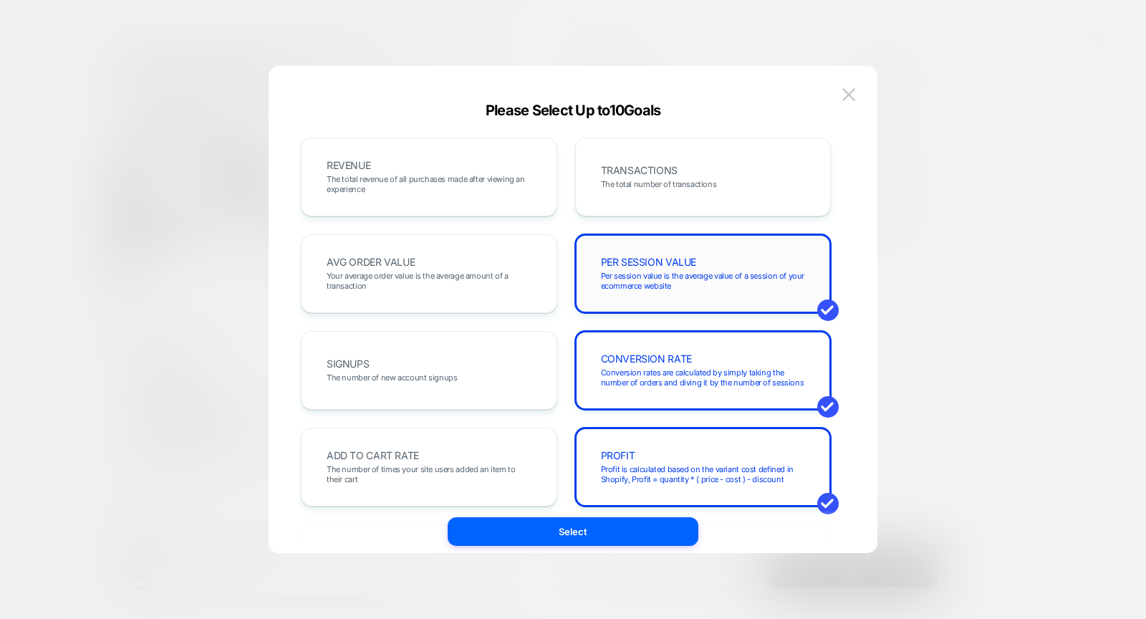
click at [690, 289] on span "Per session value is the average value of a session of your ecommerce website" at bounding box center [703, 281] width 205 height 20
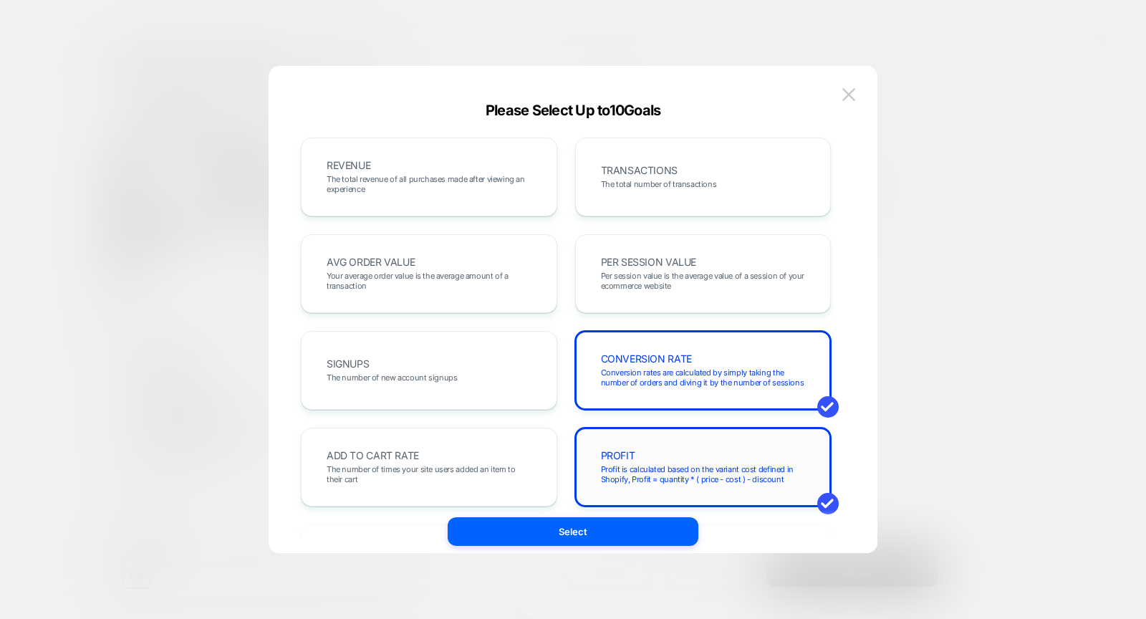
click at [663, 448] on div "PROFIT Profit is calculated based on the variant cost defined in Shopify, Profi…" at bounding box center [703, 467] width 226 height 49
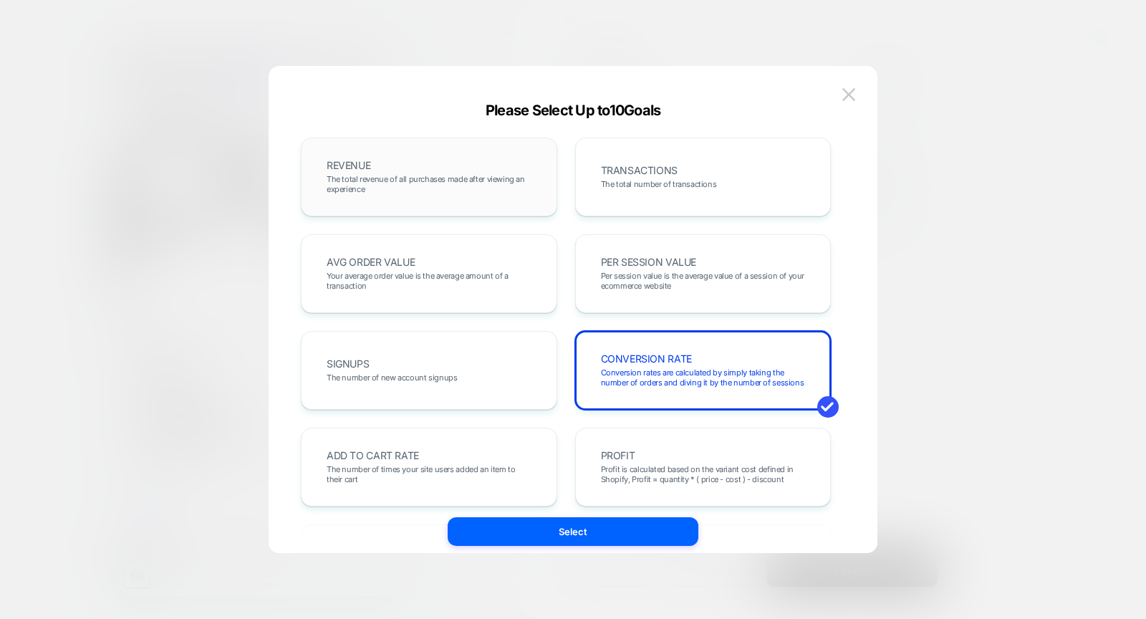
click at [467, 182] on span "The total revenue of all purchases made after viewing an experience" at bounding box center [429, 184] width 205 height 20
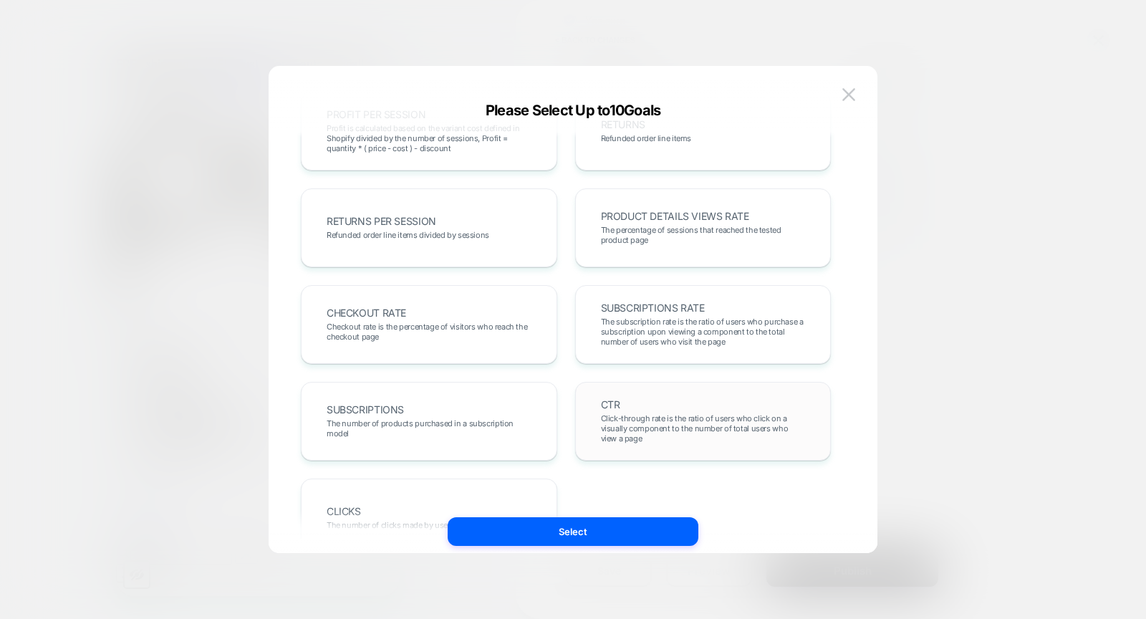
scroll to position [433, 0]
click at [613, 424] on span "Click-through rate is the ratio of users who click on a visually component to t…" at bounding box center [703, 428] width 205 height 30
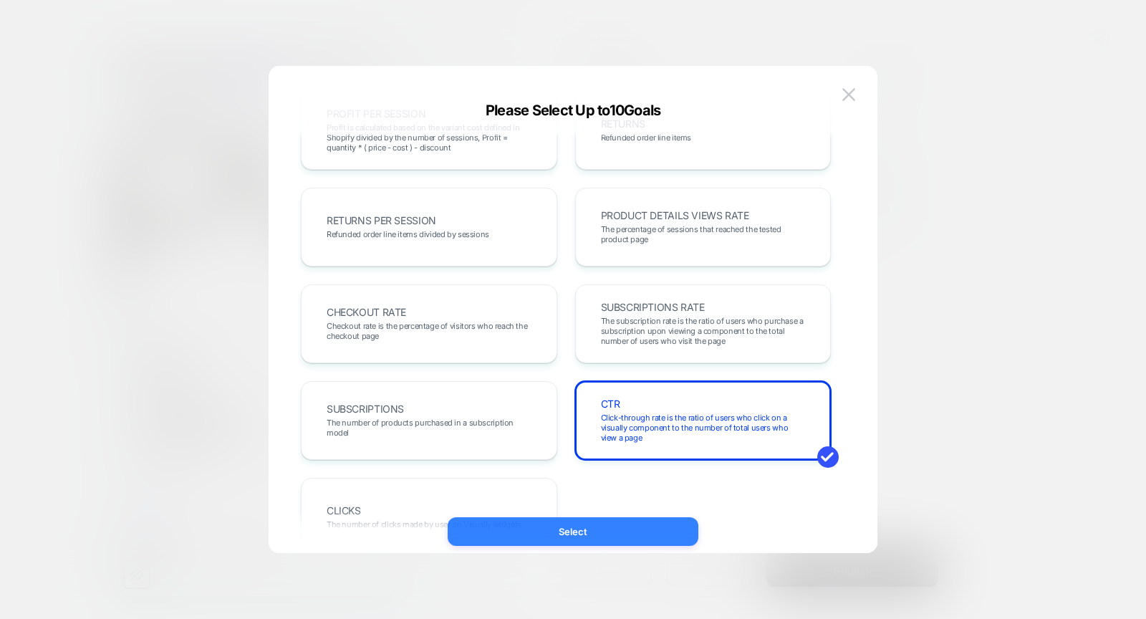
click at [563, 534] on button "Select" at bounding box center [573, 531] width 251 height 29
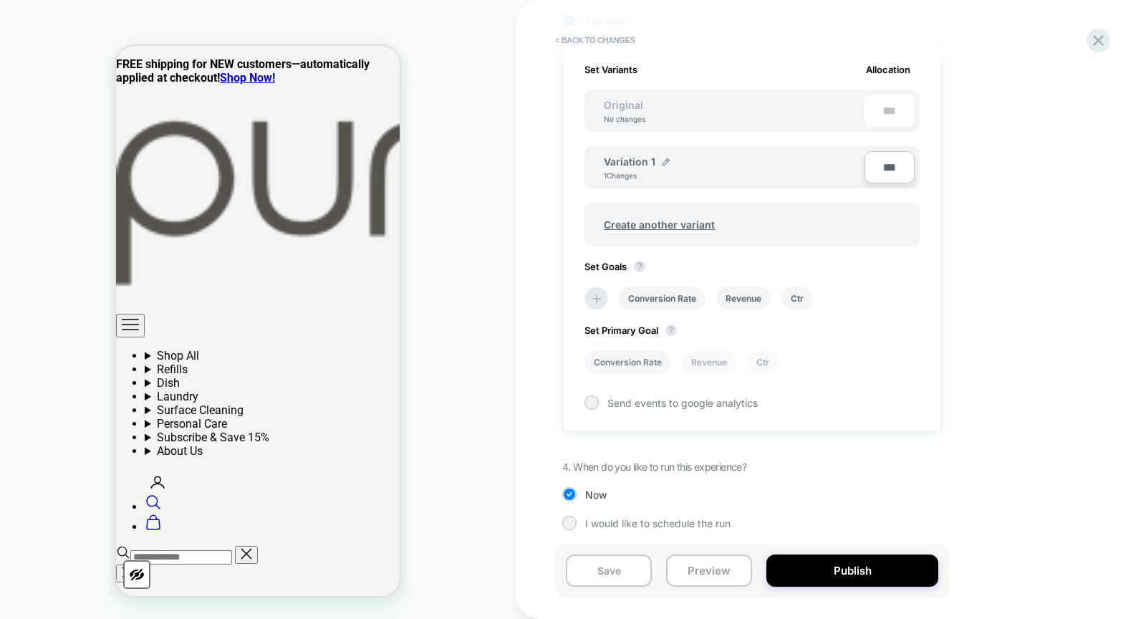
click at [630, 363] on li "Conversion Rate" at bounding box center [628, 362] width 87 height 24
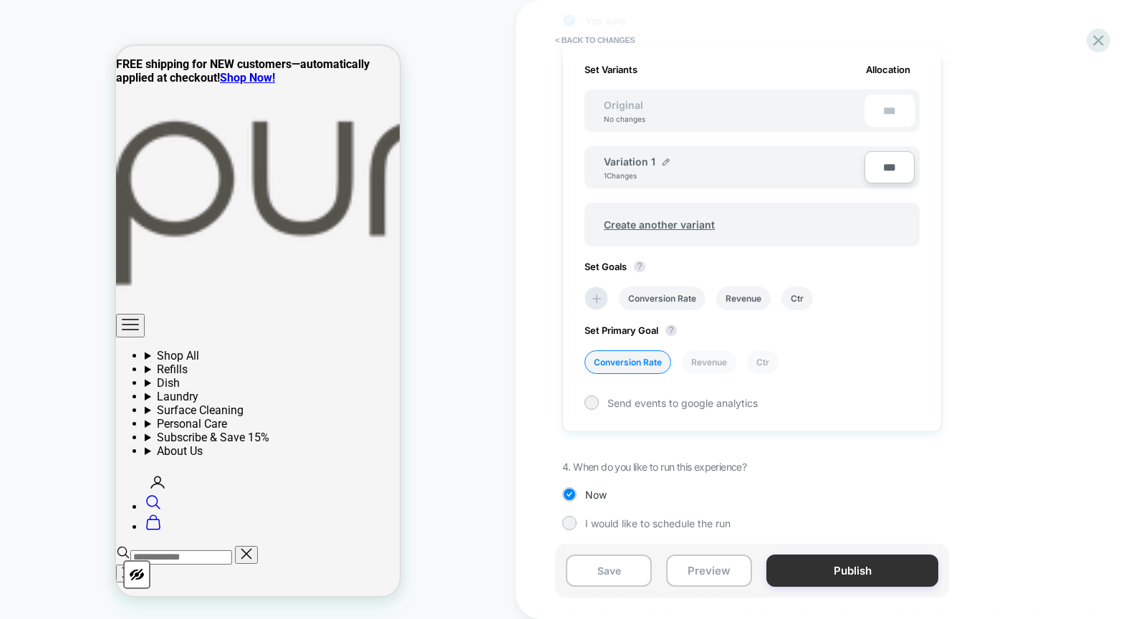
click at [848, 569] on button "Publish" at bounding box center [853, 571] width 172 height 32
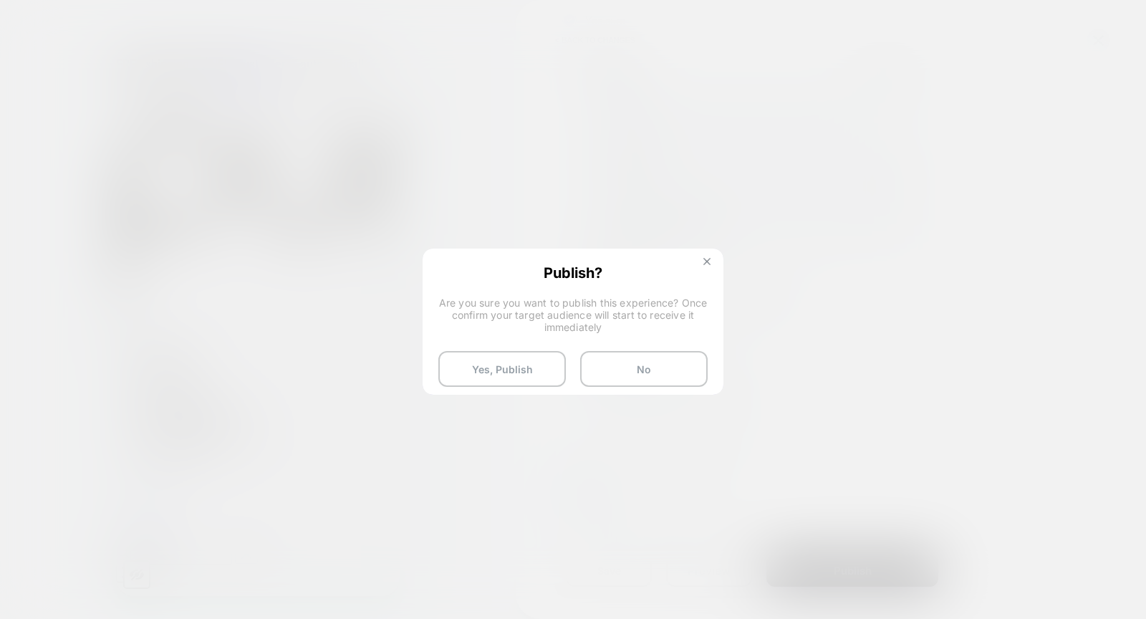
click at [704, 261] on img at bounding box center [707, 261] width 7 height 7
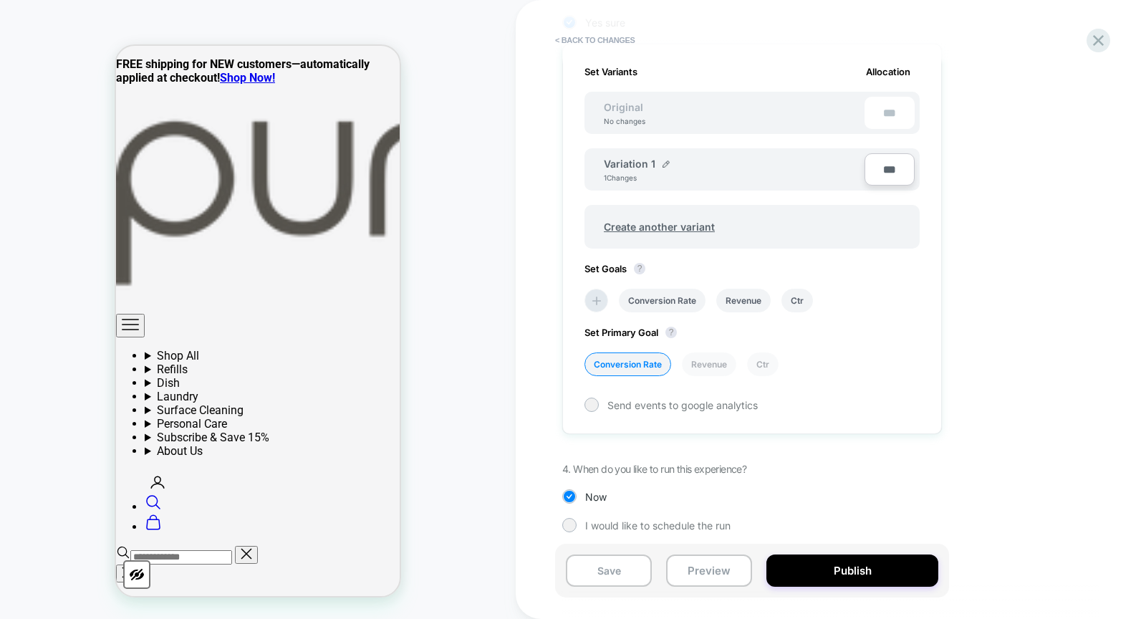
scroll to position [428, 0]
click at [898, 570] on button "Publish" at bounding box center [853, 571] width 172 height 32
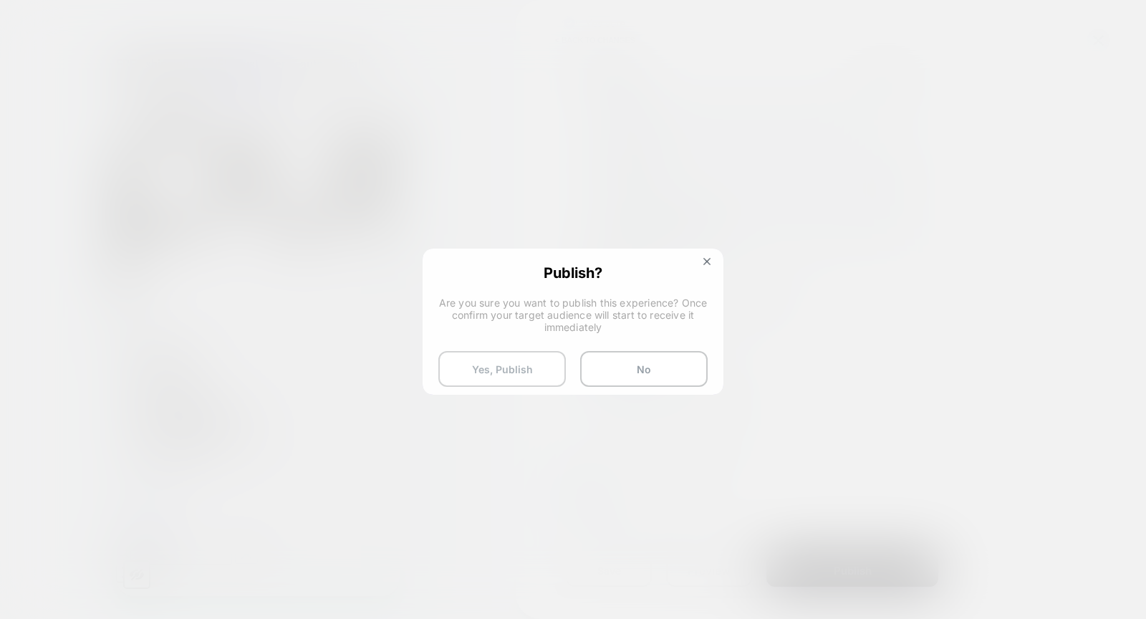
click at [525, 369] on button "Yes, Publish" at bounding box center [502, 369] width 128 height 36
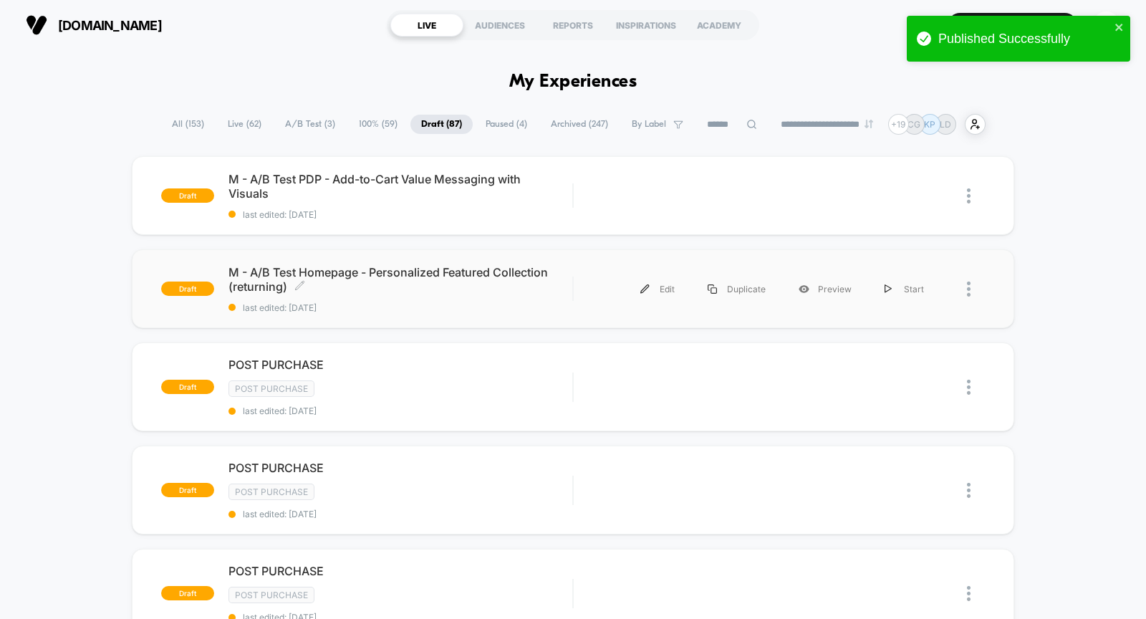
click at [430, 299] on div "M - A/B Test Homepage - Personalized Featured Collection (returning) Click to e…" at bounding box center [401, 289] width 344 height 48
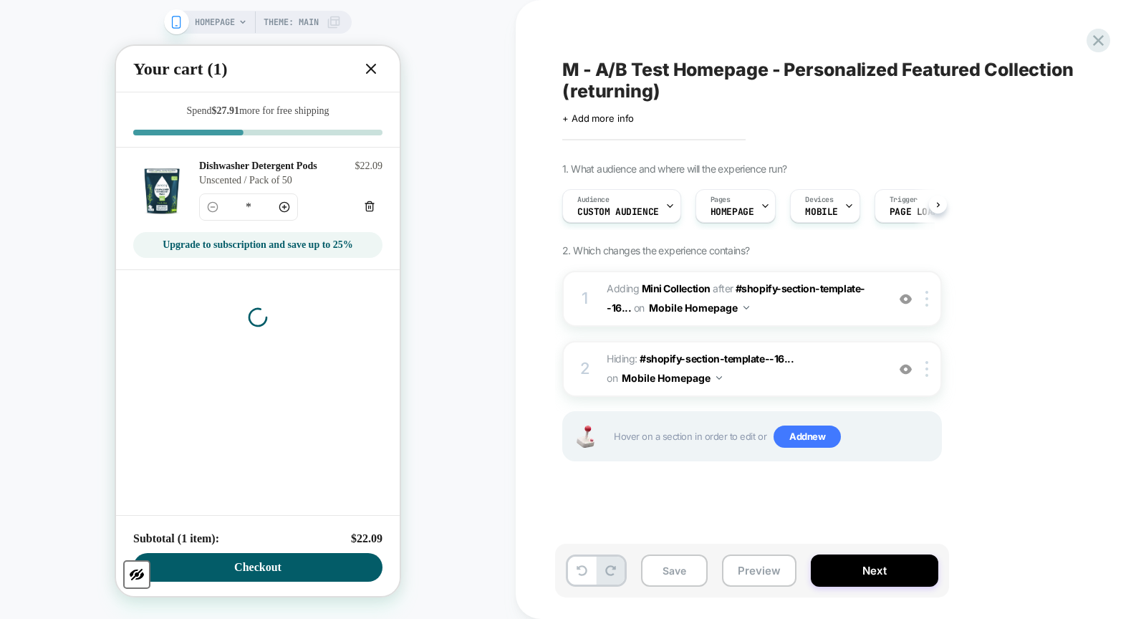
scroll to position [0, 1]
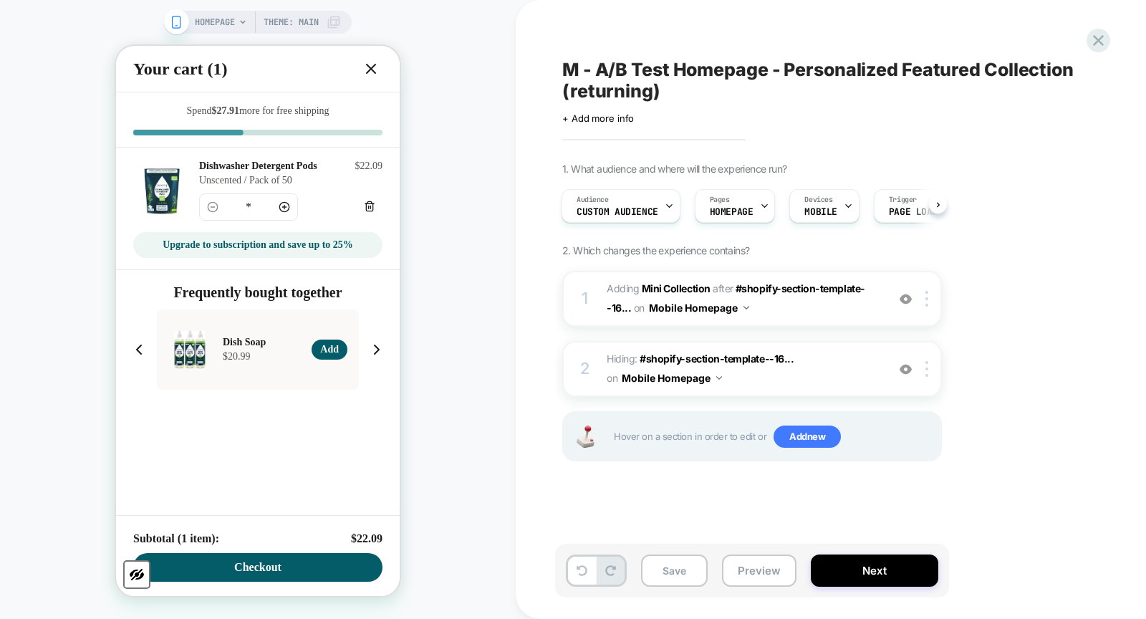
click at [373, 65] on icon at bounding box center [371, 68] width 17 height 17
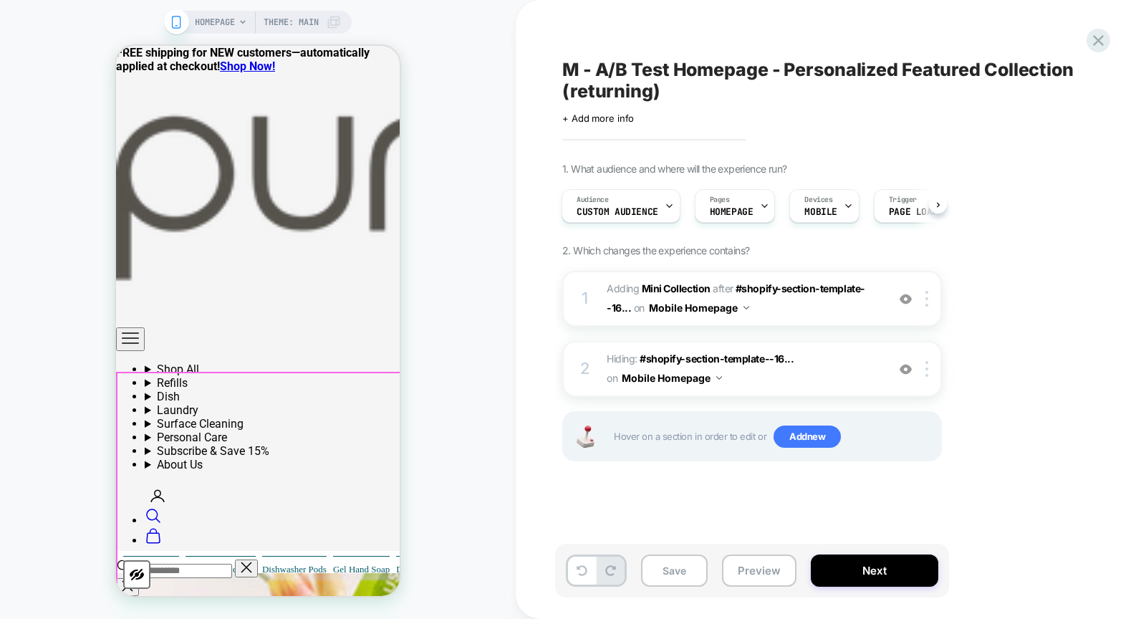
scroll to position [906, 0]
click at [660, 205] on div "Audience Custom Audience" at bounding box center [617, 206] width 110 height 32
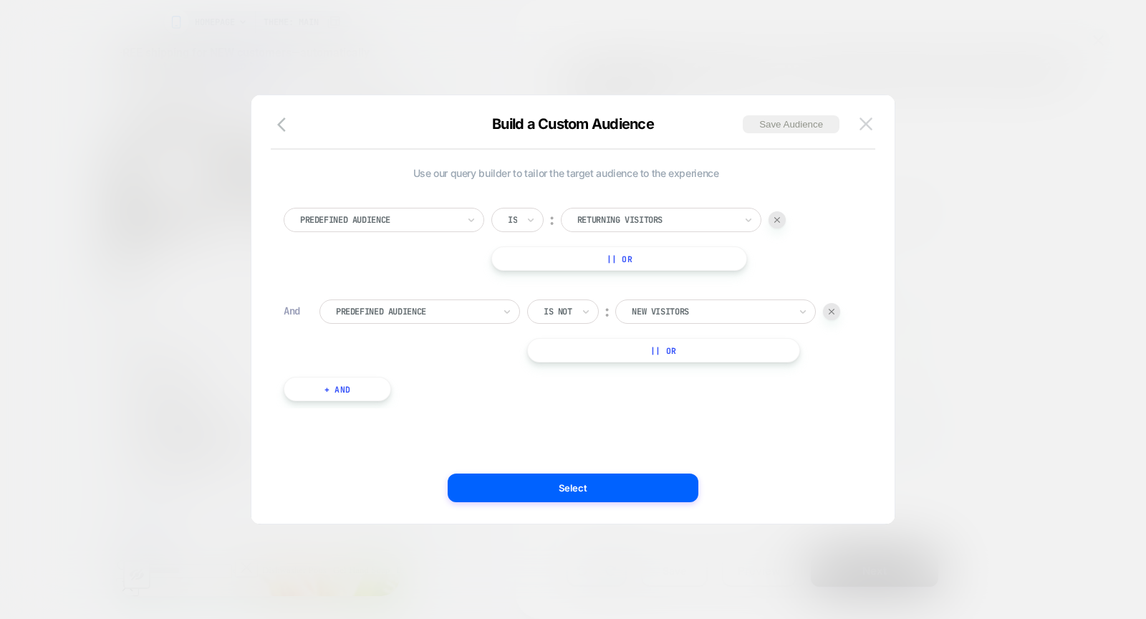
click at [861, 127] on img at bounding box center [866, 123] width 13 height 12
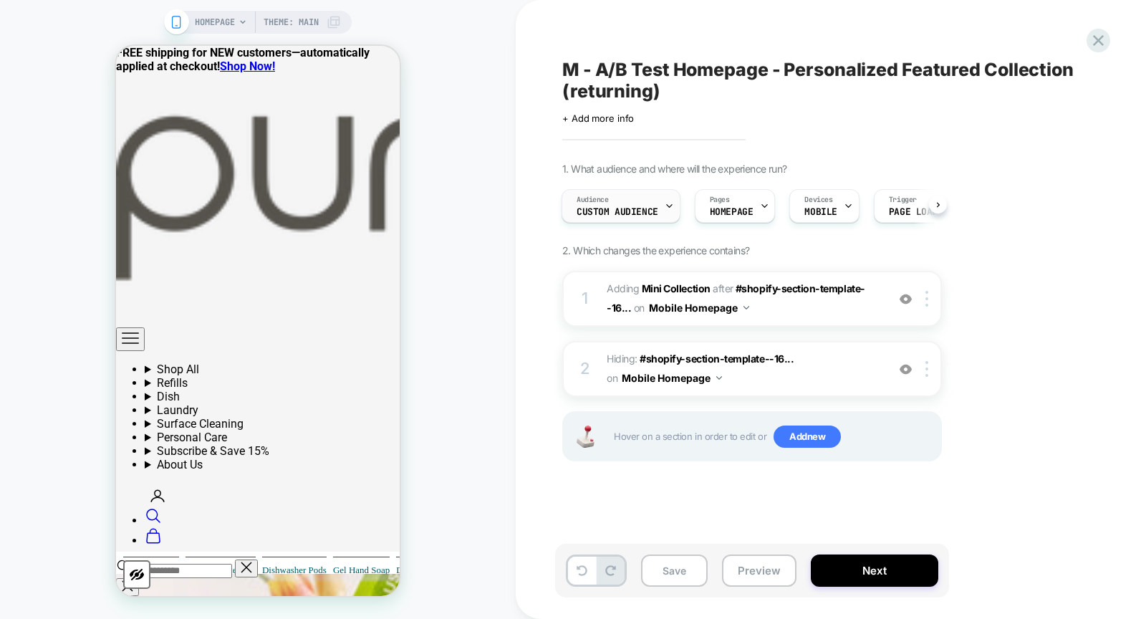
click at [665, 206] on icon at bounding box center [669, 205] width 9 height 9
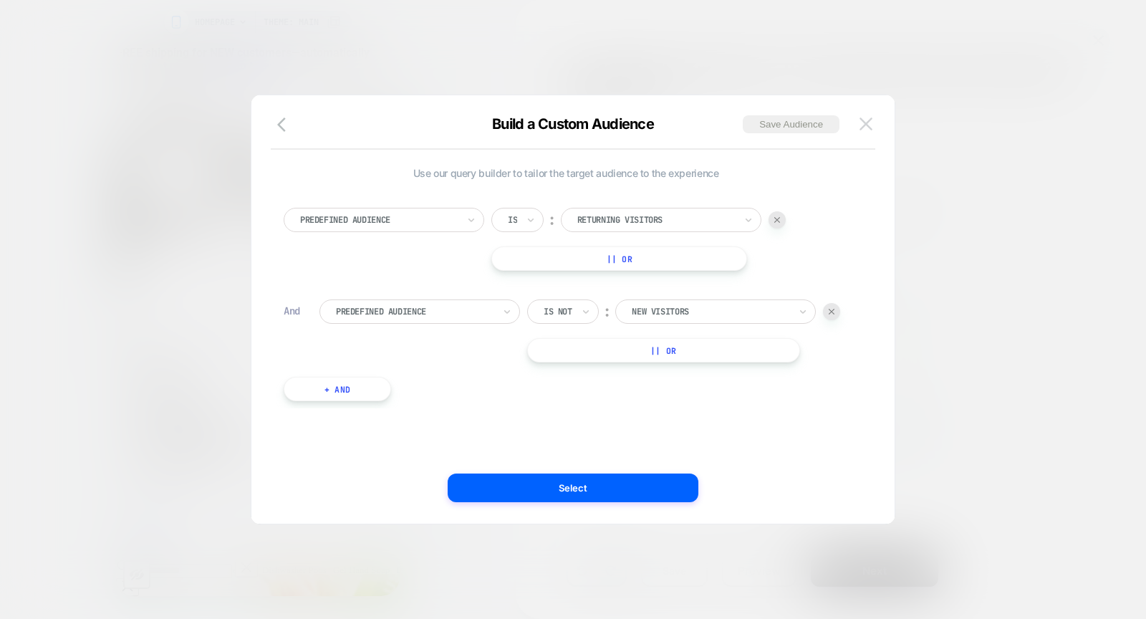
click at [865, 128] on img at bounding box center [866, 123] width 13 height 12
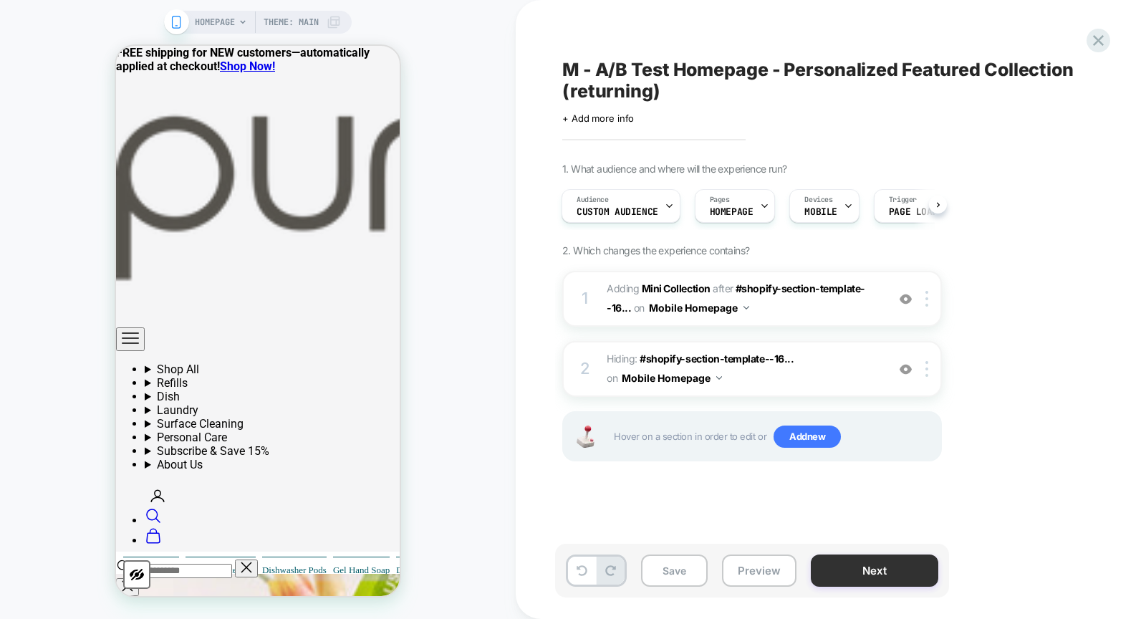
click at [856, 576] on button "Next" at bounding box center [875, 571] width 128 height 32
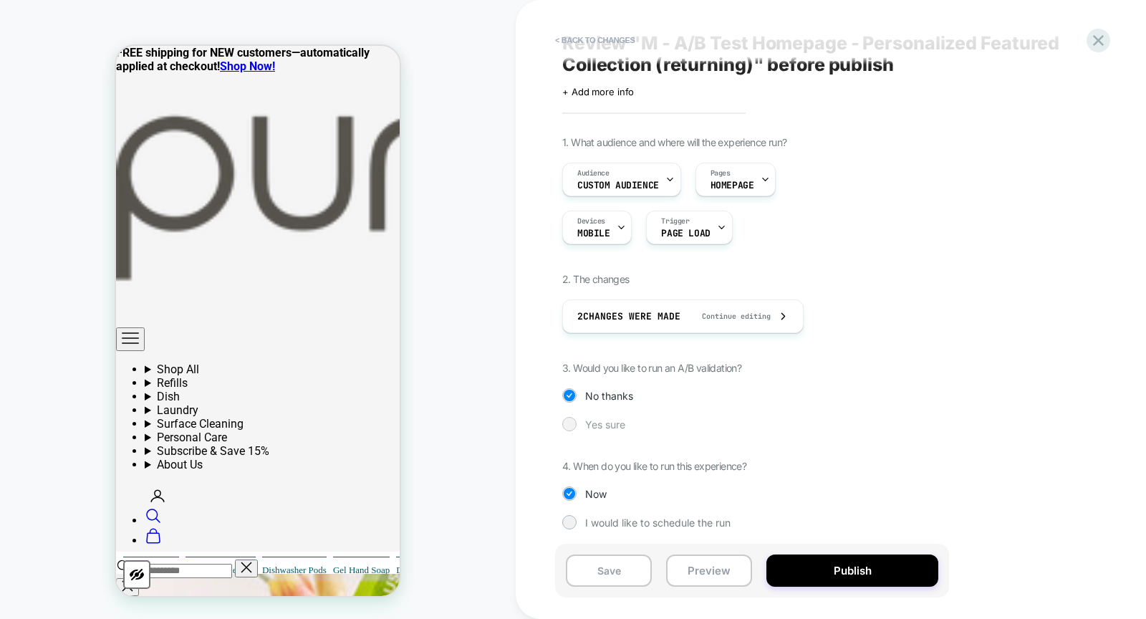
click at [568, 427] on div at bounding box center [569, 423] width 11 height 11
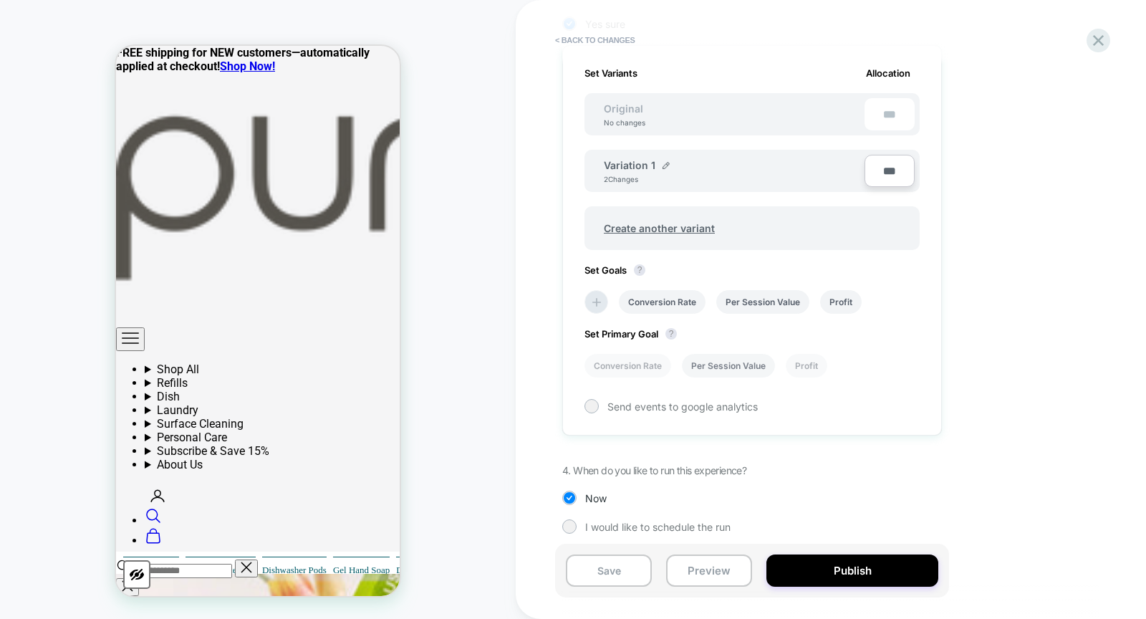
scroll to position [431, 0]
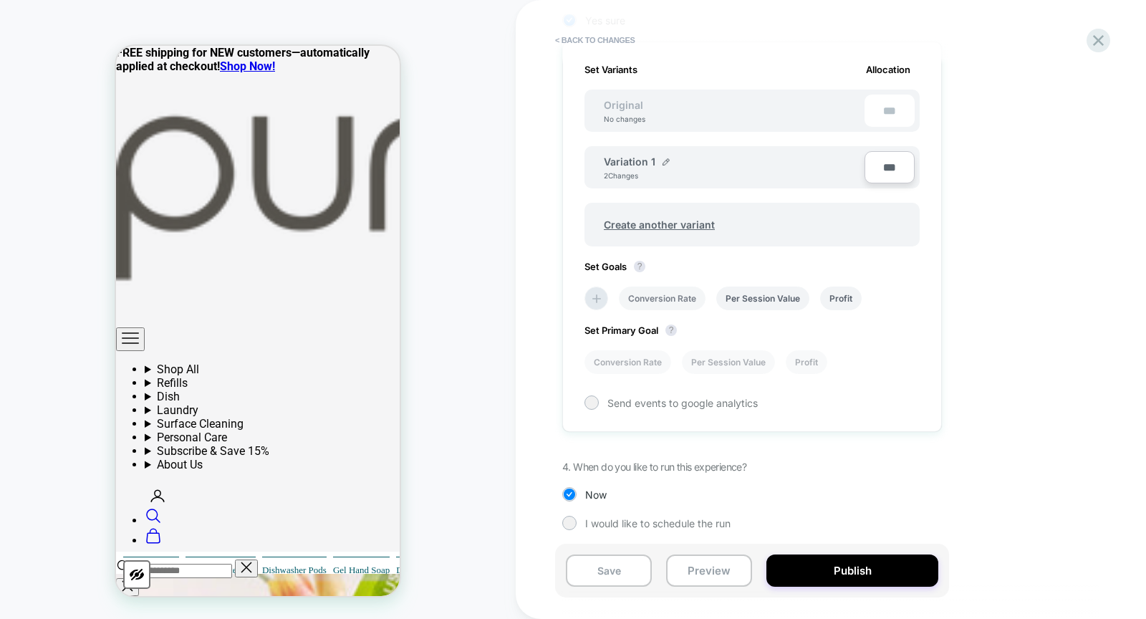
click at [675, 292] on li "Conversion Rate" at bounding box center [662, 299] width 87 height 24
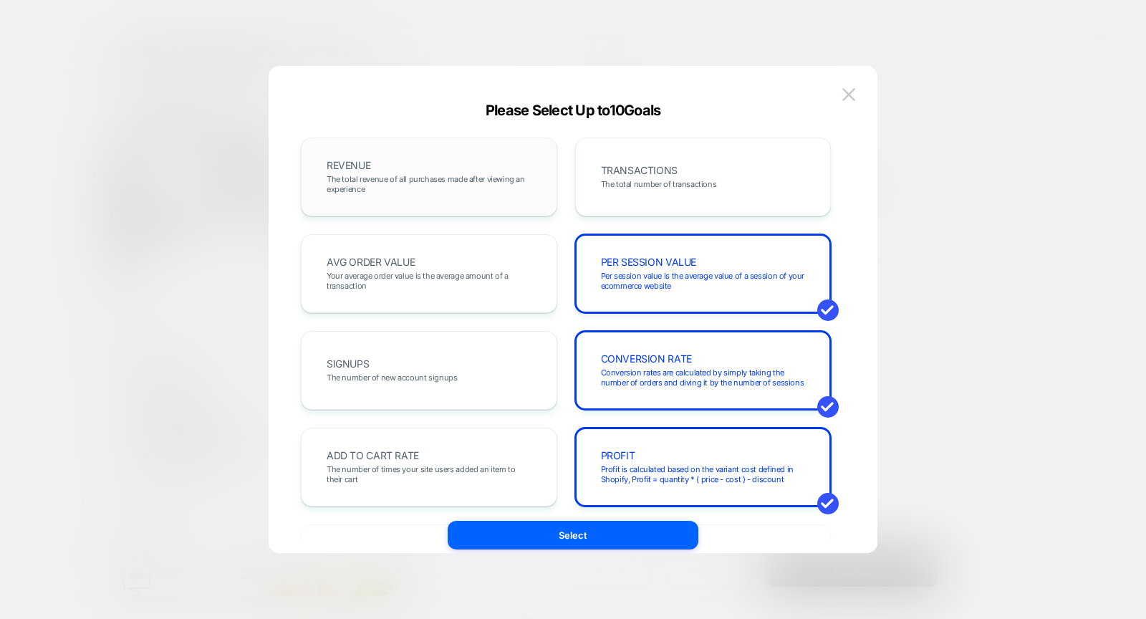
click at [476, 159] on div "REVENUE The total revenue of all purchases made after viewing an experience" at bounding box center [429, 177] width 226 height 49
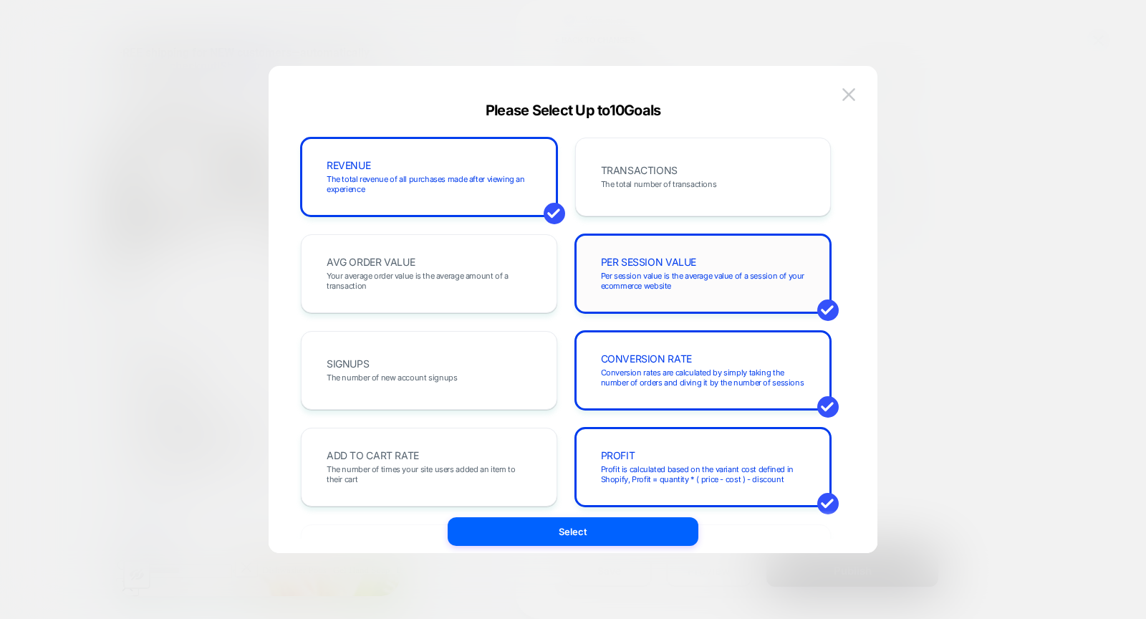
click at [681, 271] on span "Per session value is the average value of a session of your ecommerce website" at bounding box center [703, 281] width 205 height 20
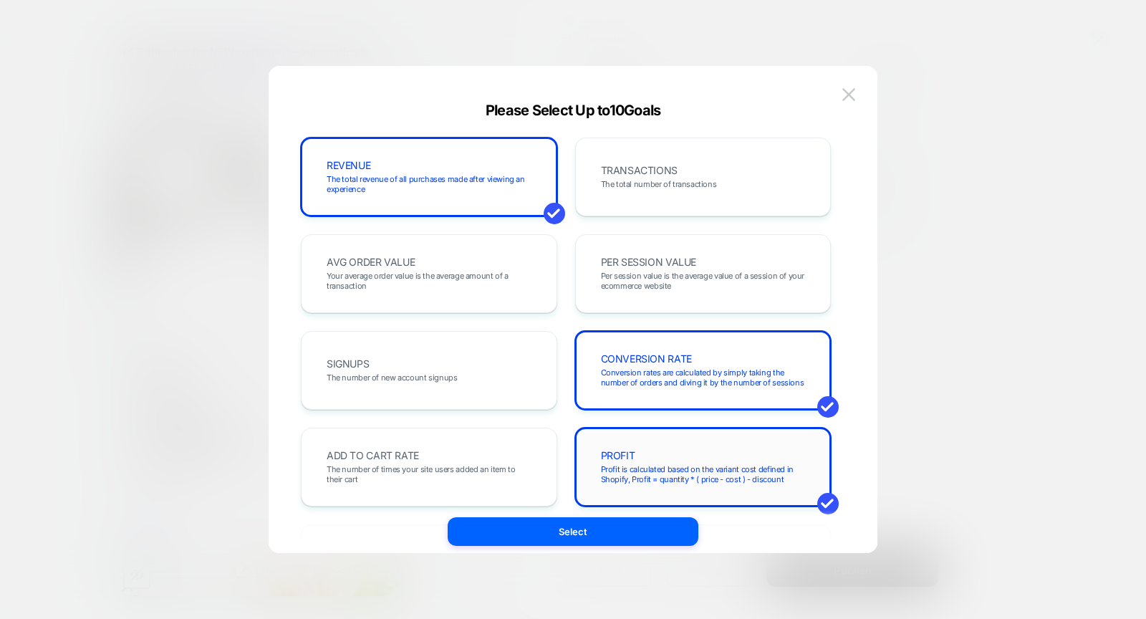
click at [654, 451] on div "PROFIT Profit is calculated based on the variant cost defined in Shopify, Profi…" at bounding box center [703, 467] width 226 height 49
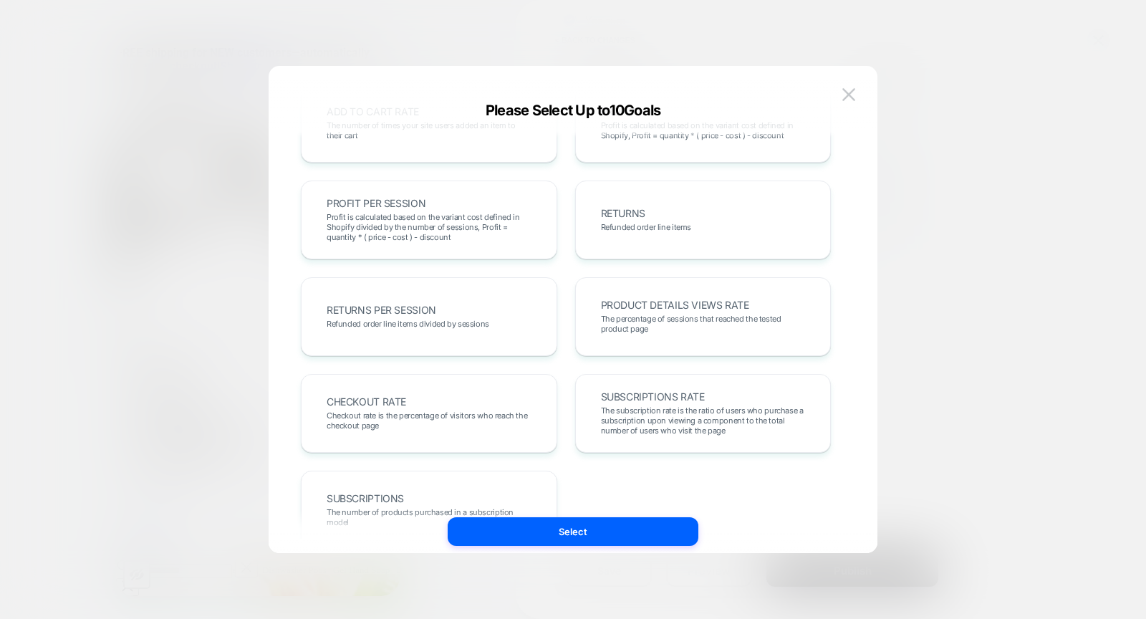
scroll to position [398, 0]
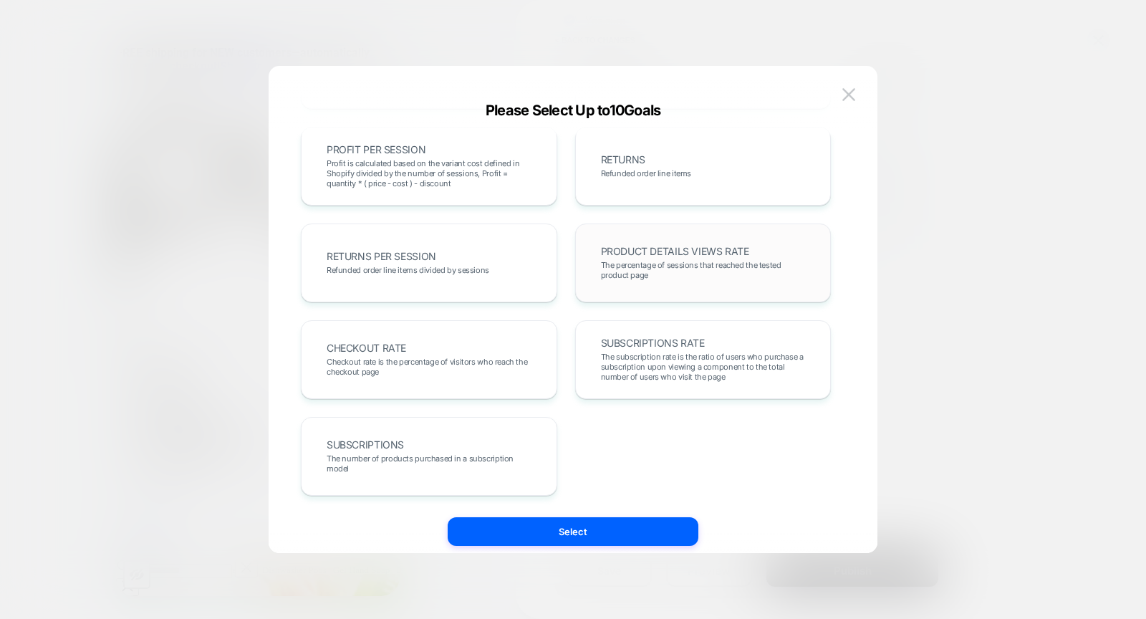
click at [687, 287] on div "PRODUCT DETAILS VIEWS RATE The percentage of sessions that reached the tested p…" at bounding box center [703, 263] width 226 height 49
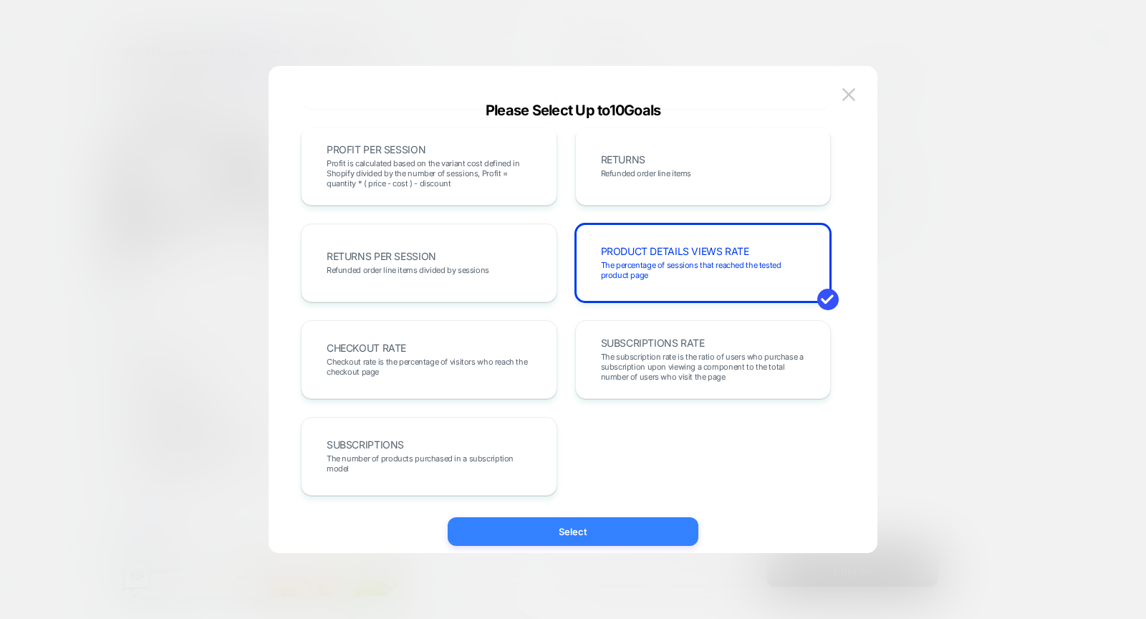
click at [633, 525] on button "Select" at bounding box center [573, 531] width 251 height 29
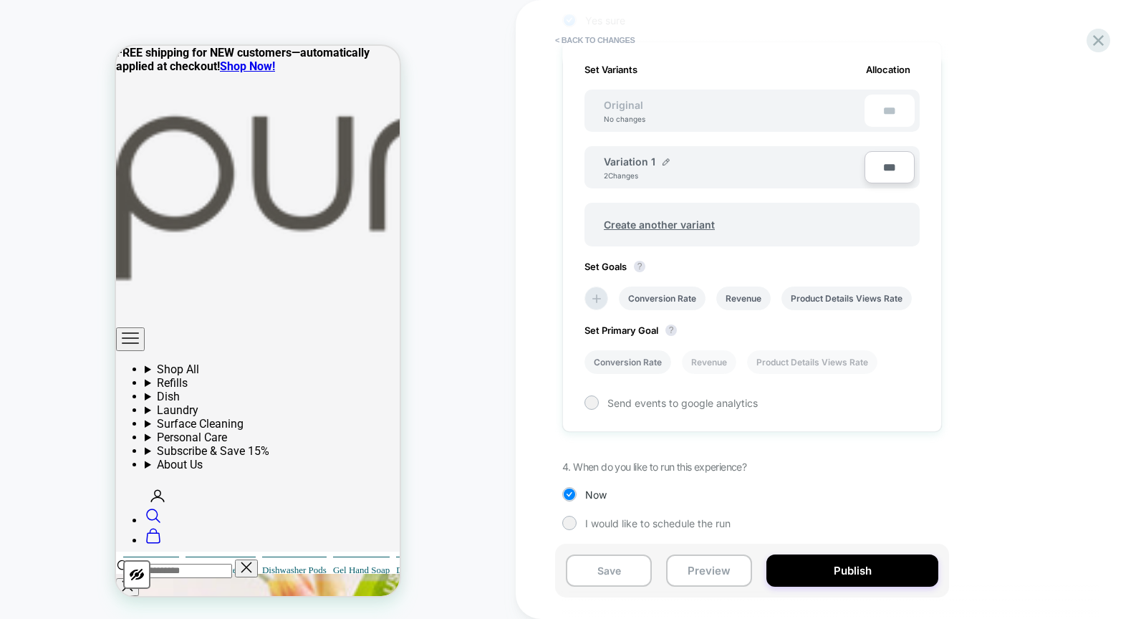
click at [634, 350] on li "Conversion Rate" at bounding box center [628, 362] width 87 height 24
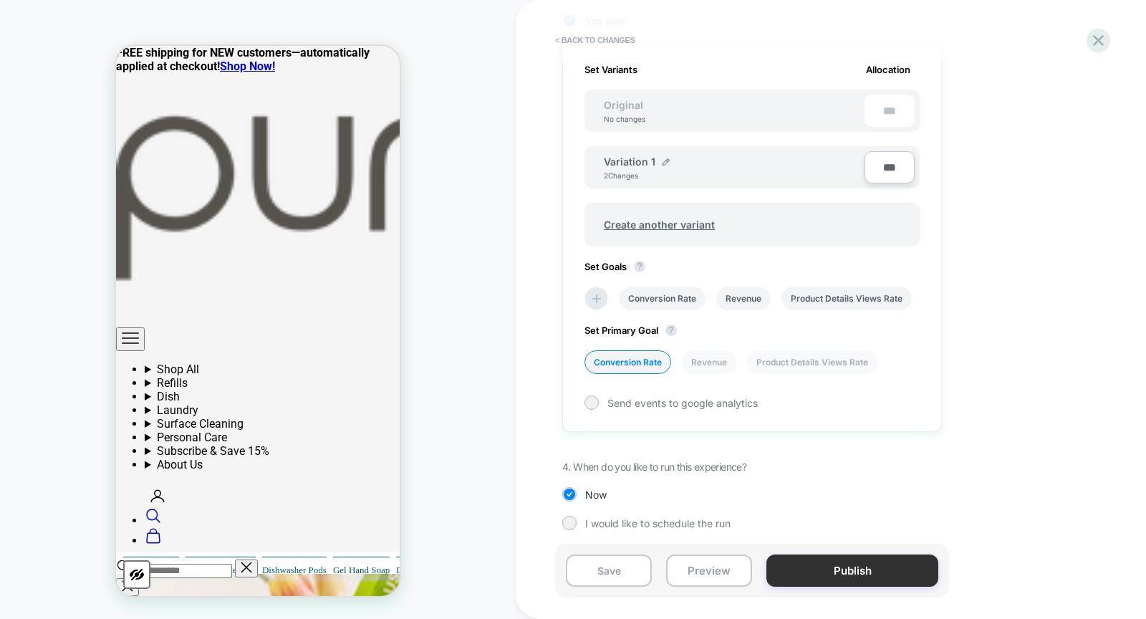
click at [896, 564] on button "Publish" at bounding box center [853, 571] width 172 height 32
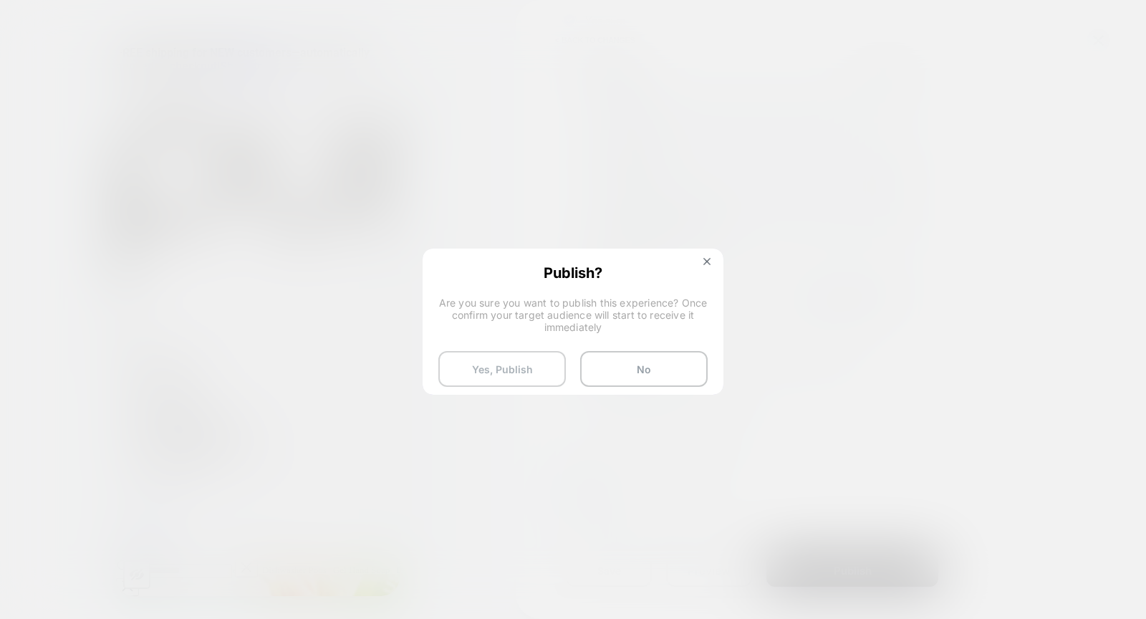
click at [467, 379] on button "Yes, Publish" at bounding box center [502, 369] width 128 height 36
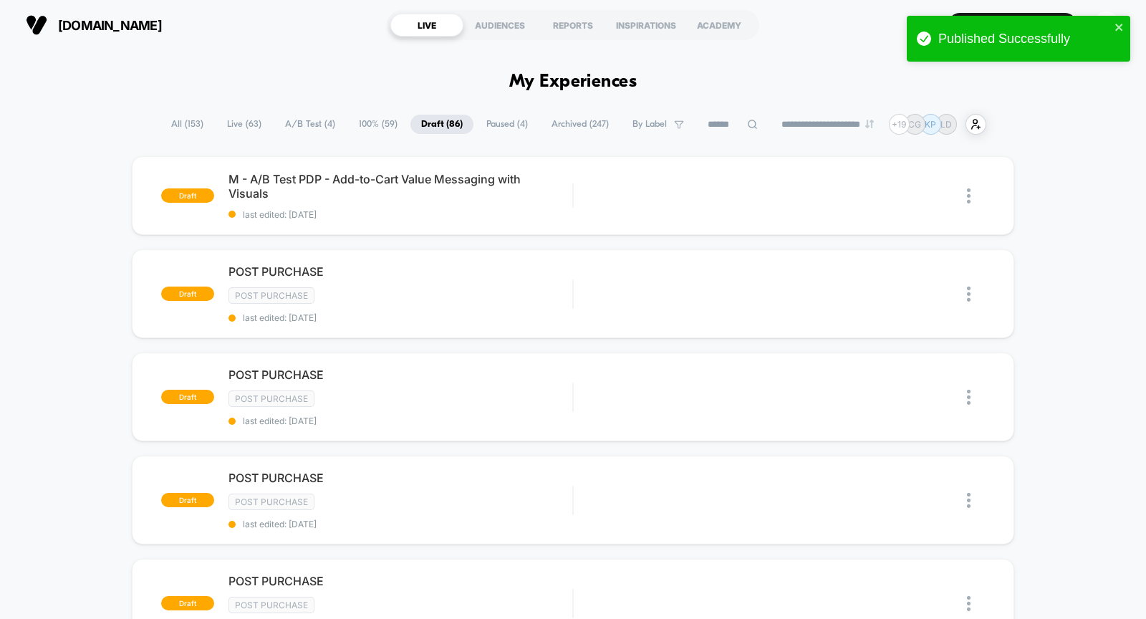
click at [363, 133] on span "100% ( 59 )" at bounding box center [378, 124] width 60 height 19
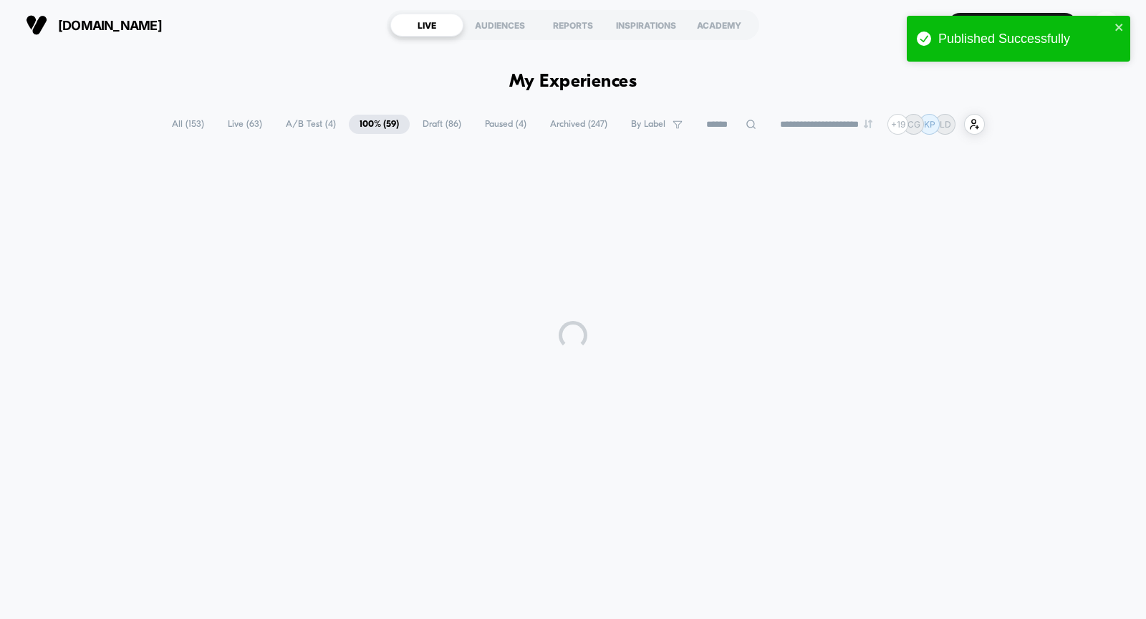
click at [320, 126] on span "A/B Test ( 4 )" at bounding box center [311, 124] width 72 height 19
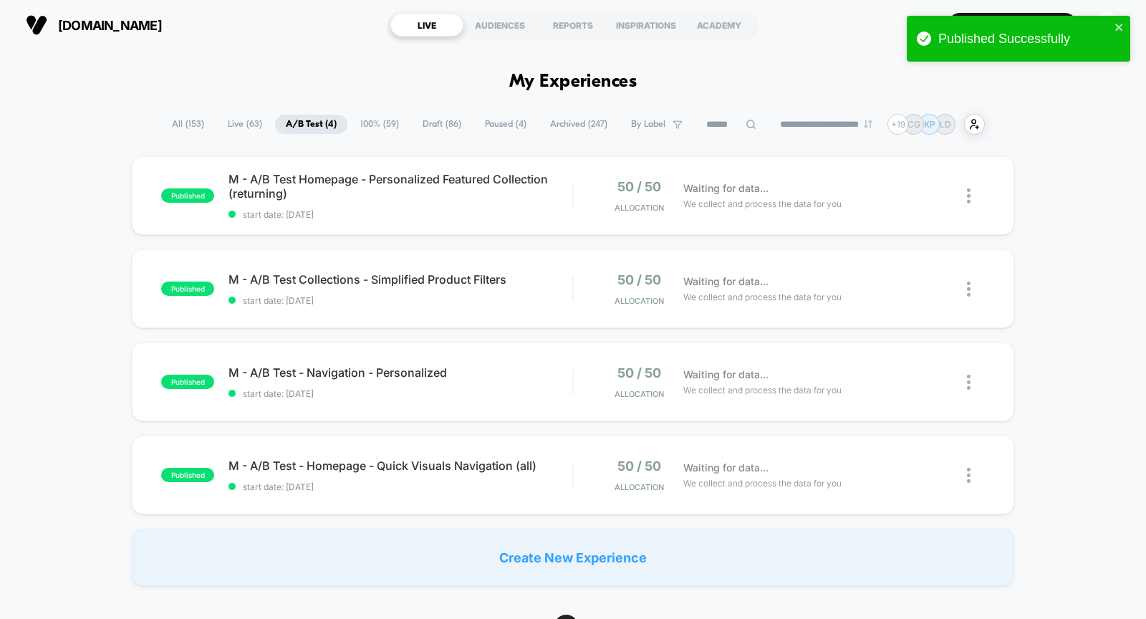
click at [240, 128] on span "Live ( 63 )" at bounding box center [245, 124] width 56 height 19
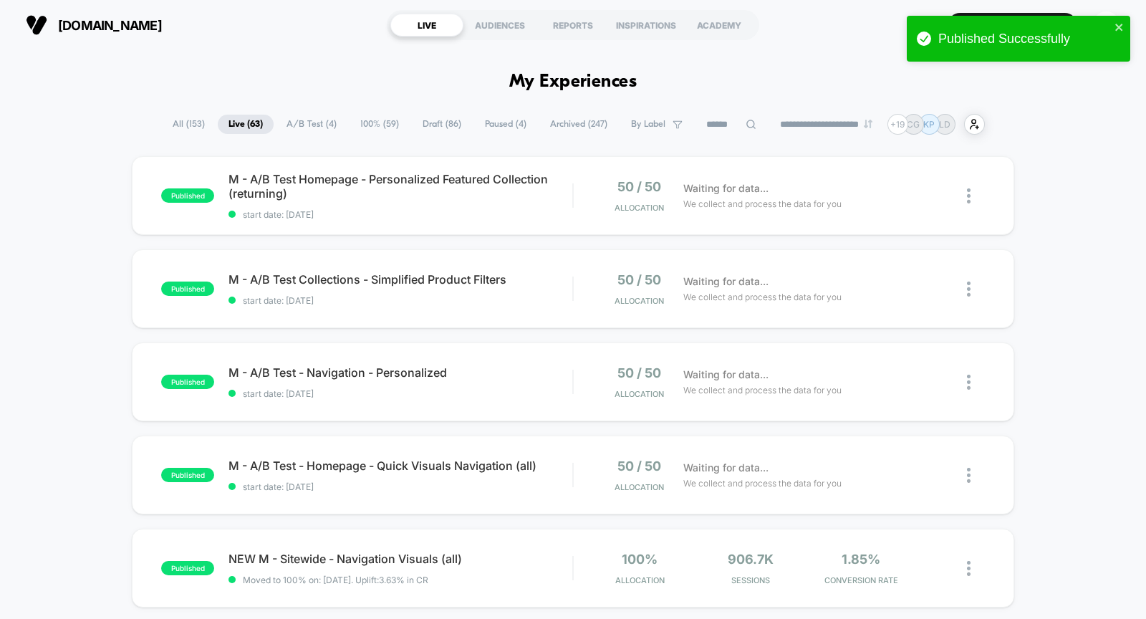
click at [418, 117] on span "Draft ( 86 )" at bounding box center [442, 124] width 60 height 19
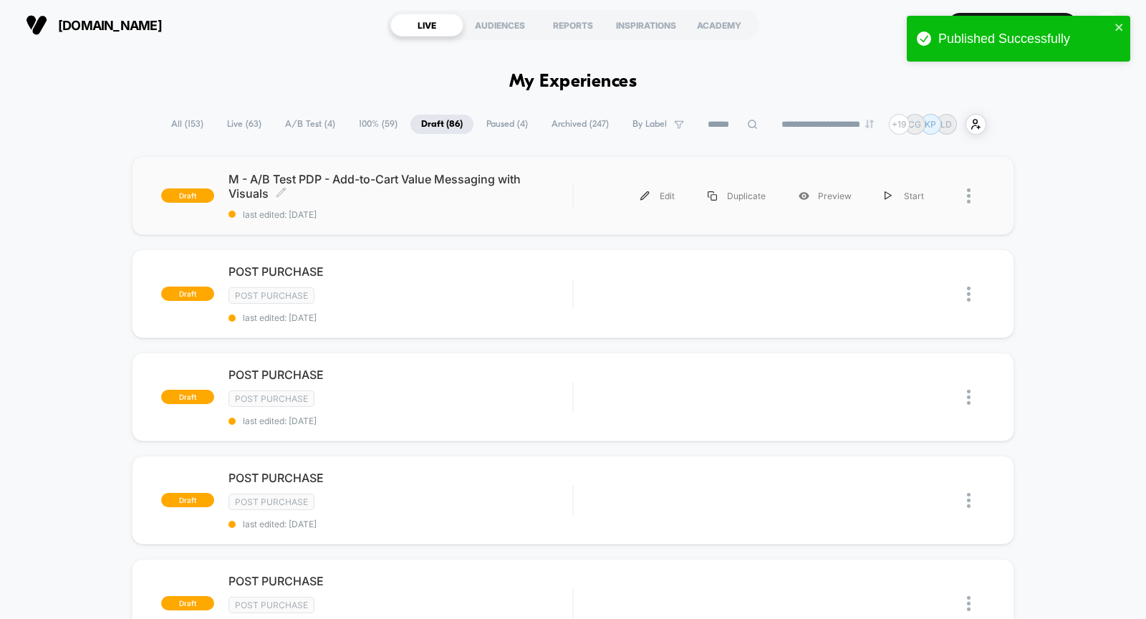
click at [373, 211] on span "last edited: 10/9/2025" at bounding box center [401, 214] width 344 height 11
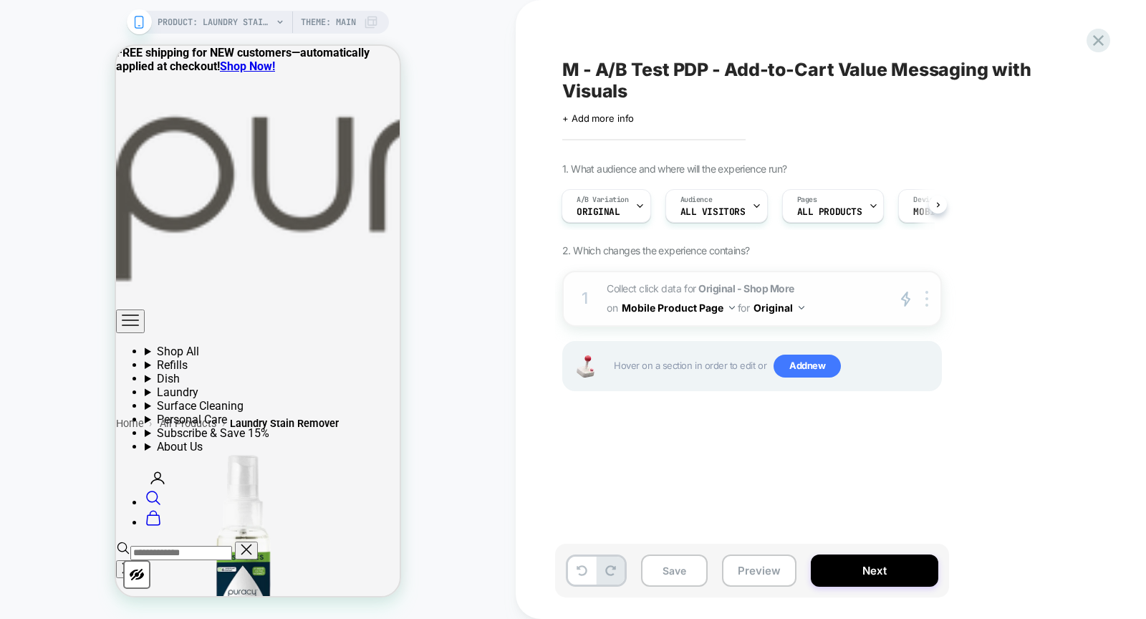
click at [806, 306] on span "Collect click data for Original - Shop More on Mobile Product Page for Original" at bounding box center [743, 298] width 273 height 39
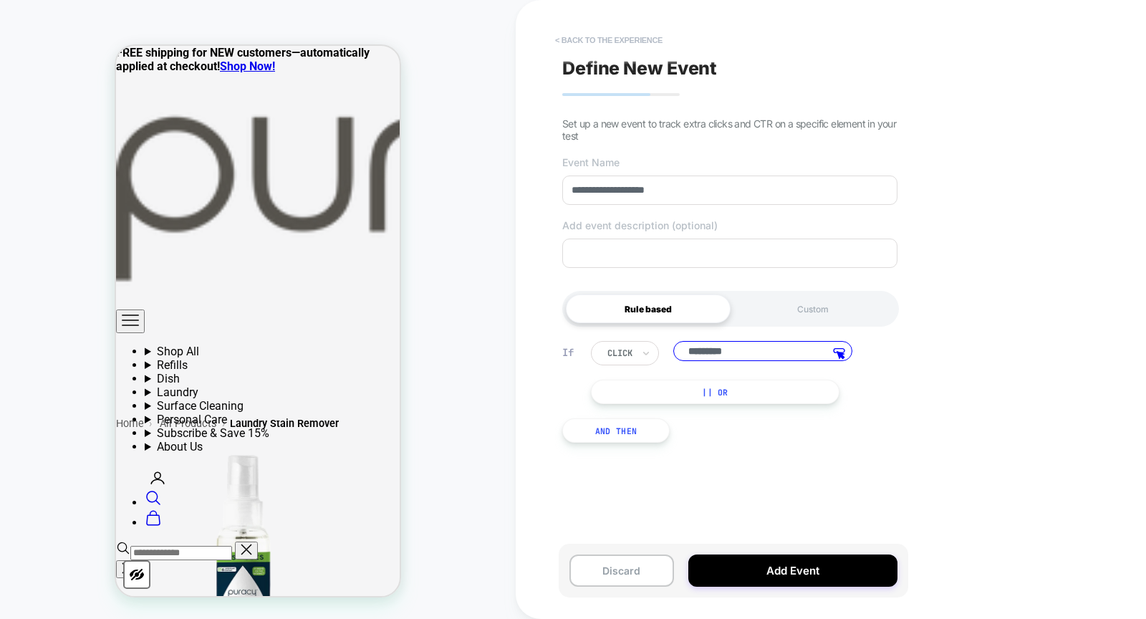
click at [603, 43] on button "< back to the experience" at bounding box center [609, 40] width 122 height 23
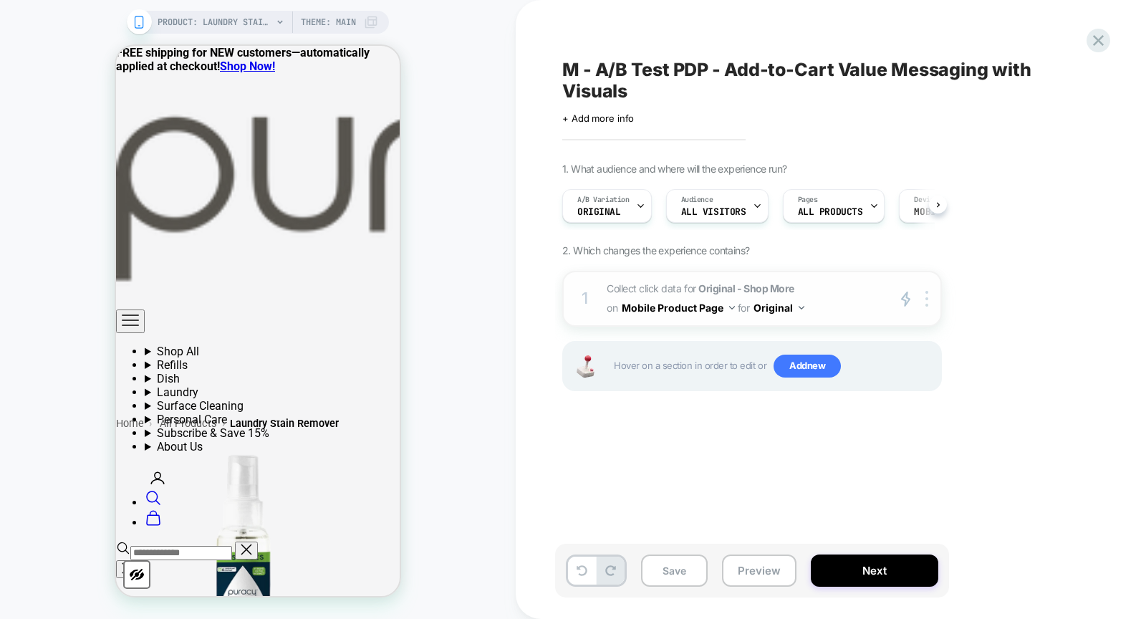
scroll to position [0, 1]
click at [800, 307] on img at bounding box center [802, 308] width 6 height 4
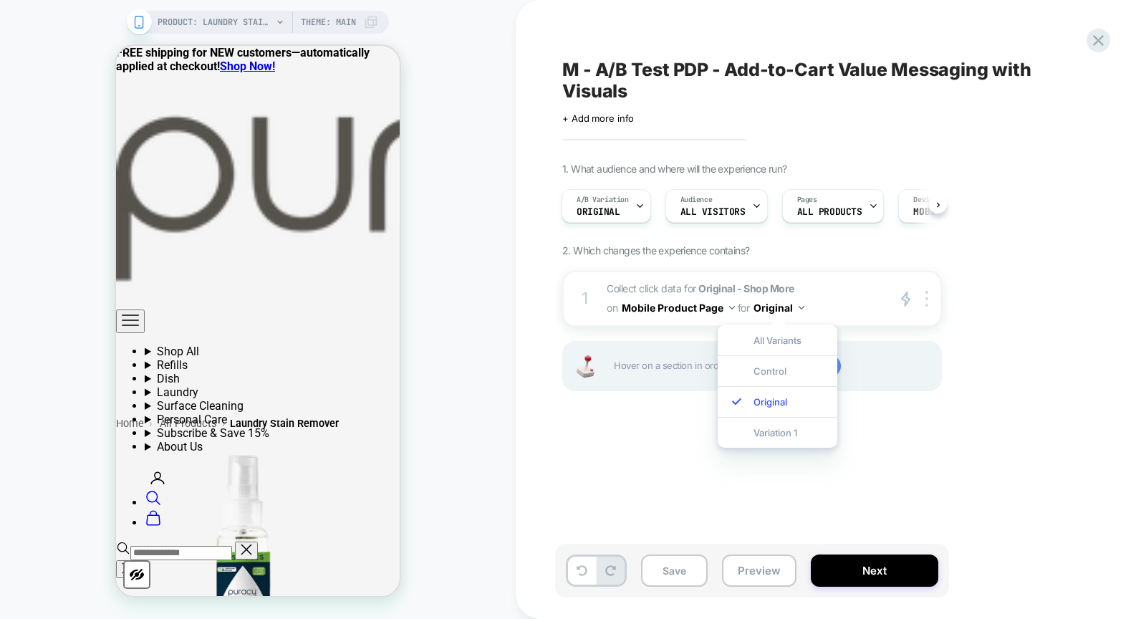
click at [1014, 413] on div "1. What audience and where will the experience run? A/B Variation Original Audi…" at bounding box center [823, 295] width 523 height 264
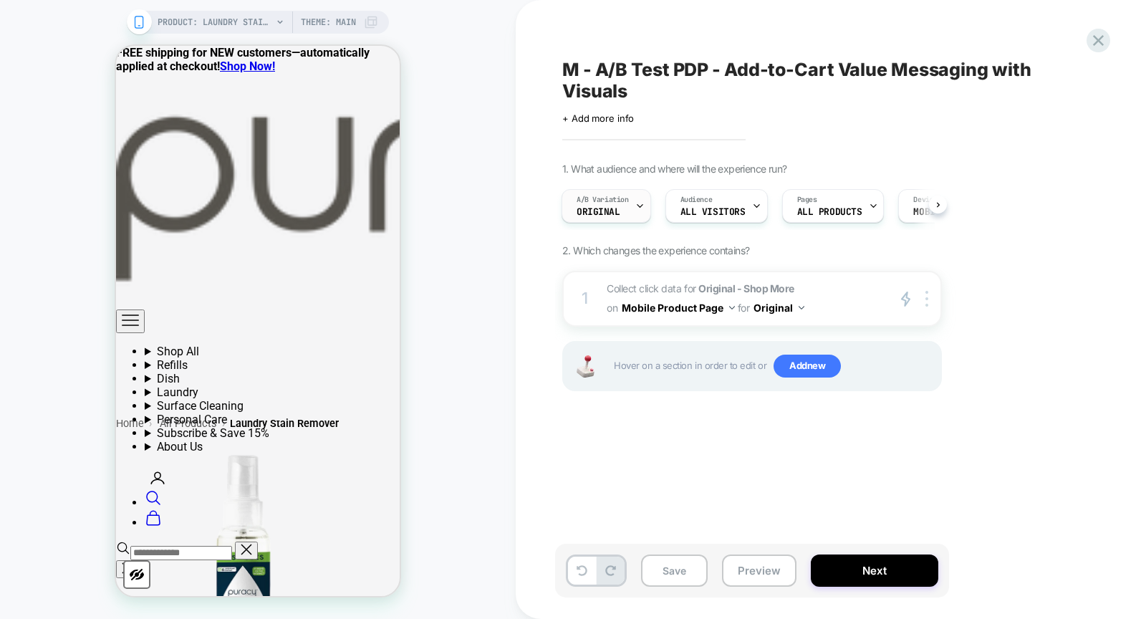
click at [608, 215] on span "Original" at bounding box center [599, 212] width 44 height 10
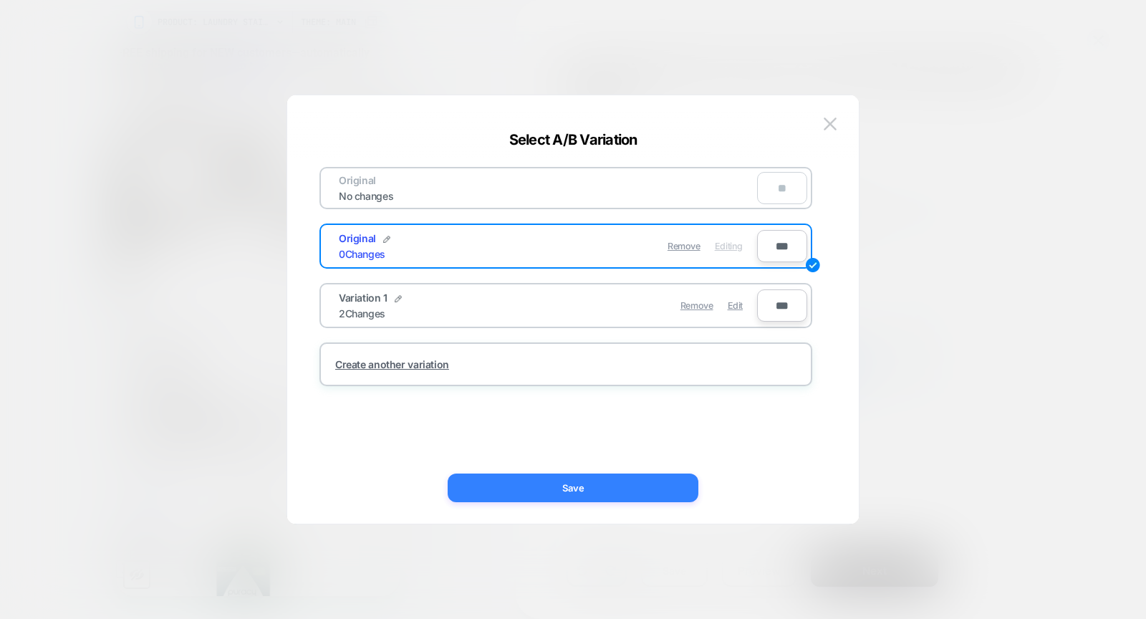
click at [642, 491] on button "Save" at bounding box center [573, 488] width 251 height 29
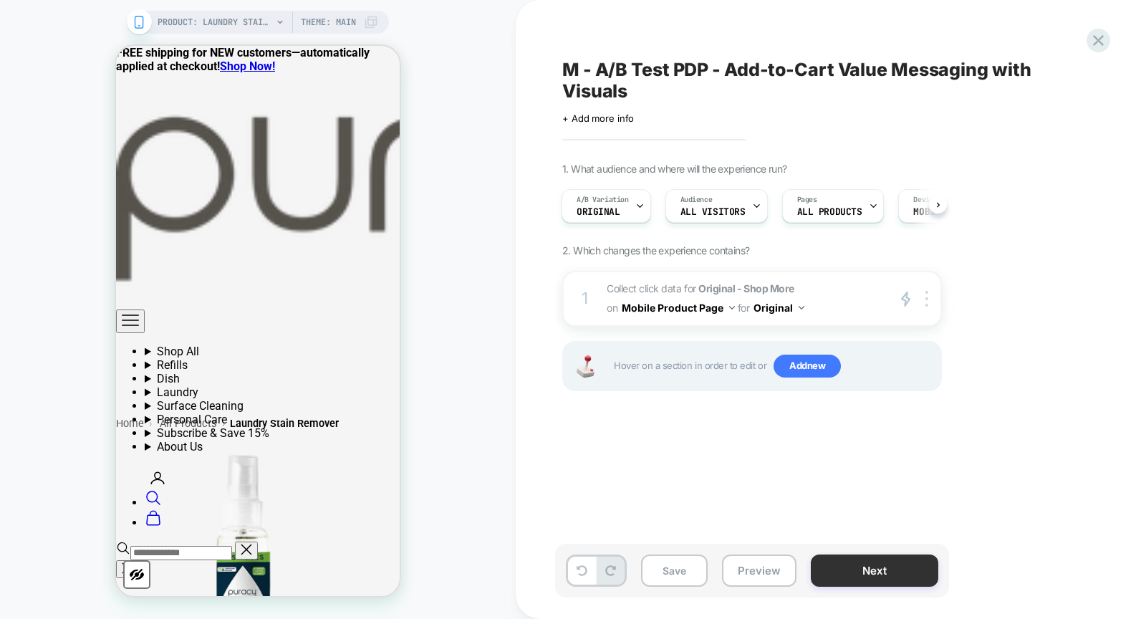
click at [854, 574] on button "Next" at bounding box center [875, 571] width 128 height 32
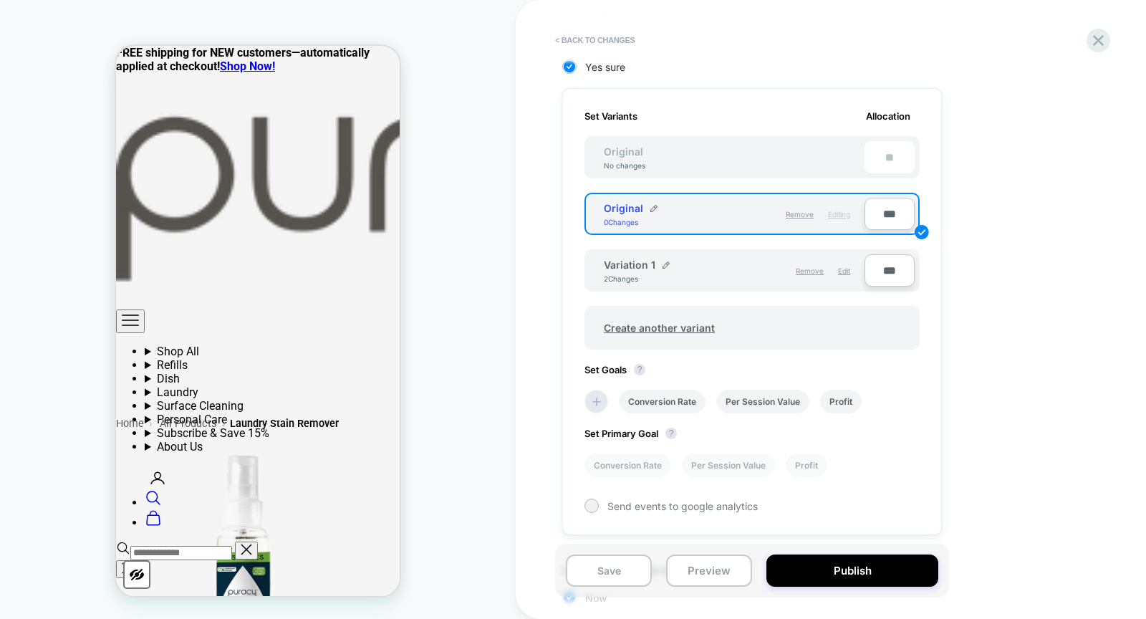
scroll to position [487, 0]
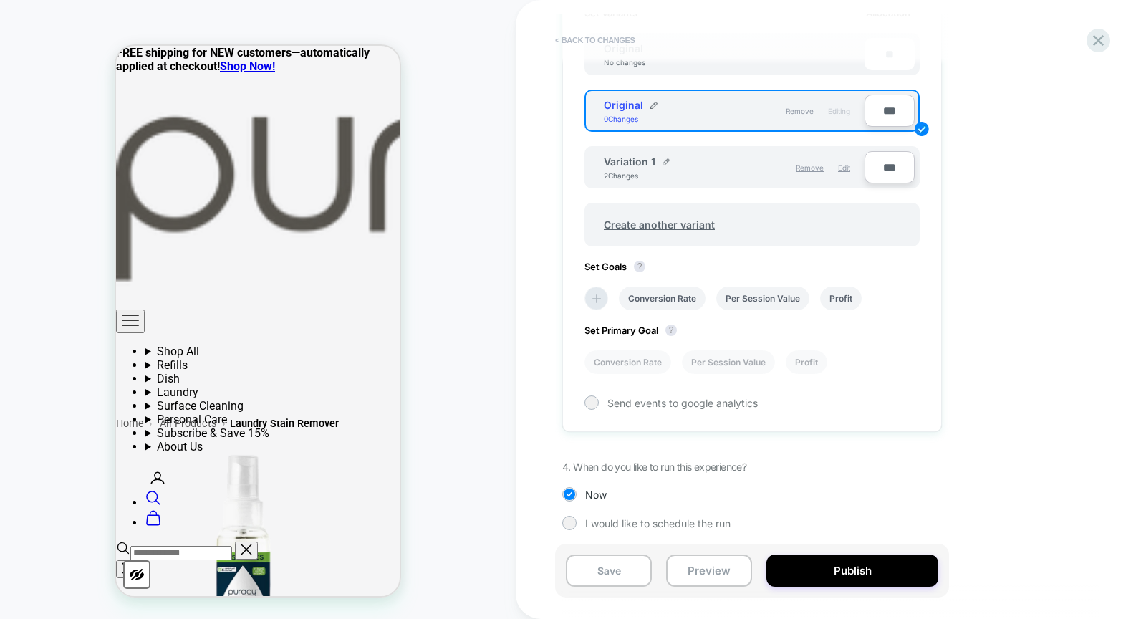
click at [607, 38] on button "< Back to changes" at bounding box center [595, 40] width 95 height 23
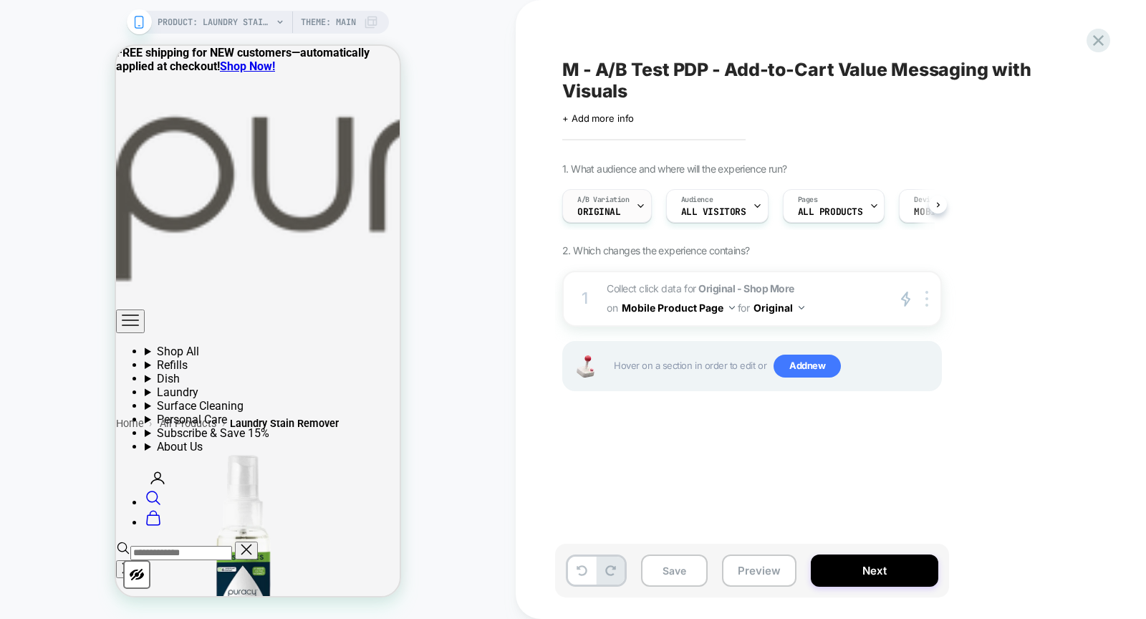
scroll to position [0, 1]
click at [632, 211] on div "A/B Variation Original" at bounding box center [602, 206] width 81 height 32
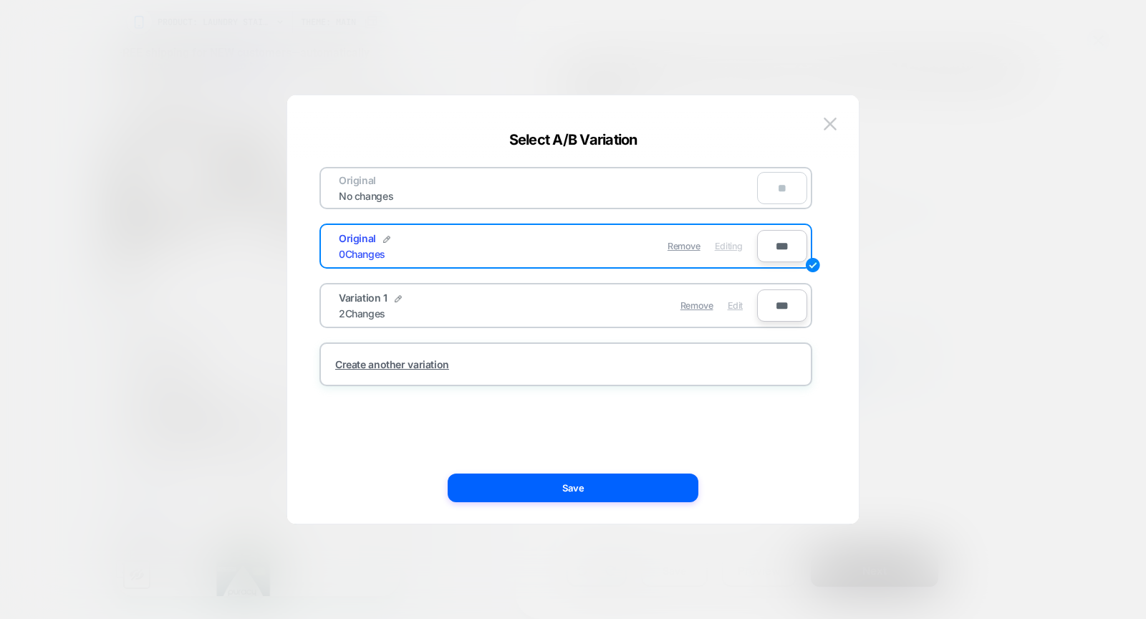
click at [734, 301] on span "Edit" at bounding box center [735, 305] width 15 height 11
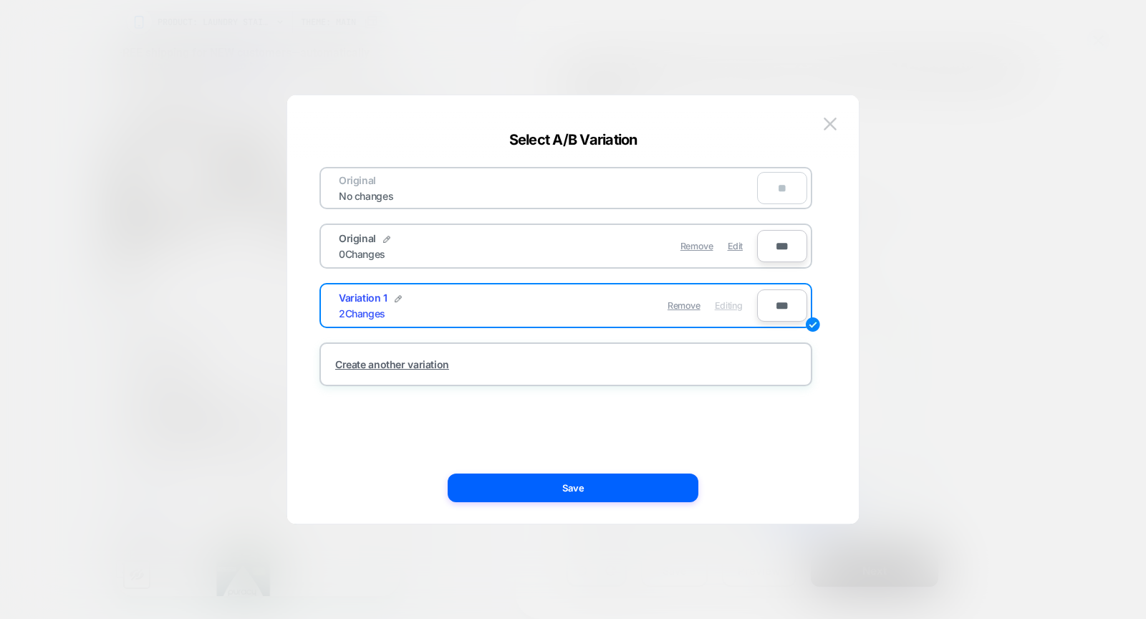
click at [630, 487] on button "Save" at bounding box center [573, 488] width 251 height 29
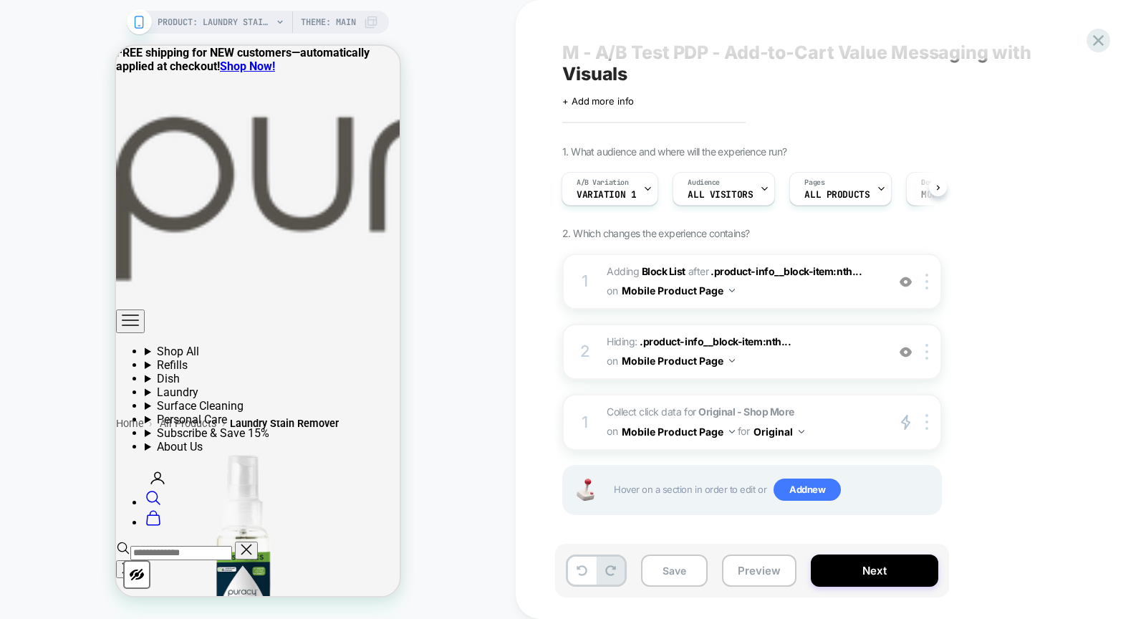
scroll to position [18, 0]
click at [931, 422] on div at bounding box center [930, 421] width 24 height 16
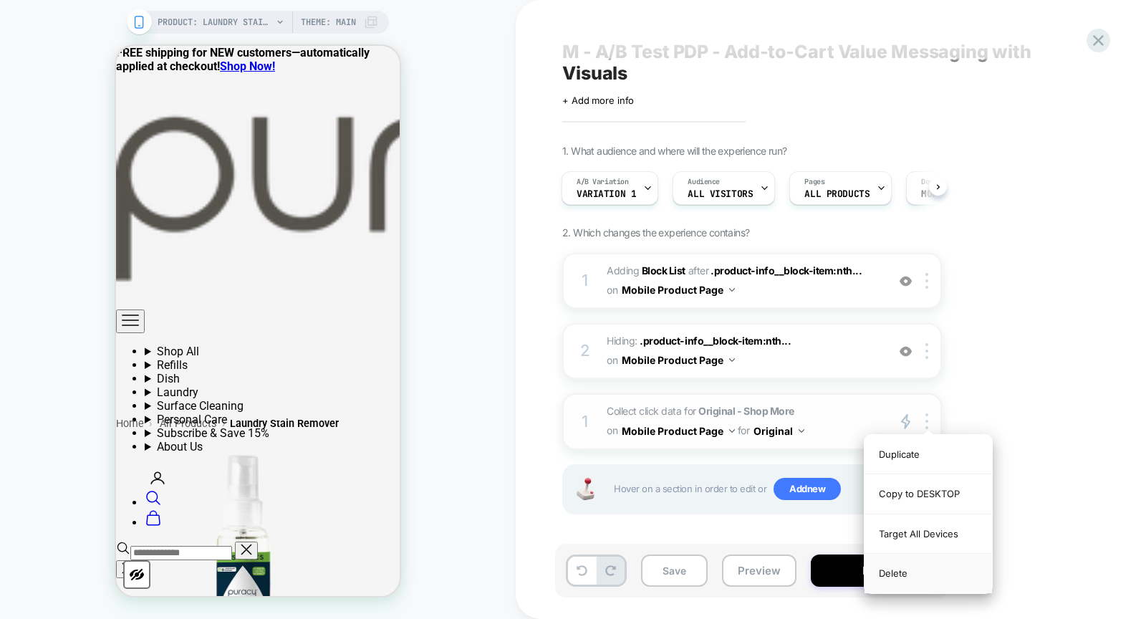
click at [900, 579] on div "Delete" at bounding box center [929, 573] width 128 height 39
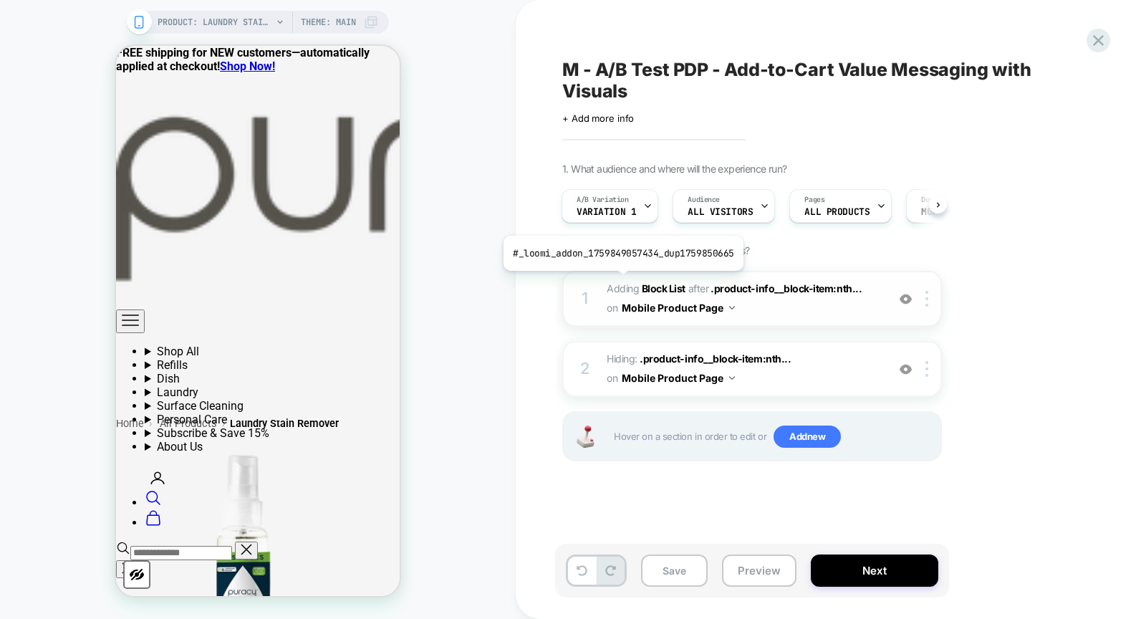
click at [620, 282] on span "Adding Block List" at bounding box center [646, 288] width 79 height 12
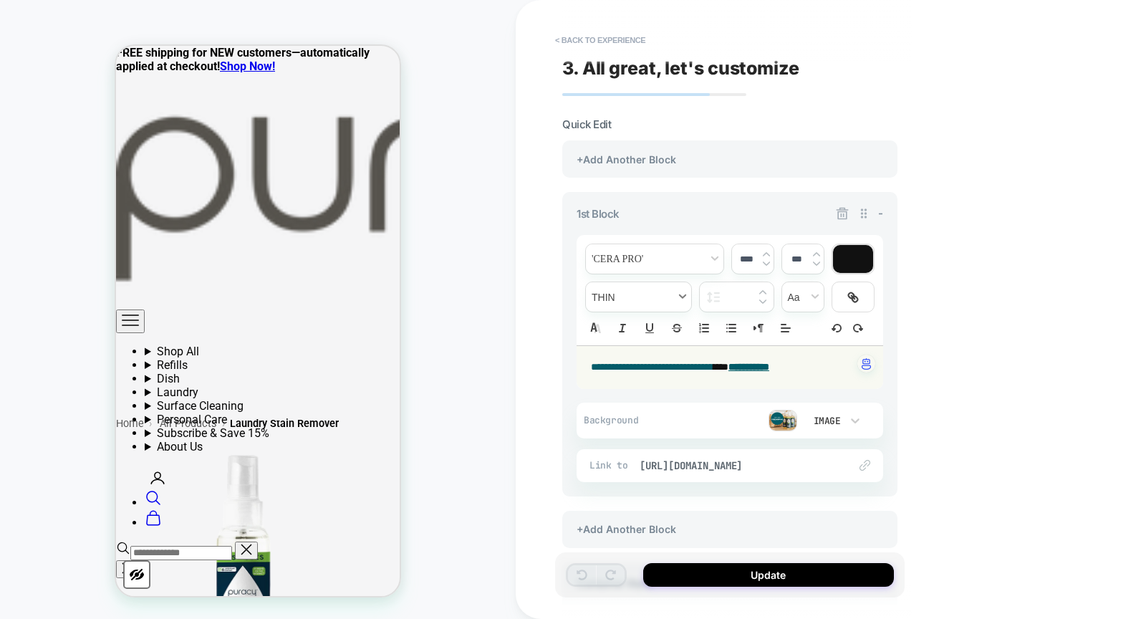
scroll to position [1065, 0]
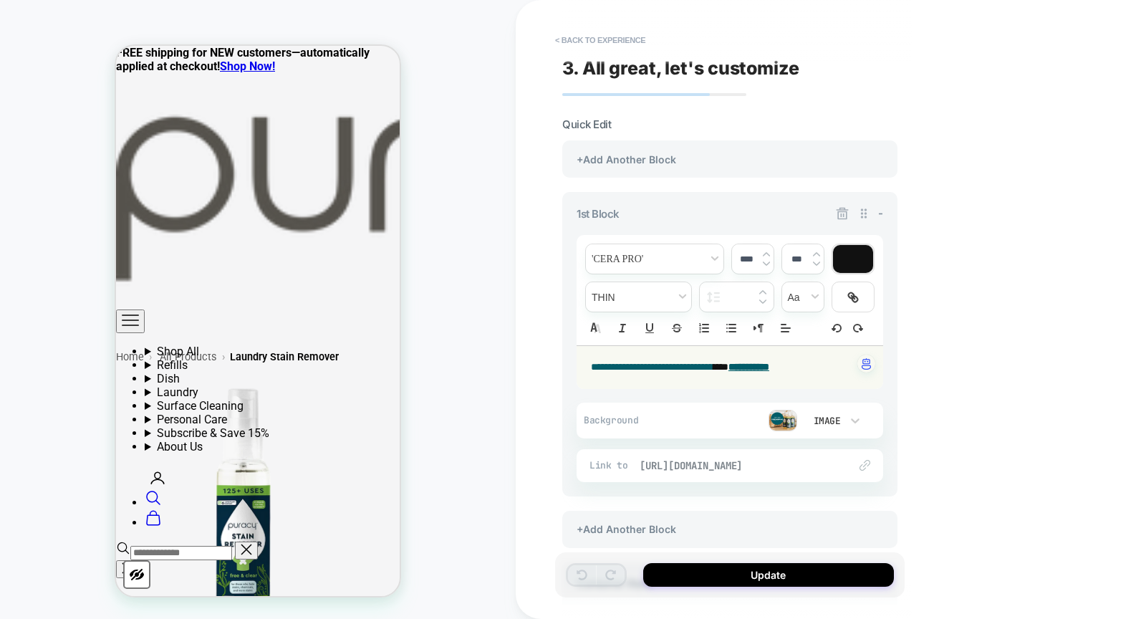
click at [749, 464] on span "[URL][DOMAIN_NAME]" at bounding box center [737, 465] width 195 height 13
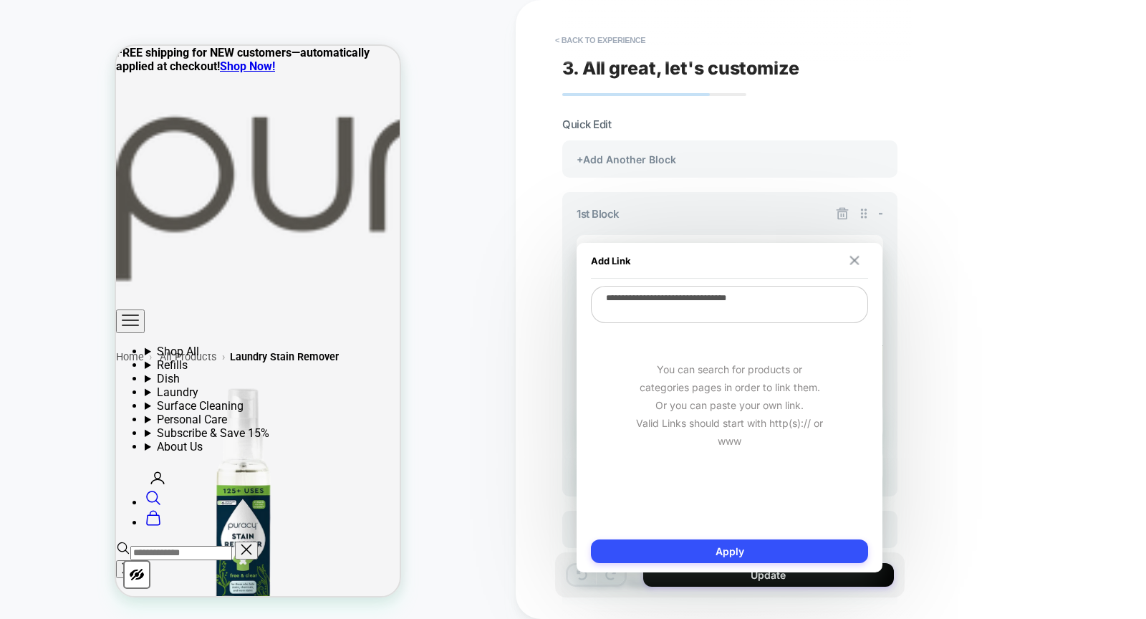
click at [855, 263] on img at bounding box center [854, 260] width 9 height 9
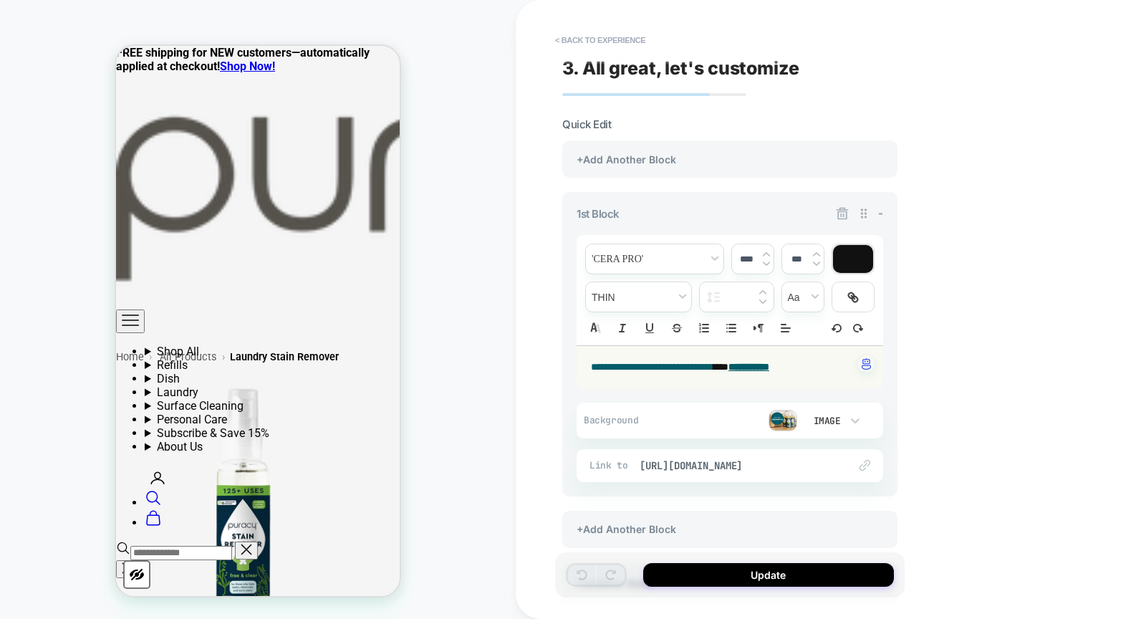
click at [769, 365] on u "**********" at bounding box center [749, 367] width 41 height 10
click at [1007, 358] on div "**********" at bounding box center [831, 309] width 630 height 619
click at [620, 34] on button "< Back to experience" at bounding box center [600, 40] width 105 height 23
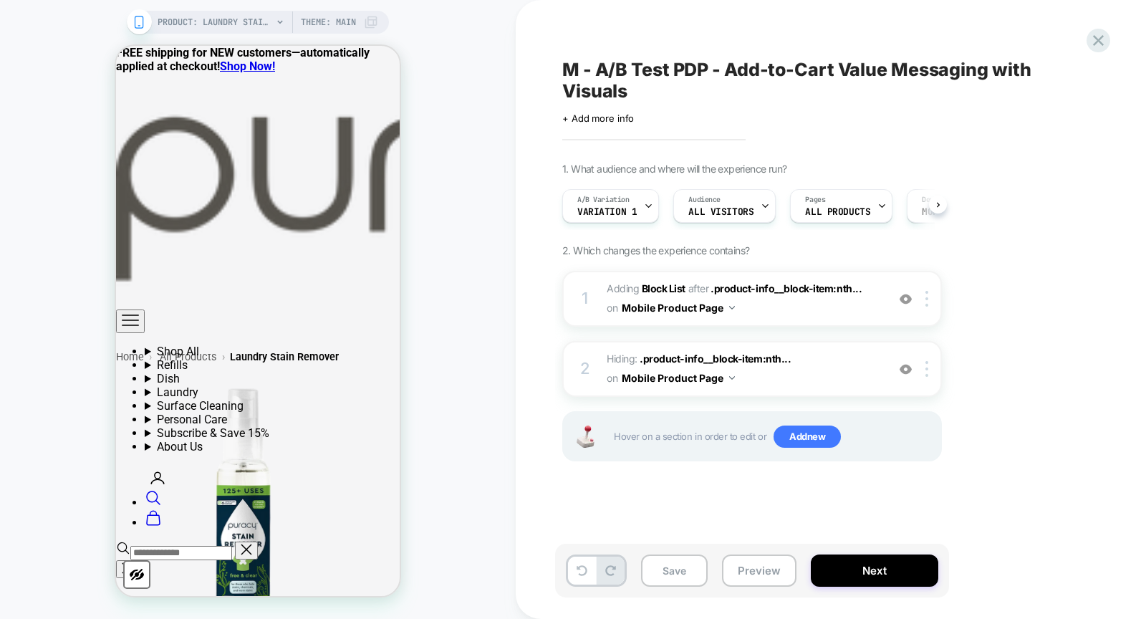
scroll to position [0, 1]
click at [609, 201] on span "A/B Variation" at bounding box center [603, 200] width 52 height 10
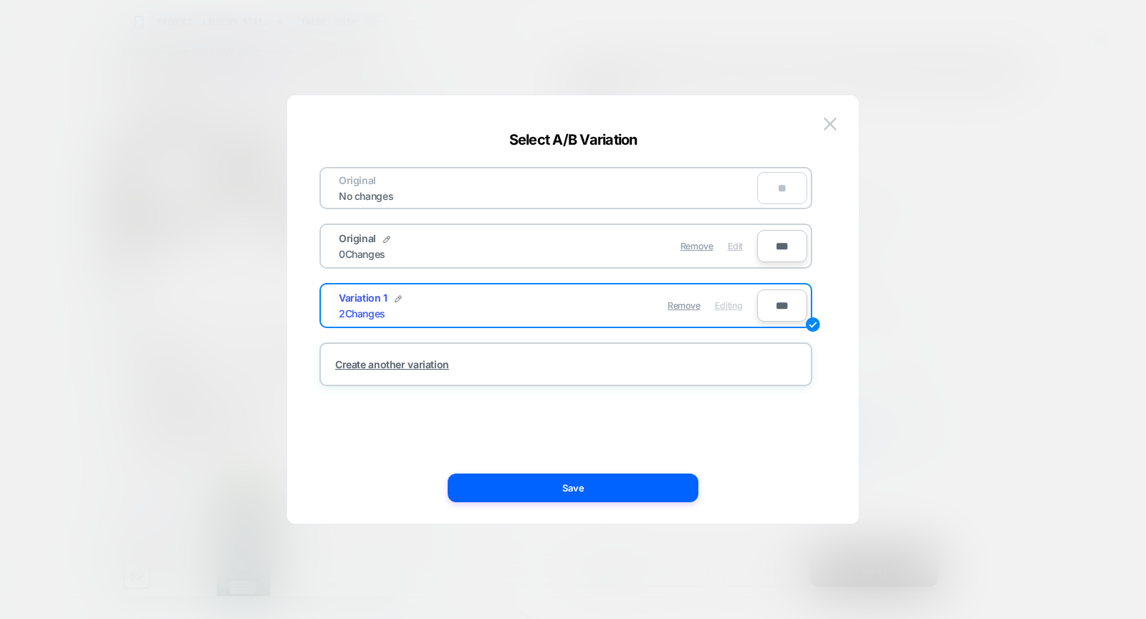
drag, startPoint x: 733, startPoint y: 245, endPoint x: 731, endPoint y: 282, distance: 37.3
click at [733, 245] on span "Edit" at bounding box center [735, 246] width 15 height 11
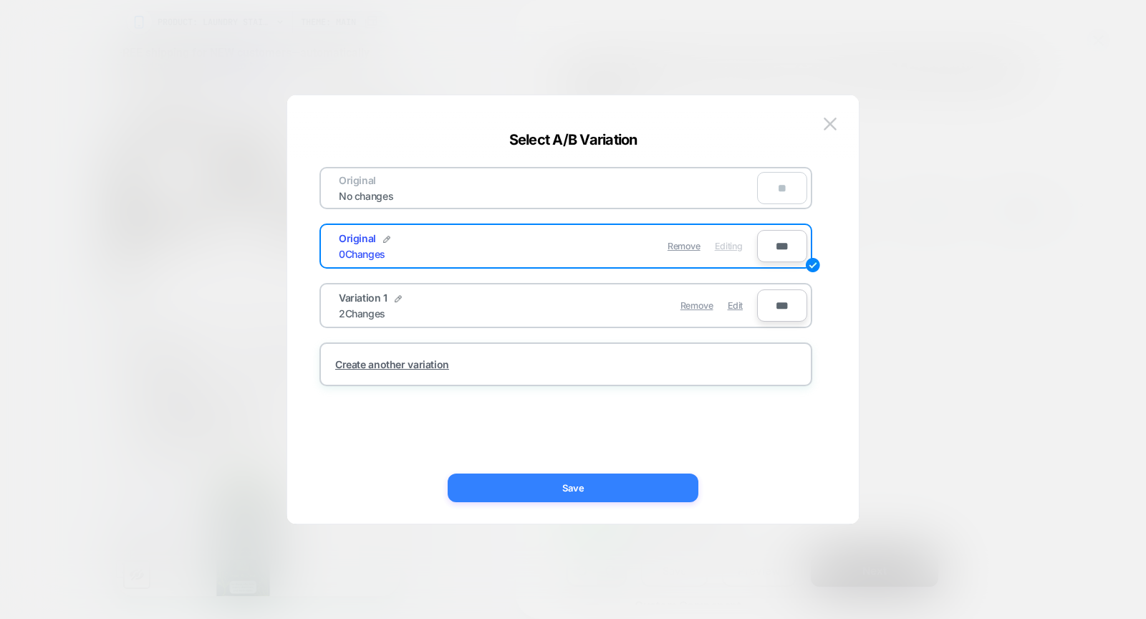
click at [651, 499] on button "Save" at bounding box center [573, 488] width 251 height 29
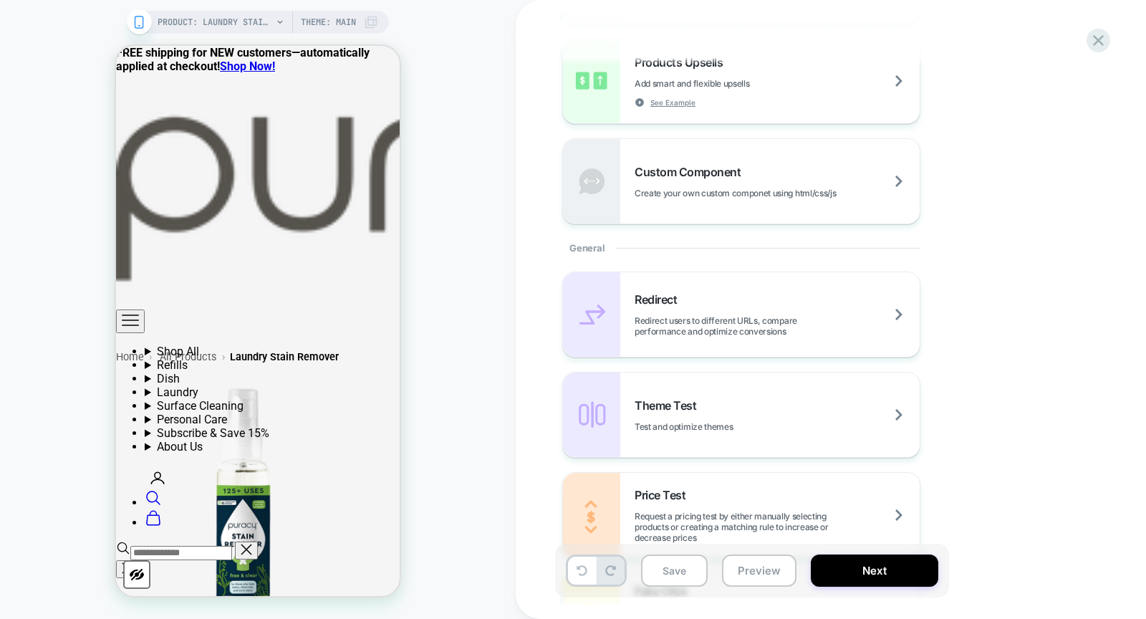
scroll to position [822, 0]
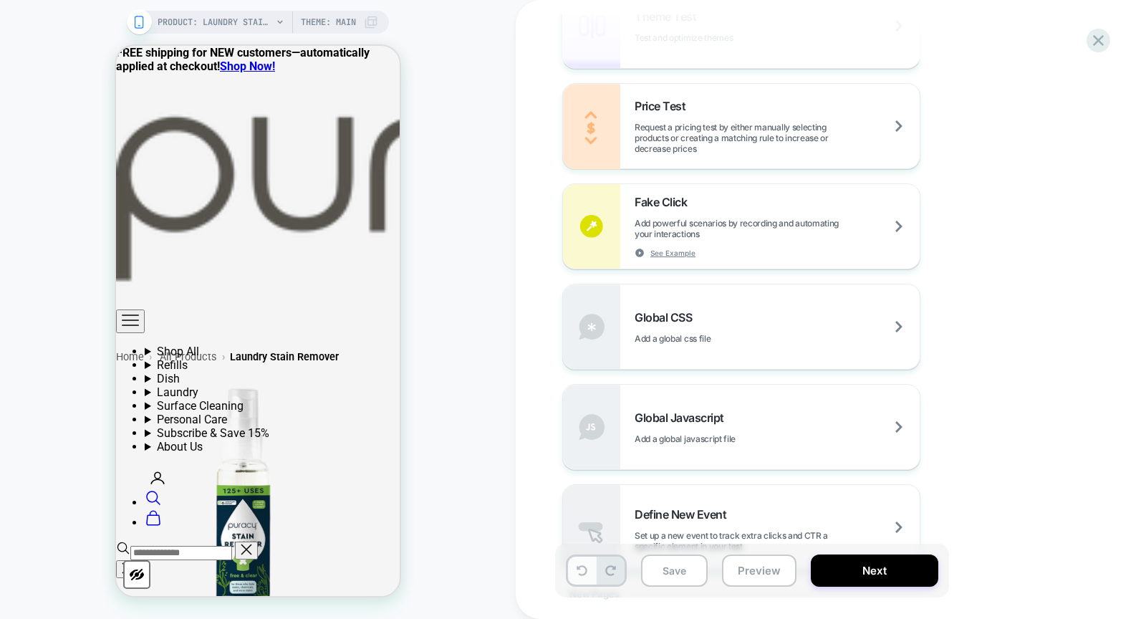
click at [590, 572] on button at bounding box center [582, 571] width 28 height 28
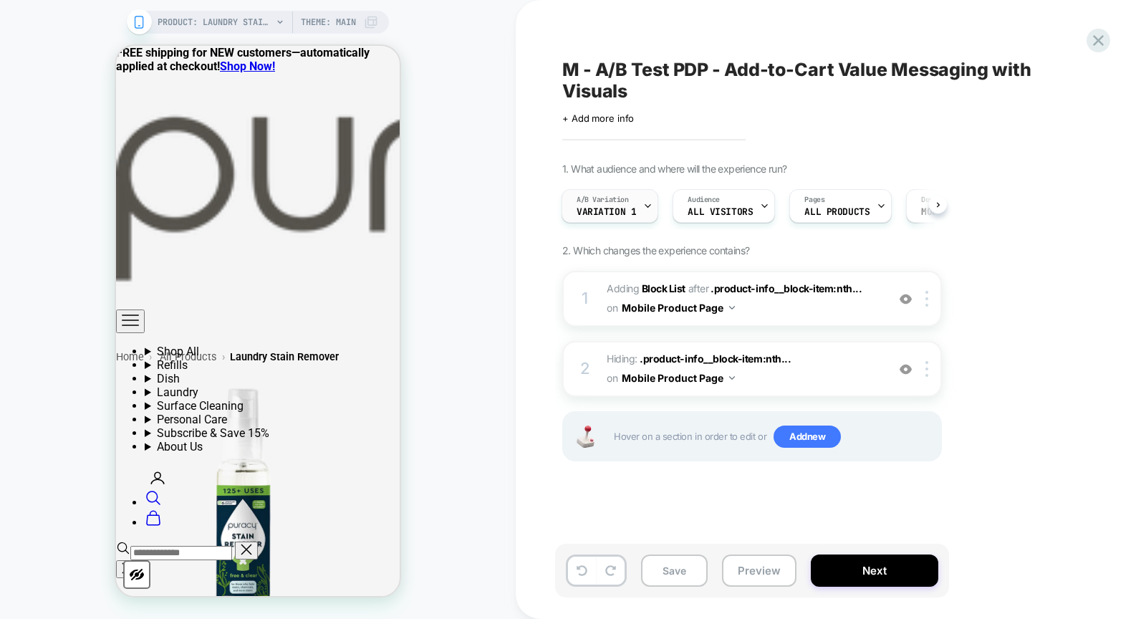
click at [635, 210] on div "A/B Variation Variation 1" at bounding box center [606, 206] width 88 height 32
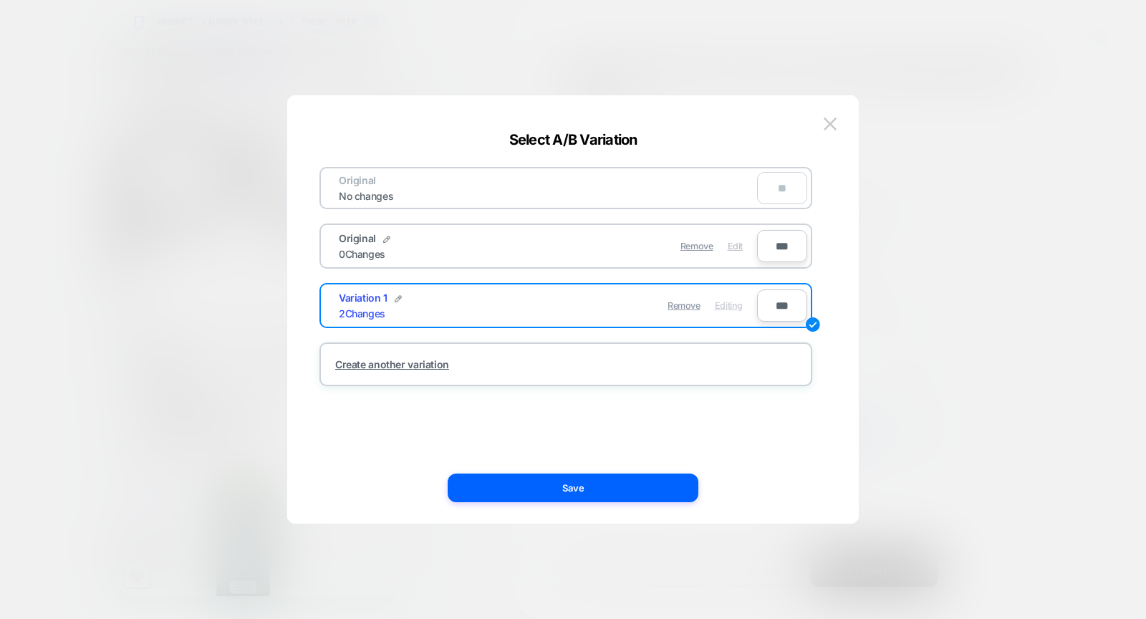
click at [739, 244] on span "Edit" at bounding box center [735, 246] width 15 height 11
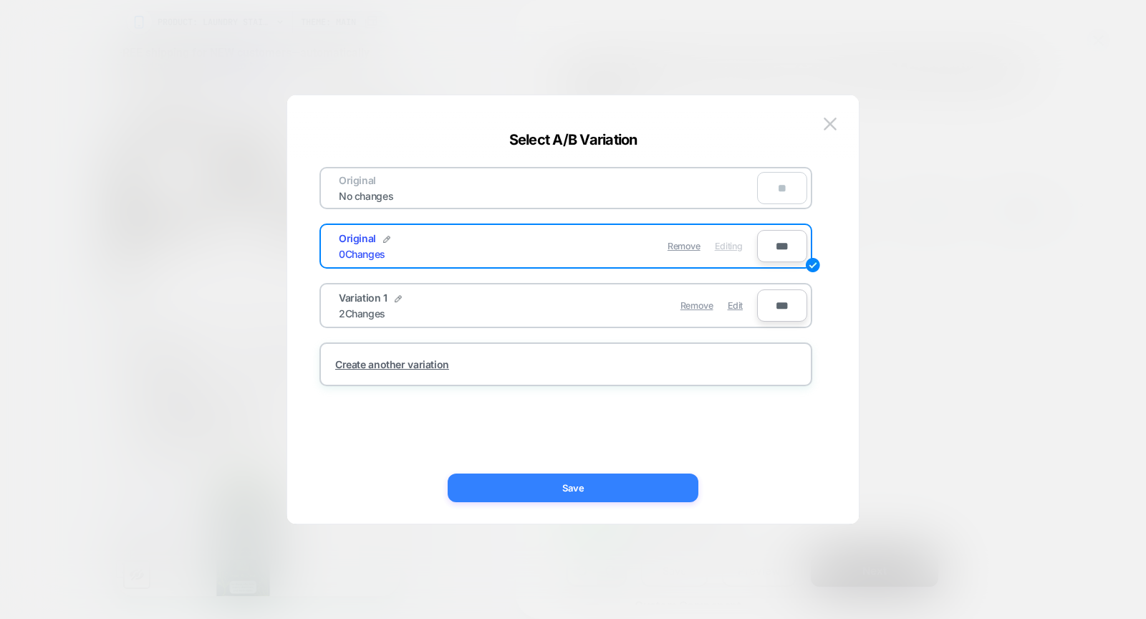
click at [661, 483] on button "Save" at bounding box center [573, 488] width 251 height 29
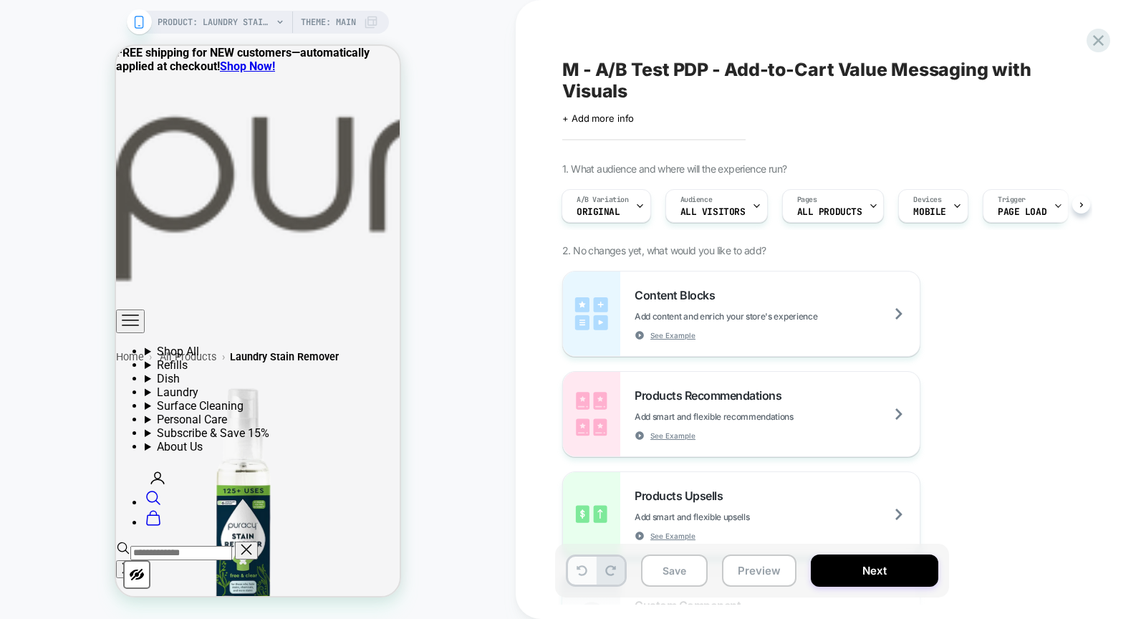
click at [575, 572] on button at bounding box center [582, 571] width 28 height 28
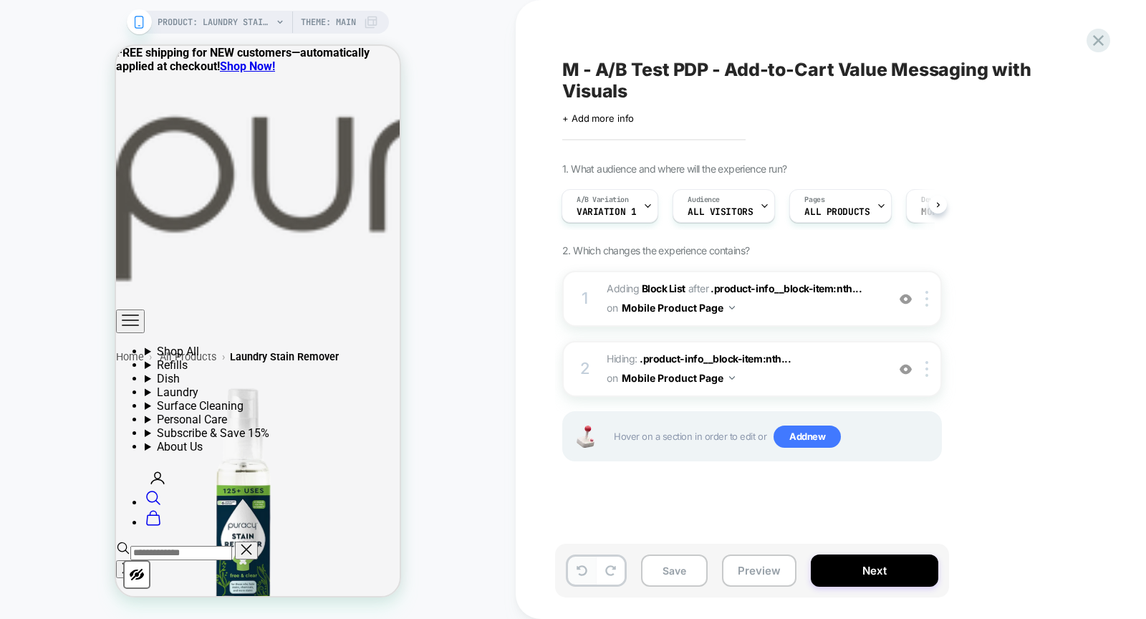
click at [578, 572] on icon at bounding box center [582, 570] width 11 height 11
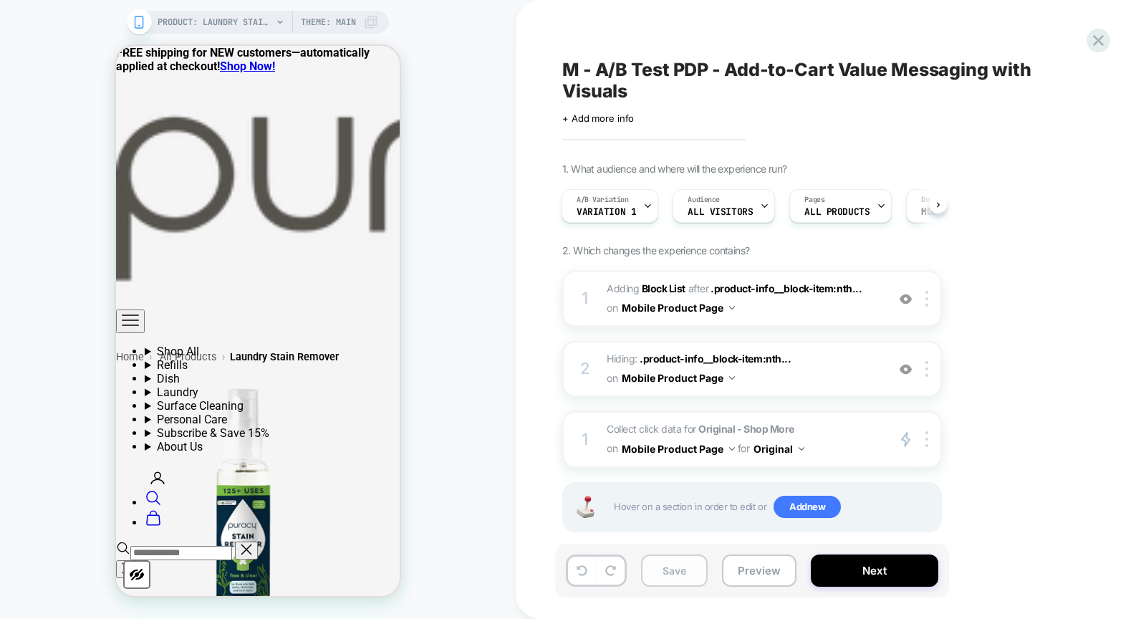
click at [654, 573] on button "Save" at bounding box center [674, 571] width 67 height 32
click at [910, 571] on button "Next" at bounding box center [875, 571] width 128 height 32
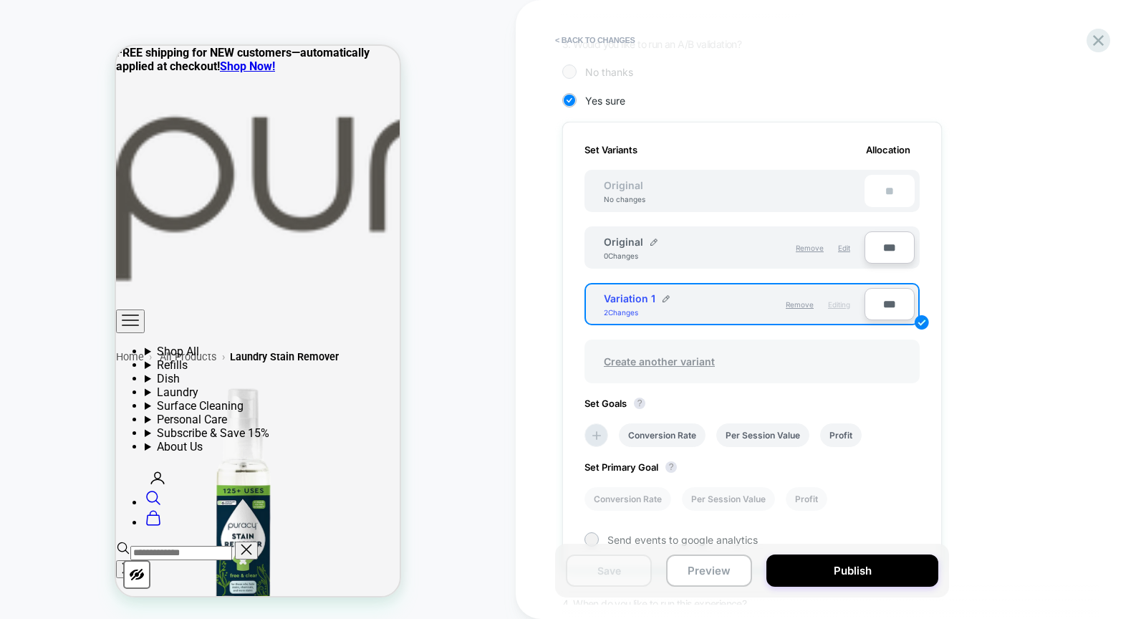
scroll to position [352, 0]
click at [673, 433] on li "Conversion Rate" at bounding box center [662, 434] width 87 height 24
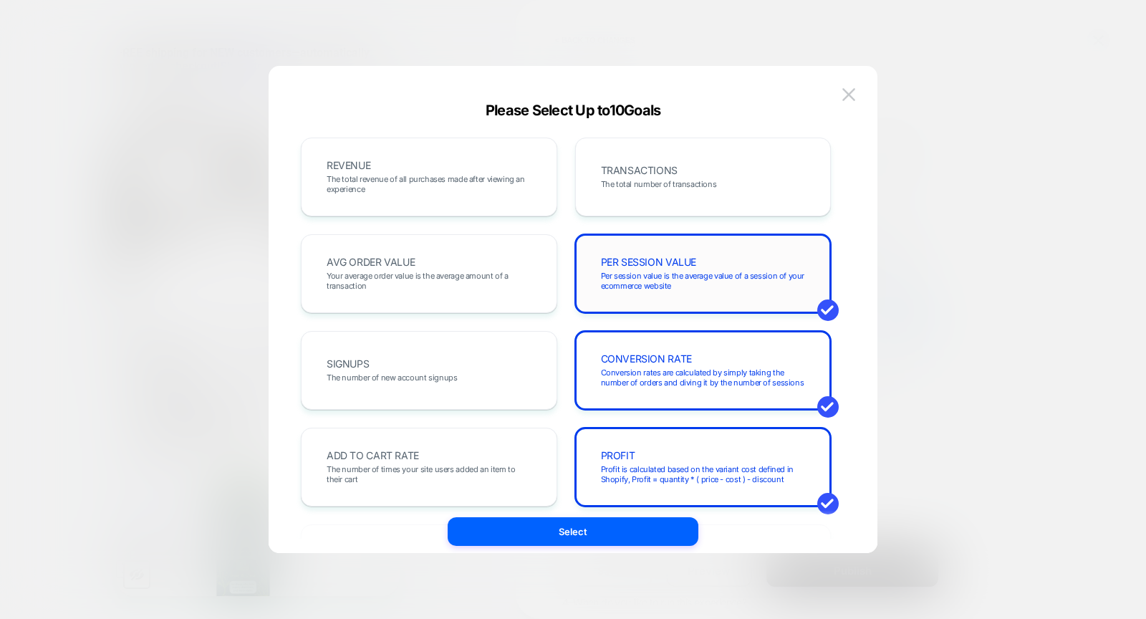
drag, startPoint x: 685, startPoint y: 260, endPoint x: 685, endPoint y: 269, distance: 9.3
click at [686, 262] on span "PER SESSION VALUE" at bounding box center [649, 262] width 96 height 10
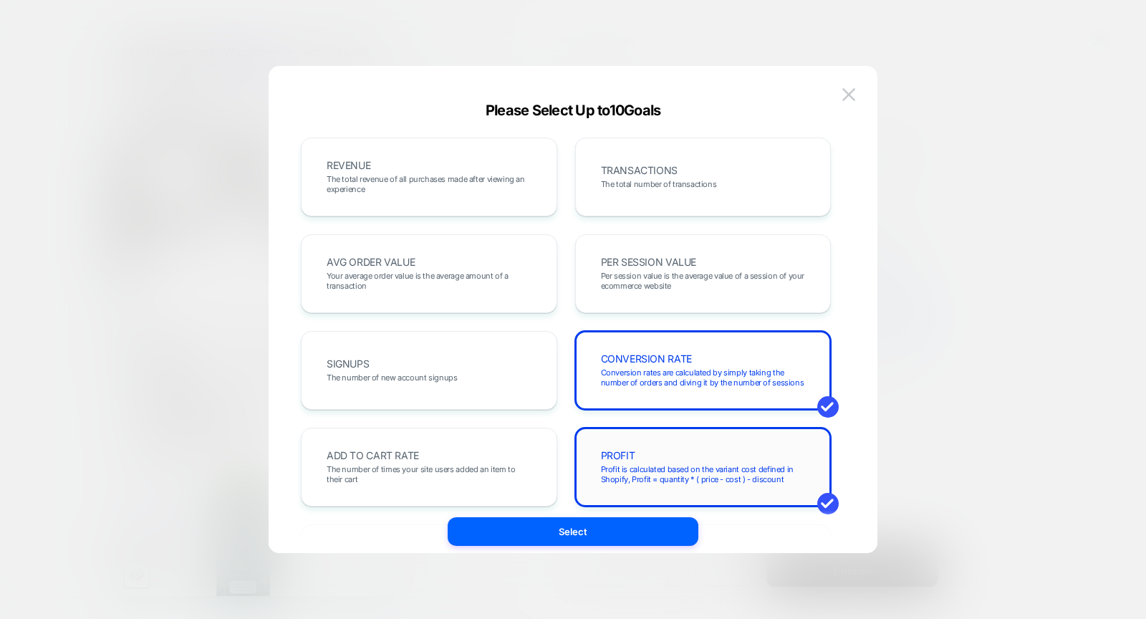
click at [663, 445] on div "PROFIT Profit is calculated based on the variant cost defined in Shopify, Profi…" at bounding box center [703, 467] width 226 height 49
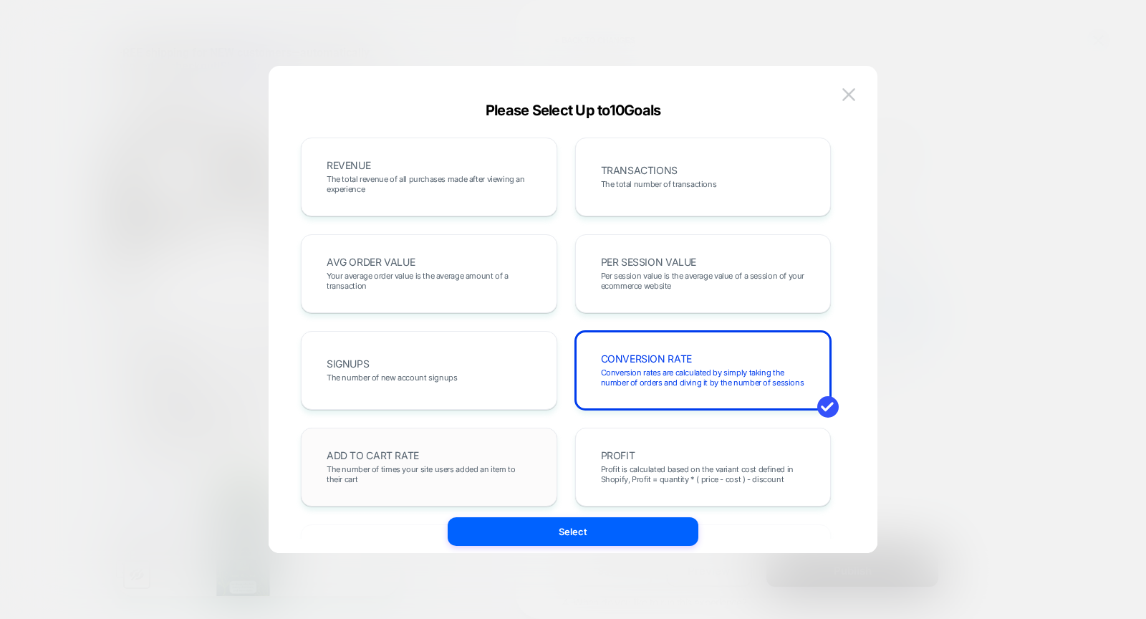
scroll to position [494, 0]
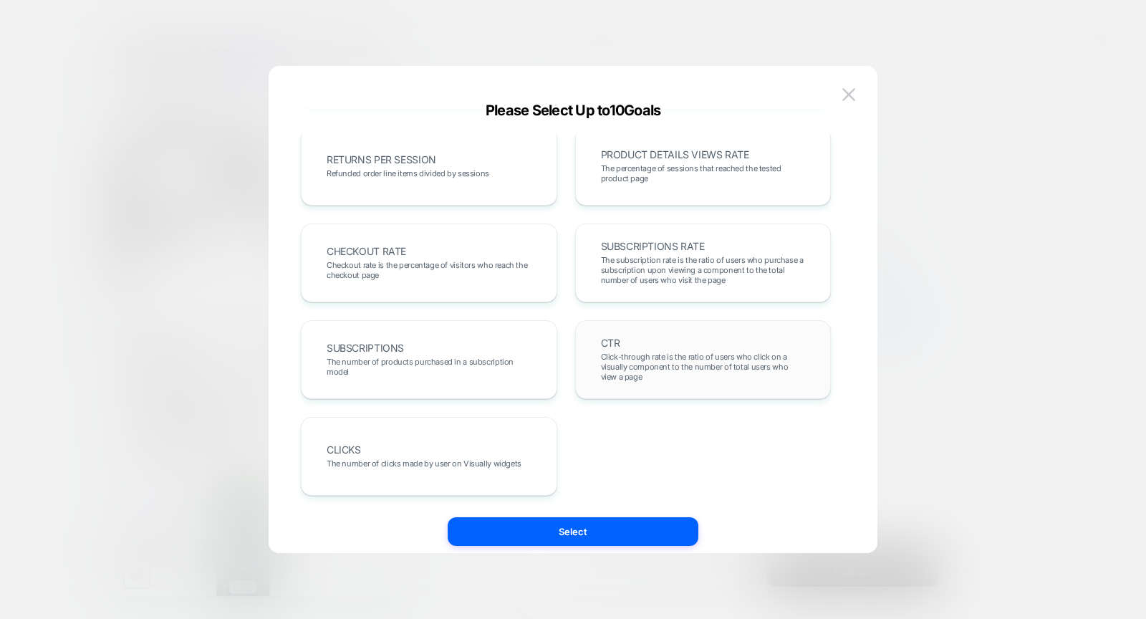
click at [729, 353] on span "Click-through rate is the ratio of users who click on a visually component to t…" at bounding box center [703, 367] width 205 height 30
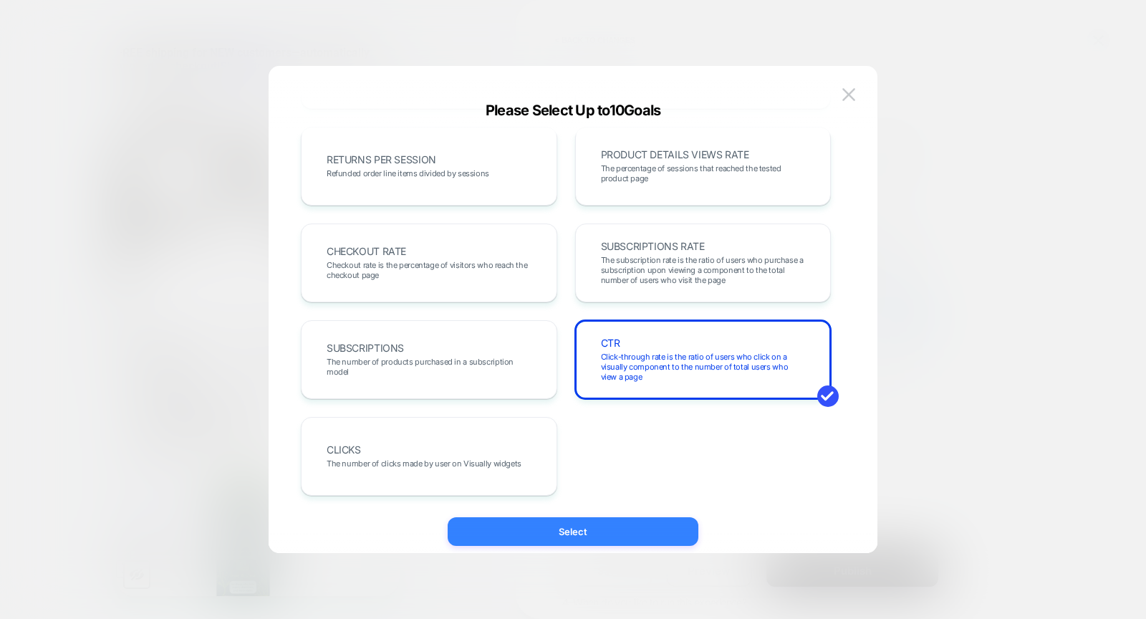
click at [578, 527] on button "Select" at bounding box center [573, 531] width 251 height 29
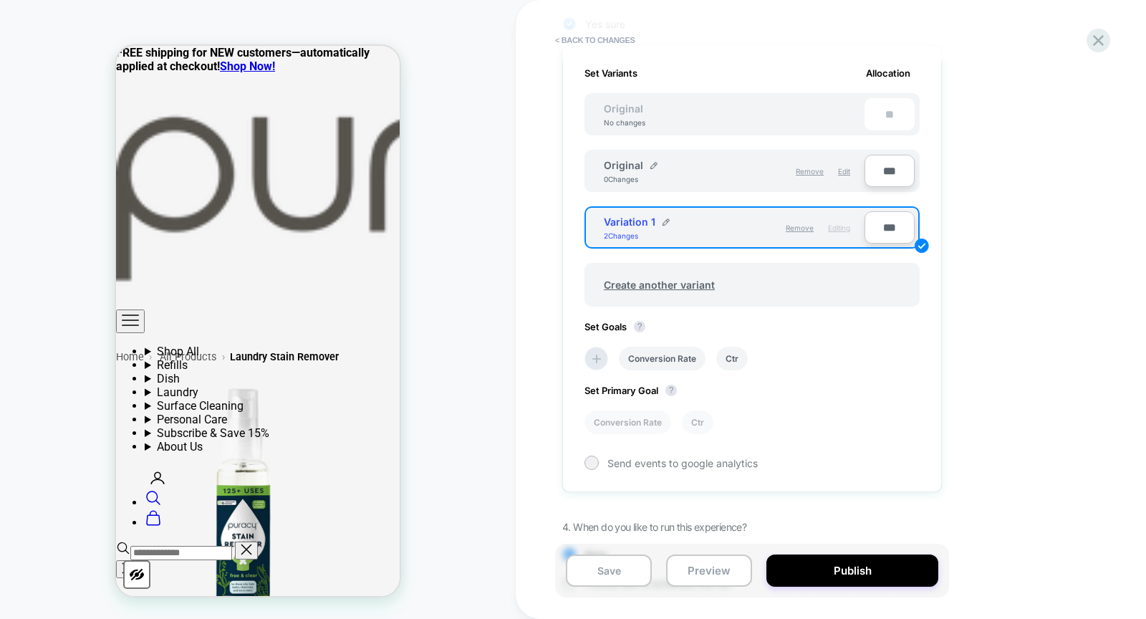
scroll to position [487, 0]
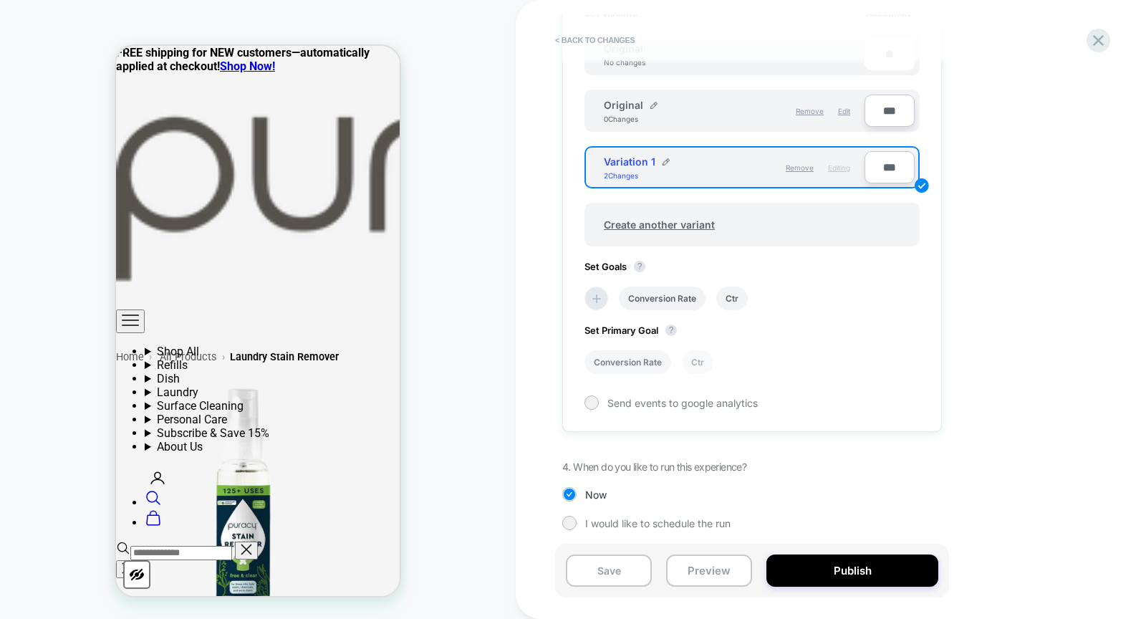
click at [634, 355] on li "Conversion Rate" at bounding box center [628, 362] width 87 height 24
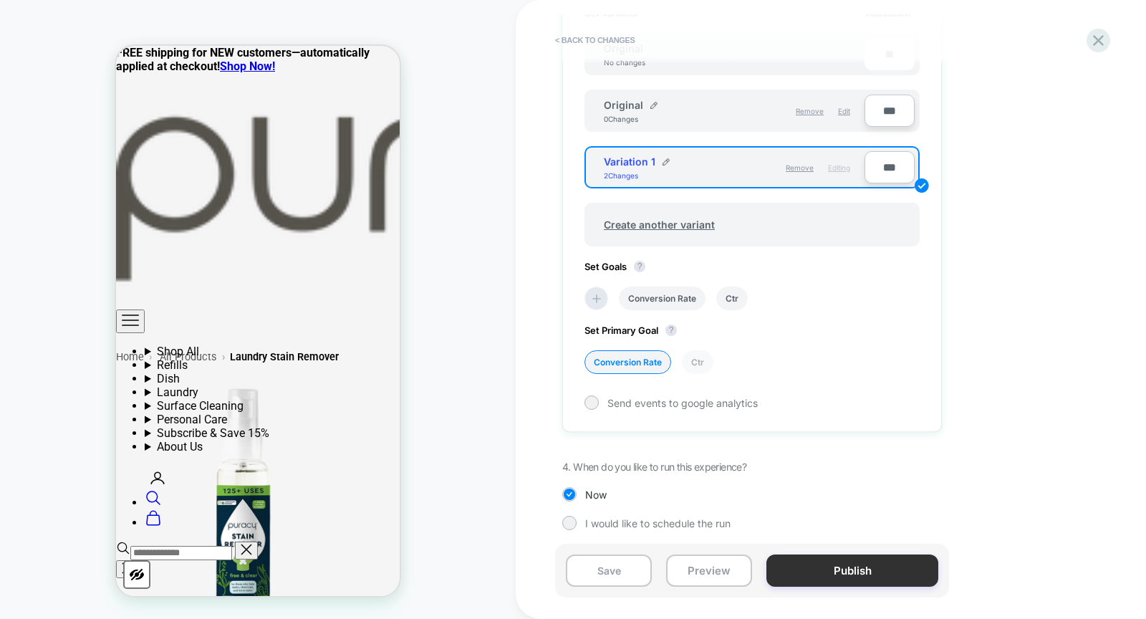
click at [891, 567] on button "Publish" at bounding box center [853, 571] width 172 height 32
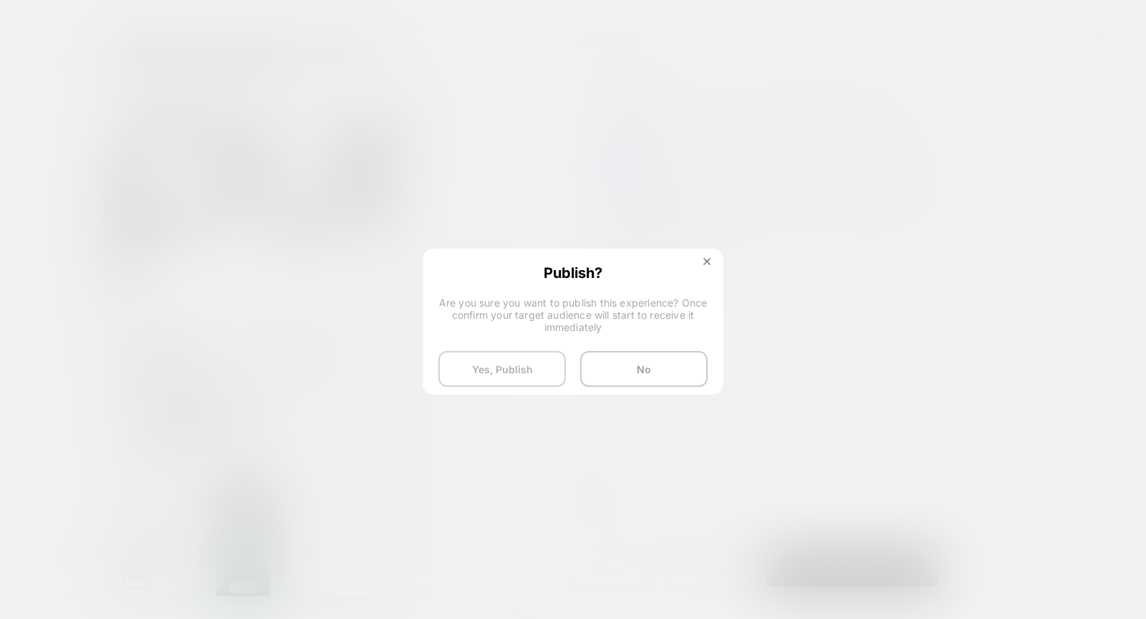
click at [542, 364] on button "Yes, Publish" at bounding box center [502, 369] width 128 height 36
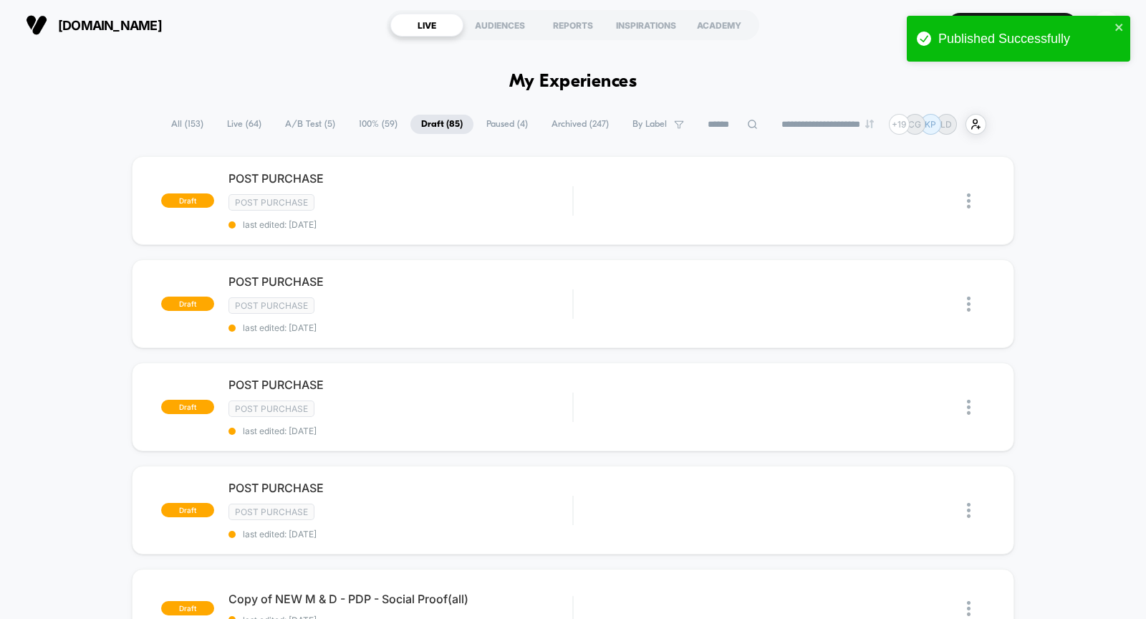
click at [315, 123] on span "A/B Test ( 5 )" at bounding box center [310, 124] width 72 height 19
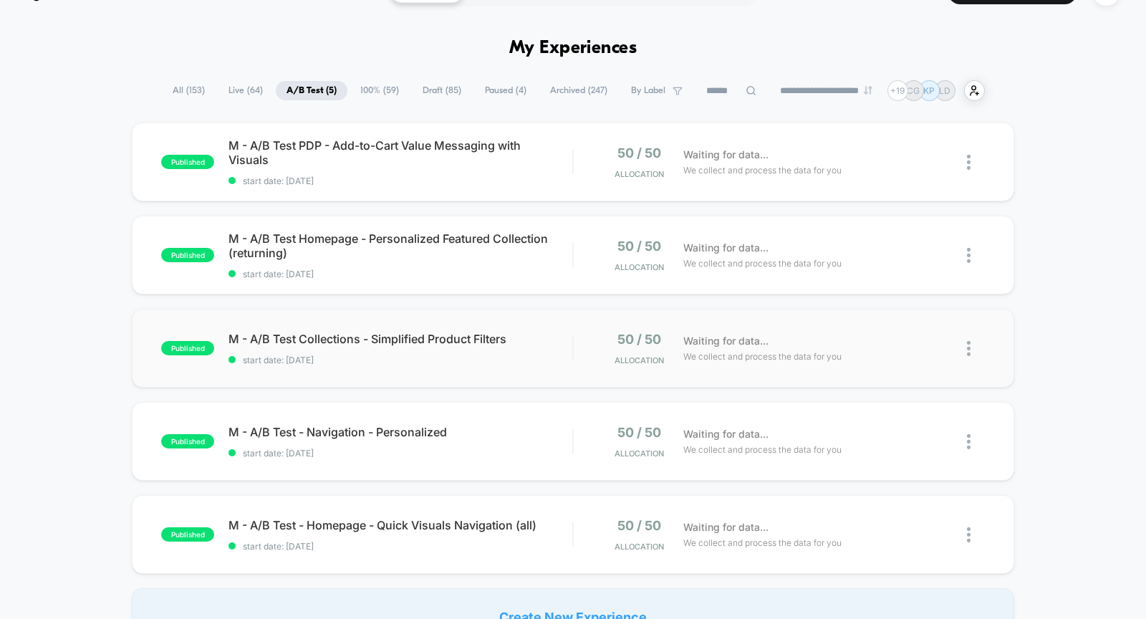
scroll to position [28, 0]
